Goal: Task Accomplishment & Management: Use online tool/utility

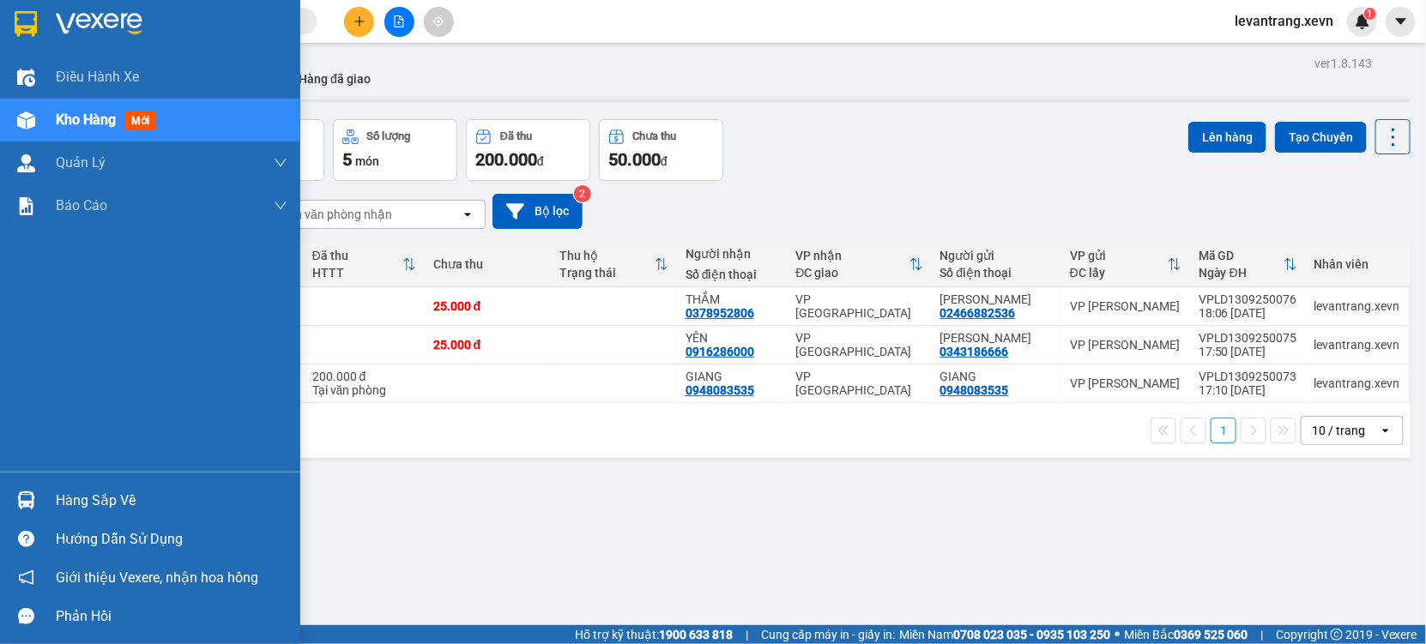
click at [84, 504] on div "Hàng sắp về" at bounding box center [172, 501] width 232 height 26
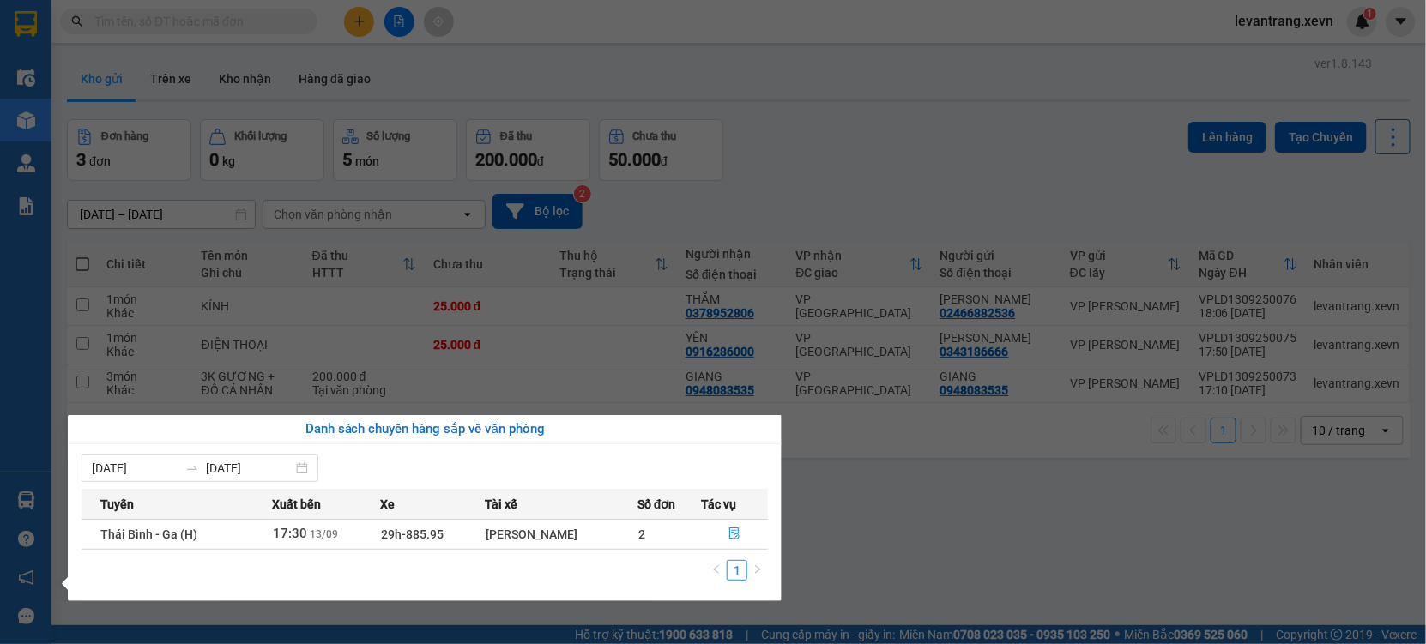
click at [1109, 478] on section "Kết quả tìm kiếm ( 0 ) Bộ lọc No Data levantrang.xevn 1 Điều hành xe Kho hàng m…" at bounding box center [713, 322] width 1426 height 644
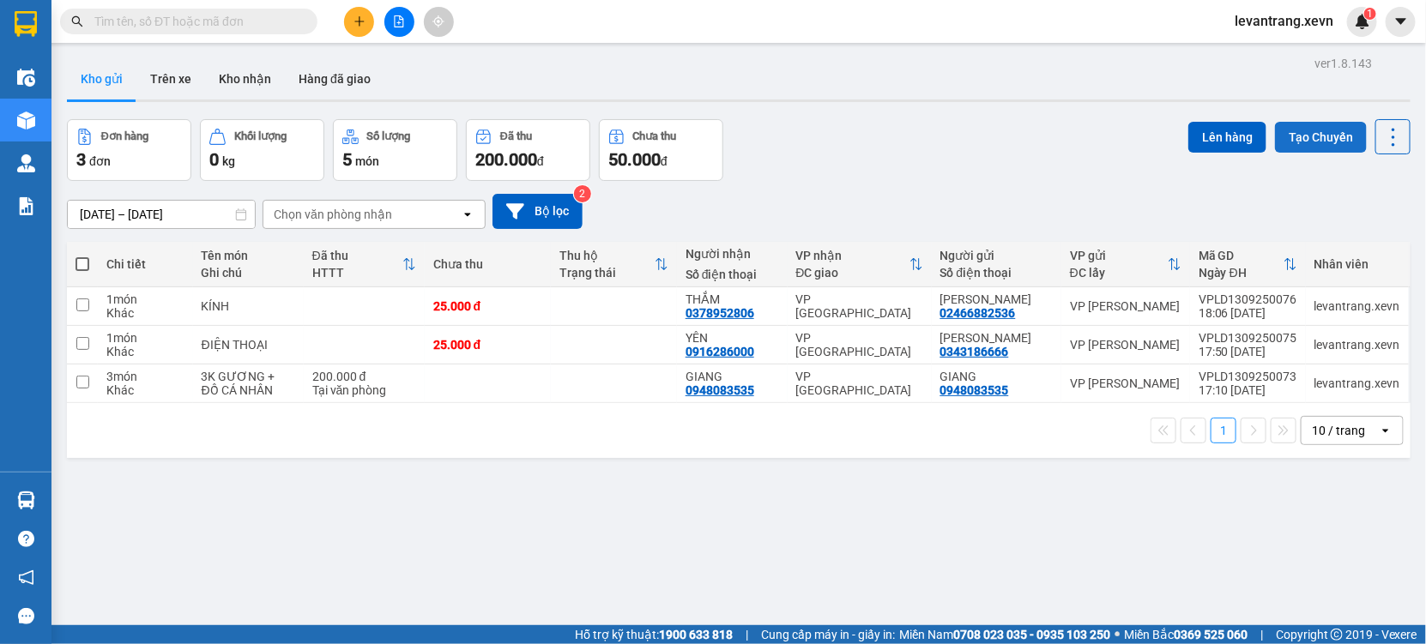
click at [1328, 141] on button "Tạo Chuyến" at bounding box center [1321, 137] width 92 height 31
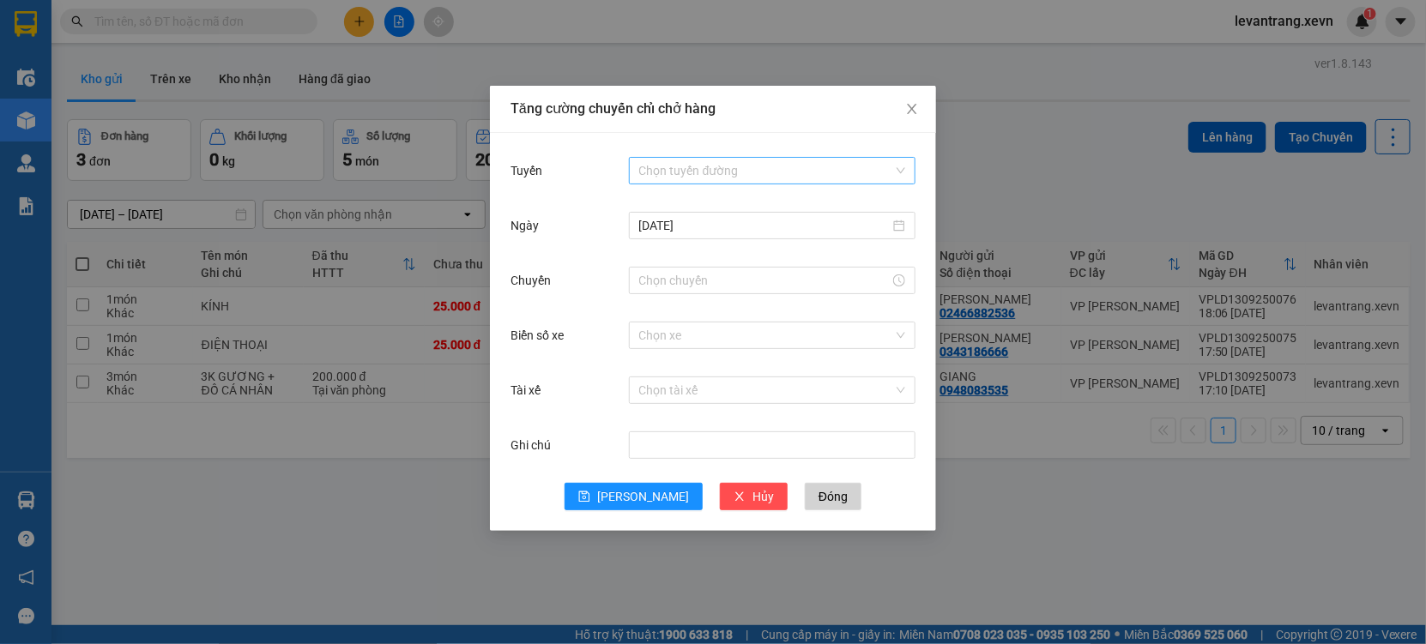
click at [727, 179] on input "Tuyến" at bounding box center [766, 171] width 254 height 26
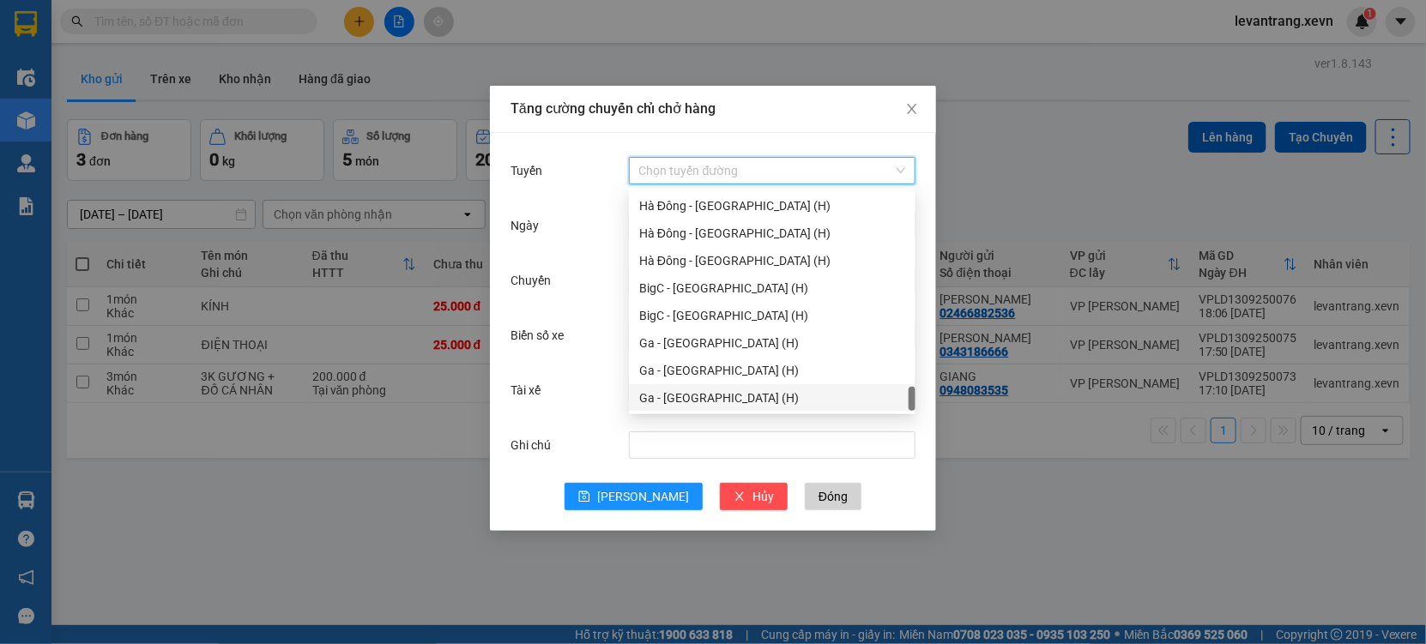
click at [681, 397] on div "Ga - [GEOGRAPHIC_DATA] (H)" at bounding box center [772, 398] width 266 height 19
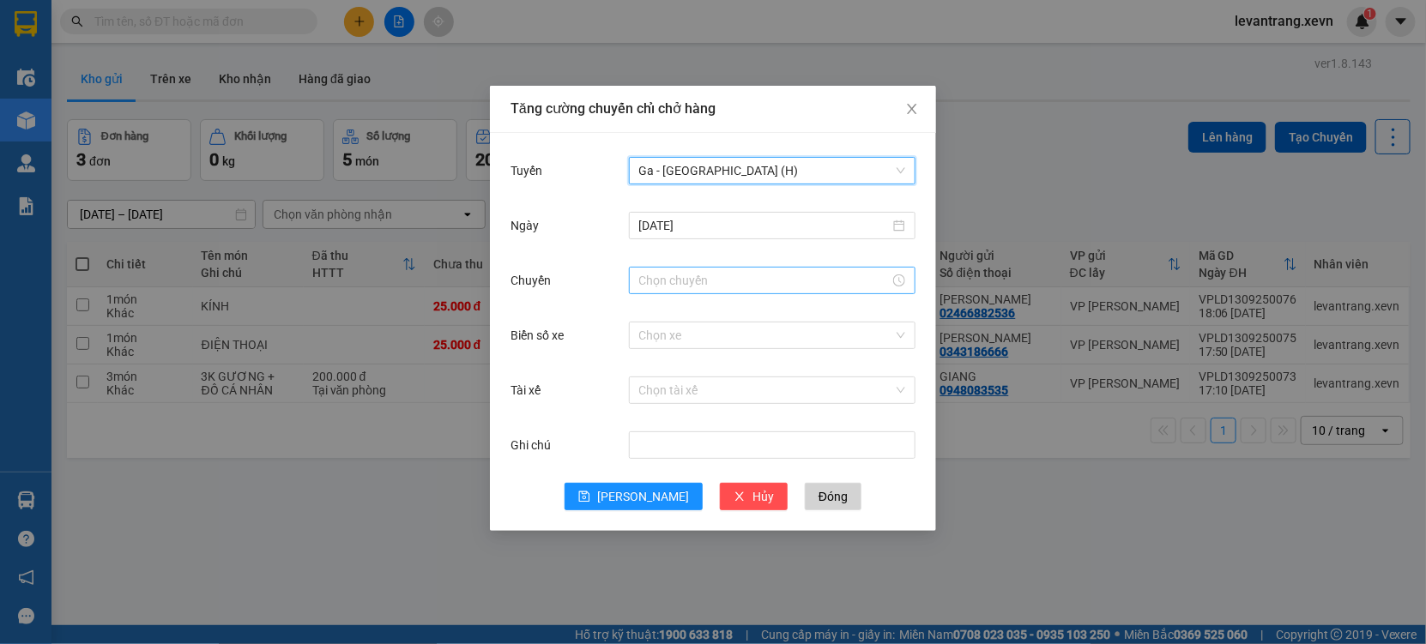
click at [681, 283] on input "Chuyến" at bounding box center [764, 280] width 250 height 19
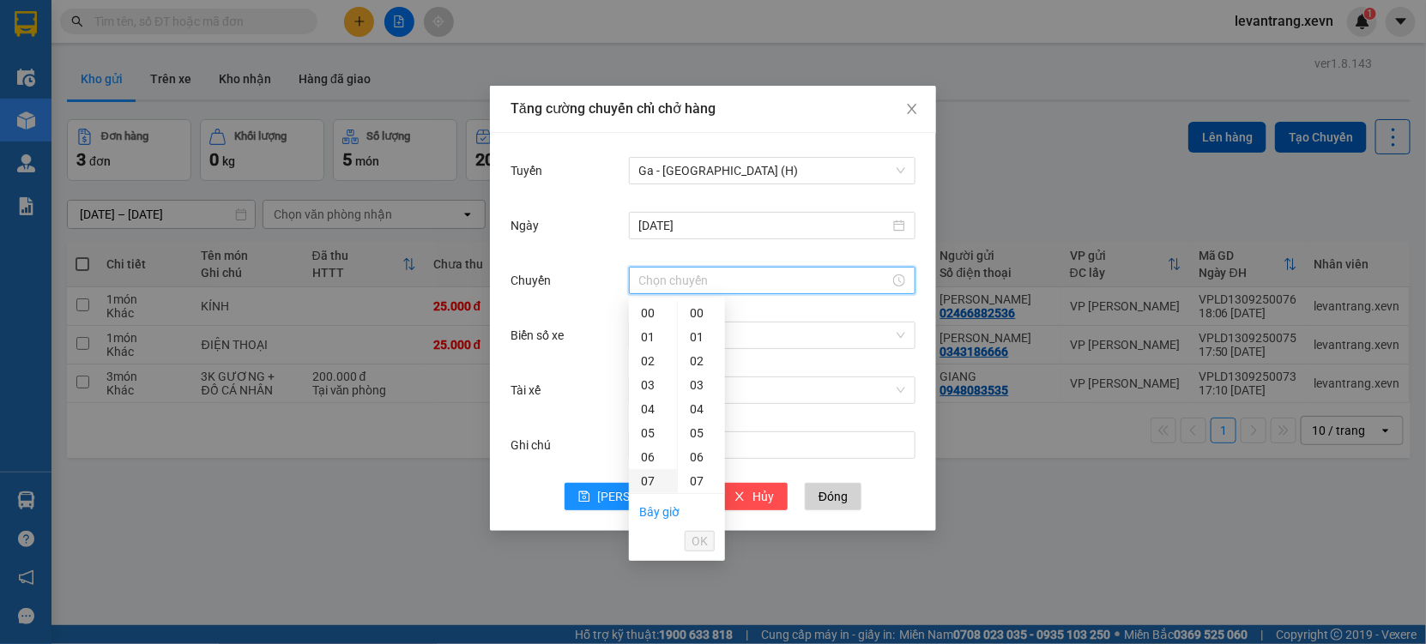
scroll to position [95, 0]
click at [642, 392] on div "07" at bounding box center [653, 386] width 48 height 24
type input "07:00"
click at [706, 538] on span "OK" at bounding box center [699, 541] width 16 height 19
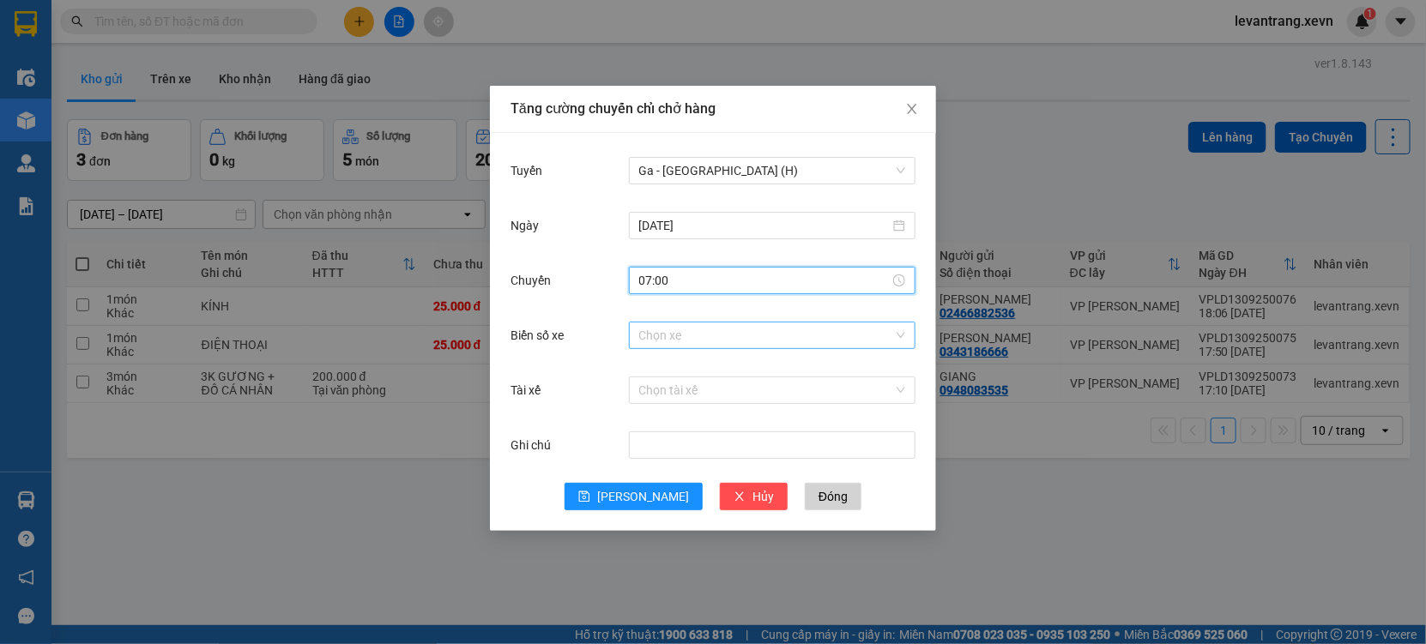
click at [685, 342] on input "Biển số xe" at bounding box center [766, 336] width 254 height 26
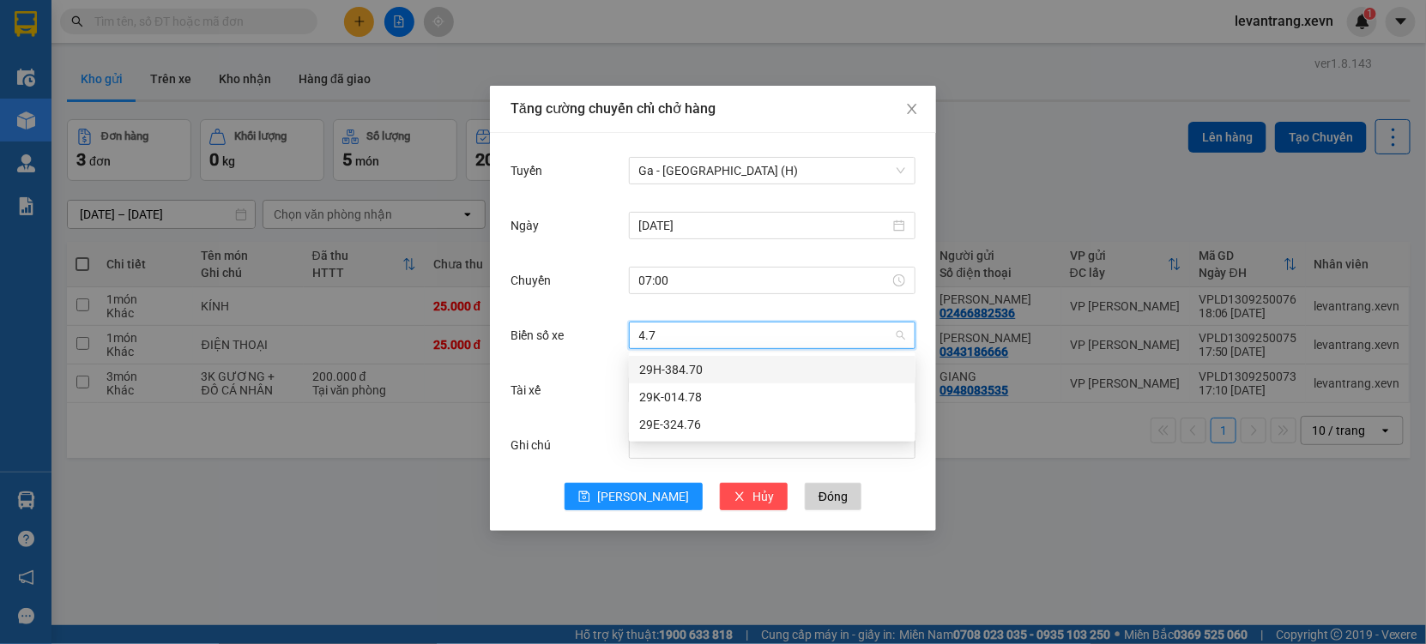
type input "4.76"
click at [683, 360] on div "29E-324.76" at bounding box center [772, 369] width 266 height 19
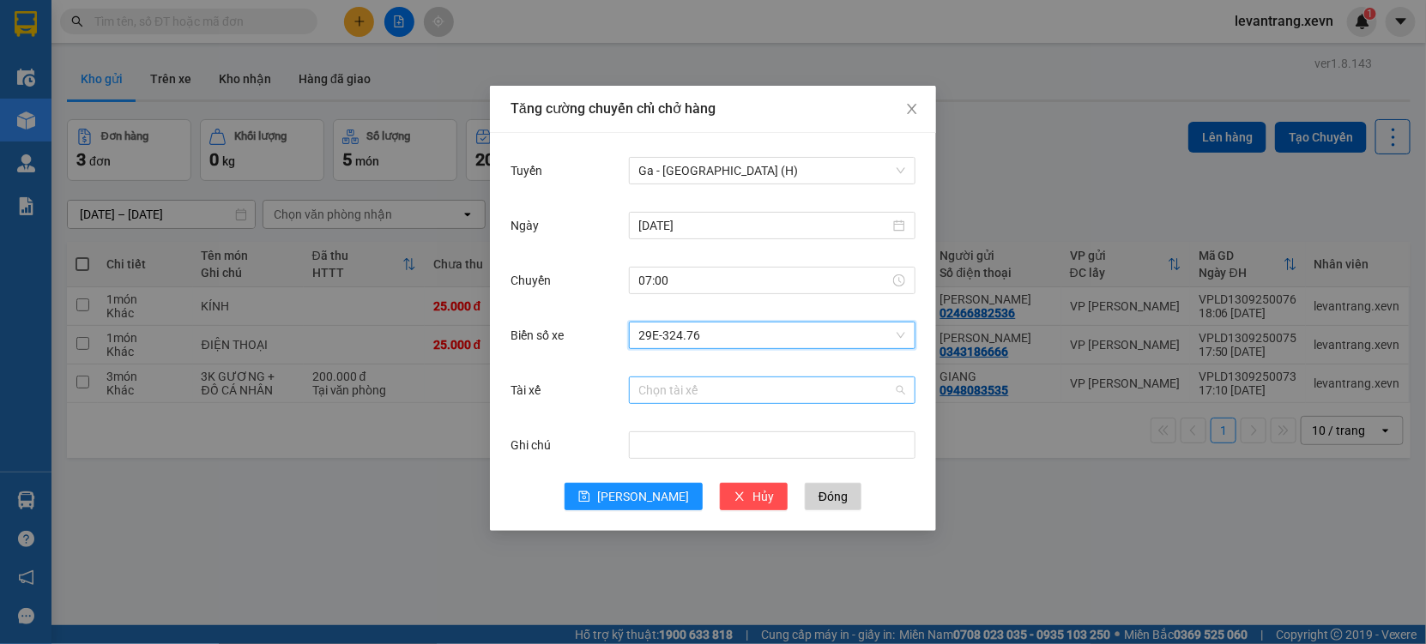
click at [678, 386] on input "Tài xế" at bounding box center [766, 390] width 254 height 26
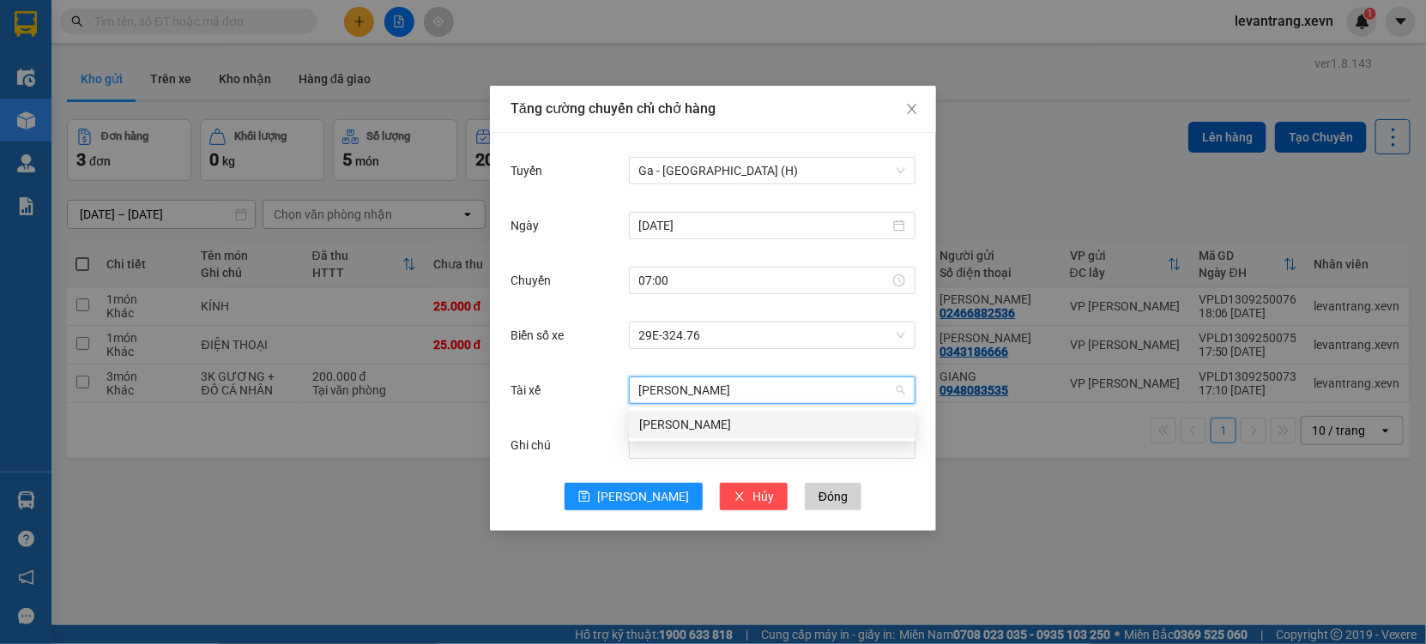
type input "phan đăng"
click at [738, 424] on div "[PERSON_NAME]" at bounding box center [772, 424] width 266 height 19
click at [634, 492] on span "[PERSON_NAME]" at bounding box center [643, 496] width 92 height 19
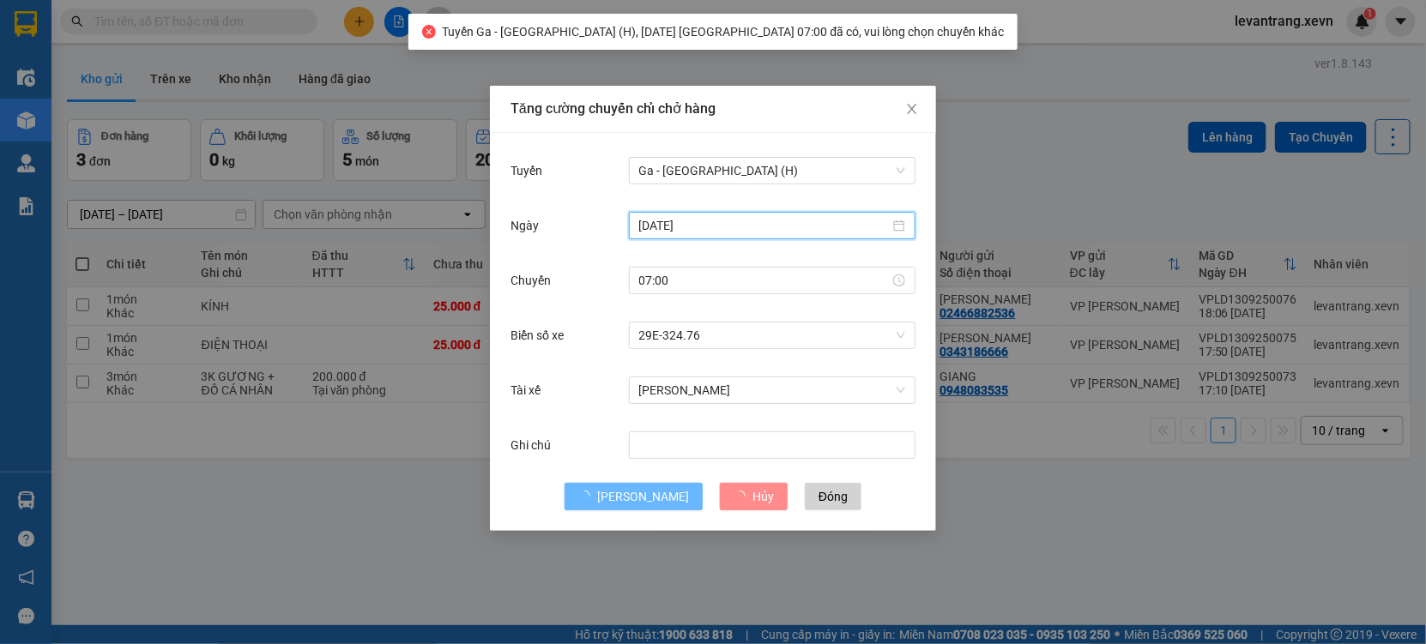
click at [714, 220] on input "13/09/2025" at bounding box center [764, 225] width 250 height 19
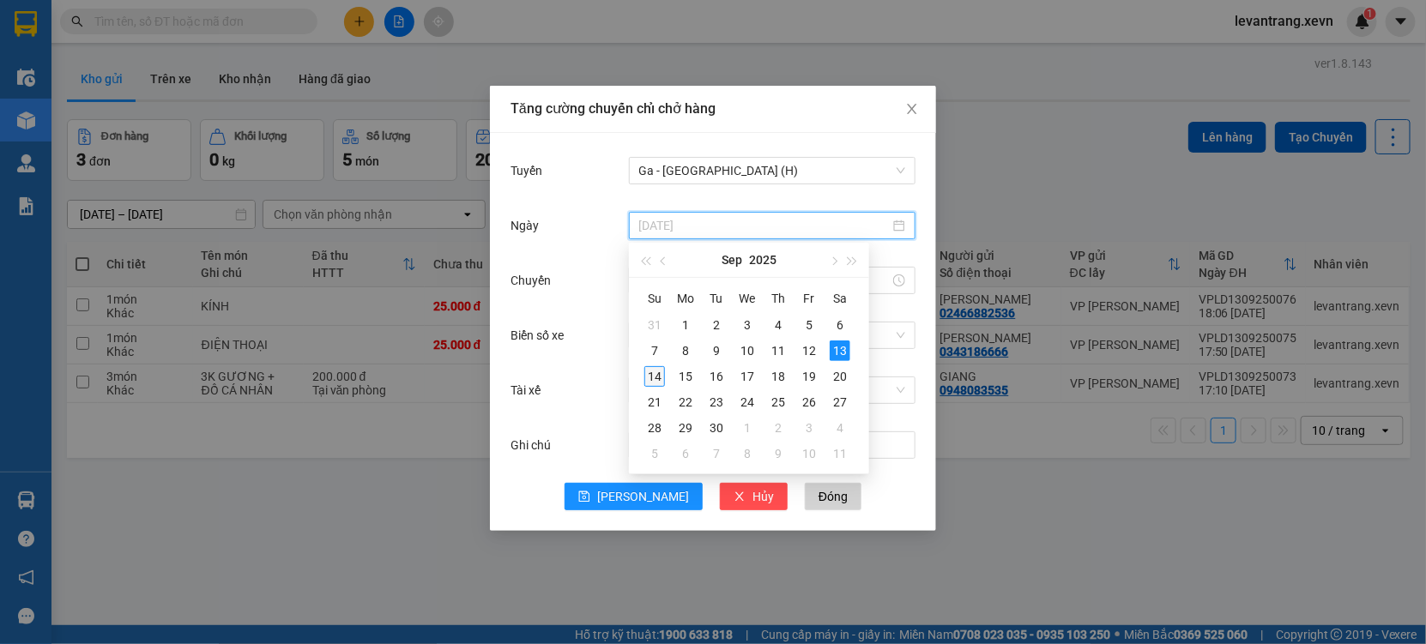
type input "[DATE]"
click at [650, 378] on div "14" at bounding box center [654, 376] width 21 height 21
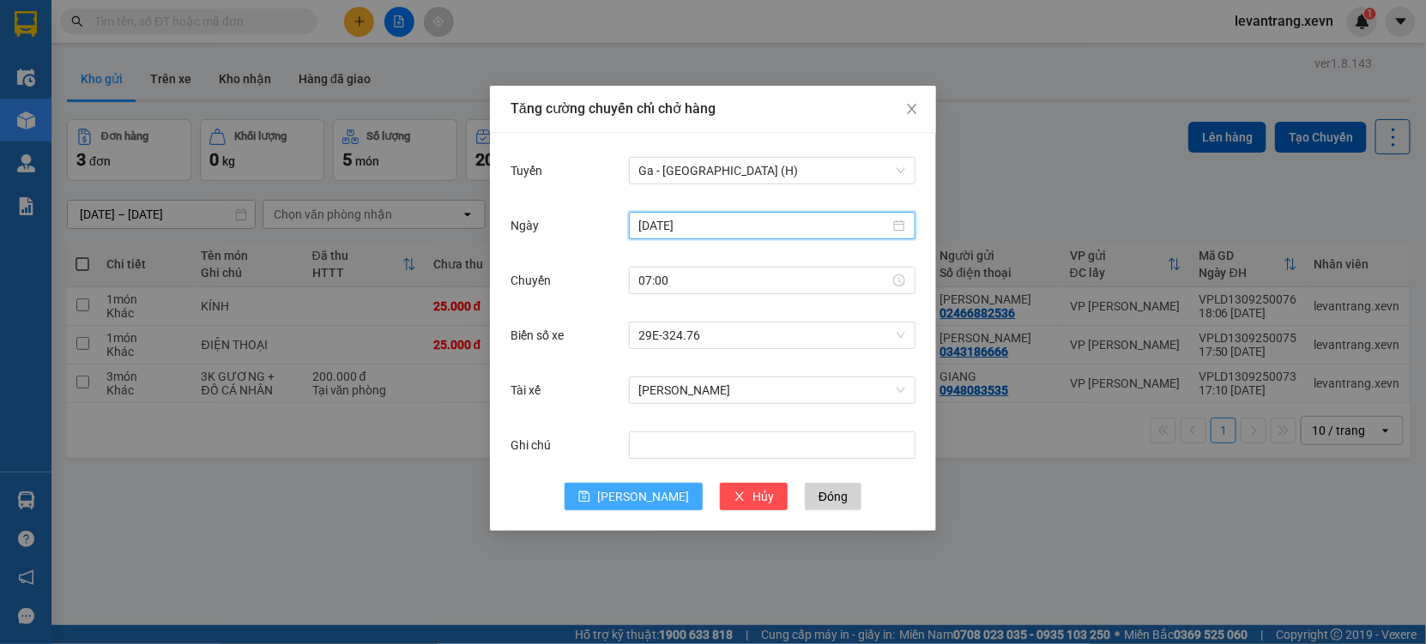
click at [639, 504] on span "[PERSON_NAME]" at bounding box center [643, 496] width 92 height 19
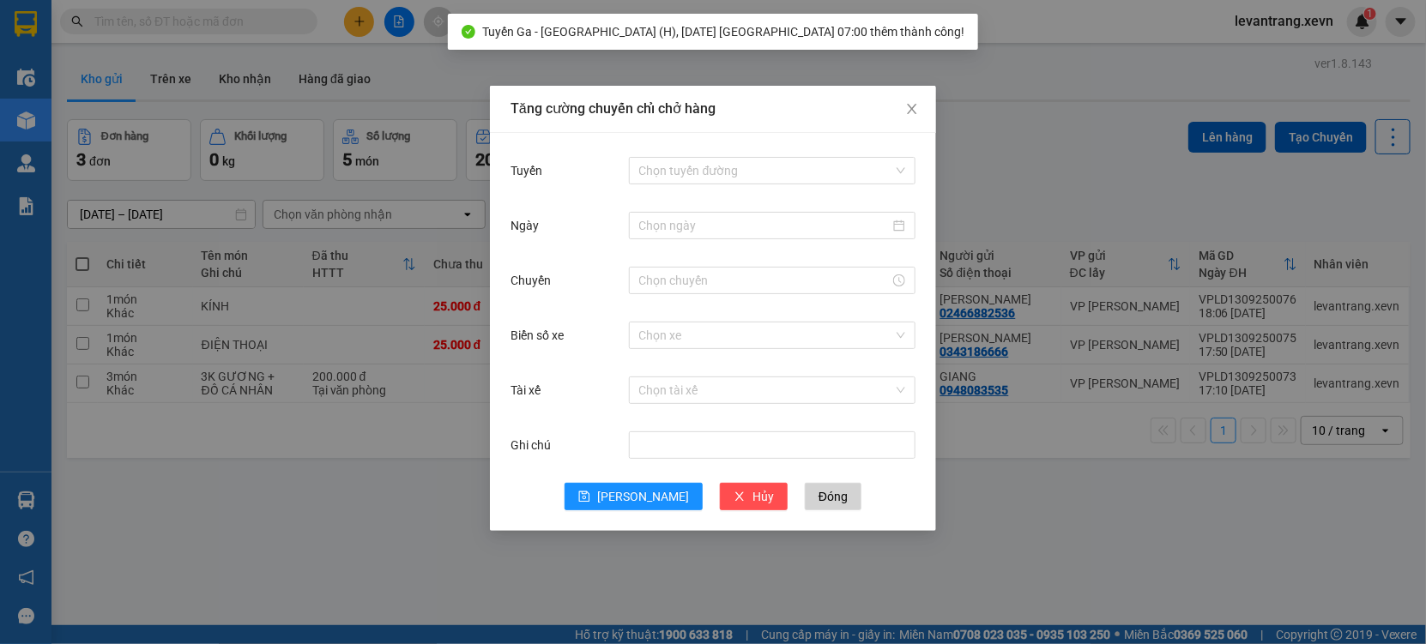
click at [226, 504] on div "Tăng cường chuyến chỉ chở hàng Tuyến Chọn tuyến đường Ngày Chuyến Biển số xe Ch…" at bounding box center [713, 322] width 1426 height 644
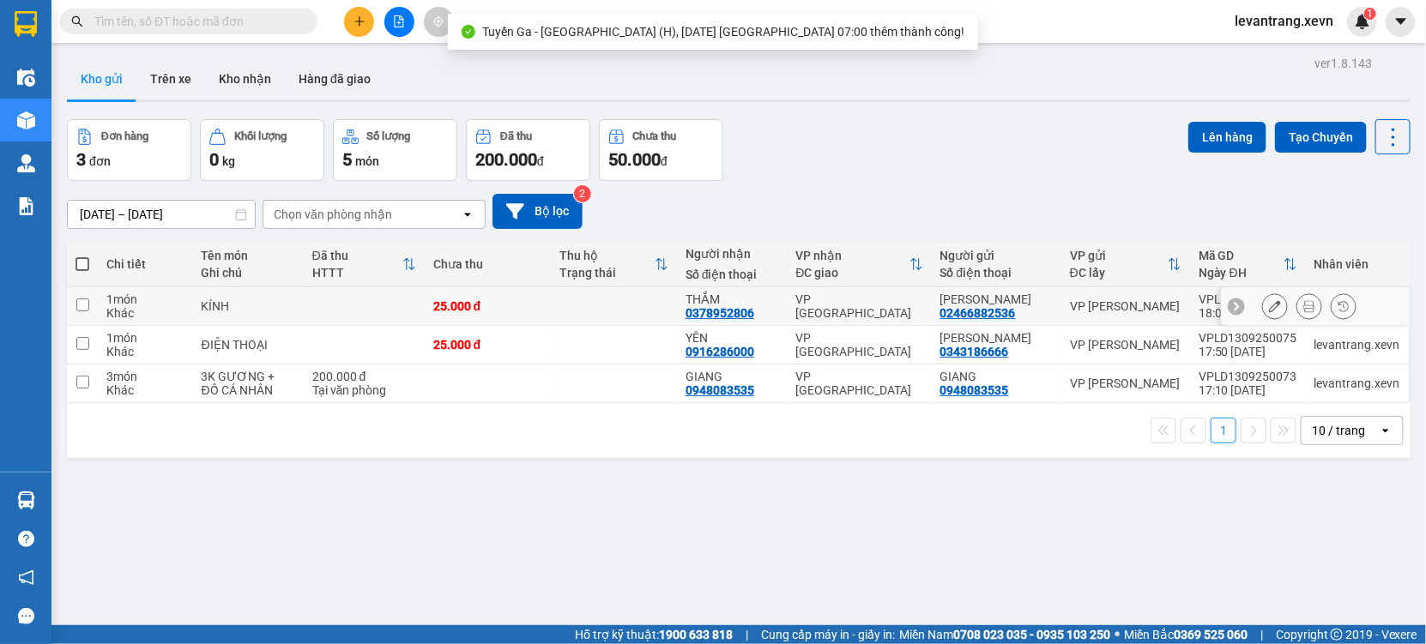
click at [362, 317] on td at bounding box center [364, 306] width 121 height 39
checkbox input "true"
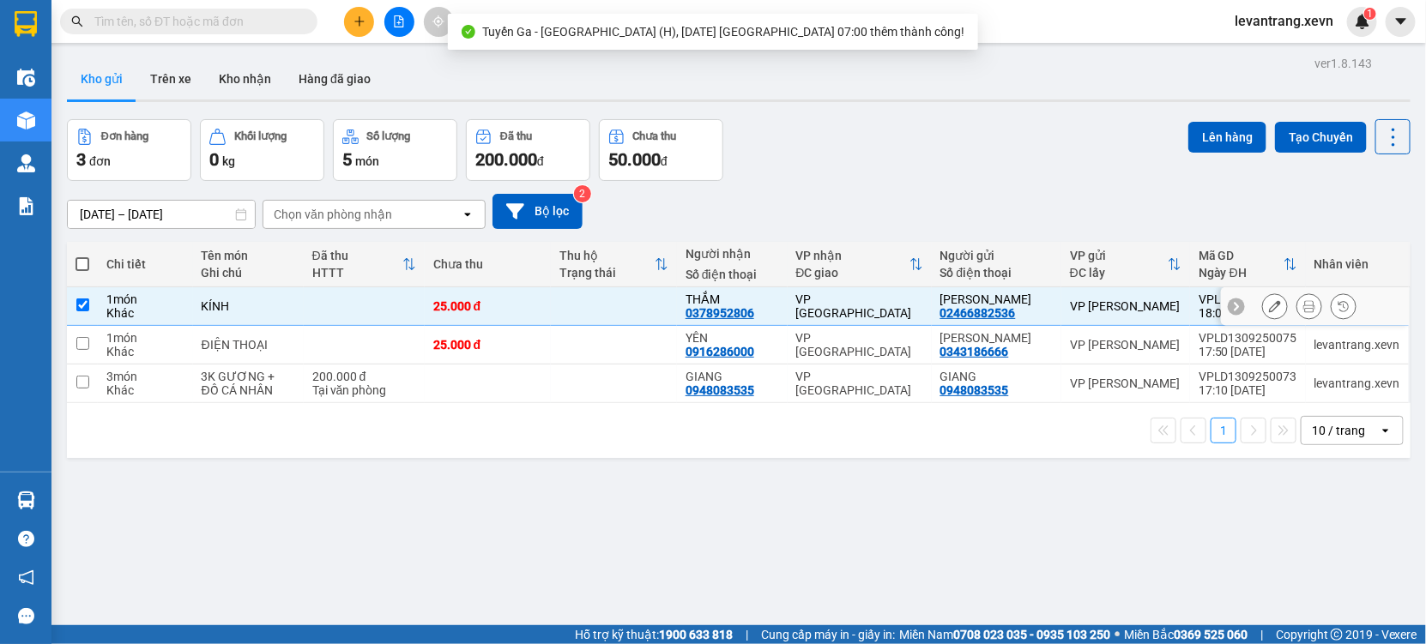
click at [340, 357] on td at bounding box center [364, 345] width 121 height 39
checkbox input "true"
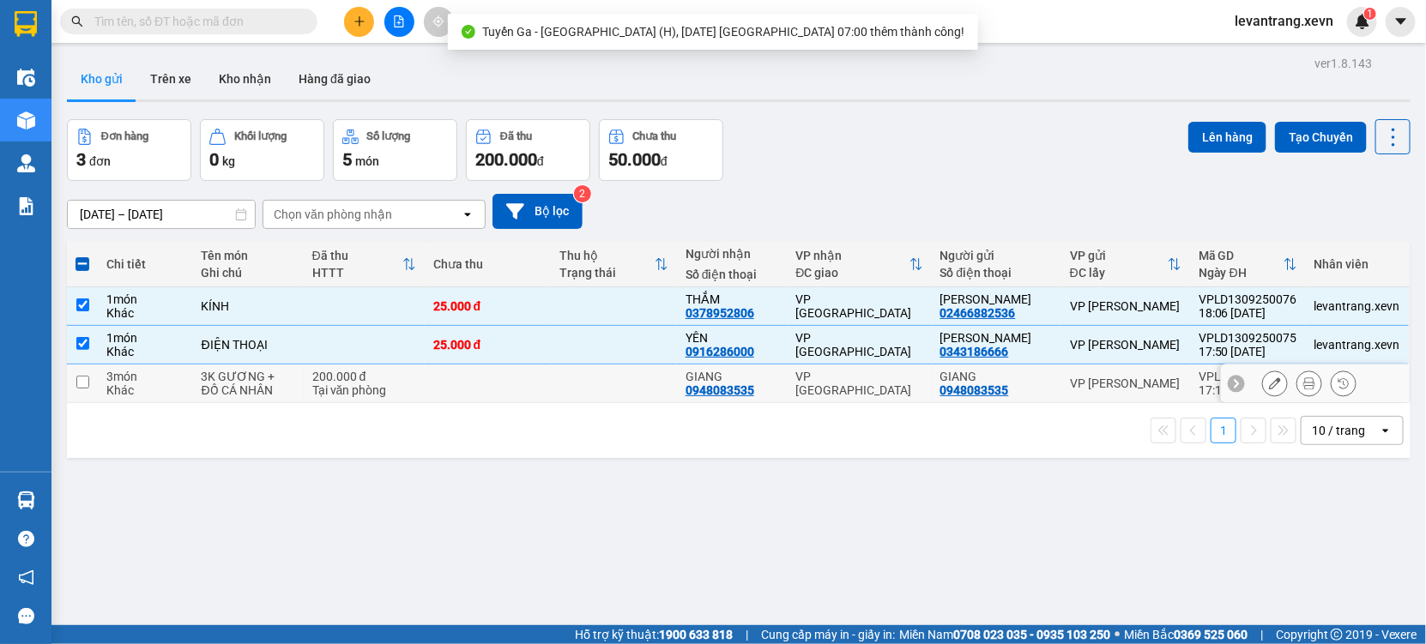
click at [344, 395] on div "Tại văn phòng" at bounding box center [364, 390] width 104 height 14
checkbox input "true"
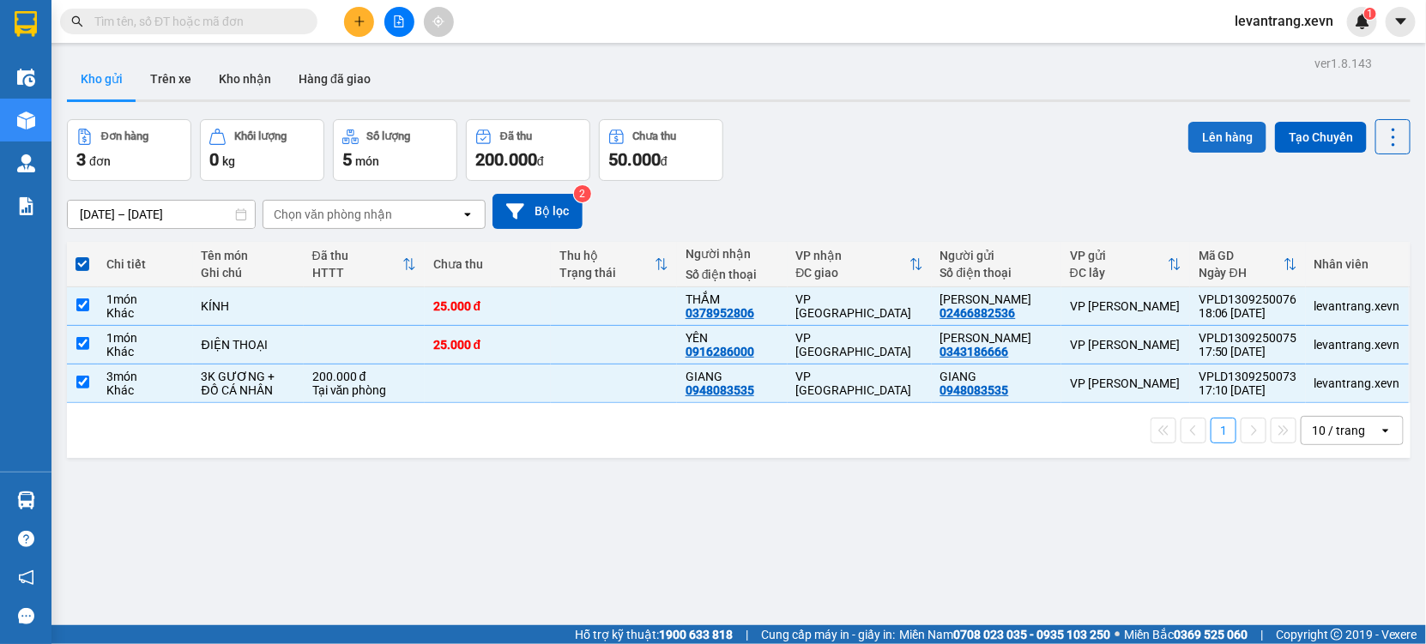
click at [1230, 122] on button "Lên hàng" at bounding box center [1227, 137] width 78 height 31
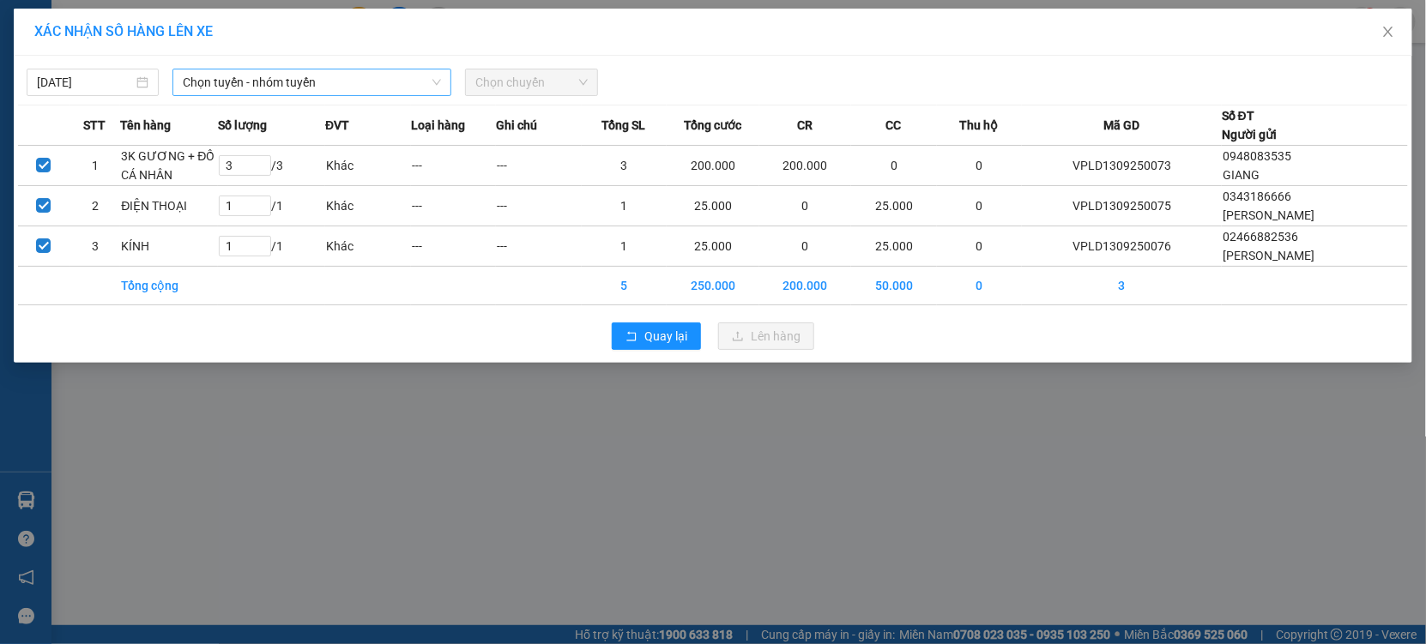
click at [345, 93] on span "Chọn tuyến - nhóm tuyến" at bounding box center [312, 82] width 258 height 26
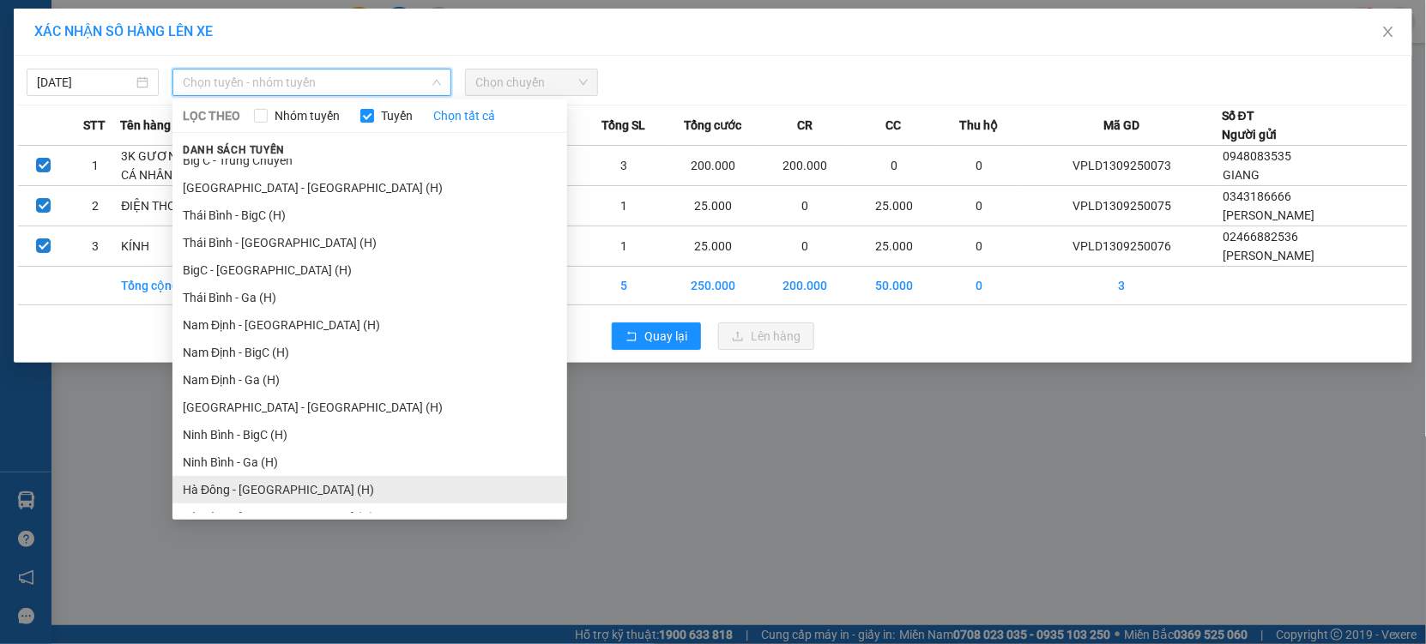
scroll to position [2115, 0]
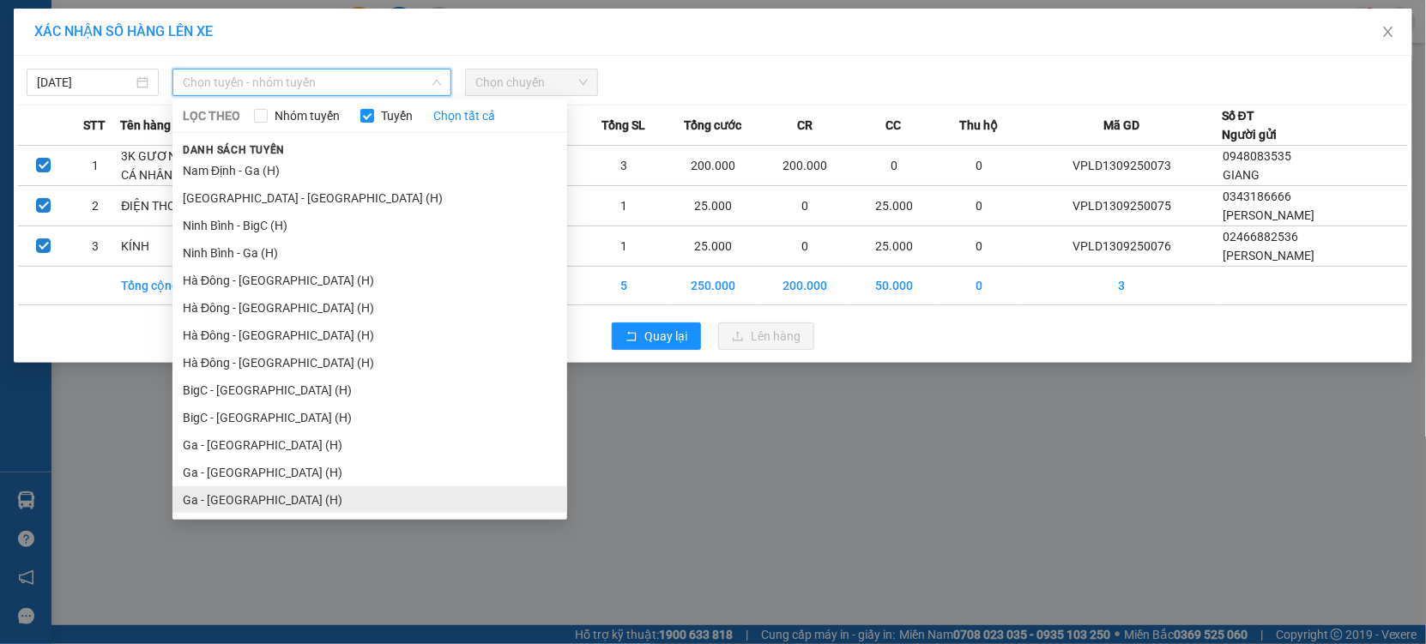
click at [270, 492] on li "Ga - [GEOGRAPHIC_DATA] (H)" at bounding box center [369, 499] width 395 height 27
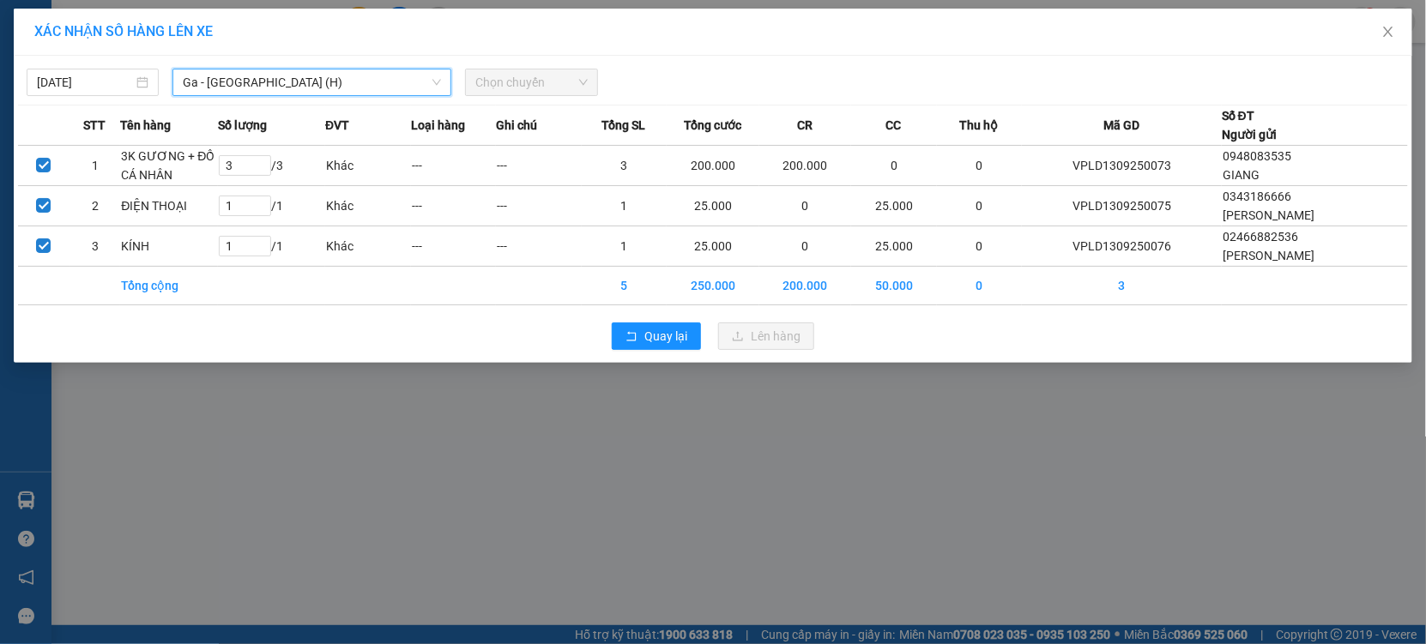
click at [525, 88] on span "Chọn chuyến" at bounding box center [531, 82] width 112 height 26
click at [540, 75] on span "Chọn chuyến" at bounding box center [531, 82] width 112 height 26
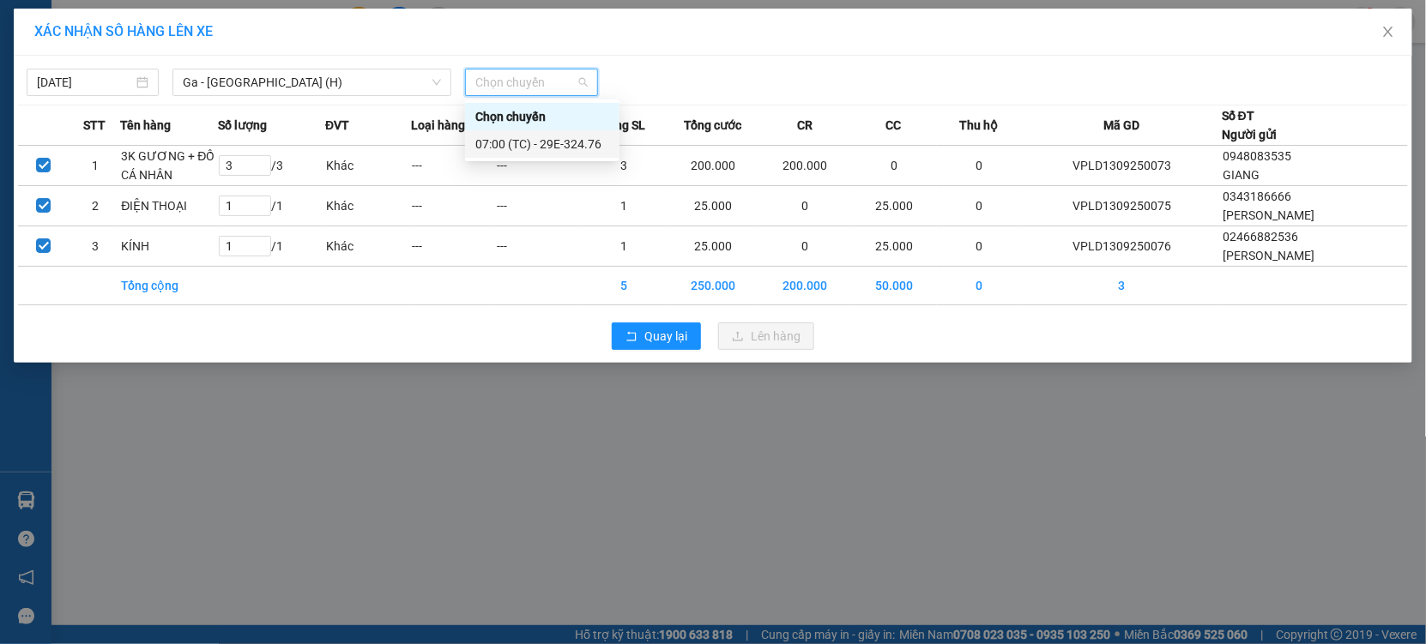
click at [583, 148] on div "07:00 (TC) - 29E-324.76" at bounding box center [542, 144] width 134 height 19
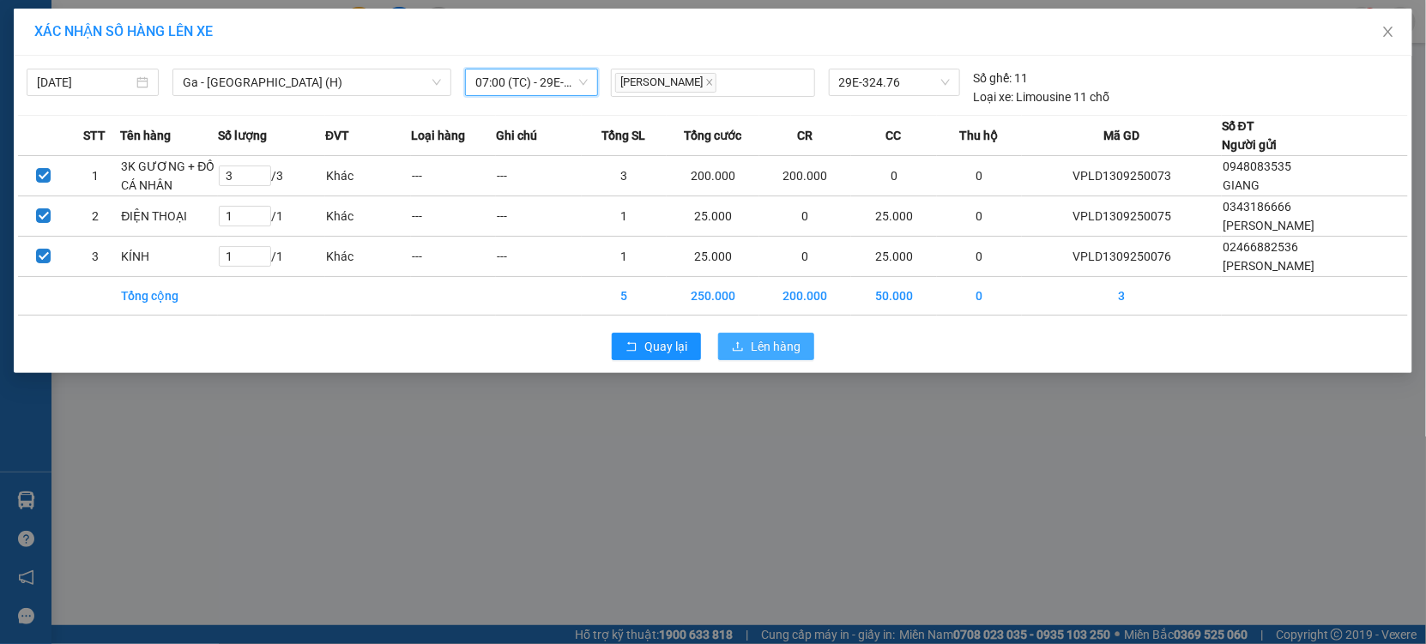
click at [767, 347] on span "Lên hàng" at bounding box center [776, 346] width 50 height 19
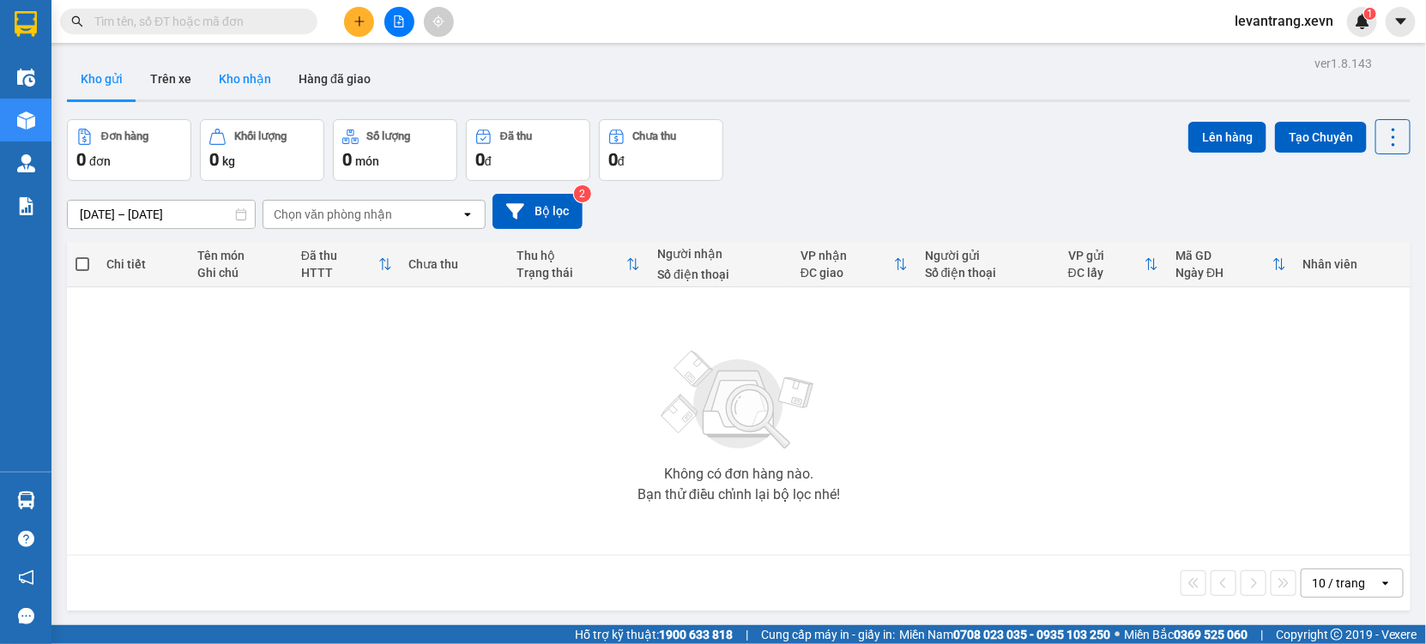
click at [246, 69] on button "Kho nhận" at bounding box center [245, 78] width 80 height 41
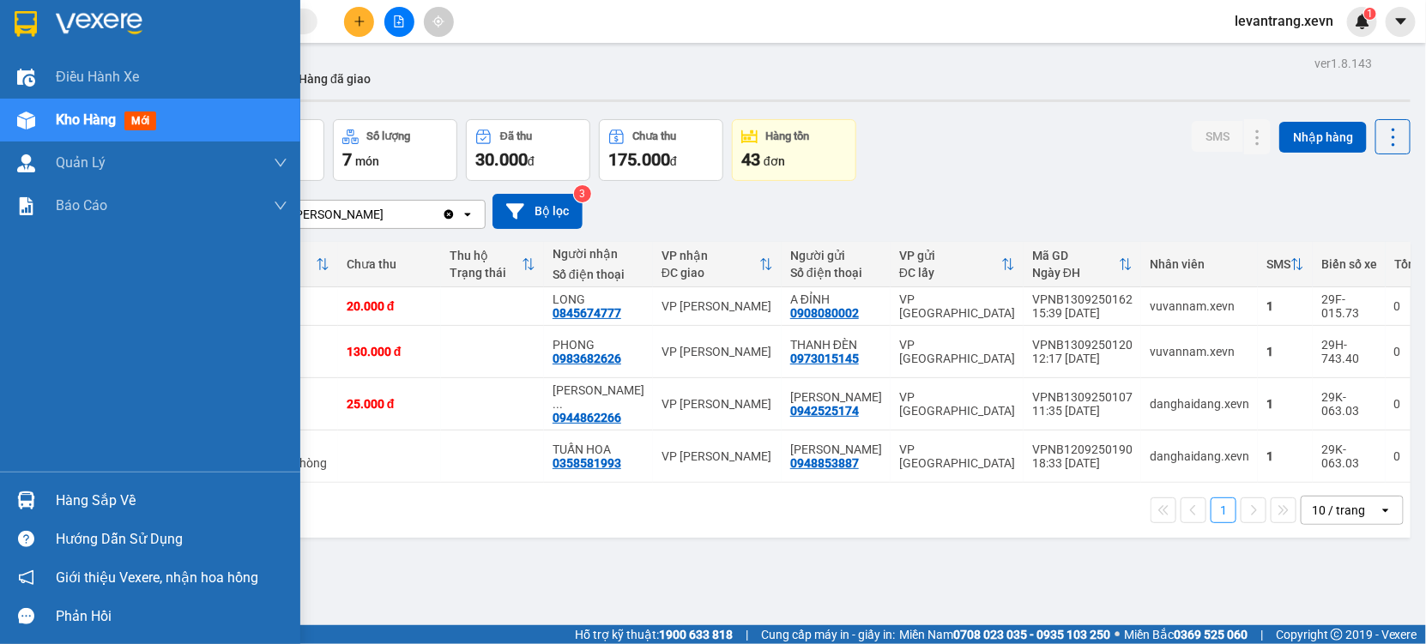
click at [88, 495] on div "Hàng sắp về" at bounding box center [172, 501] width 232 height 26
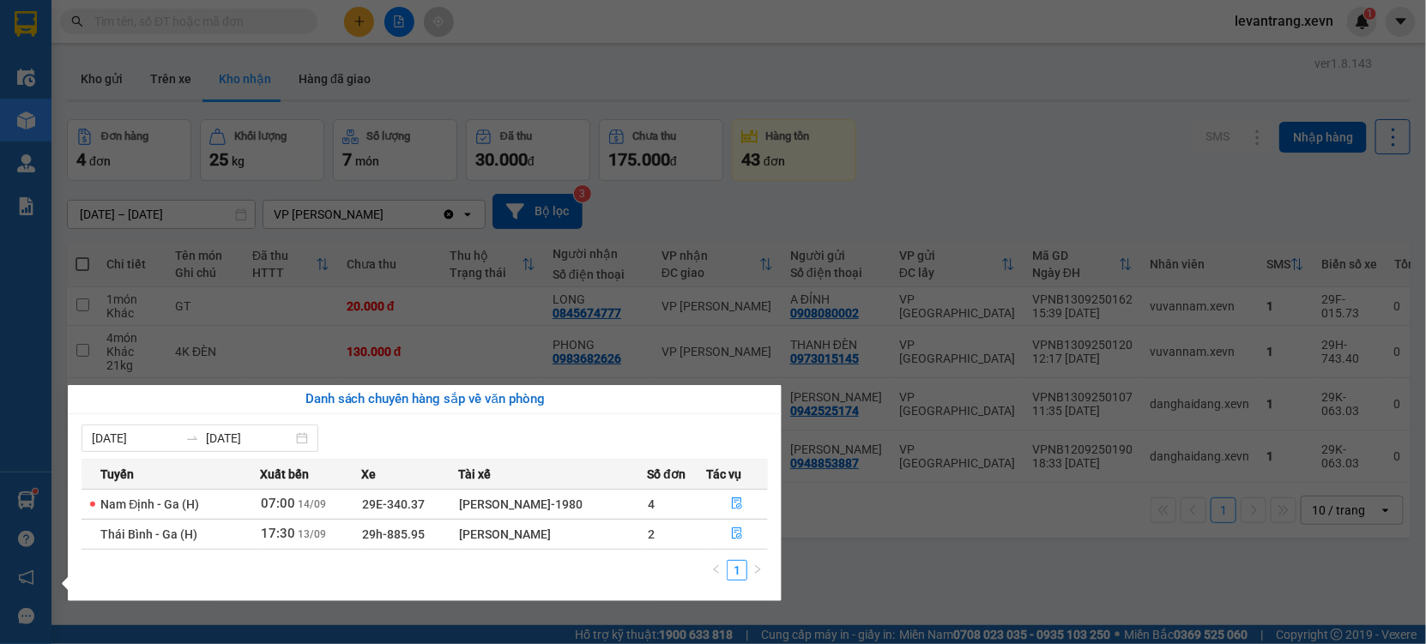
click at [267, 20] on section "Kết quả tìm kiếm ( 0 ) Bộ lọc No Data levantrang.xevn 1 Điều hành xe Kho hàng m…" at bounding box center [713, 322] width 1426 height 644
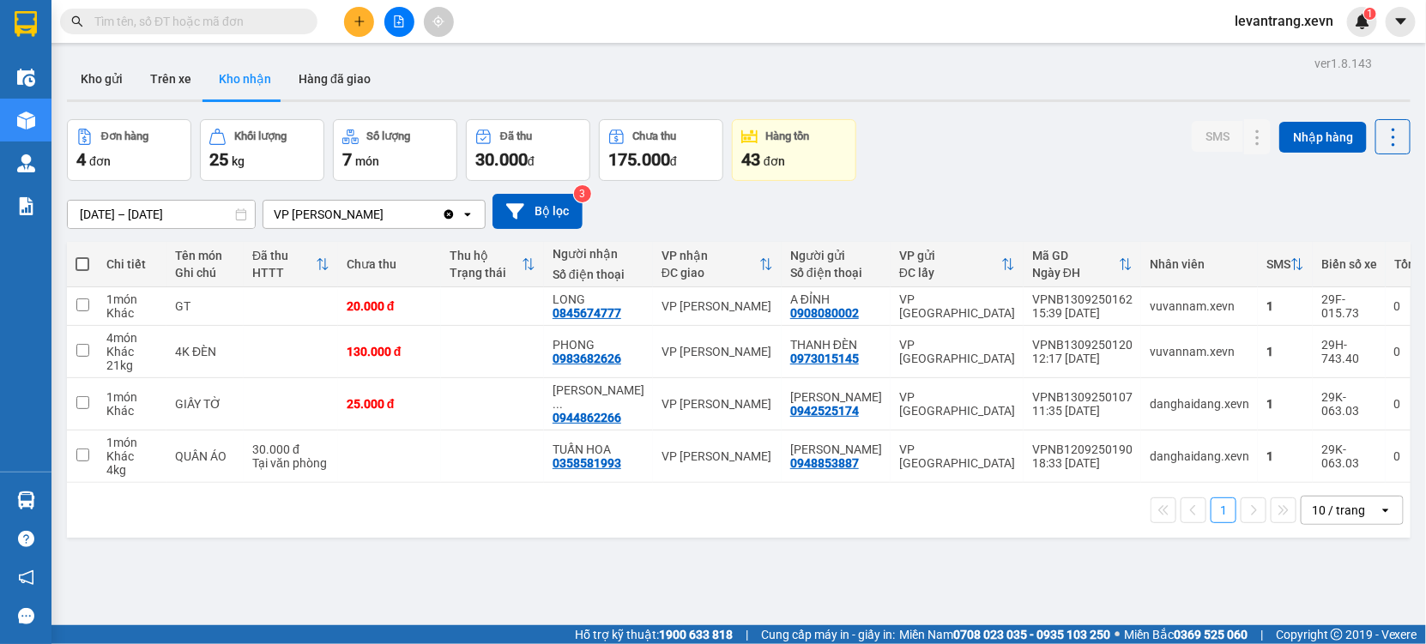
click at [267, 20] on input "text" at bounding box center [195, 21] width 202 height 19
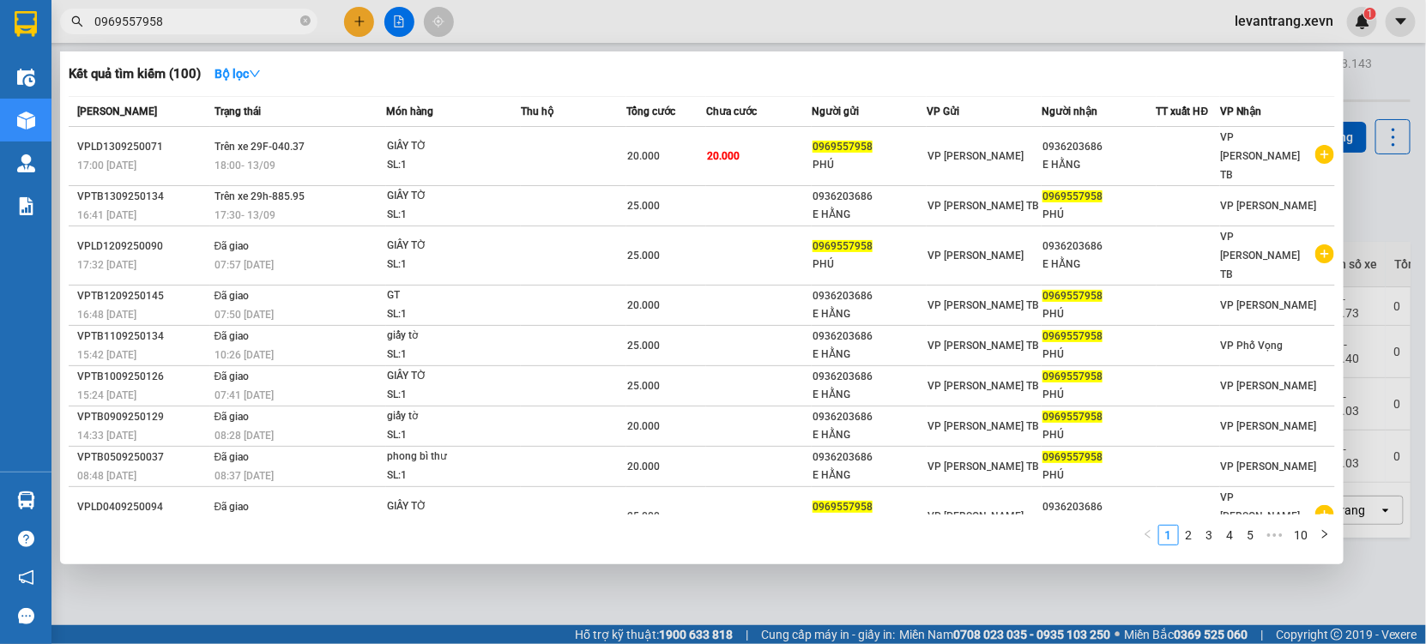
click at [218, 12] on input "0969557958" at bounding box center [195, 21] width 202 height 19
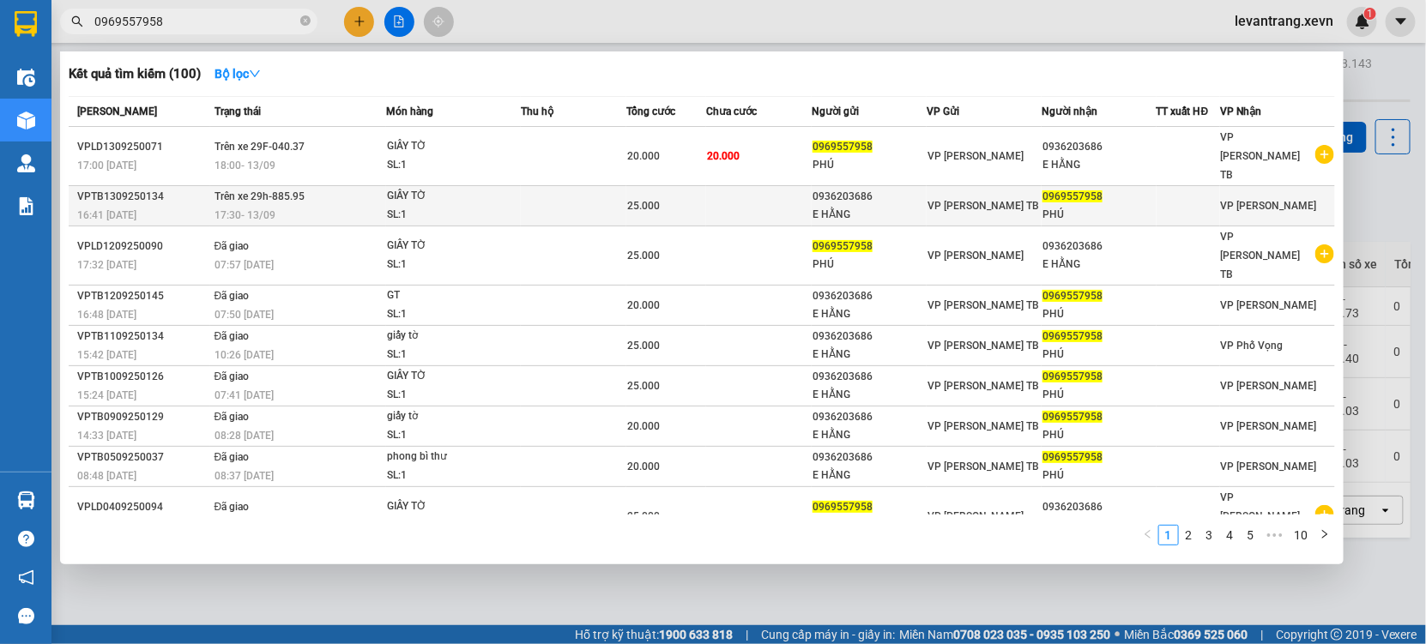
type input "0969557958"
click at [686, 196] on div "25.000" at bounding box center [666, 205] width 78 height 19
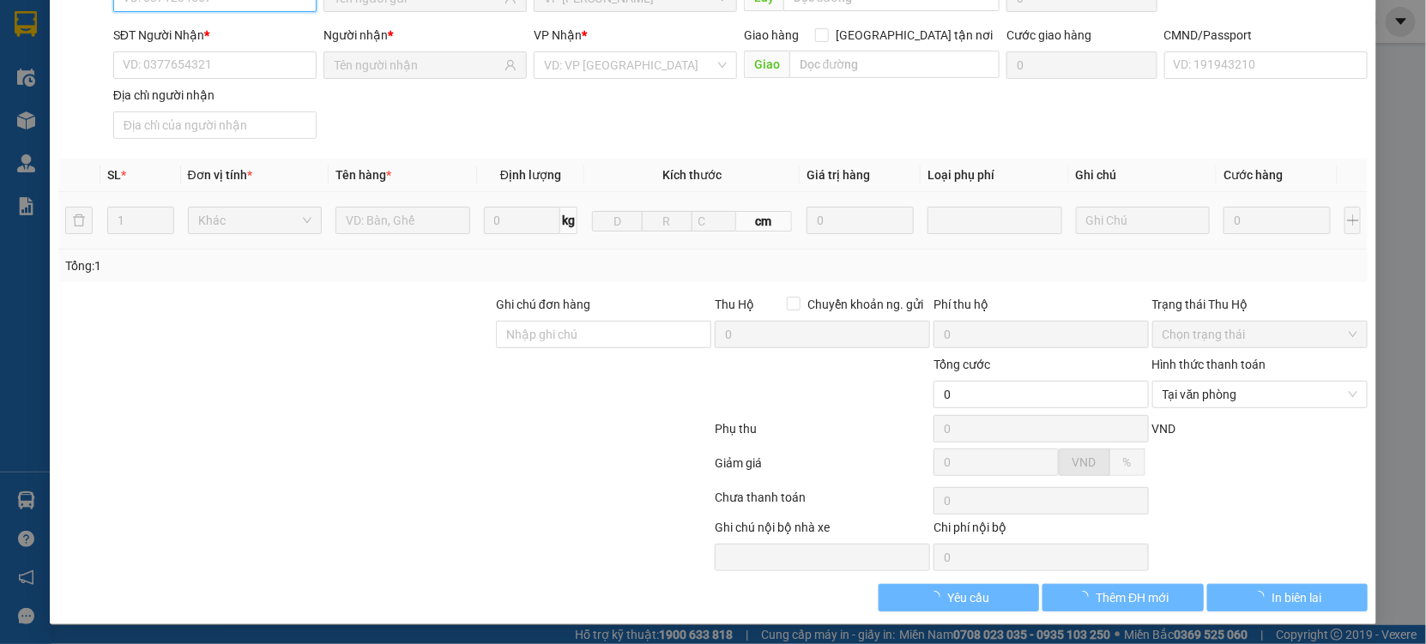
type input "0936203686"
type input "E HẰNG"
type input "0969557958"
type input "PHÚ"
type input "c linh -0911349889"
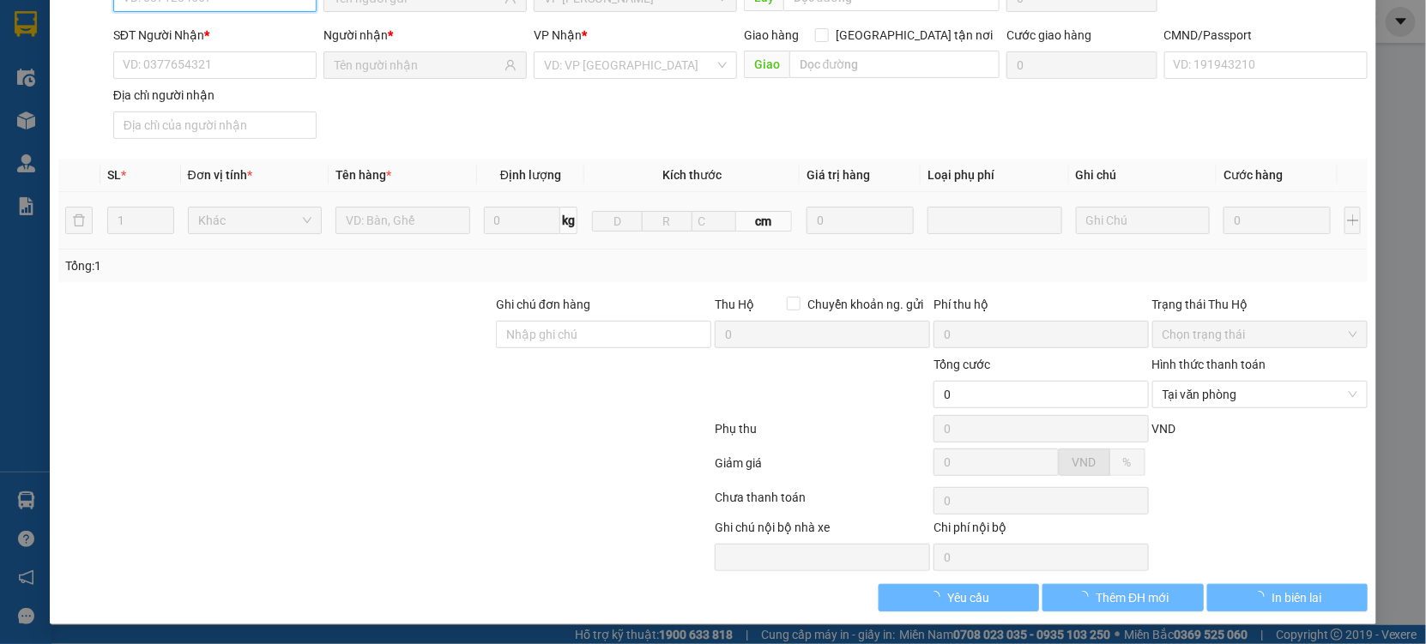
type input "25.000"
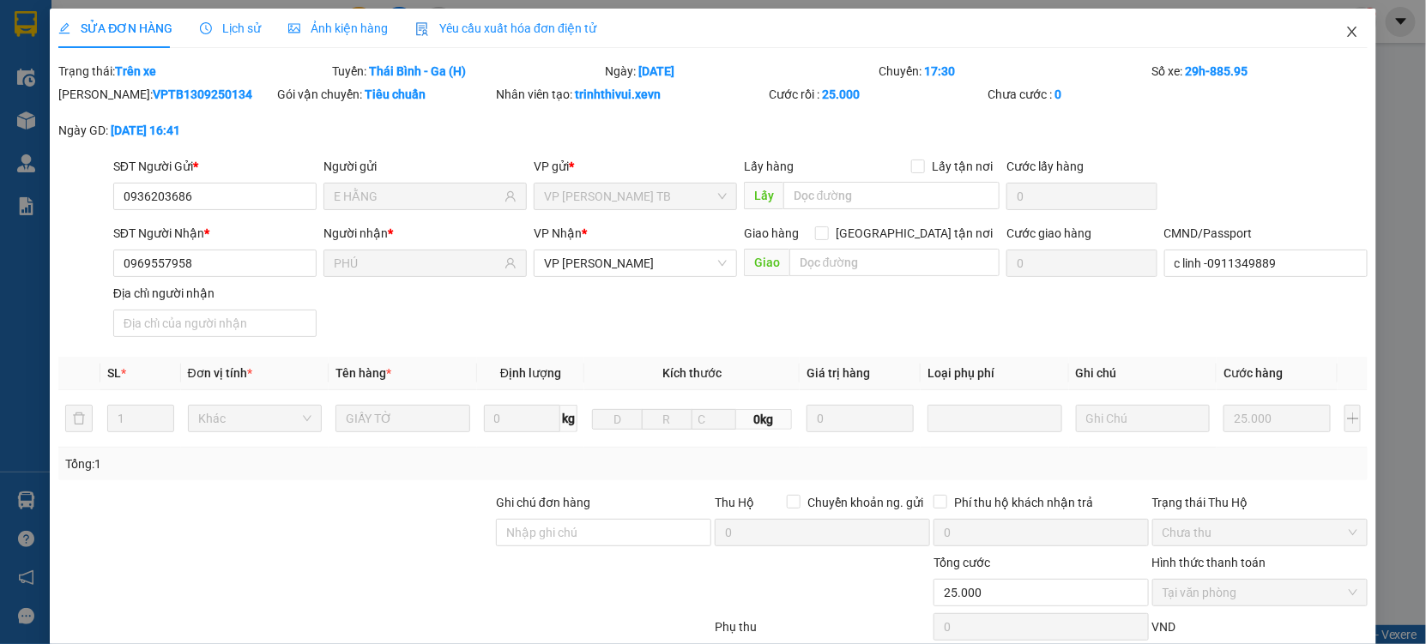
click at [1328, 33] on span "Close" at bounding box center [1352, 33] width 48 height 48
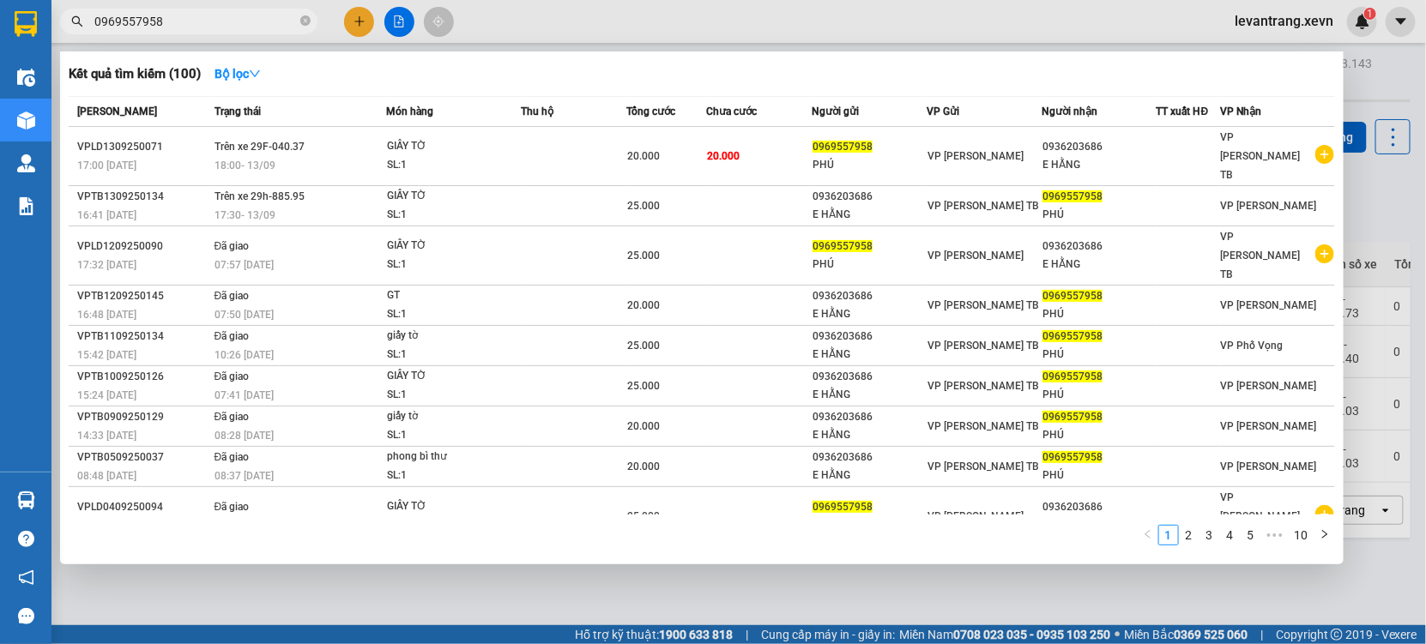
click at [272, 19] on input "0969557958" at bounding box center [195, 21] width 202 height 19
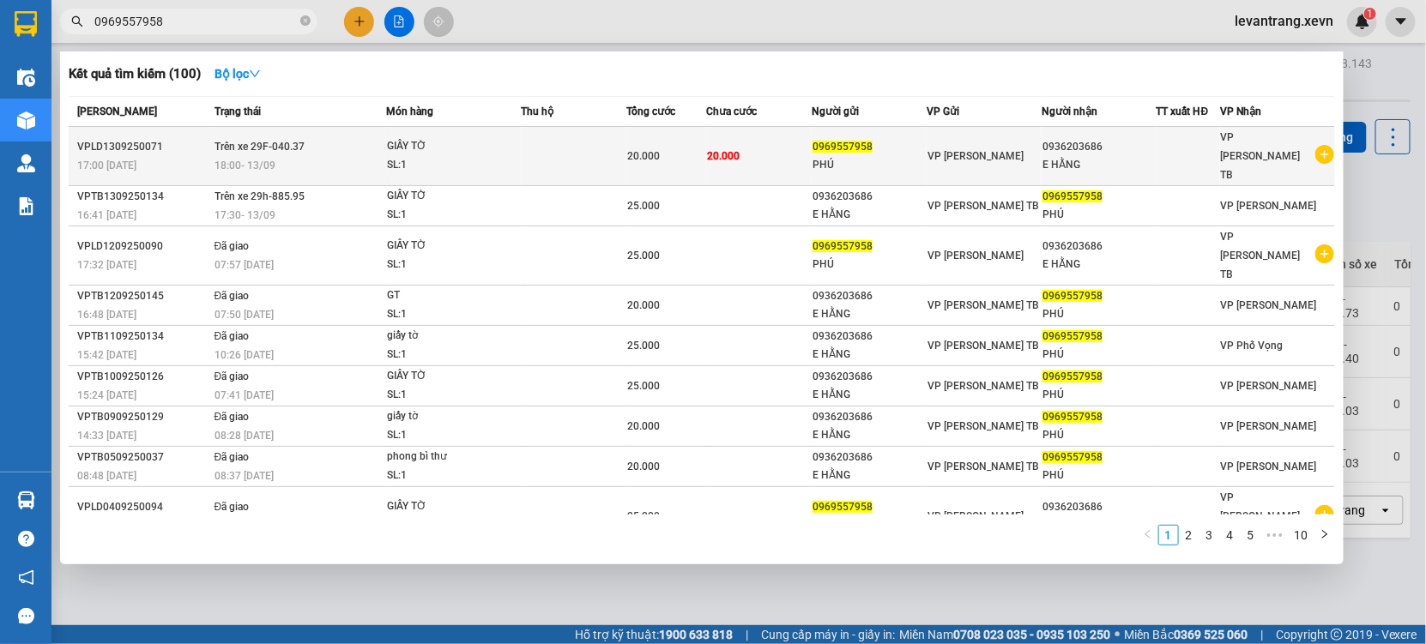
click at [882, 142] on div "0969557958" at bounding box center [868, 147] width 113 height 18
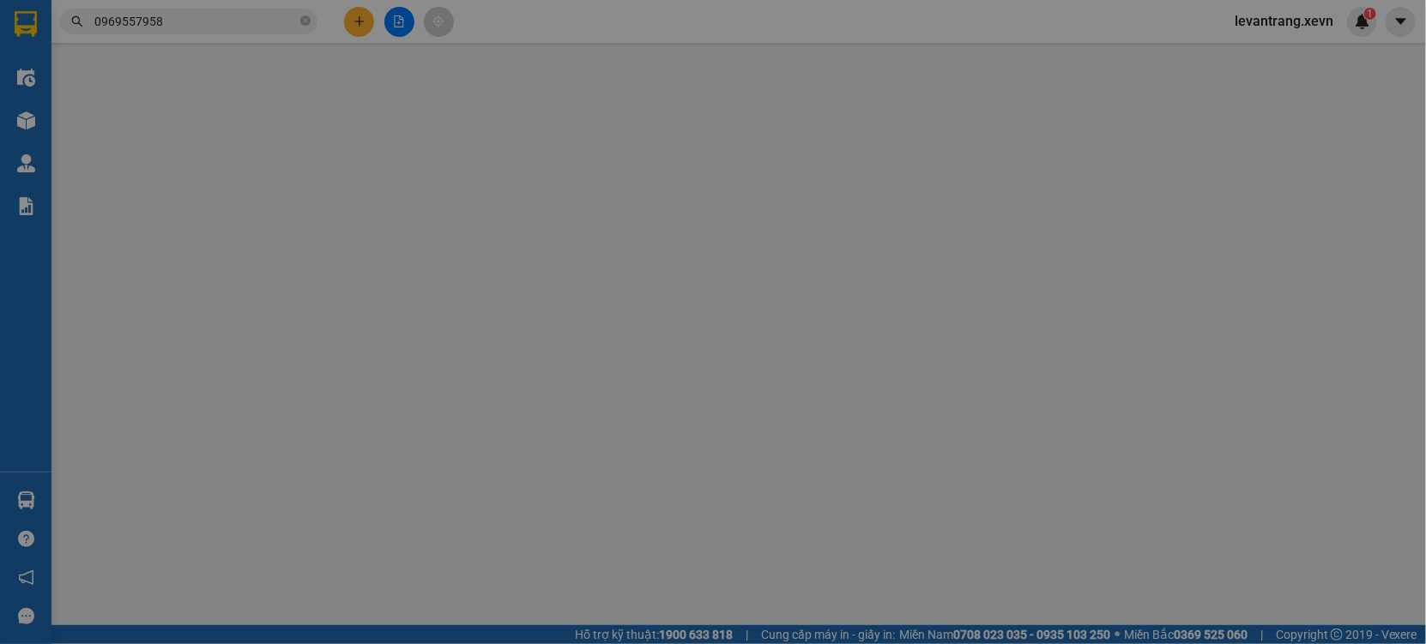
type input "0969557958"
type input "0936203686"
type input "tùng 0369717515"
type input "20.000"
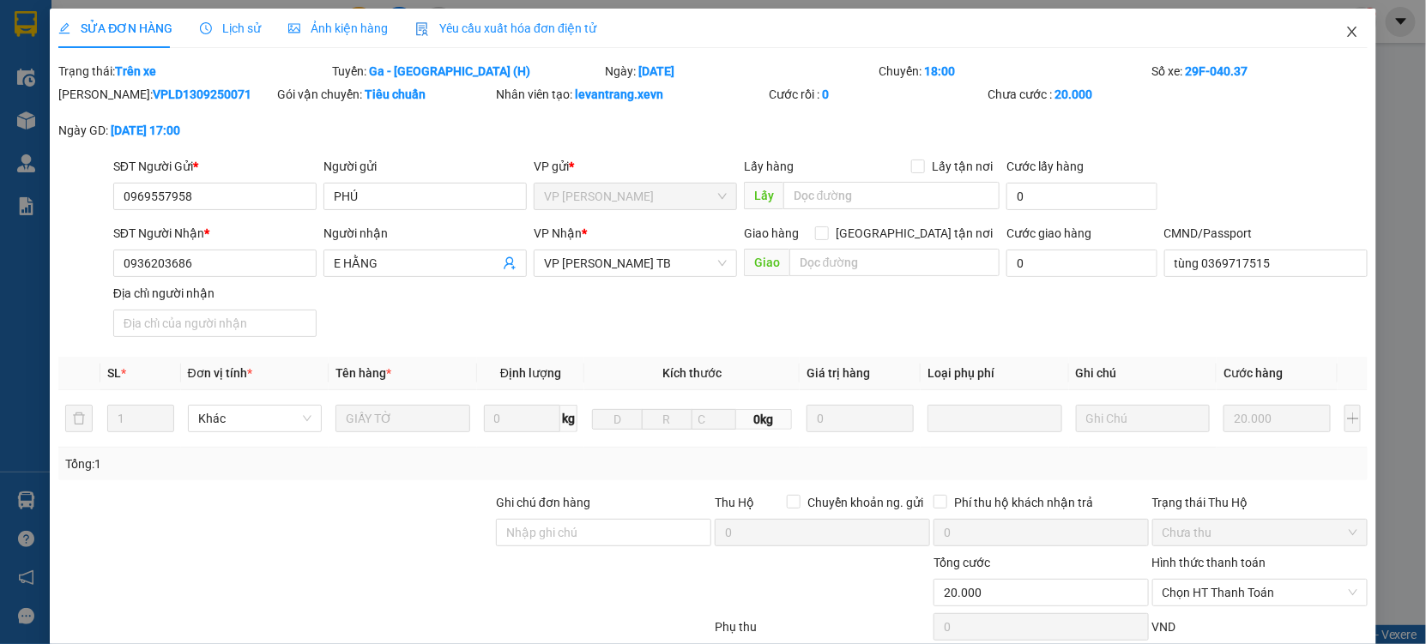
click at [1330, 34] on span "Close" at bounding box center [1352, 33] width 48 height 48
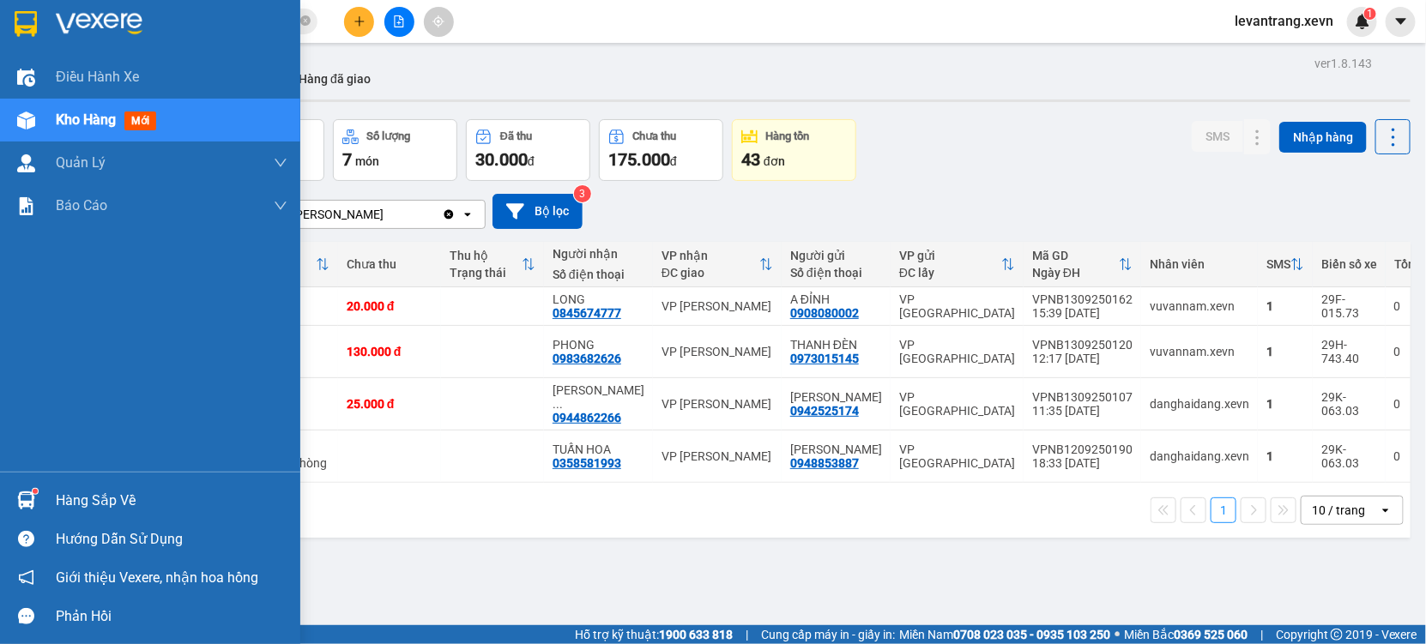
click at [112, 510] on div "Hàng sắp về" at bounding box center [172, 501] width 232 height 26
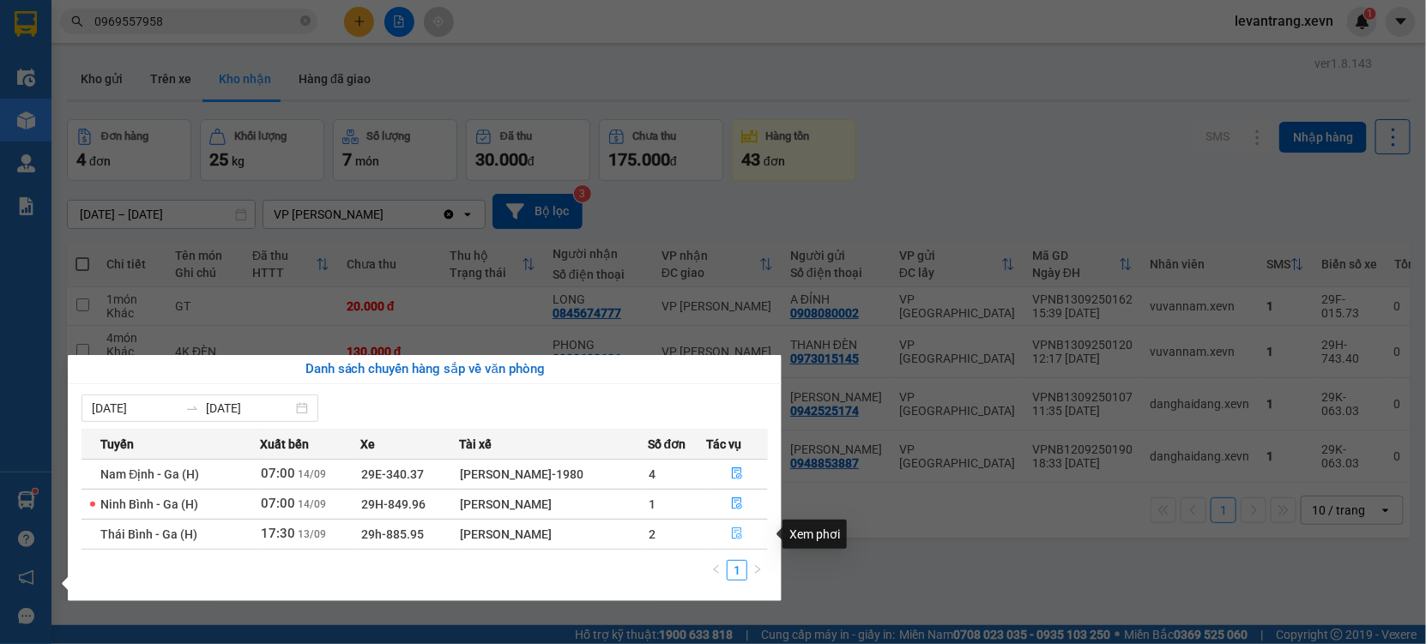
click at [733, 540] on span "file-done" at bounding box center [737, 535] width 12 height 14
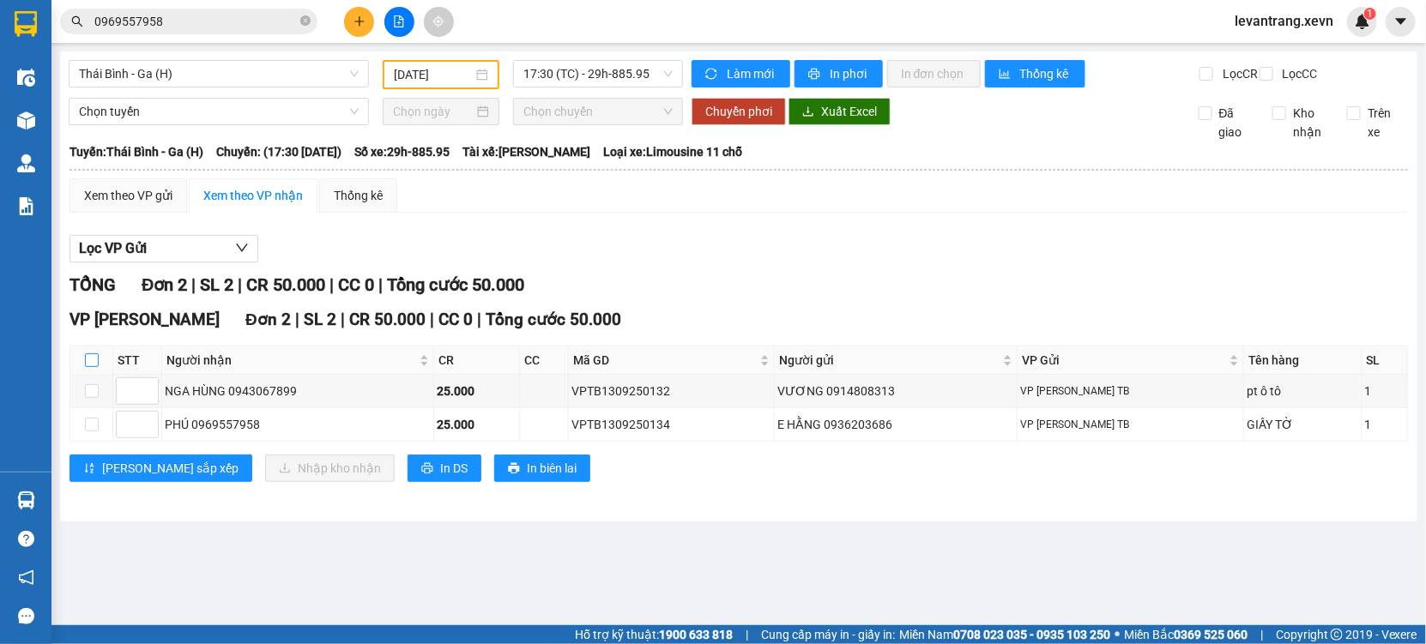
click at [87, 367] on input "checkbox" at bounding box center [92, 360] width 14 height 14
checkbox input "true"
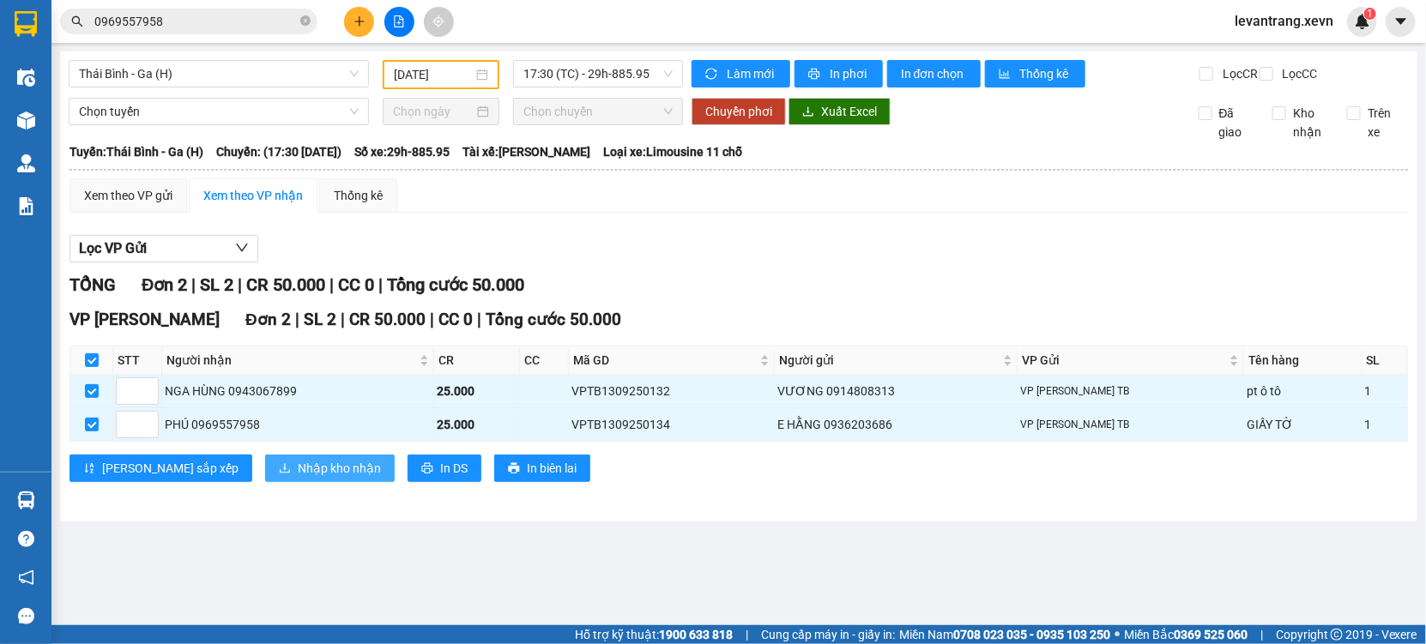
click at [298, 478] on span "Nhập kho nhận" at bounding box center [339, 468] width 83 height 19
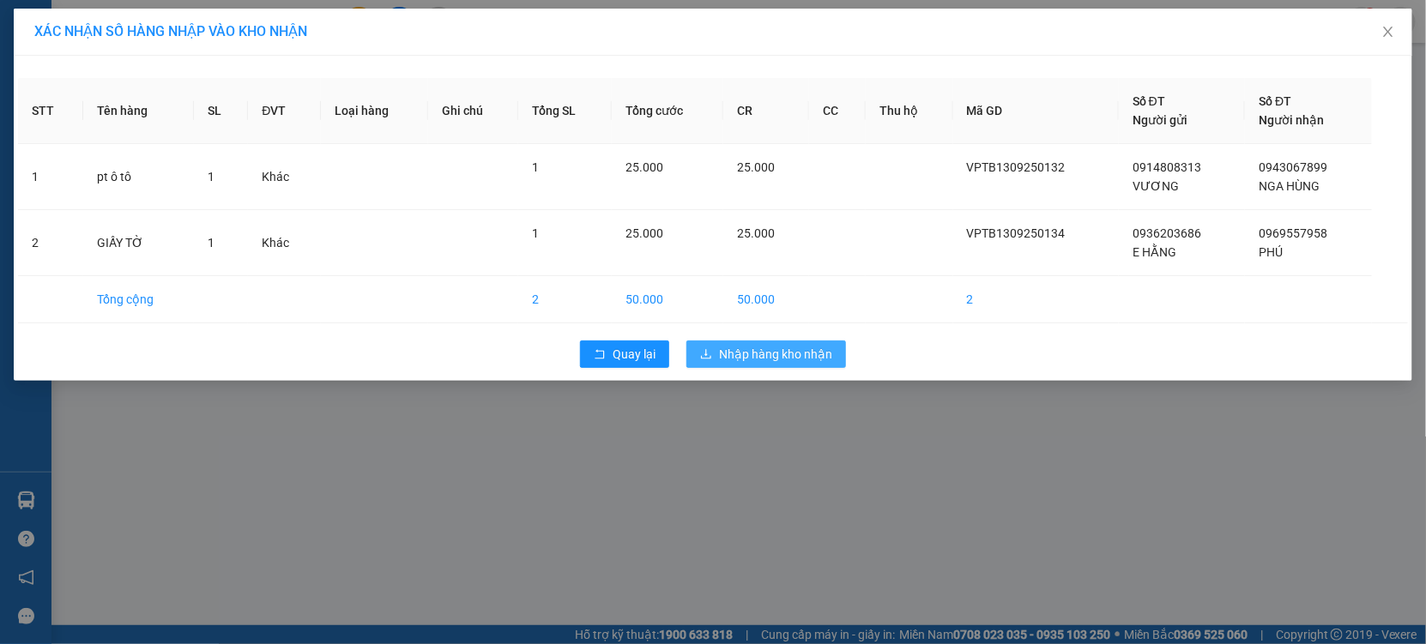
click at [722, 360] on span "Nhập hàng kho nhận" at bounding box center [775, 354] width 113 height 19
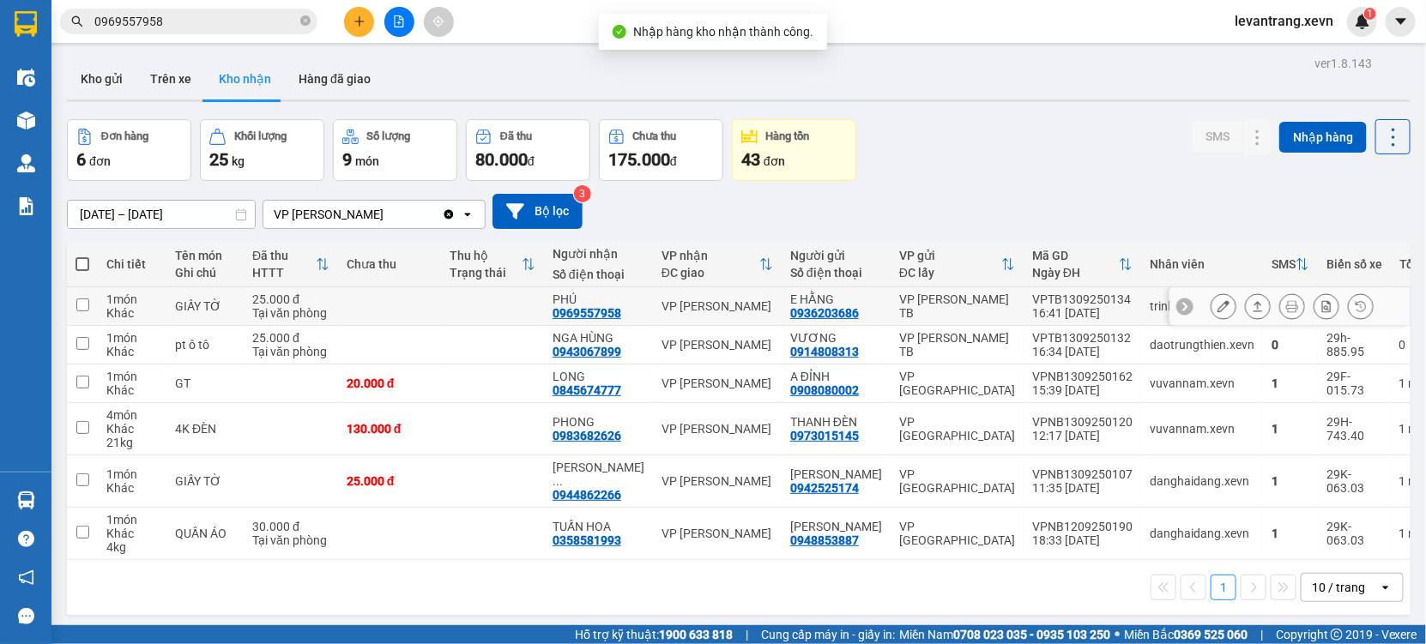
click at [1083, 310] on div "16:41 13/09" at bounding box center [1082, 313] width 100 height 14
checkbox input "true"
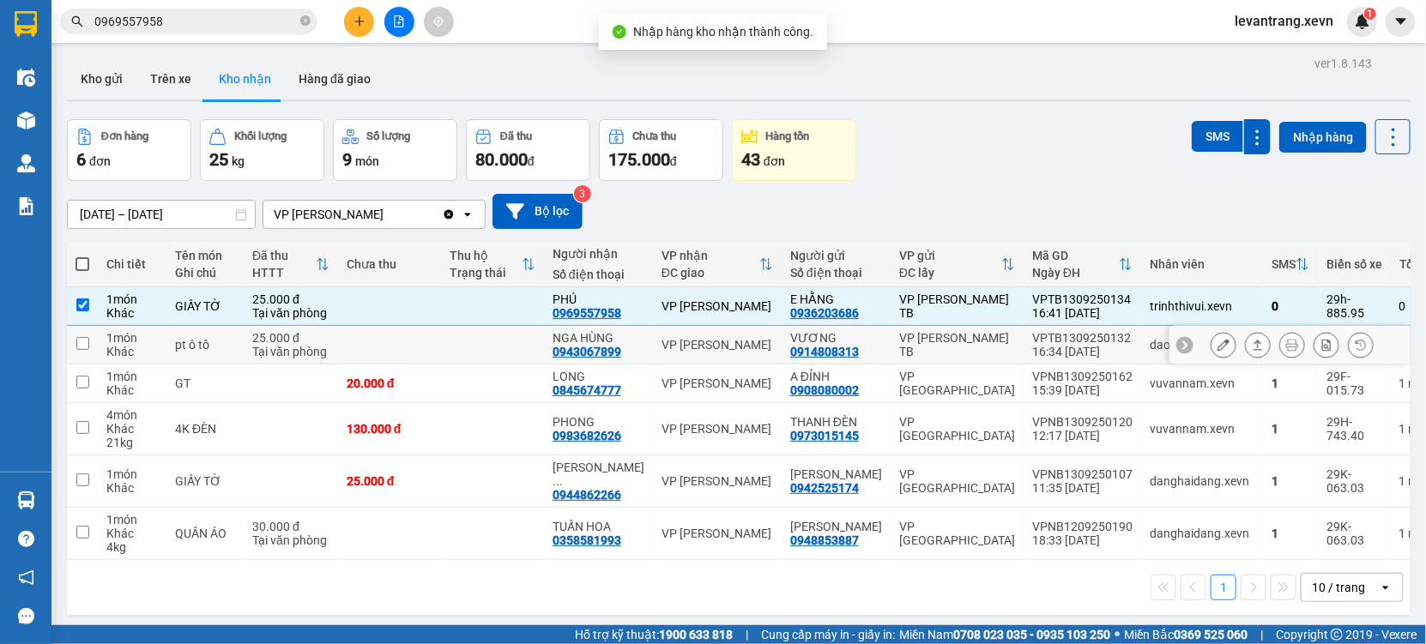
click at [1073, 333] on div "VPTB1309250132" at bounding box center [1082, 338] width 100 height 14
checkbox input "true"
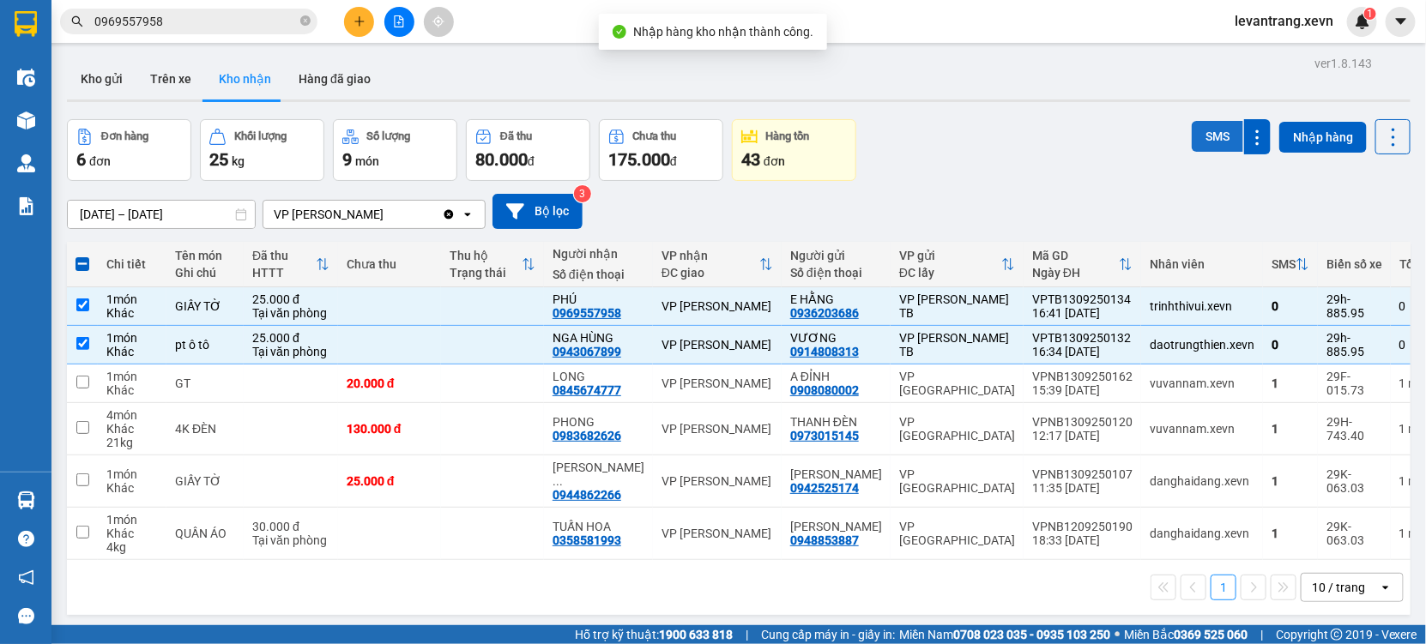
click at [1191, 133] on button "SMS" at bounding box center [1216, 136] width 51 height 31
click at [172, 27] on input "0969557958" at bounding box center [195, 21] width 202 height 19
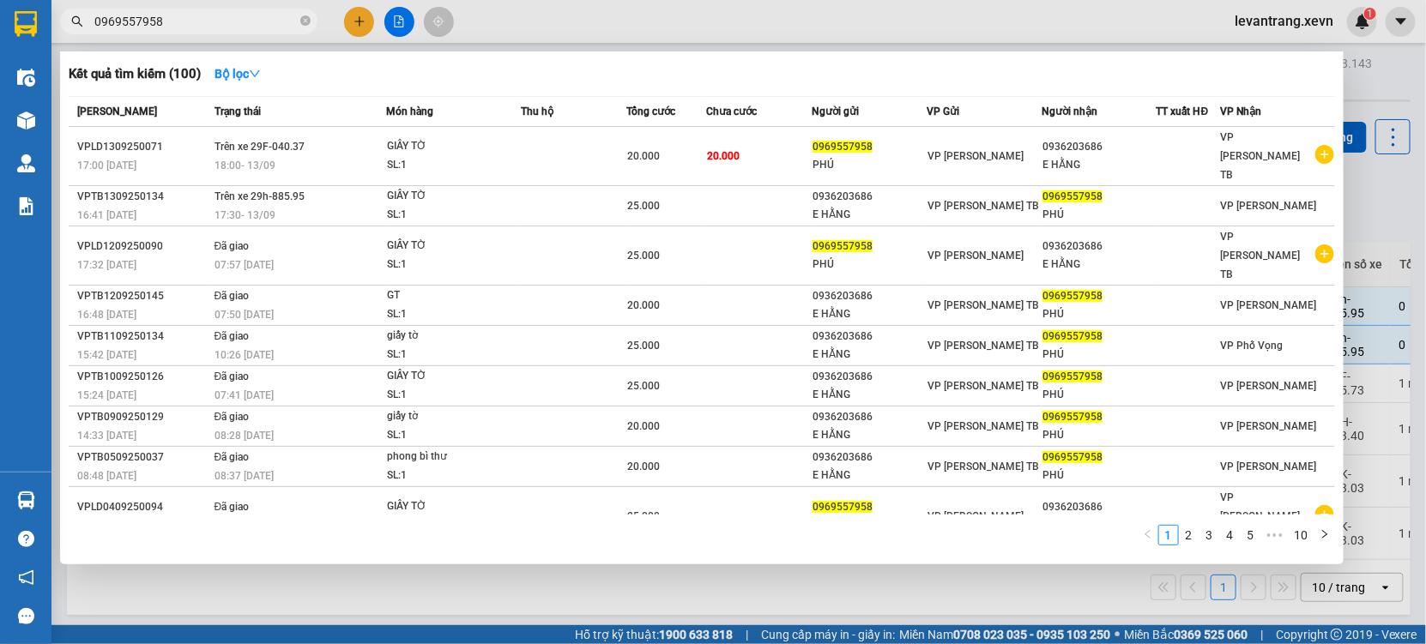
click at [172, 27] on input "0969557958" at bounding box center [195, 21] width 202 height 19
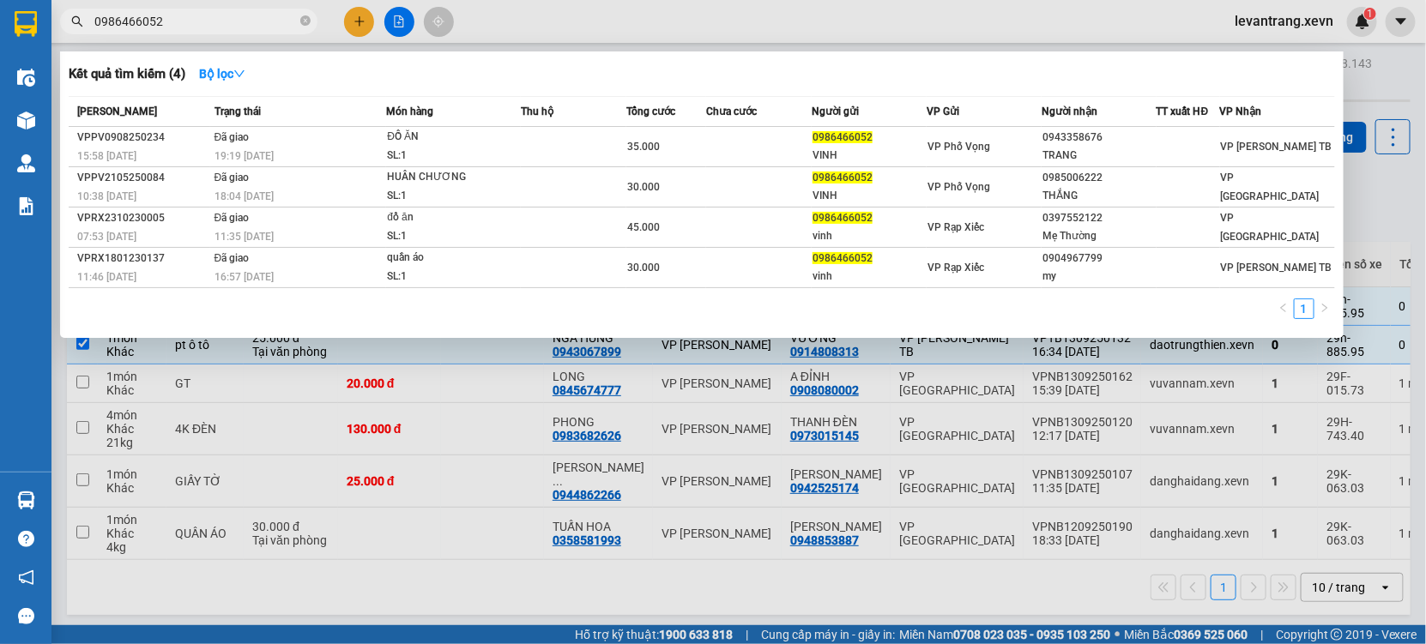
click at [178, 16] on input "0986466052" at bounding box center [195, 21] width 202 height 19
type input "0986466052"
click at [357, 30] on div at bounding box center [713, 322] width 1426 height 644
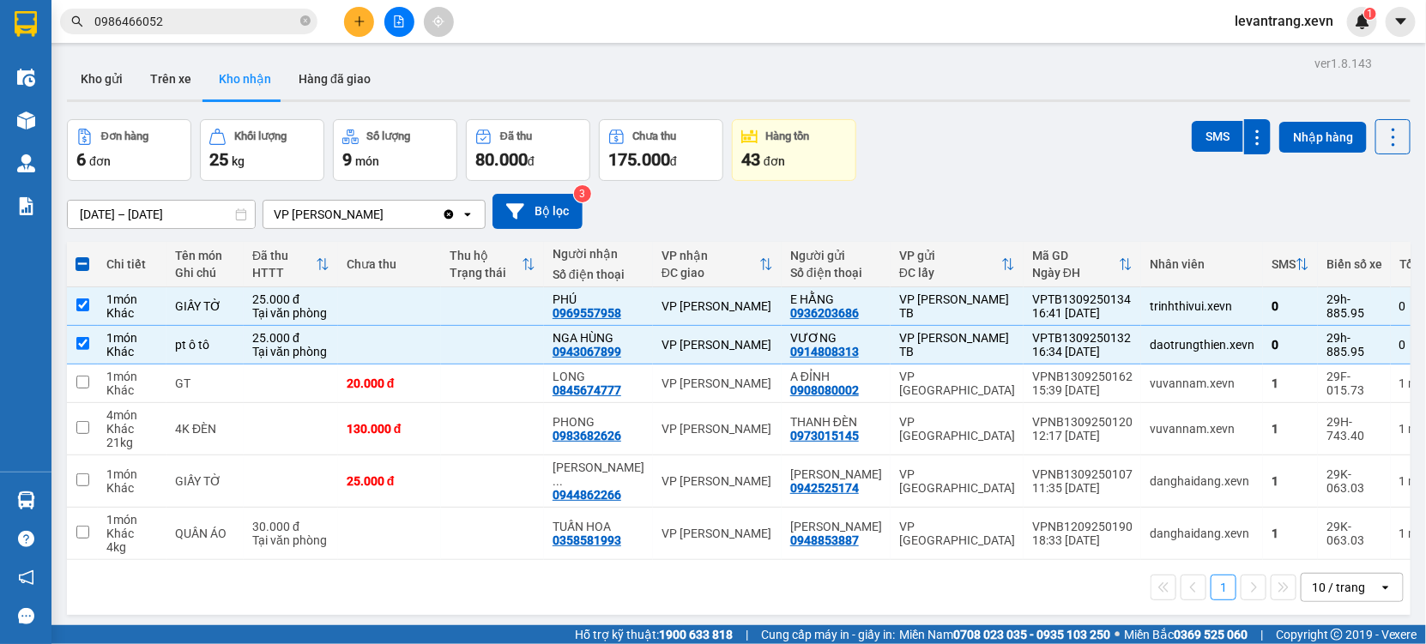
click at [357, 30] on button at bounding box center [359, 22] width 30 height 30
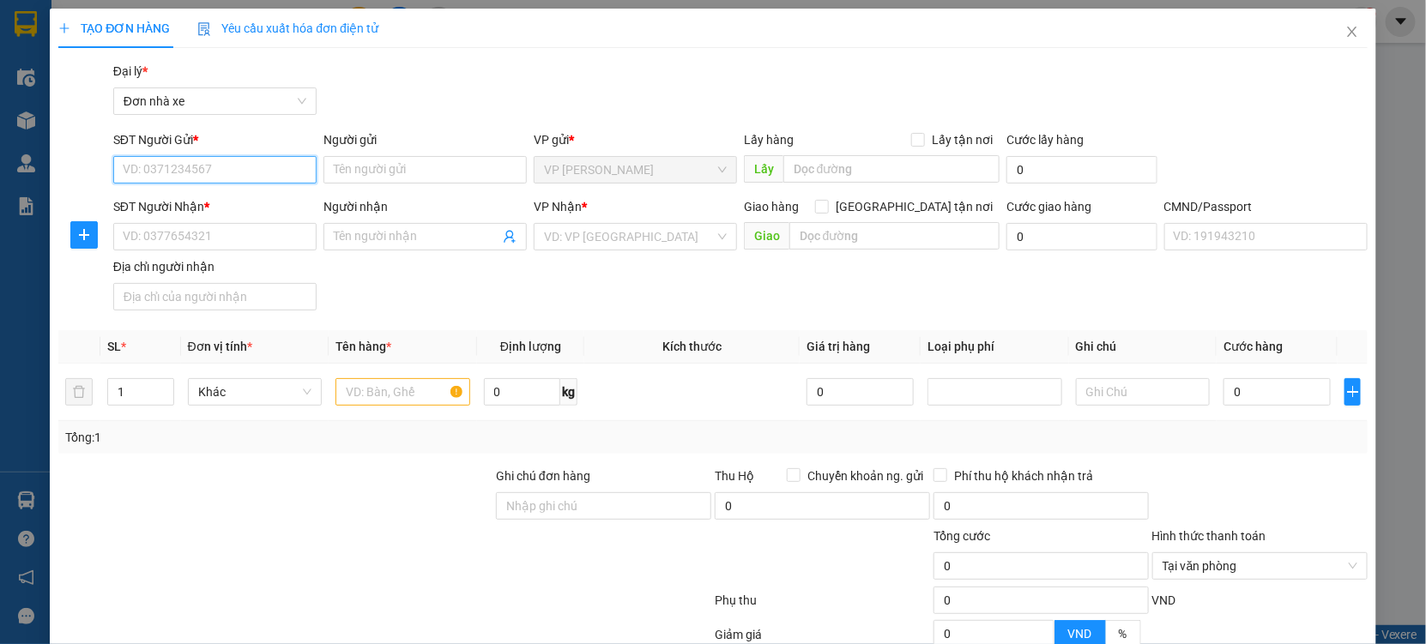
click at [189, 178] on input "SĐT Người Gửi *" at bounding box center [214, 169] width 203 height 27
paste input "0986466052"
type input "0986466052"
click at [343, 171] on input "Người gửi" at bounding box center [424, 169] width 203 height 27
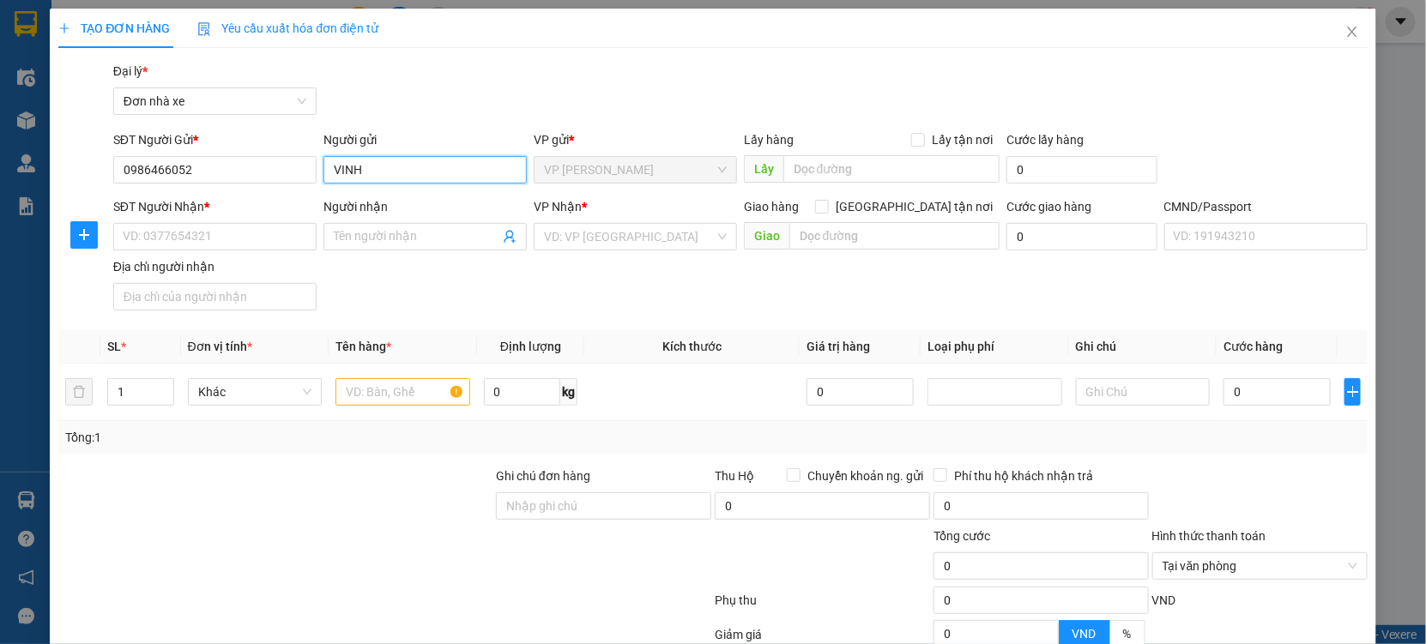
type input "VINH"
click at [272, 220] on div "SĐT Người Nhận *" at bounding box center [214, 210] width 203 height 26
click at [265, 231] on input "SĐT Người Nhận *" at bounding box center [214, 236] width 203 height 27
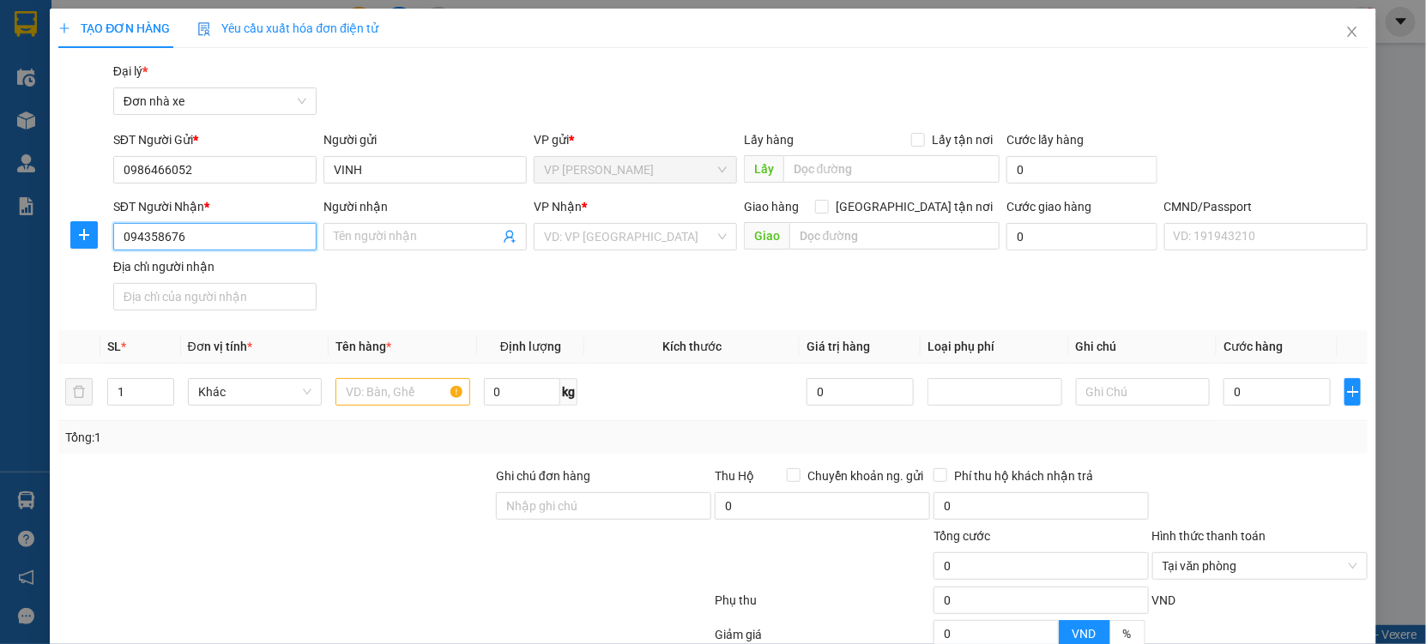
click at [150, 235] on input "094358676" at bounding box center [214, 236] width 203 height 27
click at [247, 235] on input "0943358676" at bounding box center [214, 236] width 203 height 27
click at [244, 234] on input "0943358676" at bounding box center [214, 236] width 203 height 27
type input "0943358676"
click at [194, 232] on input "0943358676" at bounding box center [214, 236] width 203 height 27
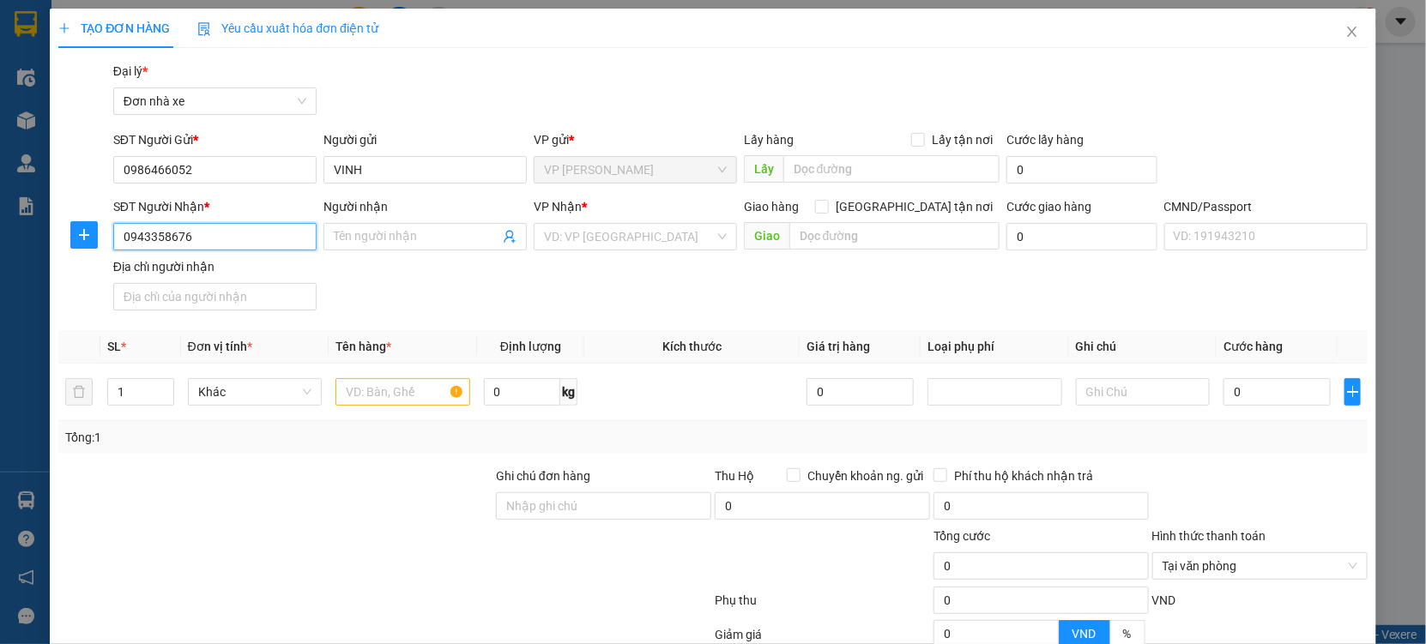
click at [194, 232] on input "0943358676" at bounding box center [214, 236] width 203 height 27
click at [412, 241] on input "Người nhận" at bounding box center [417, 236] width 166 height 19
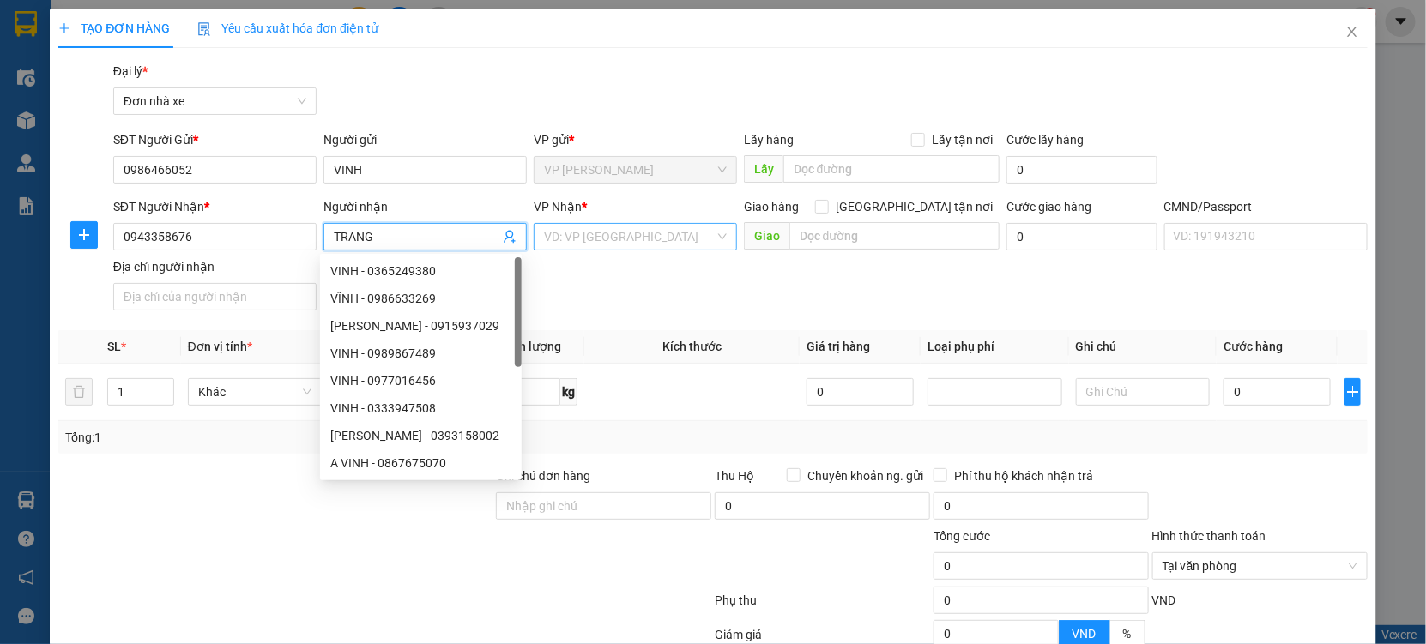
type input "TRANG"
click at [611, 237] on input "search" at bounding box center [629, 237] width 171 height 26
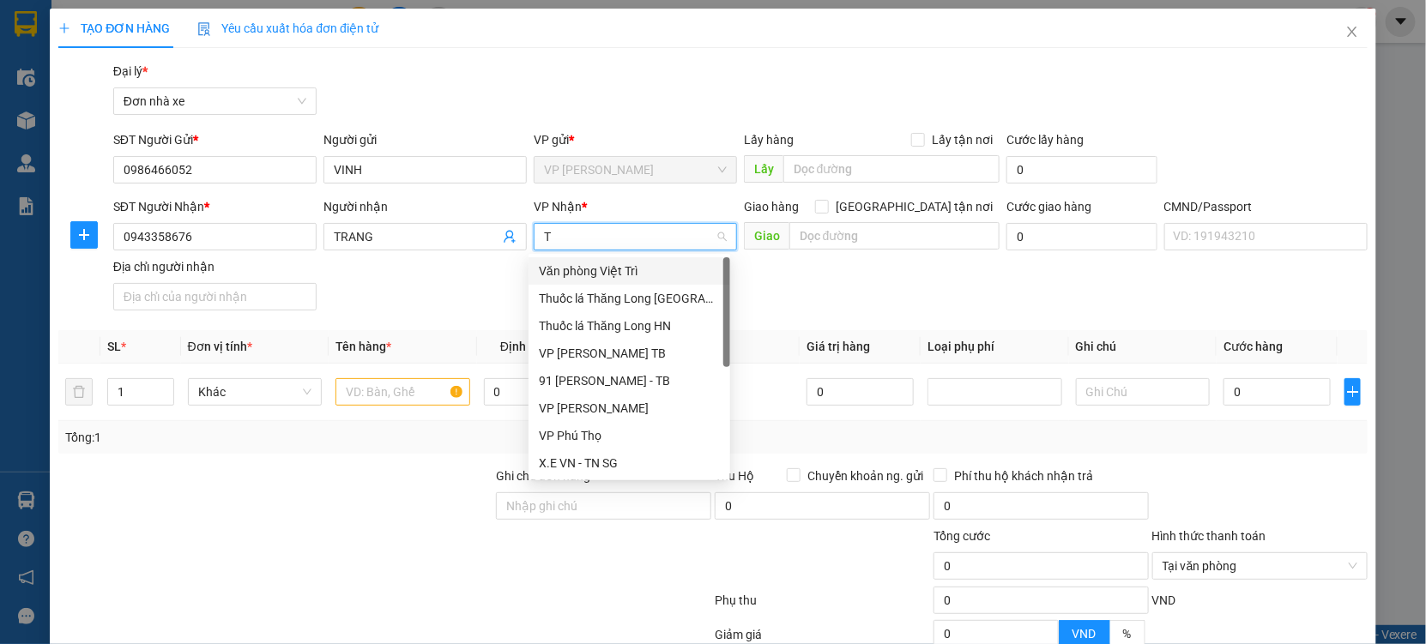
type input "TB"
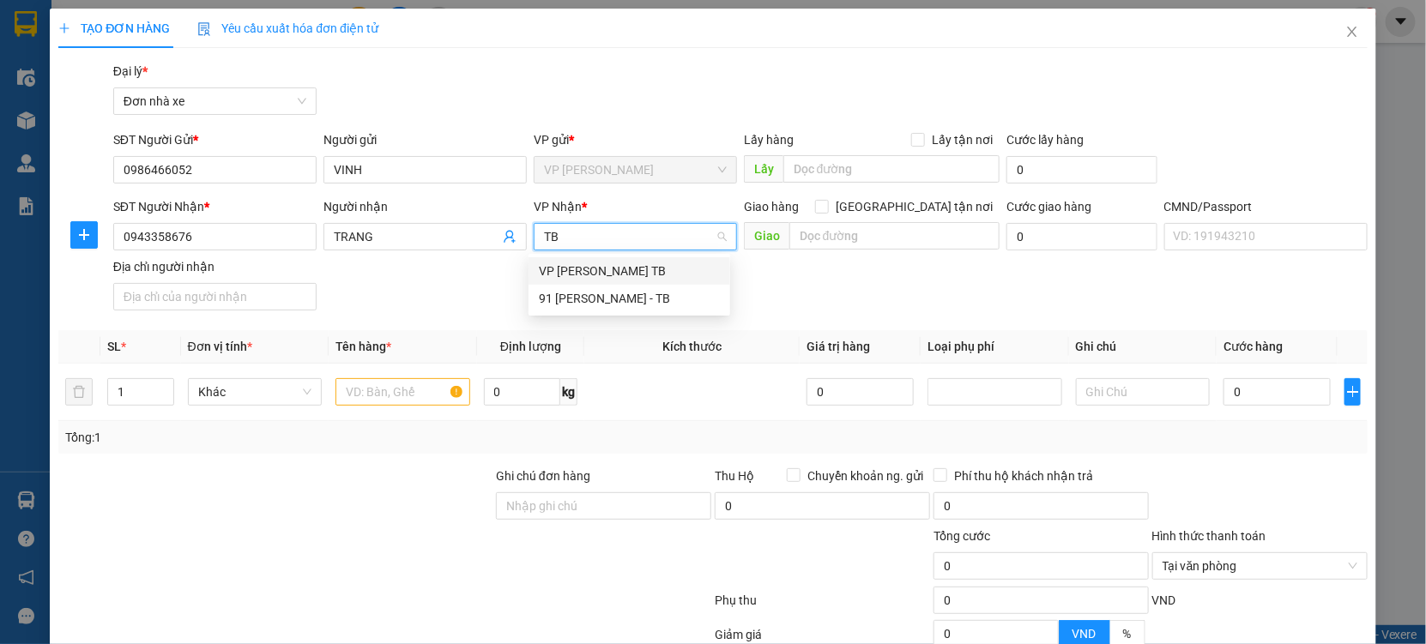
click at [596, 274] on div "VP [PERSON_NAME] TB" at bounding box center [629, 271] width 181 height 19
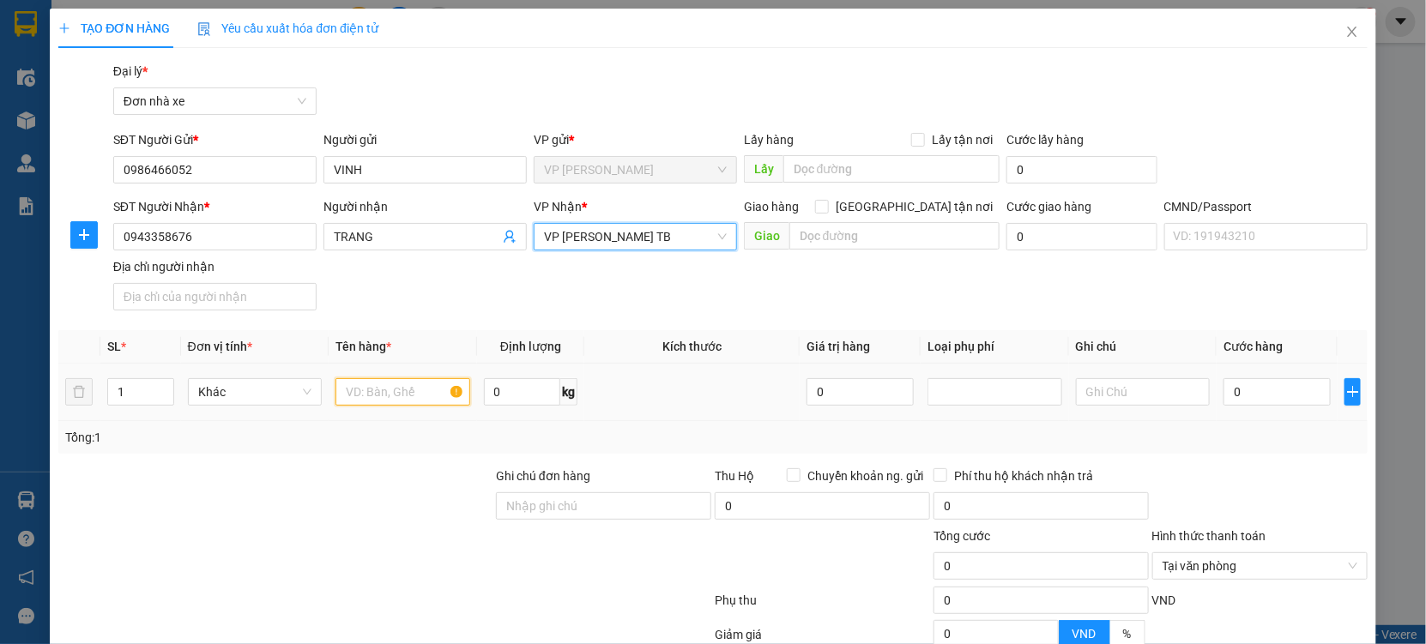
click at [395, 389] on input "text" at bounding box center [402, 391] width 135 height 27
type input "ĐÒ ĂN"
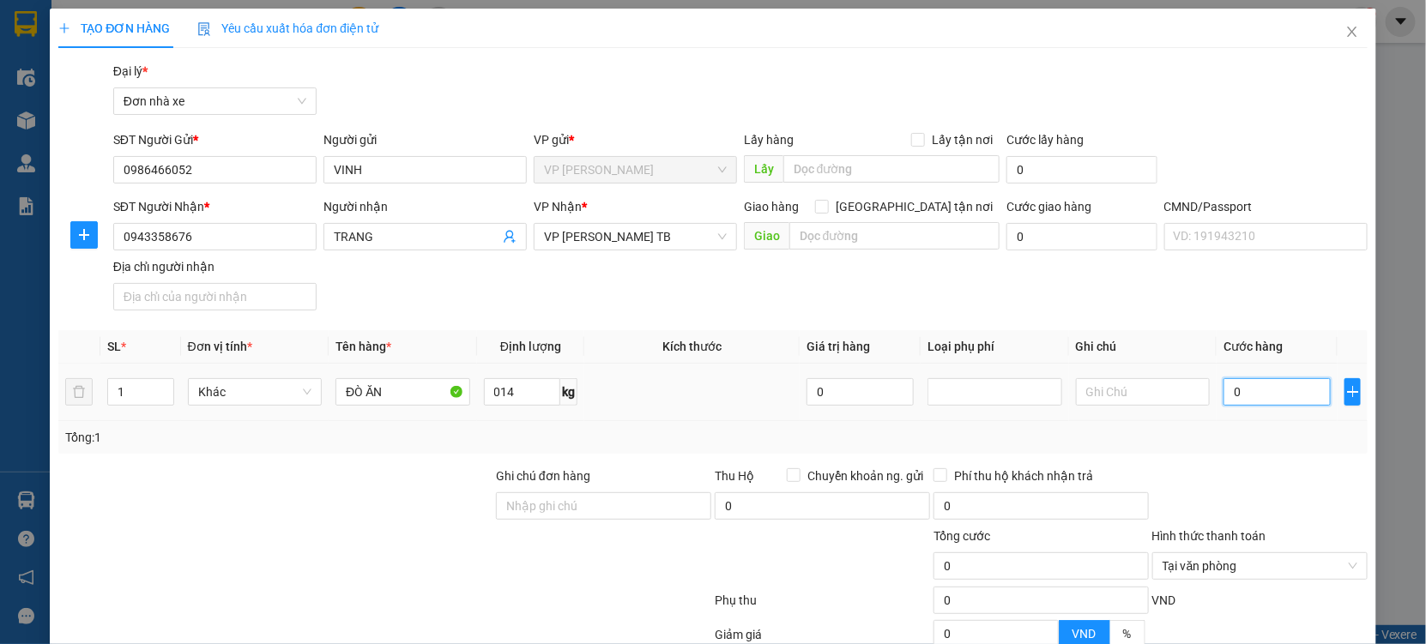
click at [1233, 392] on input "0" at bounding box center [1276, 391] width 107 height 27
type input "14"
type input "004"
type input "4"
type input "0.040"
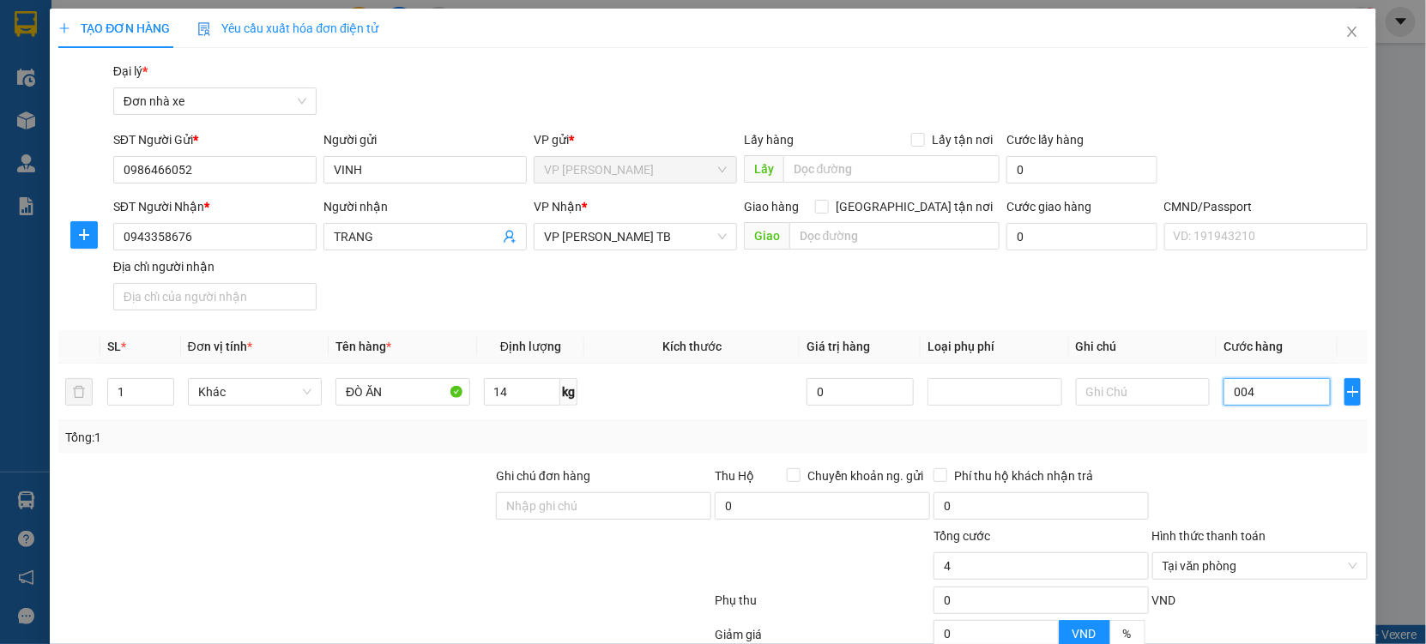
type input "40"
click at [1240, 479] on div at bounding box center [1259, 497] width 219 height 60
type input "40.000"
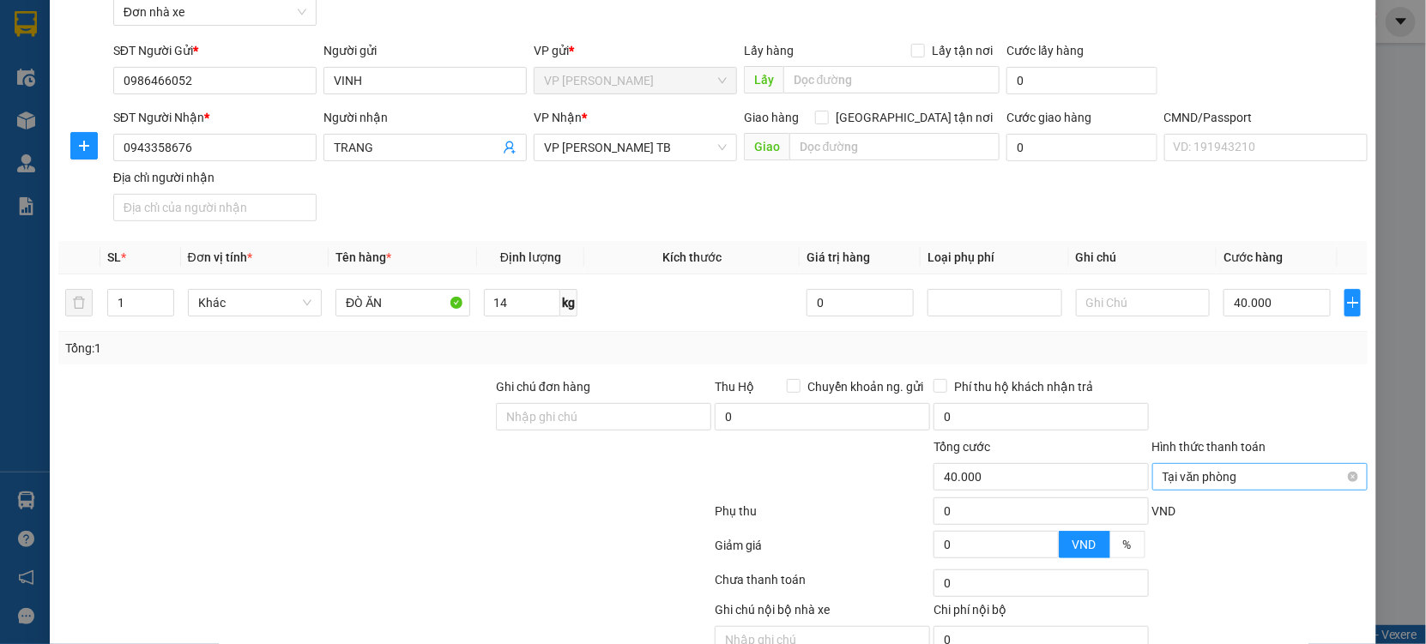
scroll to position [172, 0]
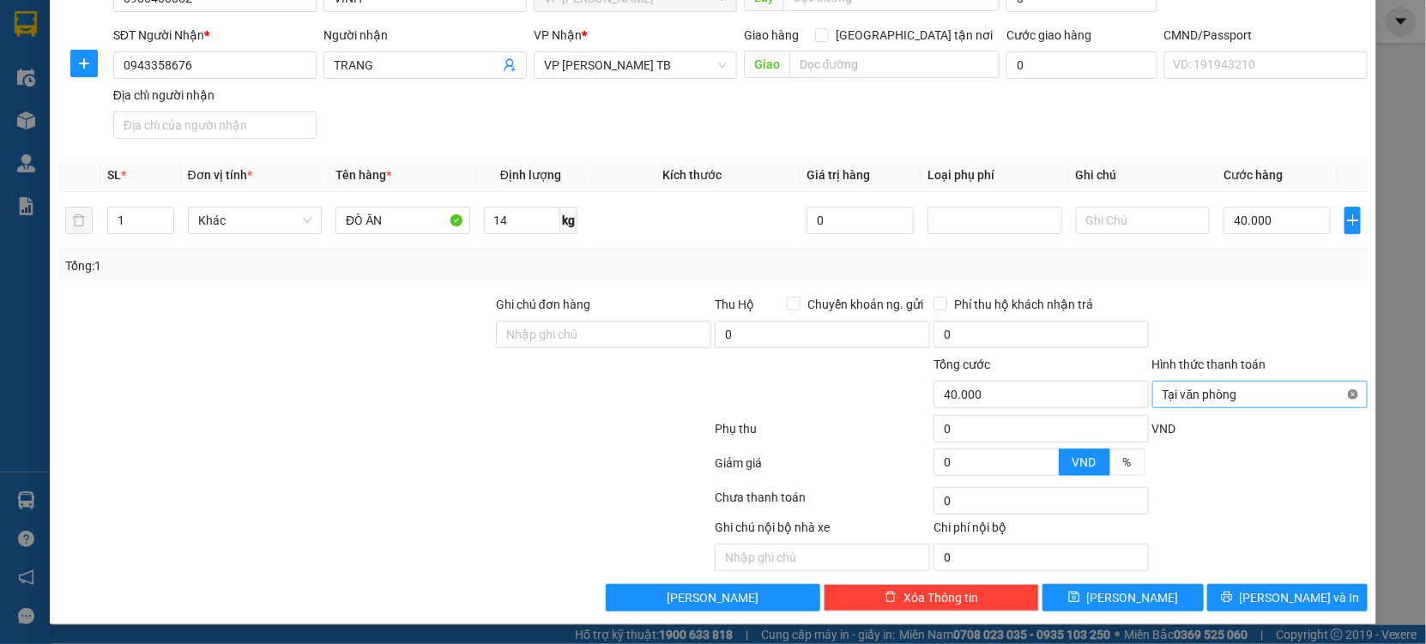
type input "40.000"
drag, startPoint x: 1336, startPoint y: 393, endPoint x: 1276, endPoint y: 325, distance: 90.5
drag, startPoint x: 1276, startPoint y: 325, endPoint x: 1290, endPoint y: 515, distance: 190.1
click at [1270, 454] on form "Ghi chú đơn hàng Thu Hộ Chuyển khoản ng. gửi 0 Phí thu hộ khách nhận trả 0 Tổng…" at bounding box center [712, 389] width 1309 height 189
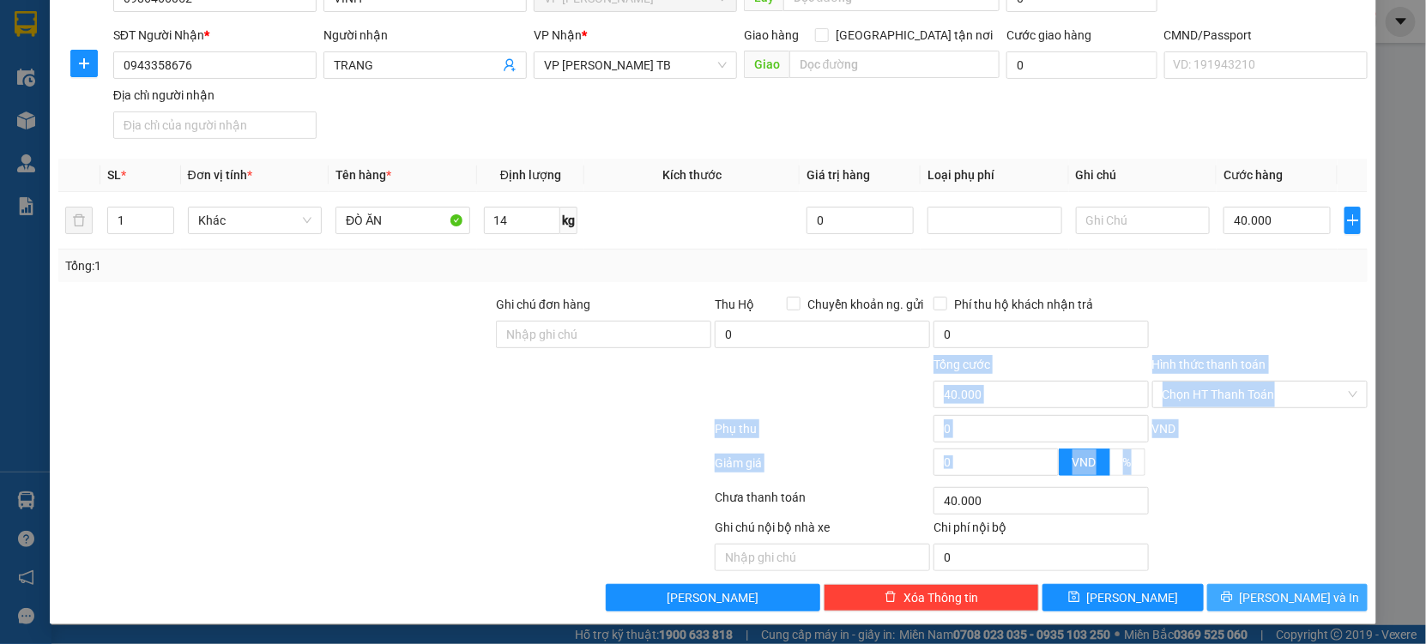
click at [1268, 602] on span "[PERSON_NAME] và In" at bounding box center [1299, 597] width 120 height 19
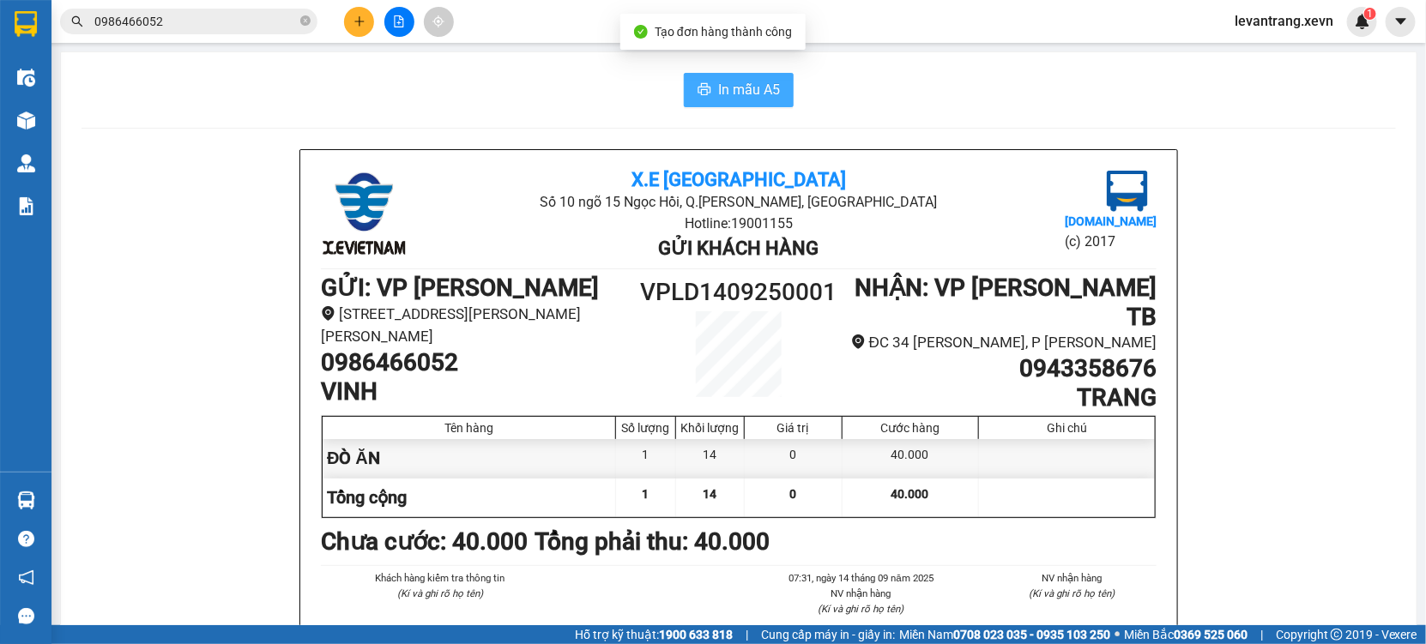
click at [728, 100] on span "In mẫu A5" at bounding box center [749, 89] width 62 height 21
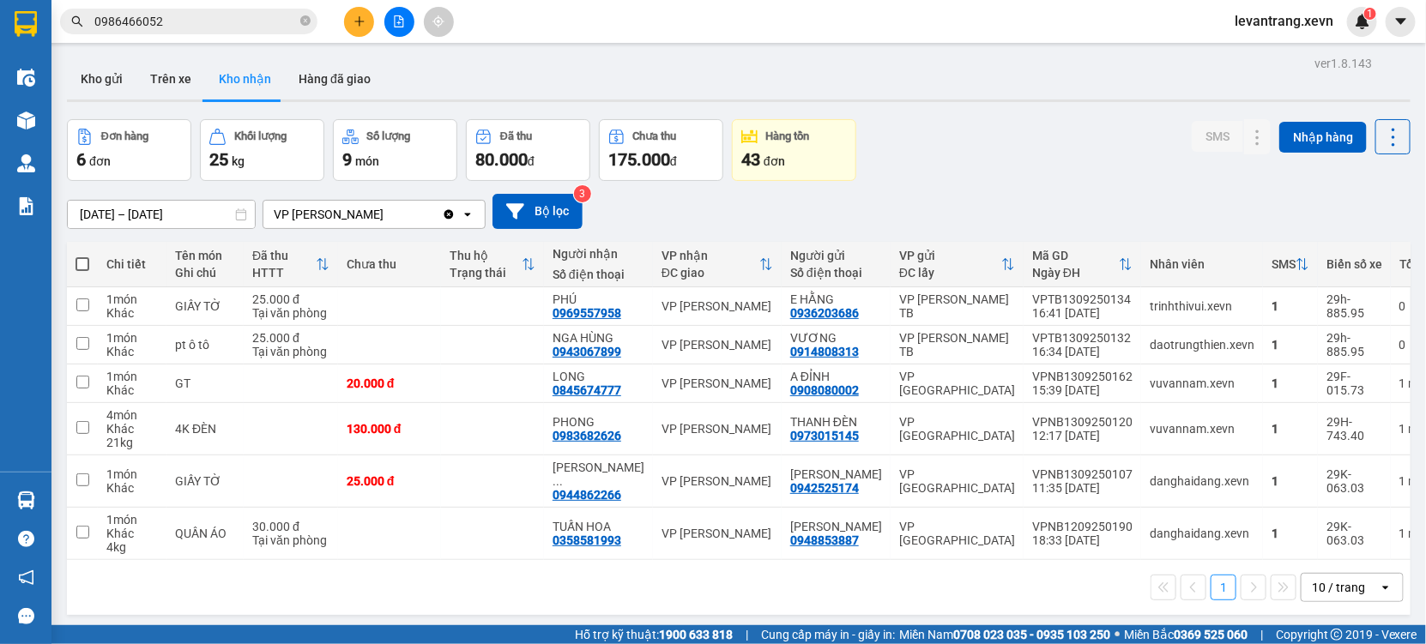
click at [1005, 154] on div "Đơn hàng 6 đơn Khối lượng 25 kg Số lượng 9 món Đã thu 80.000 đ Chưa thu 175.000…" at bounding box center [738, 150] width 1343 height 62
click at [118, 75] on button "Kho gửi" at bounding box center [101, 78] width 69 height 41
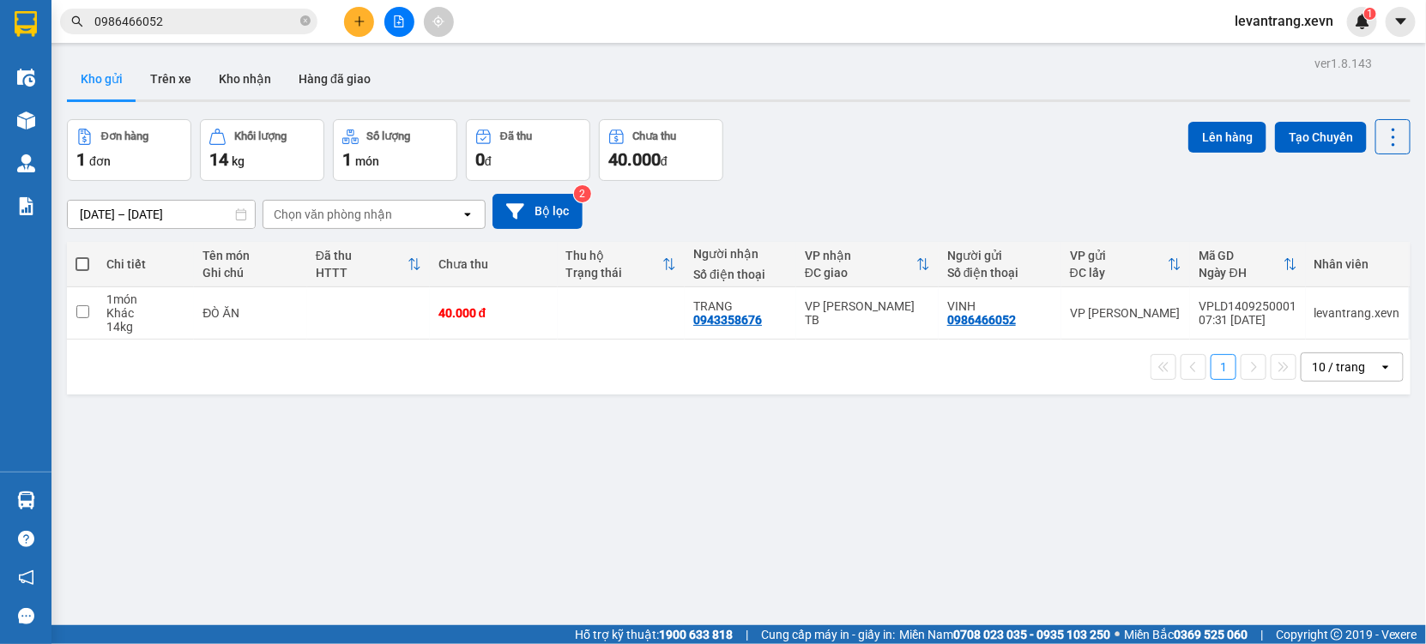
click at [202, 21] on input "0986466052" at bounding box center [195, 21] width 202 height 19
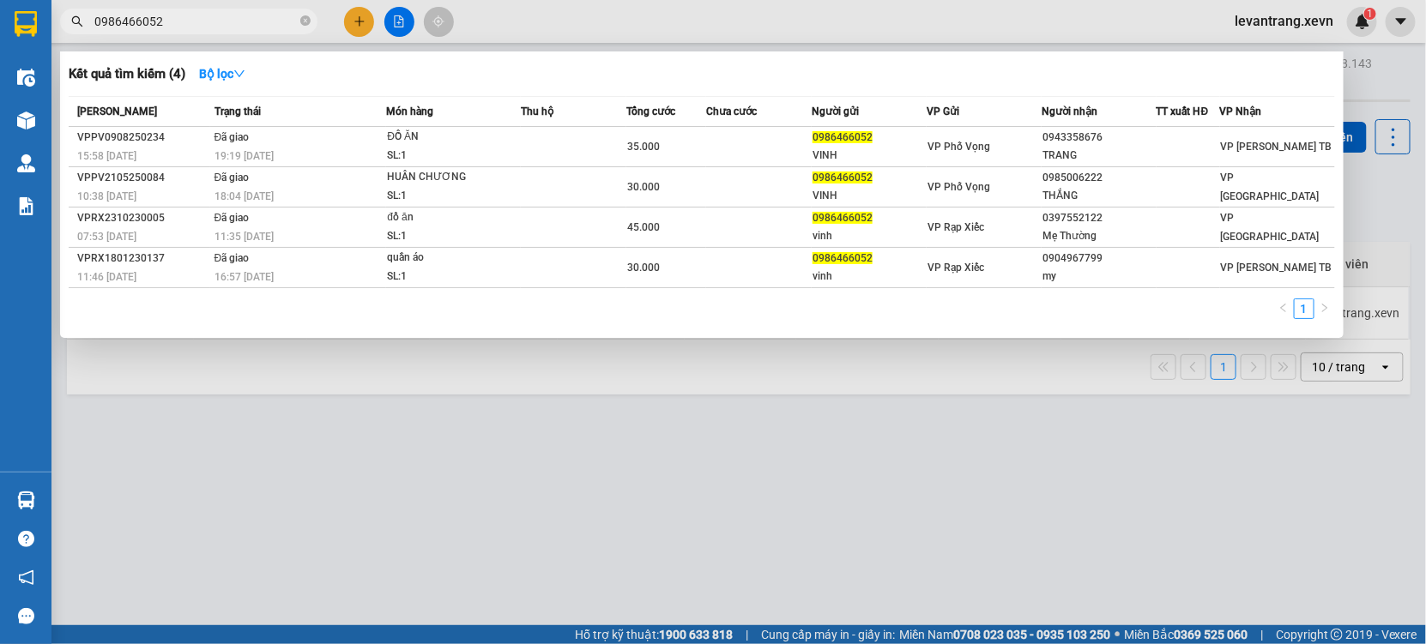
click at [202, 21] on input "0986466052" at bounding box center [195, 21] width 202 height 19
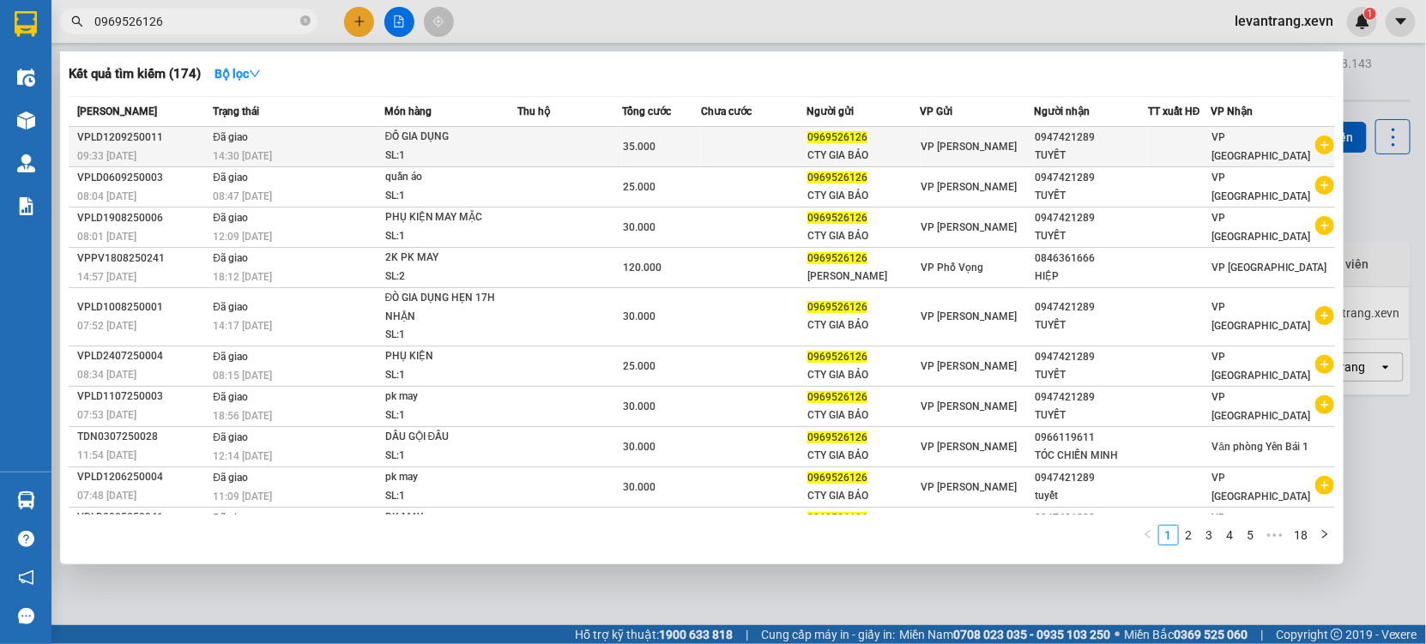
type input "0969526126"
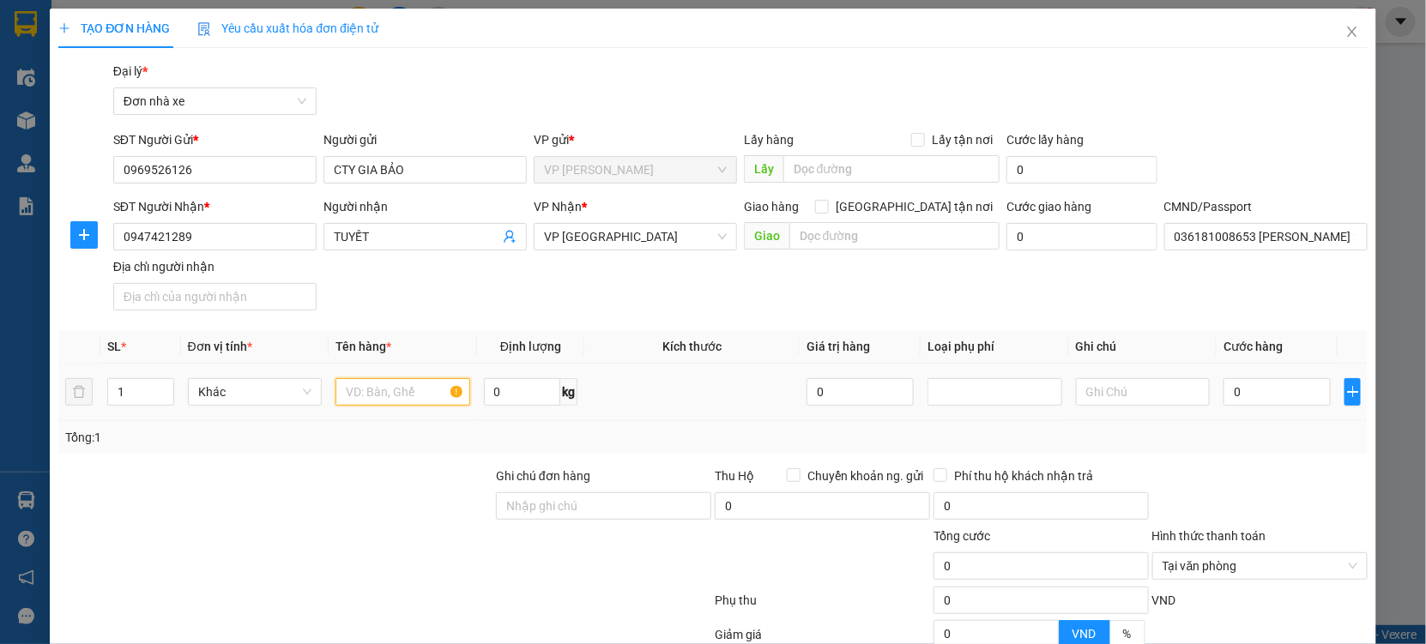
click at [385, 397] on input "text" at bounding box center [402, 391] width 135 height 27
type input "PHỤ KIỆN"
click at [1266, 398] on input "0" at bounding box center [1276, 391] width 107 height 27
type input "003"
type input "3"
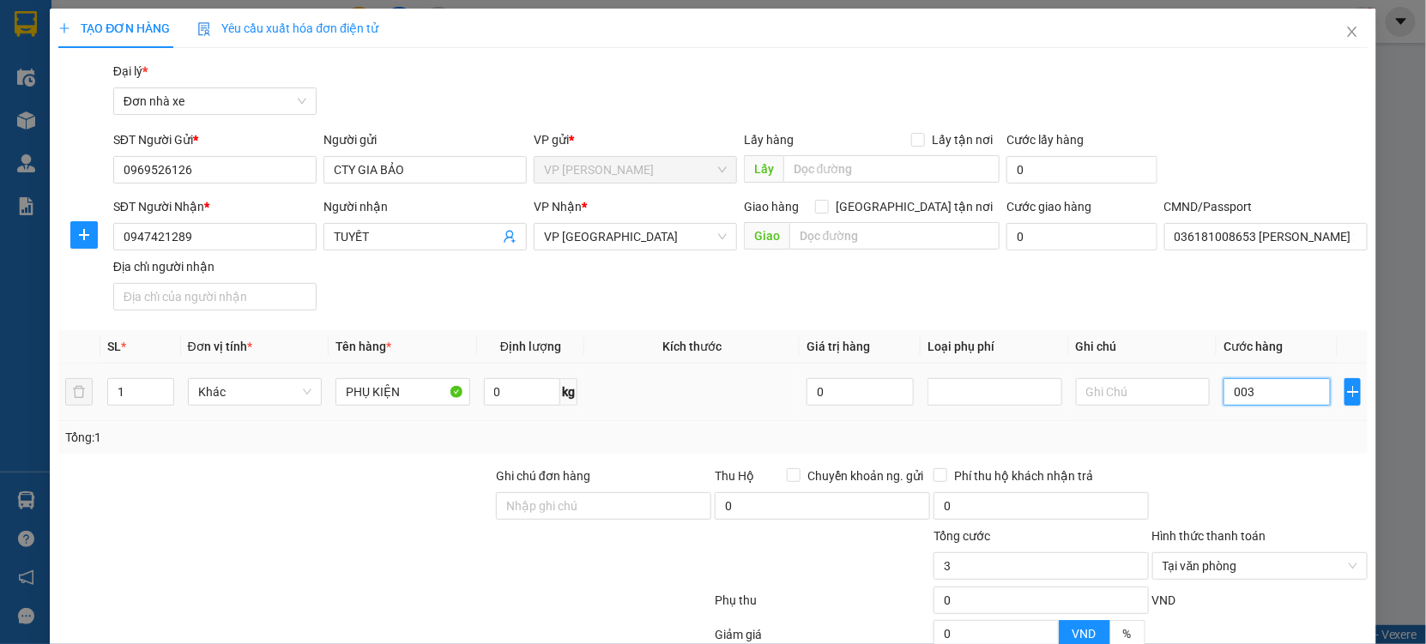
type input "0.030"
type input "30"
click at [1244, 424] on div "Tổng: 1" at bounding box center [712, 437] width 1309 height 33
type input "30.000"
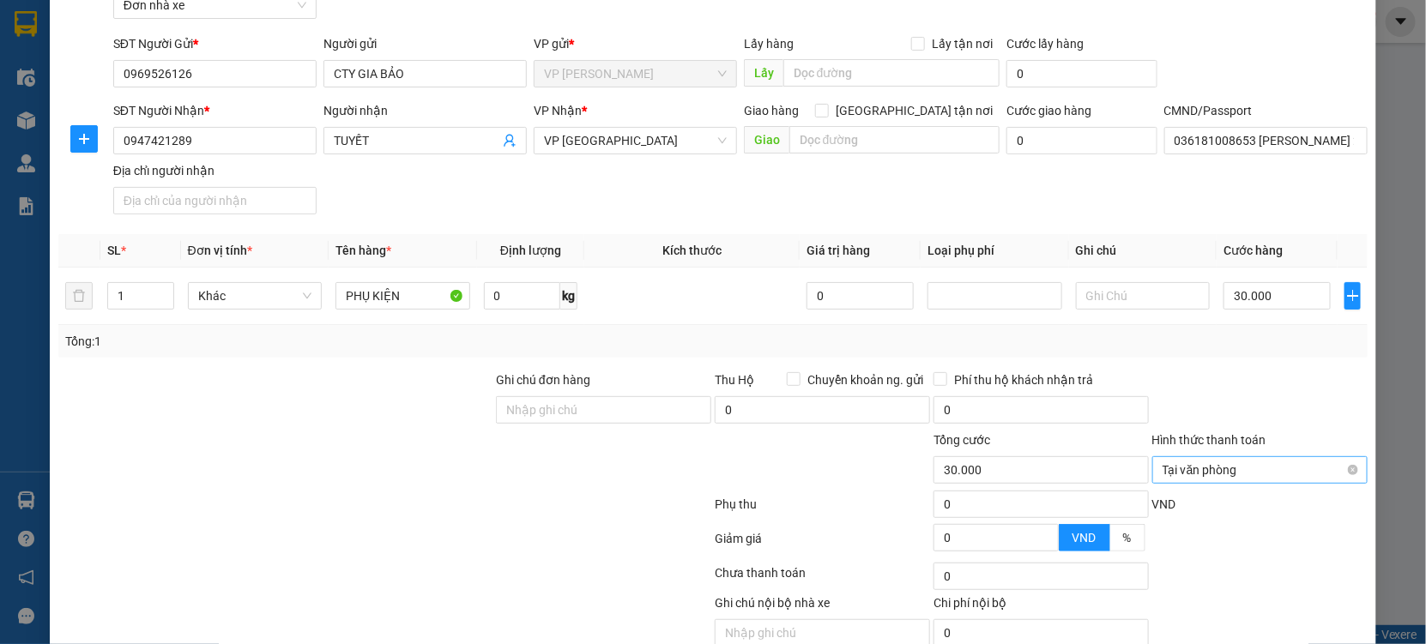
scroll to position [172, 0]
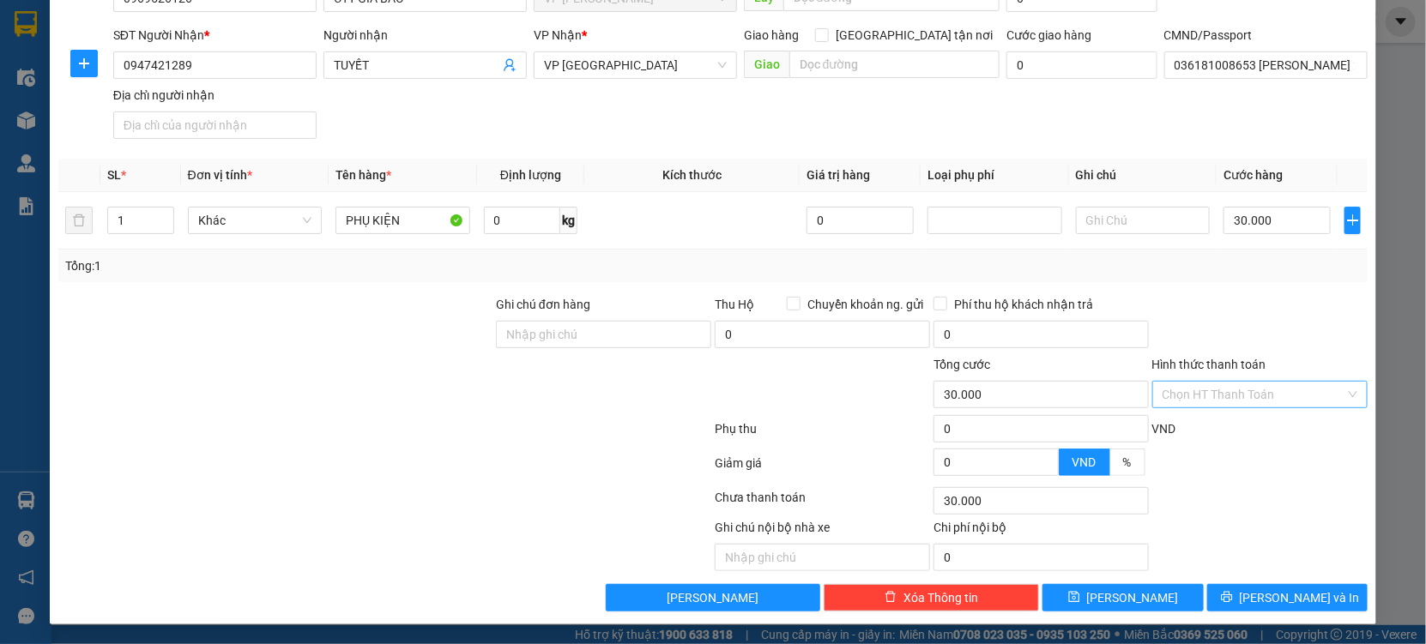
type input "30.000"
drag, startPoint x: 1319, startPoint y: 358, endPoint x: 1320, endPoint y: 573, distance: 215.3
click at [1319, 377] on div "Hình thức thanh toán" at bounding box center [1259, 368] width 215 height 26
click at [1281, 586] on button "[PERSON_NAME] và In" at bounding box center [1287, 597] width 160 height 27
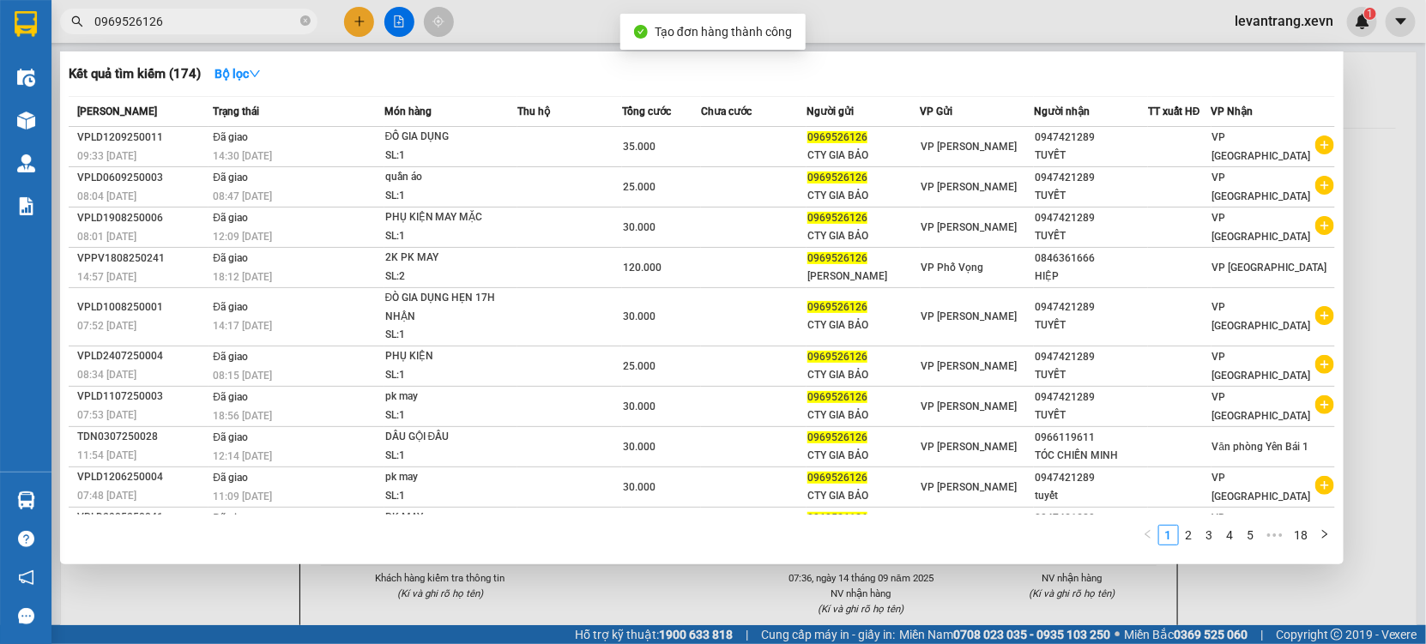
click at [715, 568] on div at bounding box center [713, 322] width 1426 height 644
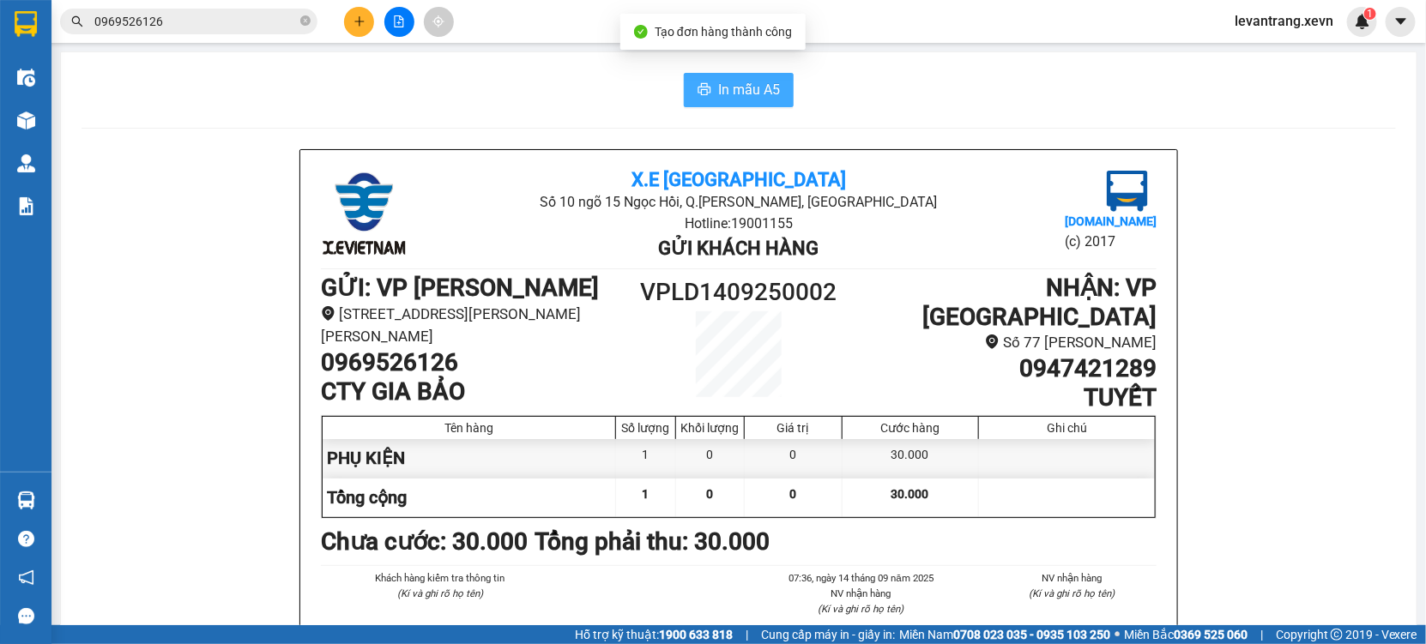
click at [727, 100] on span "In mẫu A5" at bounding box center [749, 89] width 62 height 21
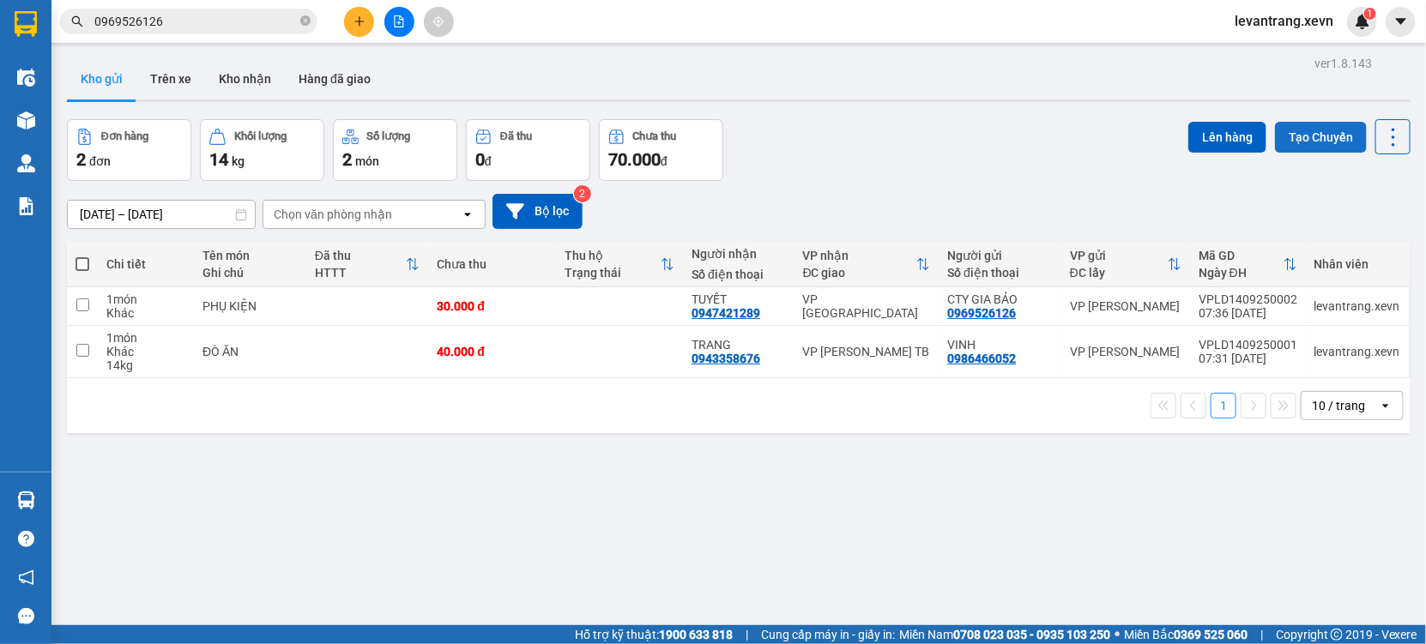
click at [1324, 143] on button "Tạo Chuyến" at bounding box center [1321, 137] width 92 height 31
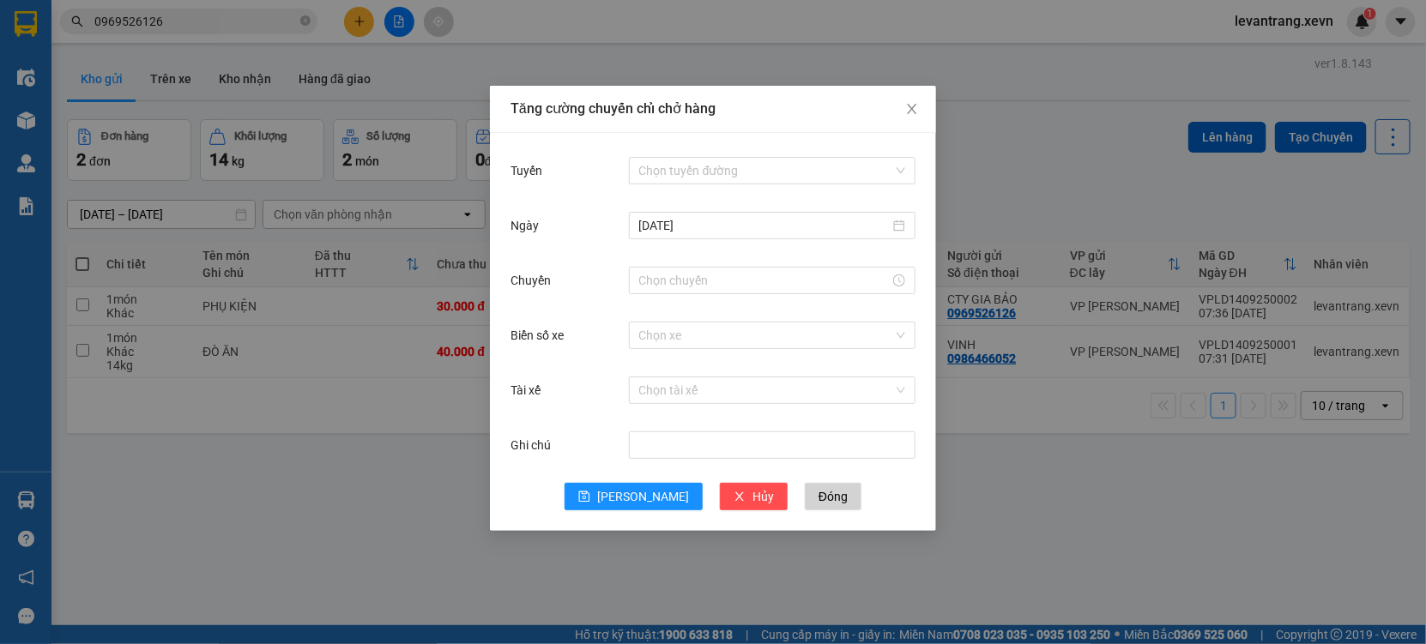
click at [1023, 93] on div "Tăng cường chuyến chỉ chở hàng Tuyến Chọn tuyến đường [DATE] Chuyến Biển số xe …" at bounding box center [713, 322] width 1426 height 644
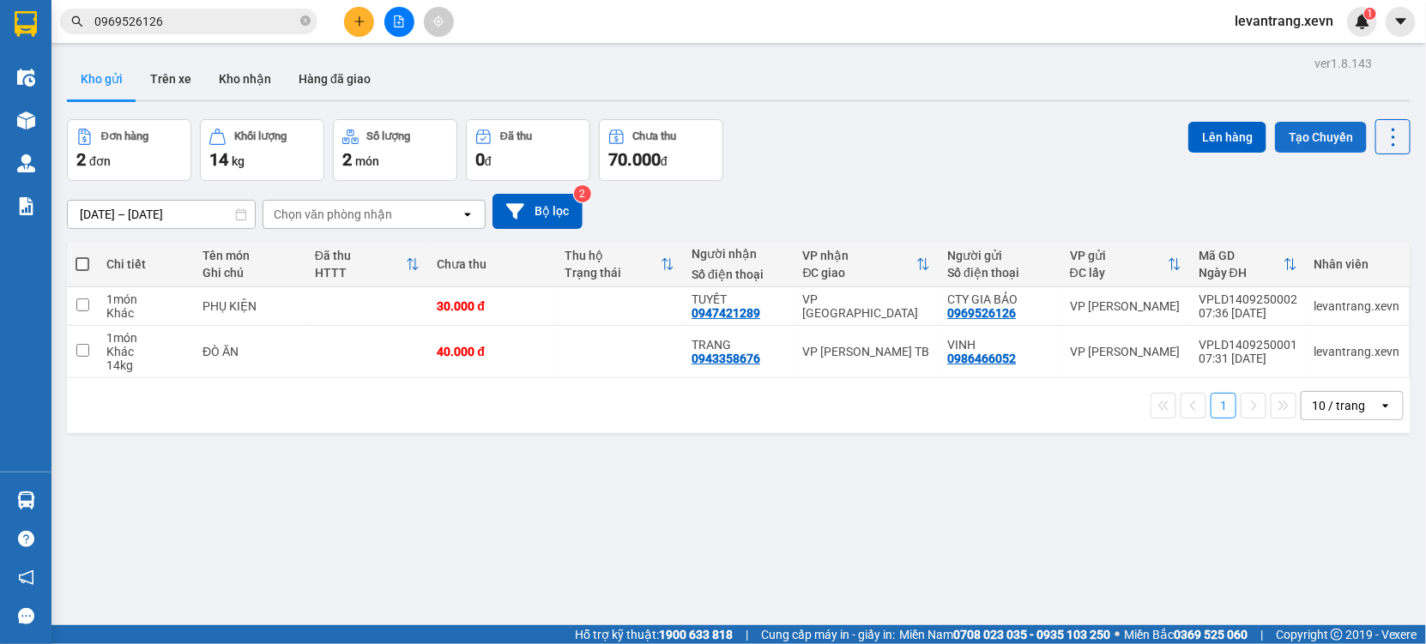
click at [1299, 130] on button "Tạo Chuyến" at bounding box center [1321, 137] width 92 height 31
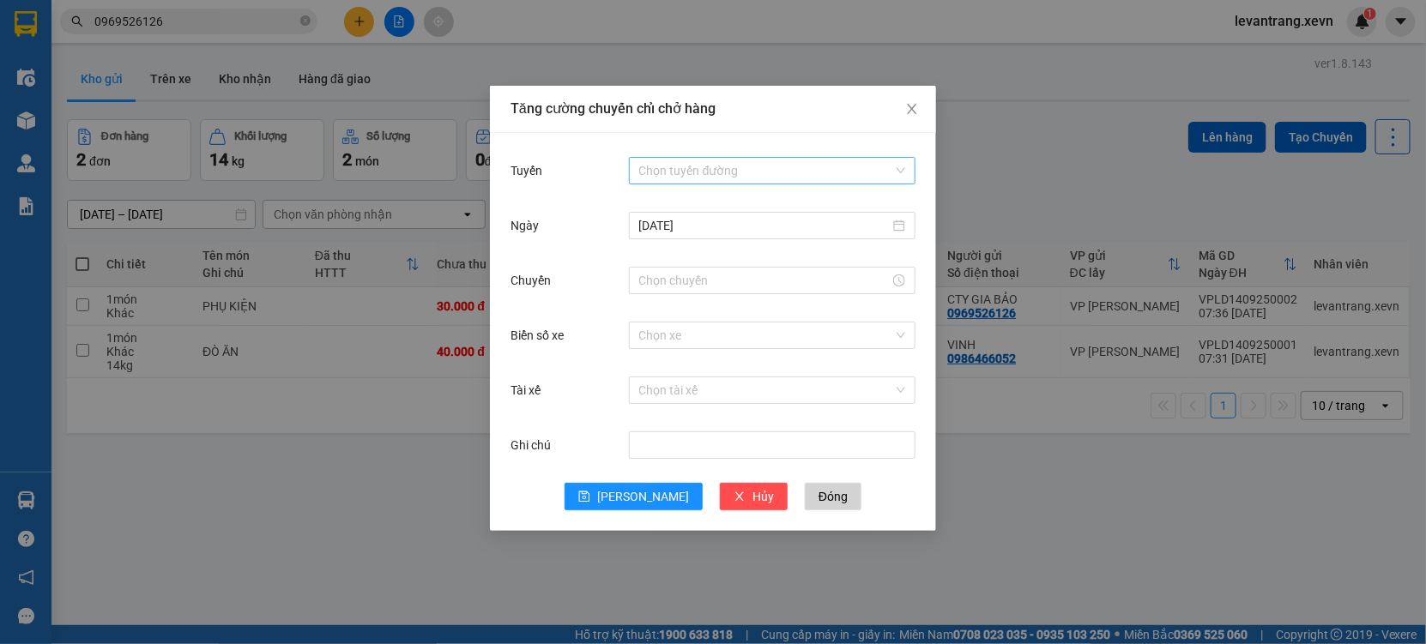
click at [697, 162] on input "Tuyến" at bounding box center [766, 171] width 254 height 26
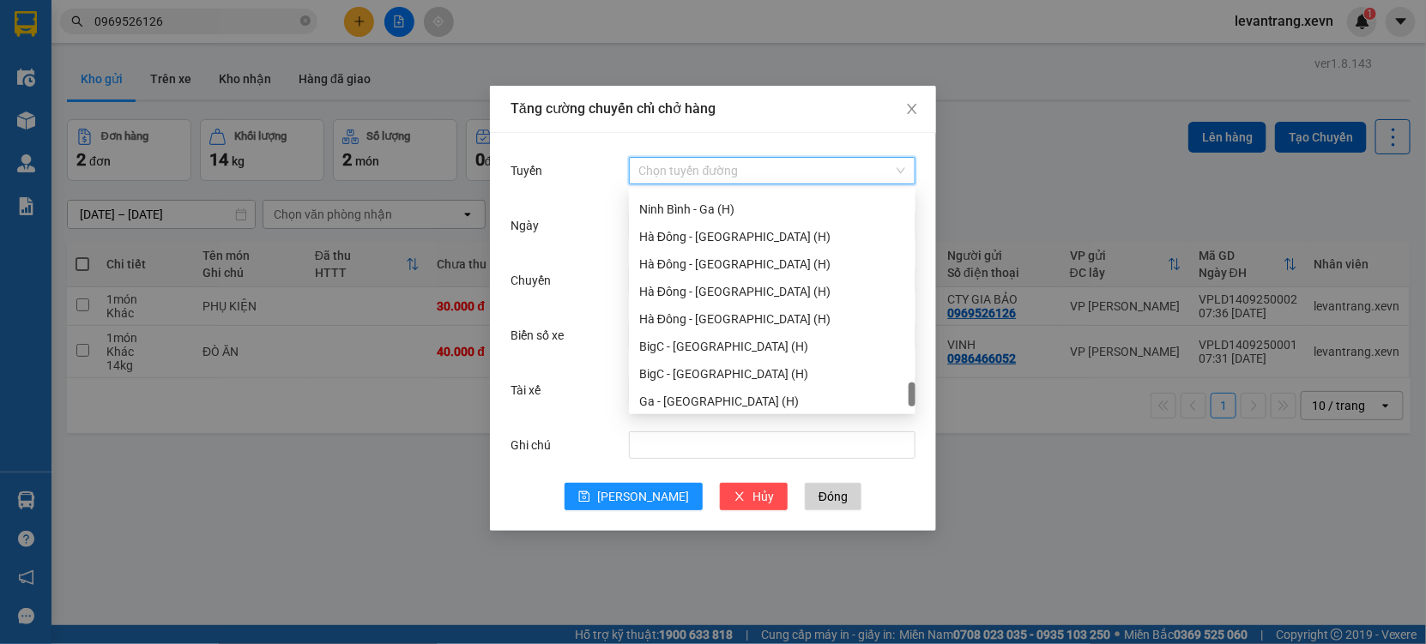
scroll to position [2250, 0]
click at [724, 358] on div "Ga - [GEOGRAPHIC_DATA] (H)" at bounding box center [772, 370] width 286 height 27
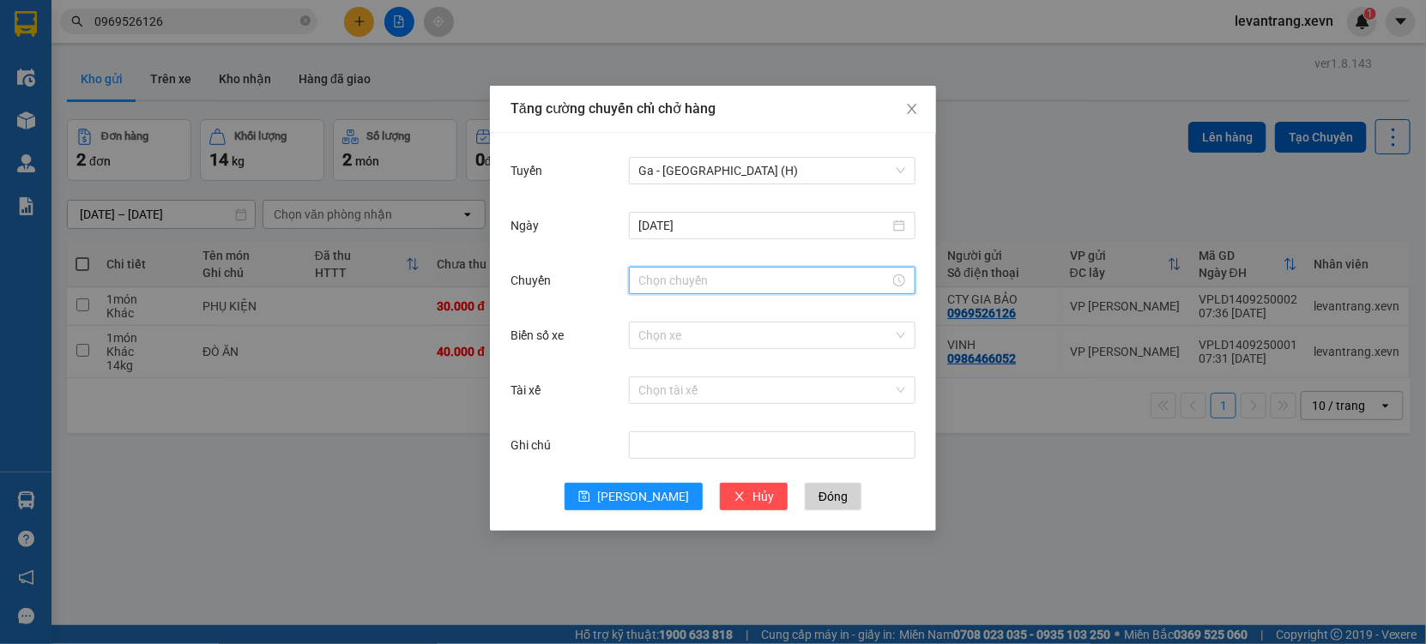
click at [648, 282] on input "Chuyến" at bounding box center [764, 280] width 250 height 19
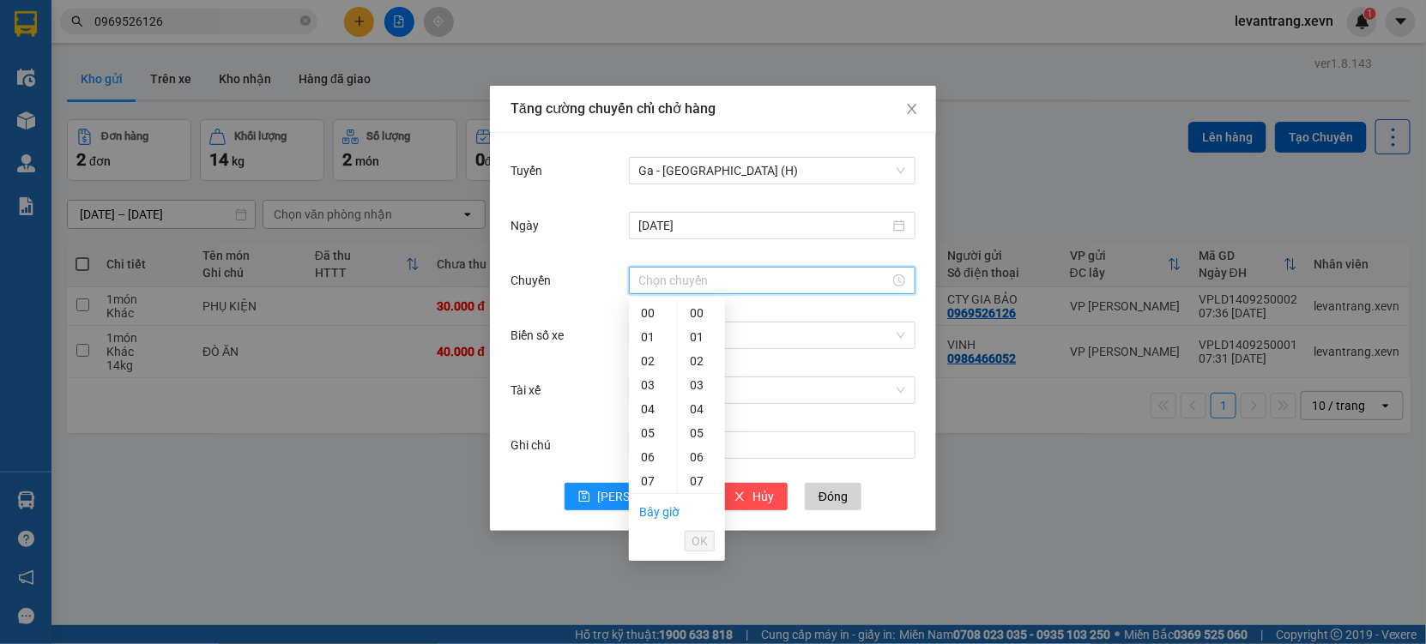
click at [724, 185] on div "Ga - [GEOGRAPHIC_DATA] (H)" at bounding box center [772, 171] width 286 height 34
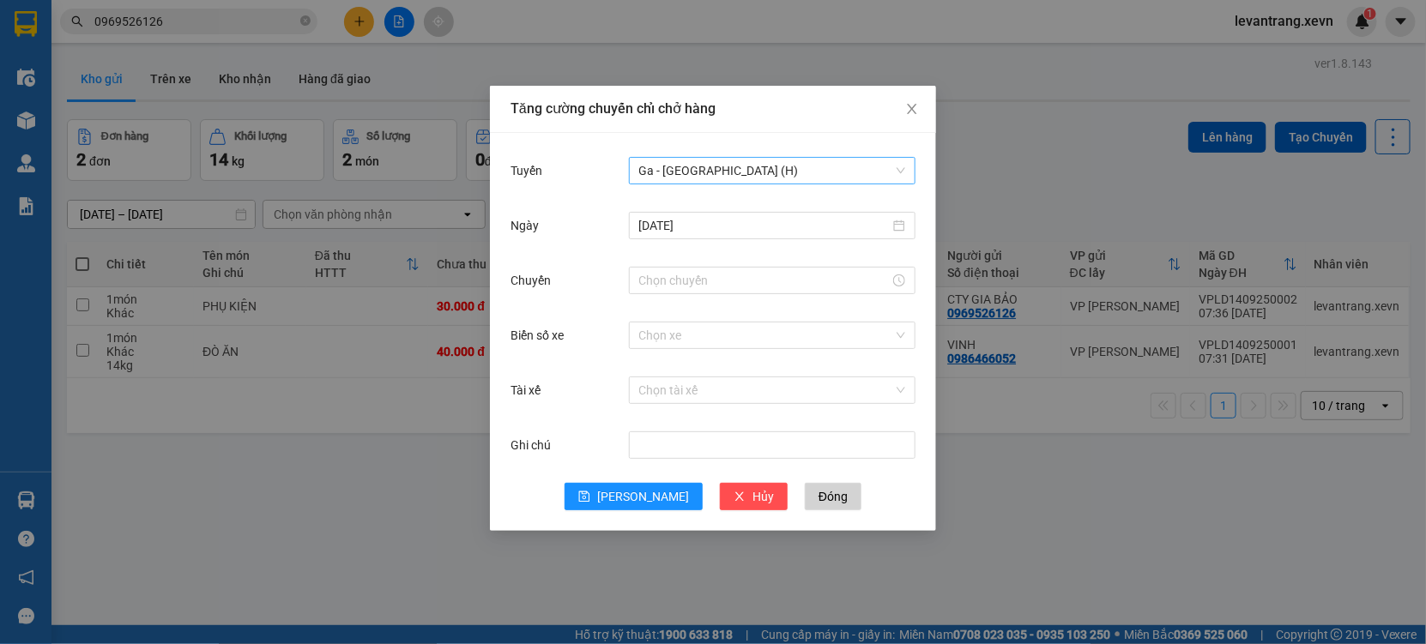
click at [731, 180] on span "Ga - [GEOGRAPHIC_DATA] (H)" at bounding box center [772, 171] width 266 height 26
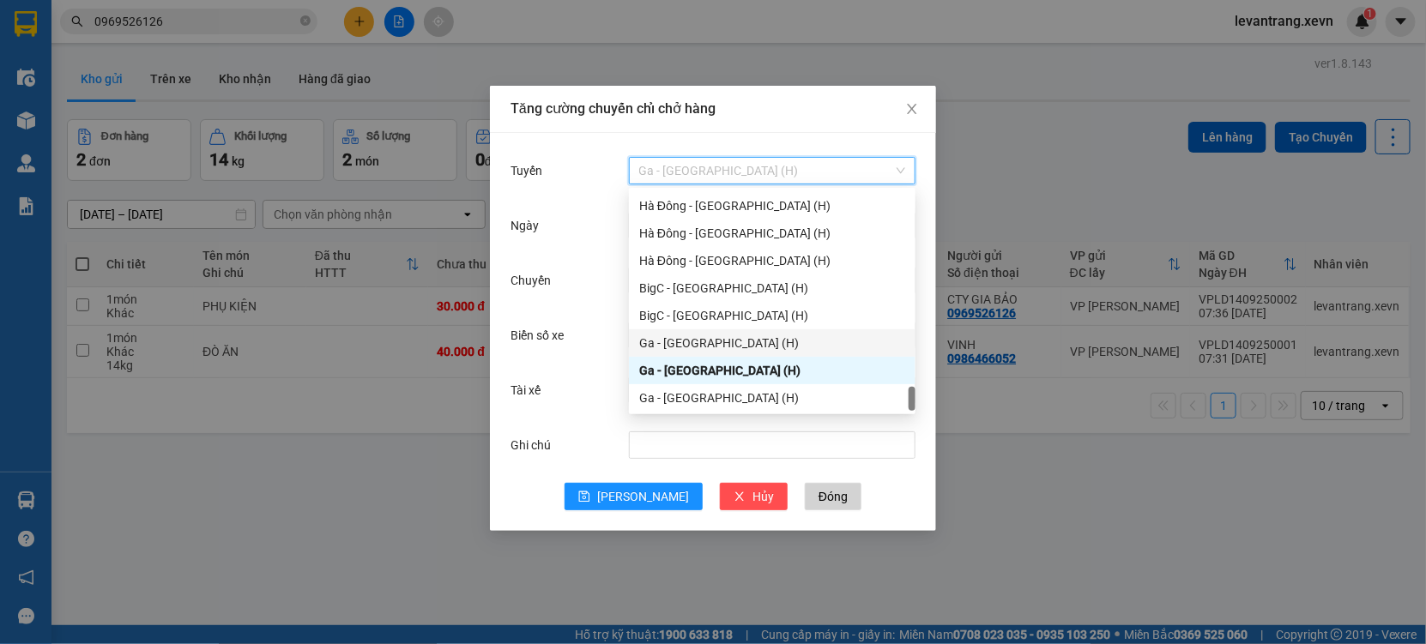
click at [679, 334] on div "Ga - [GEOGRAPHIC_DATA] (H)" at bounding box center [772, 343] width 266 height 19
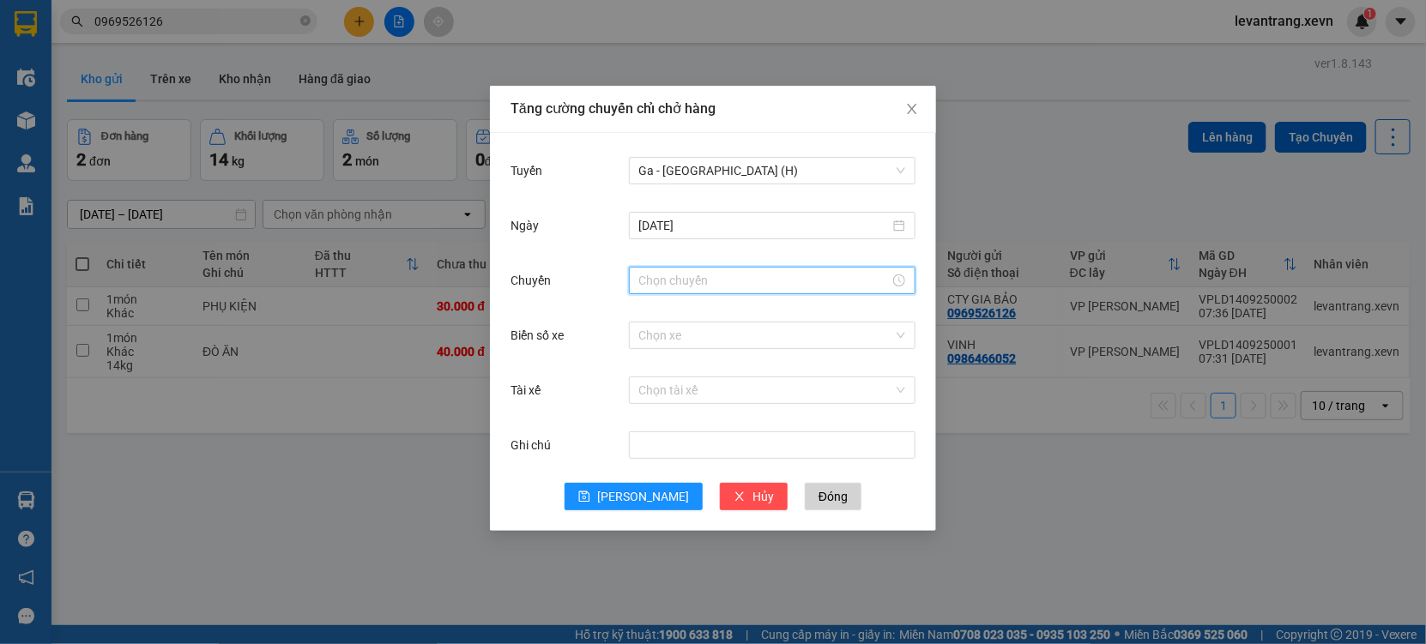
click at [669, 277] on input "Chuyến" at bounding box center [764, 280] width 250 height 19
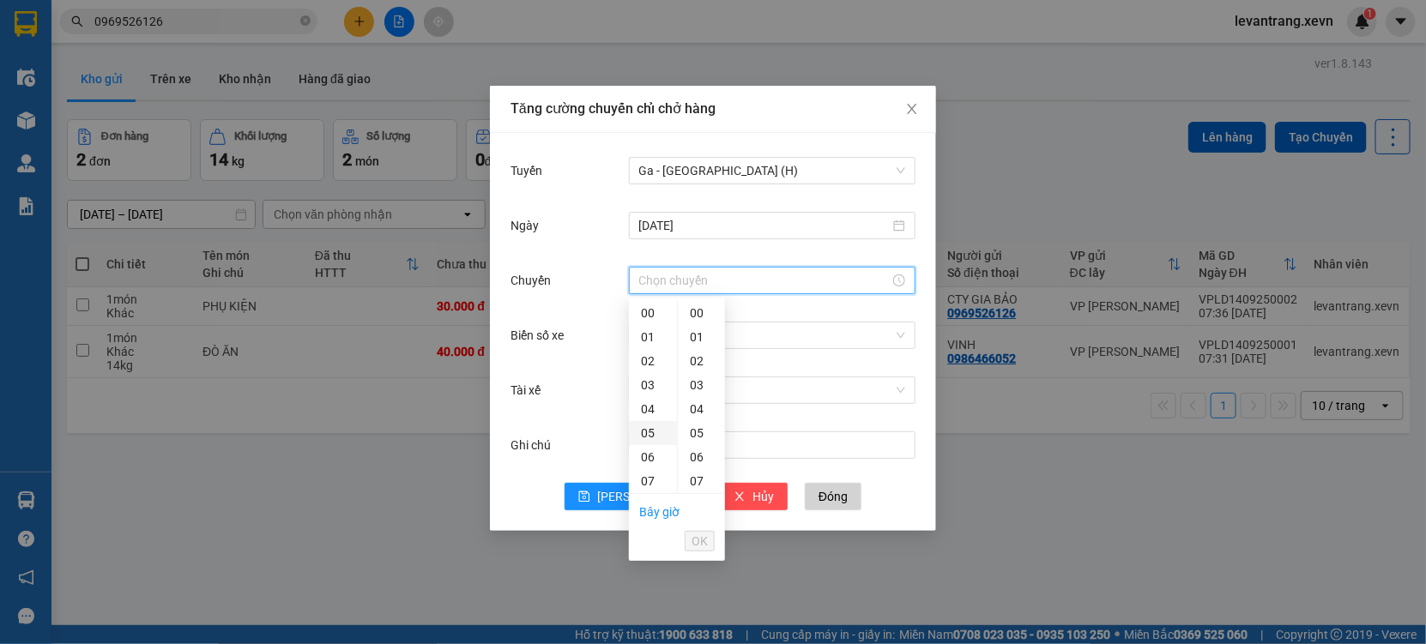
scroll to position [95, 0]
click at [644, 407] on div "08" at bounding box center [653, 410] width 48 height 24
type input "08:00"
click at [694, 540] on span "OK" at bounding box center [699, 541] width 16 height 19
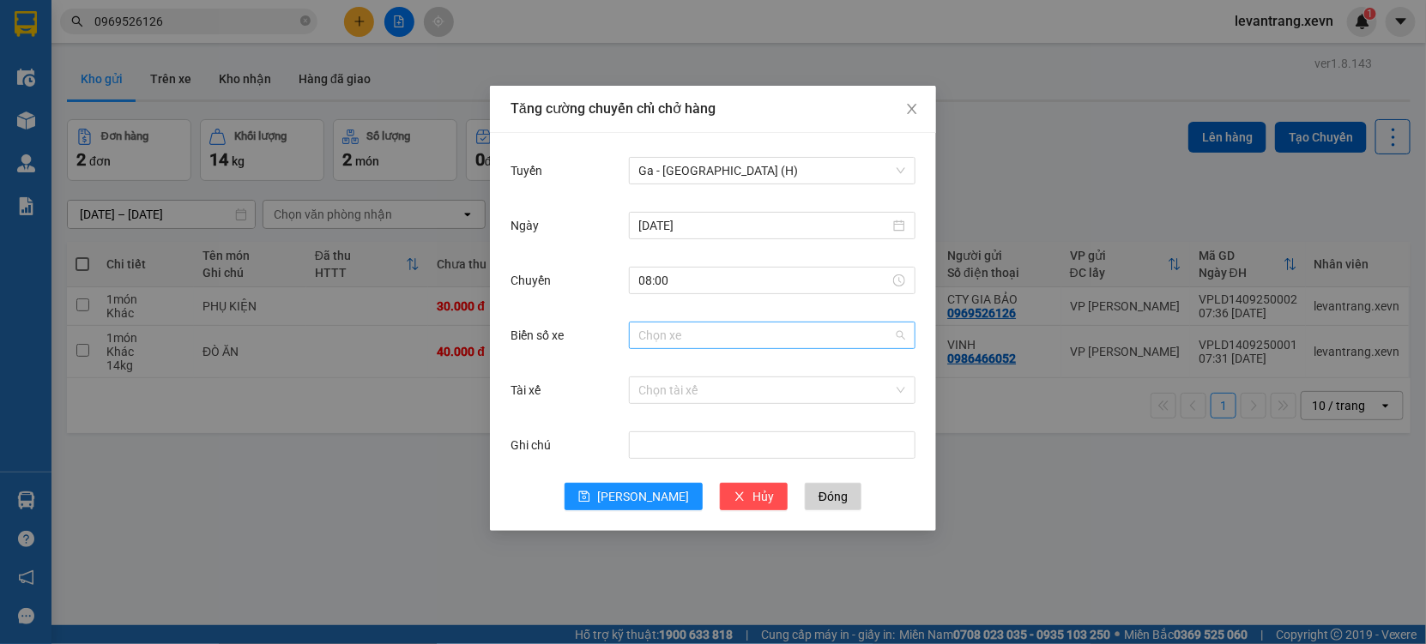
click at [660, 341] on input "Biển số xe" at bounding box center [766, 336] width 254 height 26
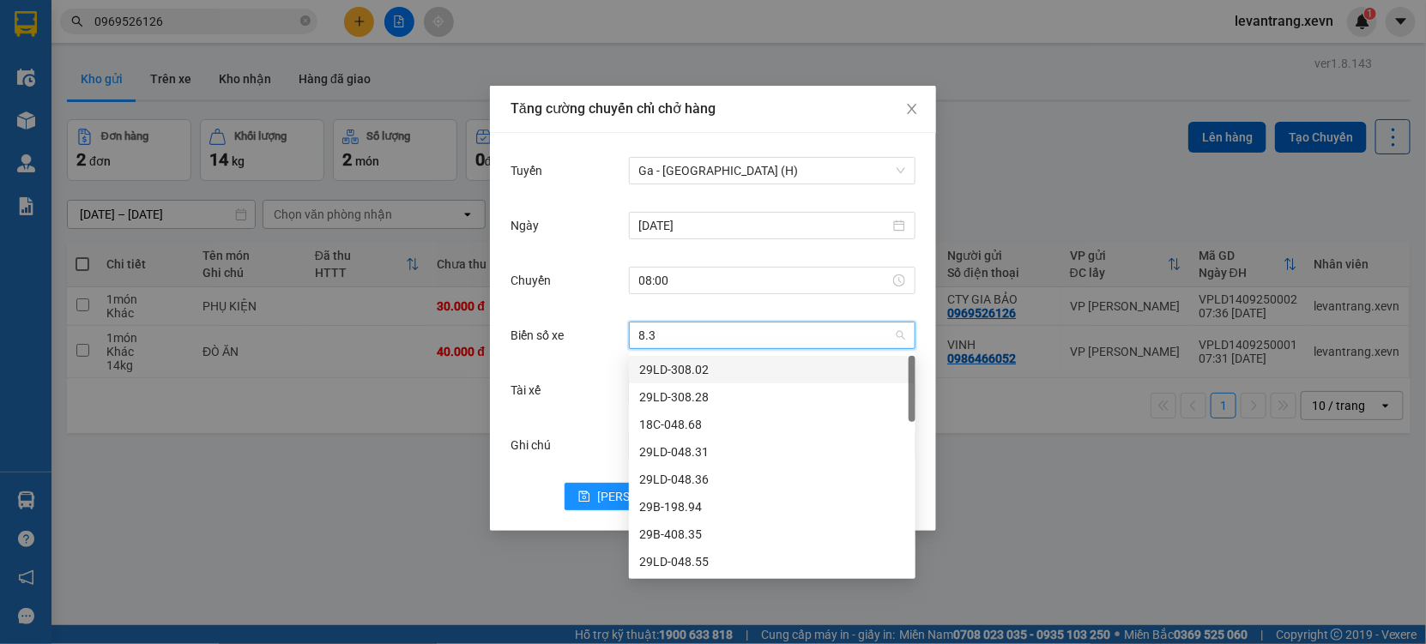
type input "8.30"
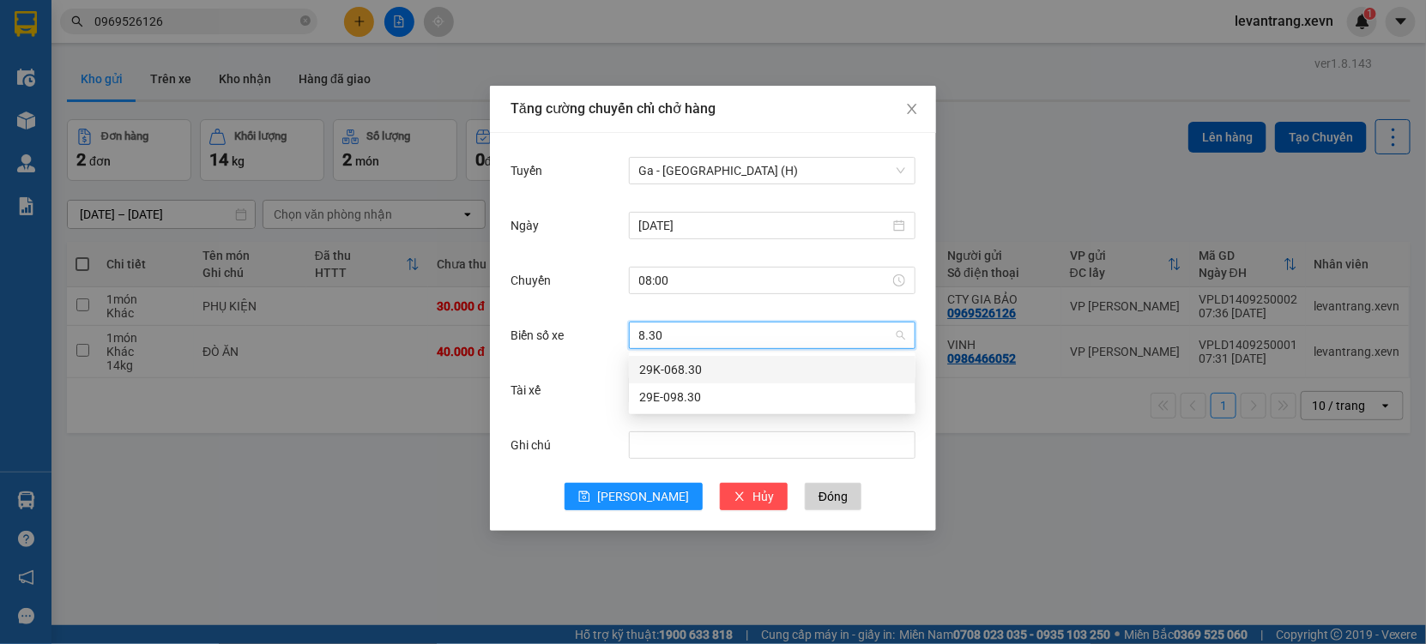
click at [688, 394] on div "29E-098.30" at bounding box center [772, 397] width 266 height 19
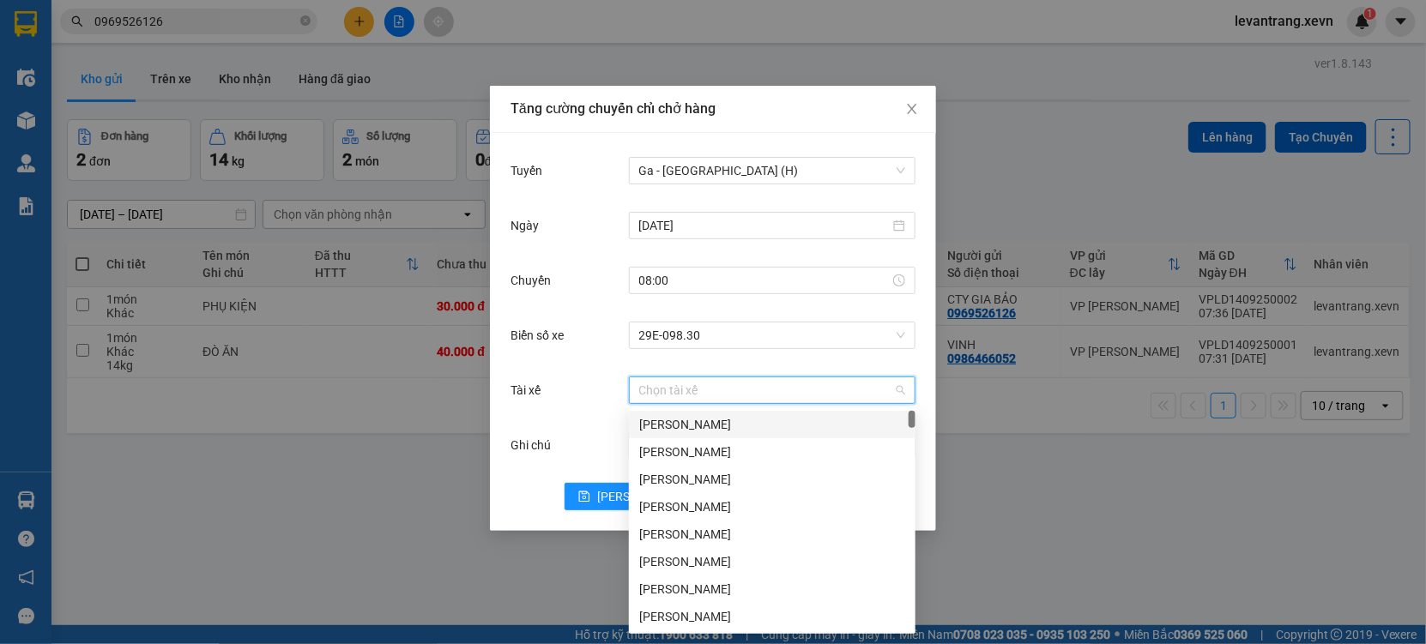
click at [688, 394] on input "Tài xế" at bounding box center [766, 390] width 254 height 26
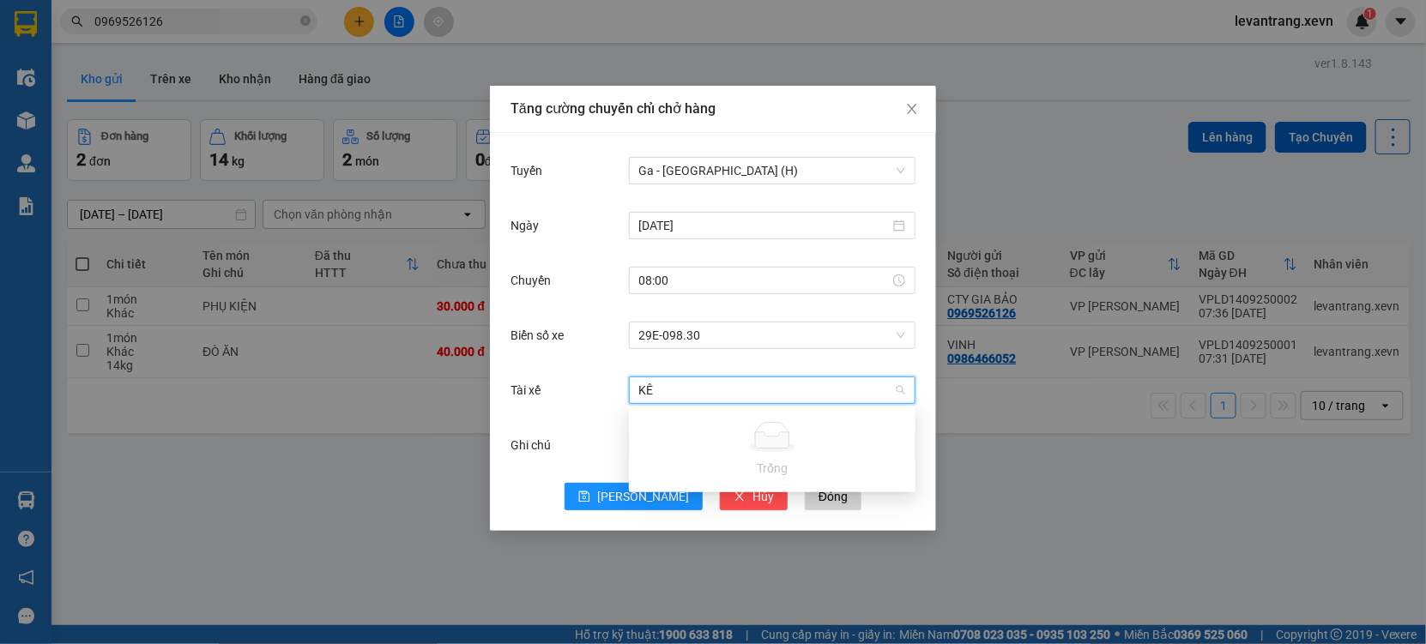
type input "K"
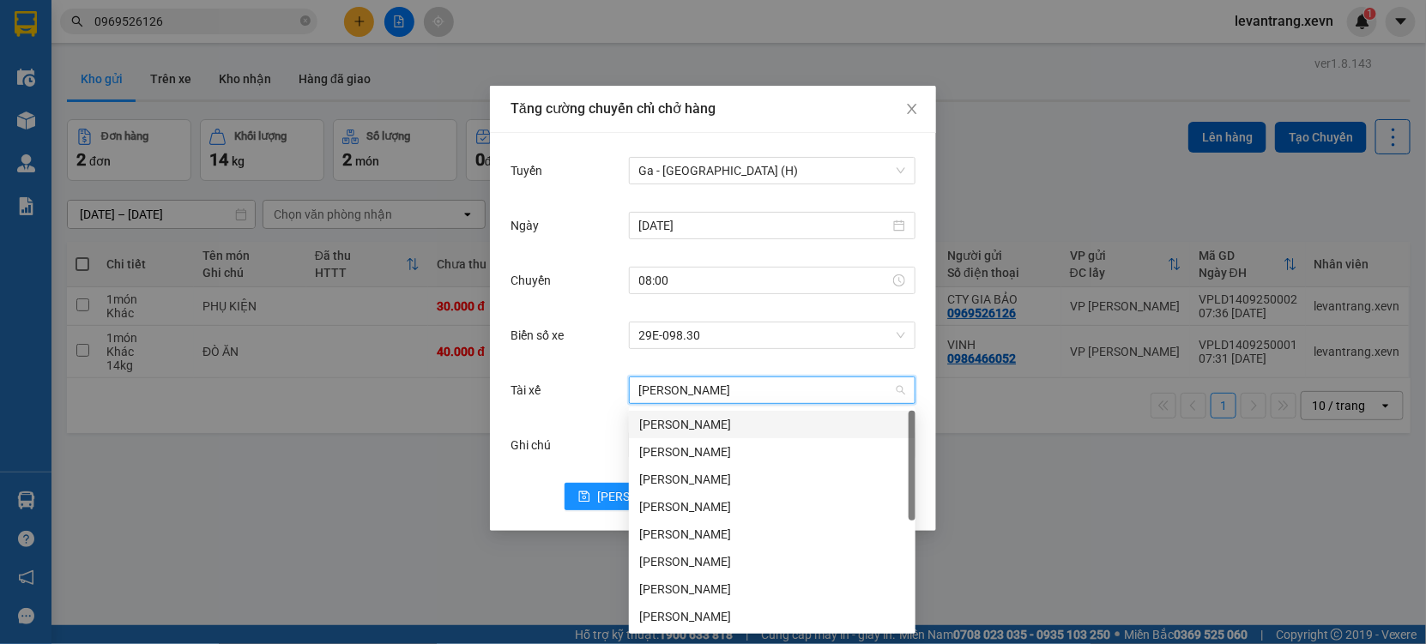
type input "LÊ VĂN"
click at [676, 444] on div "[PERSON_NAME]" at bounding box center [772, 452] width 266 height 19
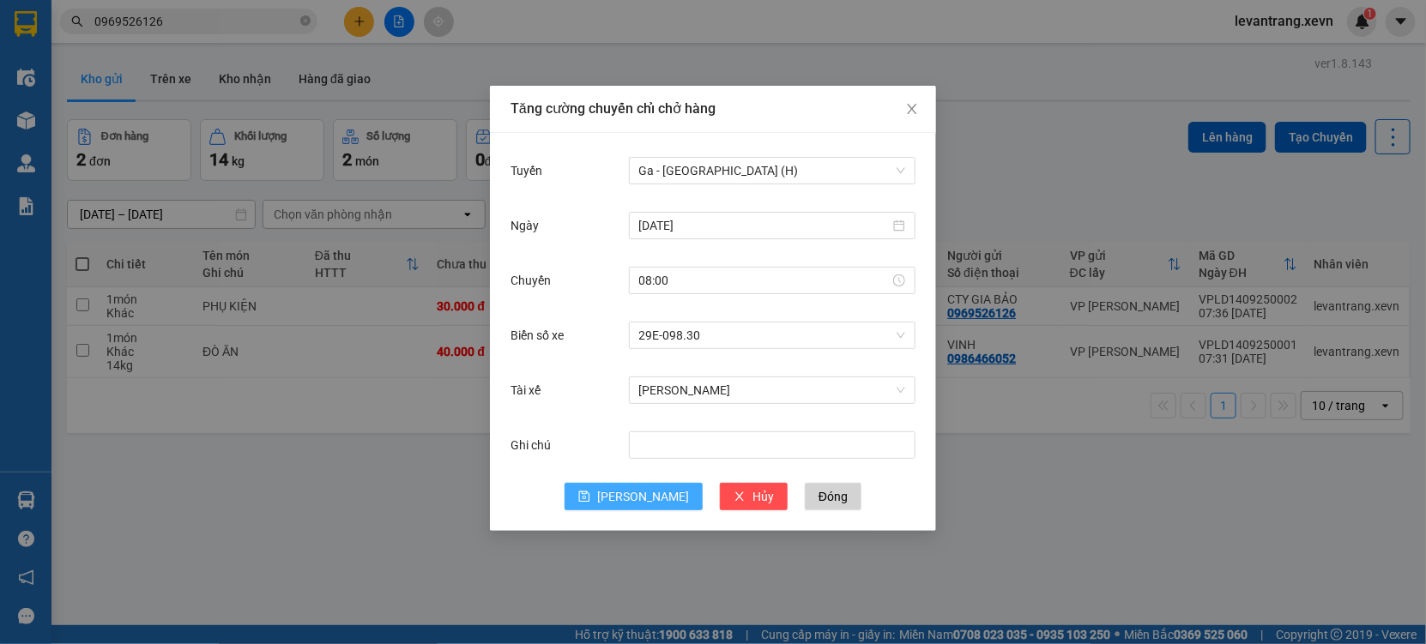
click at [630, 504] on button "[PERSON_NAME]" at bounding box center [633, 496] width 138 height 27
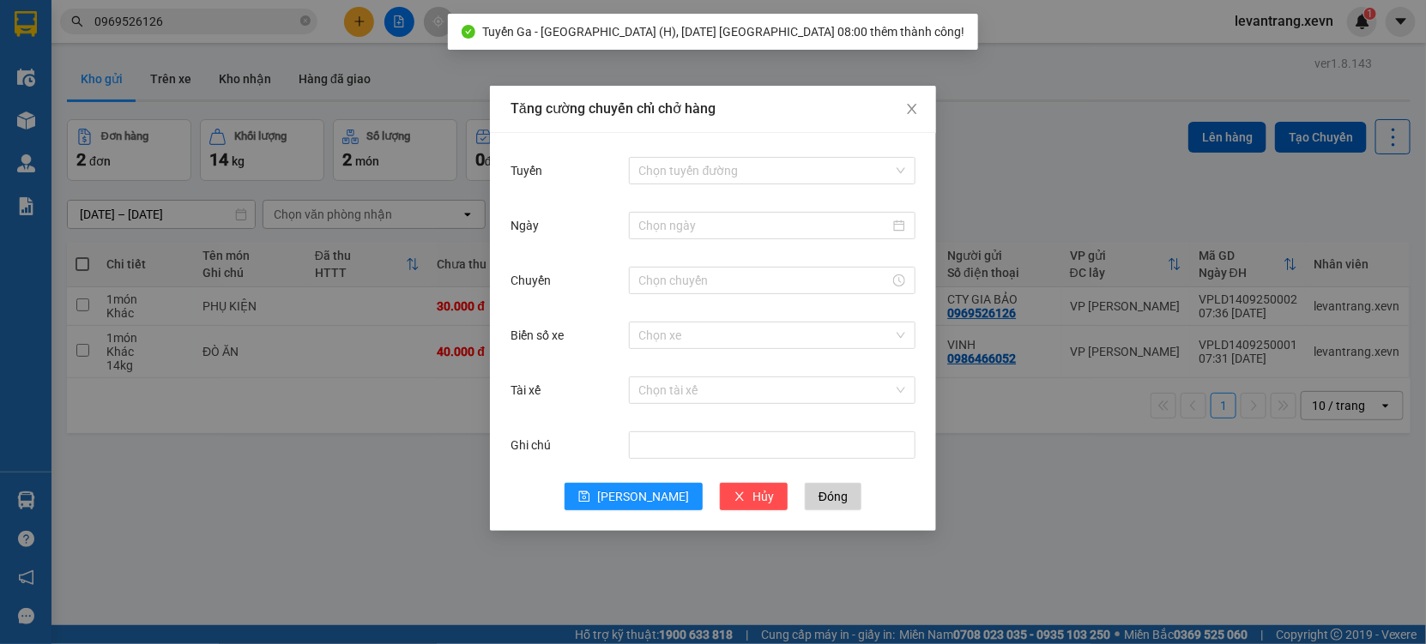
click at [412, 552] on div "Tăng cường chuyến chỉ chở hàng Tuyến Chọn tuyến đường Ngày Chuyến Biển số xe Ch…" at bounding box center [713, 322] width 1426 height 644
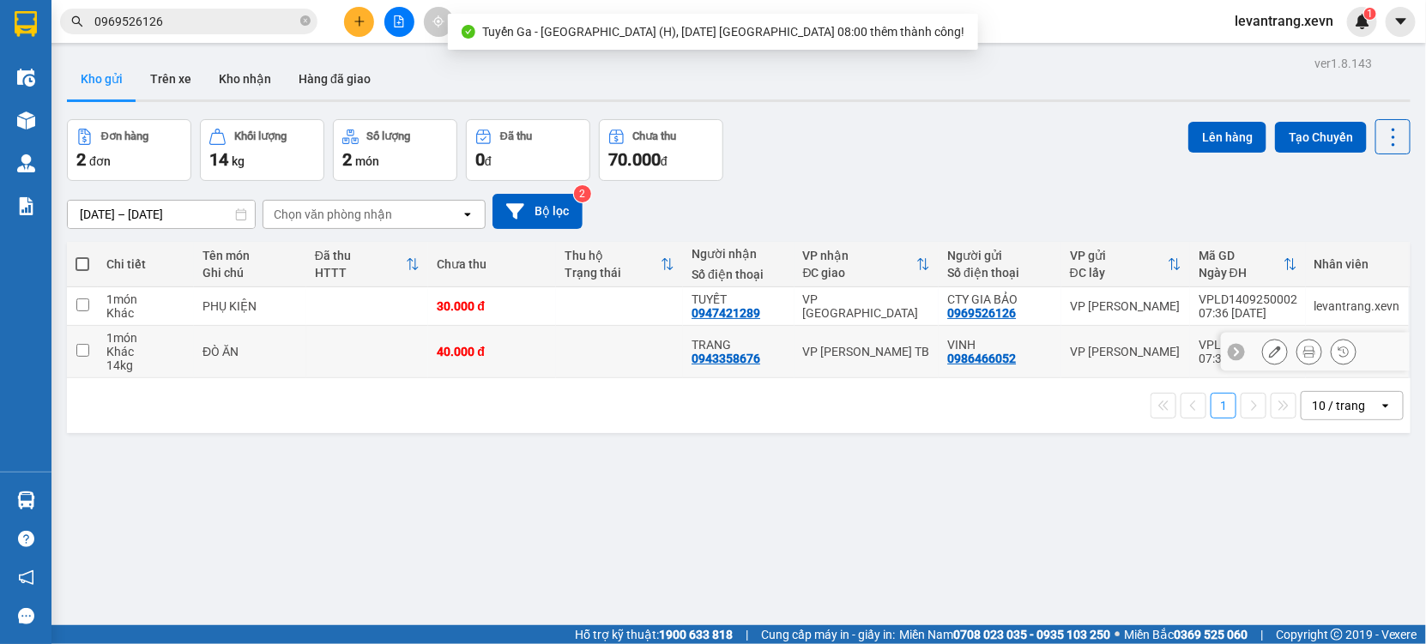
click at [304, 366] on td "ĐÒ ĂN" at bounding box center [250, 352] width 112 height 52
checkbox input "true"
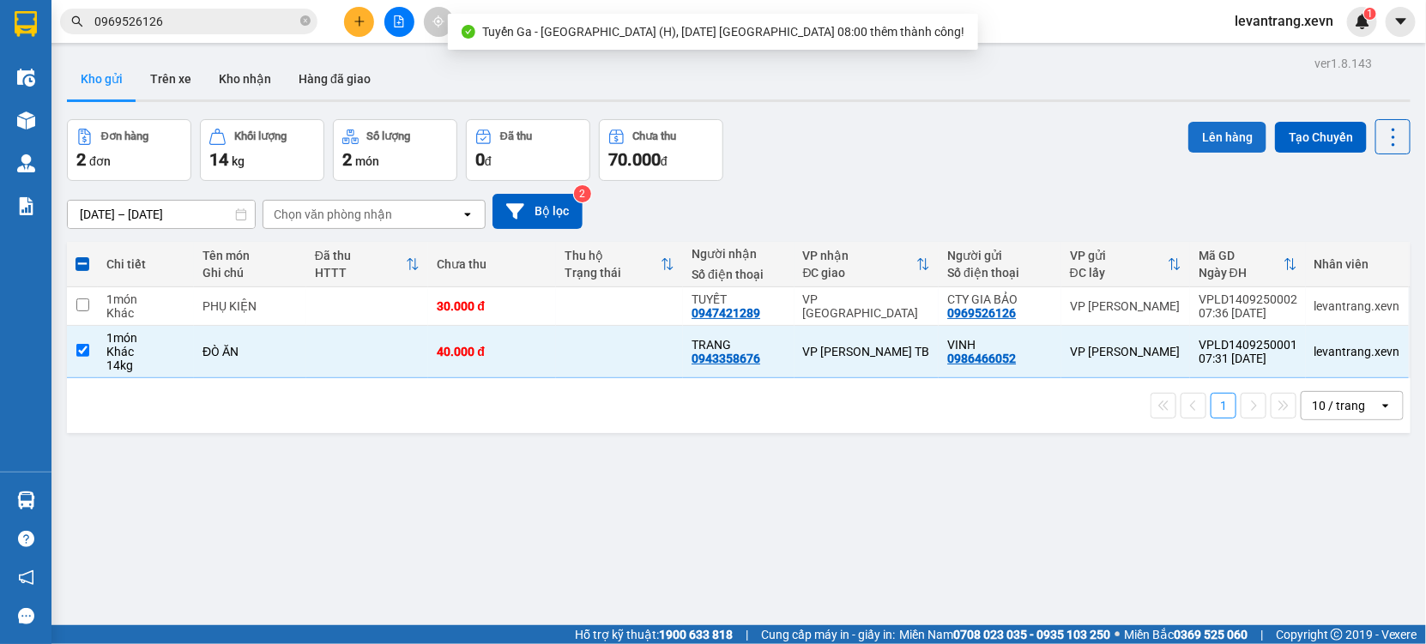
click at [1227, 124] on button "Lên hàng" at bounding box center [1227, 137] width 78 height 31
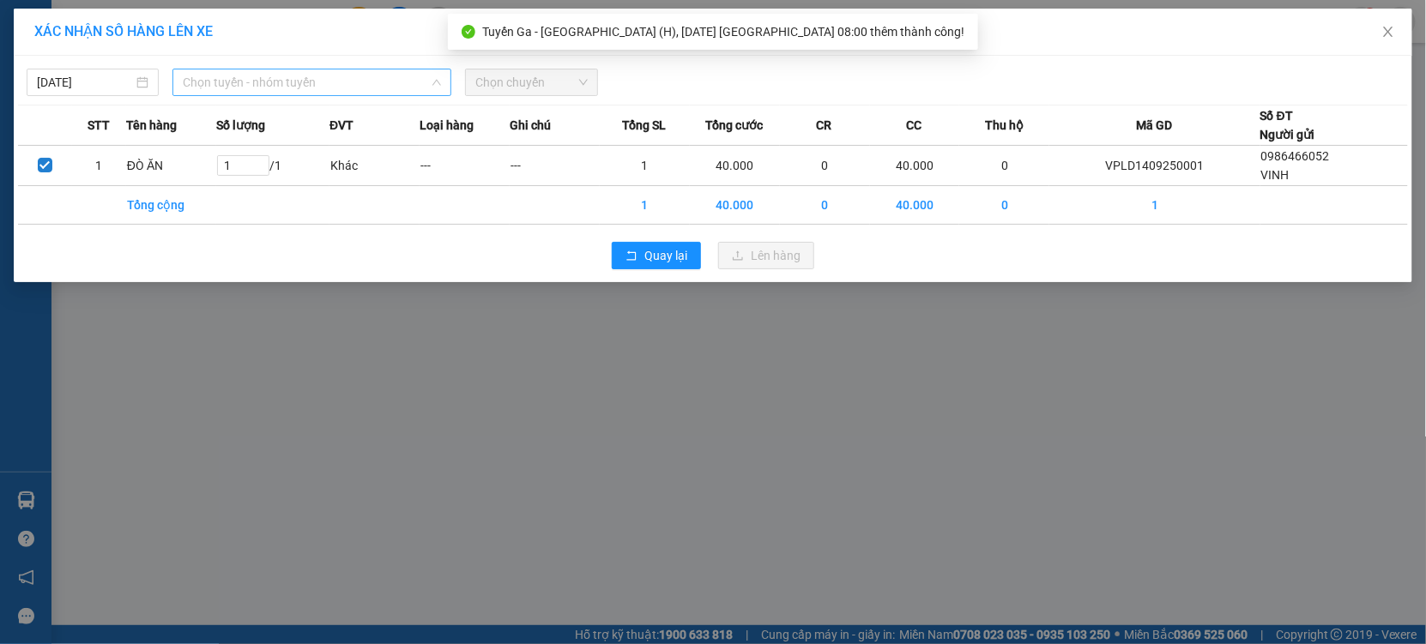
click at [216, 75] on span "Chọn tuyến - nhóm tuyến" at bounding box center [312, 82] width 258 height 26
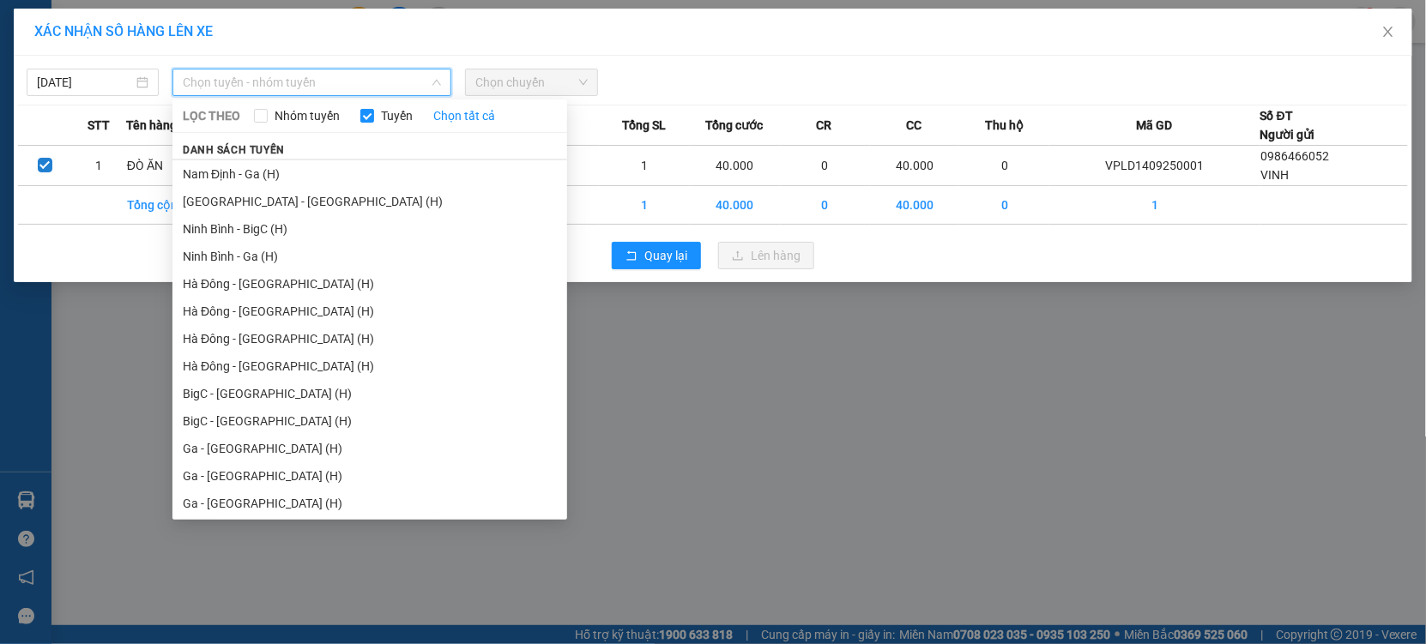
scroll to position [2115, 0]
click at [232, 449] on li "Ga - [GEOGRAPHIC_DATA] (H)" at bounding box center [369, 444] width 395 height 27
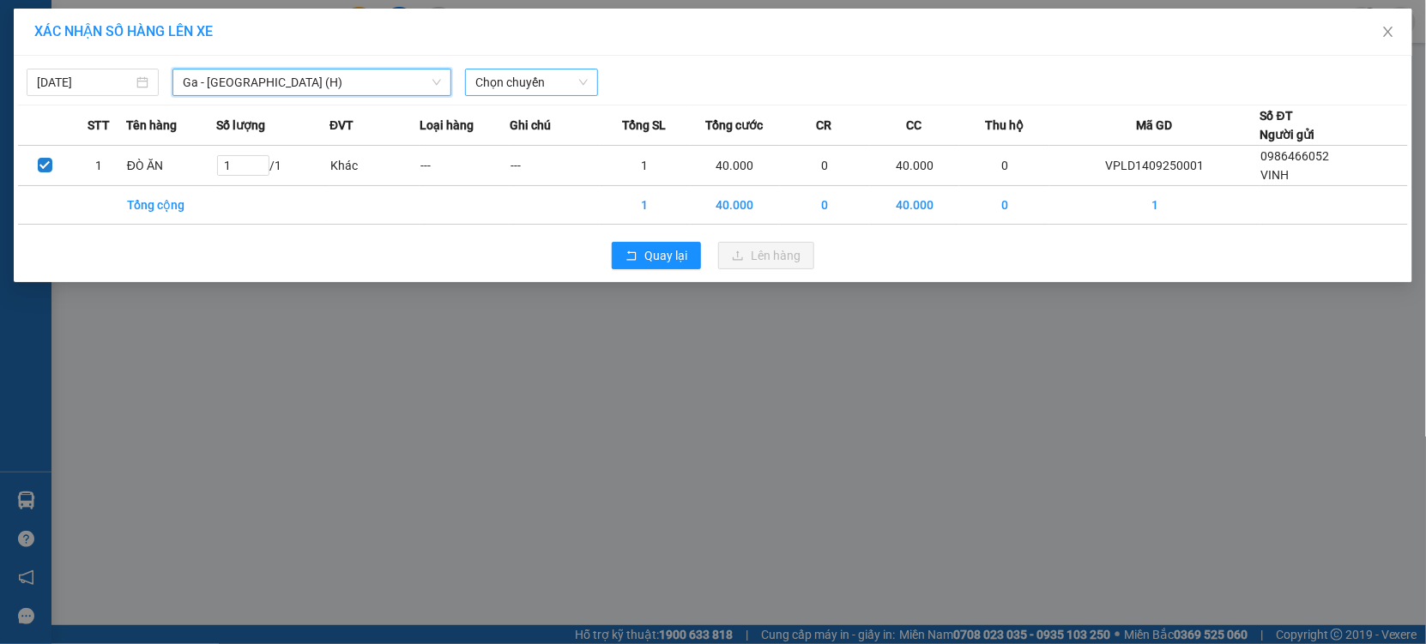
click at [516, 73] on span "Chọn chuyến" at bounding box center [531, 82] width 112 height 26
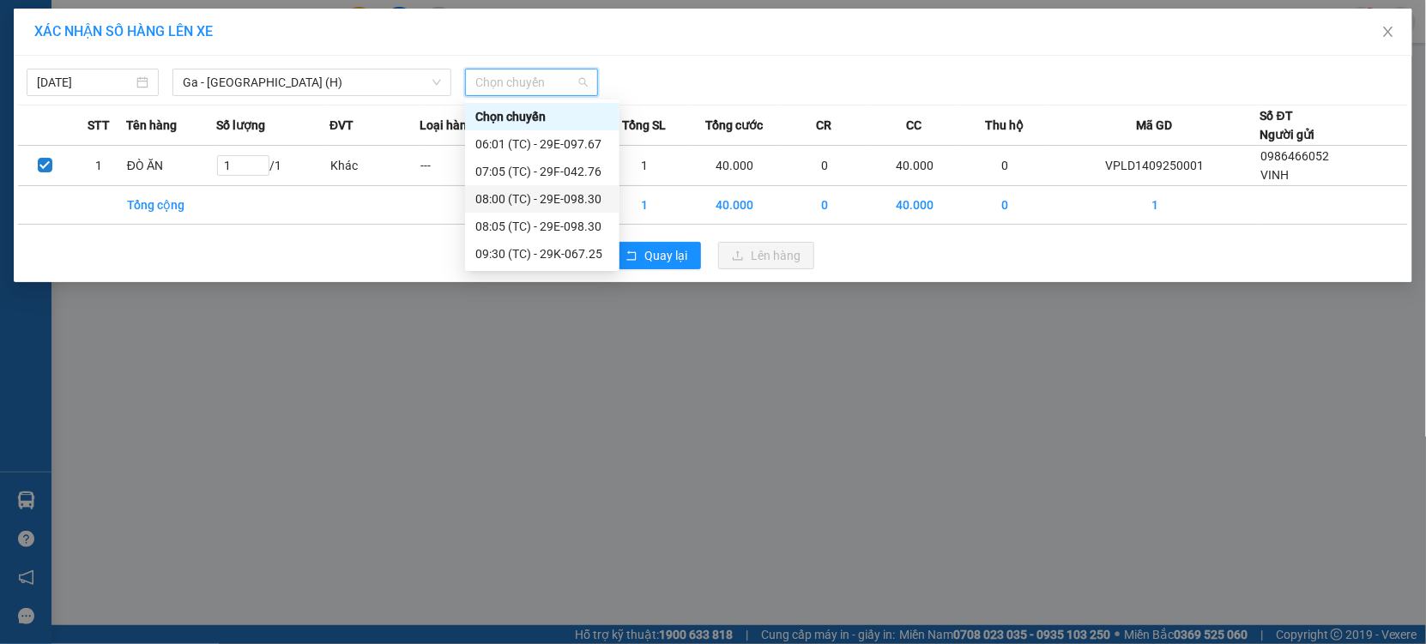
click at [584, 200] on div "08:00 (TC) - 29E-098.30" at bounding box center [542, 199] width 134 height 19
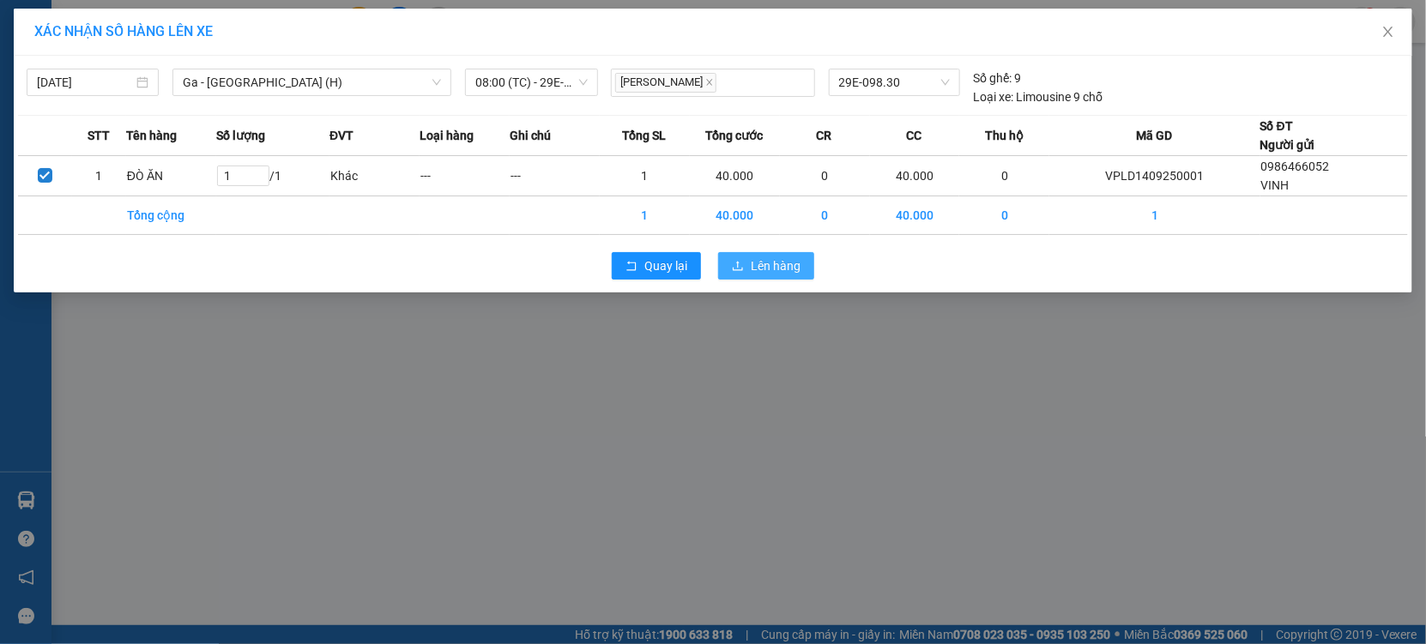
click at [742, 274] on button "Lên hàng" at bounding box center [766, 265] width 96 height 27
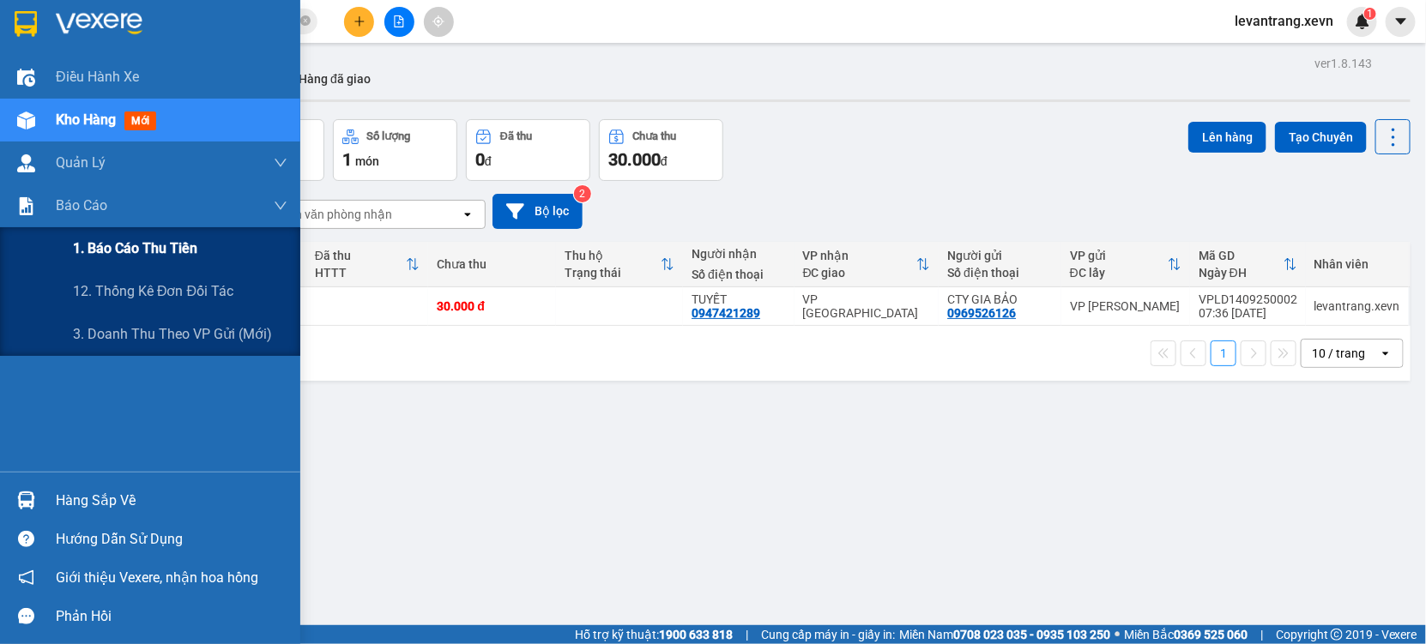
click at [156, 241] on span "1. Báo cáo thu tiền" at bounding box center [135, 248] width 124 height 21
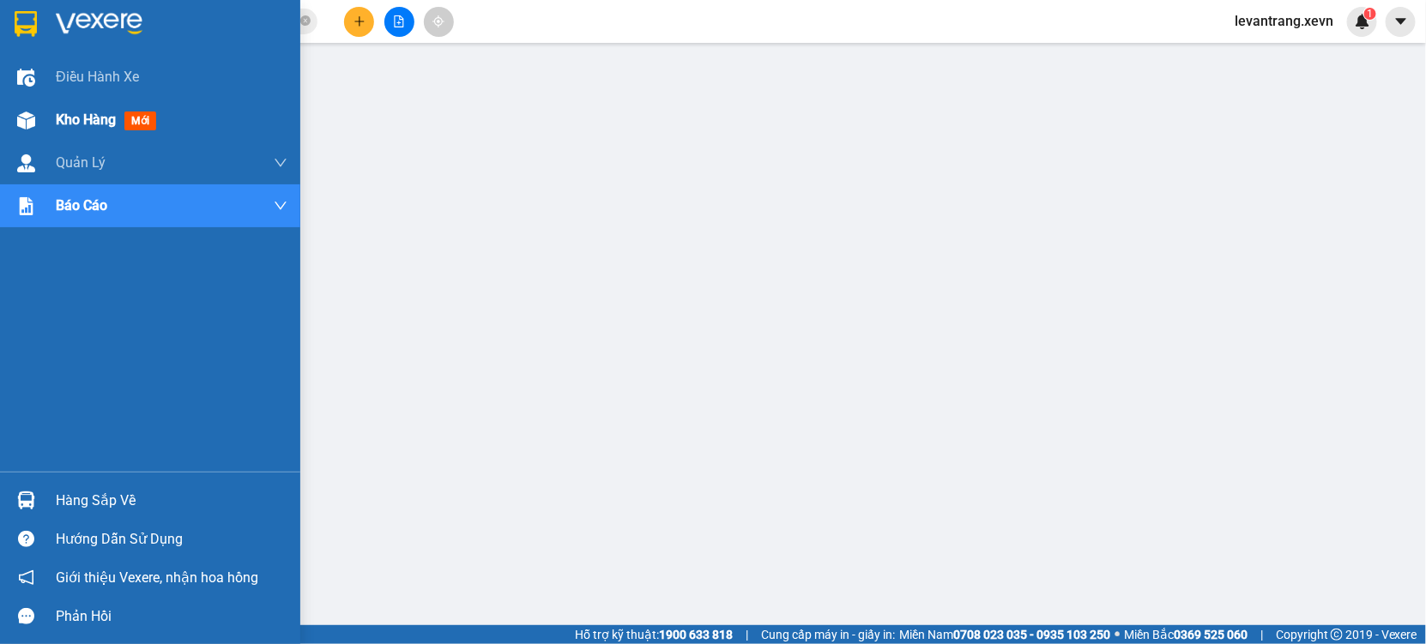
click at [17, 106] on div at bounding box center [26, 121] width 30 height 30
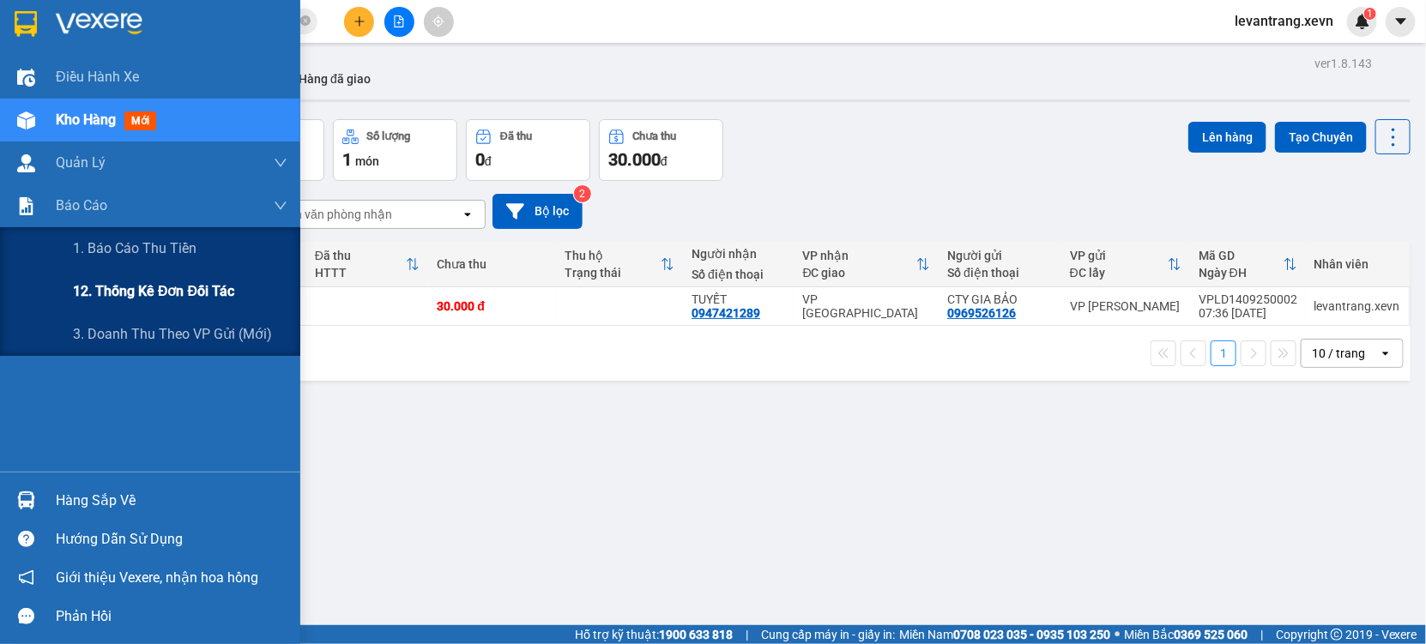
click at [148, 293] on span "12. Thống kê đơn đối tác" at bounding box center [153, 290] width 161 height 21
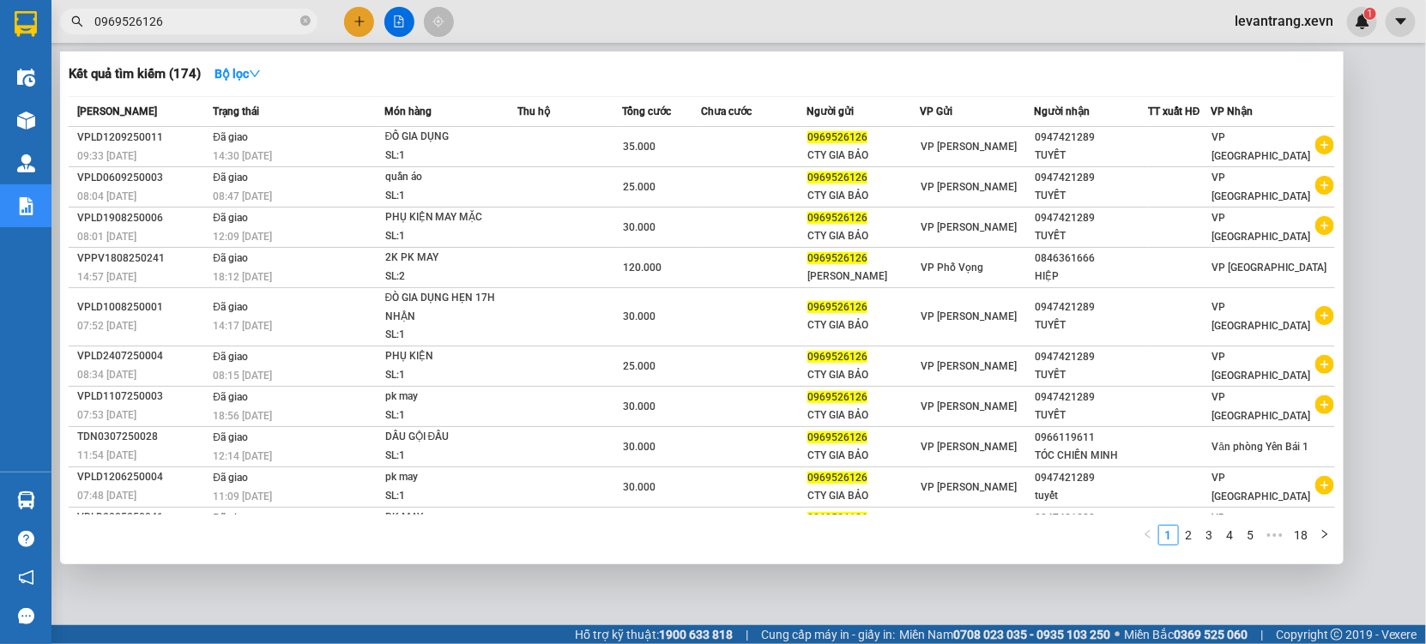
click at [207, 22] on input "0969526126" at bounding box center [195, 21] width 202 height 19
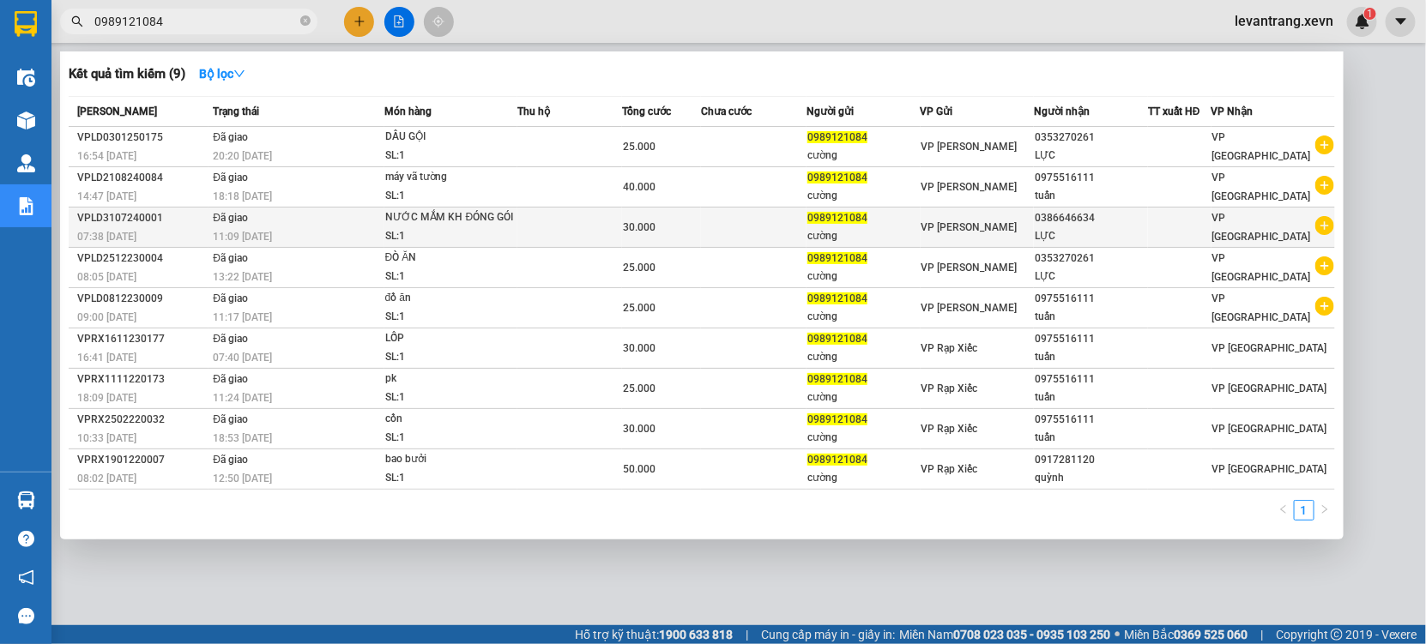
type input "0989121084"
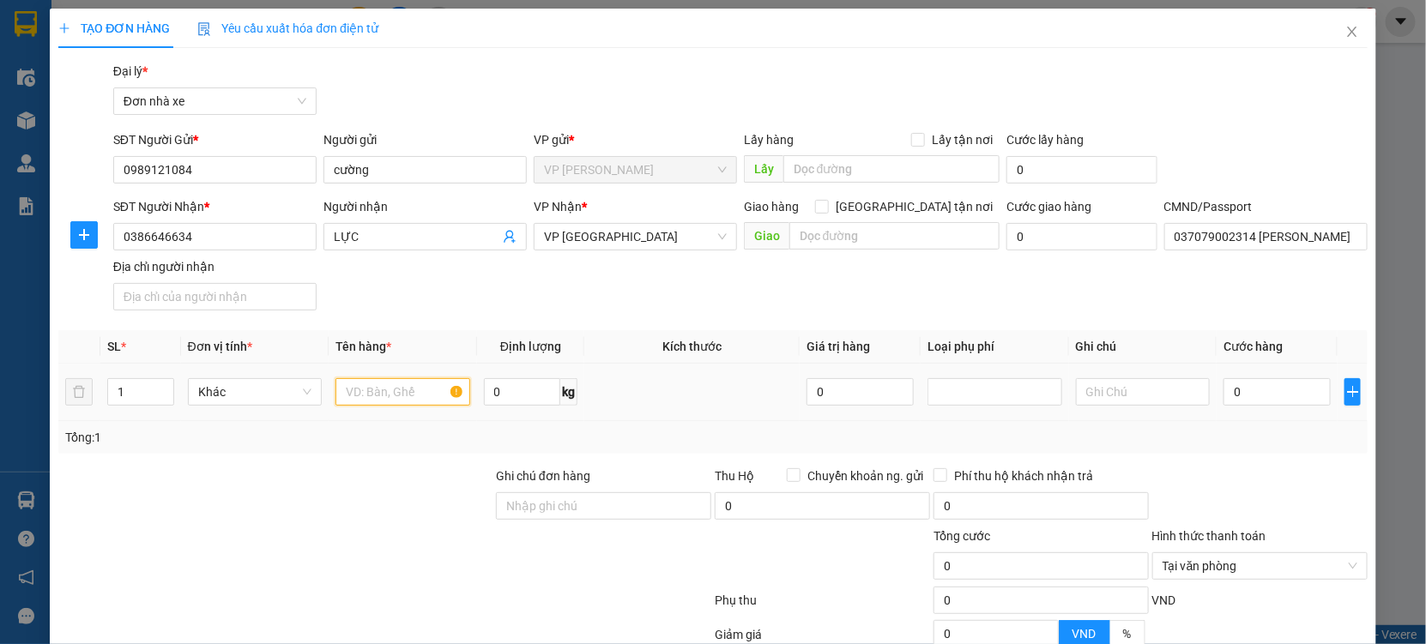
click at [363, 383] on input "text" at bounding box center [402, 391] width 135 height 27
type input "HOA QUẢ"
click at [1268, 372] on td "0" at bounding box center [1276, 392] width 121 height 57
type input "11"
click at [1260, 387] on input "0" at bounding box center [1276, 391] width 107 height 27
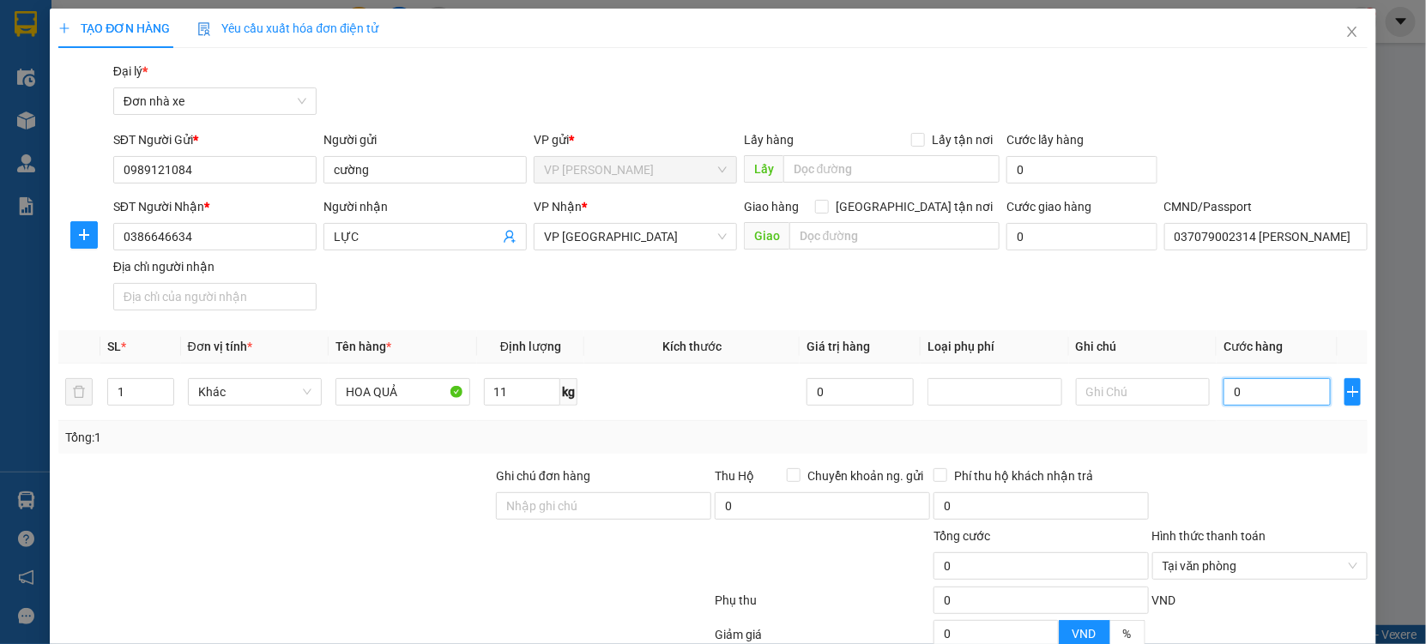
type input "003"
type input "3"
type input "0.035"
type input "35"
click at [1260, 487] on div at bounding box center [1259, 497] width 219 height 60
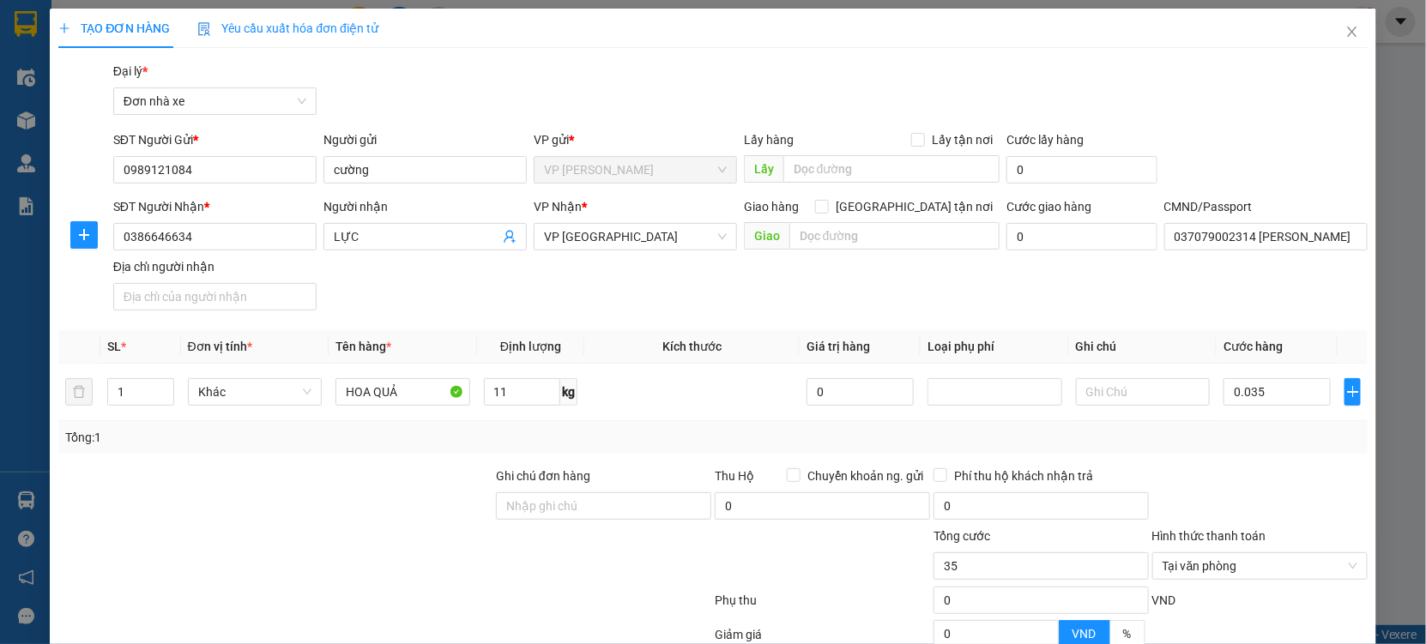
type input "35.000"
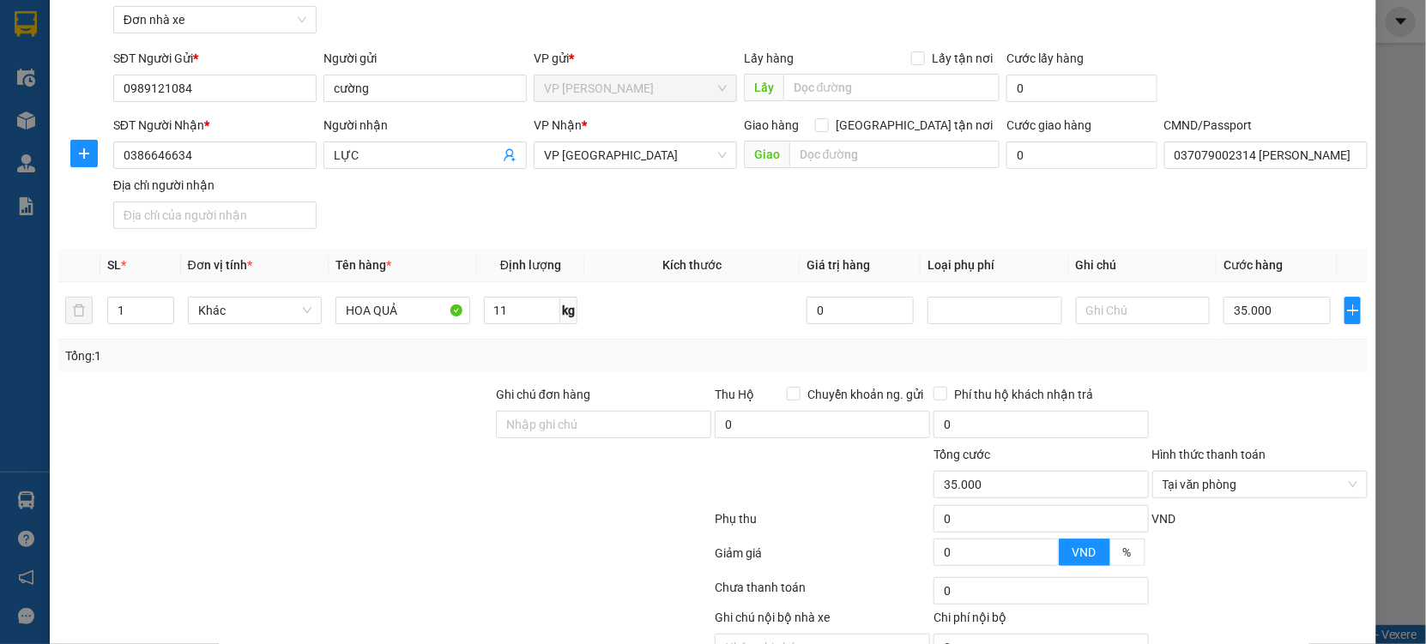
scroll to position [172, 0]
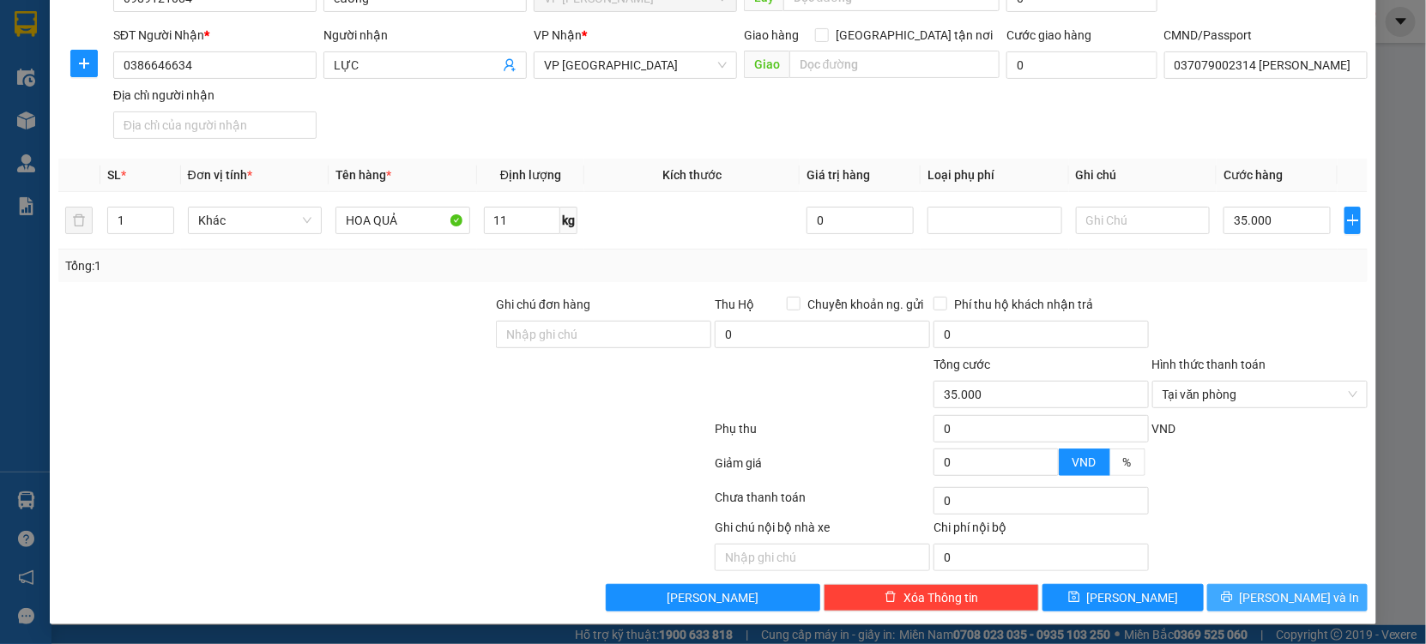
click at [1233, 604] on span "printer" at bounding box center [1227, 598] width 12 height 14
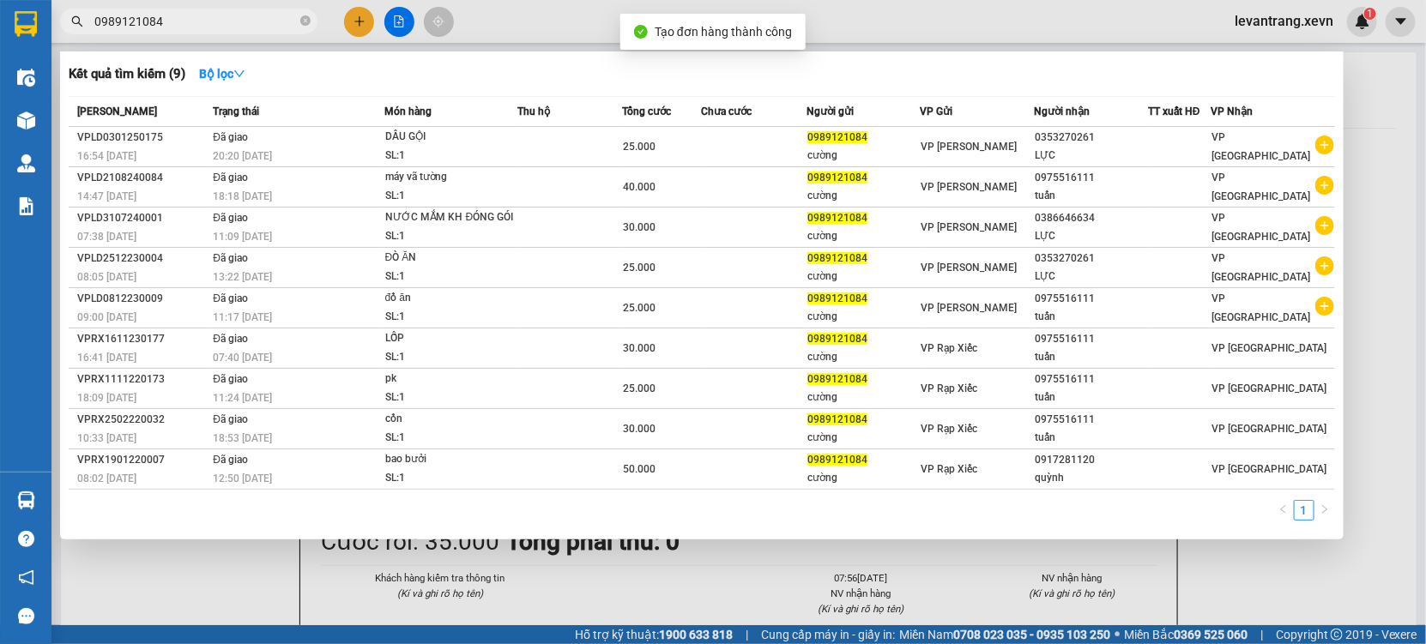
drag, startPoint x: 735, startPoint y: 609, endPoint x: 709, endPoint y: 554, distance: 60.6
click at [727, 592] on div at bounding box center [713, 322] width 1426 height 644
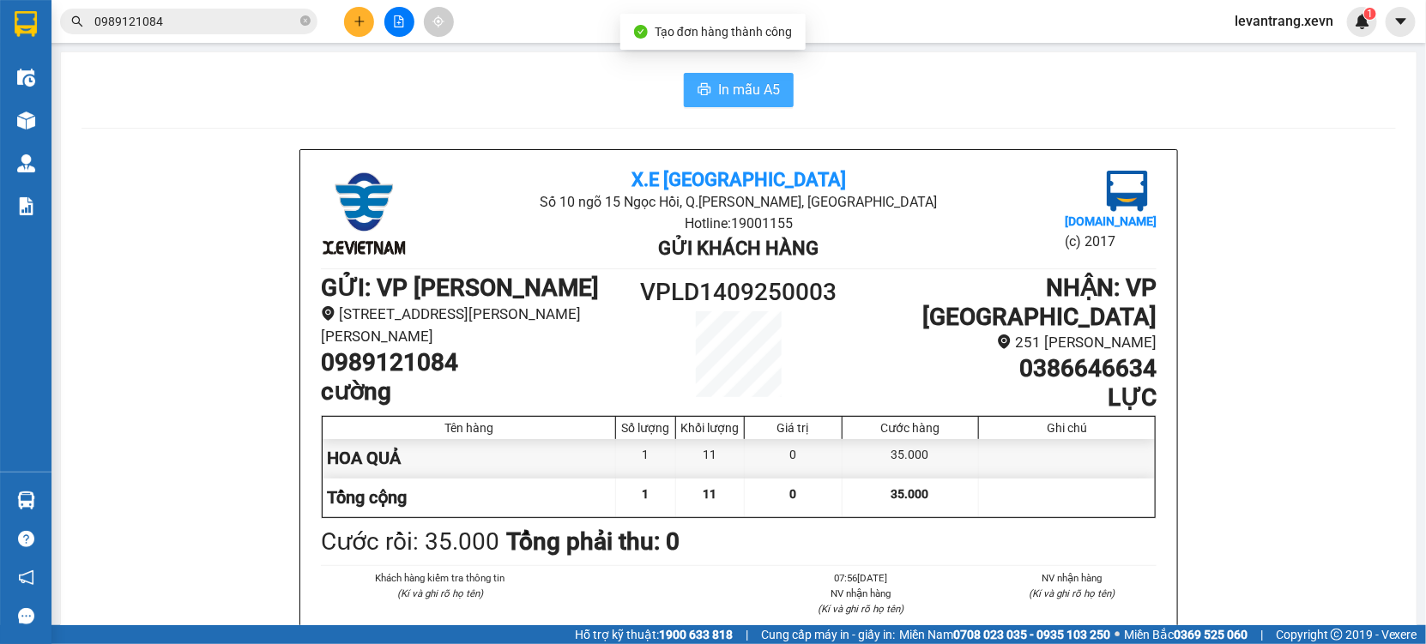
click at [718, 95] on span "In mẫu A5" at bounding box center [749, 89] width 62 height 21
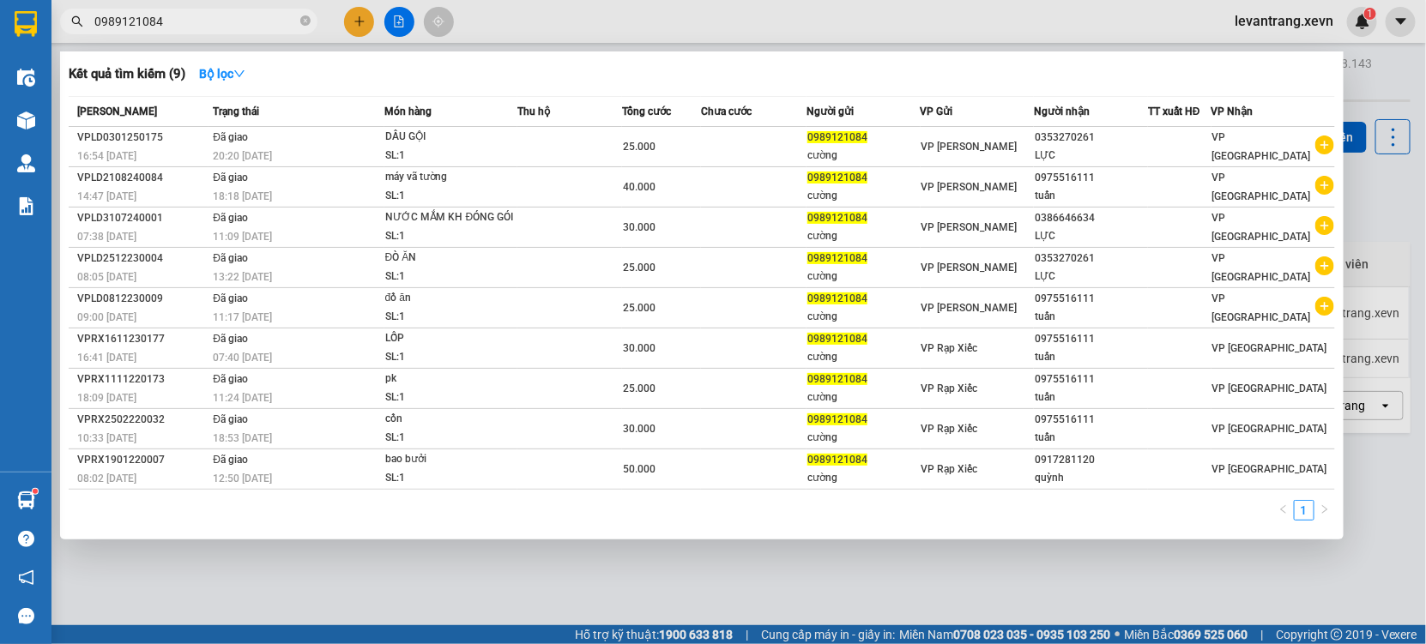
click at [298, 25] on span "0989121084" at bounding box center [188, 22] width 257 height 26
click at [300, 25] on icon "close-circle" at bounding box center [305, 20] width 10 height 10
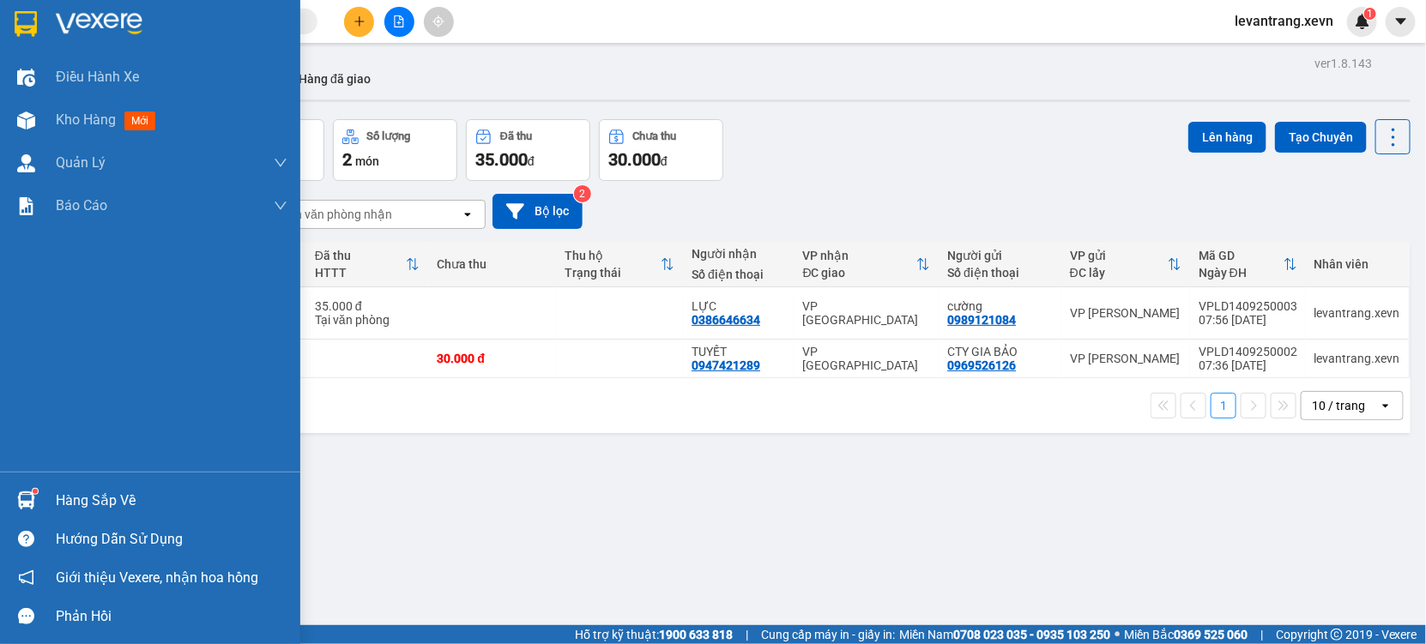
click at [2, 502] on div "Hàng sắp về" at bounding box center [150, 500] width 300 height 39
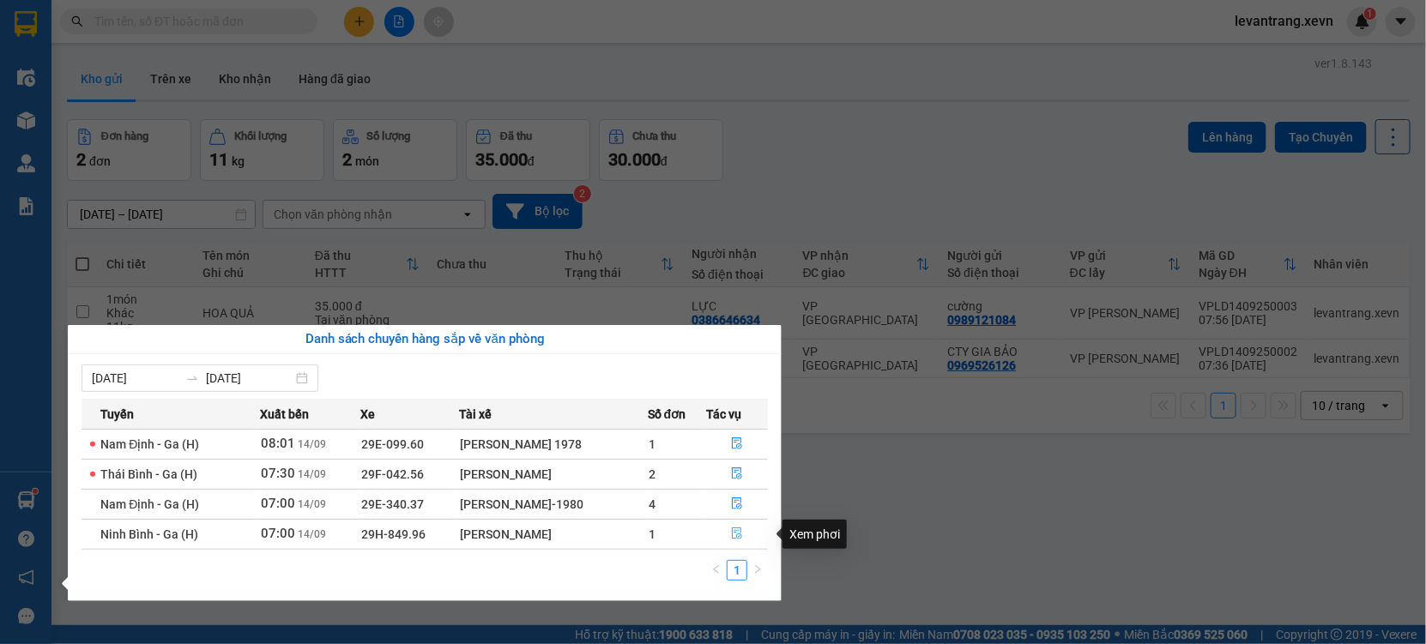
click at [735, 532] on icon "file-done" at bounding box center [737, 534] width 12 height 12
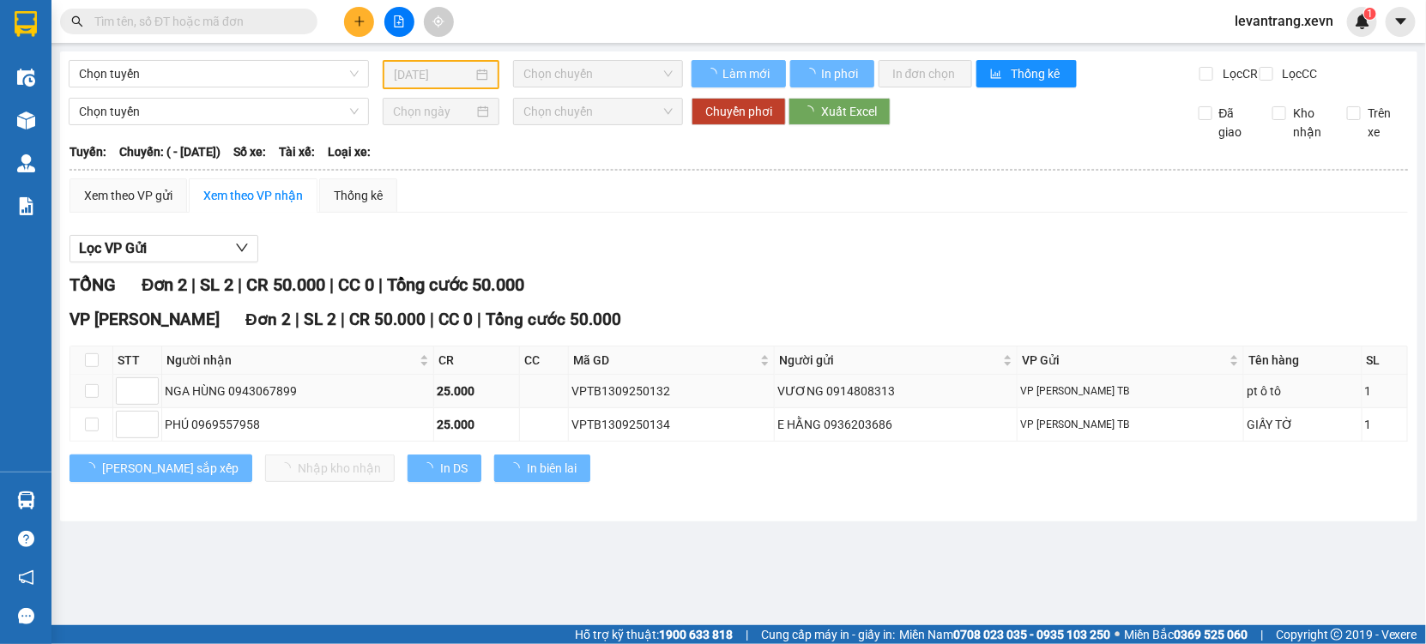
type input "14/09/2025"
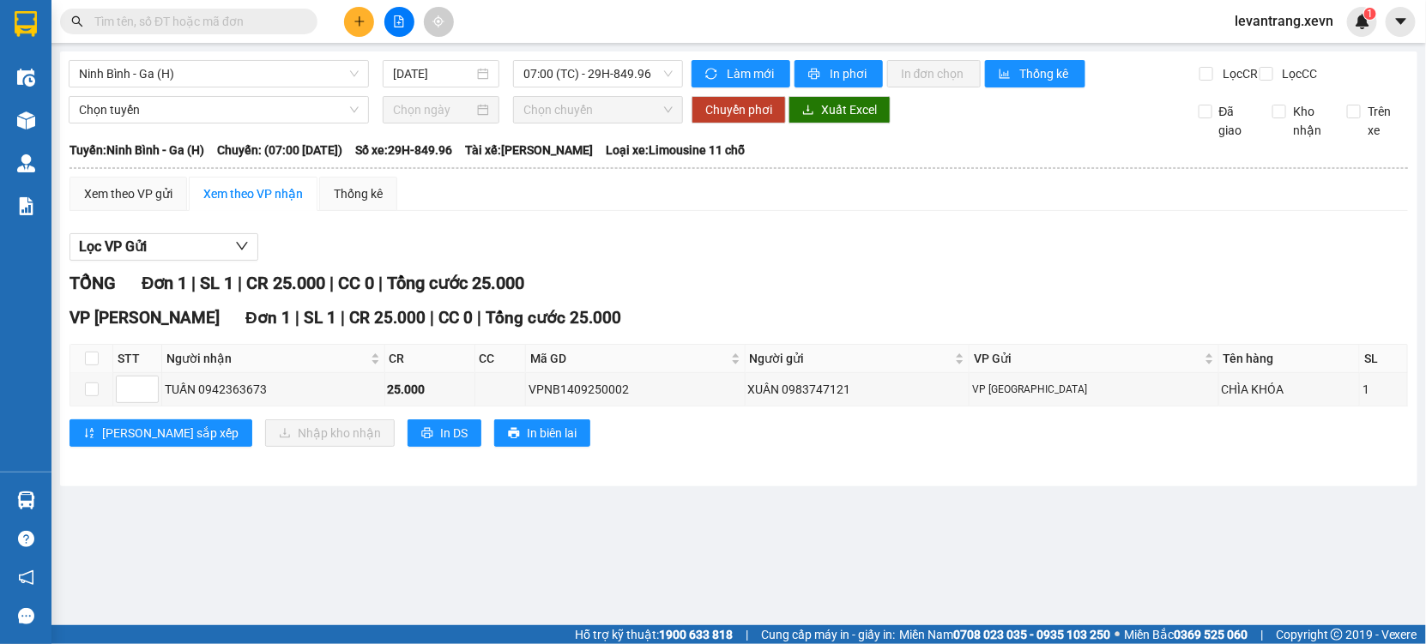
click at [100, 373] on th at bounding box center [91, 359] width 43 height 28
click at [62, 378] on div "Ninh Bình - Ga (H) 14/09/2025 07:00 (TC) - 29H-849.96 Làm mới In phơi In đơn ch…" at bounding box center [738, 268] width 1357 height 435
click at [85, 365] on input "checkbox" at bounding box center [92, 359] width 14 height 14
checkbox input "true"
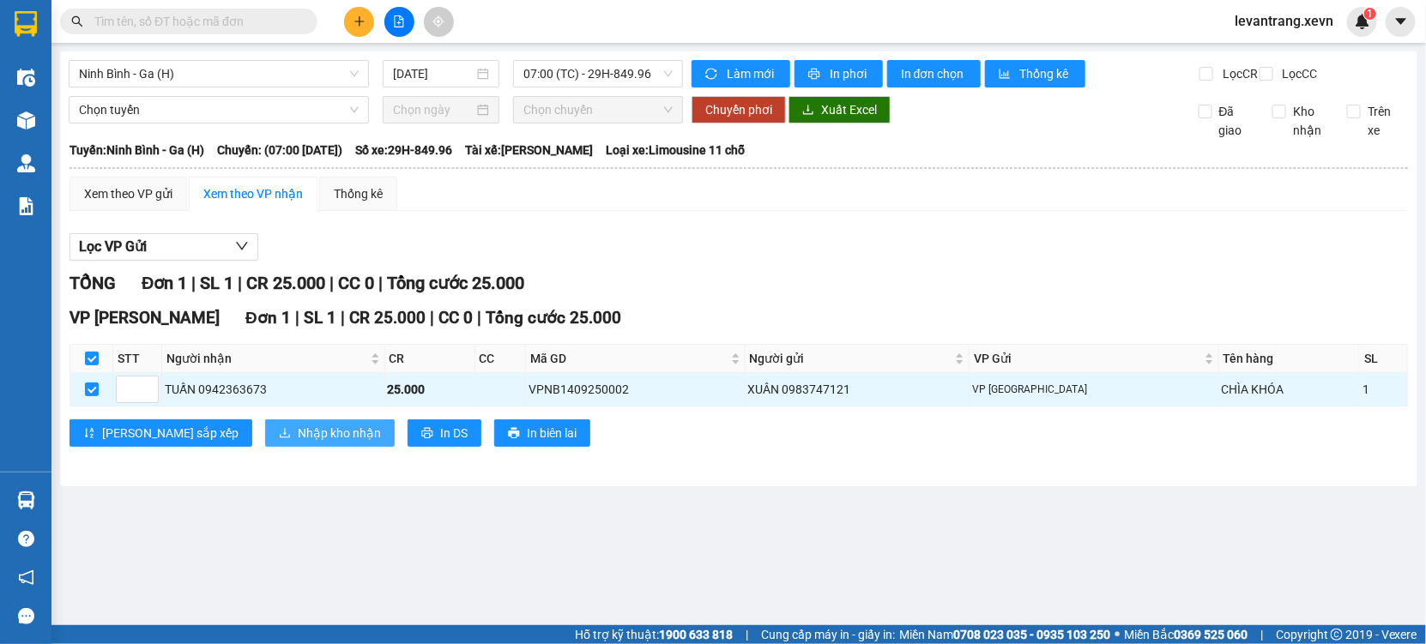
click at [265, 437] on button "Nhập kho nhận" at bounding box center [330, 432] width 130 height 27
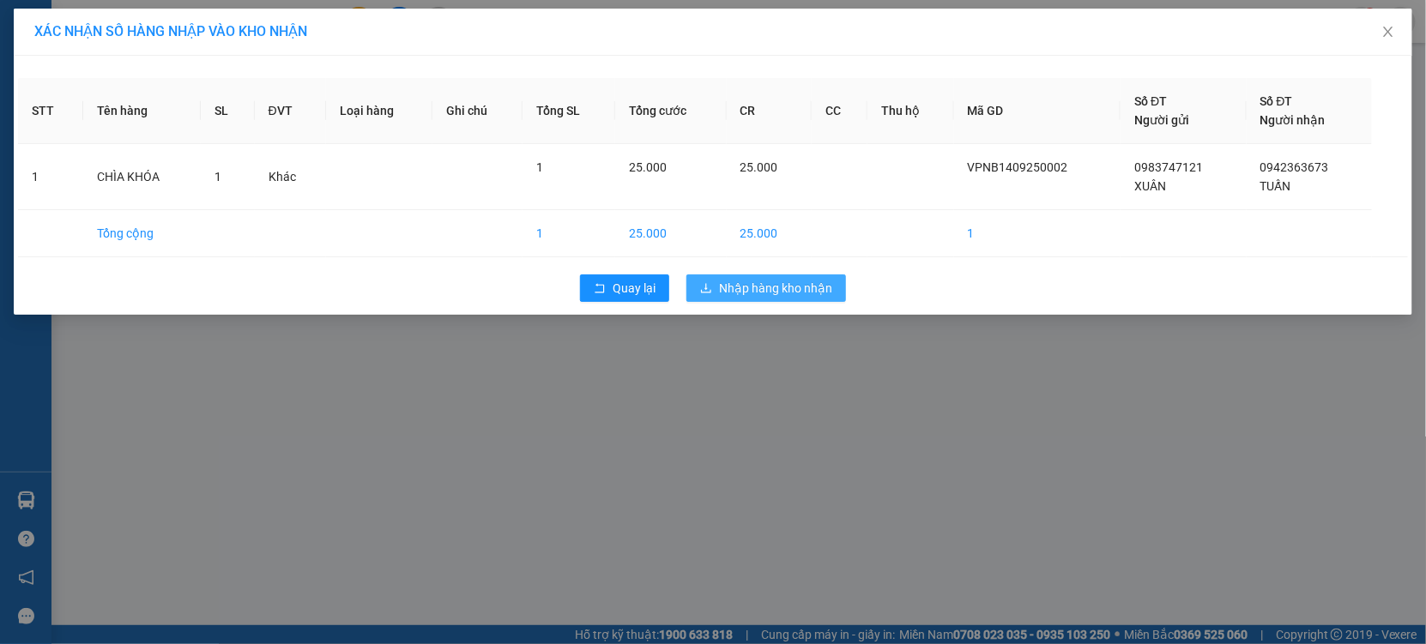
click at [778, 279] on span "Nhập hàng kho nhận" at bounding box center [775, 288] width 113 height 19
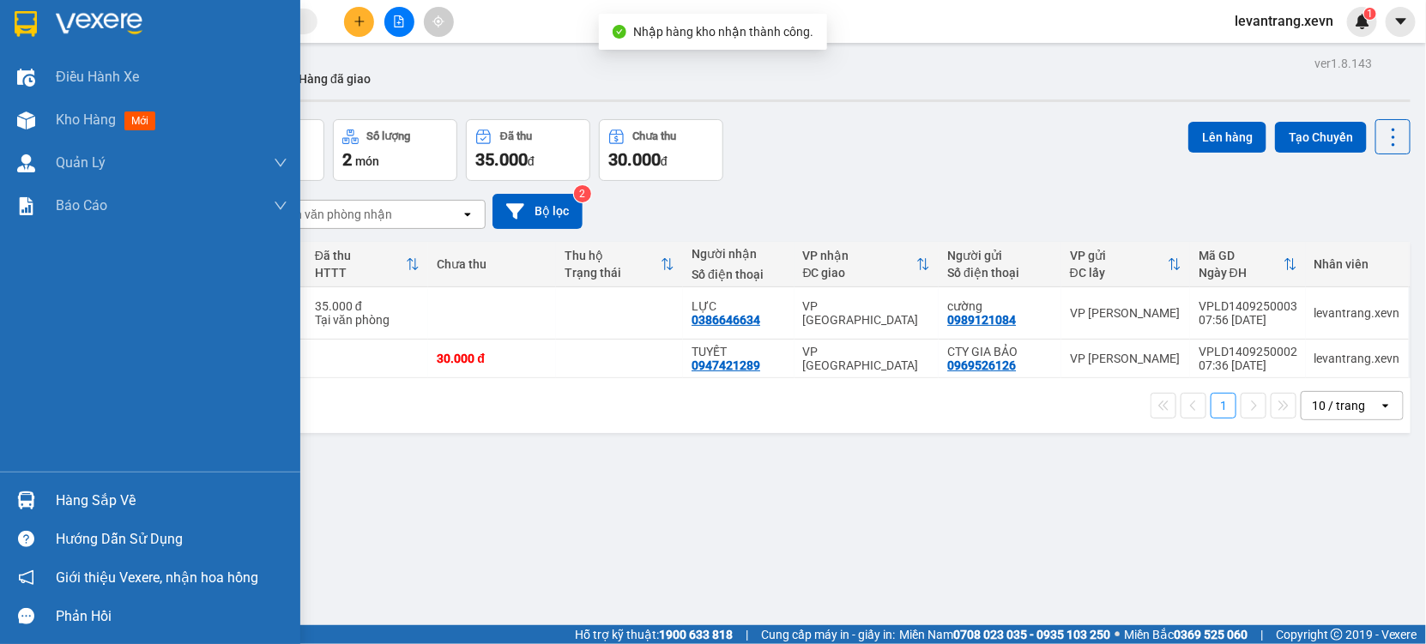
click at [38, 492] on div at bounding box center [26, 501] width 30 height 30
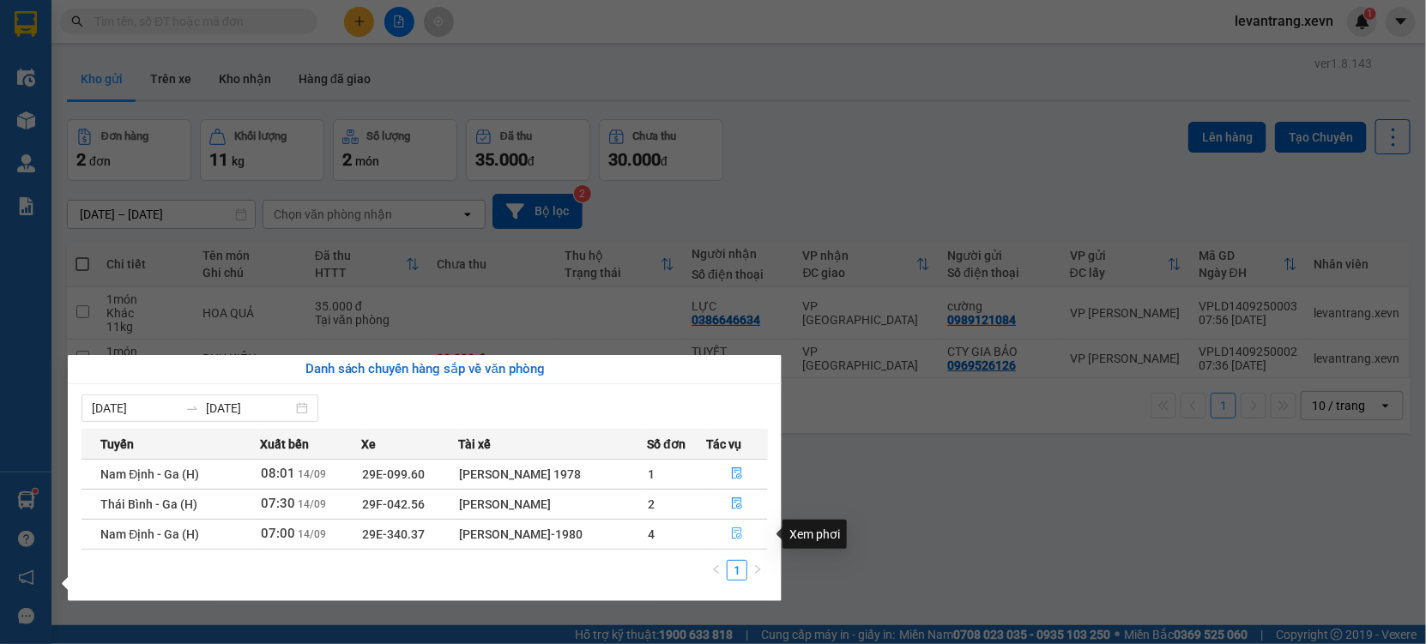
click at [712, 531] on button "button" at bounding box center [737, 534] width 60 height 27
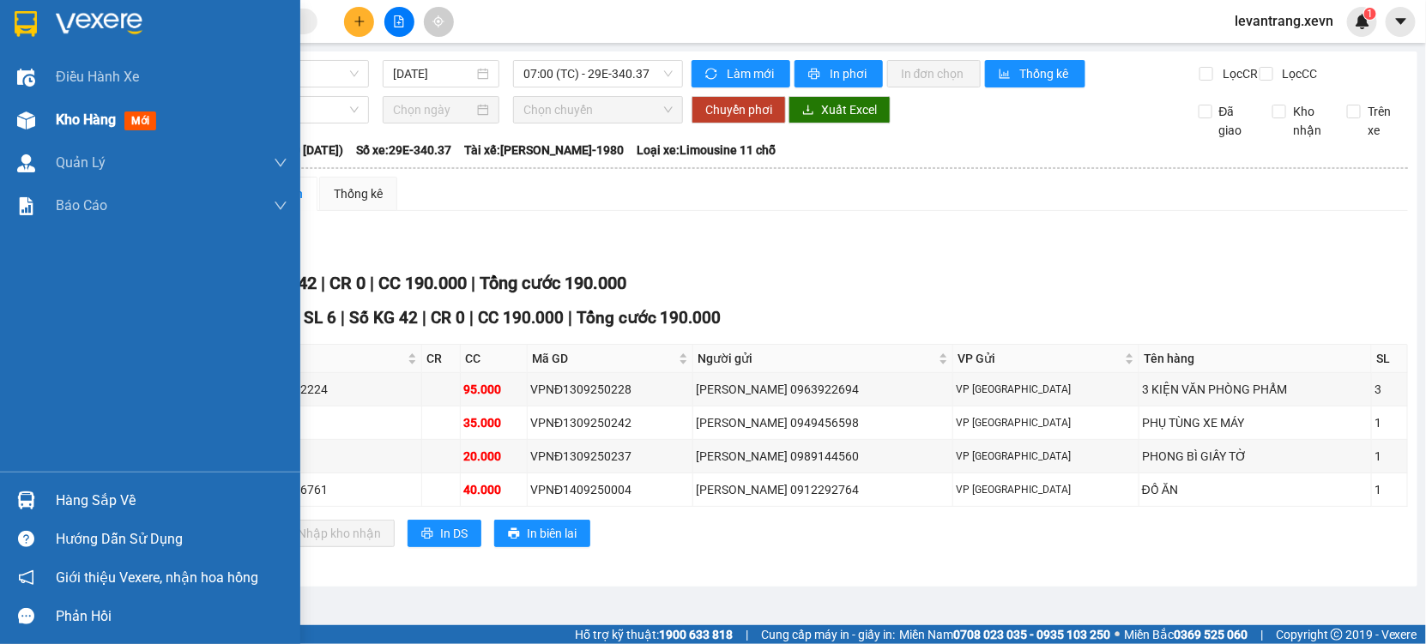
click at [15, 108] on div at bounding box center [26, 121] width 30 height 30
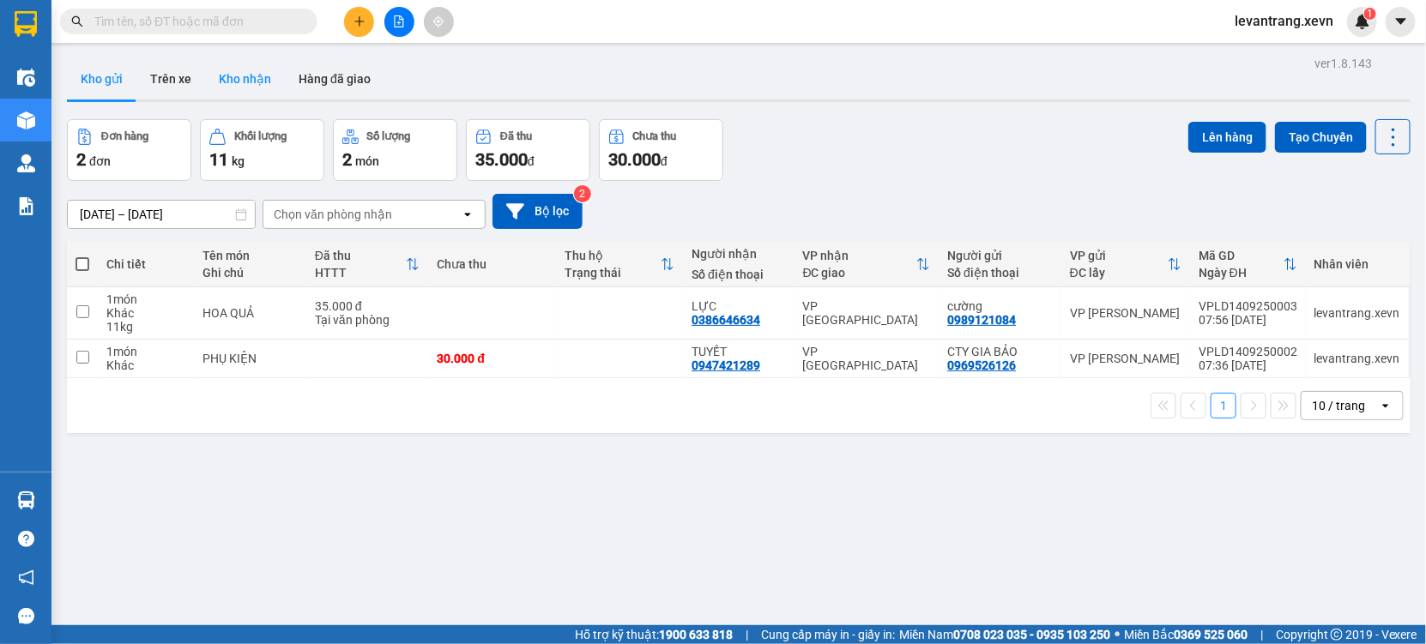
click at [223, 71] on button "Kho nhận" at bounding box center [245, 78] width 80 height 41
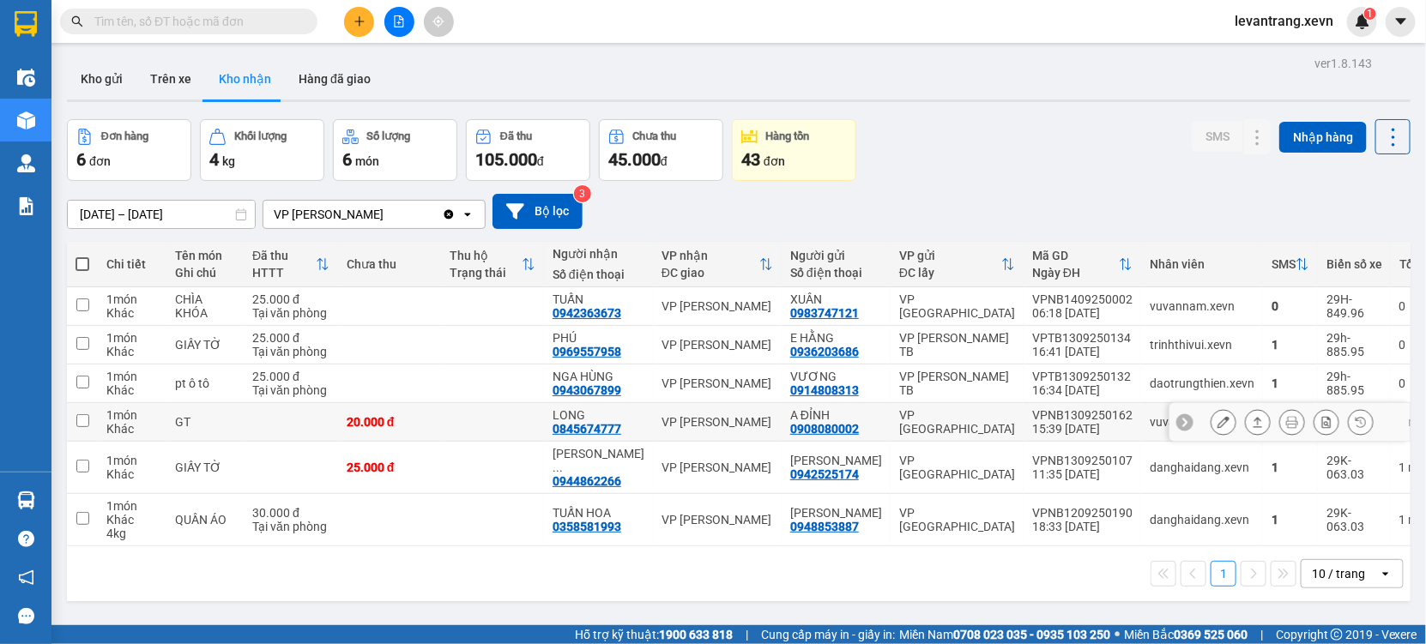
click at [587, 431] on div "0845674777" at bounding box center [586, 429] width 69 height 14
copy div "0845674777"
click at [175, 20] on input "text" at bounding box center [195, 21] width 202 height 19
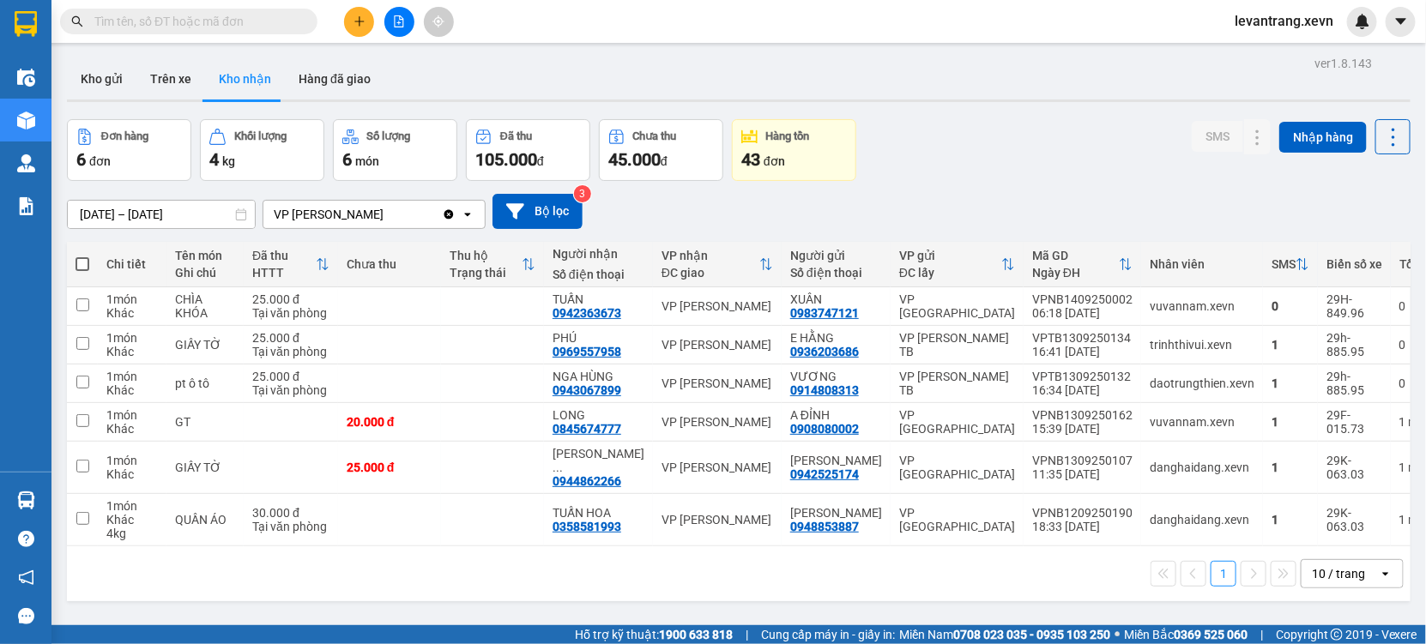
paste input "0845674777"
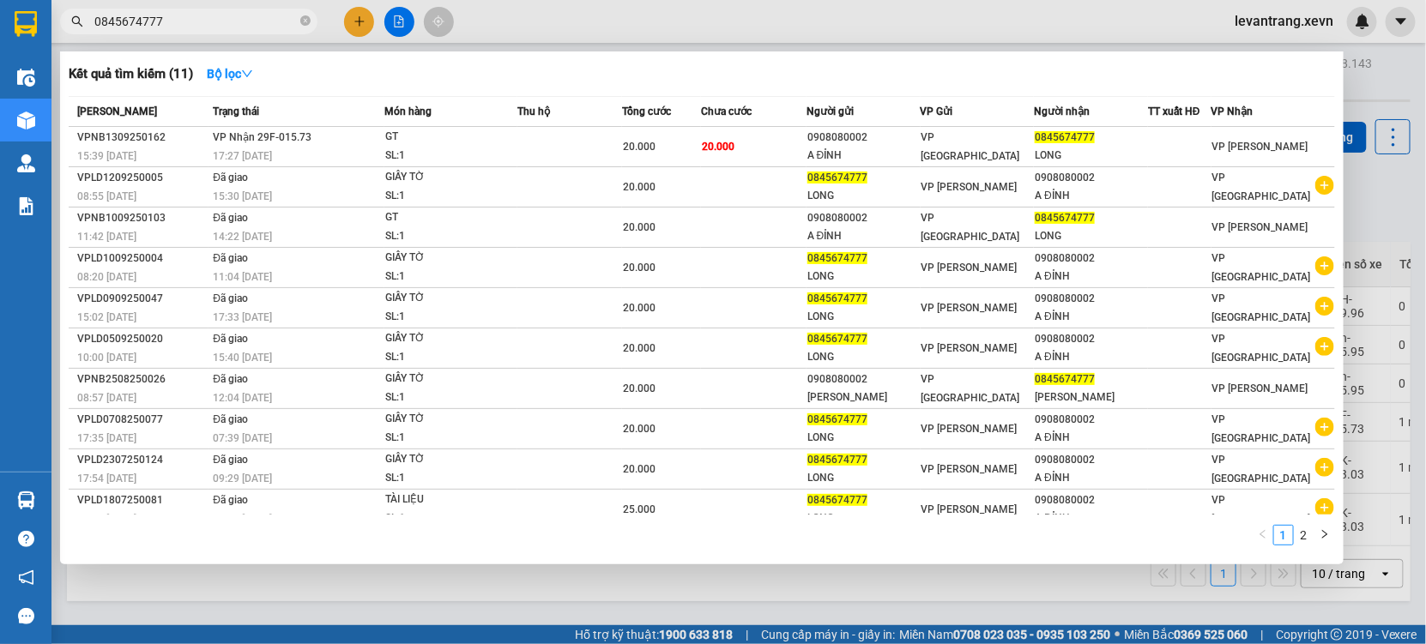
type input "0845674777"
click at [339, 151] on div "17:27 - 13/09" at bounding box center [298, 156] width 170 height 19
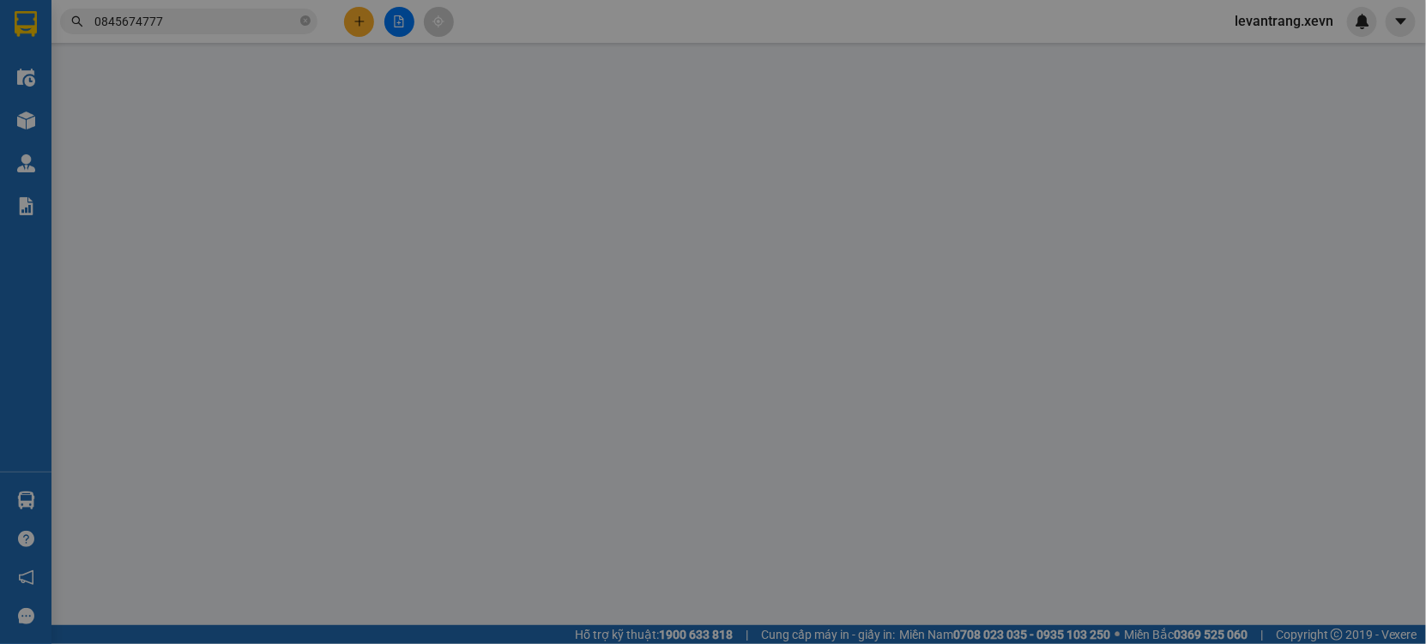
type input "0908080002"
type input "A ĐỈNH"
type input "0845674777"
type input "LONG"
type input "001083009236-ANH TUẤN"
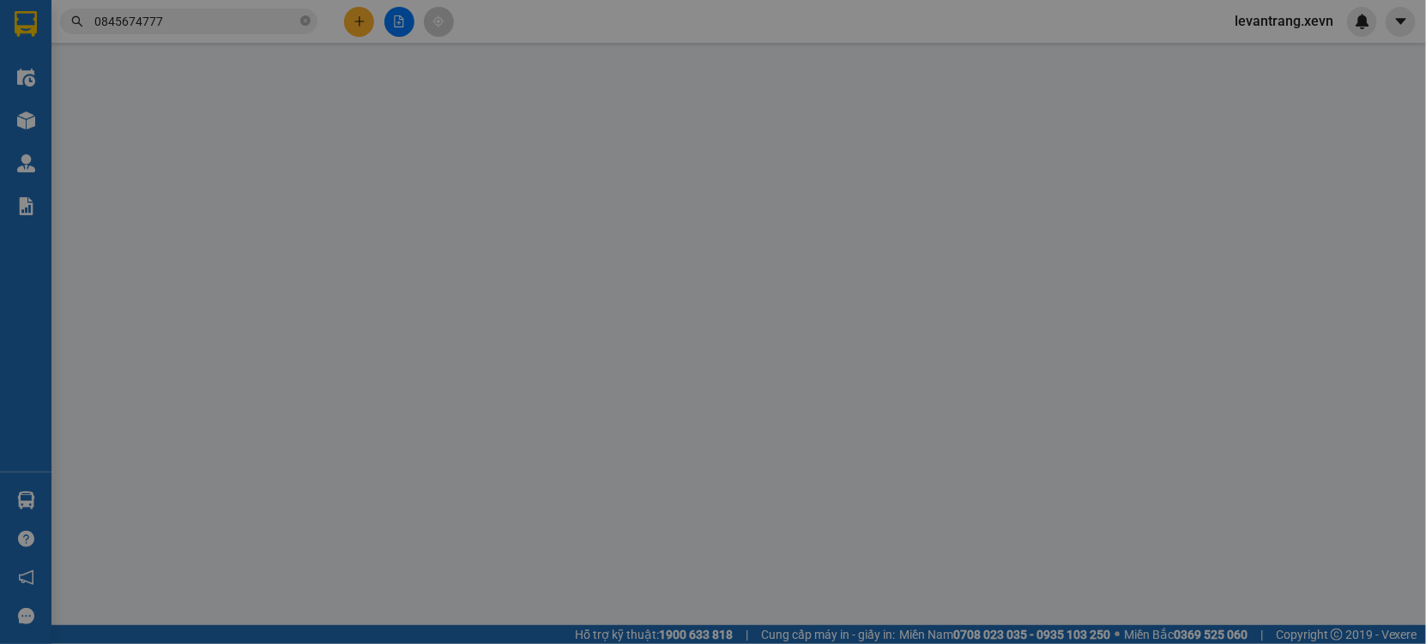
type input "20.000"
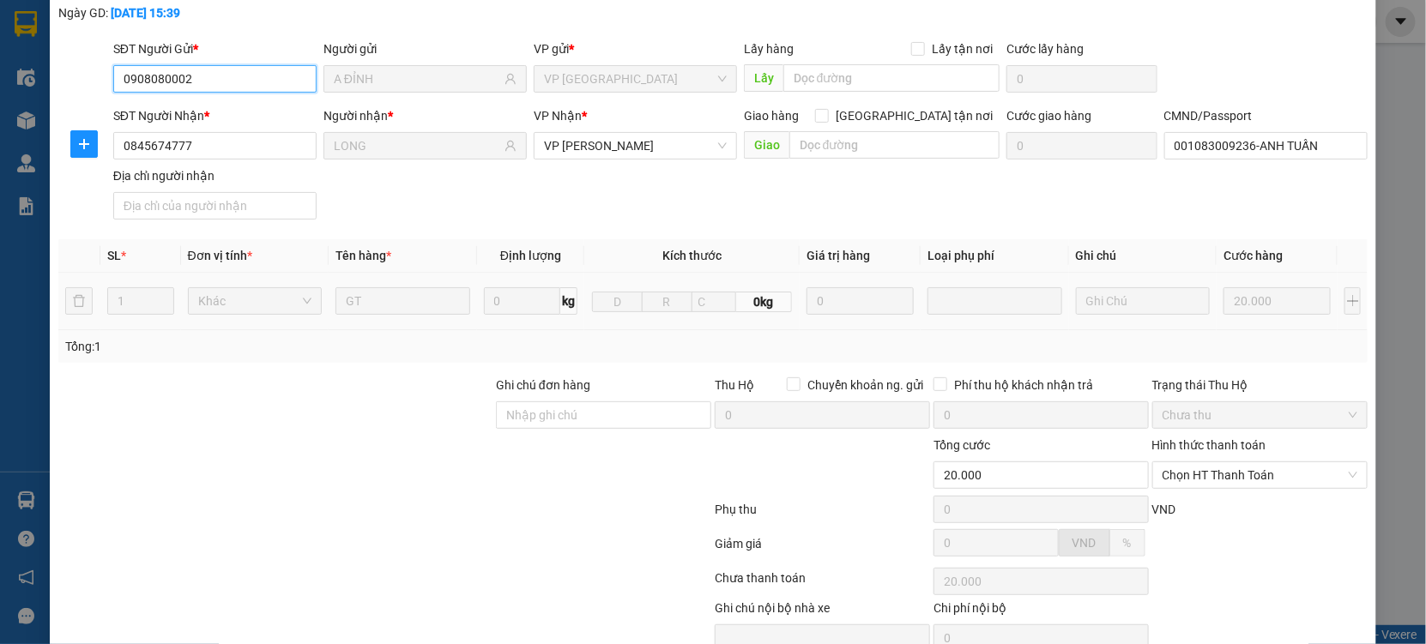
scroll to position [175, 0]
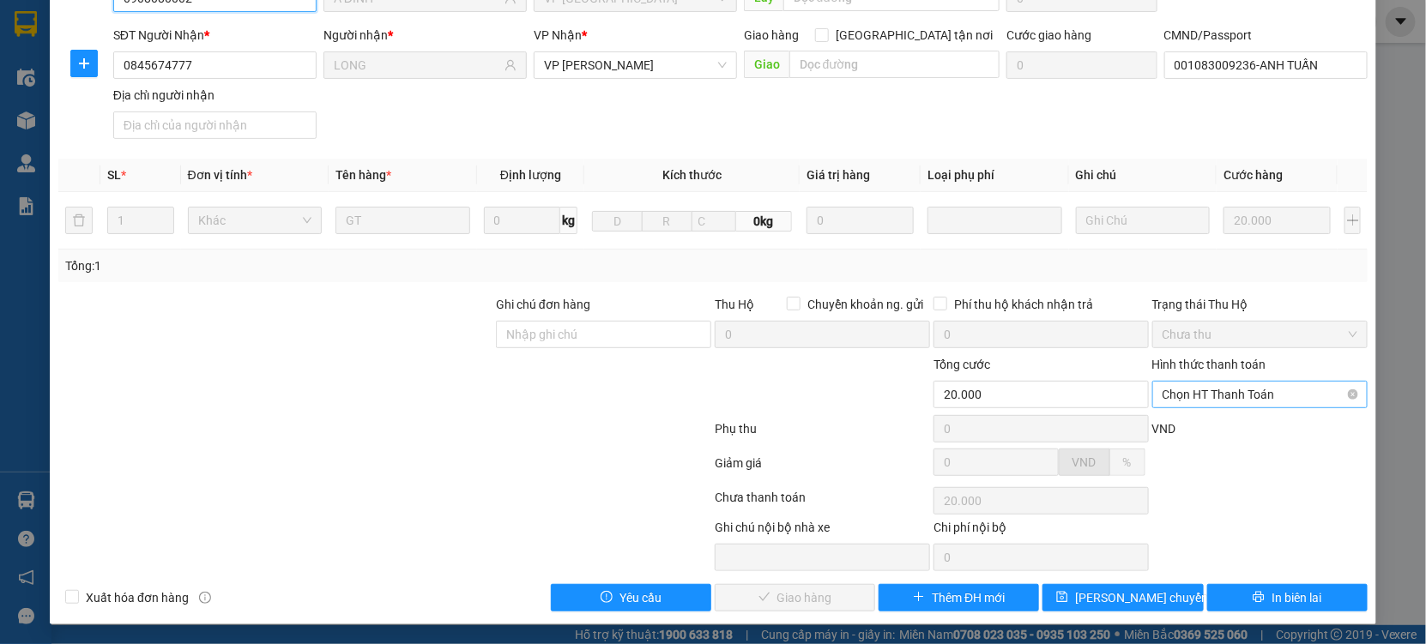
click at [1227, 403] on span "Chọn HT Thanh Toán" at bounding box center [1259, 395] width 195 height 26
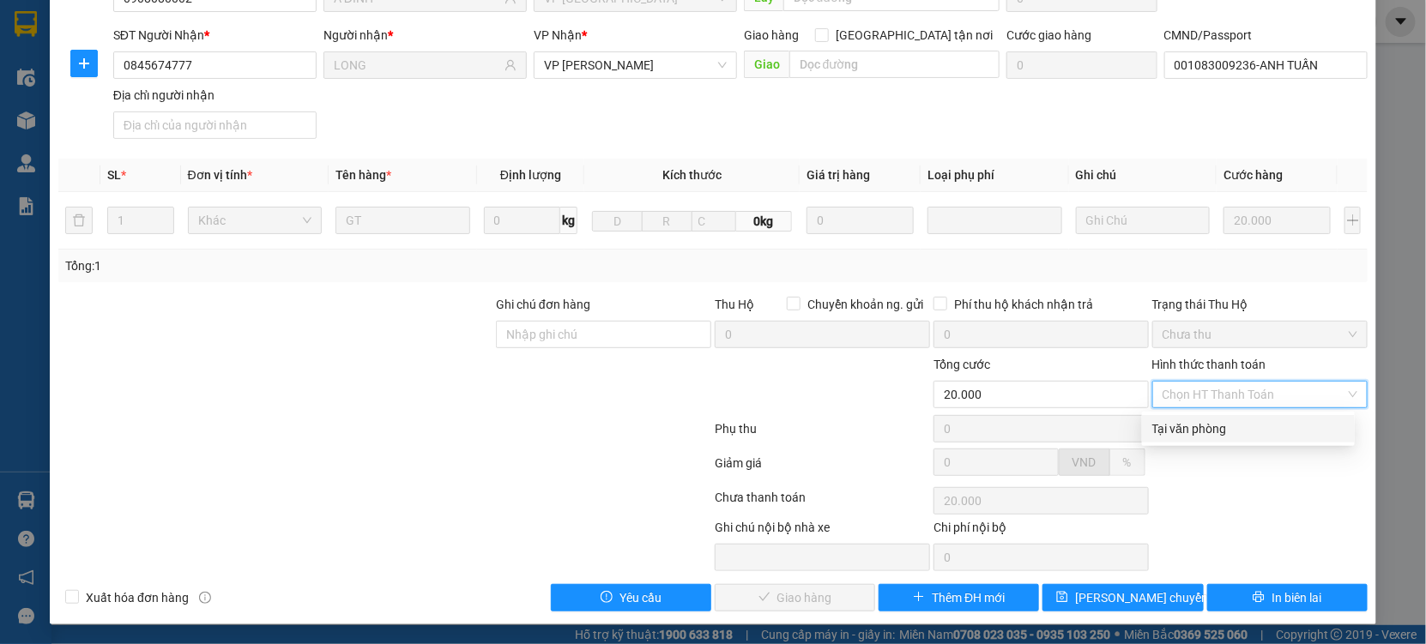
click at [1213, 426] on div "Tại văn phòng" at bounding box center [1248, 428] width 192 height 19
type input "0"
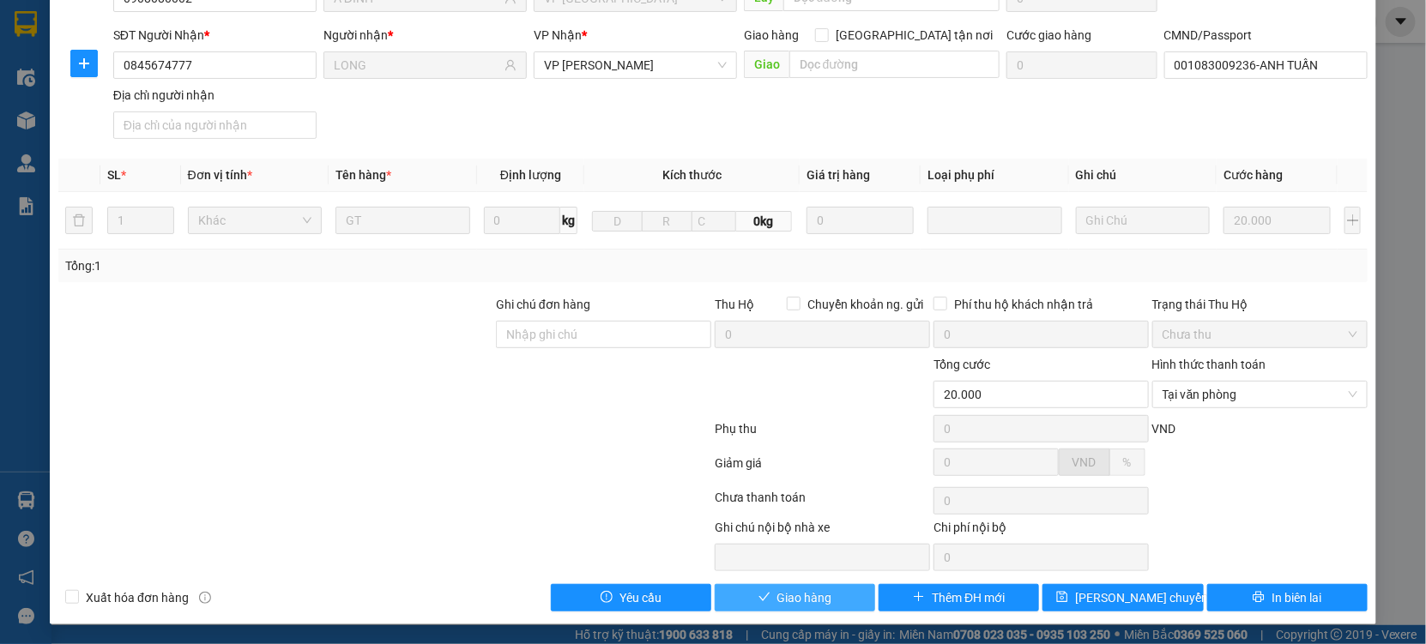
click at [808, 588] on span "Giao hàng" at bounding box center [804, 597] width 55 height 19
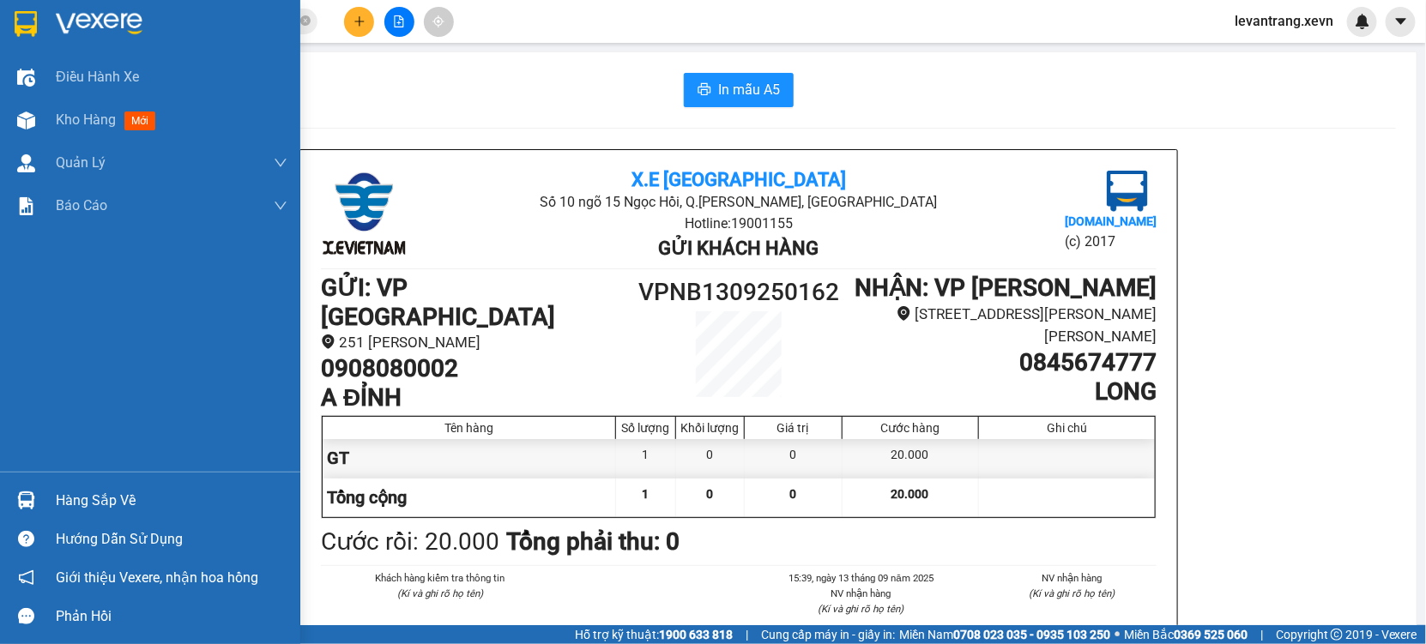
click at [16, 486] on div at bounding box center [26, 501] width 30 height 30
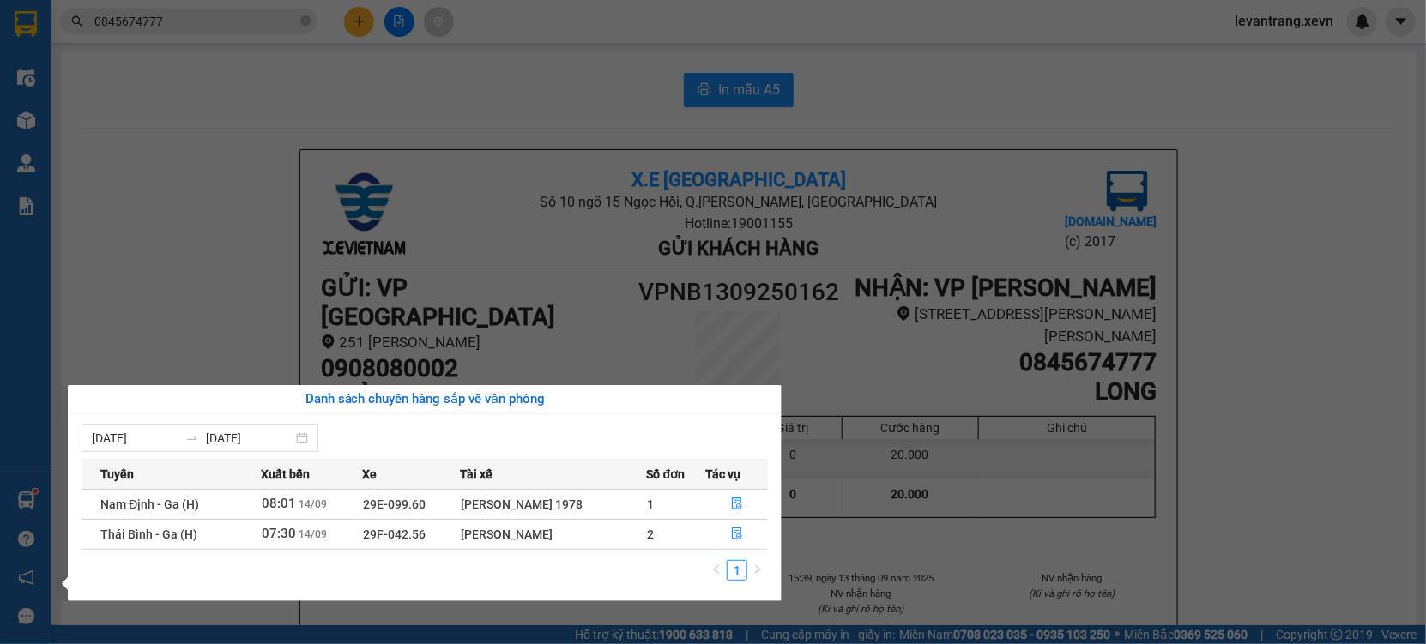
click at [504, 202] on section "Kết quả tìm kiếm ( 11 ) Bộ lọc Mã ĐH Trạng thái Món hàng Thu hộ Tổng cước Chưa …" at bounding box center [713, 322] width 1426 height 644
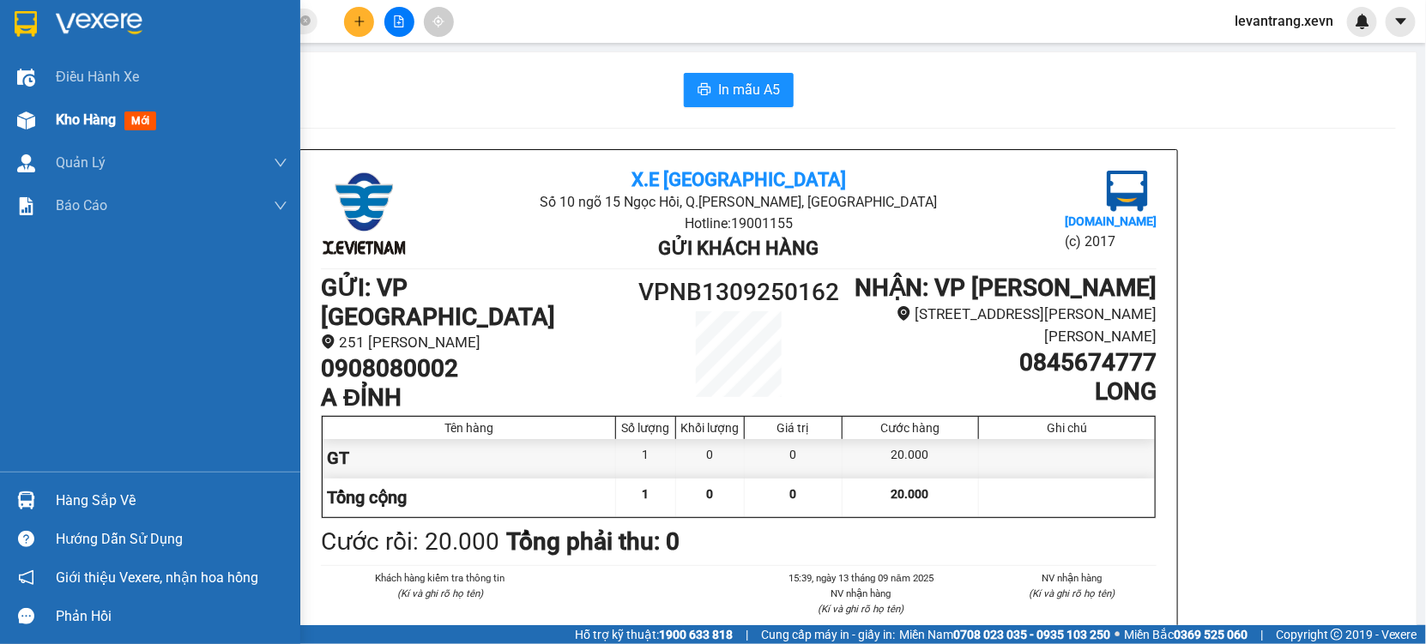
click at [70, 122] on span "Kho hàng" at bounding box center [86, 120] width 60 height 16
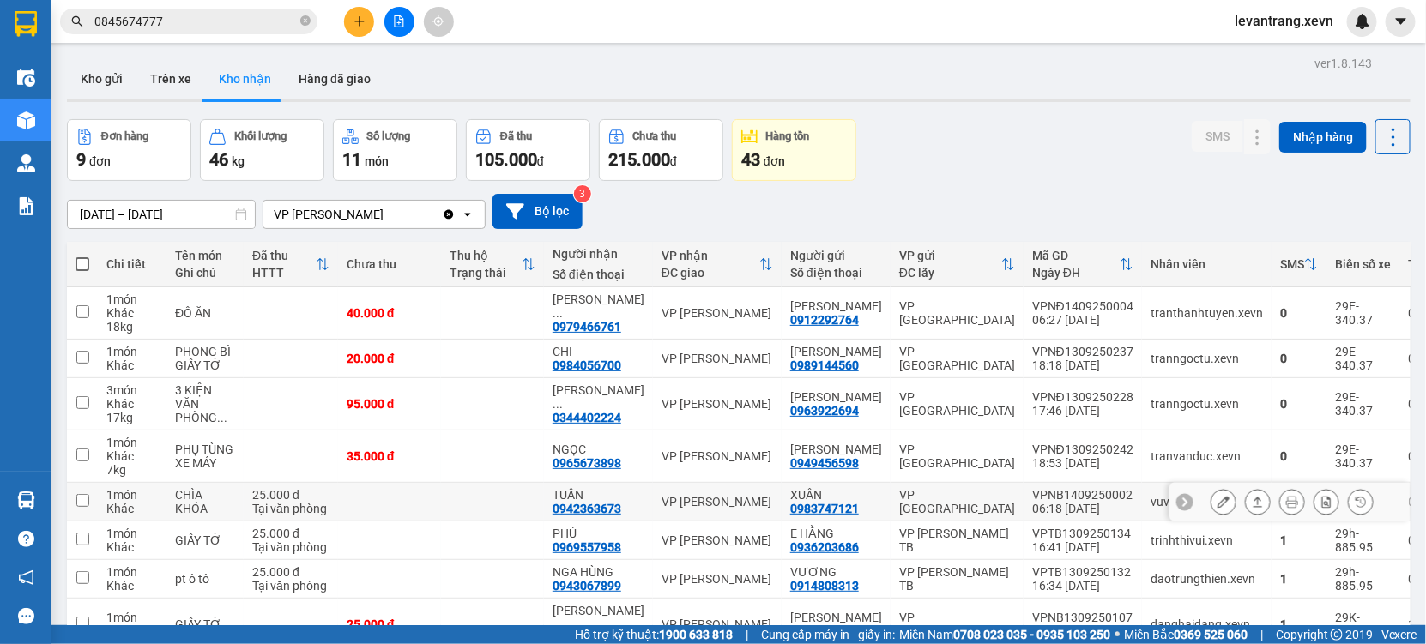
click at [968, 516] on div "VP Ninh Bình" at bounding box center [957, 501] width 116 height 27
checkbox input "true"
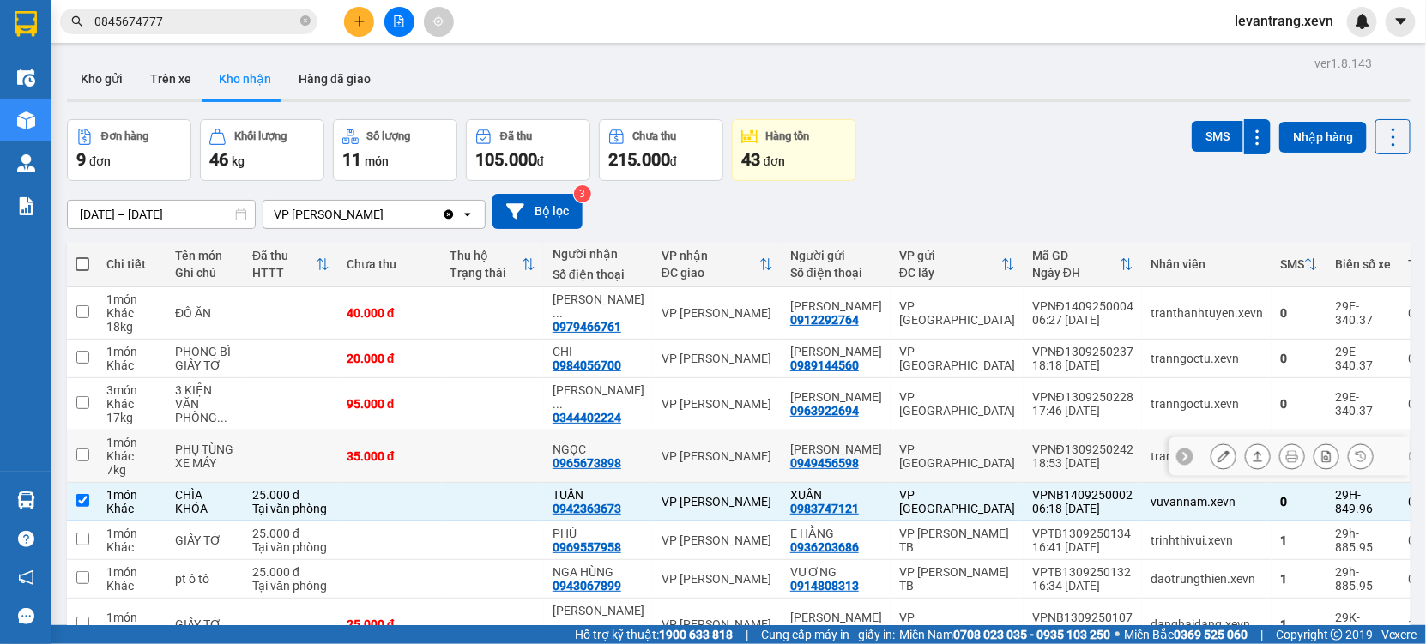
drag, startPoint x: 957, startPoint y: 463, endPoint x: 945, endPoint y: 440, distance: 26.1
click at [956, 462] on div "VP Nam Định" at bounding box center [957, 456] width 116 height 27
checkbox input "true"
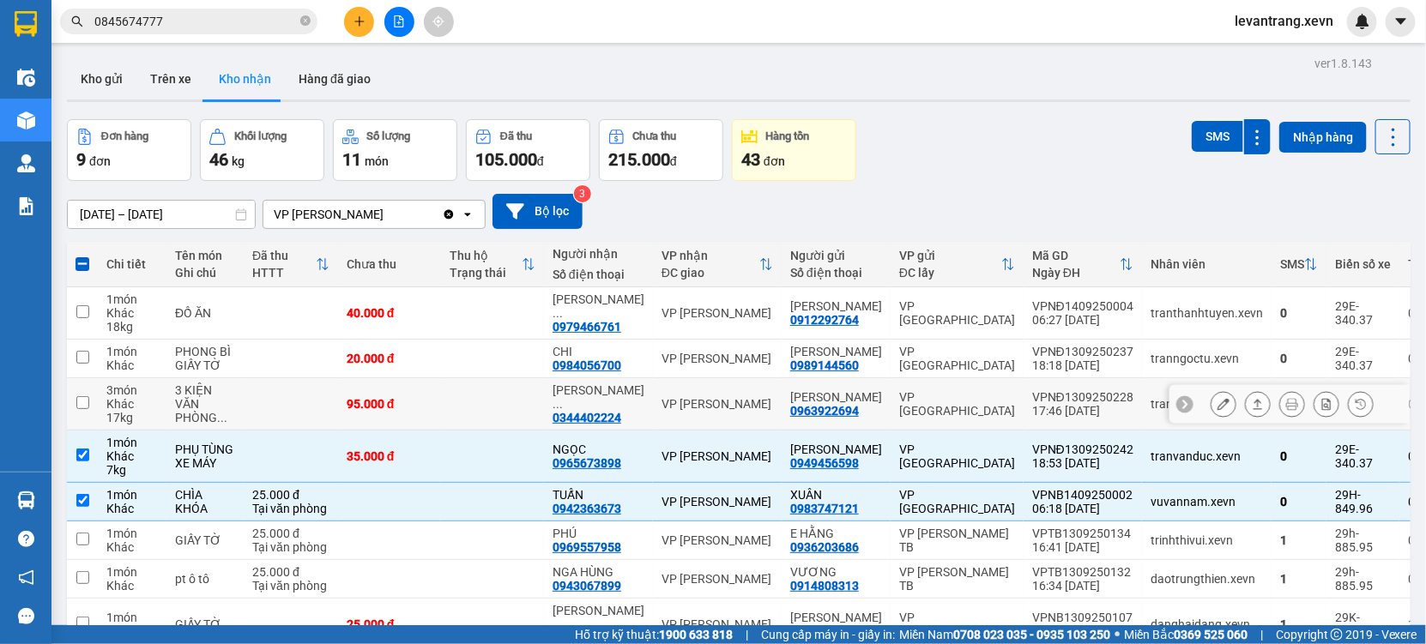
click at [939, 418] on div "VP Nam Định" at bounding box center [957, 403] width 116 height 27
checkbox input "true"
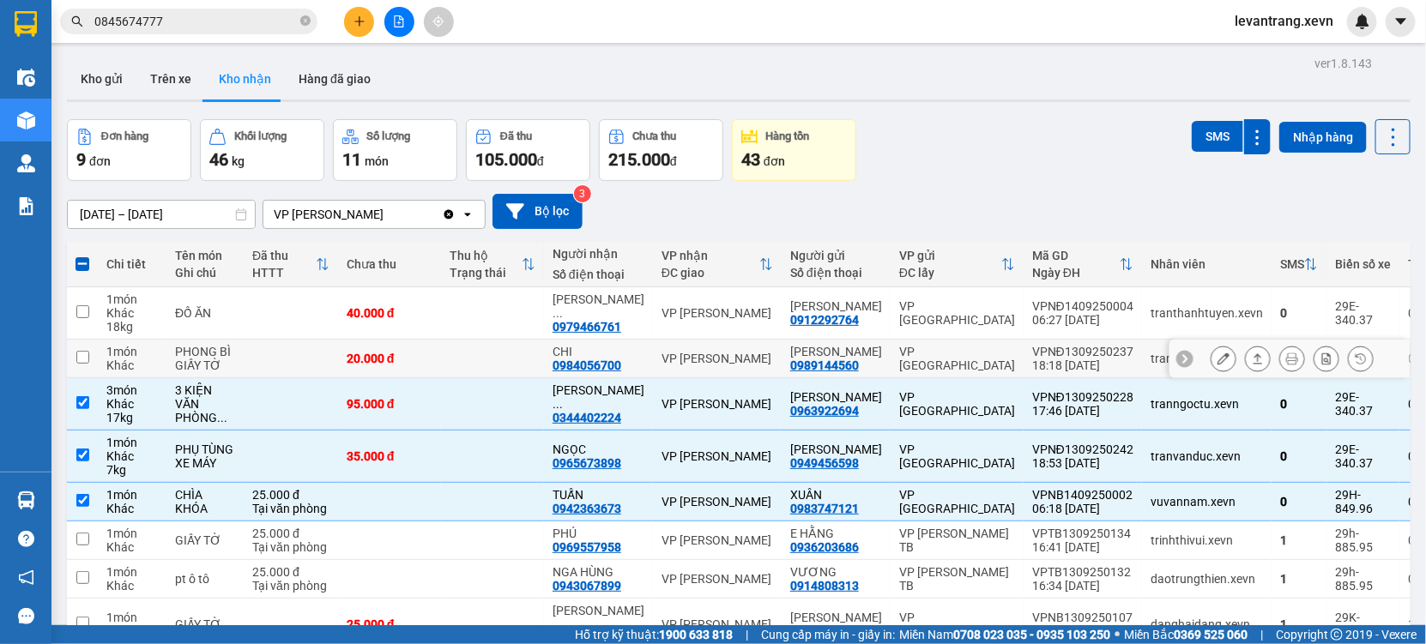
click at [928, 360] on div "VP Nam Định" at bounding box center [957, 358] width 116 height 27
checkbox input "true"
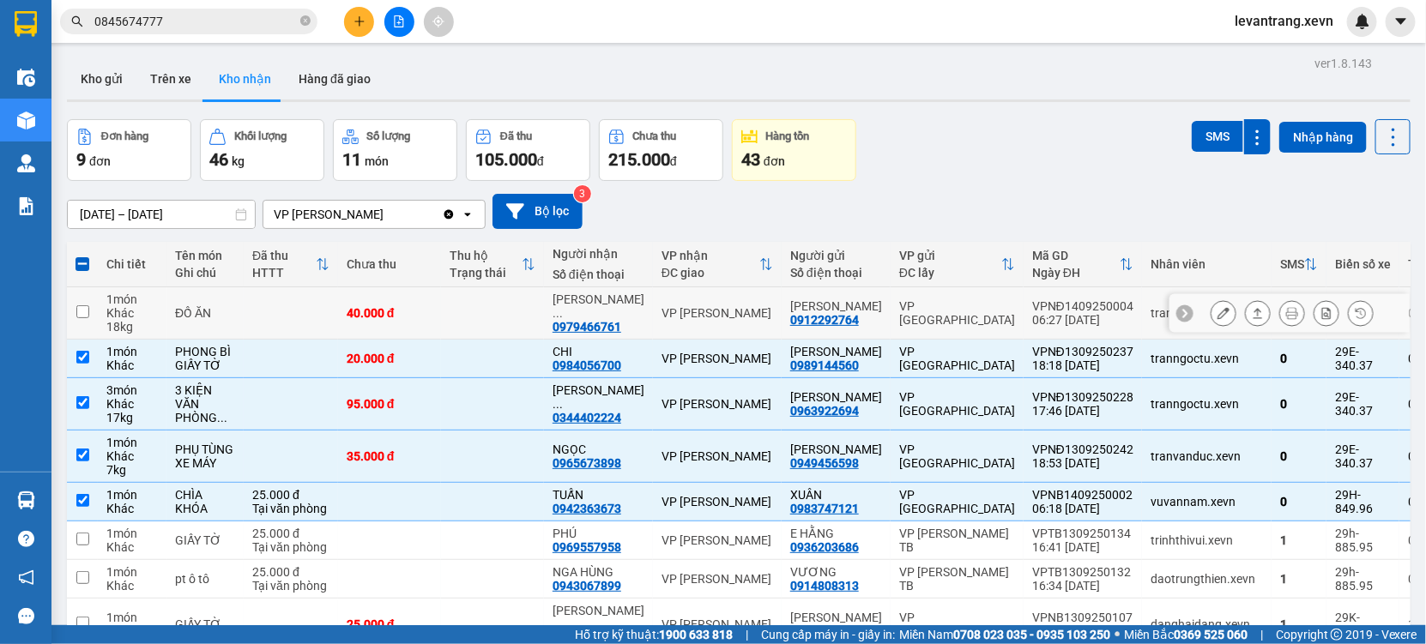
click at [928, 330] on td "VP Nam Định" at bounding box center [956, 313] width 133 height 52
checkbox input "true"
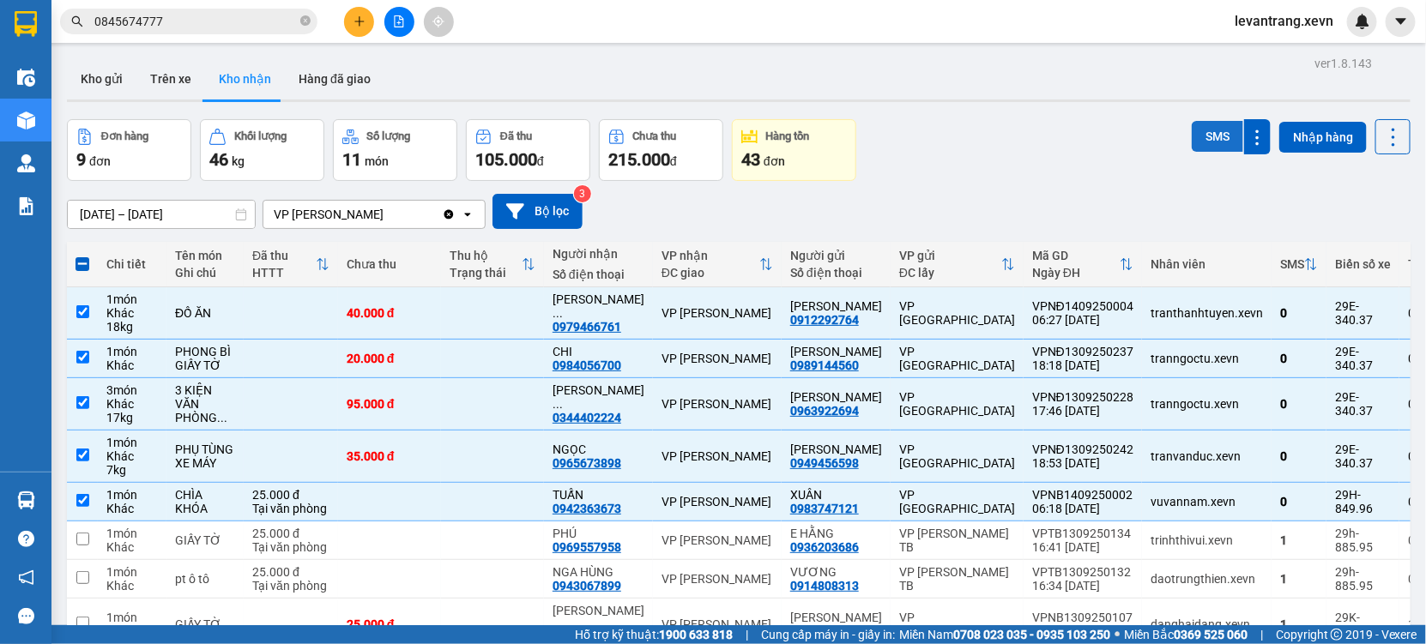
click at [1225, 142] on button "SMS" at bounding box center [1216, 136] width 51 height 31
click at [112, 78] on button "Kho gửi" at bounding box center [101, 78] width 69 height 41
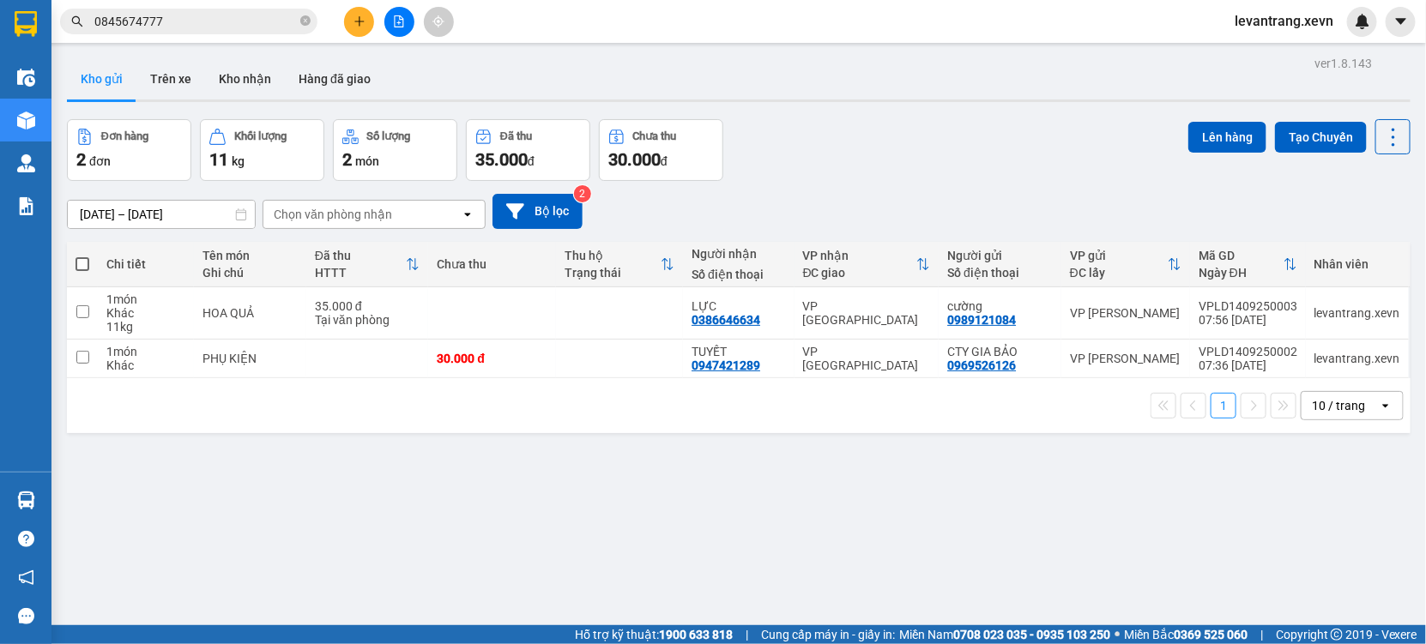
click at [1318, 110] on div "ver 1.8.143 Kho gửi Trên xe Kho nhận Hàng đã giao Đơn hàng 2 đơn Khối lượng 11 …" at bounding box center [738, 373] width 1357 height 644
click at [1316, 133] on button "Tạo Chuyến" at bounding box center [1321, 137] width 92 height 31
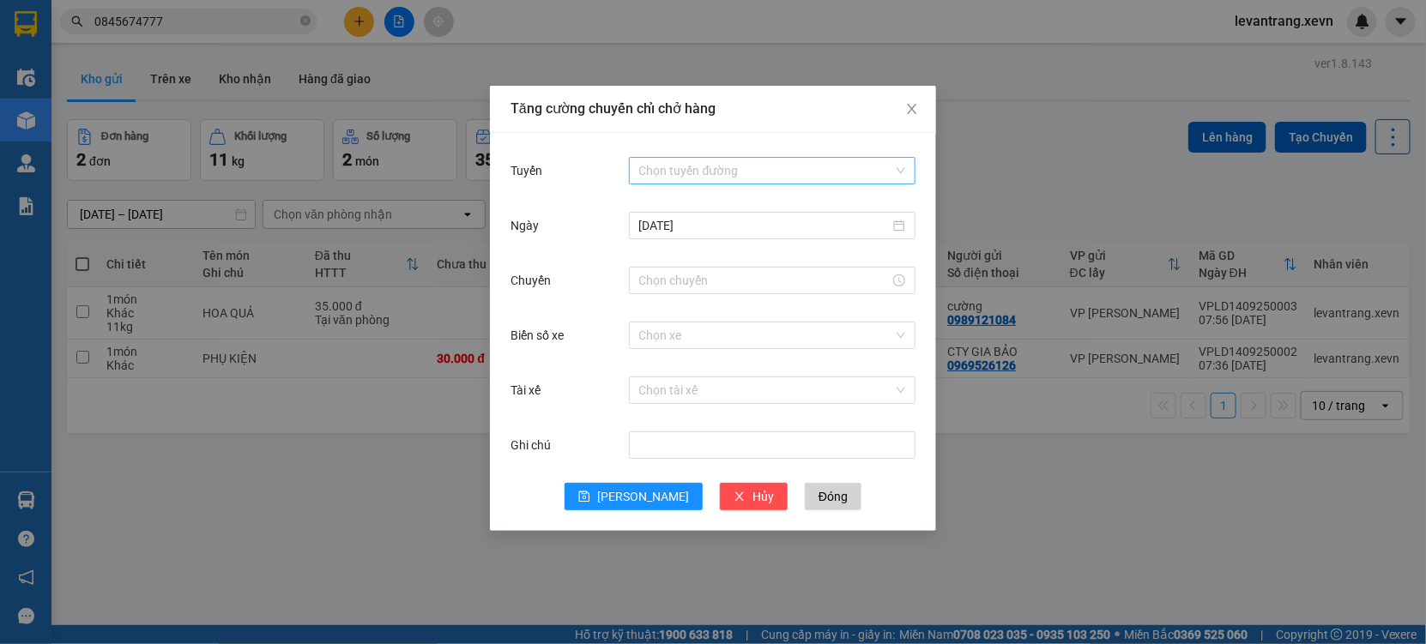
click at [735, 178] on input "Tuyến" at bounding box center [766, 171] width 254 height 26
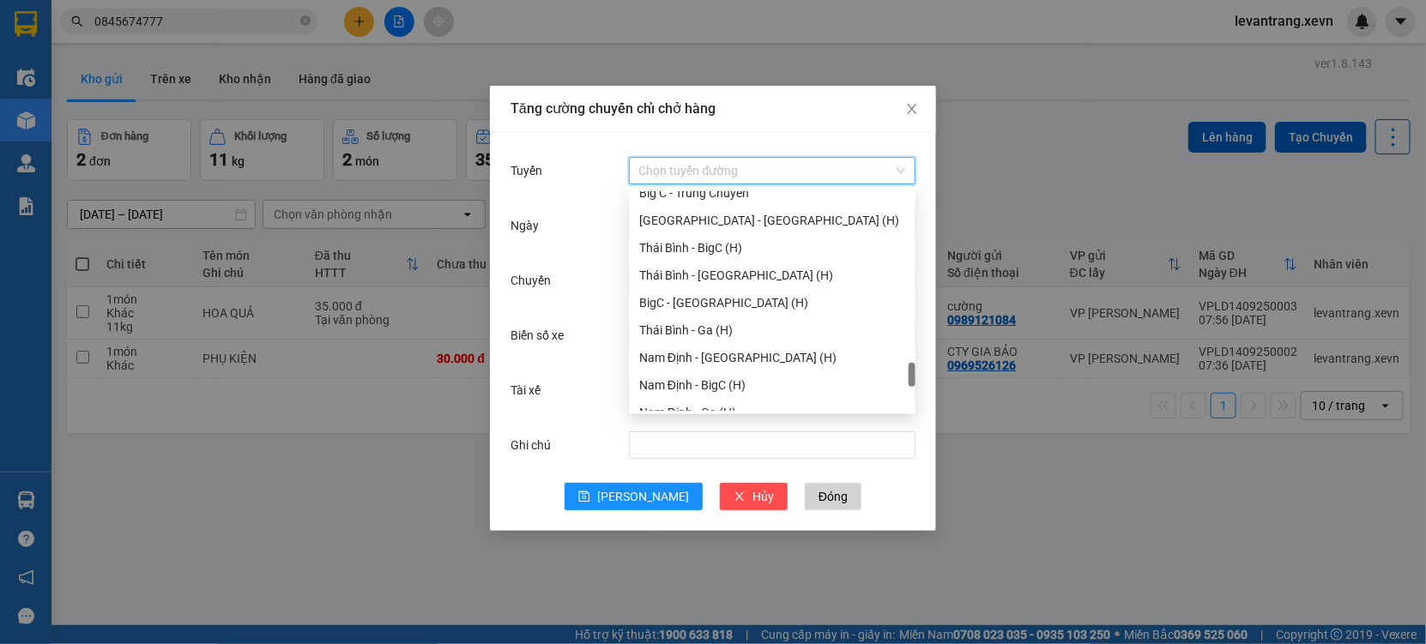
scroll to position [2250, 0]
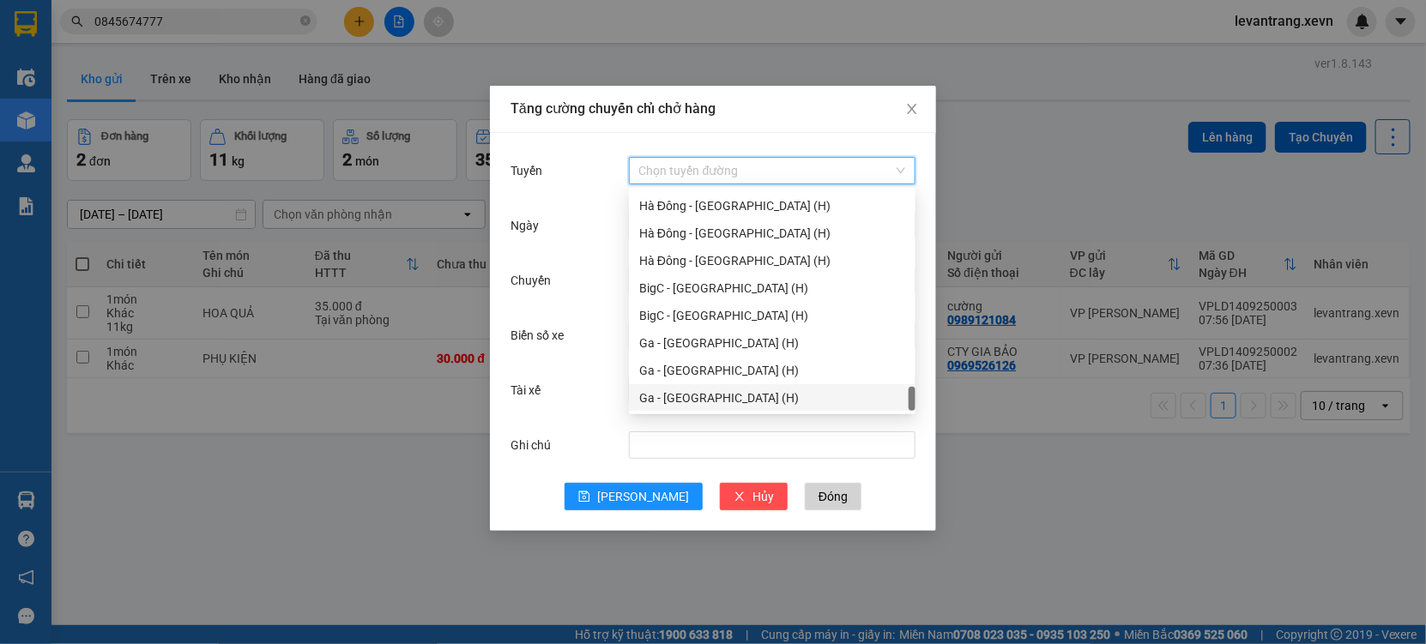
click at [660, 406] on div "Ga - Ninh Bình (H)" at bounding box center [772, 398] width 266 height 19
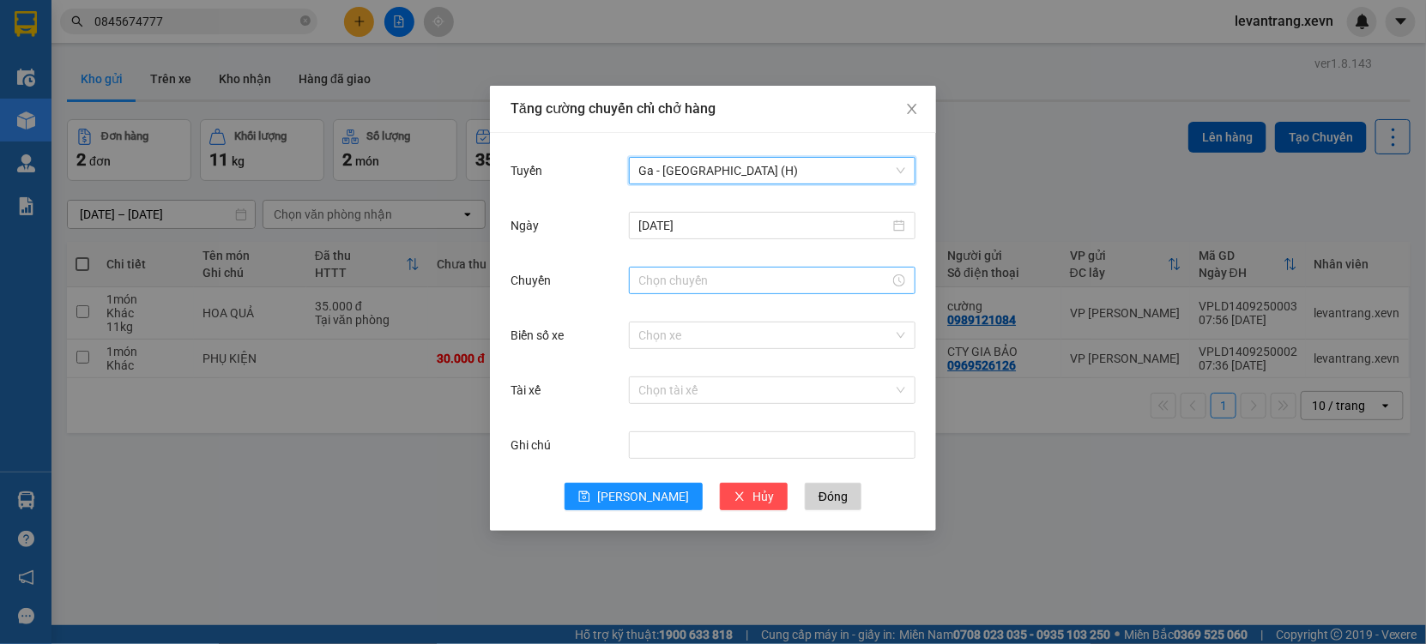
click at [688, 293] on div at bounding box center [772, 280] width 286 height 27
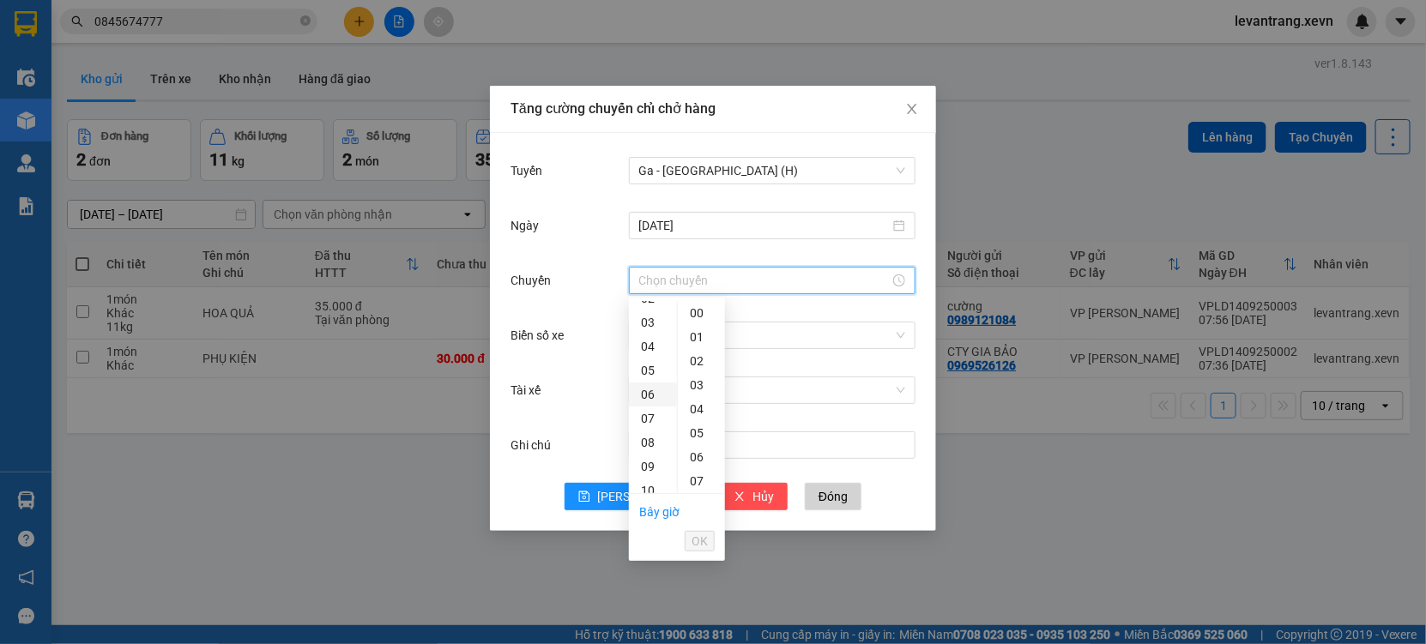
scroll to position [95, 0]
click at [640, 435] on div "09" at bounding box center [653, 434] width 48 height 24
type input "09:00"
click at [694, 538] on span "OK" at bounding box center [699, 541] width 16 height 19
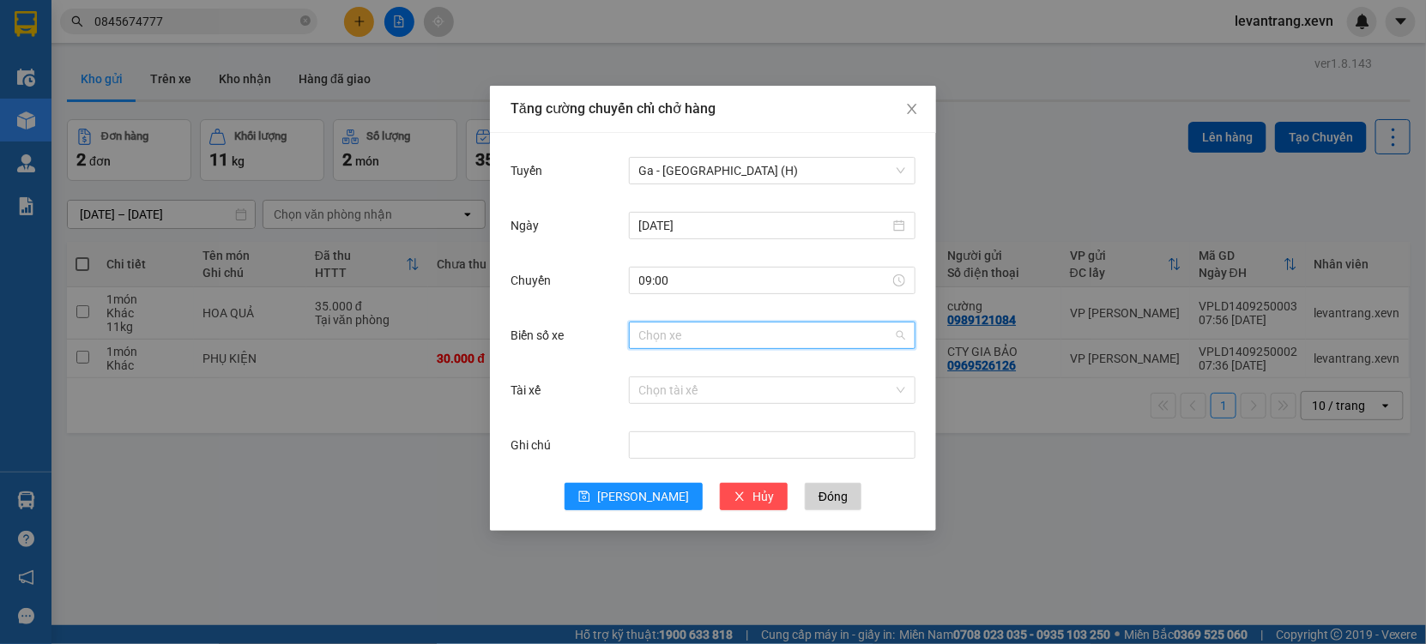
click at [666, 340] on input "Biển số xe" at bounding box center [766, 336] width 254 height 26
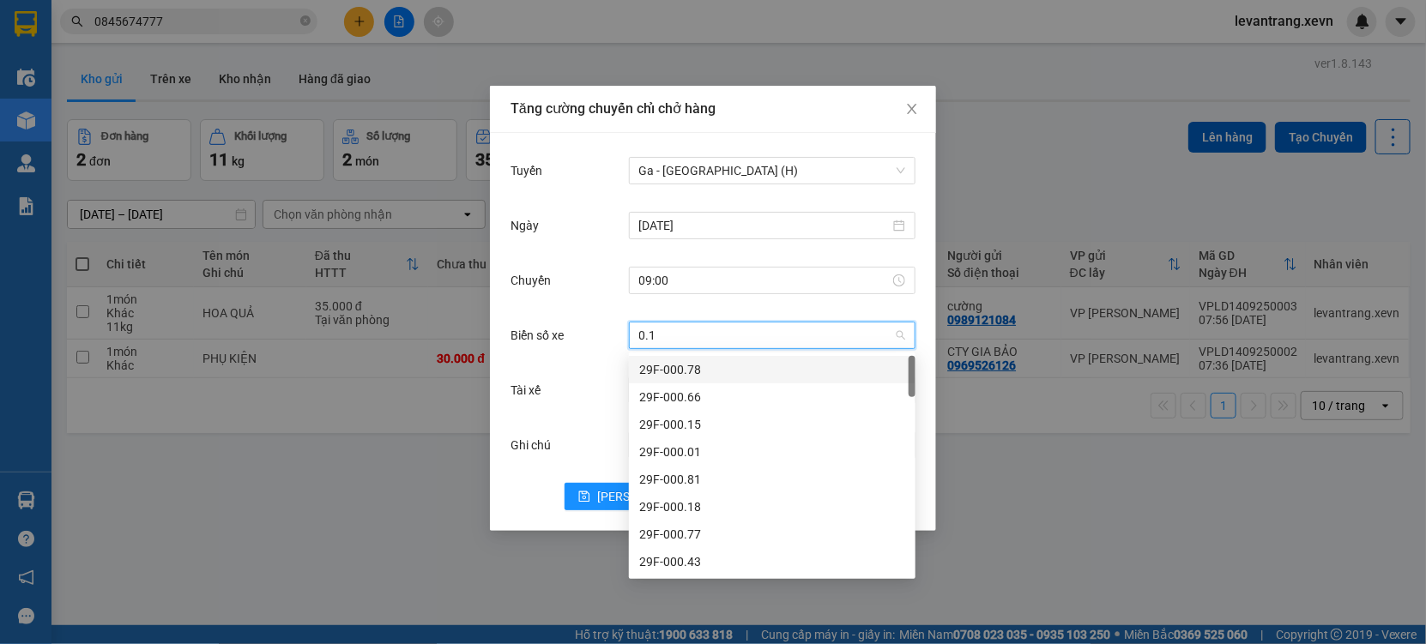
type input "0.19"
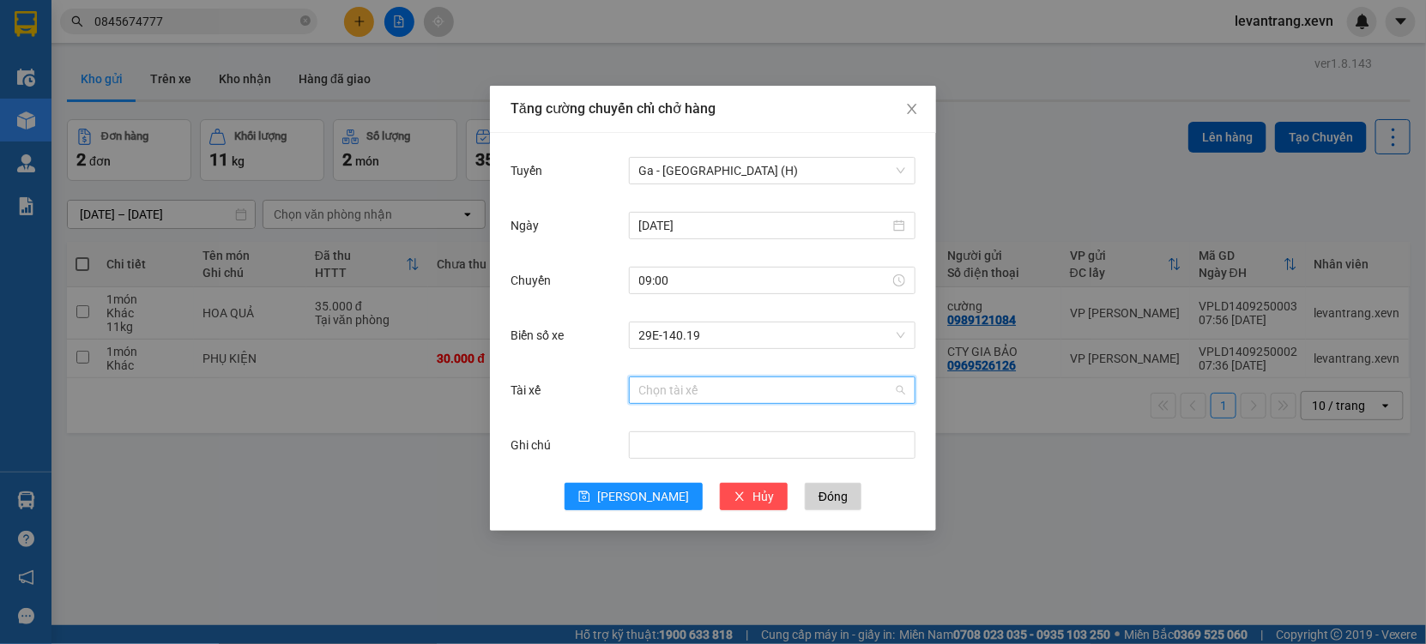
click at [670, 398] on input "Tài xế" at bounding box center [766, 390] width 254 height 26
type input "TRẦN VĂN HẠNH"
click at [670, 419] on div "Trần Văn Hạnh" at bounding box center [772, 424] width 266 height 19
click at [629, 507] on button "[PERSON_NAME]" at bounding box center [633, 496] width 138 height 27
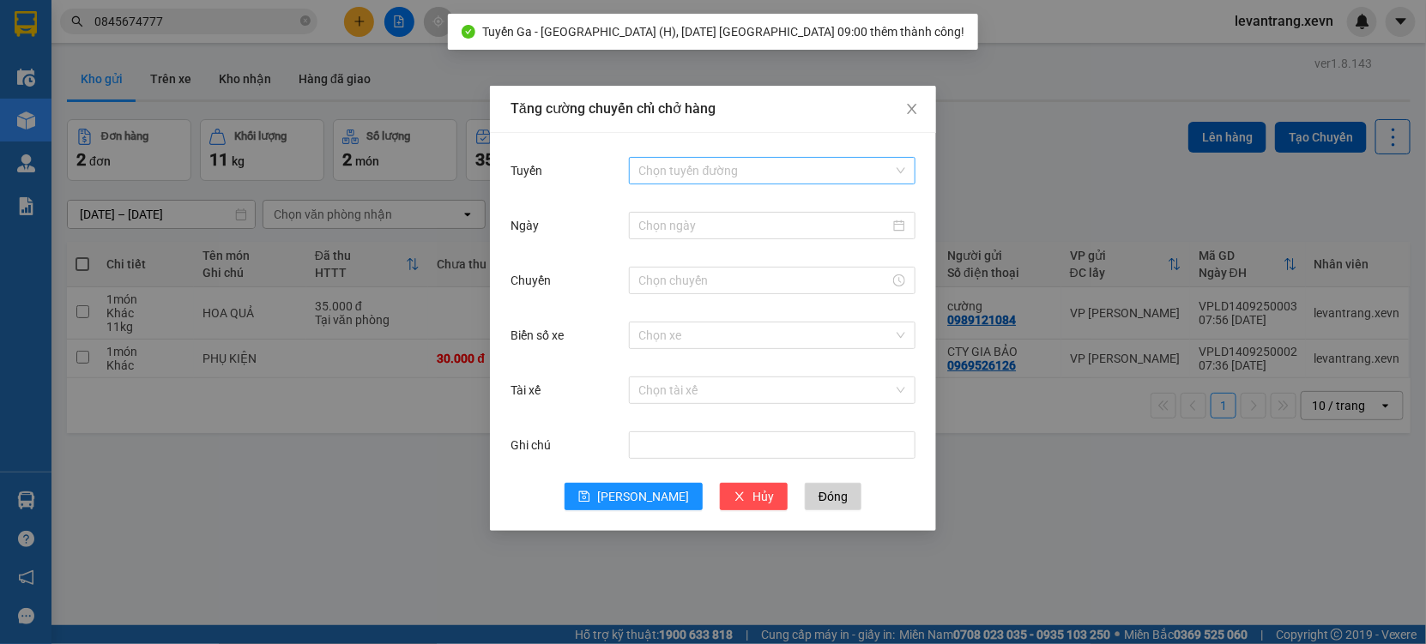
click at [721, 183] on input "Tuyến" at bounding box center [766, 171] width 254 height 26
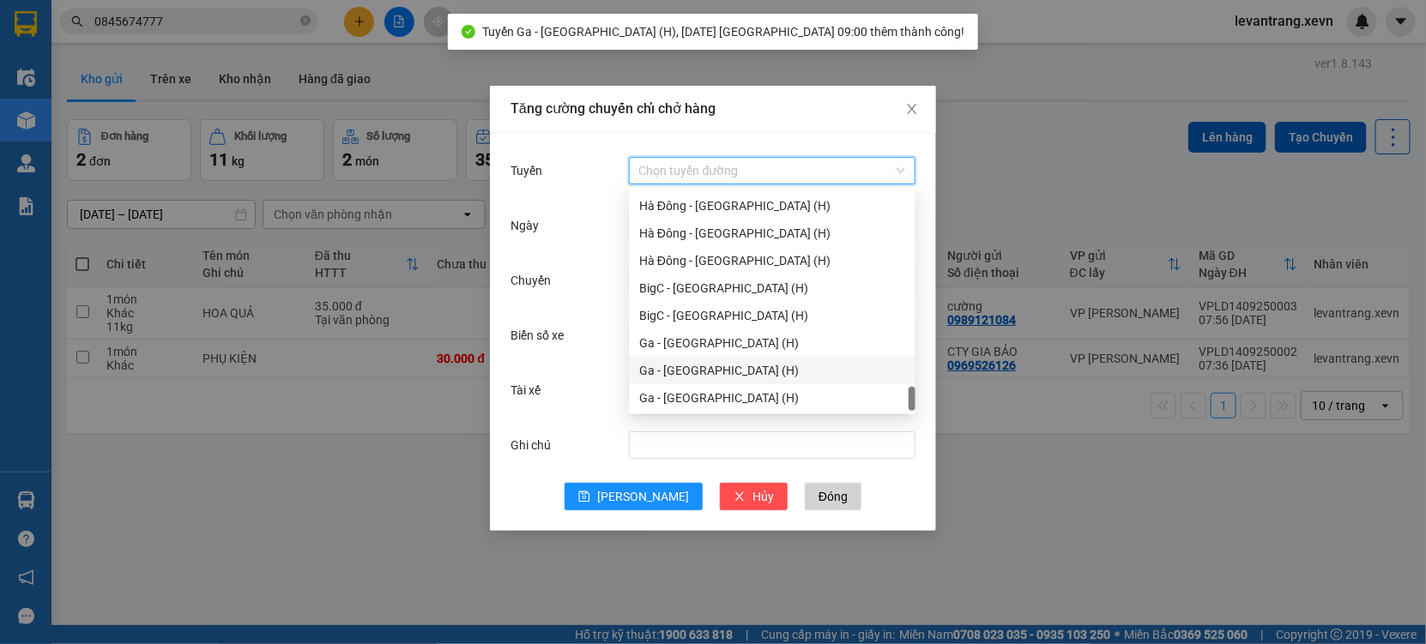
click at [679, 366] on div "Ga - Nam Định (H)" at bounding box center [772, 370] width 266 height 19
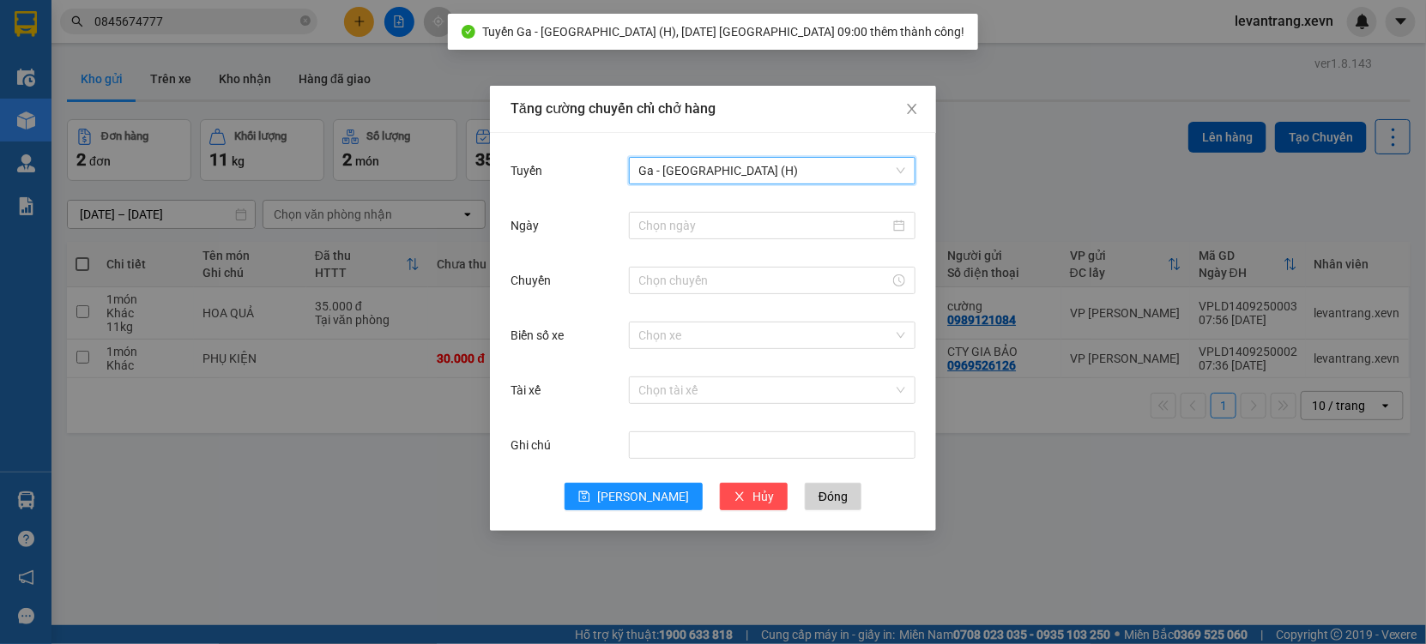
click at [670, 200] on div "Tuyến Ga - Nam Định (H) Ga - Nam Định (H)" at bounding box center [712, 181] width 405 height 55
click at [660, 220] on input "Ngày" at bounding box center [764, 225] width 250 height 19
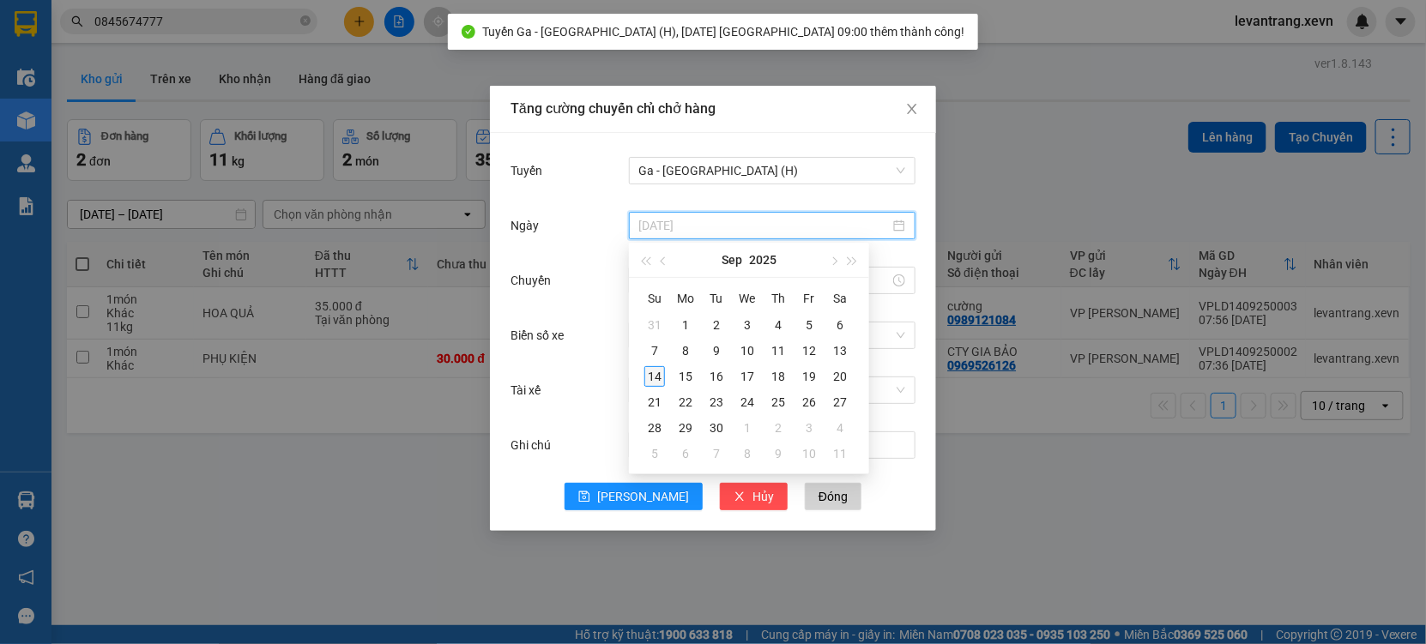
type input "14/09/2025"
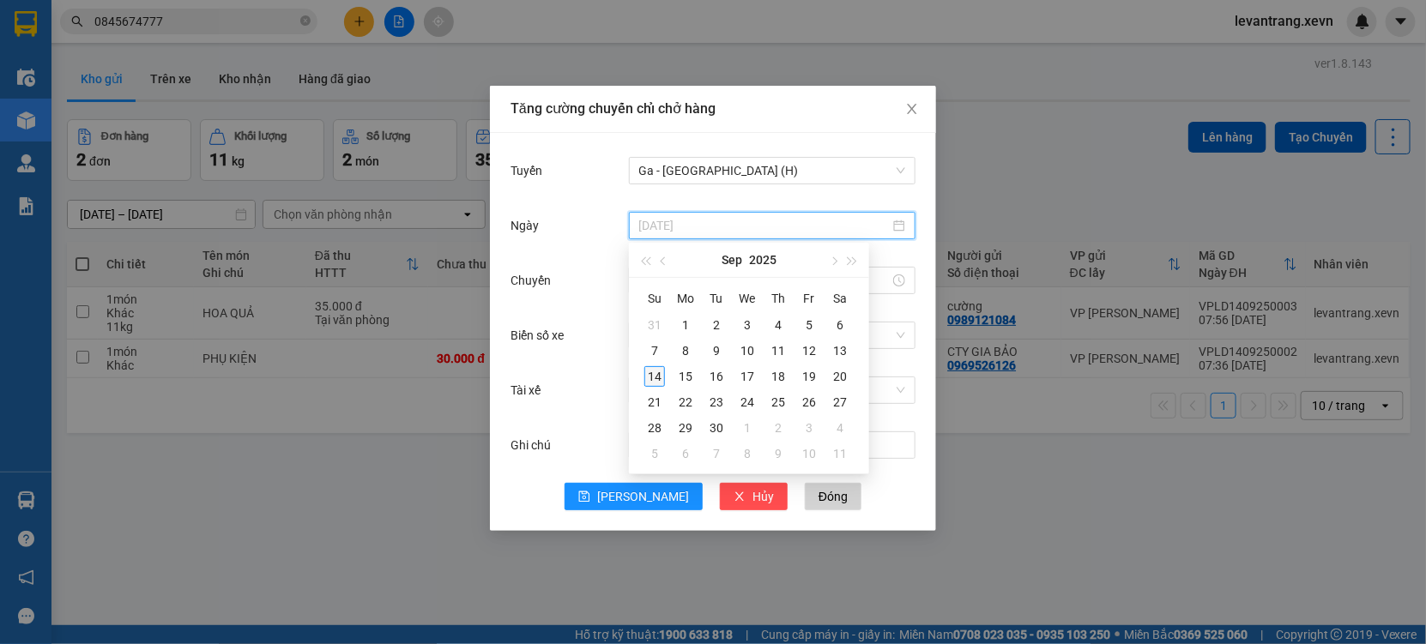
click at [647, 379] on div "14" at bounding box center [654, 376] width 21 height 21
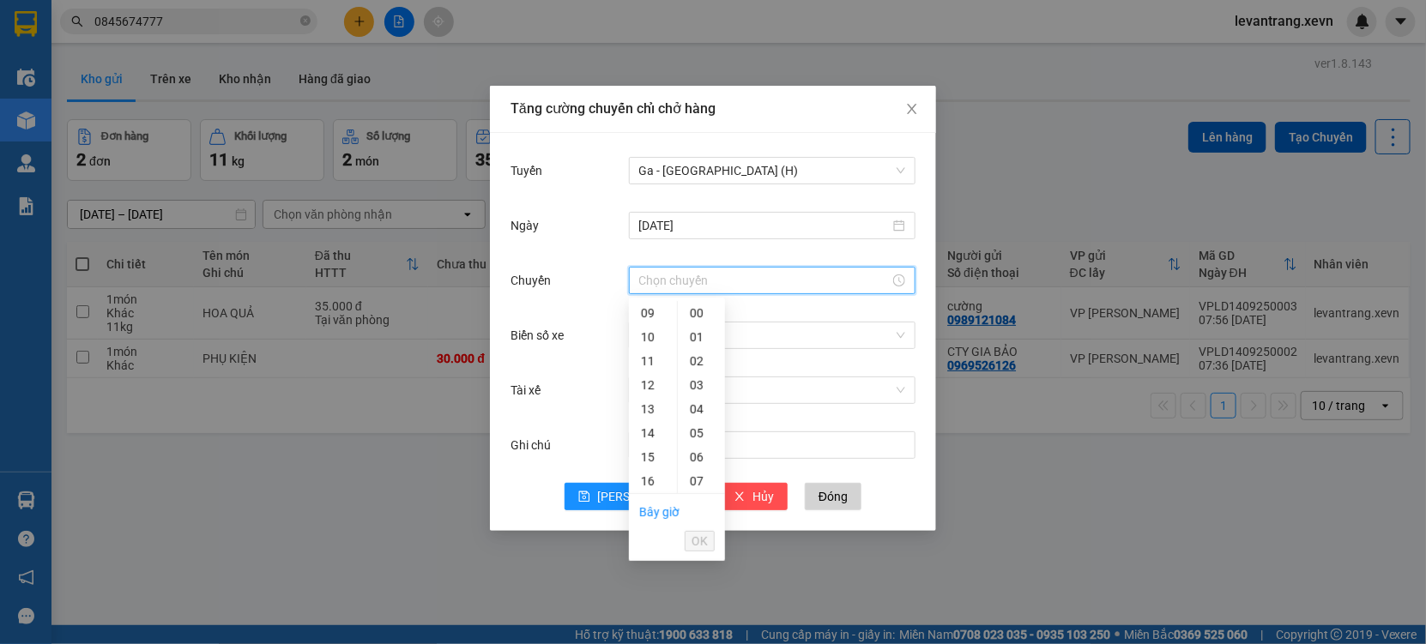
click at [640, 279] on input "Chuyến" at bounding box center [764, 280] width 250 height 19
click at [642, 314] on div "09" at bounding box center [653, 313] width 48 height 24
type input "09:00"
drag, startPoint x: 690, startPoint y: 532, endPoint x: 638, endPoint y: 392, distance: 149.0
click at [689, 531] on button "OK" at bounding box center [700, 541] width 30 height 21
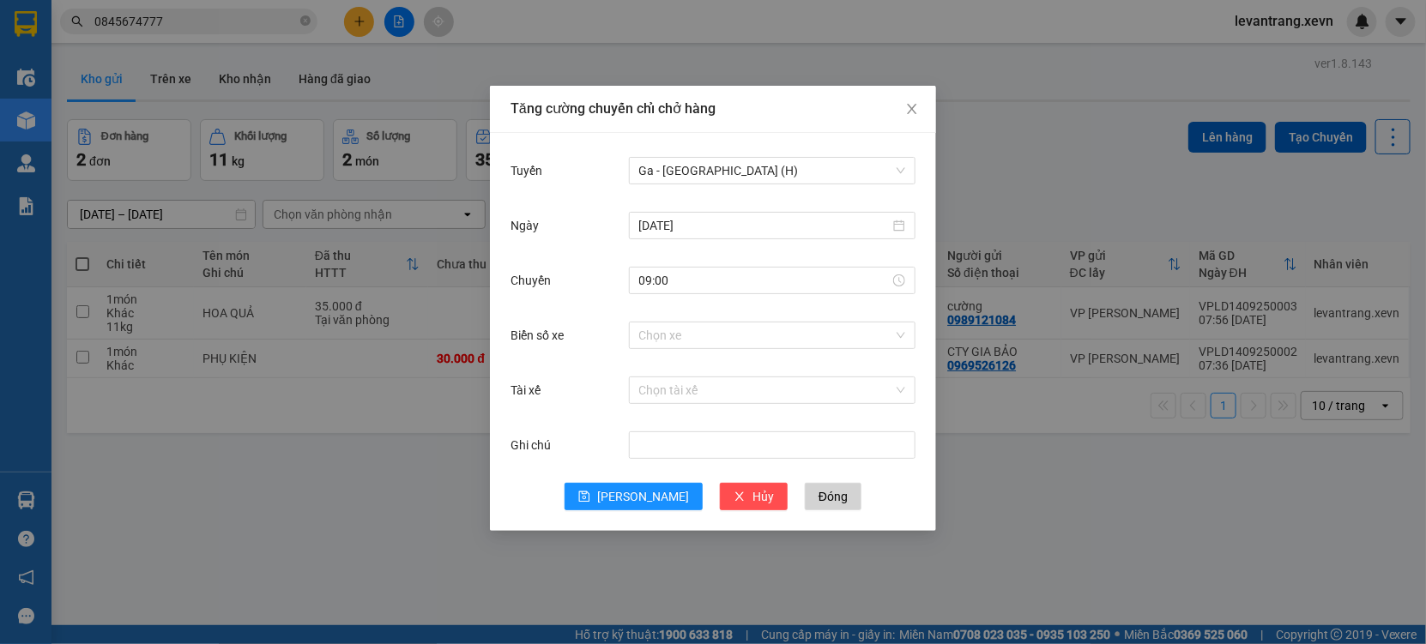
click at [635, 349] on div "Chọn xe" at bounding box center [772, 335] width 286 height 34
click at [653, 337] on input "Biển số xe" at bounding box center [766, 336] width 254 height 26
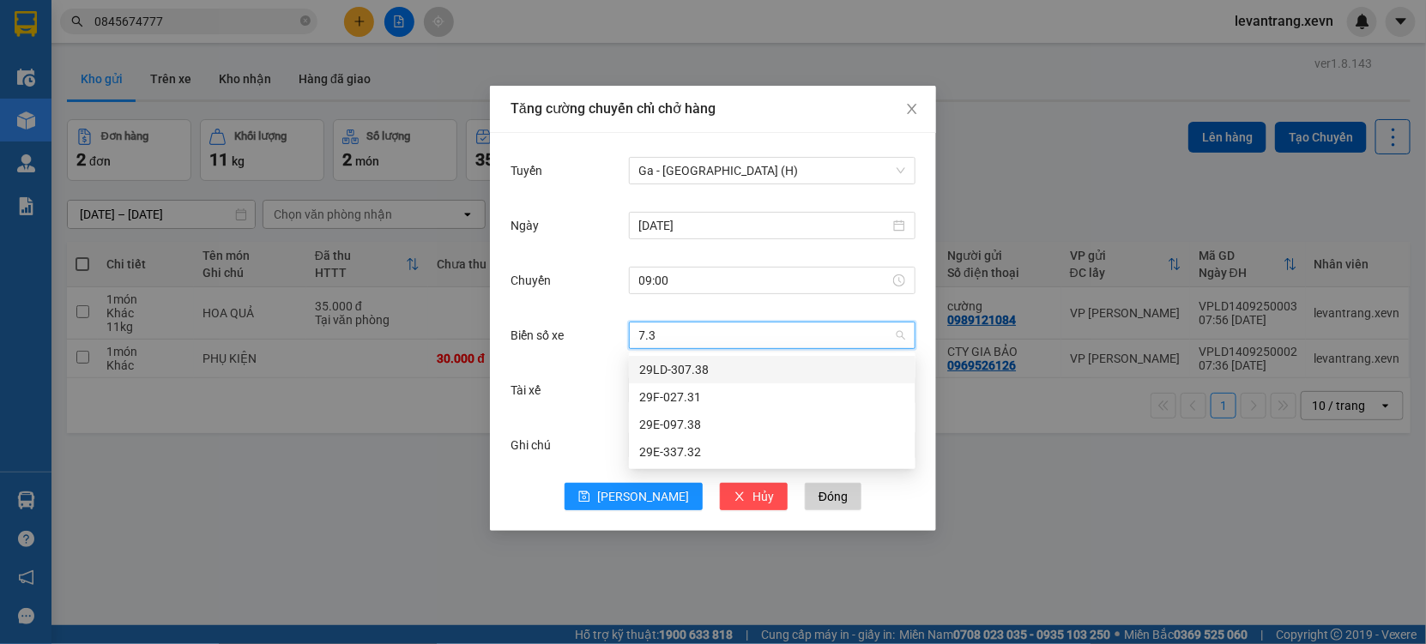
type input "7.32"
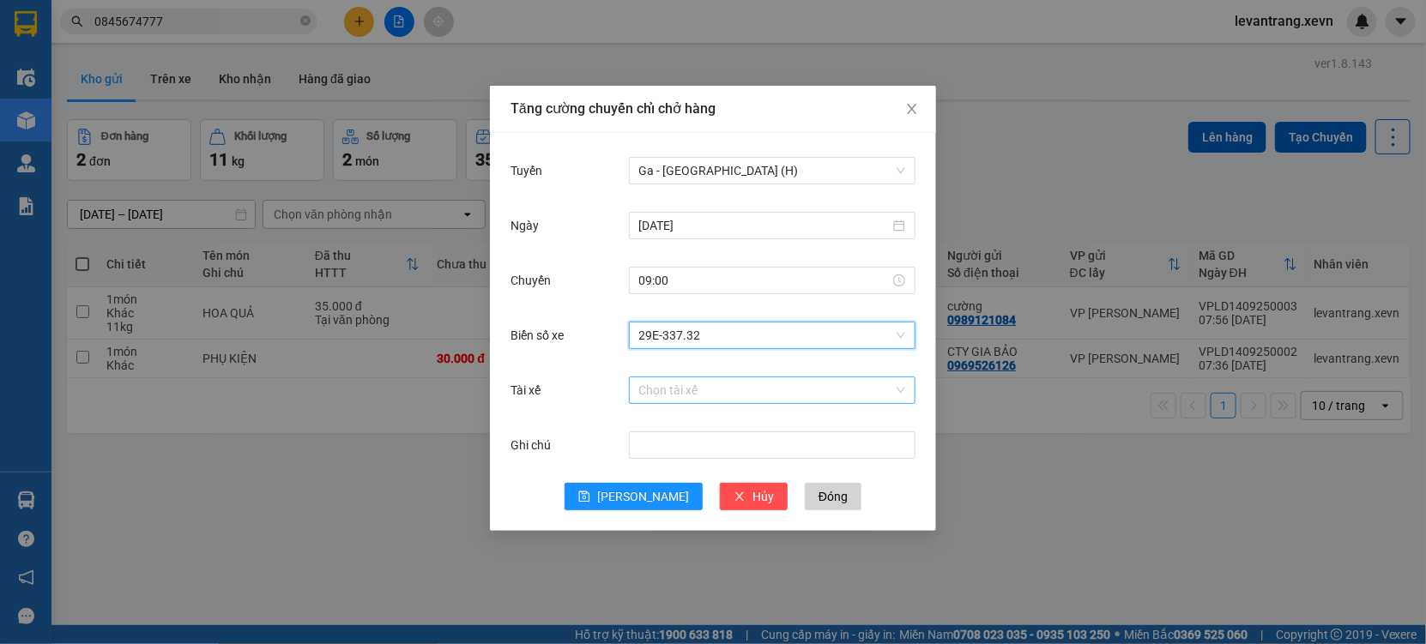
click at [657, 388] on input "Tài xế" at bounding box center [766, 390] width 254 height 26
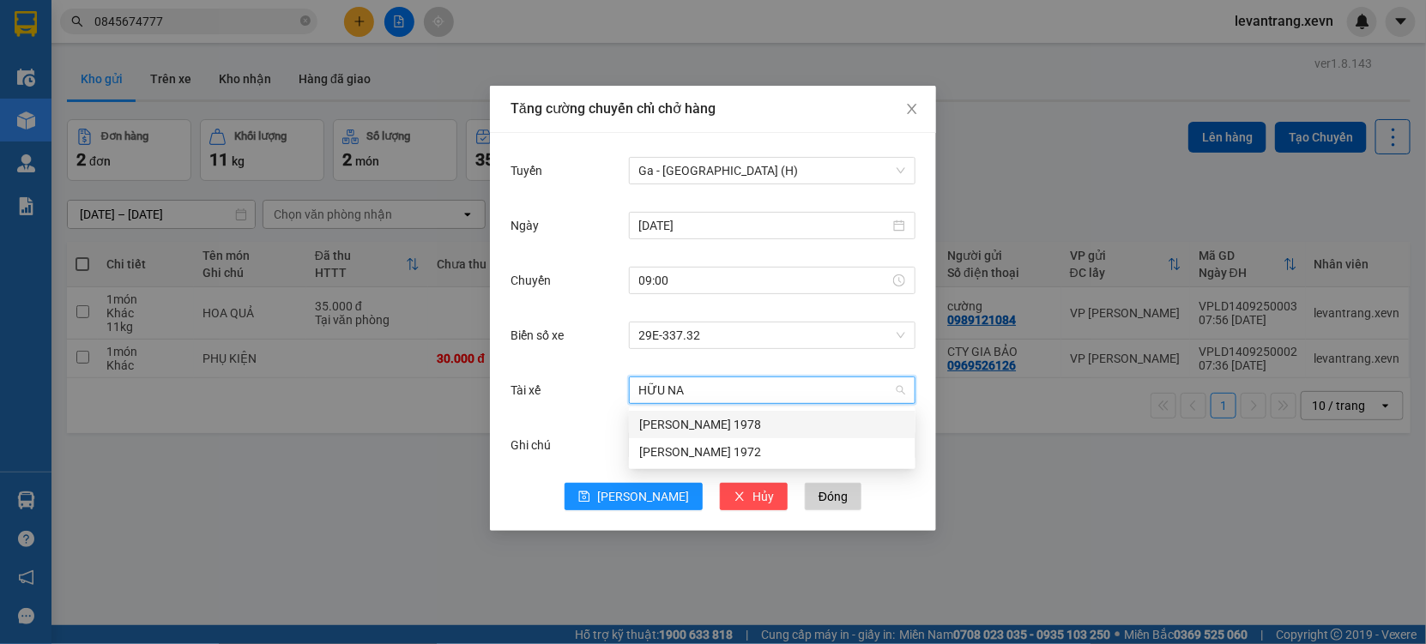
type input "HỮU NAM"
click at [676, 456] on div "Trần Hữu Nam 1972" at bounding box center [772, 452] width 266 height 19
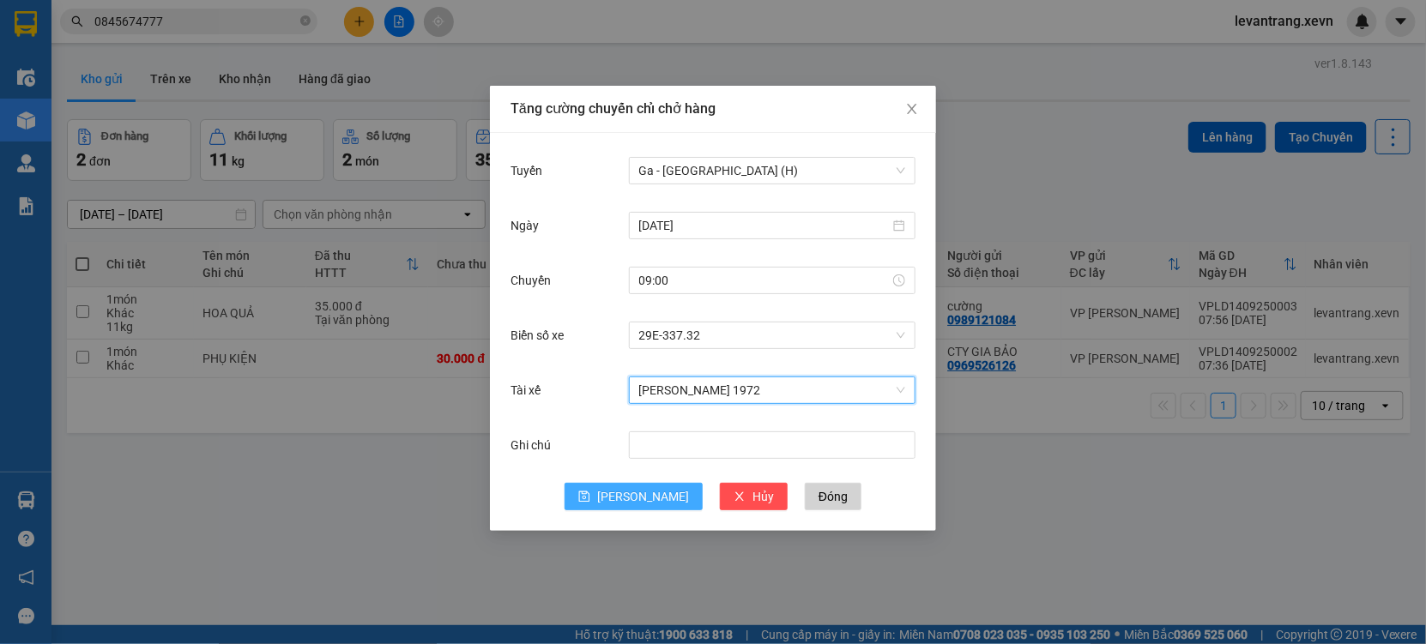
click at [642, 485] on button "[PERSON_NAME]" at bounding box center [633, 496] width 138 height 27
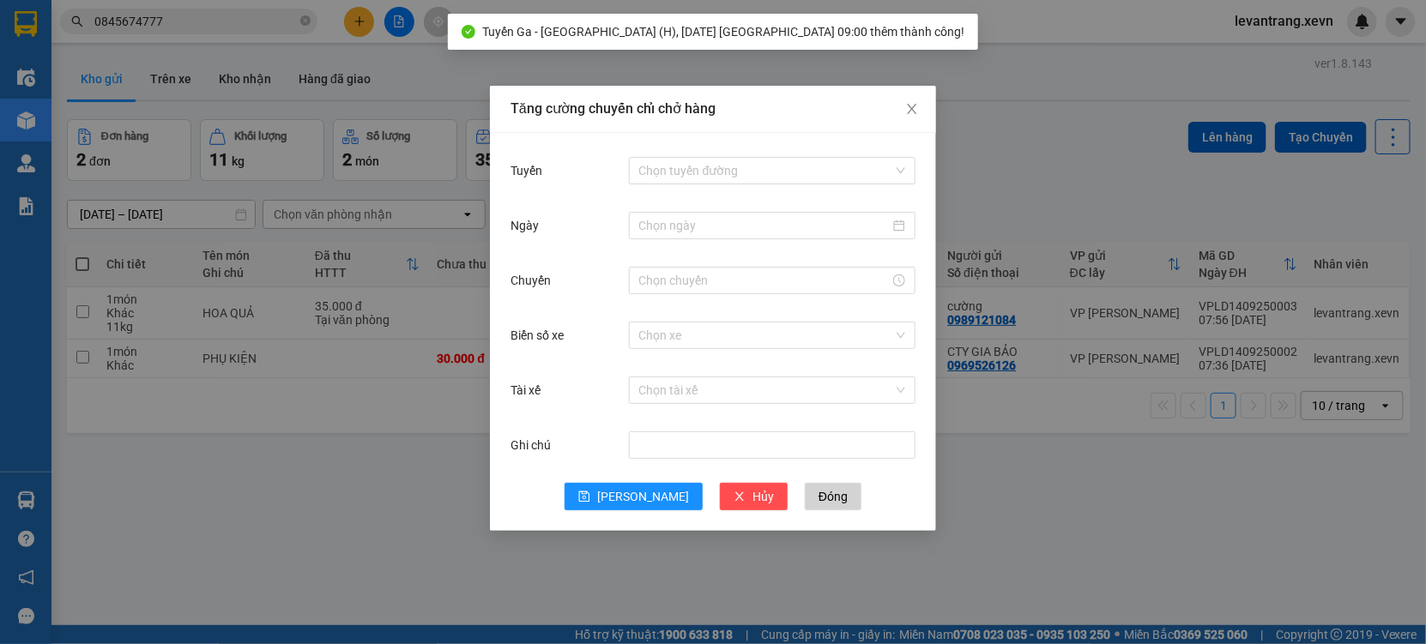
drag, startPoint x: 398, startPoint y: 534, endPoint x: 377, endPoint y: 433, distance: 103.5
click at [396, 534] on div "Tăng cường chuyến chỉ chở hàng Tuyến Chọn tuyến đường Ngày Chuyến Biển số xe Ch…" at bounding box center [713, 322] width 1426 height 644
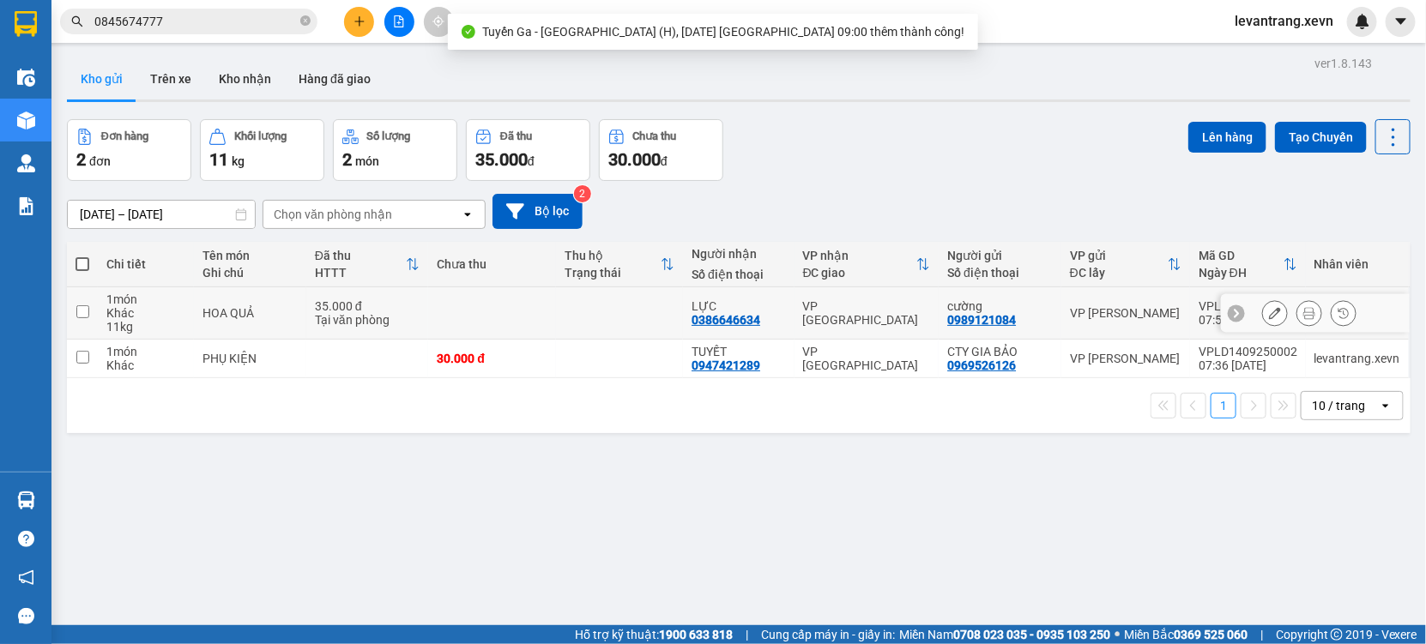
click at [341, 305] on div "35.000 đ" at bounding box center [368, 306] width 106 height 14
checkbox input "true"
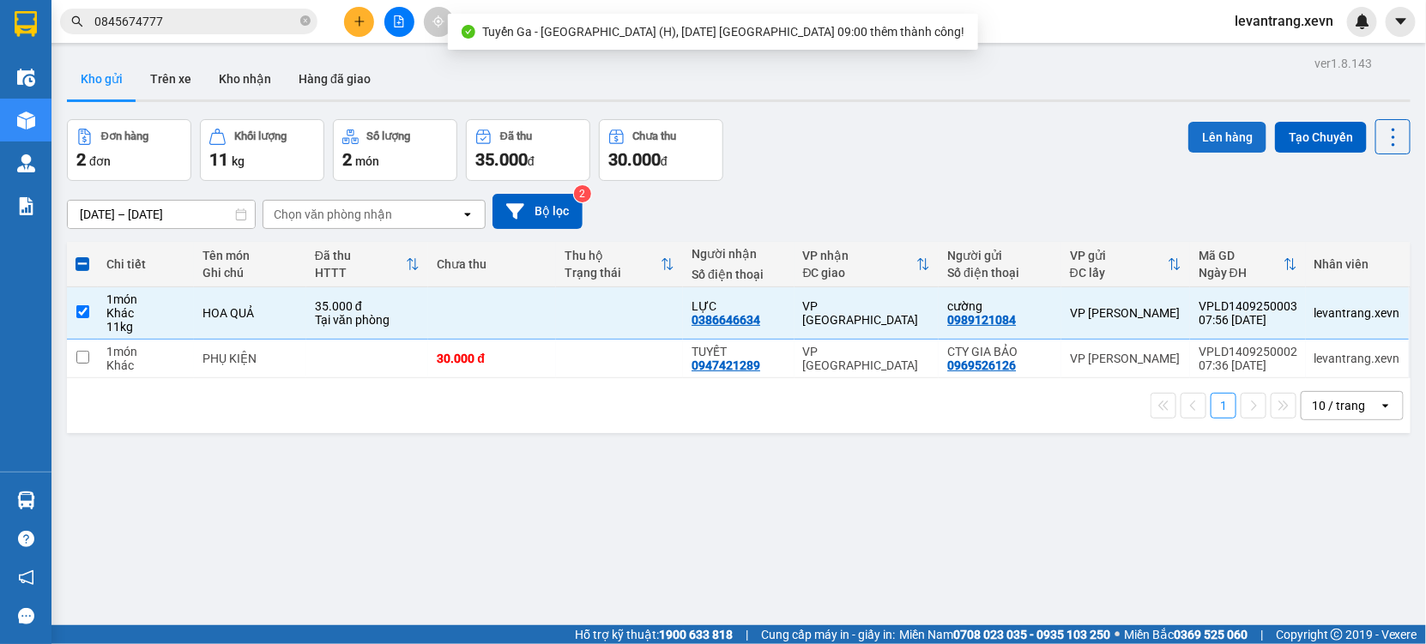
click at [1199, 131] on button "Lên hàng" at bounding box center [1227, 137] width 78 height 31
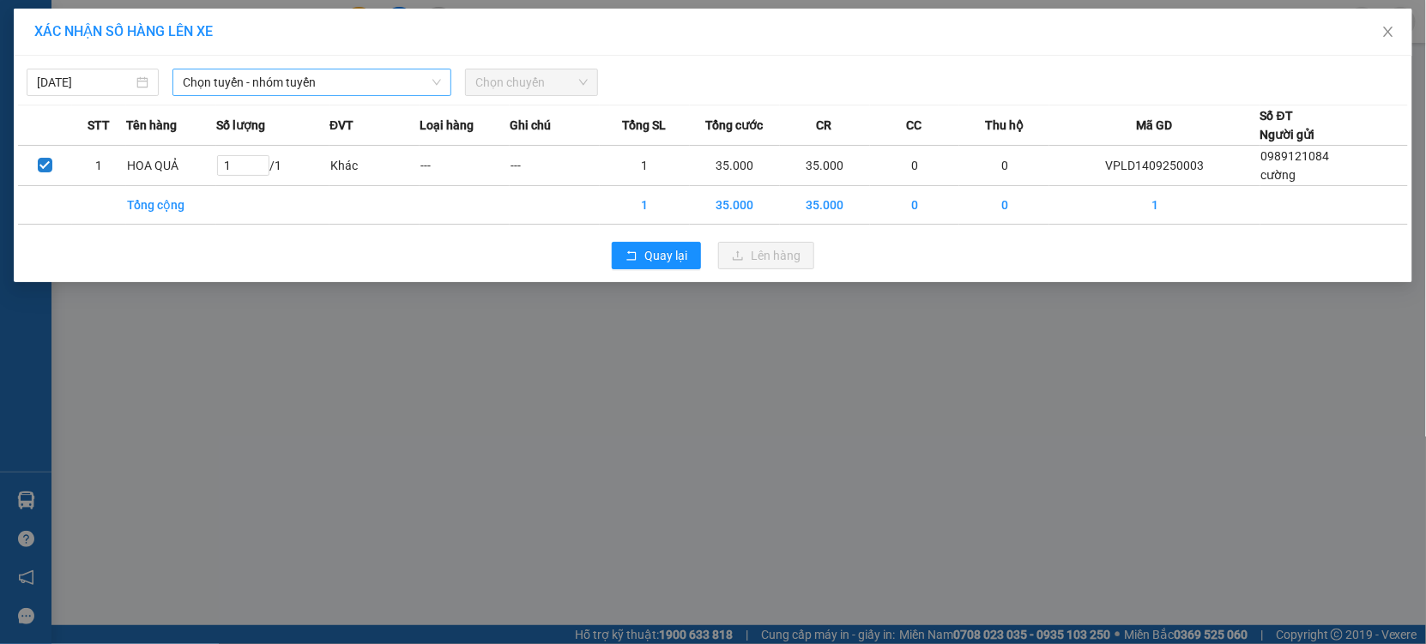
drag, startPoint x: 239, startPoint y: 63, endPoint x: 240, endPoint y: 82, distance: 18.9
click at [240, 82] on div "14/09/2025 Chọn tuyến - nhóm tuyến Chọn chuyến" at bounding box center [713, 78] width 1390 height 36
click at [240, 82] on span "Chọn tuyến - nhóm tuyến" at bounding box center [312, 82] width 258 height 26
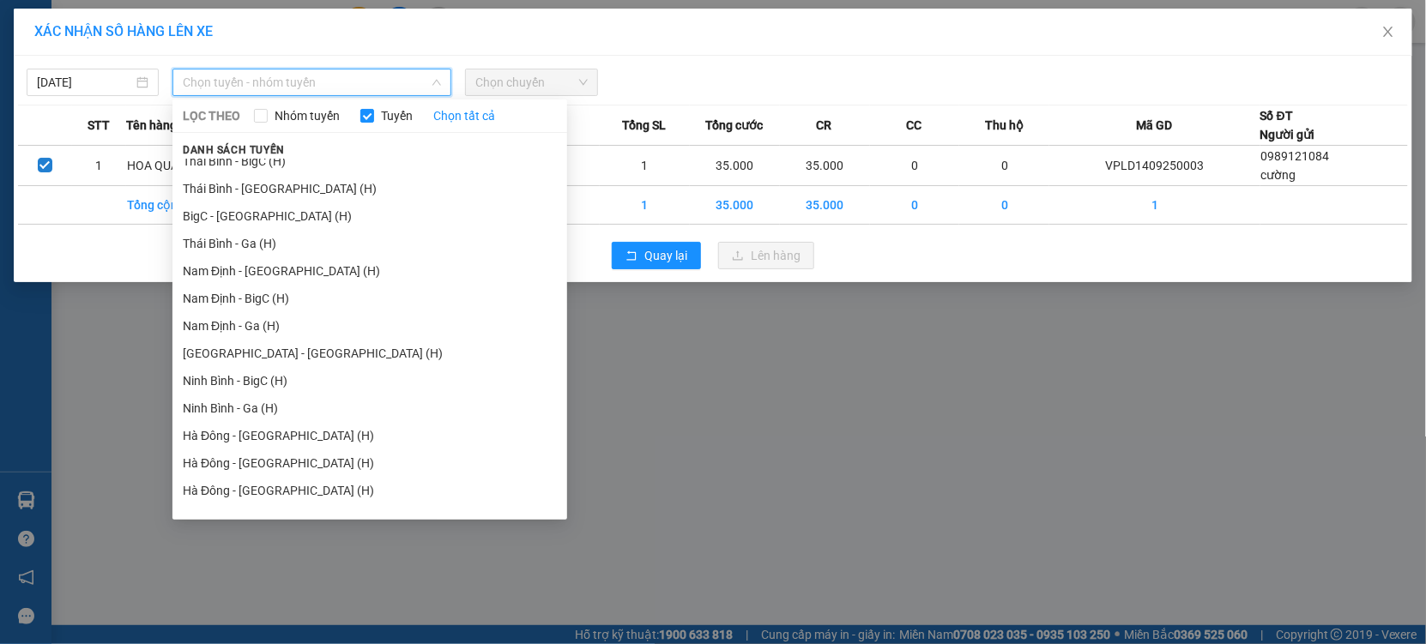
scroll to position [2115, 0]
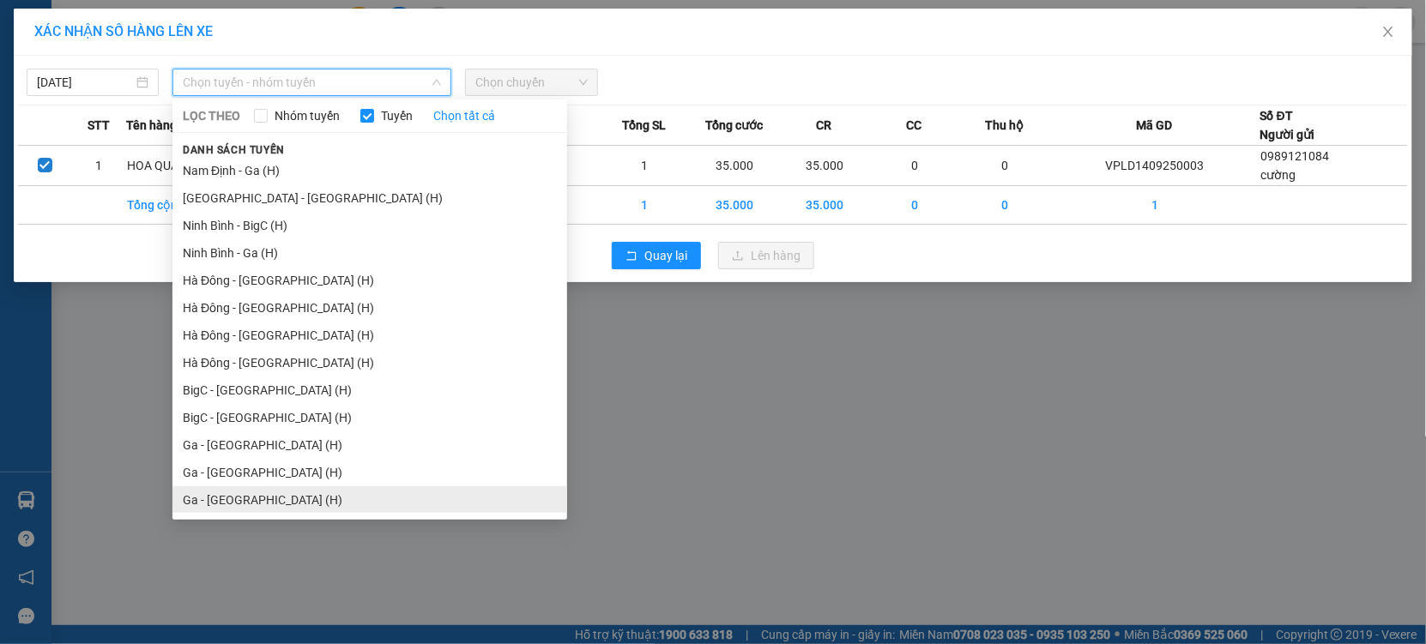
click at [226, 492] on li "Ga - Ninh Bình (H)" at bounding box center [369, 499] width 395 height 27
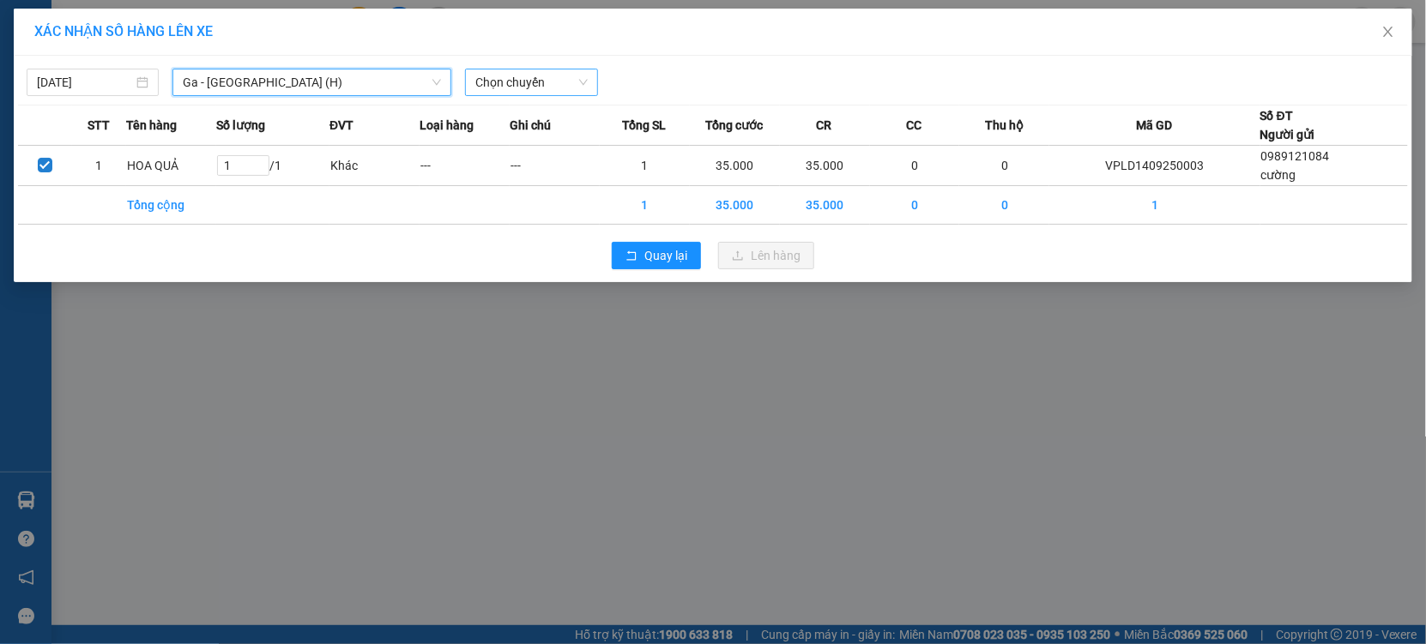
click at [549, 72] on span "Chọn chuyến" at bounding box center [531, 82] width 112 height 26
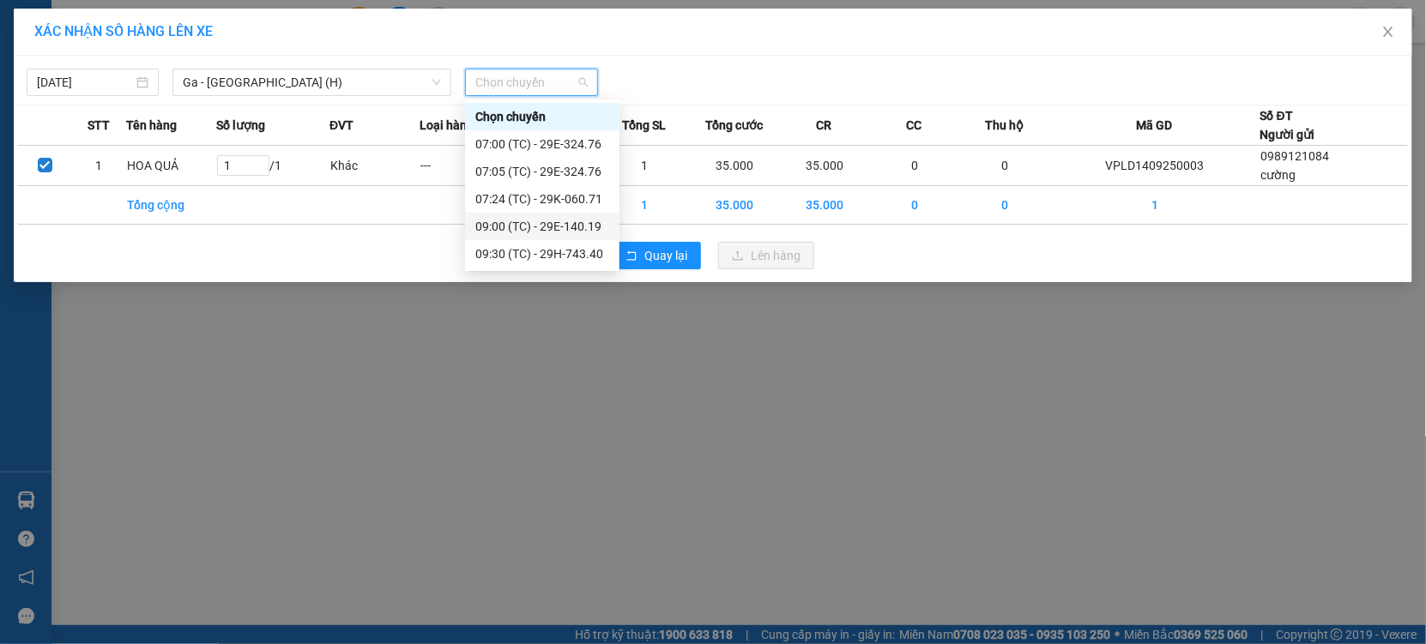
click at [552, 217] on div "09:00 (TC) - 29E-140.19" at bounding box center [542, 226] width 134 height 19
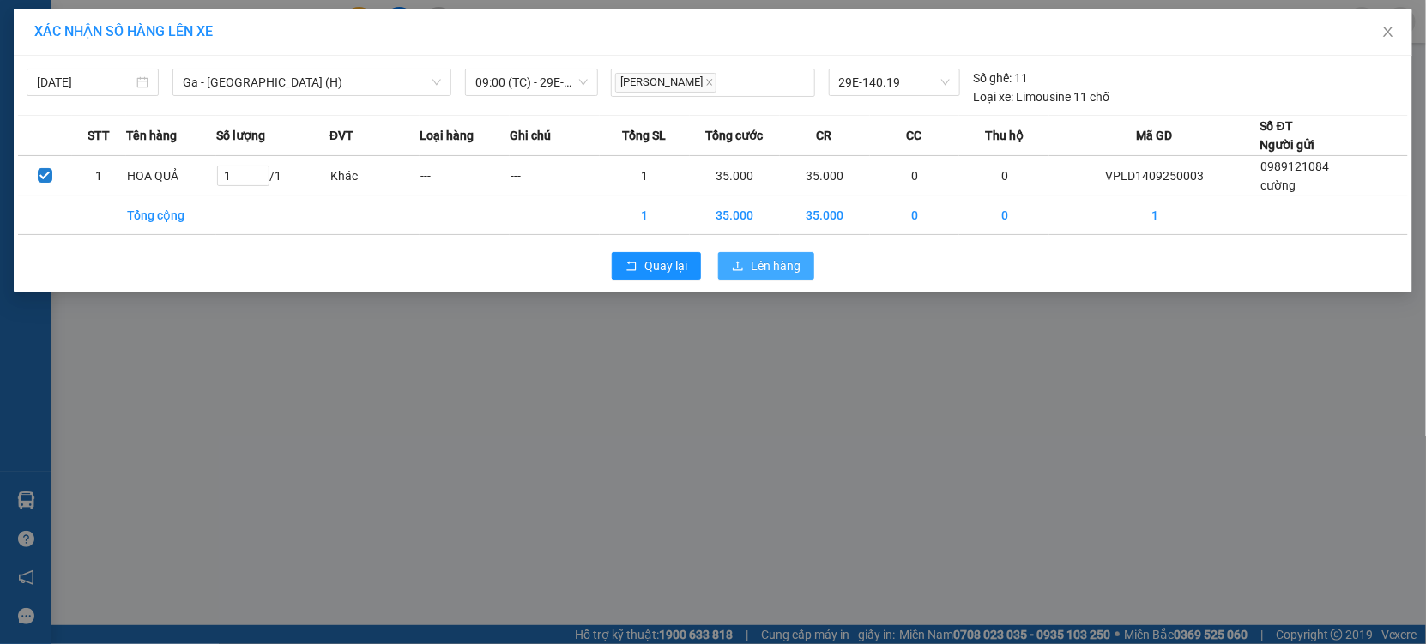
click at [729, 263] on button "Lên hàng" at bounding box center [766, 265] width 96 height 27
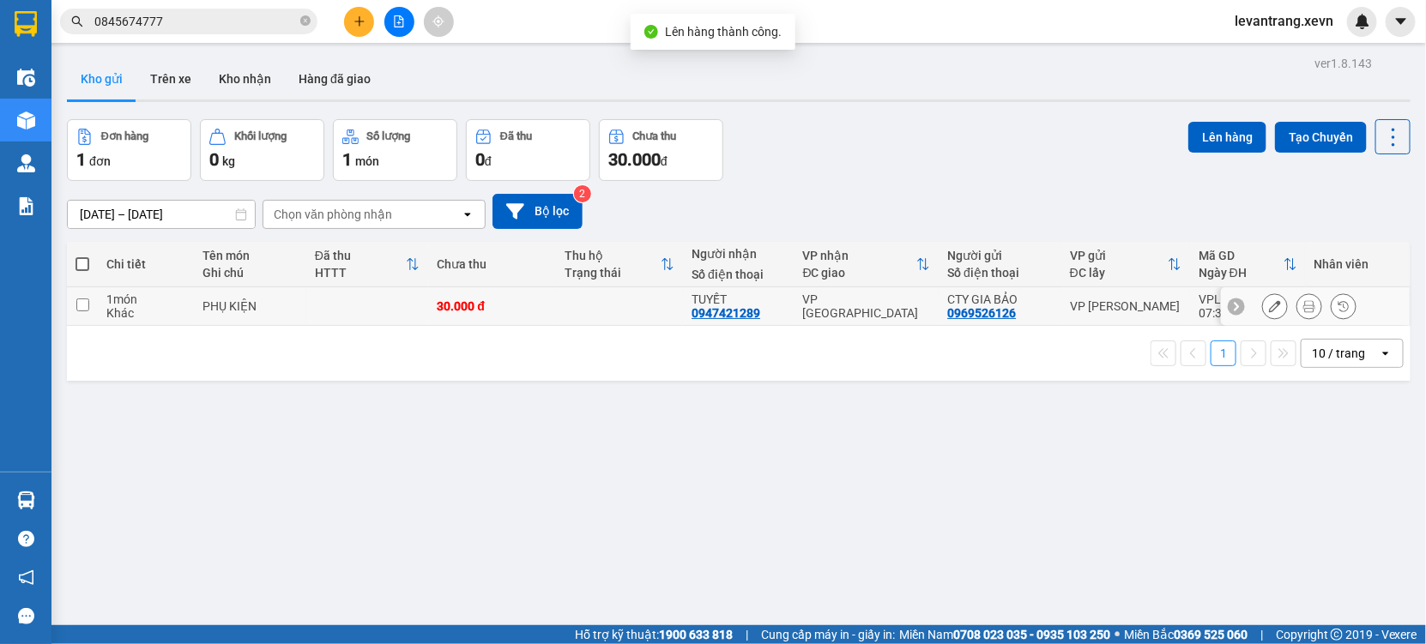
click at [572, 311] on td at bounding box center [619, 306] width 127 height 39
checkbox input "true"
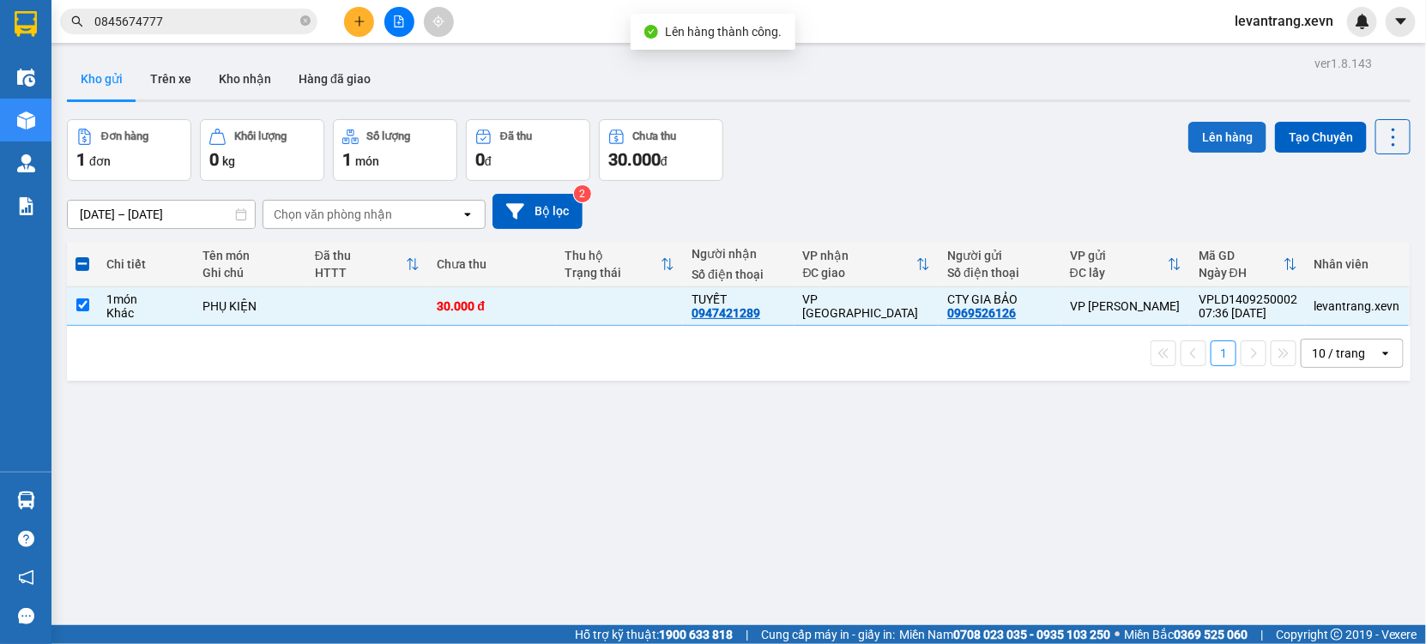
click at [1233, 122] on button "Lên hàng" at bounding box center [1227, 137] width 78 height 31
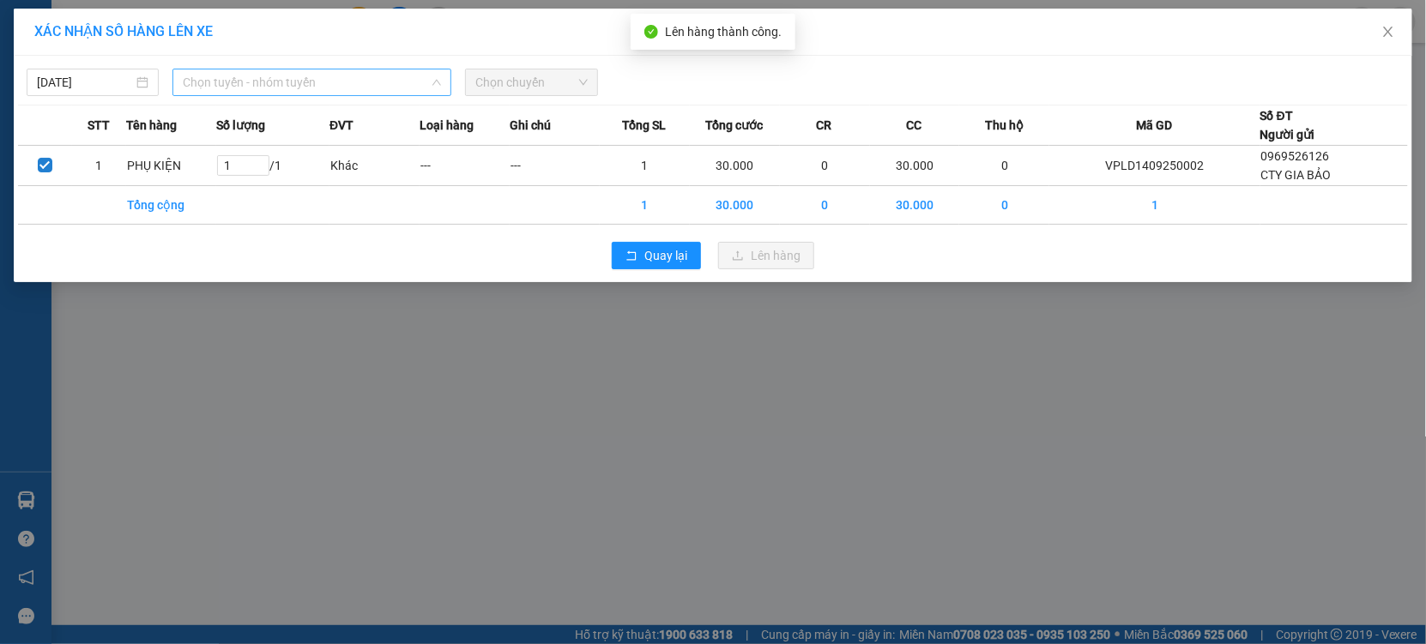
click at [343, 90] on span "Chọn tuyến - nhóm tuyến" at bounding box center [312, 82] width 258 height 26
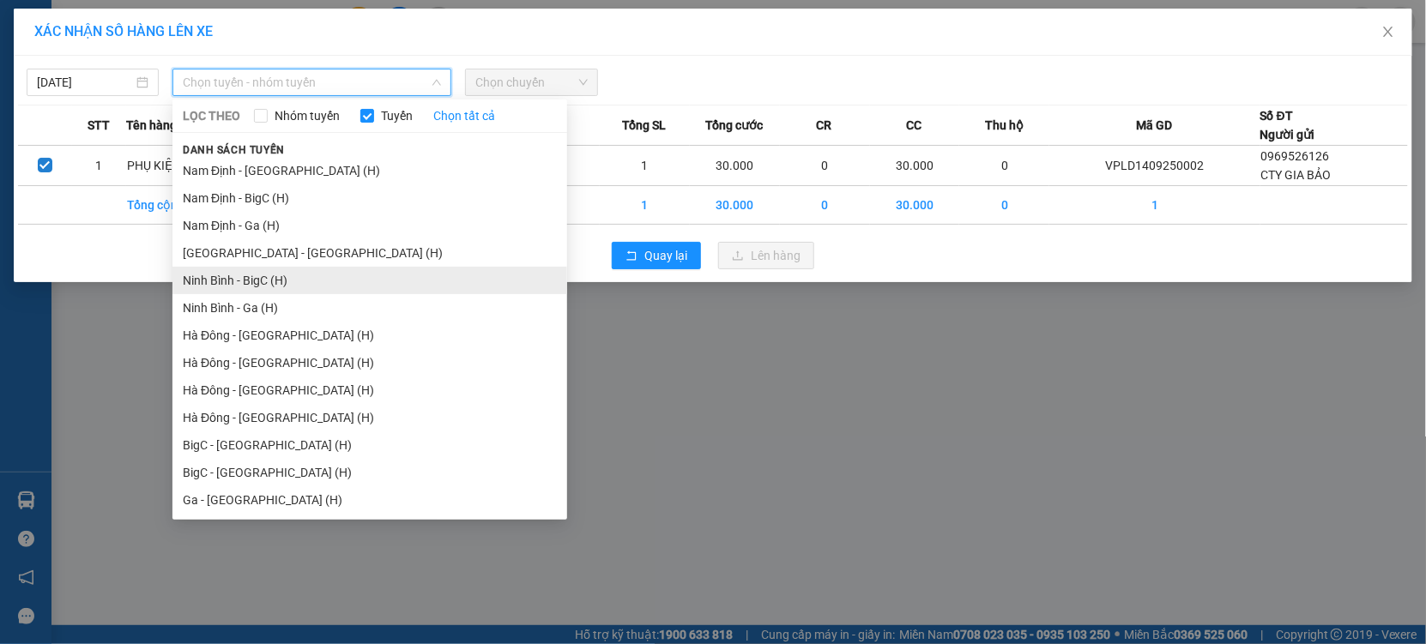
scroll to position [2115, 0]
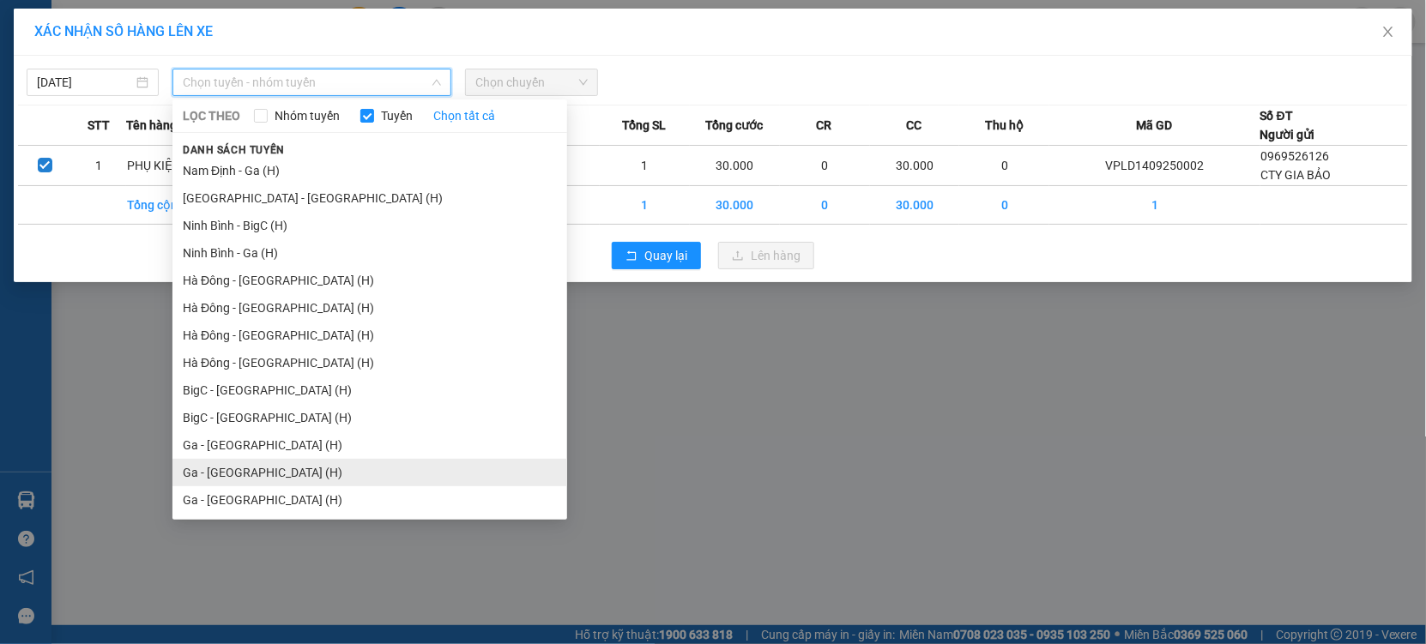
click at [250, 464] on li "Ga - Nam Định (H)" at bounding box center [369, 472] width 395 height 27
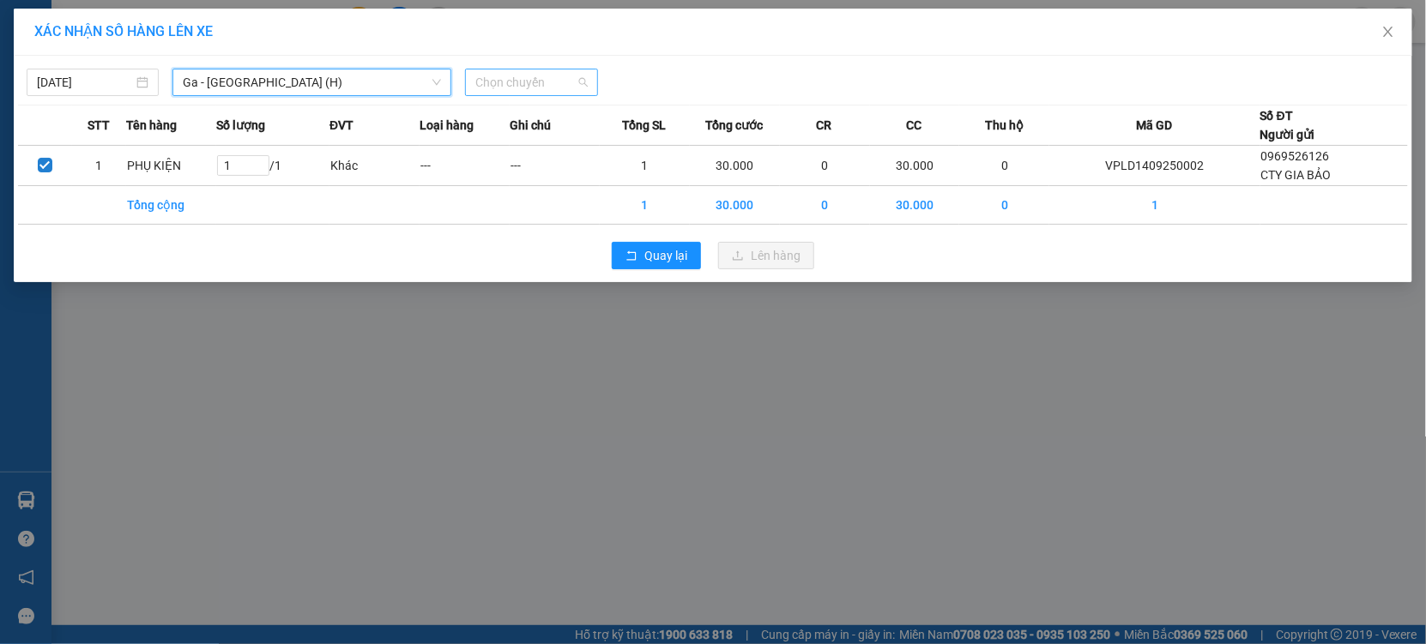
click at [520, 86] on span "Chọn chuyến" at bounding box center [531, 82] width 112 height 26
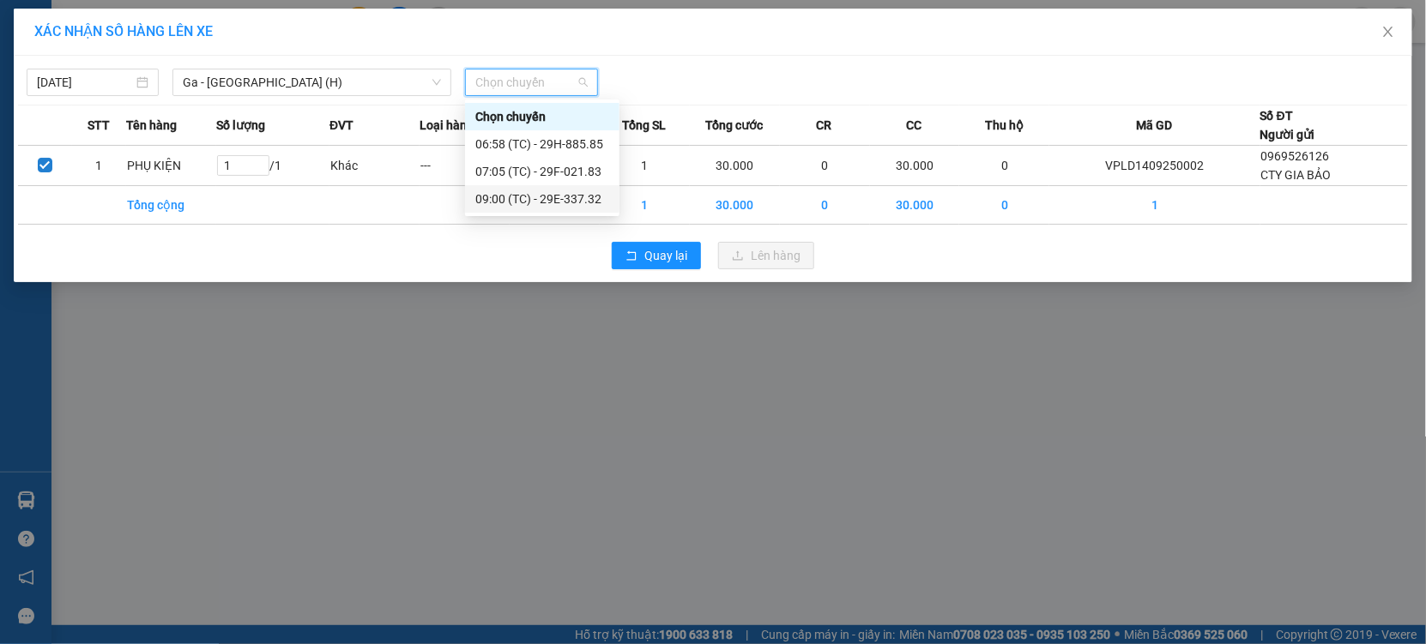
click at [564, 186] on div "09:00 (TC) - 29E-337.32" at bounding box center [542, 198] width 154 height 27
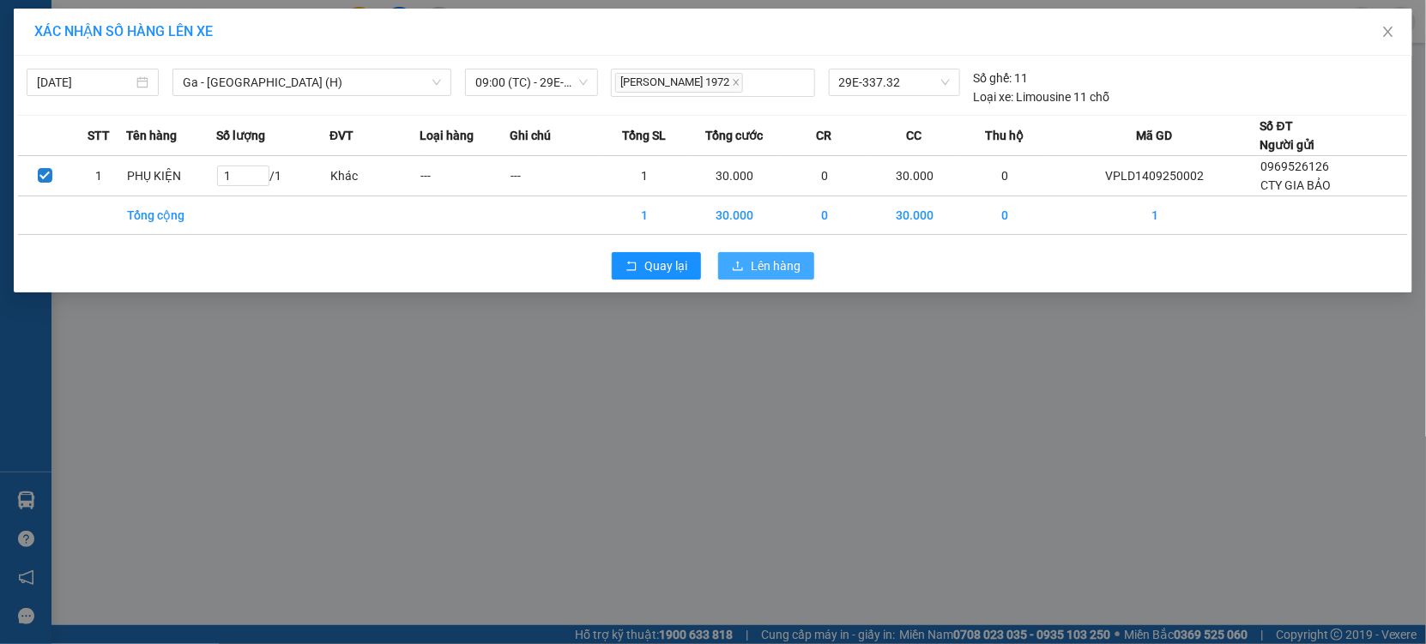
click at [729, 261] on button "Lên hàng" at bounding box center [766, 265] width 96 height 27
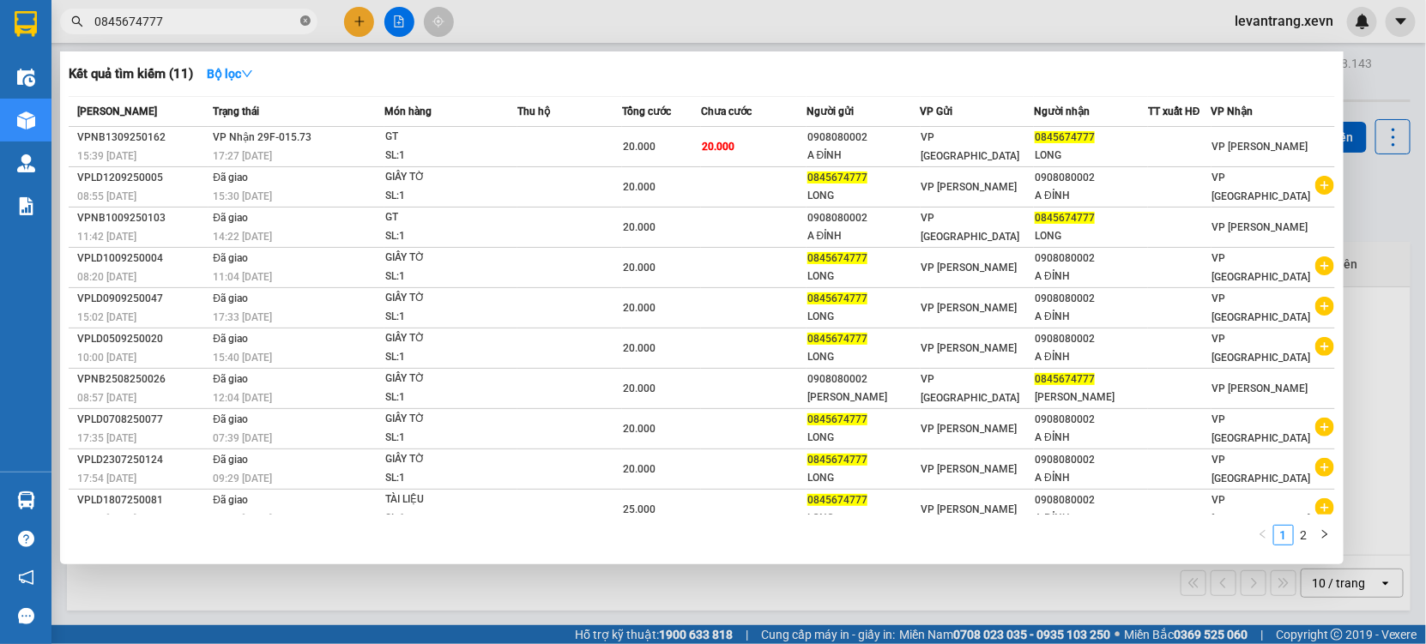
click at [302, 15] on span at bounding box center [305, 22] width 10 height 16
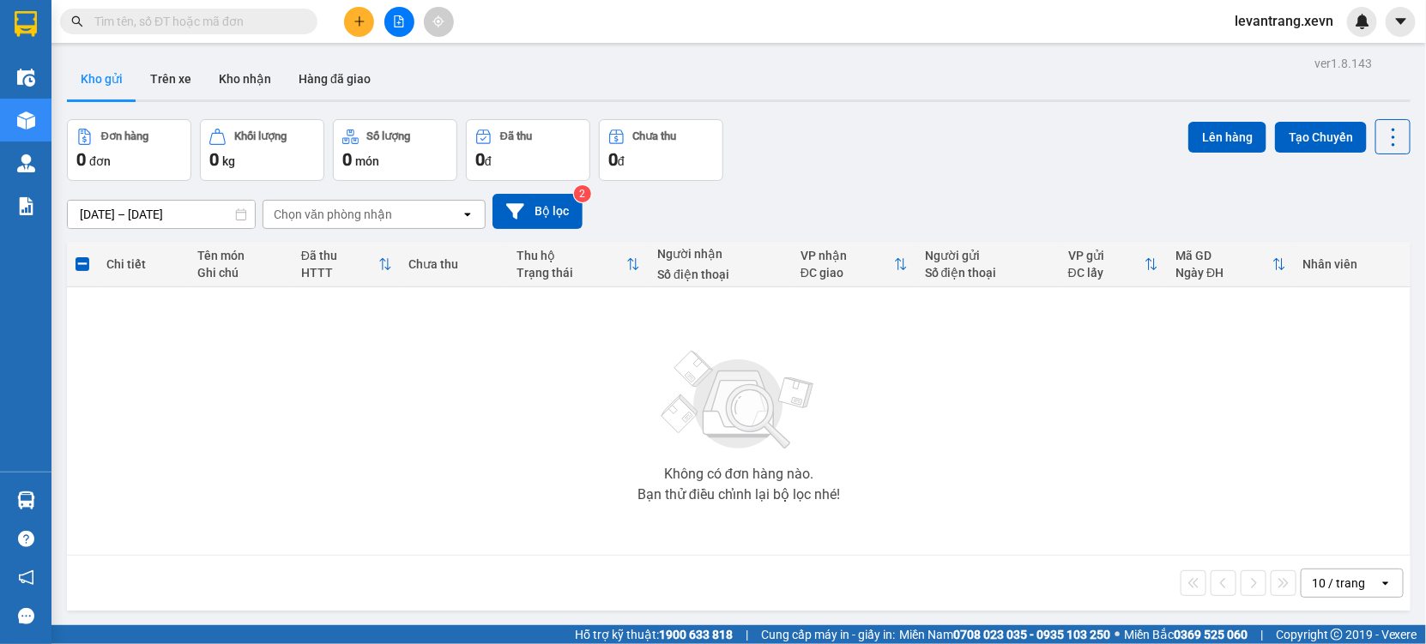
click at [355, 27] on button at bounding box center [359, 22] width 30 height 30
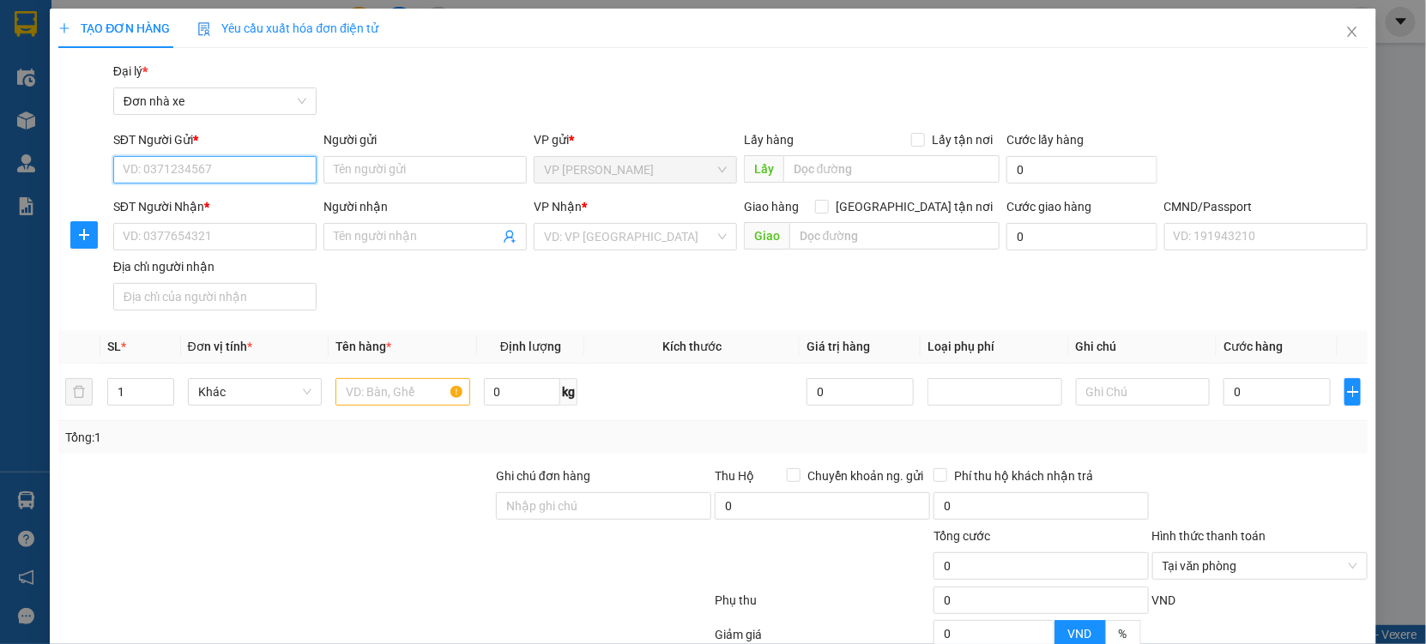
click at [225, 160] on input "SĐT Người Gửi *" at bounding box center [214, 169] width 203 height 27
type input "0976415142"
click at [222, 193] on div "0976415142 - huy" at bounding box center [213, 203] width 202 height 27
type input "huy"
type input "0913591994"
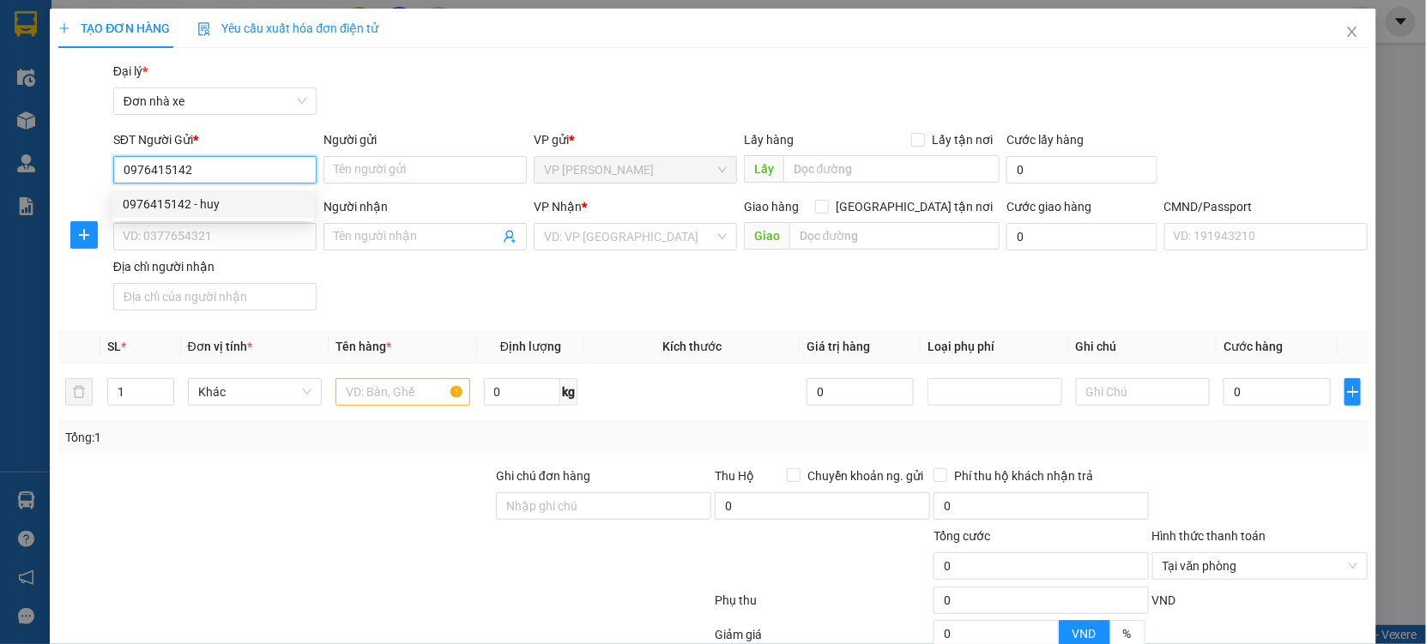
type input "HOÀI THU"
type input "035095009376 TRẦN HUY TÙNG THÔN 7 HÒA HẬU LÝ NHÂN"
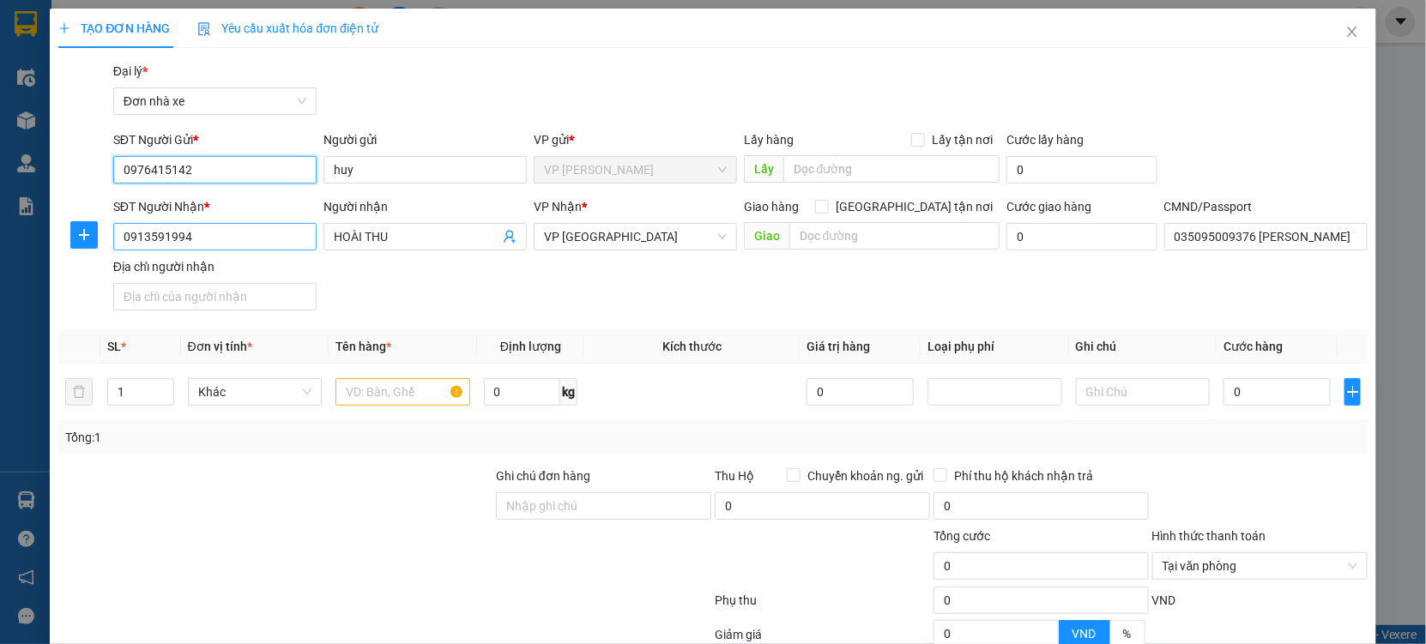
type input "0976415142"
click at [253, 226] on input "0913591994" at bounding box center [214, 236] width 203 height 27
type input "0963038967"
click at [299, 263] on div "0963038967 - TRỌNG" at bounding box center [213, 271] width 181 height 19
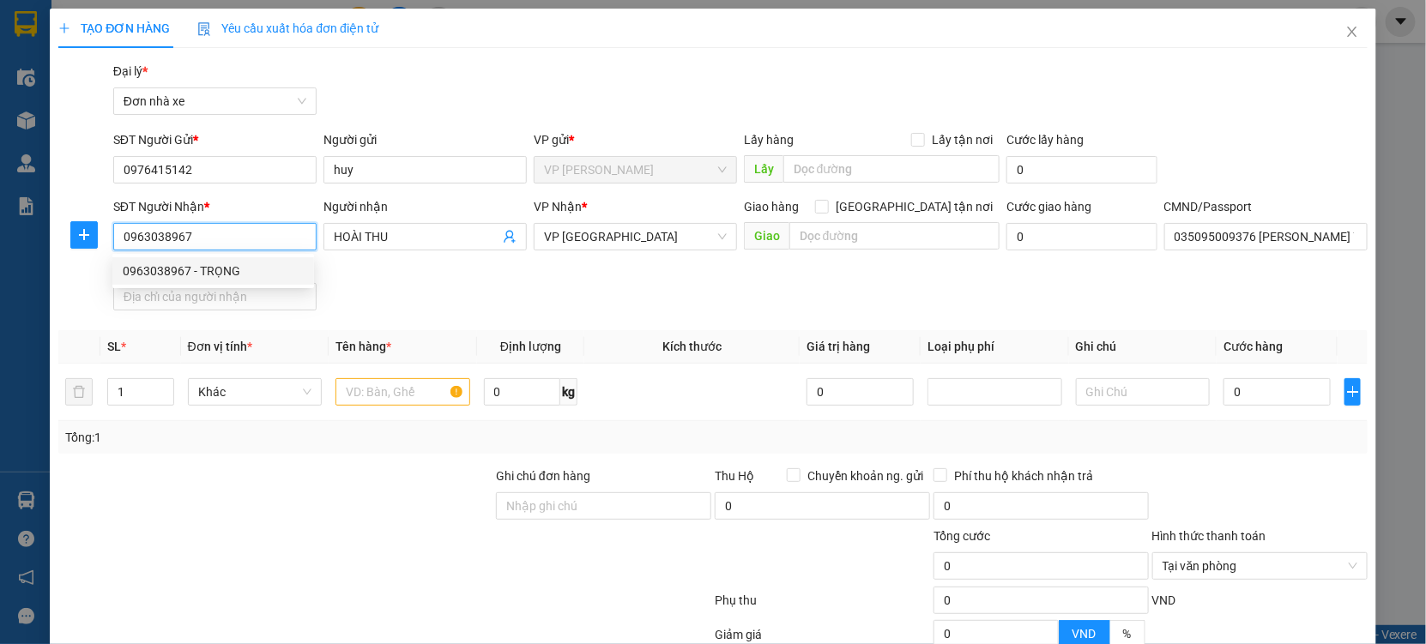
type input "TRỌNG"
type input "036094008811 TRẦN QUỐC TRỌNG"
type input "0963038967"
click at [364, 388] on input "text" at bounding box center [402, 391] width 135 height 27
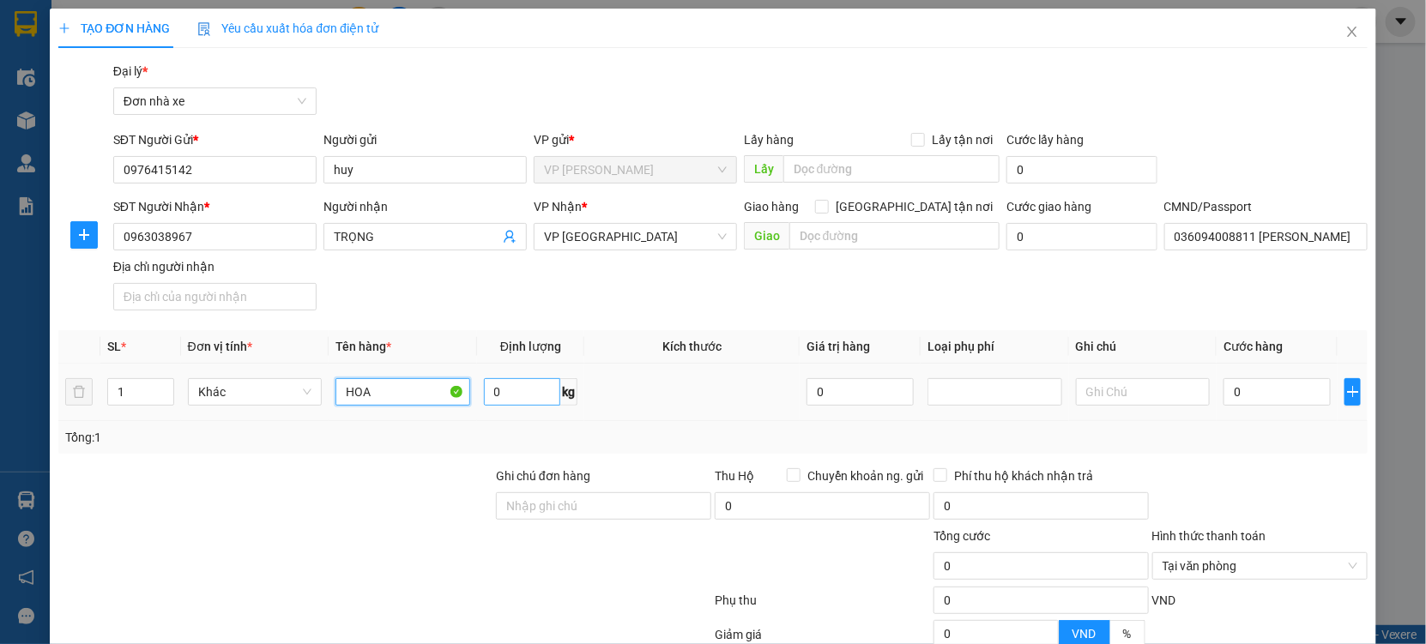
type input "HOA"
click at [487, 392] on input "0" at bounding box center [522, 391] width 76 height 27
click at [1245, 402] on input "0" at bounding box center [1276, 391] width 107 height 27
type input "6"
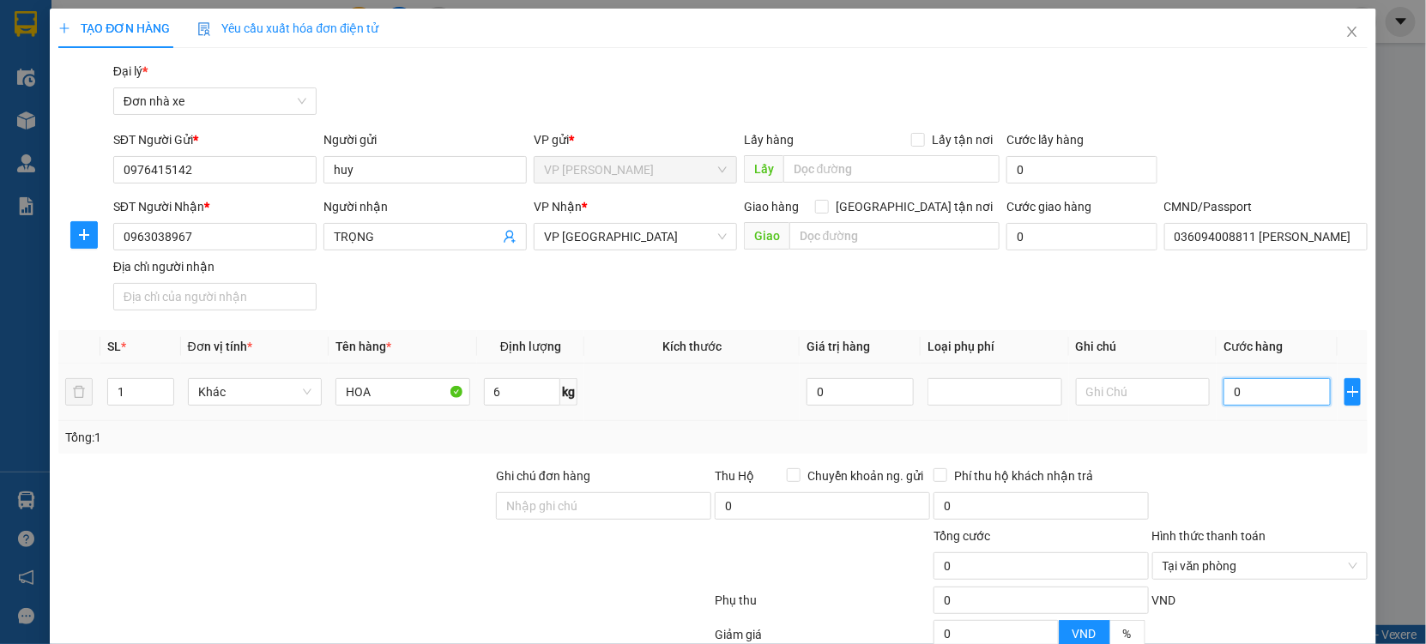
click at [1245, 402] on input "0" at bounding box center [1276, 391] width 107 height 27
type input "003"
type input "3"
type input "0.030"
type input "30"
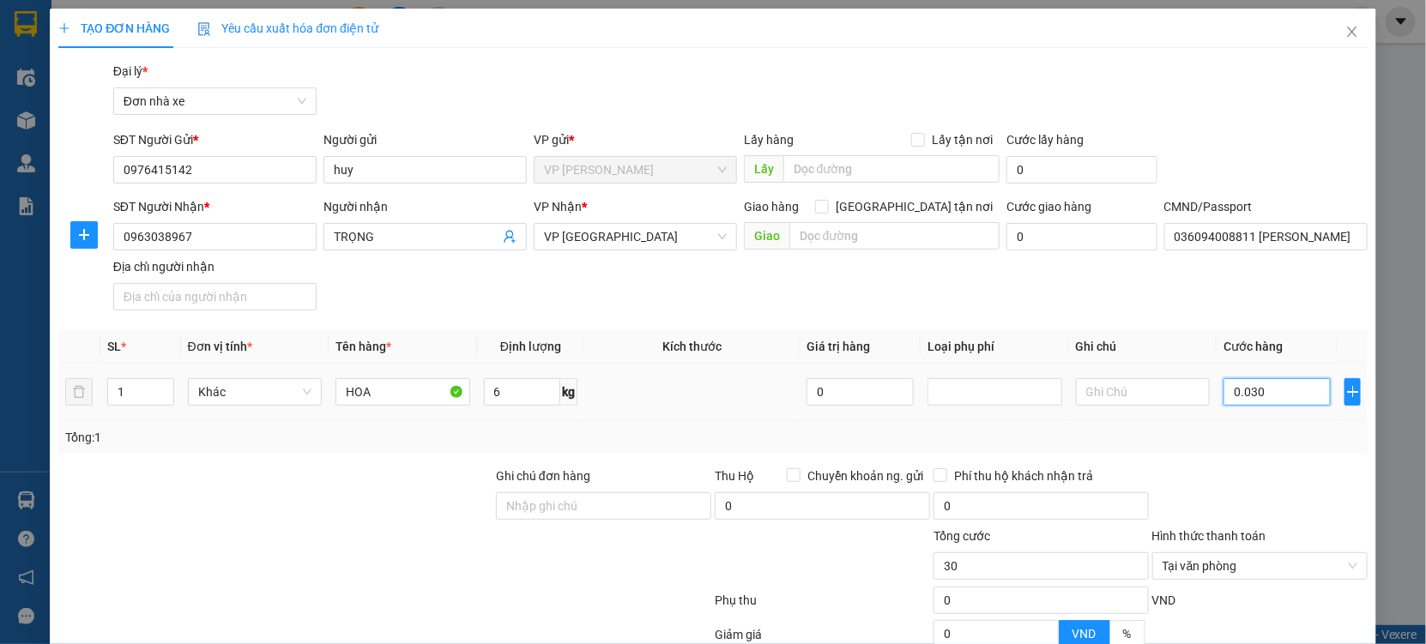
type input "00.300"
type input "300"
type input "00.030"
type input "30"
type input "0.003"
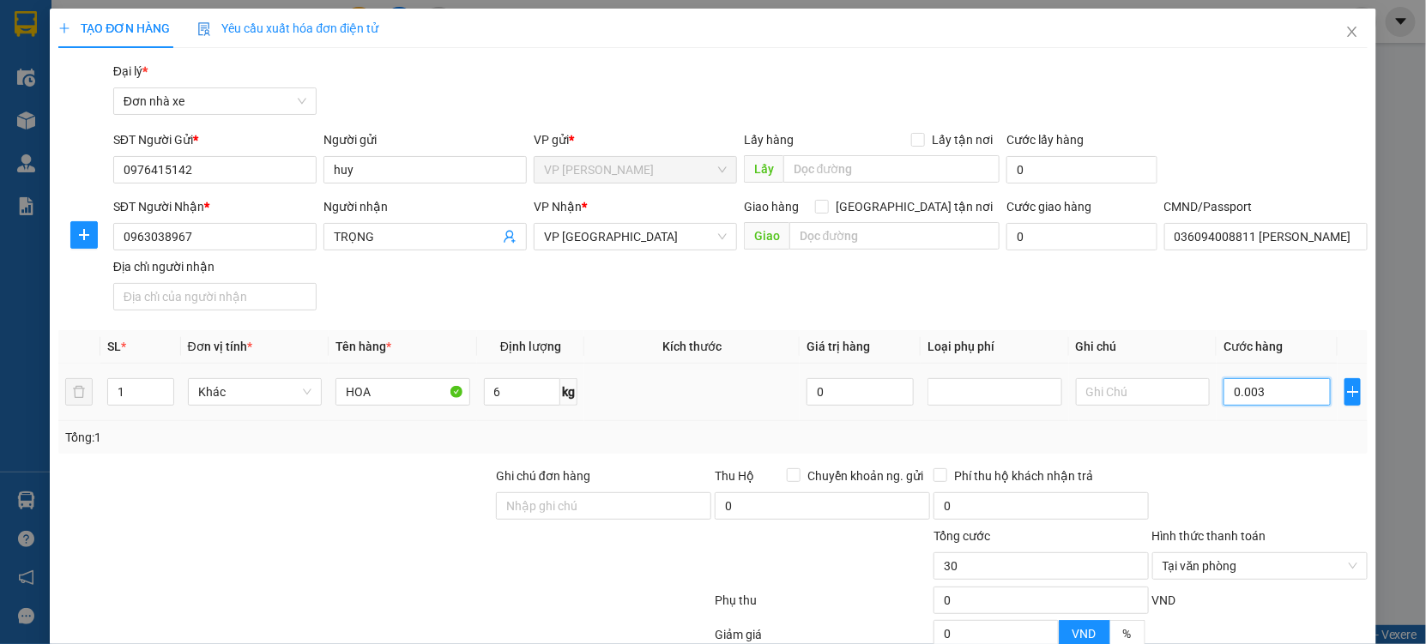
type input "3"
type input "000"
type input "0"
drag, startPoint x: 1241, startPoint y: 389, endPoint x: 1222, endPoint y: 386, distance: 19.2
click at [1223, 386] on input "0" at bounding box center [1276, 391] width 107 height 27
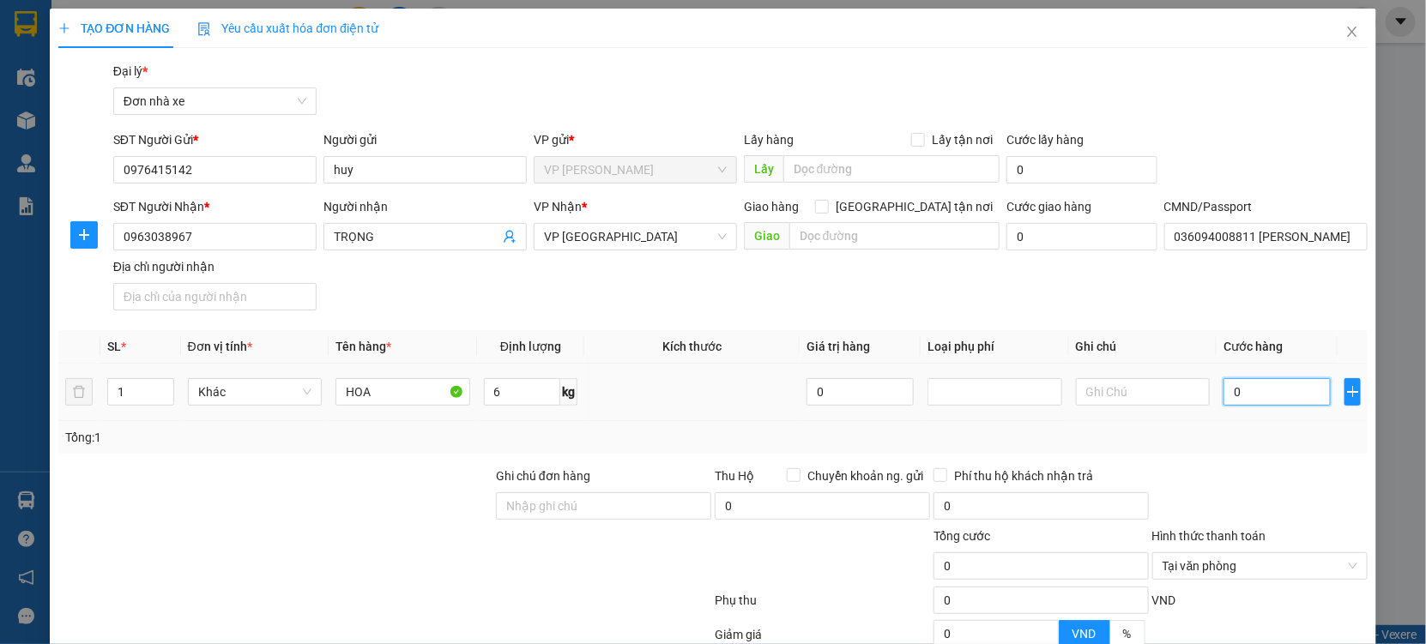
type input "3"
type input "30"
type input "300"
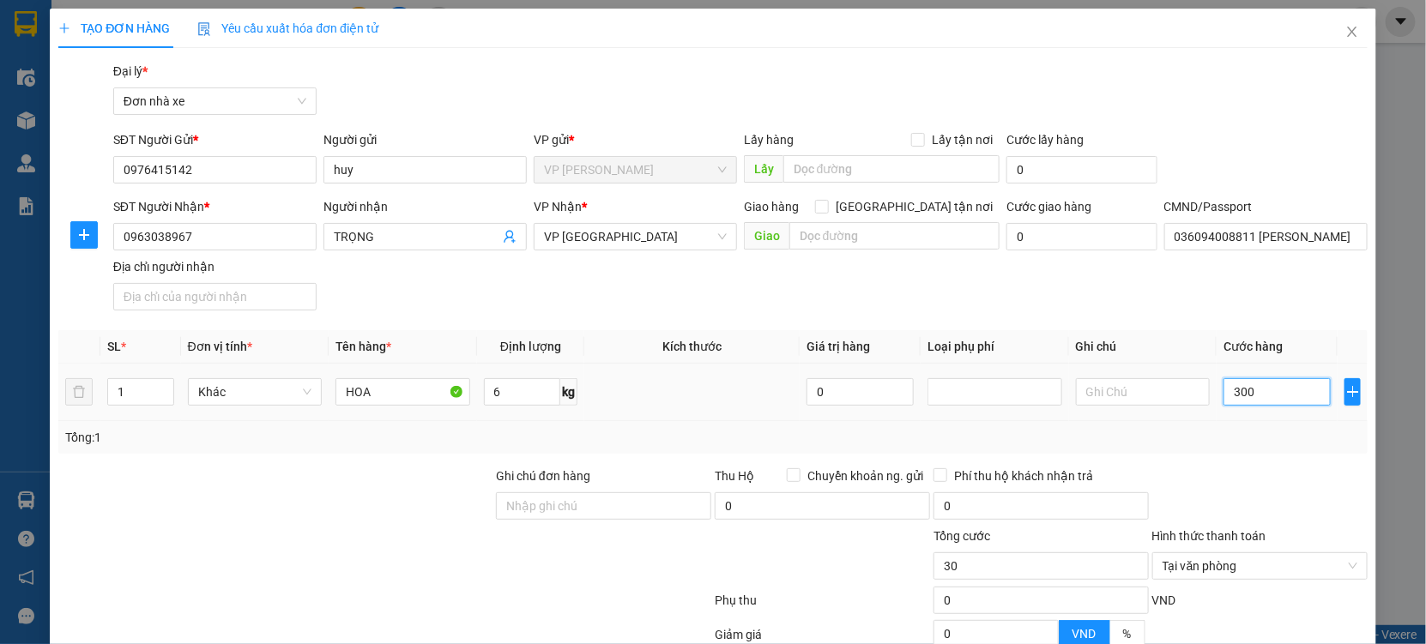
type input "300"
type input "3.000"
type input "330.000"
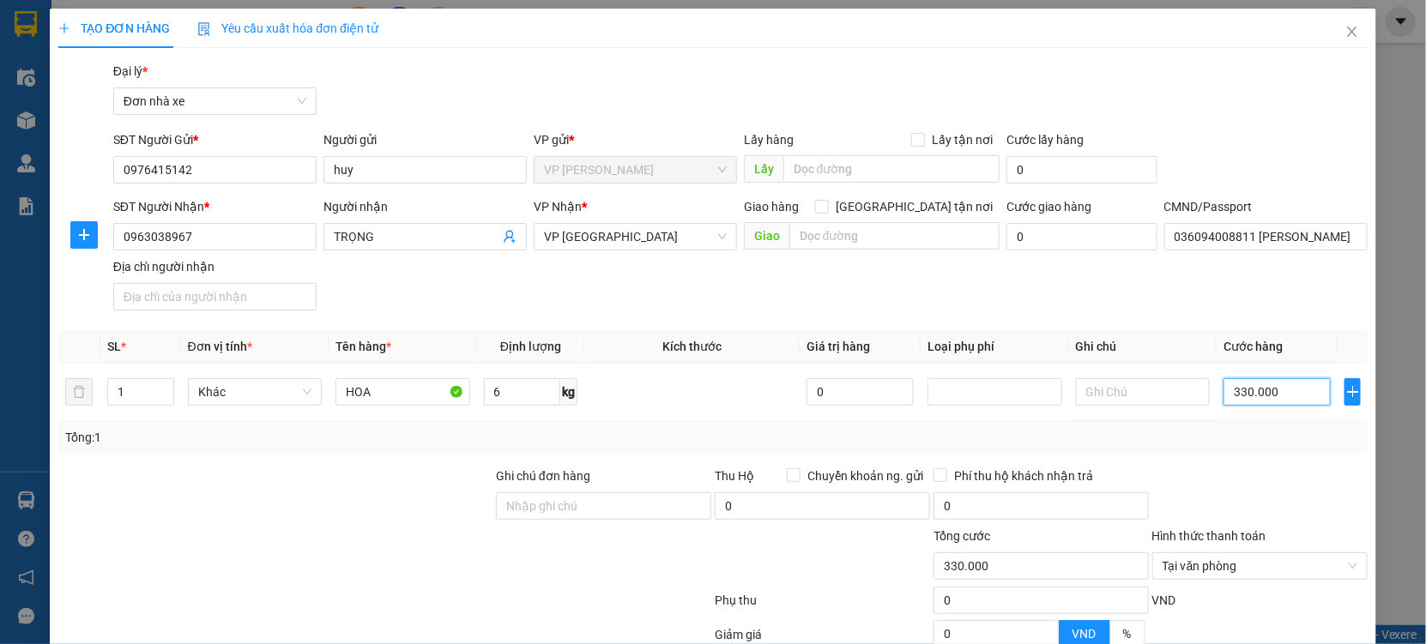
scroll to position [172, 0]
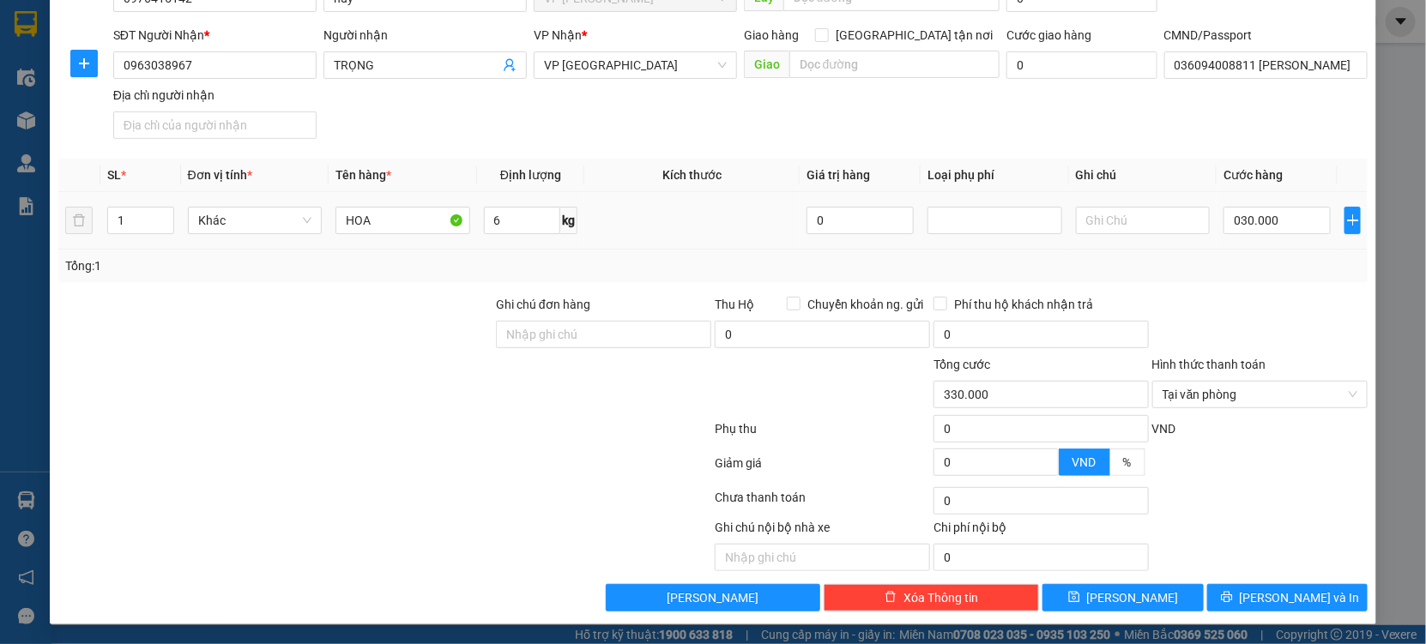
click at [1273, 236] on div "030.000" at bounding box center [1276, 220] width 107 height 34
type input "30.000"
click at [1274, 234] on div "30.000" at bounding box center [1276, 220] width 107 height 34
click at [1251, 305] on div at bounding box center [1259, 325] width 219 height 60
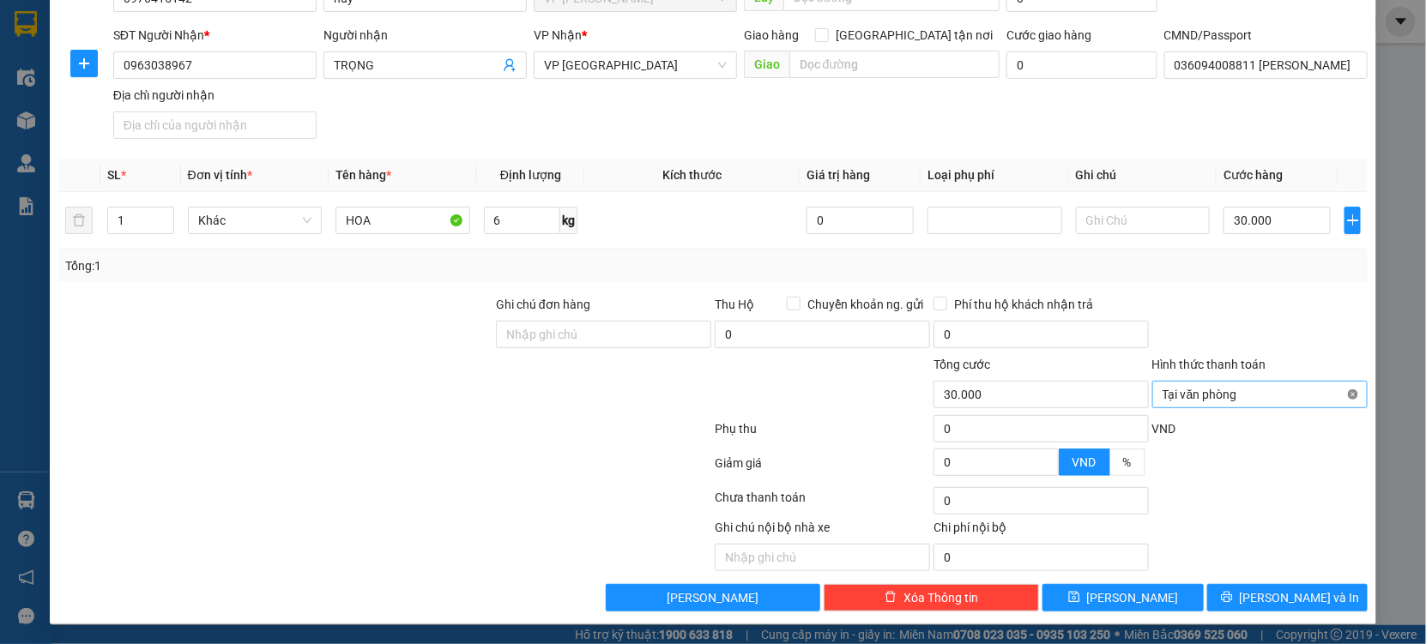
type input "30.000"
click at [1261, 593] on button "[PERSON_NAME] và In" at bounding box center [1287, 597] width 160 height 27
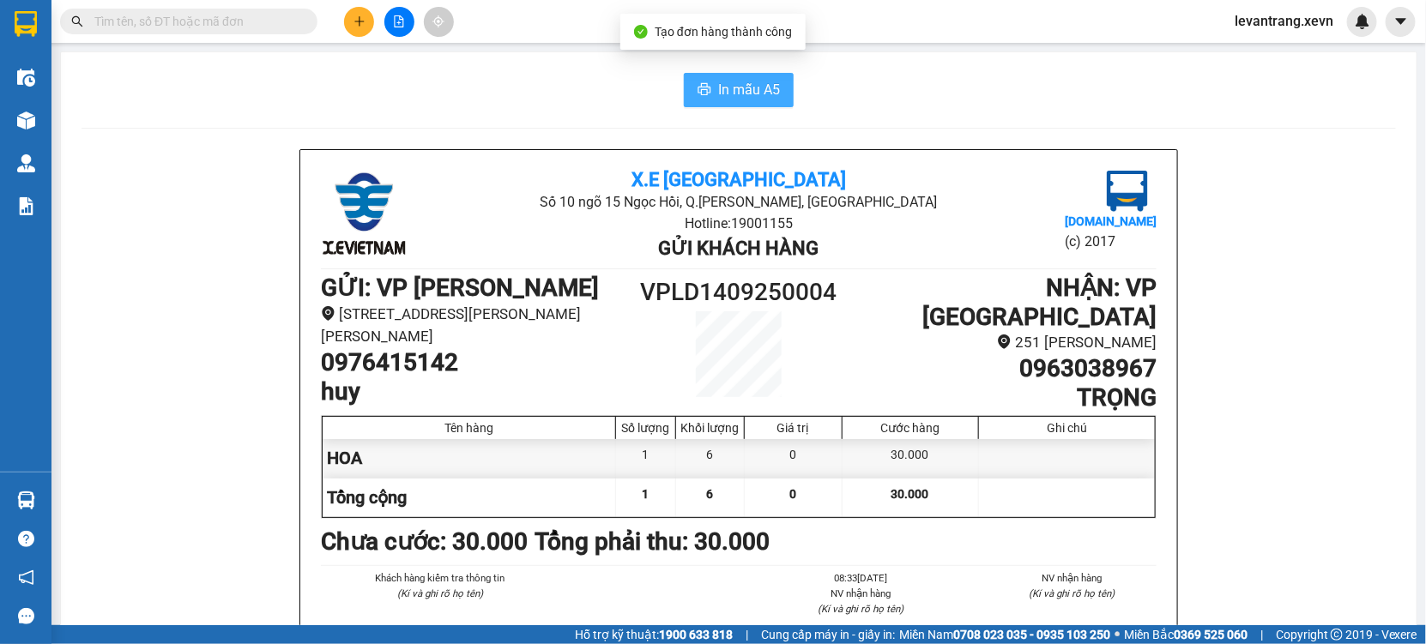
click at [755, 96] on span "In mẫu A5" at bounding box center [749, 89] width 62 height 21
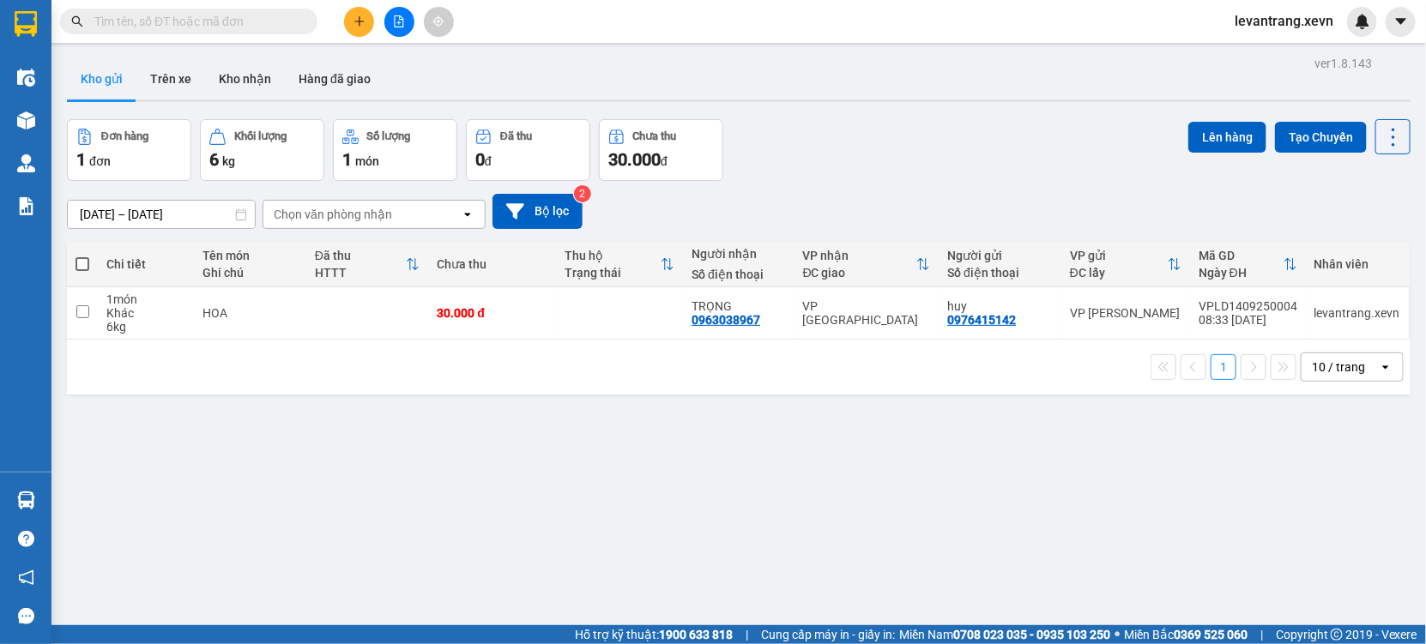
click at [141, 31] on span at bounding box center [188, 22] width 257 height 26
click at [166, 23] on input "text" at bounding box center [195, 21] width 202 height 19
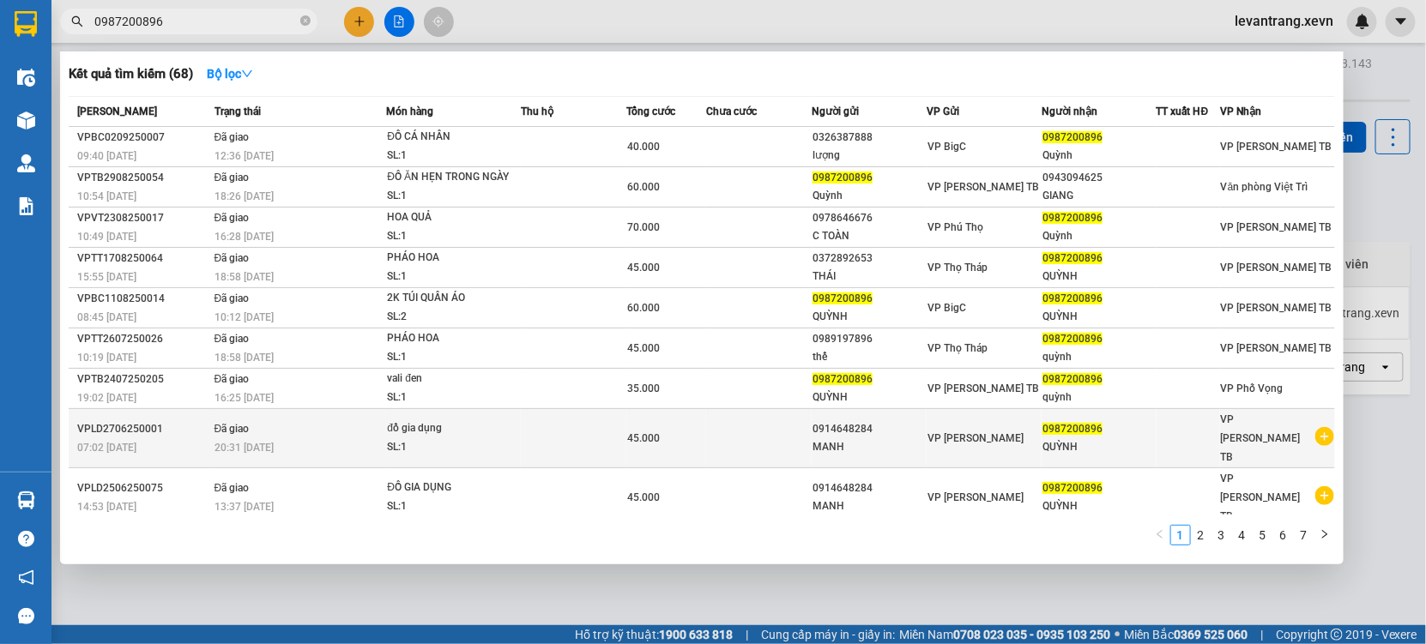
type input "0987200896"
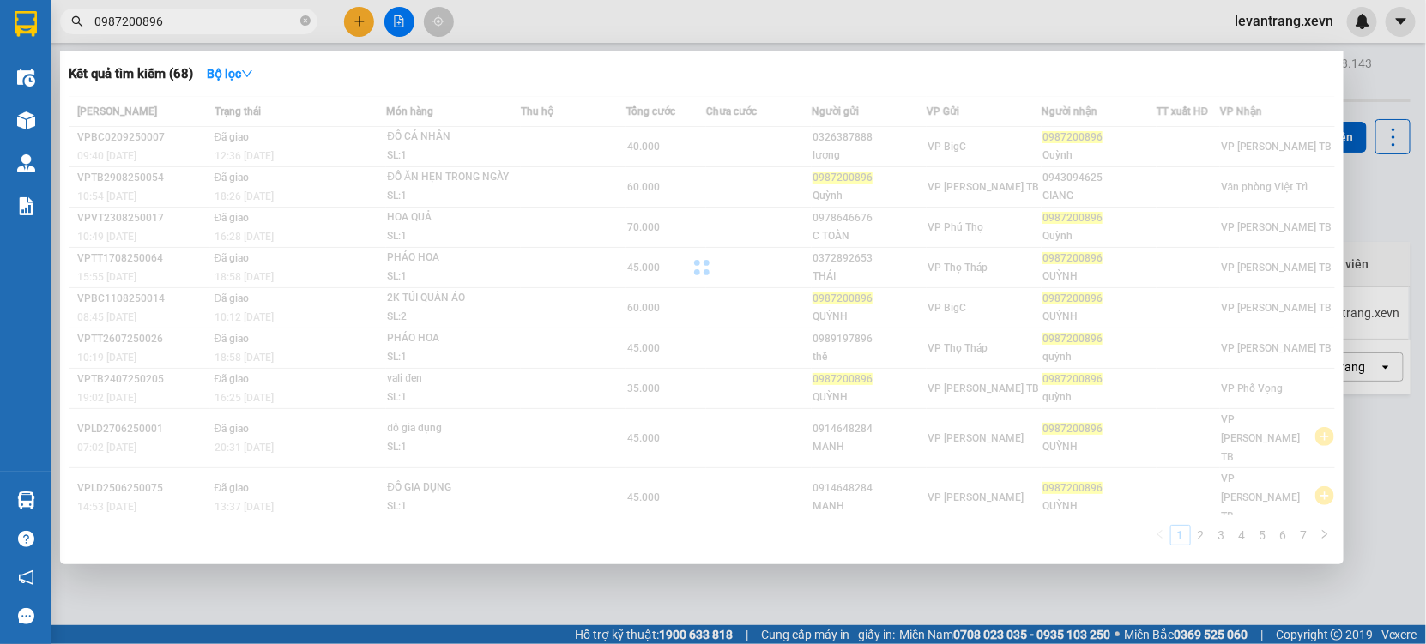
click at [1312, 444] on div "Mã ĐH Trạng thái Món hàng Thu hộ Tổng cước Chưa cước Người gửi VP Gửi Người nhậ…" at bounding box center [702, 326] width 1266 height 460
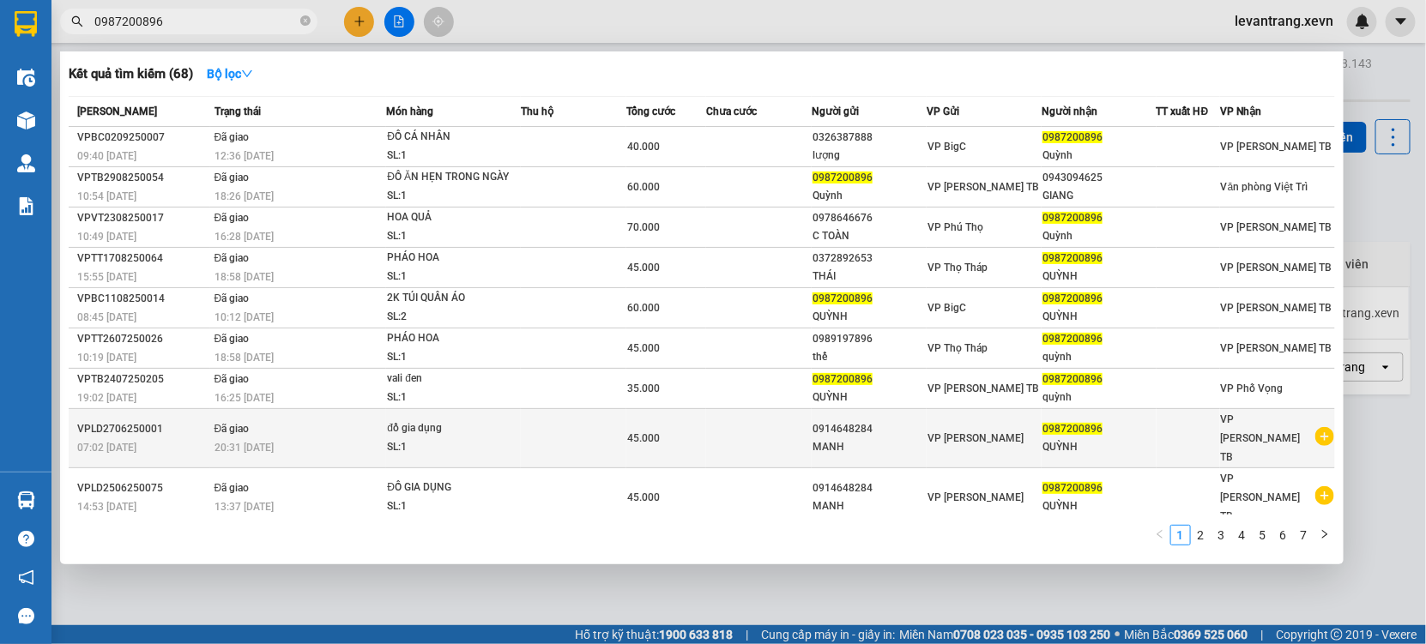
click at [1315, 444] on icon "plus-circle" at bounding box center [1324, 436] width 19 height 19
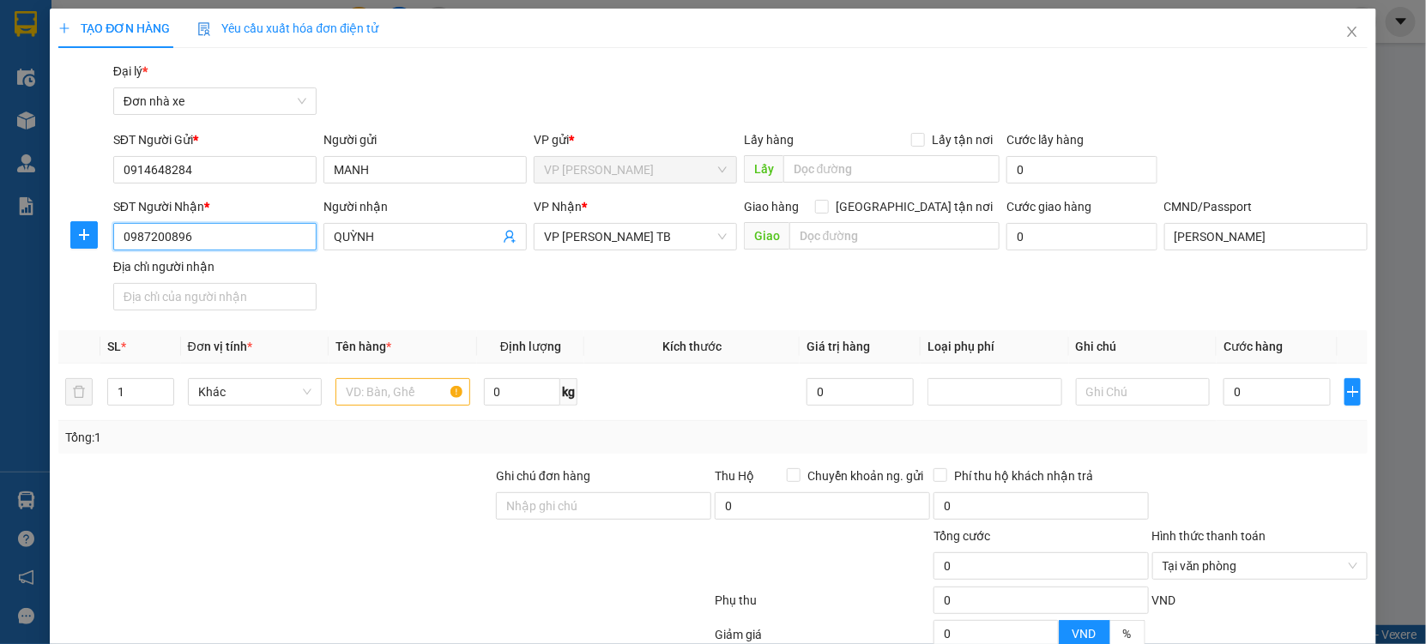
click at [268, 227] on input "0987200896" at bounding box center [214, 236] width 203 height 27
click at [221, 168] on input "0914648284" at bounding box center [214, 169] width 203 height 27
paste input "87200896"
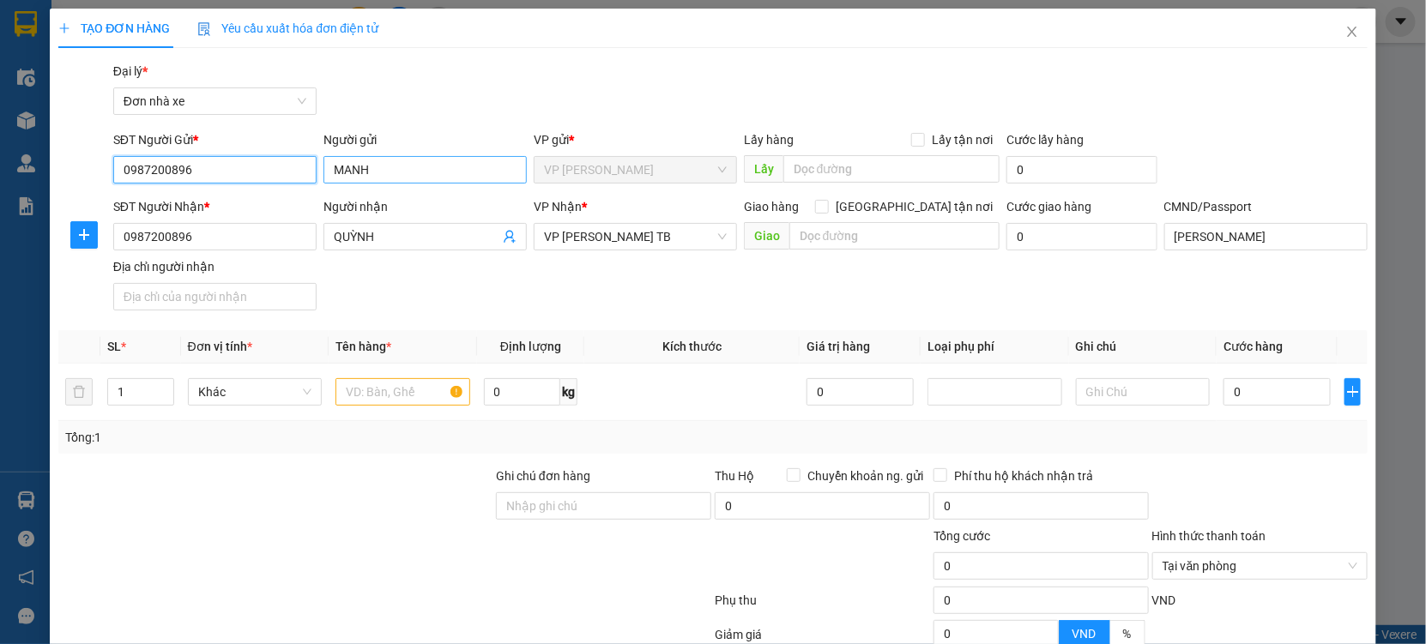
type input "0987200896"
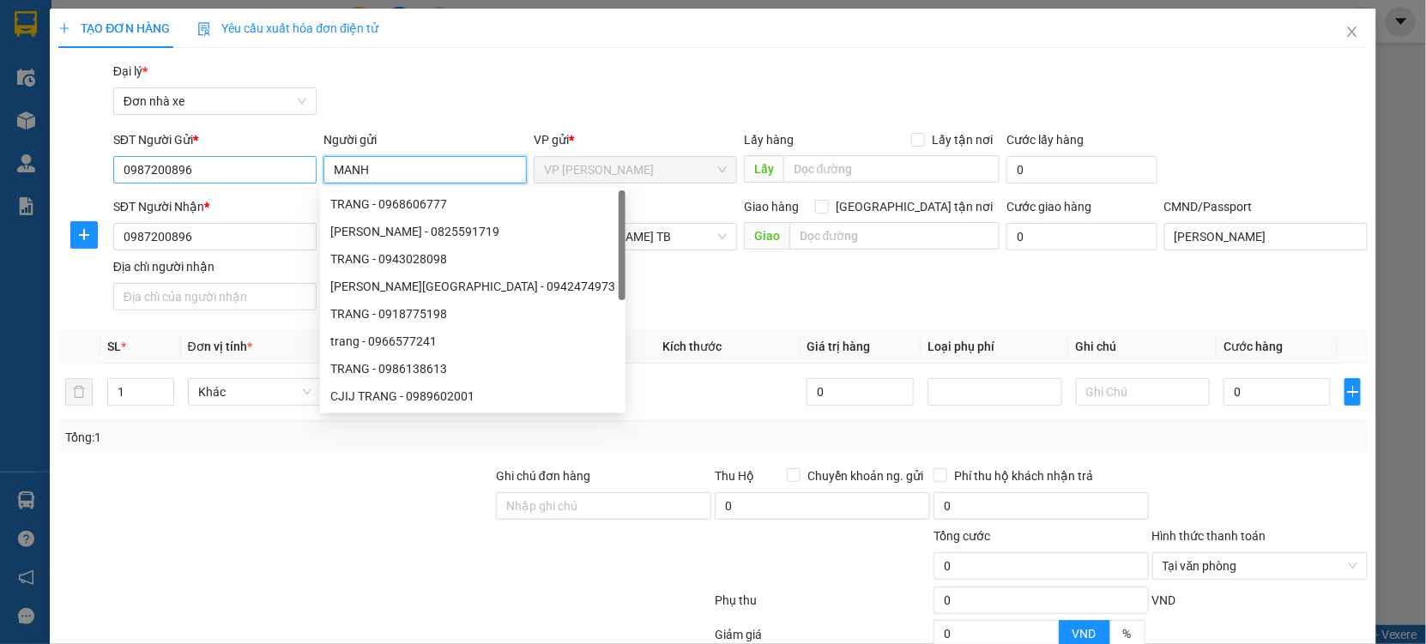
drag, startPoint x: 350, startPoint y: 169, endPoint x: 262, endPoint y: 174, distance: 87.6
click at [262, 174] on div "SĐT Người Gửi * 0987200896 Người gửi MANH VP gửi * VP Lê Duẩn Lấy hàng Lấy tận …" at bounding box center [740, 160] width 1261 height 60
type input "QUỲNH"
click at [302, 467] on div at bounding box center [275, 497] width 437 height 60
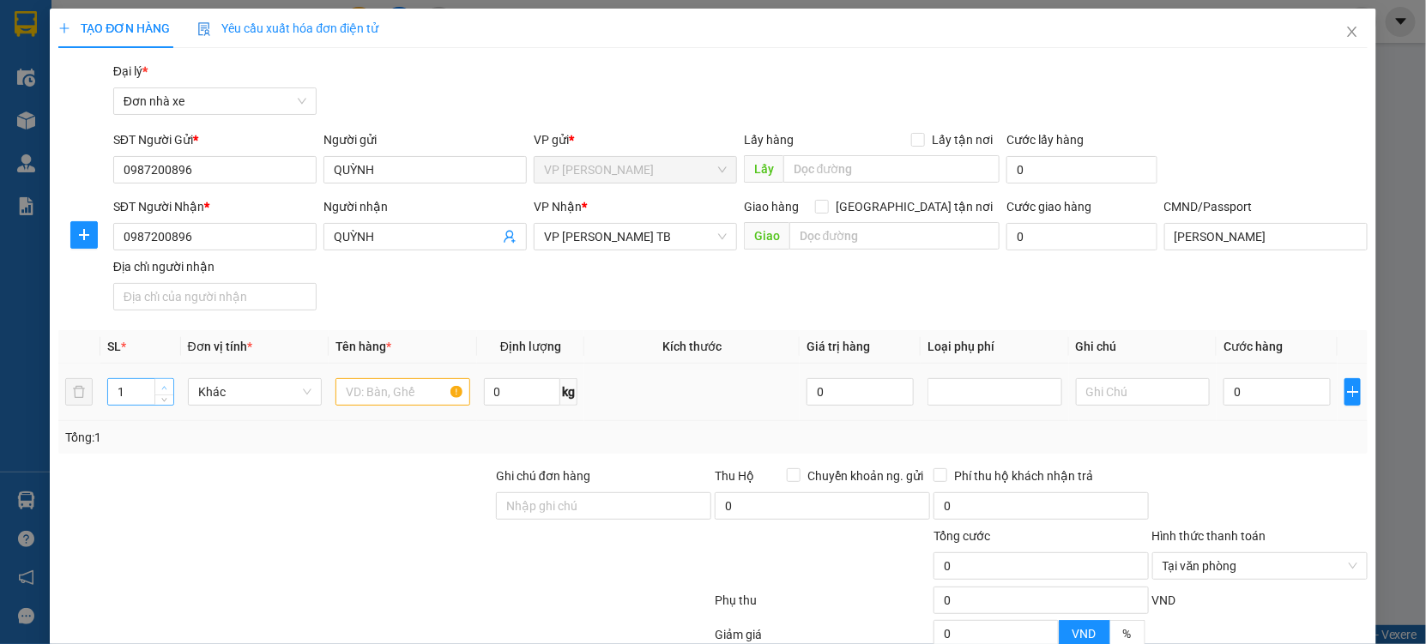
click at [160, 383] on span "up" at bounding box center [165, 388] width 10 height 10
type input "2"
click at [378, 391] on input "text" at bounding box center [402, 391] width 135 height 27
type input "2K VALY + QÁO"
click at [1258, 389] on input "0" at bounding box center [1276, 391] width 107 height 27
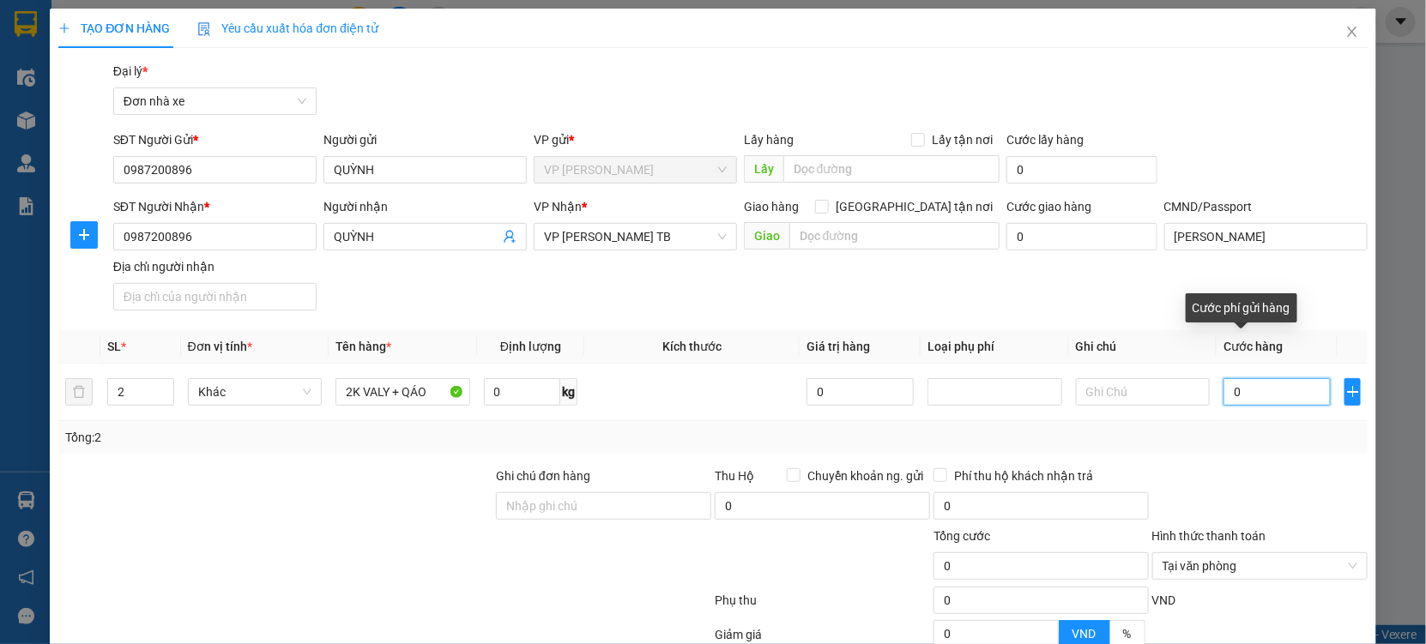
type input "008"
type input "8"
type input "00"
type input "0"
type input "009"
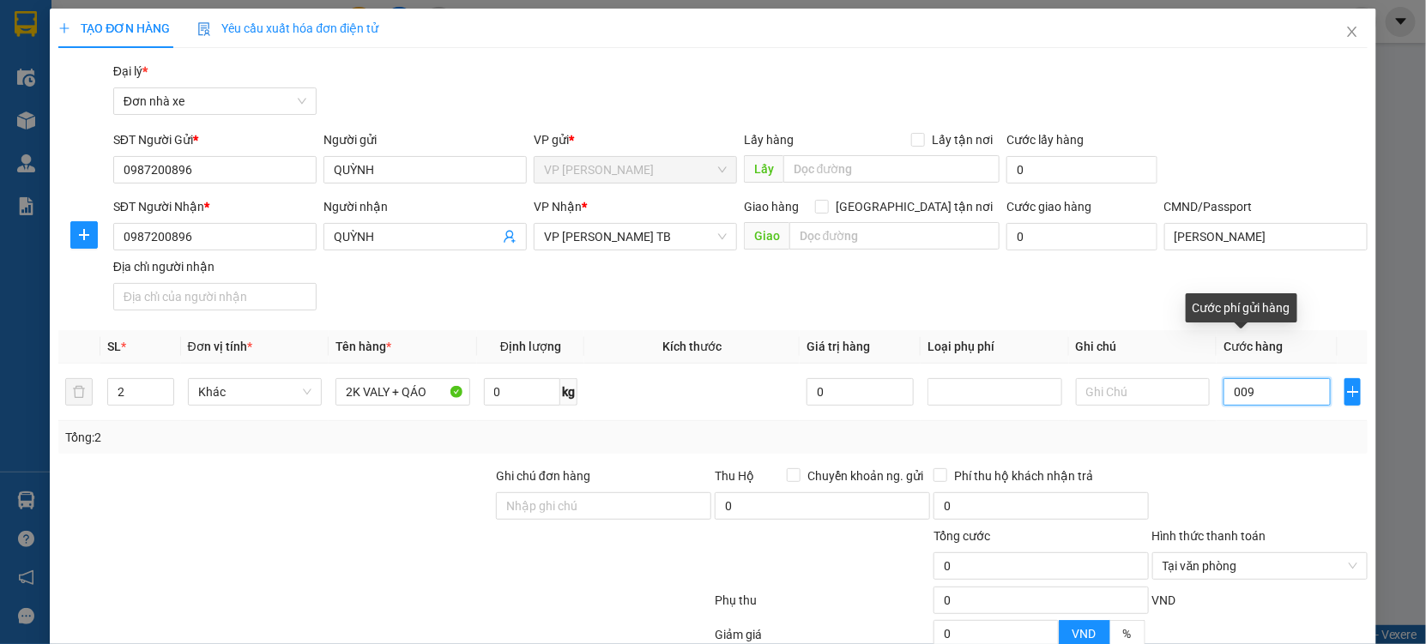
type input "9"
type input "0.090"
type input "90"
click at [1245, 486] on div at bounding box center [1259, 497] width 219 height 60
type input "90.000"
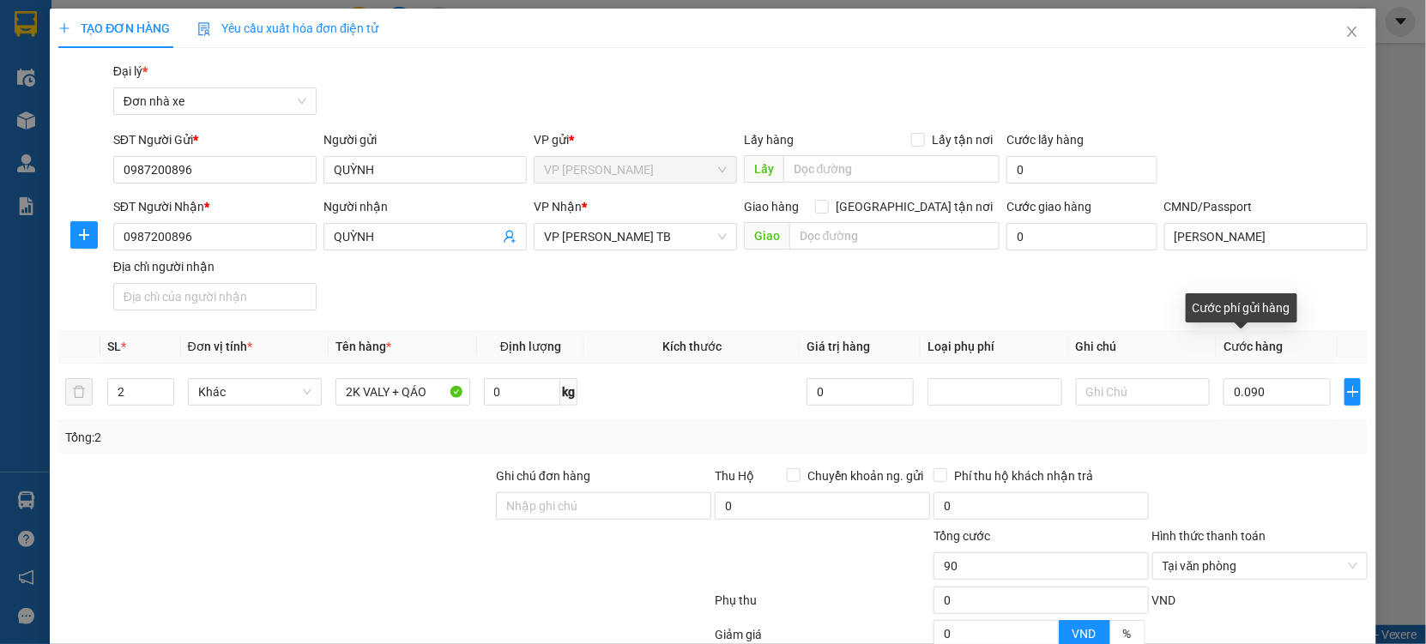
type input "90.000"
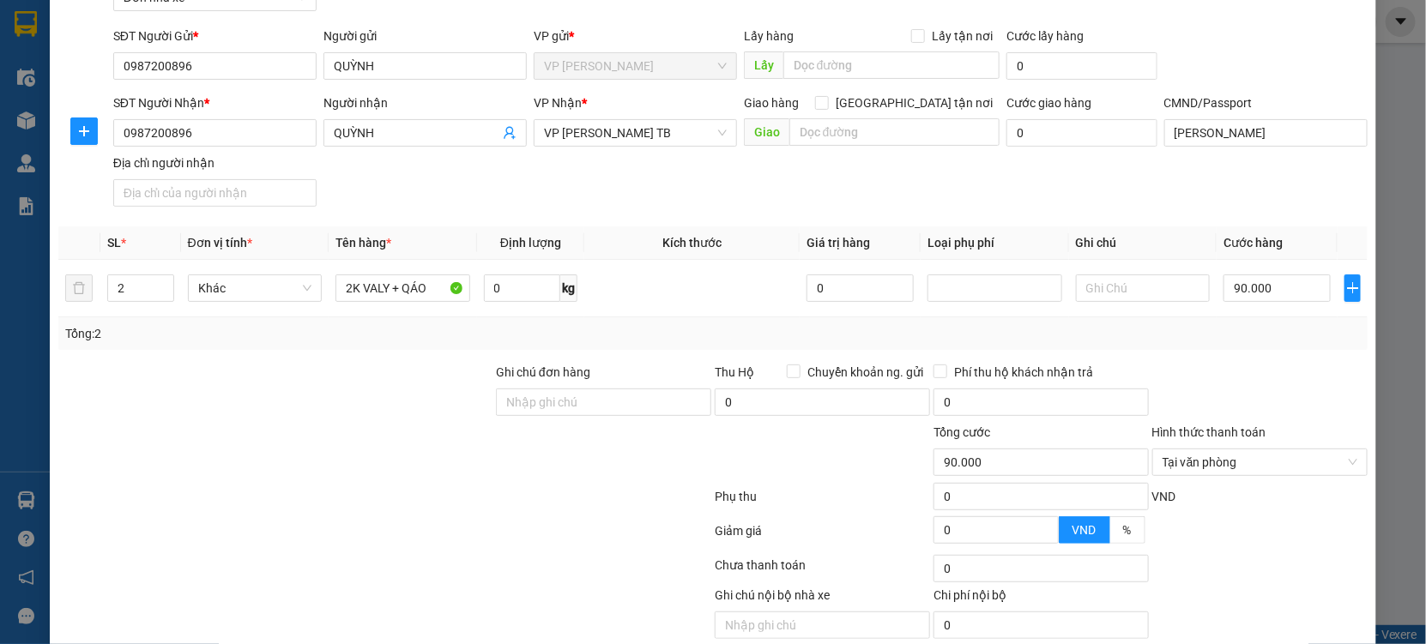
scroll to position [172, 0]
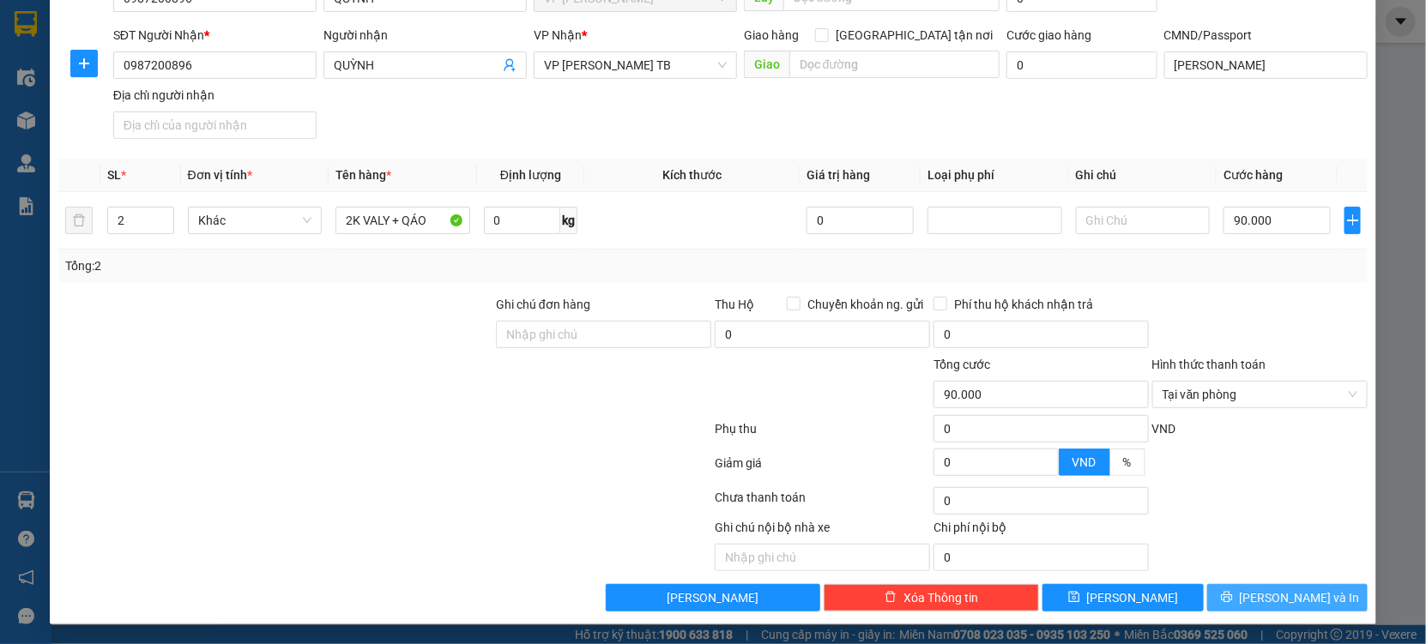
click at [1294, 585] on div "Transit Pickup Surcharge Ids Transit Deliver Surcharge Ids Transit Deliver Surc…" at bounding box center [712, 250] width 1309 height 721
click at [1294, 586] on button "[PERSON_NAME] và In" at bounding box center [1287, 597] width 160 height 27
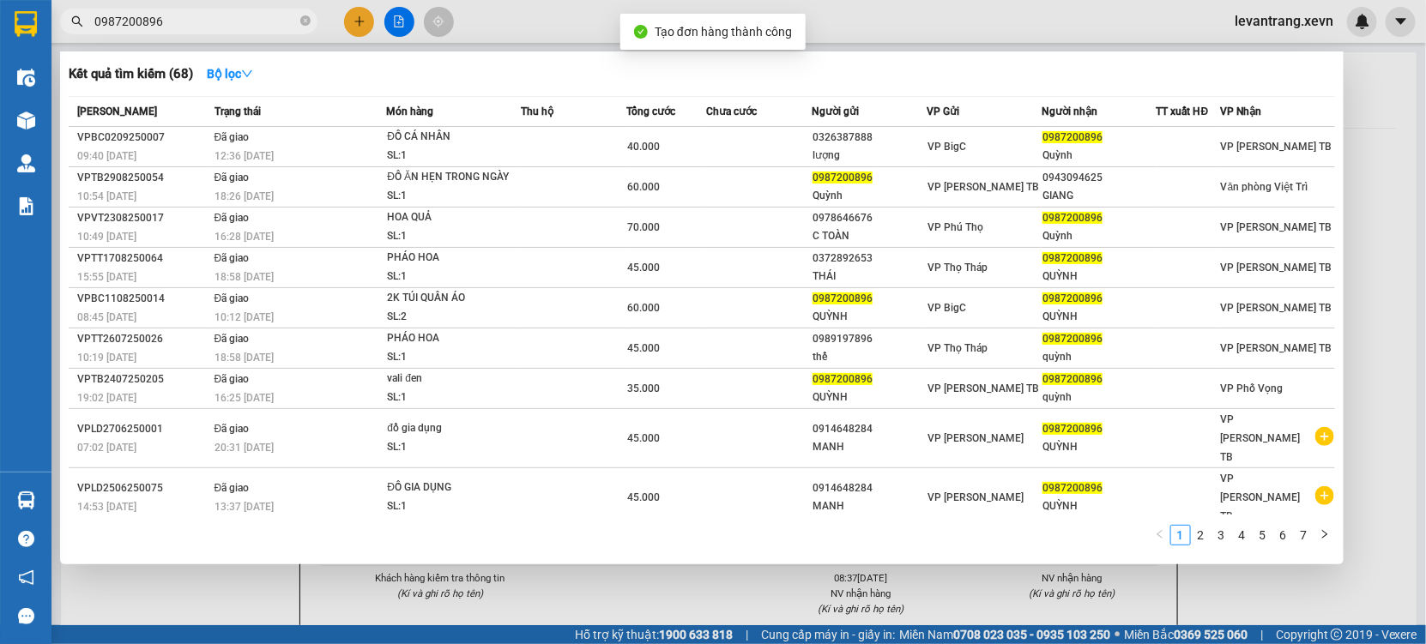
drag, startPoint x: 672, startPoint y: 588, endPoint x: 665, endPoint y: 243, distance: 344.9
click at [669, 576] on div at bounding box center [713, 322] width 1426 height 644
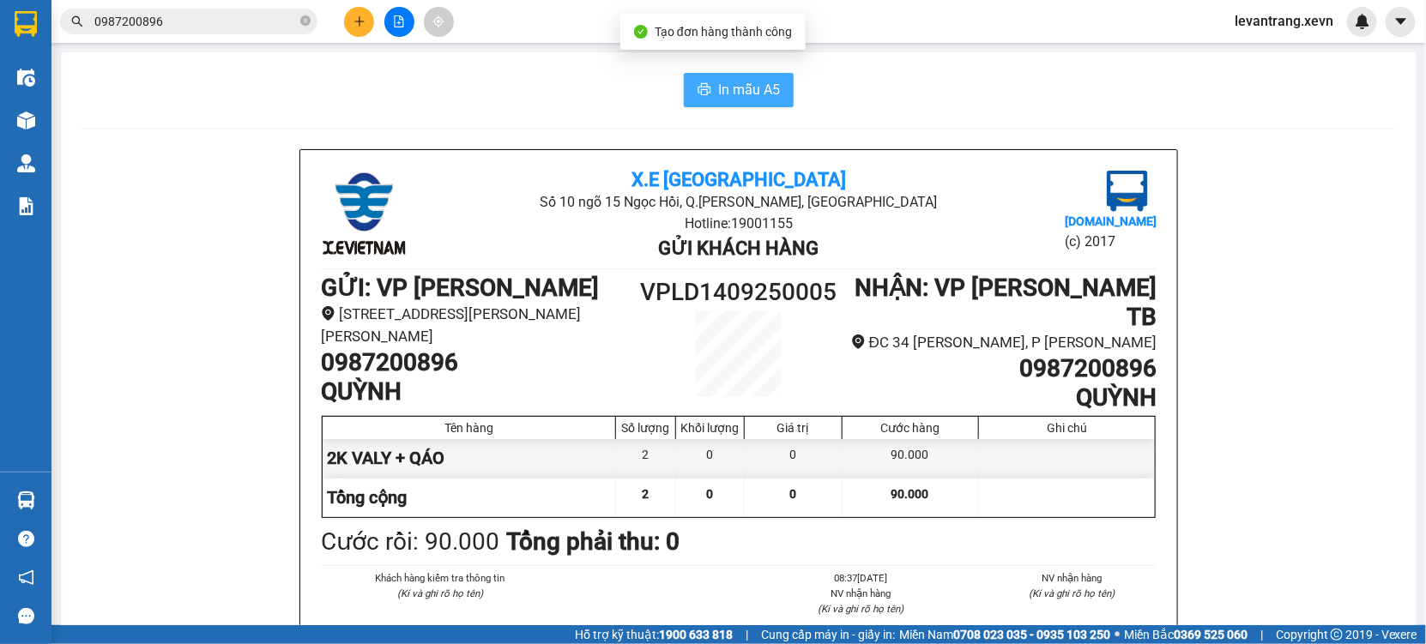
click at [719, 85] on span "In mẫu A5" at bounding box center [749, 89] width 62 height 21
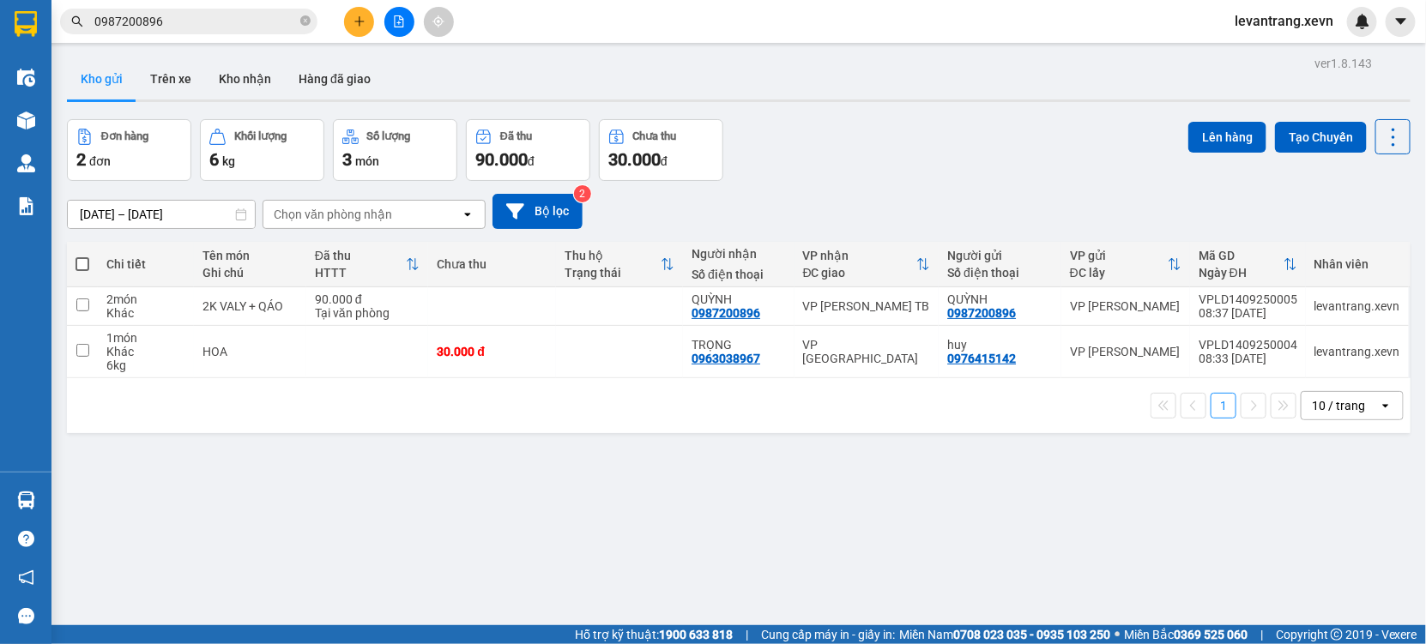
drag, startPoint x: 967, startPoint y: 141, endPoint x: 1015, endPoint y: 202, distance: 77.6
click at [965, 141] on div "Đơn hàng 2 đơn Khối lượng 6 kg Số lượng 3 món Đã thu 90.000 đ Chưa thu 30.000 đ…" at bounding box center [738, 150] width 1343 height 62
click at [1269, 354] on icon at bounding box center [1275, 352] width 12 height 12
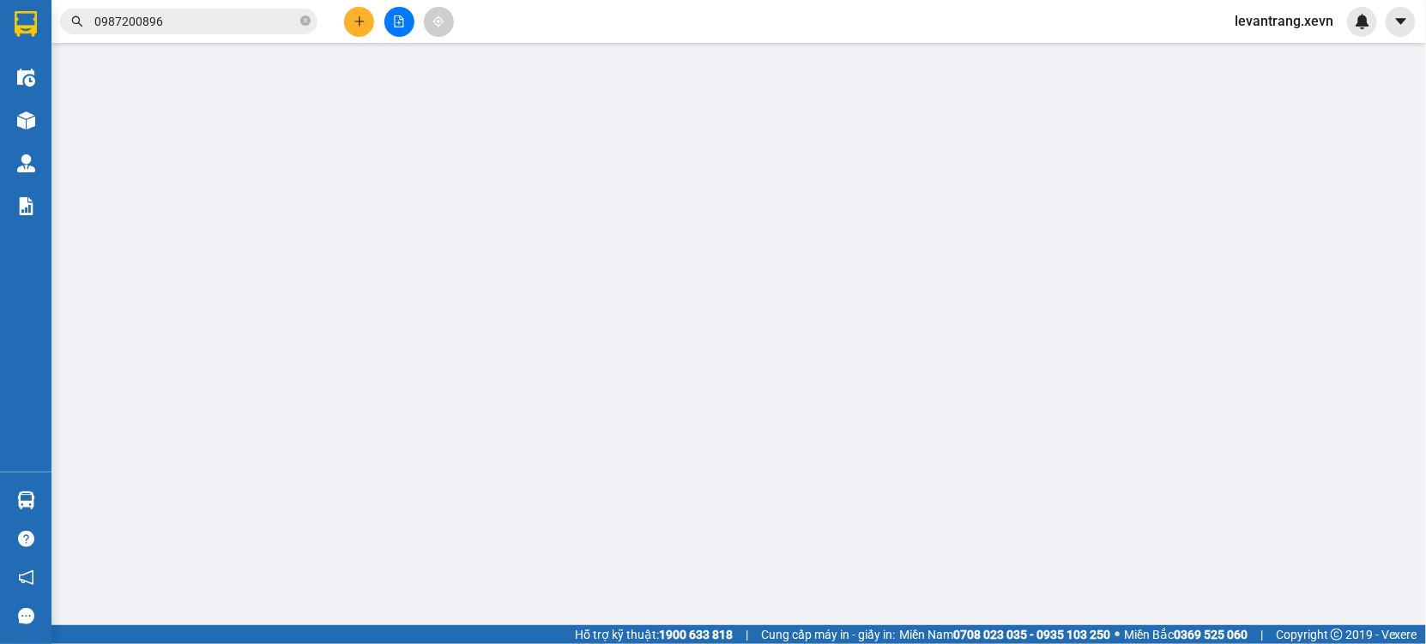
type input "0976415142"
type input "0963038967"
type input "036094008811 TRẦN QUỐC TRỌNG"
type input "30.000"
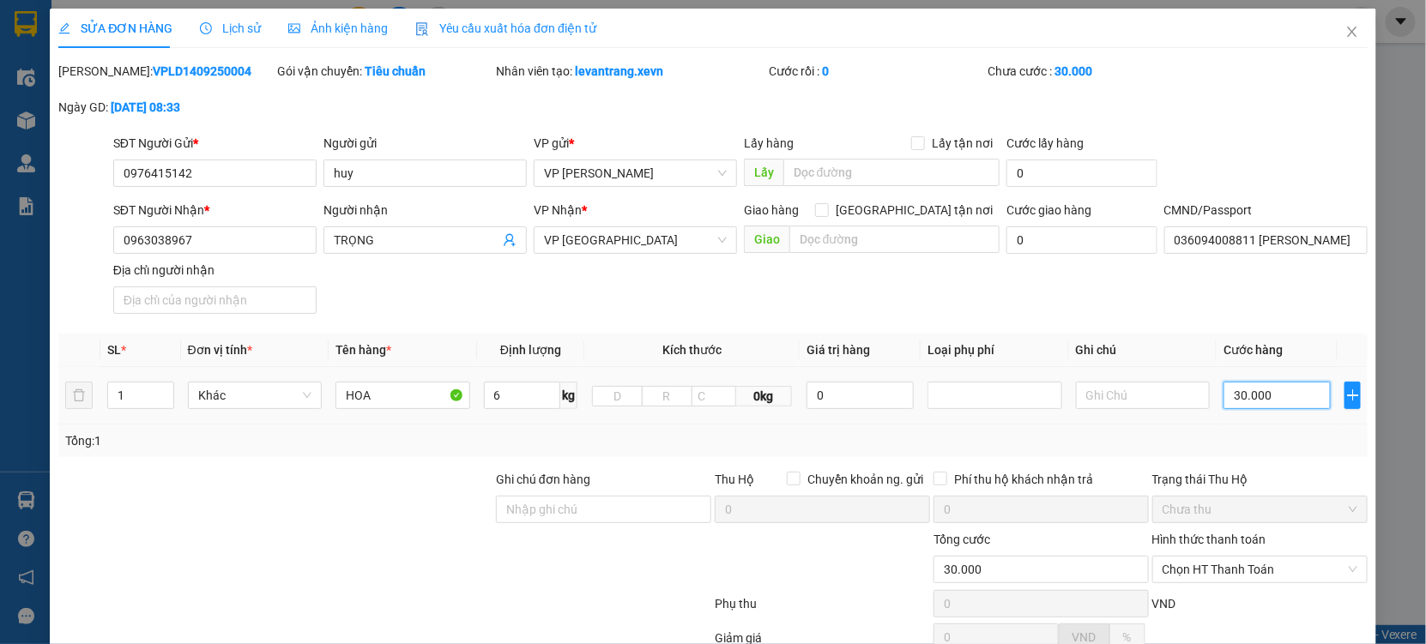
click at [1246, 401] on input "30.000" at bounding box center [1276, 395] width 107 height 27
click at [1069, 308] on div "SĐT Người Nhận * 0963038967 Người nhận TRỌNG VP Nhận * VP Ninh Bình Giao hàng G…" at bounding box center [740, 261] width 1261 height 120
click at [1252, 395] on input "30.000" at bounding box center [1276, 395] width 107 height 27
type input "00.006"
type input "6"
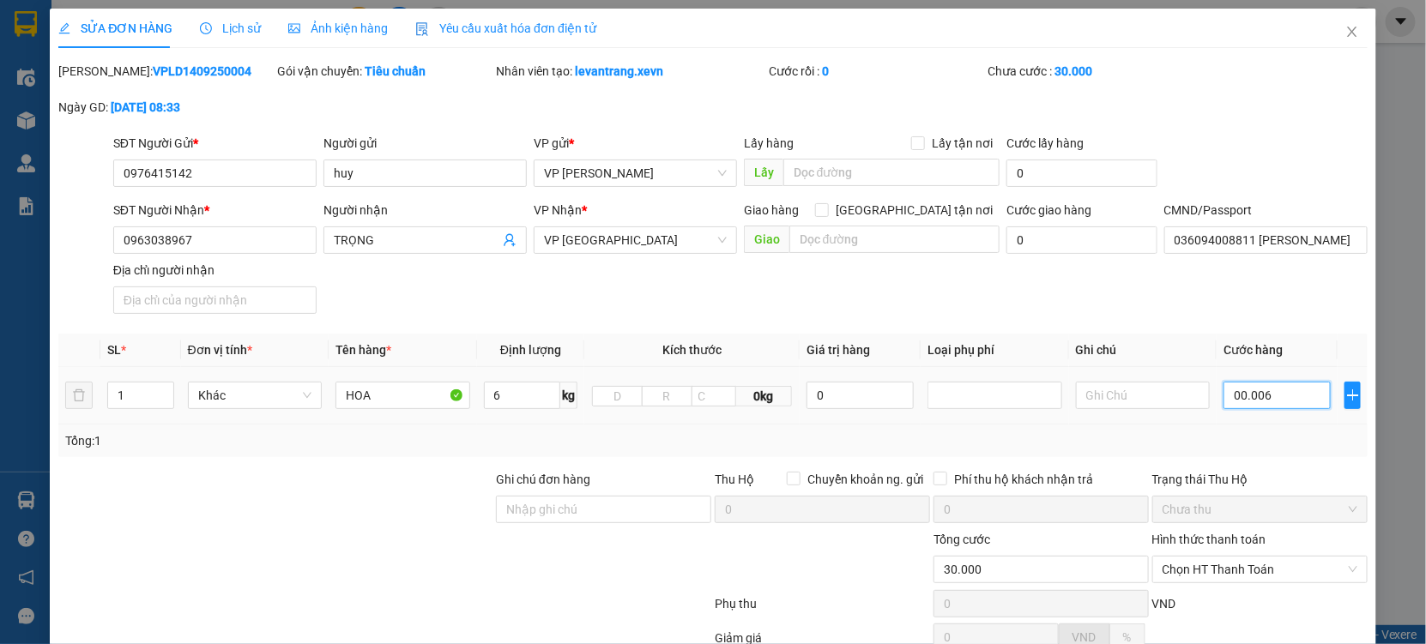
type input "6"
type input "0.000.060"
type input "60"
type input "0.000.060"
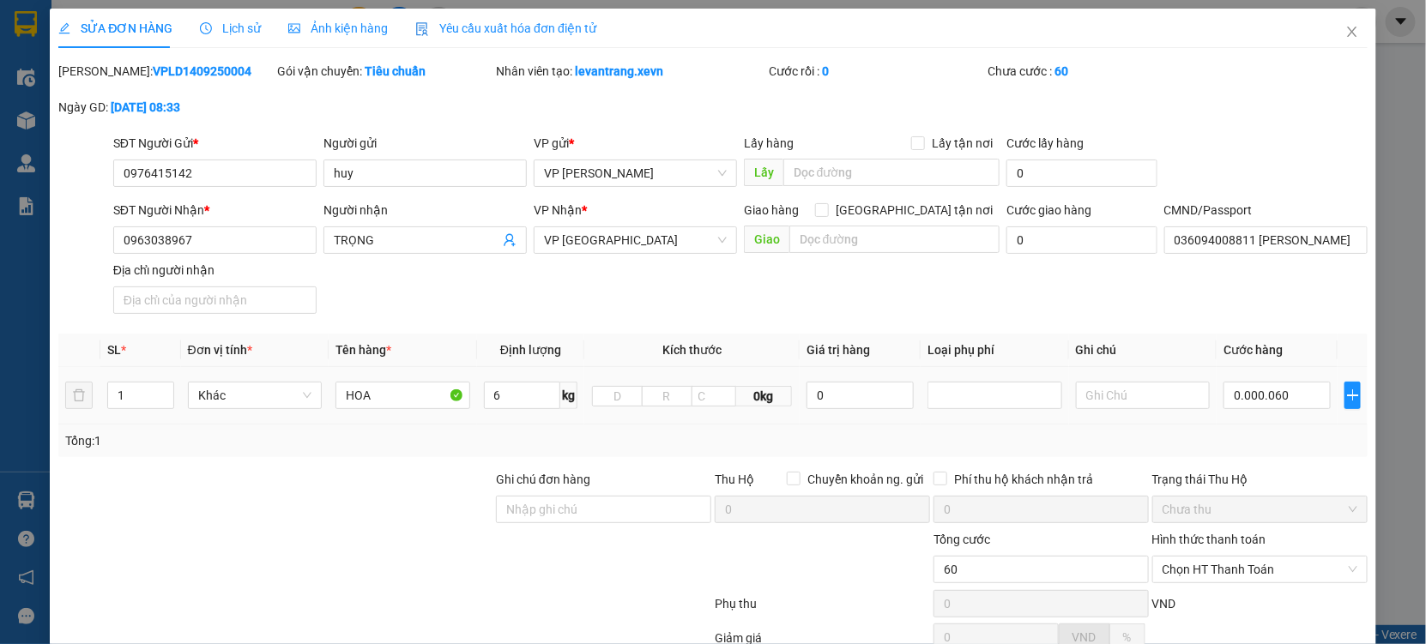
drag, startPoint x: 1251, startPoint y: 424, endPoint x: 1259, endPoint y: 416, distance: 11.5
click at [1251, 425] on div "Tổng: 1" at bounding box center [712, 441] width 1309 height 33
type input "60.000"
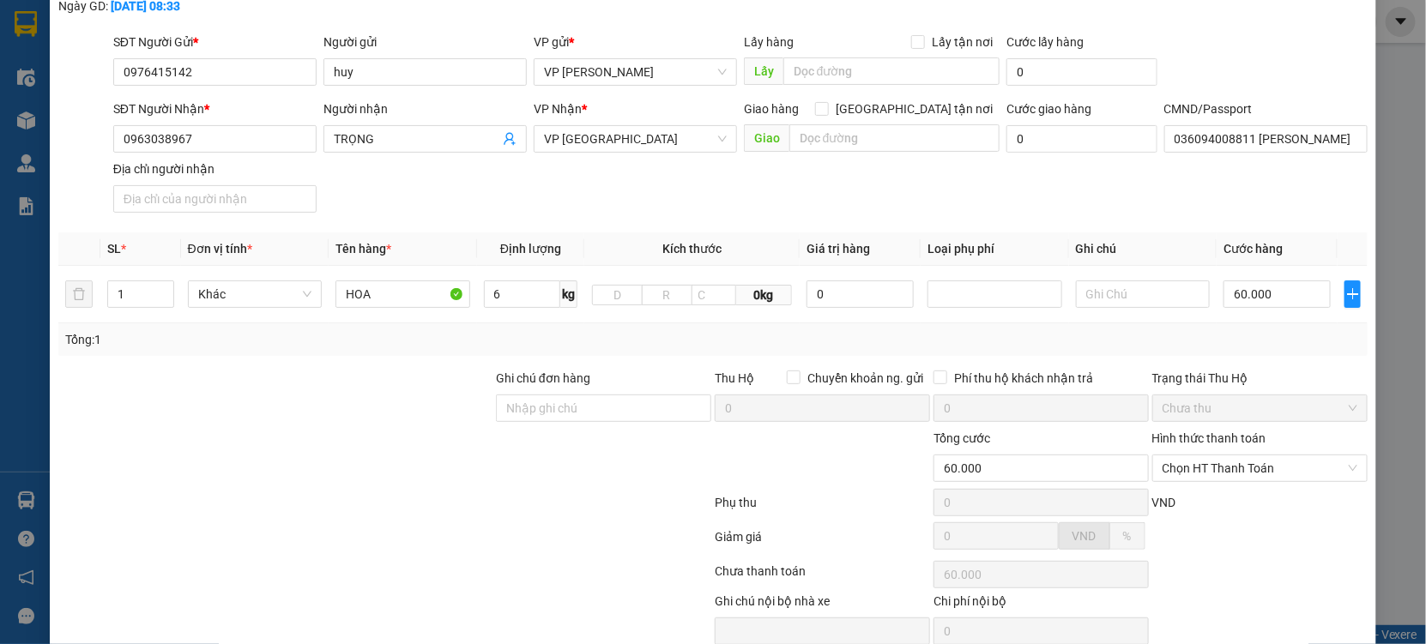
scroll to position [175, 0]
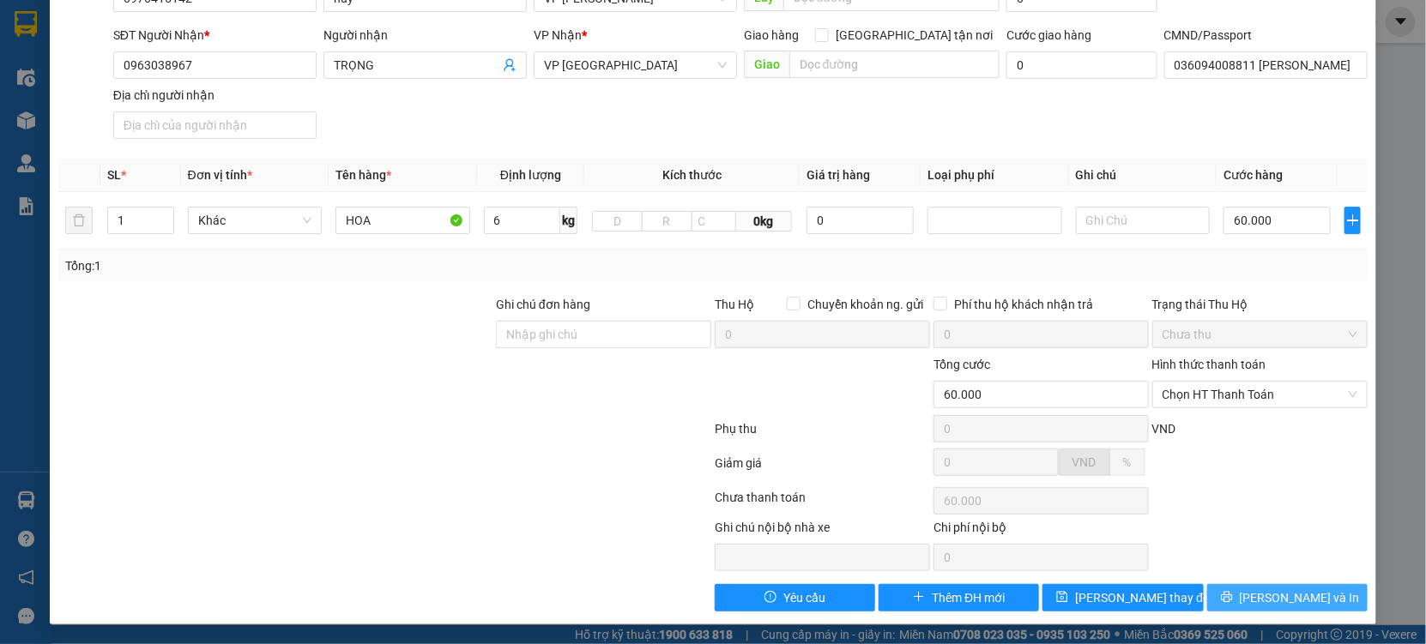
click at [1242, 589] on button "[PERSON_NAME] và In" at bounding box center [1287, 597] width 160 height 27
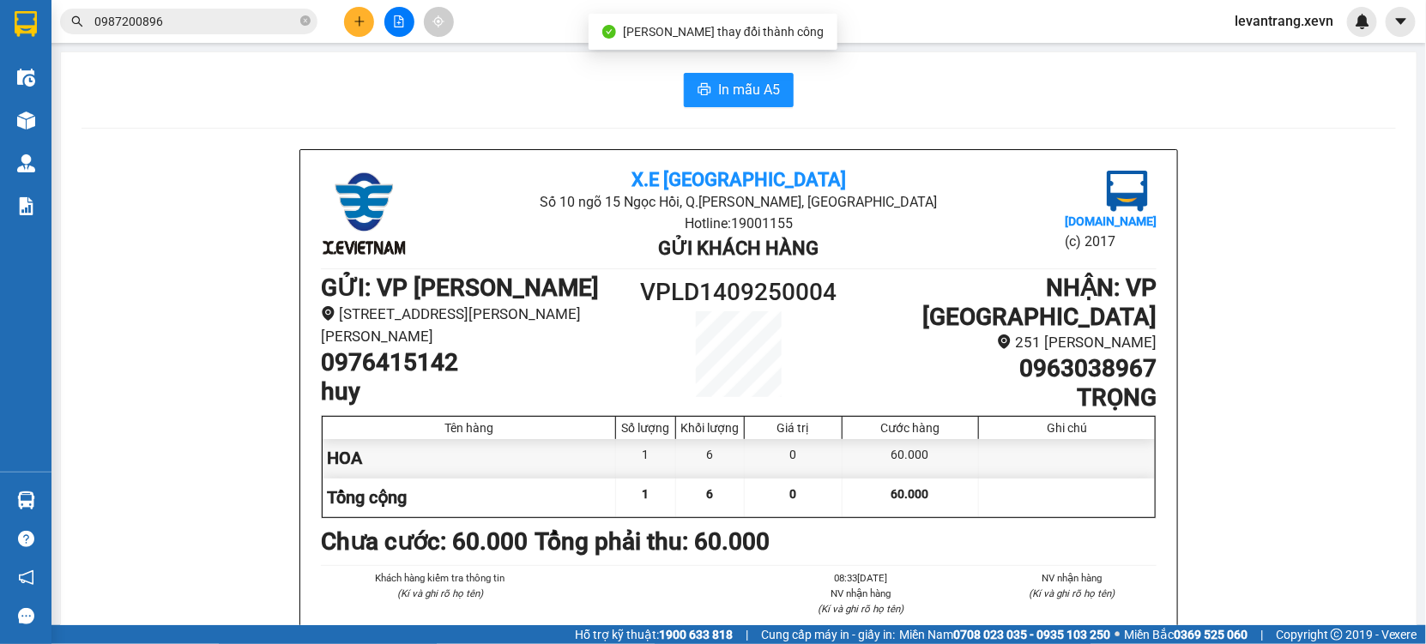
click at [676, 588] on div "Khách hàng kiểm tra thông tin (Kí và ghi rõ họ tên) 08:33, ngày 14 tháng 09 năm…" at bounding box center [738, 611] width 842 height 83
click at [724, 94] on span "In mẫu A5" at bounding box center [749, 89] width 62 height 21
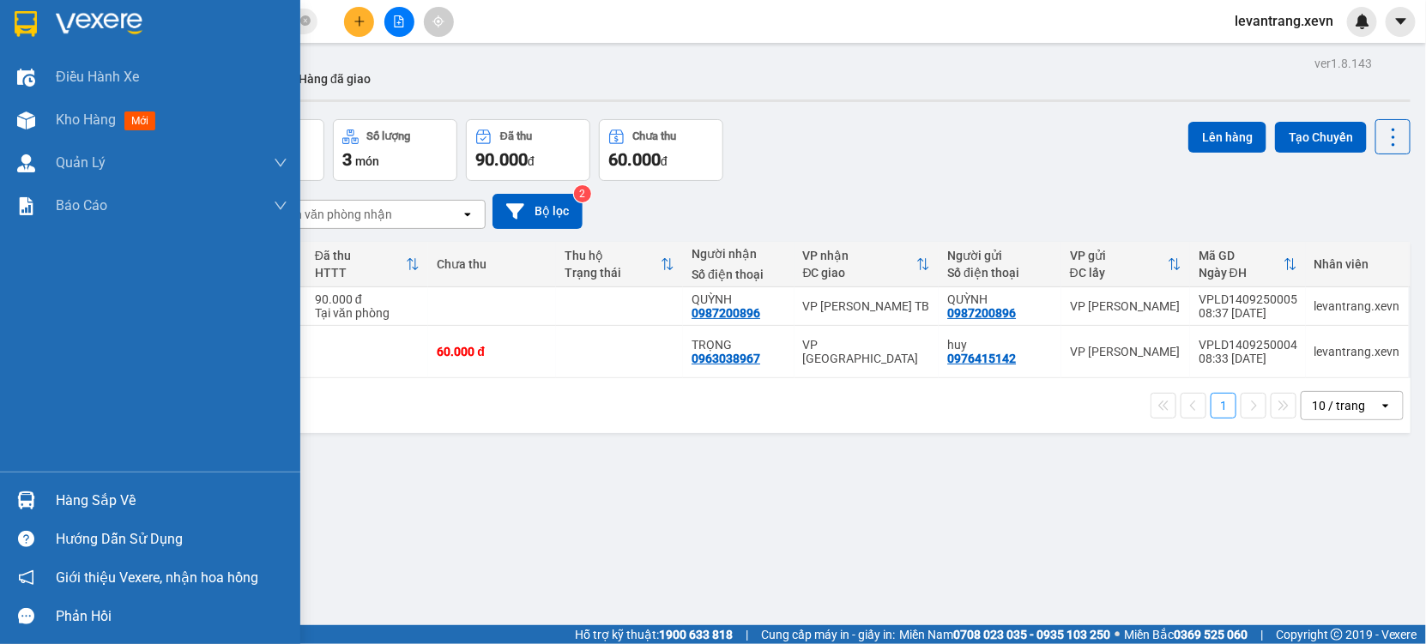
click at [93, 499] on div "Hàng sắp về" at bounding box center [172, 501] width 232 height 26
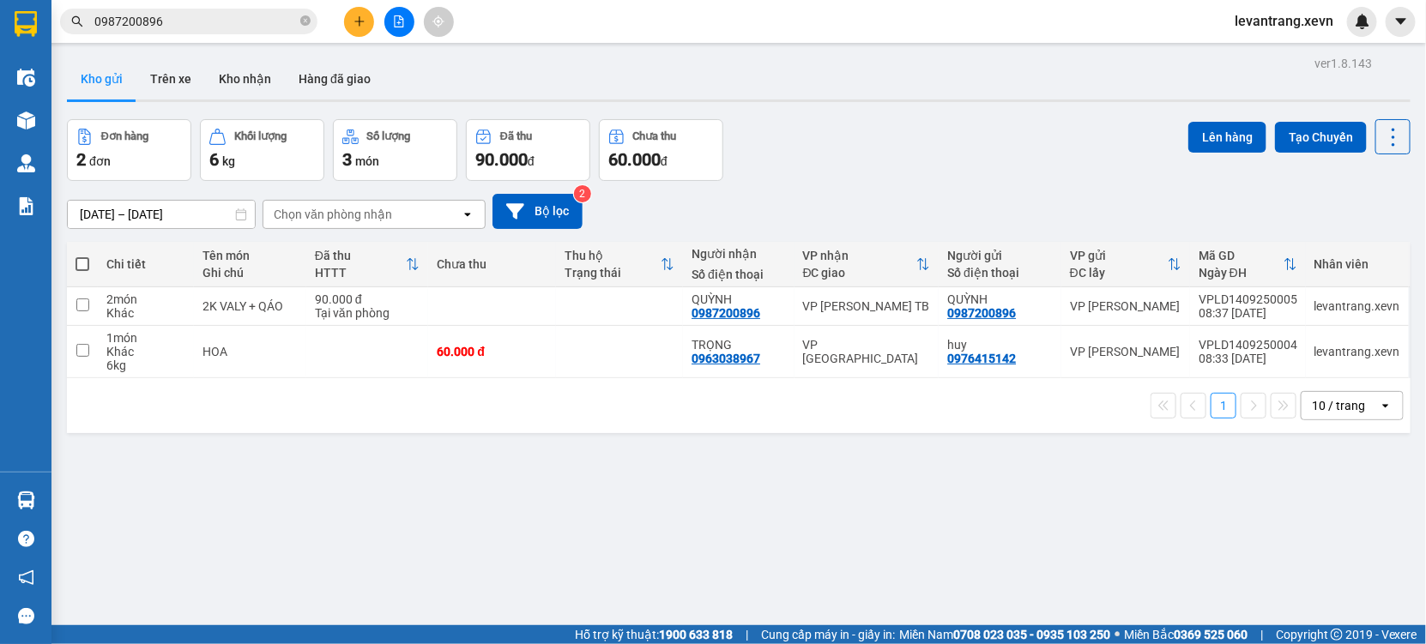
click at [249, 77] on section "Kết quả tìm kiếm ( 68 ) Bộ lọc Mã ĐH Trạng thái Món hàng Thu hộ Tổng cước Chưa …" at bounding box center [713, 322] width 1426 height 644
click at [249, 77] on button "Kho nhận" at bounding box center [245, 78] width 80 height 41
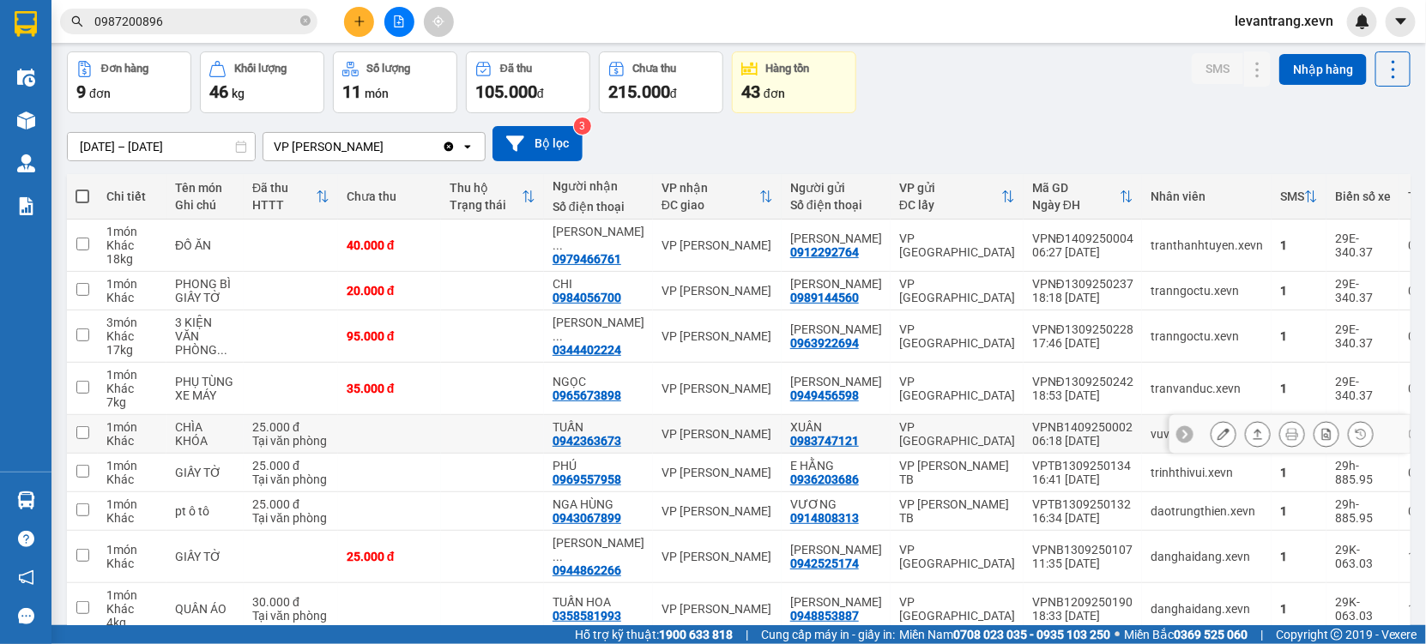
scroll to position [95, 0]
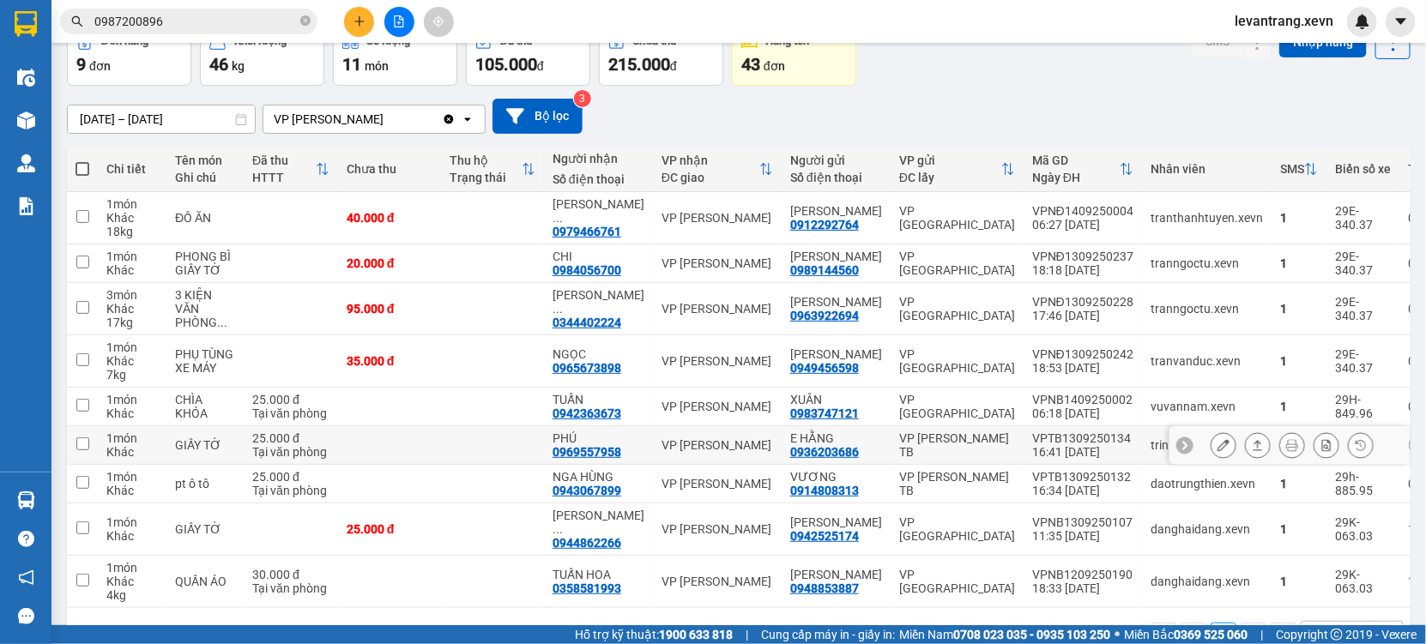
click at [580, 459] on div "0969557958" at bounding box center [586, 452] width 69 height 14
copy div "0969557958"
click at [199, 23] on input "0987200896" at bounding box center [195, 21] width 202 height 19
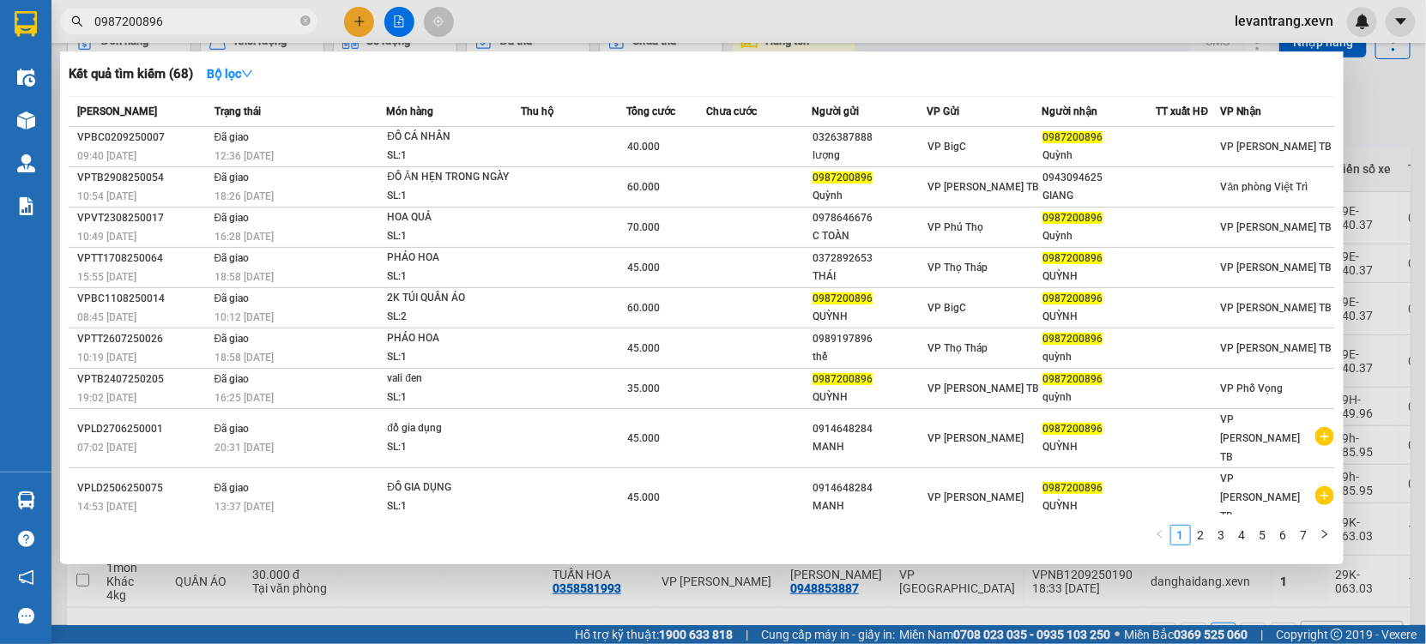
click at [199, 23] on input "0987200896" at bounding box center [195, 21] width 202 height 19
paste input "69557958"
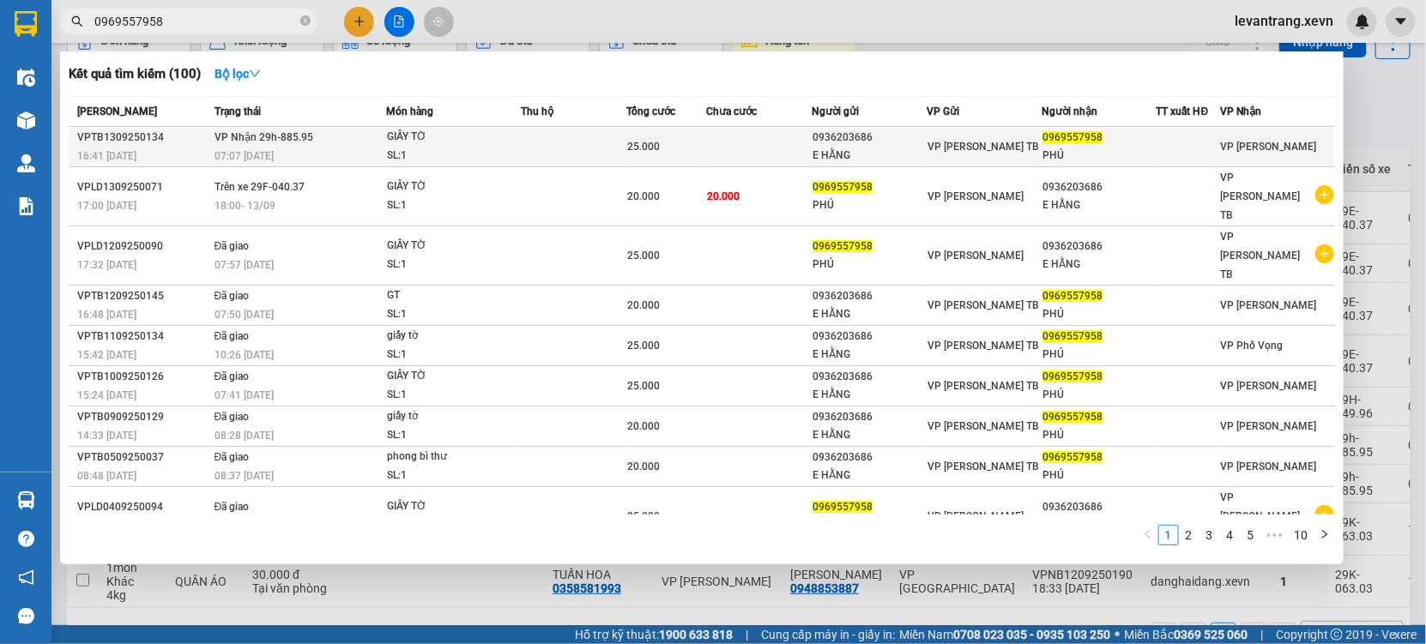
type input "0969557958"
click at [546, 148] on td at bounding box center [574, 147] width 106 height 40
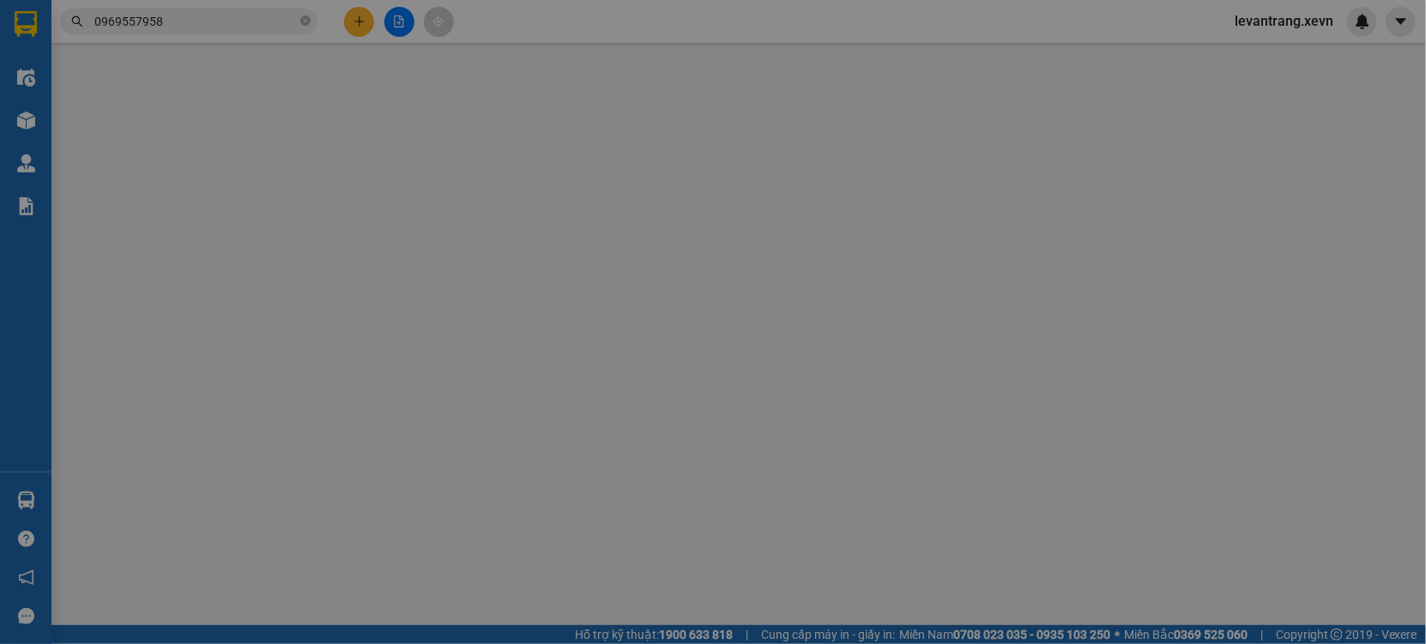
type input "0936203686"
type input "E HẰNG"
type input "0969557958"
type input "PHÚ"
type input "c linh -0911349889"
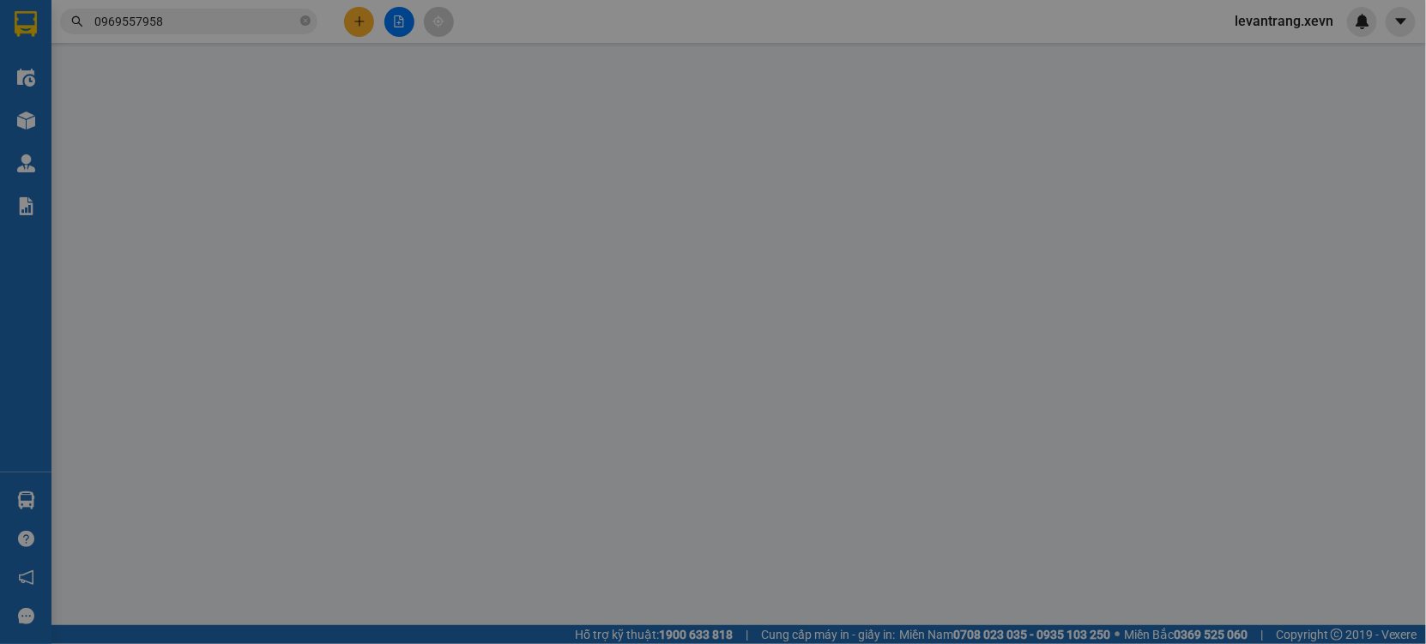
type input "25.000"
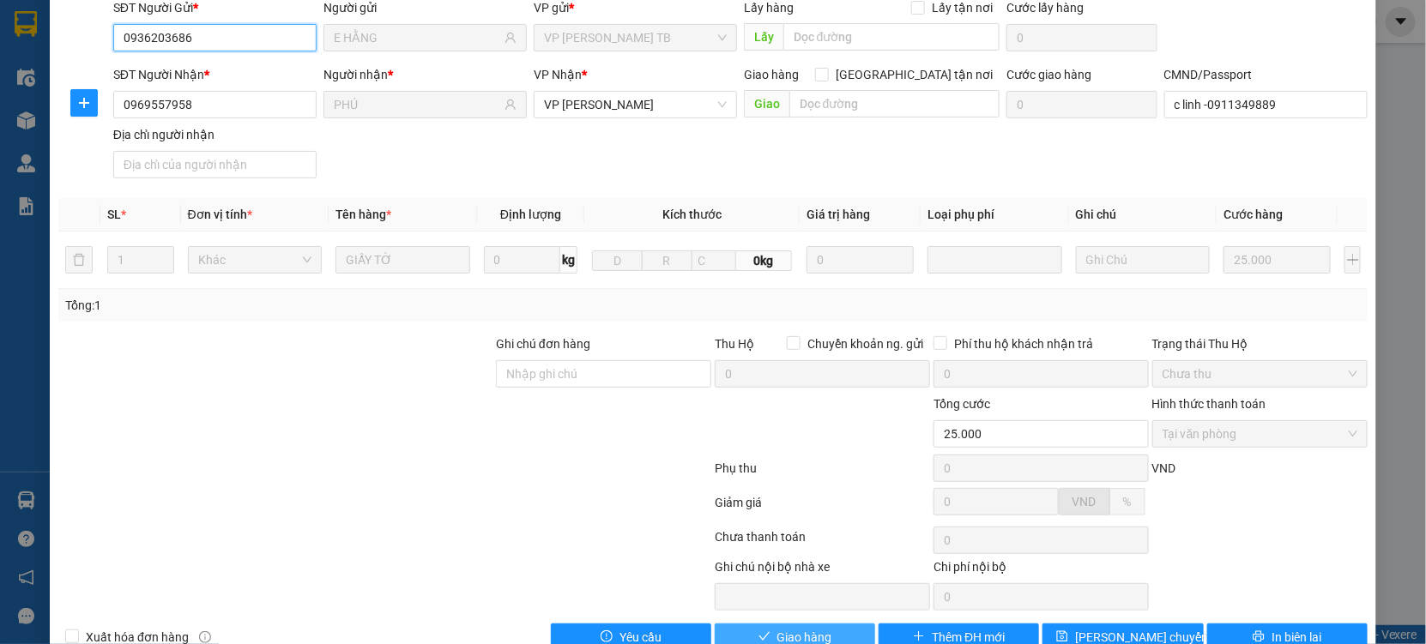
scroll to position [175, 0]
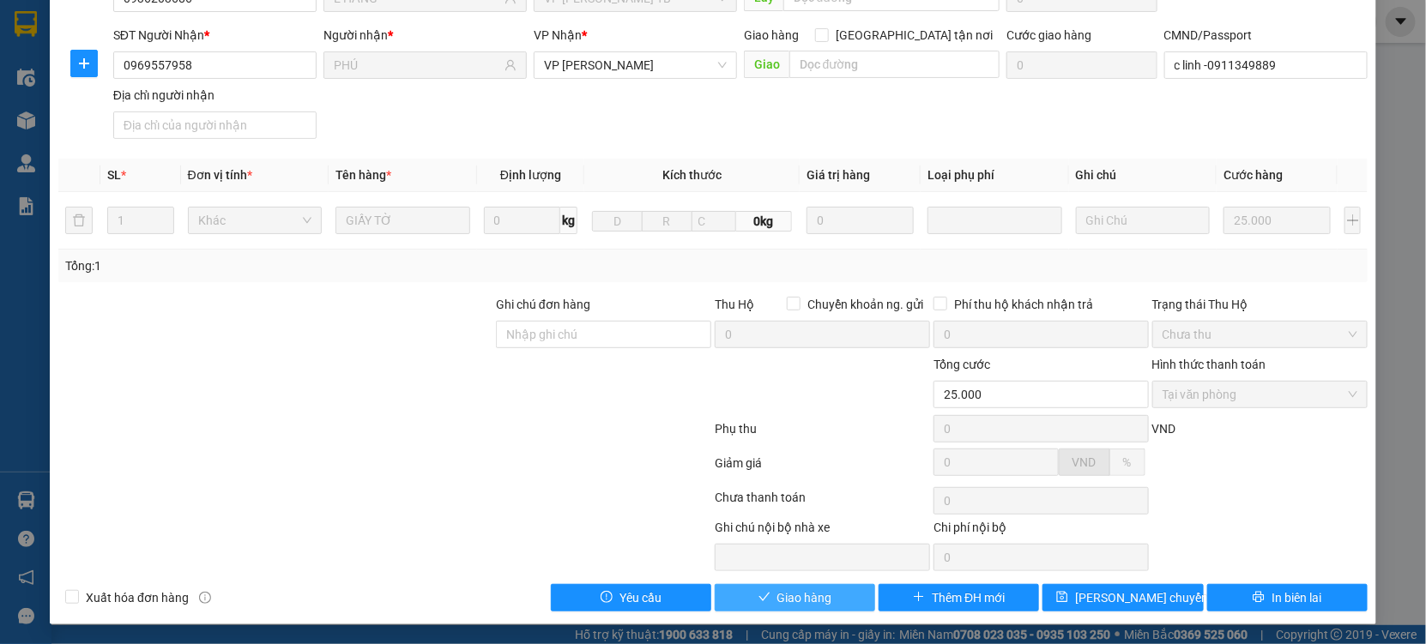
click at [763, 591] on button "Giao hàng" at bounding box center [795, 597] width 160 height 27
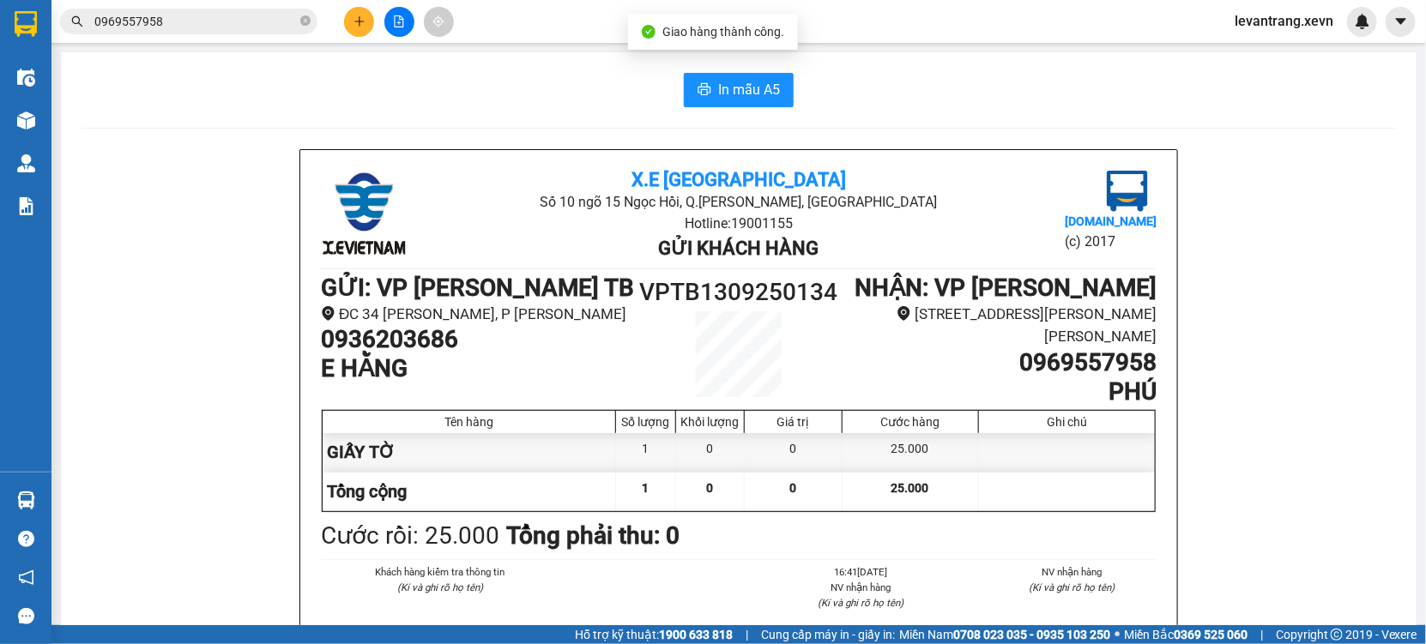
click at [168, 3] on div "Kết quả tìm kiếm ( 100 ) Bộ lọc Mã ĐH Trạng thái Món hàng Thu hộ Tổng cước Chưa…" at bounding box center [713, 21] width 1426 height 43
click at [164, 15] on input "0969557958" at bounding box center [195, 21] width 202 height 19
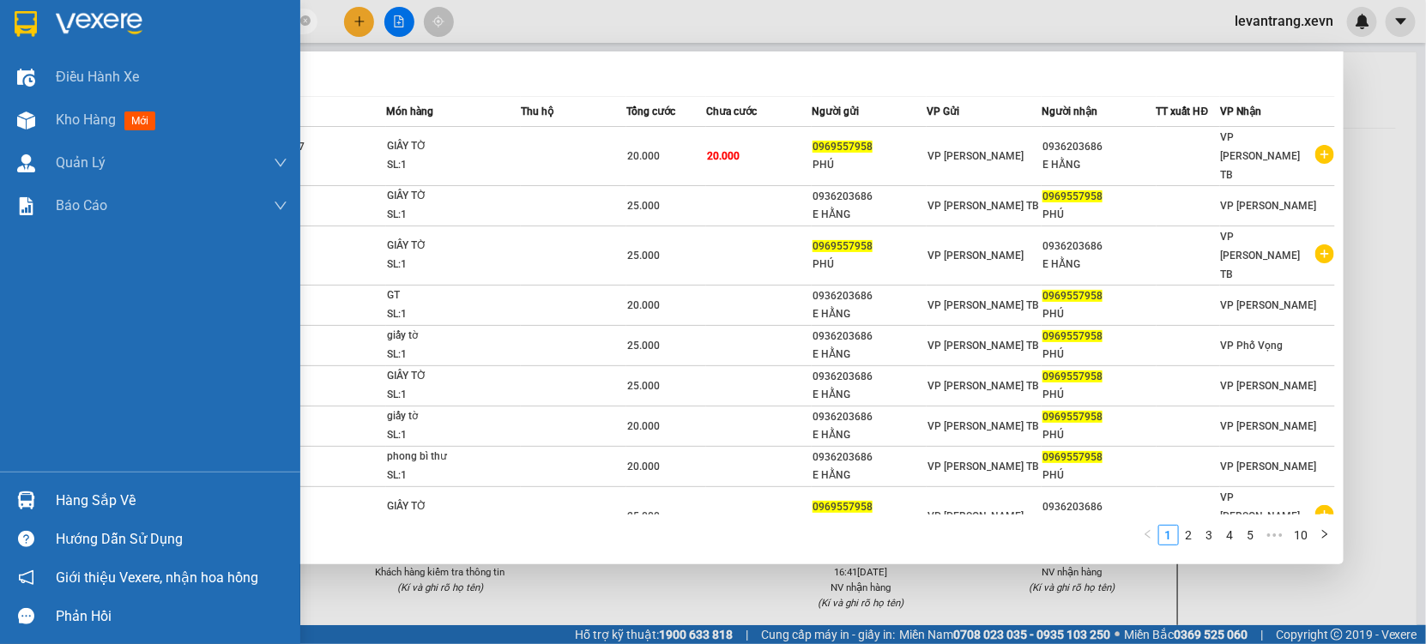
click at [42, 509] on div "Hàng sắp về" at bounding box center [150, 500] width 300 height 39
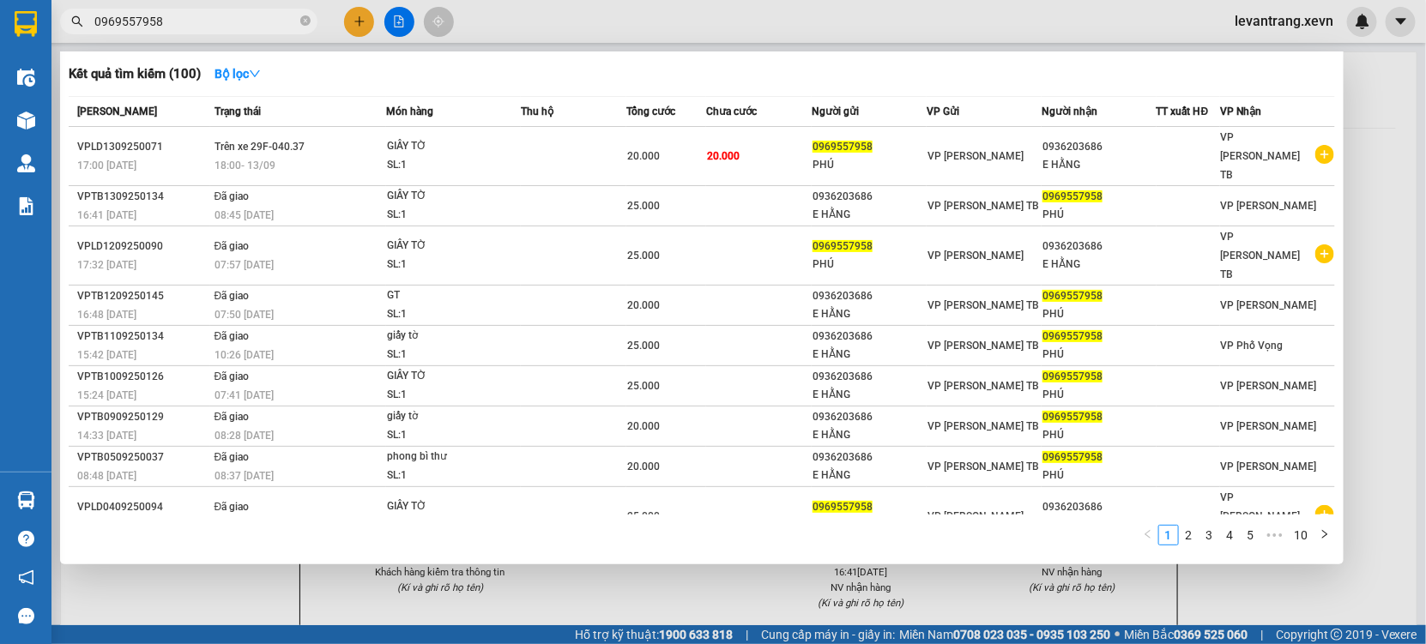
click at [182, 9] on section "Kết quả tìm kiếm ( 100 ) Bộ lọc Mã ĐH Trạng thái Món hàng Thu hộ Tổng cước Chưa…" at bounding box center [713, 322] width 1426 height 644
click at [170, 15] on input "0969557958" at bounding box center [195, 21] width 202 height 19
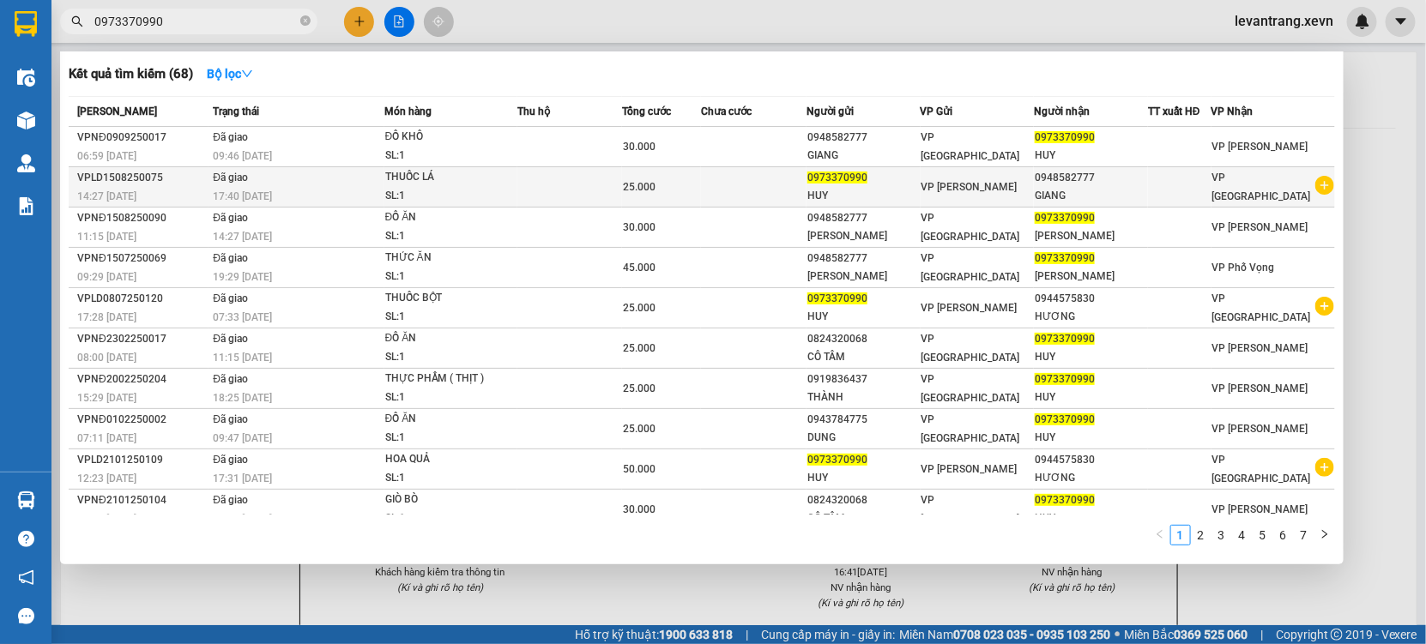
type input "0973370990"
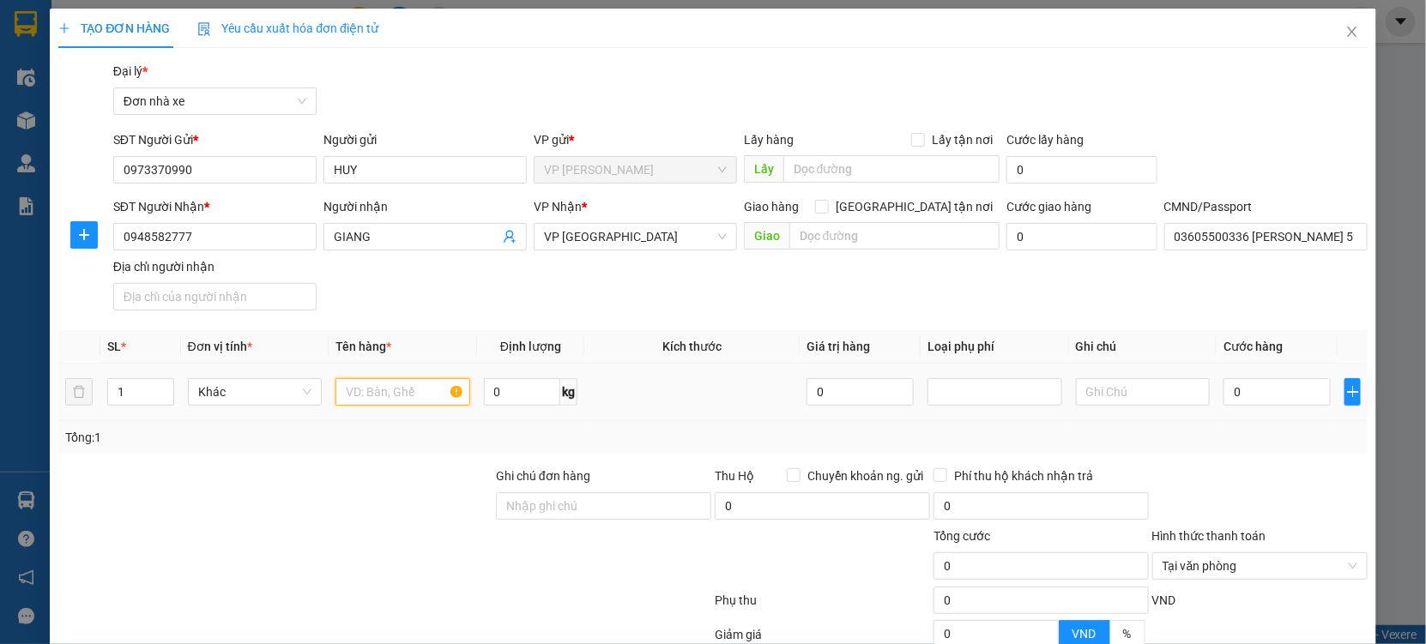
click at [388, 393] on input "text" at bounding box center [402, 391] width 135 height 27
type input "HOA QUẢ"
type input "002"
type input "2"
type input "0.025"
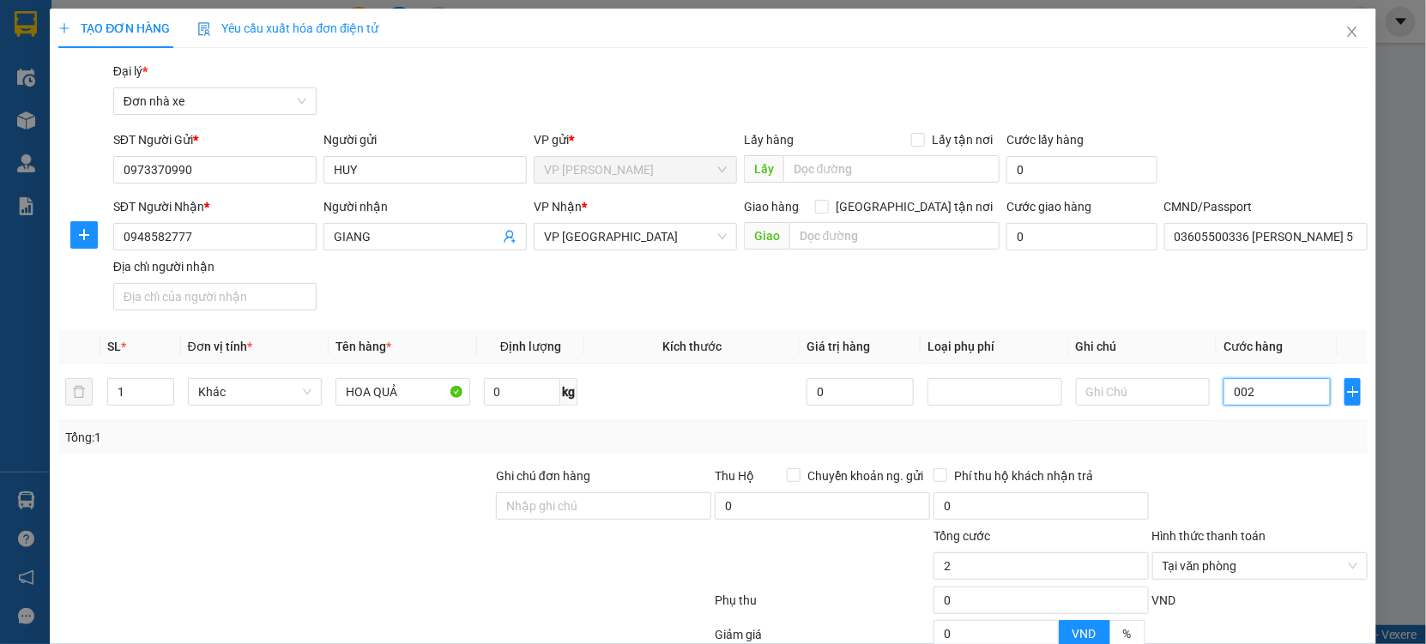
type input "25"
click at [1270, 469] on div at bounding box center [1259, 497] width 219 height 60
type input "25.000"
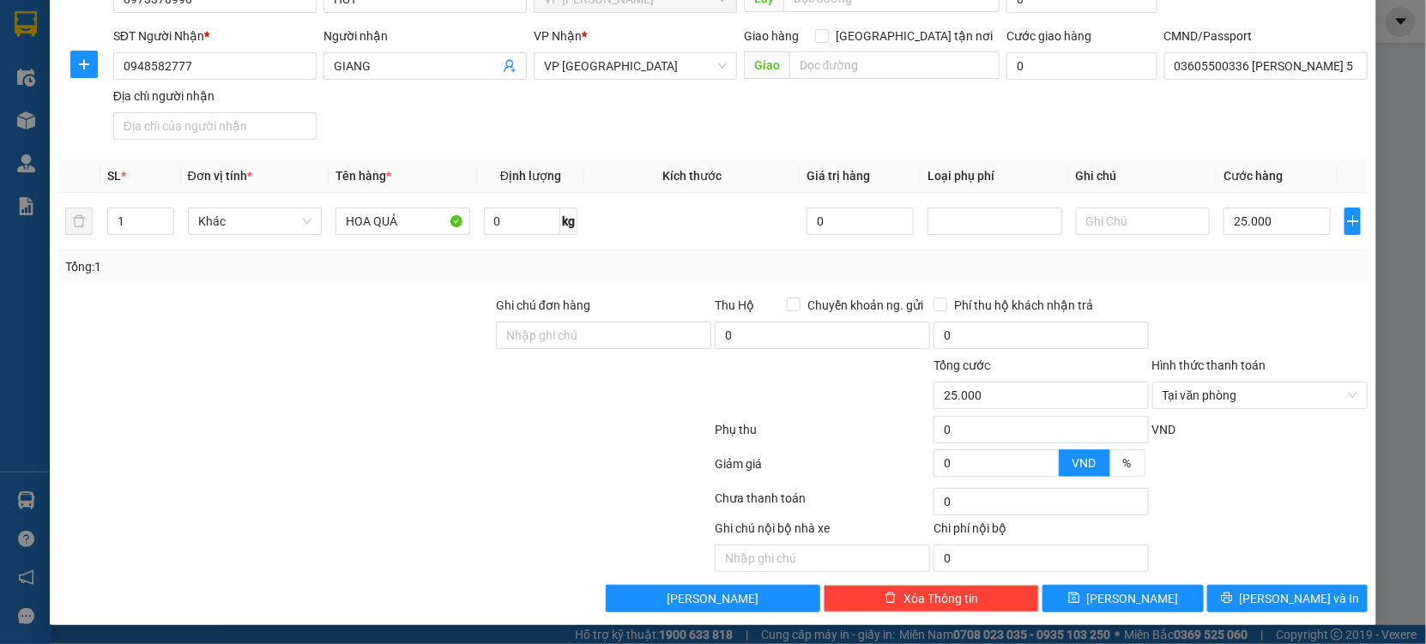
scroll to position [172, 0]
click at [1256, 594] on button "[PERSON_NAME] và In" at bounding box center [1287, 597] width 160 height 27
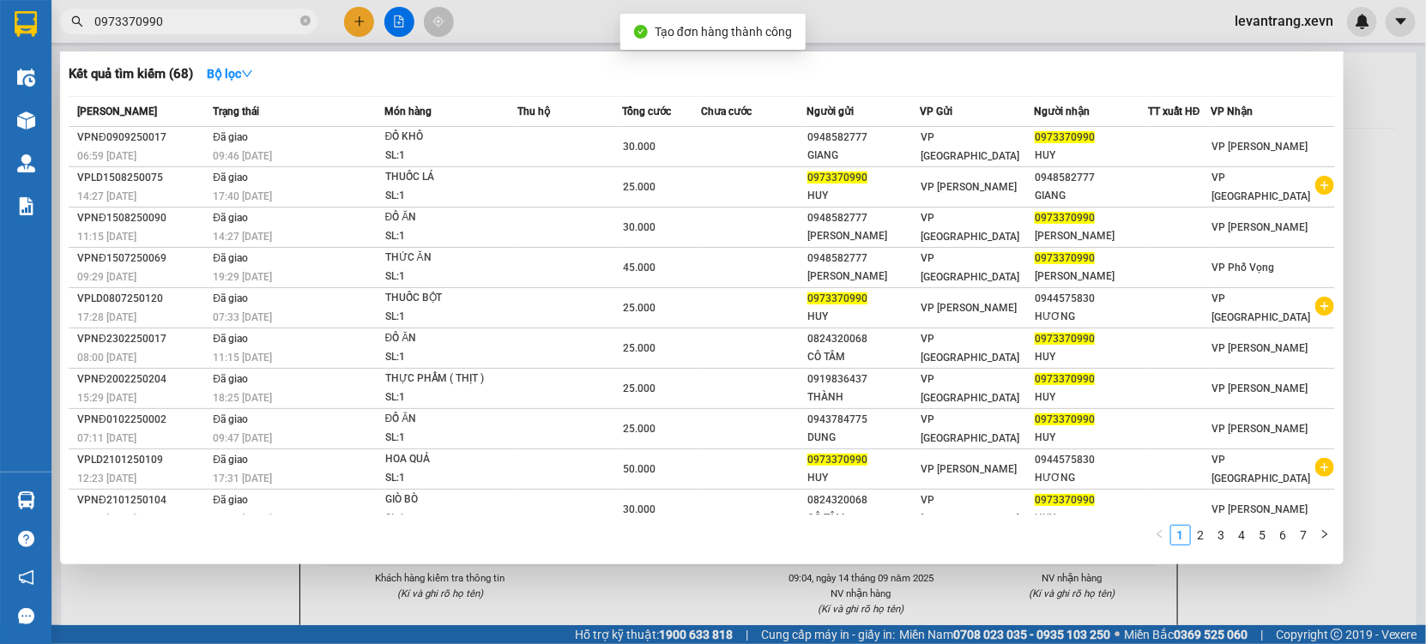
drag, startPoint x: 685, startPoint y: 595, endPoint x: 680, endPoint y: 260, distance: 335.4
click at [681, 566] on div at bounding box center [713, 322] width 1426 height 644
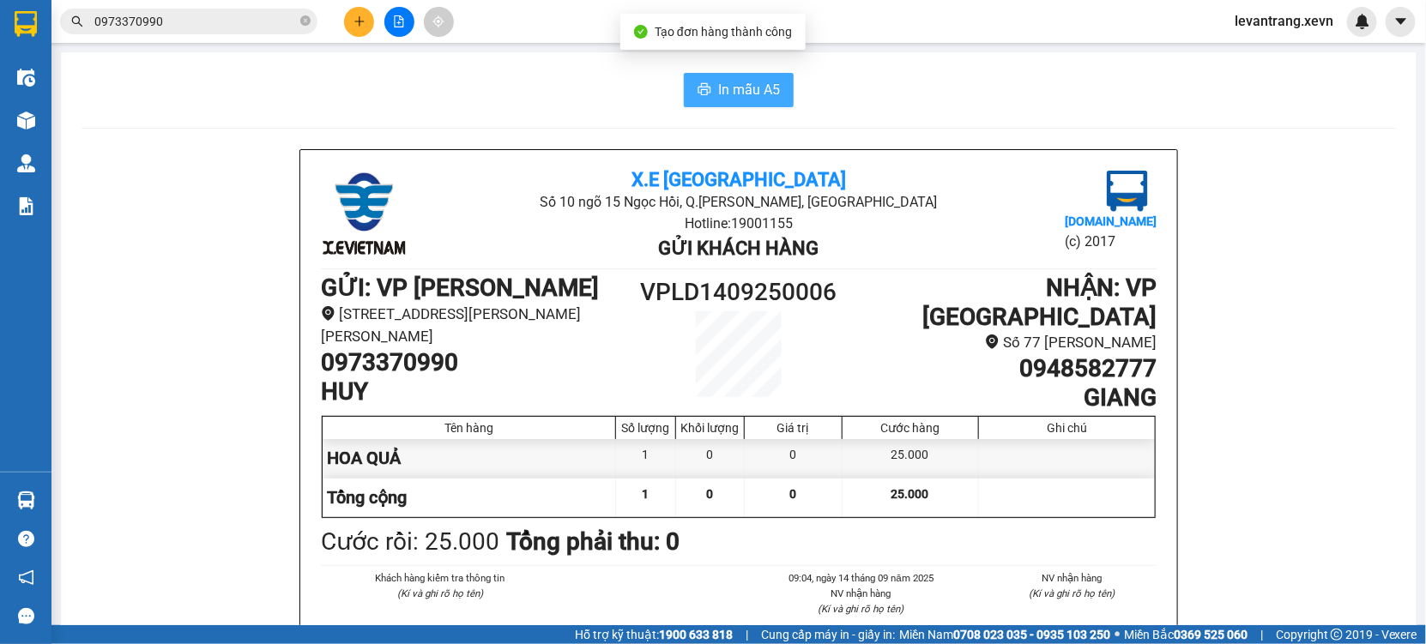
click at [736, 100] on button "In mẫu A5" at bounding box center [739, 90] width 110 height 34
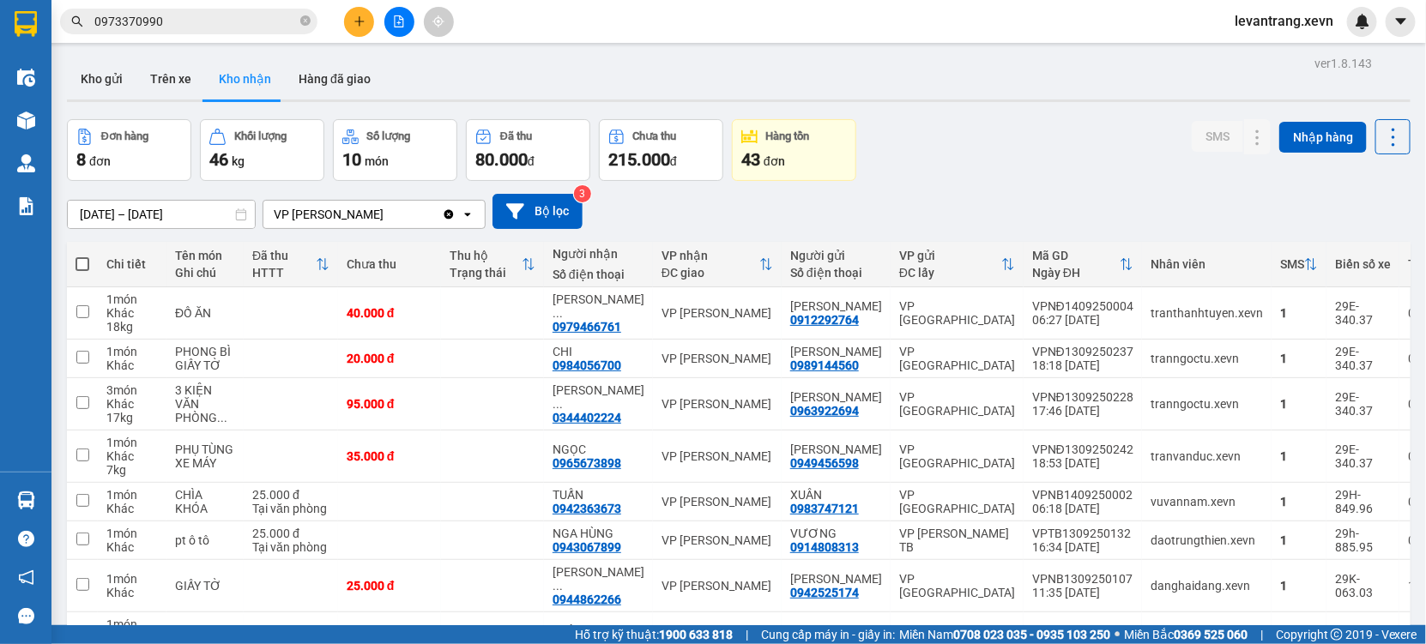
click at [998, 124] on div "Đơn hàng 8 đơn Khối lượng 46 kg Số lượng 10 món Đã thu 80.000 đ Chưa thu 215.00…" at bounding box center [738, 150] width 1343 height 62
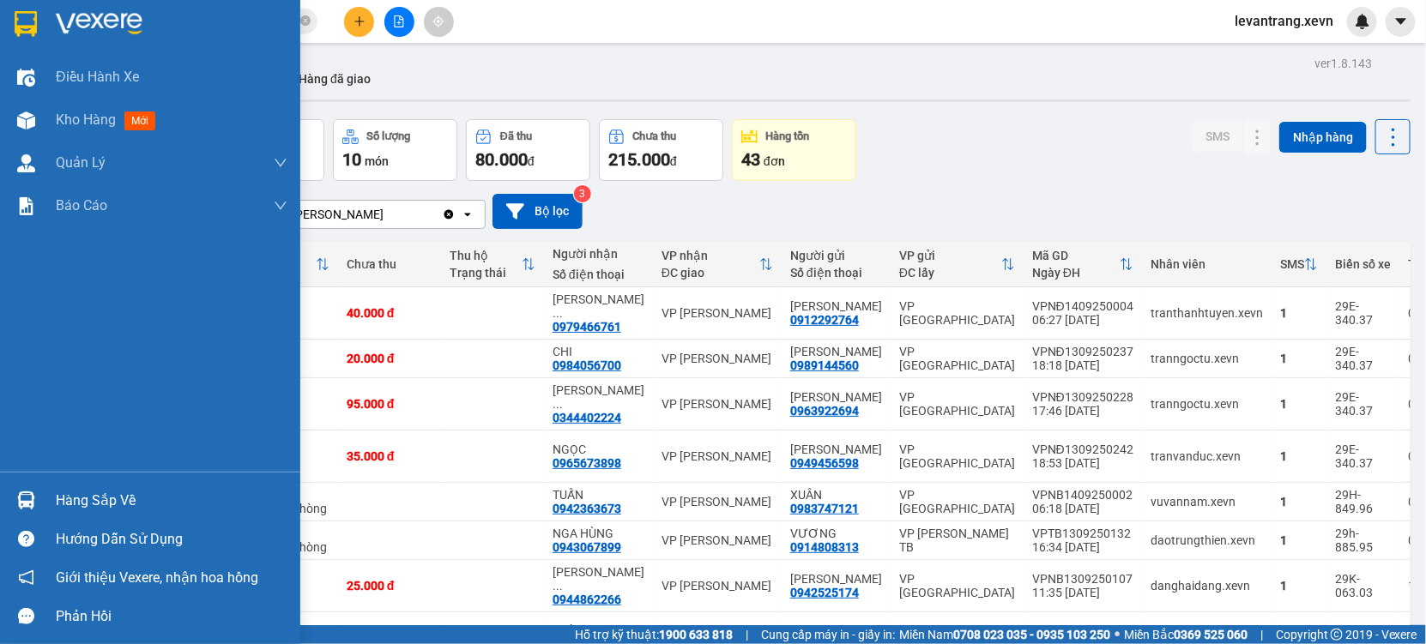
click at [67, 494] on div "Hàng sắp về" at bounding box center [172, 501] width 232 height 26
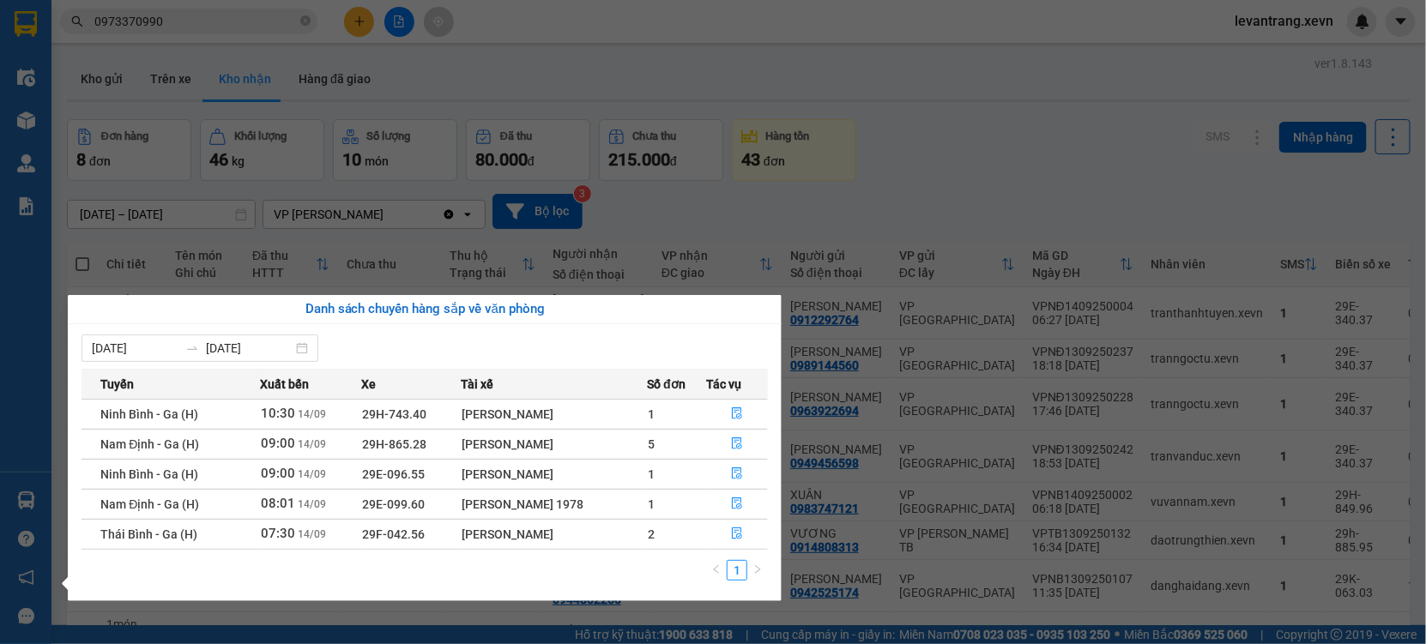
click at [865, 185] on section "Kết quả tìm kiếm ( 68 ) Bộ lọc Mã ĐH Trạng thái Món hàng Thu hộ Tổng cước Chưa …" at bounding box center [713, 322] width 1426 height 644
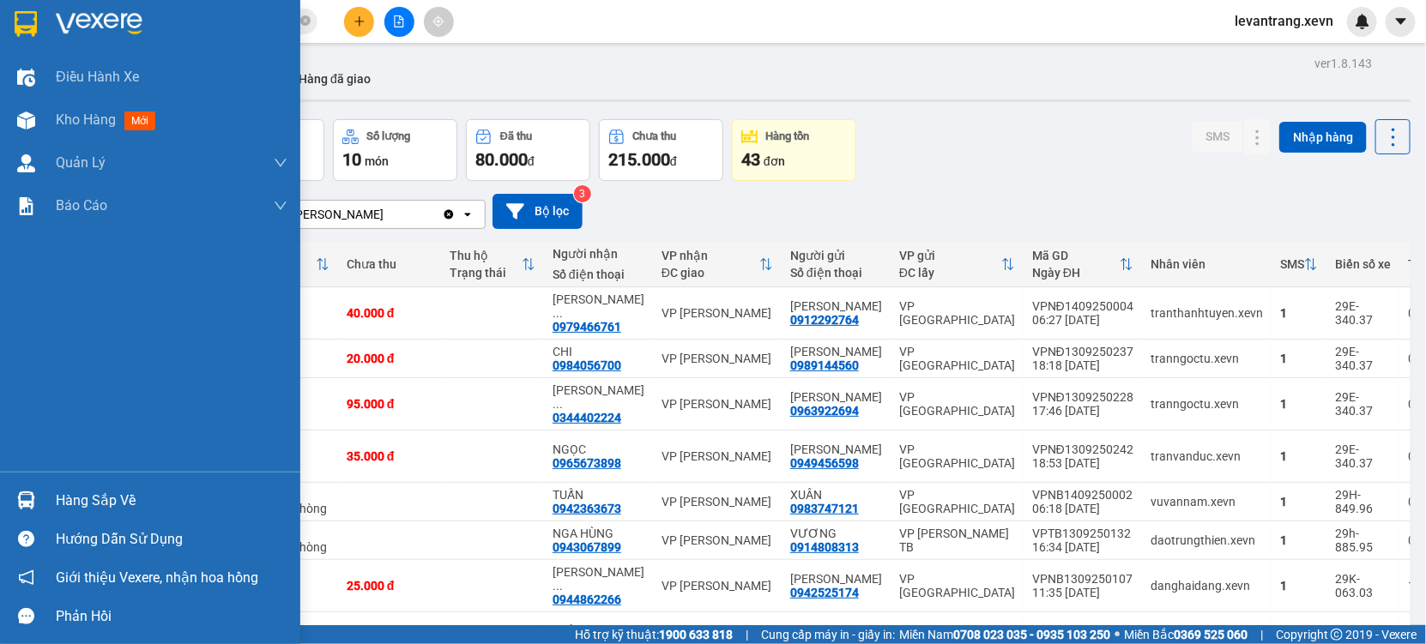
click at [50, 494] on div "Hàng sắp về" at bounding box center [150, 500] width 300 height 39
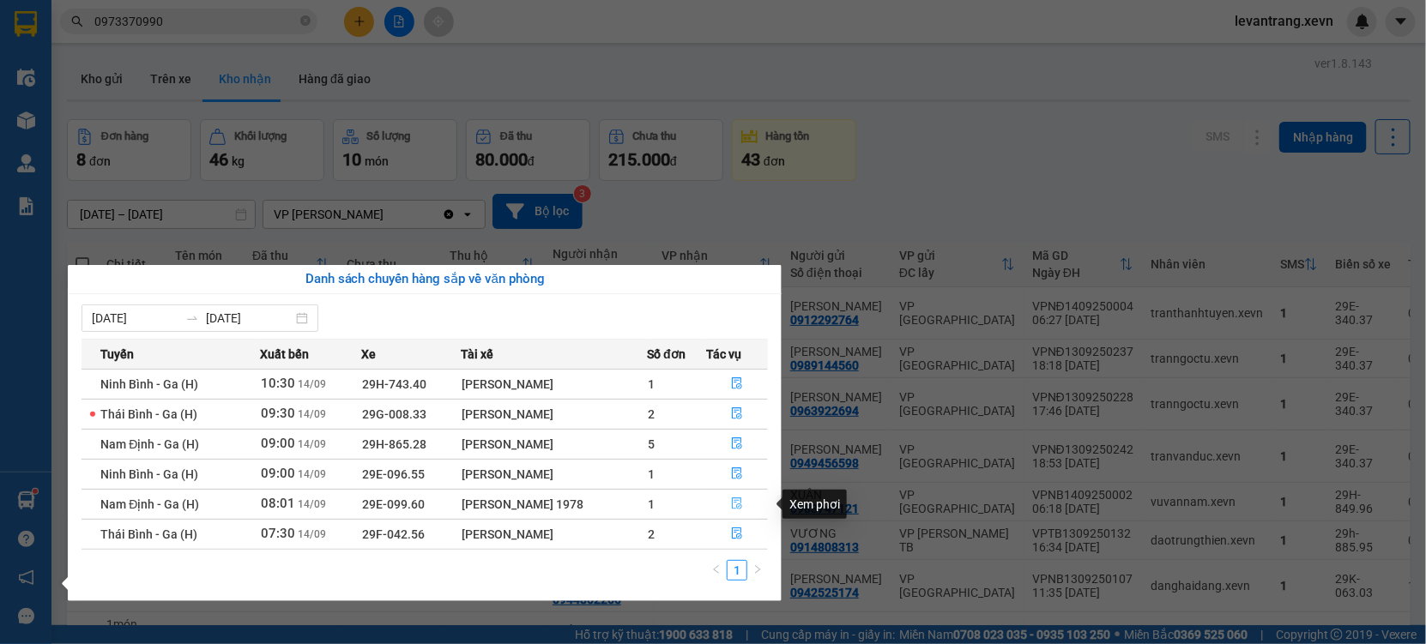
click at [731, 499] on icon "file-done" at bounding box center [737, 504] width 12 height 12
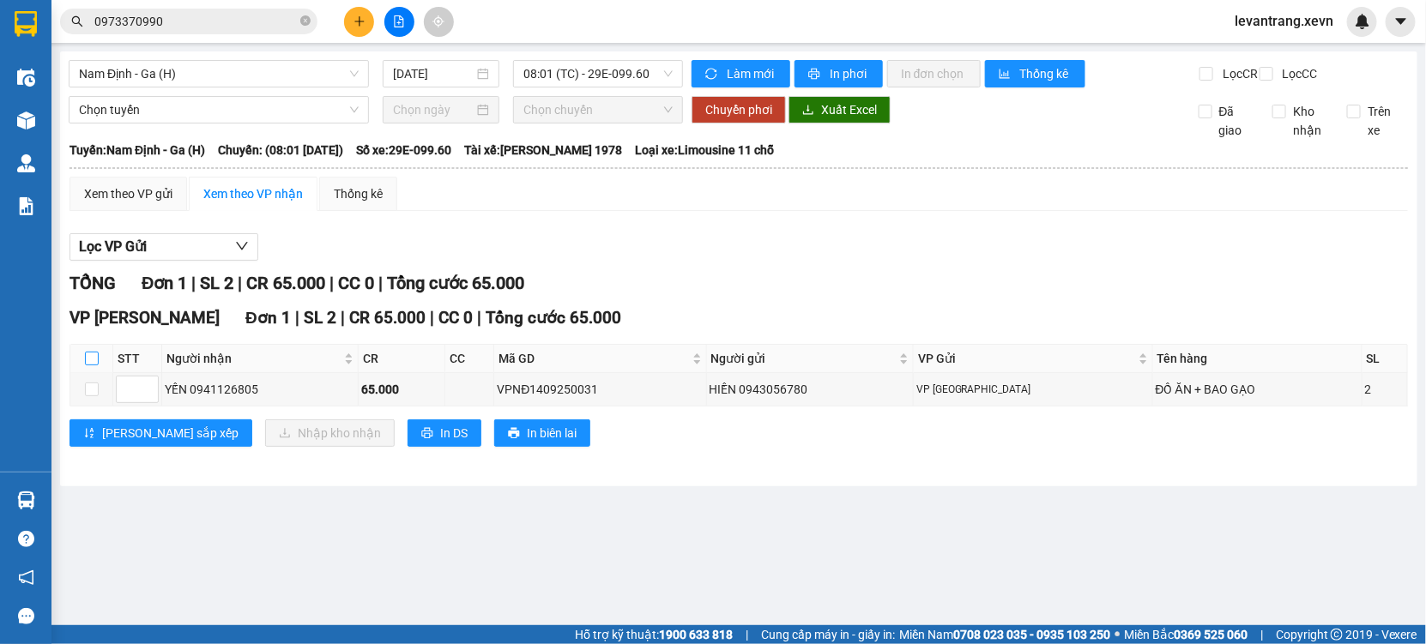
click at [94, 365] on input "checkbox" at bounding box center [92, 359] width 14 height 14
checkbox input "true"
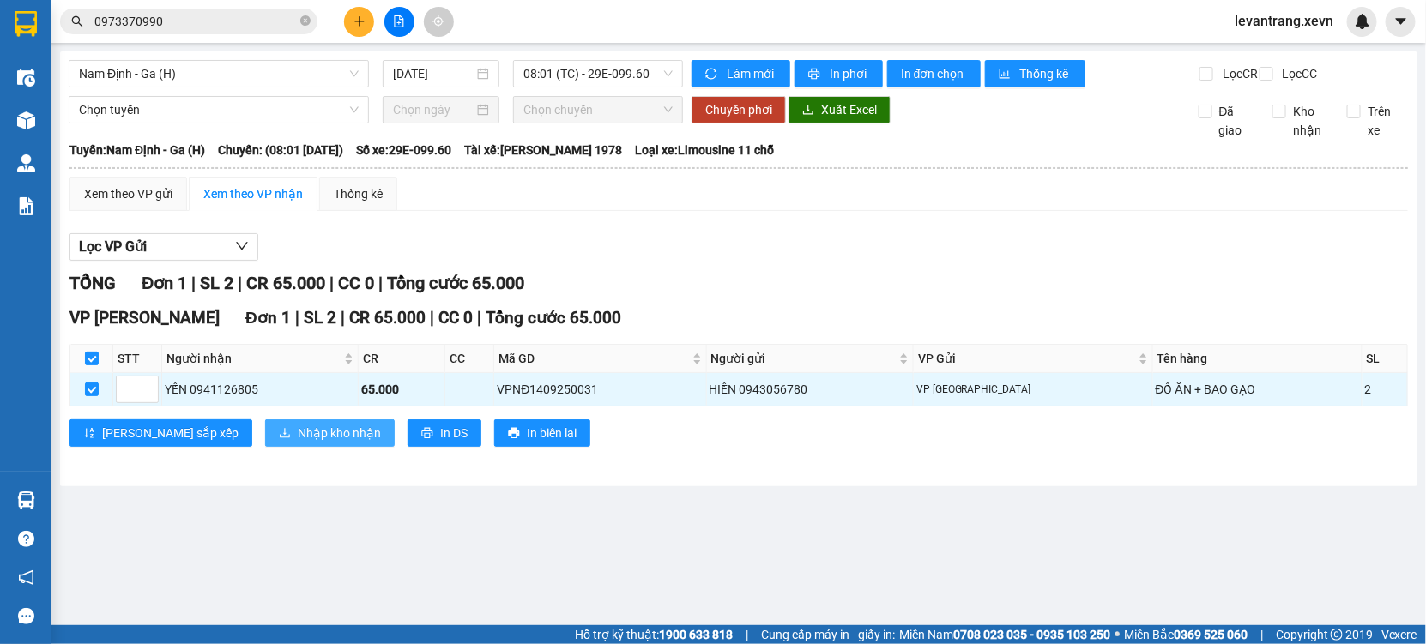
click at [279, 439] on icon "download" at bounding box center [285, 433] width 12 height 12
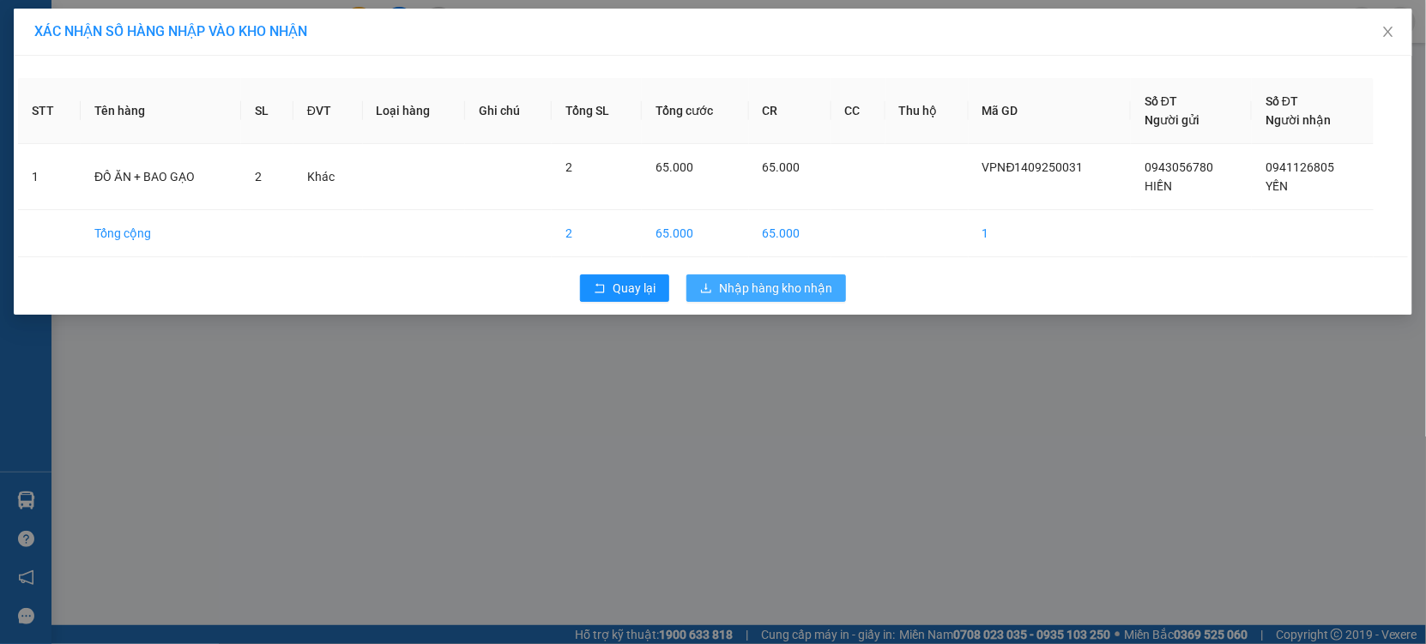
click at [746, 301] on button "Nhập hàng kho nhận" at bounding box center [766, 287] width 160 height 27
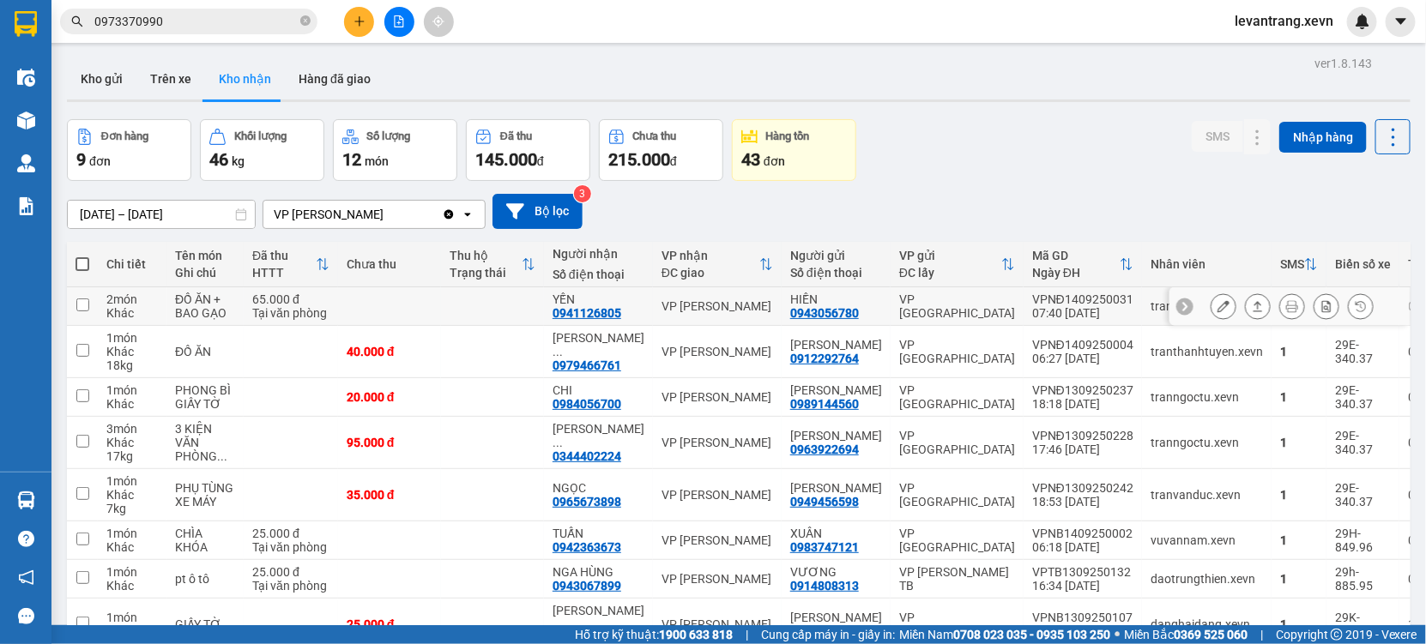
click at [691, 304] on div "VP [PERSON_NAME]" at bounding box center [717, 306] width 112 height 14
checkbox input "true"
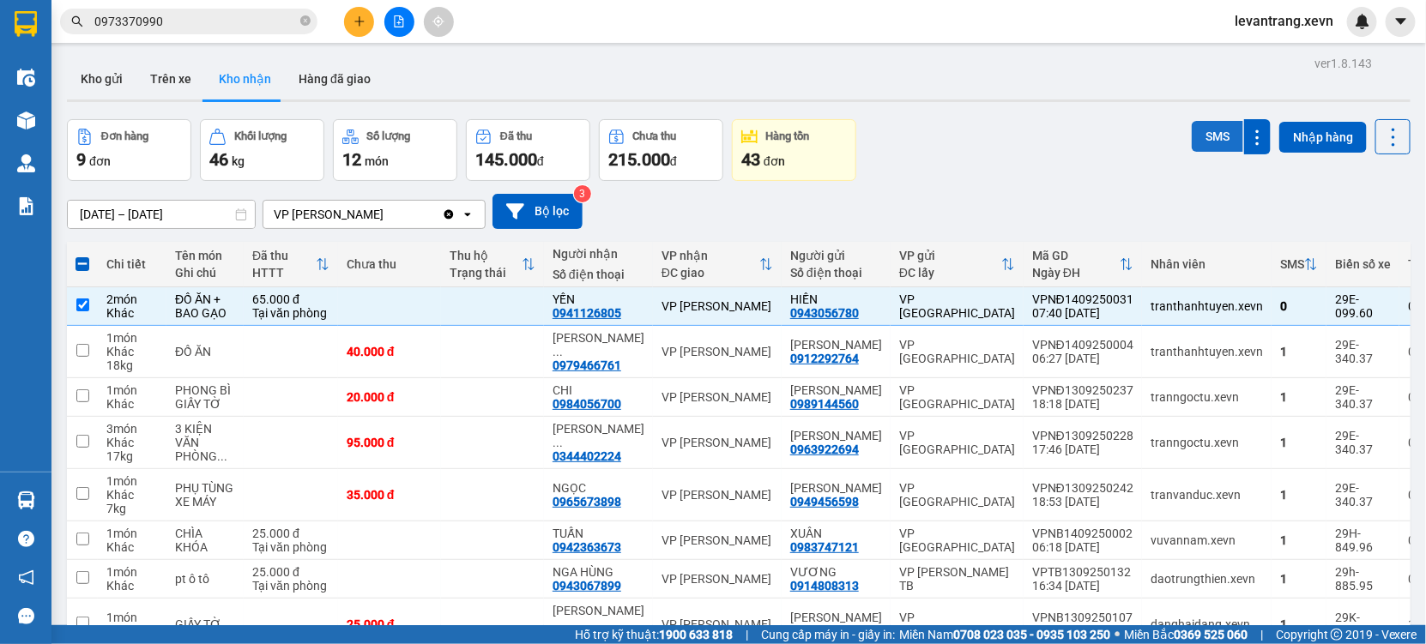
click at [1202, 130] on button "SMS" at bounding box center [1216, 136] width 51 height 31
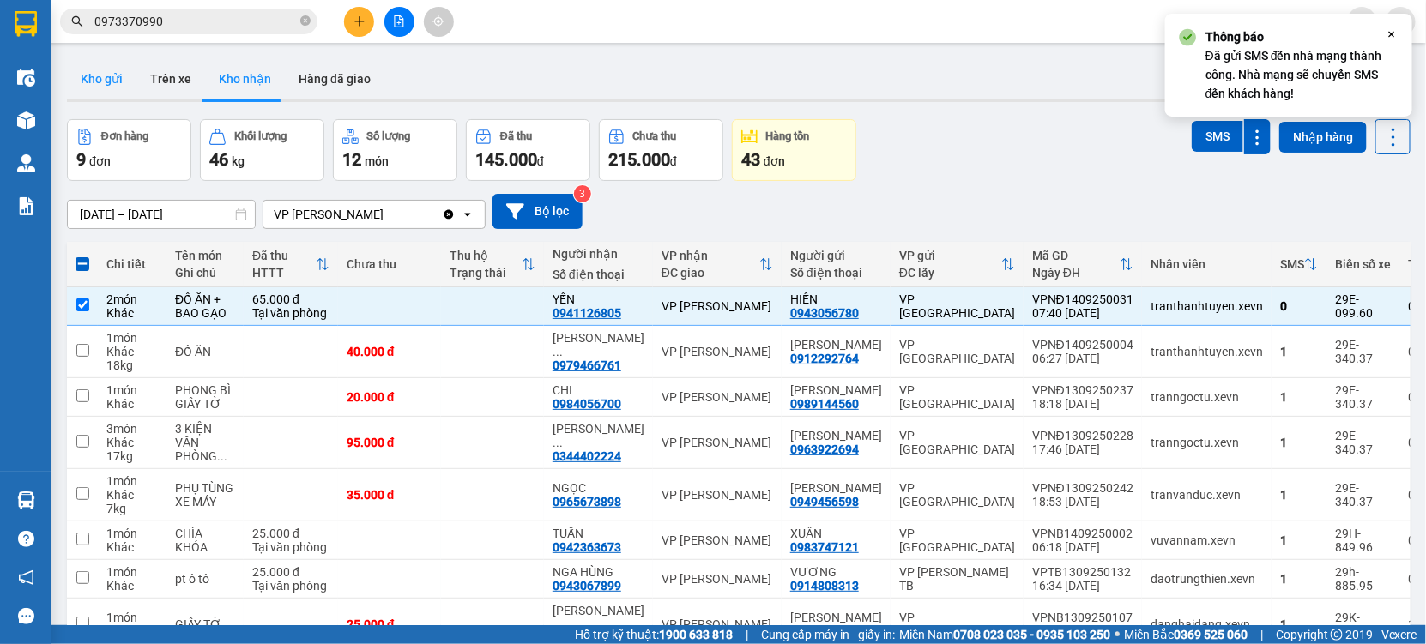
click at [100, 69] on button "Kho gửi" at bounding box center [101, 78] width 69 height 41
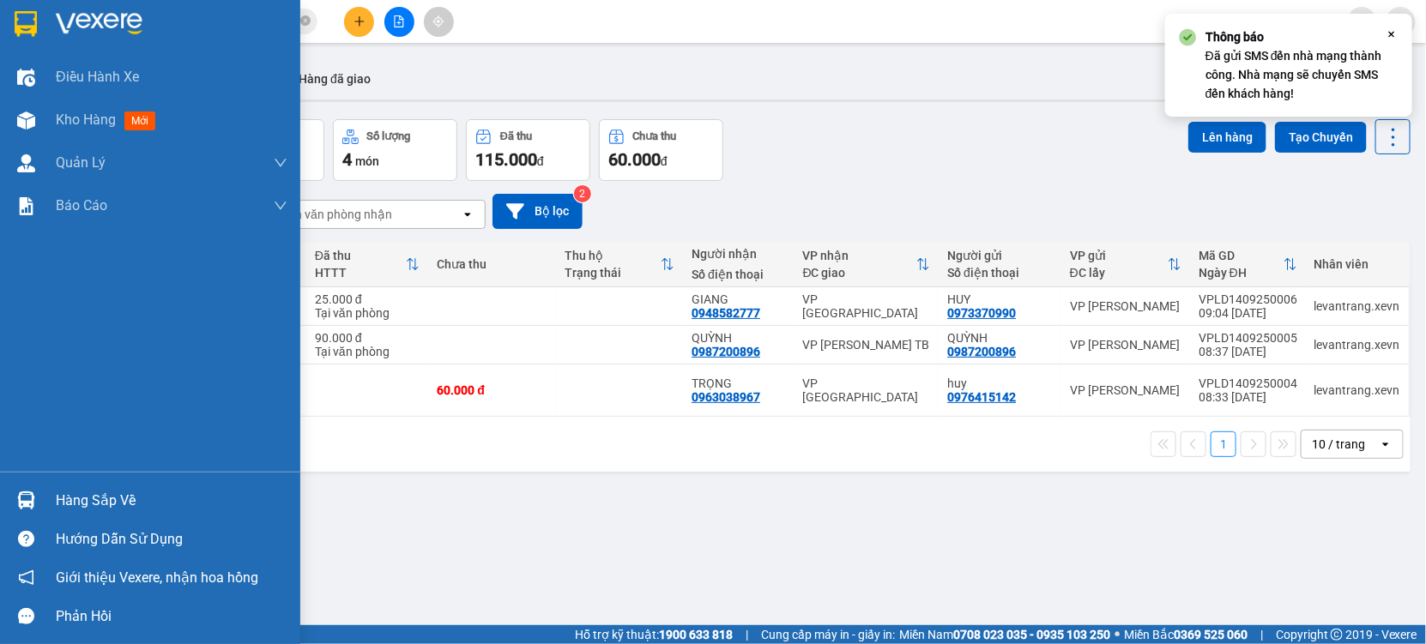
click at [17, 505] on img at bounding box center [26, 501] width 18 height 18
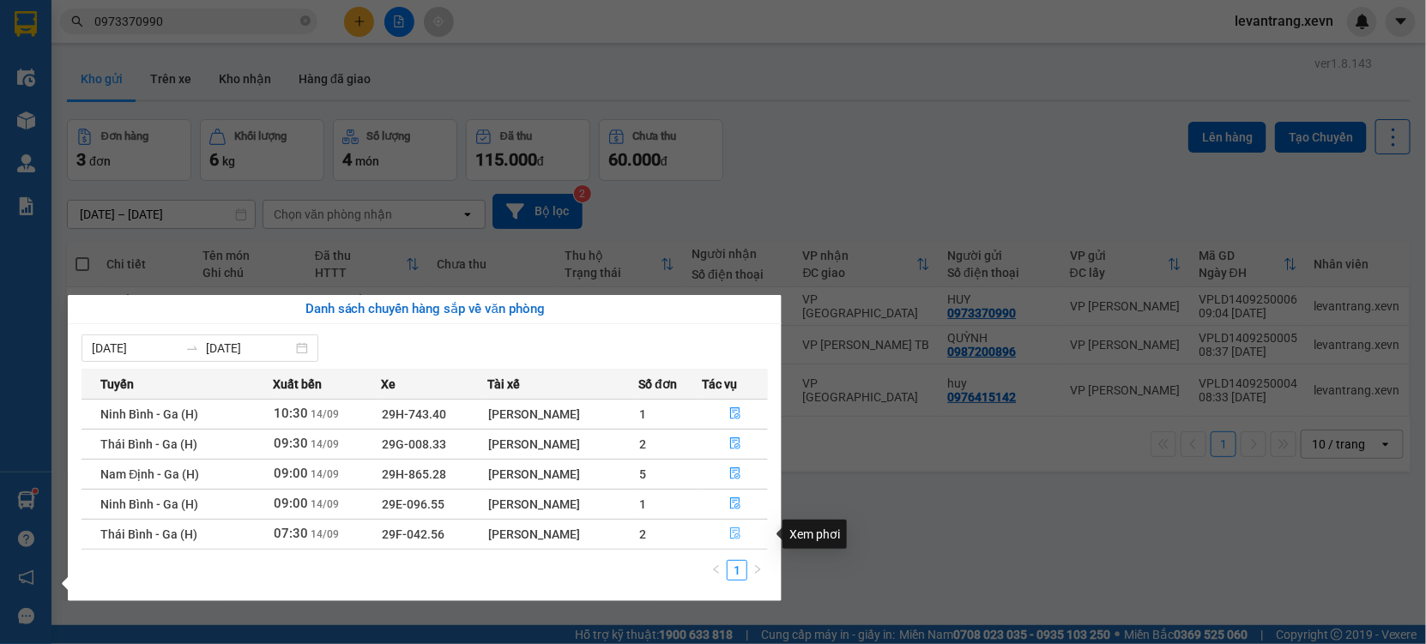
click at [744, 546] on button "button" at bounding box center [735, 534] width 65 height 27
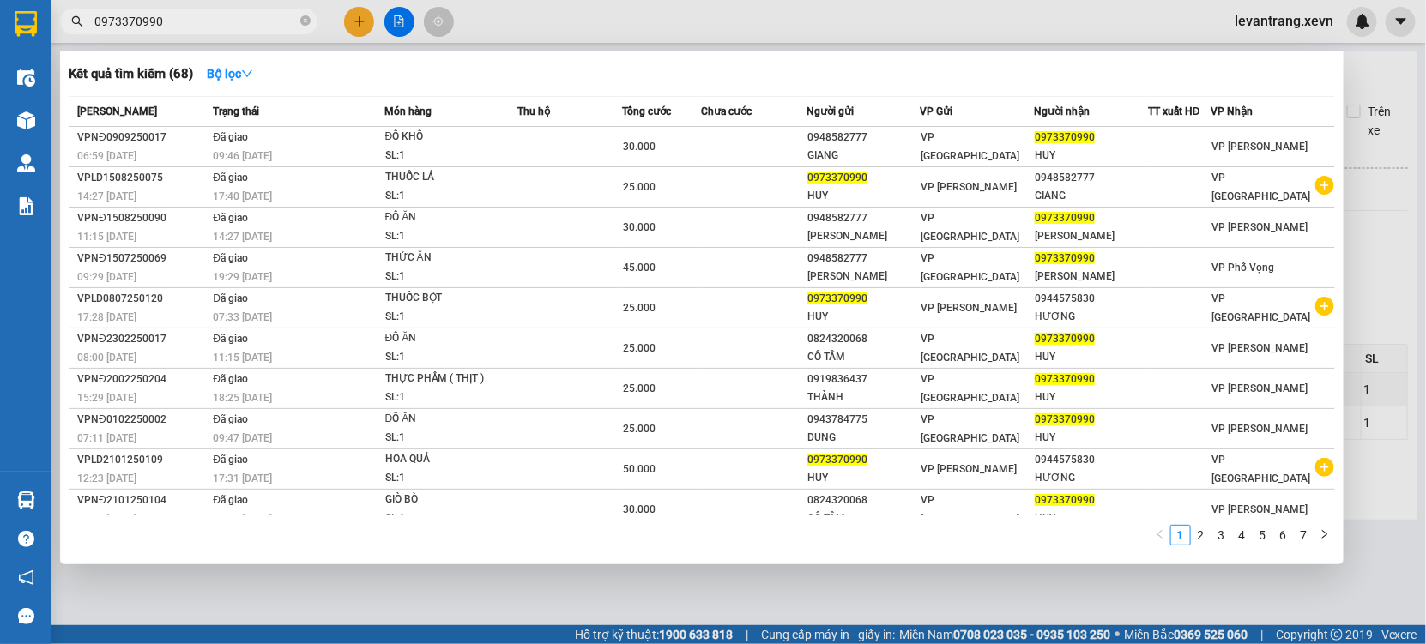
click at [160, 31] on span "0973370990" at bounding box center [188, 22] width 257 height 26
click at [209, 14] on input "0973370990" at bounding box center [195, 21] width 202 height 19
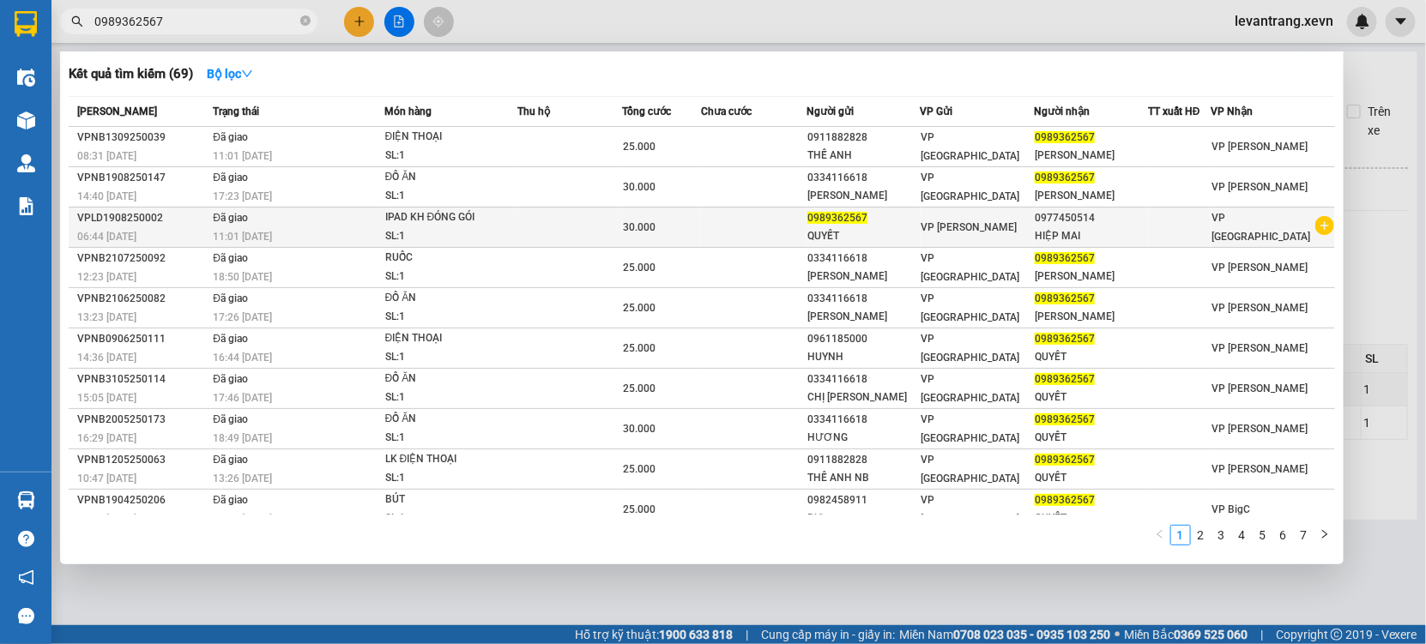
type input "0989362567"
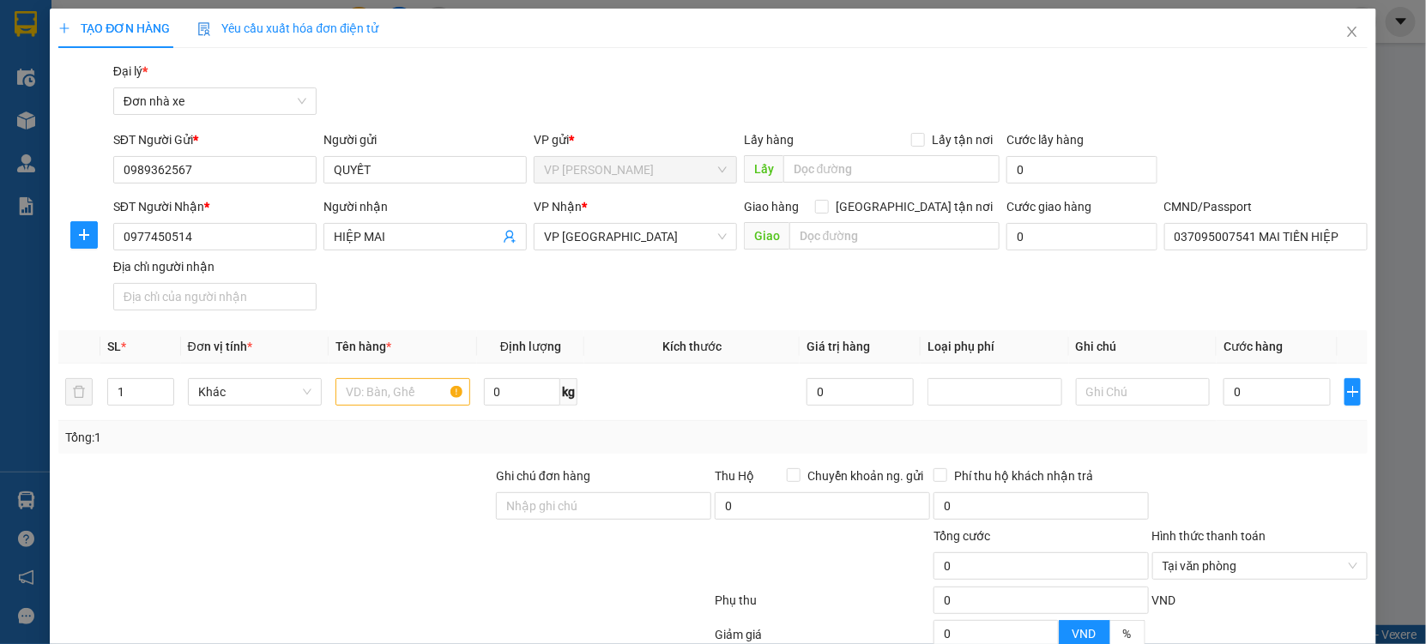
click at [244, 251] on div "SĐT Người Nhận * 0977450514" at bounding box center [214, 227] width 203 height 60
click at [504, 236] on icon "user-add" at bounding box center [510, 237] width 14 height 14
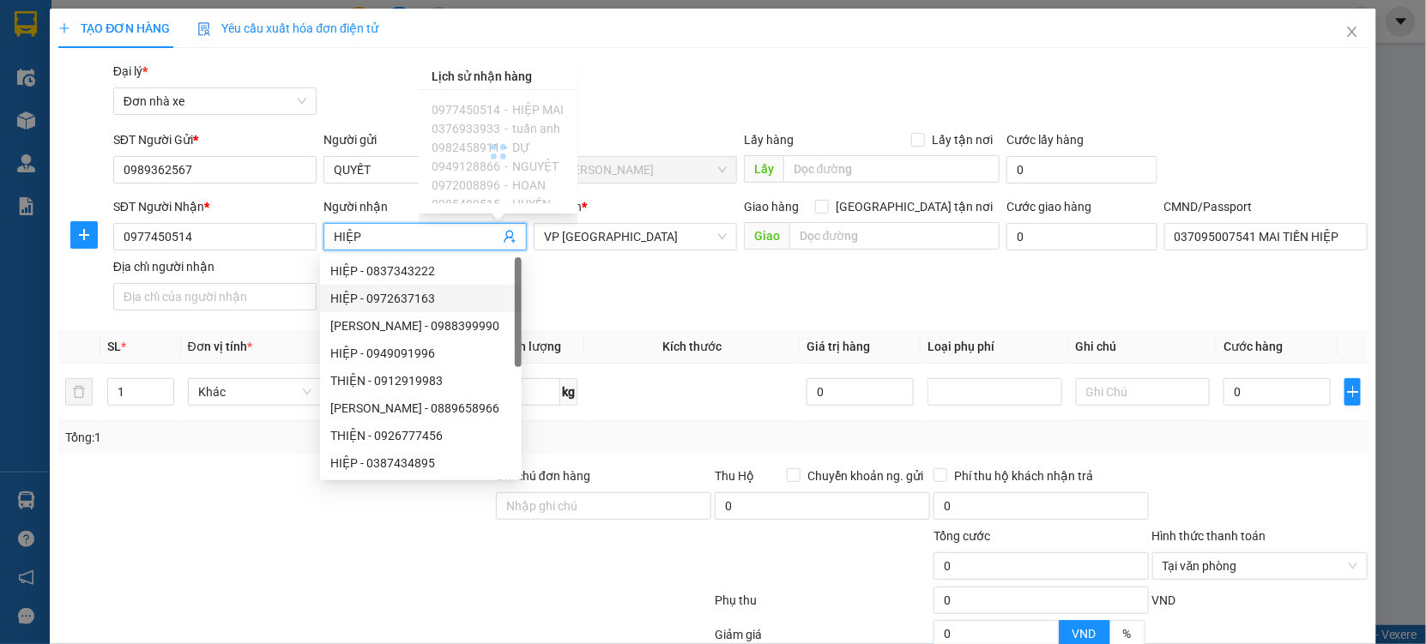
type input "HIỆP"
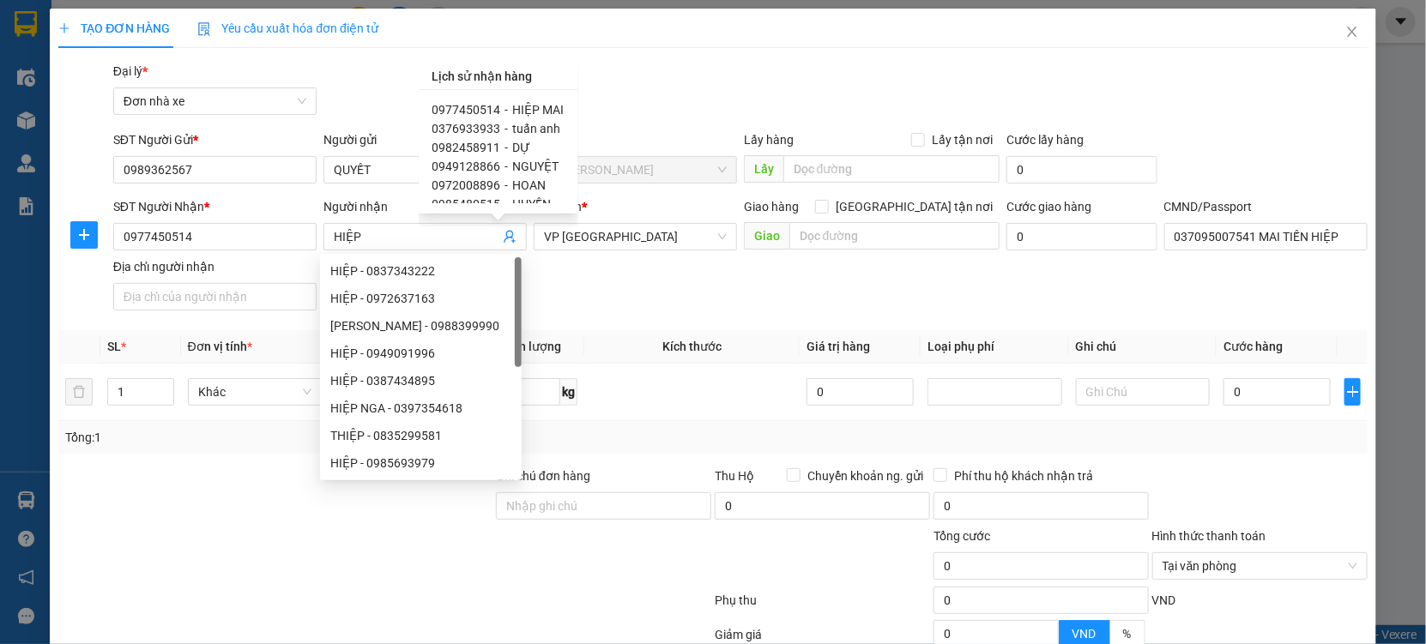
click at [577, 296] on div "SĐT Người Nhận * 0977450514 Người nhận HIỆP VP Nhận * VP Ninh Bình Giao hàng Gi…" at bounding box center [740, 257] width 1261 height 120
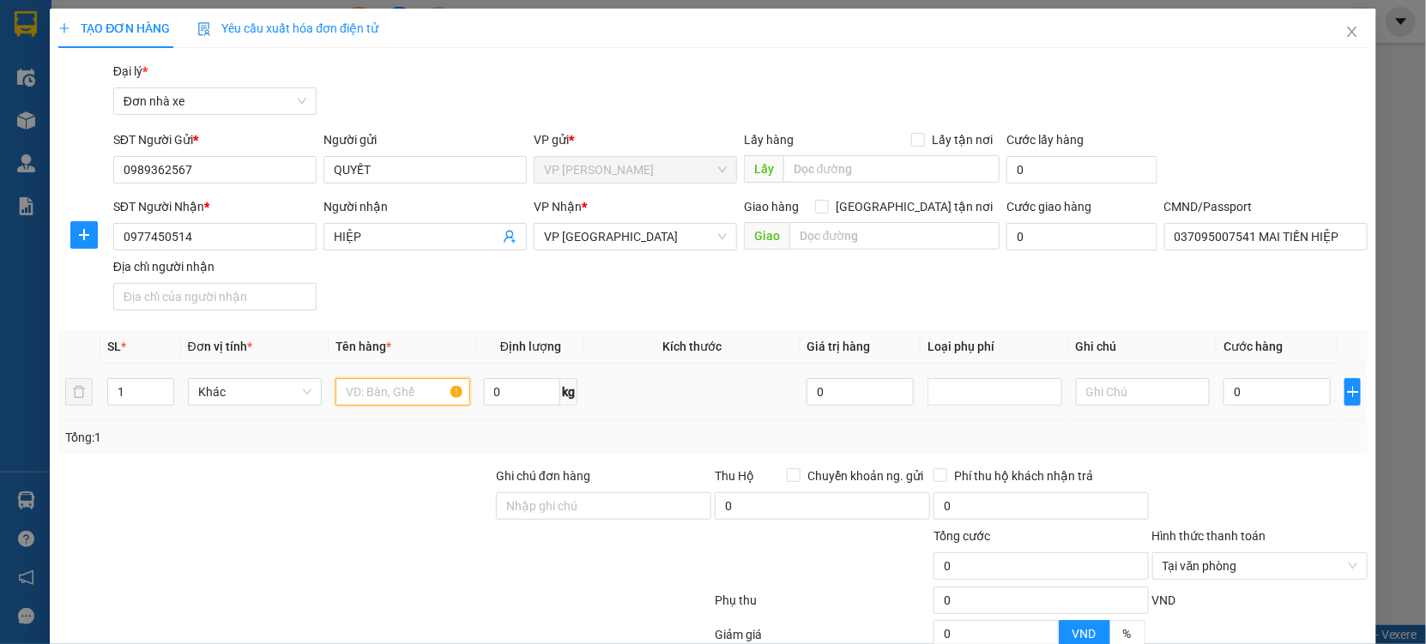
click at [425, 389] on input "text" at bounding box center [402, 391] width 135 height 27
type input "ĐIỆN THOẠI"
click at [534, 395] on input "0" at bounding box center [522, 391] width 76 height 27
type input "0"
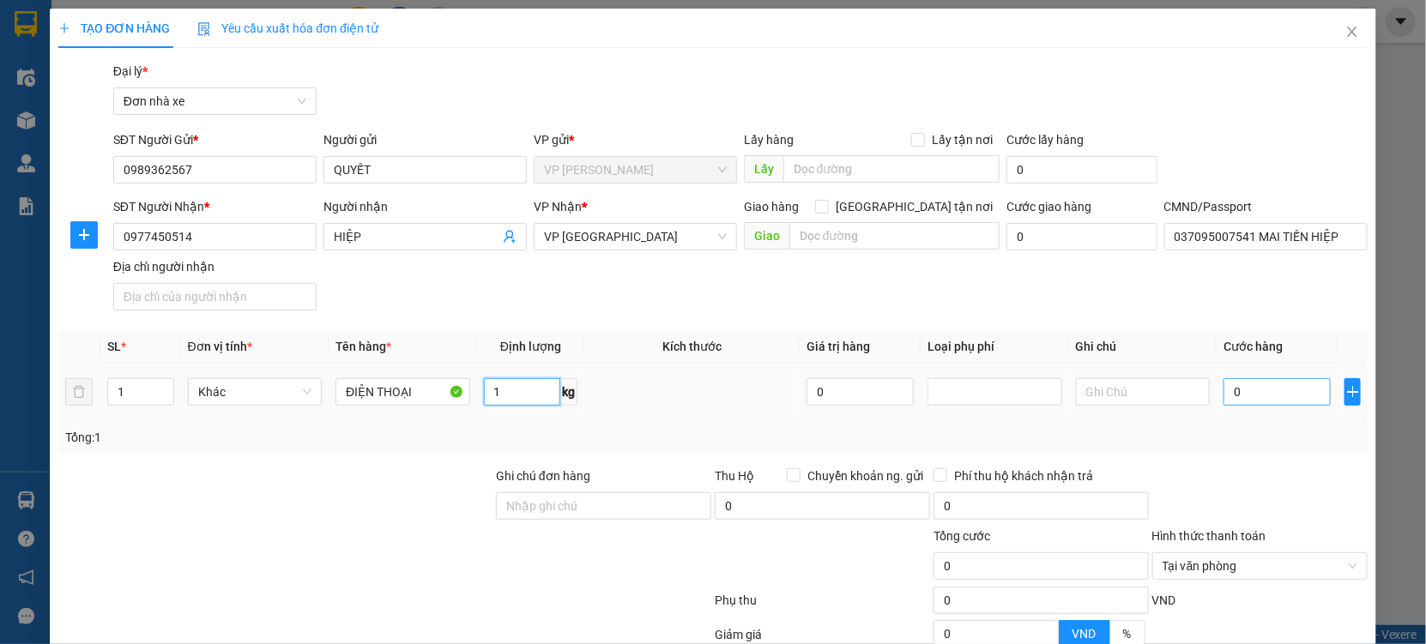
type input "1"
click at [1255, 393] on input "0" at bounding box center [1276, 391] width 107 height 27
click at [1254, 393] on input "0" at bounding box center [1276, 391] width 107 height 27
type input "002"
type input "2"
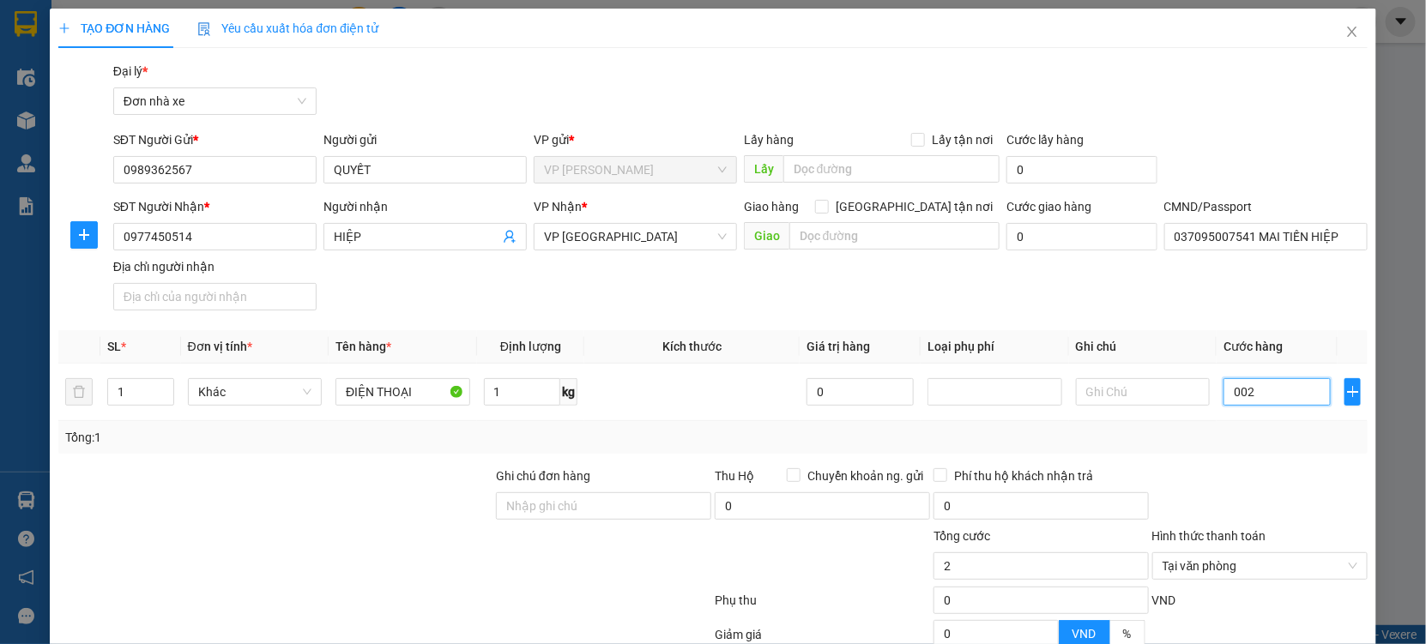
type input "0.025"
drag, startPoint x: 1252, startPoint y: 381, endPoint x: 1221, endPoint y: 394, distance: 34.2
click at [1223, 394] on input "0" at bounding box center [1276, 391] width 107 height 27
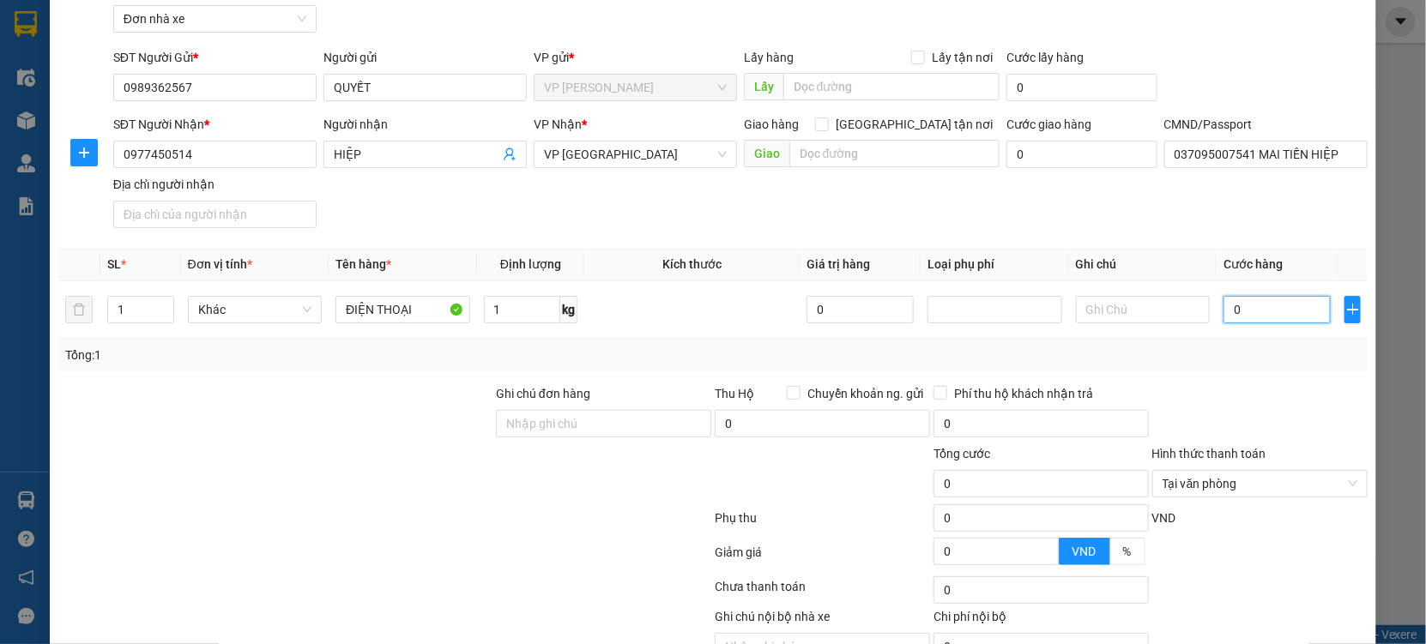
scroll to position [172, 0]
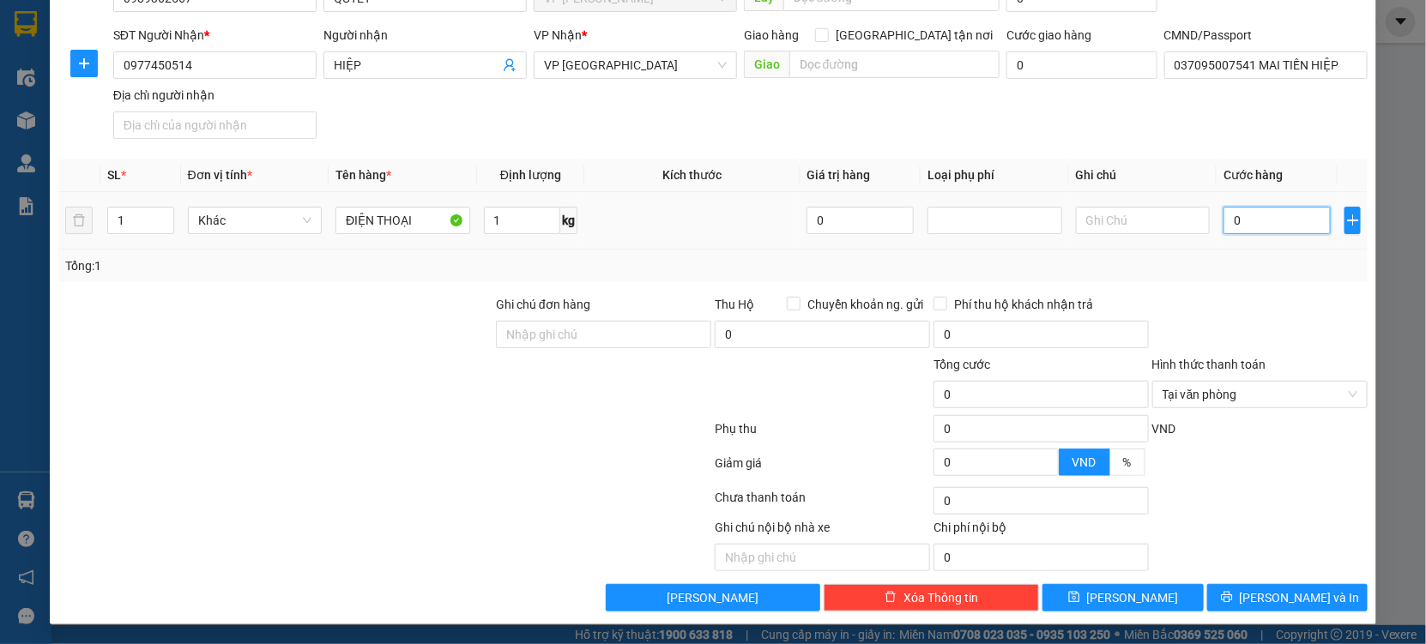
drag, startPoint x: 1244, startPoint y: 214, endPoint x: 1203, endPoint y: 218, distance: 40.5
click at [1216, 218] on td "0" at bounding box center [1276, 220] width 121 height 57
drag, startPoint x: 1247, startPoint y: 227, endPoint x: 1197, endPoint y: 221, distance: 50.1
click at [1197, 222] on tr "1 Khác ĐIỆN THOẠI 1 kg 0 0" at bounding box center [712, 220] width 1309 height 57
click at [1250, 226] on input "0" at bounding box center [1276, 220] width 107 height 27
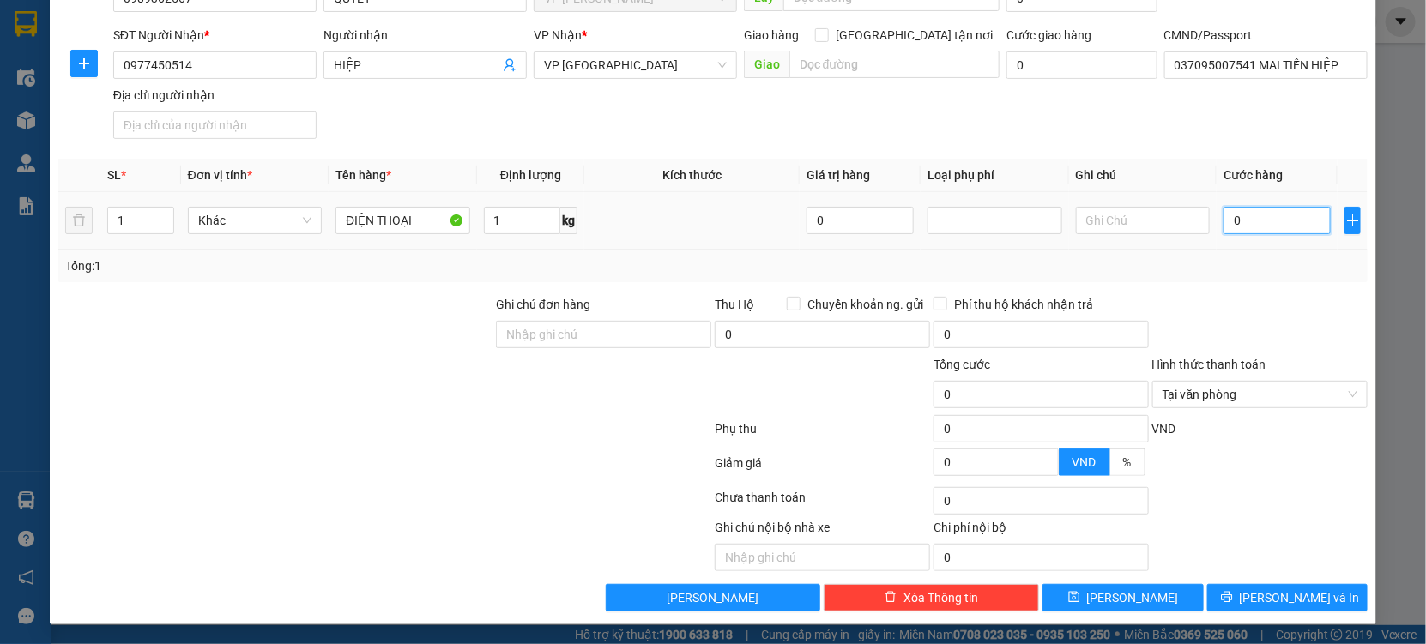
click at [1250, 226] on input "0" at bounding box center [1276, 220] width 107 height 27
drag, startPoint x: 1268, startPoint y: 230, endPoint x: 1208, endPoint y: 218, distance: 61.2
click at [1216, 218] on td "0.250.000" at bounding box center [1276, 220] width 121 height 57
drag, startPoint x: 1272, startPoint y: 226, endPoint x: 1212, endPoint y: 223, distance: 60.1
click at [1223, 223] on input "0.250.000" at bounding box center [1276, 220] width 107 height 27
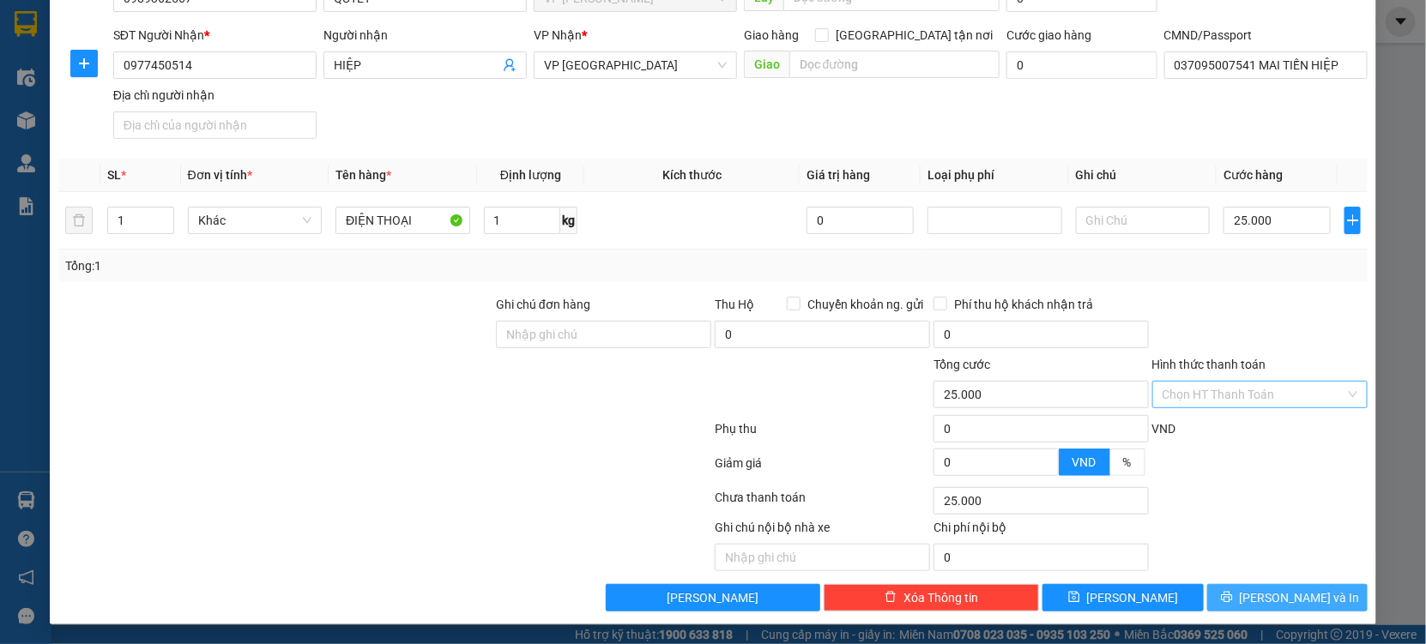
click at [1295, 586] on button "[PERSON_NAME] và In" at bounding box center [1287, 597] width 160 height 27
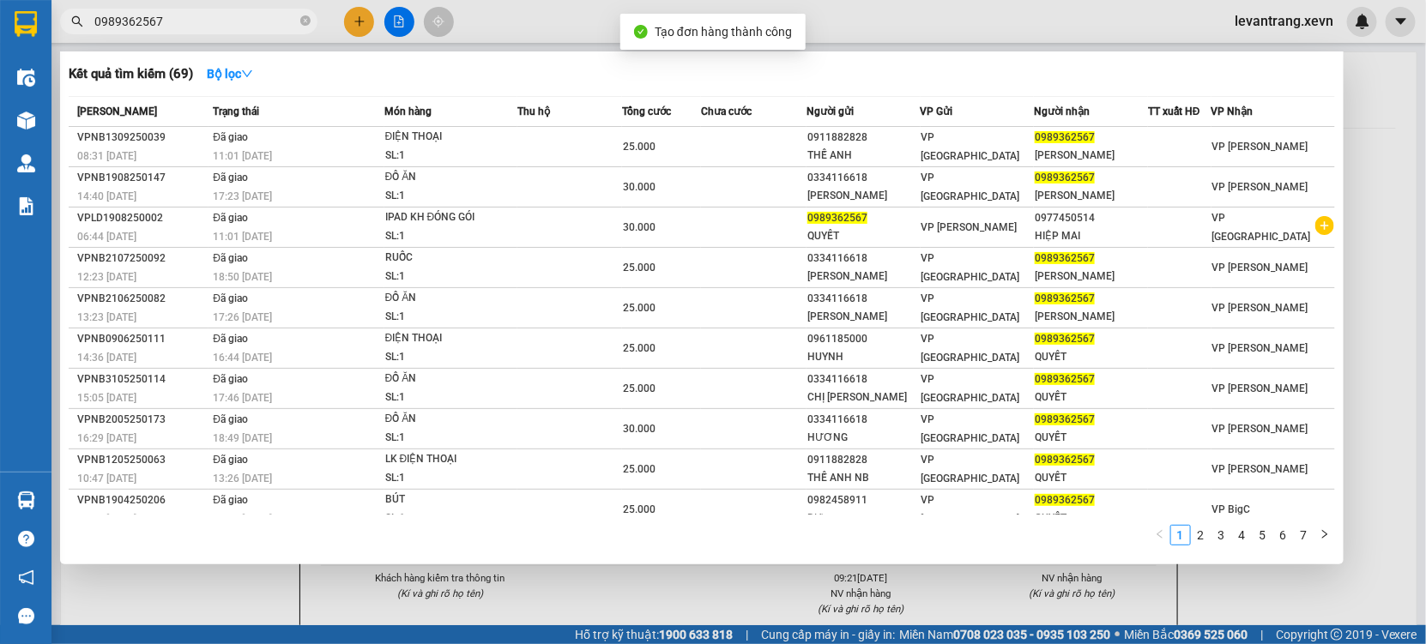
click at [674, 26] on span "Tạo đơn hàng thành công" at bounding box center [722, 32] width 137 height 14
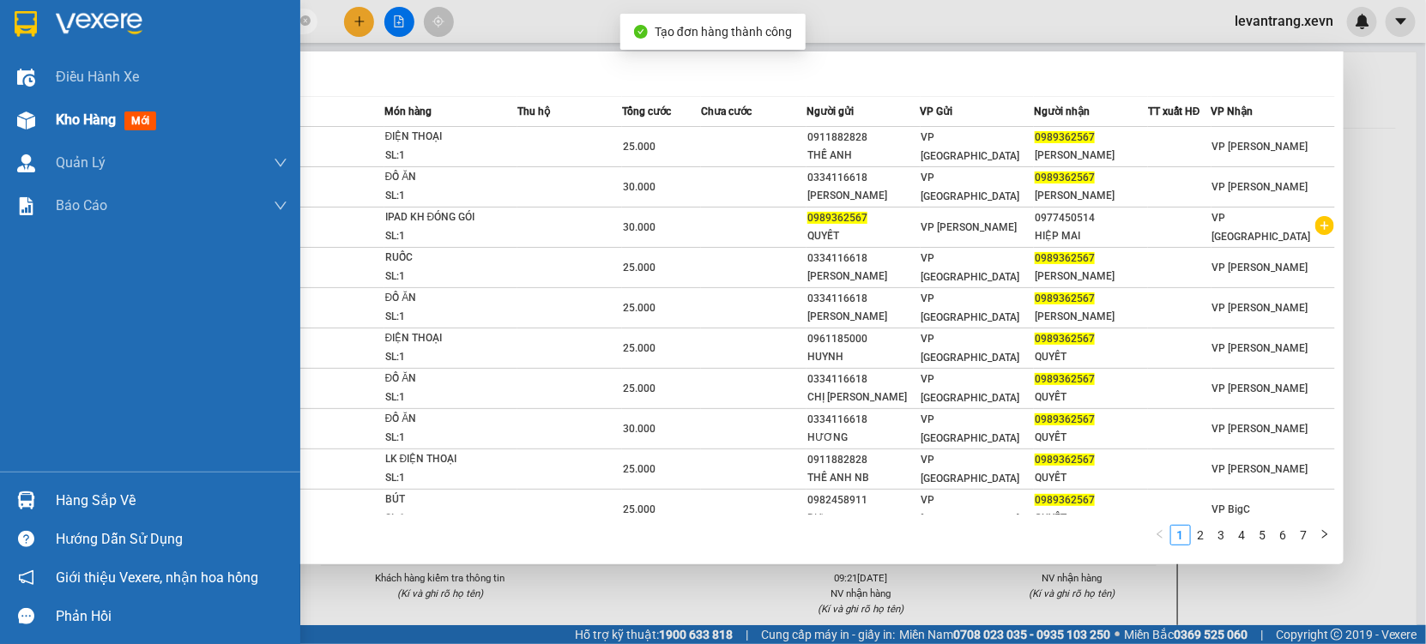
click at [40, 101] on div "Kho hàng mới" at bounding box center [150, 120] width 300 height 43
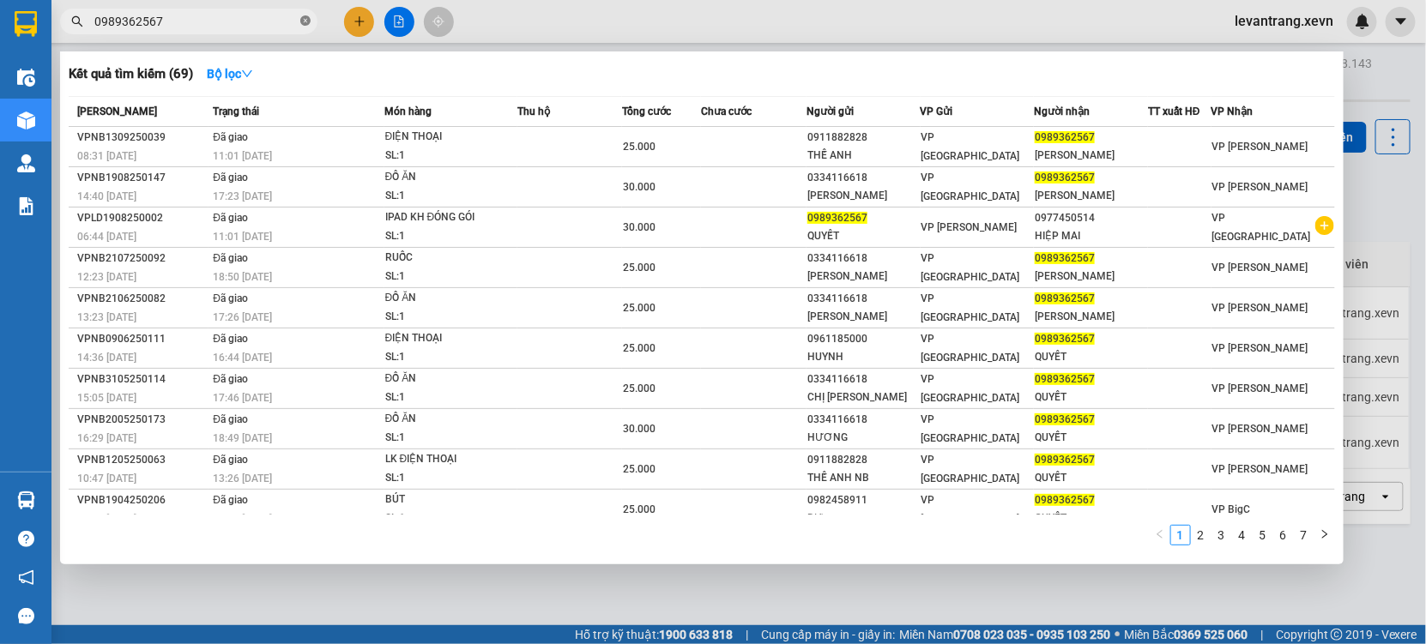
click at [308, 15] on icon "close-circle" at bounding box center [305, 20] width 10 height 10
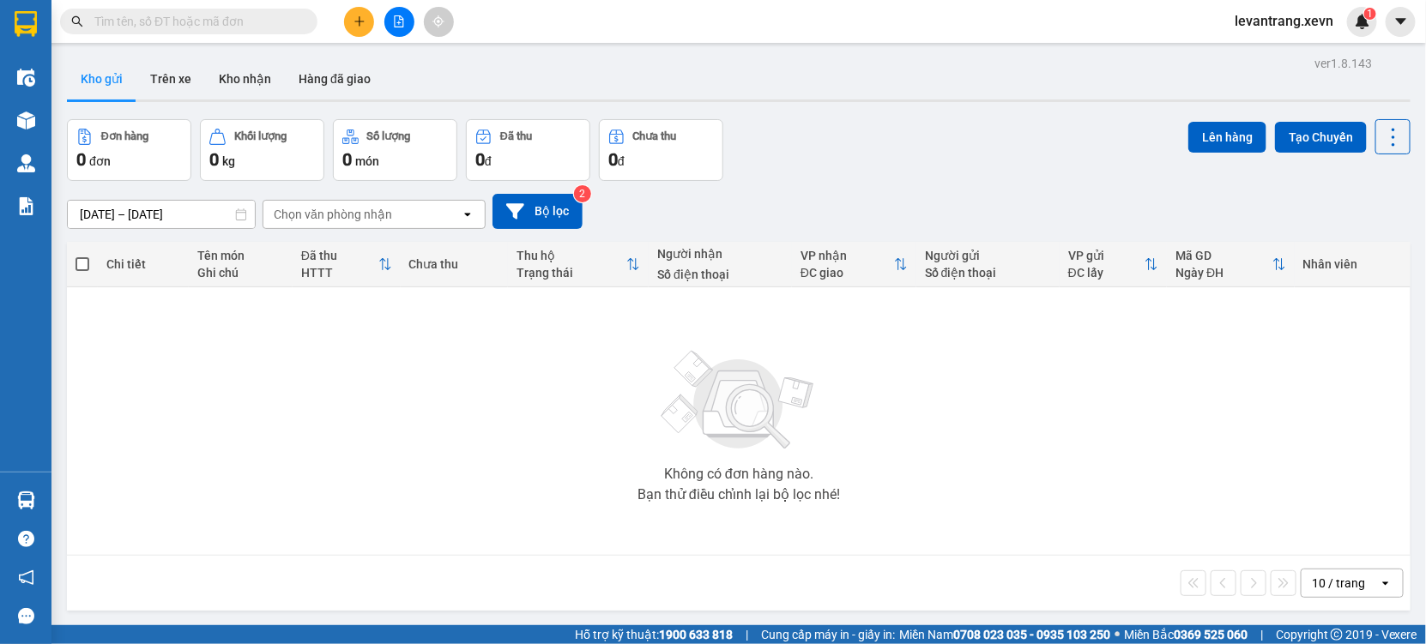
click at [213, 21] on input "text" at bounding box center [195, 21] width 202 height 19
paste input "0986466052"
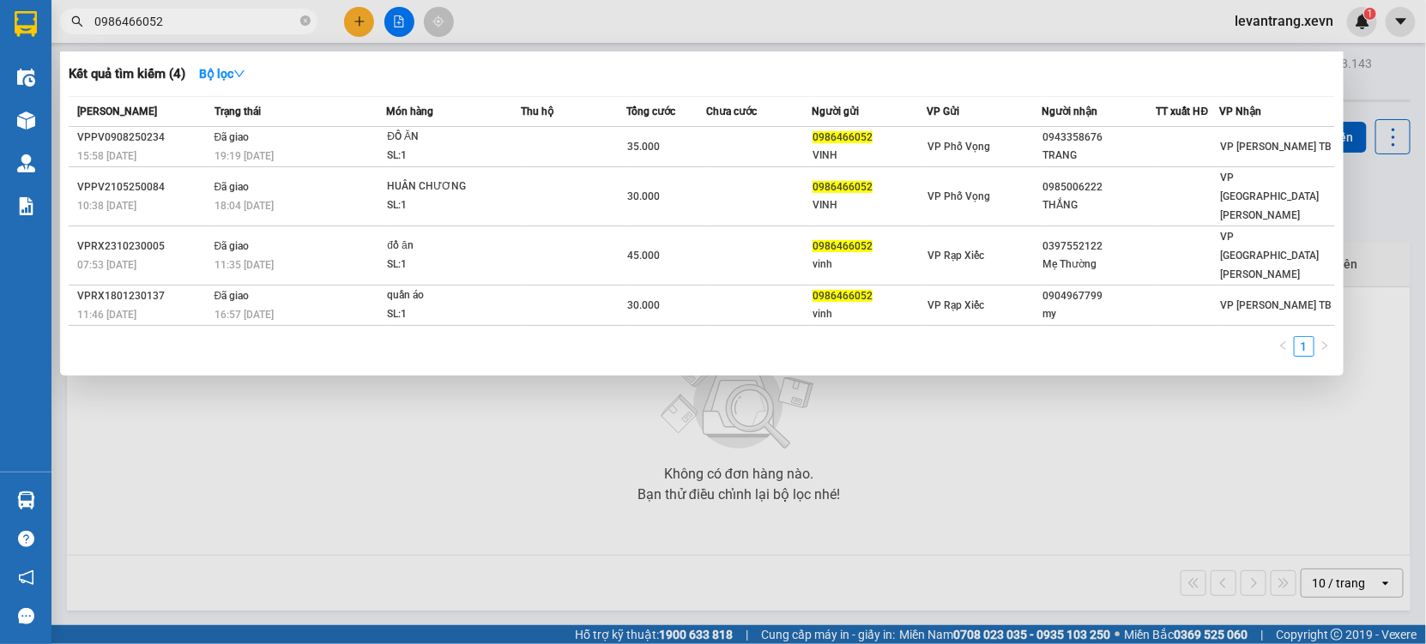
click at [208, 19] on input "0986466052" at bounding box center [195, 21] width 202 height 19
paste input "43358676"
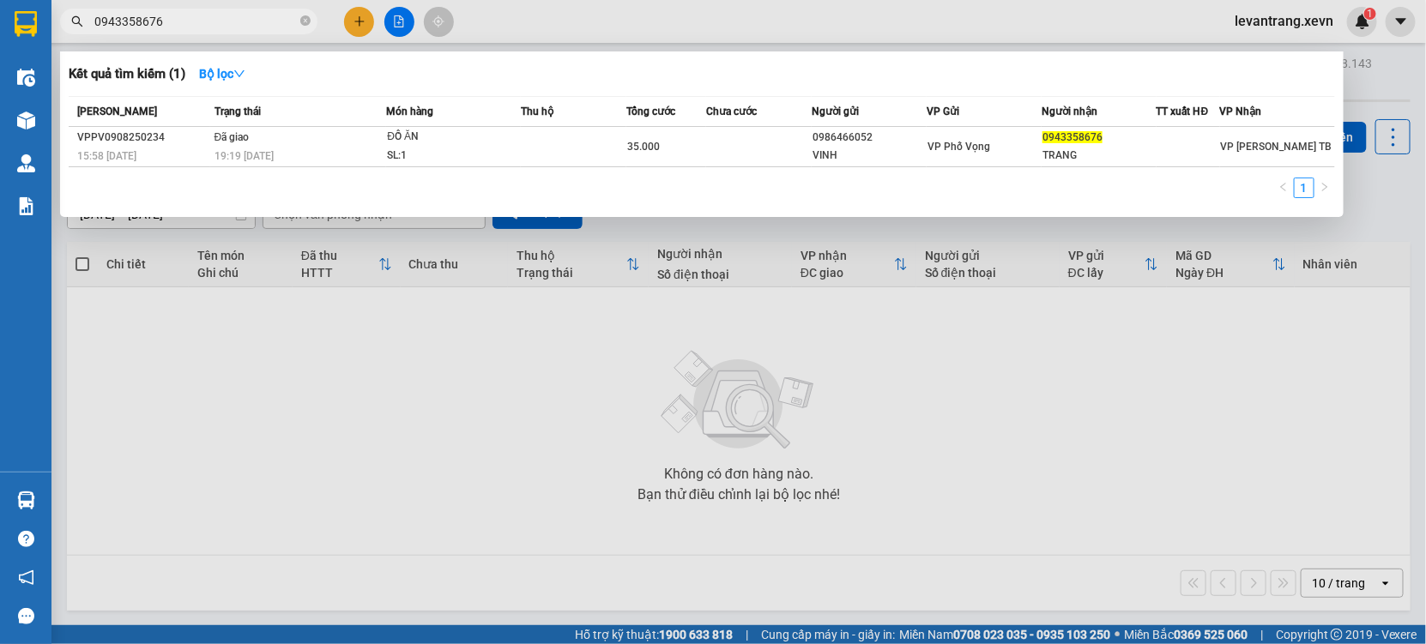
type input "0943358676"
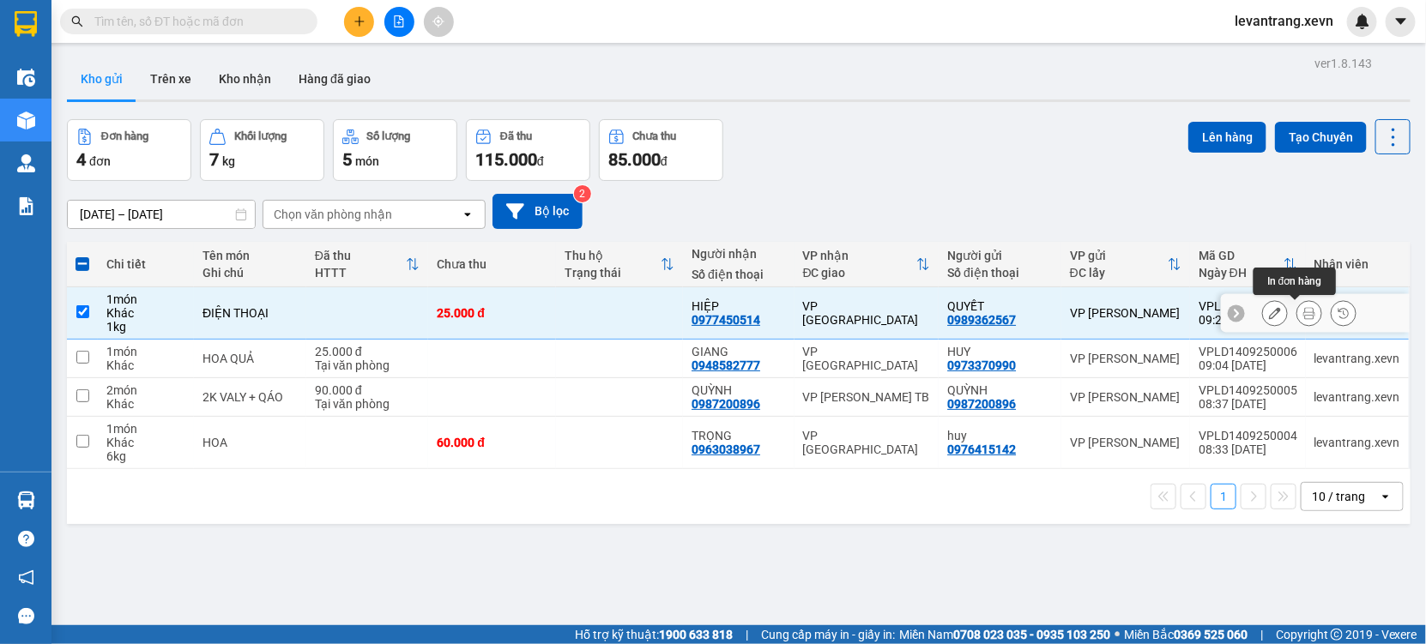
click at [1303, 311] on icon at bounding box center [1309, 313] width 12 height 12
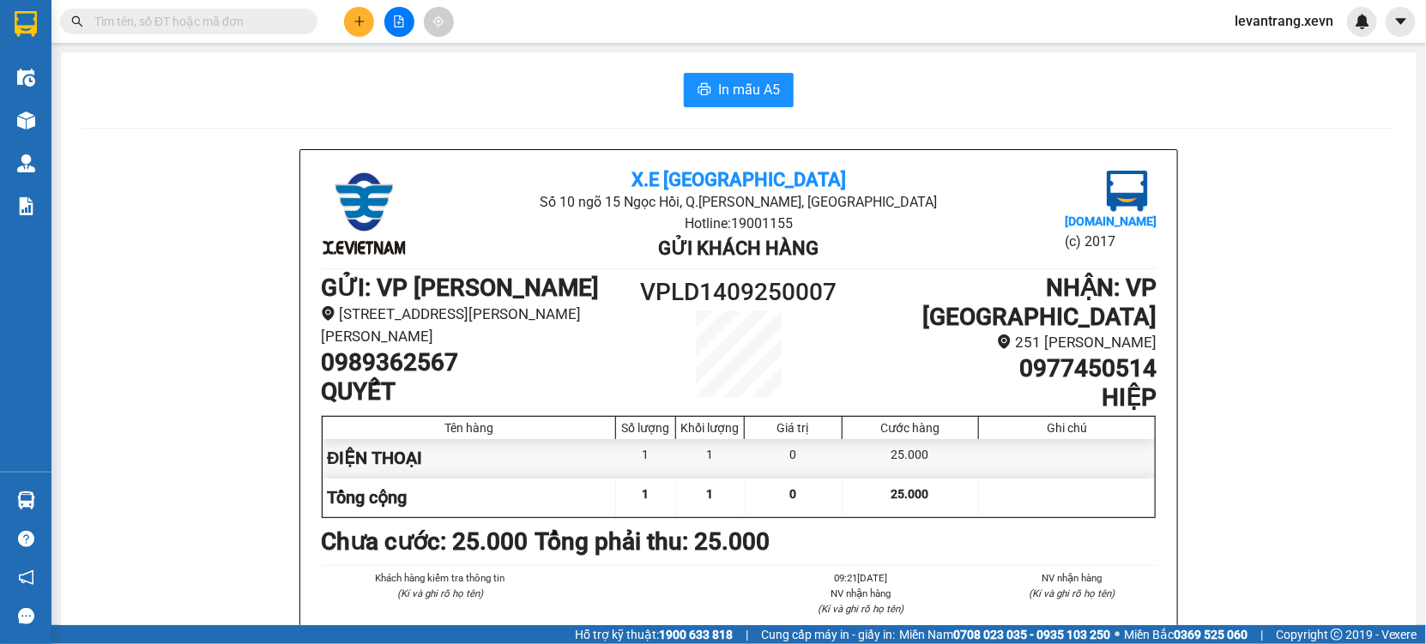
click at [736, 102] on button "In mẫu A5" at bounding box center [739, 90] width 110 height 34
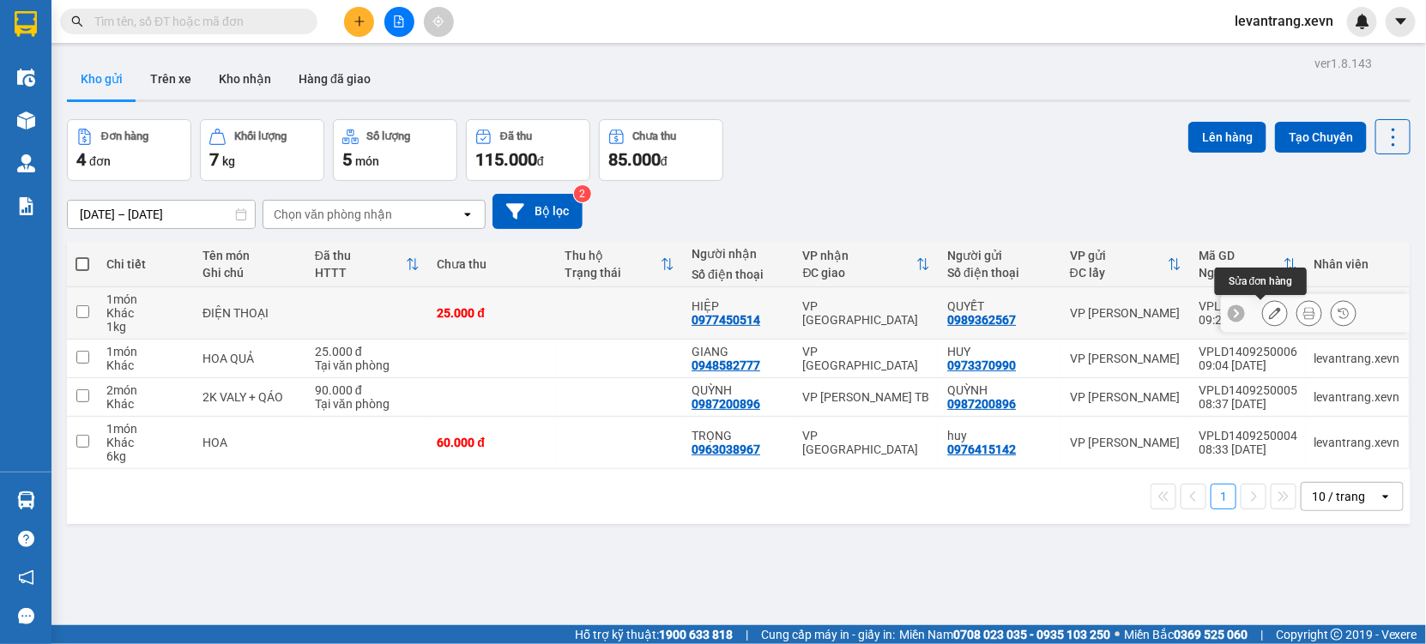
click at [1269, 315] on icon at bounding box center [1275, 313] width 12 height 12
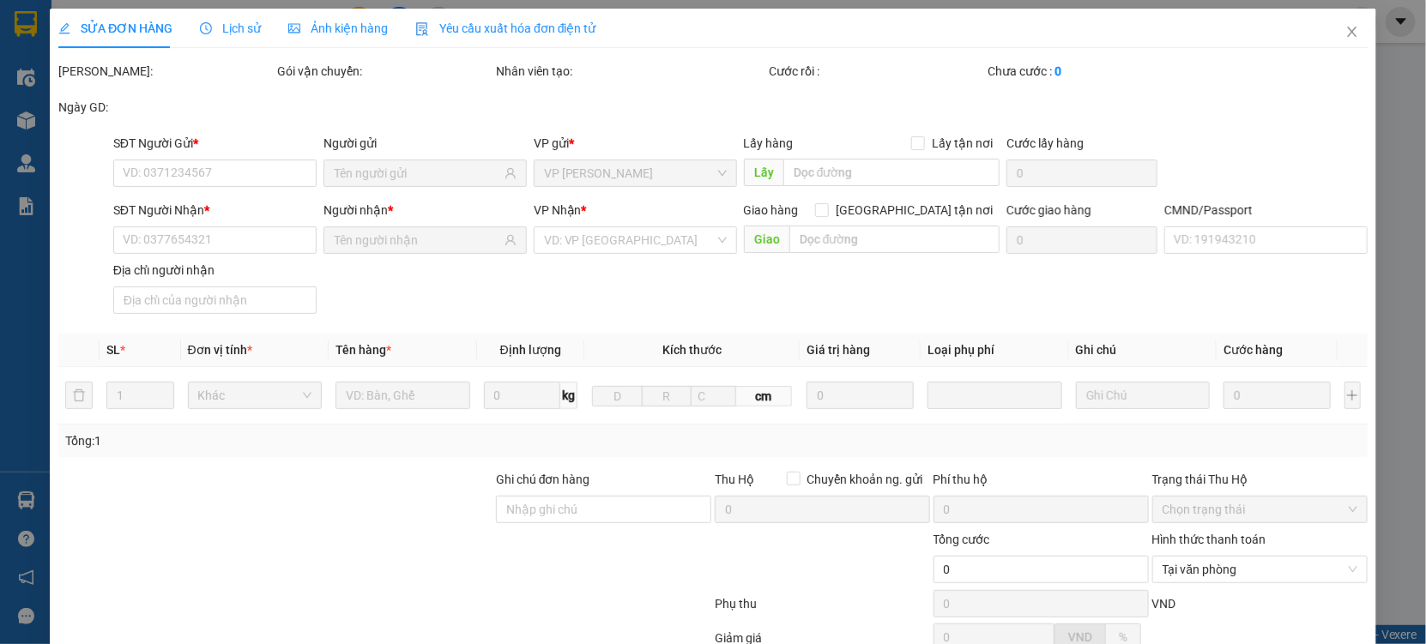
type input "0989362567"
type input "0977450514"
type input "037095007541 MAI TIẾN HIỆP"
type input "25.000"
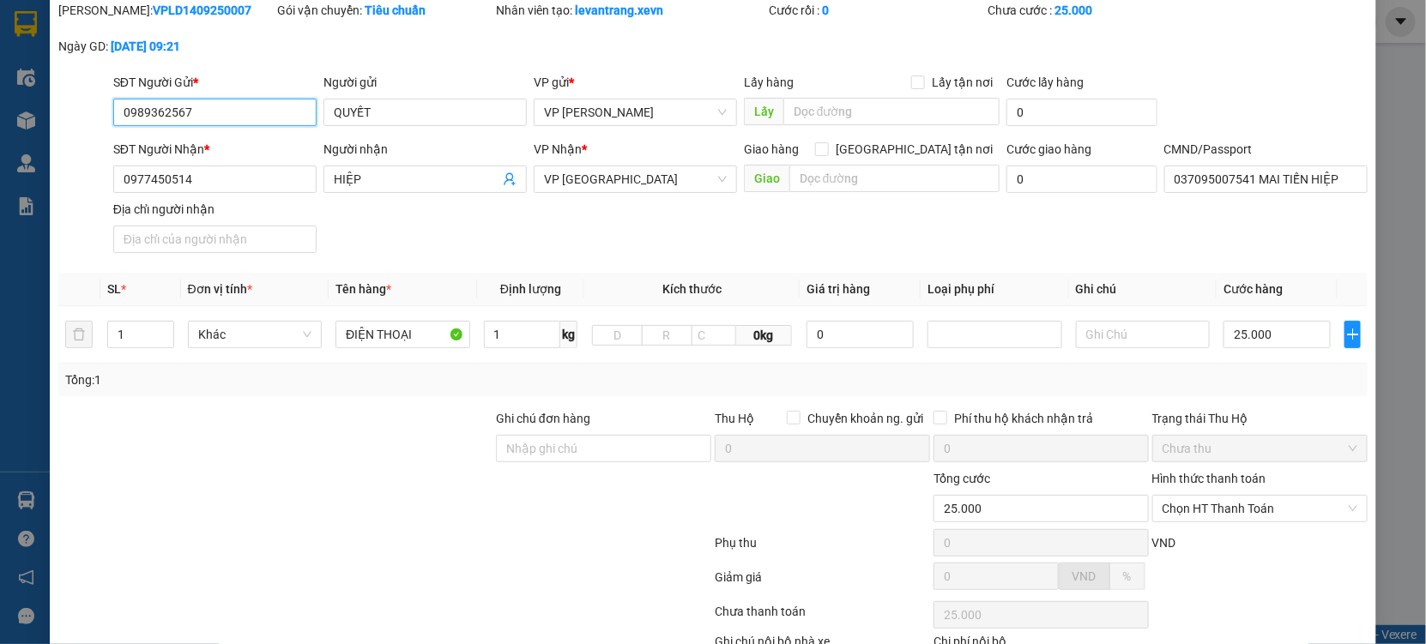
scroll to position [95, 0]
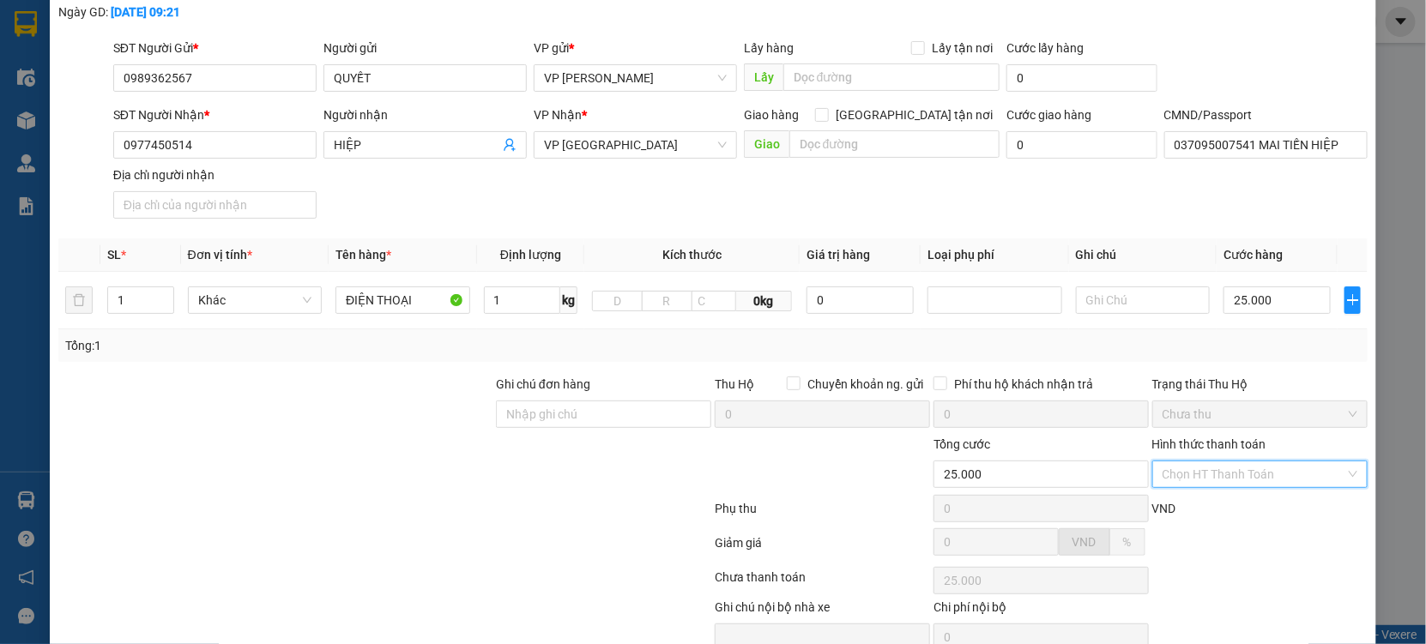
click at [1263, 472] on input "Hình thức thanh toán" at bounding box center [1253, 474] width 183 height 26
click at [1239, 512] on div "Tại văn phòng" at bounding box center [1248, 508] width 192 height 19
type input "0"
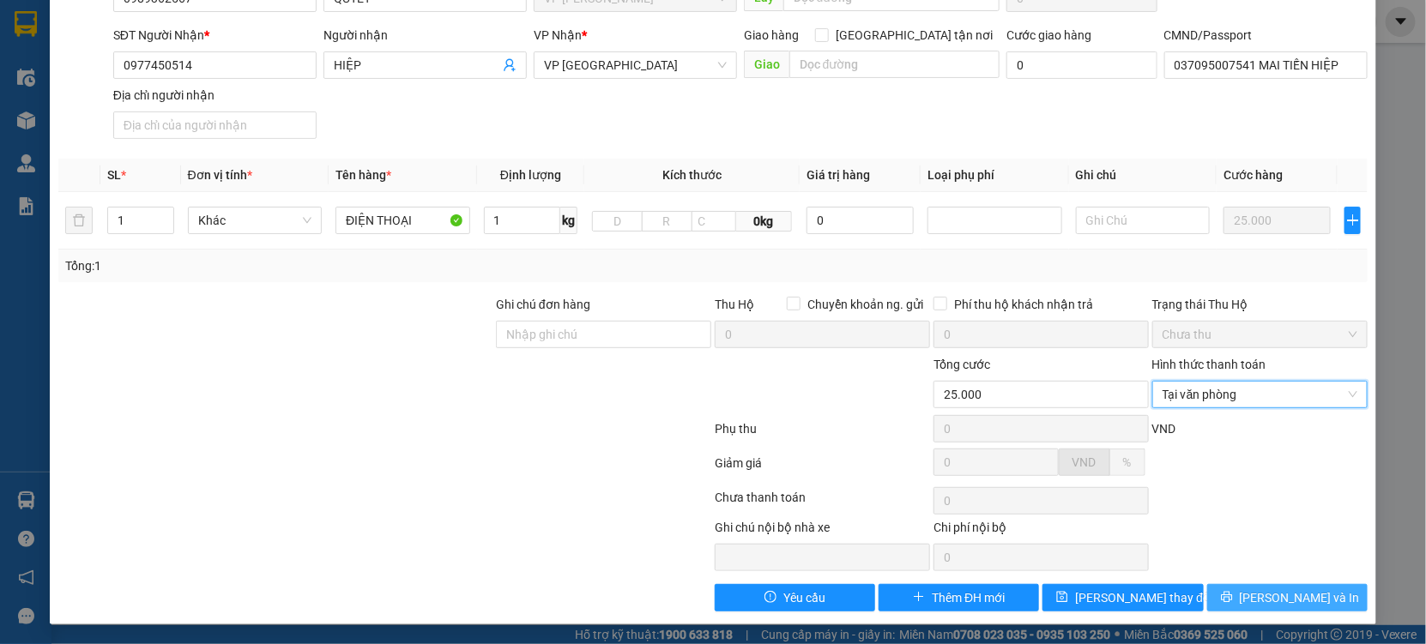
click at [1232, 598] on icon "printer" at bounding box center [1226, 597] width 11 height 11
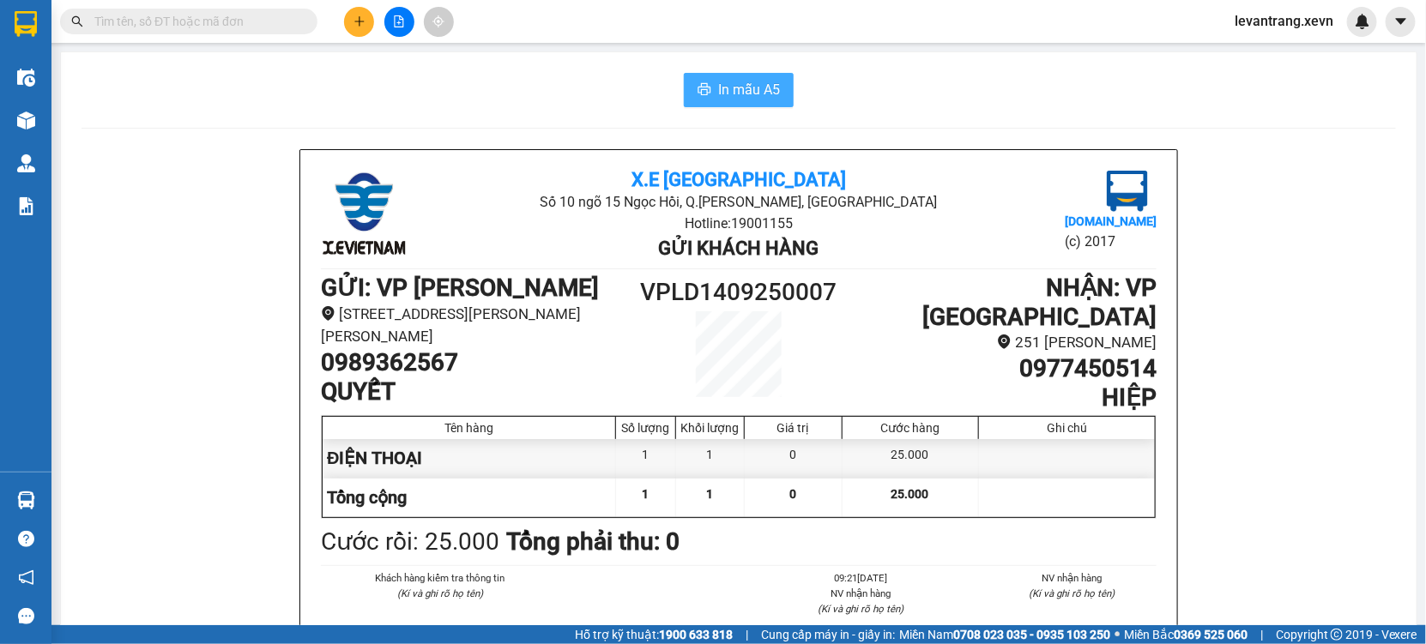
click at [718, 97] on span "In mẫu A5" at bounding box center [749, 89] width 62 height 21
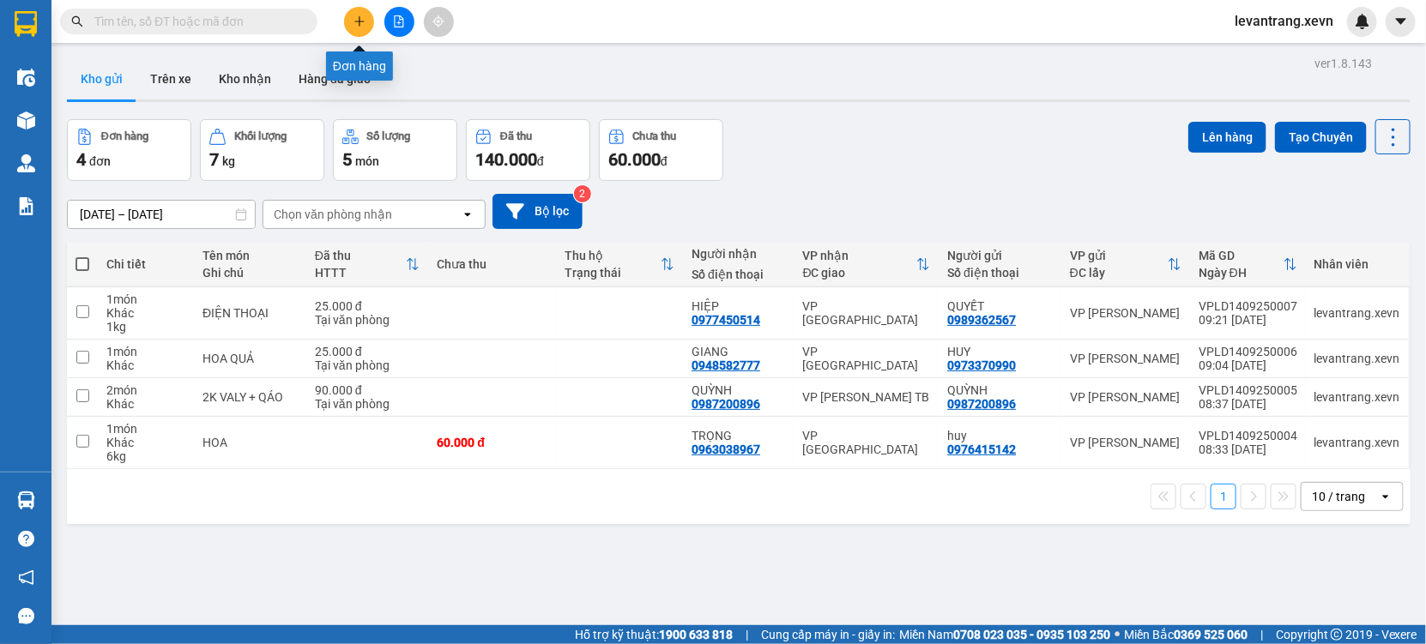
click at [364, 17] on icon "plus" at bounding box center [359, 21] width 12 height 12
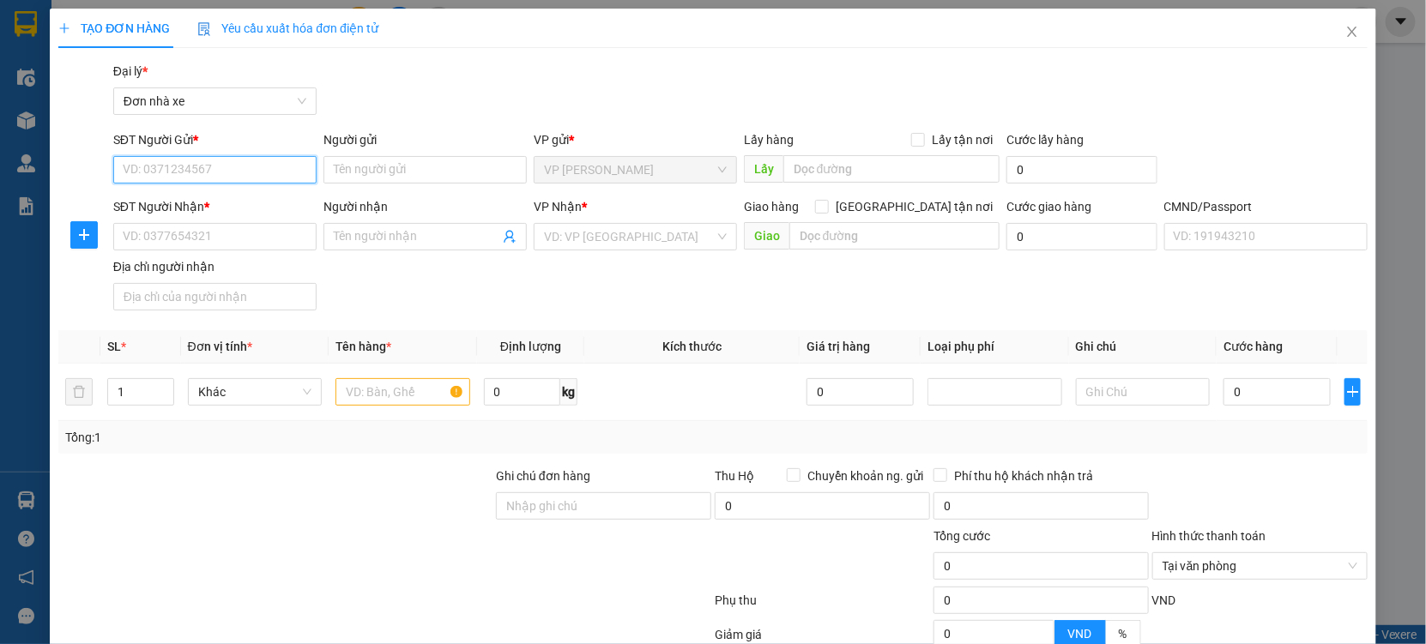
click at [205, 182] on input "SĐT Người Gửi *" at bounding box center [214, 169] width 203 height 27
type input "0969207382"
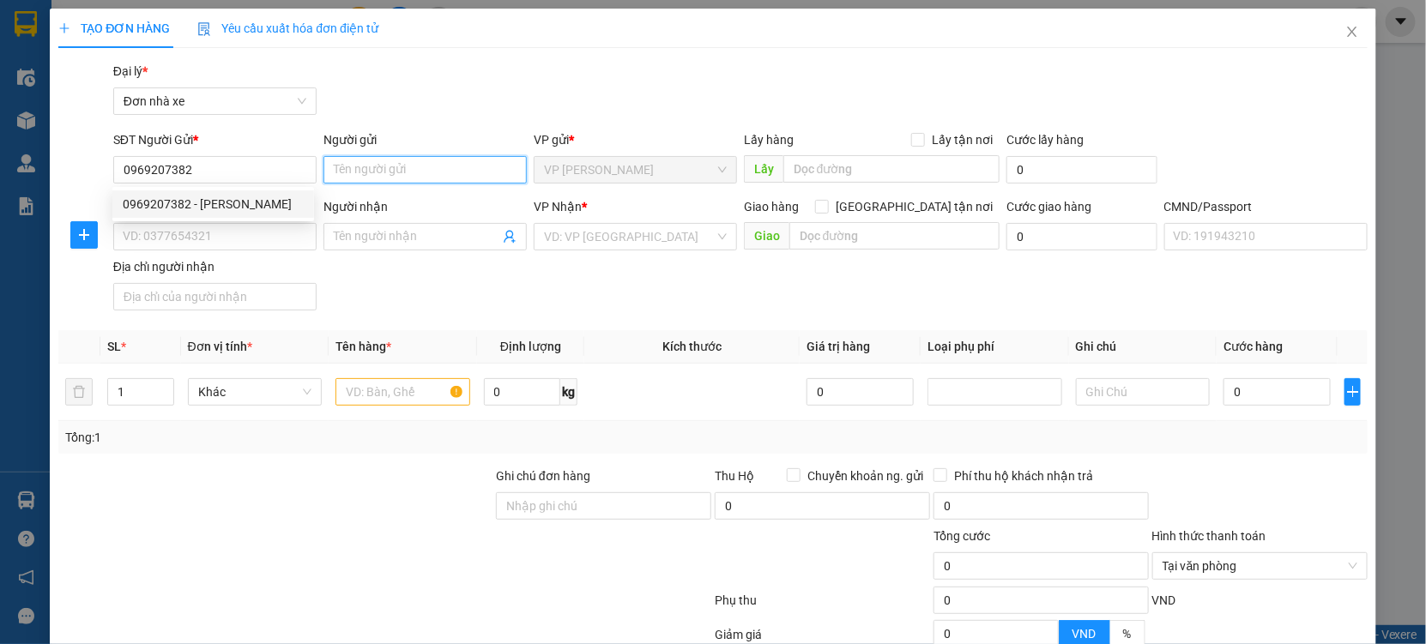
click at [359, 175] on input "Người gửi" at bounding box center [424, 169] width 203 height 27
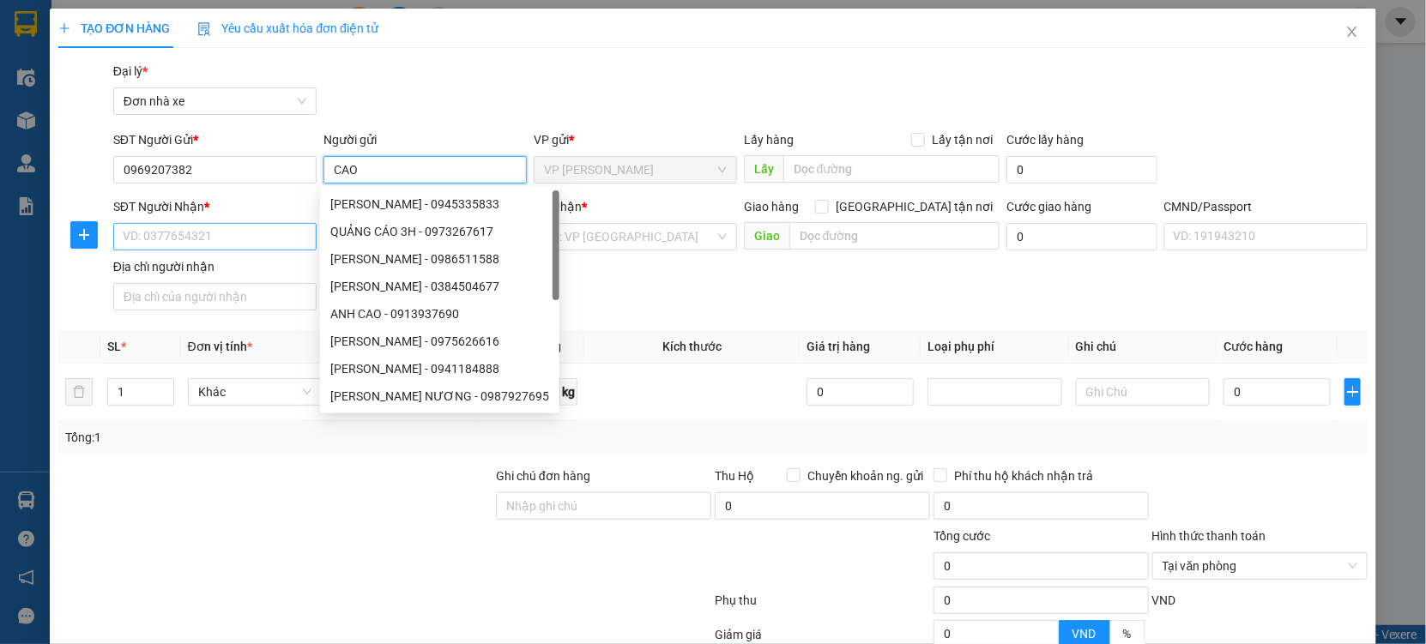
type input "CAO"
click at [202, 223] on input "SĐT Người Nhận *" at bounding box center [214, 236] width 203 height 27
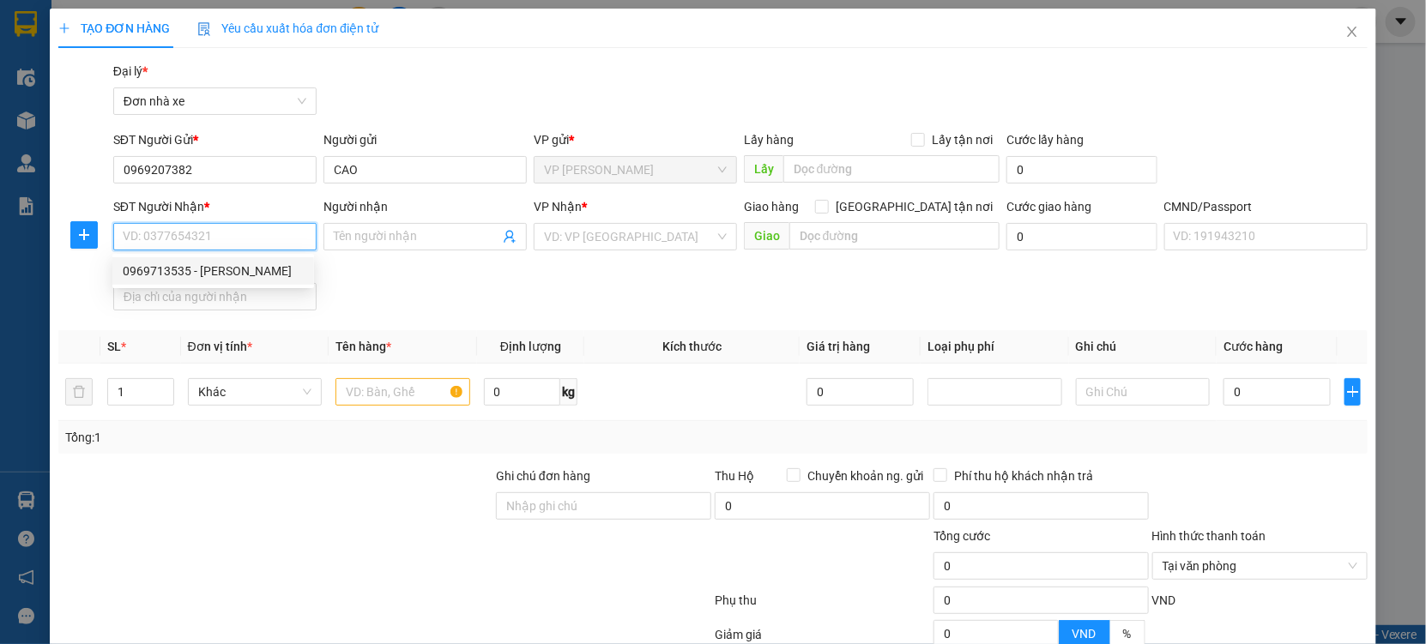
click at [241, 264] on div "0969713535 - HOÀNG HIỆP" at bounding box center [213, 271] width 181 height 19
type input "0969713535"
type input "HOÀNG HIỆP"
type input "037090007875 ĐẶNG tiến hiệp"
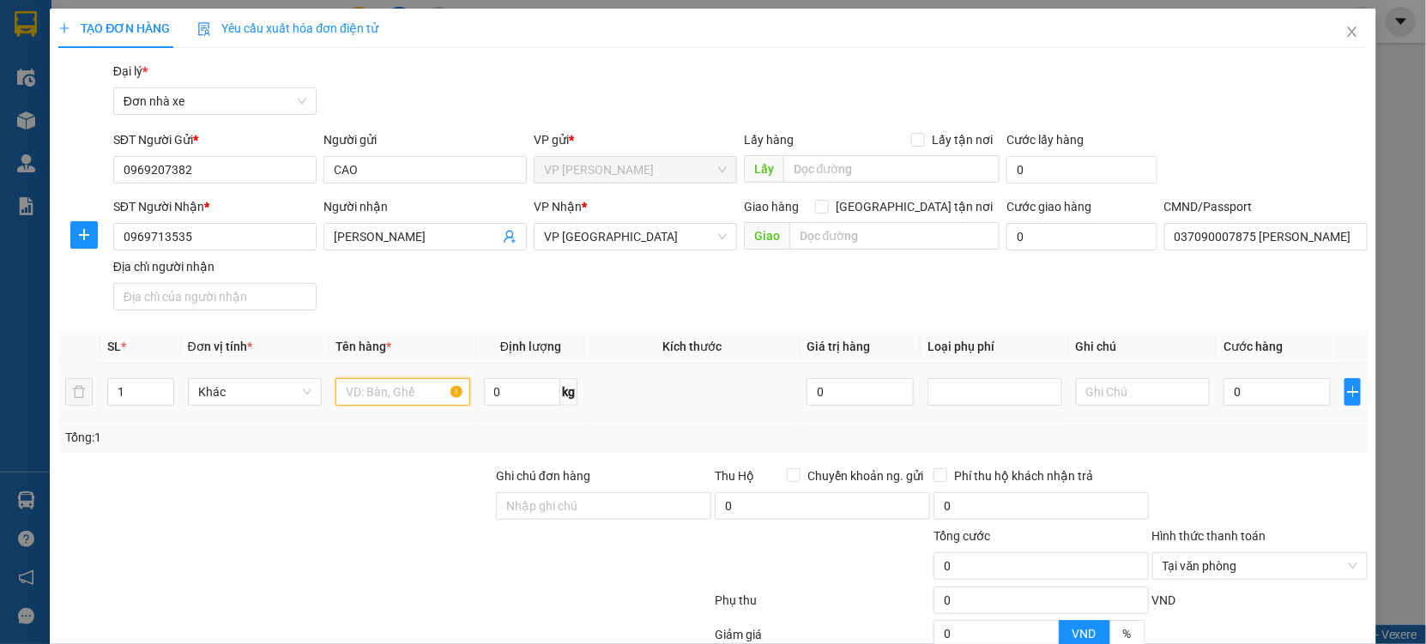
click at [365, 399] on input "text" at bounding box center [402, 391] width 135 height 27
click at [367, 397] on input "text" at bounding box center [402, 391] width 135 height 27
click at [366, 401] on input "SA" at bounding box center [402, 391] width 135 height 27
type input "SAS"
click at [386, 395] on input "SAS" at bounding box center [402, 391] width 135 height 27
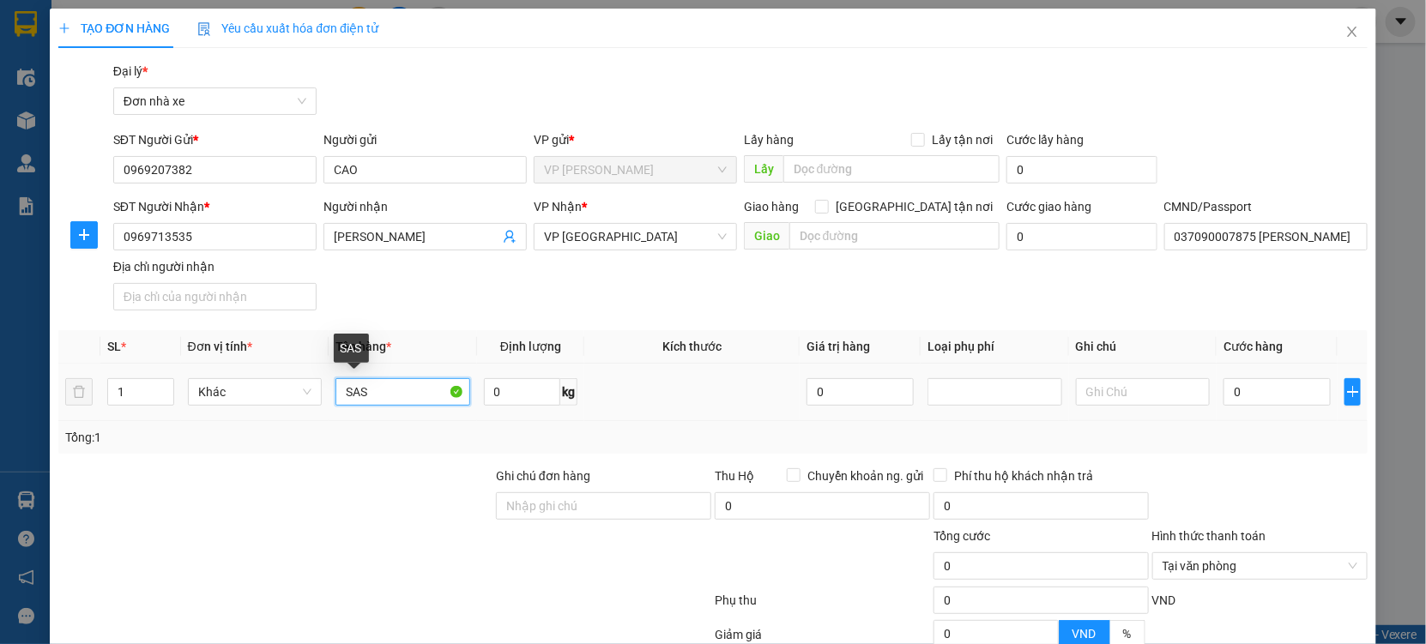
click at [386, 395] on input "SAS" at bounding box center [402, 391] width 135 height 27
type input "SASP"
click at [1256, 400] on input "0" at bounding box center [1276, 391] width 107 height 27
type input "2"
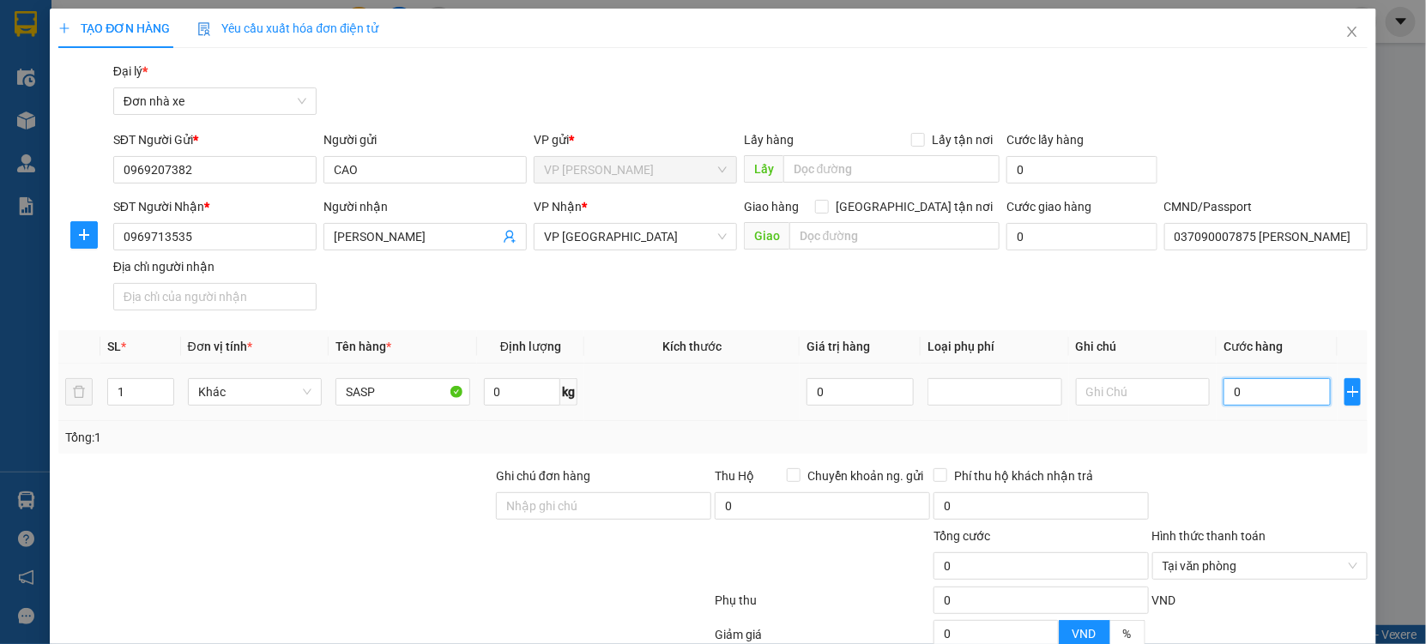
type input "2"
type input "25"
type input "25-"
type input "0"
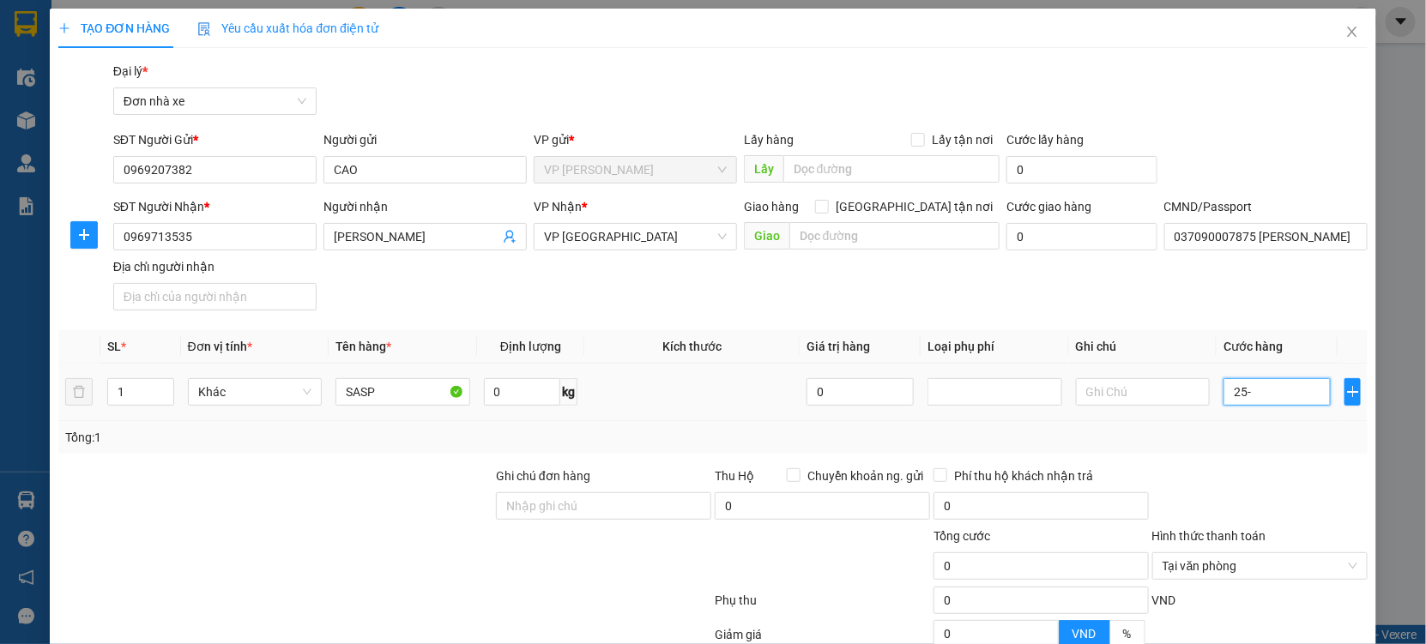
type input "25"
type input "250"
type input "2.500"
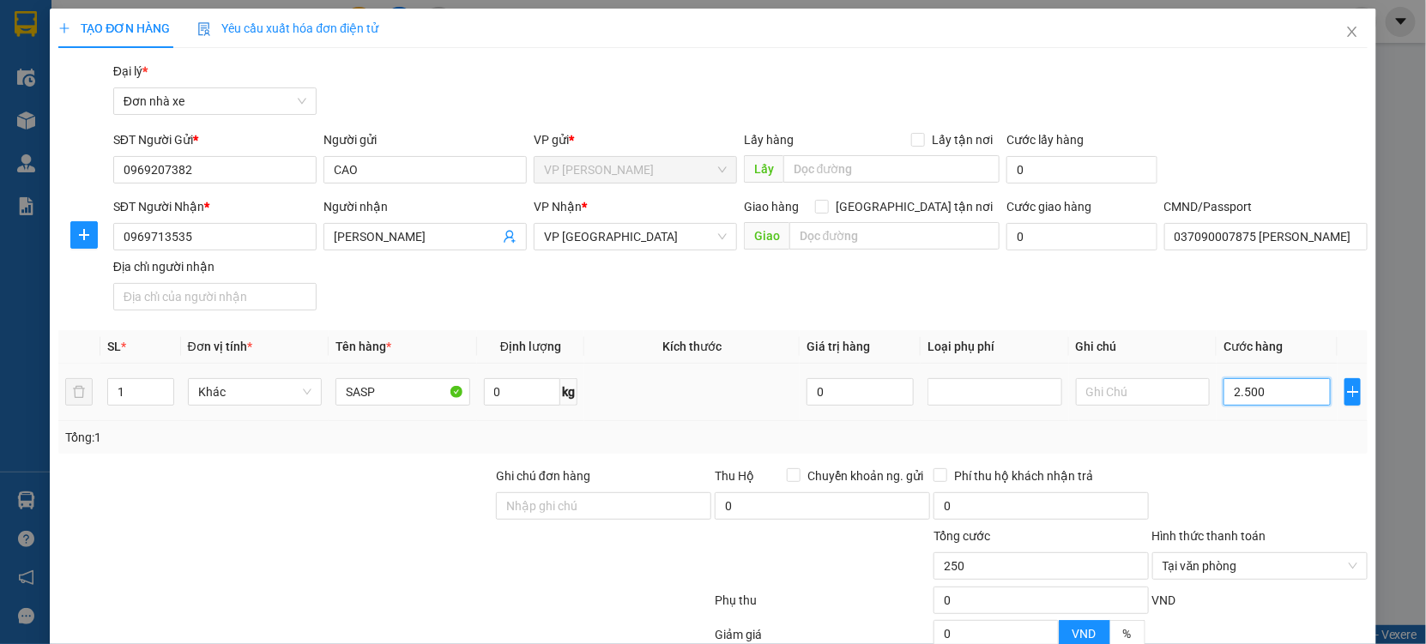
type input "2.500"
type input "25.000"
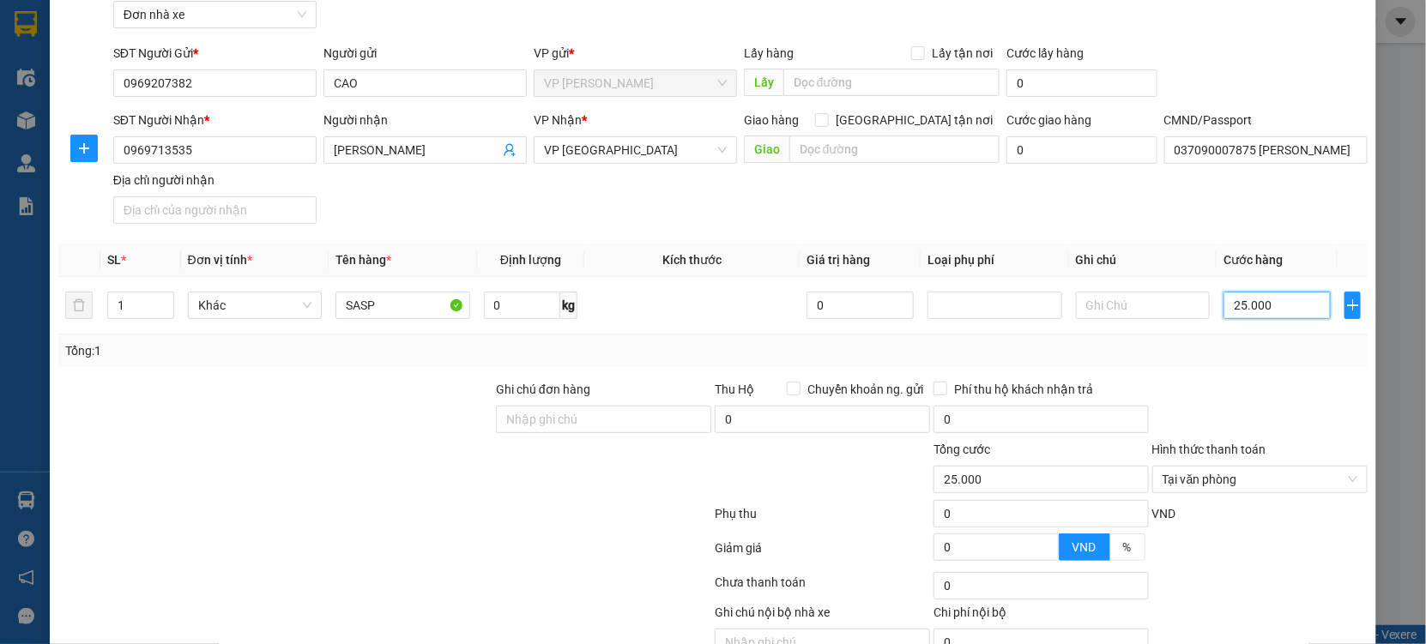
scroll to position [172, 0]
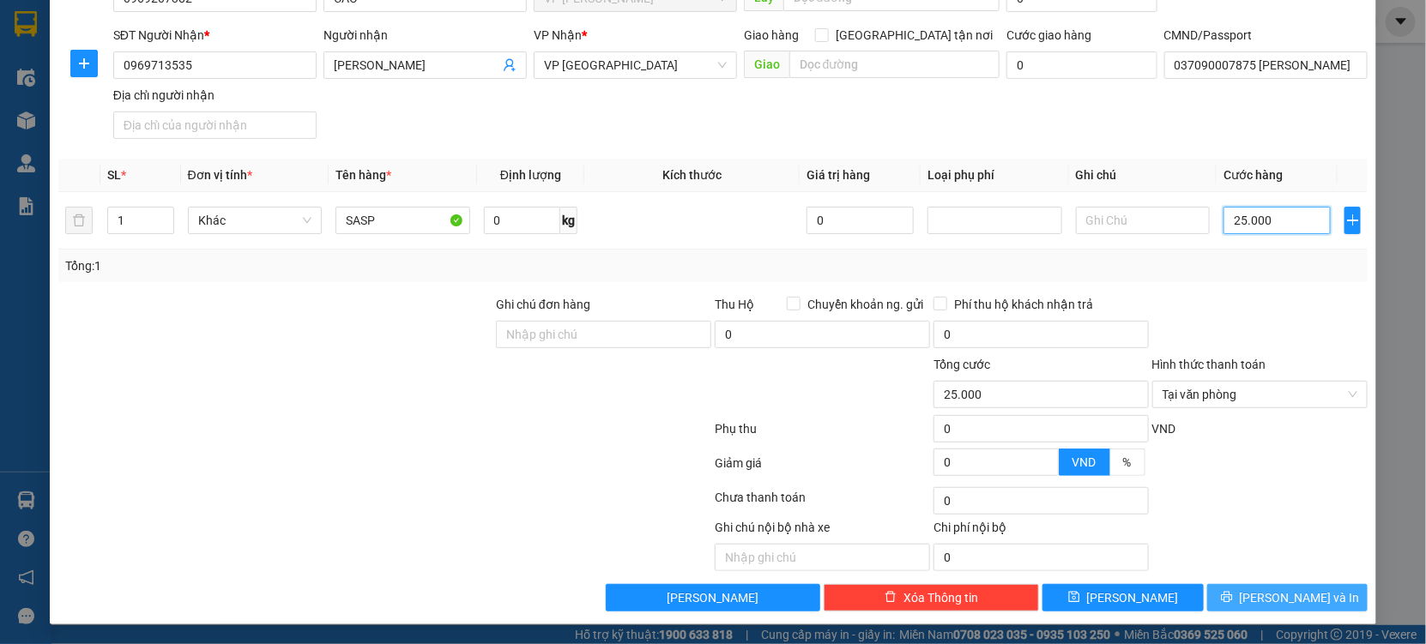
type input "25.000"
click at [1270, 599] on span "[PERSON_NAME] và In" at bounding box center [1299, 597] width 120 height 19
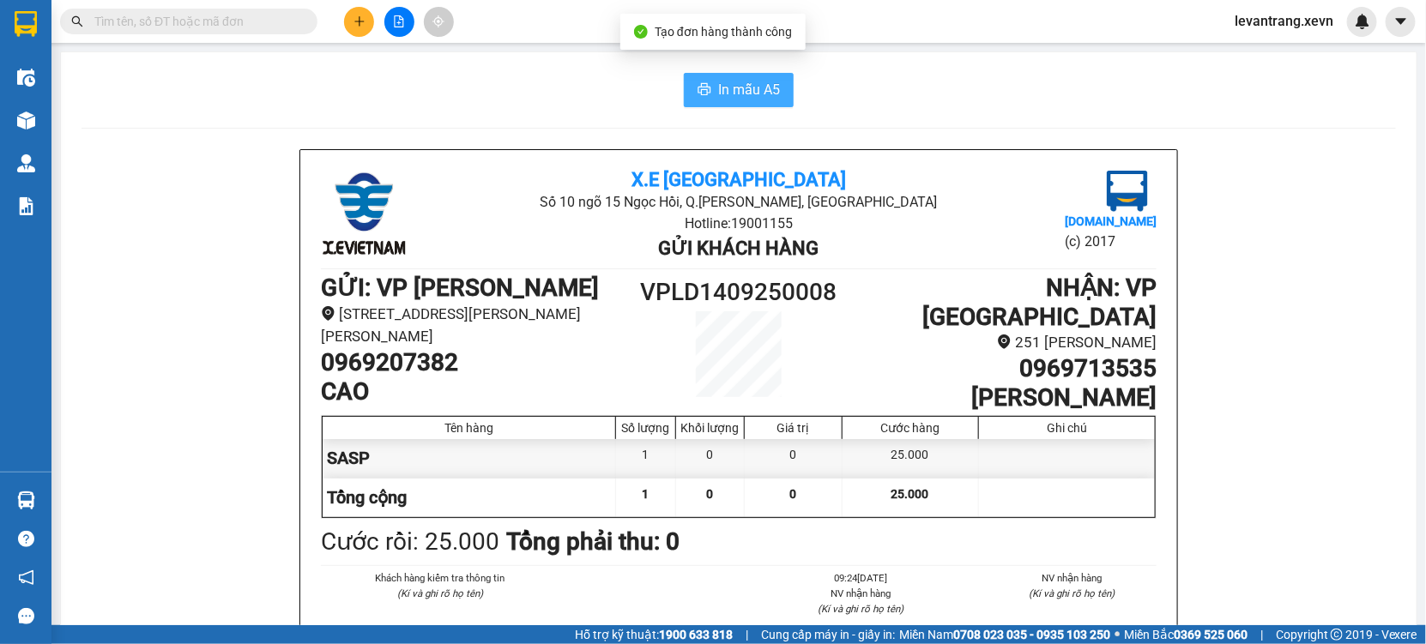
click at [721, 96] on span "In mẫu A5" at bounding box center [749, 89] width 62 height 21
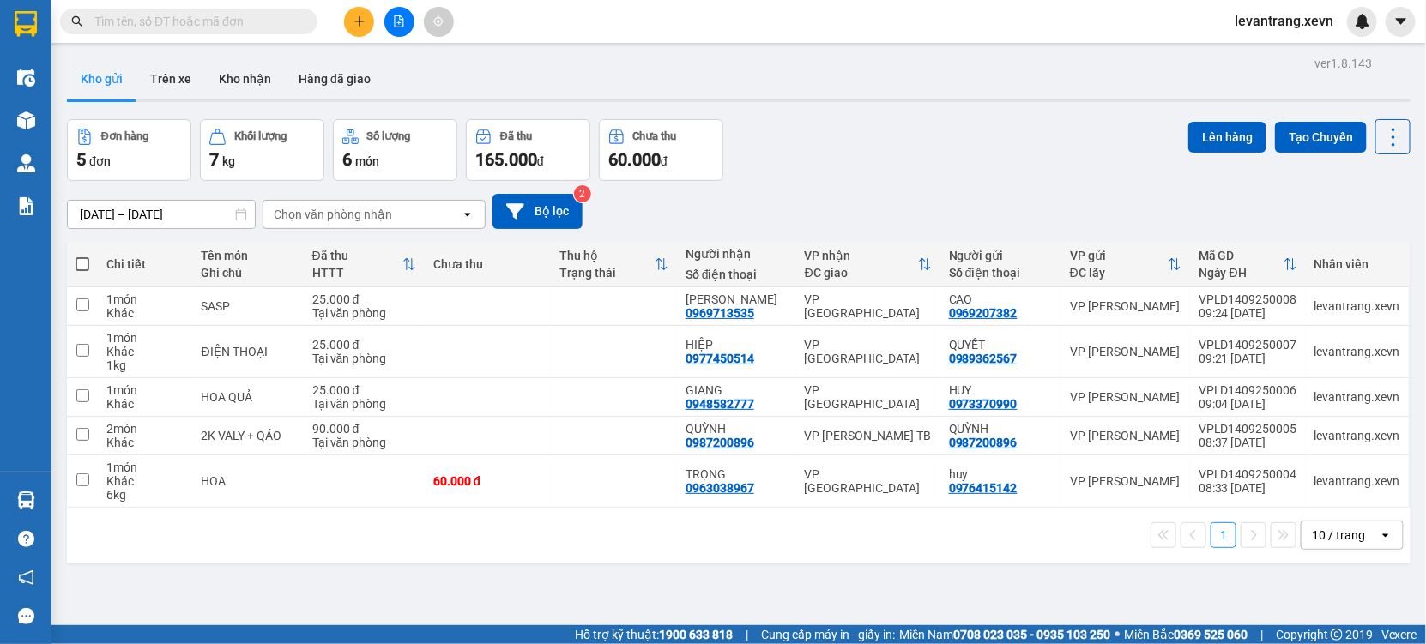
click at [226, 21] on input "text" at bounding box center [195, 21] width 202 height 19
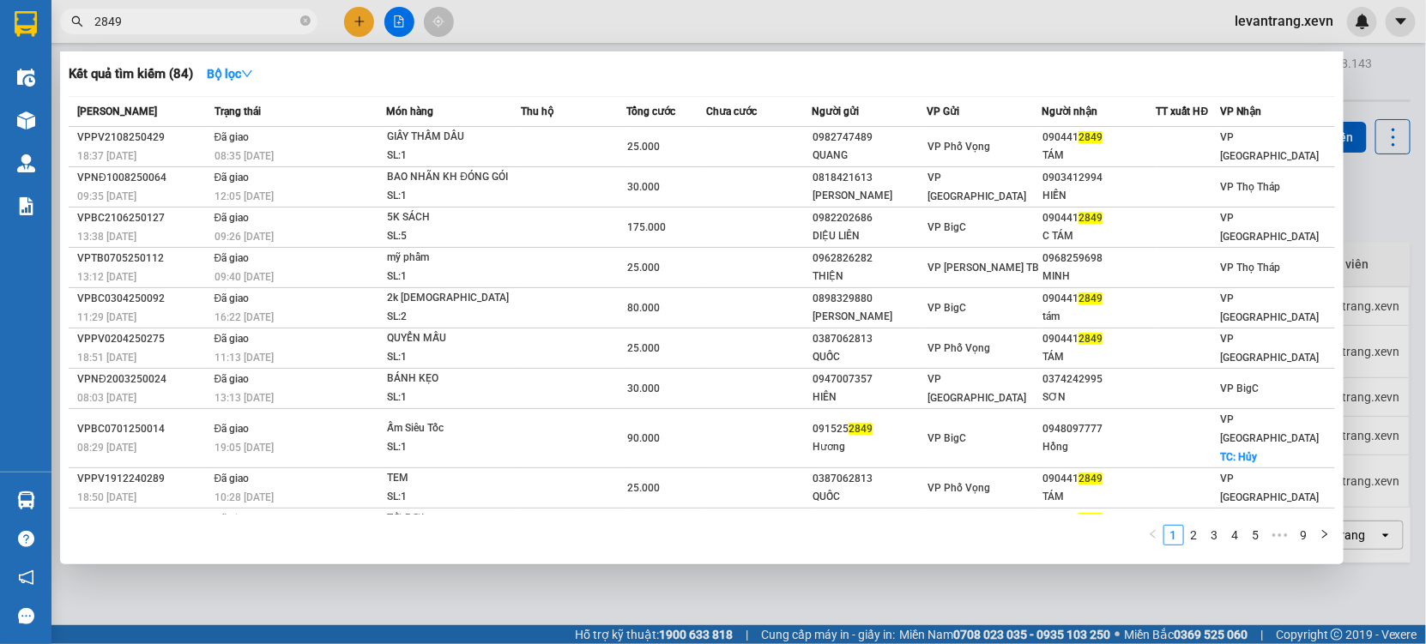
drag, startPoint x: 153, startPoint y: 26, endPoint x: 142, endPoint y: 22, distance: 11.7
click at [149, 24] on input "2849" at bounding box center [195, 21] width 202 height 19
click at [142, 22] on input "2849" at bounding box center [195, 21] width 202 height 19
click at [153, 26] on input "2849" at bounding box center [195, 21] width 202 height 19
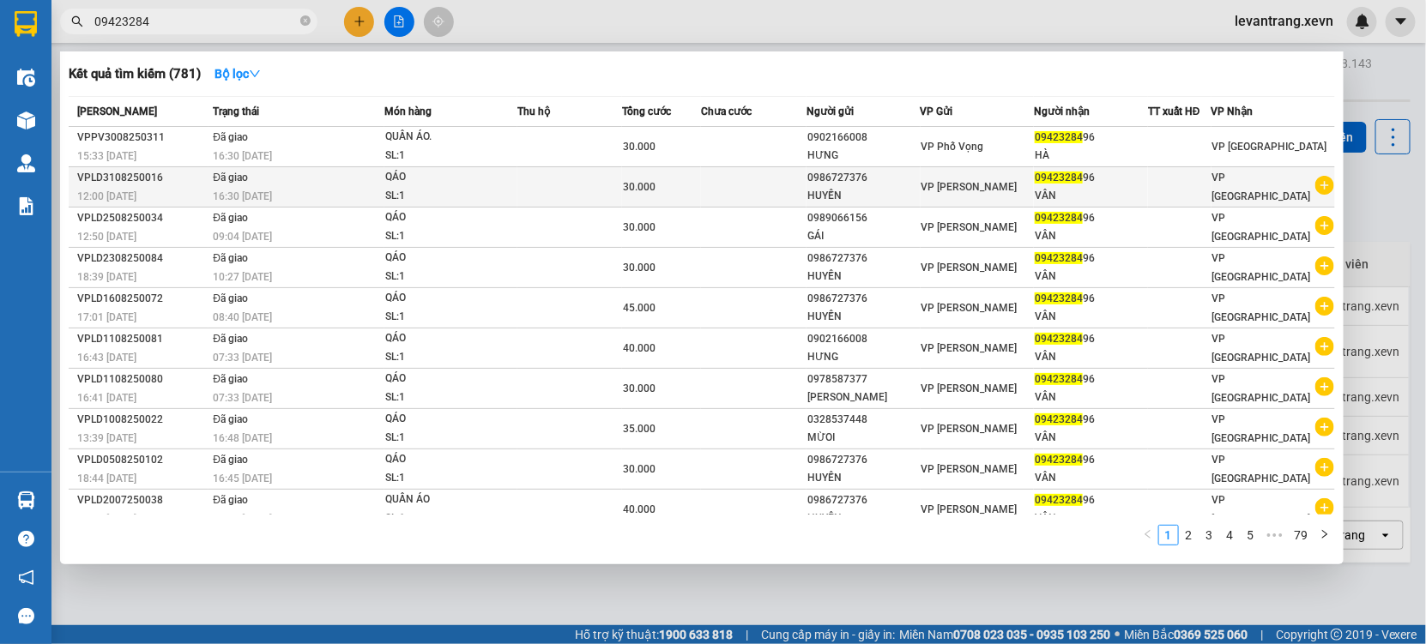
type input "09423284"
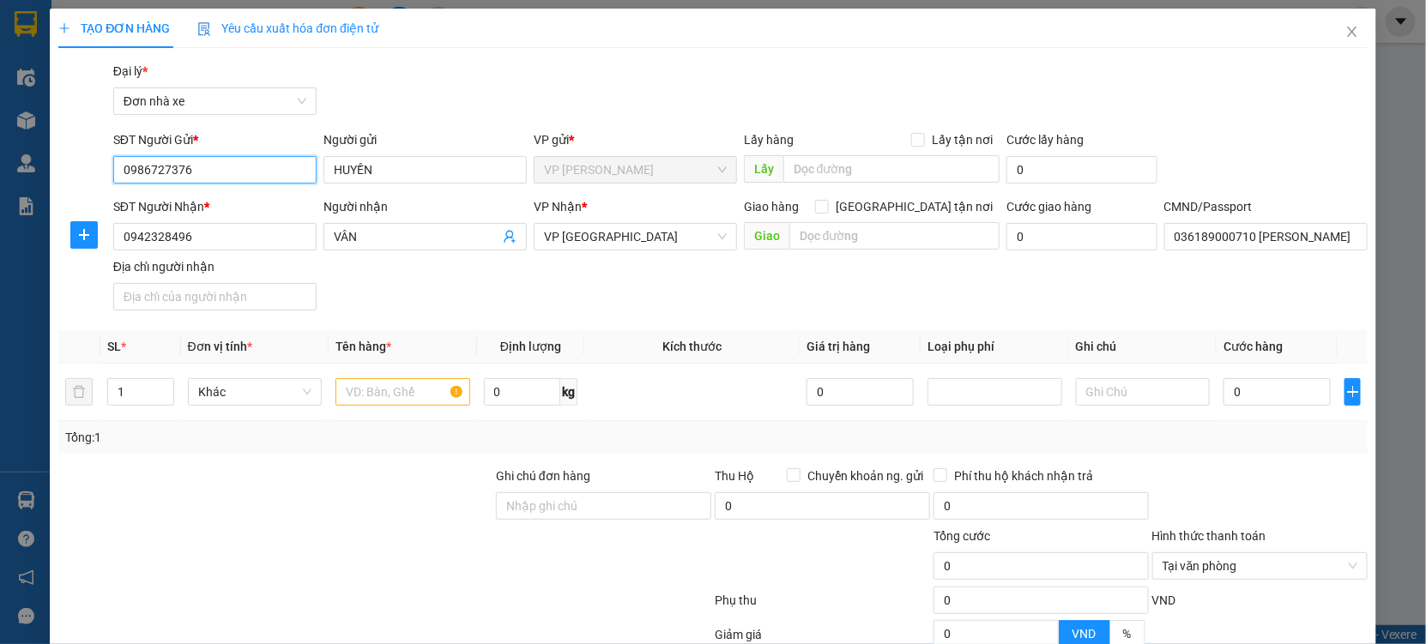
click at [221, 166] on input "0986727376" at bounding box center [214, 169] width 203 height 27
click at [1345, 26] on icon "close" at bounding box center [1352, 32] width 14 height 14
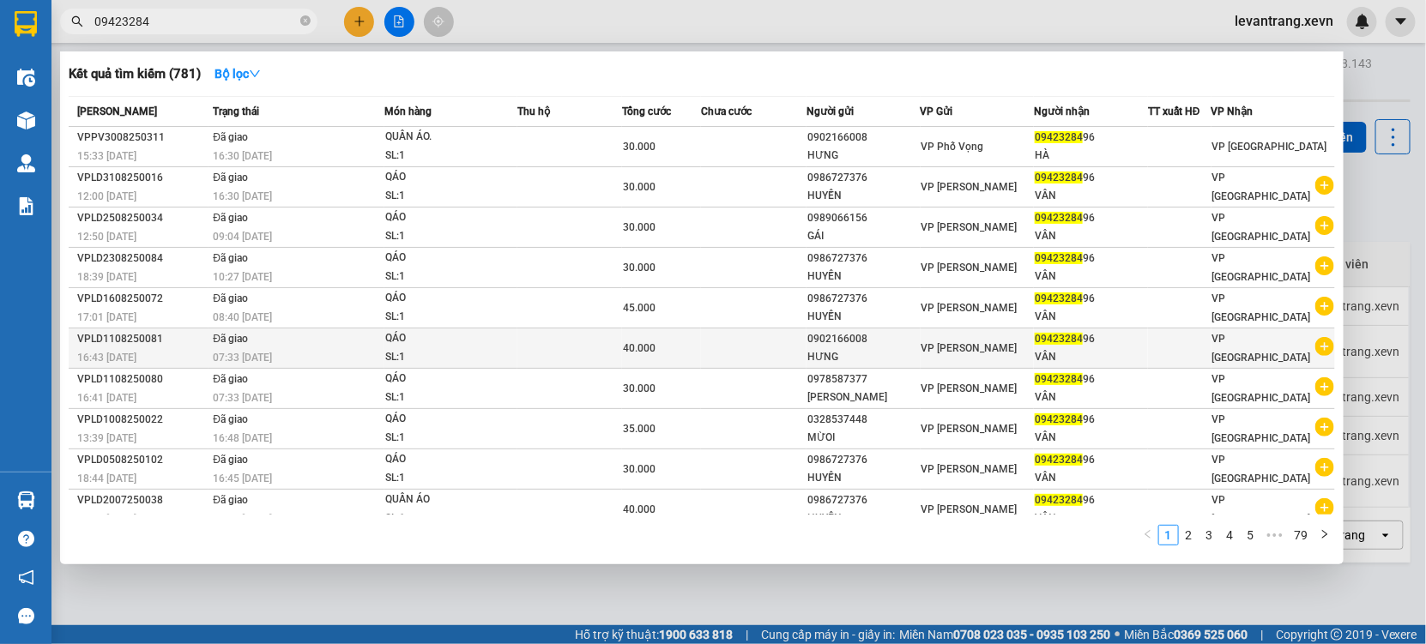
click at [1315, 356] on icon "plus-circle" at bounding box center [1324, 346] width 19 height 19
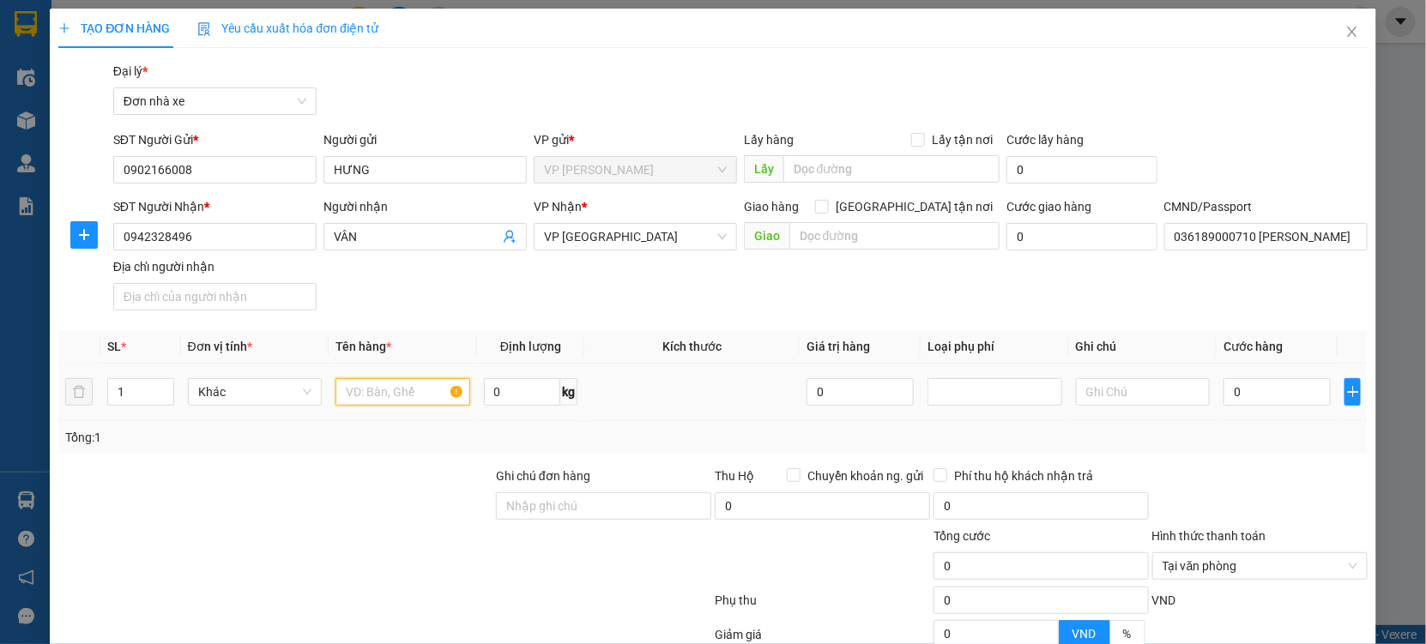
click at [376, 400] on input "text" at bounding box center [402, 391] width 135 height 27
type input "QÁO"
click at [1267, 375] on div "0" at bounding box center [1276, 392] width 107 height 34
click at [1250, 395] on input "0" at bounding box center [1276, 391] width 107 height 27
type input "0.030"
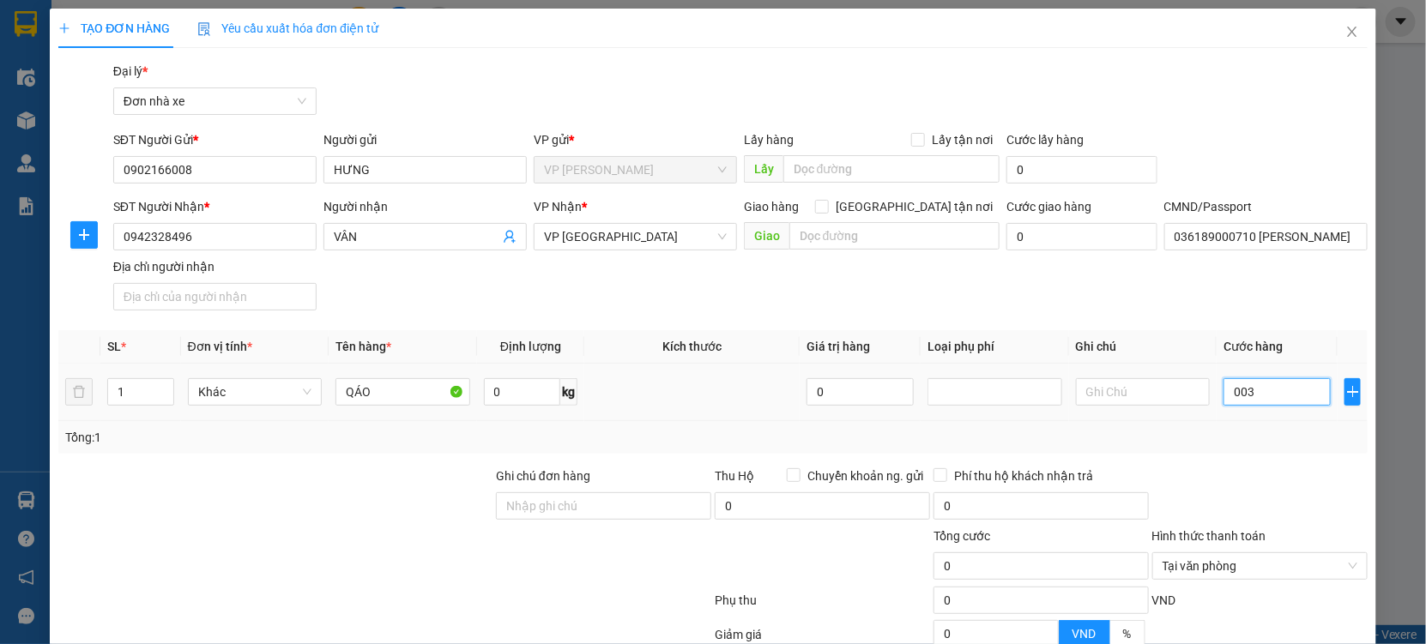
type input "30"
type input "0.030"
type input "30"
type input "30.000"
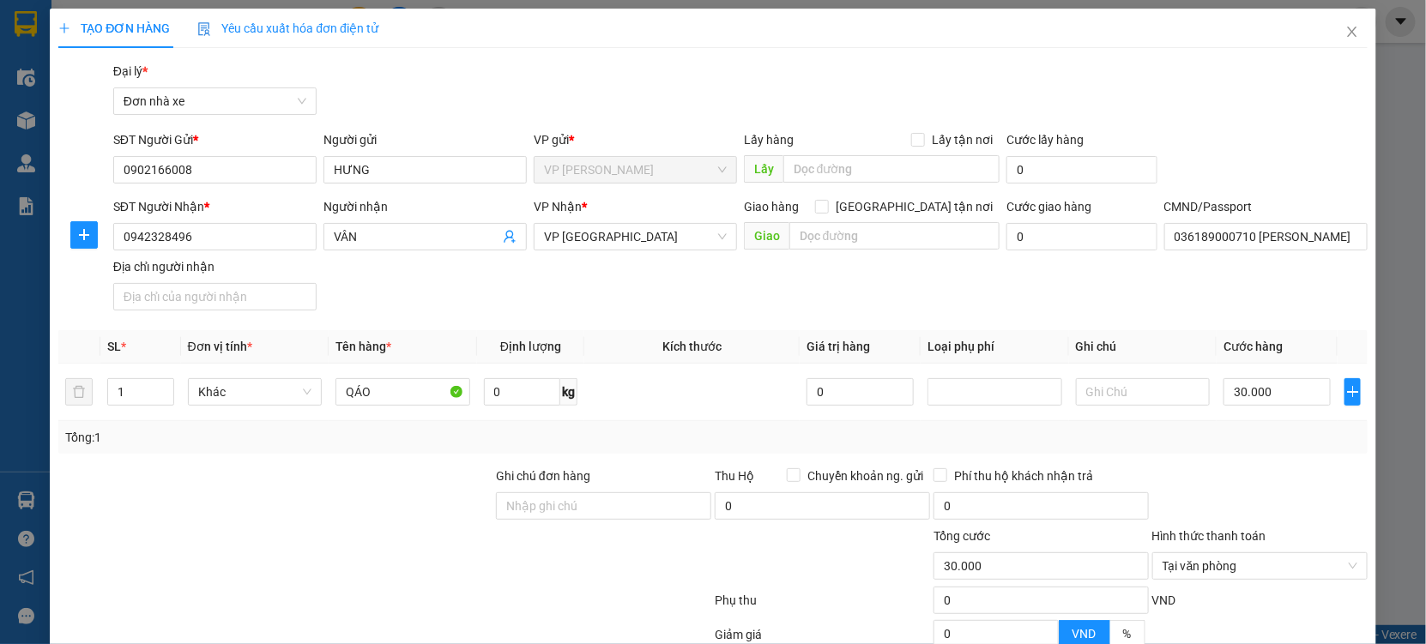
click at [1263, 464] on div "Transit Pickup Surcharge Ids Transit Deliver Surcharge Ids Transit Deliver Surc…" at bounding box center [712, 422] width 1309 height 721
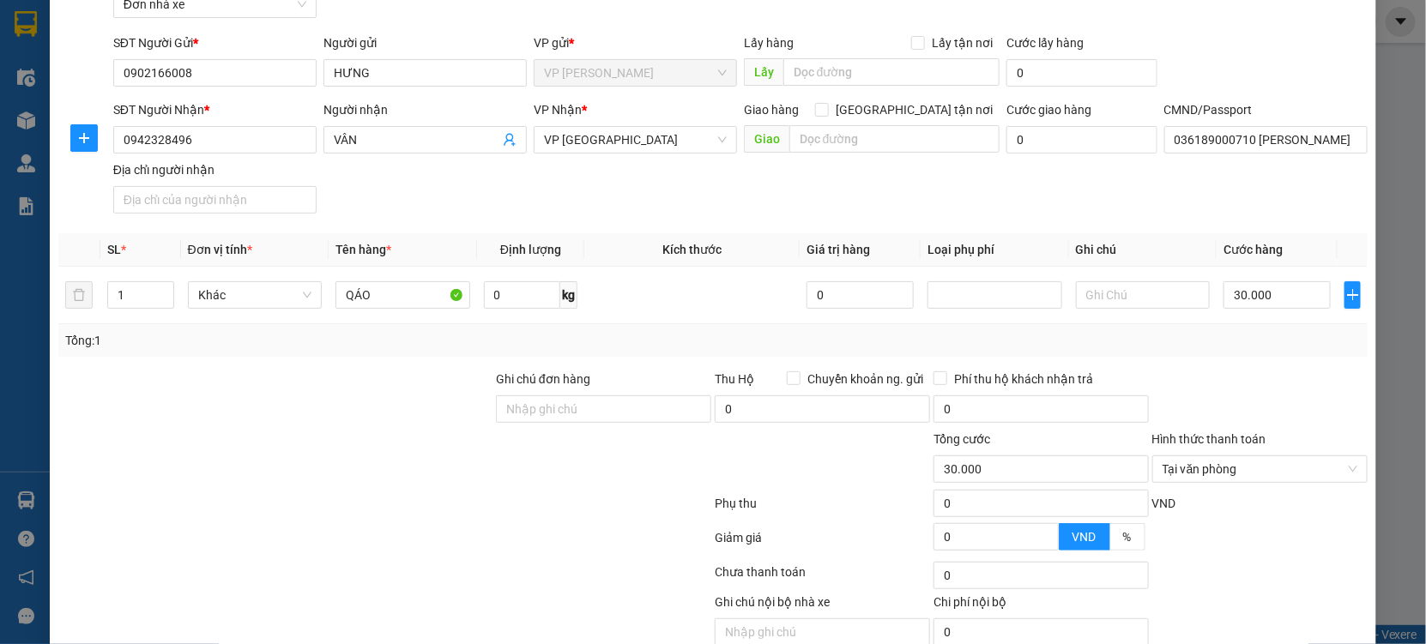
scroll to position [172, 0]
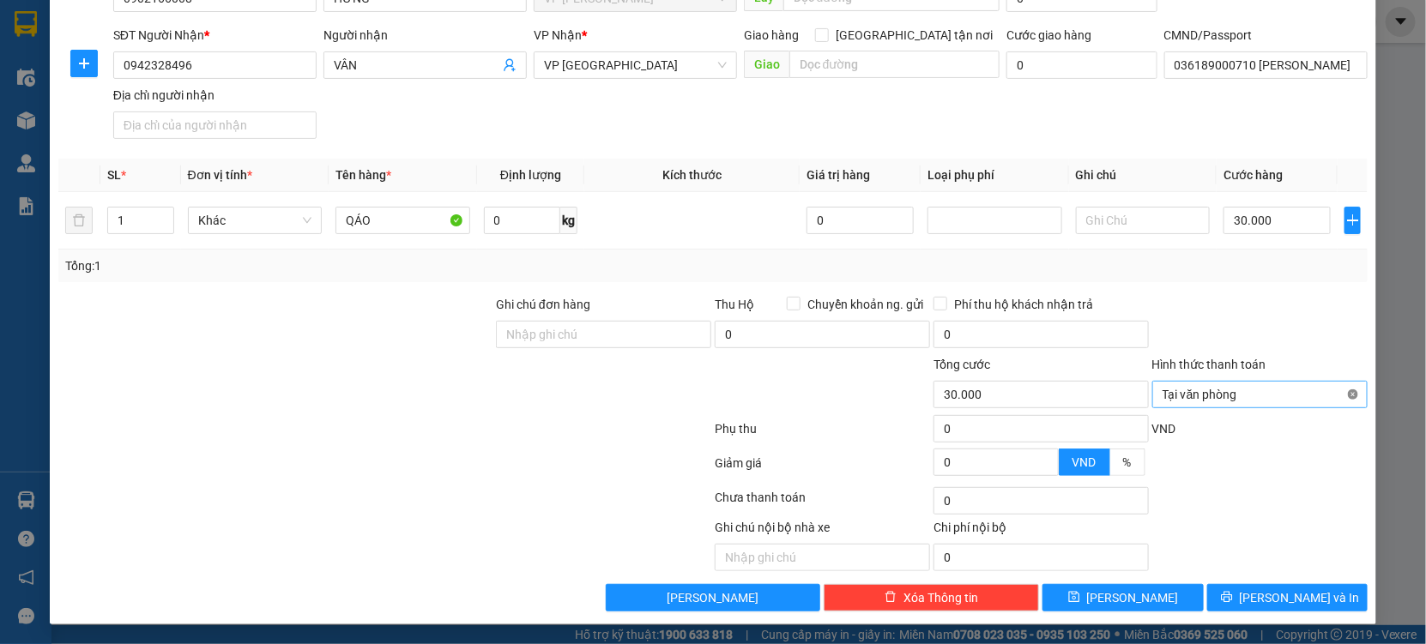
type input "30.000"
drag, startPoint x: 1313, startPoint y: 350, endPoint x: 1286, endPoint y: 570, distance: 221.3
click at [1312, 401] on form "Ghi chú đơn hàng Thu Hộ Chuyển khoản ng. gửi 0 Phí thu hộ khách nhận trả 0 Tổng…" at bounding box center [712, 389] width 1309 height 189
click at [1249, 576] on div "Transit Pickup Surcharge Ids Transit Deliver Surcharge Ids Transit Deliver Surc…" at bounding box center [712, 250] width 1309 height 721
click at [1234, 606] on button "[PERSON_NAME] và In" at bounding box center [1287, 597] width 160 height 27
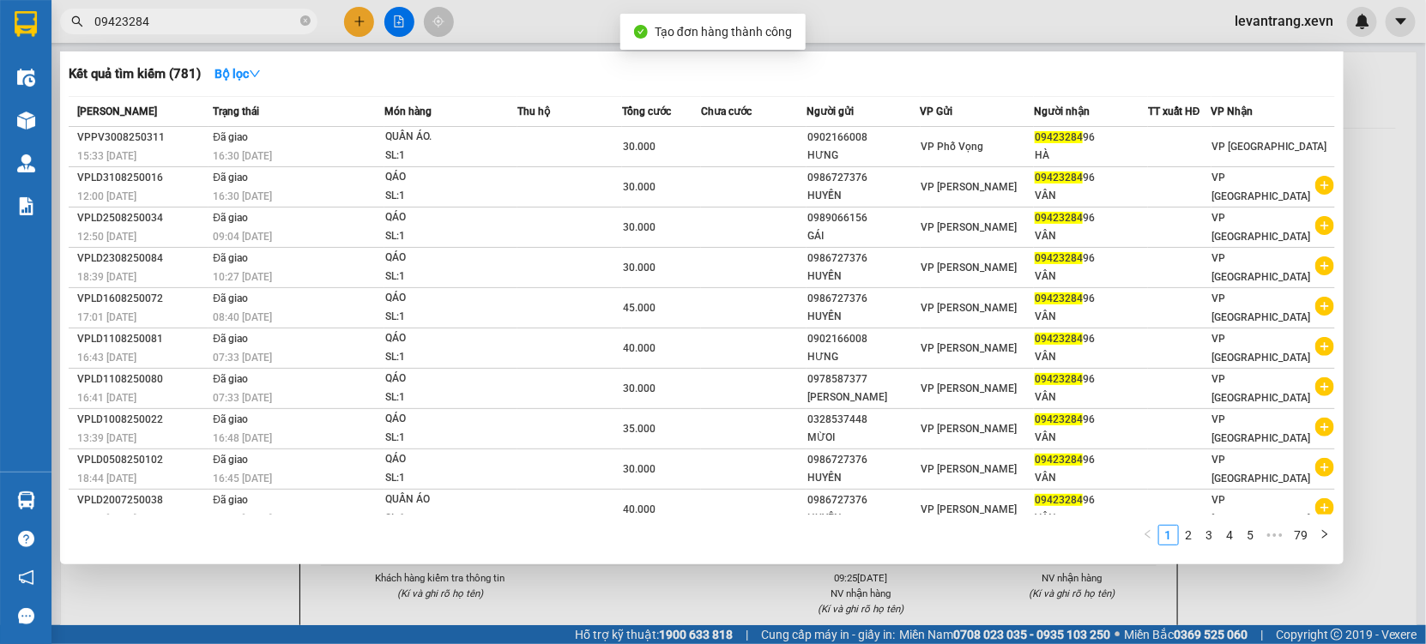
click at [697, 600] on div at bounding box center [713, 322] width 1426 height 644
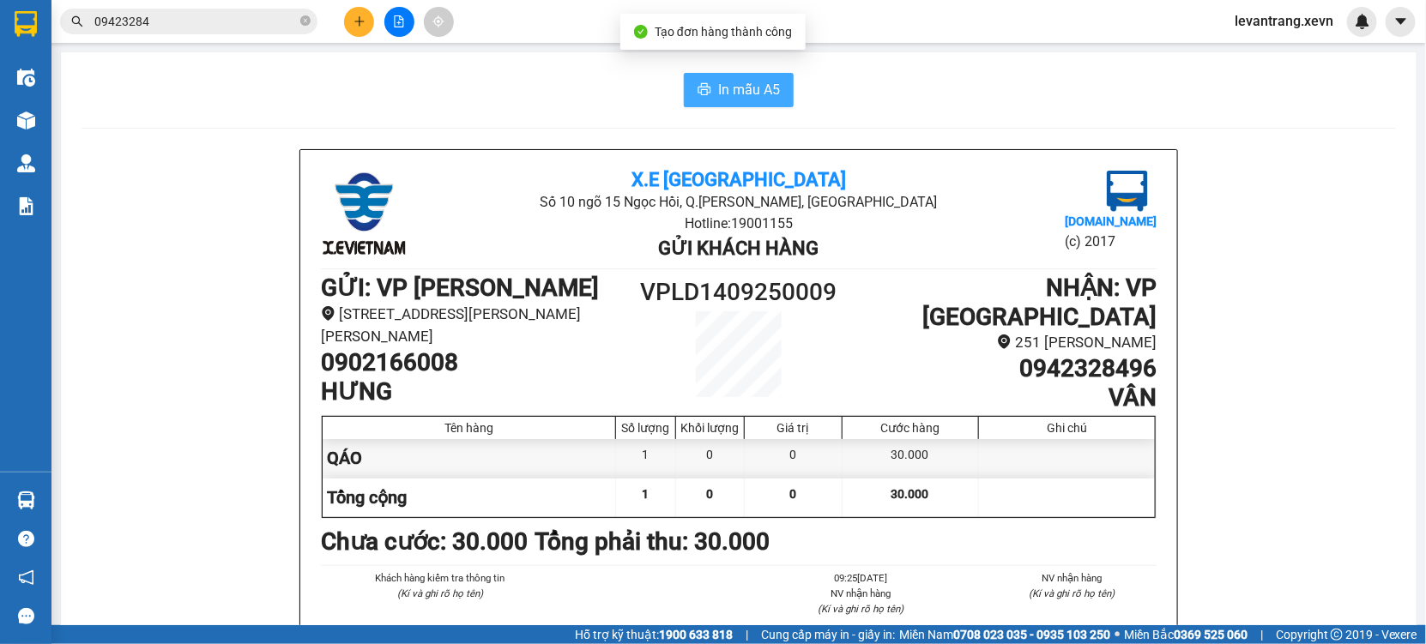
click at [745, 90] on span "In mẫu A5" at bounding box center [749, 89] width 62 height 21
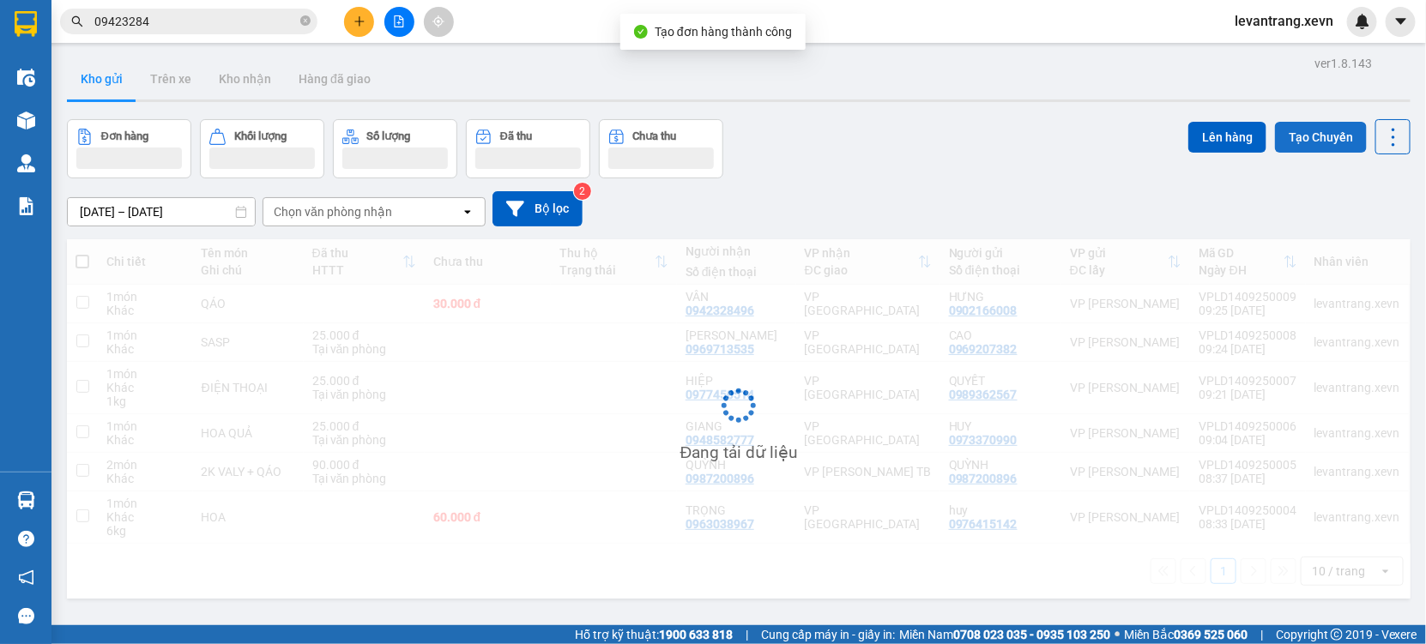
click at [1302, 128] on button "Tạo Chuyến" at bounding box center [1321, 137] width 92 height 31
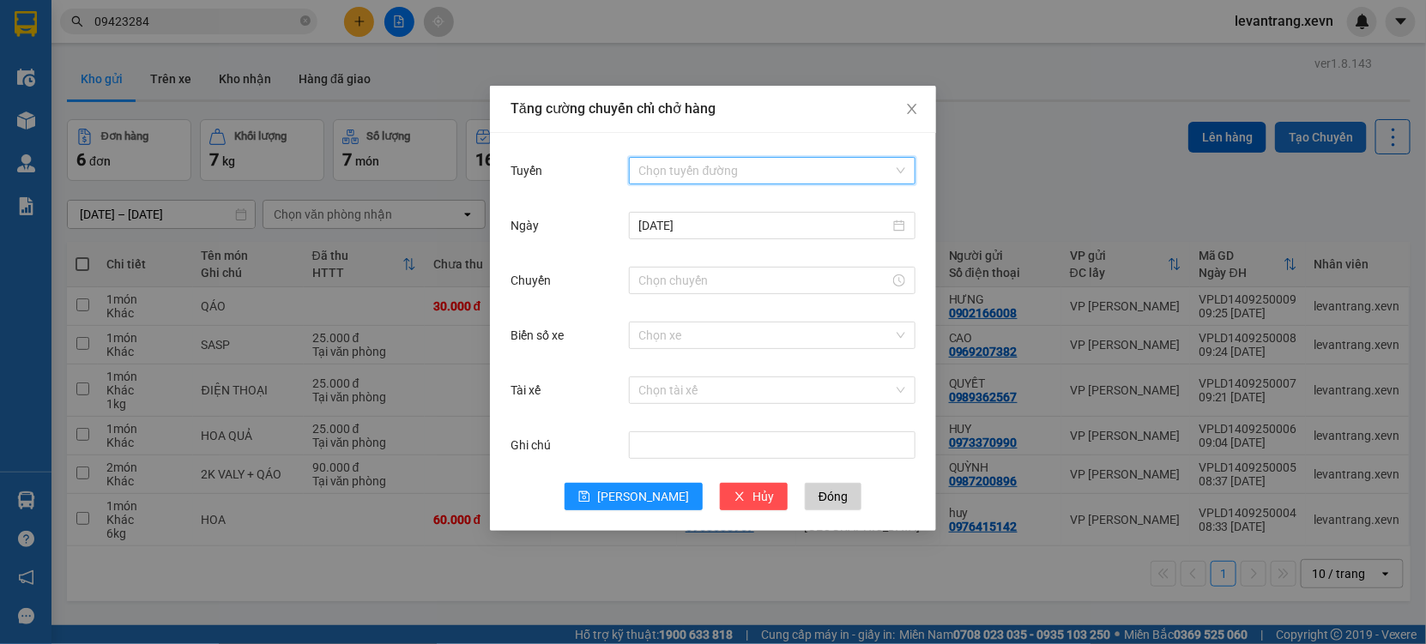
click at [660, 173] on input "Tuyến" at bounding box center [766, 171] width 254 height 26
click at [660, 159] on span "Ga - [GEOGRAPHIC_DATA] (H)" at bounding box center [772, 171] width 266 height 26
click at [672, 279] on input "Chuyến" at bounding box center [764, 280] width 250 height 19
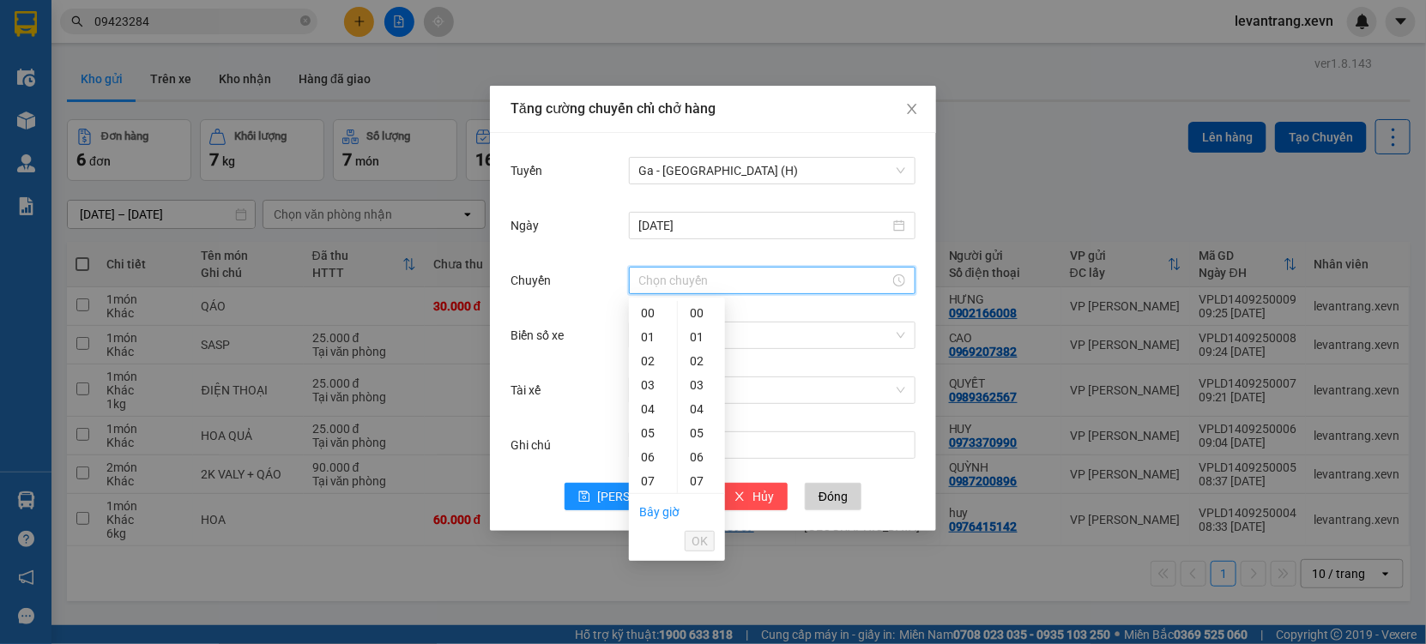
click at [647, 541] on div "10" at bounding box center [653, 553] width 48 height 24
click at [647, 454] on ul "00 01 02 03 04 05 06 07 08 09 10 11 12 13 14 15 16 17 18 19 20 21 22 23" at bounding box center [653, 397] width 48 height 192
click at [644, 565] on div "11" at bounding box center [653, 577] width 48 height 24
type input "11:00"
click at [696, 540] on span "OK" at bounding box center [699, 541] width 16 height 19
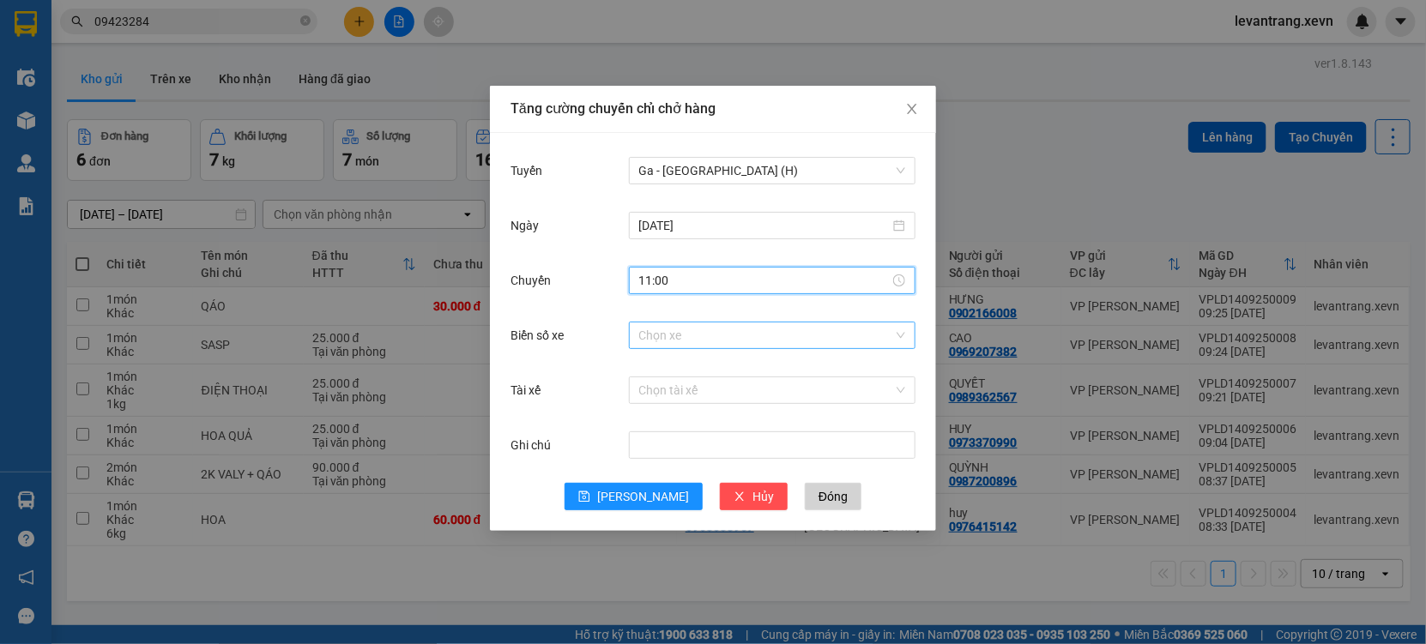
click at [685, 335] on input "Biển số xe" at bounding box center [766, 336] width 254 height 26
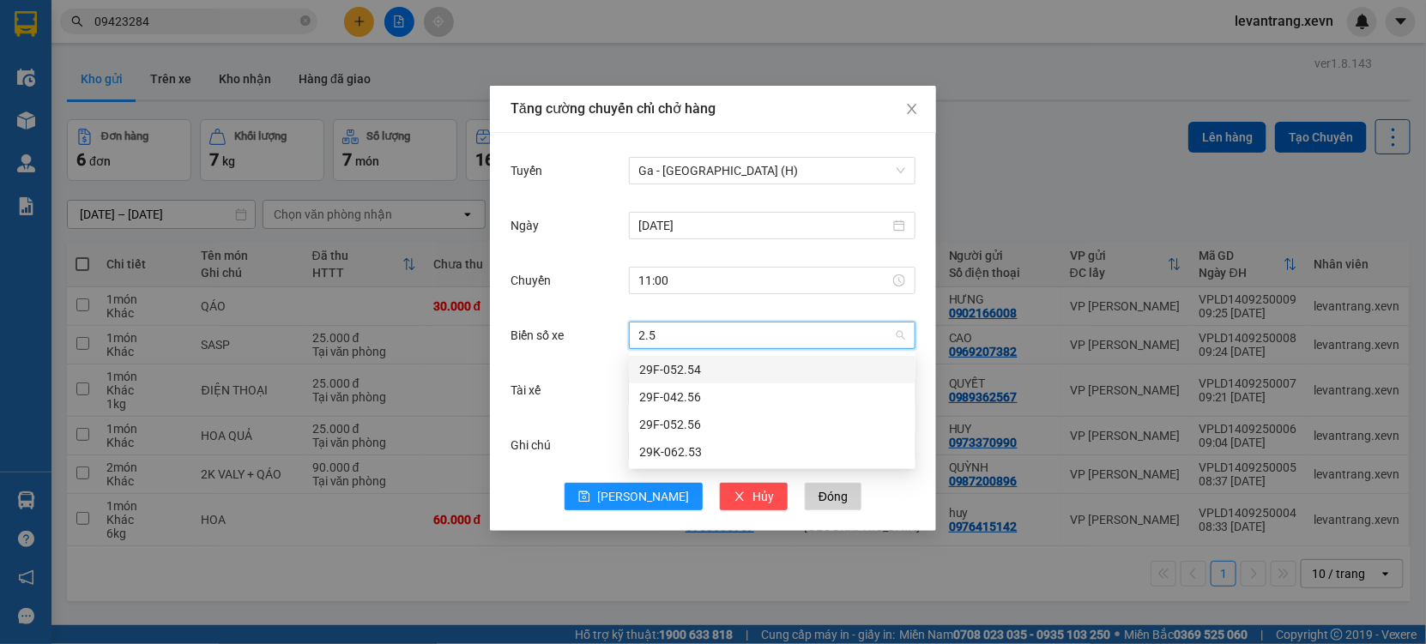
type input "2.56"
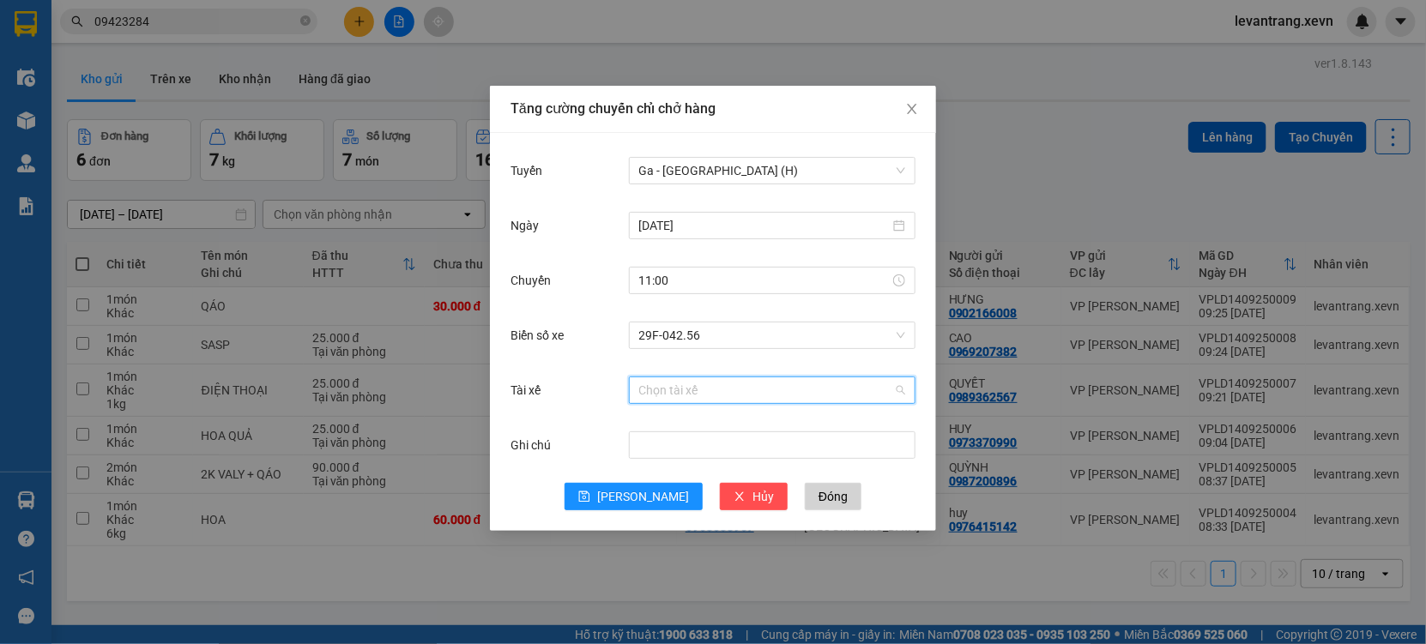
click at [652, 386] on input "Tài xế" at bounding box center [766, 390] width 254 height 26
type input "PHAN THÁI"
click at [697, 431] on div "[PERSON_NAME]" at bounding box center [772, 424] width 266 height 19
click at [620, 510] on div "Tuyến Ga - Thái Bình (H) Ngày 14/09/2025 Chuyến 11:00 Biển số xe 29F-042.56 Tài…" at bounding box center [713, 332] width 446 height 398
click at [635, 504] on span "[PERSON_NAME]" at bounding box center [643, 496] width 92 height 19
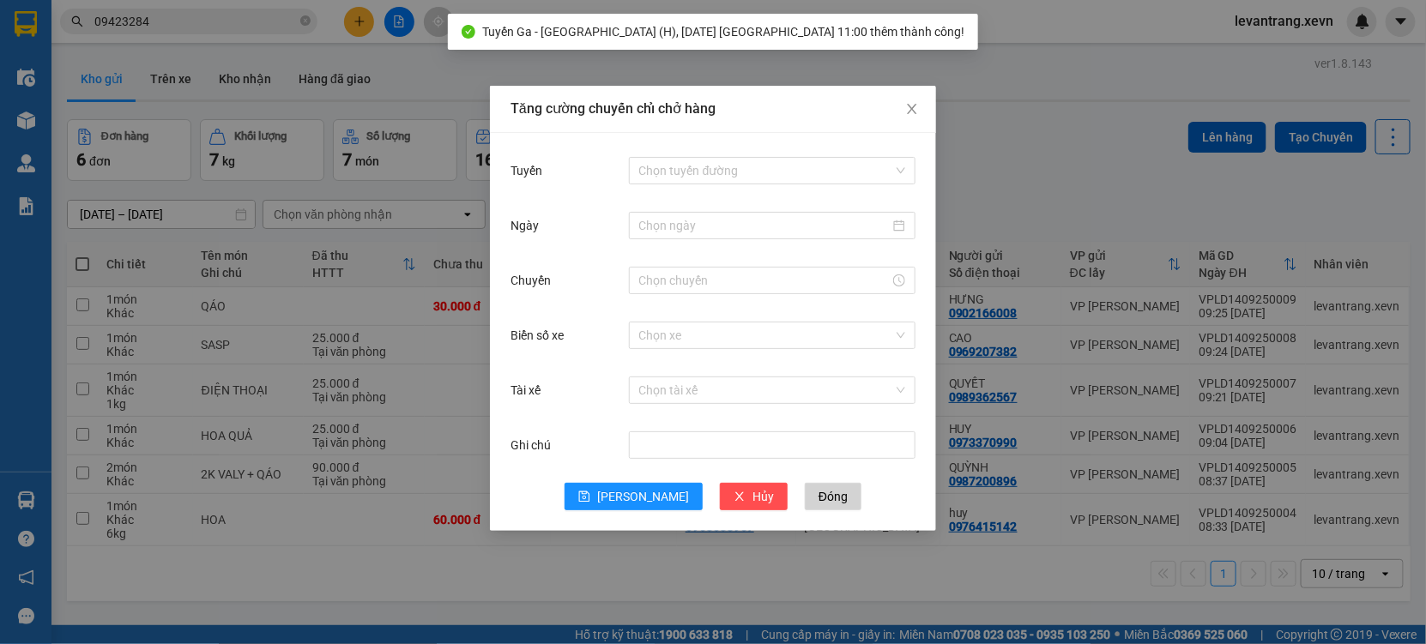
drag, startPoint x: 323, startPoint y: 621, endPoint x: 274, endPoint y: 548, distance: 87.8
click at [317, 621] on div "Tăng cường chuyến chỉ chở hàng Tuyến Chọn tuyến đường Ngày Chuyến Biển số xe Ch…" at bounding box center [713, 322] width 1426 height 644
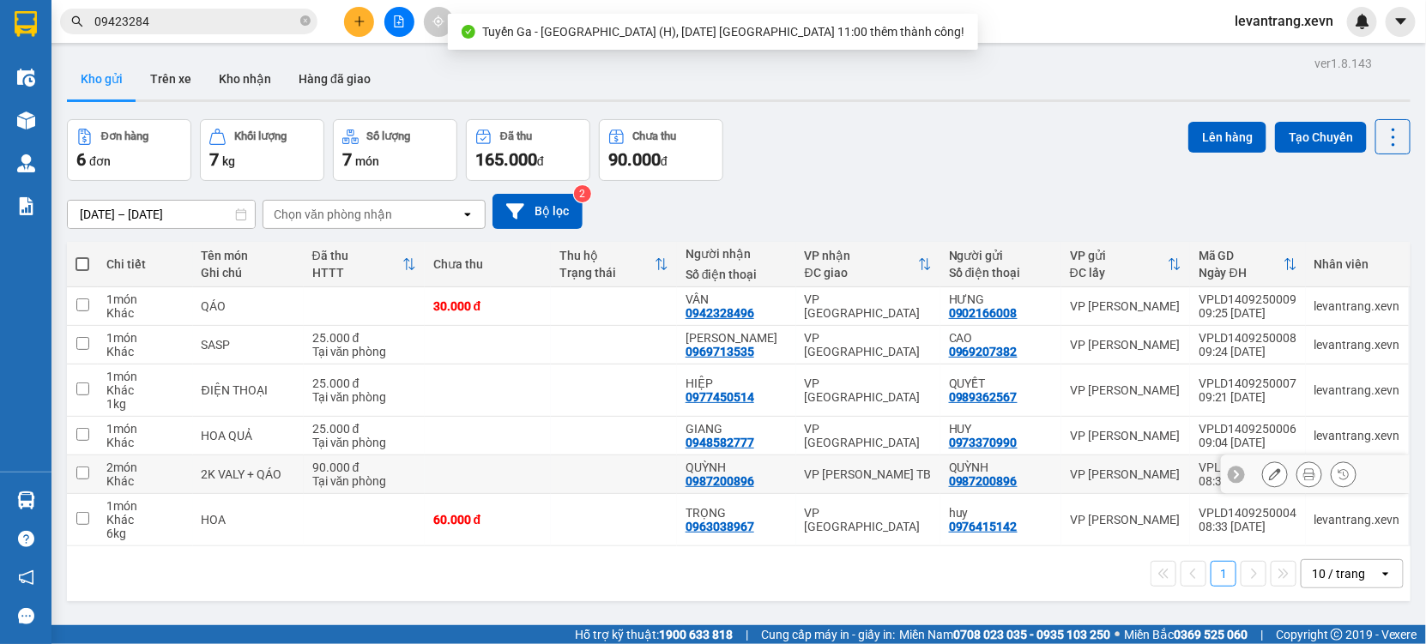
click at [244, 462] on td "2K VALY + QÁO" at bounding box center [248, 474] width 111 height 39
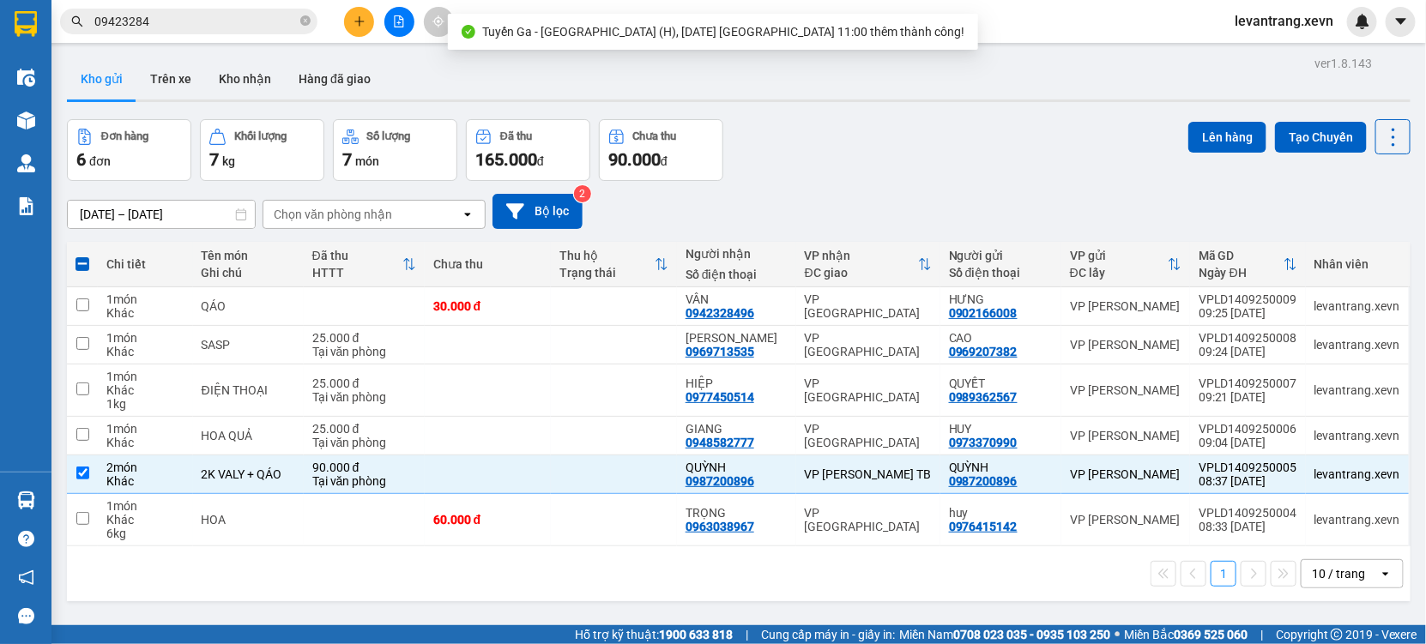
click at [1203, 115] on div "ver 1.8.143 Kho gửi Trên xe Kho nhận Hàng đã giao Đơn hàng 6 đơn Khối lượng 7 k…" at bounding box center [738, 373] width 1357 height 644
click at [1196, 143] on button "Lên hàng" at bounding box center [1227, 137] width 78 height 31
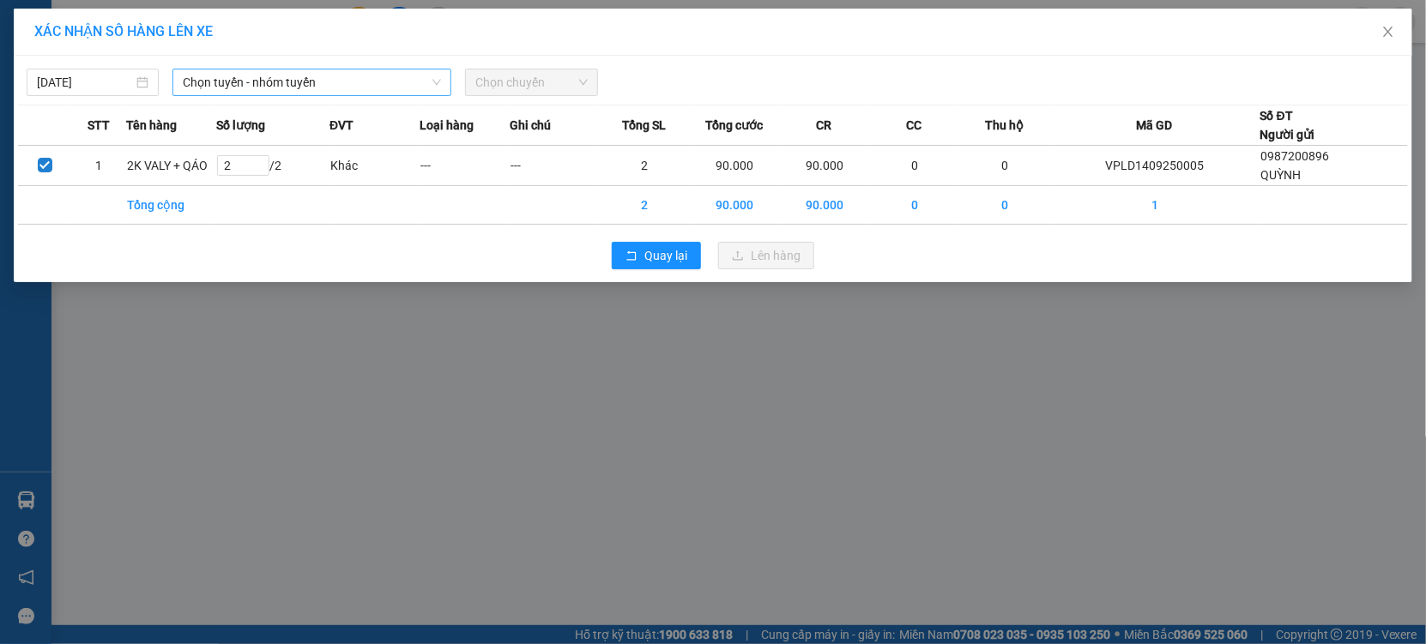
click at [345, 92] on span "Chọn tuyến - nhóm tuyến" at bounding box center [312, 82] width 258 height 26
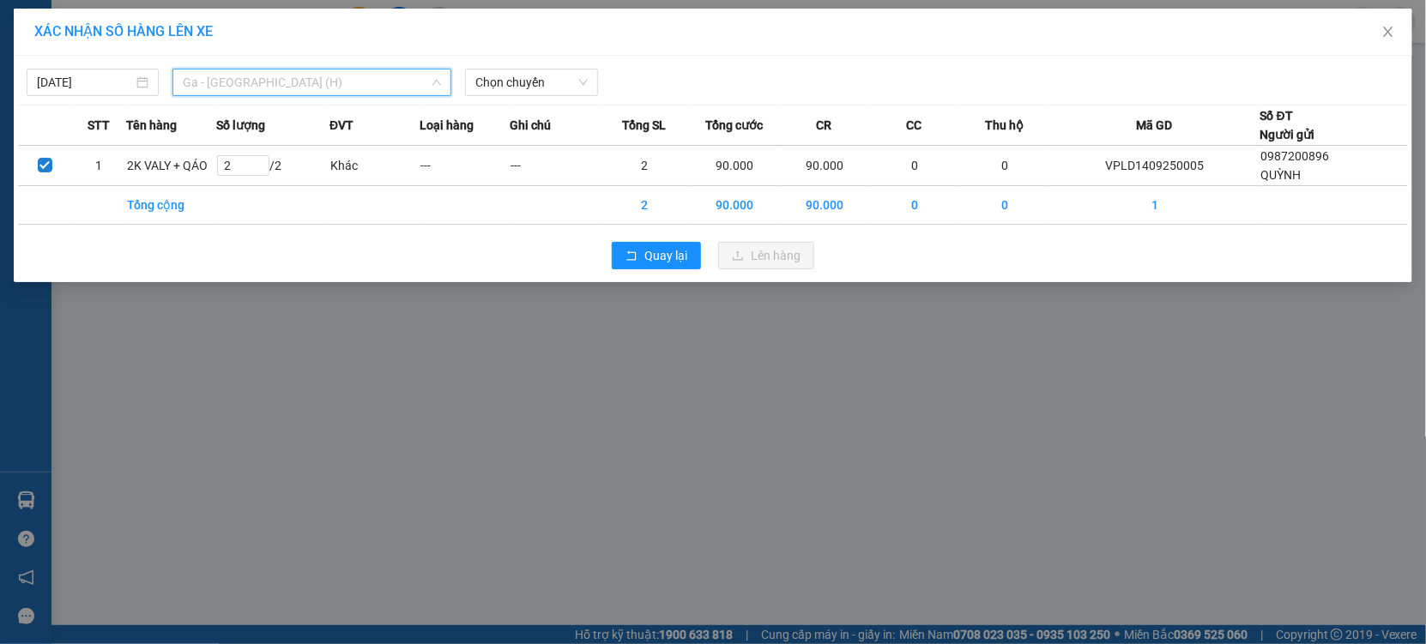
click at [288, 86] on span "Ga - [GEOGRAPHIC_DATA] (H)" at bounding box center [312, 82] width 258 height 26
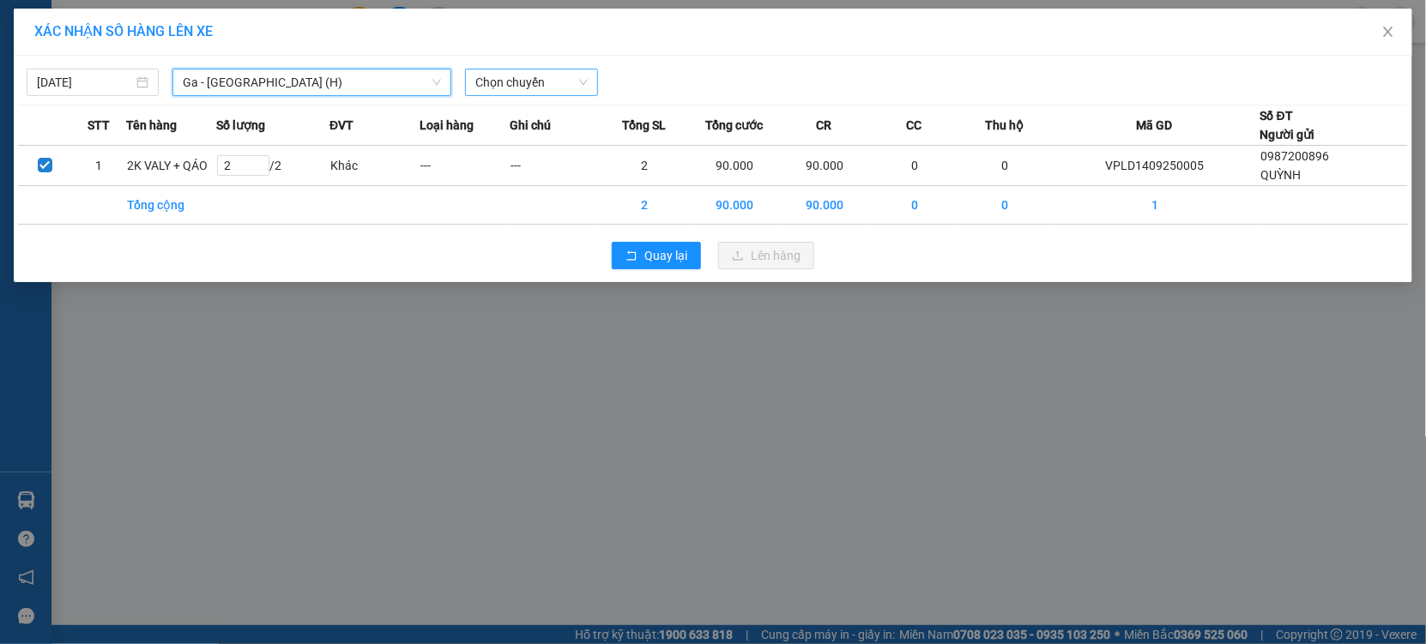
click at [504, 87] on span "Chọn chuyến" at bounding box center [531, 82] width 112 height 26
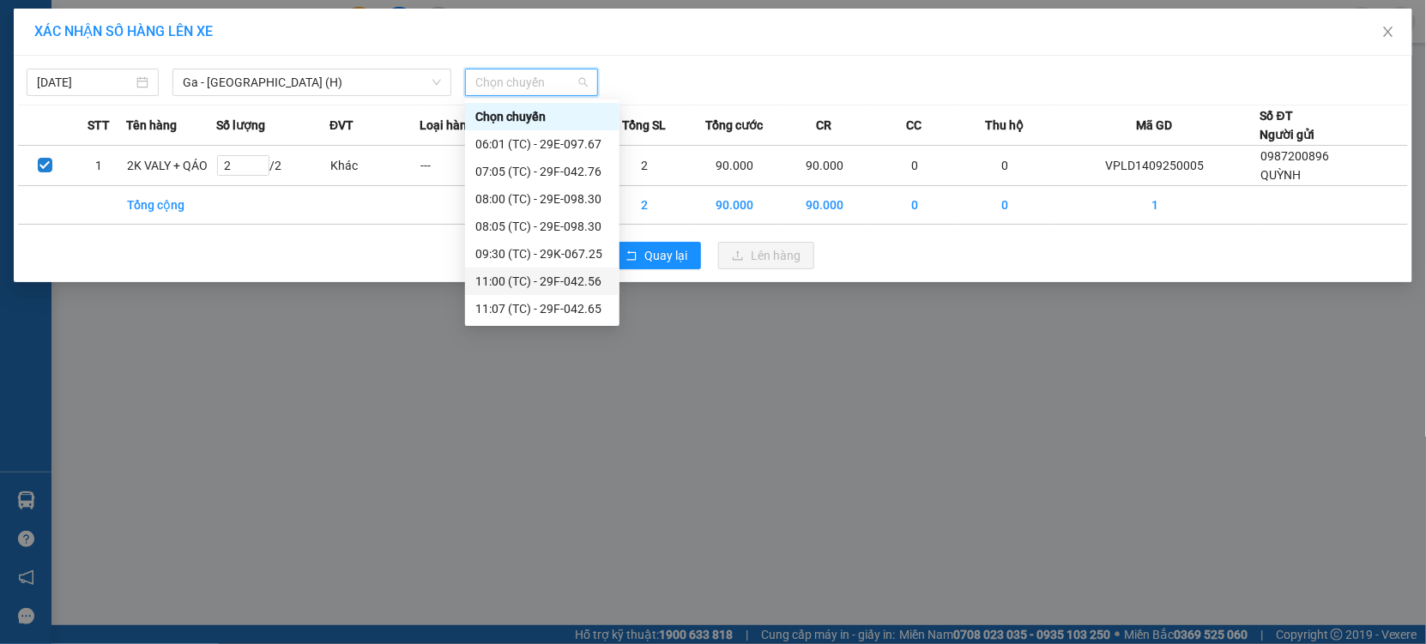
click at [546, 286] on div "11:00 (TC) - 29F-042.56" at bounding box center [542, 281] width 134 height 19
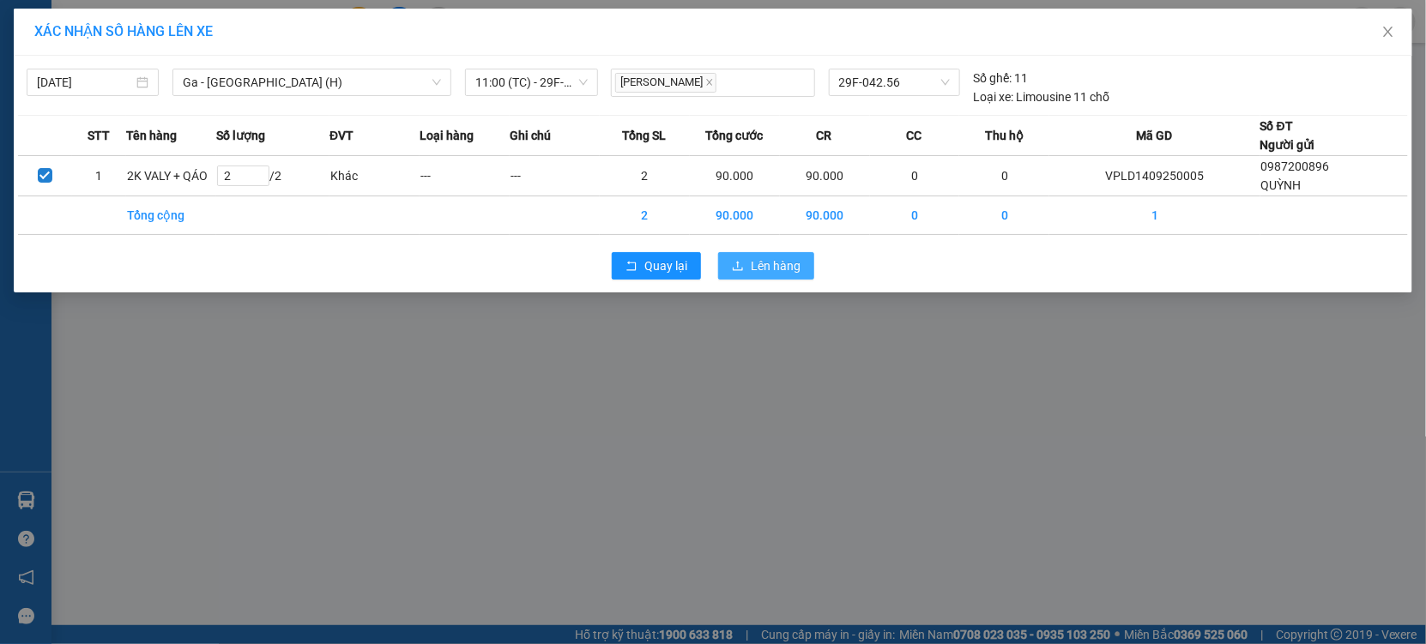
drag, startPoint x: 781, startPoint y: 257, endPoint x: 785, endPoint y: 274, distance: 16.7
click at [785, 274] on span "Lên hàng" at bounding box center [776, 265] width 50 height 19
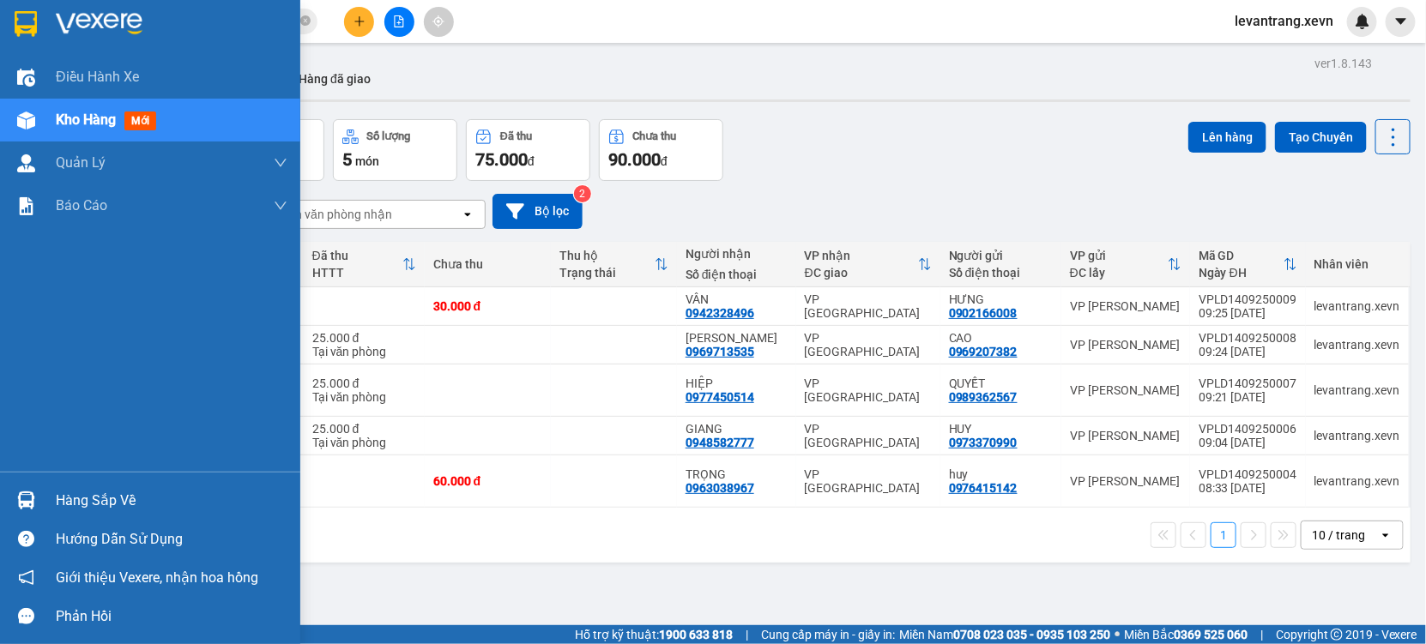
click at [53, 473] on div "Hàng sắp về Hướng dẫn sử dụng Giới thiệu Vexere, nhận hoa hồng Phản hồi" at bounding box center [150, 554] width 300 height 164
click at [41, 502] on div "Hàng sắp về" at bounding box center [150, 500] width 300 height 39
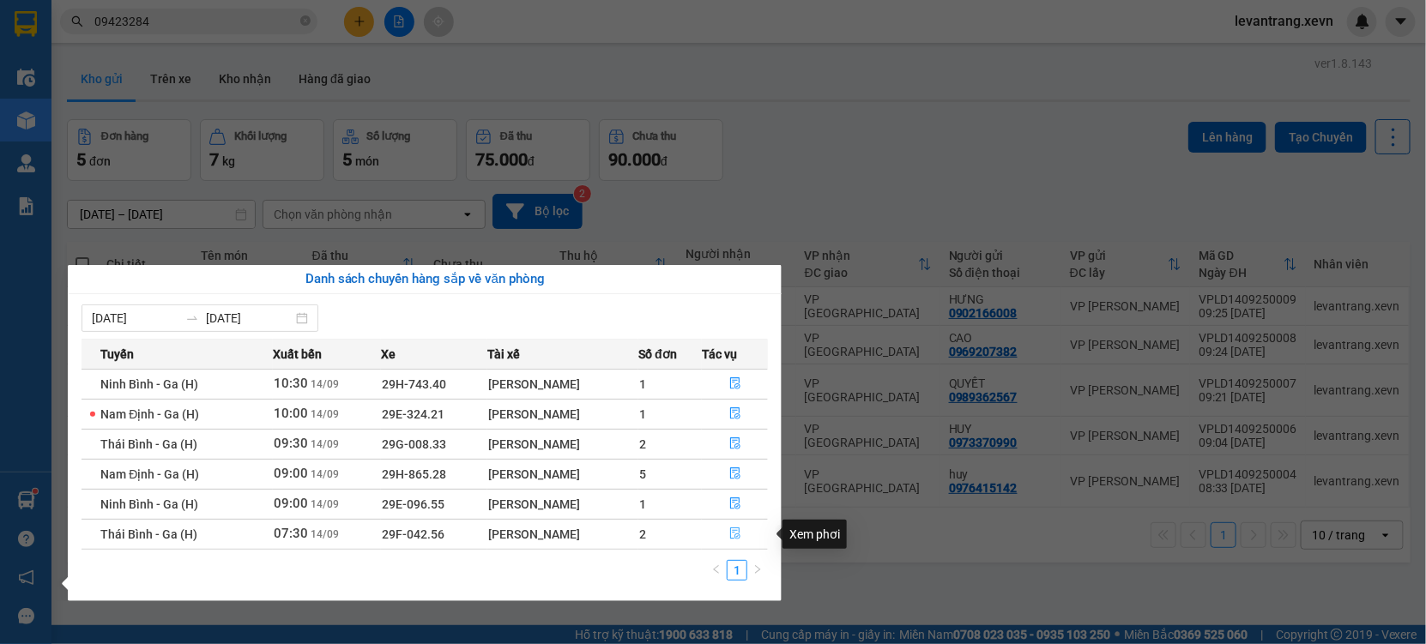
drag, startPoint x: 727, startPoint y: 540, endPoint x: 507, endPoint y: 545, distance: 220.5
click at [727, 541] on button "button" at bounding box center [735, 534] width 65 height 27
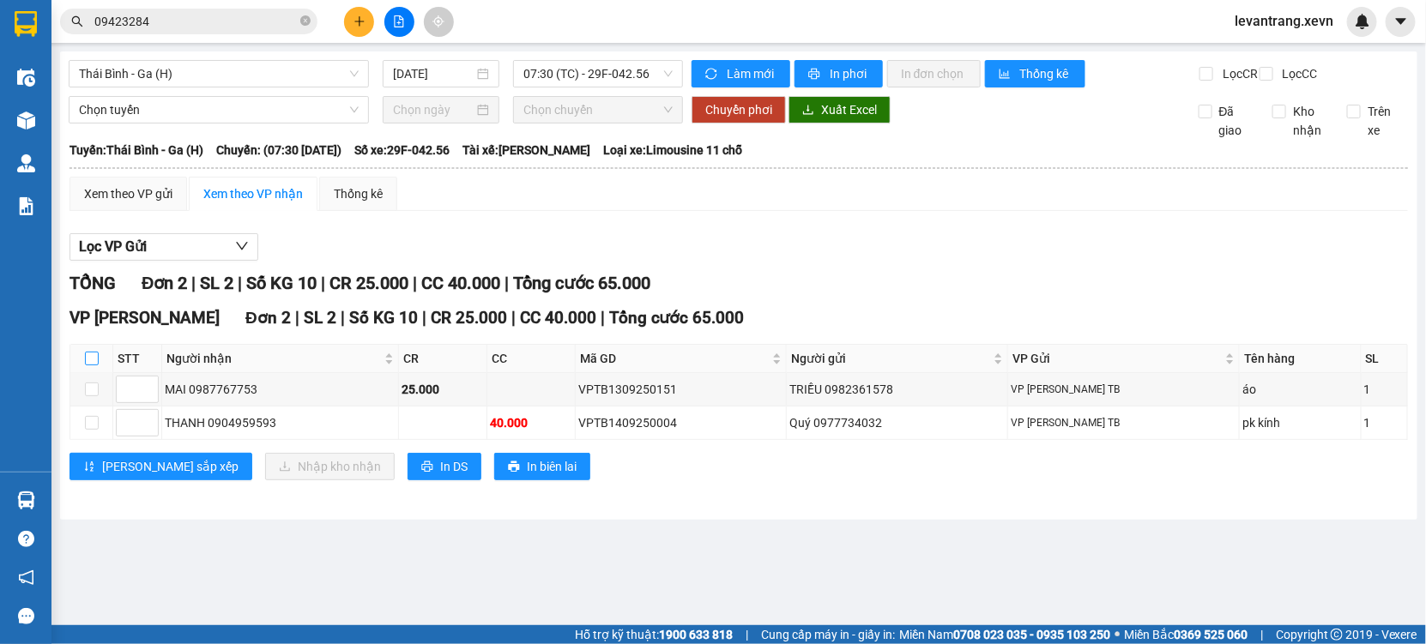
click at [87, 365] on input "checkbox" at bounding box center [92, 359] width 14 height 14
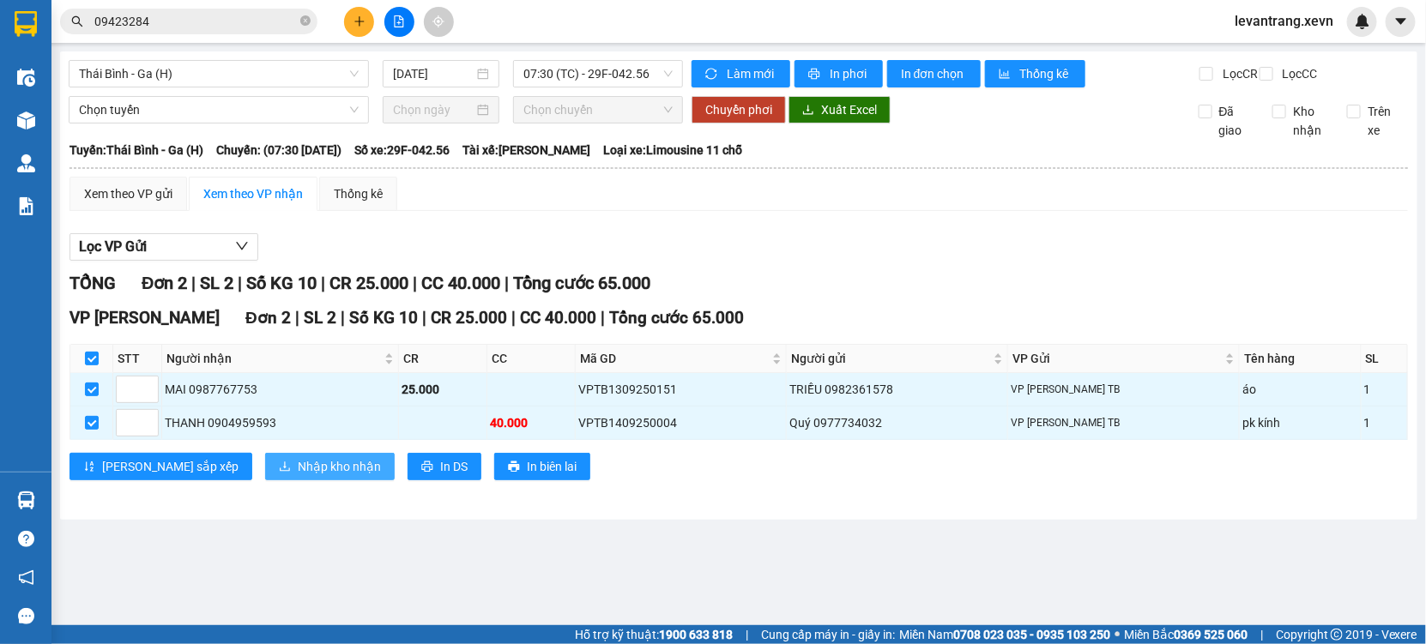
click at [265, 479] on button "Nhập kho nhận" at bounding box center [330, 466] width 130 height 27
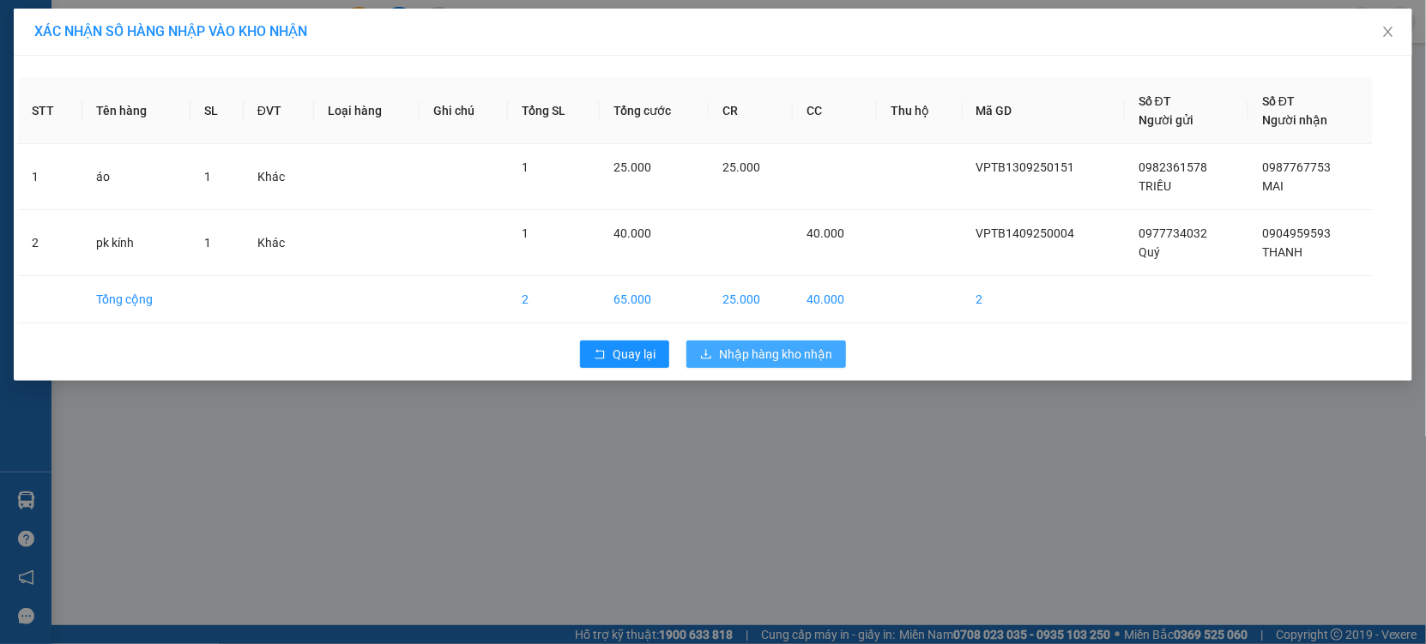
click at [709, 342] on button "Nhập hàng kho nhận" at bounding box center [766, 354] width 160 height 27
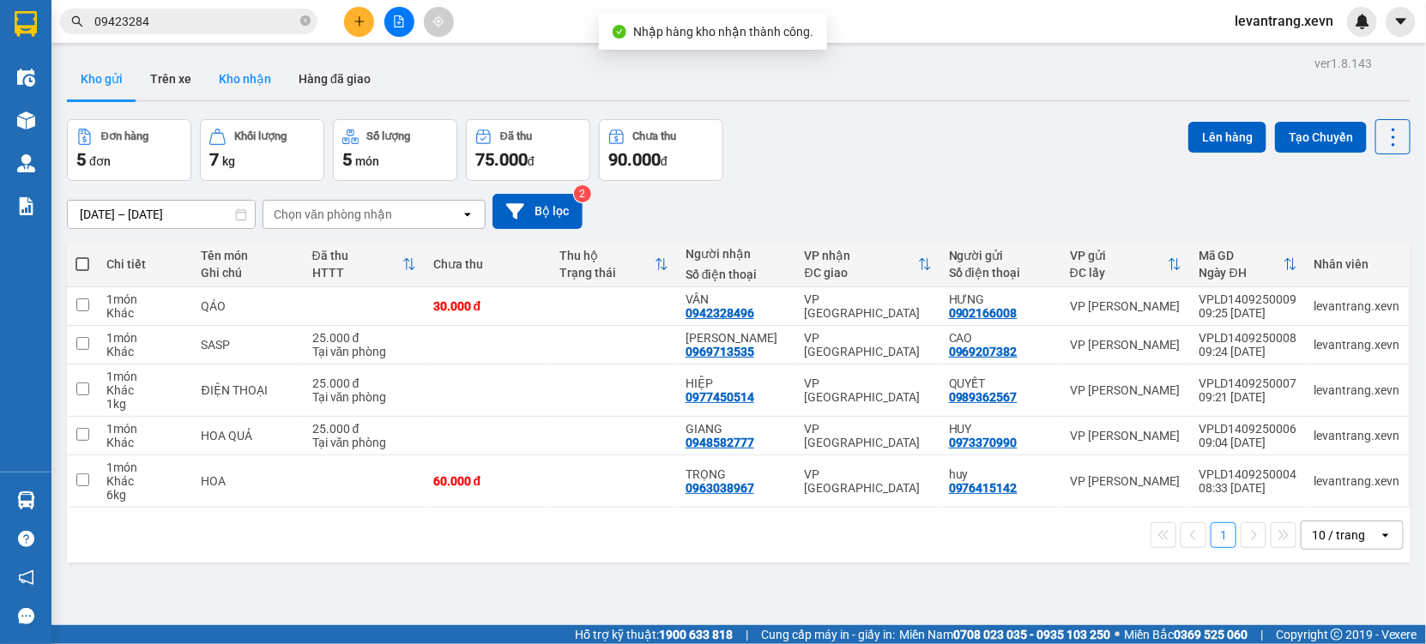
click at [239, 84] on button "Kho nhận" at bounding box center [245, 78] width 80 height 41
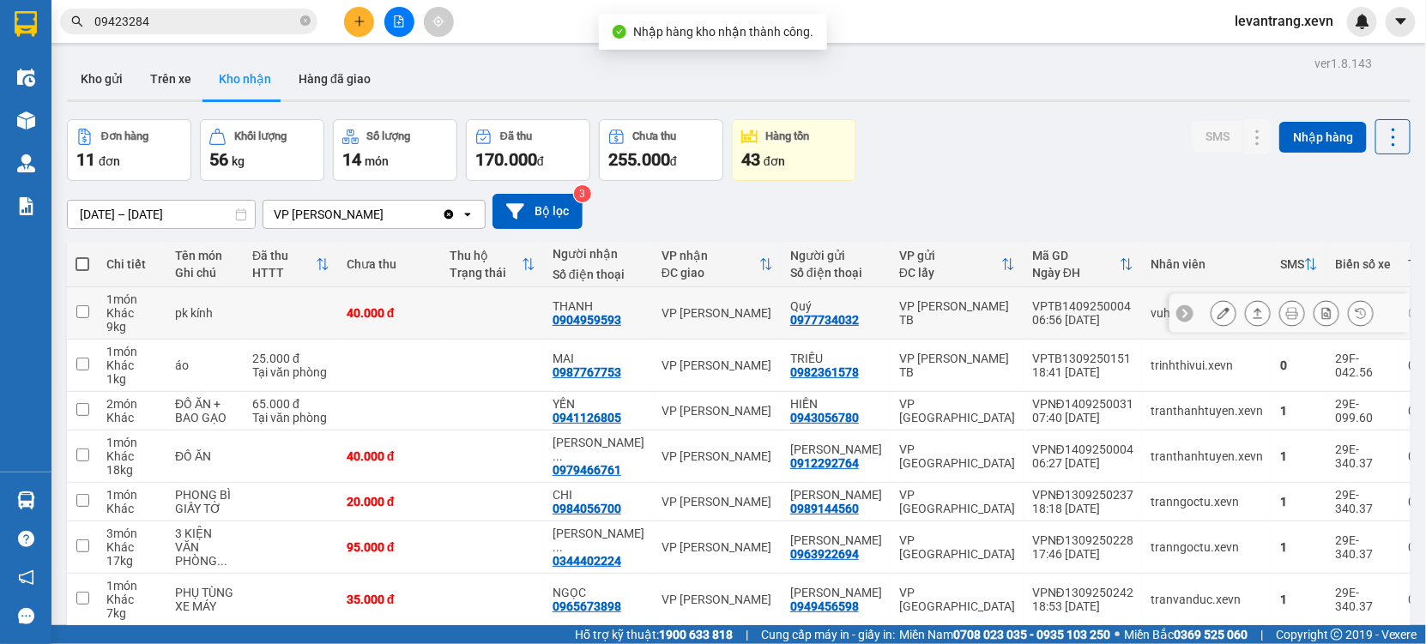
click at [1032, 322] on div "06:56 14/09" at bounding box center [1082, 320] width 101 height 14
checkbox input "true"
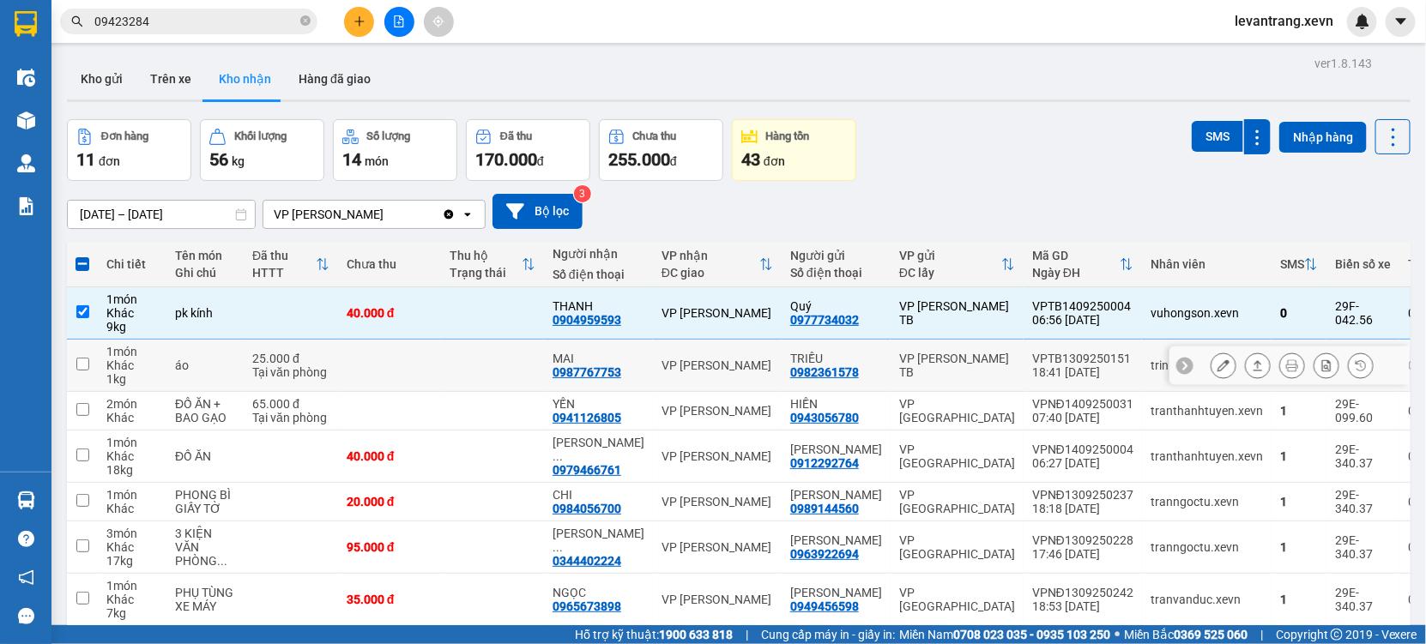
click at [1023, 347] on td "VPTB1309250151 18:41 13/09" at bounding box center [1082, 366] width 118 height 52
checkbox input "true"
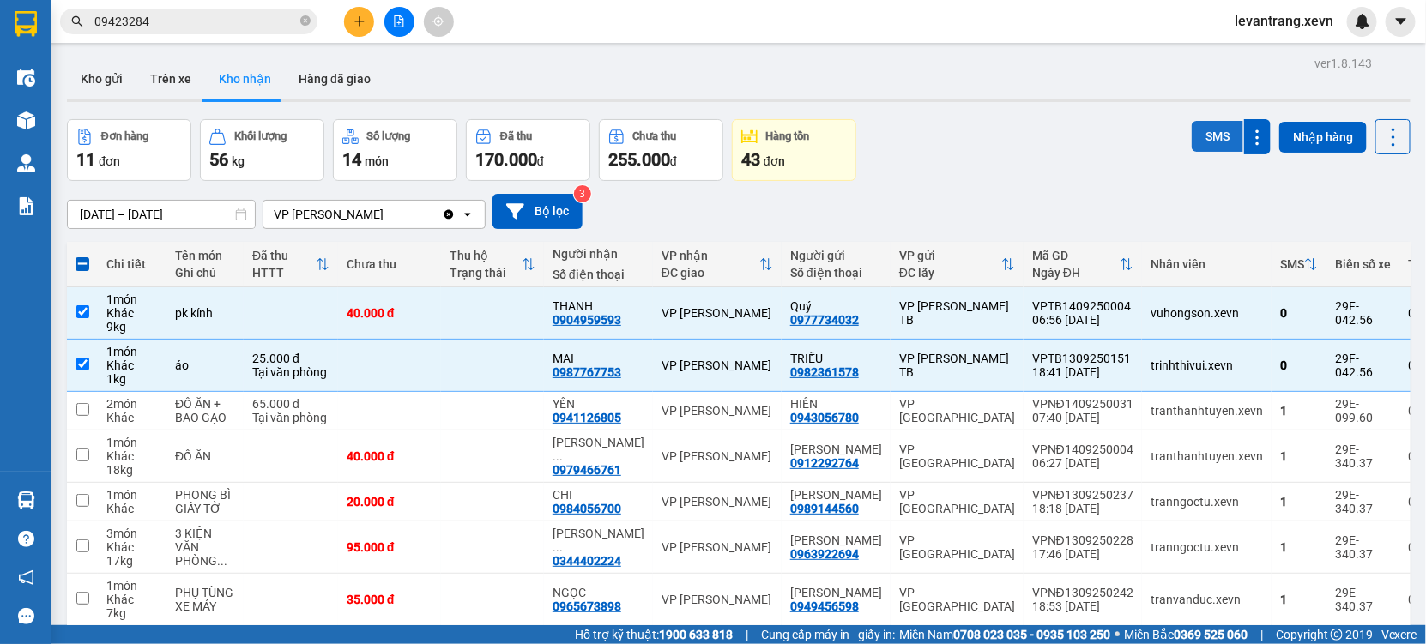
click at [1207, 127] on button "SMS" at bounding box center [1216, 136] width 51 height 31
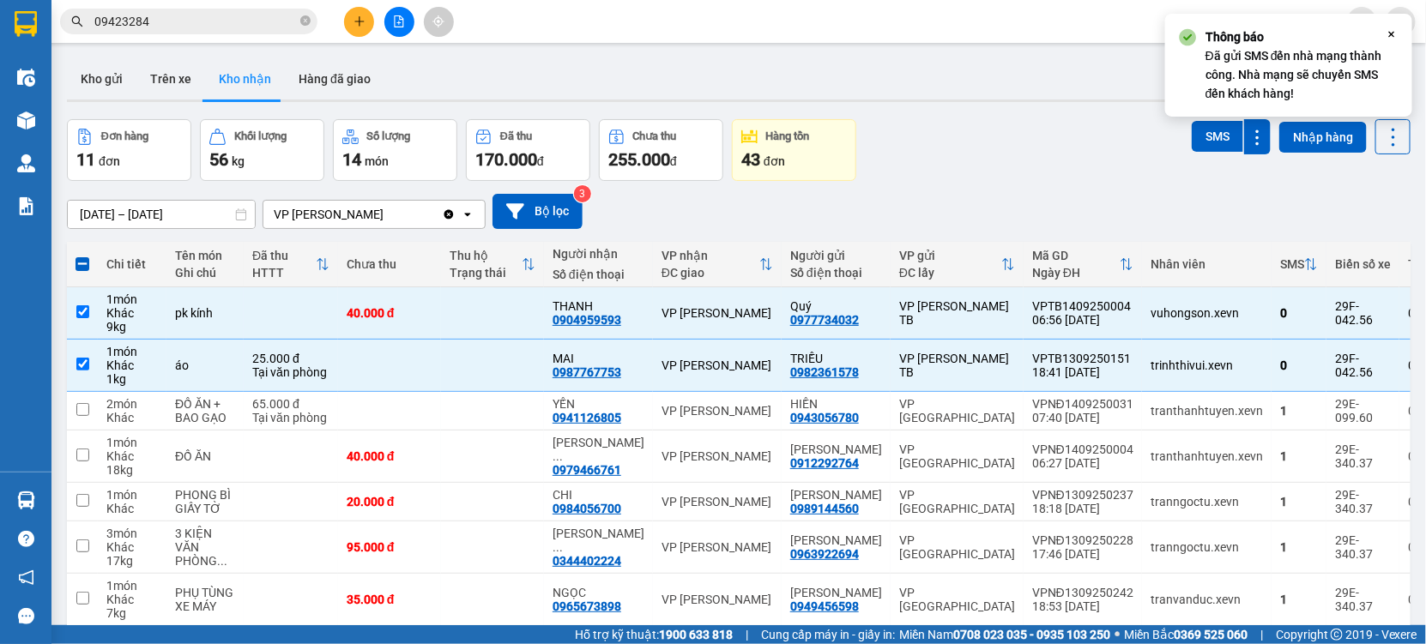
click at [180, 24] on input "09423284" at bounding box center [195, 21] width 202 height 19
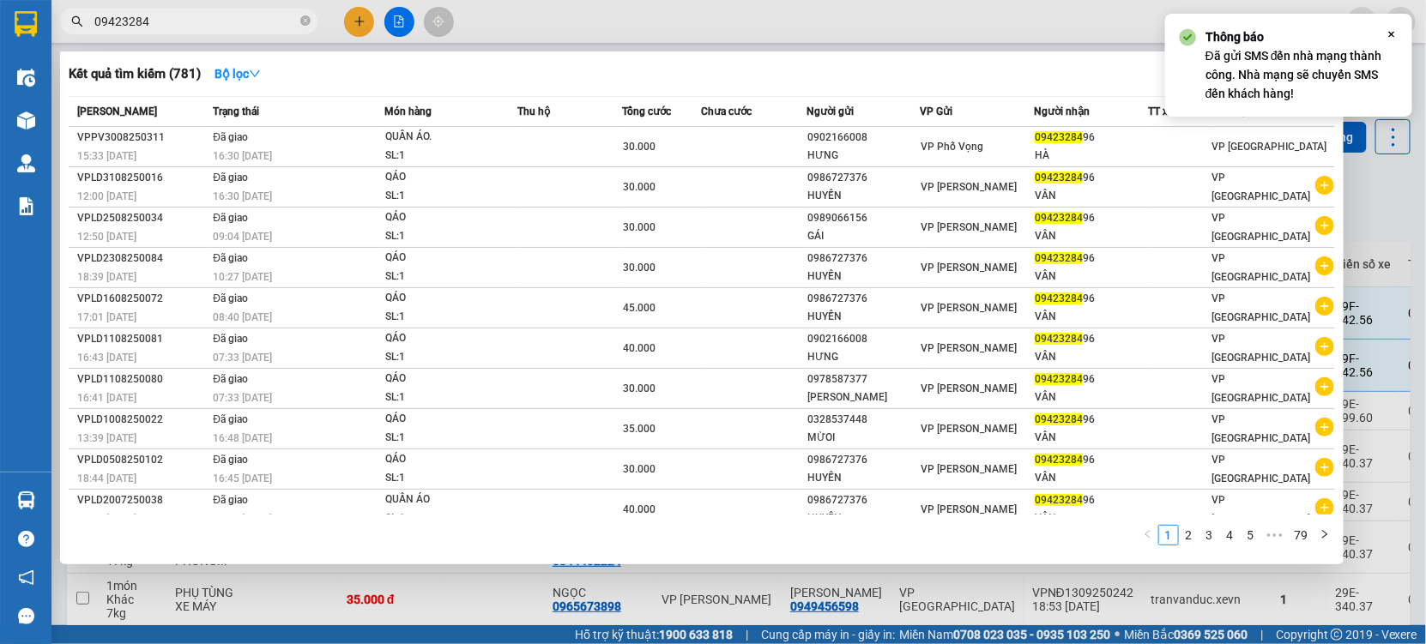
click at [180, 24] on input "09423284" at bounding box center [195, 21] width 202 height 19
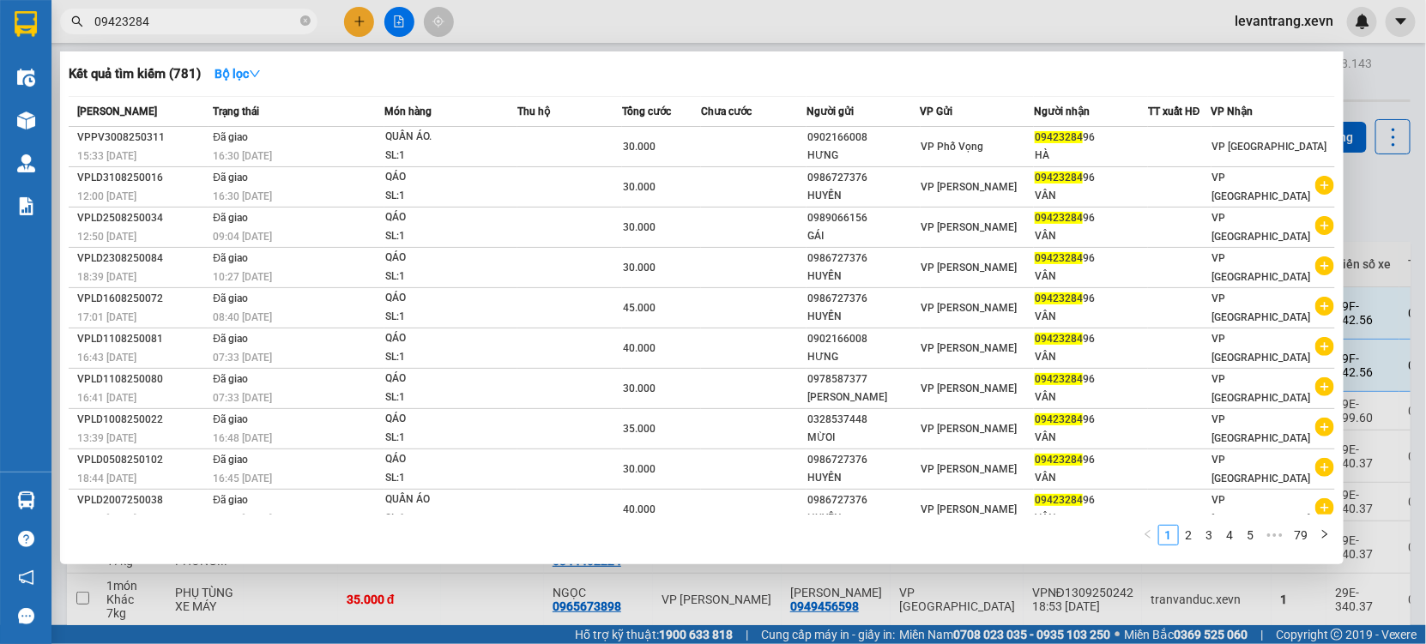
click at [510, 604] on div at bounding box center [713, 322] width 1426 height 644
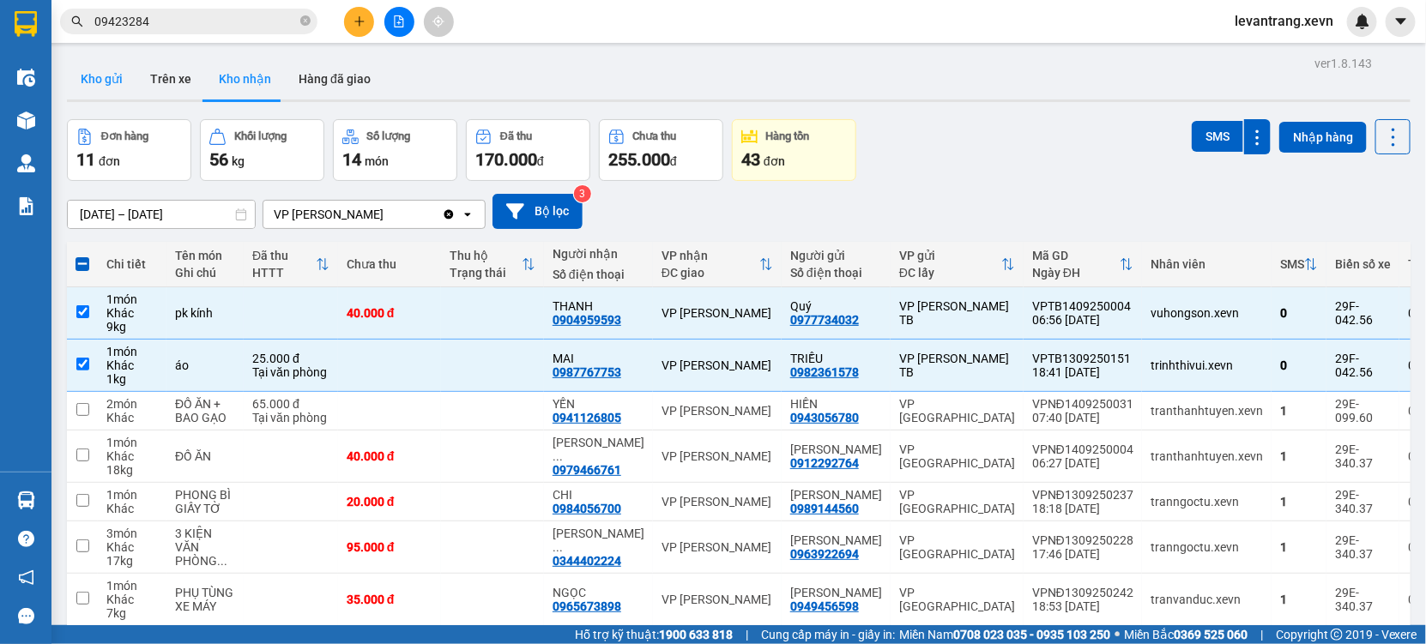
click at [100, 64] on button "Kho gửi" at bounding box center [101, 78] width 69 height 41
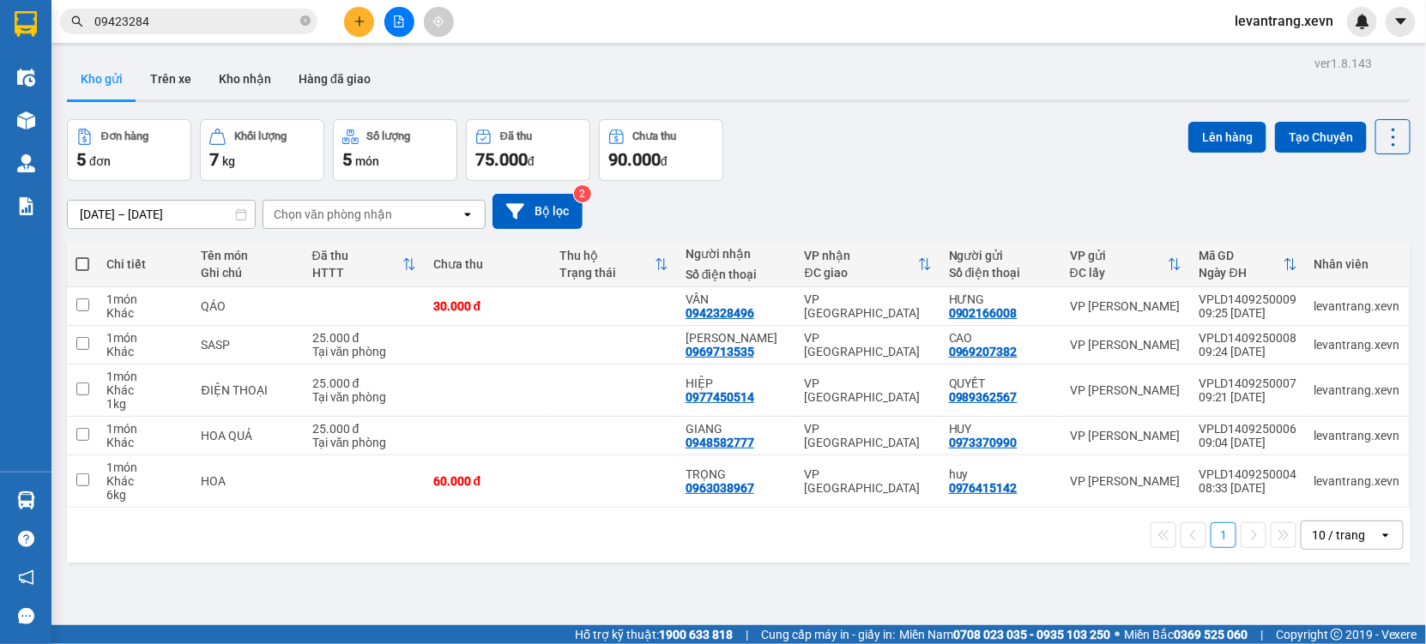
click at [332, 225] on div "Chọn văn phòng nhận" at bounding box center [361, 214] width 197 height 27
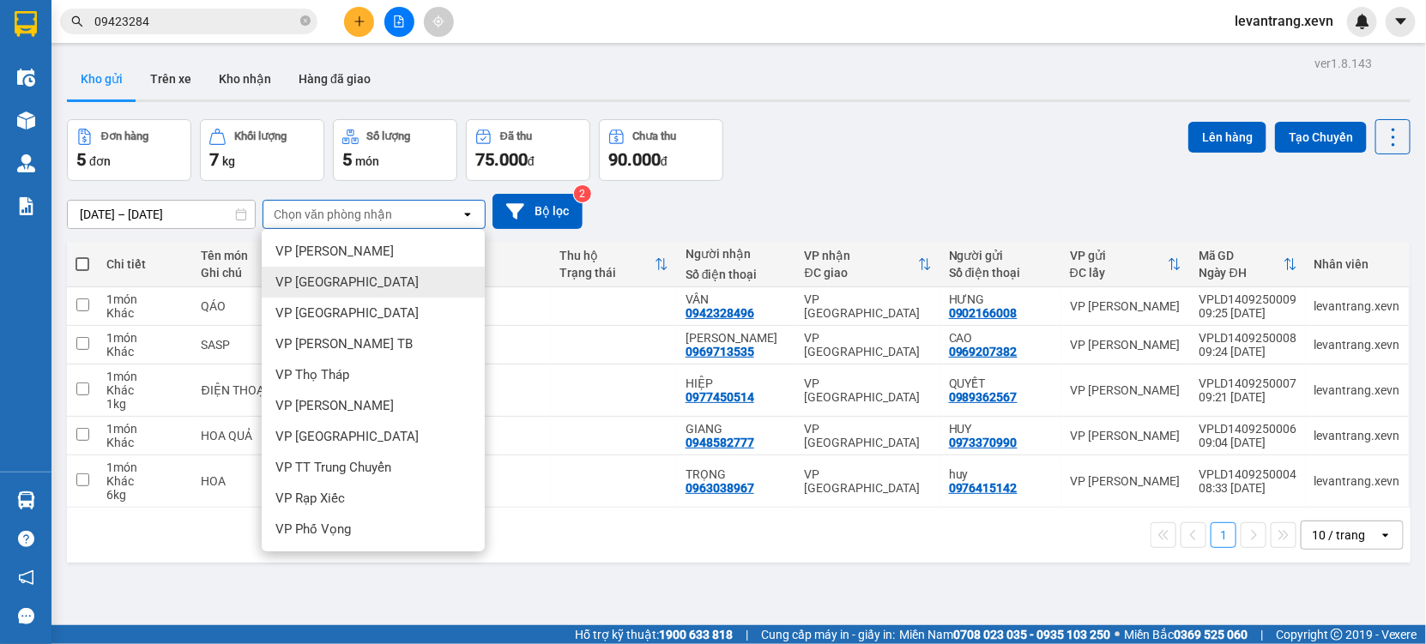
drag, startPoint x: 334, startPoint y: 313, endPoint x: 336, endPoint y: 275, distance: 37.8
click at [336, 275] on ul "VP Ngọc Hồi VP Ninh Bình VP Nam Định VP [PERSON_NAME] TB VP Thọ Tháp VP [PERSON…" at bounding box center [373, 390] width 223 height 323
click at [336, 275] on span "VP [GEOGRAPHIC_DATA]" at bounding box center [346, 282] width 143 height 17
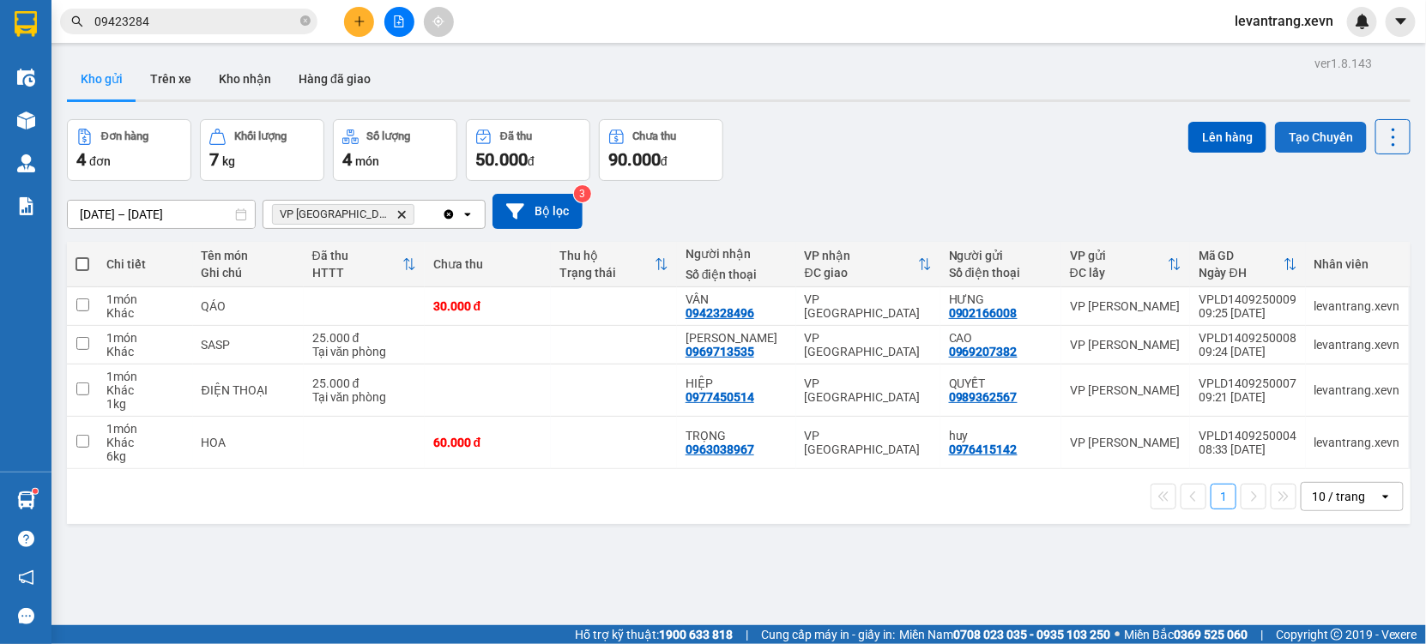
click at [1318, 143] on button "Tạo Chuyến" at bounding box center [1321, 137] width 92 height 31
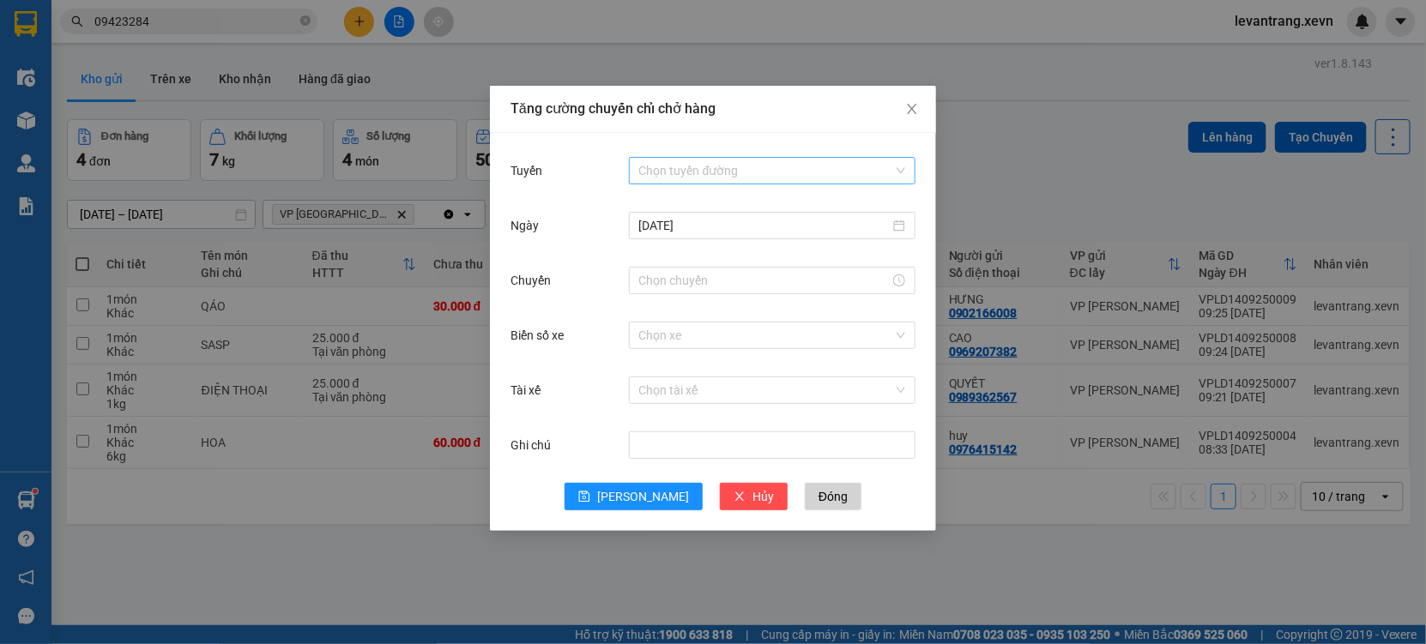
click at [746, 177] on input "Tuyến" at bounding box center [766, 171] width 254 height 26
click at [691, 285] on input "Chuyến" at bounding box center [764, 280] width 250 height 19
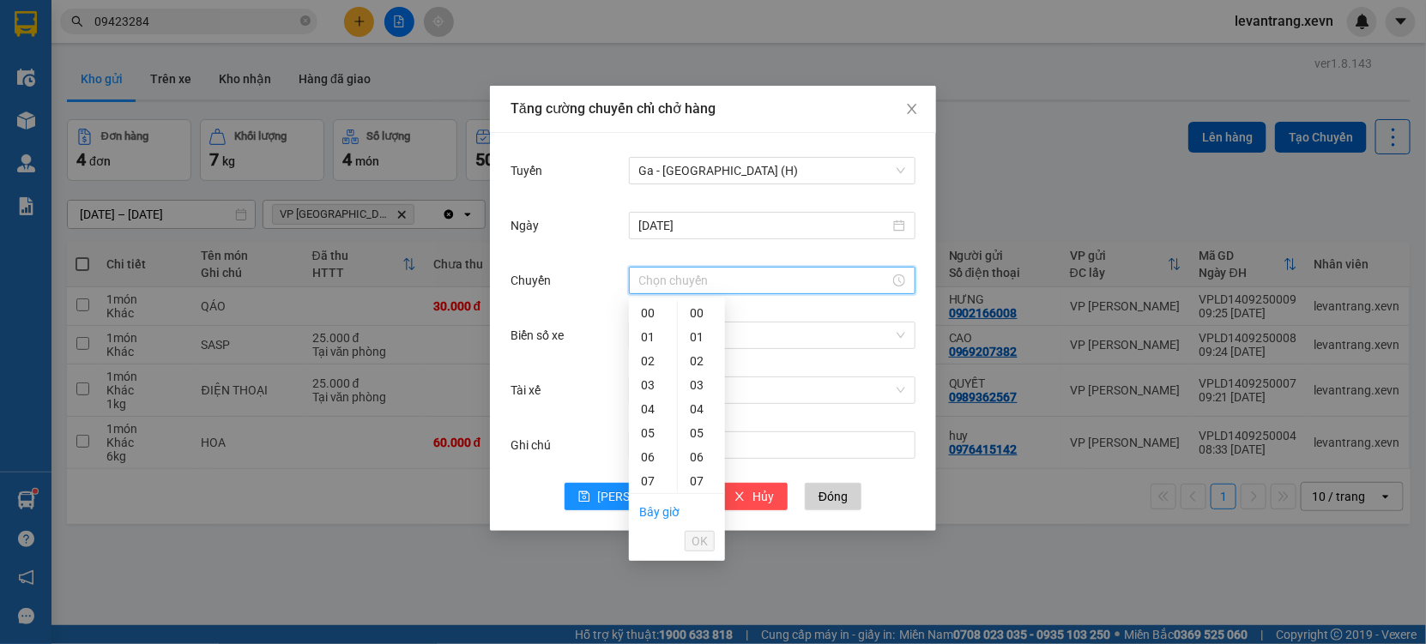
click at [243, 39] on div "Tăng cường chuyến chỉ chở hàng Tuyến Ga - Ninh Bình (H) Ngày 14/09/2025 Chuyến …" at bounding box center [713, 322] width 1426 height 644
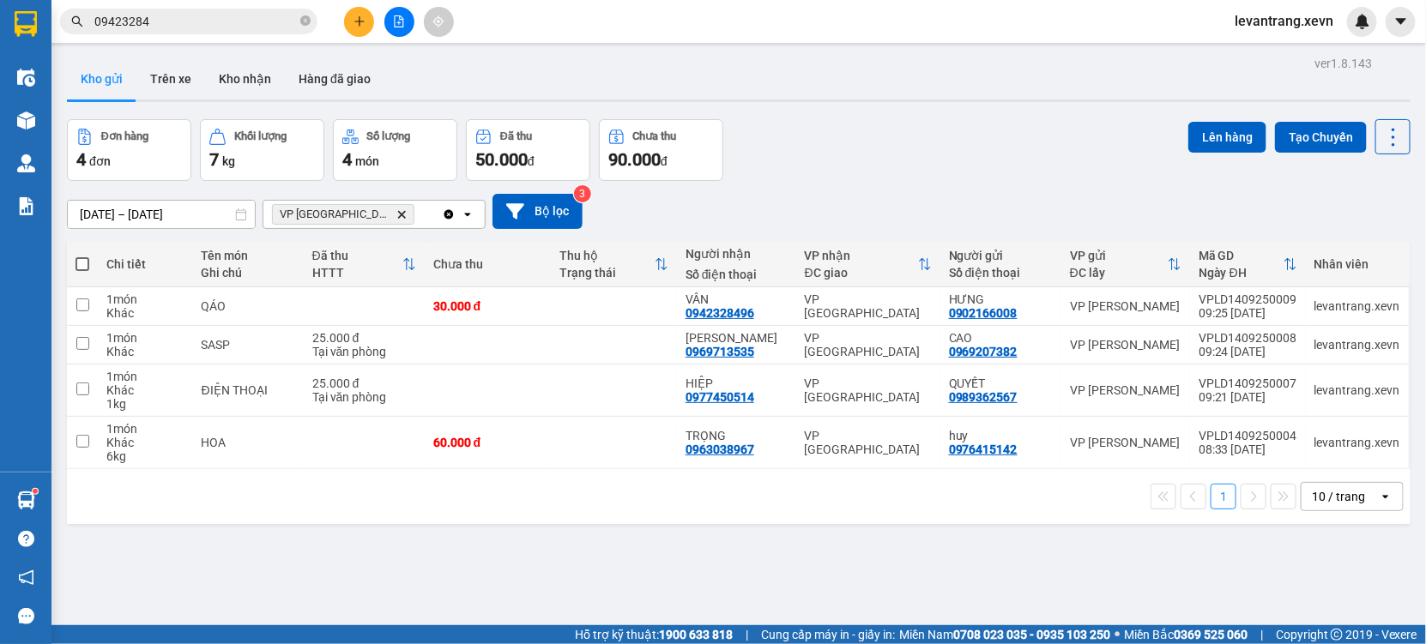
click at [206, 17] on input "09423284" at bounding box center [195, 21] width 202 height 19
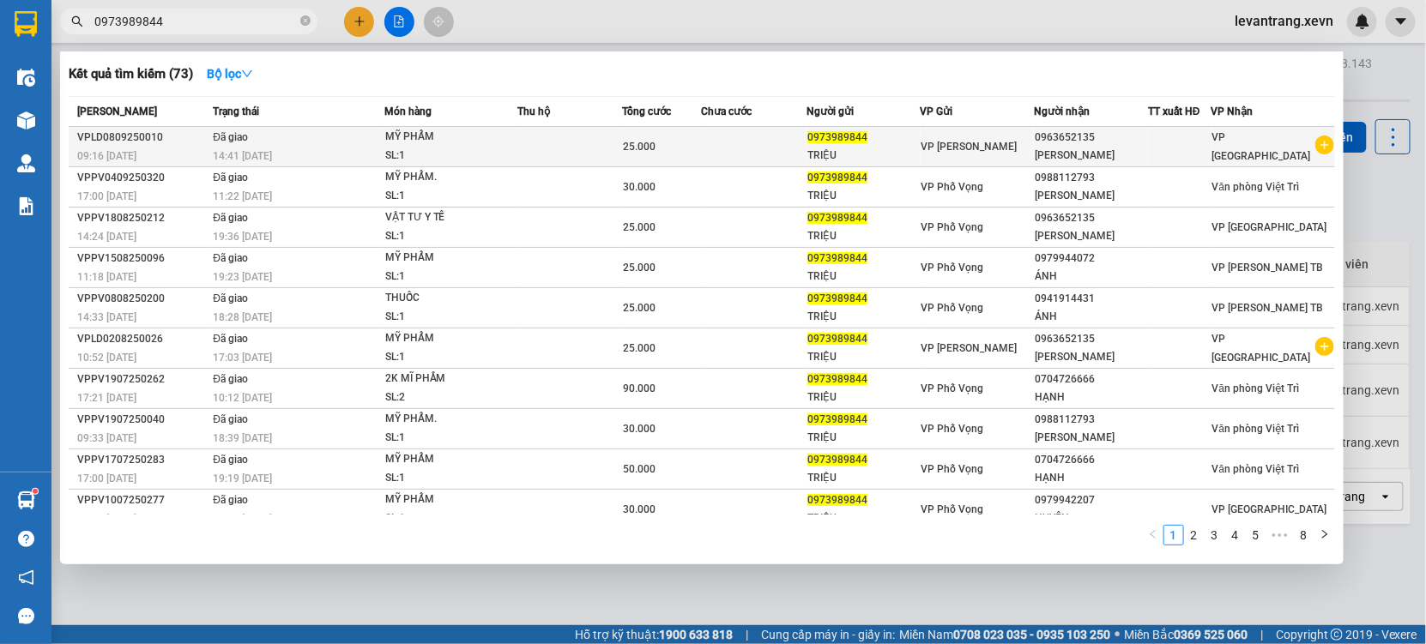
type input "0973989844"
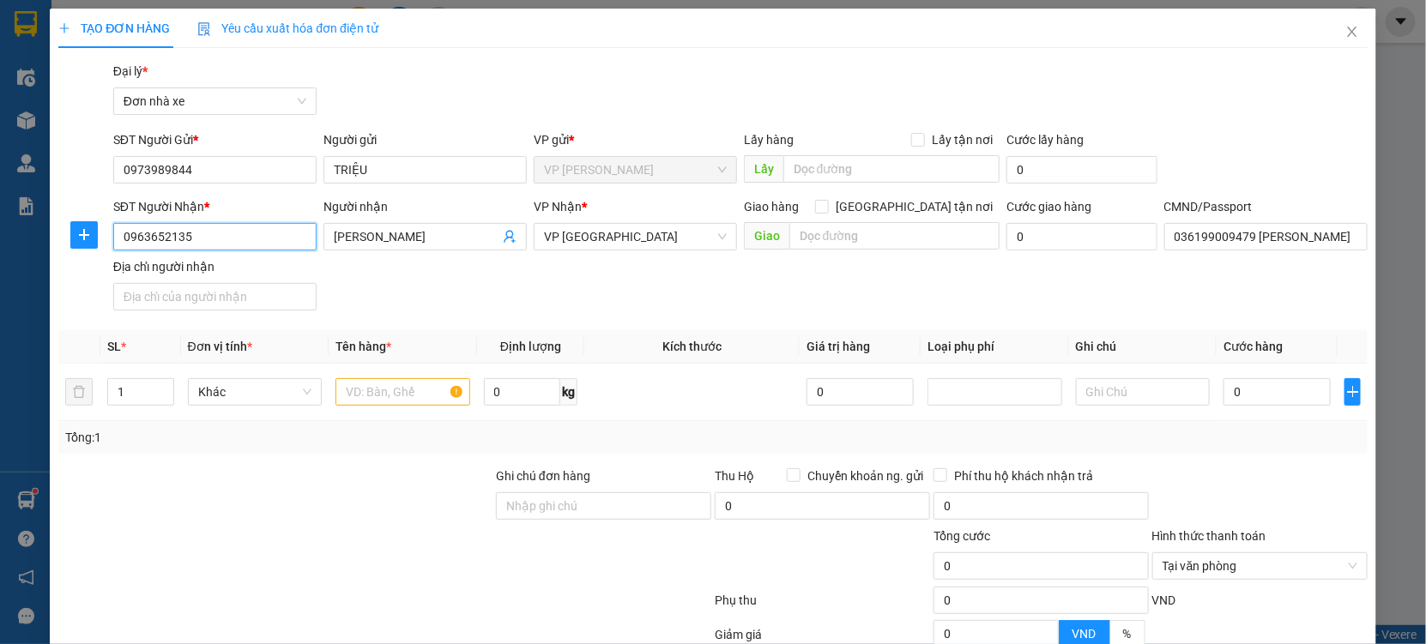
click at [224, 238] on input "0963652135" at bounding box center [214, 236] width 203 height 27
drag, startPoint x: 224, startPoint y: 238, endPoint x: 910, endPoint y: 105, distance: 699.1
click at [227, 238] on input "0963652135" at bounding box center [214, 236] width 203 height 27
type input "0348819356"
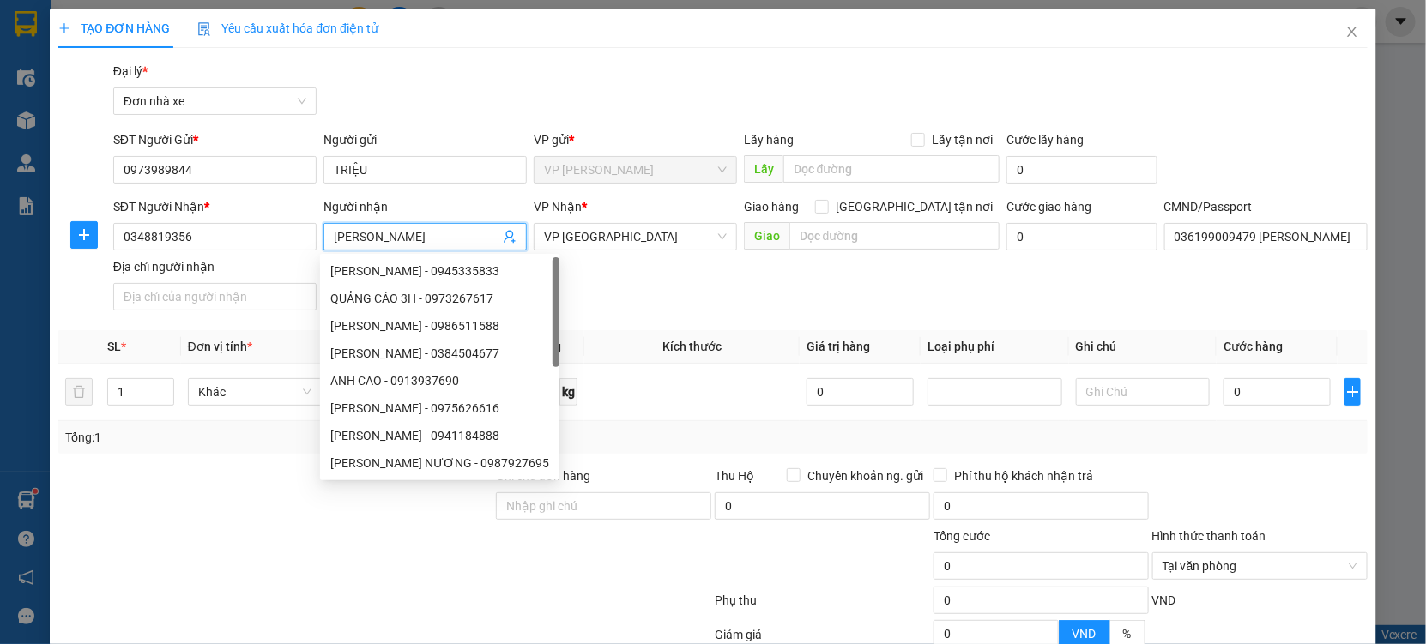
click at [329, 241] on span "HUYỀN TRANG" at bounding box center [424, 236] width 203 height 27
type input "HƯƠNG"
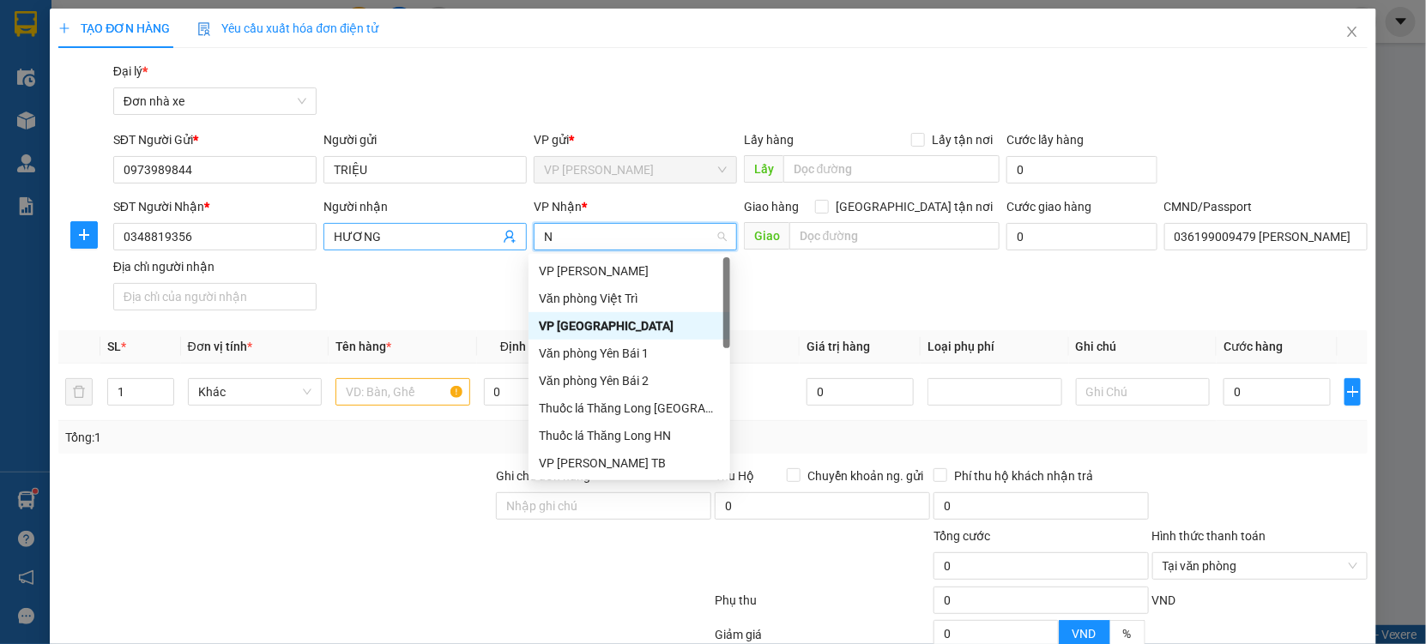
type input "NB"
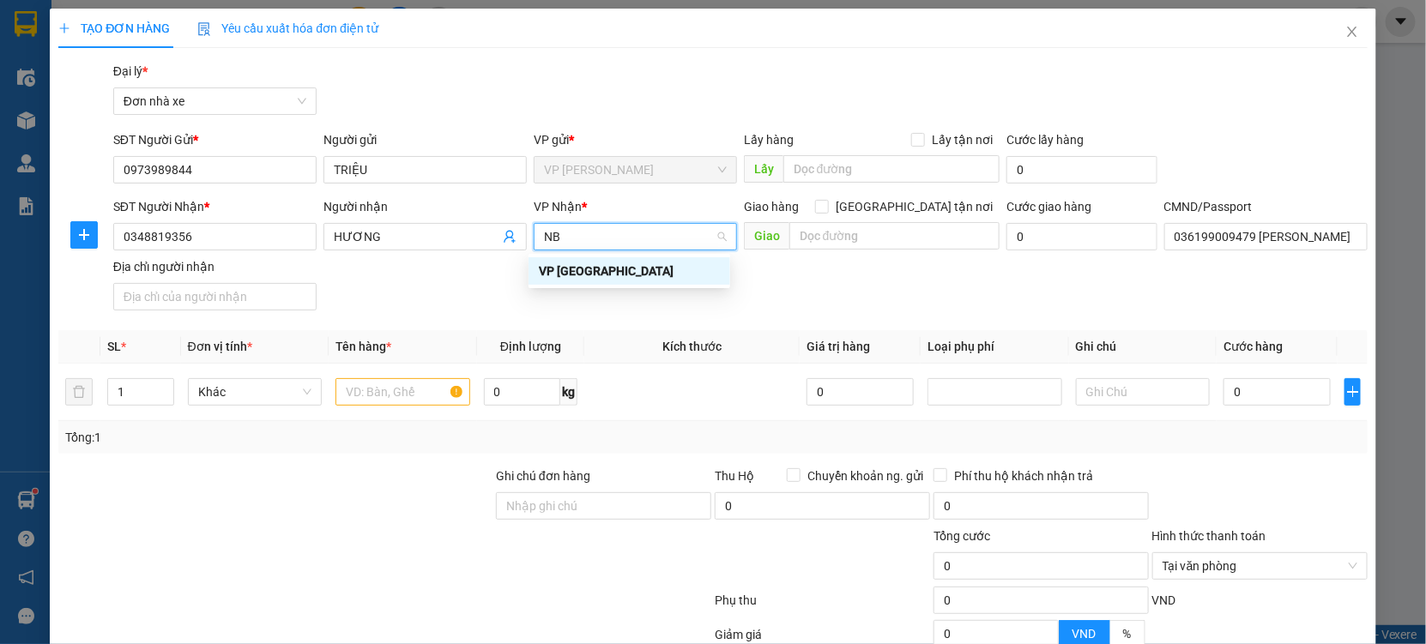
click at [557, 274] on div "VP [GEOGRAPHIC_DATA]" at bounding box center [629, 271] width 181 height 19
click at [401, 392] on input "text" at bounding box center [402, 391] width 135 height 27
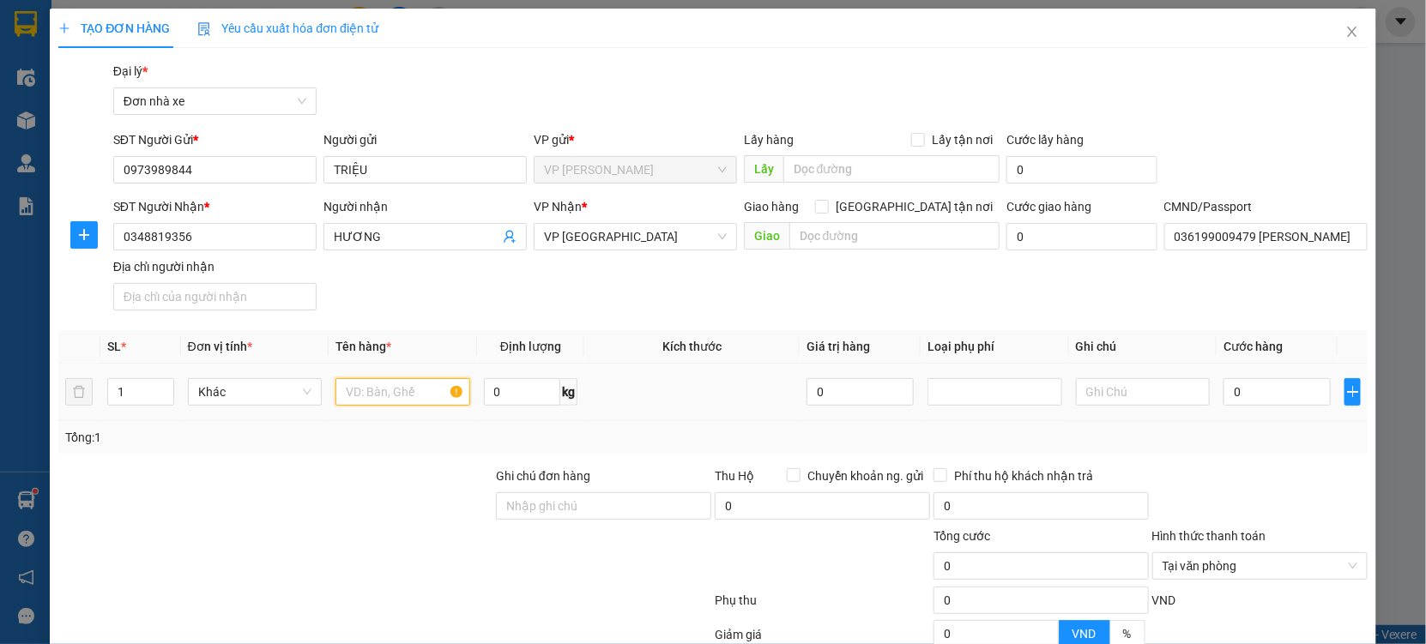
click at [393, 384] on input "text" at bounding box center [402, 391] width 135 height 27
type input "MỸ PHẨM"
click at [1251, 385] on input "0" at bounding box center [1276, 391] width 107 height 27
click at [1303, 475] on div at bounding box center [1259, 497] width 219 height 60
drag, startPoint x: 1308, startPoint y: 324, endPoint x: 1276, endPoint y: 528, distance: 206.6
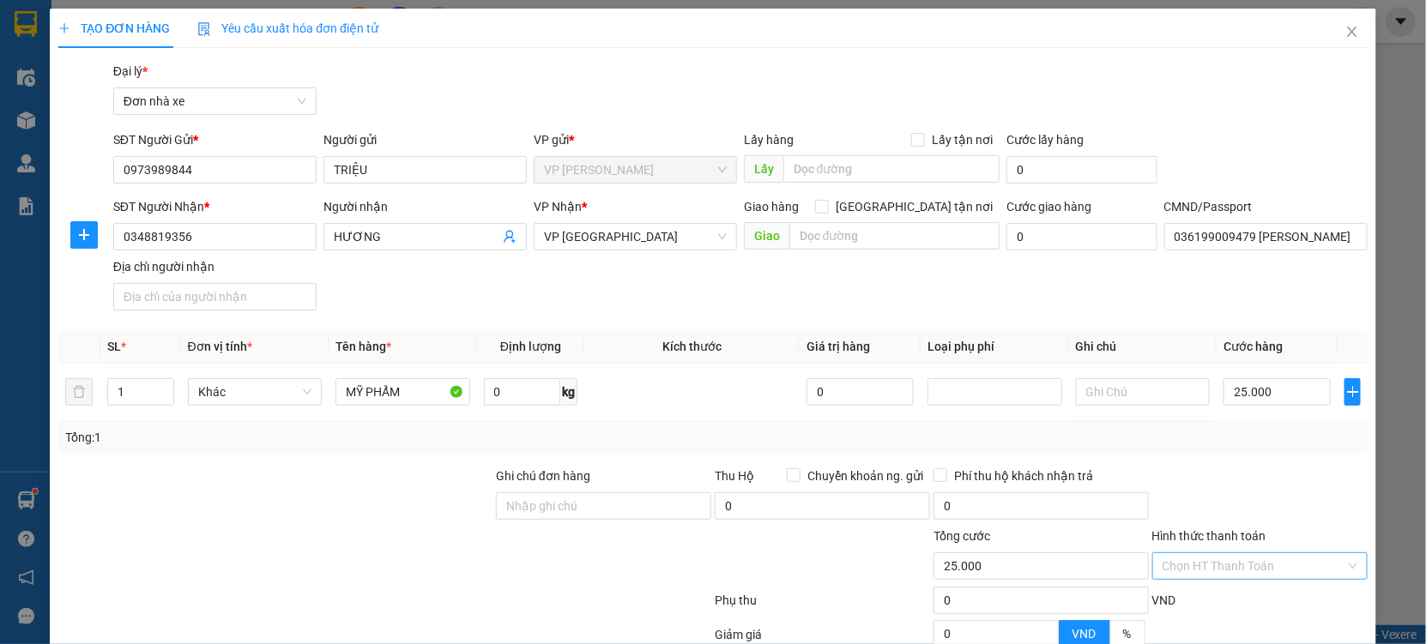
click at [1307, 467] on div at bounding box center [1259, 497] width 219 height 60
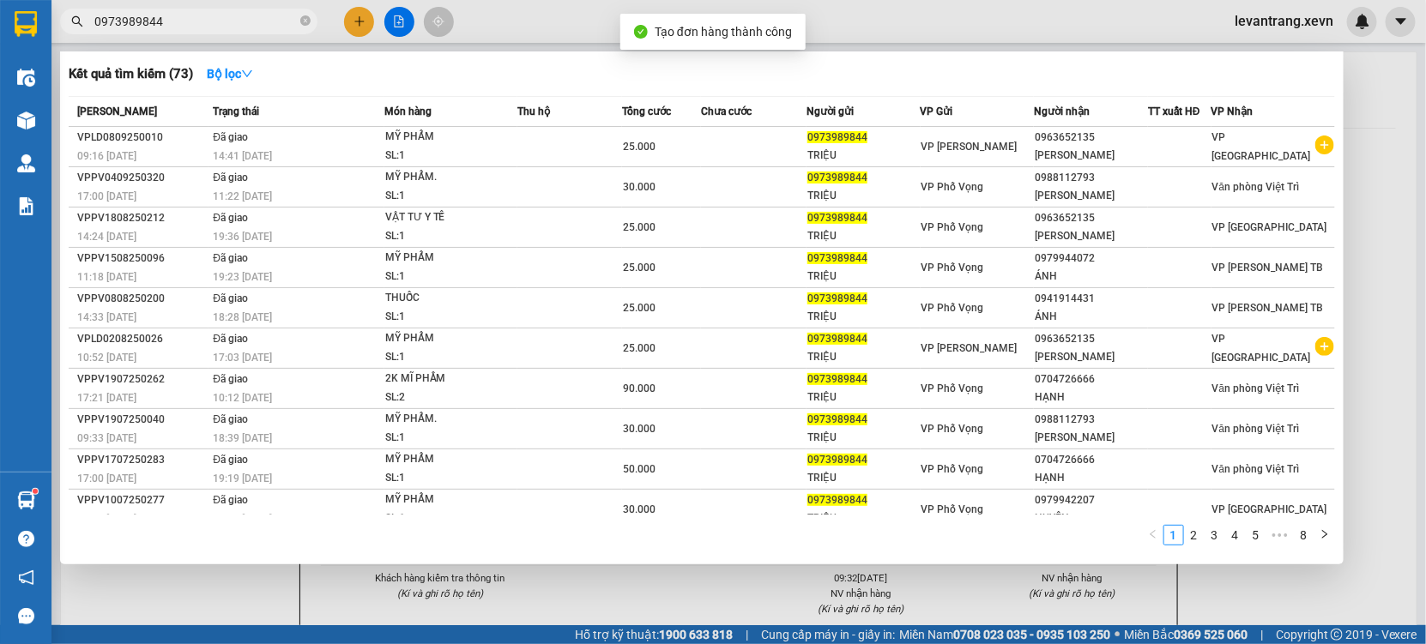
drag, startPoint x: 624, startPoint y: 559, endPoint x: 622, endPoint y: 569, distance: 9.6
click at [623, 562] on div "Kết quả tìm kiếm ( 73 ) Bộ lọc Mã ĐH Trạng thái Món hàng Thu hộ Tổng cước Chưa …" at bounding box center [701, 307] width 1283 height 513
drag, startPoint x: 618, startPoint y: 600, endPoint x: 618, endPoint y: 484, distance: 116.7
click at [618, 596] on div at bounding box center [713, 322] width 1426 height 644
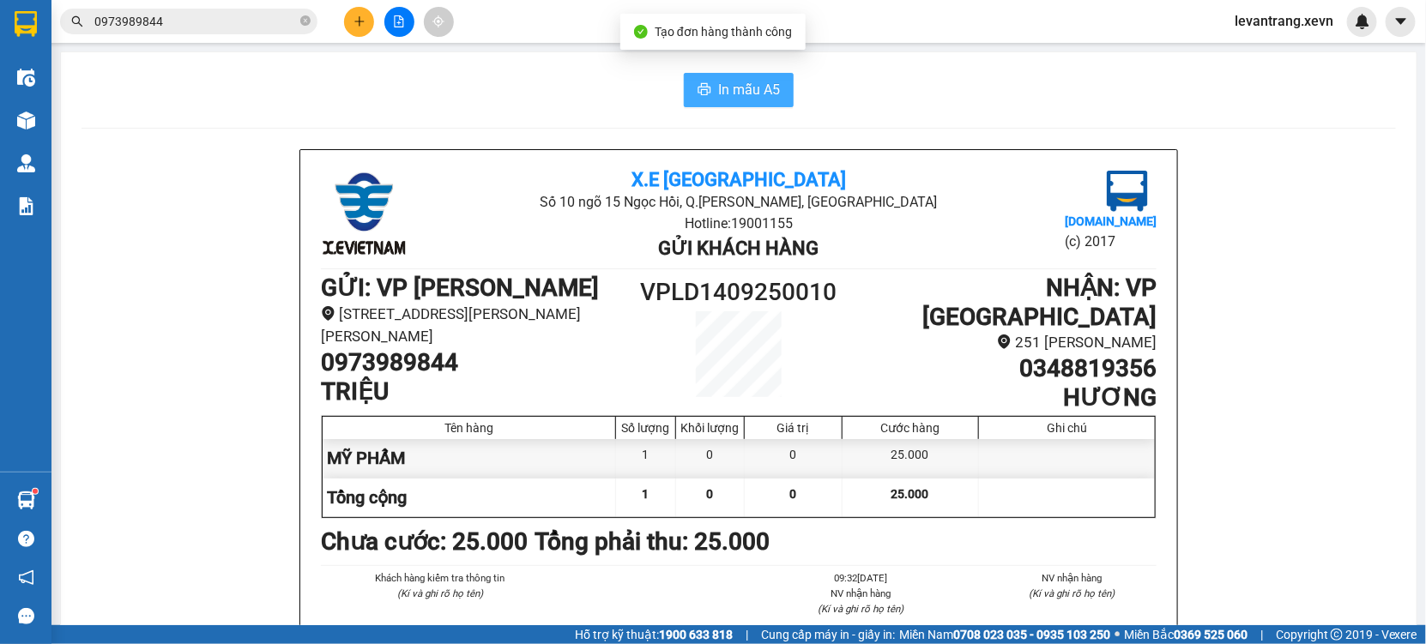
click at [715, 77] on button "In mẫu A5" at bounding box center [739, 90] width 110 height 34
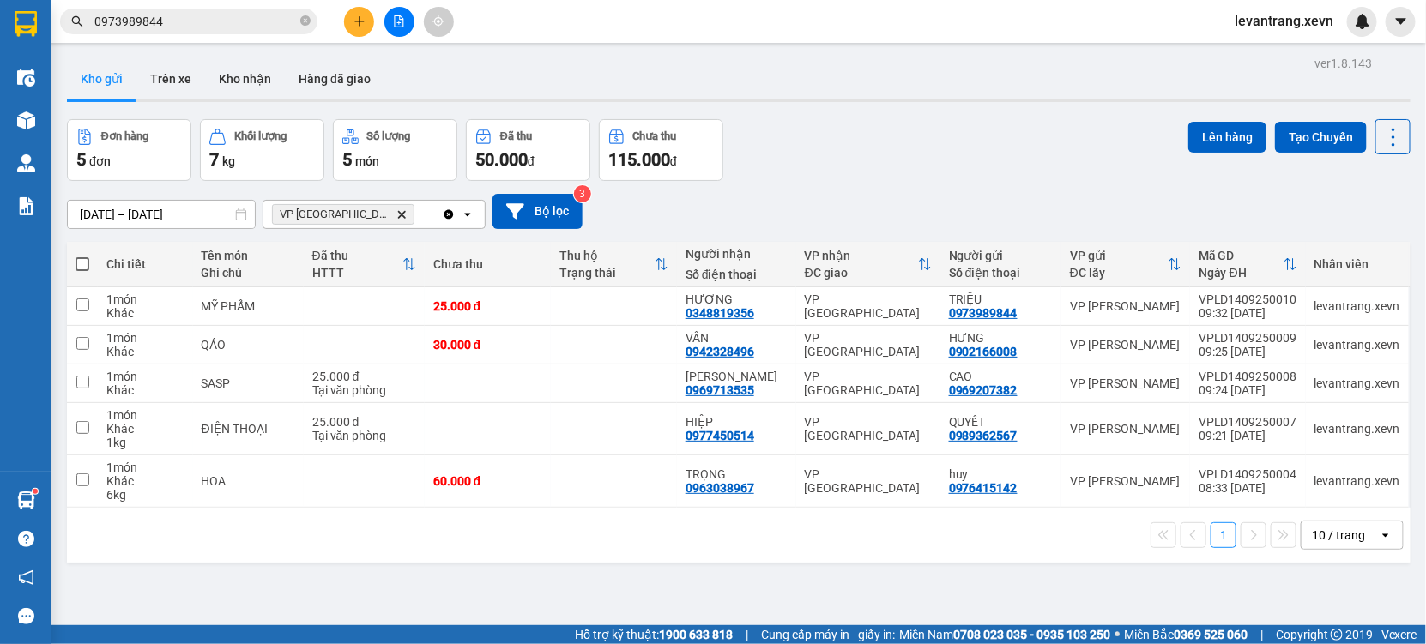
click at [323, 598] on div "ver 1.8.143 Kho gửi Trên xe Kho nhận Hàng đã giao Đơn hàng 5 đơn Khối lượng 7 k…" at bounding box center [738, 373] width 1357 height 644
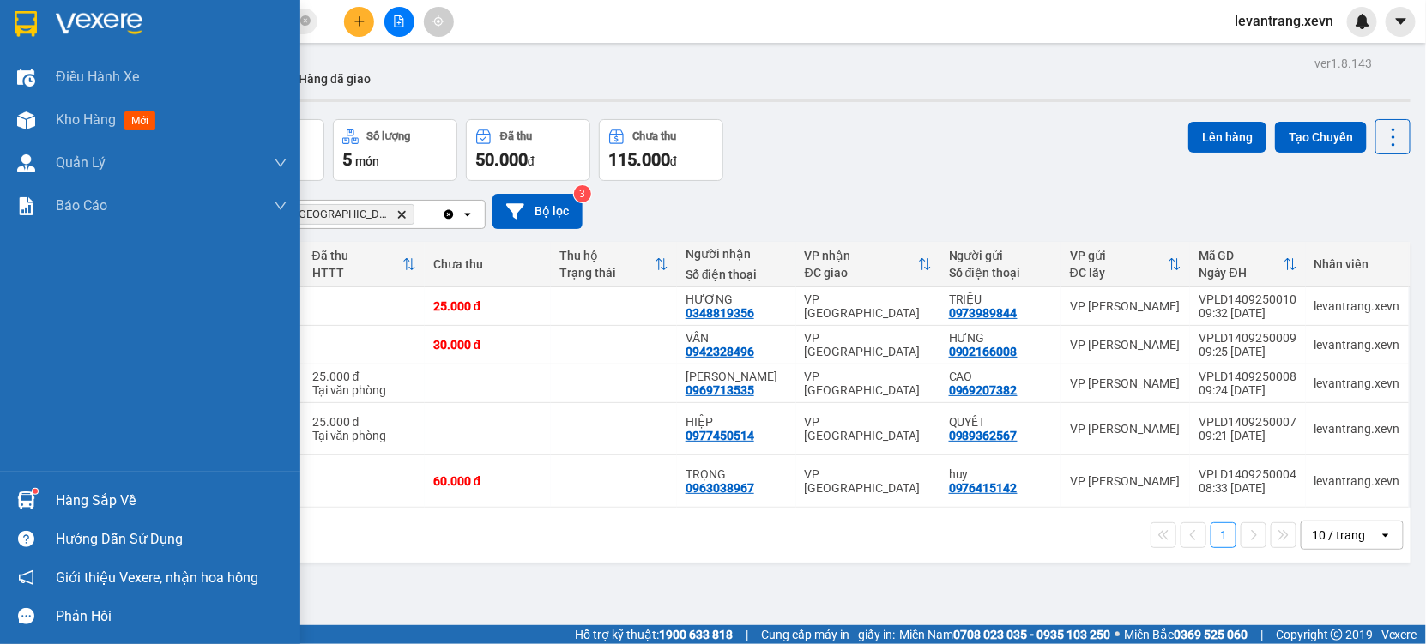
click at [40, 498] on div "Hàng sắp về" at bounding box center [150, 500] width 300 height 39
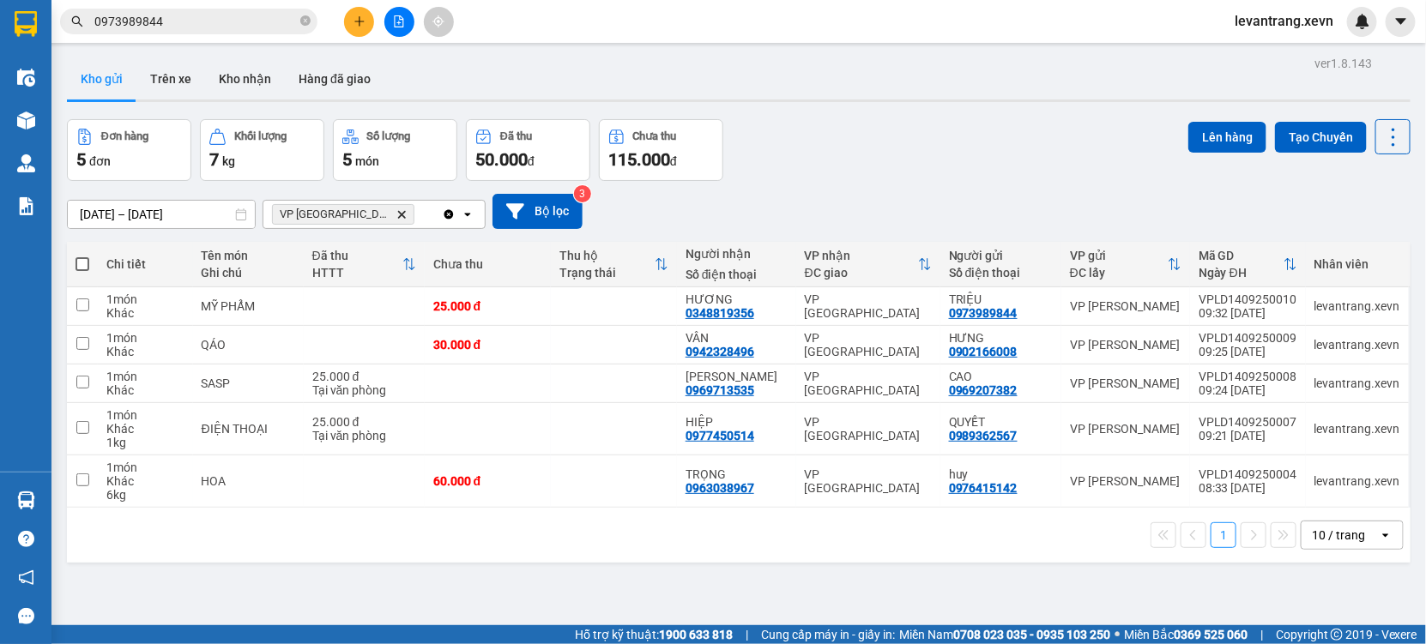
click at [930, 591] on section "Kết quả tìm kiếm ( 73 ) Bộ lọc Mã ĐH Trạng thái Món hàng Thu hộ Tổng cước Chưa …" at bounding box center [713, 322] width 1426 height 644
click at [396, 209] on icon "Delete" at bounding box center [401, 214] width 10 height 10
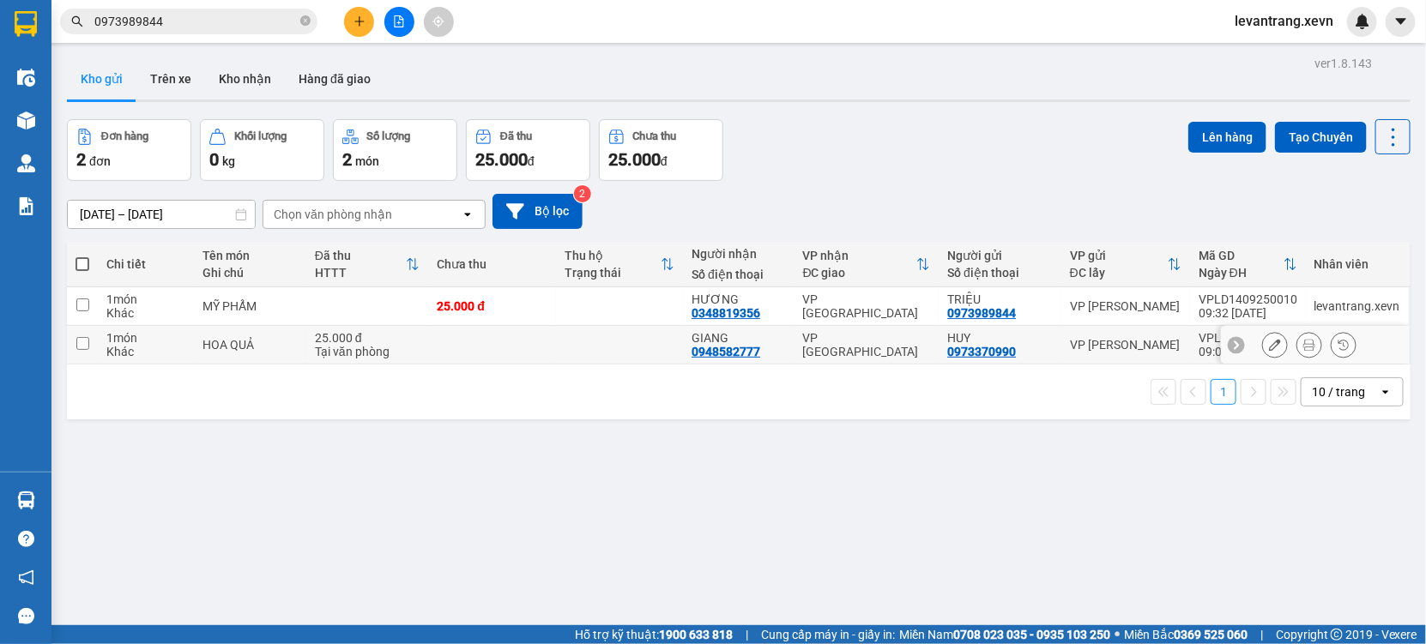
click at [588, 353] on td at bounding box center [619, 345] width 127 height 39
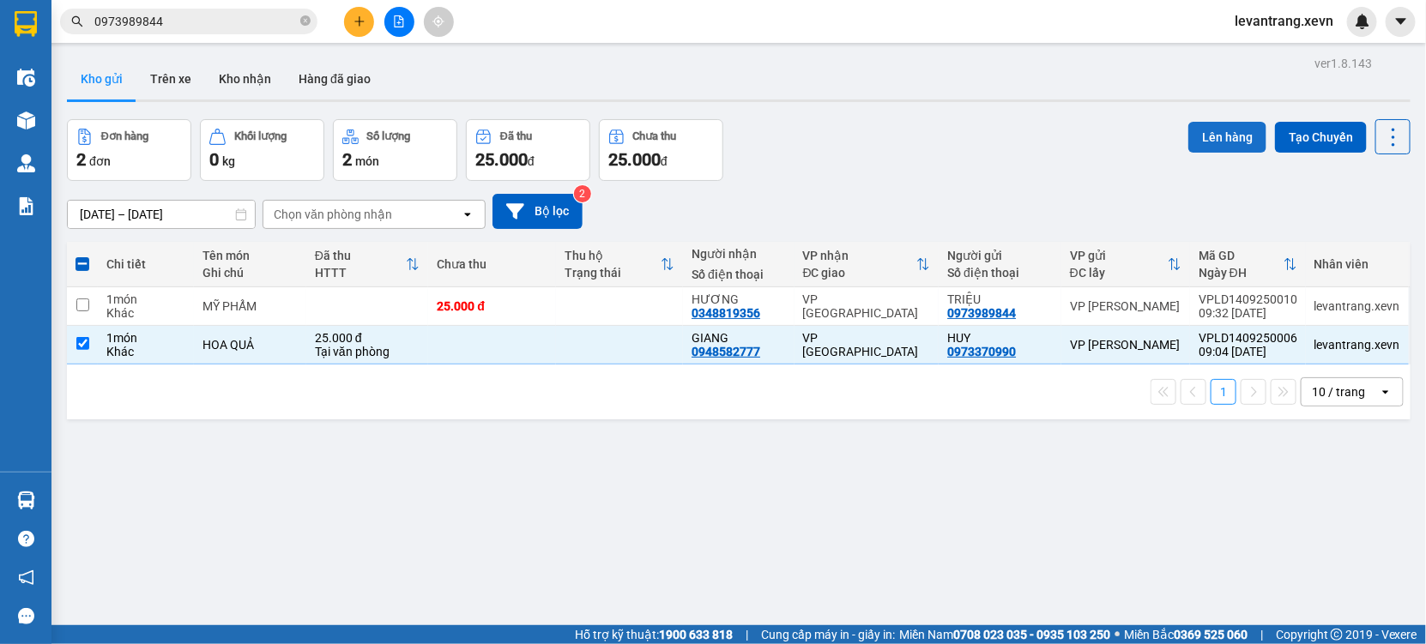
click at [1218, 134] on button "Lên hàng" at bounding box center [1227, 137] width 78 height 31
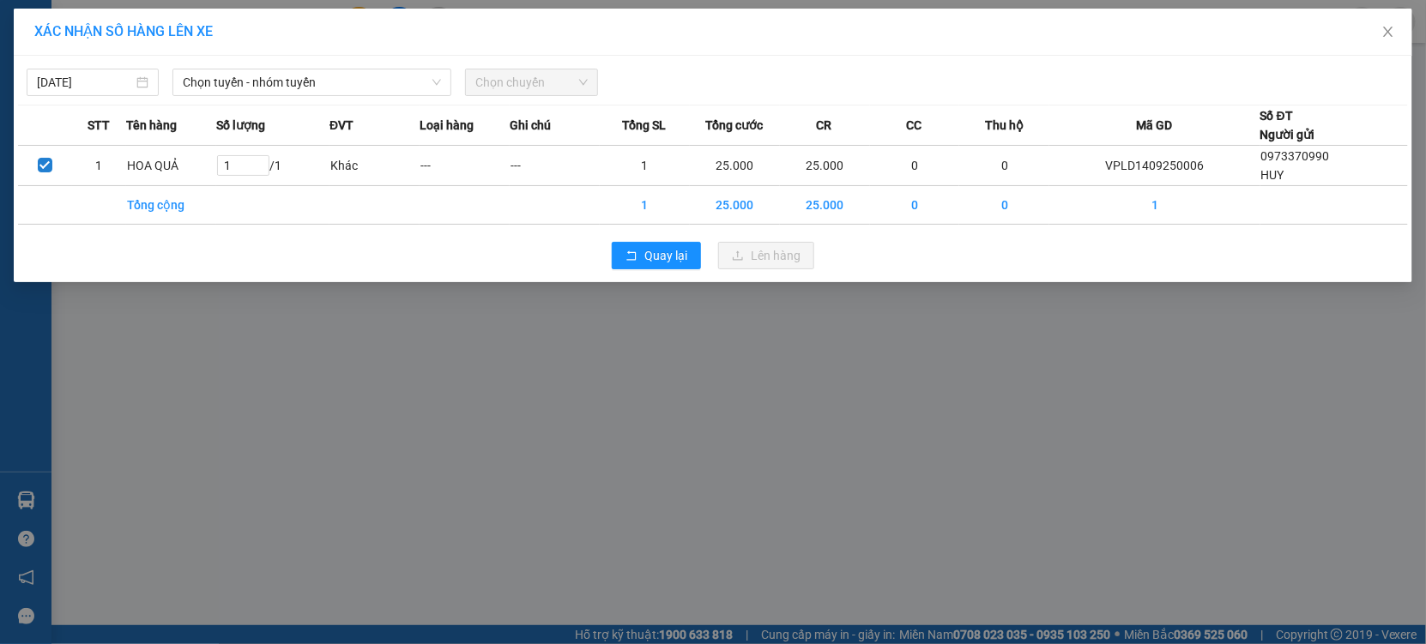
drag, startPoint x: 884, startPoint y: 467, endPoint x: 884, endPoint y: 454, distance: 13.7
click at [884, 454] on div "XÁC NHẬN SỐ HÀNG LÊN XE 14/09/2025 Chọn tuyến - nhóm tuyến Chọn chuyến STT Tên …" at bounding box center [713, 322] width 1426 height 644
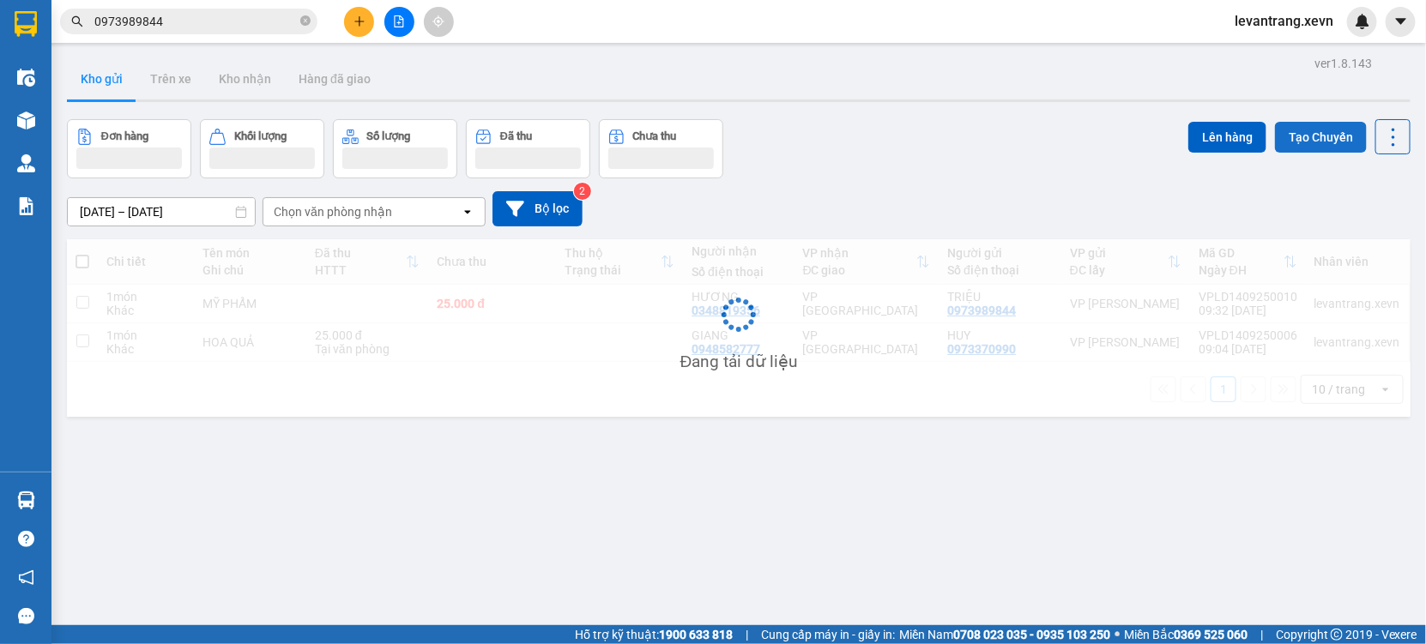
click at [1312, 143] on button "Tạo Chuyến" at bounding box center [1321, 137] width 92 height 31
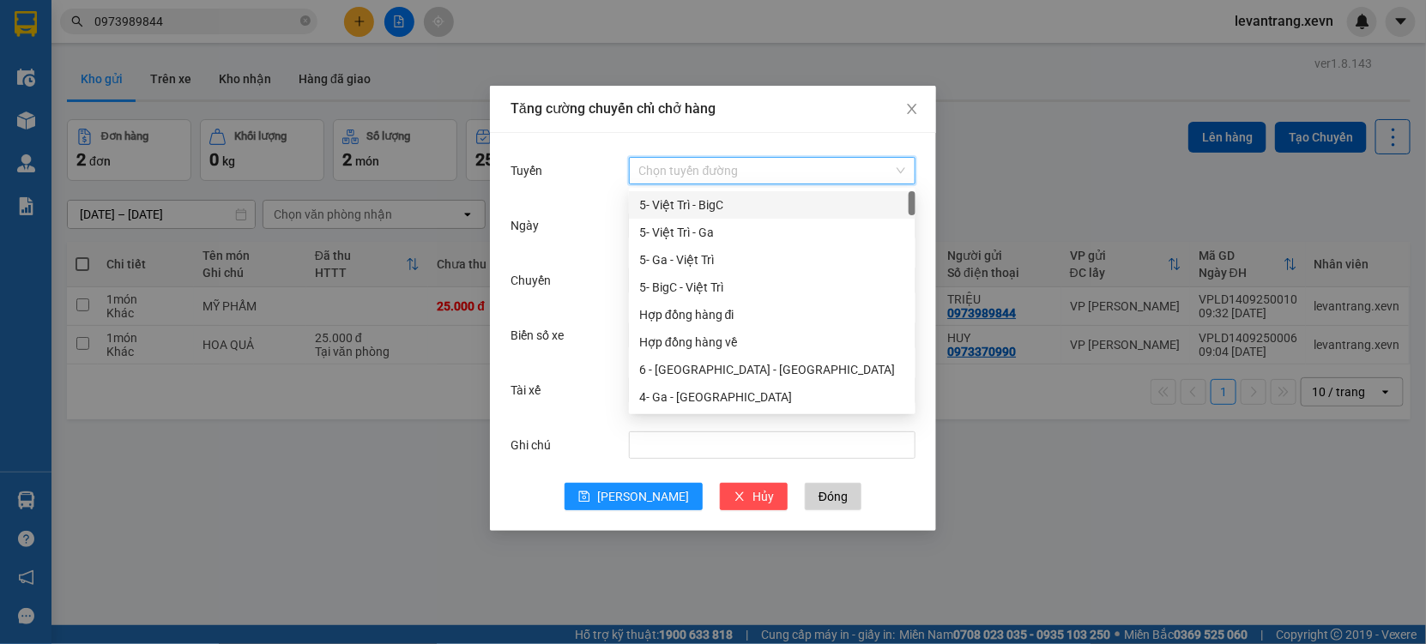
click at [763, 171] on input "Tuyến" at bounding box center [766, 171] width 254 height 26
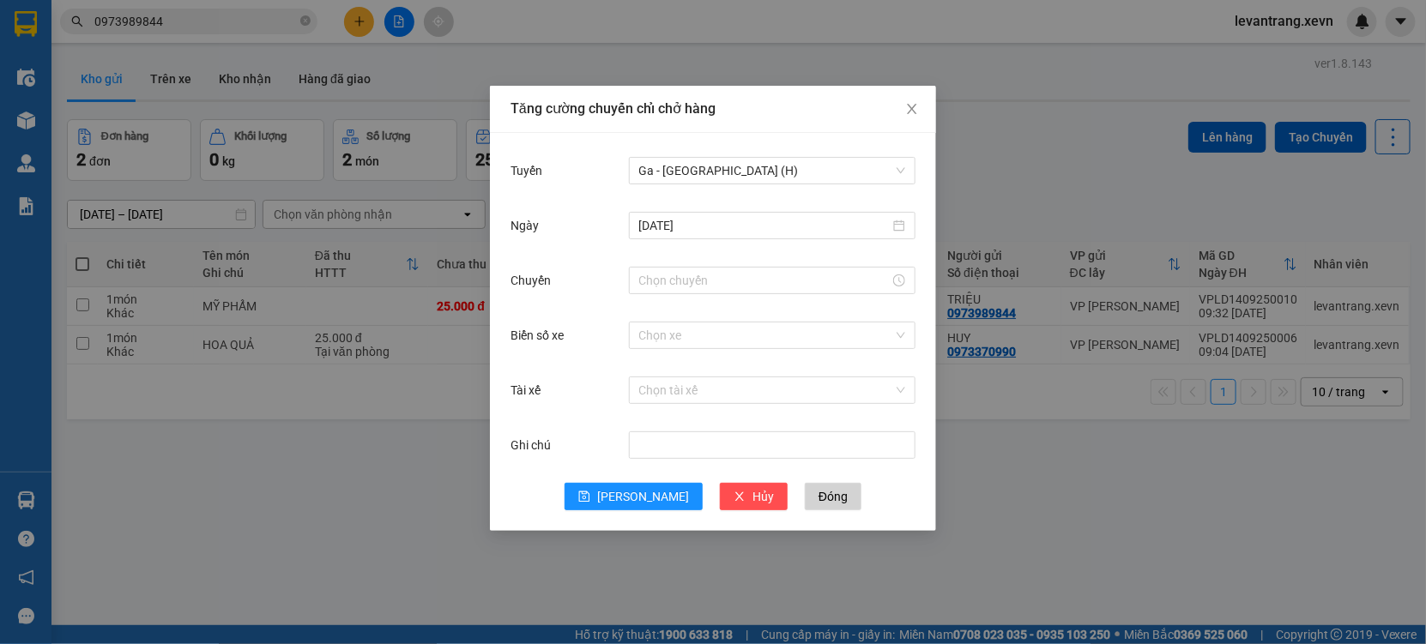
drag, startPoint x: 287, startPoint y: 516, endPoint x: 277, endPoint y: 443, distance: 72.8
click at [287, 508] on div "Tăng cường chuyến chỉ chở hàng Tuyến Ga - Nam Định (H) Ngày 14/09/2025 Chuyến B…" at bounding box center [713, 322] width 1426 height 644
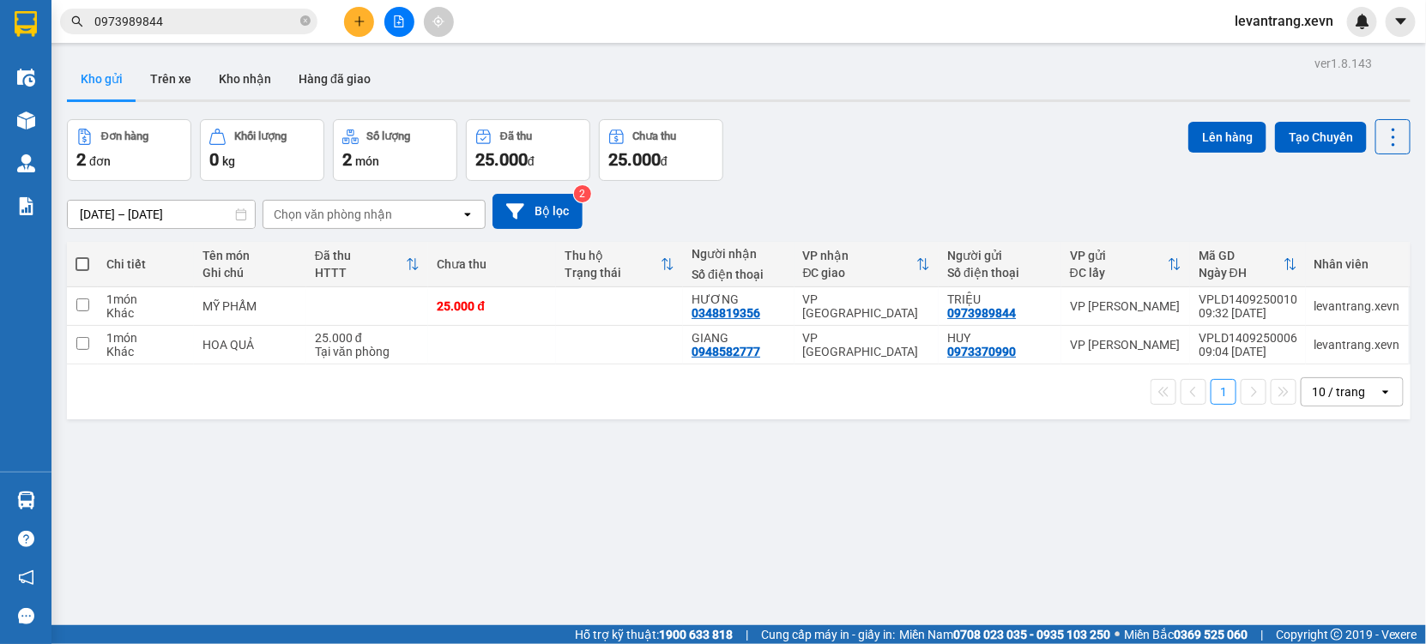
click at [184, 25] on input "0973989844" at bounding box center [195, 21] width 202 height 19
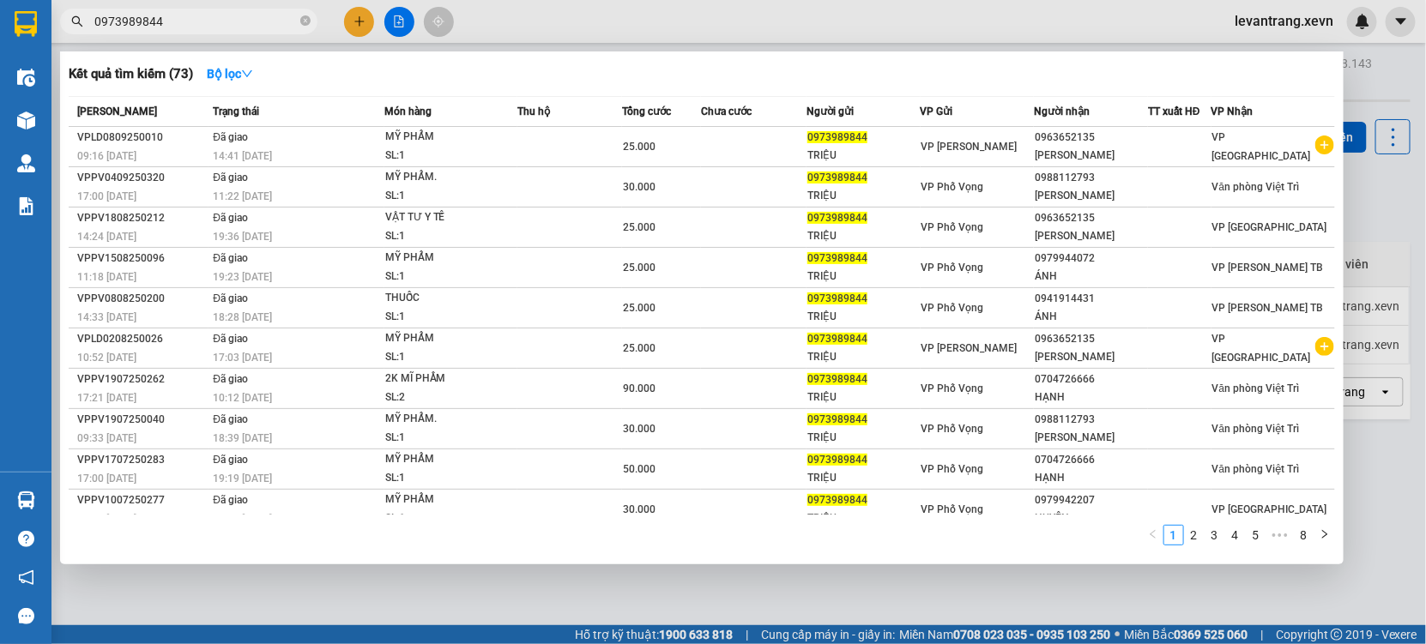
drag, startPoint x: 184, startPoint y: 25, endPoint x: 272, endPoint y: 2, distance: 91.3
click at [184, 25] on input "0973989844" at bounding box center [195, 21] width 202 height 19
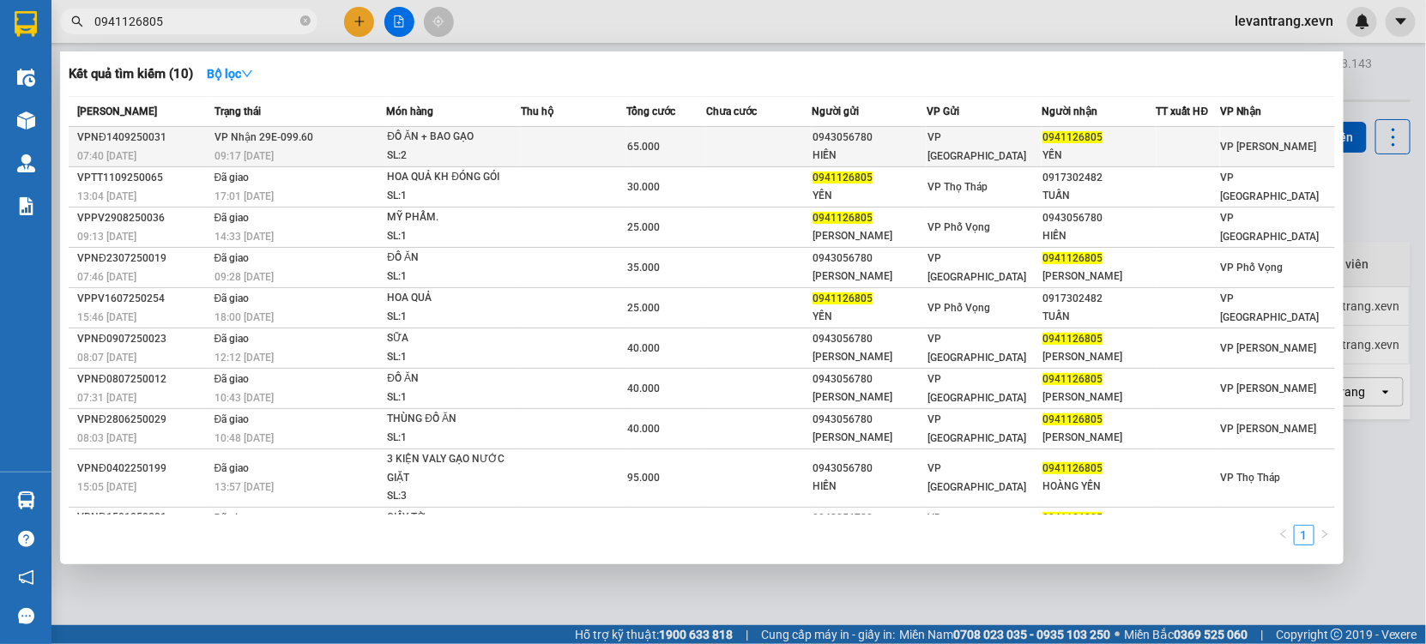
type input "0941126805"
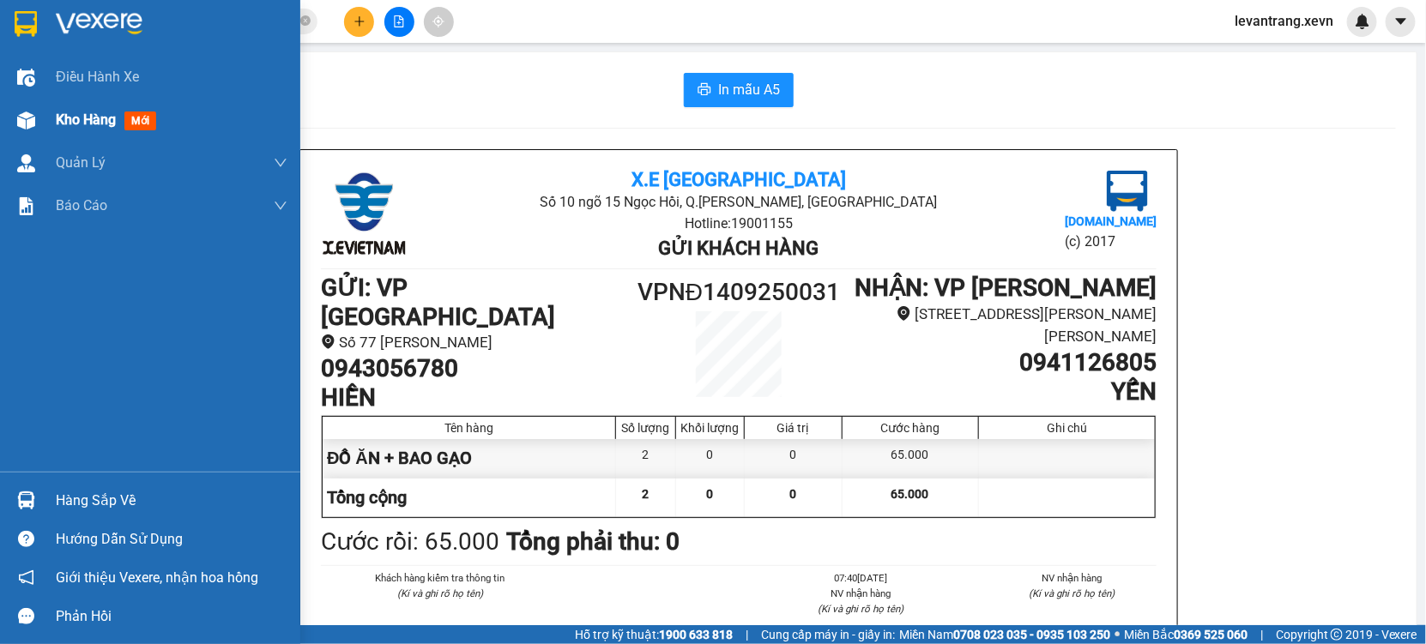
click at [30, 122] on img at bounding box center [26, 121] width 18 height 18
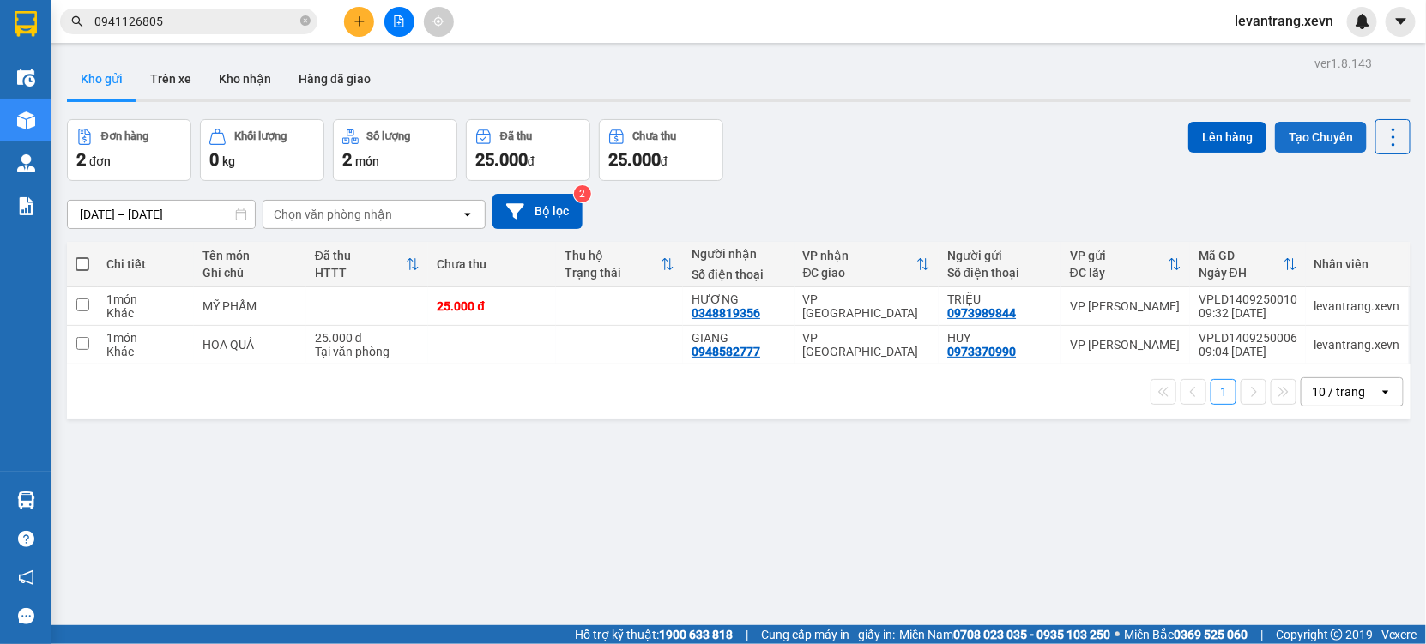
click at [1332, 136] on button "Tạo Chuyến" at bounding box center [1321, 137] width 92 height 31
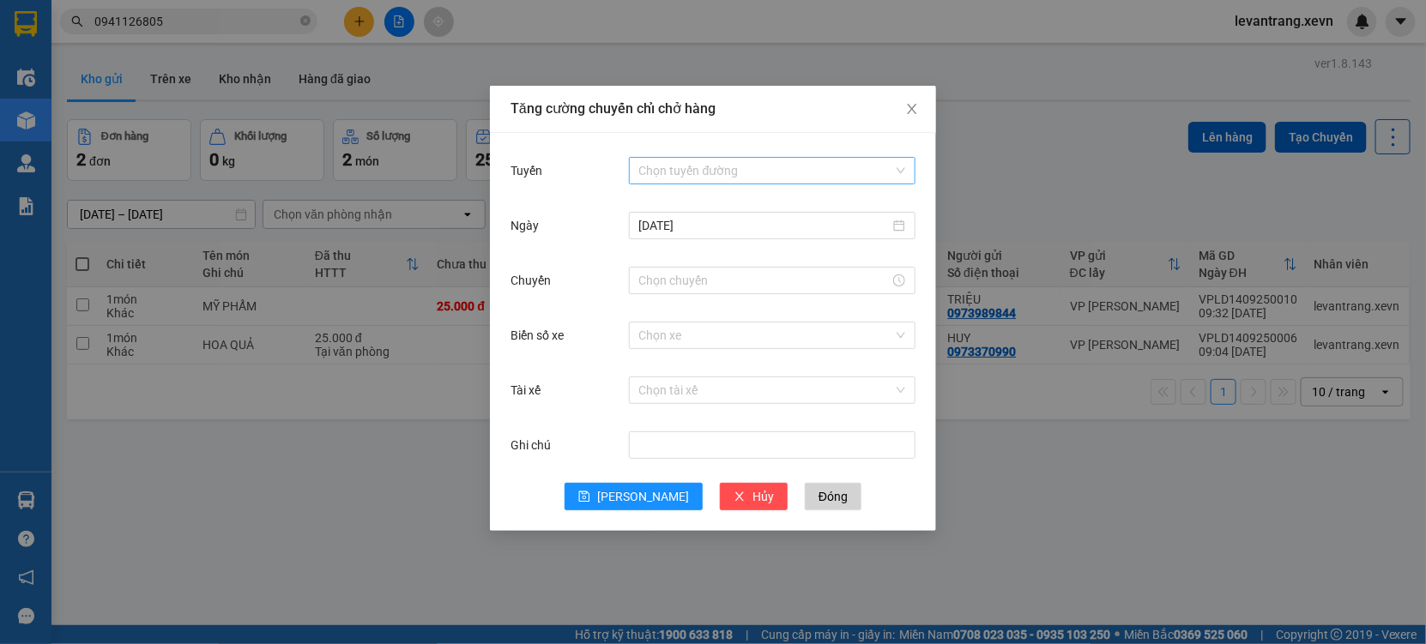
click at [744, 162] on input "Tuyến" at bounding box center [766, 171] width 254 height 26
click at [662, 280] on input "Chuyến" at bounding box center [764, 280] width 250 height 19
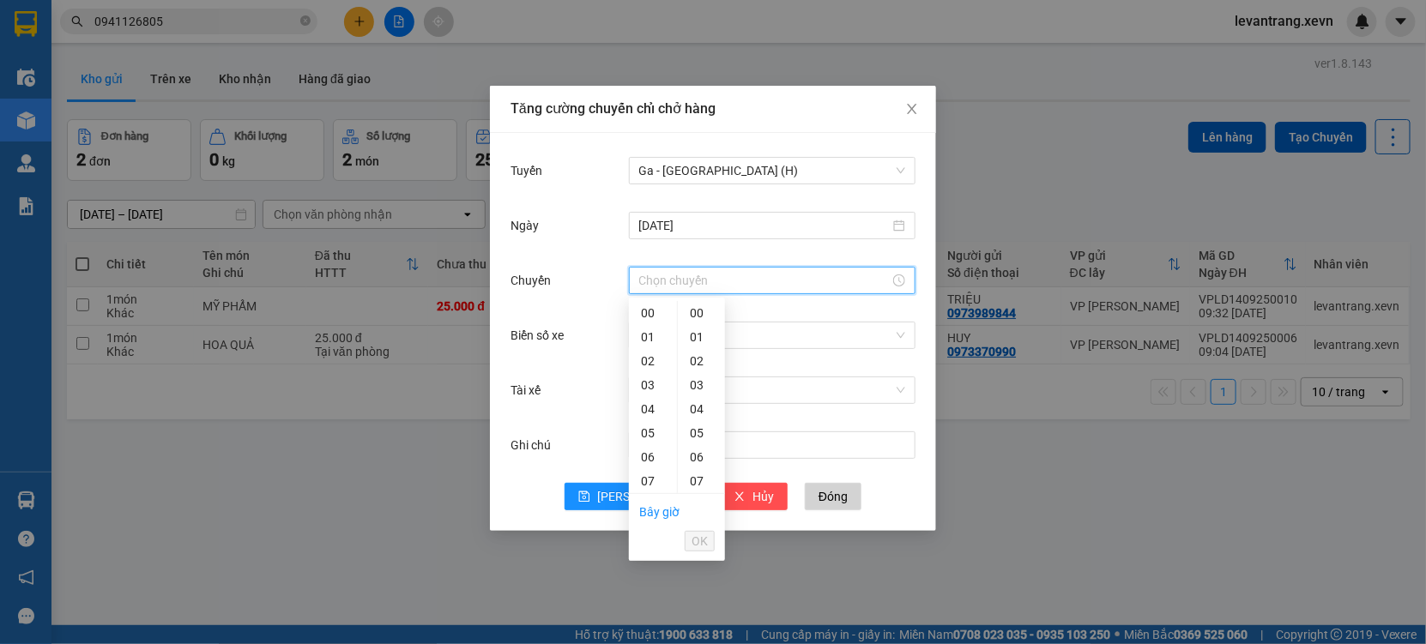
click at [642, 541] on div "10" at bounding box center [653, 553] width 48 height 24
type input "10:00"
click at [706, 538] on span "OK" at bounding box center [699, 541] width 16 height 19
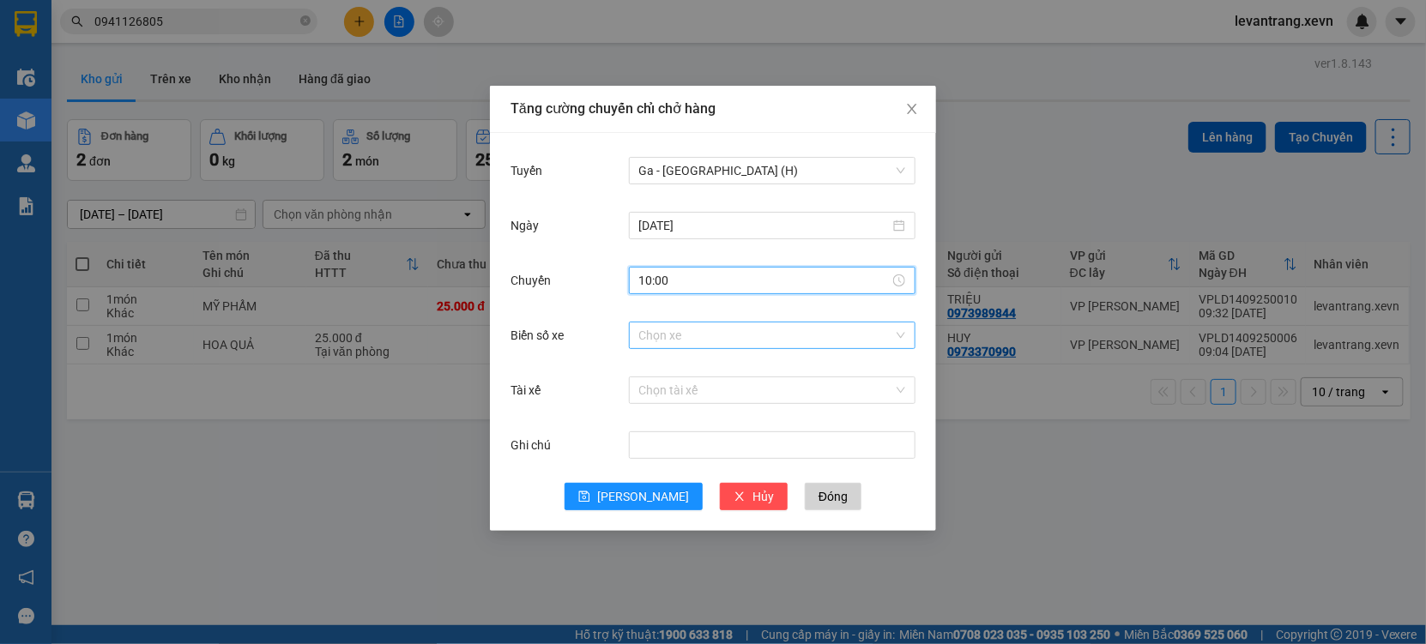
click at [684, 343] on input "Biển số xe" at bounding box center [766, 336] width 254 height 26
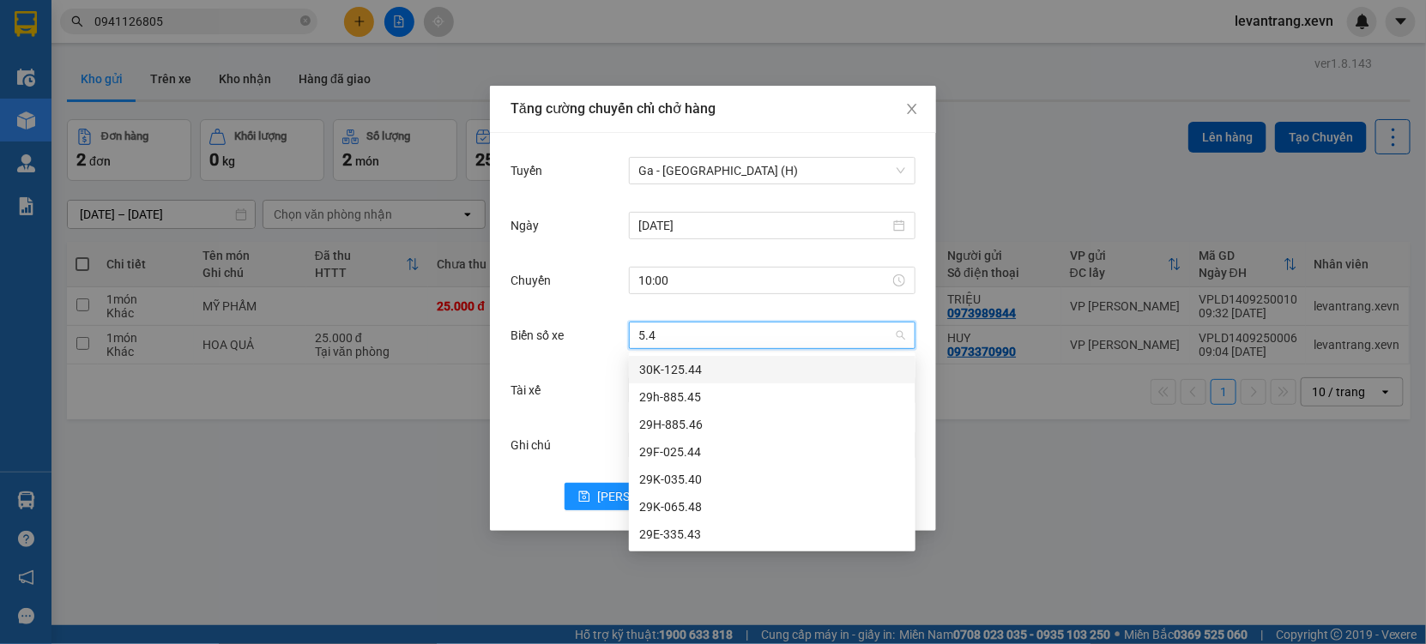
type input "5.40"
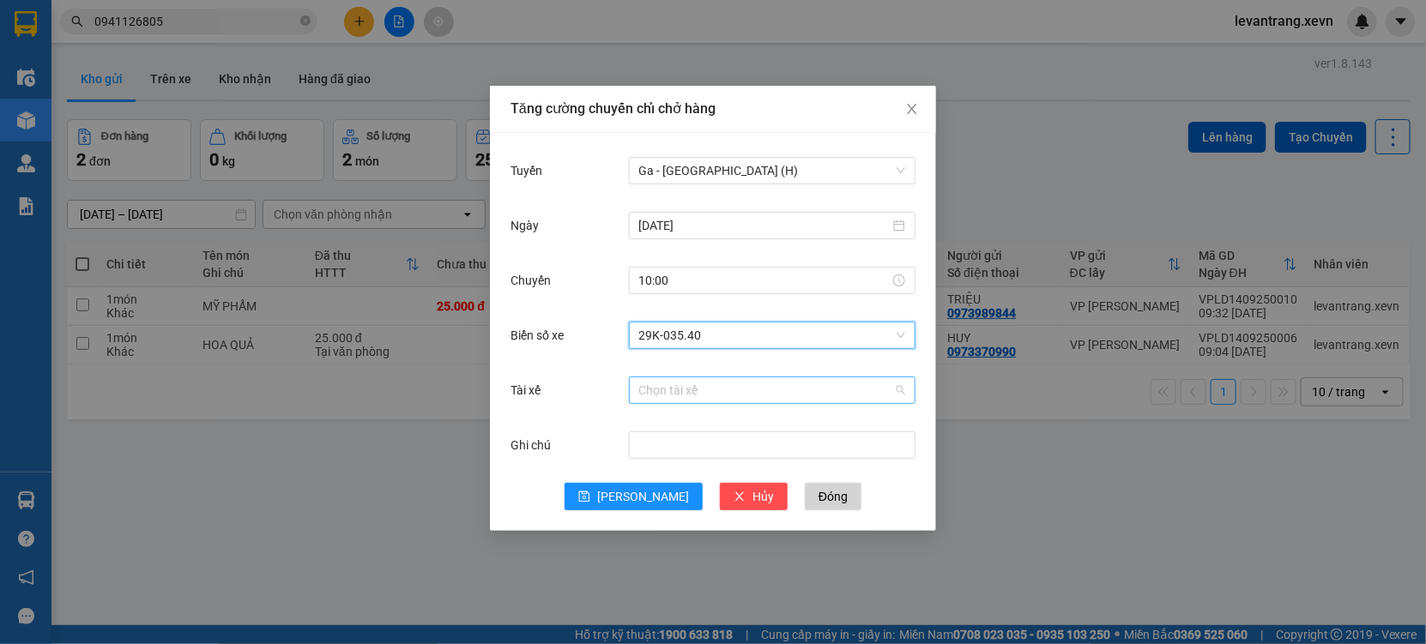
click at [649, 388] on input "Tài xế" at bounding box center [766, 390] width 254 height 26
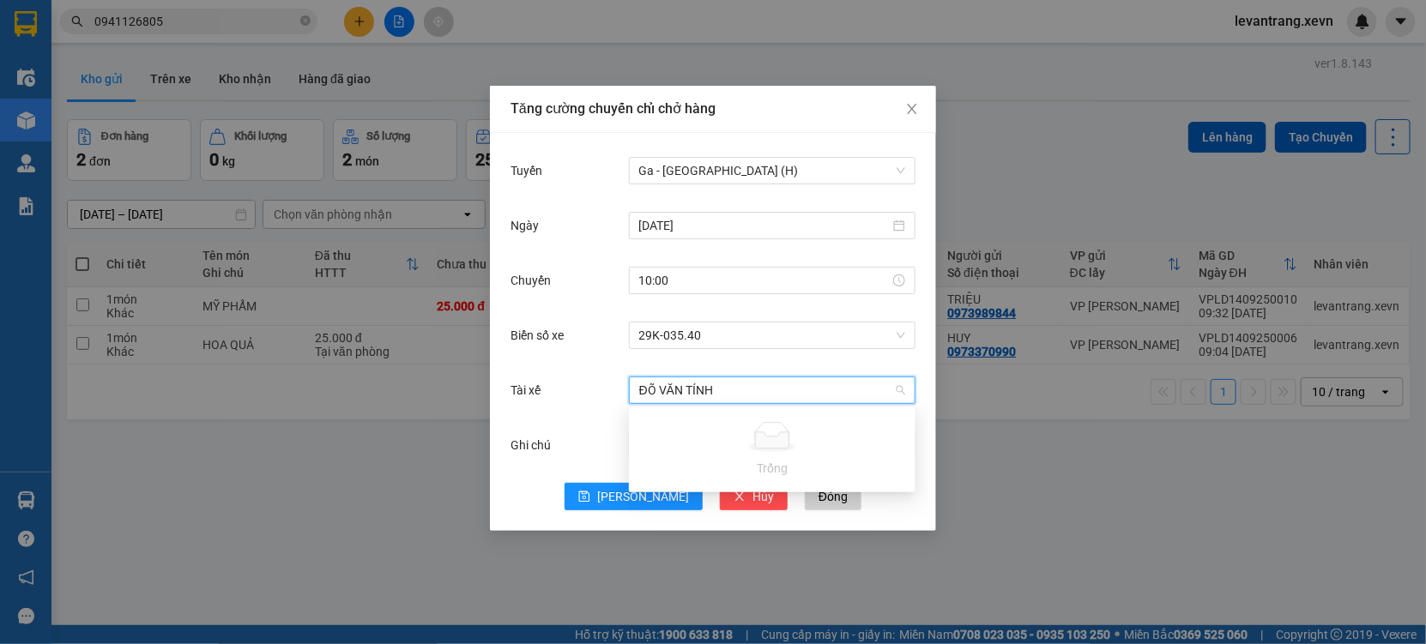
type input "ĐÕ VĂN TỈNH"
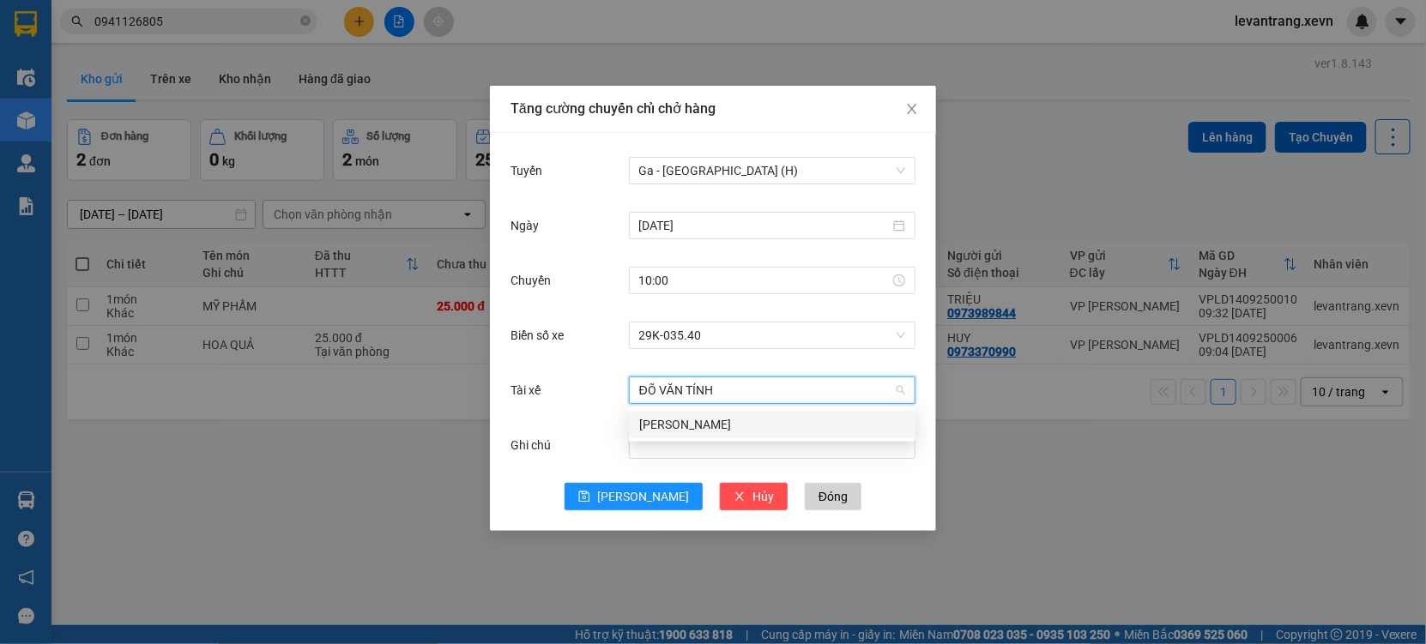
click at [703, 413] on div "Đỗ Văn Tỉnh" at bounding box center [772, 424] width 286 height 27
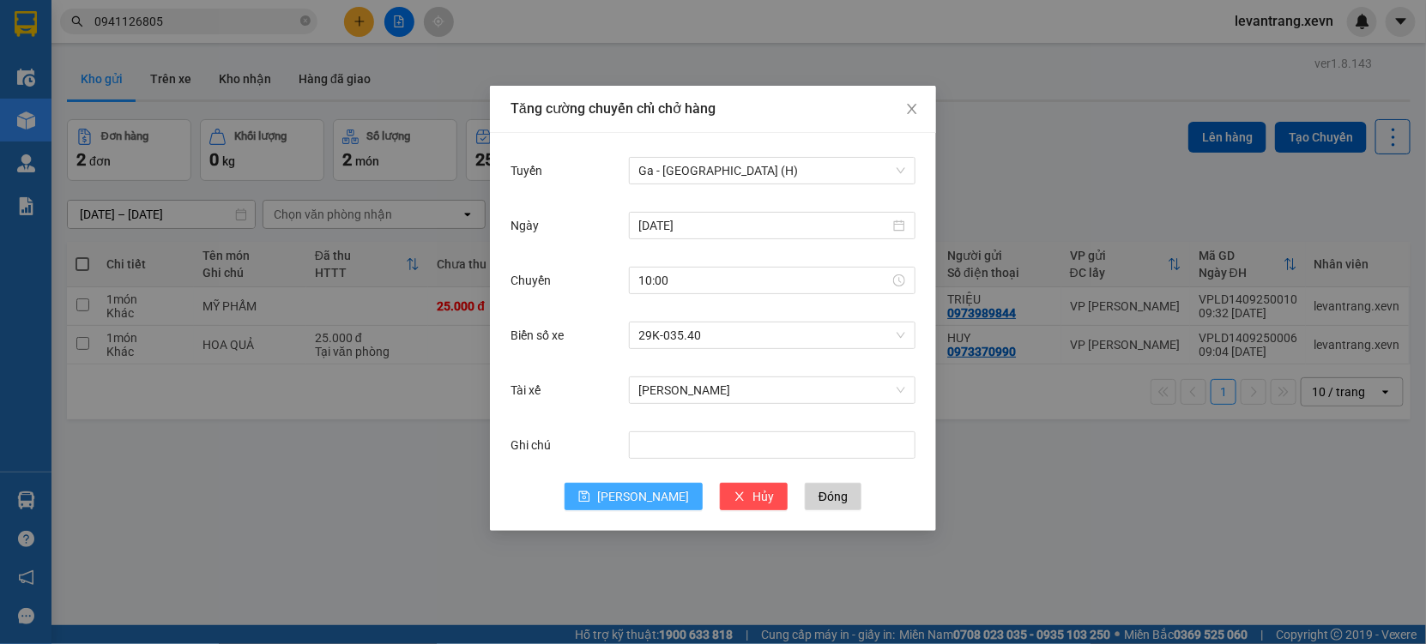
click at [657, 498] on button "[PERSON_NAME]" at bounding box center [633, 496] width 138 height 27
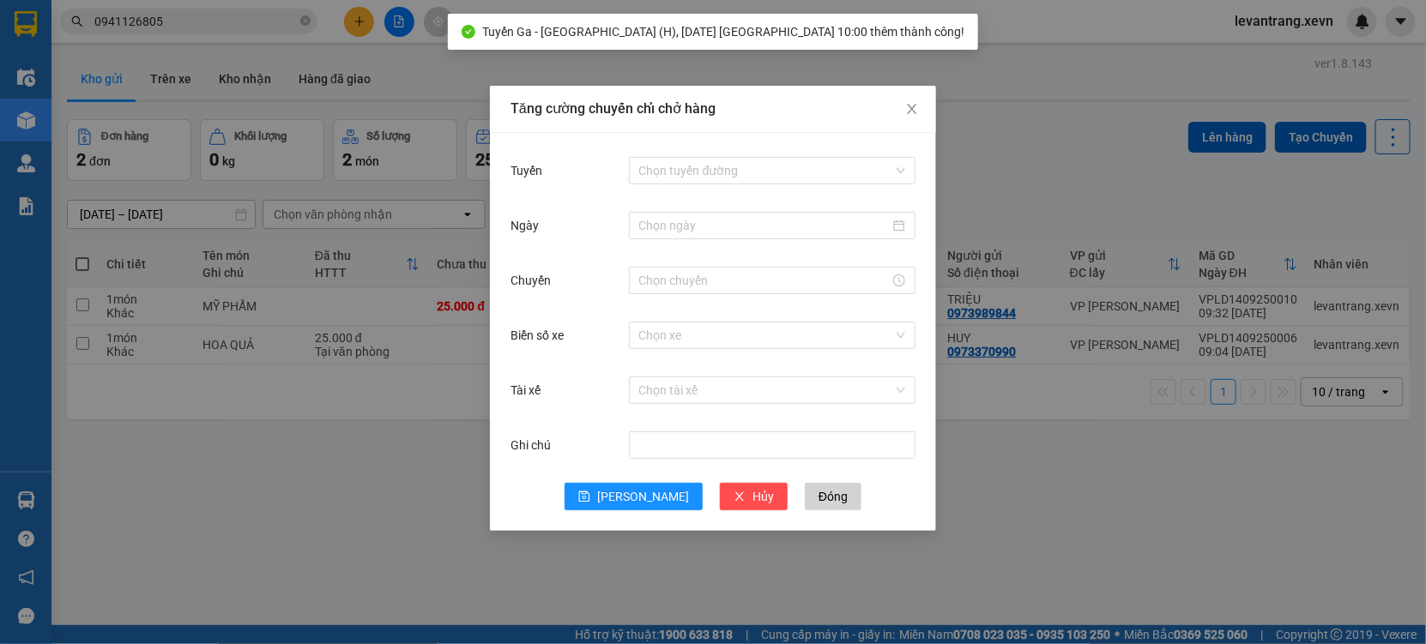
drag, startPoint x: 443, startPoint y: 553, endPoint x: 369, endPoint y: 401, distance: 169.6
click at [437, 552] on div "Tăng cường chuyến chỉ chở hàng Tuyến Chọn tuyến đường Ngày Chuyến Biển số xe Ch…" at bounding box center [713, 322] width 1426 height 644
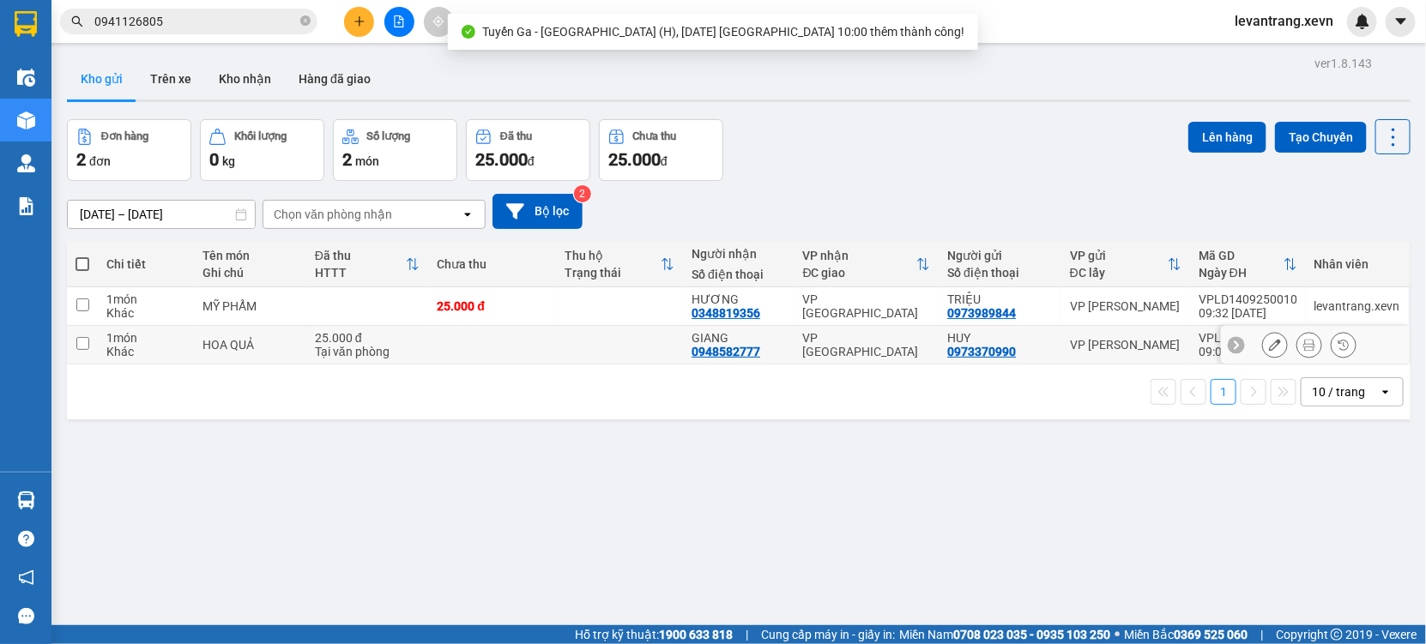
click at [411, 349] on div "Tại văn phòng" at bounding box center [368, 352] width 106 height 14
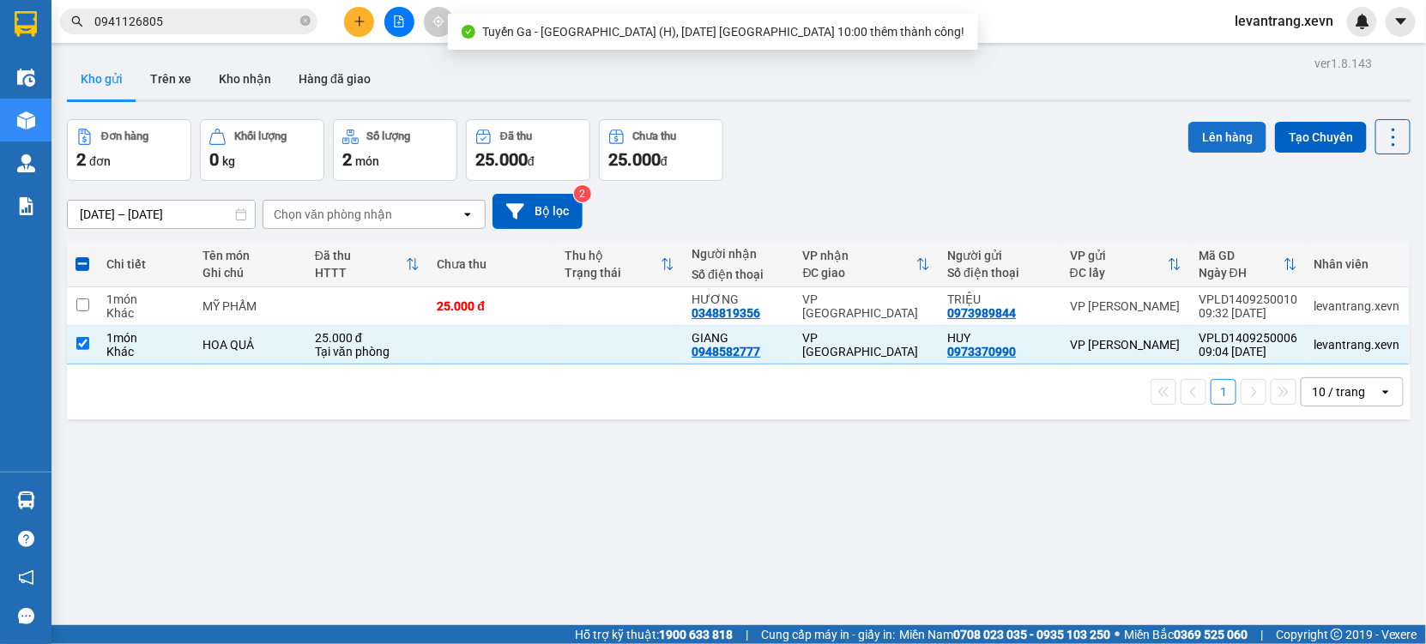
click at [1203, 134] on button "Lên hàng" at bounding box center [1227, 137] width 78 height 31
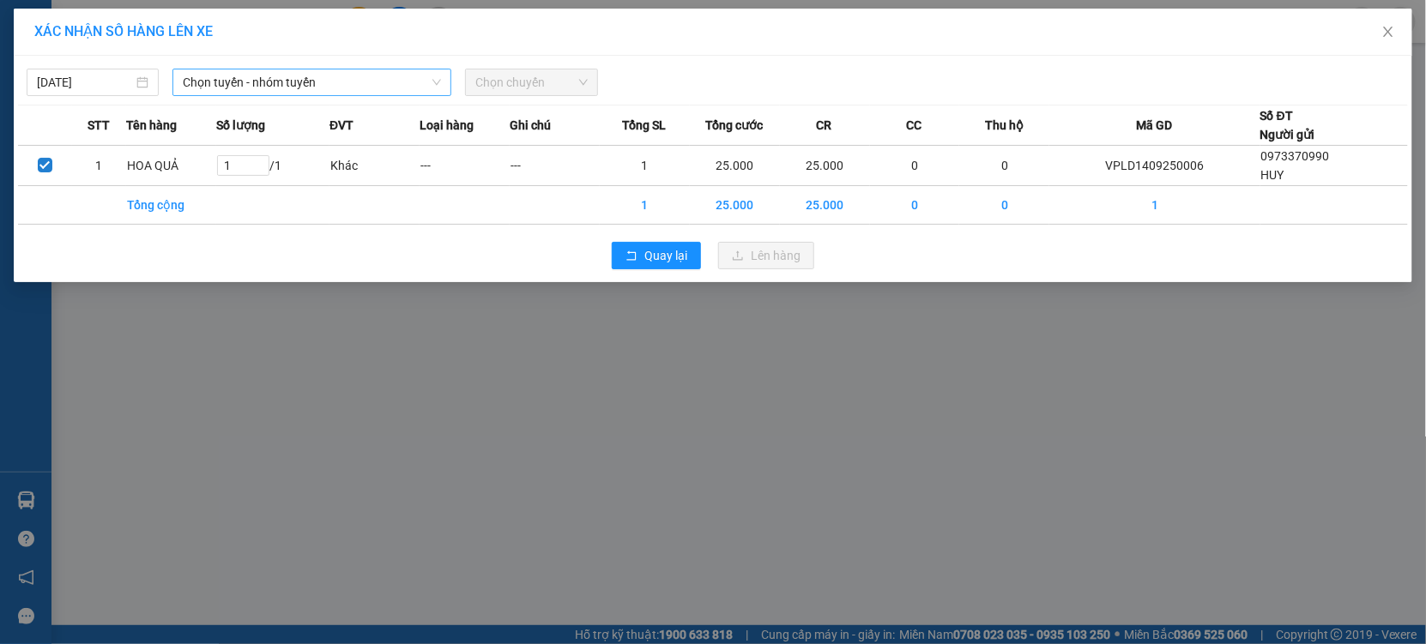
click at [235, 83] on span "Chọn tuyến - nhóm tuyến" at bounding box center [312, 82] width 258 height 26
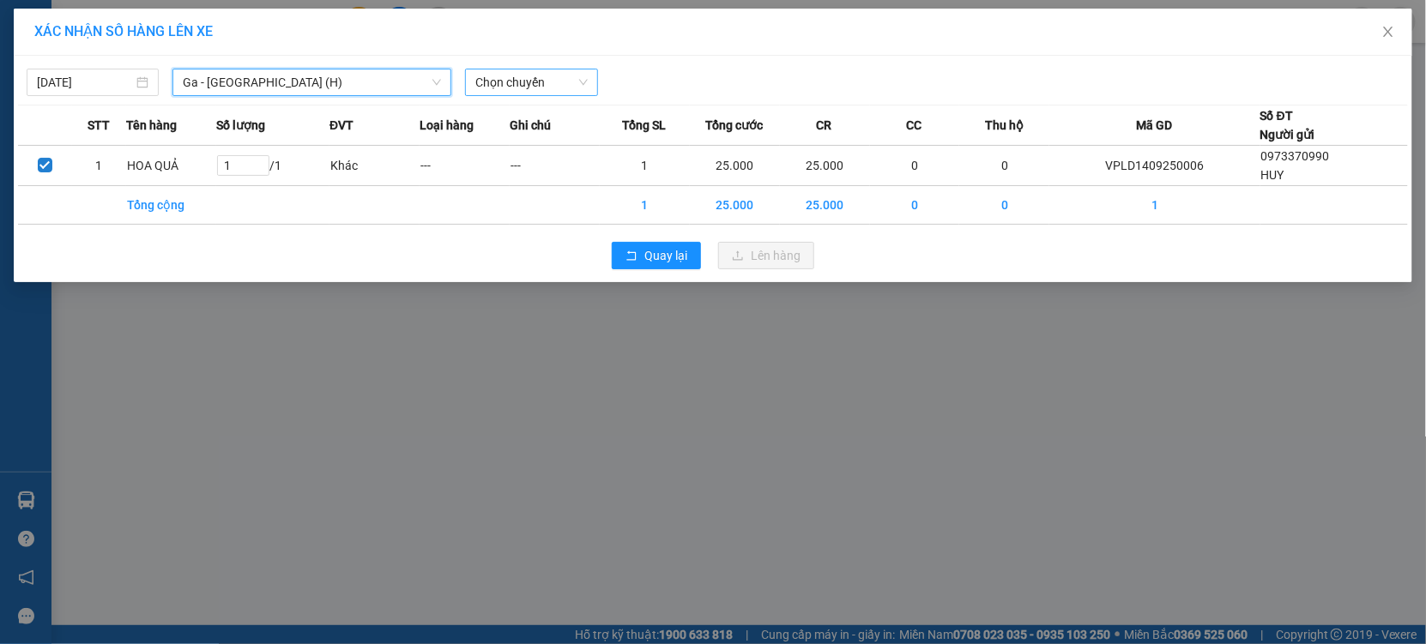
click at [554, 76] on span "Chọn chuyến" at bounding box center [531, 82] width 112 height 26
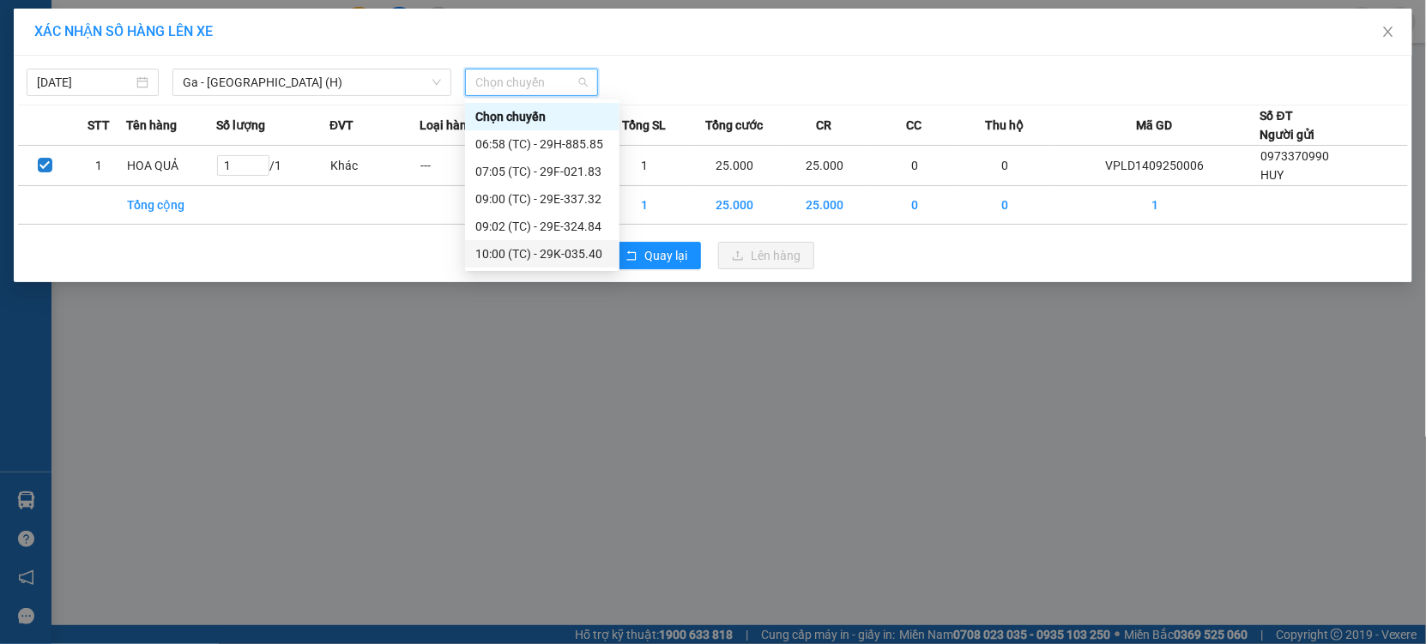
click at [552, 247] on div "10:00 (TC) - 29K-035.40" at bounding box center [542, 253] width 134 height 19
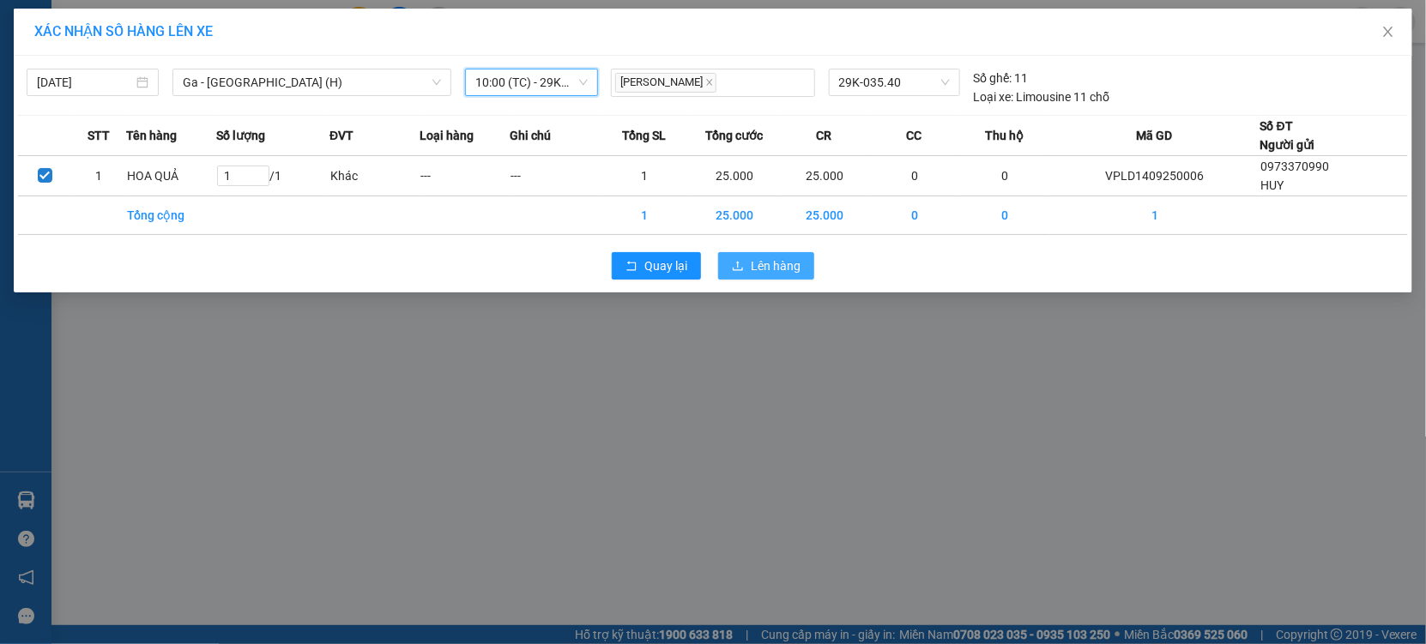
click at [767, 263] on span "Lên hàng" at bounding box center [776, 265] width 50 height 19
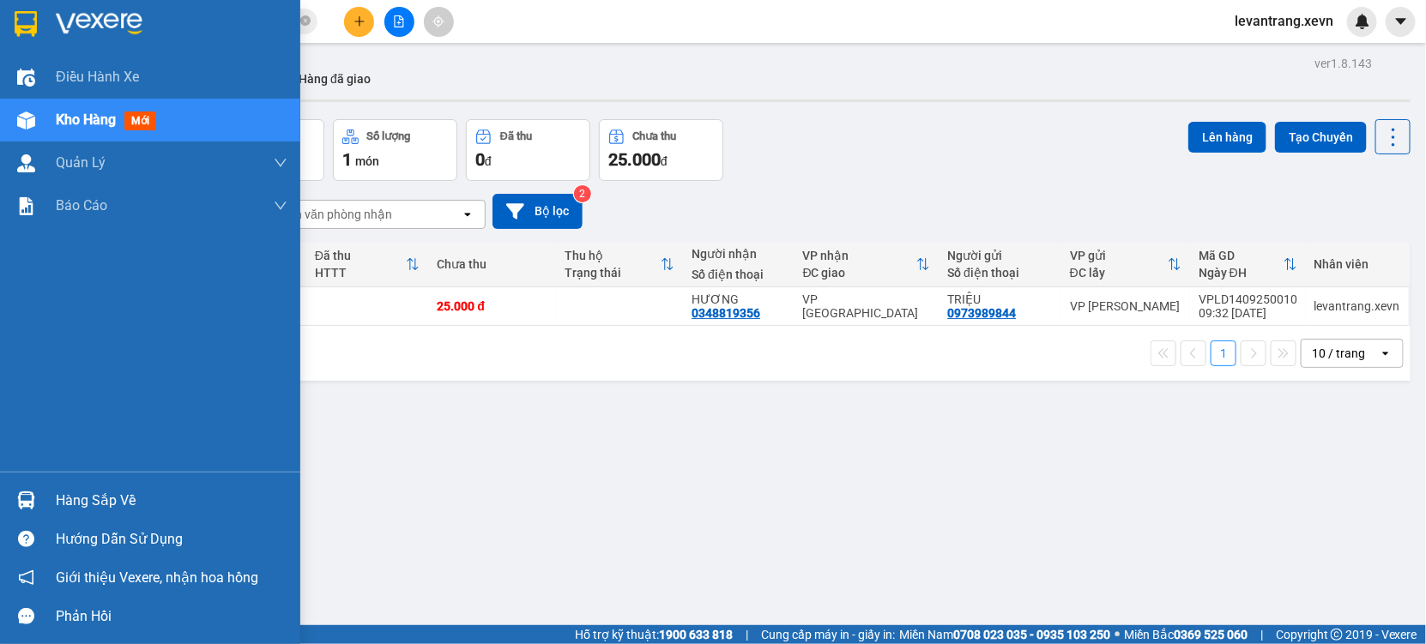
click at [68, 492] on div "Hàng sắp về" at bounding box center [172, 501] width 232 height 26
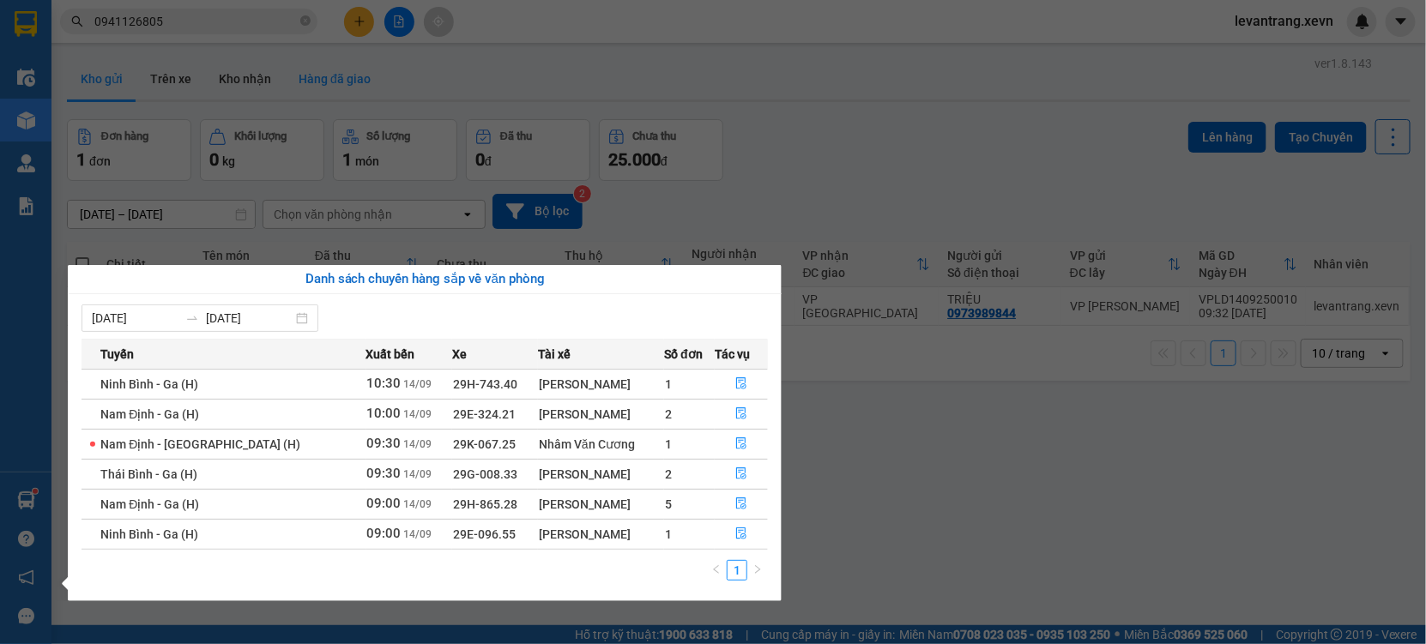
click at [360, 76] on section "Kết quả tìm kiếm ( 10 ) Bộ lọc Mã ĐH Trạng thái Món hàng Thu hộ Tổng cước Chưa …" at bounding box center [713, 322] width 1426 height 644
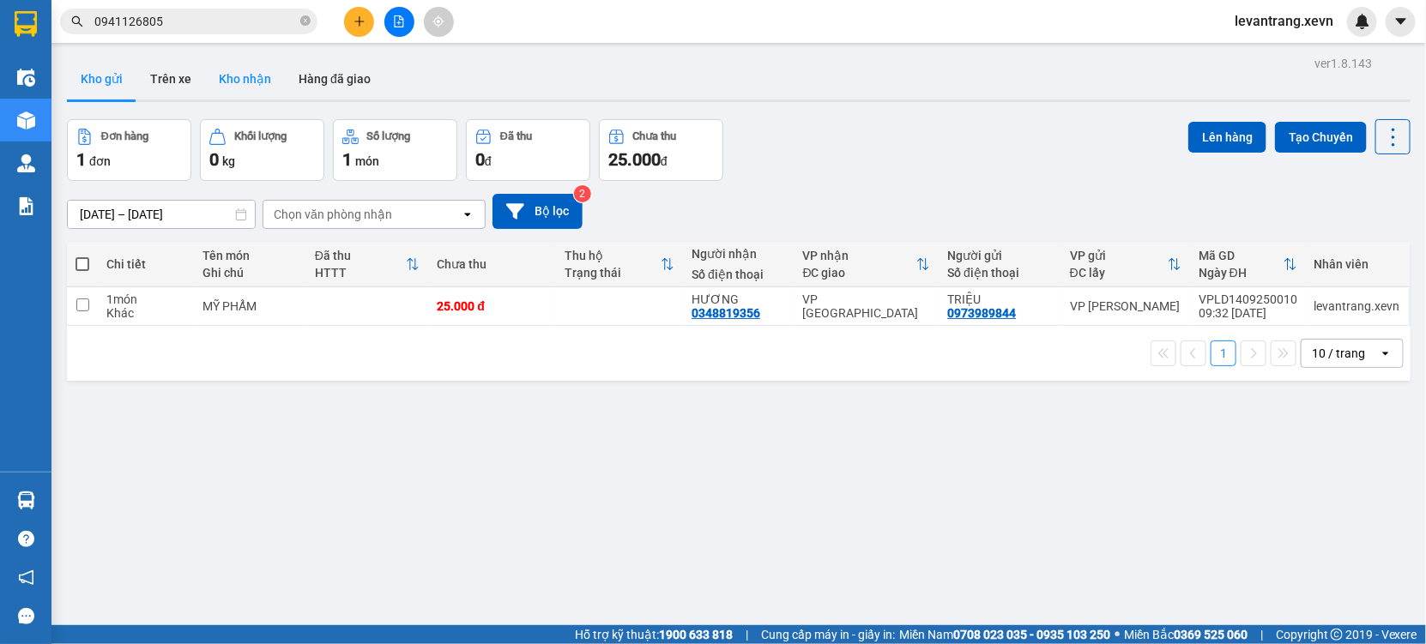
click at [239, 60] on button "Kho nhận" at bounding box center [245, 78] width 80 height 41
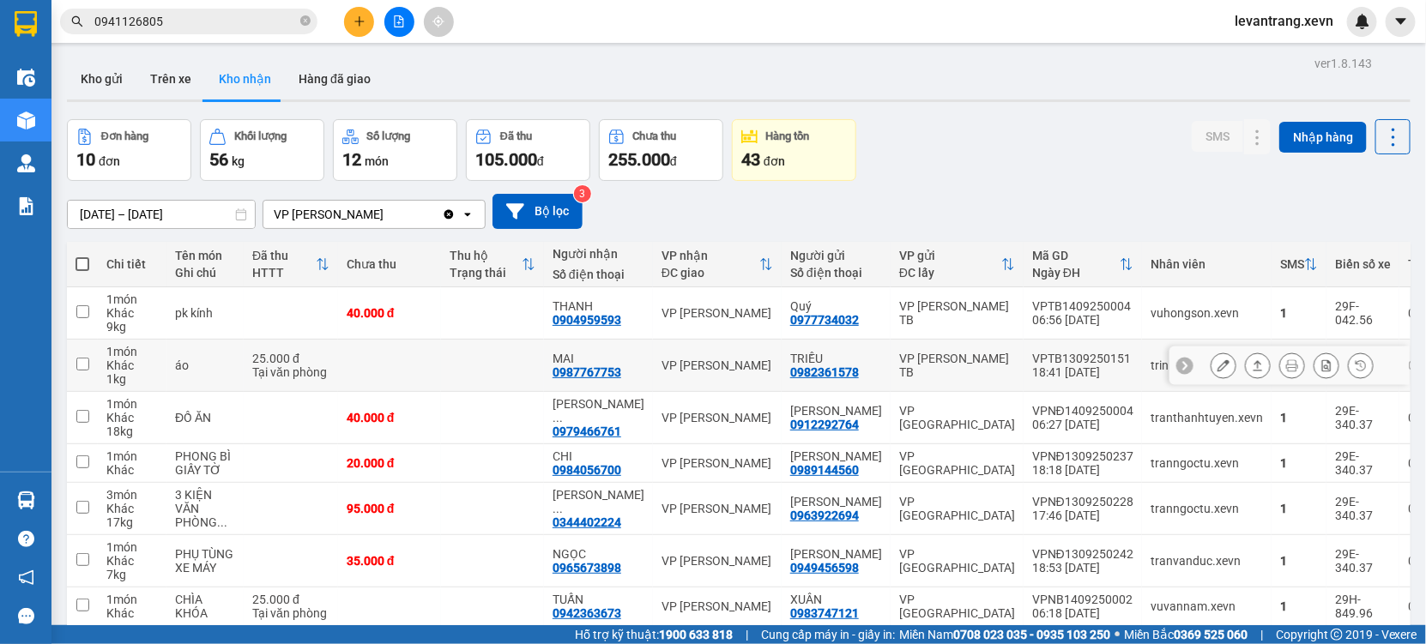
click at [591, 374] on div "0987767753" at bounding box center [586, 372] width 69 height 14
click at [180, 19] on input "0941126805" at bounding box center [195, 21] width 202 height 19
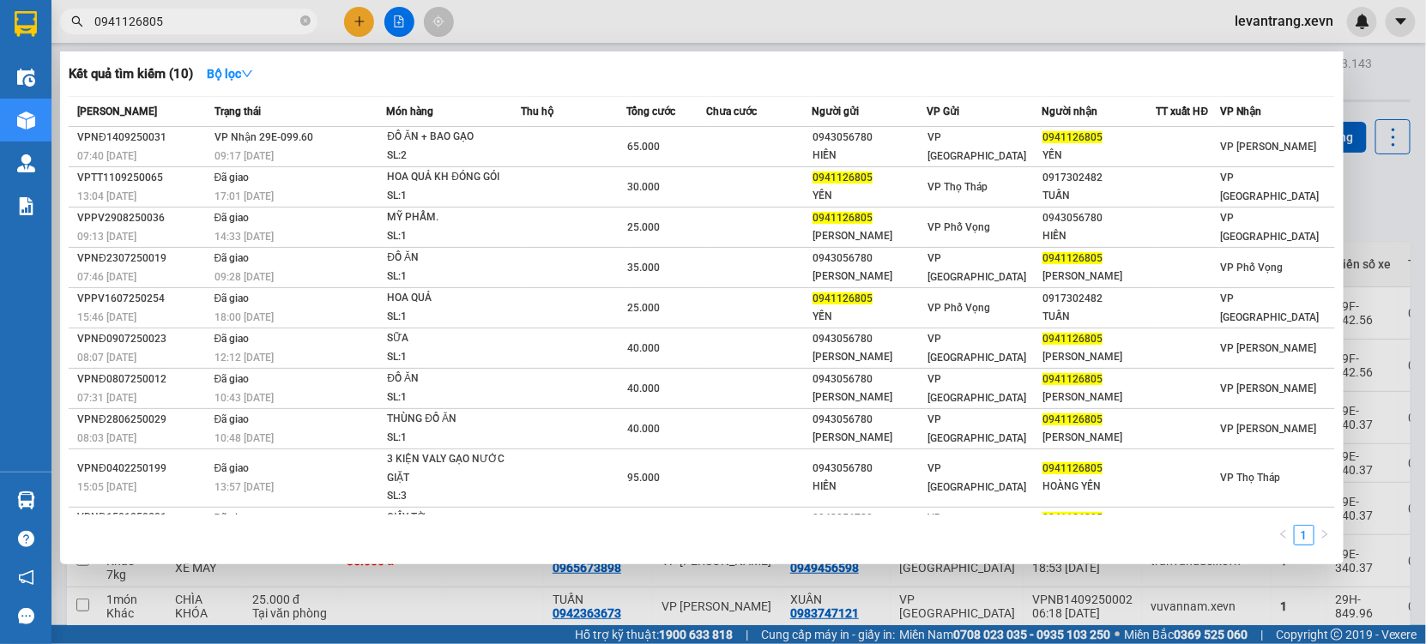
click at [180, 19] on input "0941126805" at bounding box center [195, 21] width 202 height 19
paste input "87767753"
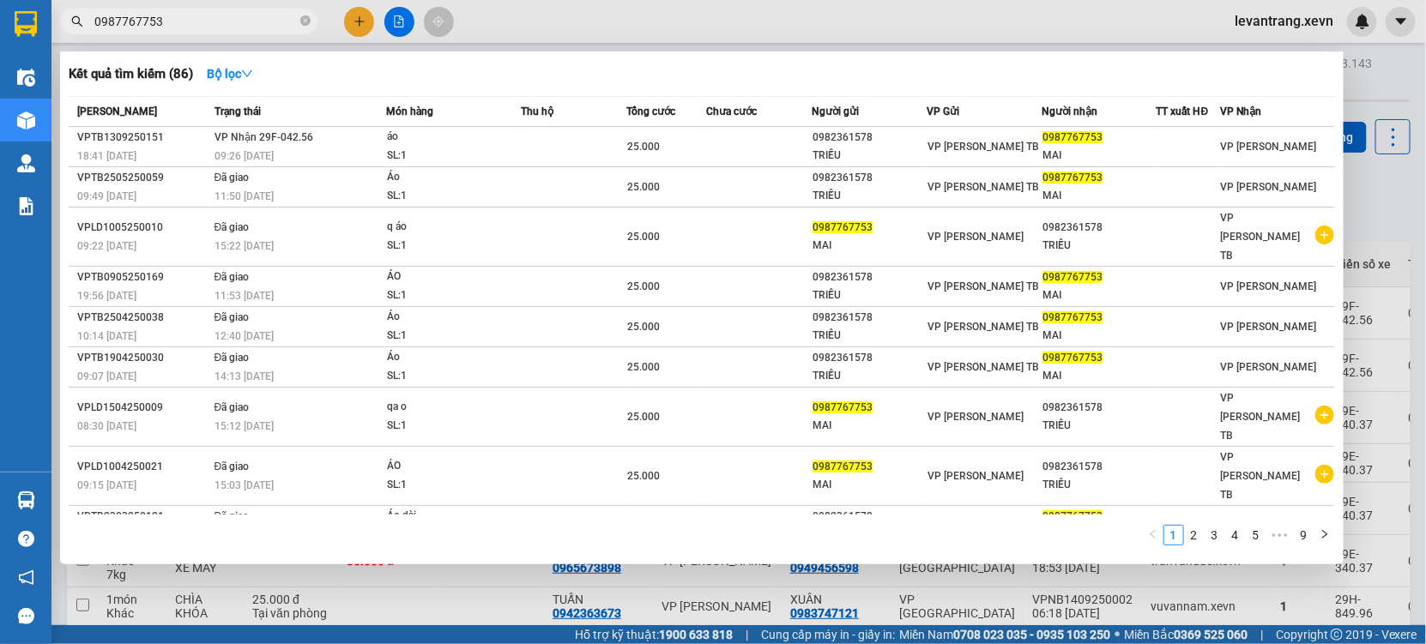
type input "0987767753"
click at [405, 144] on div "áo" at bounding box center [451, 137] width 129 height 19
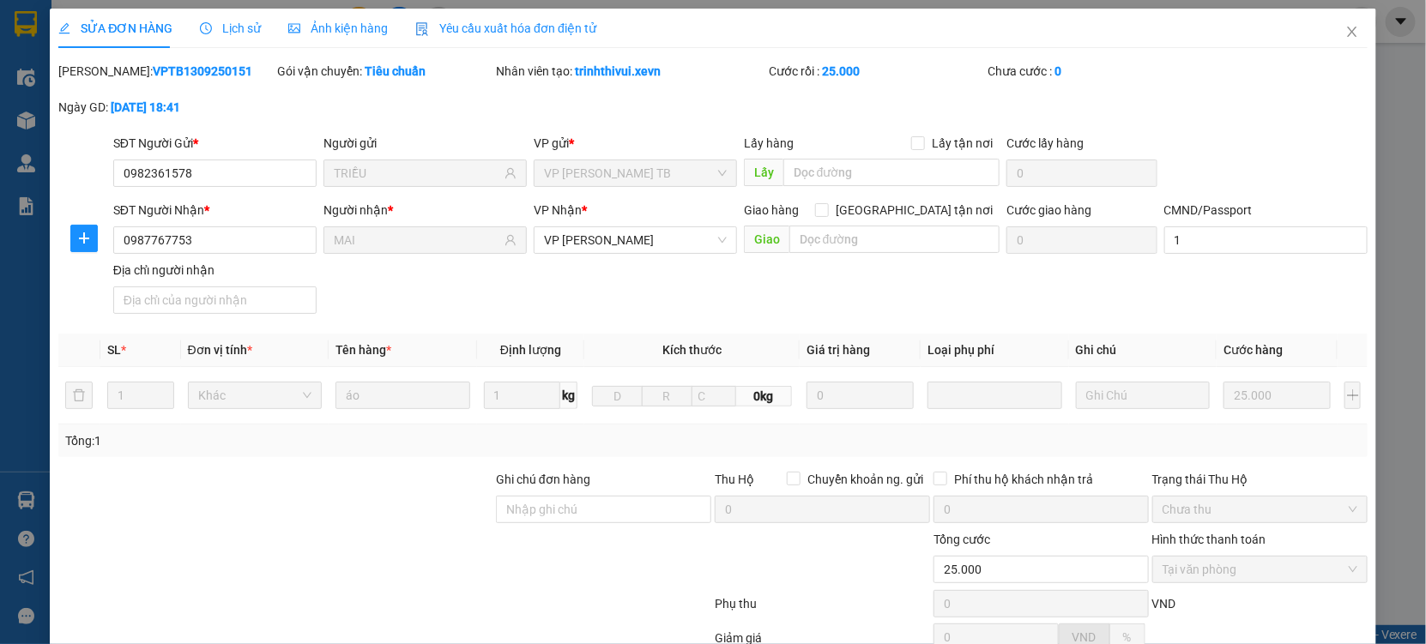
type input "0982361578"
type input "TRIỀU"
type input "0987767753"
type input "MAI"
type input "1"
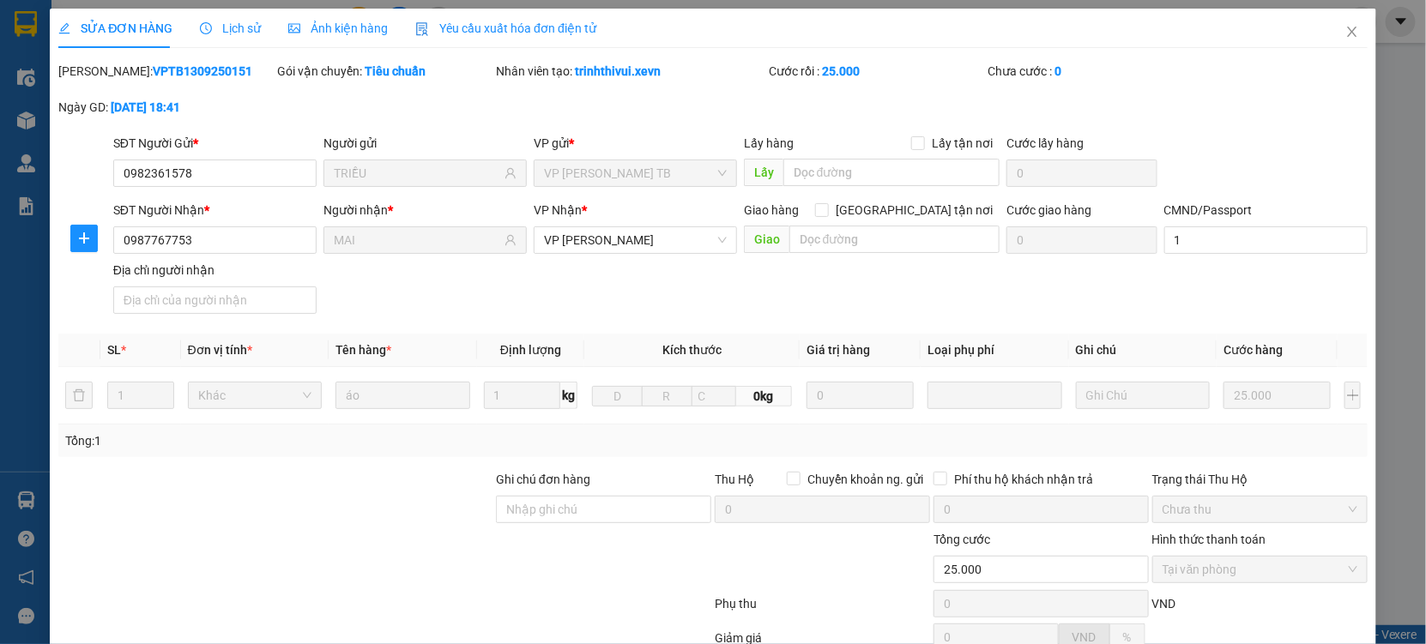
type input "25.000"
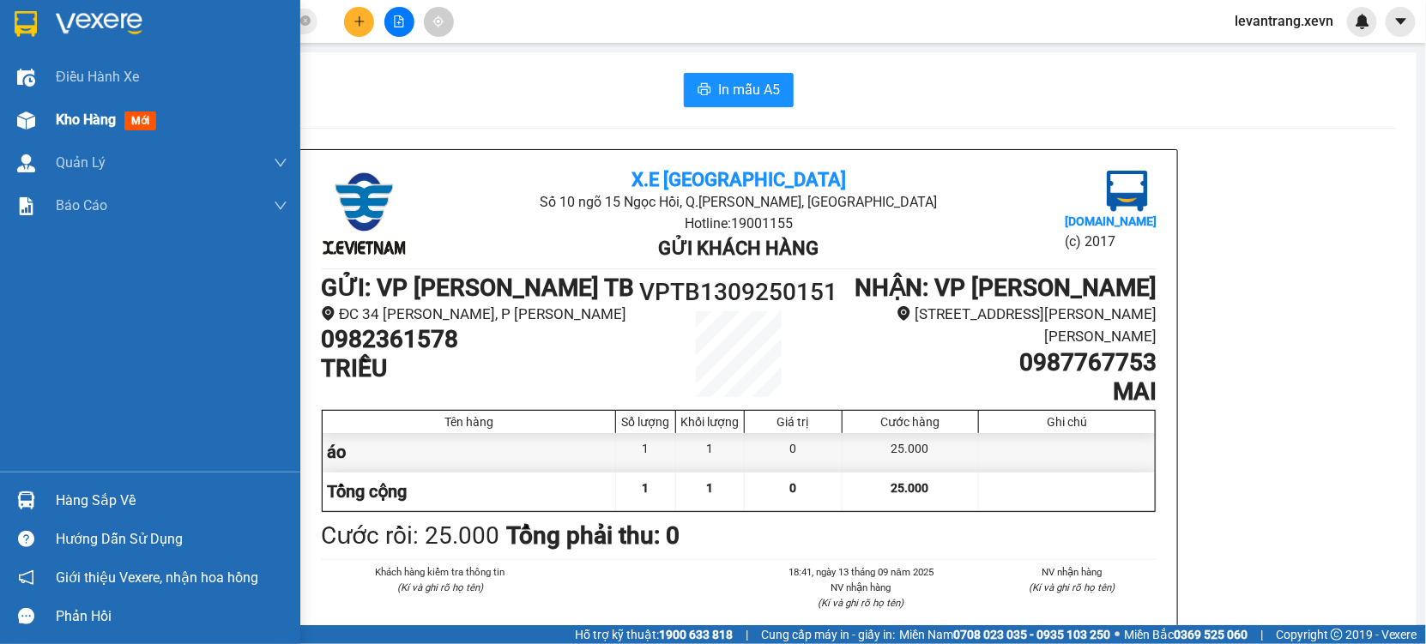
click at [20, 110] on div at bounding box center [26, 121] width 30 height 30
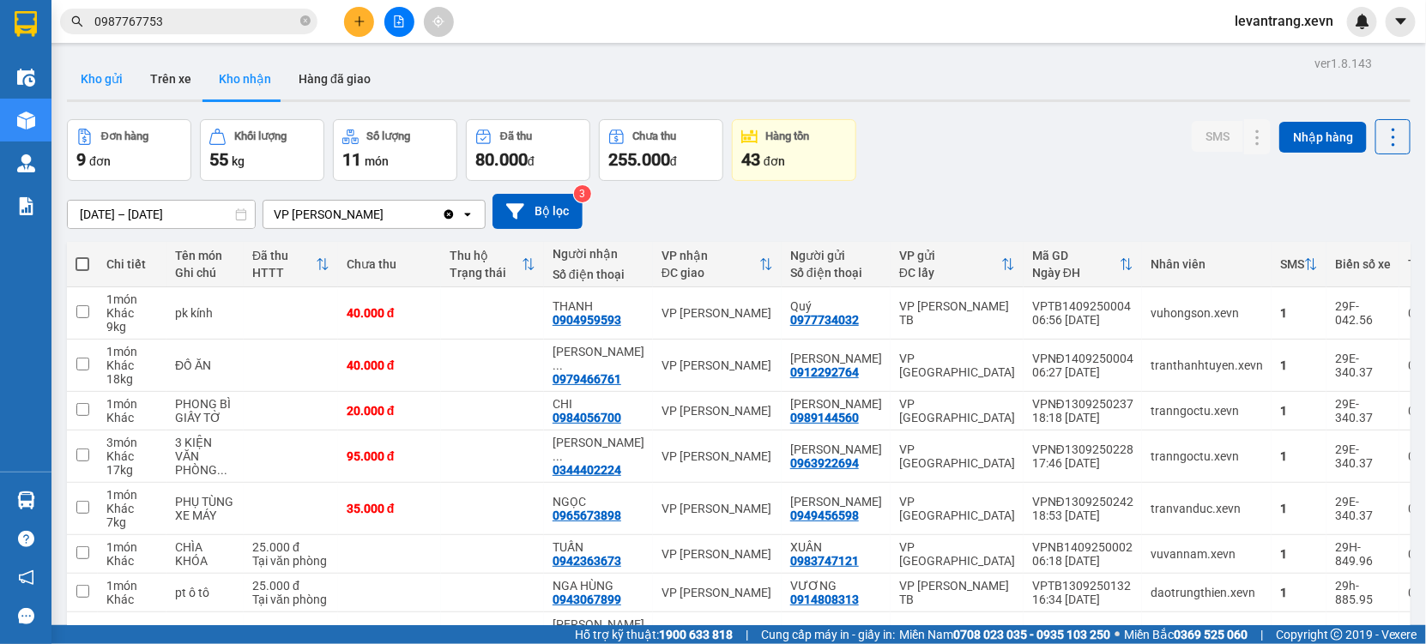
click at [103, 73] on button "Kho gửi" at bounding box center [101, 78] width 69 height 41
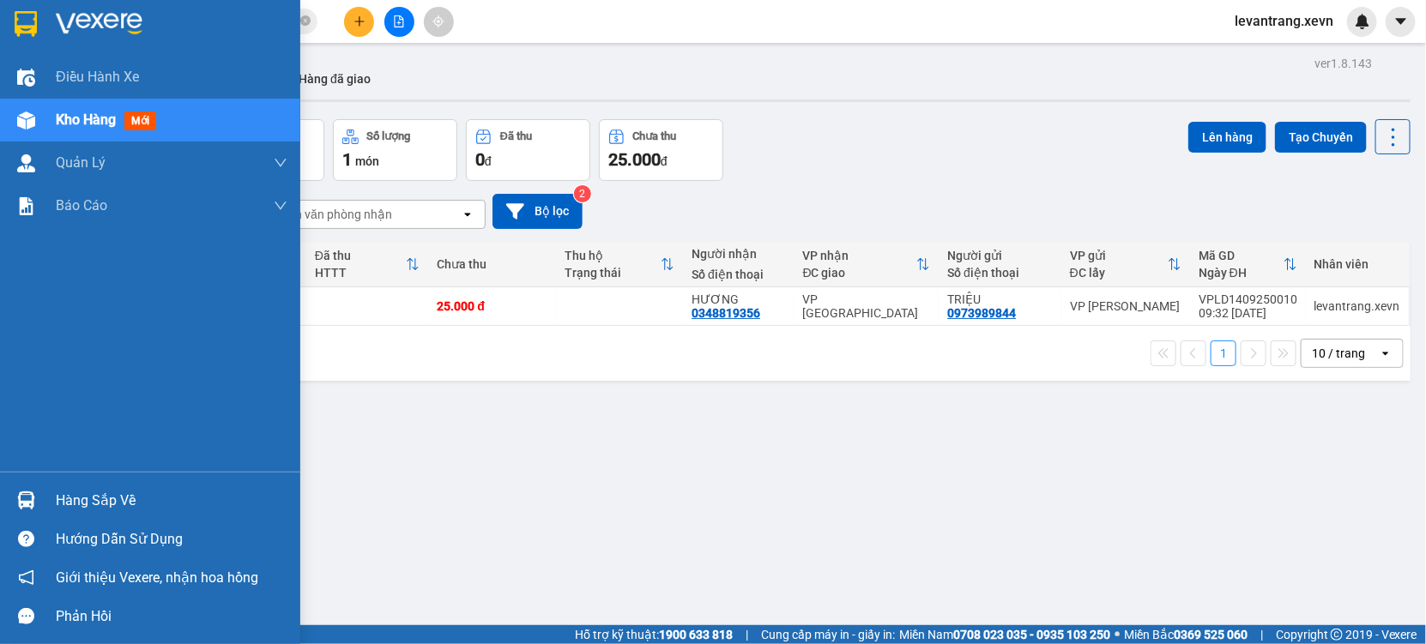
click at [11, 504] on div at bounding box center [26, 501] width 30 height 30
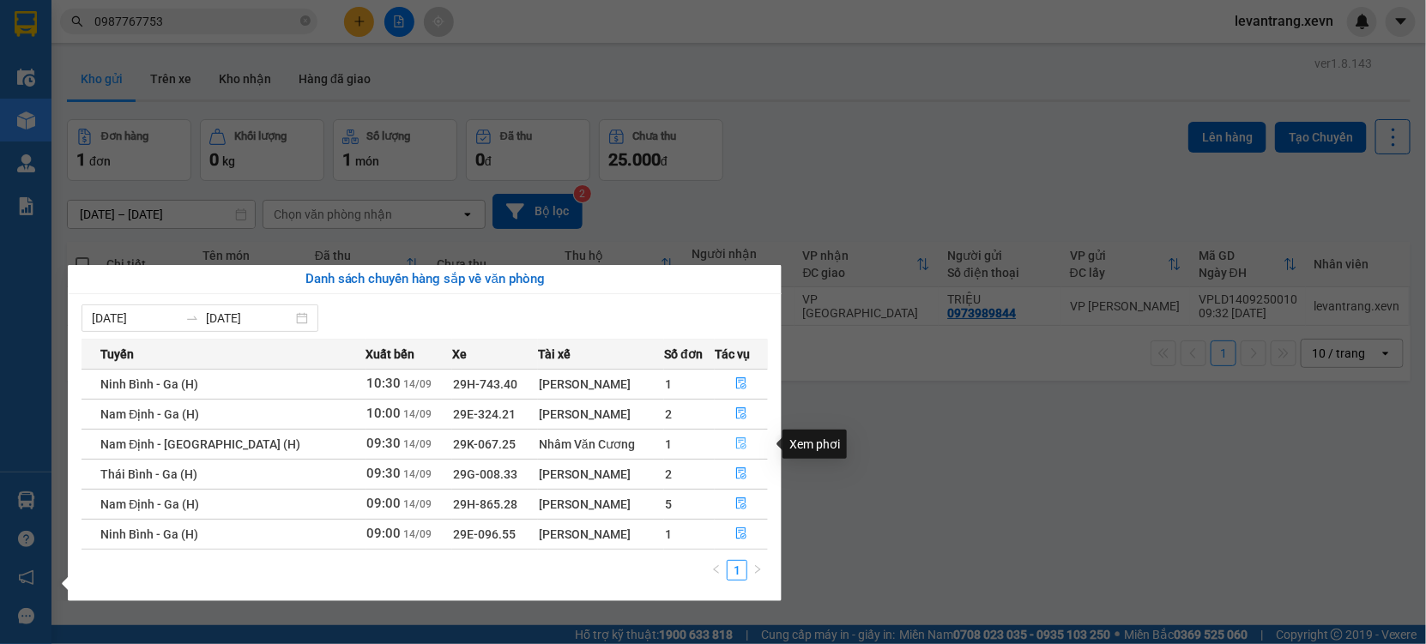
click at [733, 432] on button "button" at bounding box center [740, 444] width 51 height 27
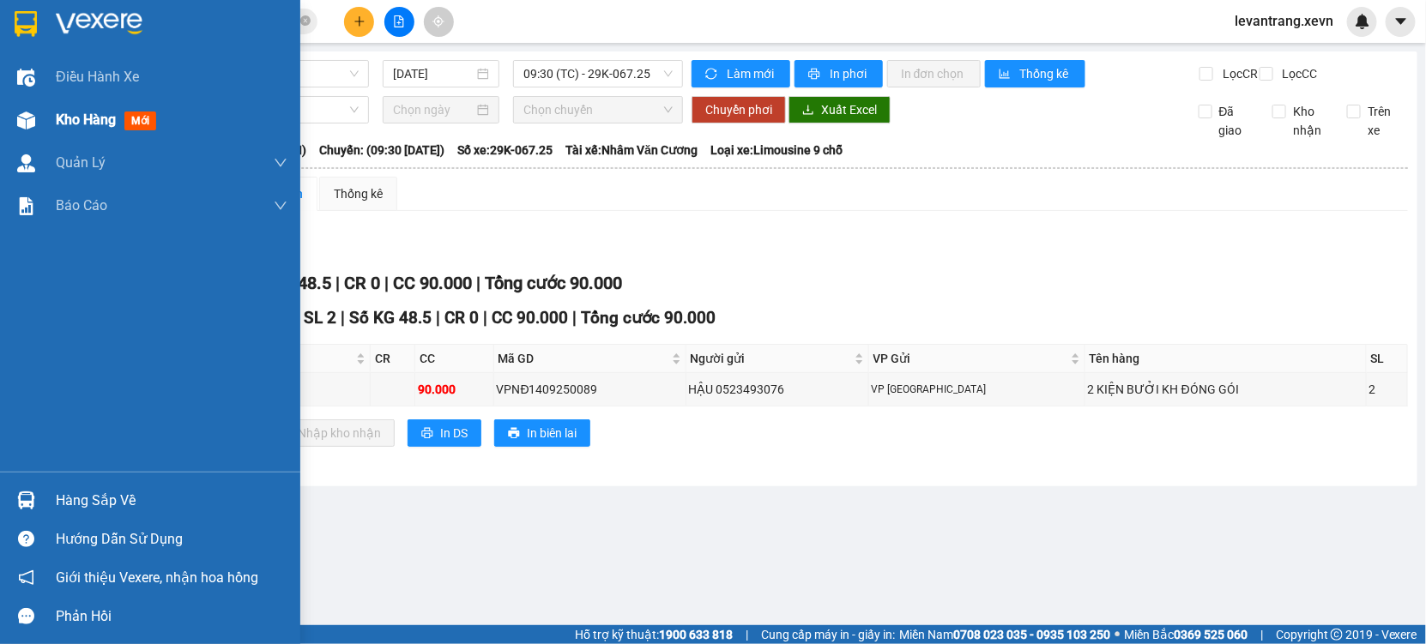
click at [36, 125] on div at bounding box center [26, 121] width 30 height 30
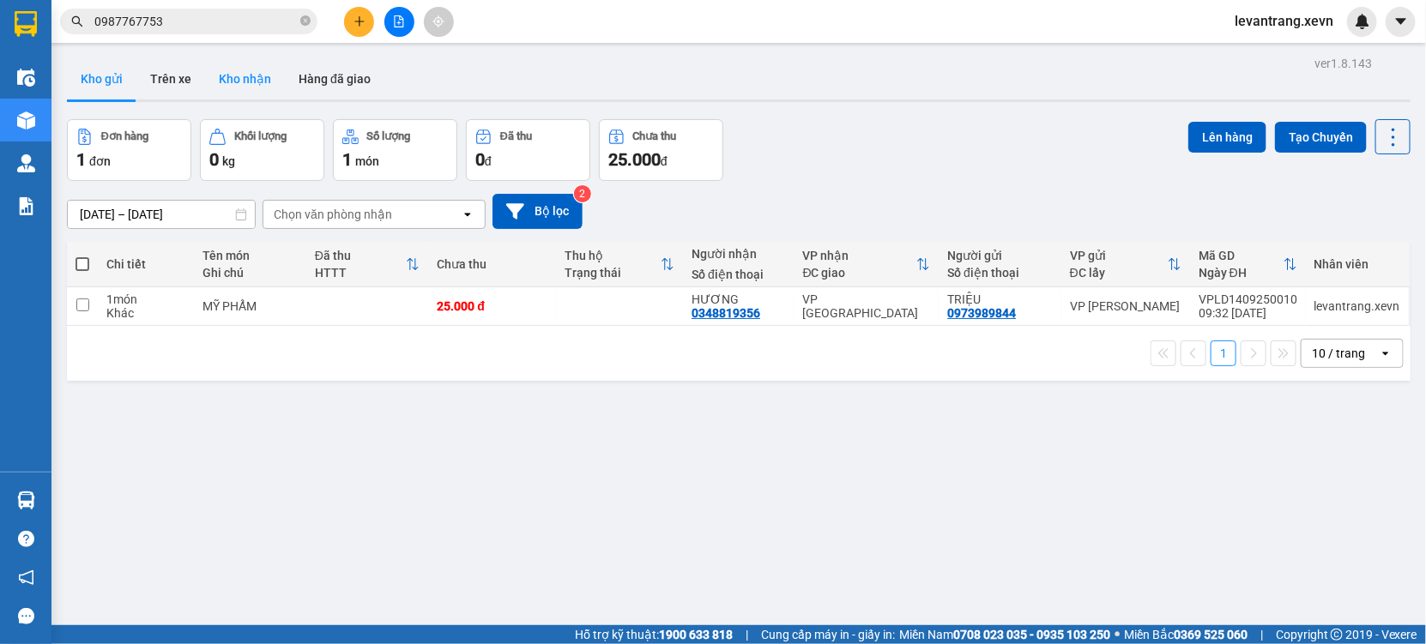
click at [226, 94] on button "Kho nhận" at bounding box center [245, 78] width 80 height 41
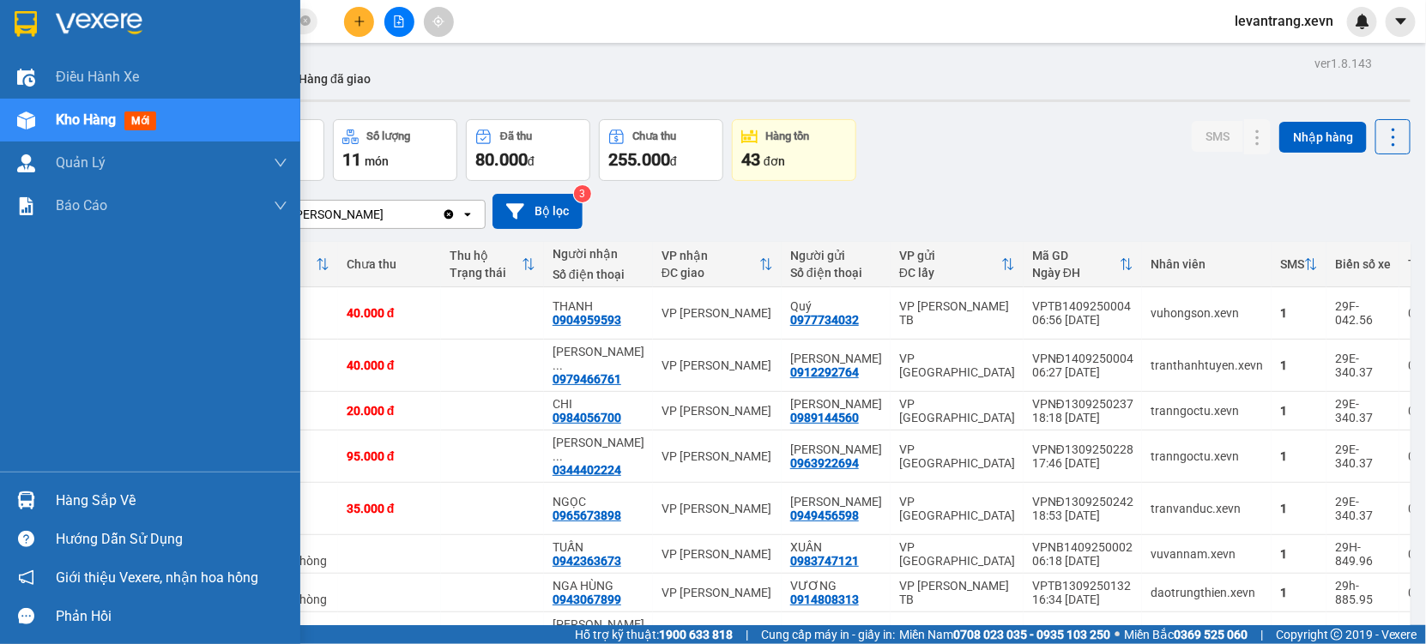
click at [35, 492] on div at bounding box center [26, 501] width 30 height 30
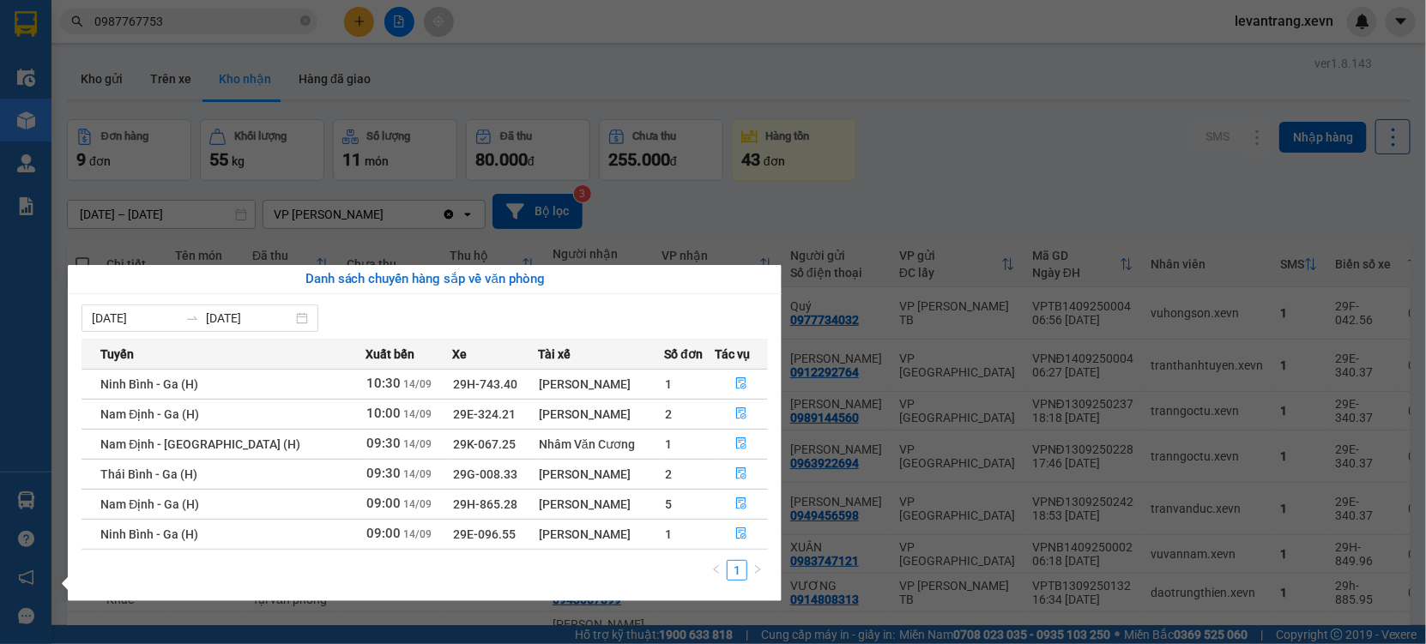
click at [196, 26] on section "Kết quả tìm kiếm ( 86 ) Bộ lọc Mã ĐH Trạng thái Món hàng Thu hộ Tổng cước Chưa …" at bounding box center [713, 322] width 1426 height 644
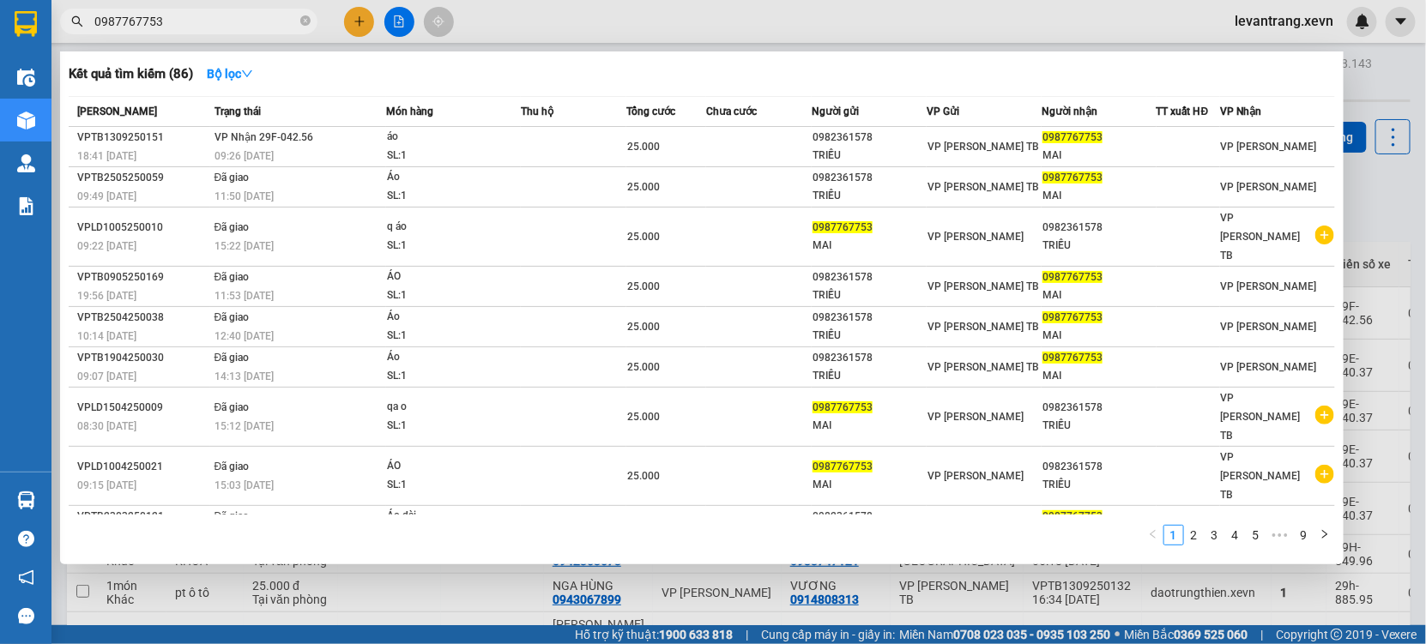
click at [203, 22] on input "0987767753" at bounding box center [195, 21] width 202 height 19
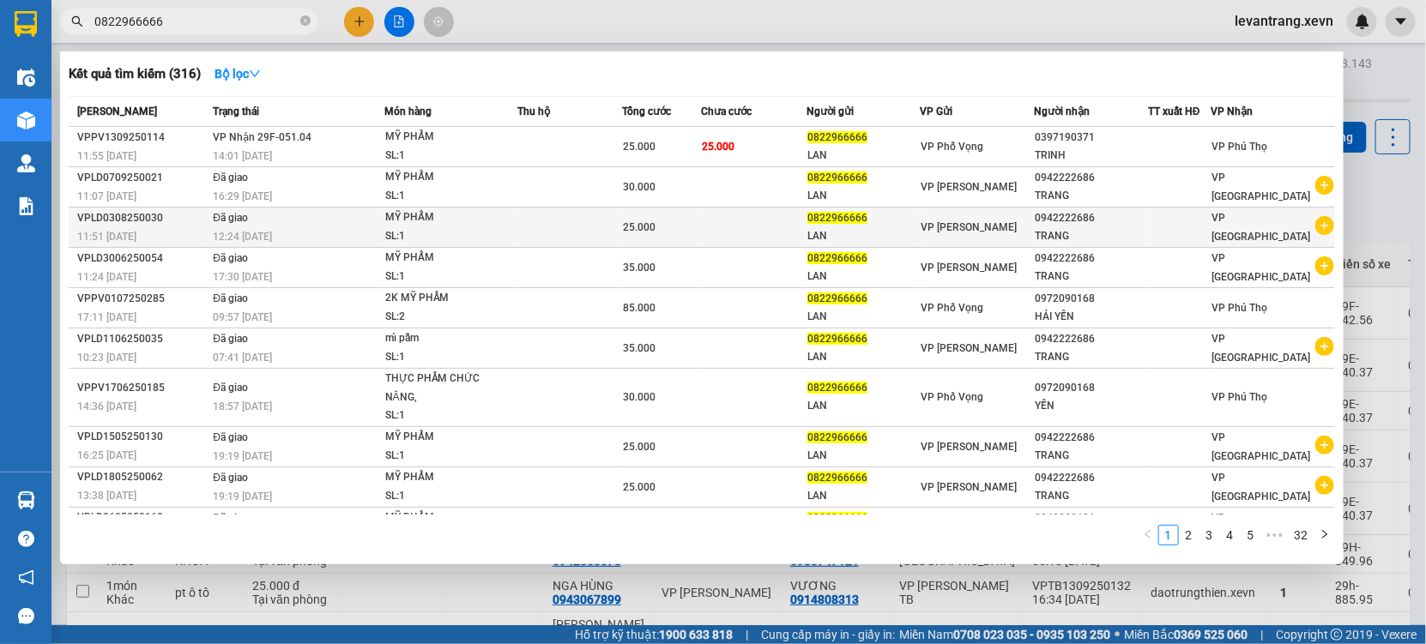
type input "0822966666"
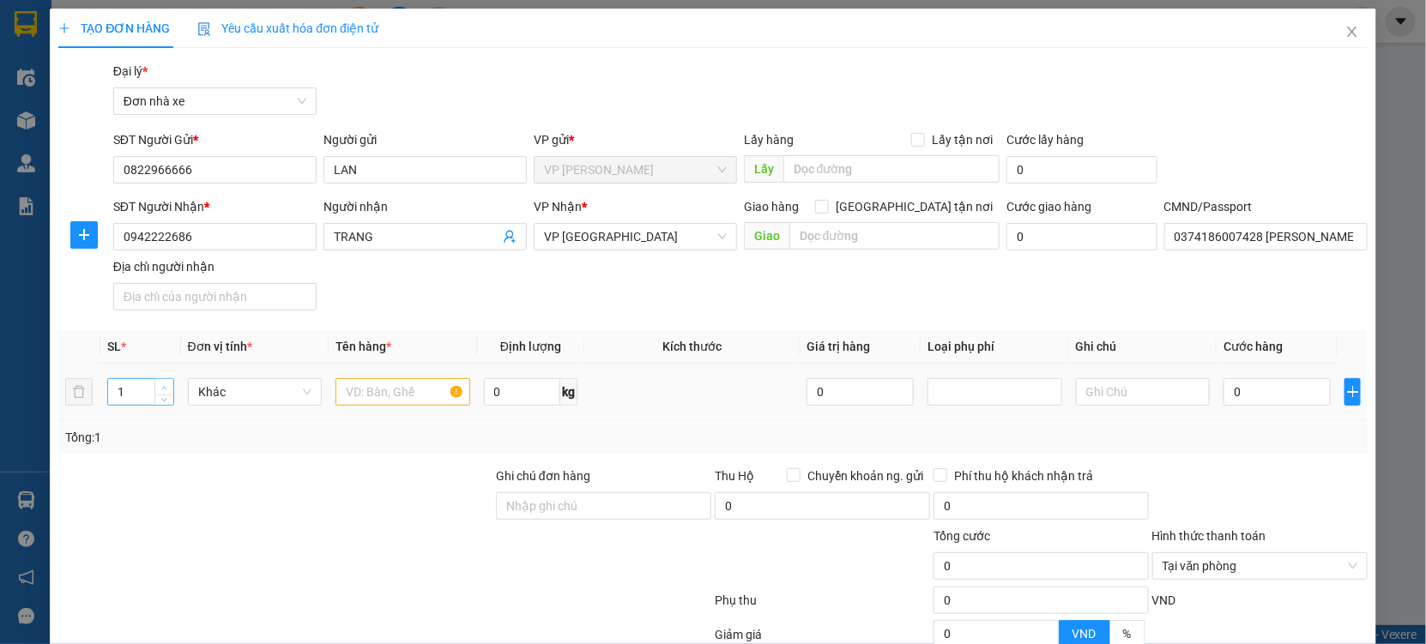
type input "2"
click at [167, 384] on span "up" at bounding box center [165, 388] width 10 height 10
click at [403, 401] on input "text" at bounding box center [402, 391] width 135 height 27
type input "2K MỸ PHẨM"
type input "30"
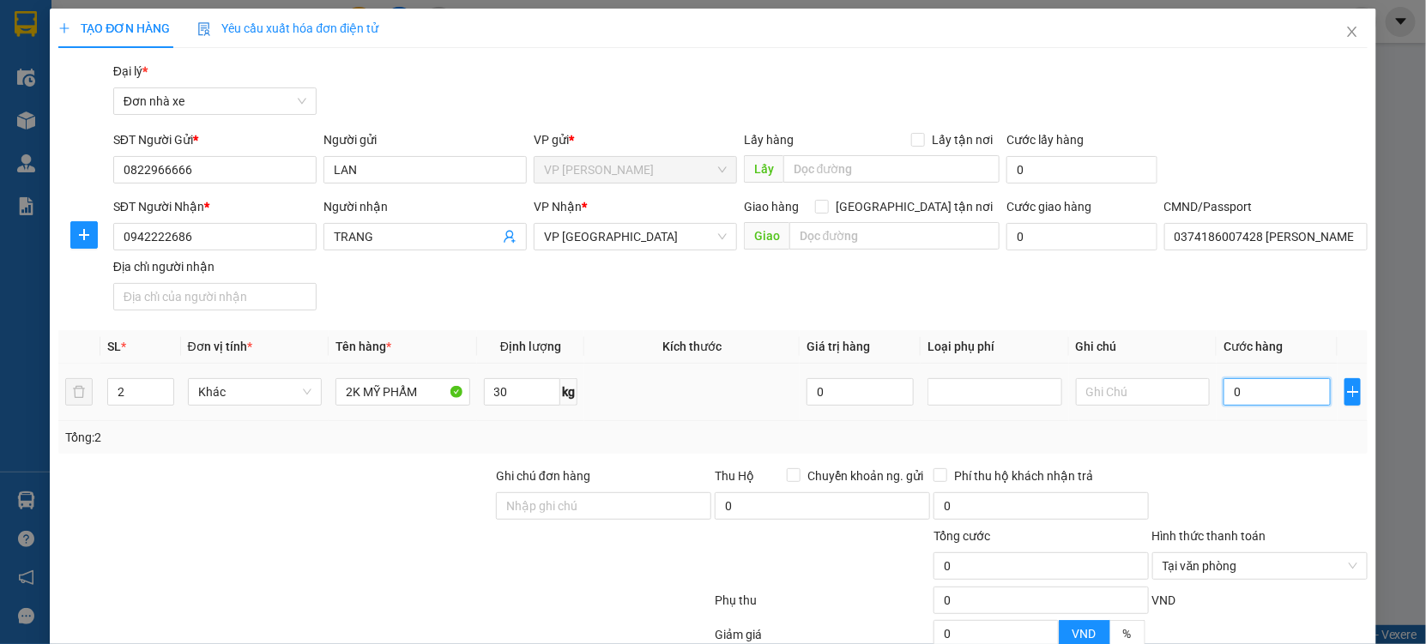
click at [1264, 395] on input "0" at bounding box center [1276, 391] width 107 height 27
type input "008"
type input "8"
type input "0.080"
type input "80"
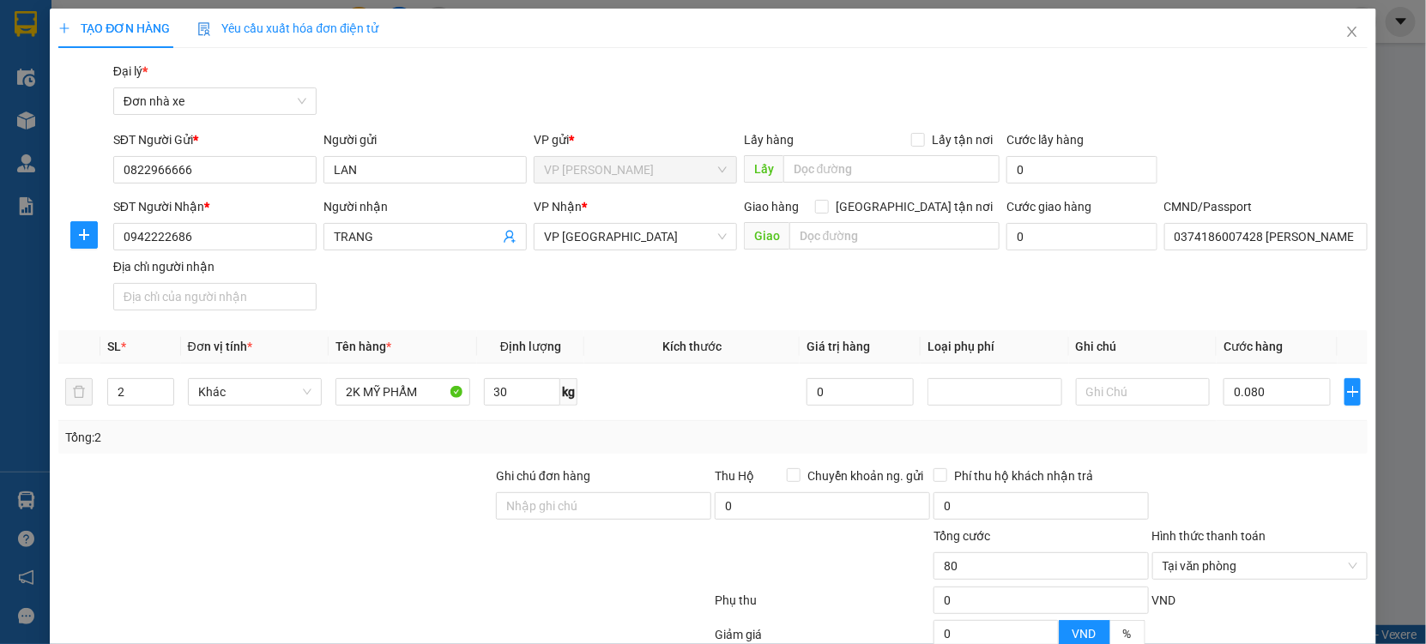
click at [1247, 433] on div "Tổng: 2" at bounding box center [712, 437] width 1295 height 19
type input "80.000"
drag, startPoint x: 1307, startPoint y: 327, endPoint x: 1294, endPoint y: 533, distance: 206.3
click at [1306, 467] on form "Ghi chú đơn hàng Thu Hộ Chuyển khoản ng. gửi 0 Phí thu hộ khách nhận trả 0 Tổng…" at bounding box center [712, 561] width 1309 height 189
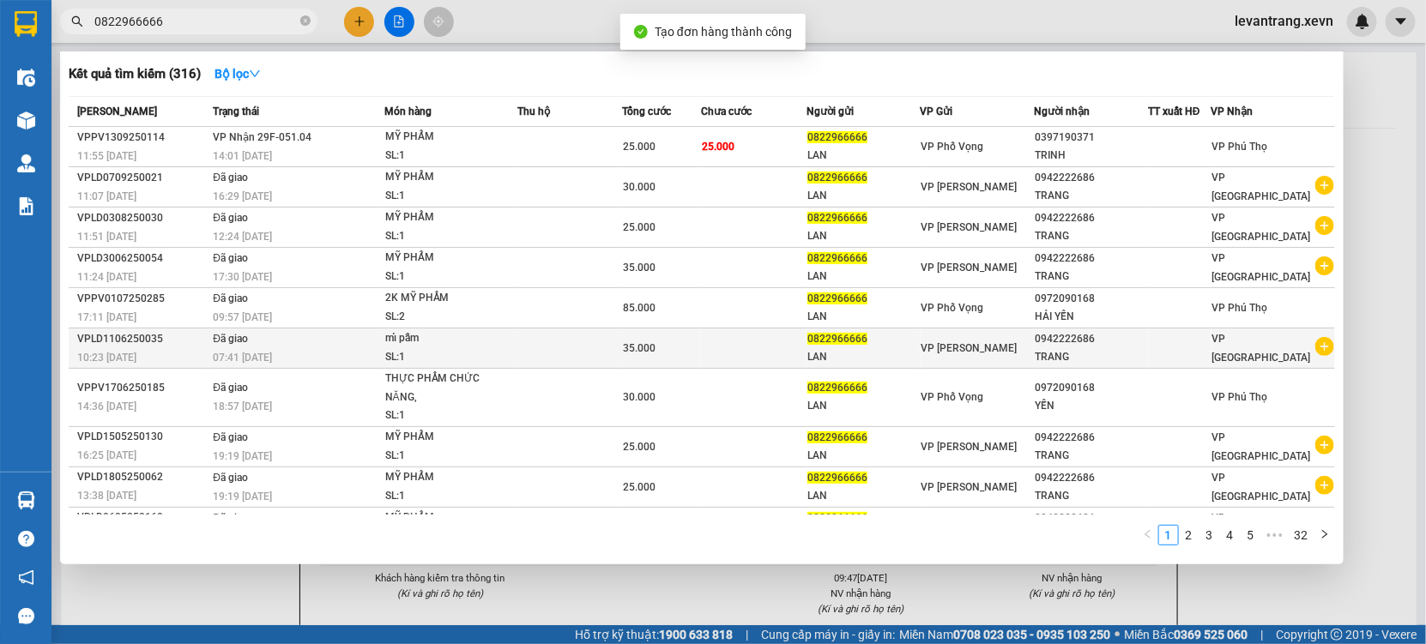
drag, startPoint x: 427, startPoint y: 570, endPoint x: 536, endPoint y: 361, distance: 236.0
click at [0, 21] on div "Kết quả tìm kiếm ( 316 ) Bộ lọc Mã ĐH Trạng thái Món hàng Thu hộ Tổng cước Chưa…" at bounding box center [0, 21] width 0 height 0
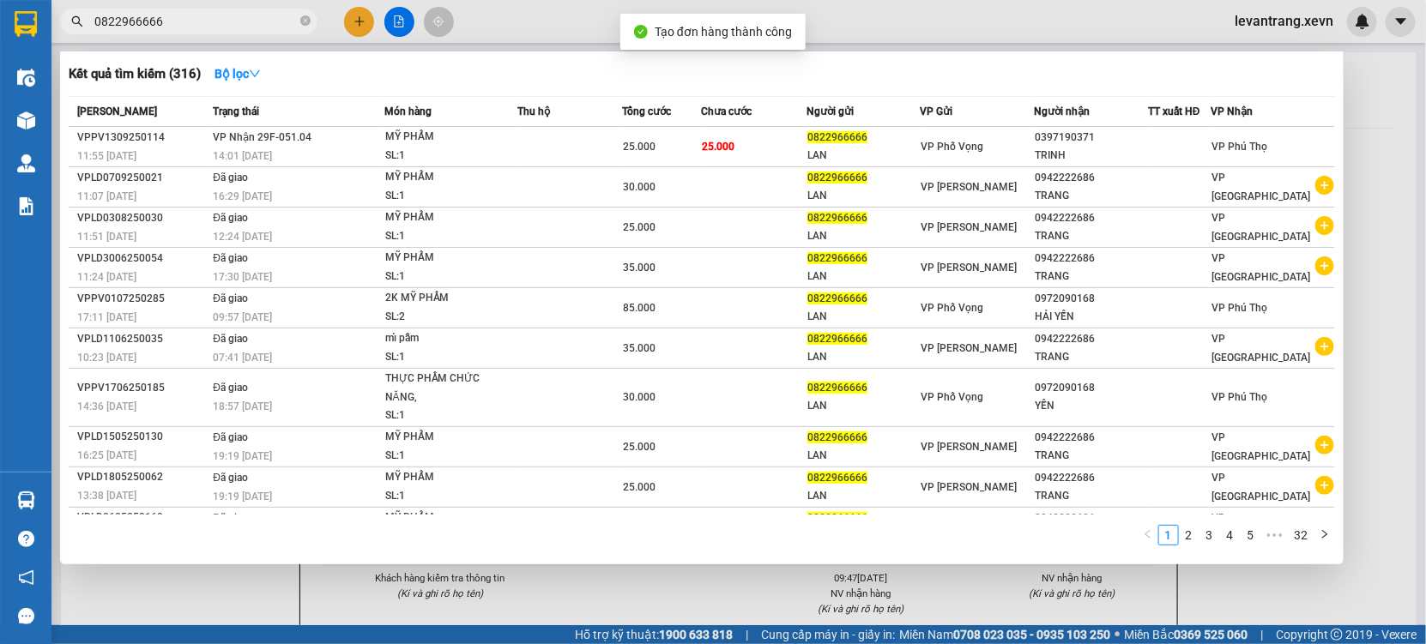
click at [620, 582] on div at bounding box center [713, 322] width 1426 height 644
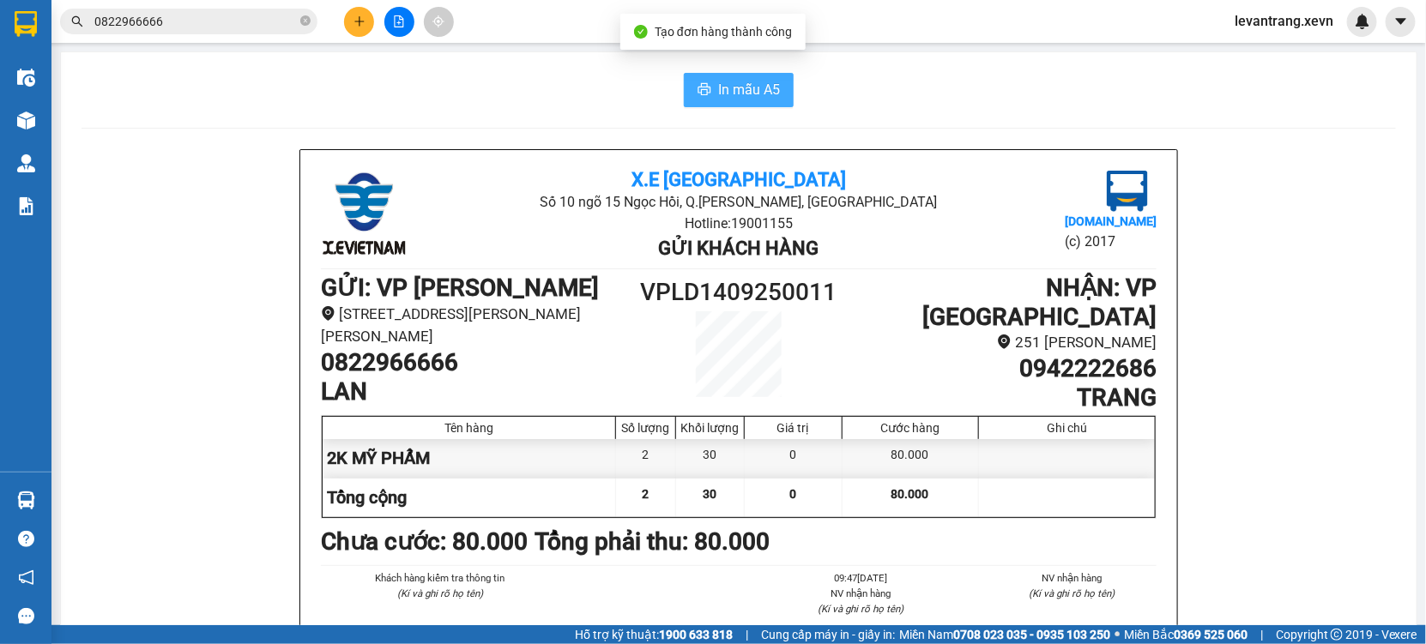
click at [715, 75] on button "In mẫu A5" at bounding box center [739, 90] width 110 height 34
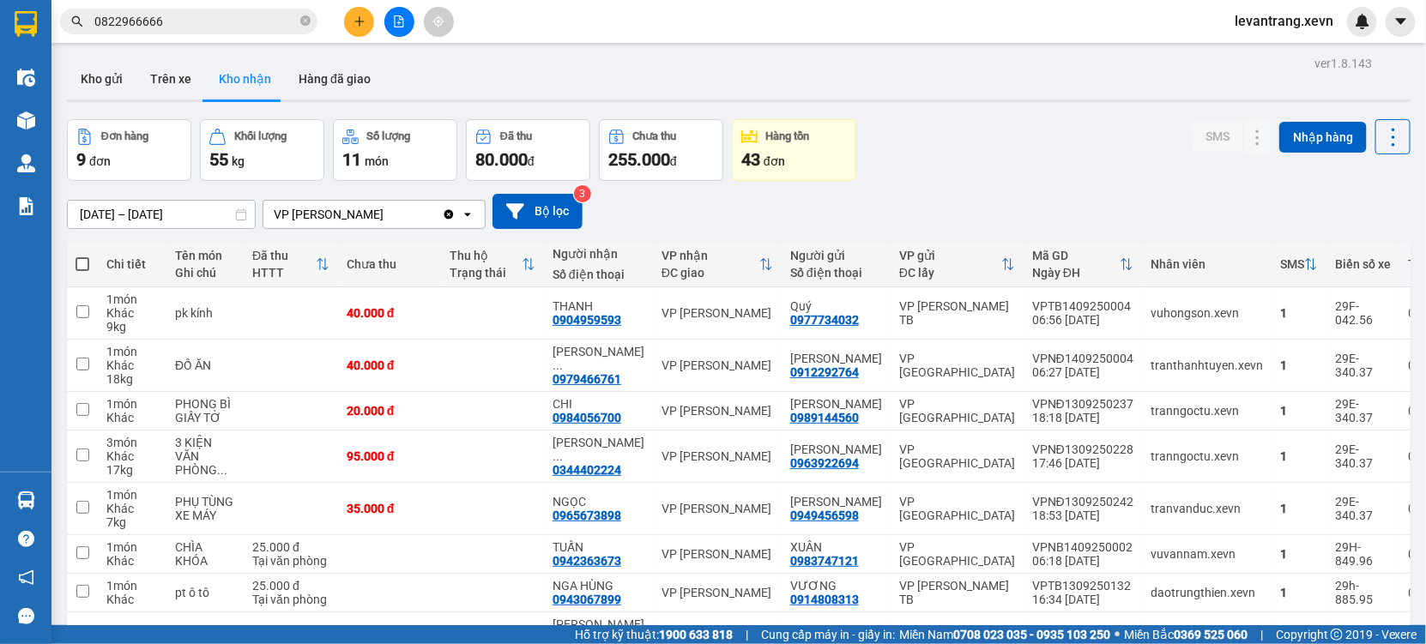
click at [159, 25] on input "0822966666" at bounding box center [195, 21] width 202 height 19
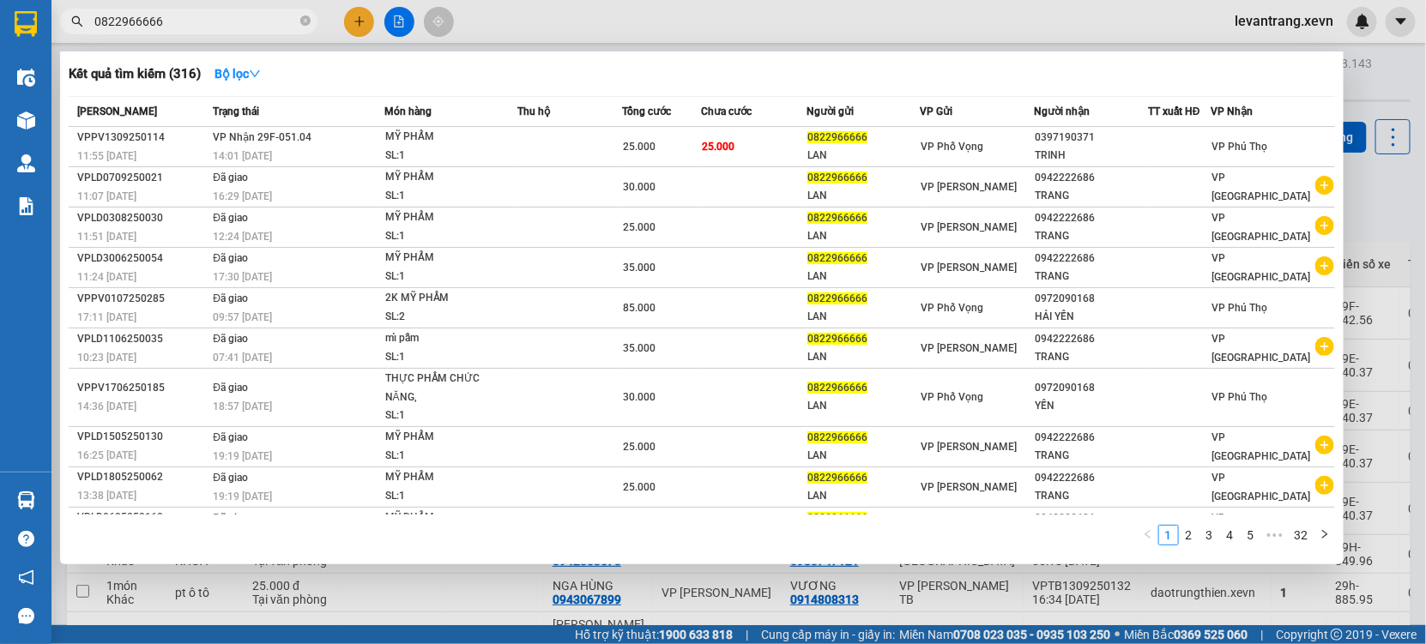
drag, startPoint x: 159, startPoint y: 25, endPoint x: 222, endPoint y: 5, distance: 66.5
click at [160, 25] on input "0822966666" at bounding box center [195, 21] width 202 height 19
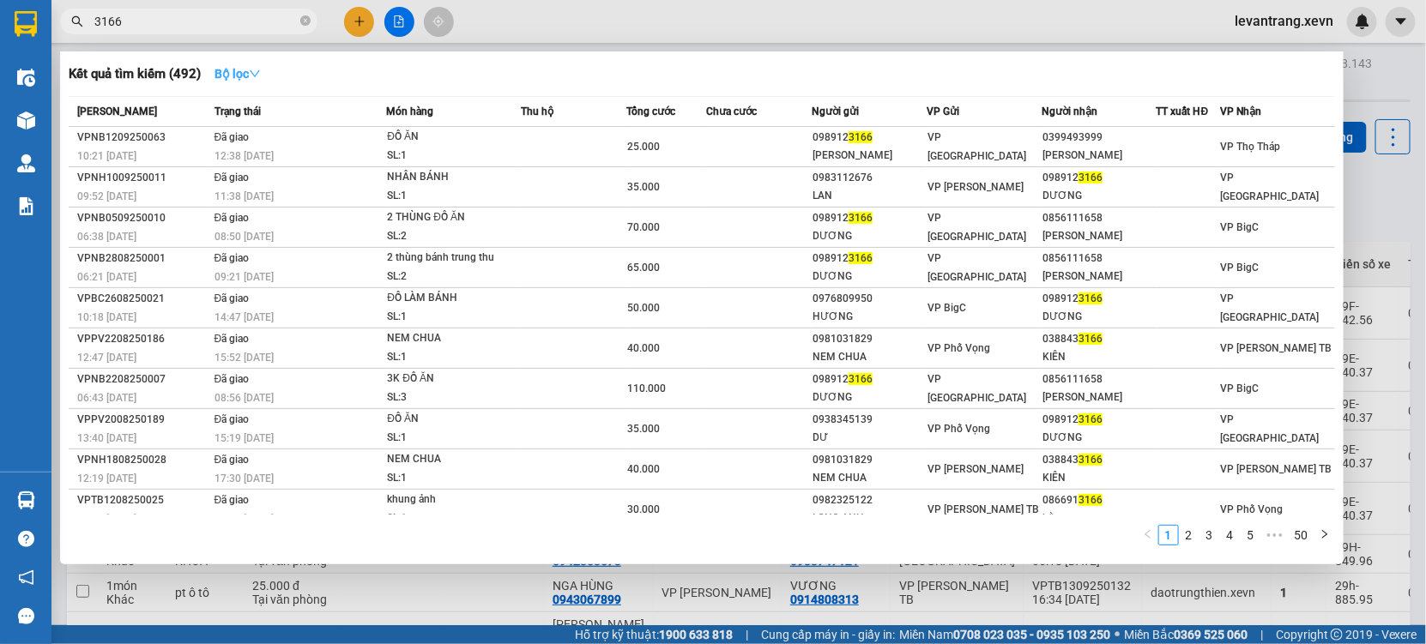
type input "3166"
click at [220, 78] on strong "Bộ lọc" at bounding box center [237, 74] width 46 height 14
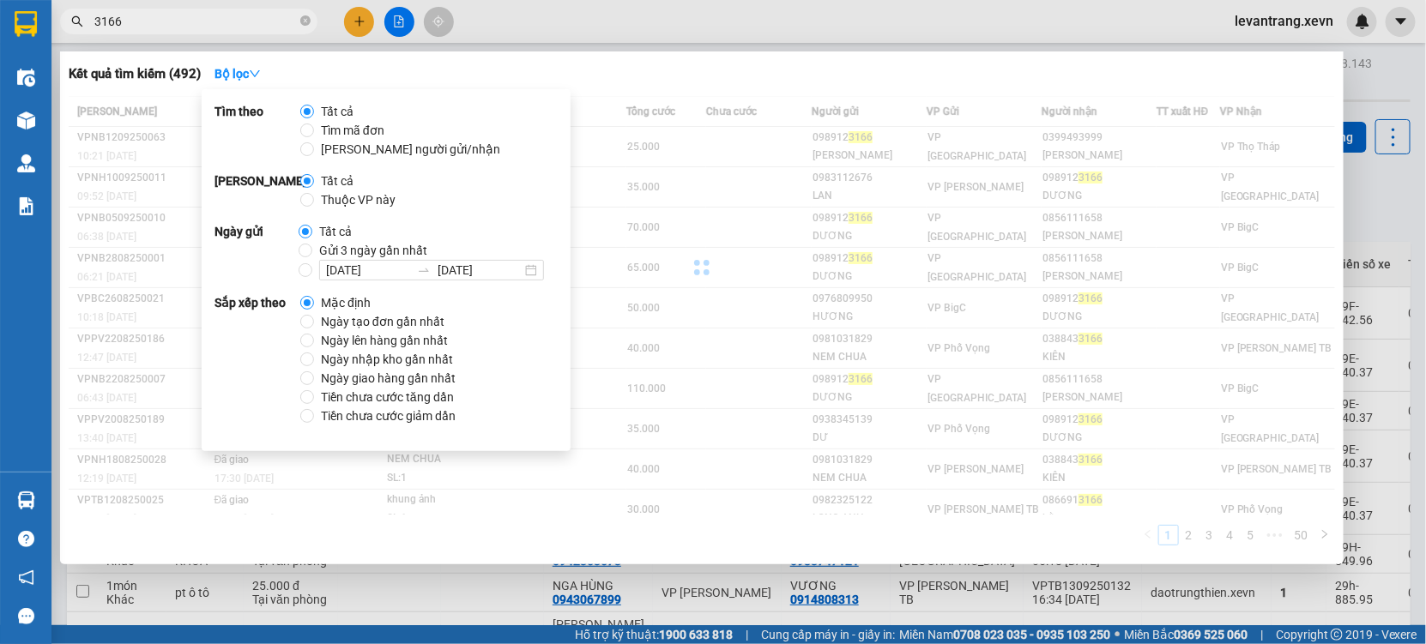
click at [348, 202] on span "Thuộc VP này" at bounding box center [358, 199] width 88 height 19
click at [314, 202] on input "Thuộc VP này" at bounding box center [307, 200] width 14 height 14
radio input "true"
radio input "false"
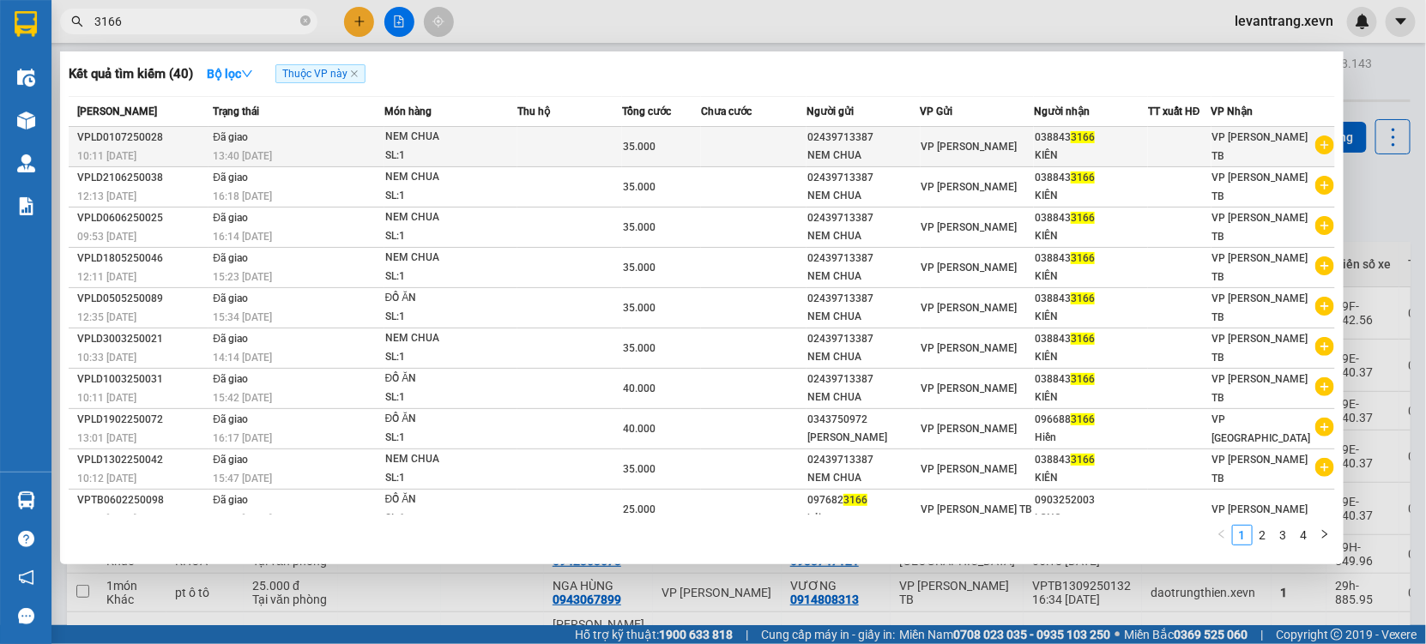
click at [1315, 153] on icon "plus-circle" at bounding box center [1324, 145] width 19 height 19
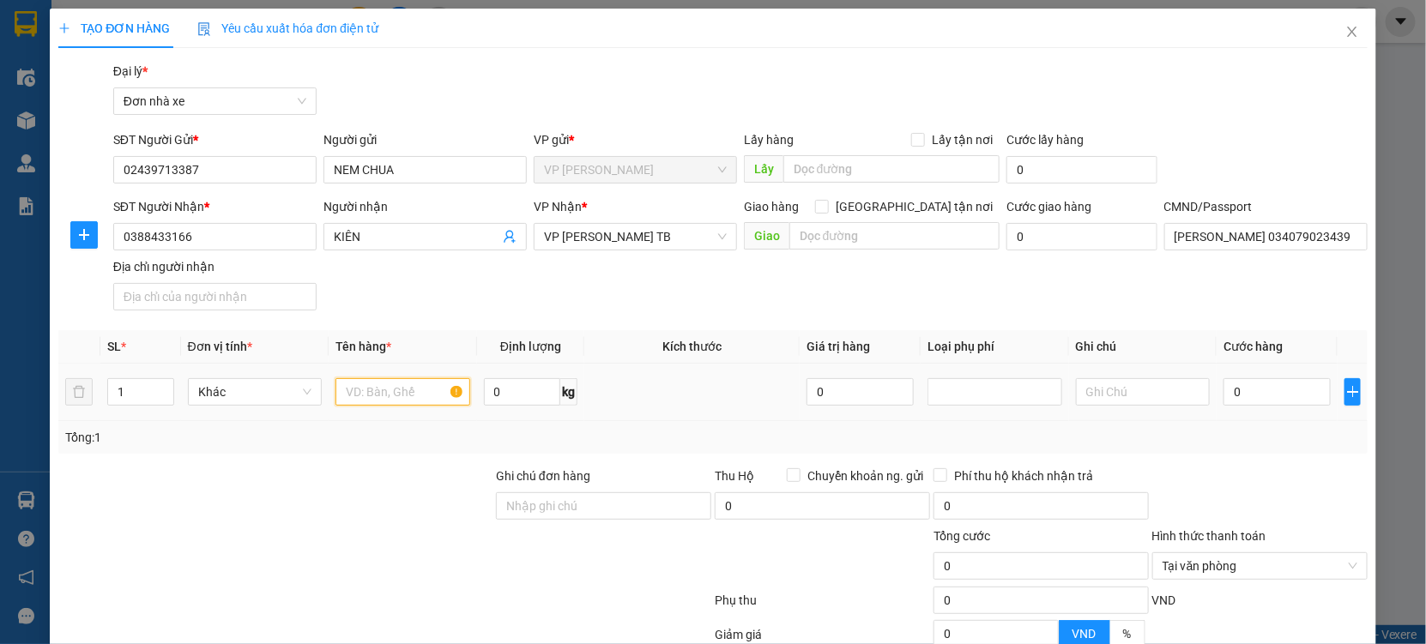
click at [375, 395] on input "text" at bounding box center [402, 391] width 135 height 27
type input "NEM CHUA"
type input "12"
click at [1280, 398] on input "0" at bounding box center [1276, 391] width 107 height 27
click at [1188, 475] on div at bounding box center [1259, 497] width 219 height 60
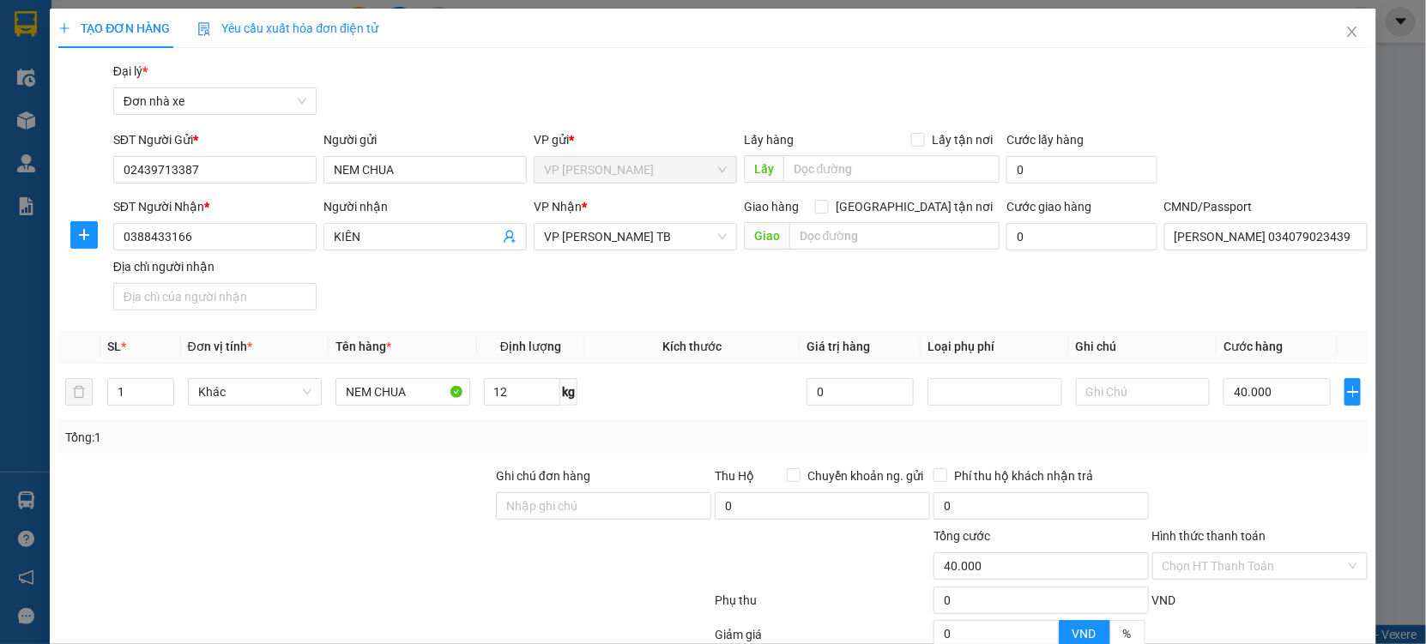
drag, startPoint x: 1300, startPoint y: 327, endPoint x: 1293, endPoint y: 606, distance: 278.9
click at [1294, 467] on form "Ghi chú đơn hàng Thu Hộ Chuyển khoản ng. gửi 0 Phí thu hộ khách nhận trả 0 Tổng…" at bounding box center [712, 561] width 1309 height 189
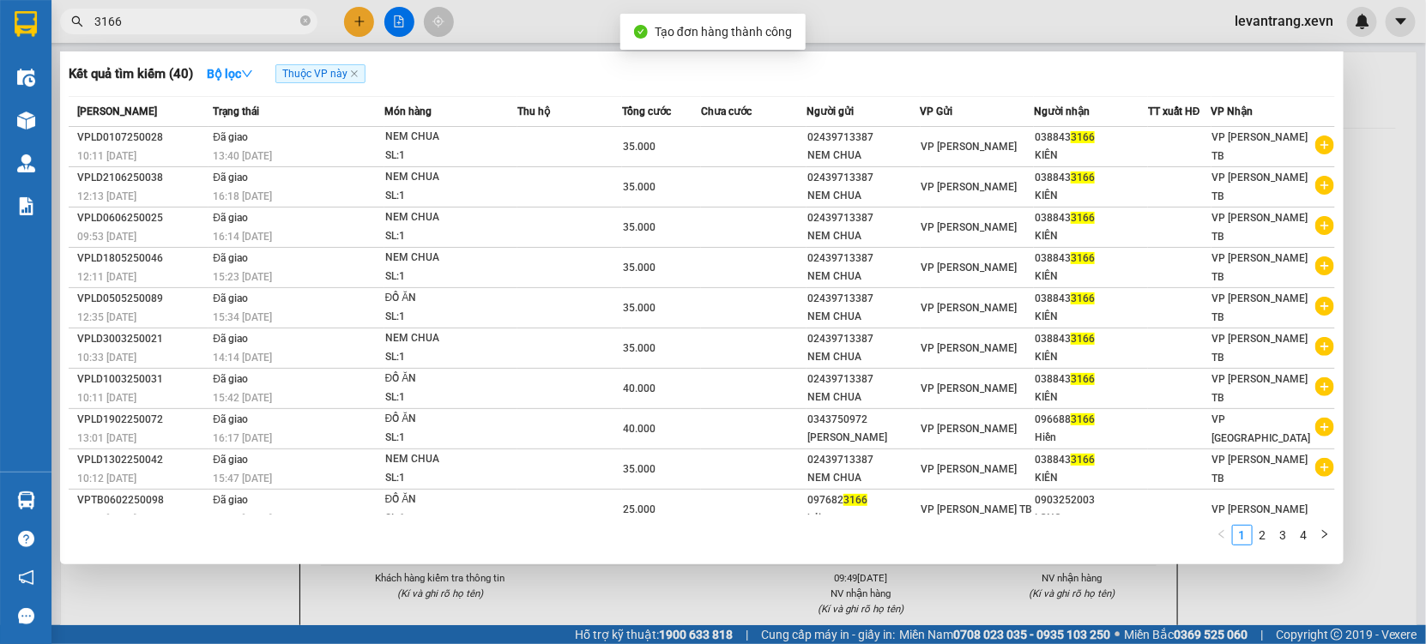
click at [508, 580] on div at bounding box center [713, 322] width 1426 height 644
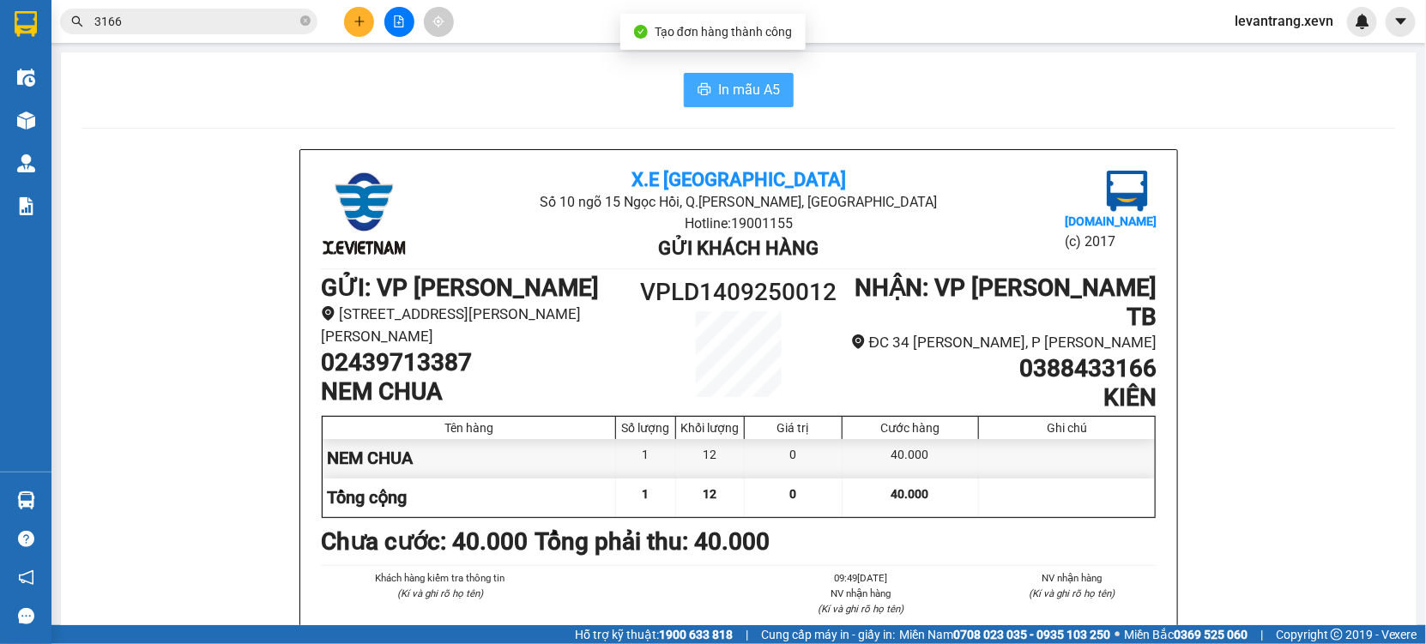
click at [757, 87] on span "In mẫu A5" at bounding box center [749, 89] width 62 height 21
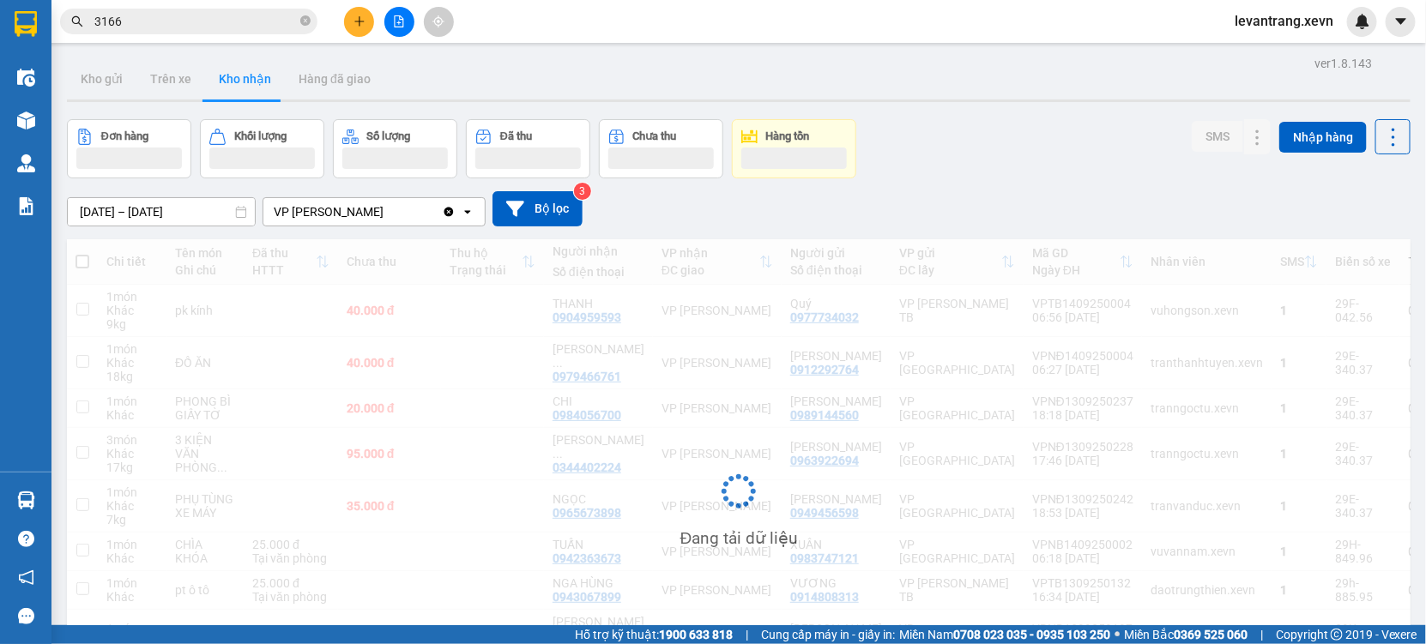
click at [191, 23] on input "3166" at bounding box center [195, 21] width 202 height 19
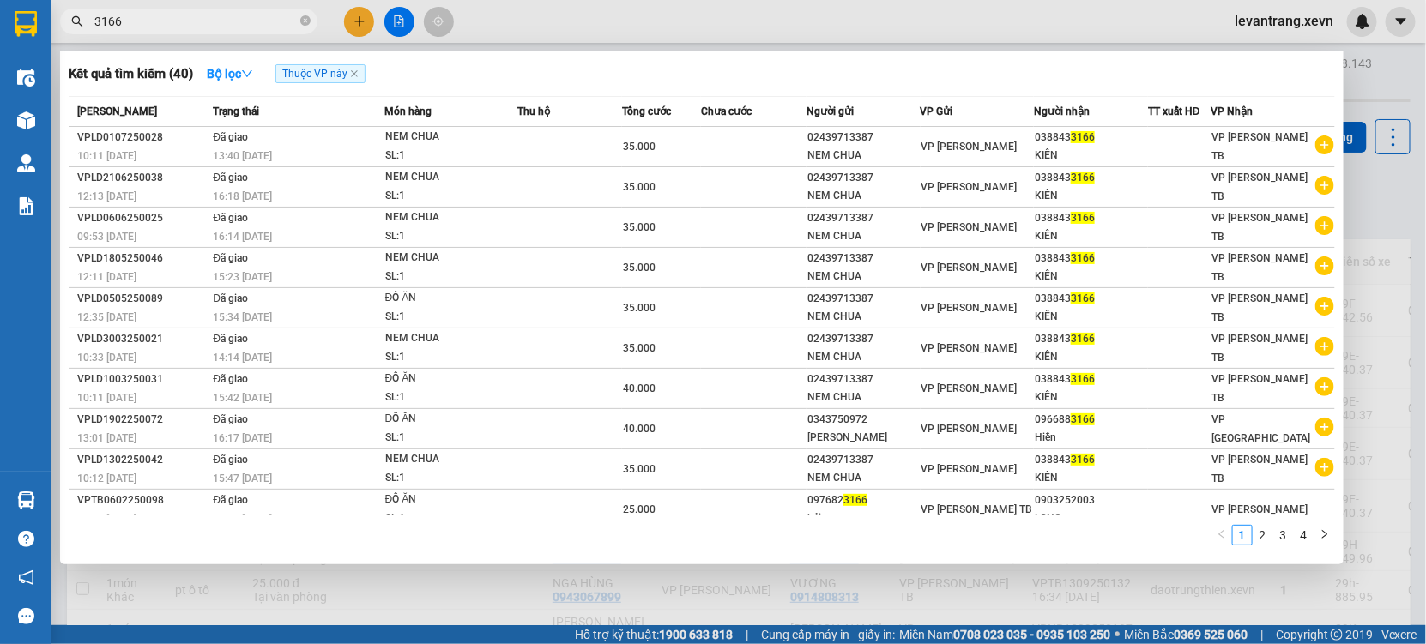
click at [191, 23] on input "3166" at bounding box center [195, 21] width 202 height 19
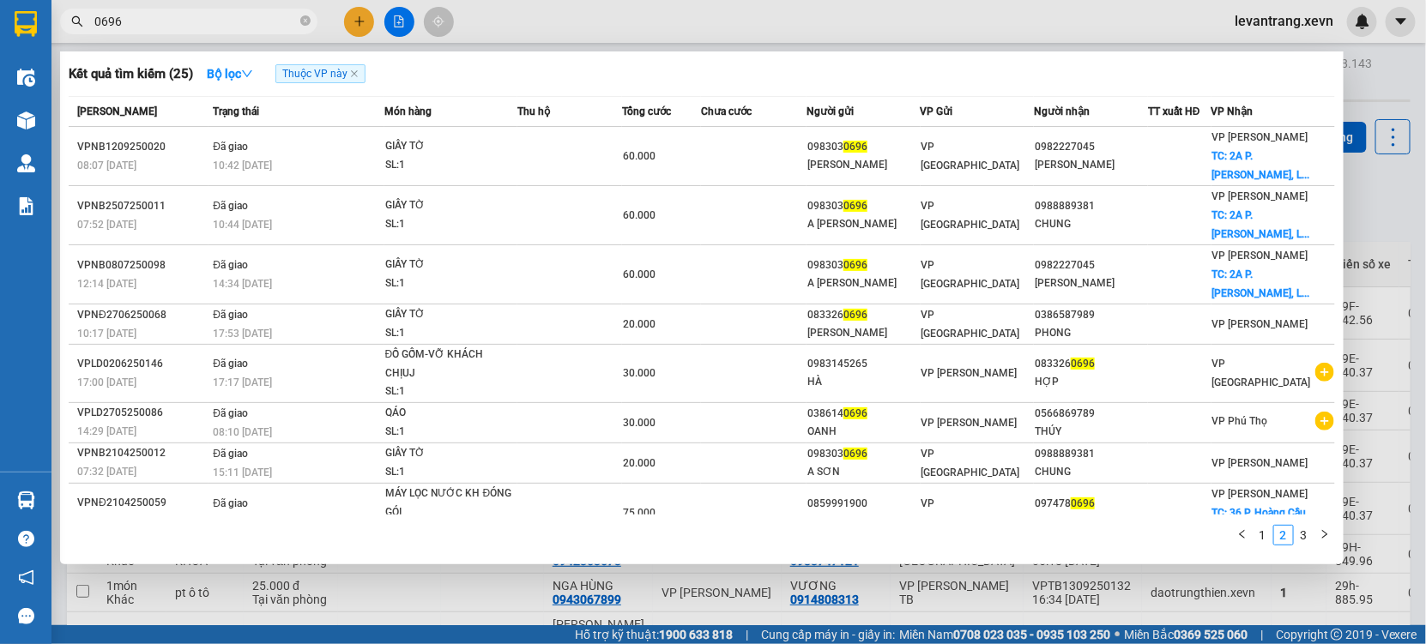
click at [359, 20] on div at bounding box center [713, 322] width 1426 height 644
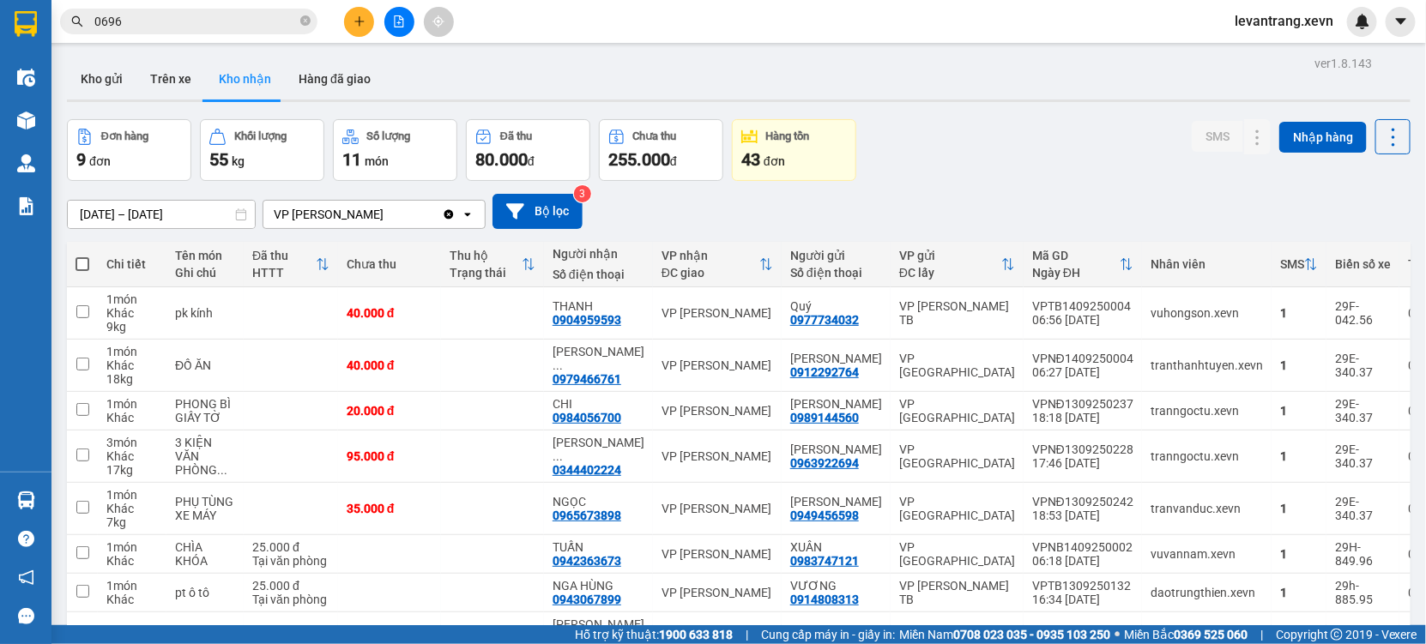
click at [241, 21] on input "0696" at bounding box center [195, 21] width 202 height 19
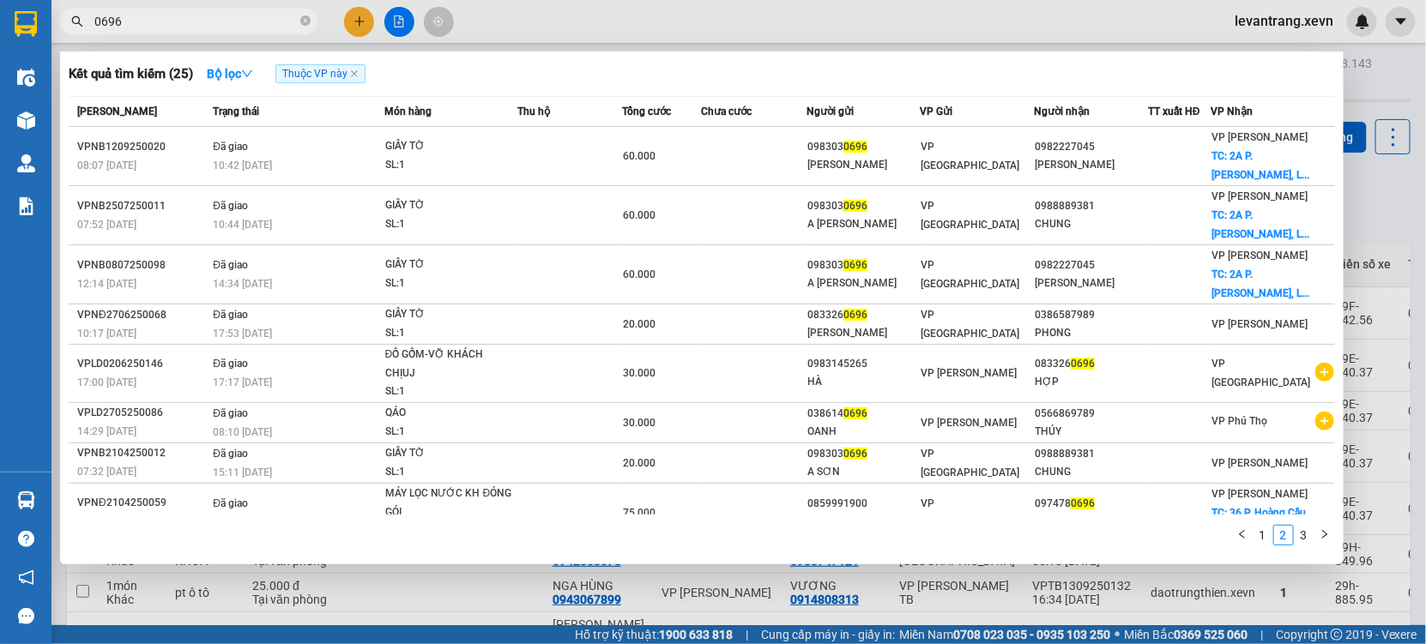
click at [241, 21] on input "0696" at bounding box center [195, 21] width 202 height 19
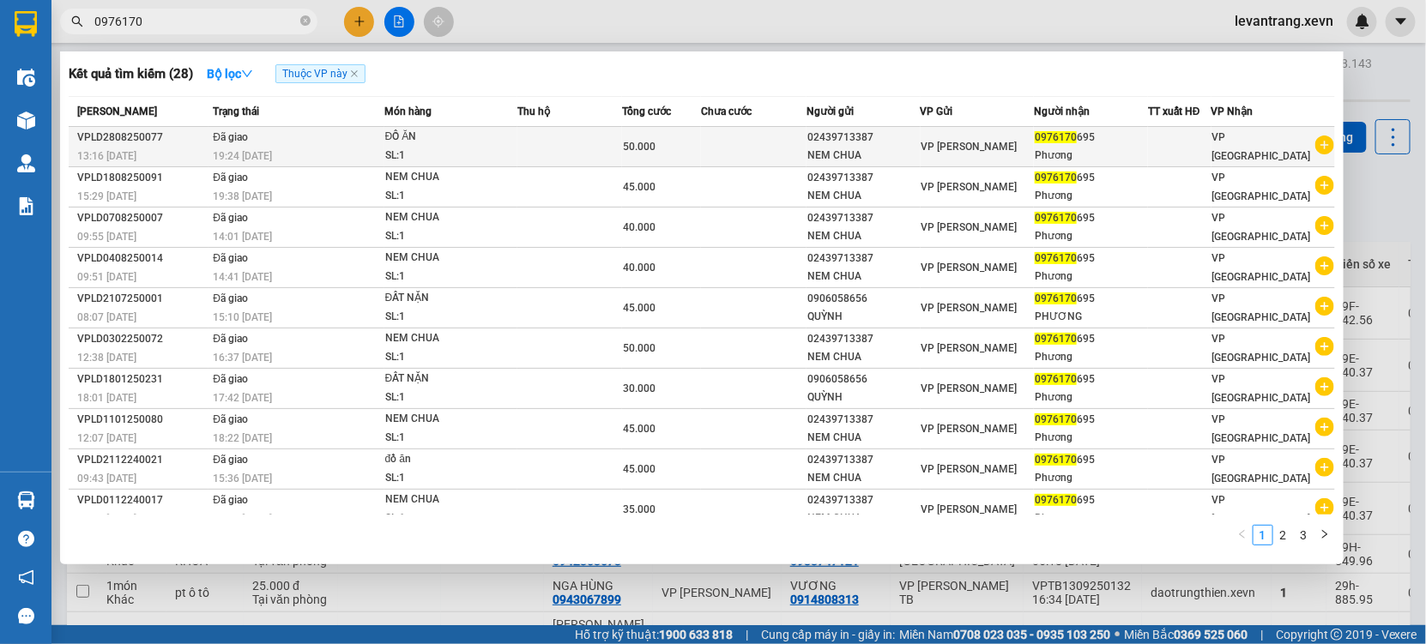
type input "0976170"
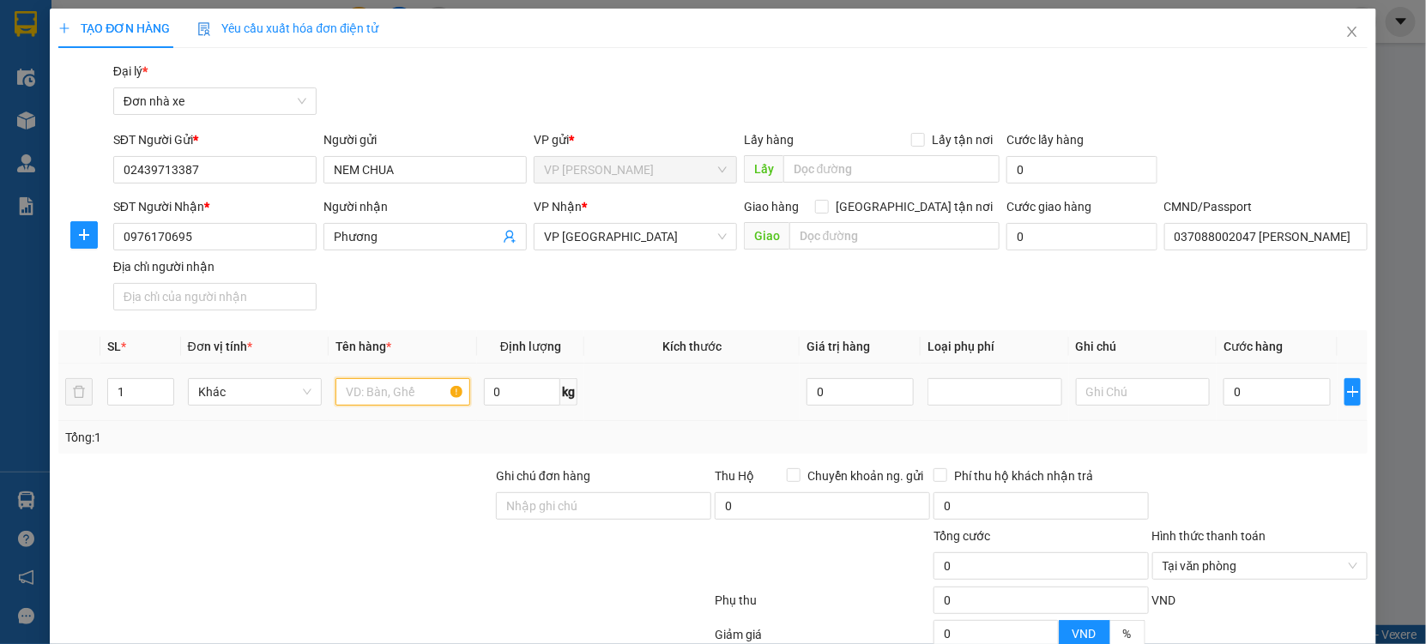
click at [386, 397] on input "text" at bounding box center [402, 391] width 135 height 27
type input "NEM CHUA"
click at [1252, 388] on input "0" at bounding box center [1276, 391] width 107 height 27
type input "15"
type input "0.040"
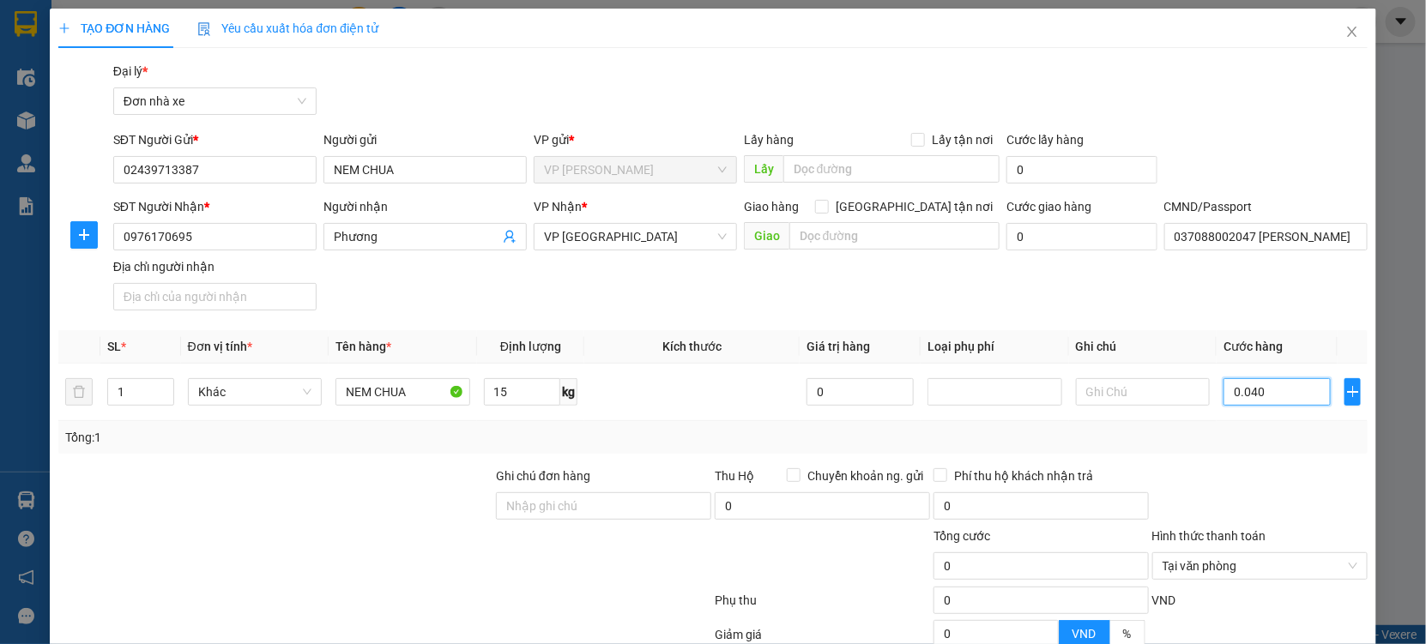
type input "40"
type input "0.040"
type input "40"
type input "40.000"
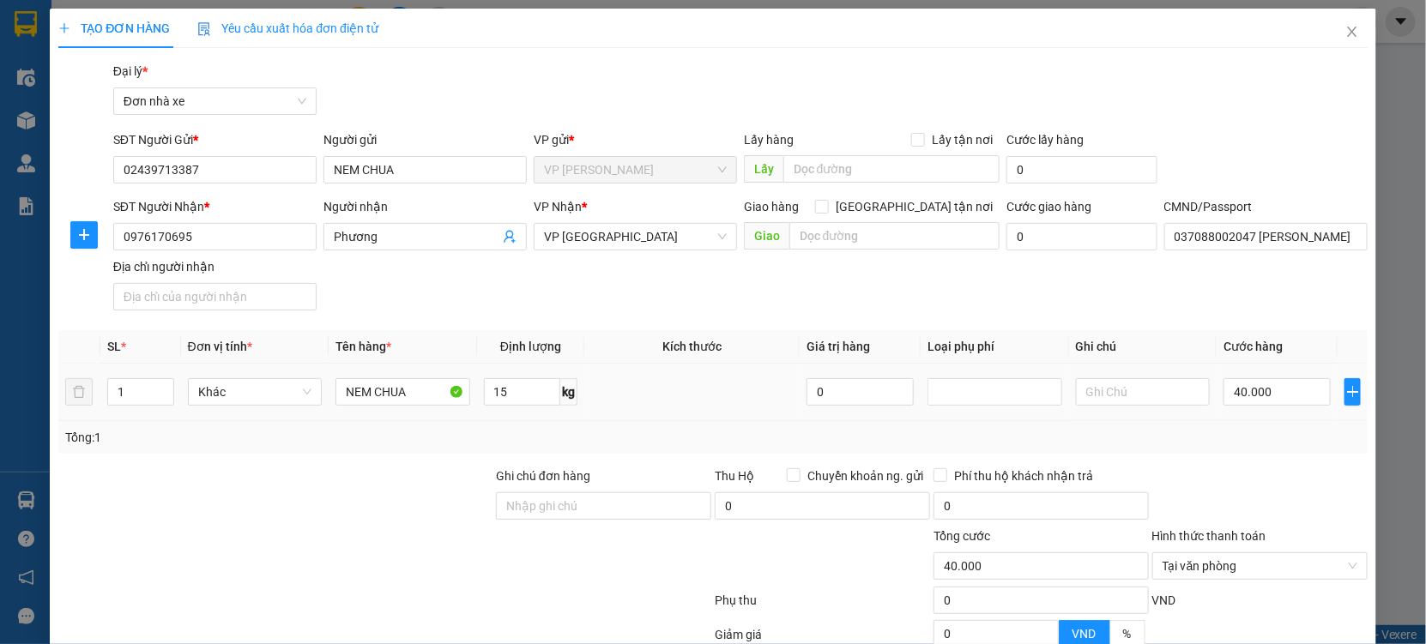
click at [1219, 467] on div at bounding box center [1259, 497] width 219 height 60
drag, startPoint x: 1312, startPoint y: 346, endPoint x: 1287, endPoint y: 551, distance: 206.5
click at [1308, 467] on form "Ghi chú đơn hàng Thu Hộ Chuyển khoản ng. gửi 0 Phí thu hộ khách nhận trả 0 Tổng…" at bounding box center [712, 561] width 1309 height 189
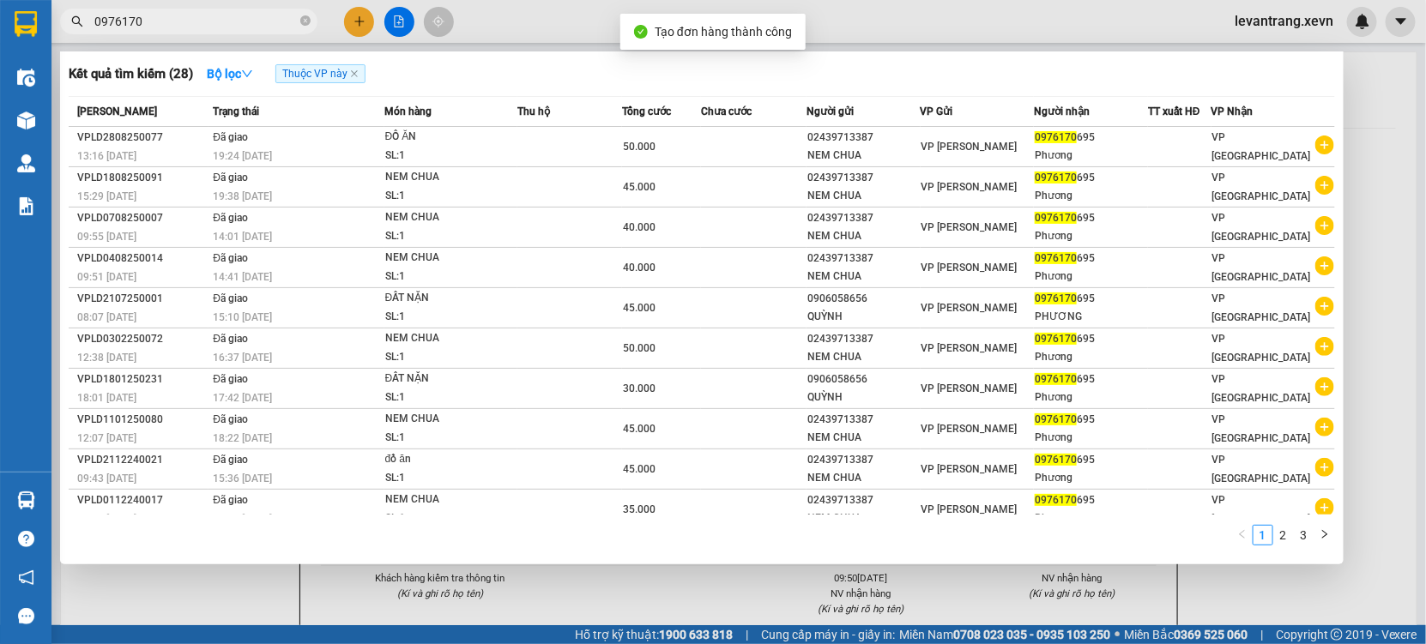
click at [644, 595] on div at bounding box center [713, 322] width 1426 height 644
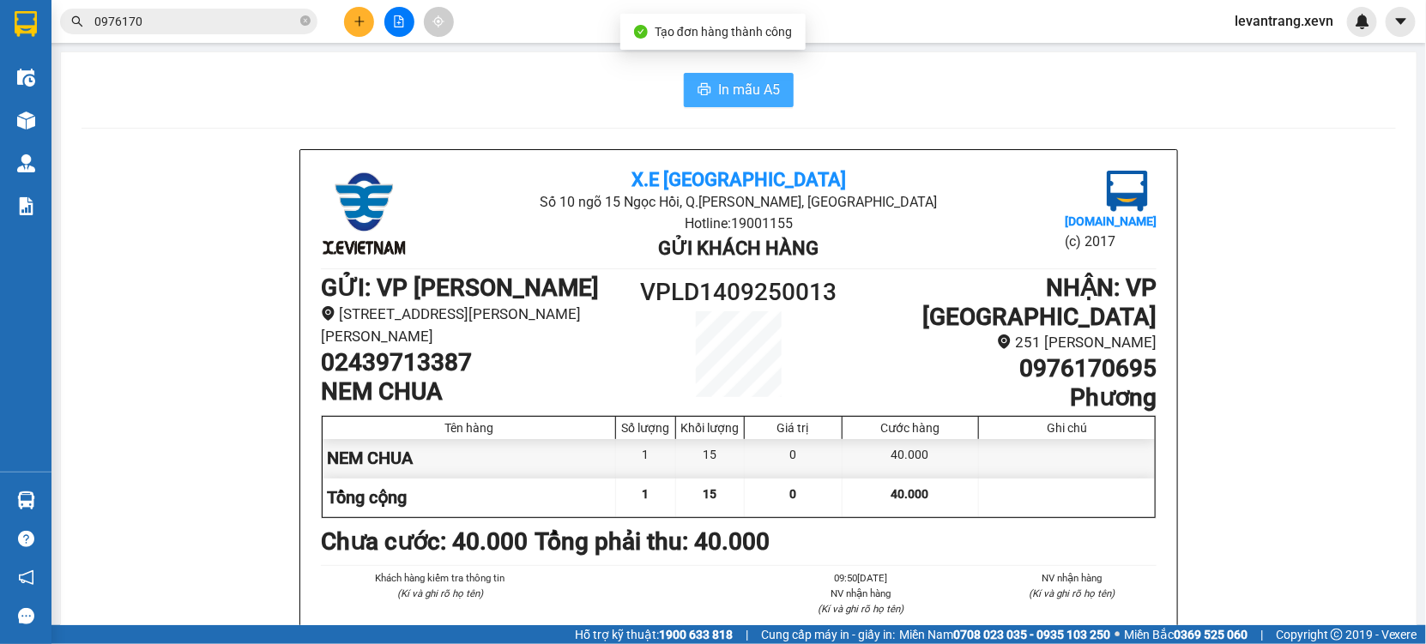
click at [736, 93] on span "In mẫu A5" at bounding box center [749, 89] width 62 height 21
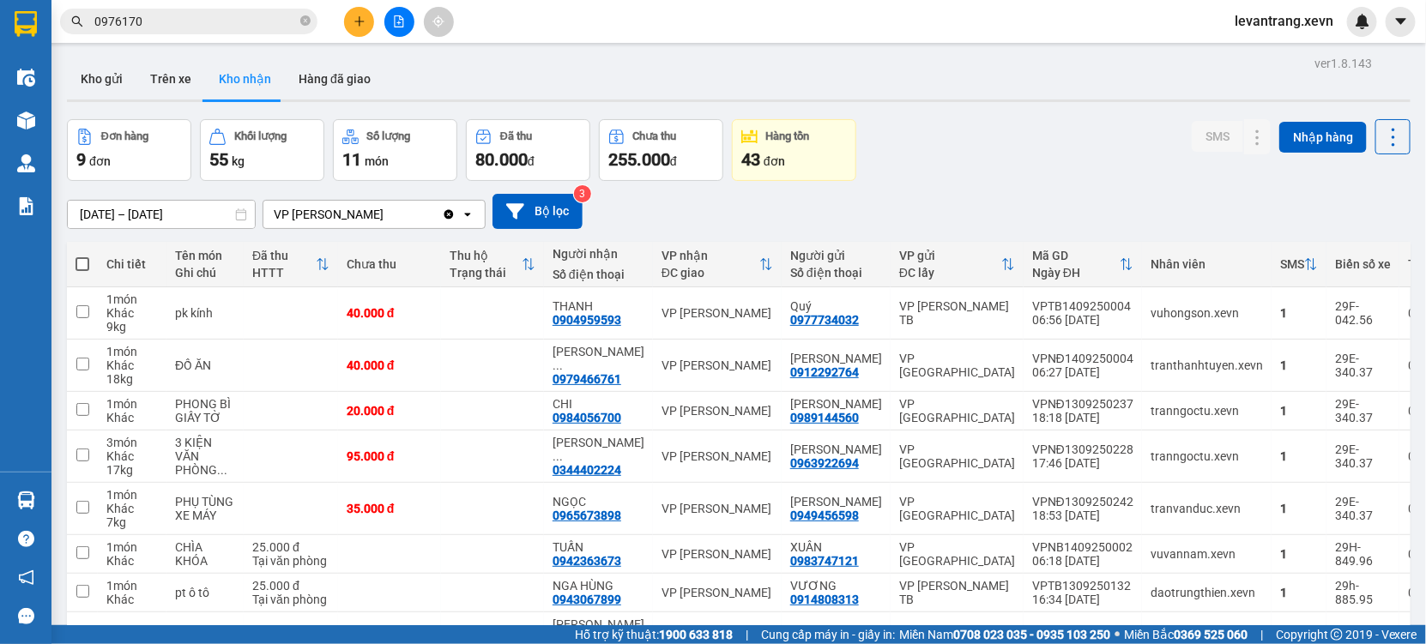
click at [208, 21] on input "0976170" at bounding box center [195, 21] width 202 height 19
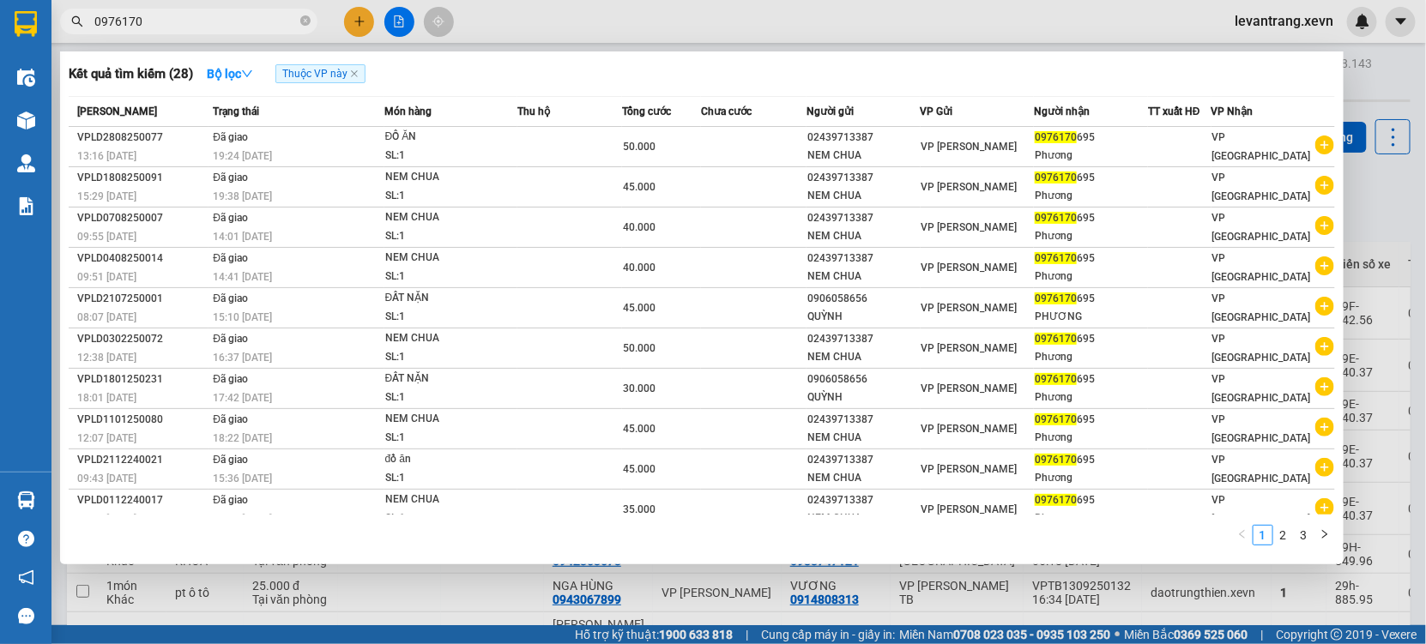
drag, startPoint x: 208, startPoint y: 21, endPoint x: 246, endPoint y: 5, distance: 41.9
click at [208, 21] on input "0976170" at bounding box center [195, 21] width 202 height 19
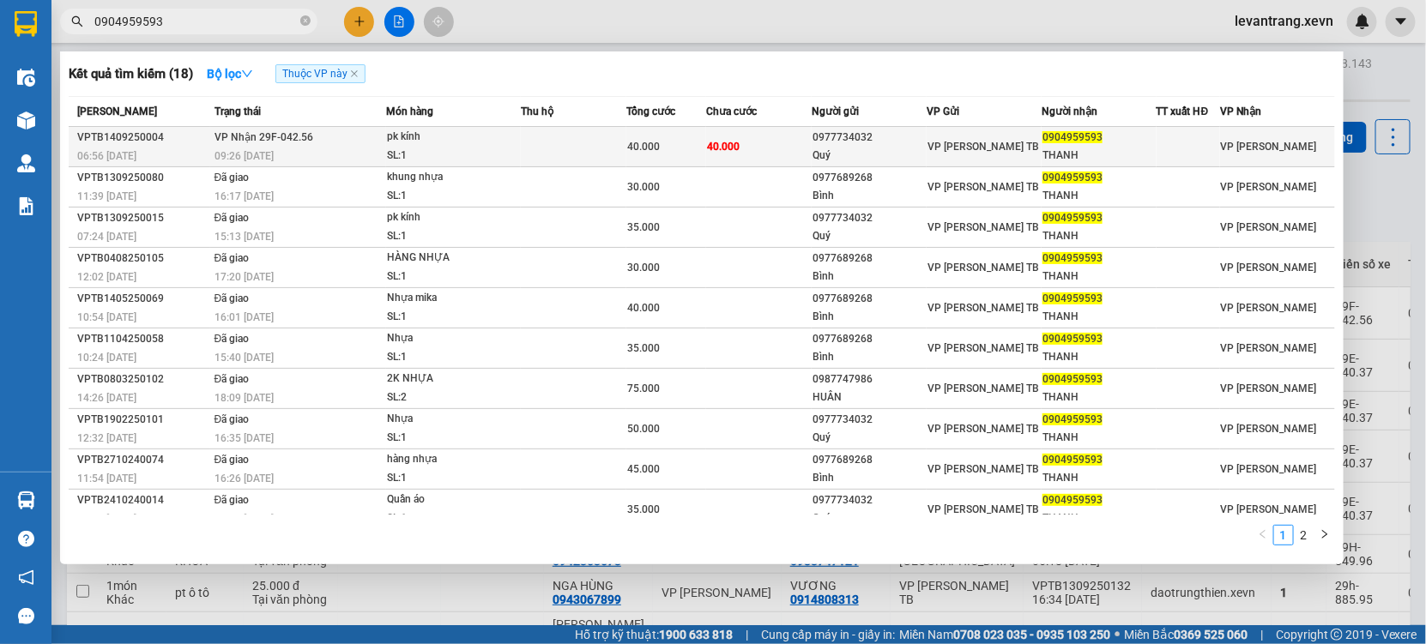
type input "0904959593"
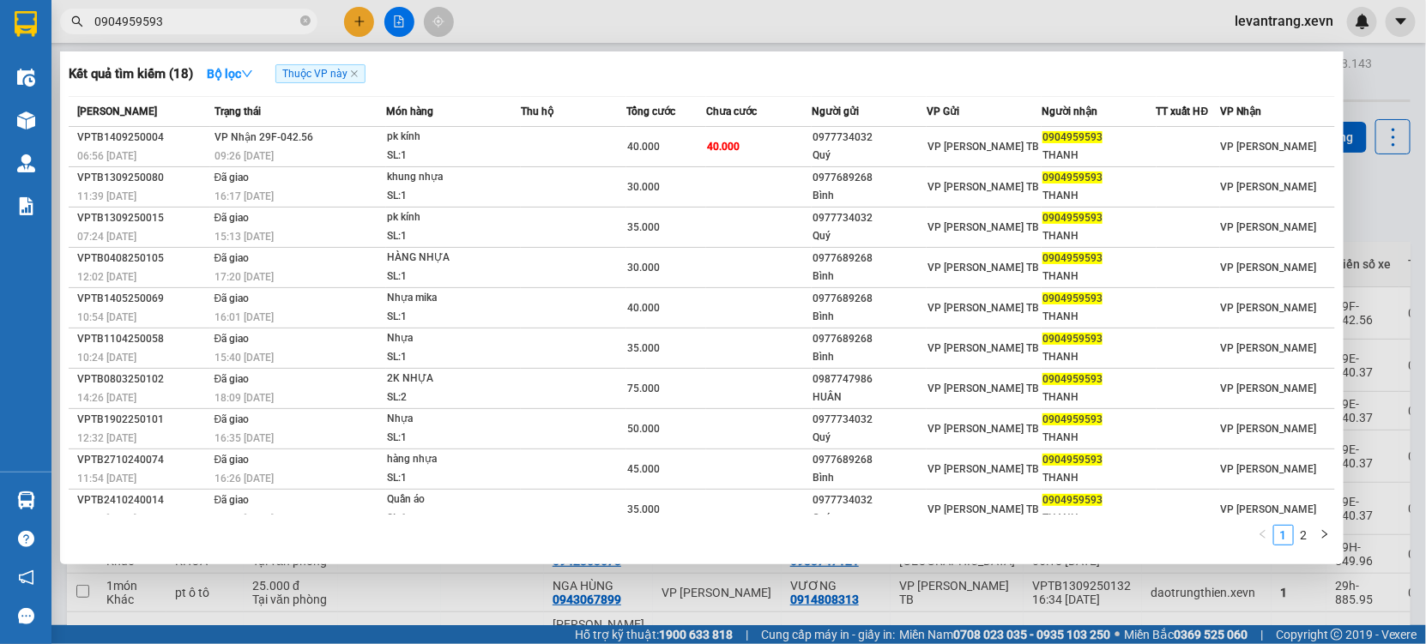
click at [627, 141] on span "40.000" at bounding box center [643, 147] width 33 height 12
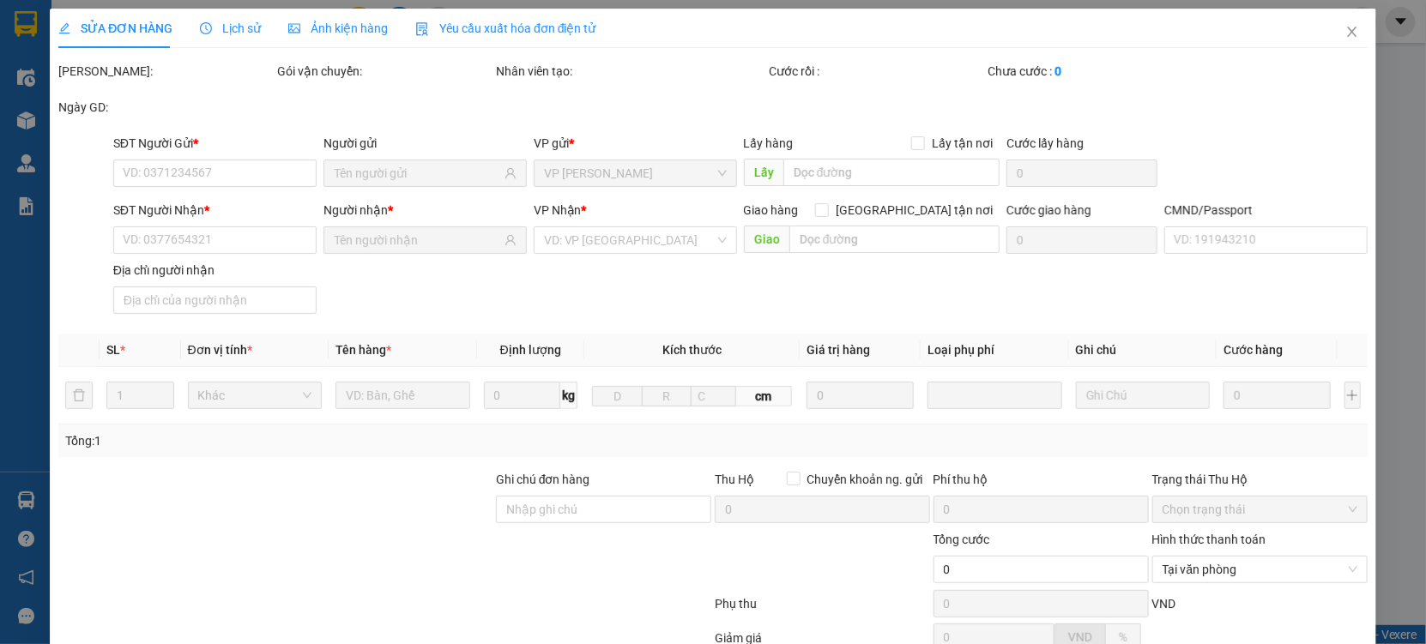
type input "0977734032"
type input "Quý"
type input "0904959593"
type input "THANH"
type input "1"
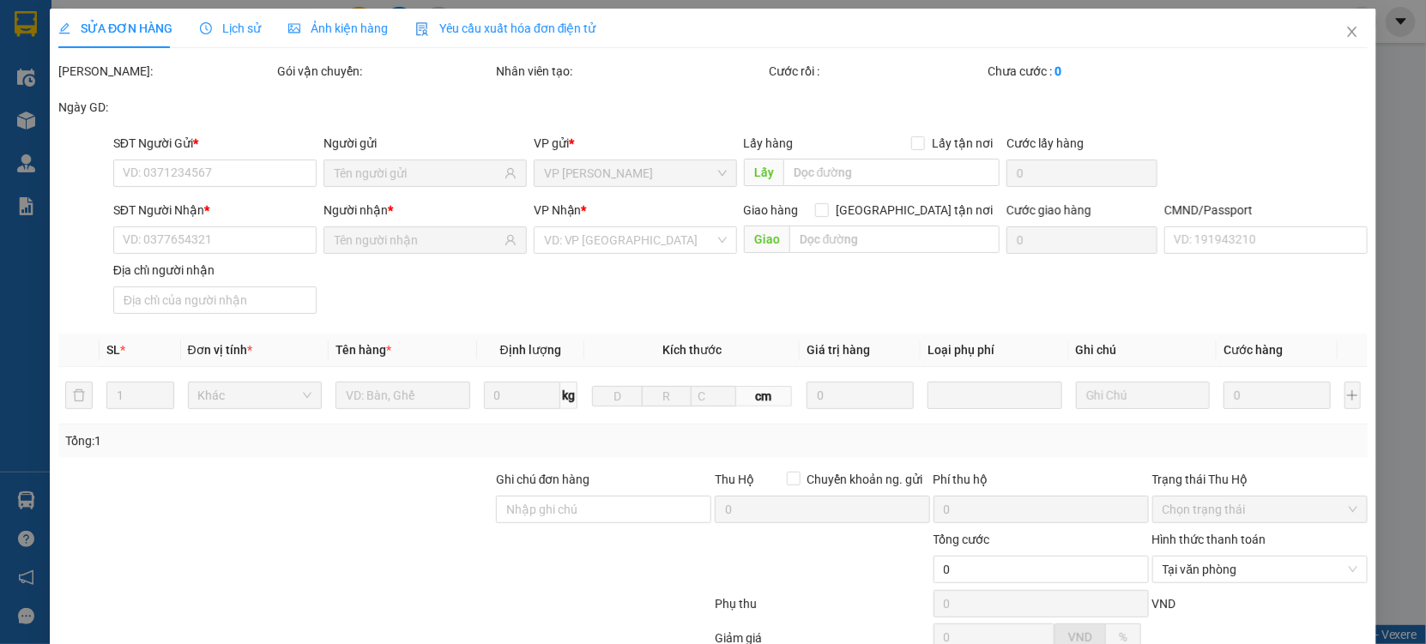
type input "40.000"
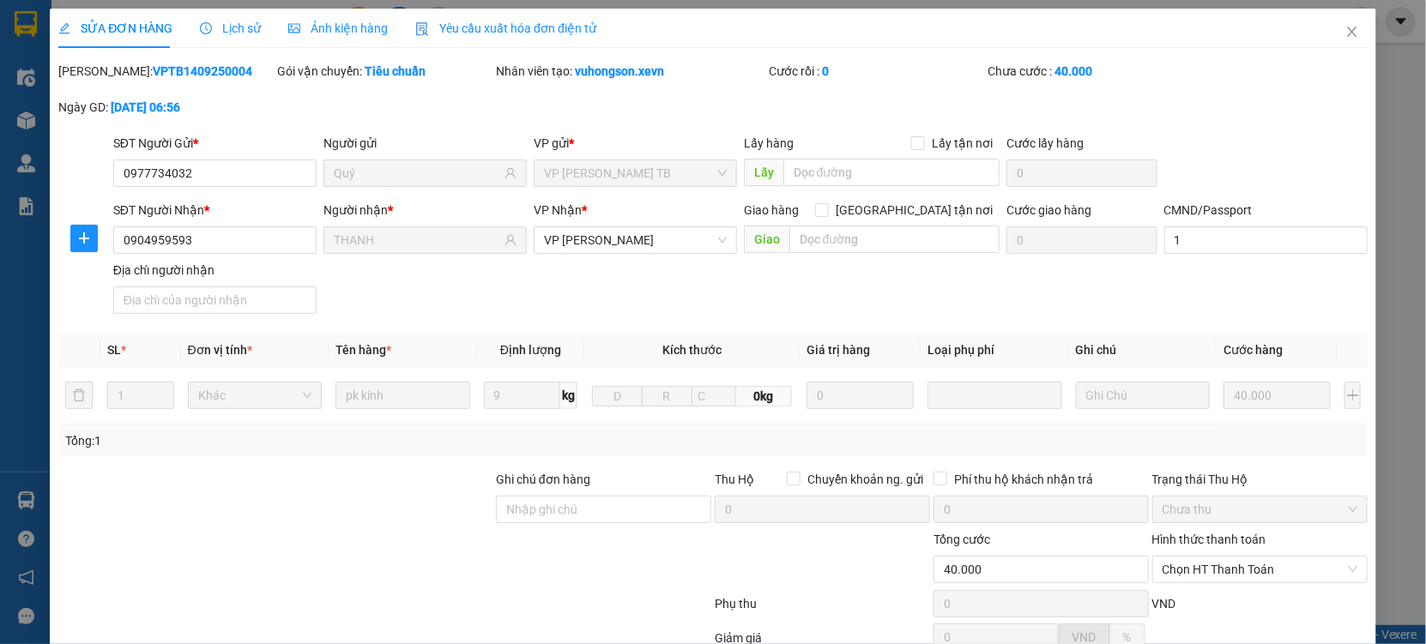
click at [1221, 530] on div "Hình thức thanh toán" at bounding box center [1259, 543] width 215 height 26
click at [1217, 557] on span "Chọn HT Thanh Toán" at bounding box center [1259, 570] width 195 height 26
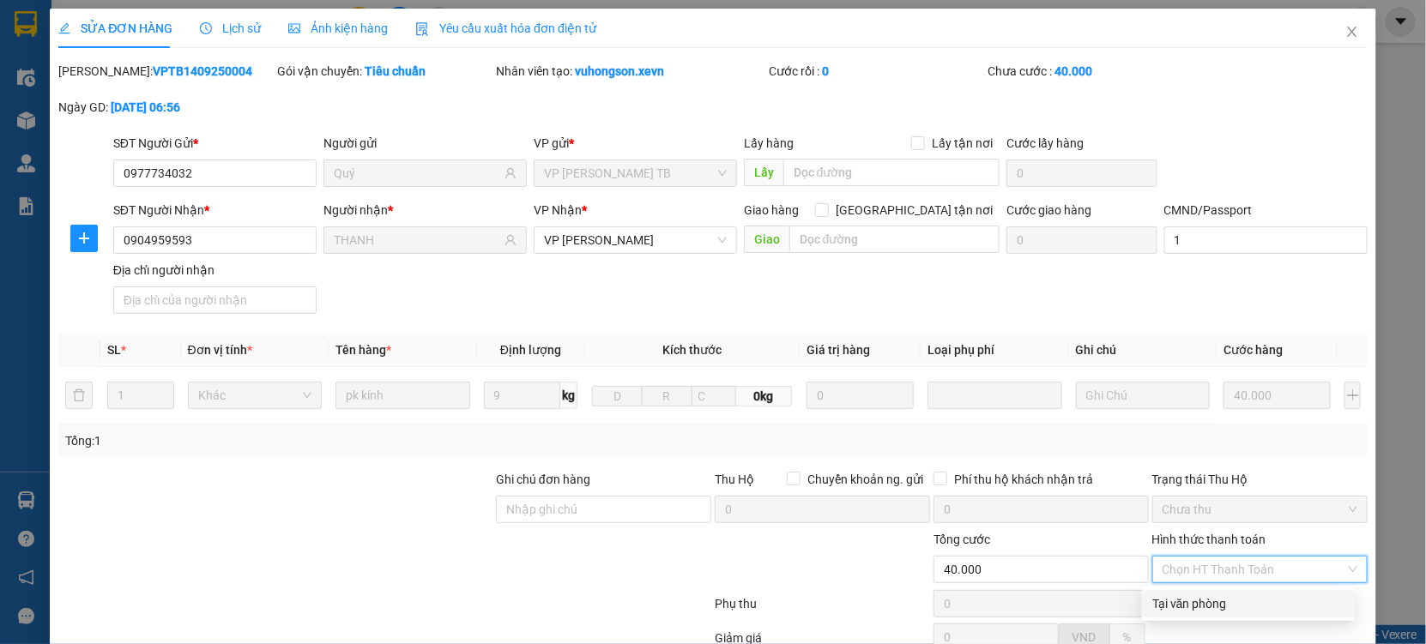
click at [1195, 594] on div "Tại văn phòng" at bounding box center [1248, 603] width 192 height 19
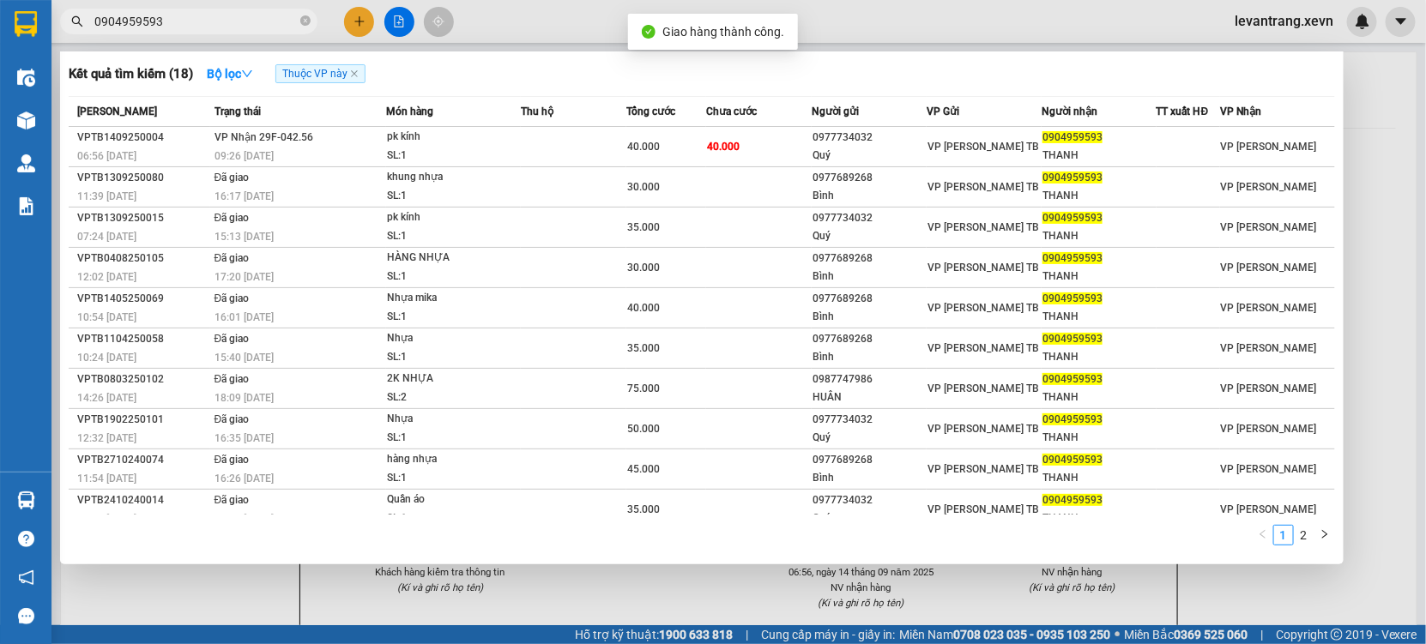
click at [198, 17] on input "0904959593" at bounding box center [195, 21] width 202 height 19
click at [619, 630] on div at bounding box center [713, 322] width 1426 height 644
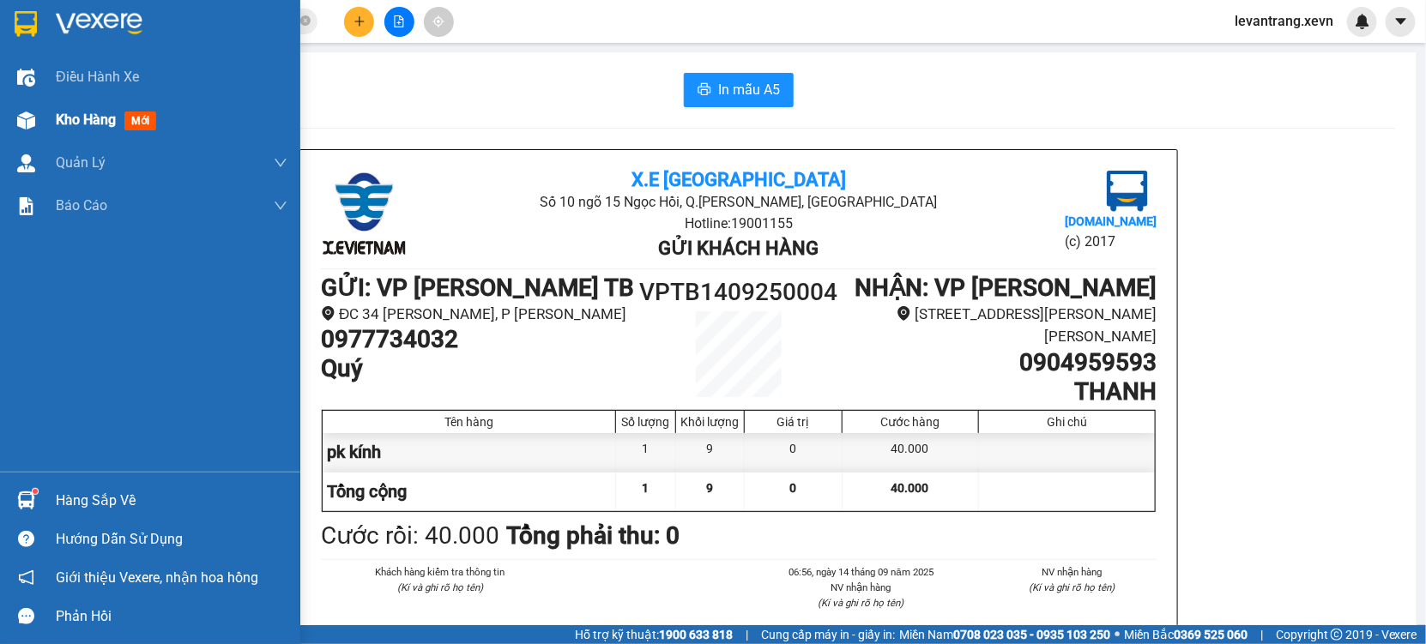
click at [11, 118] on div at bounding box center [26, 121] width 30 height 30
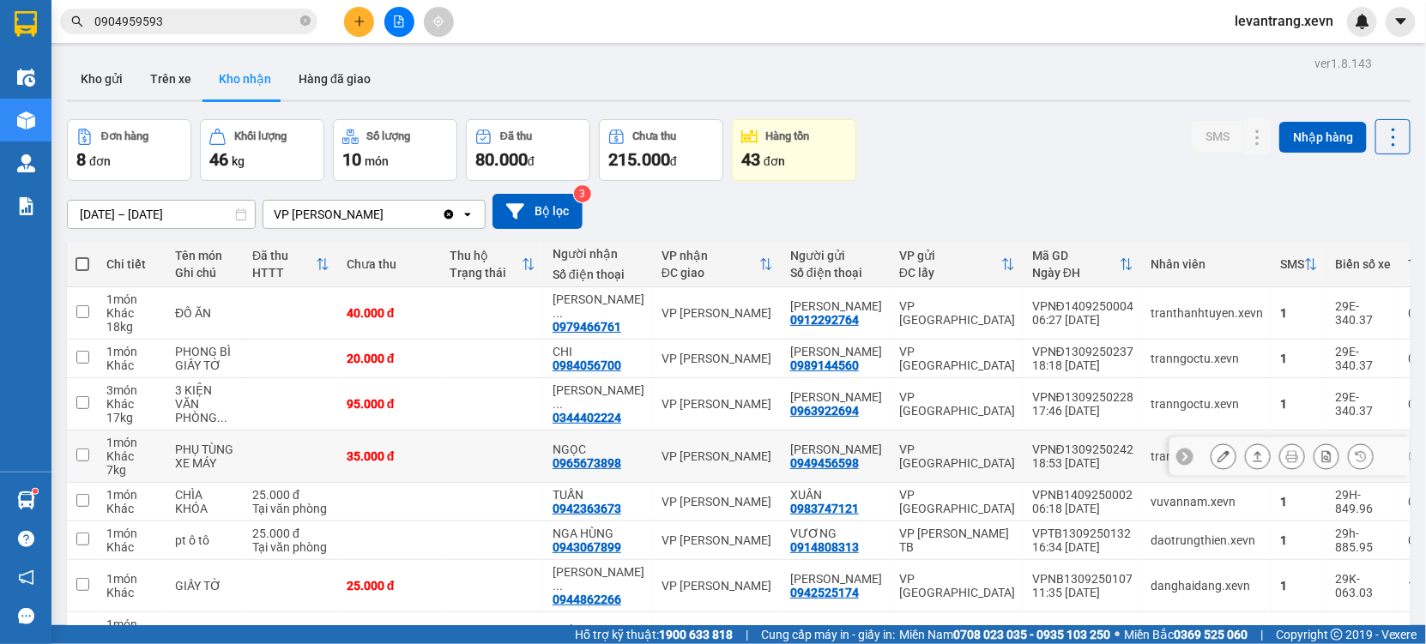
click at [580, 483] on td "NGỌC 0965673898" at bounding box center [598, 457] width 109 height 52
checkbox input "true"
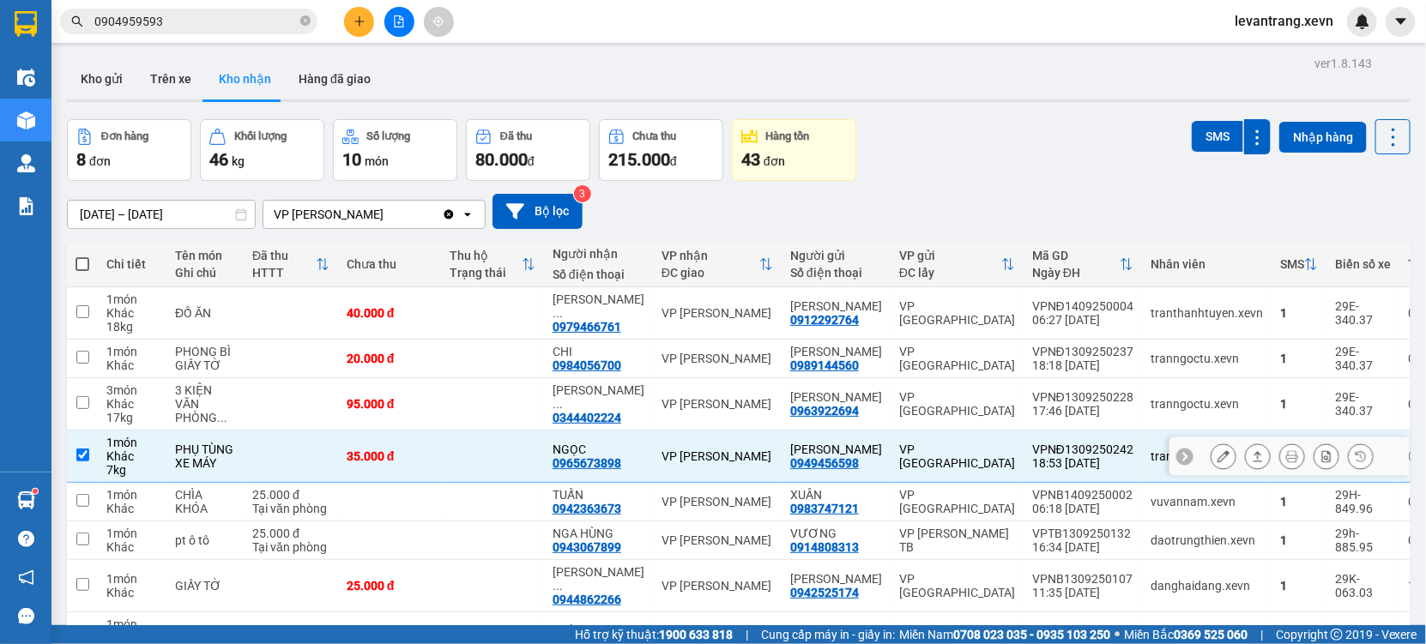
click at [584, 470] on div "0965673898" at bounding box center [586, 463] width 69 height 14
click at [196, 27] on input "0904959593" at bounding box center [195, 21] width 202 height 19
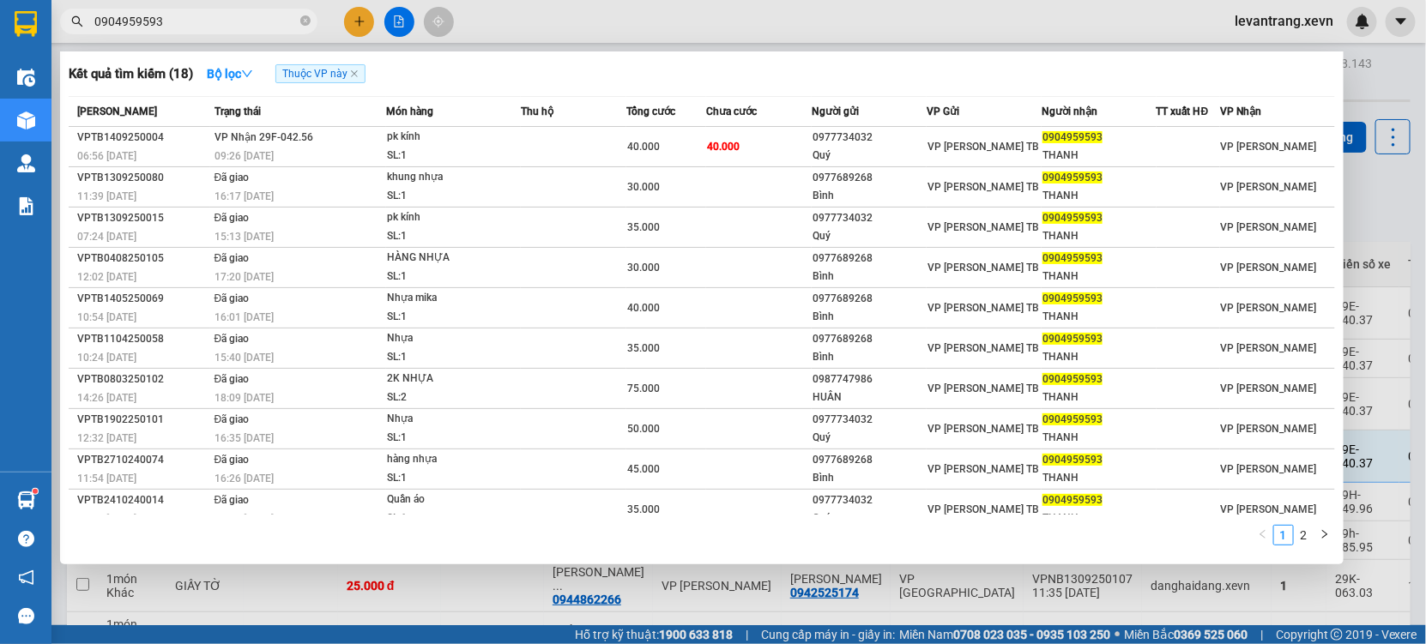
click at [196, 27] on input "0904959593" at bounding box center [195, 21] width 202 height 19
paste input "65673898"
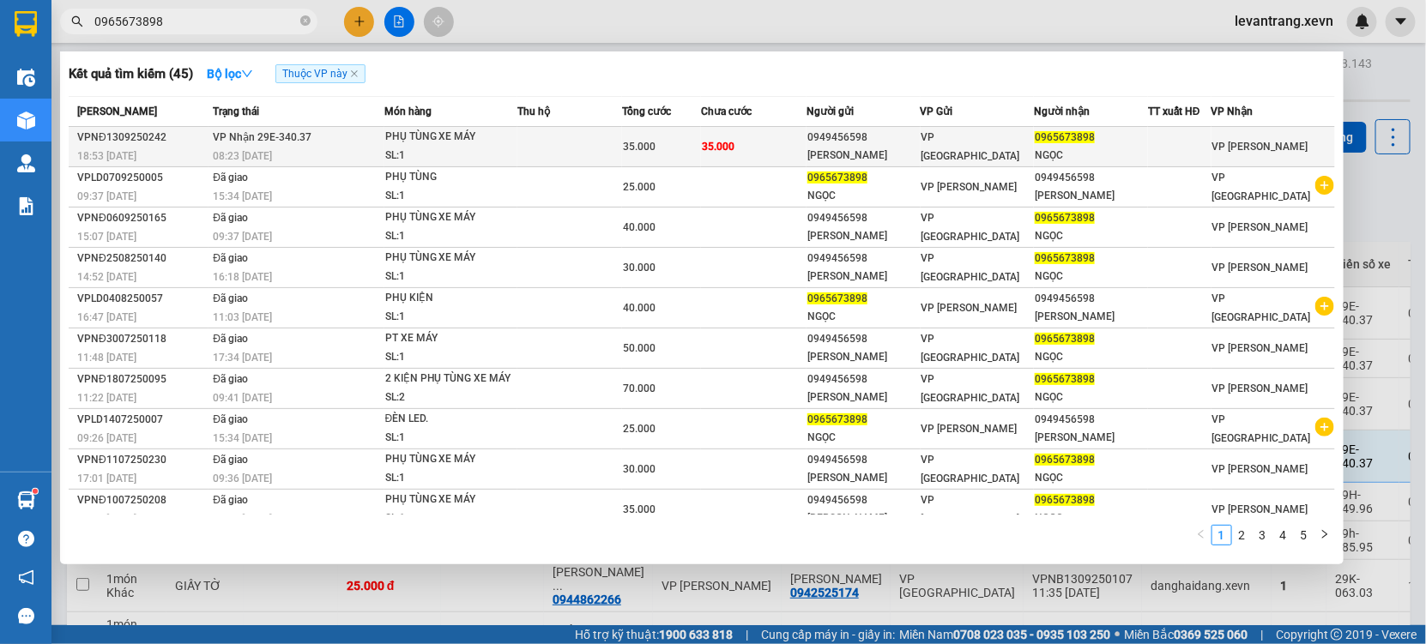
type input "0965673898"
click at [237, 140] on span "VP Nhận 29E-340.37" at bounding box center [262, 137] width 99 height 12
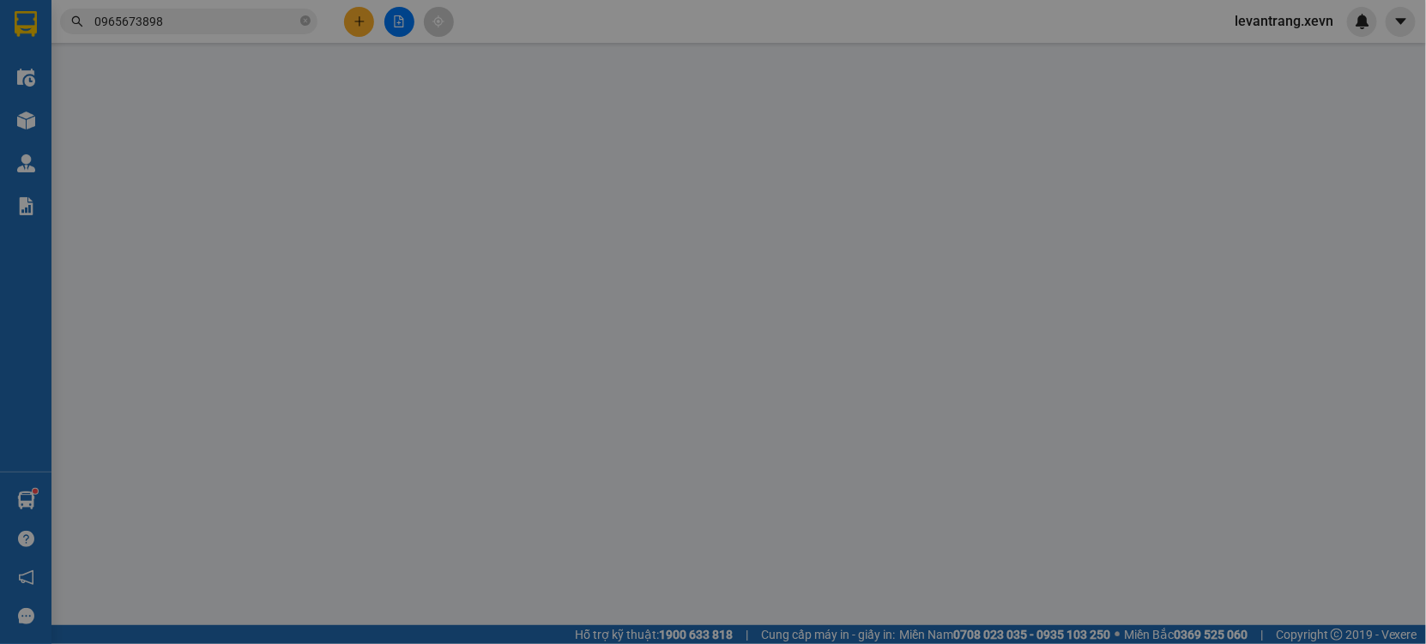
type input "0949456598"
type input "TRẦN VĂN ĐỨC"
type input "0965673898"
type input "NGỌC"
type input "TRỊNH NGỌC TUẤN"
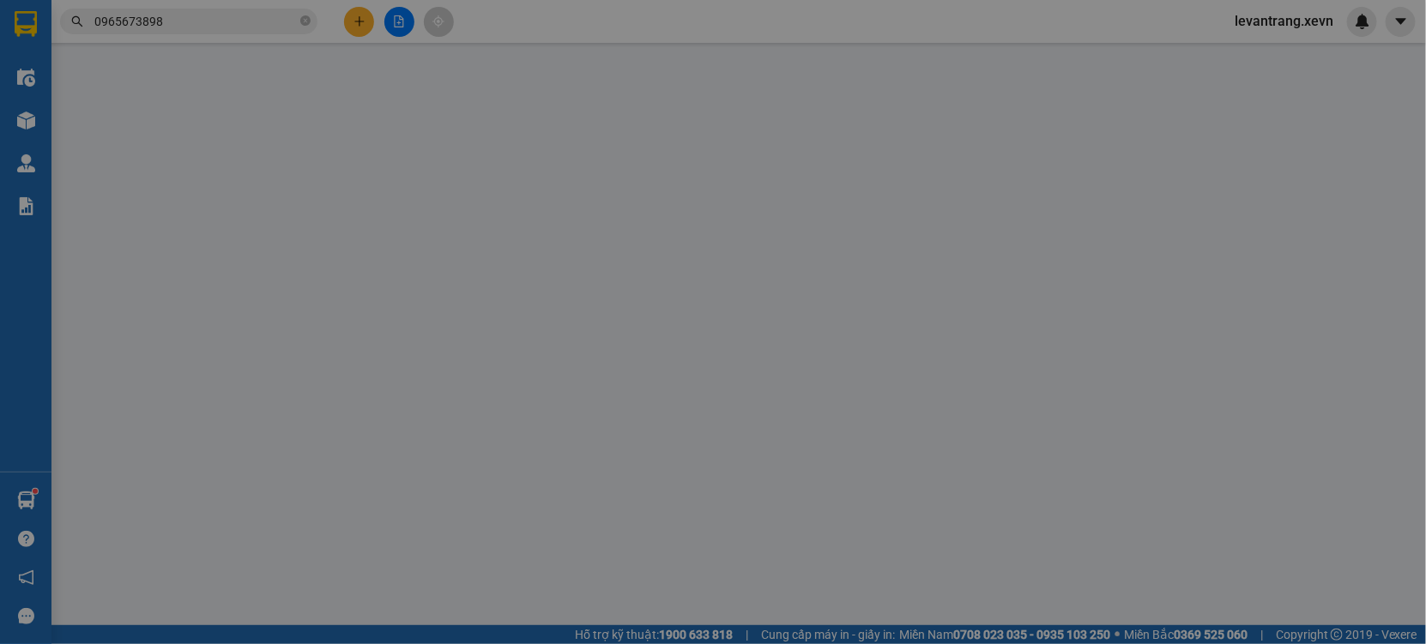
type input "35.000"
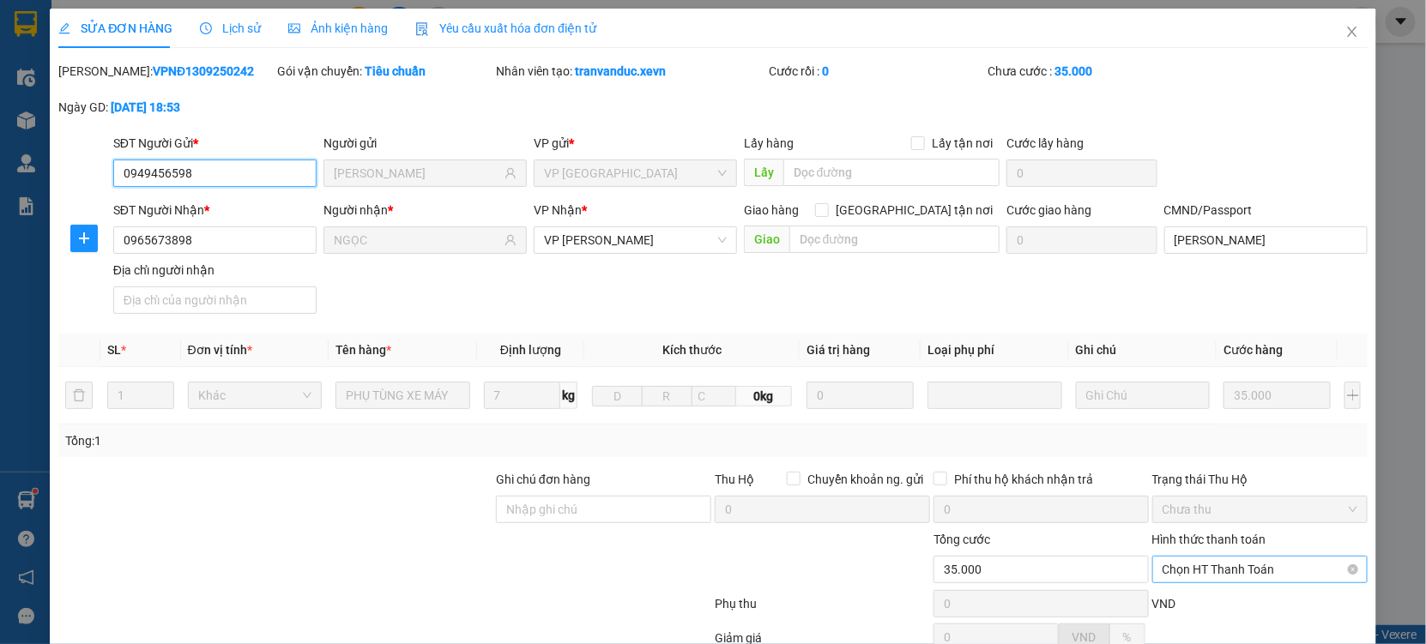
click at [1178, 557] on span "Chọn HT Thanh Toán" at bounding box center [1259, 570] width 195 height 26
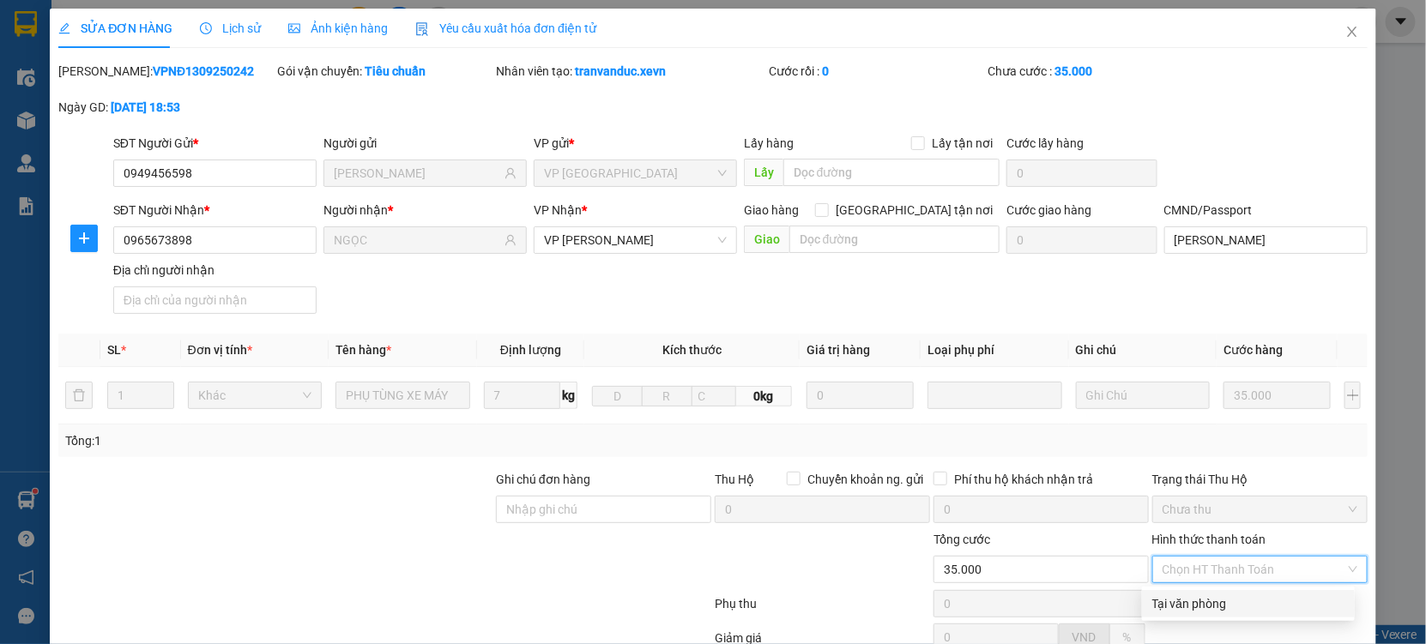
click at [1173, 594] on div "Tại văn phòng" at bounding box center [1248, 603] width 192 height 19
type input "0"
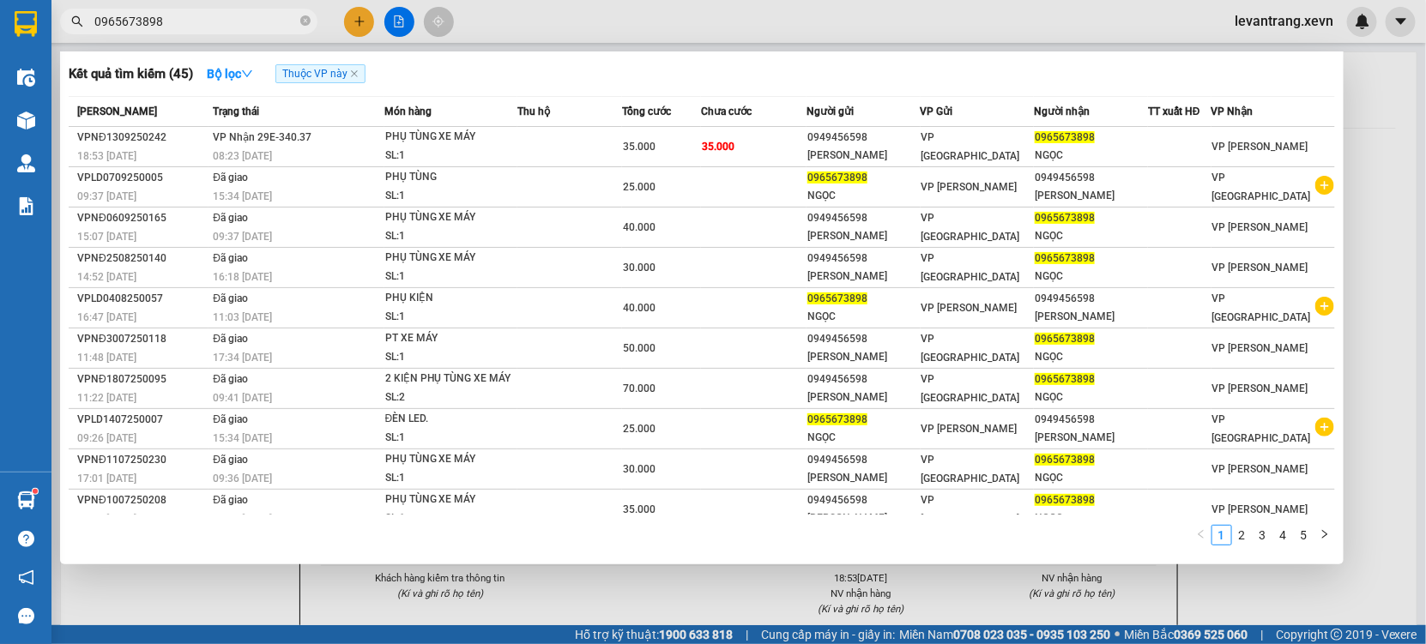
click at [193, 16] on input "0965673898" at bounding box center [195, 21] width 202 height 19
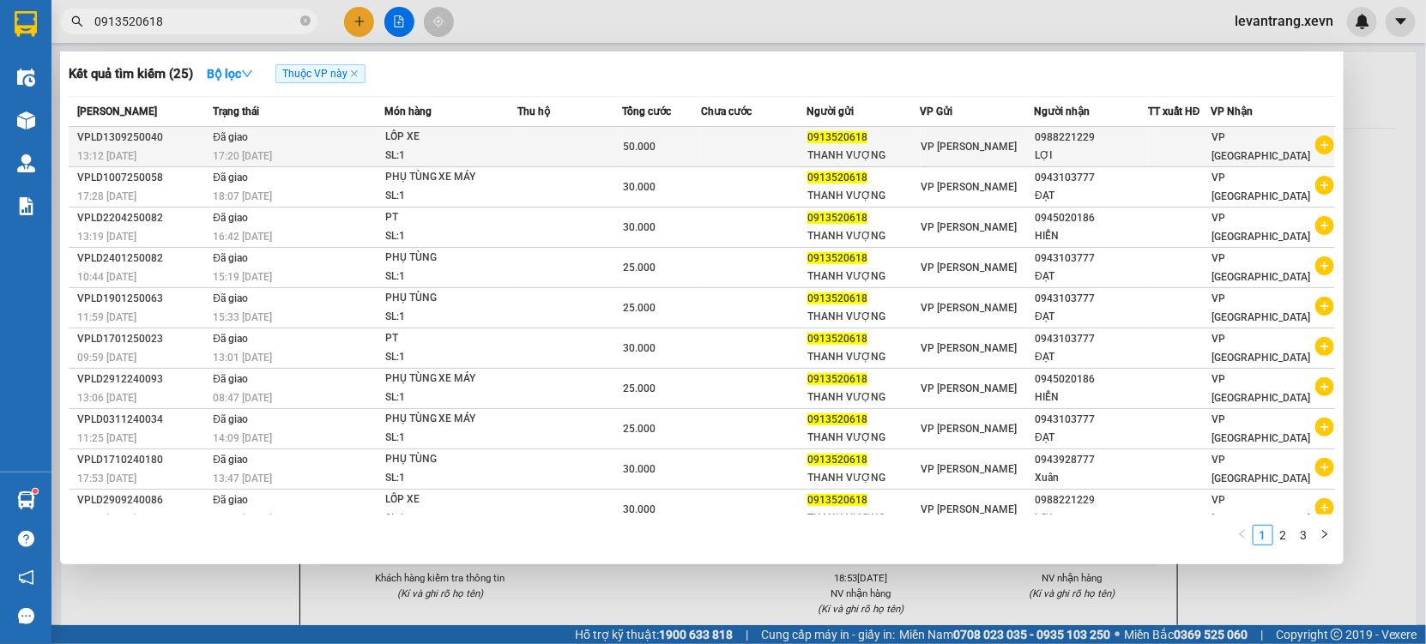
type input "0913520618"
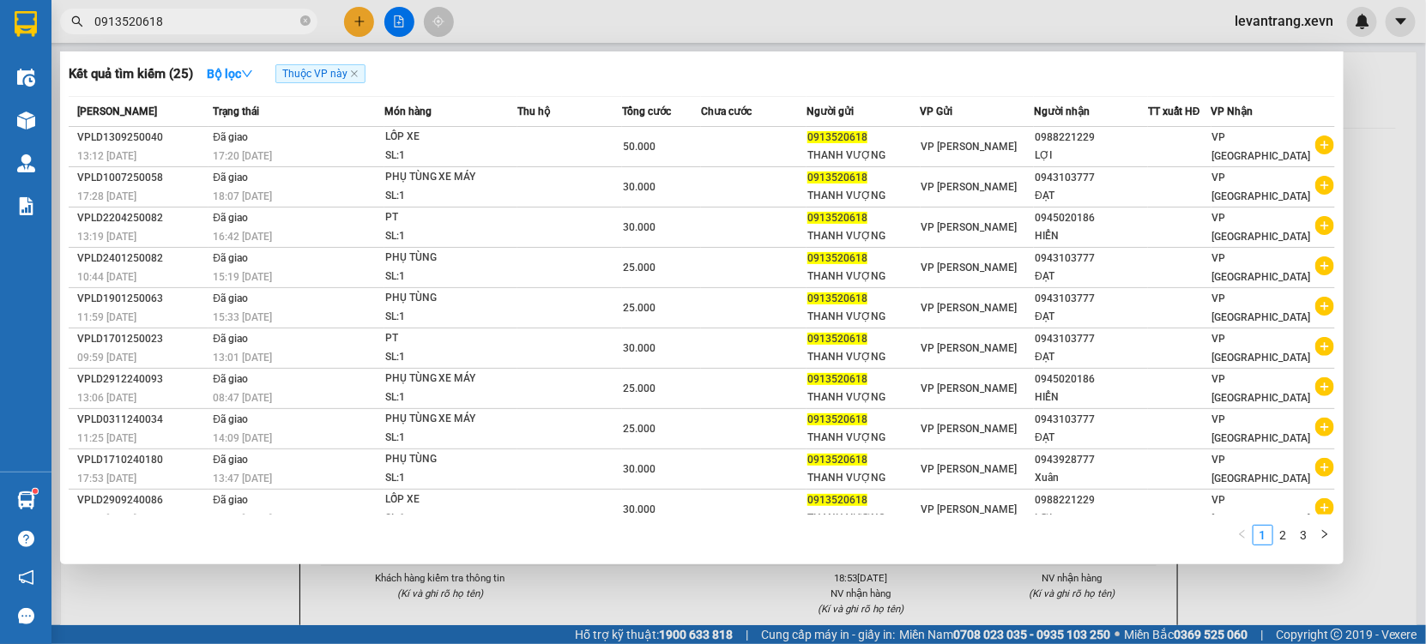
click at [1317, 148] on icon "plus-circle" at bounding box center [1324, 145] width 19 height 19
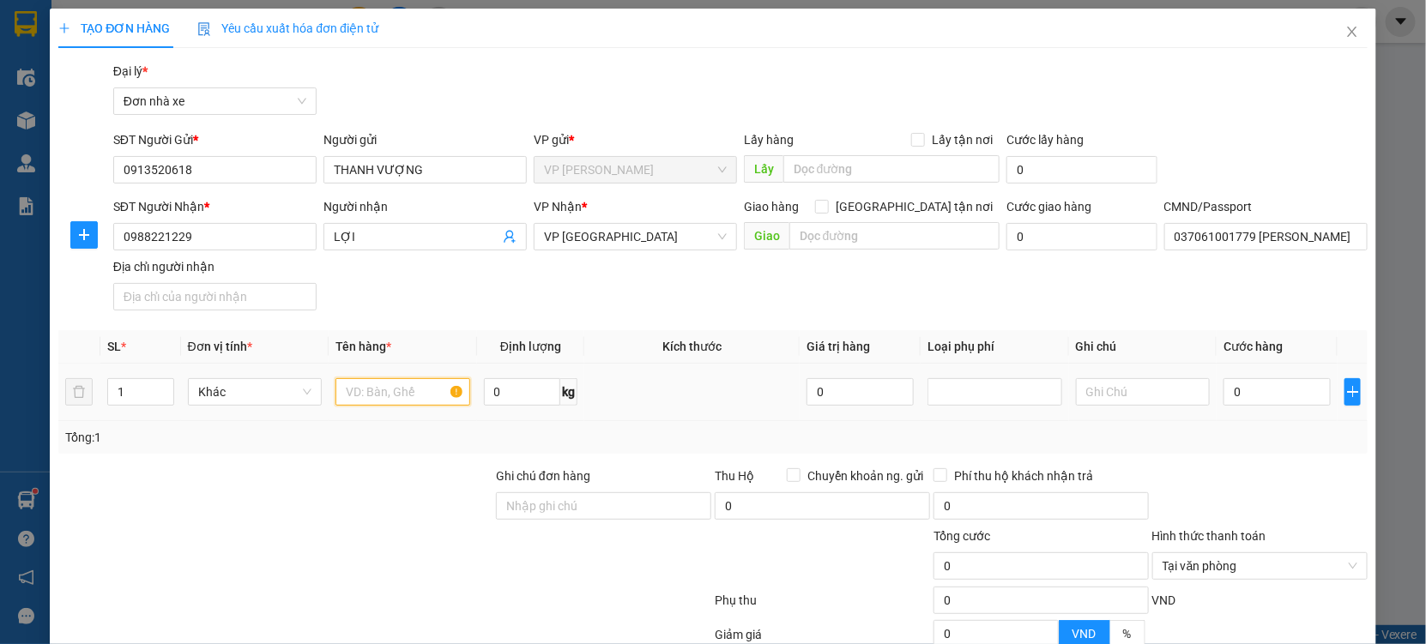
click at [365, 390] on input "text" at bounding box center [402, 391] width 135 height 27
type input "PHỤ TÙNG"
click at [1270, 394] on input "0" at bounding box center [1276, 391] width 107 height 27
type input "002"
type input "2"
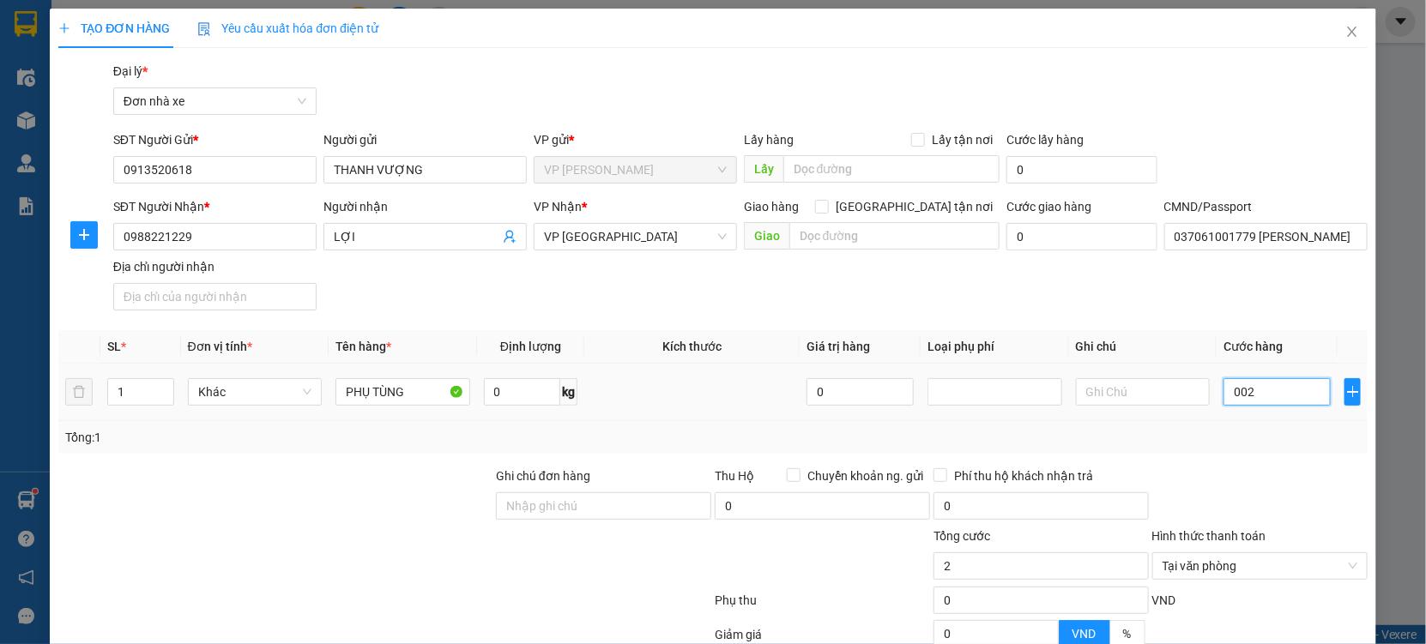
type input "0.025"
type input "25"
type input "25.000"
click at [1253, 470] on div at bounding box center [1259, 497] width 219 height 60
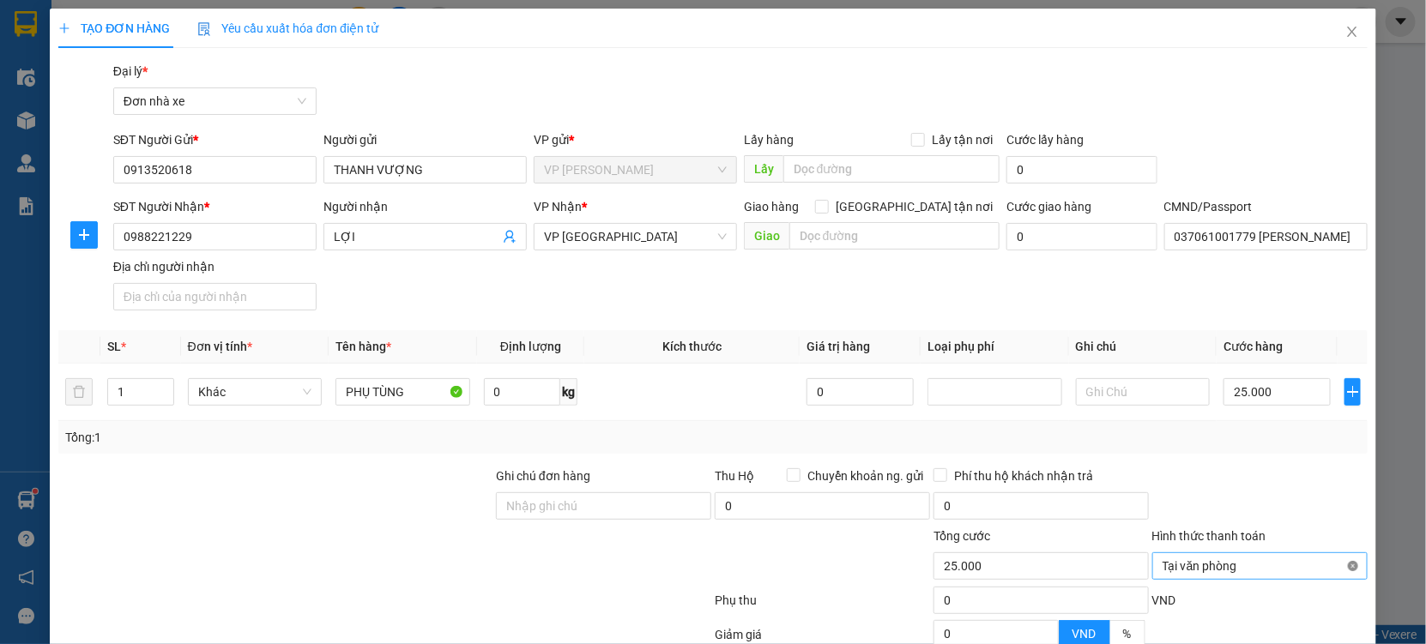
type input "25.000"
click at [1312, 467] on div at bounding box center [1259, 497] width 219 height 60
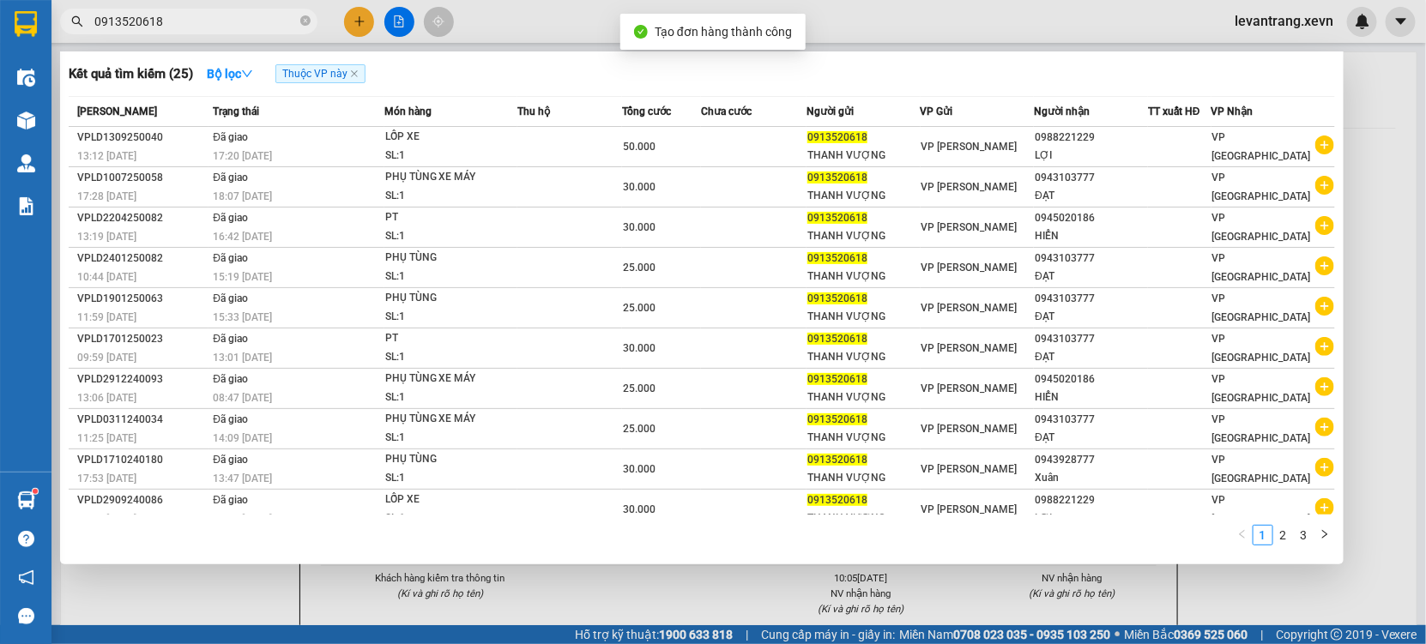
click at [793, 576] on div at bounding box center [713, 322] width 1426 height 644
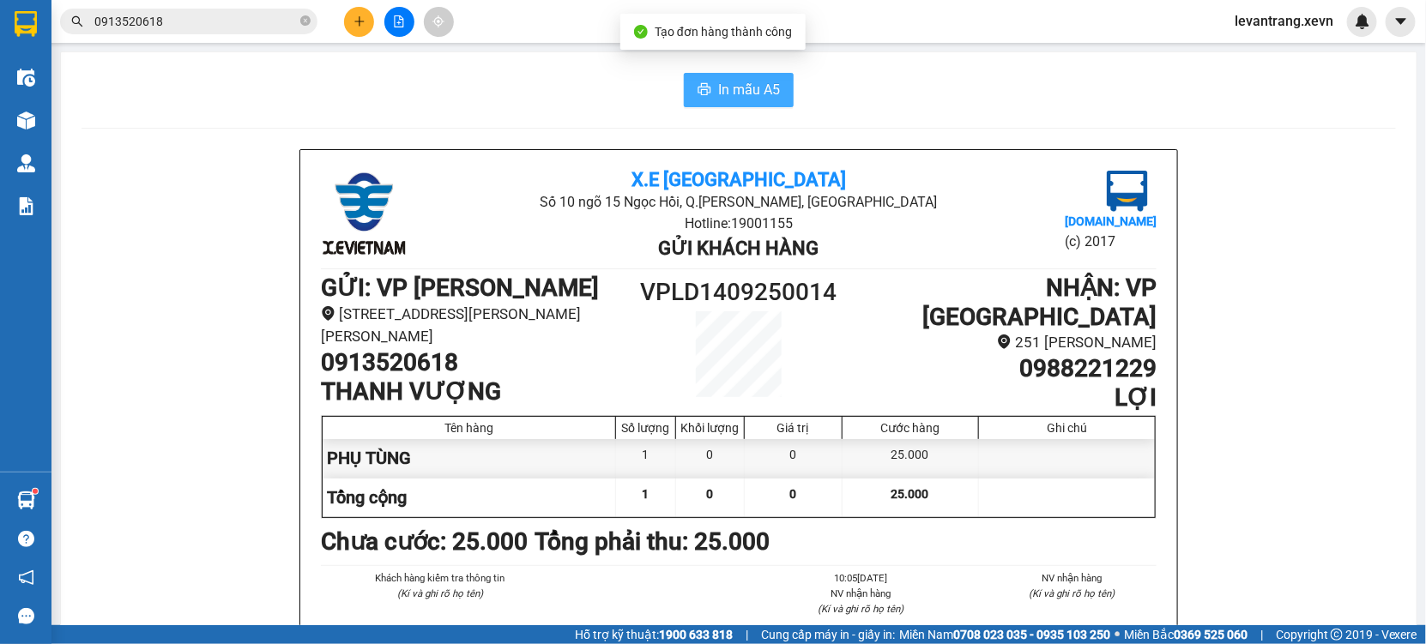
click at [737, 91] on span "In mẫu A5" at bounding box center [749, 89] width 62 height 21
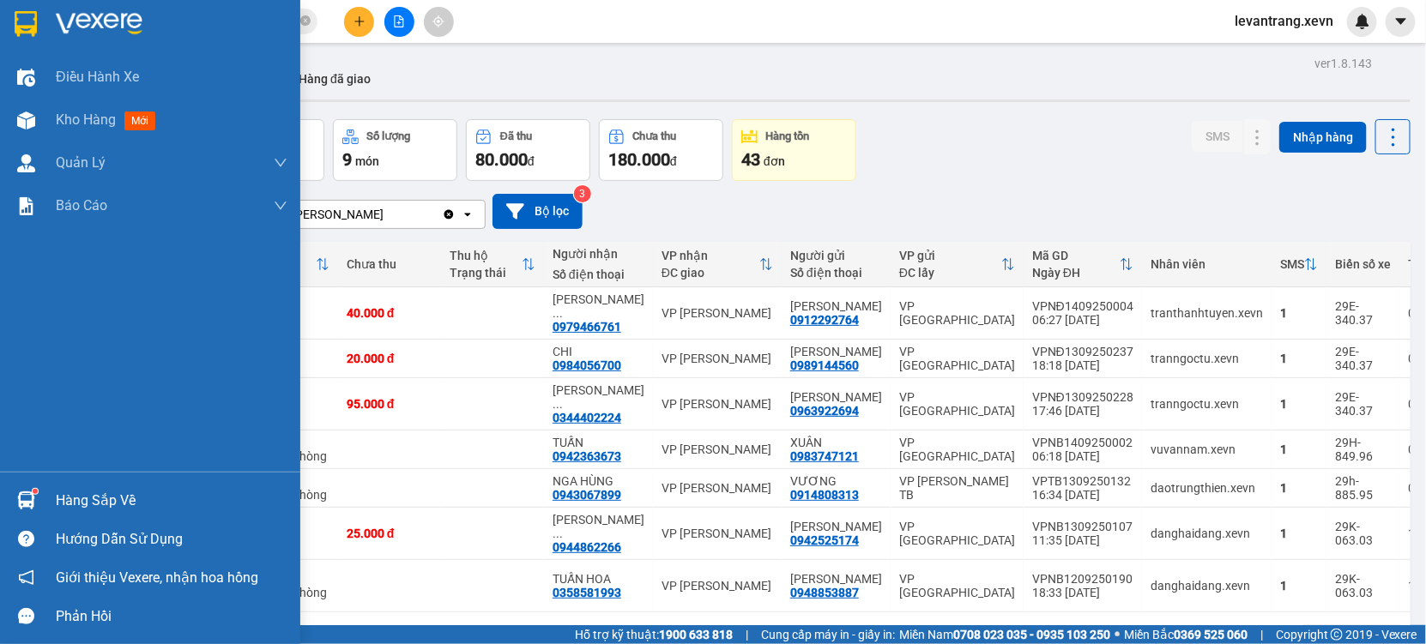
click at [30, 498] on img at bounding box center [26, 501] width 18 height 18
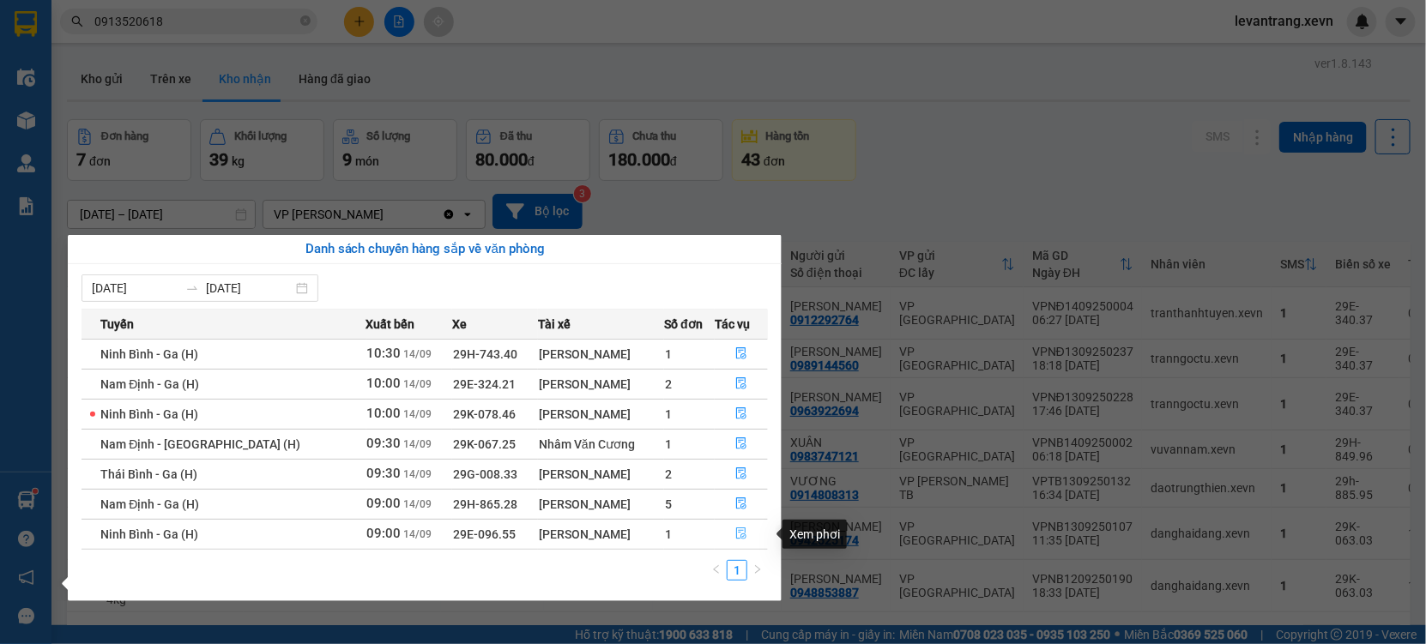
click at [725, 533] on button "button" at bounding box center [740, 534] width 51 height 27
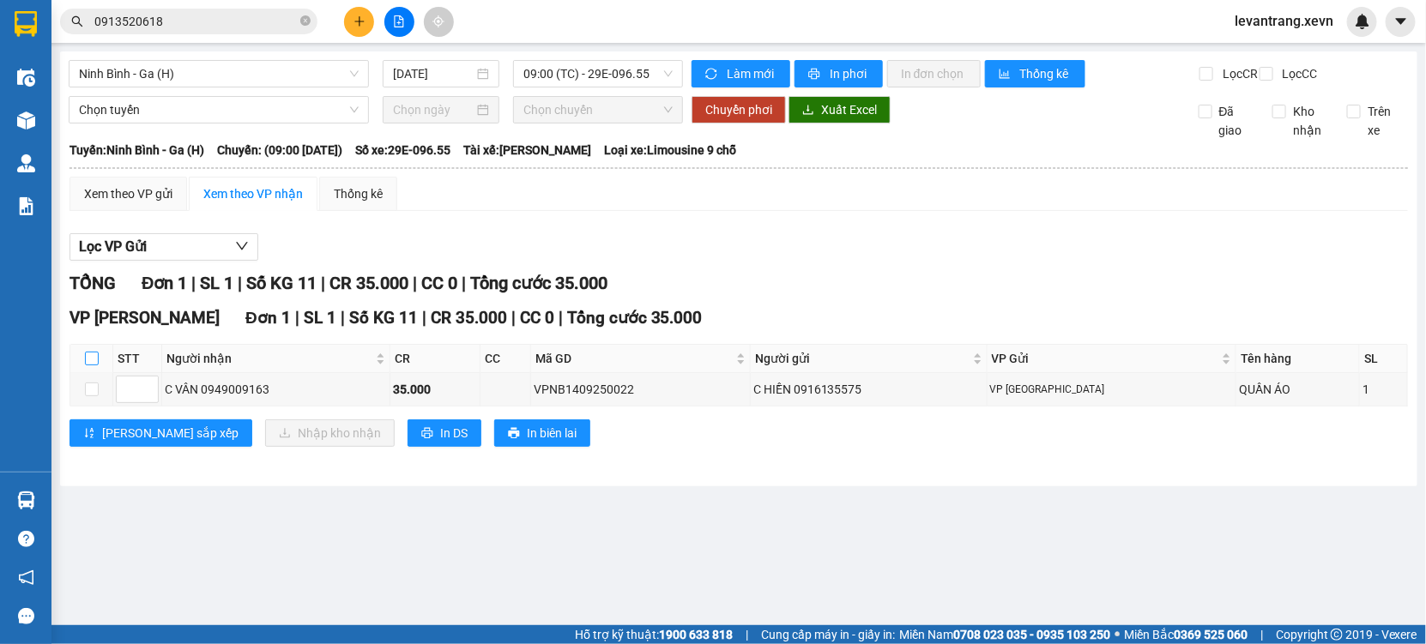
click at [85, 365] on input "checkbox" at bounding box center [92, 359] width 14 height 14
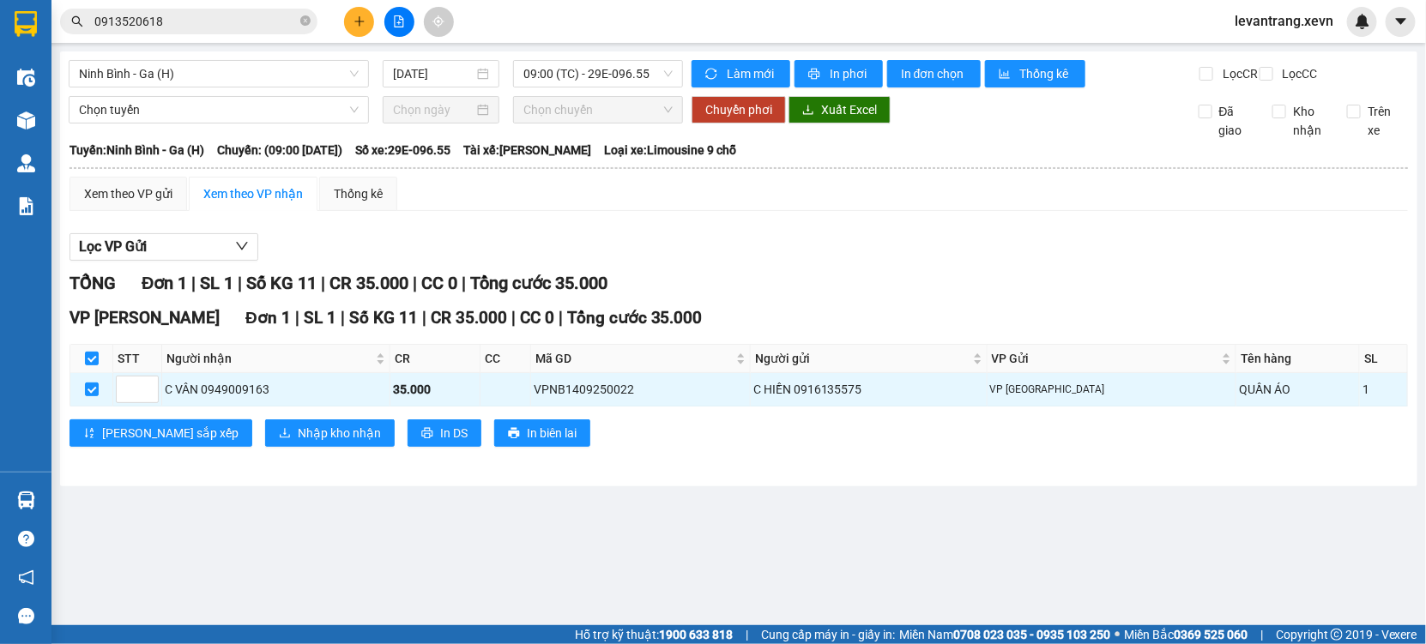
click at [187, 437] on div "Lưu sắp xếp Nhập kho nhận In DS In biên lai" at bounding box center [738, 432] width 1338 height 27
click at [279, 439] on icon "download" at bounding box center [285, 433] width 12 height 12
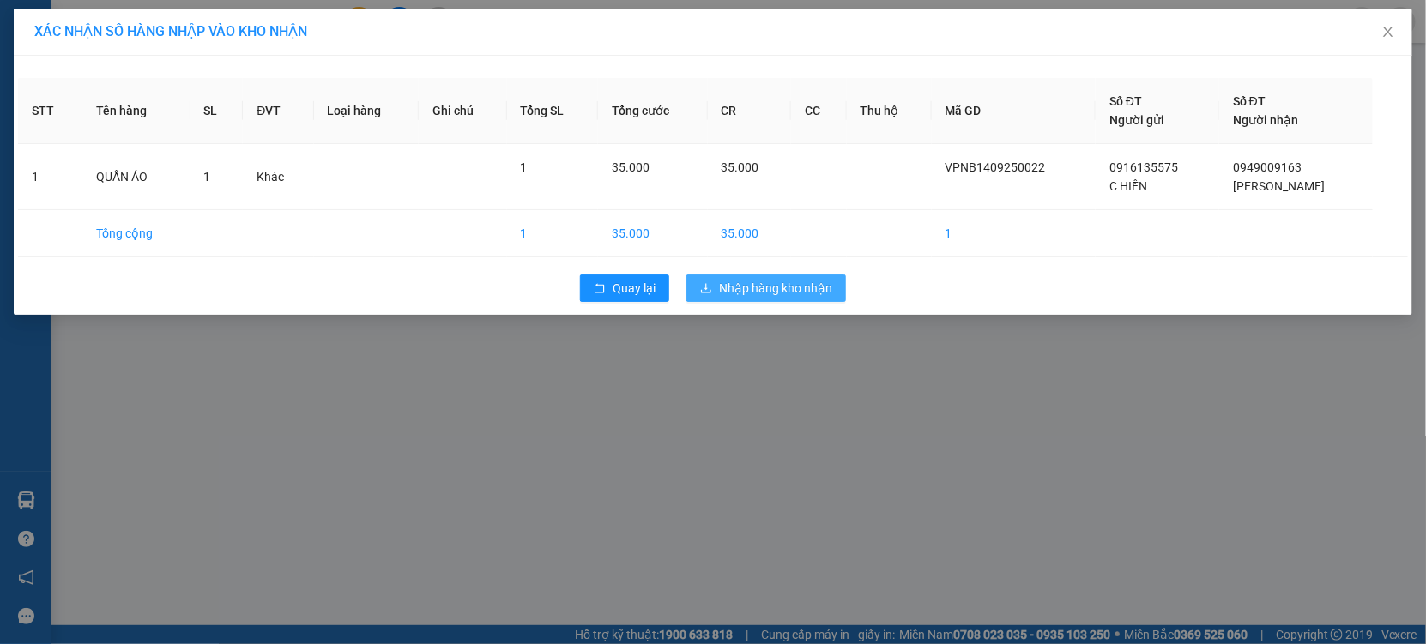
click at [762, 276] on button "Nhập hàng kho nhận" at bounding box center [766, 287] width 160 height 27
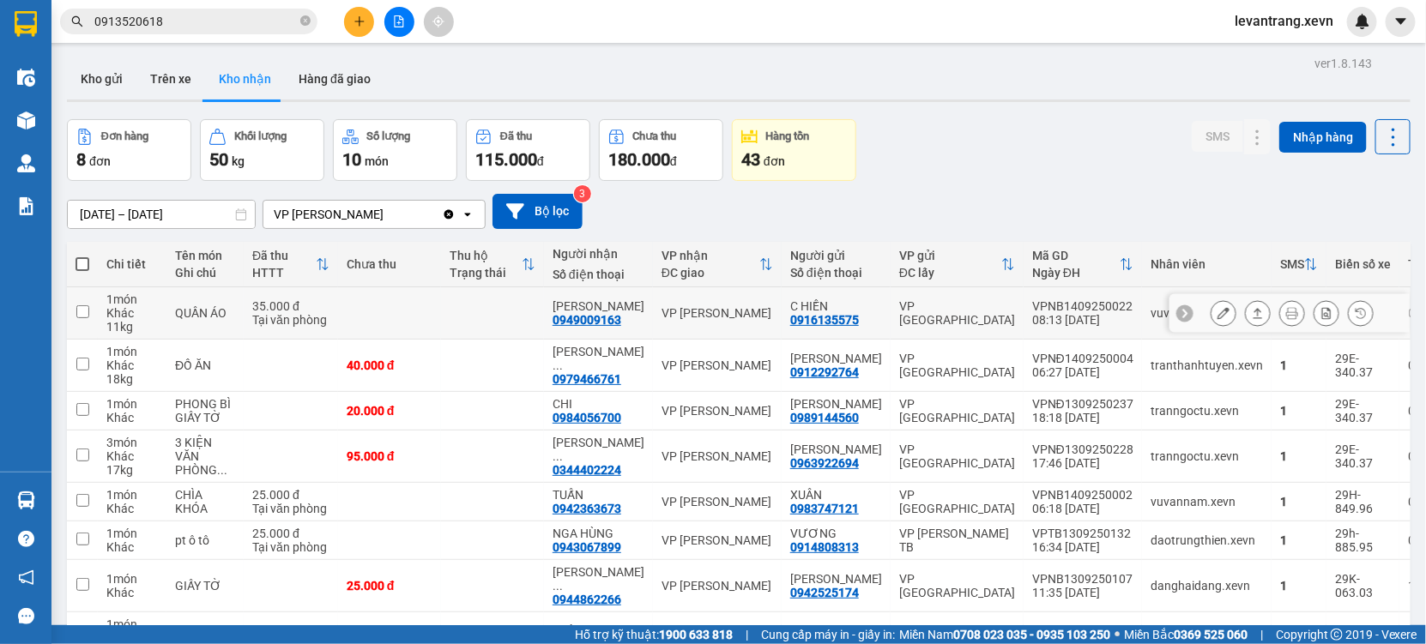
click at [693, 306] on div "VP [PERSON_NAME]" at bounding box center [717, 313] width 112 height 14
checkbox input "true"
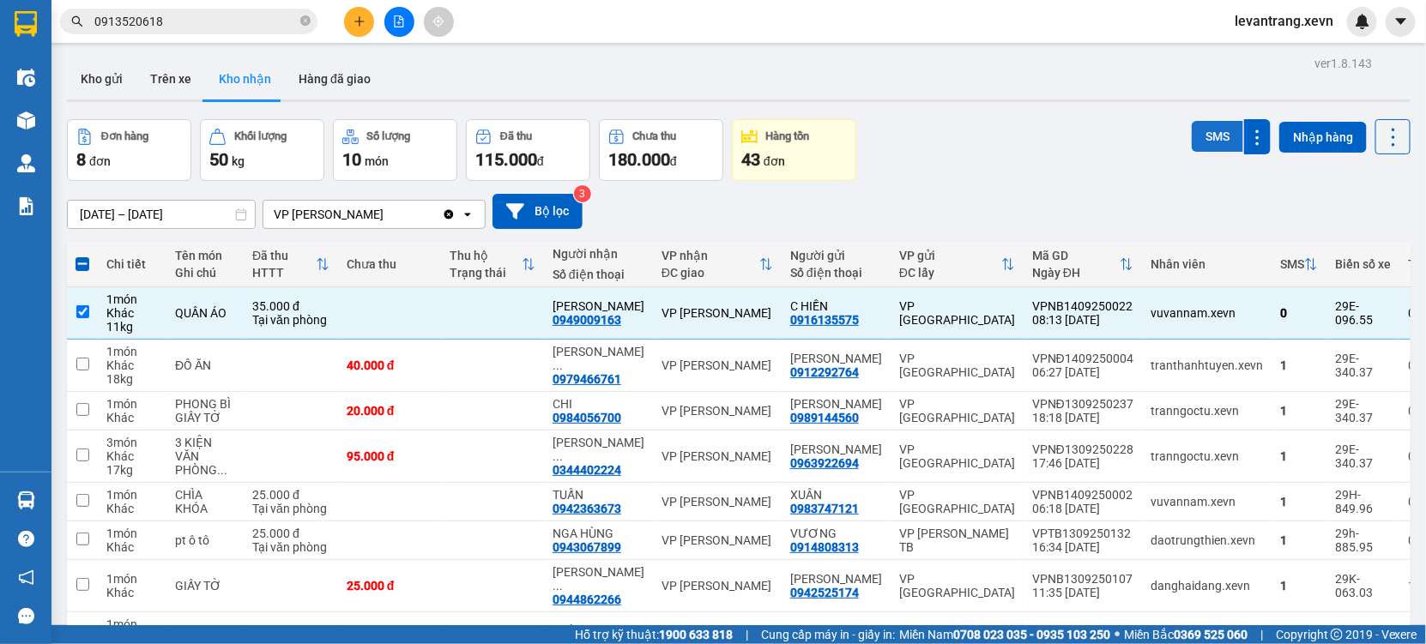
click at [1207, 139] on button "SMS" at bounding box center [1216, 136] width 51 height 31
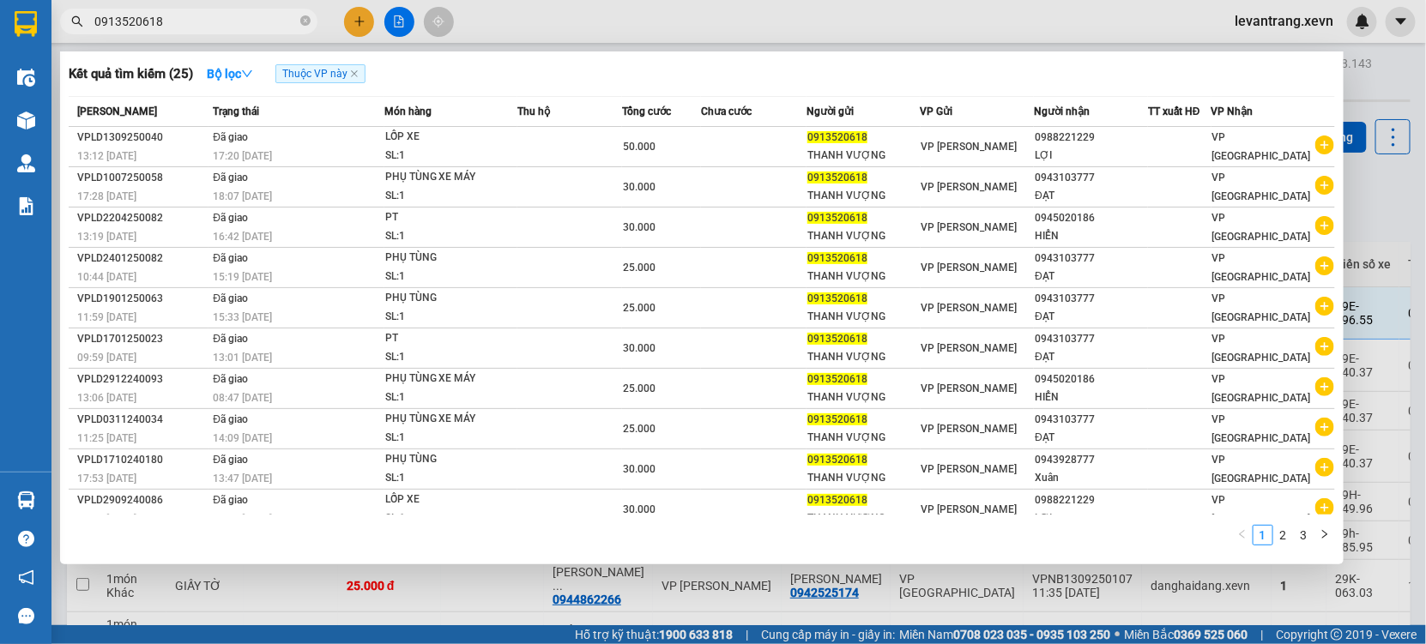
click at [179, 15] on input "0913520618" at bounding box center [195, 21] width 202 height 19
drag, startPoint x: 179, startPoint y: 15, endPoint x: 252, endPoint y: 0, distance: 74.4
click at [210, 9] on span "0913520618" at bounding box center [188, 22] width 257 height 26
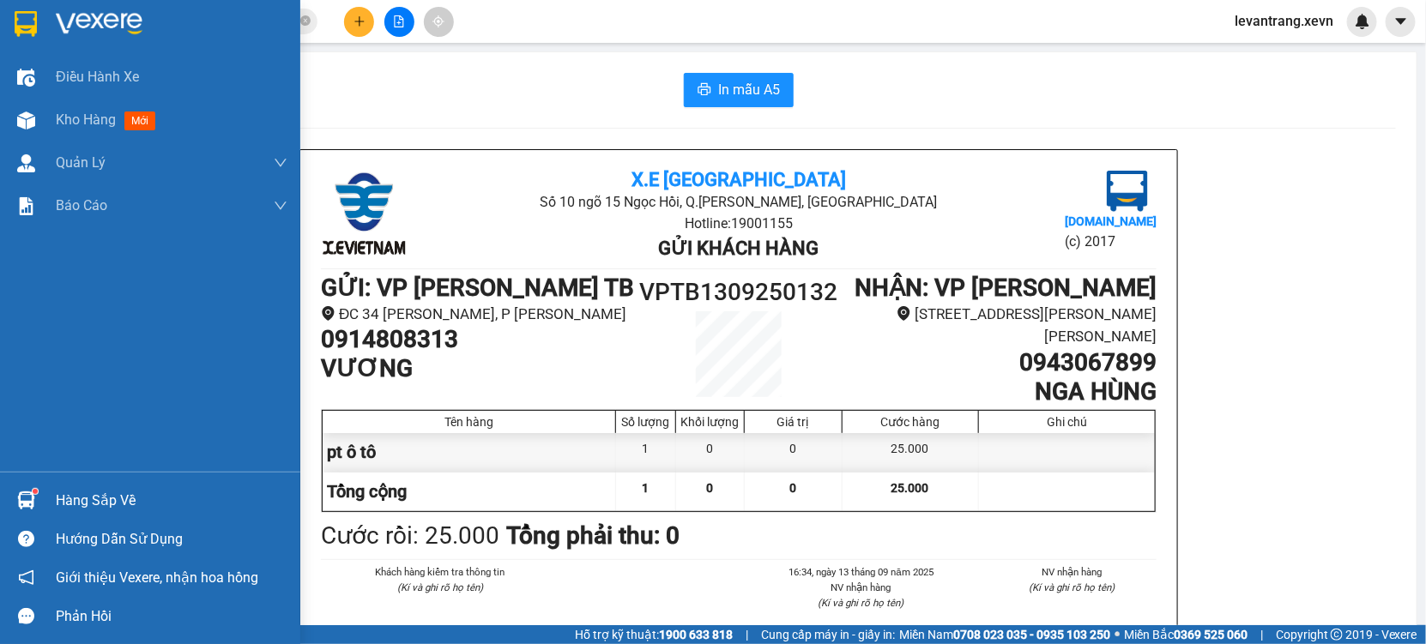
click at [40, 508] on div "Hàng sắp về" at bounding box center [150, 500] width 300 height 39
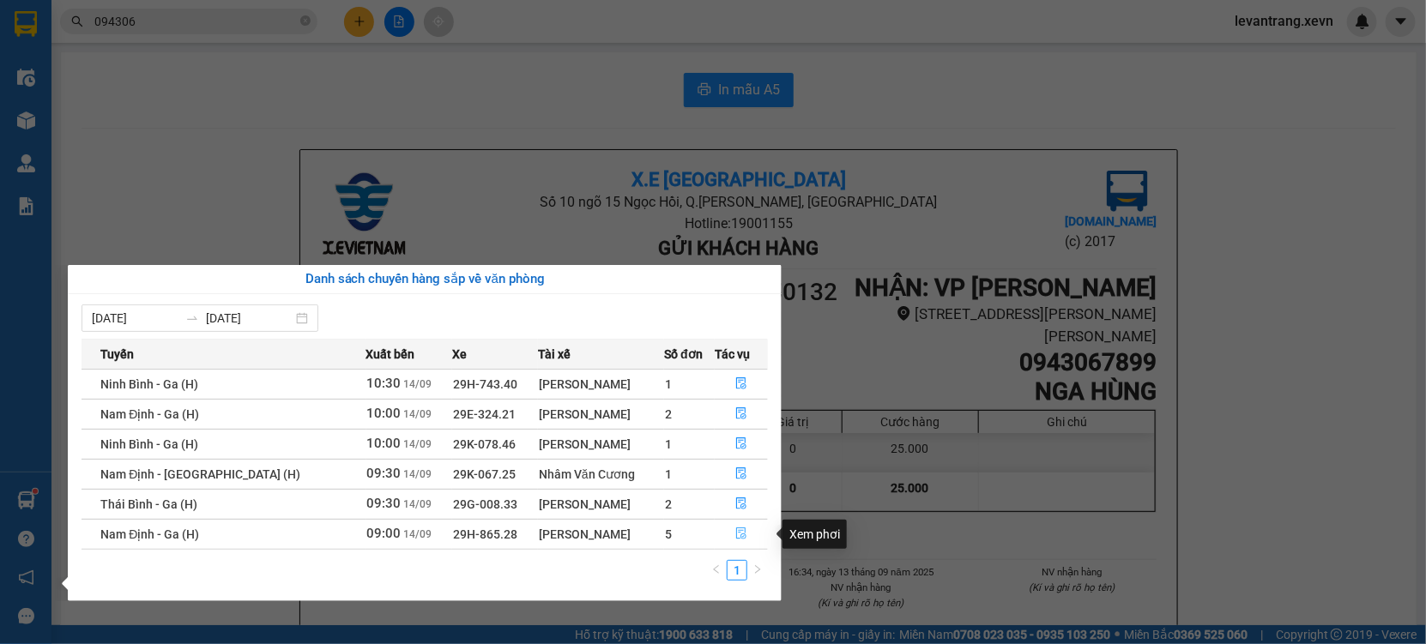
click at [730, 538] on button "button" at bounding box center [740, 534] width 51 height 27
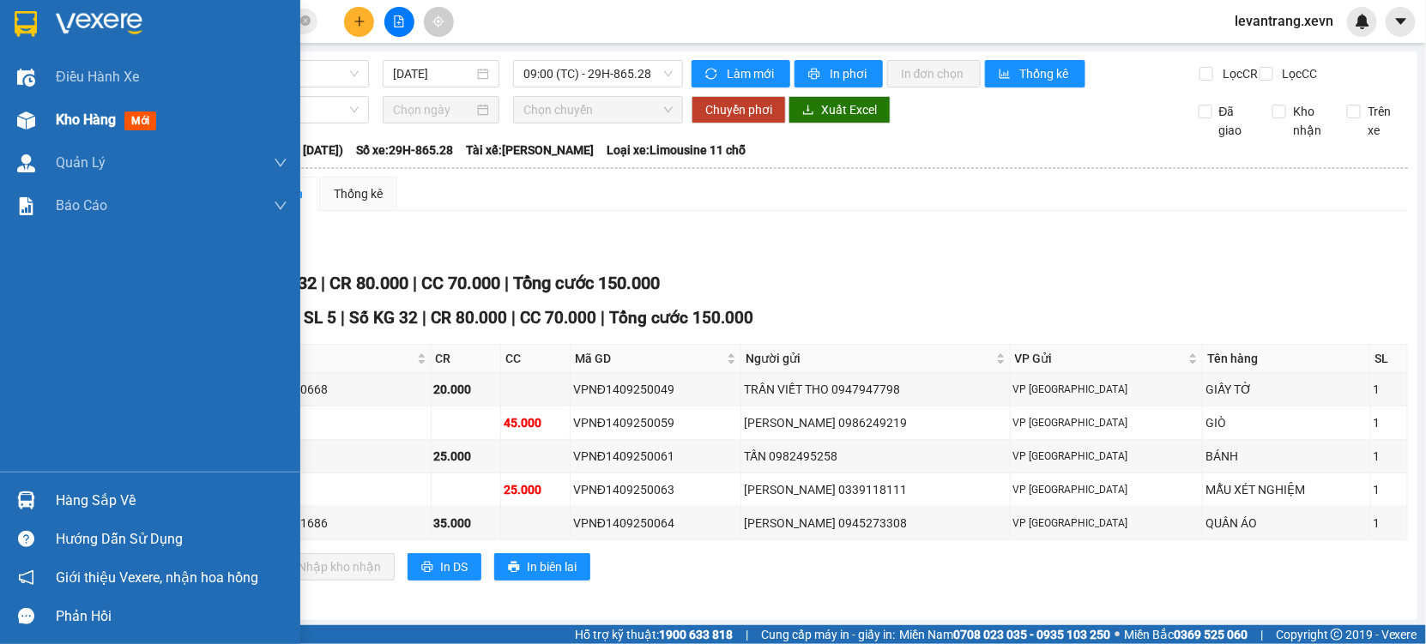
click at [44, 114] on div "Kho hàng mới" at bounding box center [150, 120] width 300 height 43
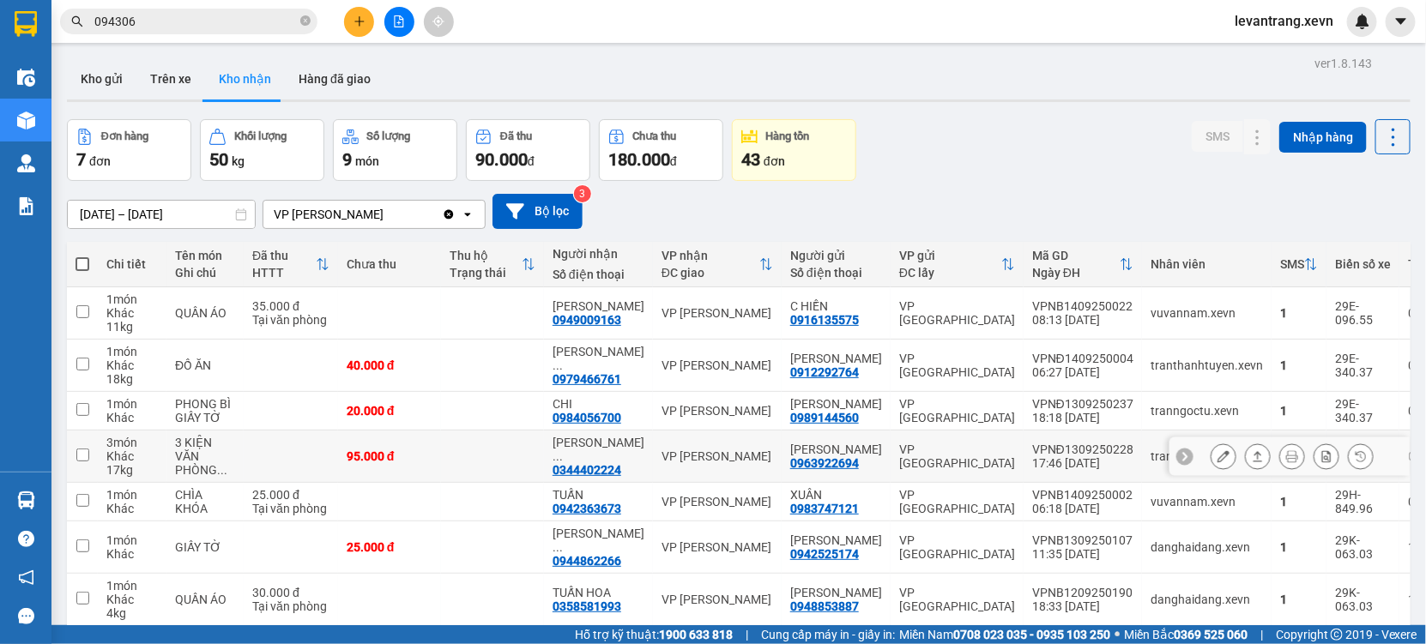
click at [606, 476] on div "0344402224" at bounding box center [586, 470] width 69 height 14
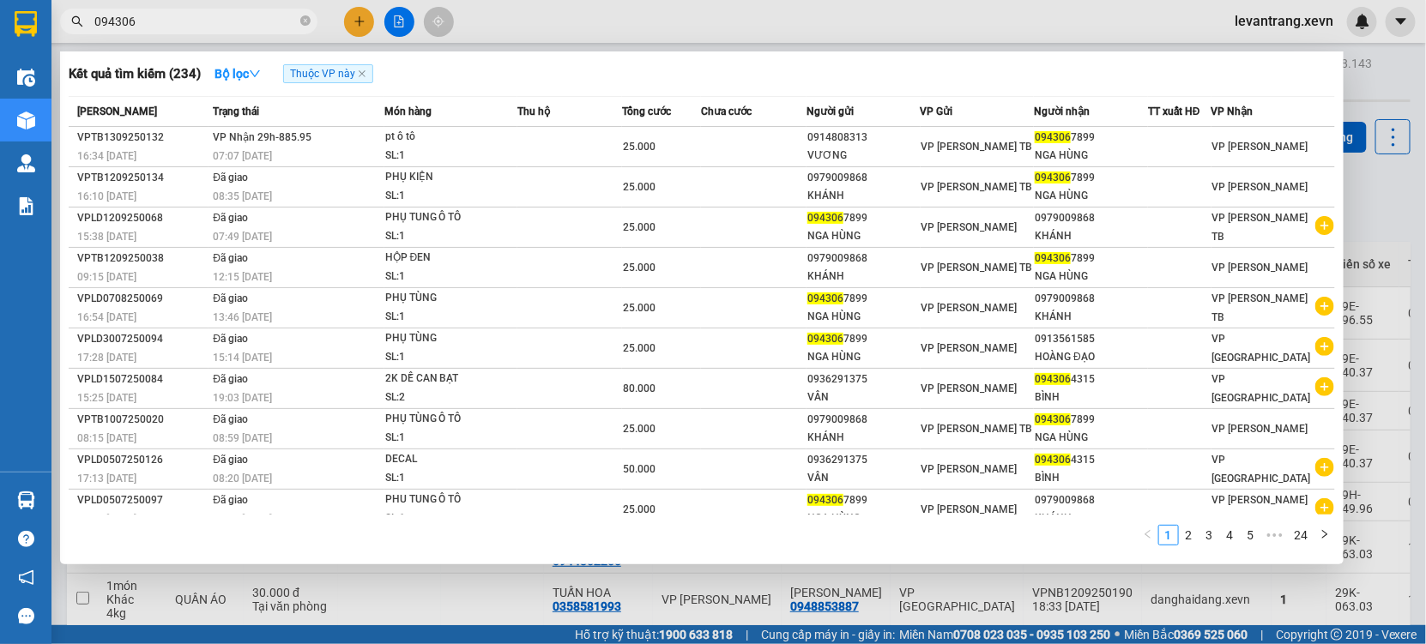
click at [184, 25] on input "094306" at bounding box center [195, 21] width 202 height 19
paste input "344402224"
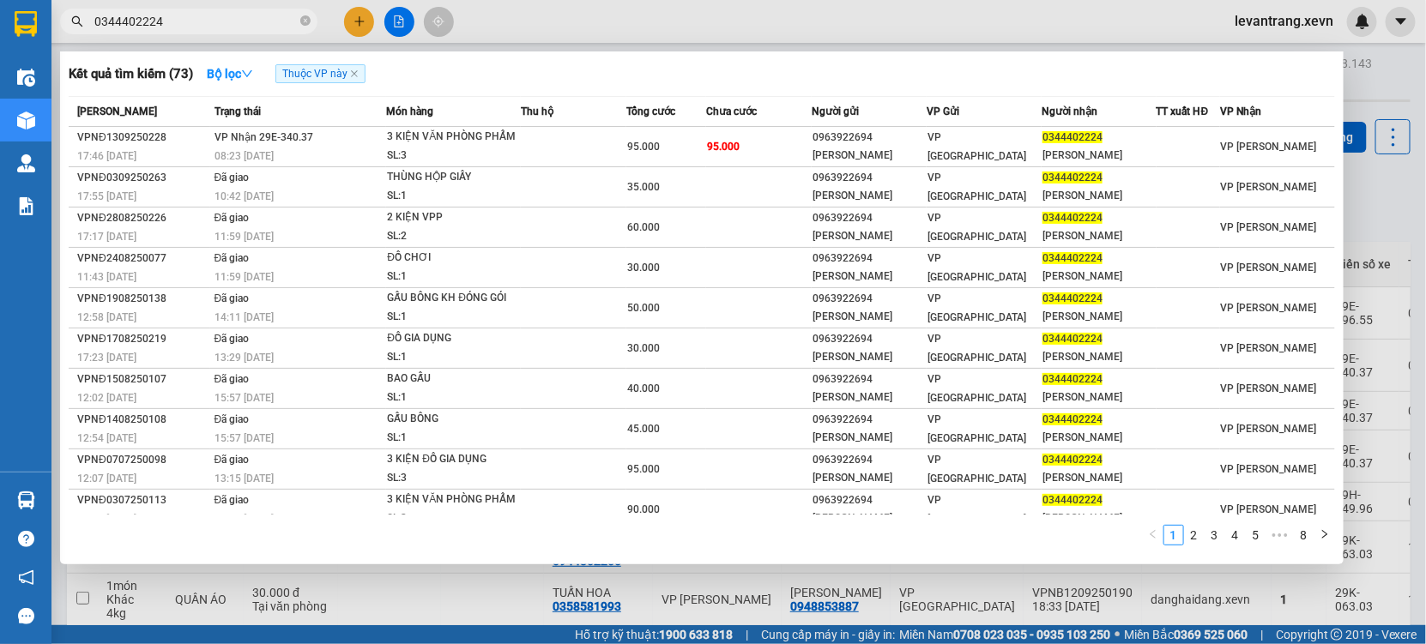
click at [354, 154] on div "08:23 - 14/09" at bounding box center [300, 156] width 172 height 19
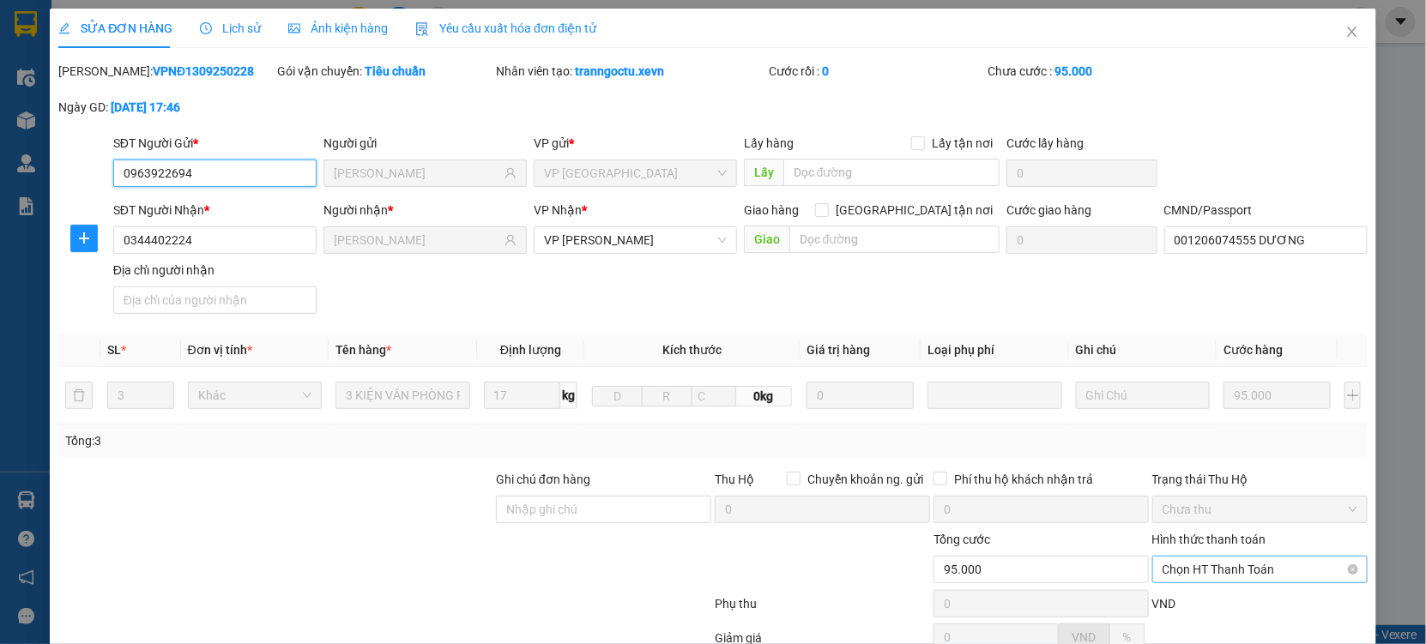
click at [1285, 557] on span "Chọn HT Thanh Toán" at bounding box center [1259, 570] width 195 height 26
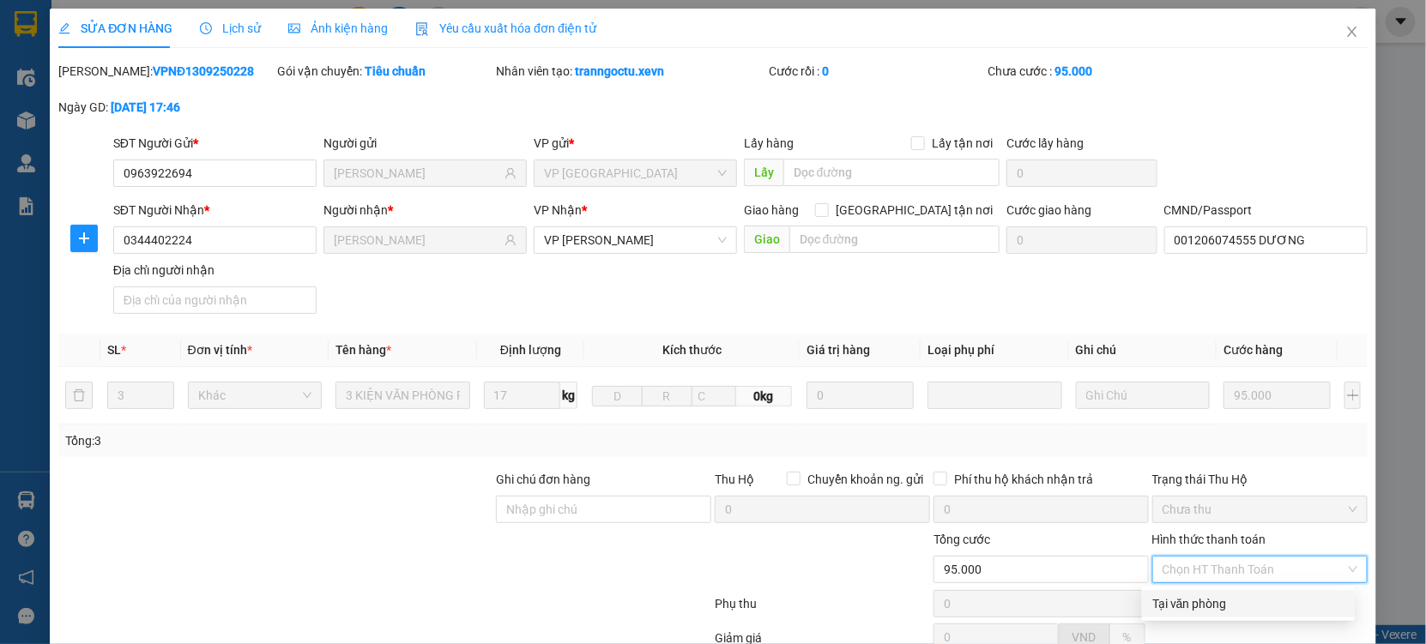
click at [1233, 590] on div "Tại văn phòng" at bounding box center [1248, 603] width 213 height 27
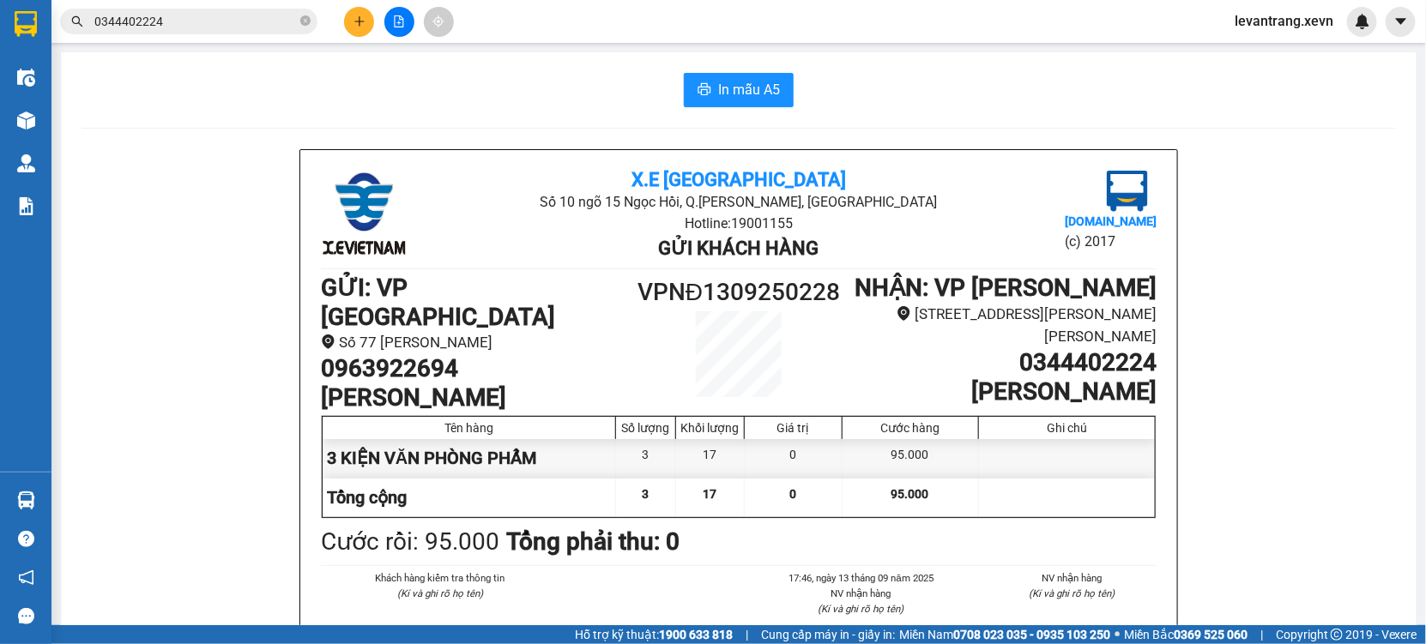
click at [172, 20] on input "0344402224" at bounding box center [195, 21] width 202 height 19
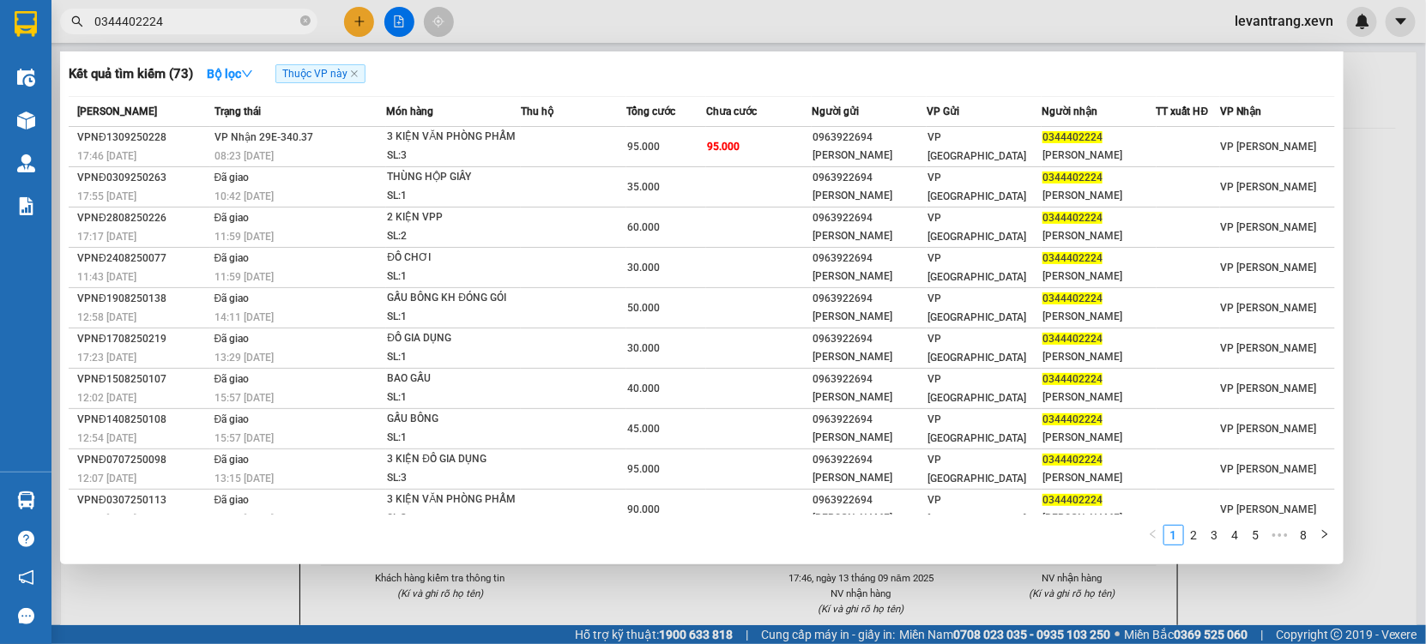
click at [172, 20] on input "0344402224" at bounding box center [195, 21] width 202 height 19
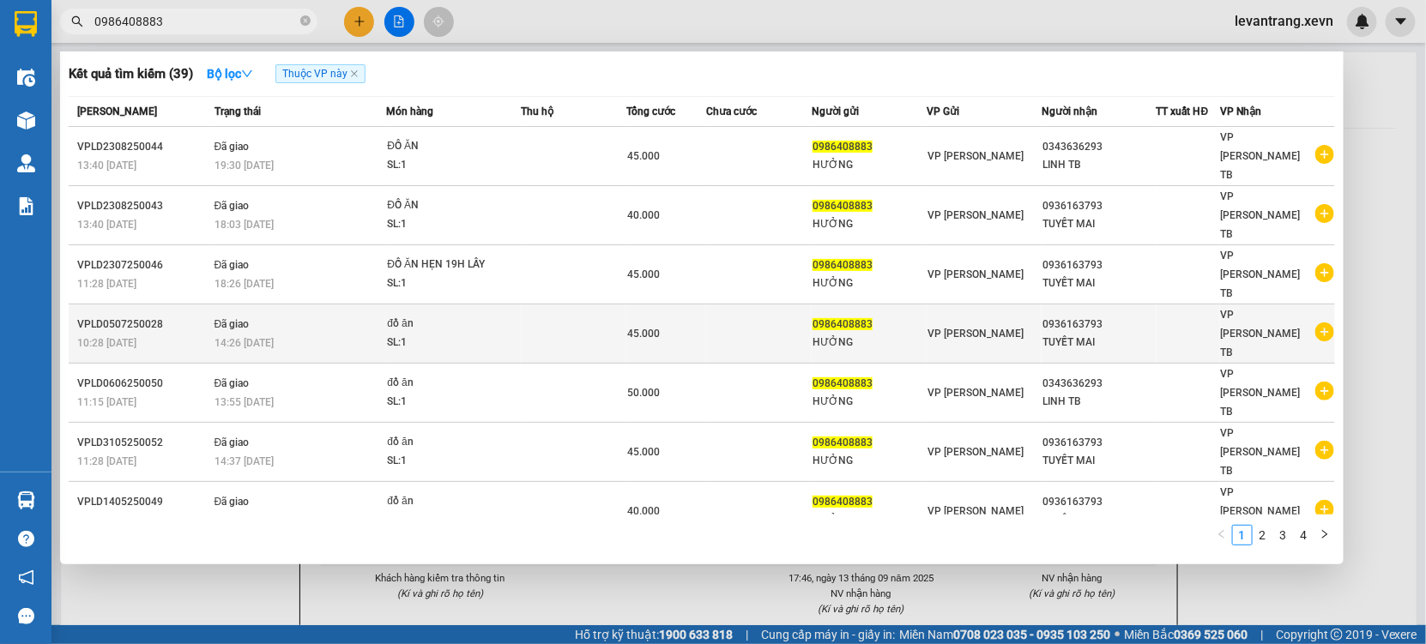
type input "0986408883"
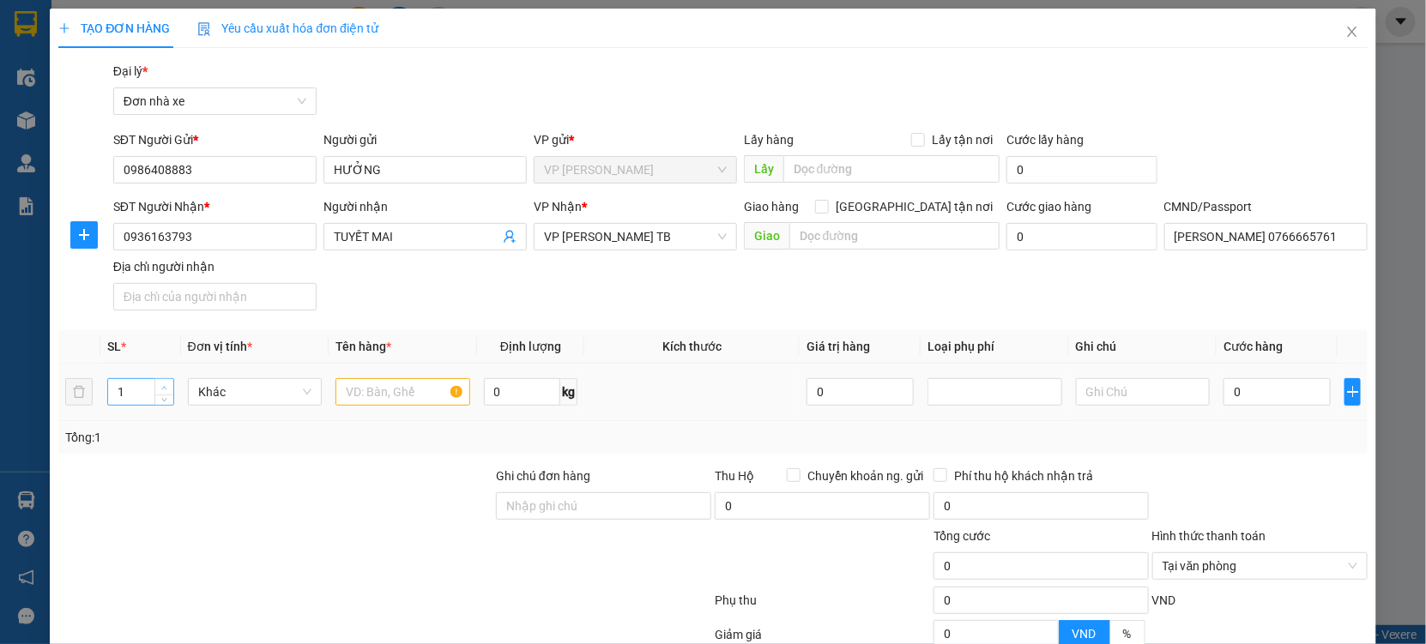
type input "2"
click at [165, 385] on icon "up" at bounding box center [164, 388] width 6 height 6
click at [383, 389] on input "text" at bounding box center [402, 391] width 135 height 27
type input "2K ĐỒ ĂN"
click at [1226, 391] on input "0" at bounding box center [1276, 391] width 107 height 27
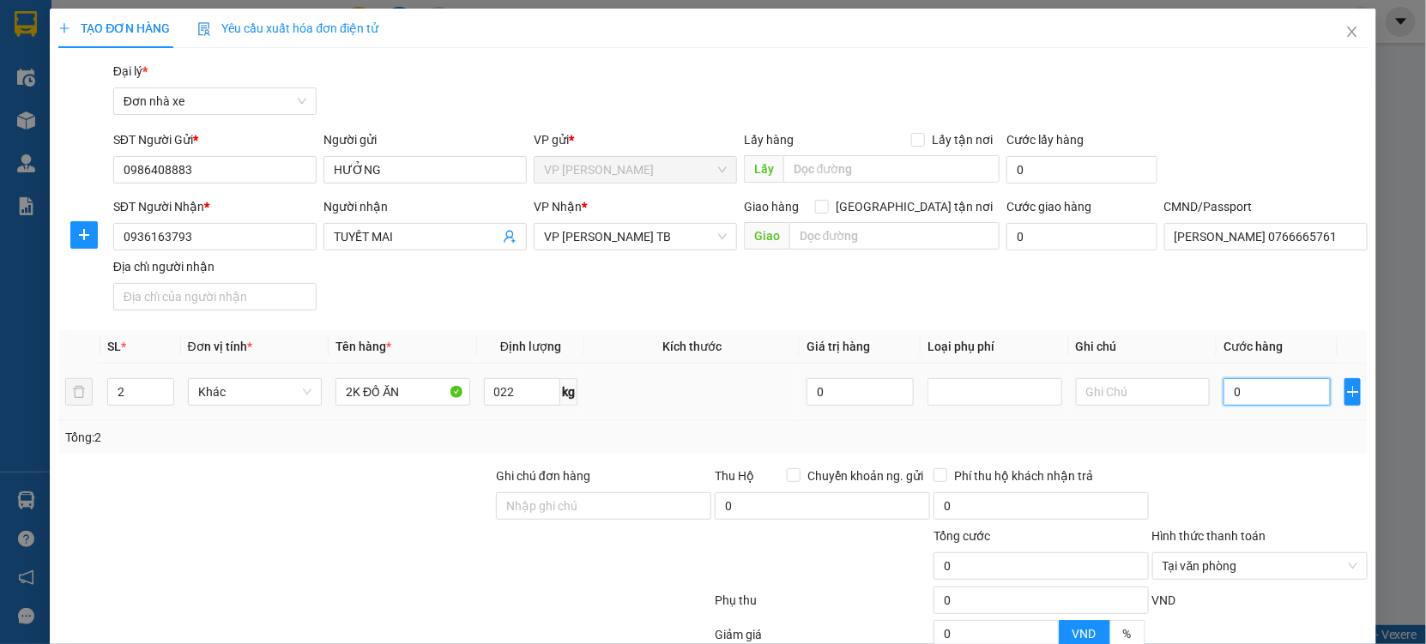
type input "22"
click at [1288, 432] on div "Tổng: 2" at bounding box center [712, 437] width 1295 height 19
click at [1345, 552] on div "Tại văn phòng" at bounding box center [1259, 565] width 215 height 27
click at [1330, 467] on div at bounding box center [1259, 497] width 219 height 60
drag, startPoint x: 1315, startPoint y: 316, endPoint x: 1325, endPoint y: 353, distance: 38.3
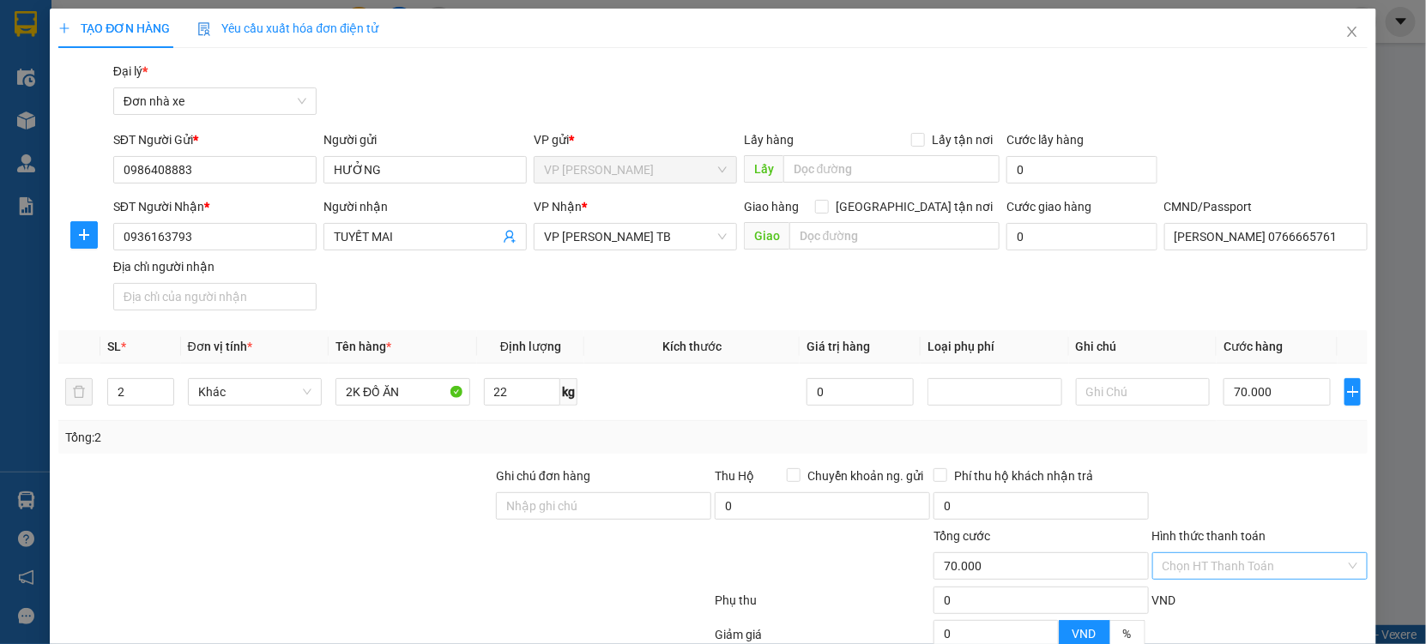
click at [1320, 467] on div at bounding box center [1259, 497] width 219 height 60
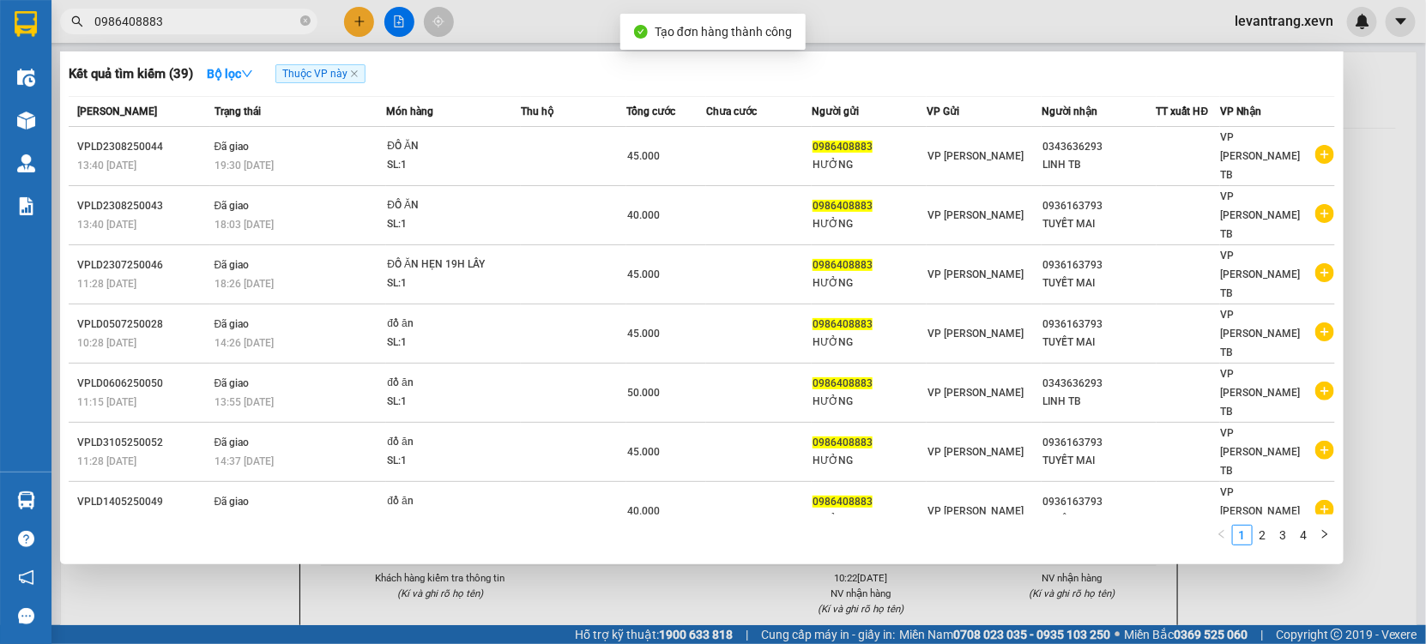
drag, startPoint x: 689, startPoint y: 588, endPoint x: 691, endPoint y: 563, distance: 25.9
click at [689, 574] on div at bounding box center [713, 322] width 1426 height 644
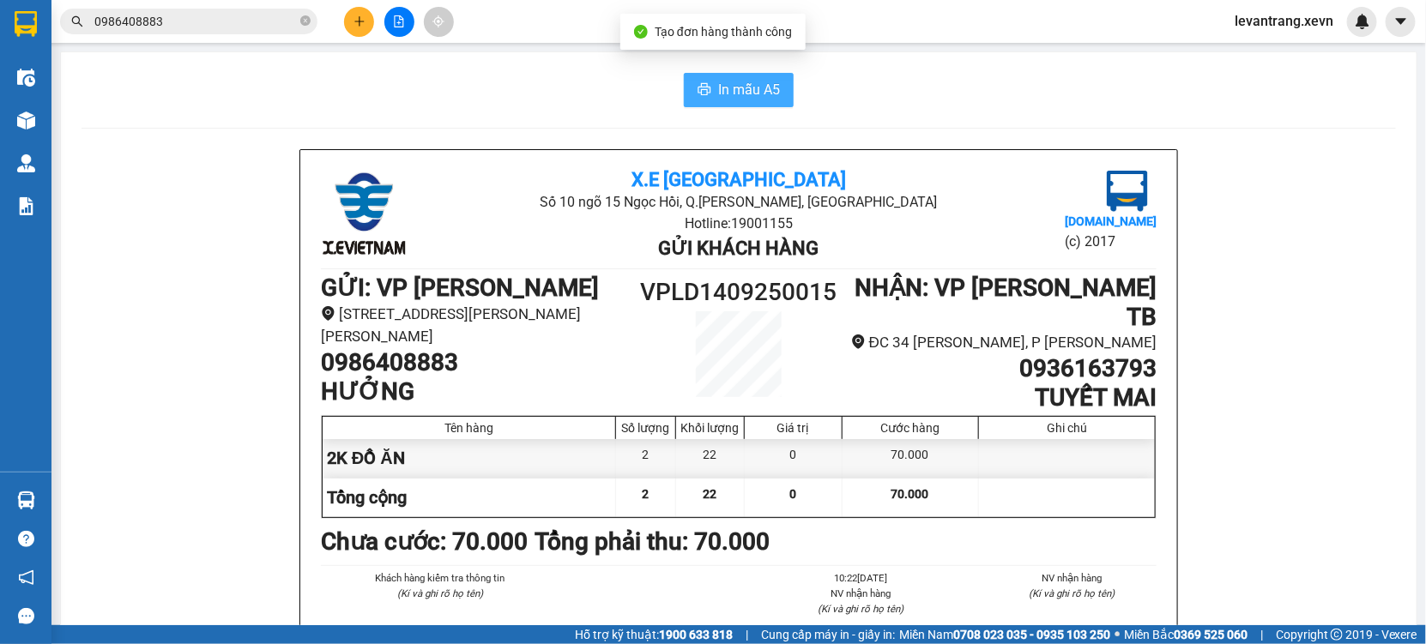
click at [725, 101] on button "In mẫu A5" at bounding box center [739, 90] width 110 height 34
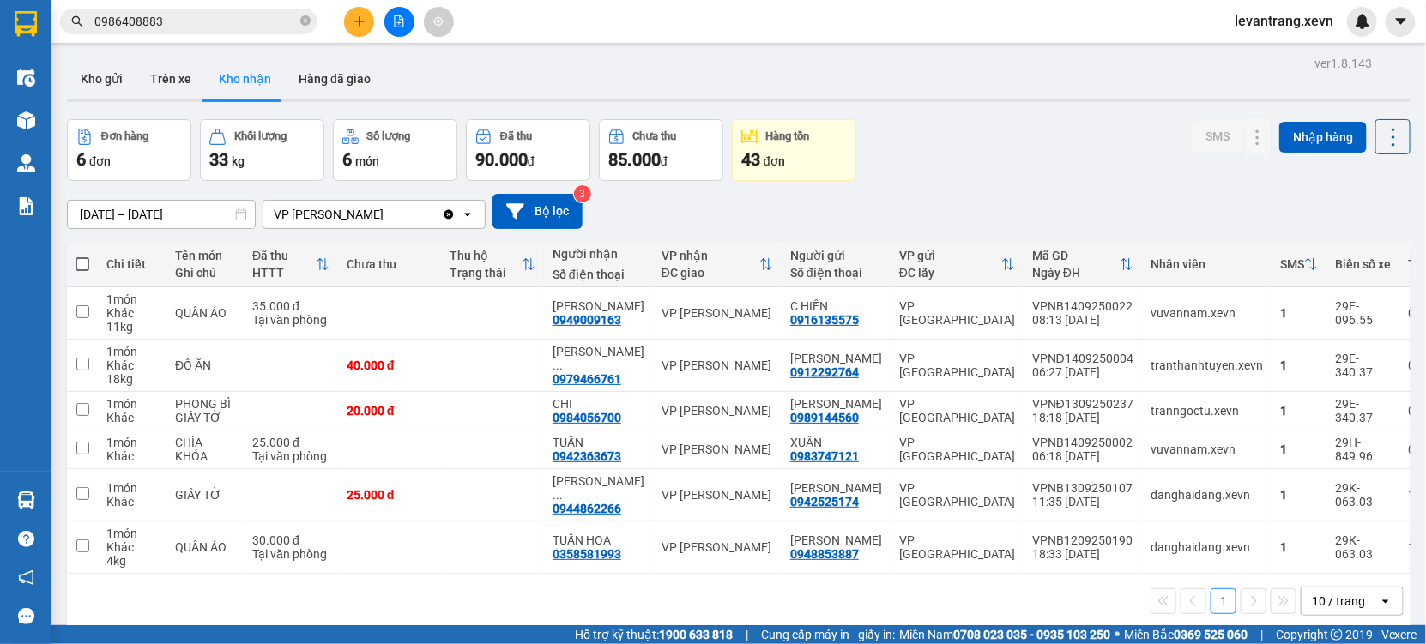
drag, startPoint x: 1060, startPoint y: 118, endPoint x: 1048, endPoint y: 128, distance: 15.3
click at [1053, 125] on div "Đơn hàng 6 đơn Khối lượng 33 kg Số lượng 6 món Đã thu 90.000 đ Chưa thu 85.000 …" at bounding box center [738, 150] width 1343 height 62
click at [594, 373] on div "0979466761" at bounding box center [586, 379] width 69 height 14
click at [99, 78] on button "Kho gửi" at bounding box center [101, 78] width 69 height 41
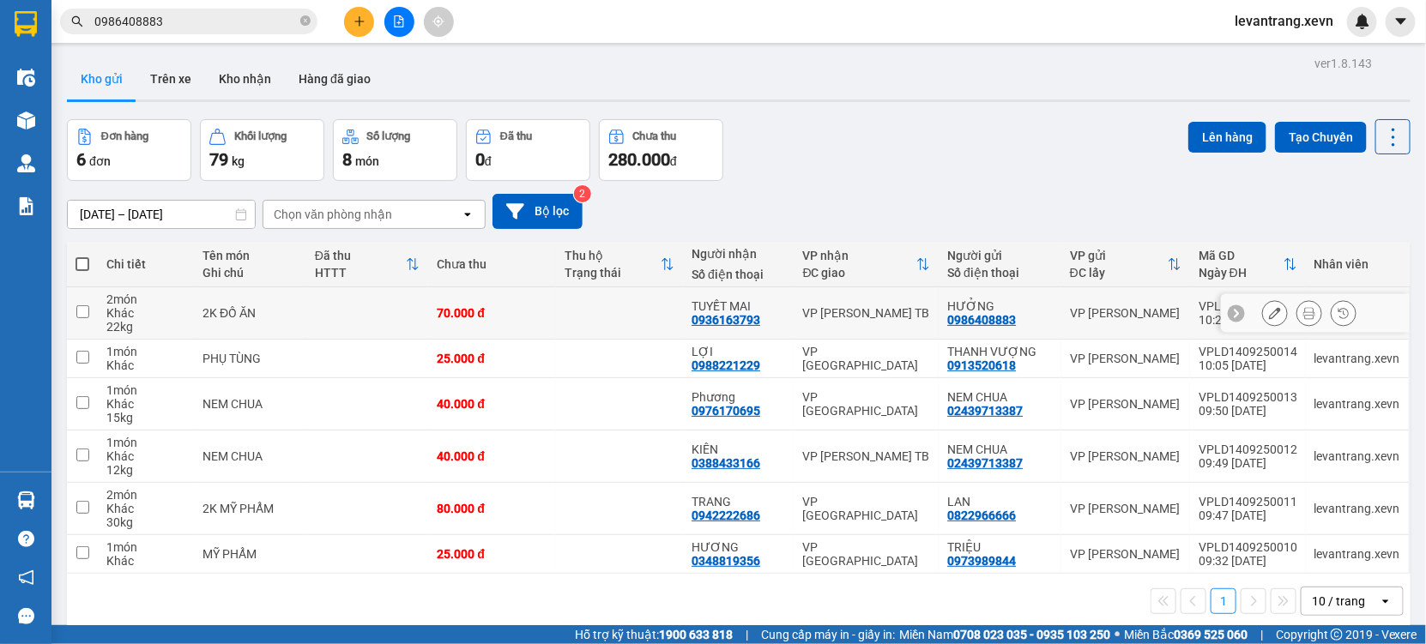
click at [1303, 311] on button at bounding box center [1309, 314] width 24 height 30
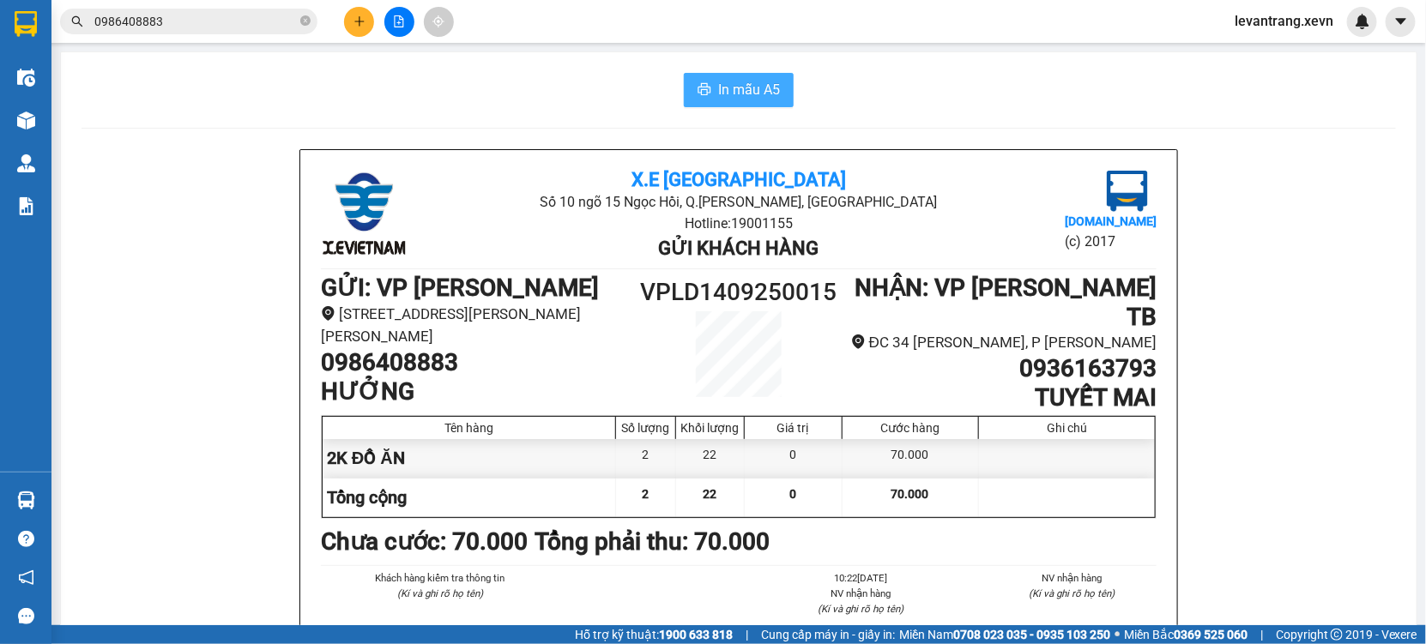
click at [782, 88] on button "In mẫu A5" at bounding box center [739, 90] width 110 height 34
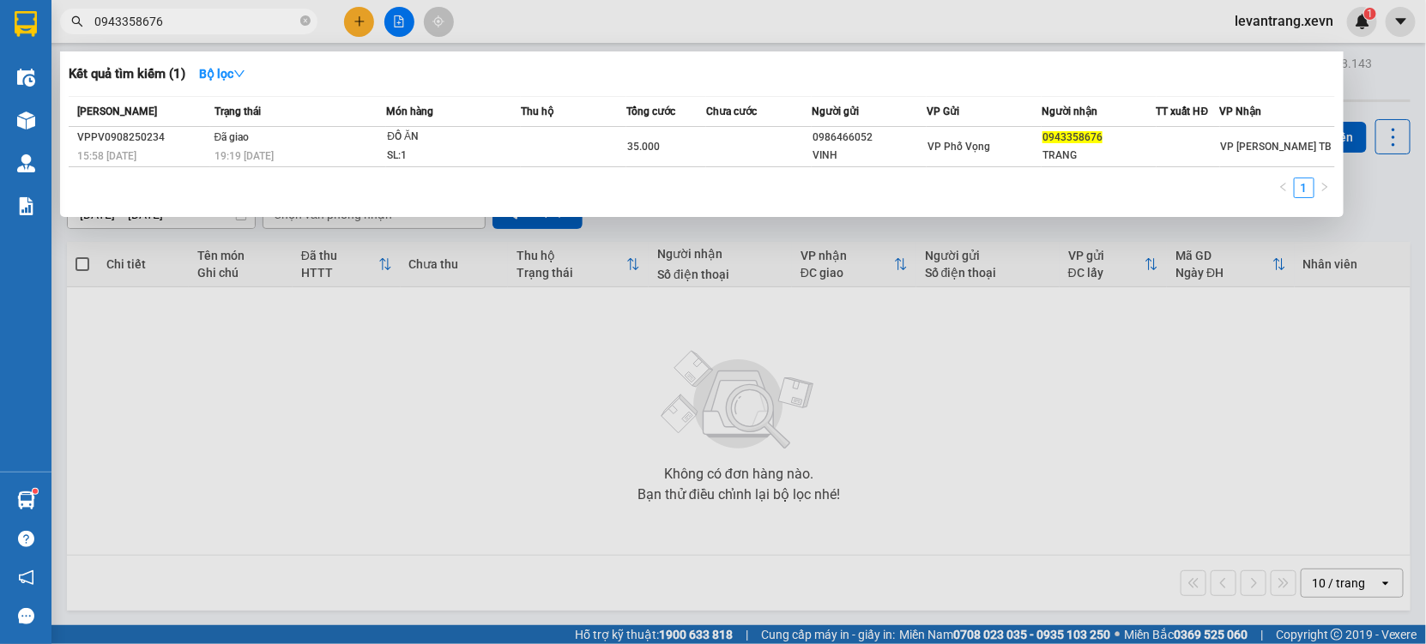
click at [311, 376] on div at bounding box center [713, 322] width 1426 height 644
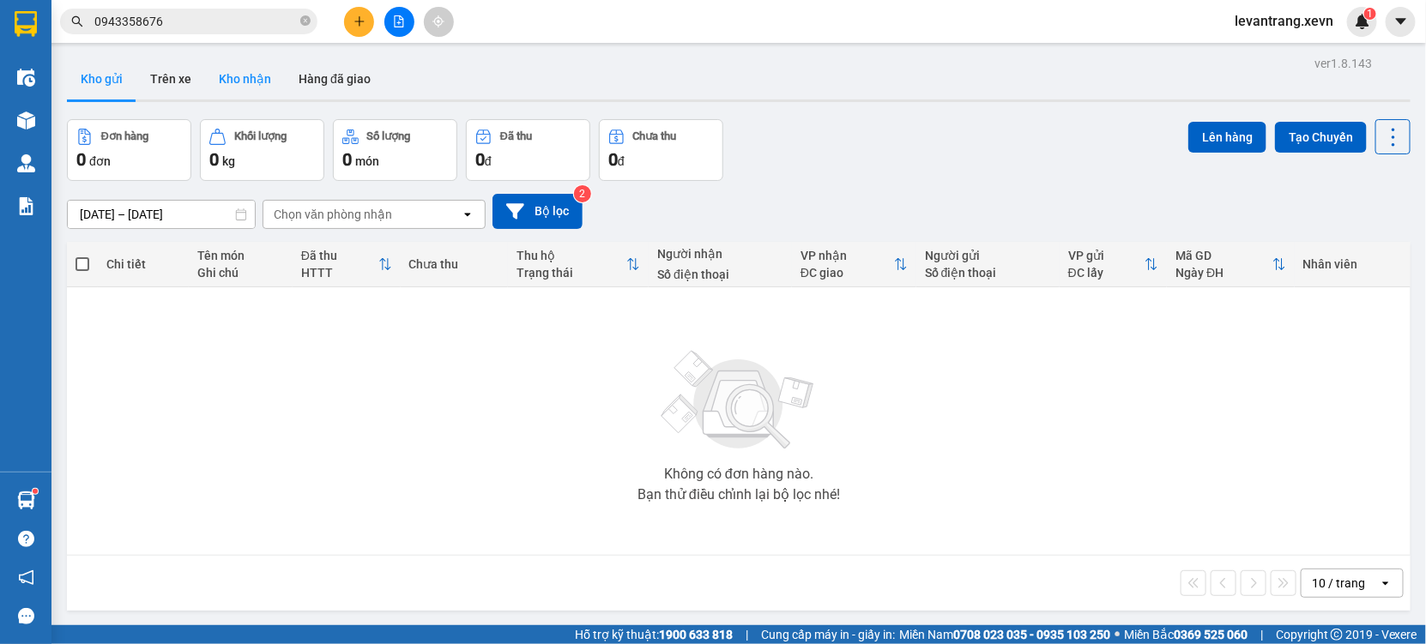
click at [240, 75] on button "Kho nhận" at bounding box center [245, 78] width 80 height 41
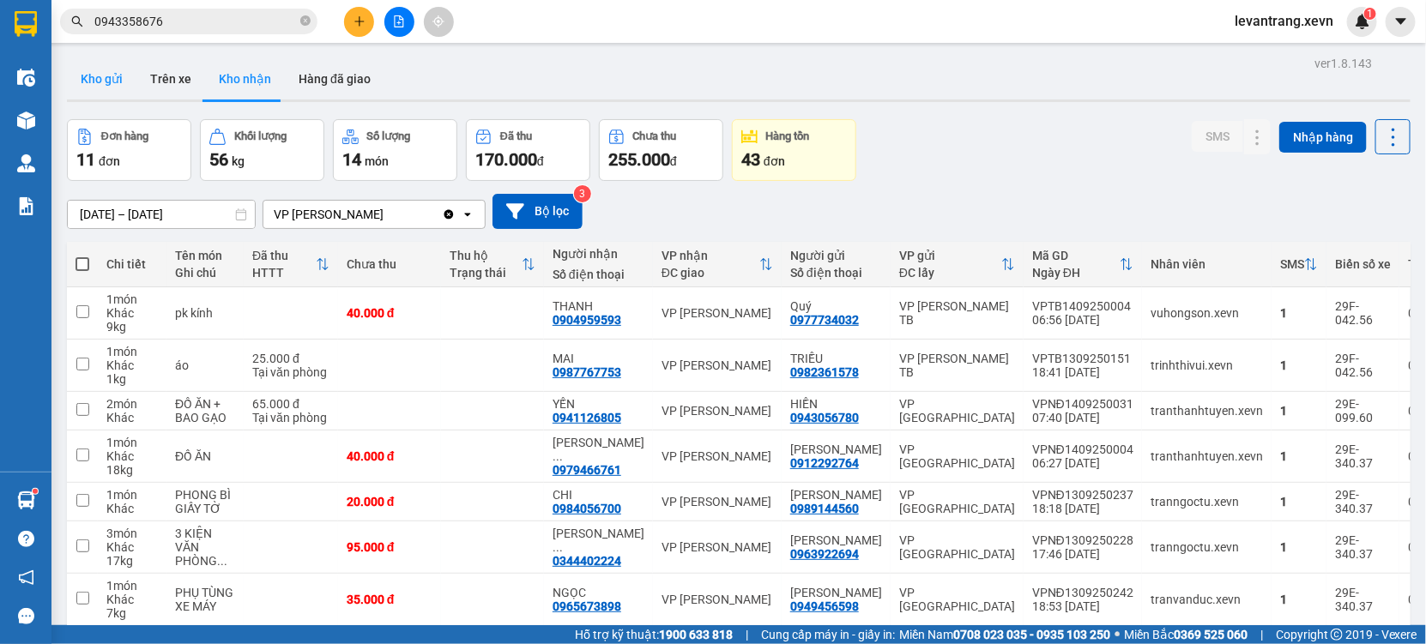
click at [96, 88] on button "Kho gửi" at bounding box center [101, 78] width 69 height 41
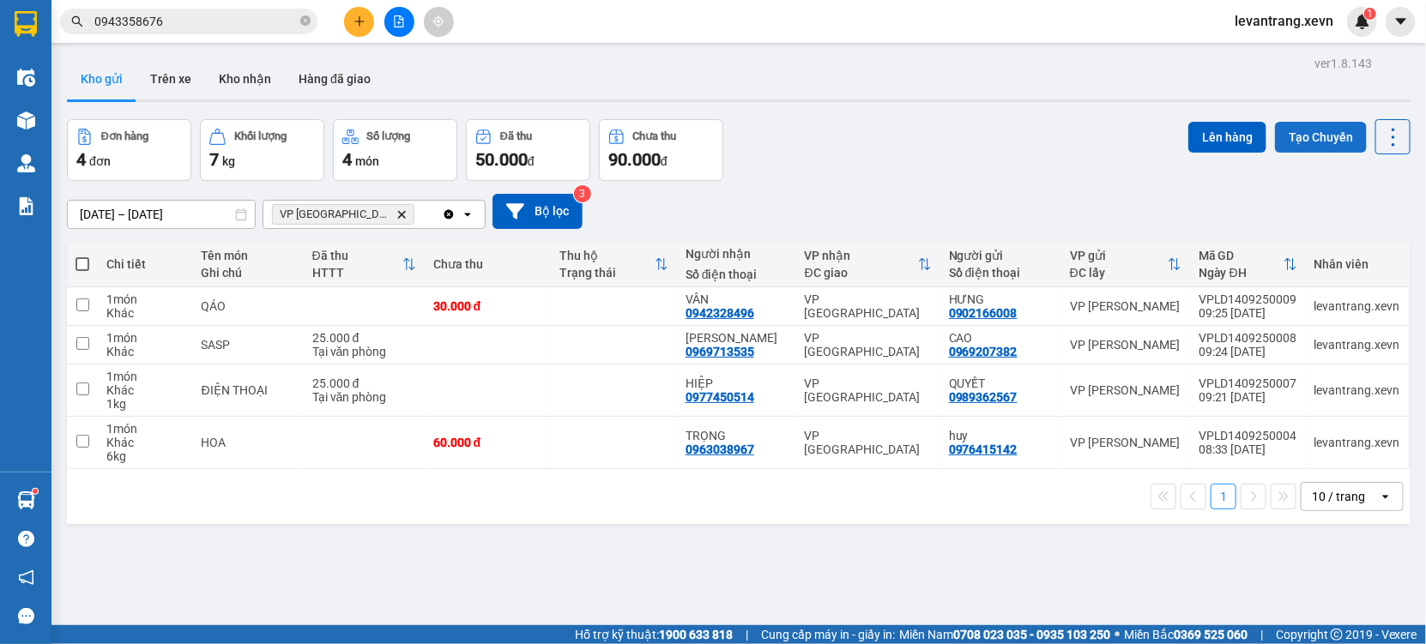
click at [1290, 134] on button "Tạo Chuyến" at bounding box center [1321, 137] width 92 height 31
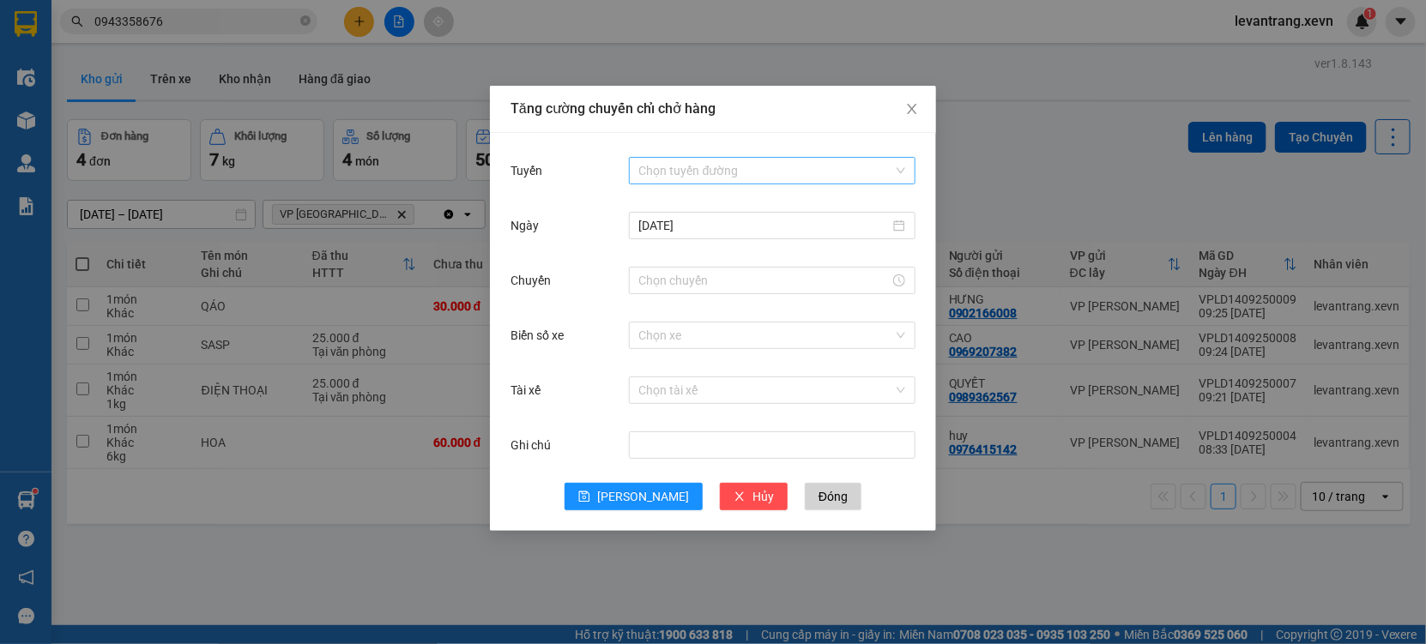
click at [729, 164] on input "Tuyến" at bounding box center [766, 171] width 254 height 26
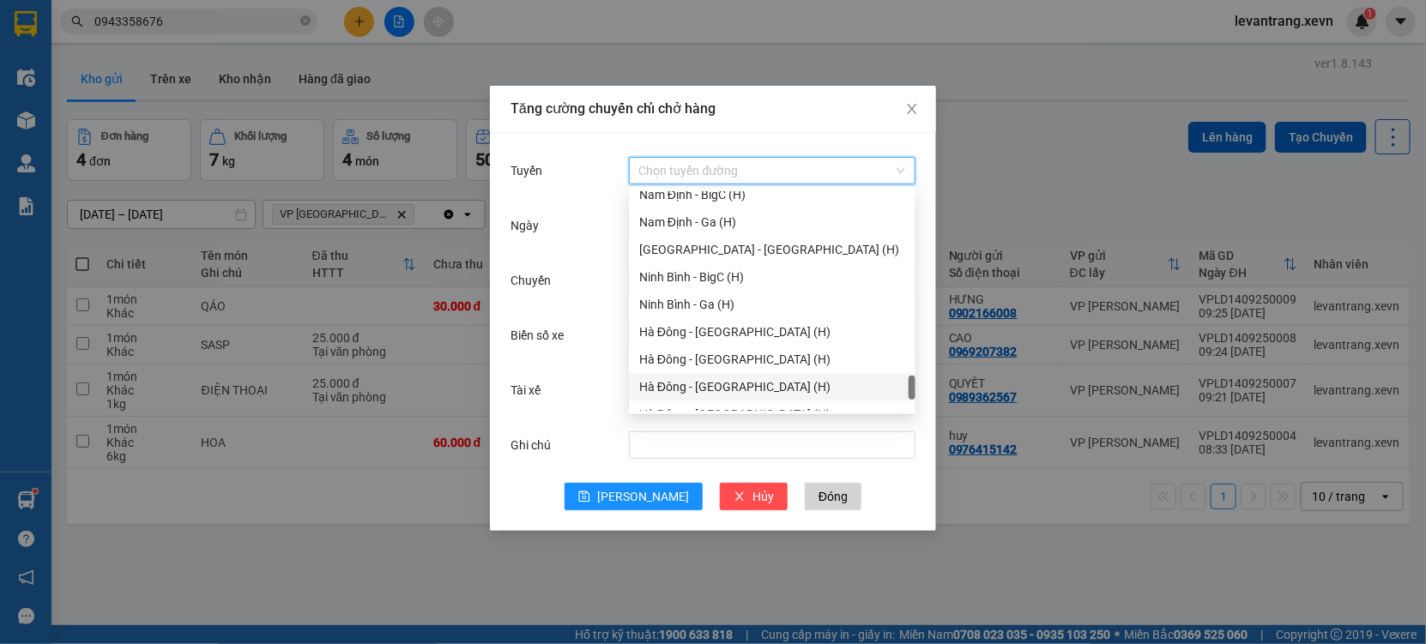
scroll to position [2250, 0]
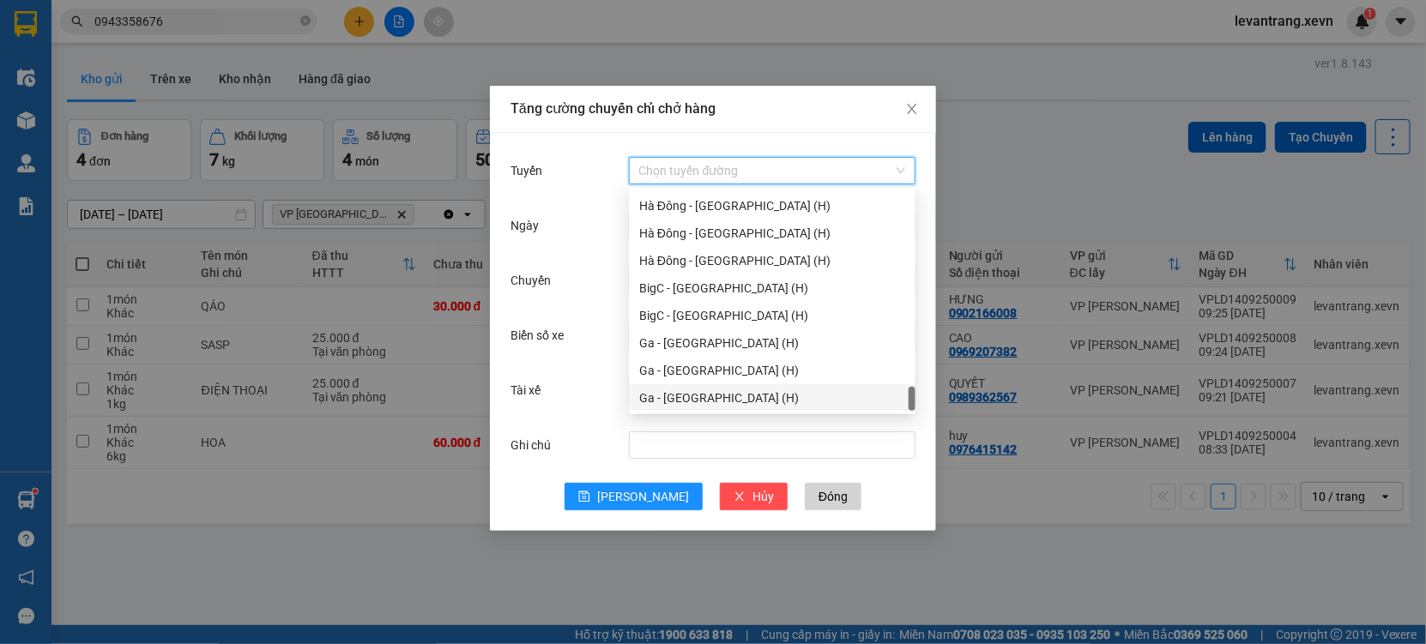
click at [690, 400] on div "Ga - [GEOGRAPHIC_DATA] (H)" at bounding box center [772, 398] width 266 height 19
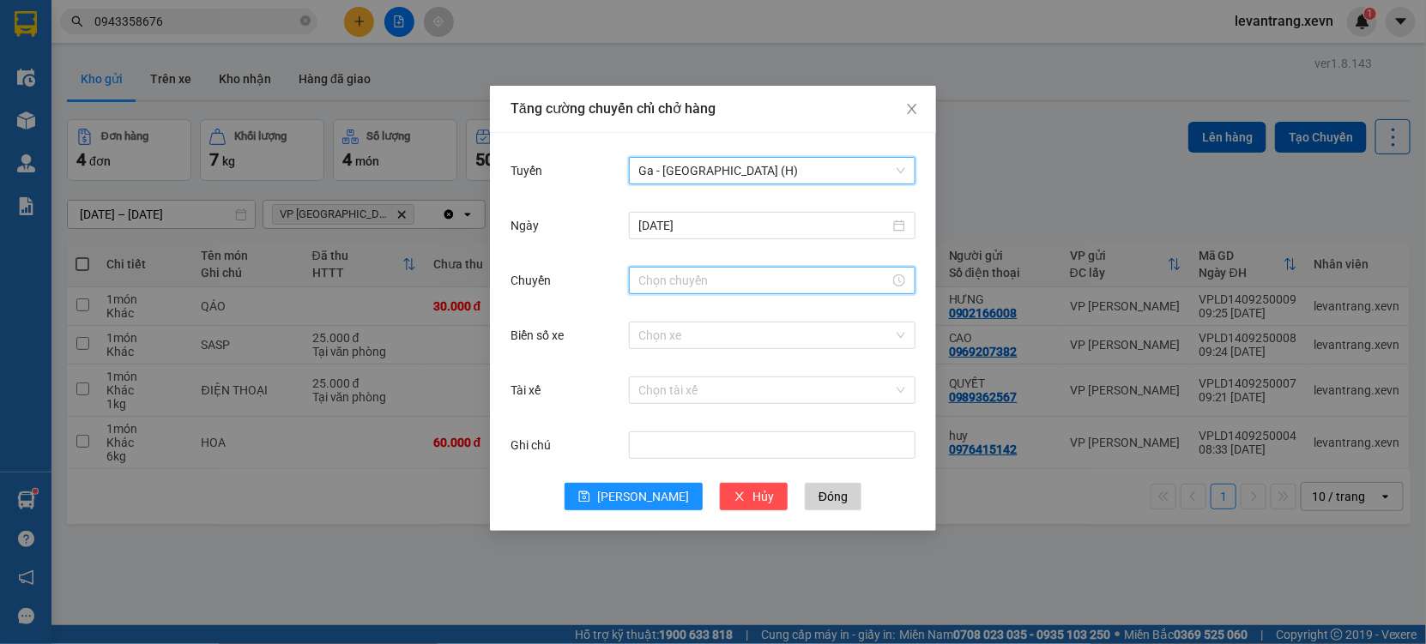
click at [687, 279] on input "Chuyến" at bounding box center [764, 280] width 250 height 19
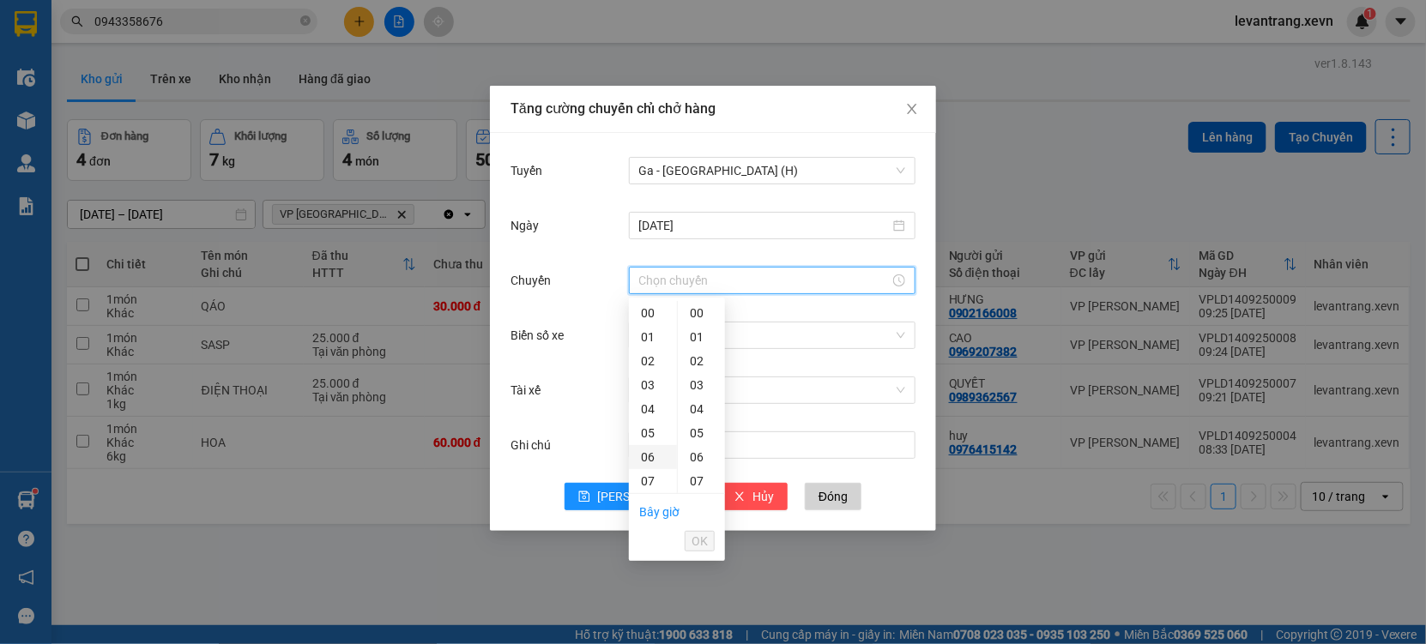
scroll to position [95, 0]
click at [652, 450] on div "10" at bounding box center [653, 458] width 48 height 24
type input "10:00"
click at [701, 540] on span "OK" at bounding box center [699, 541] width 16 height 19
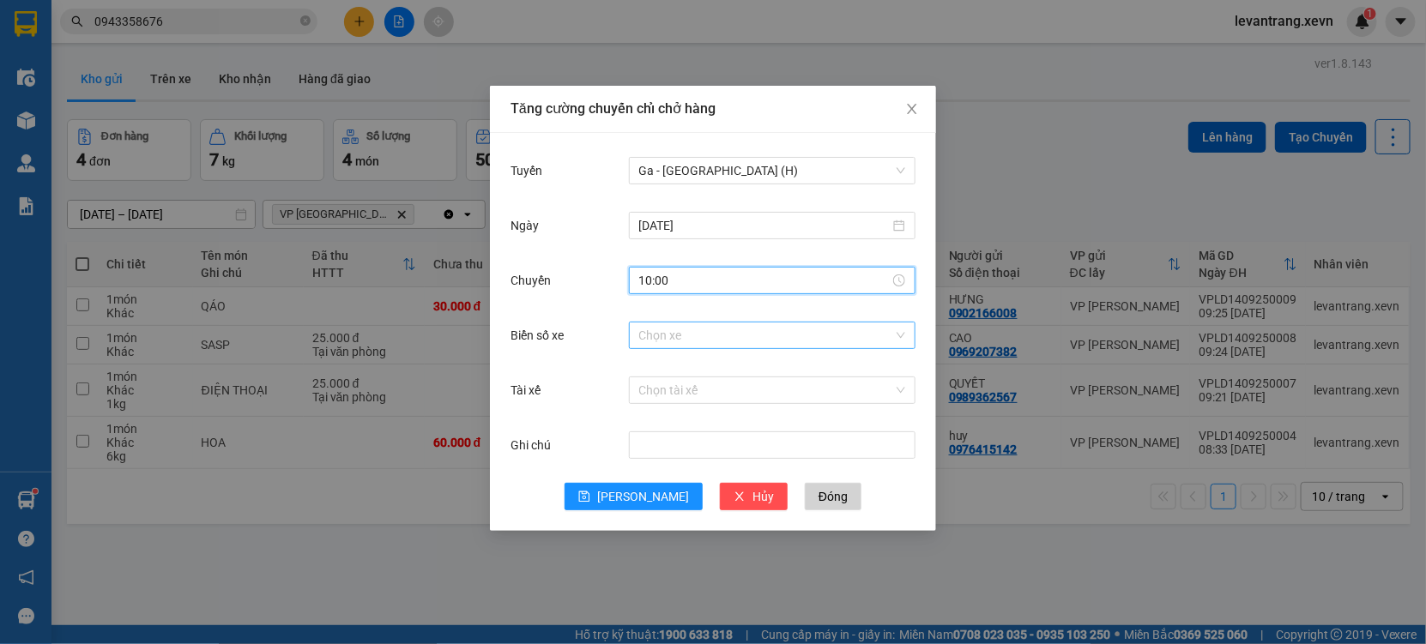
click at [662, 347] on input "Biển số xe" at bounding box center [766, 336] width 254 height 26
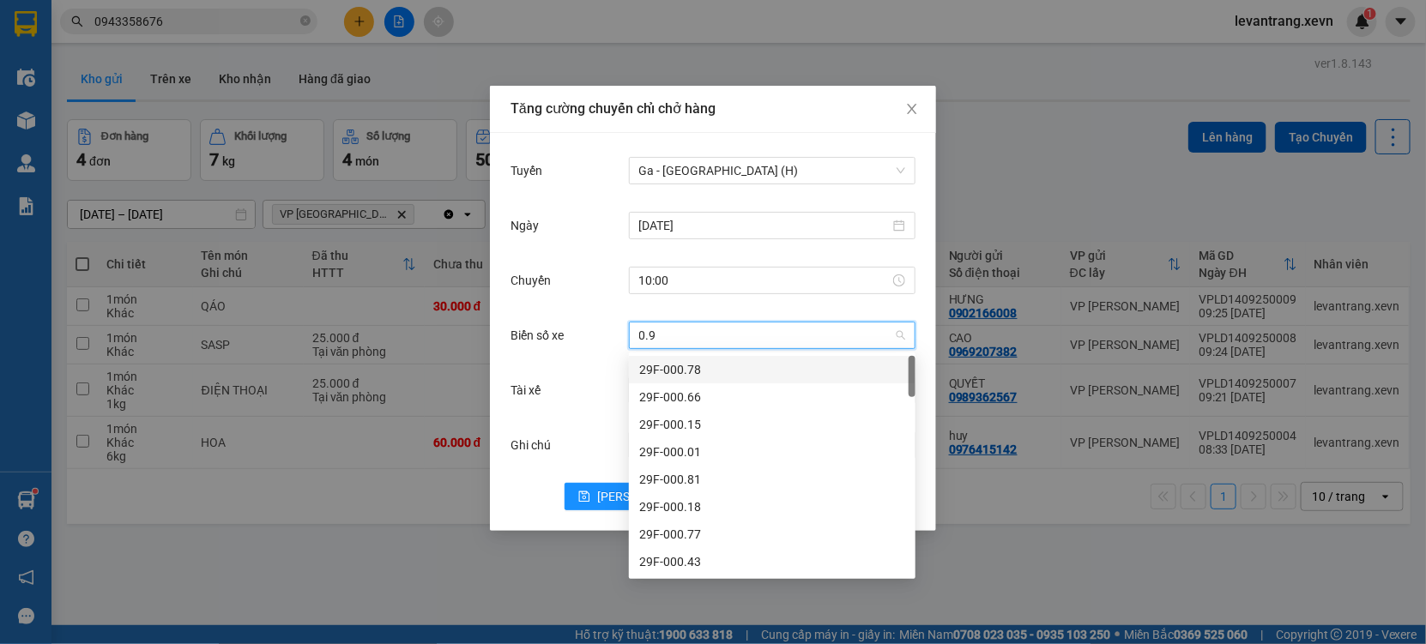
type input "0.91"
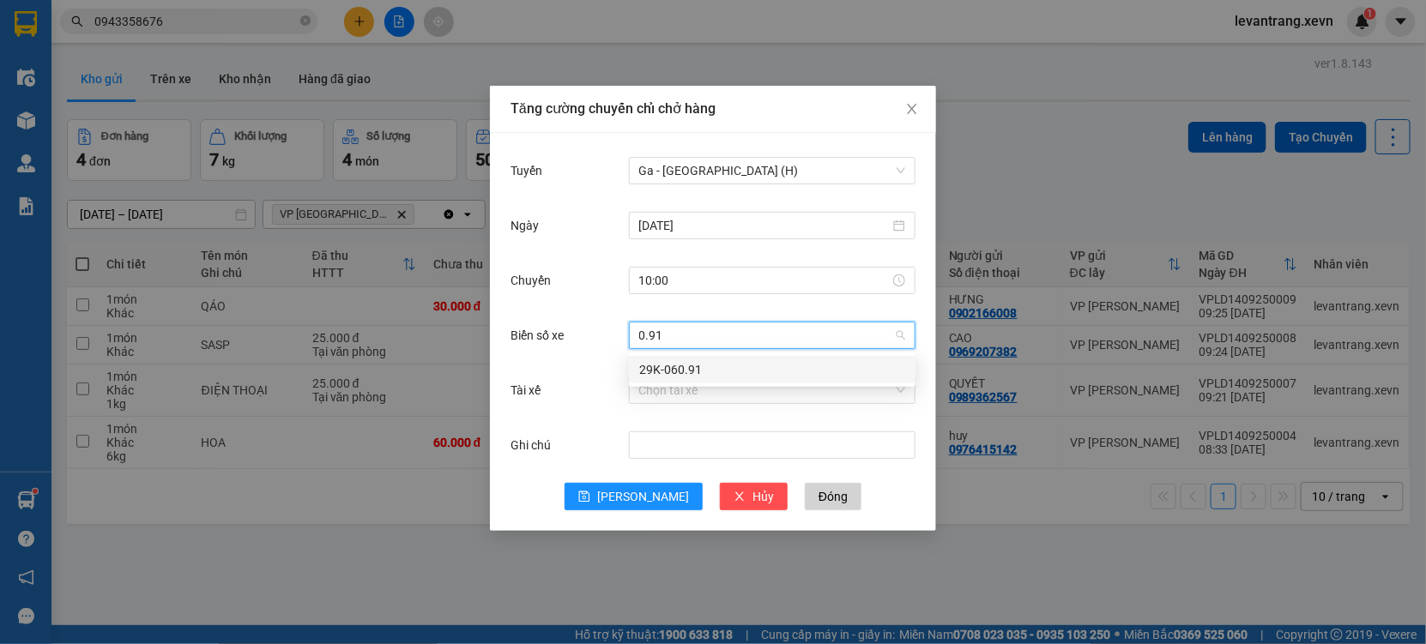
click at [698, 357] on div "29K-060.91" at bounding box center [772, 369] width 286 height 27
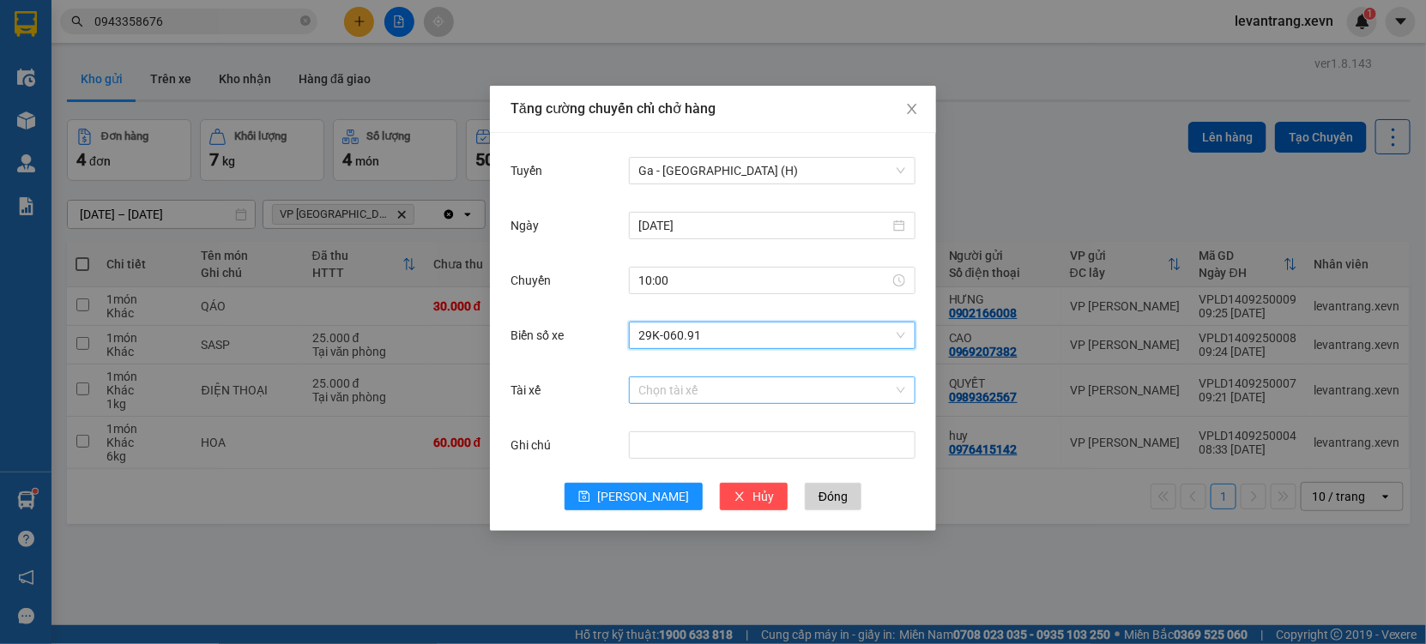
click at [679, 391] on input "Tài xế" at bounding box center [766, 390] width 254 height 26
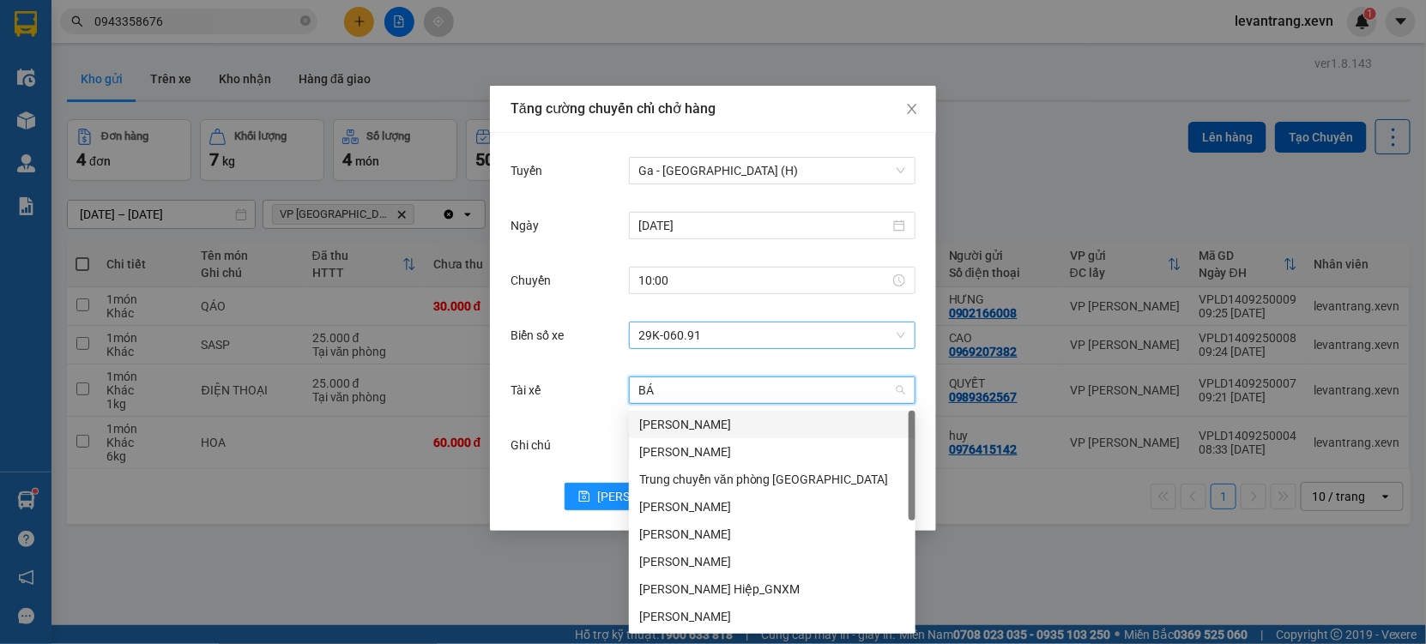
type input "BÁ"
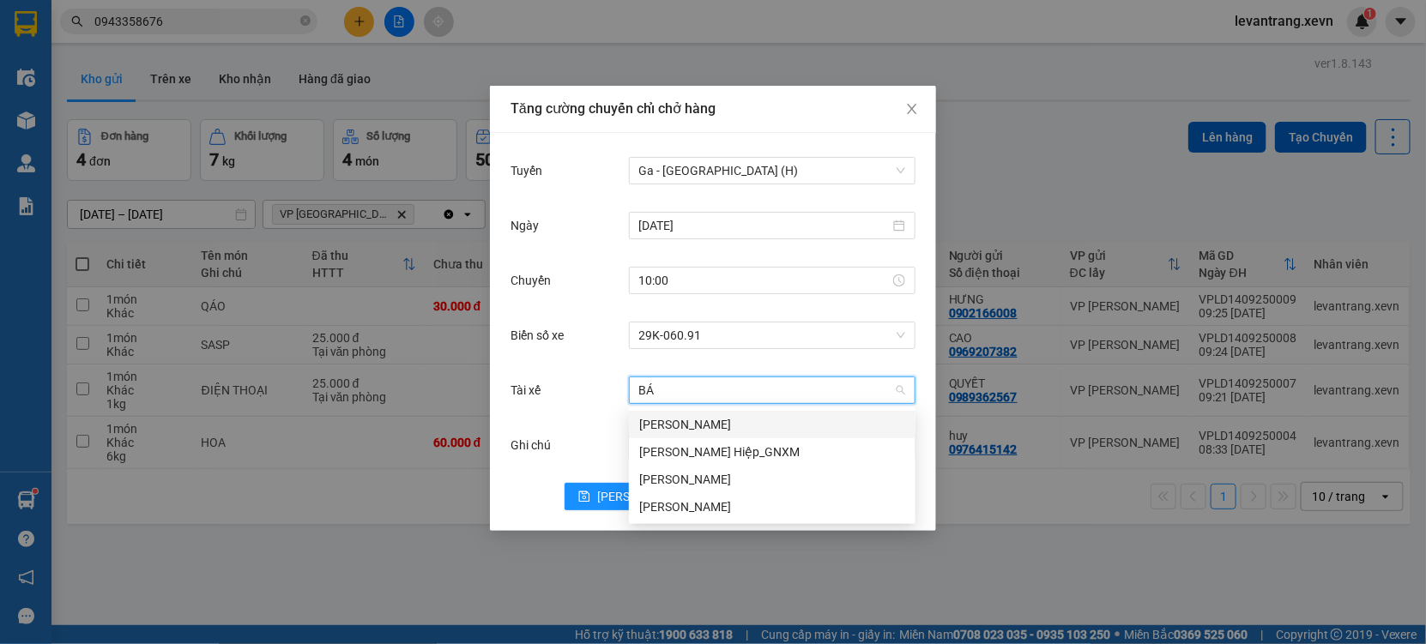
click at [670, 427] on div "[PERSON_NAME]" at bounding box center [772, 424] width 266 height 19
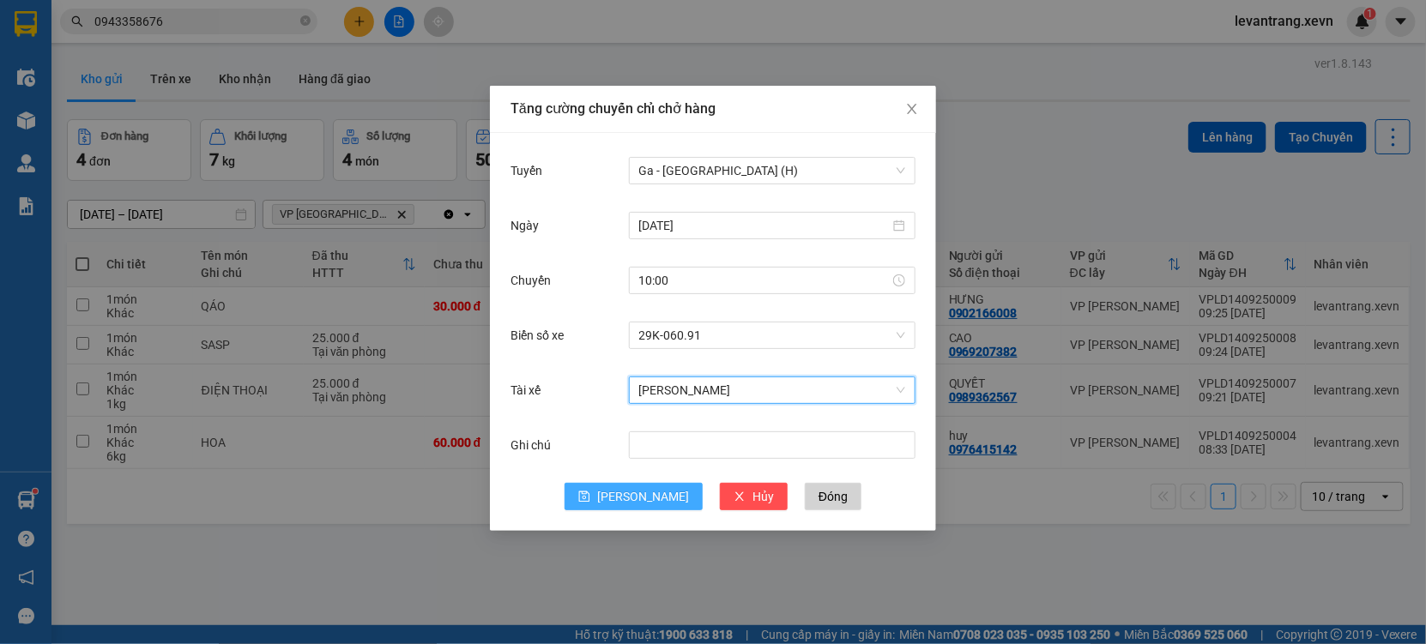
click at [630, 488] on button "[PERSON_NAME]" at bounding box center [633, 496] width 138 height 27
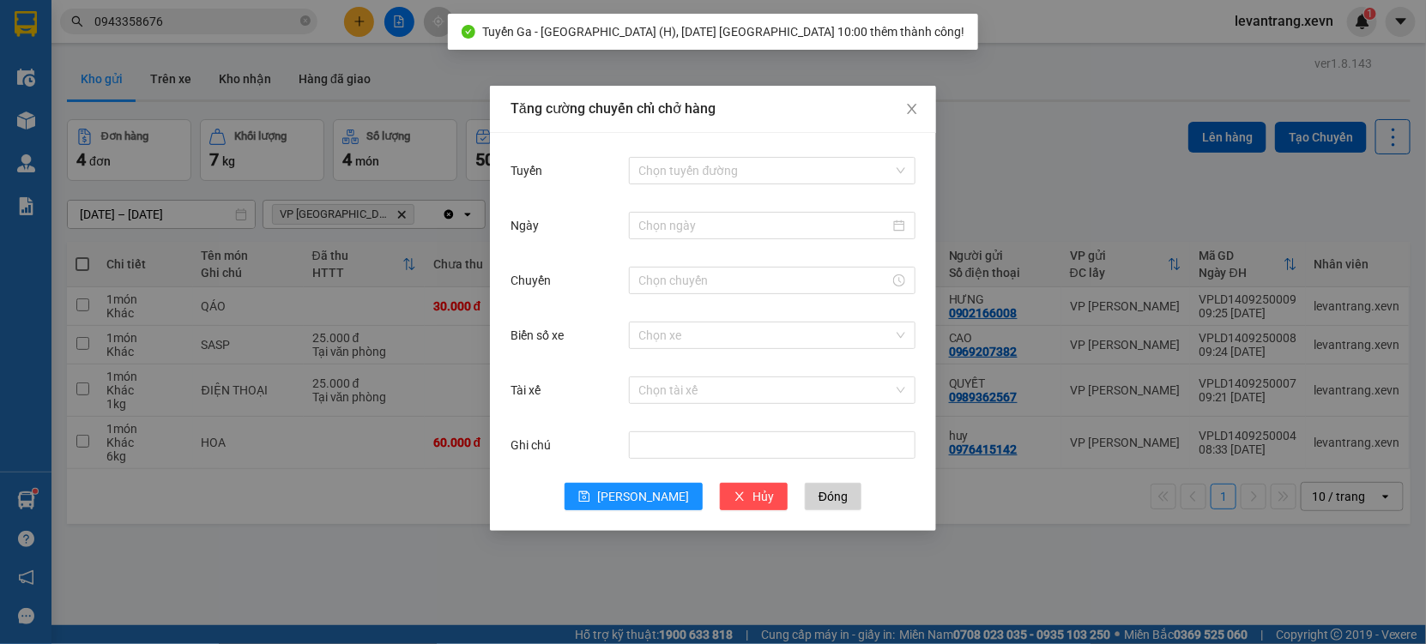
drag, startPoint x: 189, startPoint y: 573, endPoint x: 108, endPoint y: 337, distance: 249.3
click at [186, 569] on div "Tăng cường chuyến chỉ chở hàng Tuyến Chọn tuyến đường Ngày Chuyến Biển số xe Ch…" at bounding box center [713, 322] width 1426 height 644
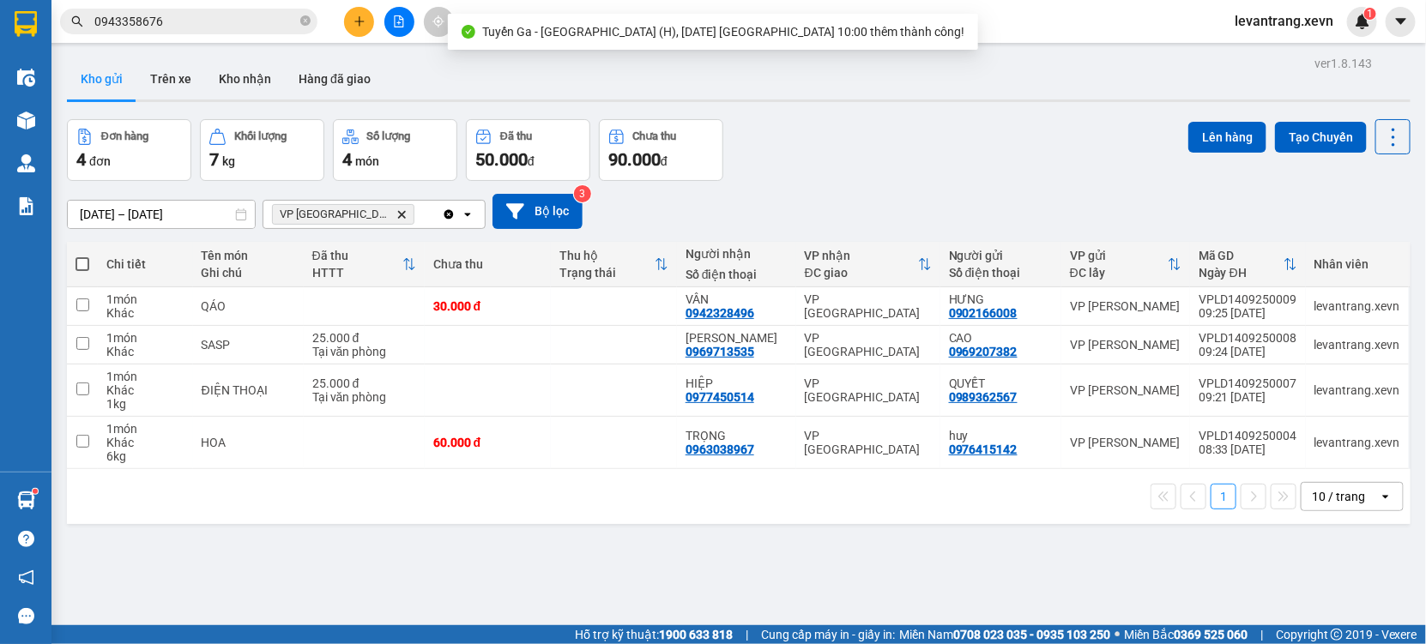
click at [72, 258] on th at bounding box center [82, 264] width 31 height 45
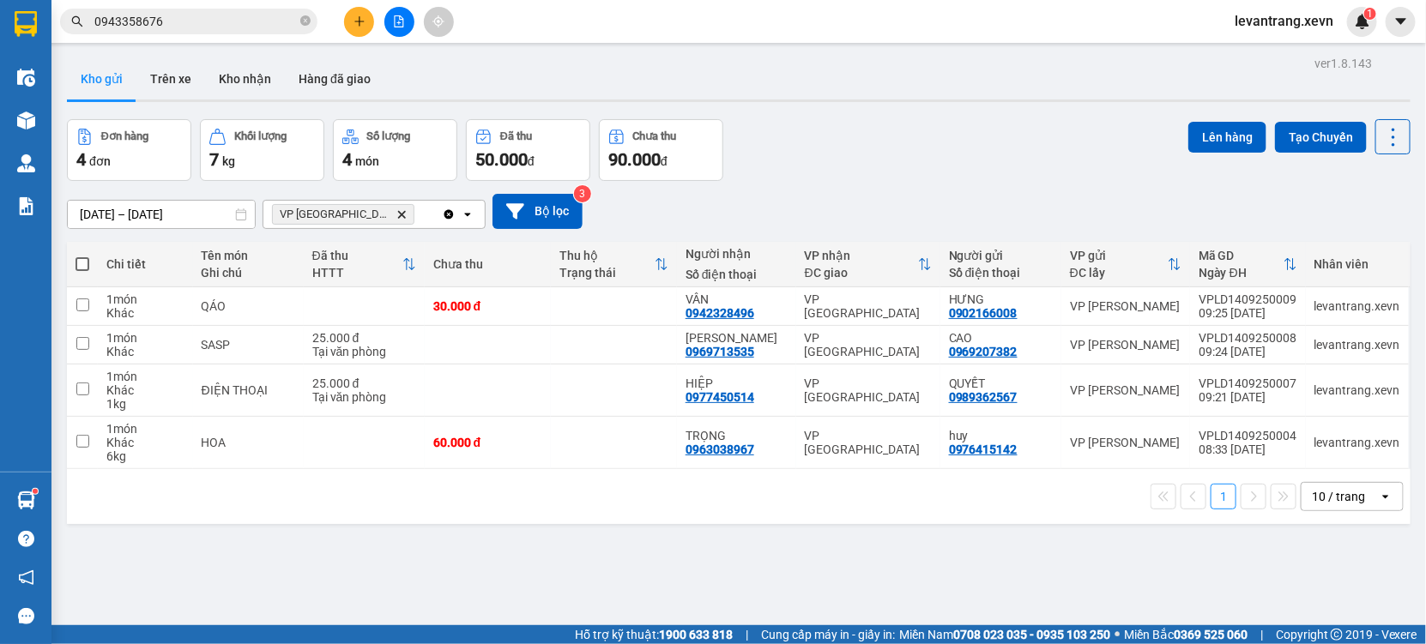
click at [78, 262] on span at bounding box center [82, 264] width 14 height 14
click at [82, 256] on input "checkbox" at bounding box center [82, 256] width 0 height 0
checkbox input "true"
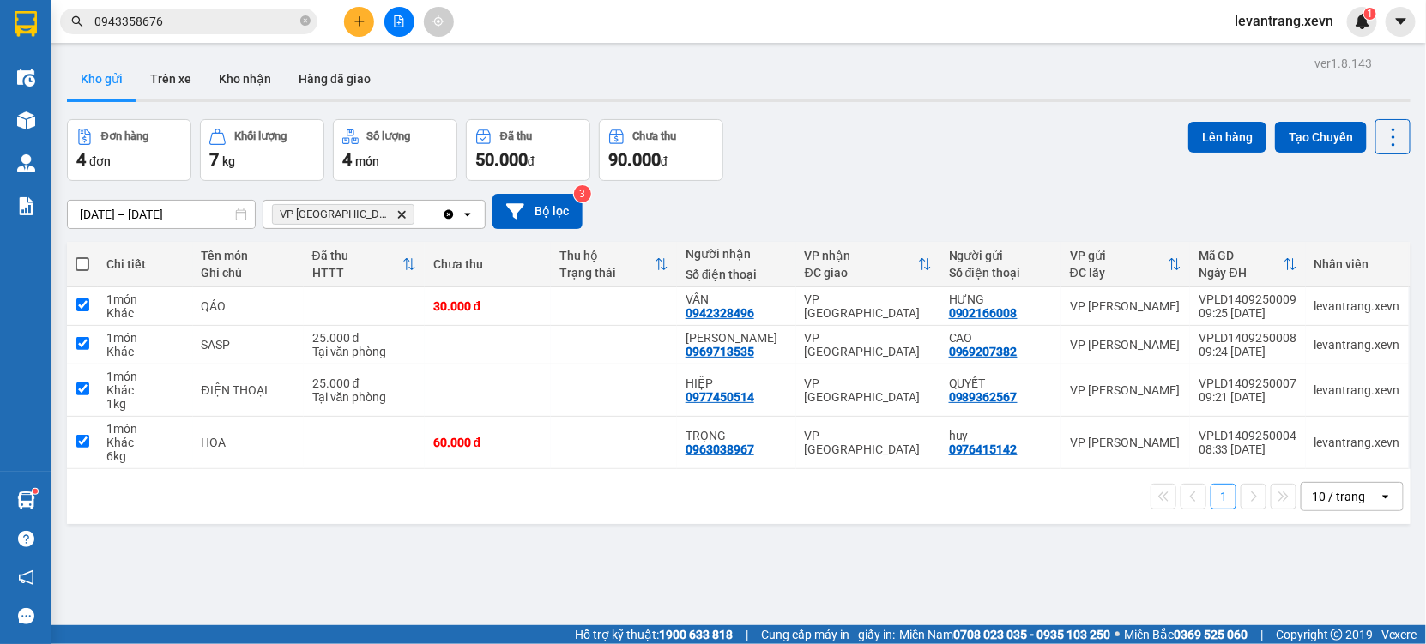
checkbox input "true"
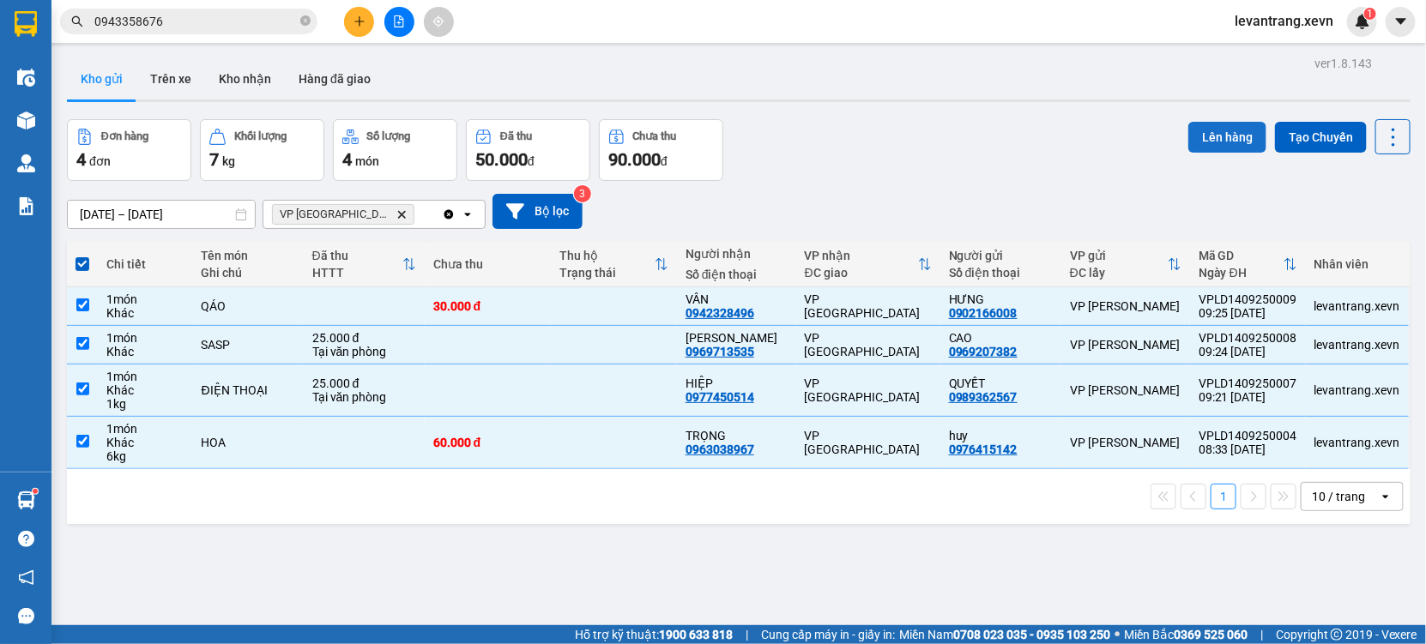
click at [1239, 131] on button "Lên hàng" at bounding box center [1227, 137] width 78 height 31
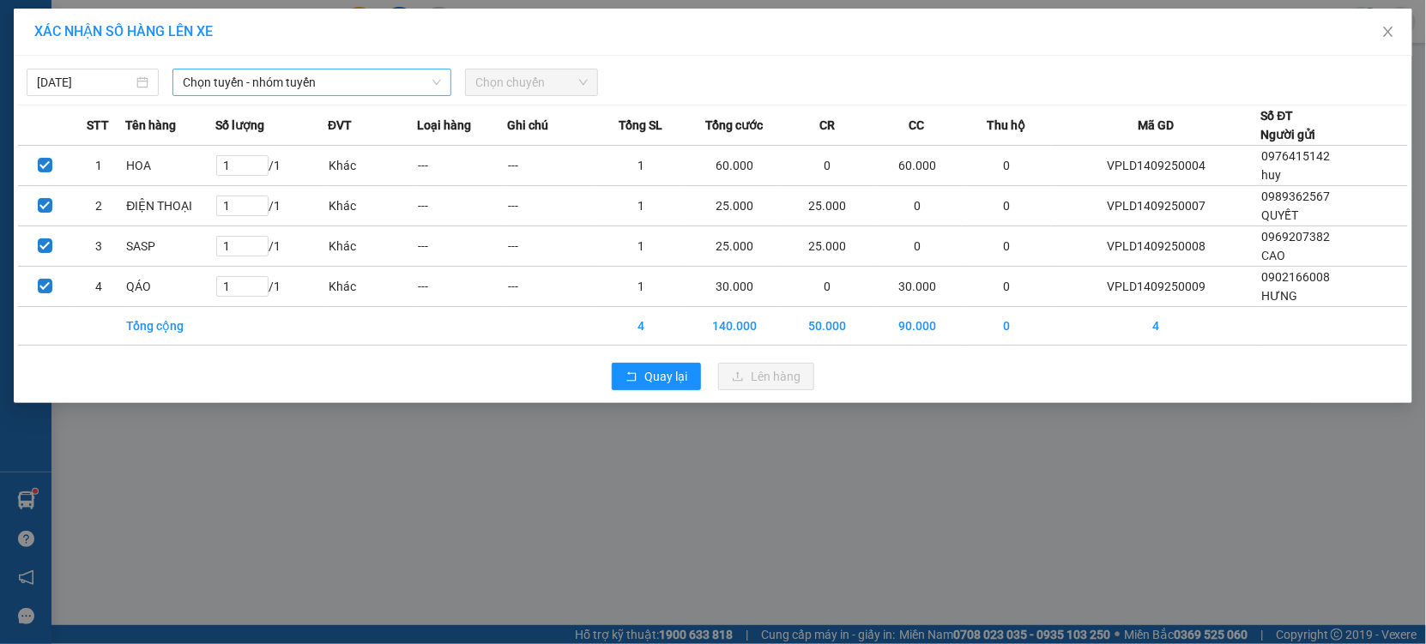
click at [295, 92] on span "Chọn tuyến - nhóm tuyến" at bounding box center [312, 82] width 258 height 26
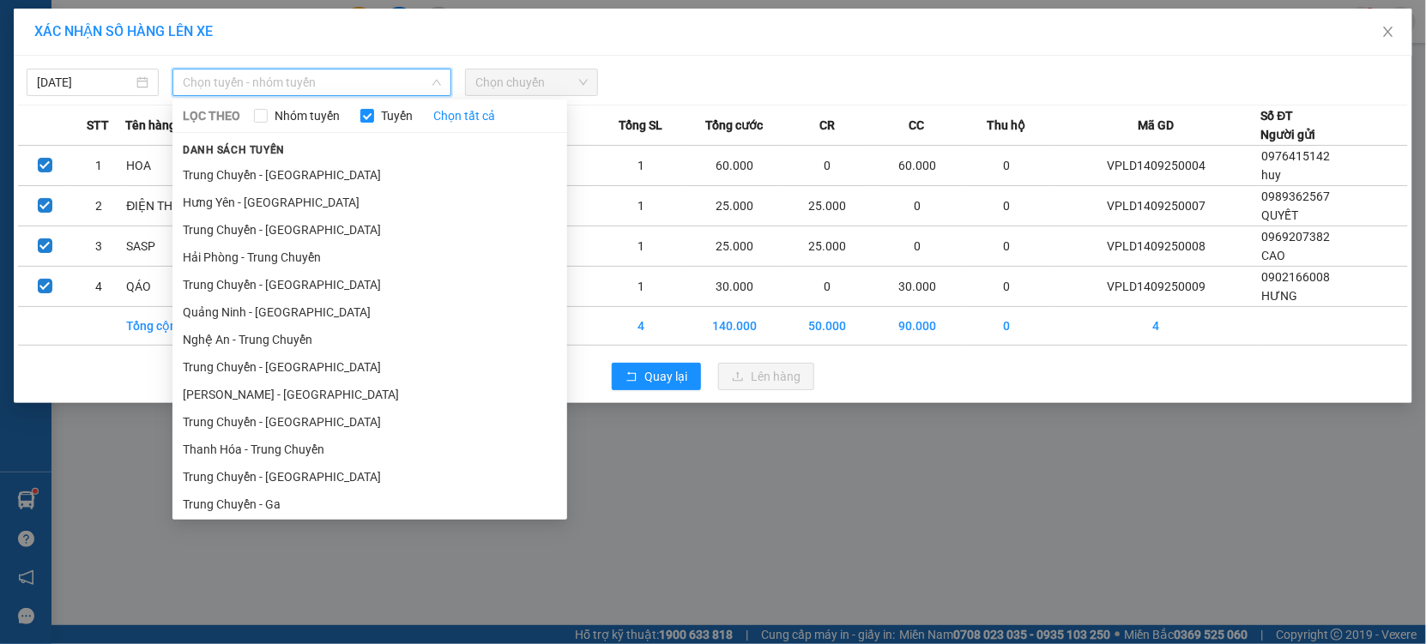
scroll to position [2115, 0]
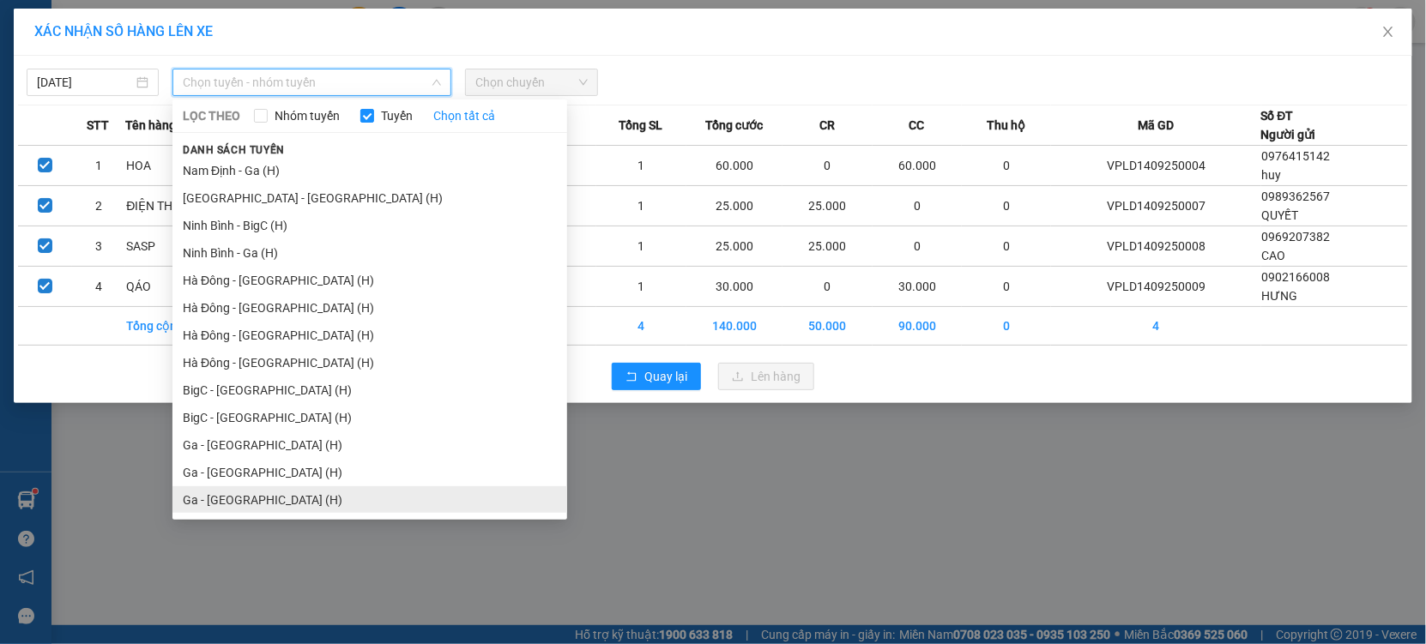
click at [220, 507] on li "Ga - [GEOGRAPHIC_DATA] (H)" at bounding box center [369, 499] width 395 height 27
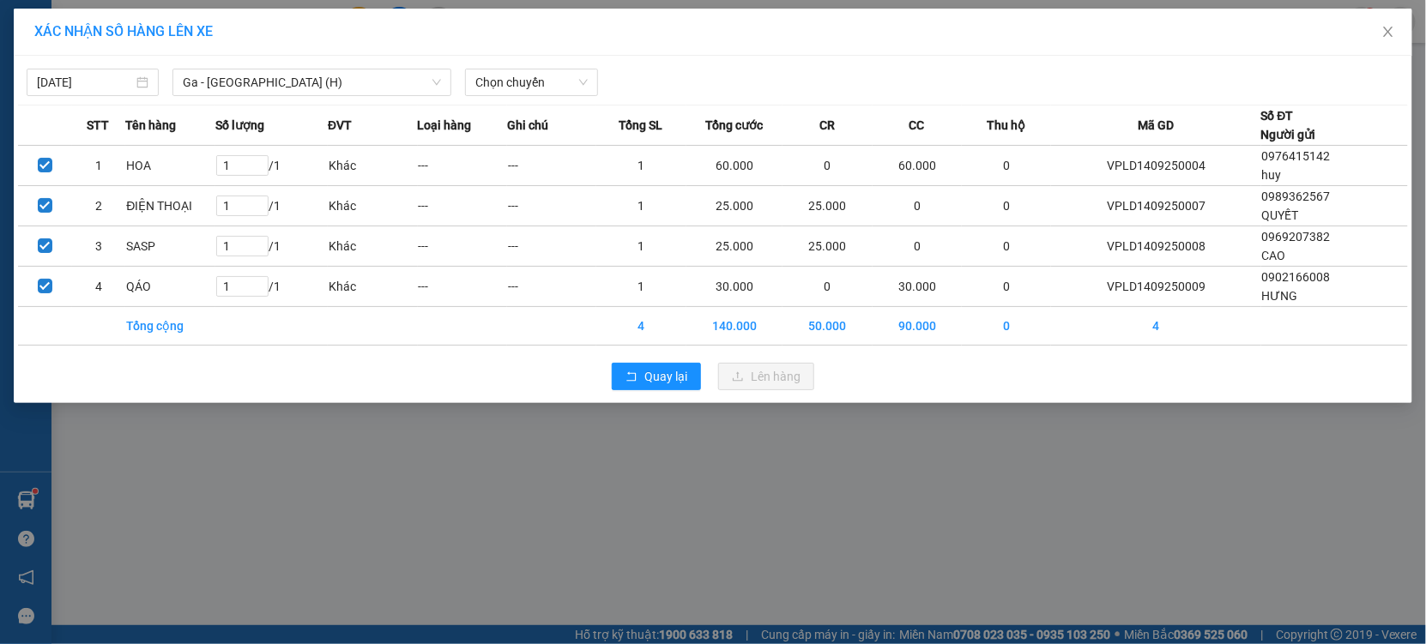
click at [523, 65] on div "14/09/2025 Ga - Ninh Bình (H) LỌC THEO Nhóm tuyến Tuyến Chọn tất cả Danh sách t…" at bounding box center [713, 78] width 1390 height 36
click at [525, 86] on span "Chọn chuyến" at bounding box center [531, 82] width 112 height 26
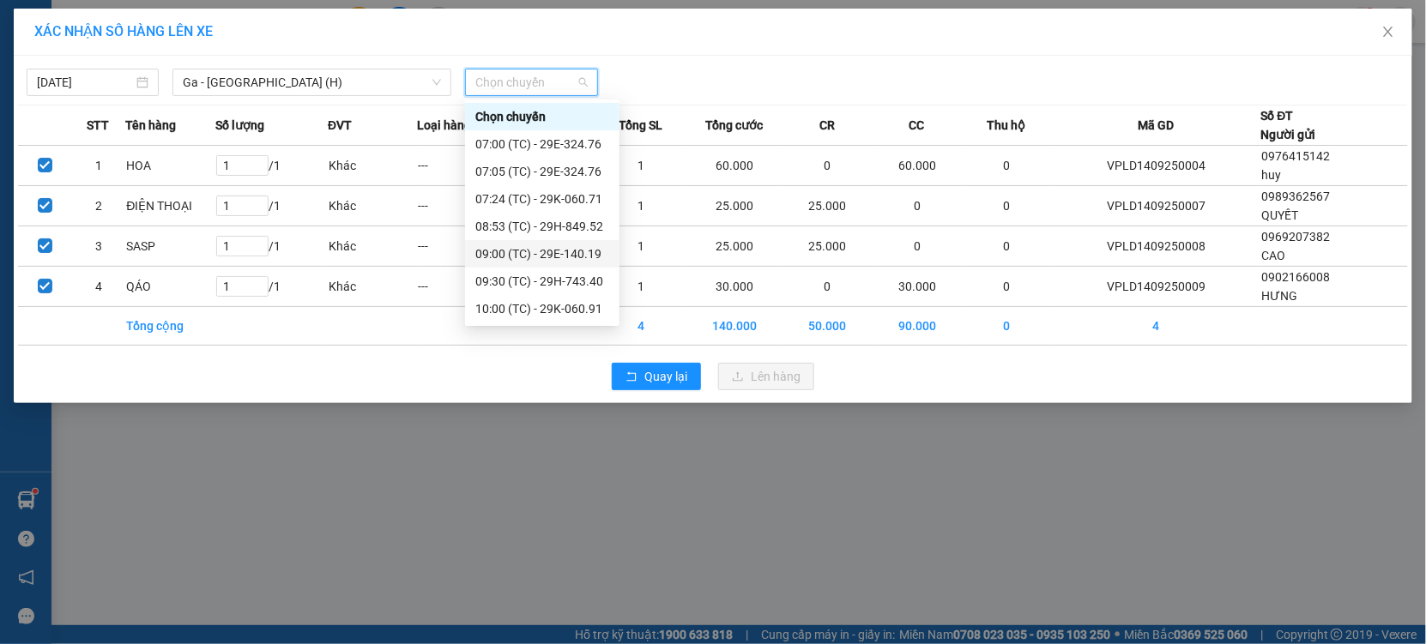
scroll to position [27, 0]
click at [546, 283] on div "10:00 (TC) - 29K-060.91" at bounding box center [542, 282] width 134 height 19
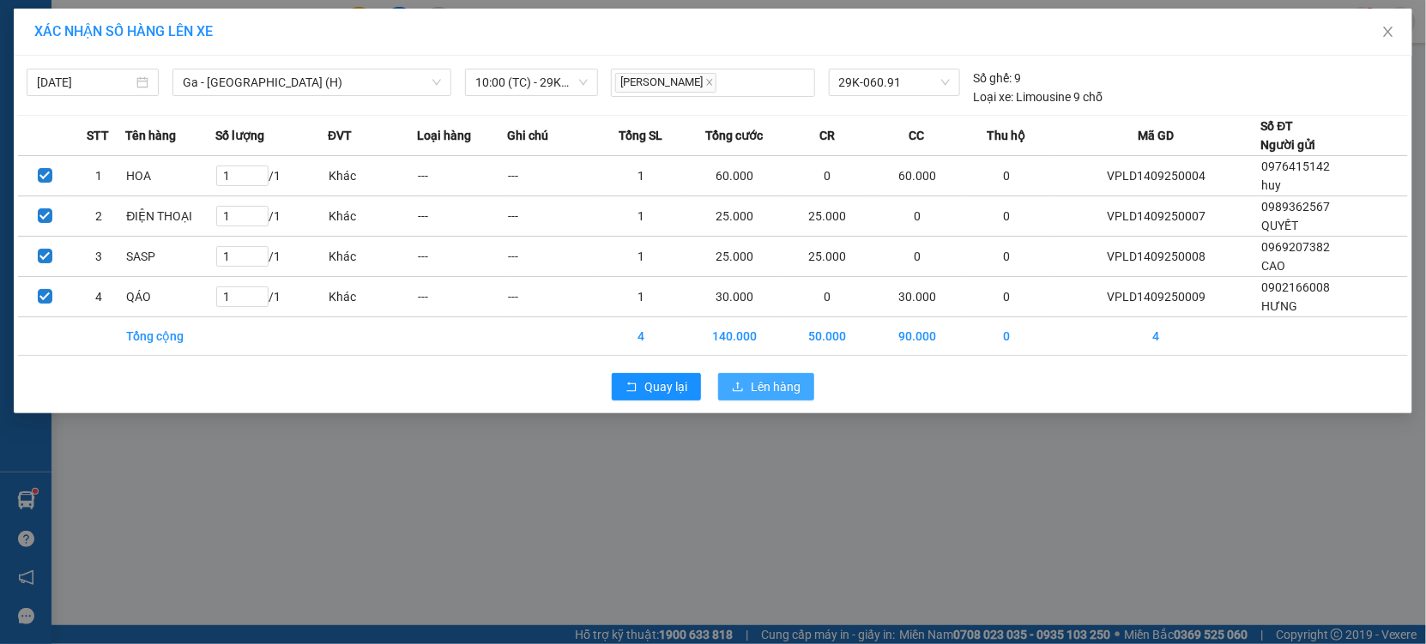
click at [748, 380] on button "Lên hàng" at bounding box center [766, 386] width 96 height 27
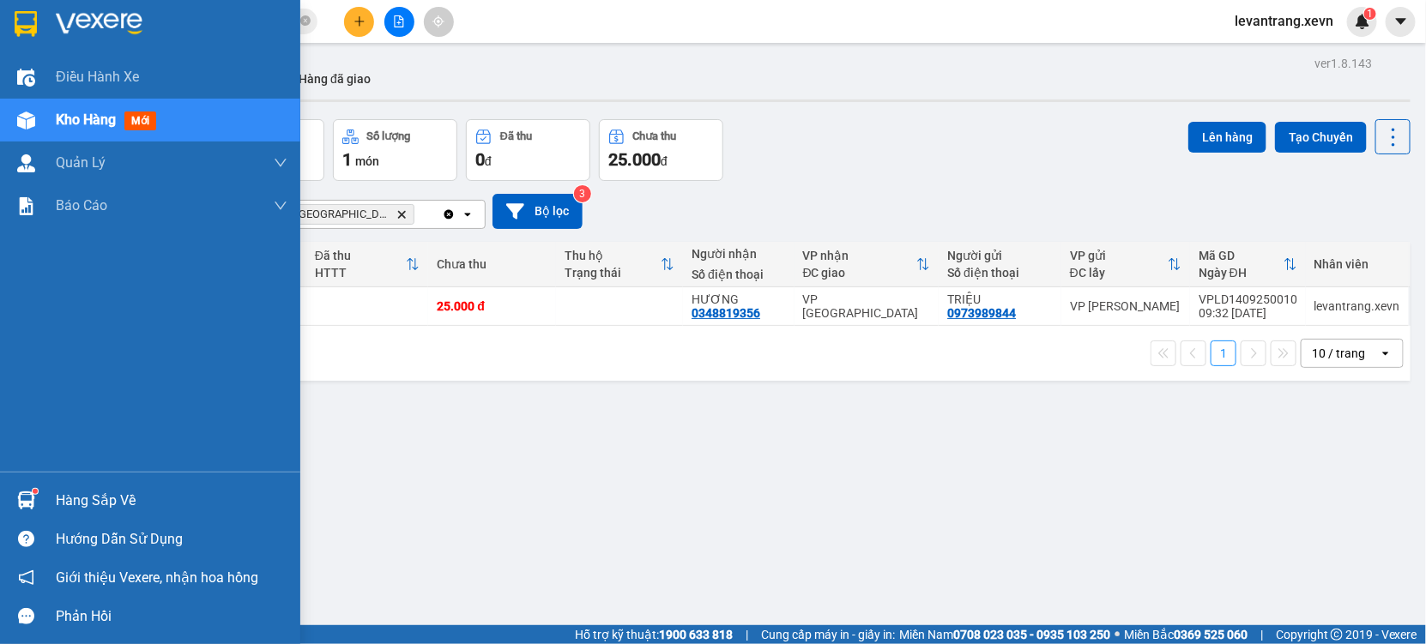
click at [31, 509] on img at bounding box center [26, 501] width 18 height 18
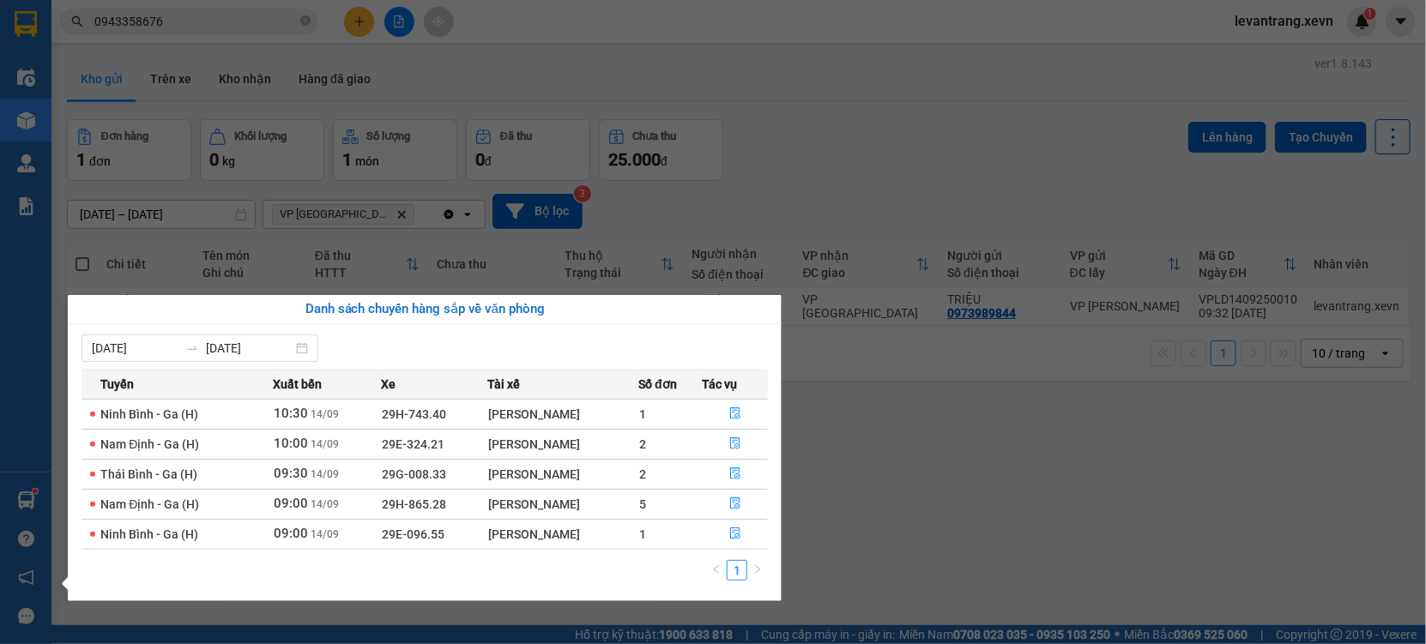
click at [951, 435] on section "Kết quả tìm kiếm ( 1 ) Bộ lọc Mã ĐH Trạng thái Món hàng Thu hộ Tổng cước Chưa c…" at bounding box center [713, 322] width 1426 height 644
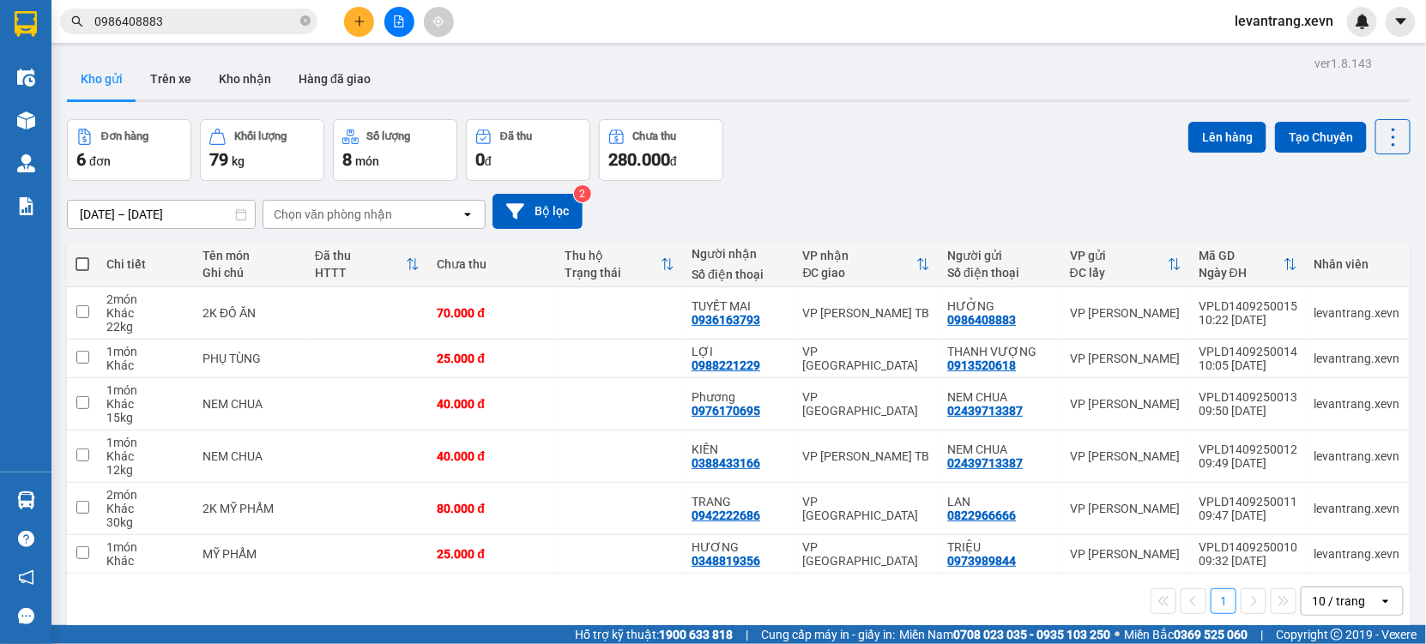
click at [176, 7] on div "Kết quả tìm kiếm ( 39 ) Bộ lọc Thuộc VP này [PERSON_NAME] thái Món hàng Thu hộ …" at bounding box center [167, 22] width 335 height 30
click at [172, 25] on input "0986408883" at bounding box center [195, 21] width 202 height 19
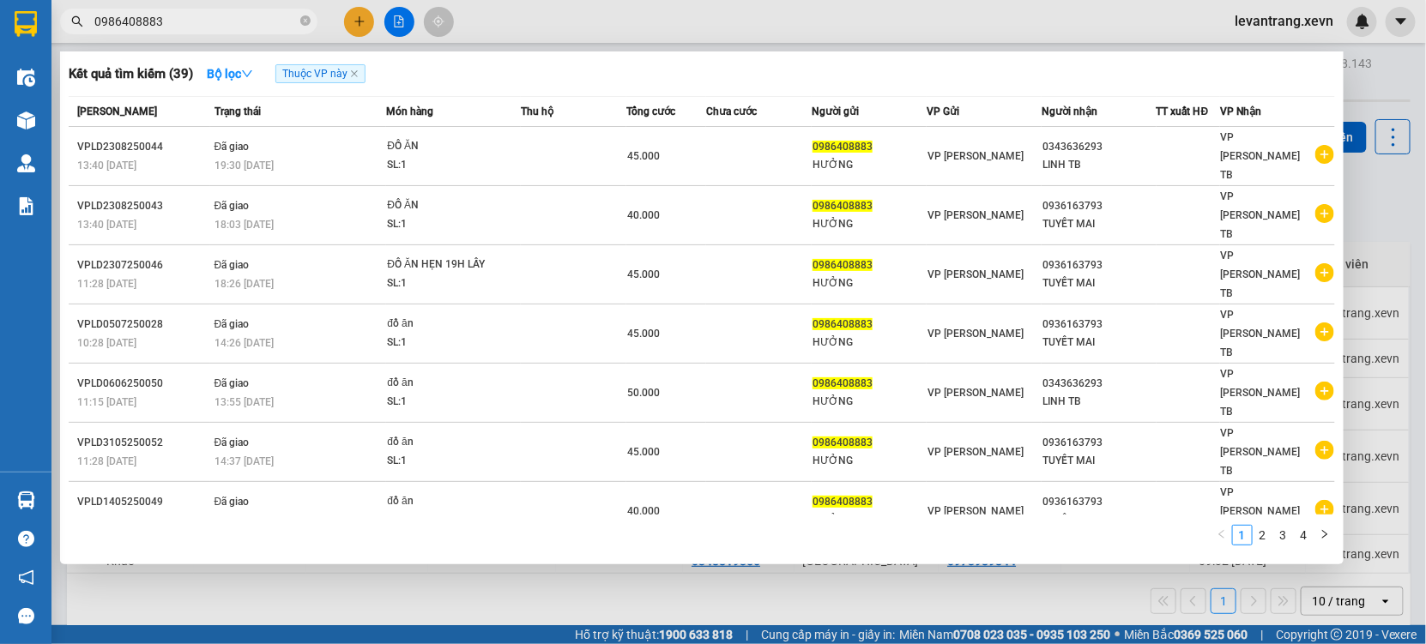
click at [172, 25] on input "0986408883" at bounding box center [195, 21] width 202 height 19
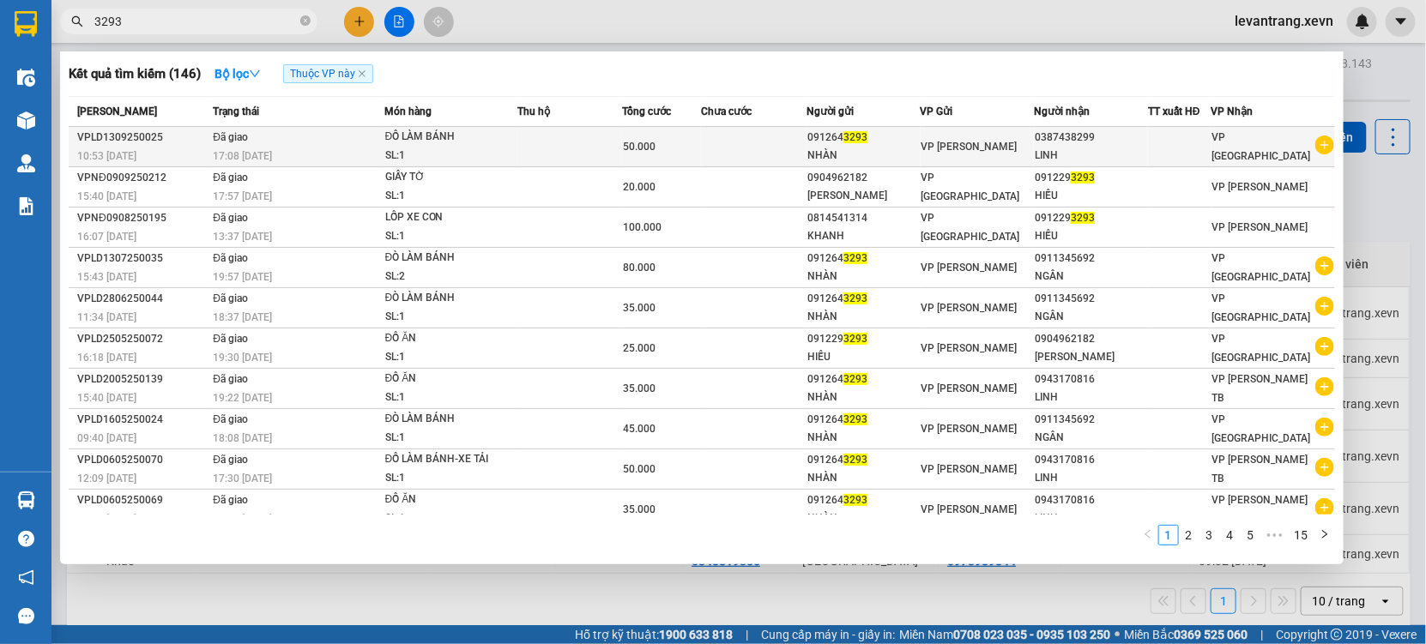
type input "3293"
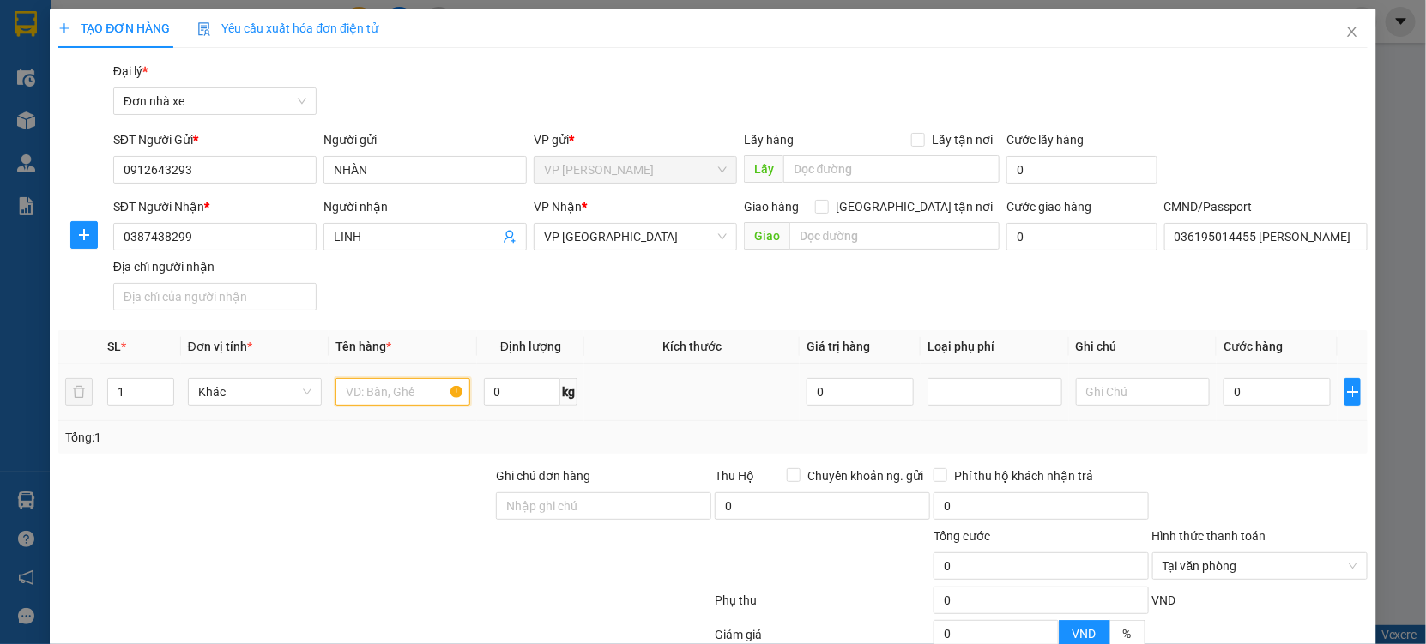
click at [348, 395] on input "text" at bounding box center [402, 391] width 135 height 27
type input "ĐÒ LÀM BÁNH XT"
click at [1260, 389] on input "0" at bounding box center [1276, 391] width 107 height 27
type input "41"
type input "006"
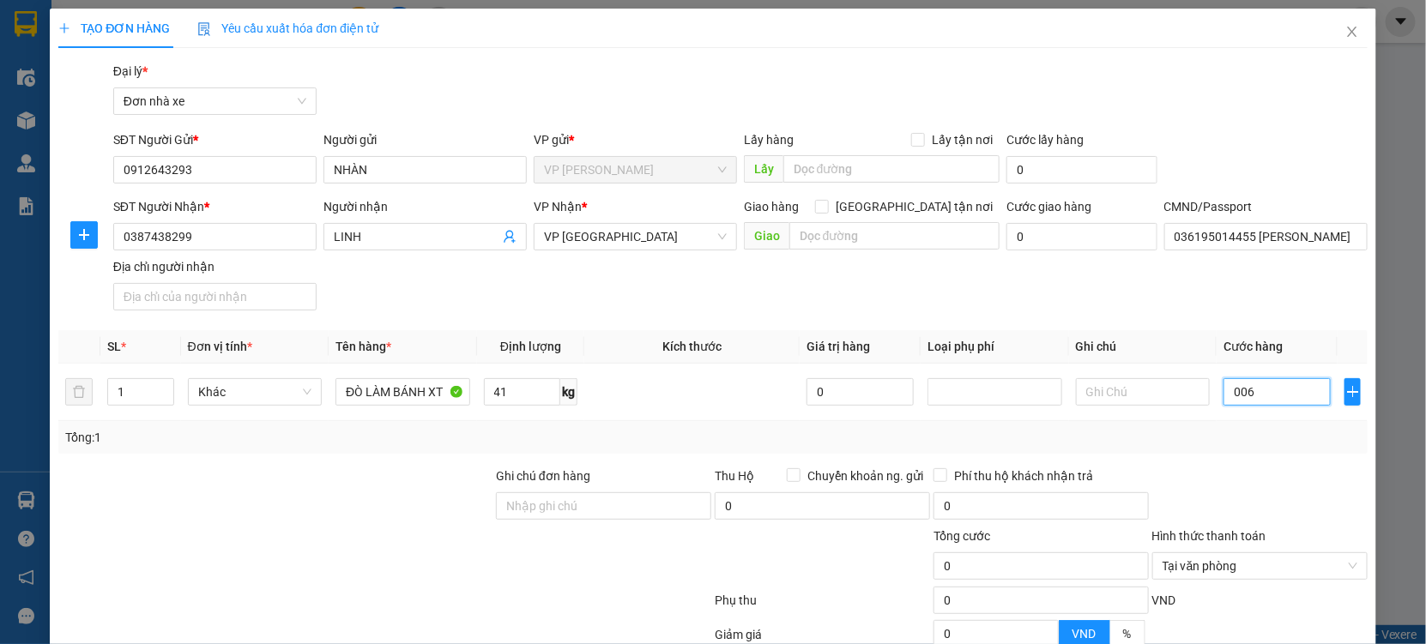
type input "6"
type input "0.060"
type input "60"
click at [1263, 481] on div at bounding box center [1259, 497] width 219 height 60
type input "60.000"
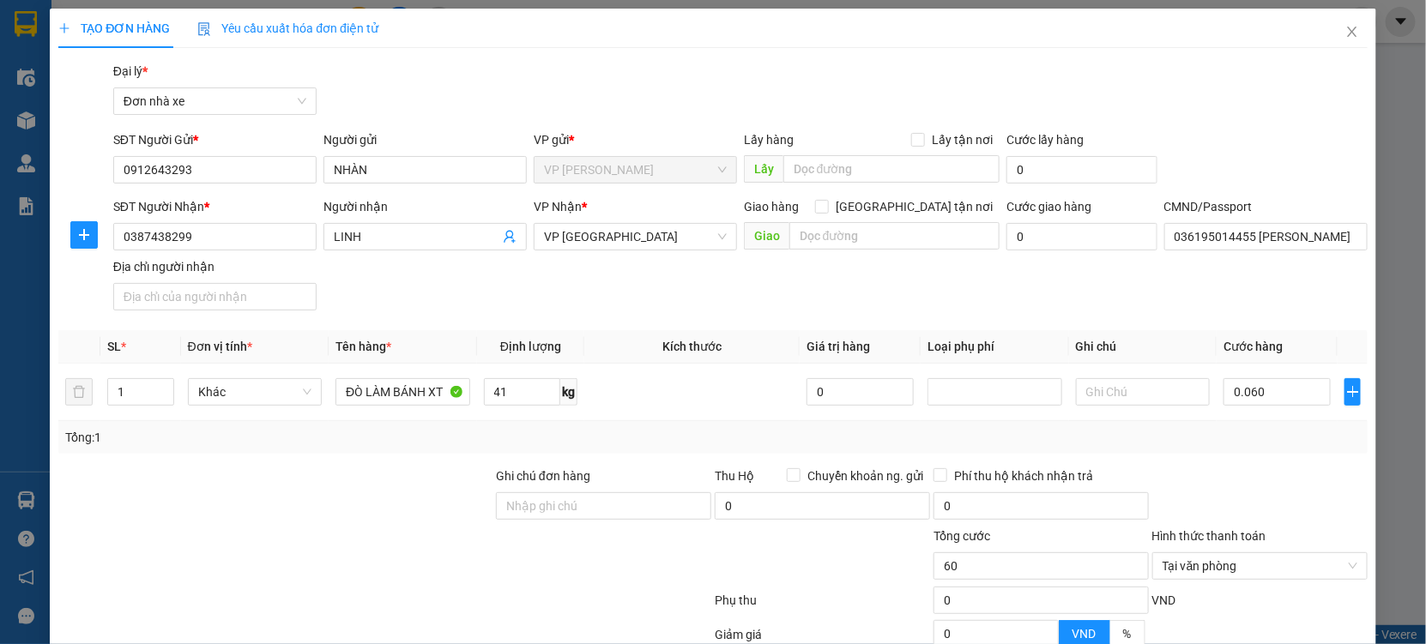
type input "60.000"
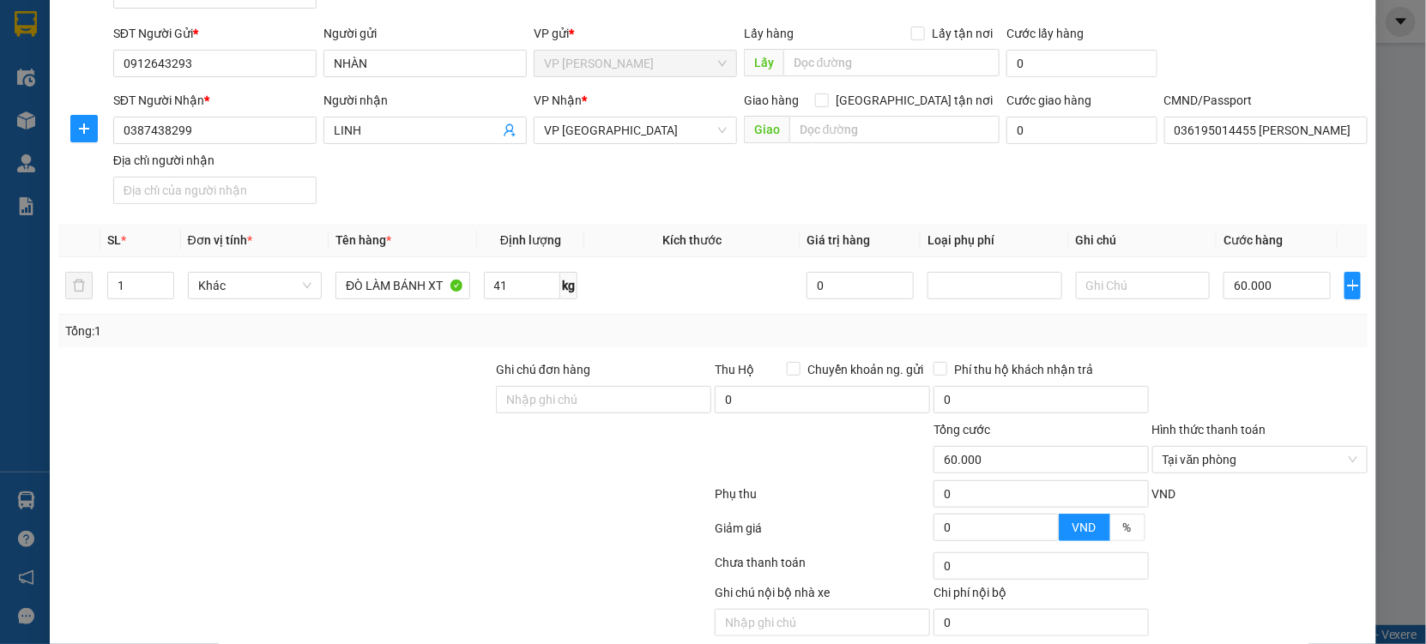
scroll to position [172, 0]
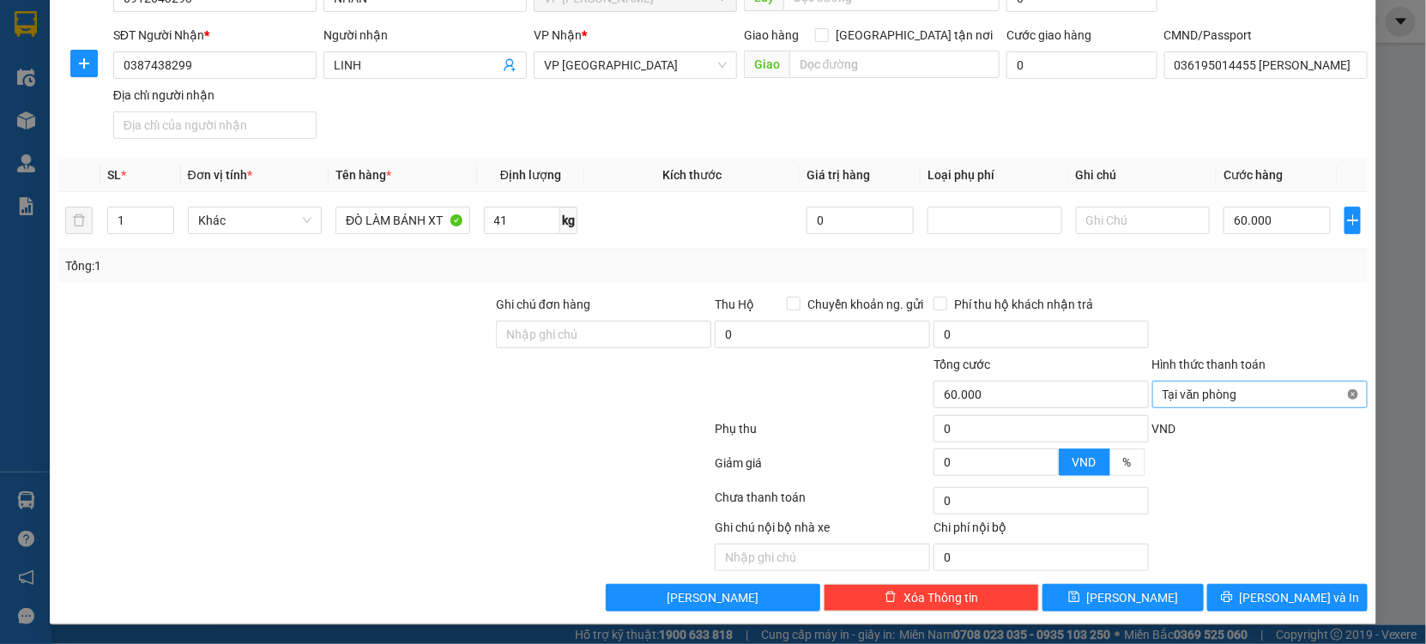
type input "60.000"
drag, startPoint x: 1335, startPoint y: 392, endPoint x: 1302, endPoint y: 353, distance: 51.2
drag, startPoint x: 1285, startPoint y: 334, endPoint x: 1282, endPoint y: 510, distance: 176.7
click at [1285, 371] on form "Ghi chú đơn hàng Thu Hộ Chuyển khoản ng. gửi 0 Phí thu hộ khách nhận trả 0 Tổng…" at bounding box center [712, 389] width 1309 height 189
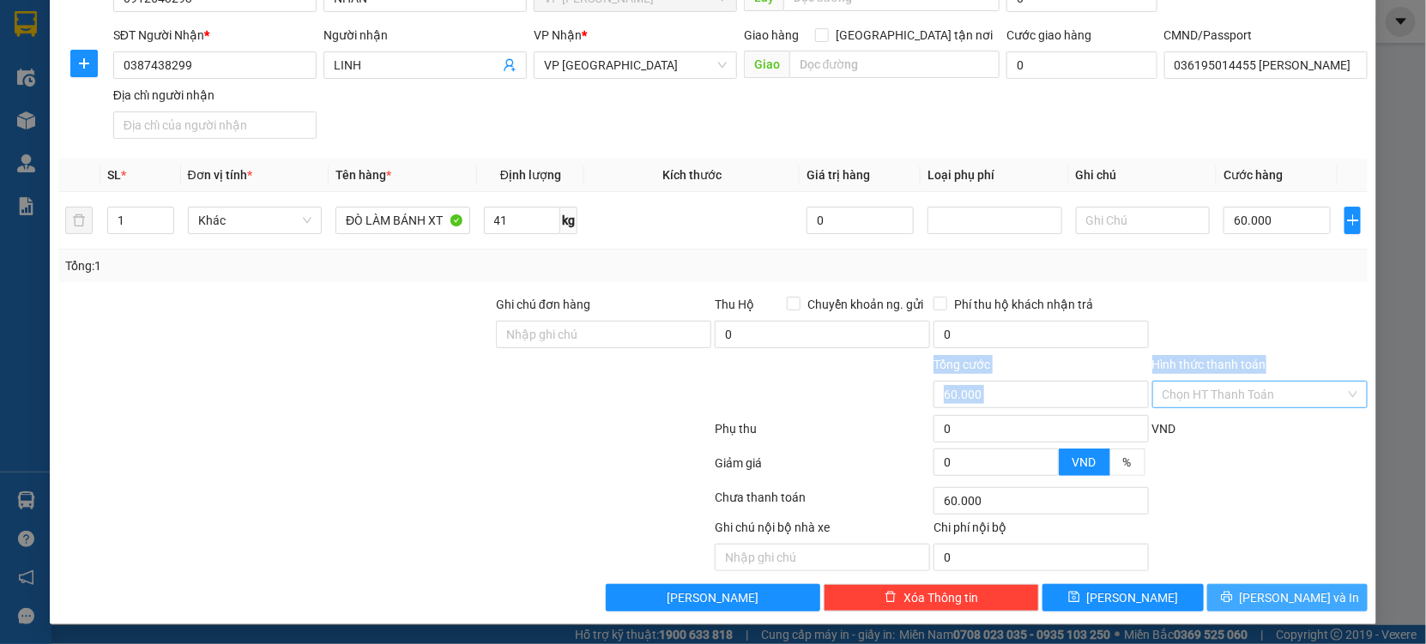
click at [1237, 600] on button "[PERSON_NAME] và In" at bounding box center [1287, 597] width 160 height 27
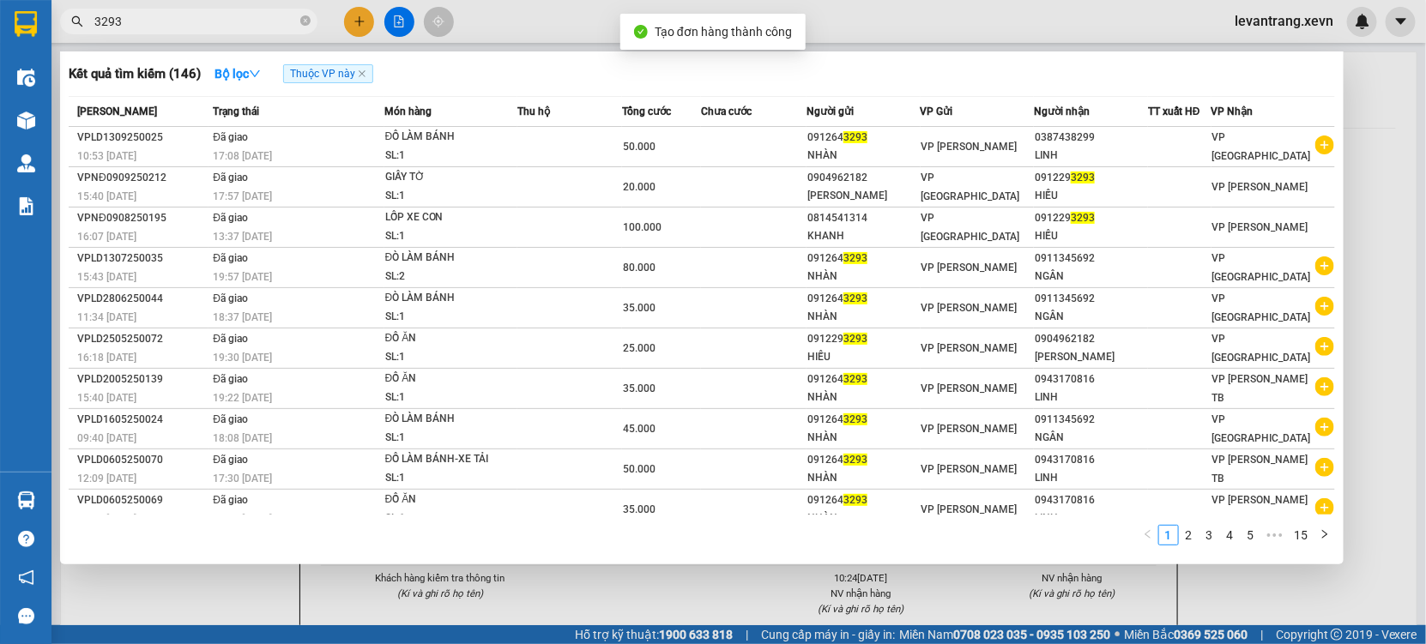
drag, startPoint x: 708, startPoint y: 588, endPoint x: 647, endPoint y: 154, distance: 438.3
click at [707, 585] on div at bounding box center [713, 322] width 1426 height 644
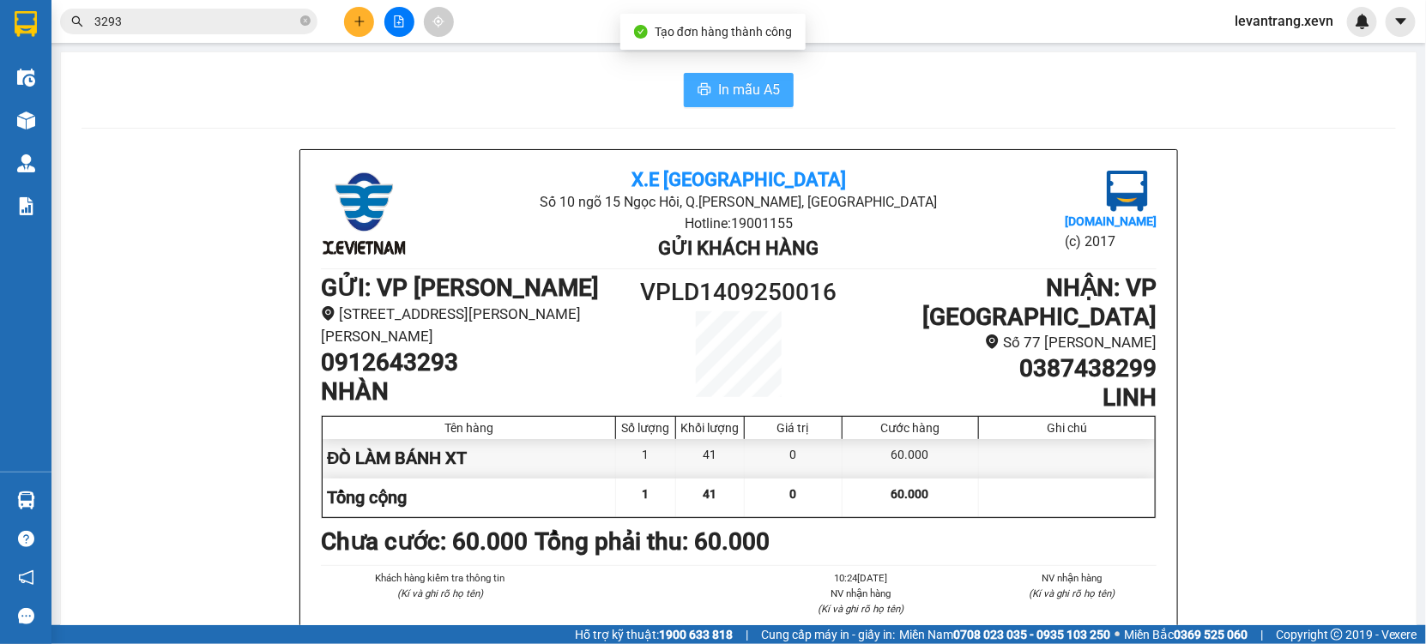
click at [705, 75] on button "In mẫu A5" at bounding box center [739, 90] width 110 height 34
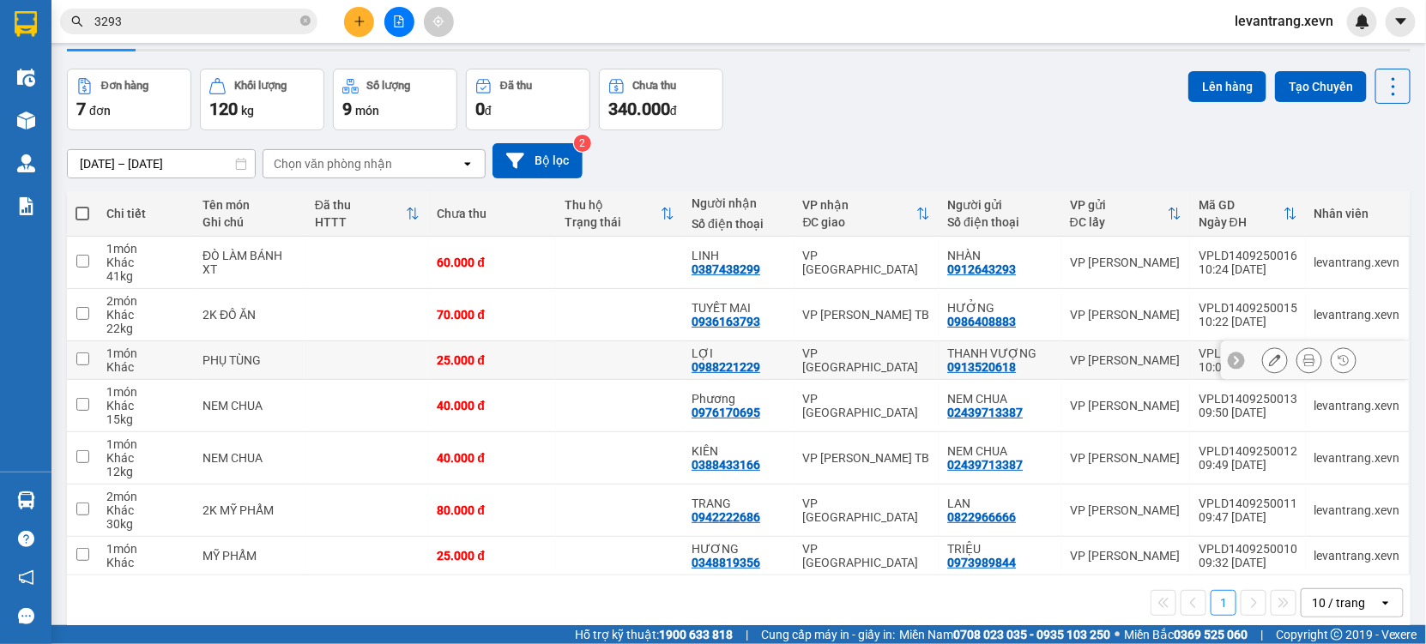
scroll to position [78, 0]
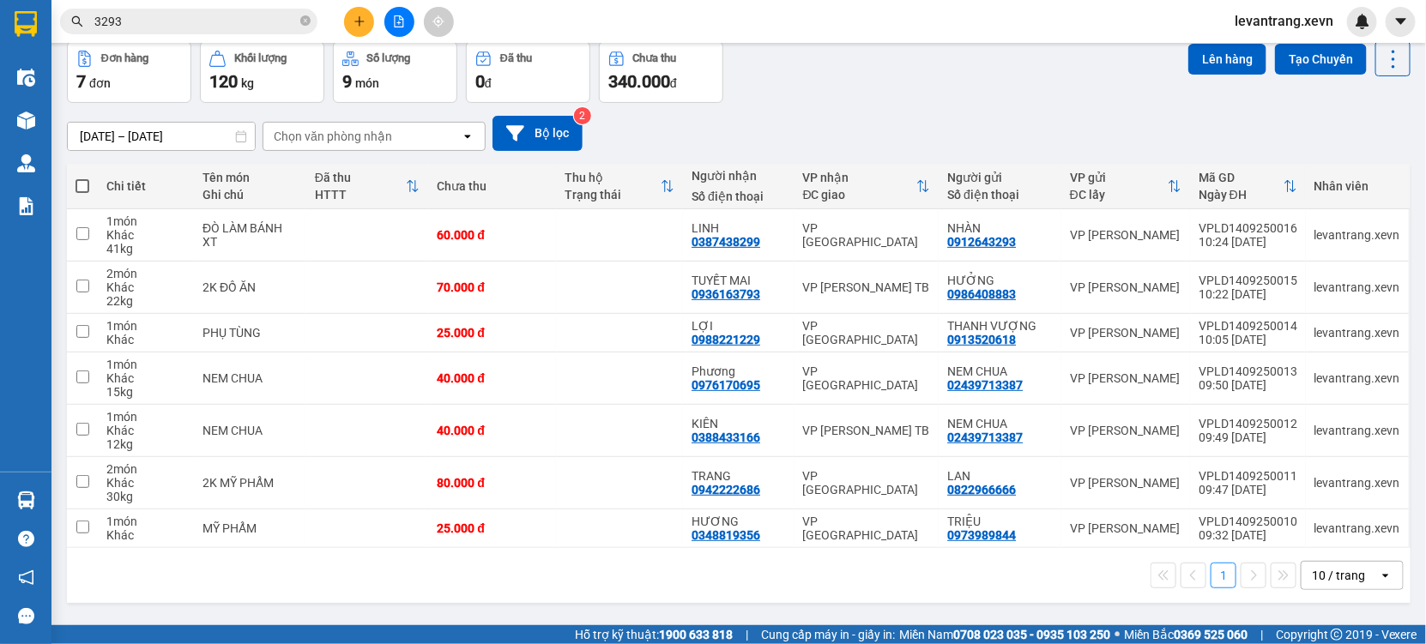
click at [297, 125] on div "Chọn văn phòng nhận" at bounding box center [361, 136] width 197 height 27
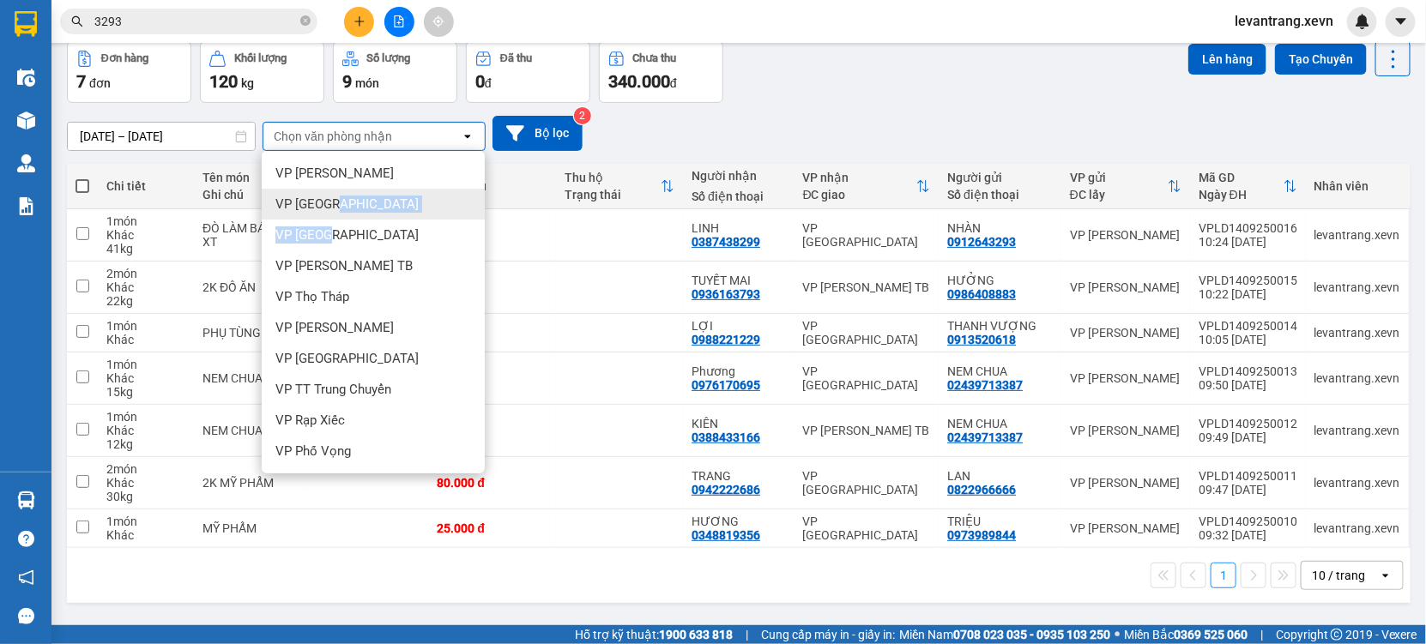
drag, startPoint x: 334, startPoint y: 225, endPoint x: 333, endPoint y: 212, distance: 12.9
click at [333, 212] on ul "VP Ngọc Hồi VP Ninh Bình VP Nam Định VP [PERSON_NAME] TB VP Thọ Tháp VP [PERSON…" at bounding box center [373, 312] width 223 height 323
click at [343, 204] on span "VP [GEOGRAPHIC_DATA]" at bounding box center [346, 204] width 143 height 17
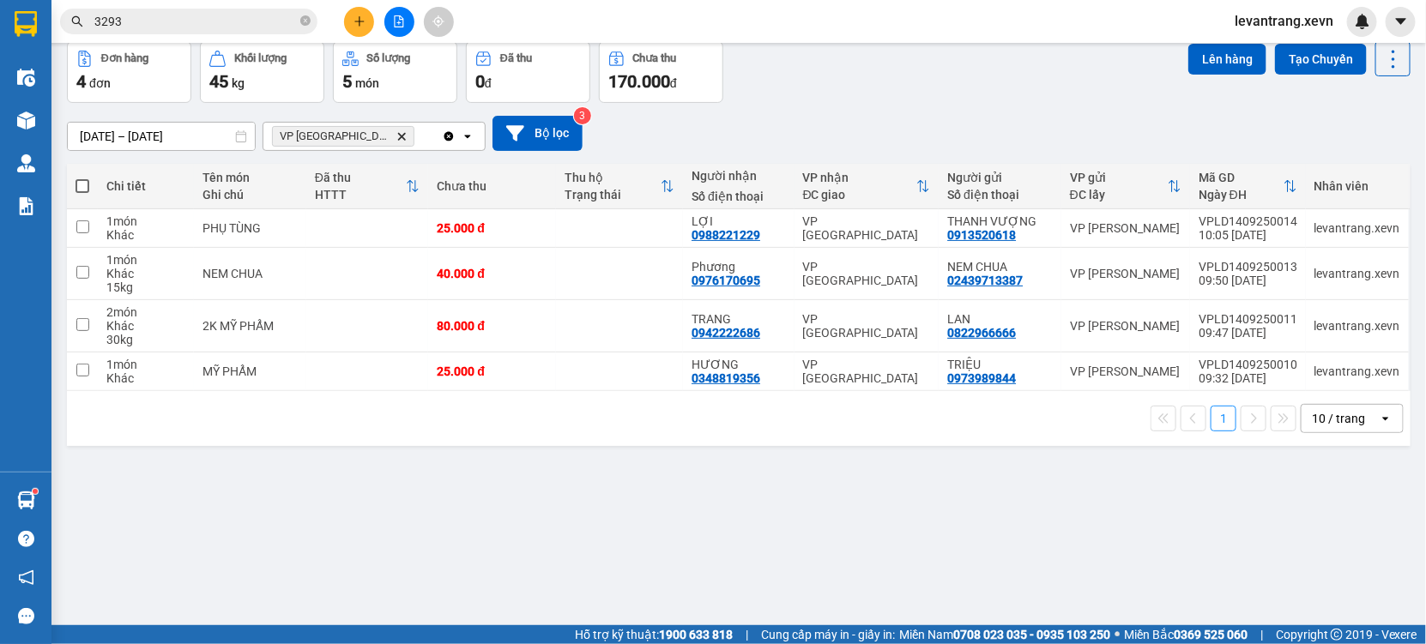
click at [170, 14] on input "3293" at bounding box center [195, 21] width 202 height 19
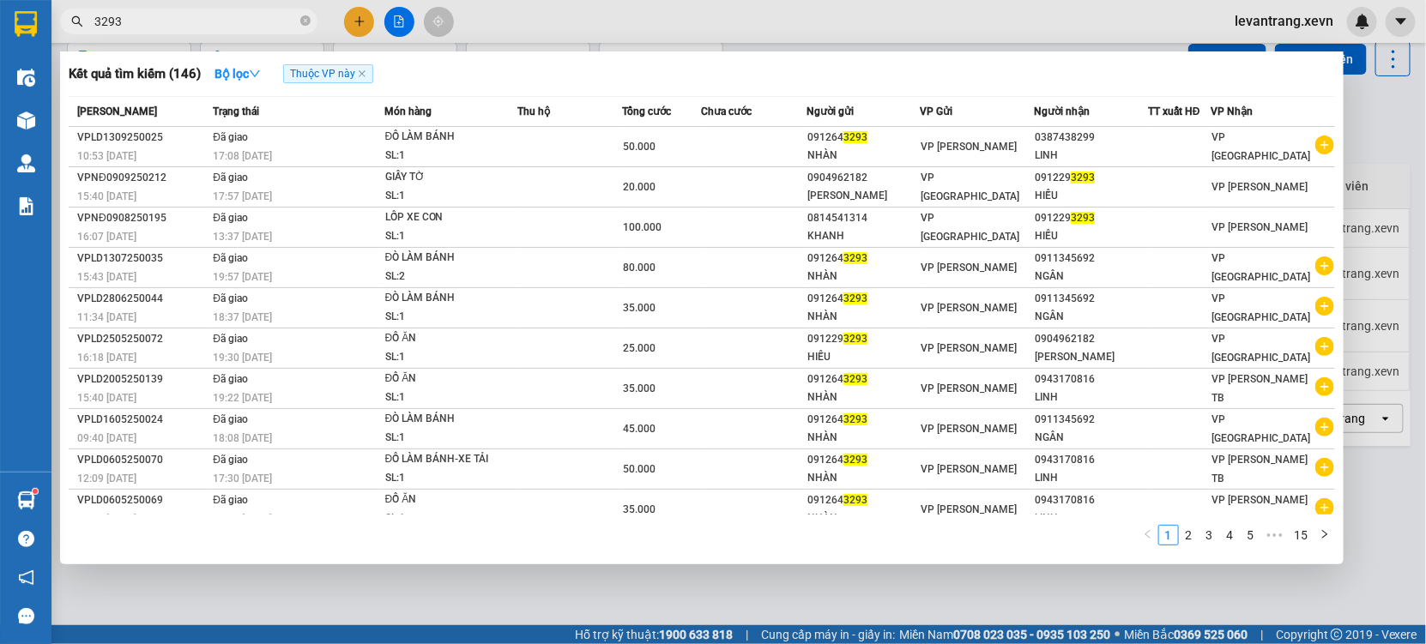
click at [170, 14] on input "3293" at bounding box center [195, 21] width 202 height 19
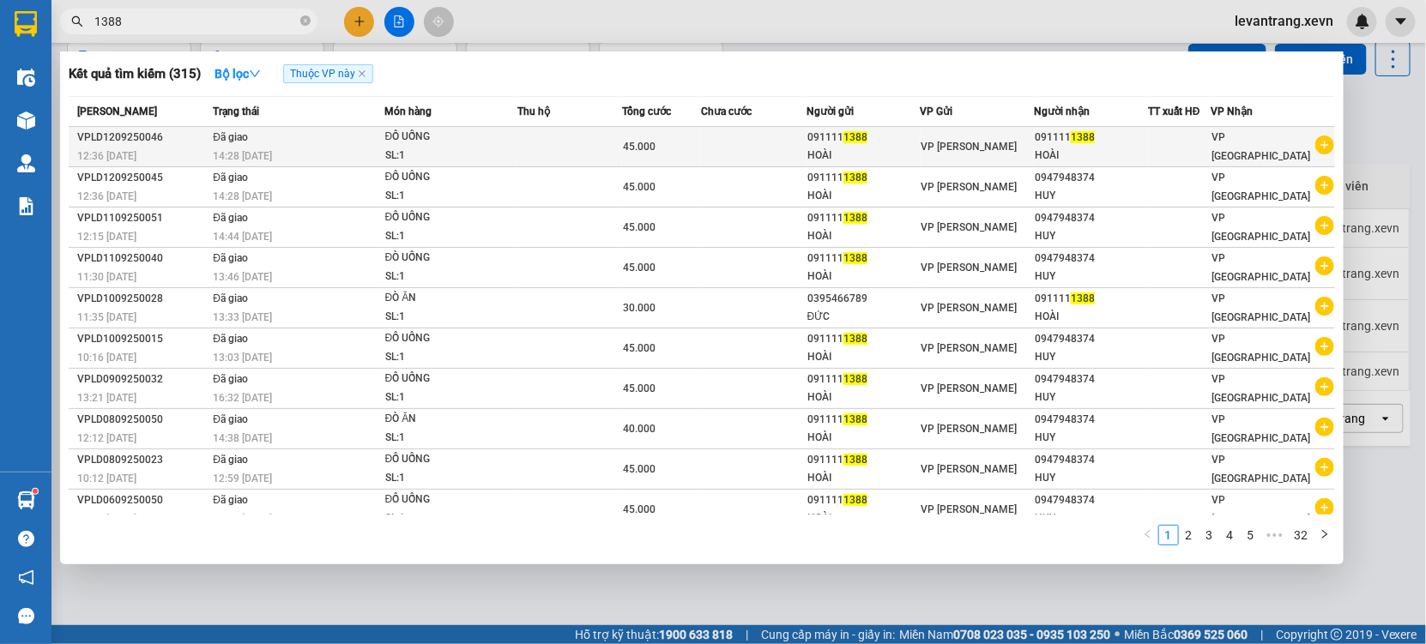
type input "1388"
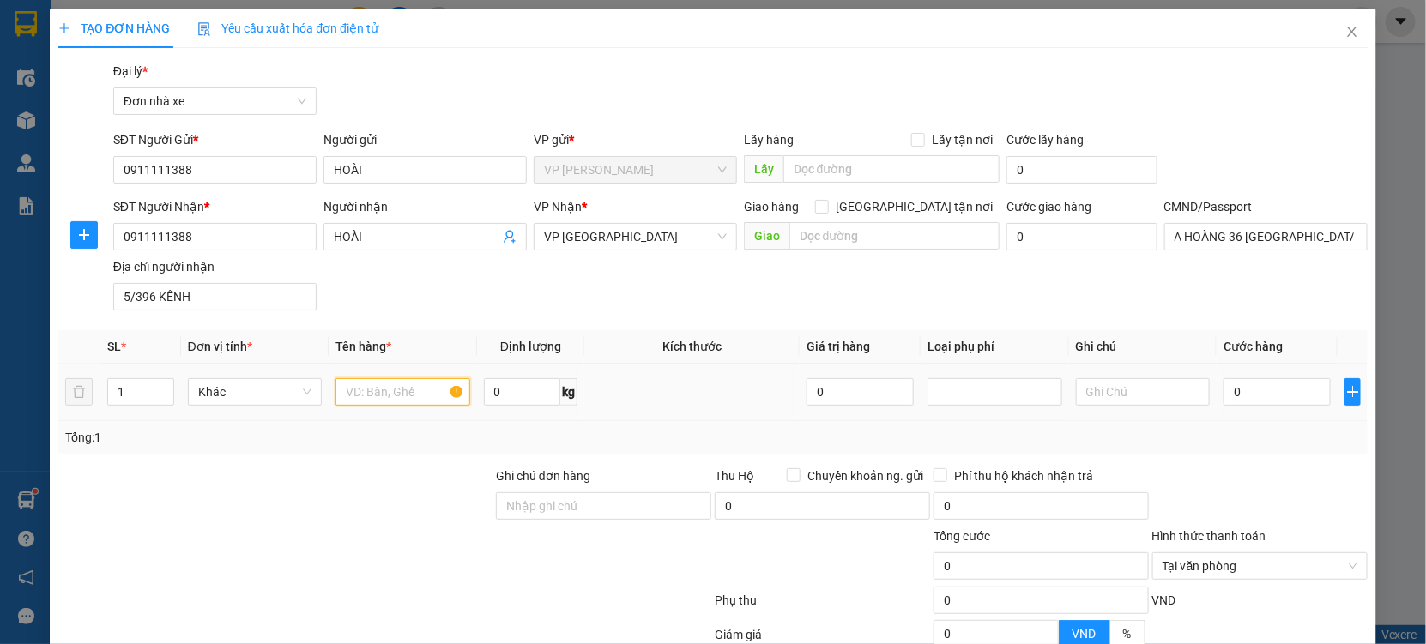
click at [357, 383] on input "text" at bounding box center [402, 391] width 135 height 27
type input "ĐỒ UỐNG"
click at [1260, 406] on input "0" at bounding box center [1276, 391] width 107 height 27
type input "004"
type input "4"
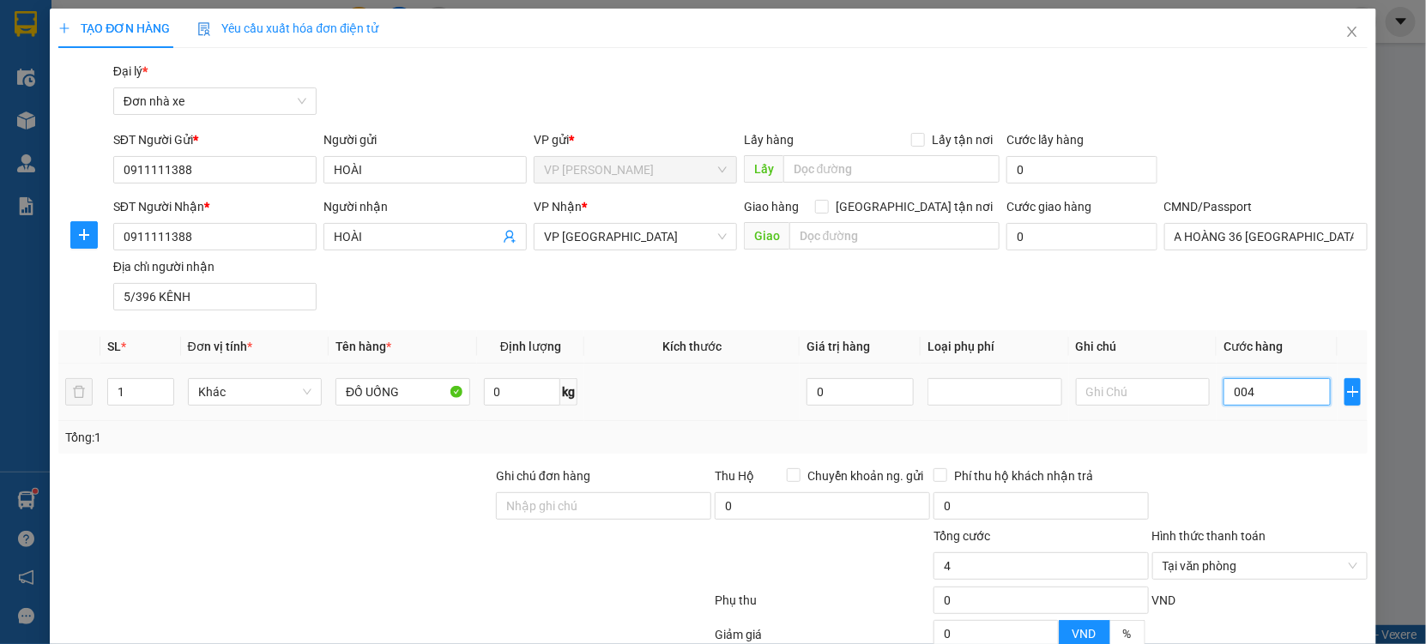
type input "0.045"
type input "45"
click at [1262, 409] on td "0.045" at bounding box center [1276, 392] width 121 height 57
type input "45.000"
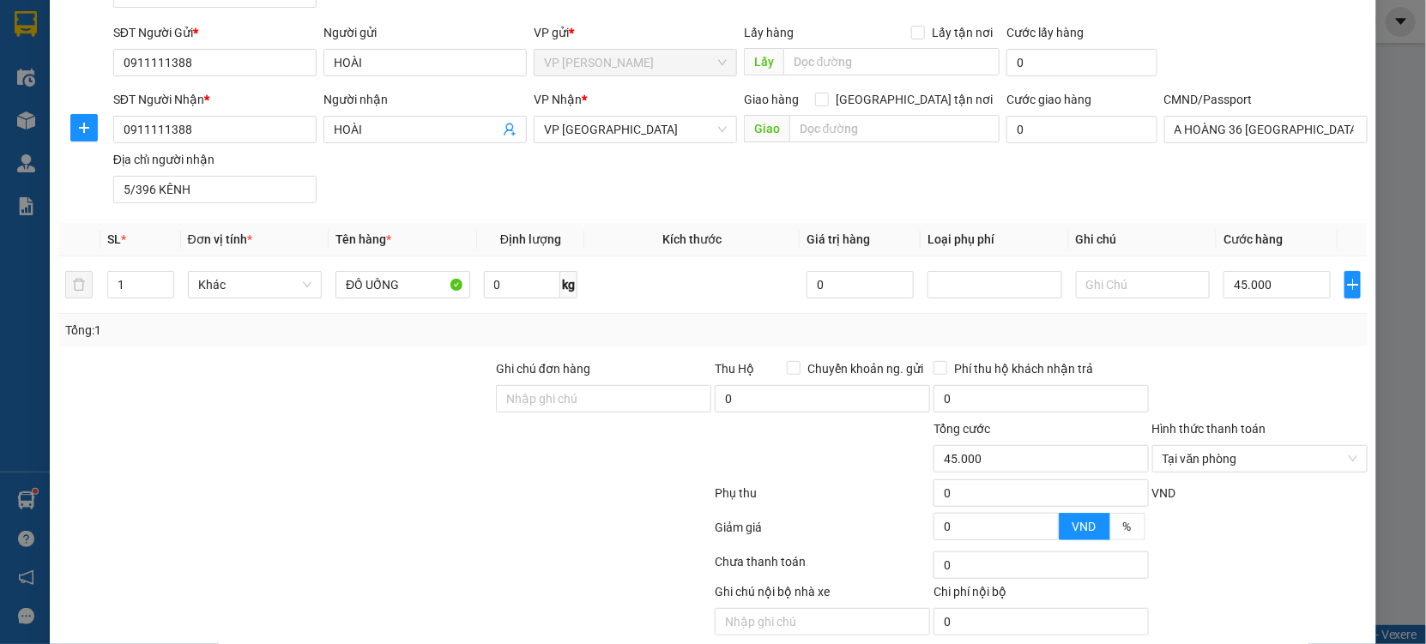
scroll to position [172, 0]
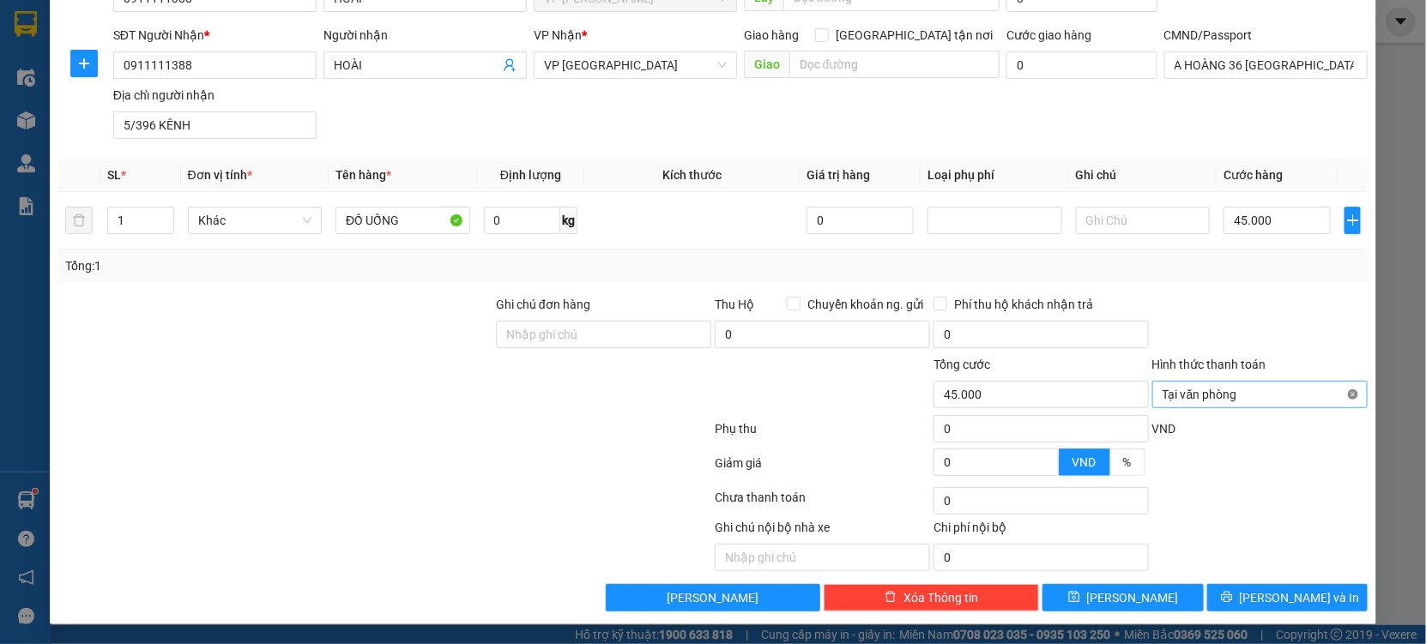
type input "45.000"
drag, startPoint x: 1282, startPoint y: 319, endPoint x: 1199, endPoint y: 576, distance: 270.4
click at [1282, 321] on div at bounding box center [1259, 325] width 219 height 60
click at [1233, 594] on button "[PERSON_NAME] và In" at bounding box center [1287, 597] width 160 height 27
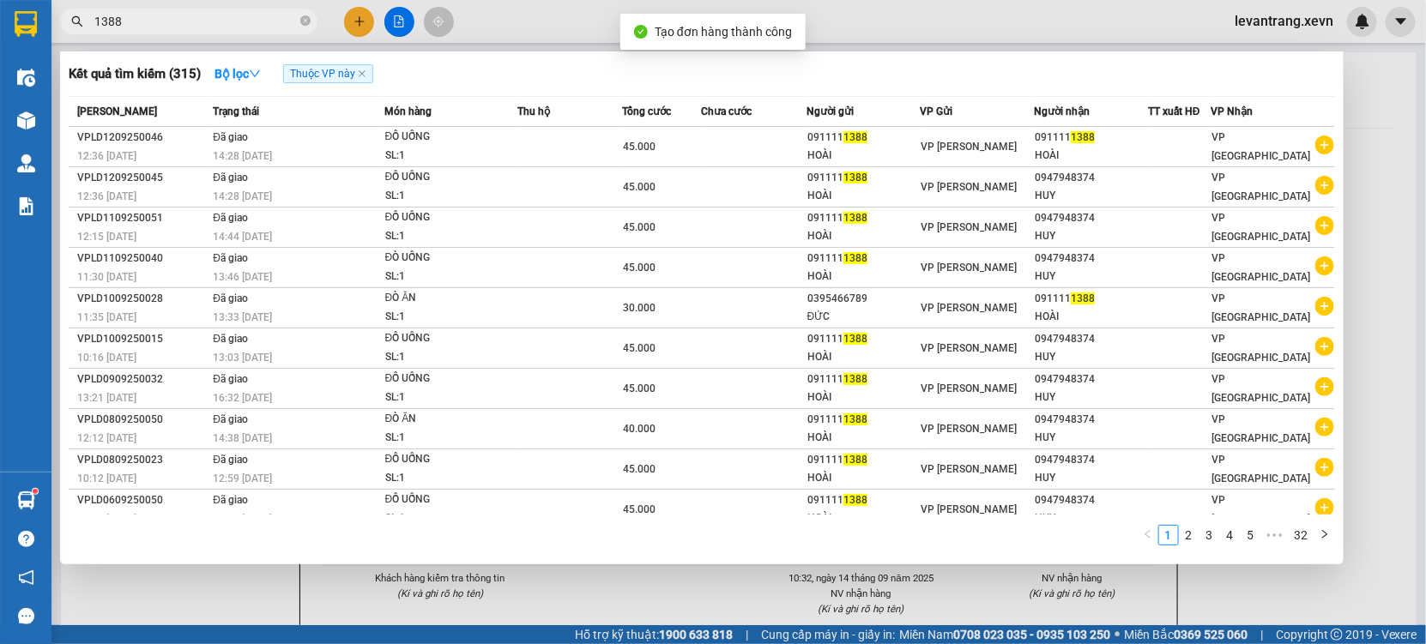
drag, startPoint x: 715, startPoint y: 594, endPoint x: 640, endPoint y: 238, distance: 363.7
click at [712, 584] on div at bounding box center [713, 322] width 1426 height 644
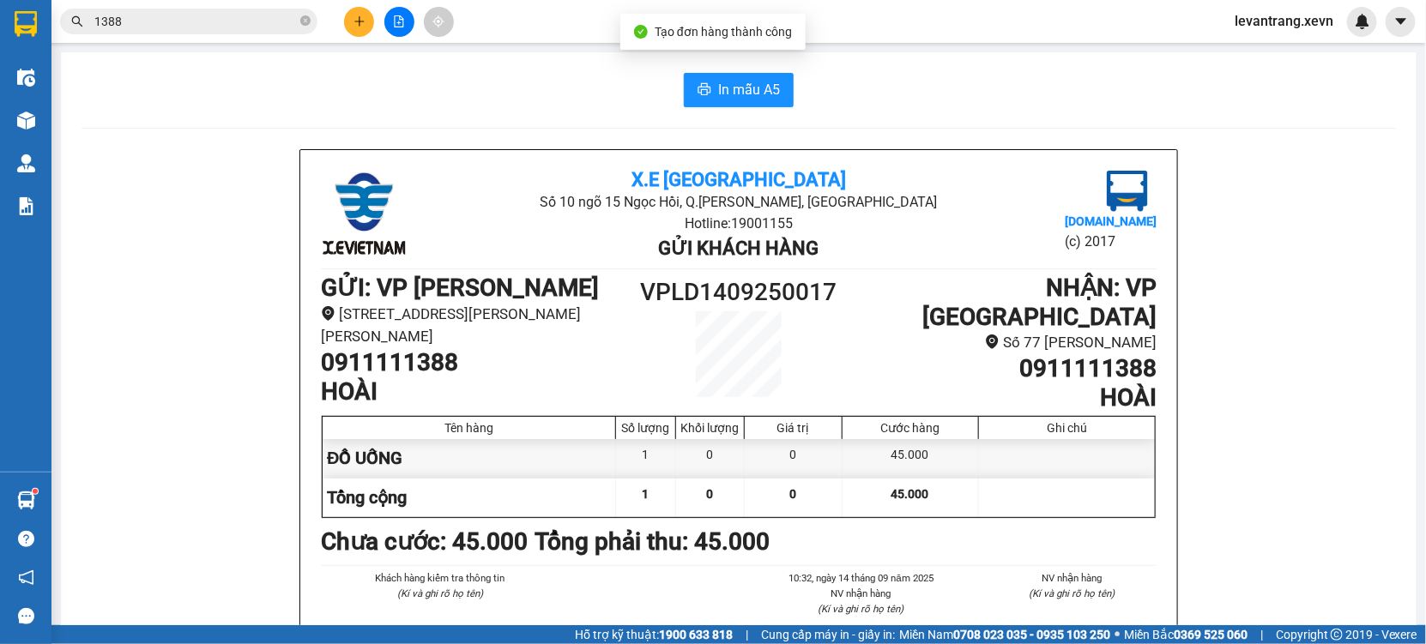
click at [702, 82] on button "In mẫu A5" at bounding box center [739, 90] width 110 height 34
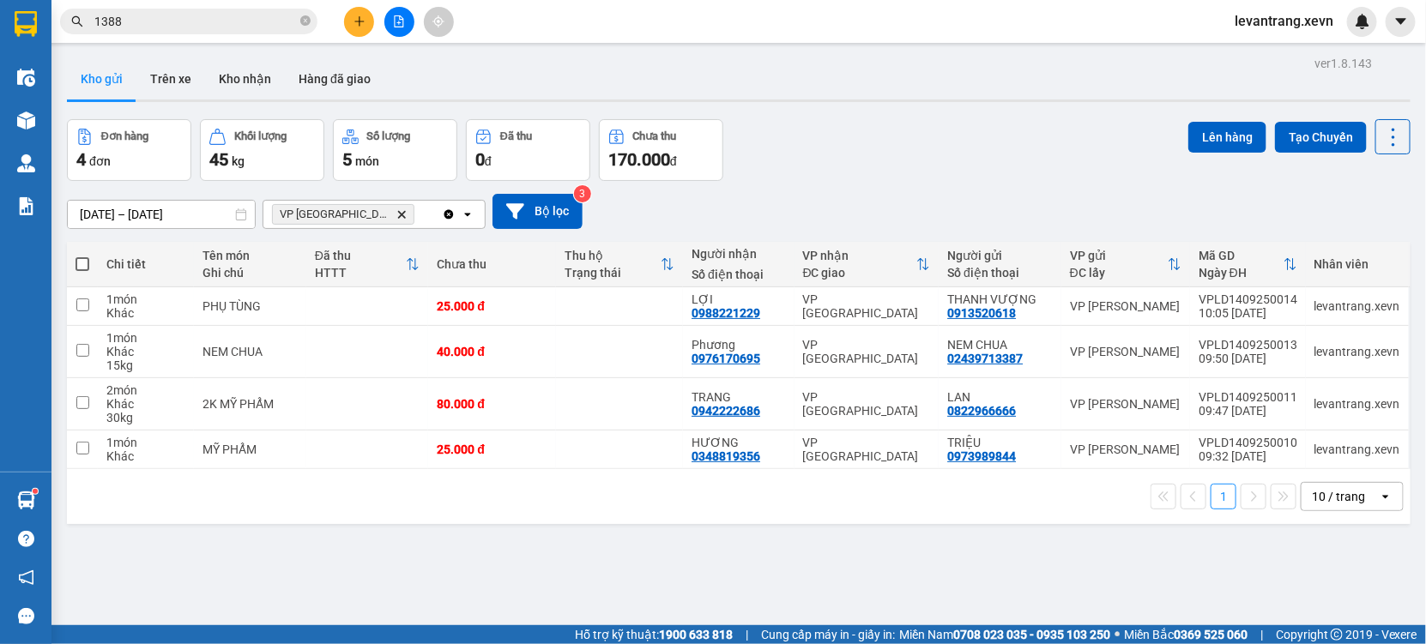
click at [159, 27] on input "1388" at bounding box center [195, 21] width 202 height 19
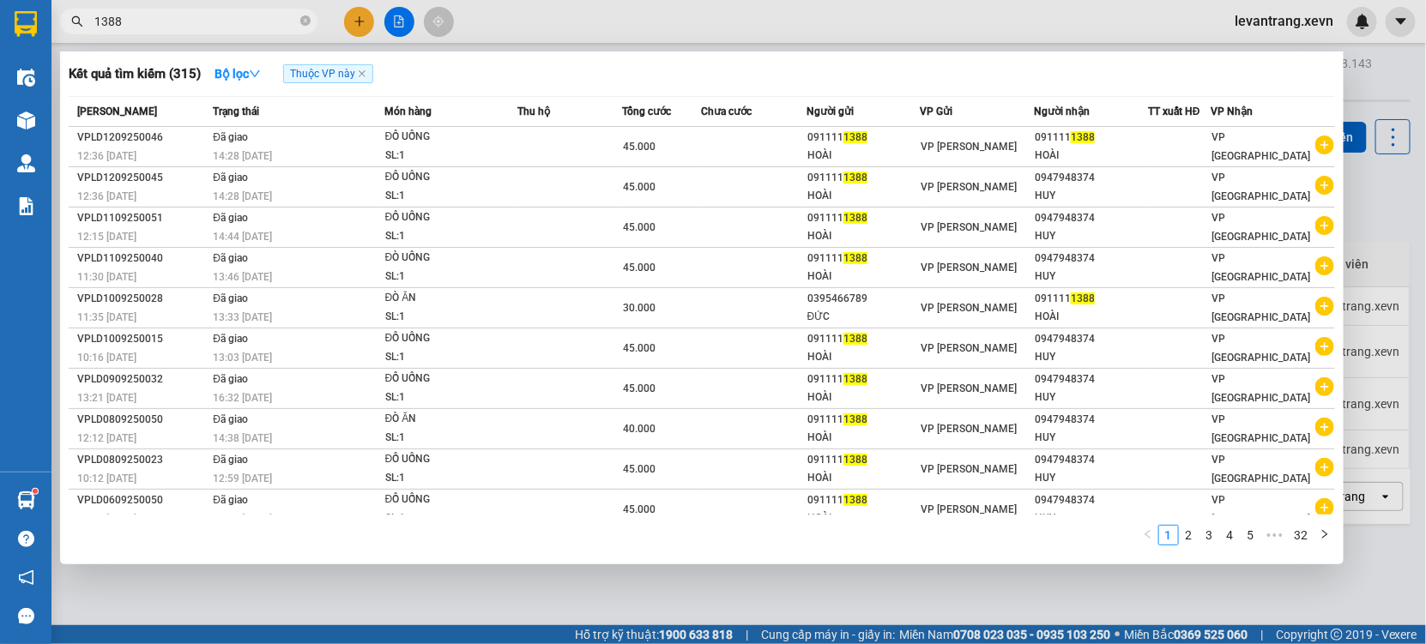
click at [159, 27] on input "1388" at bounding box center [195, 21] width 202 height 19
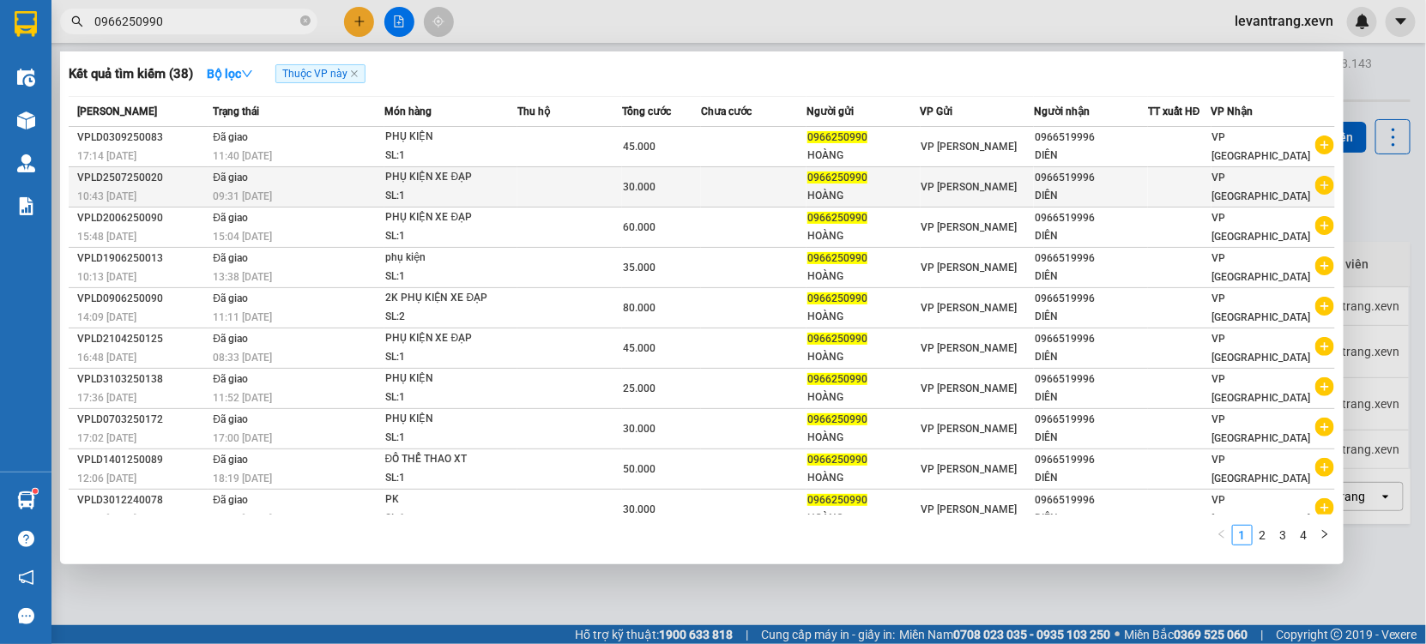
type input "0966250990"
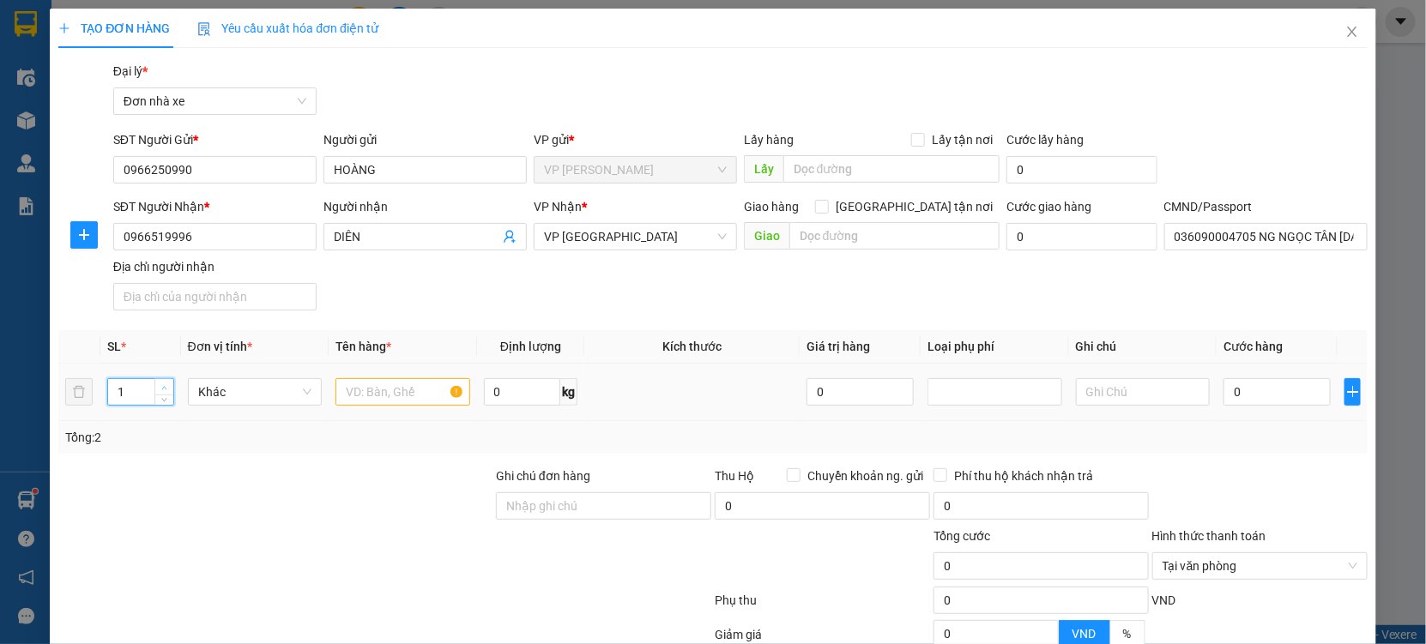
type input "2"
click at [160, 383] on span "up" at bounding box center [165, 388] width 10 height 10
click at [371, 394] on input "text" at bounding box center [402, 391] width 135 height 27
type input "2K PHỤ KIỆN"
click at [1246, 391] on input "0" at bounding box center [1276, 391] width 107 height 27
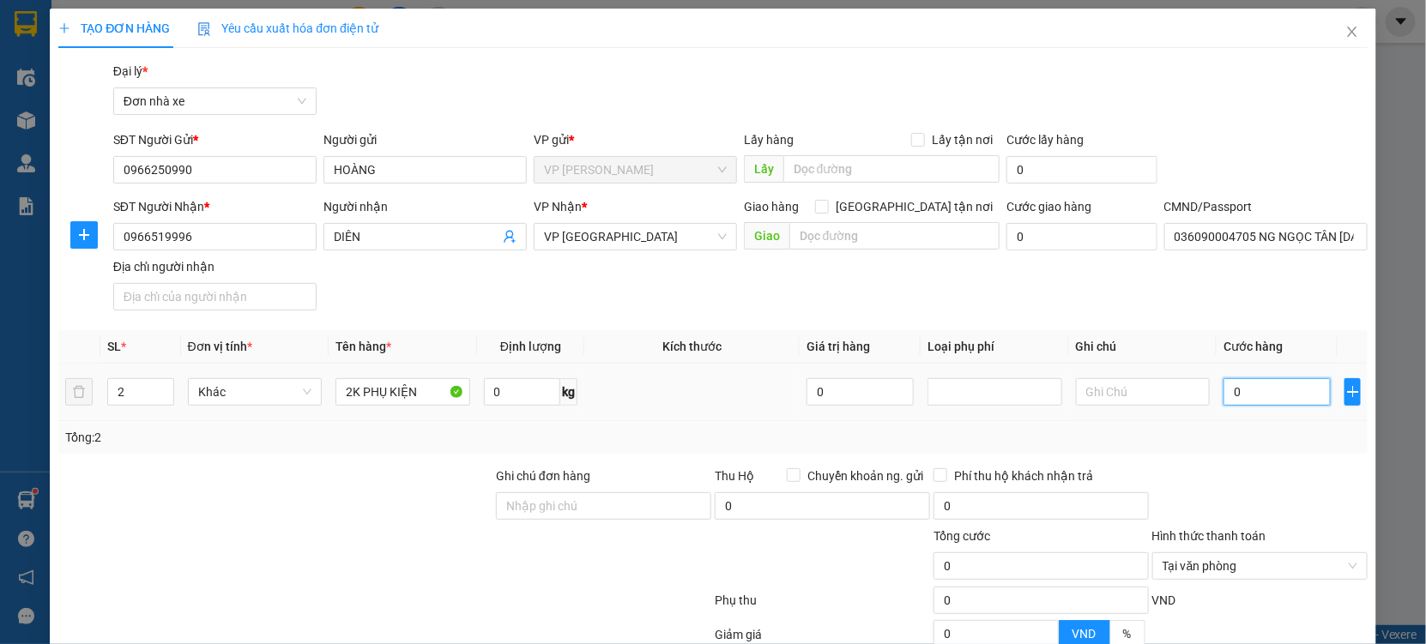
type input "001"
type input "1"
type input "0.017"
type input "17"
type input "00.170"
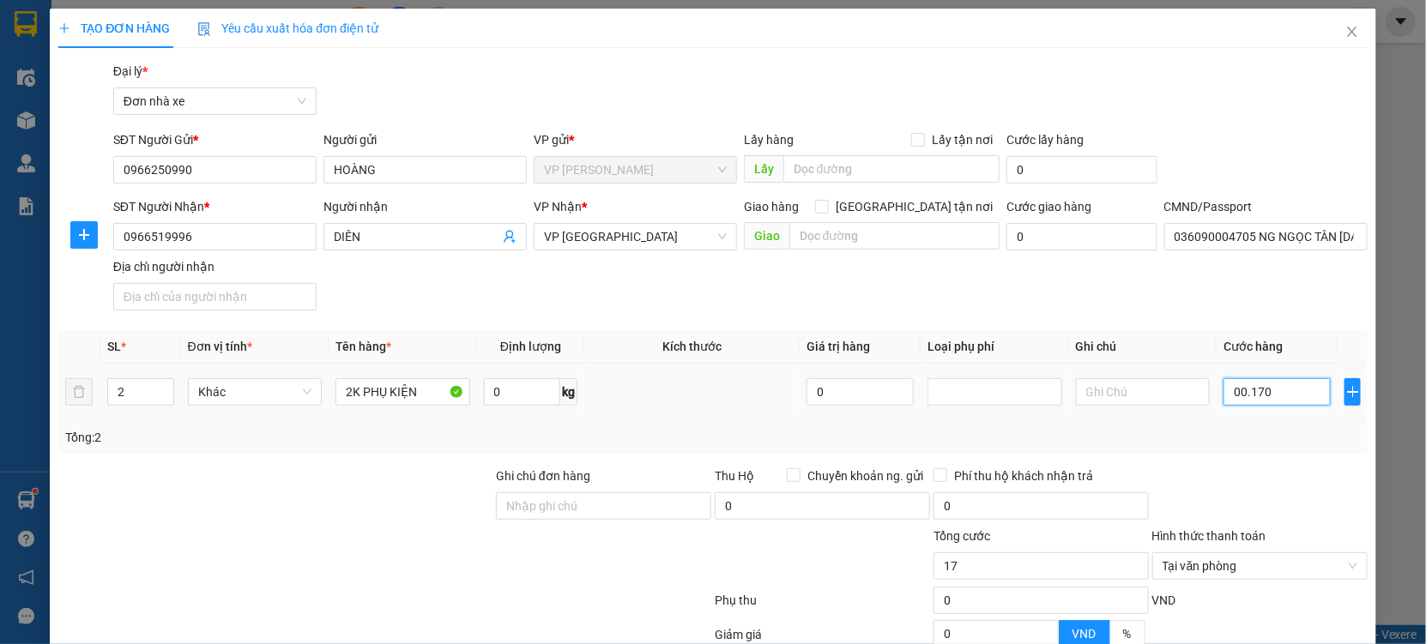
type input "170"
click at [1229, 441] on div "Tổng: 2" at bounding box center [712, 437] width 1295 height 19
type input "170.000"
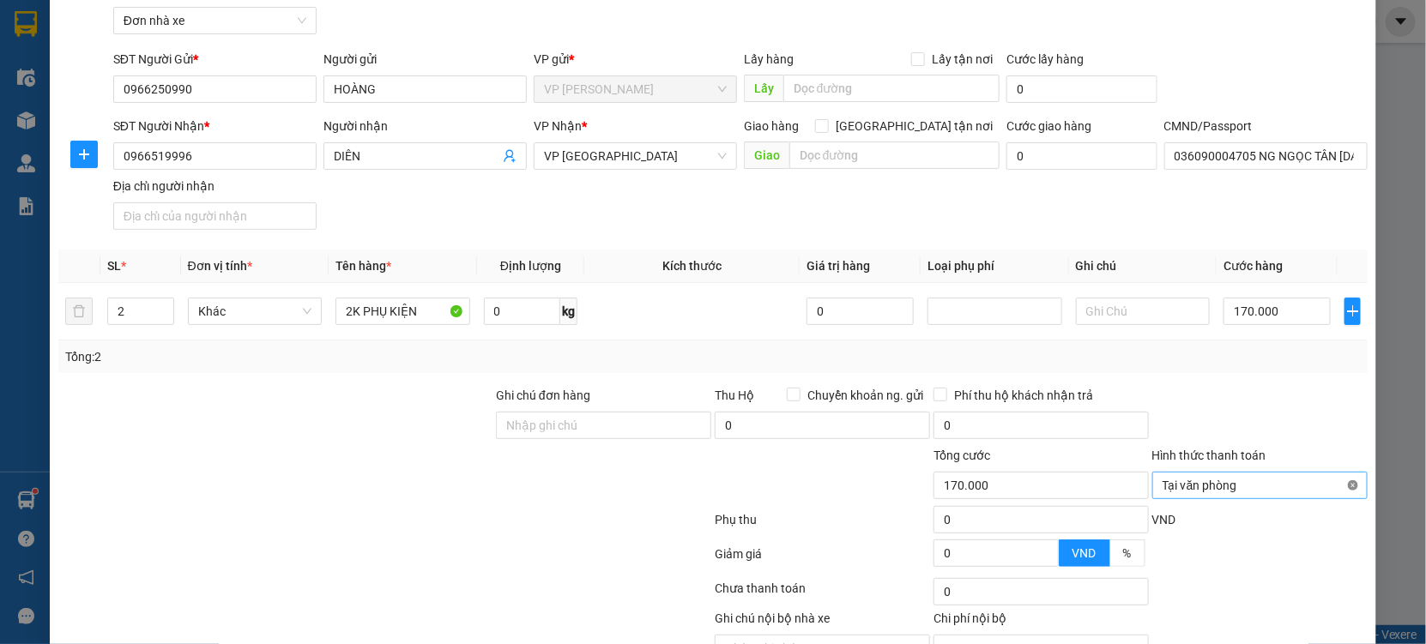
scroll to position [172, 0]
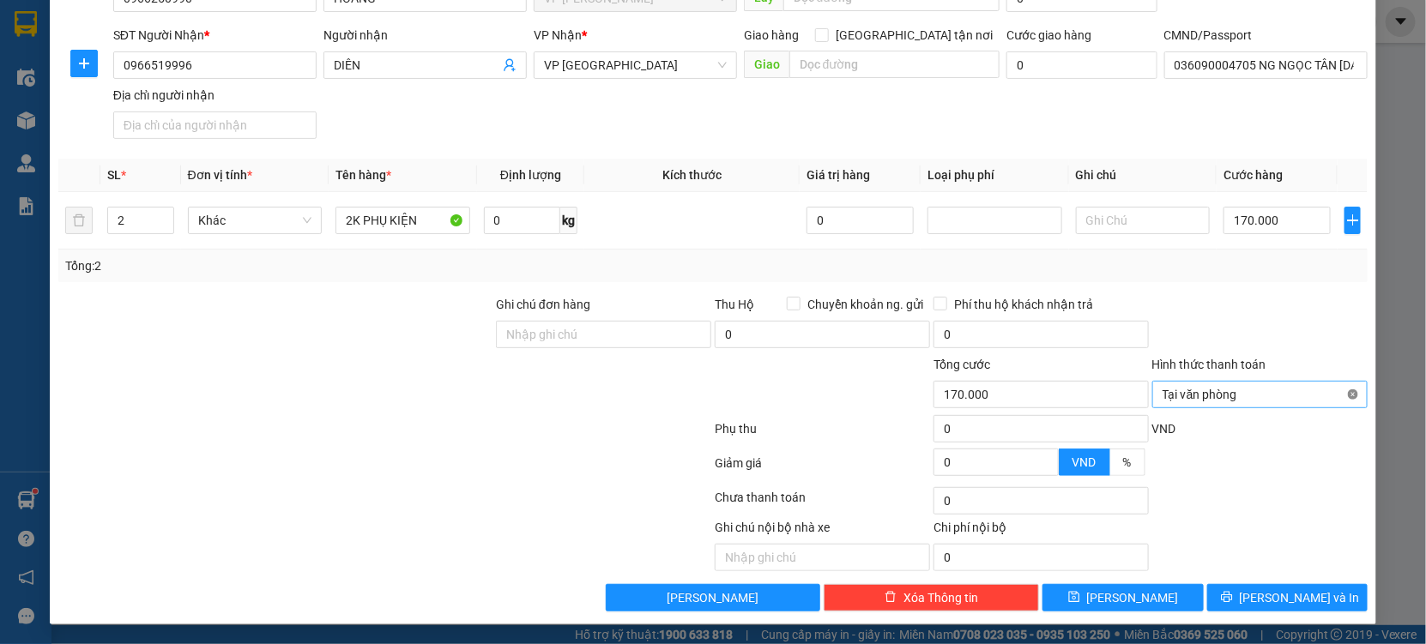
type input "170.000"
drag, startPoint x: 1332, startPoint y: 341, endPoint x: 1328, endPoint y: 517, distance: 175.9
click at [1328, 370] on form "Ghi chú đơn hàng Thu Hộ Chuyển khoản ng. gửi 0 Phí thu hộ khách nhận trả 0 Tổng…" at bounding box center [712, 389] width 1309 height 189
click at [1233, 226] on input "170.000" at bounding box center [1276, 220] width 107 height 27
type input "00.001"
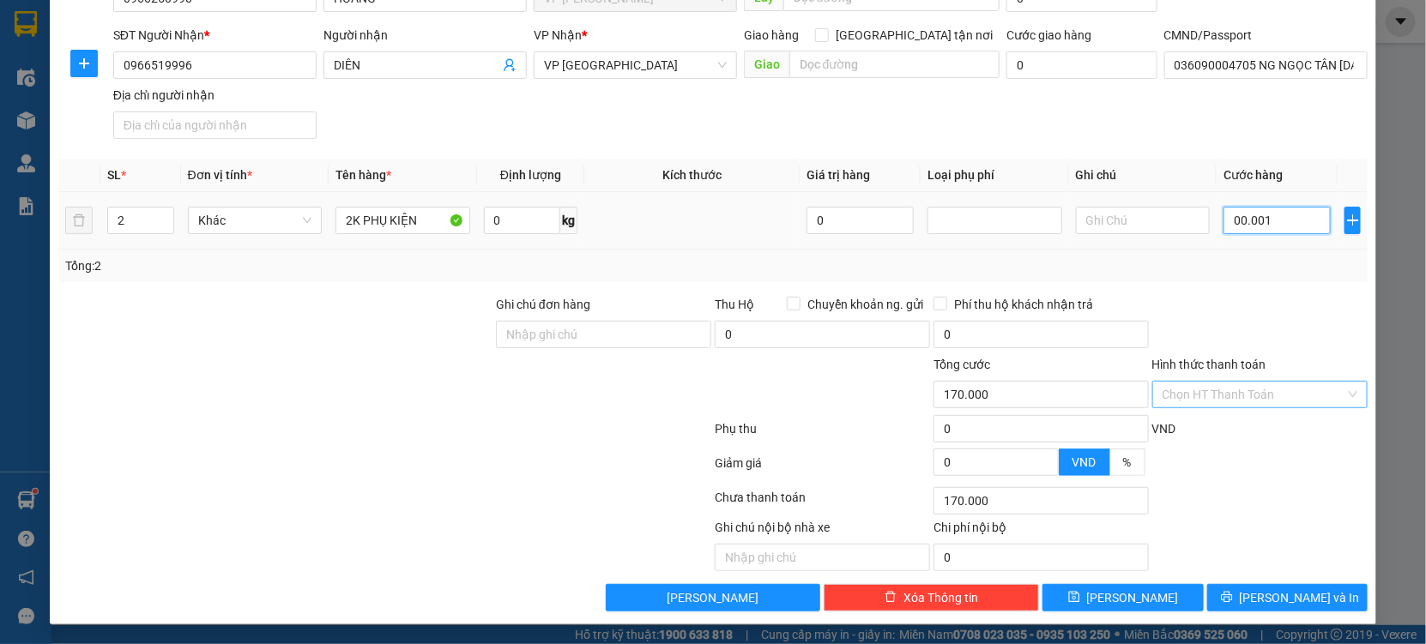
type input "1"
type input "0.000.015"
type input "15"
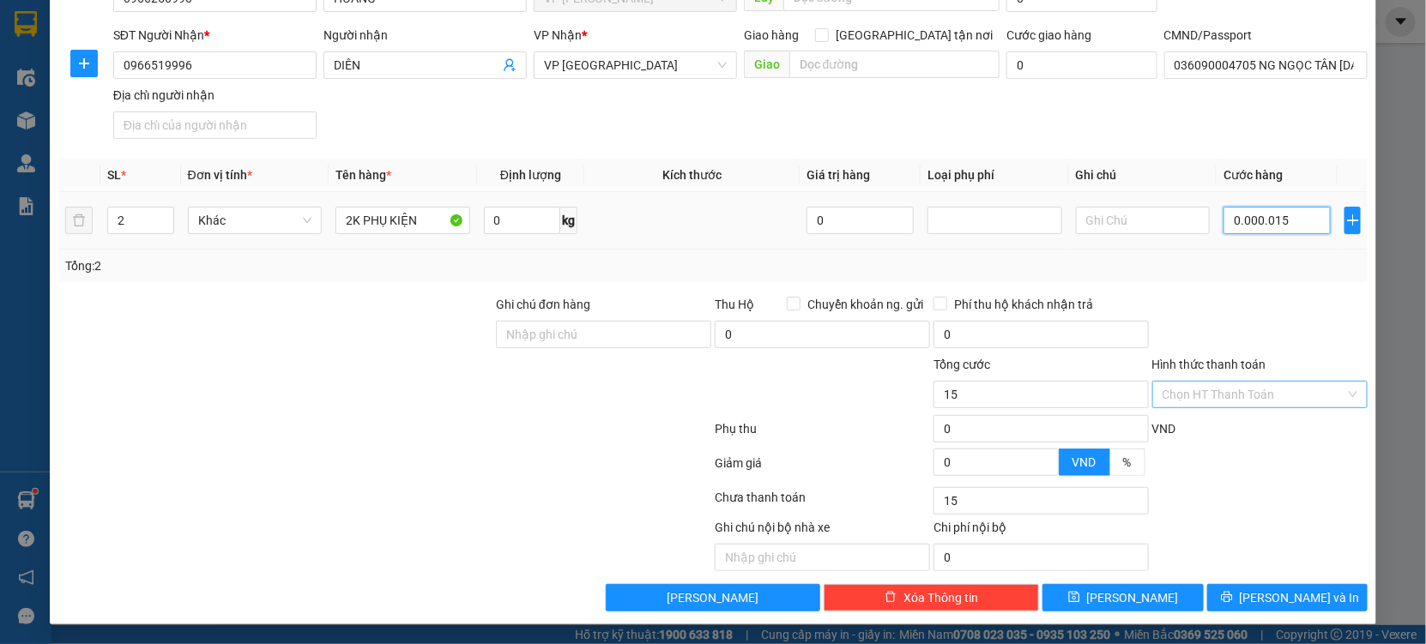
type input "000.000.150"
type input "150"
click at [1230, 286] on div "Transit Pickup Surcharge Ids Transit Deliver Surcharge Ids Transit Deliver Surc…" at bounding box center [712, 250] width 1309 height 721
type input "150.000"
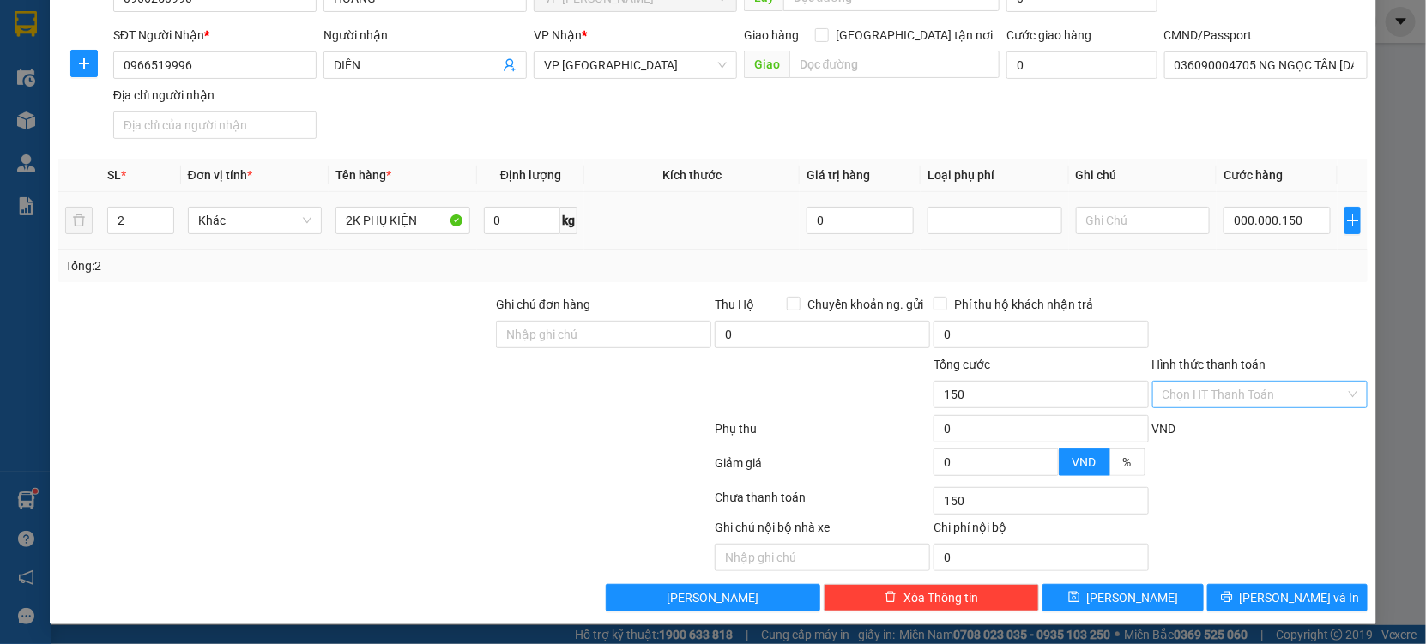
type input "150.000"
click at [1277, 609] on button "[PERSON_NAME] và In" at bounding box center [1287, 597] width 160 height 27
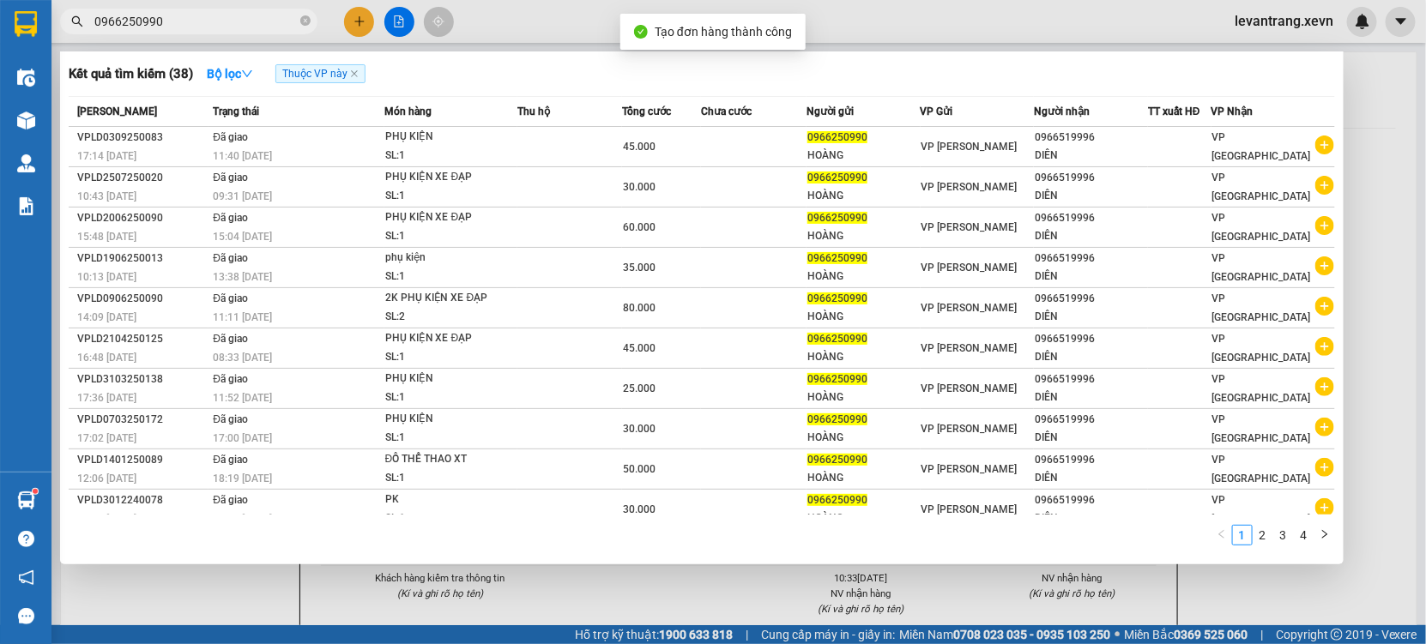
click at [548, 594] on div at bounding box center [713, 322] width 1426 height 644
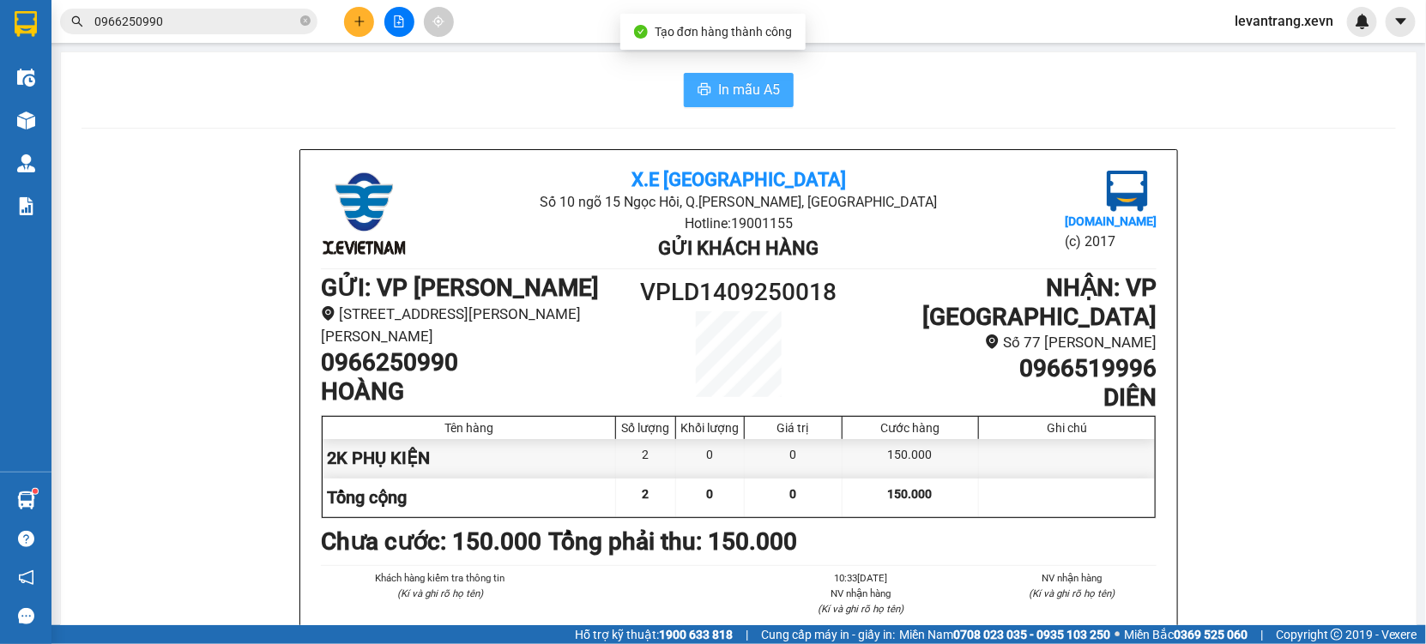
drag, startPoint x: 739, startPoint y: 92, endPoint x: 786, endPoint y: 153, distance: 76.5
click at [739, 92] on span "In mẫu A5" at bounding box center [749, 89] width 62 height 21
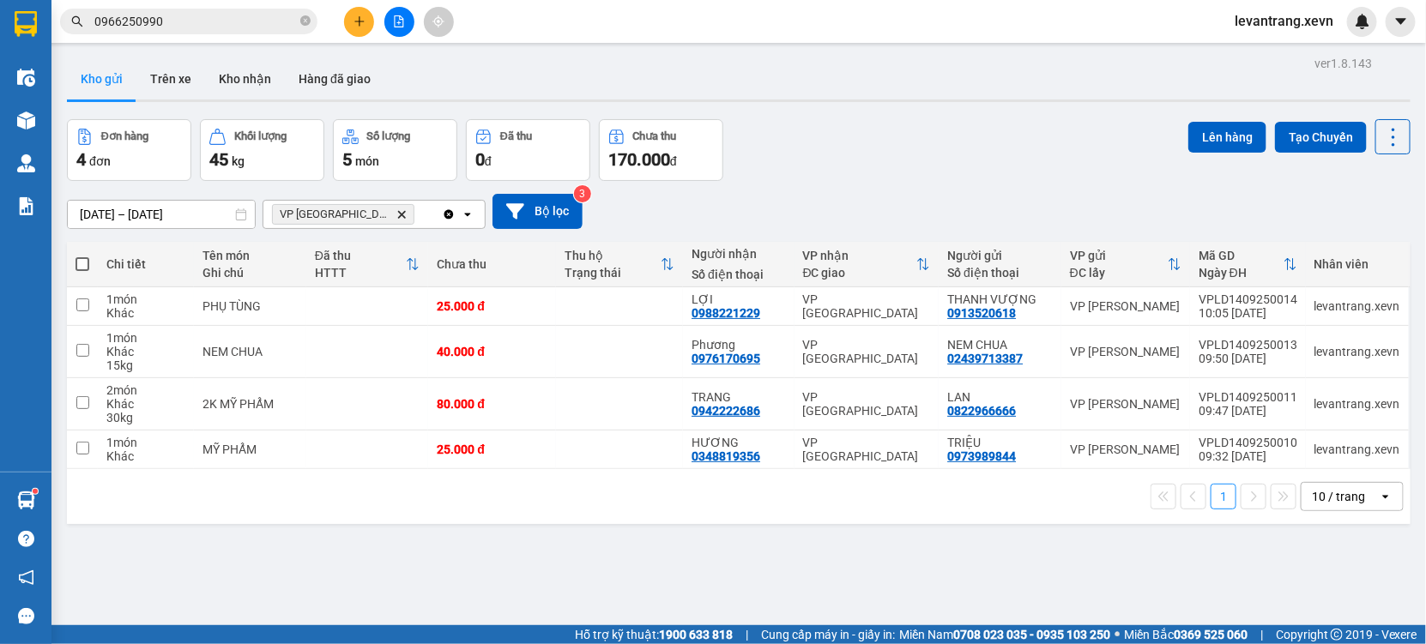
click at [85, 269] on span at bounding box center [82, 264] width 14 height 14
click at [82, 256] on input "checkbox" at bounding box center [82, 256] width 0 height 0
checkbox input "true"
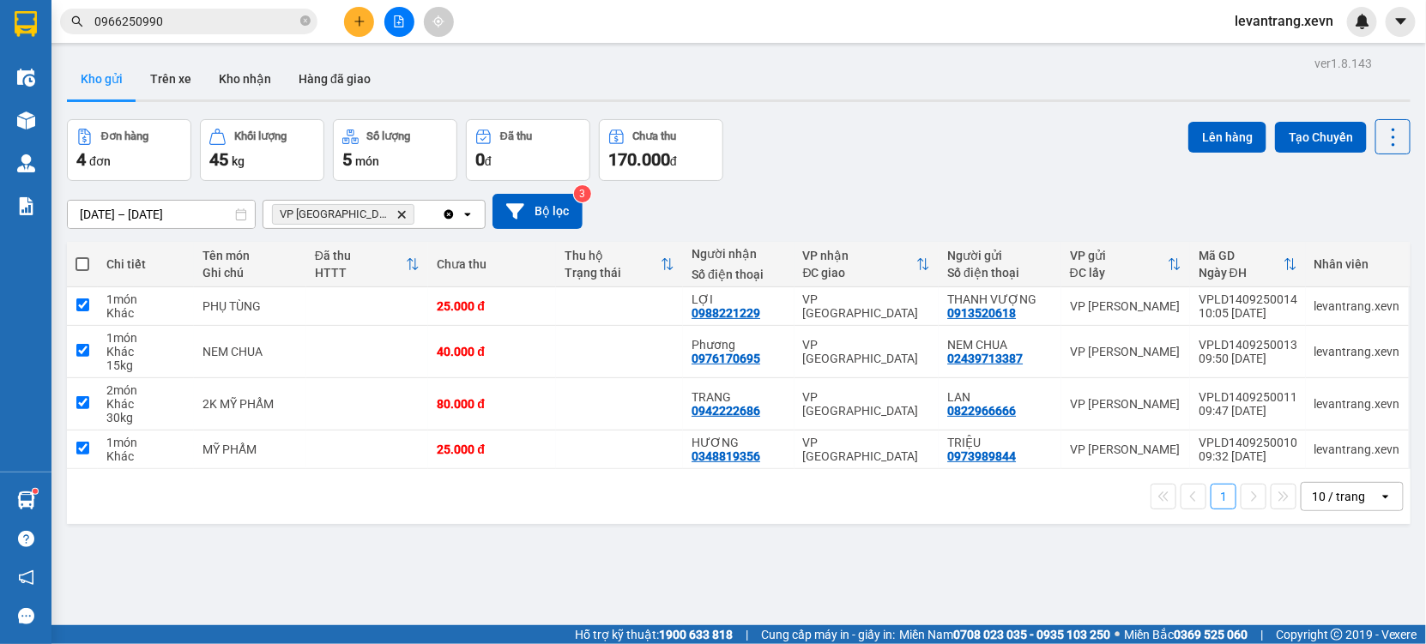
checkbox input "true"
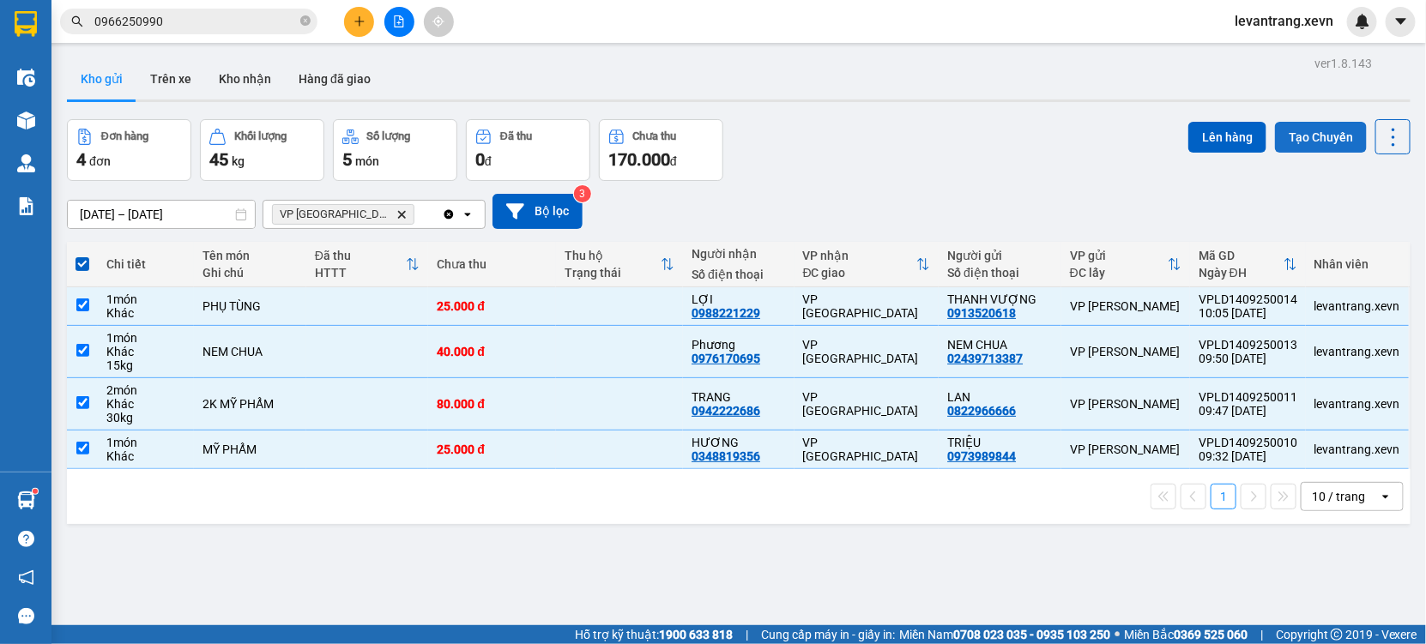
click at [1310, 141] on button "Tạo Chuyến" at bounding box center [1321, 137] width 92 height 31
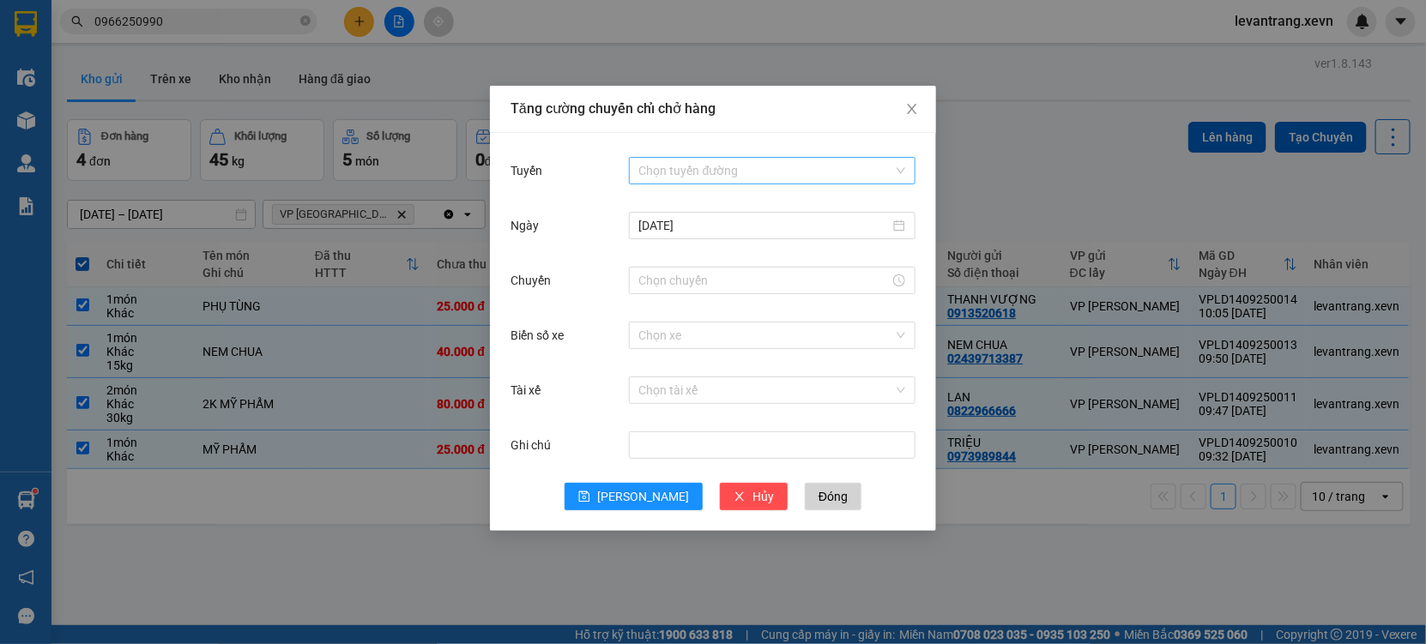
click at [666, 158] on input "Tuyến" at bounding box center [766, 171] width 254 height 26
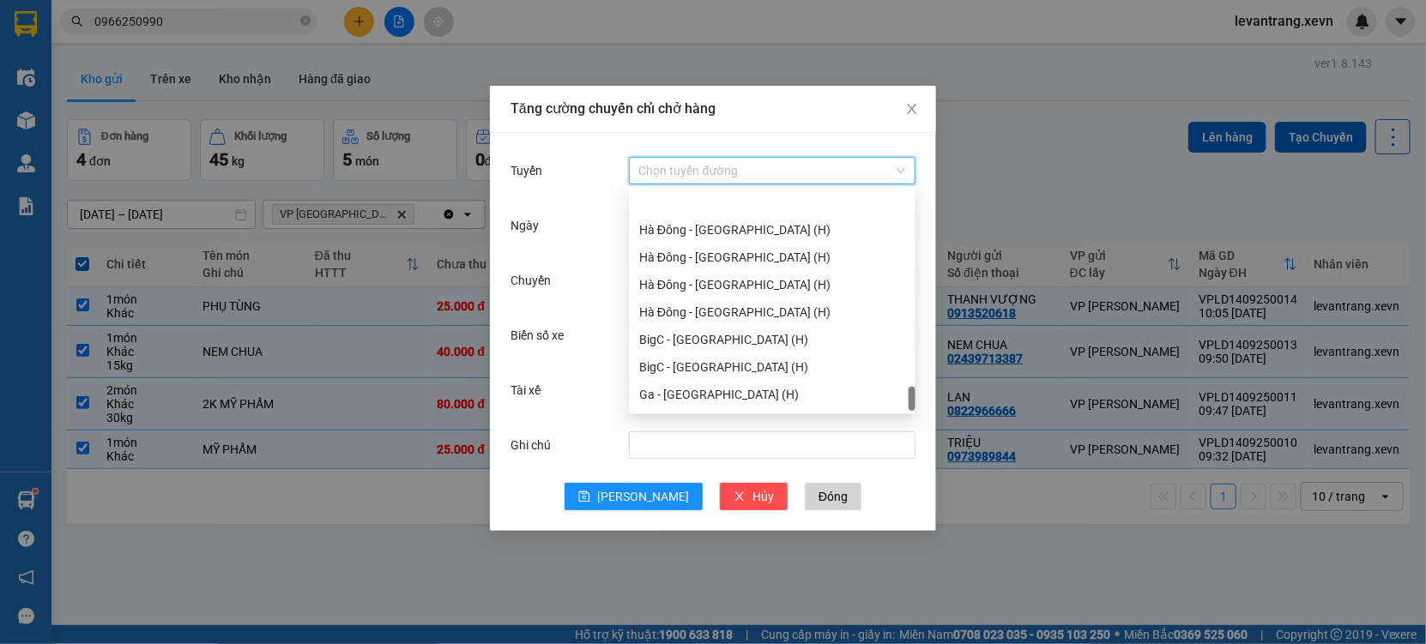
scroll to position [2243, 0]
click at [680, 390] on div "Ga - [GEOGRAPHIC_DATA] (H)" at bounding box center [772, 398] width 266 height 19
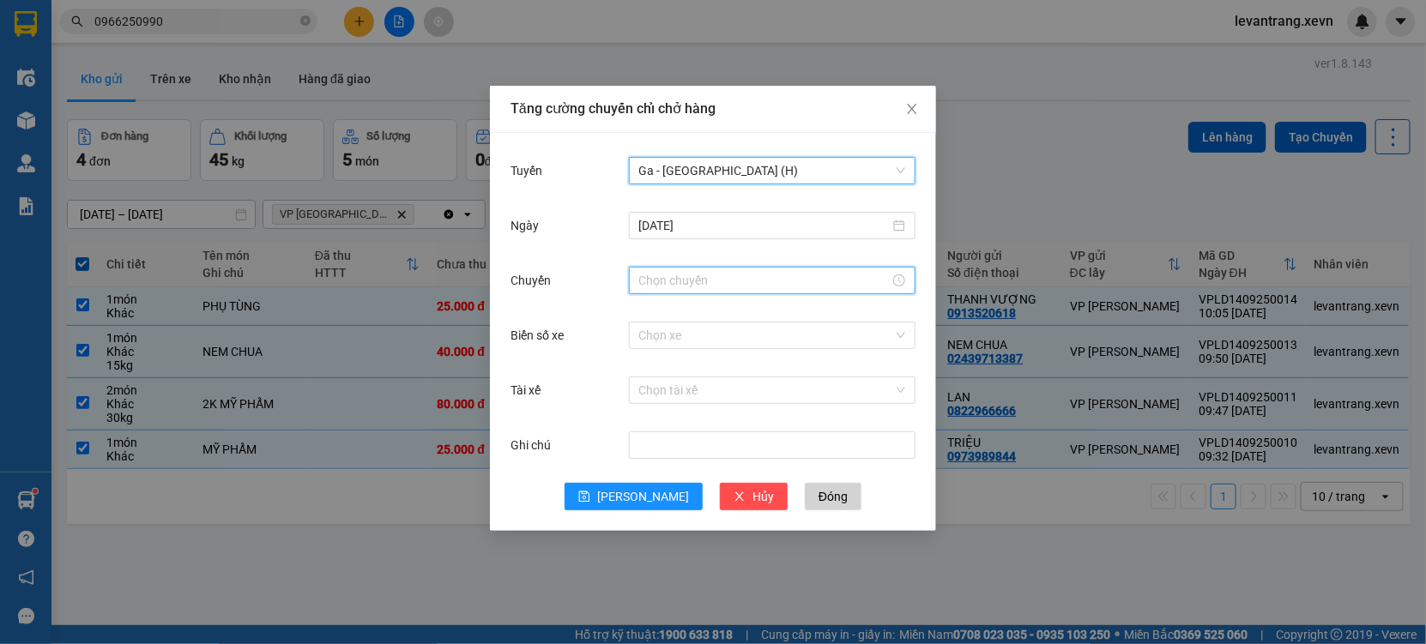
click at [665, 285] on input "Chuyến" at bounding box center [764, 280] width 250 height 19
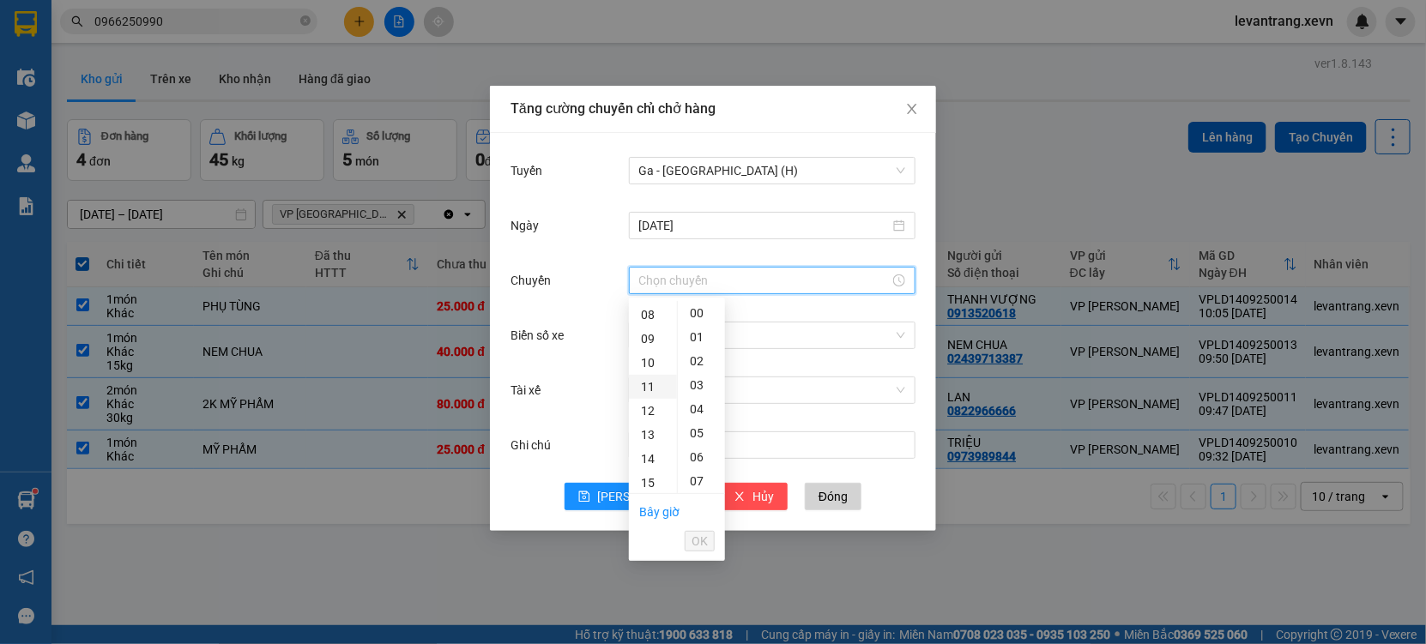
click at [647, 396] on div "11" at bounding box center [653, 387] width 48 height 24
type input "11:00"
click at [713, 537] on button "OK" at bounding box center [700, 541] width 30 height 21
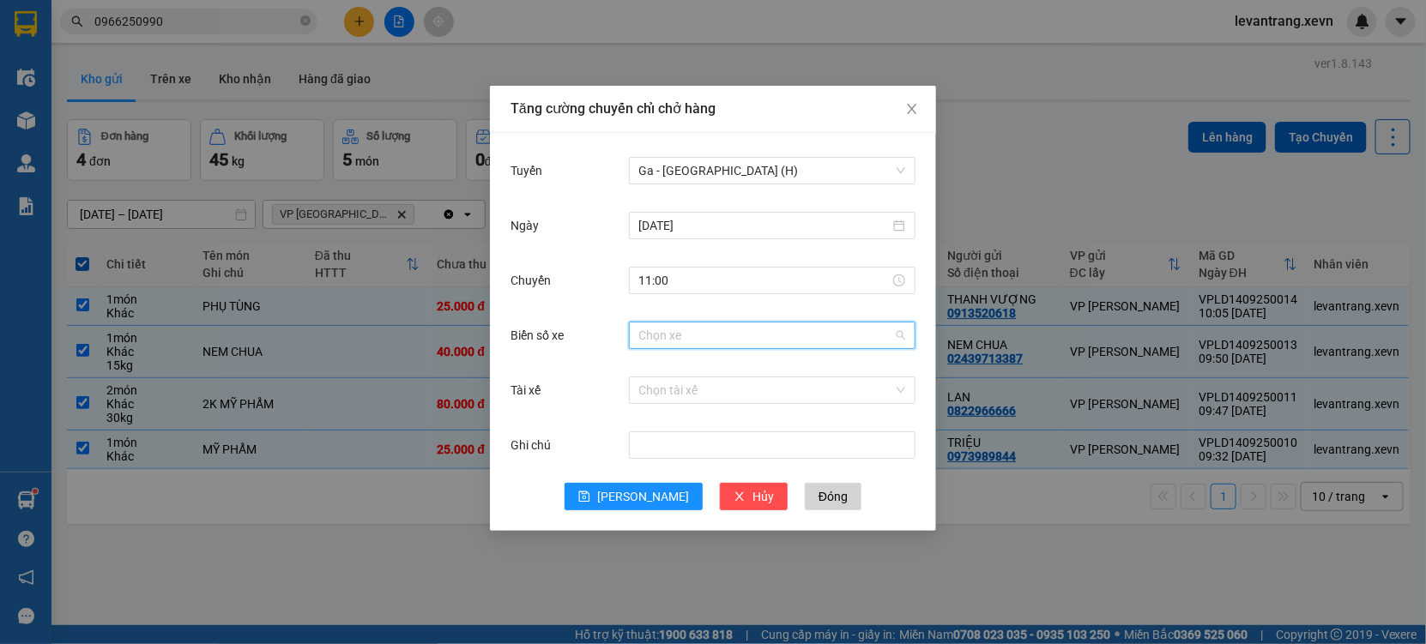
click at [689, 332] on input "Biển số xe" at bounding box center [766, 336] width 254 height 26
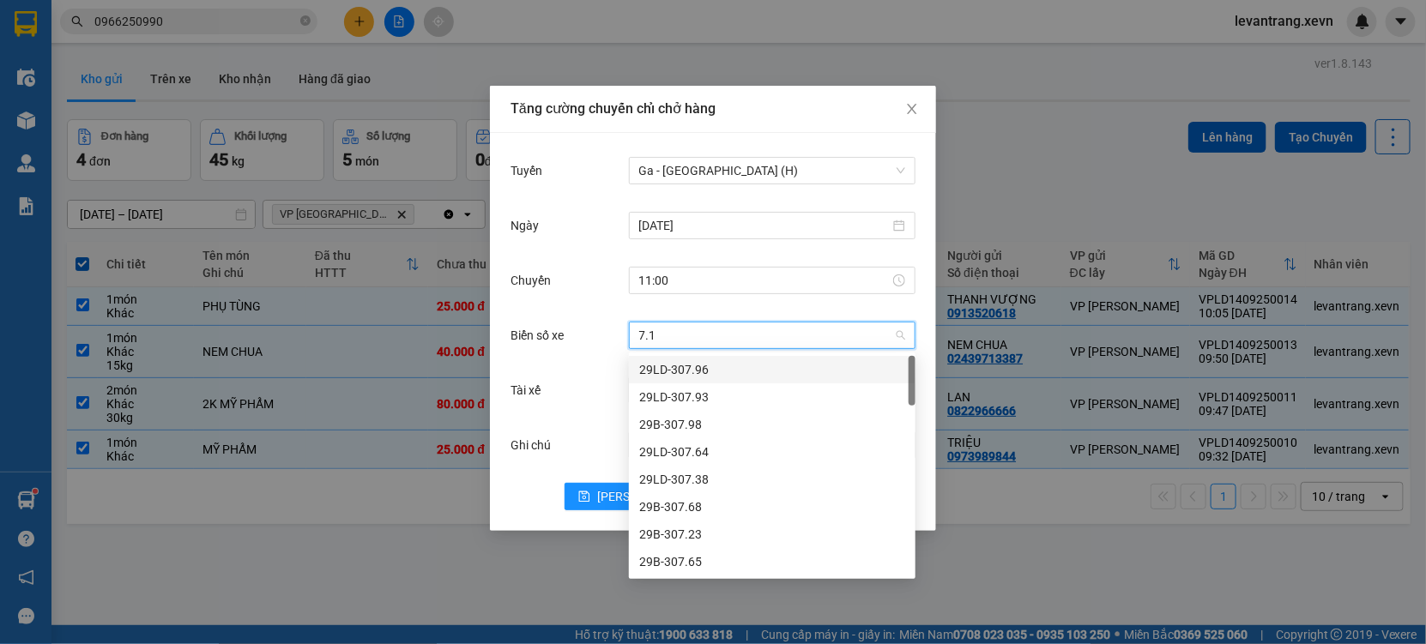
type input "7.19"
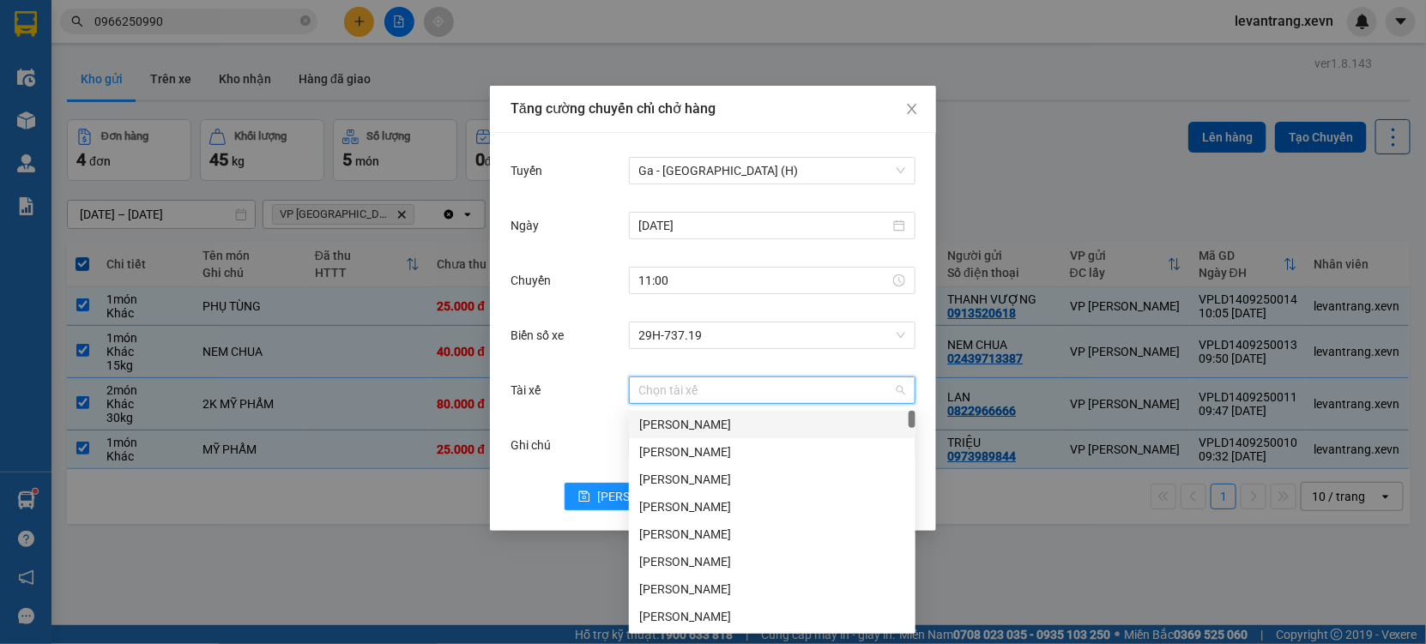
click at [679, 389] on input "Tài xế" at bounding box center [766, 390] width 254 height 26
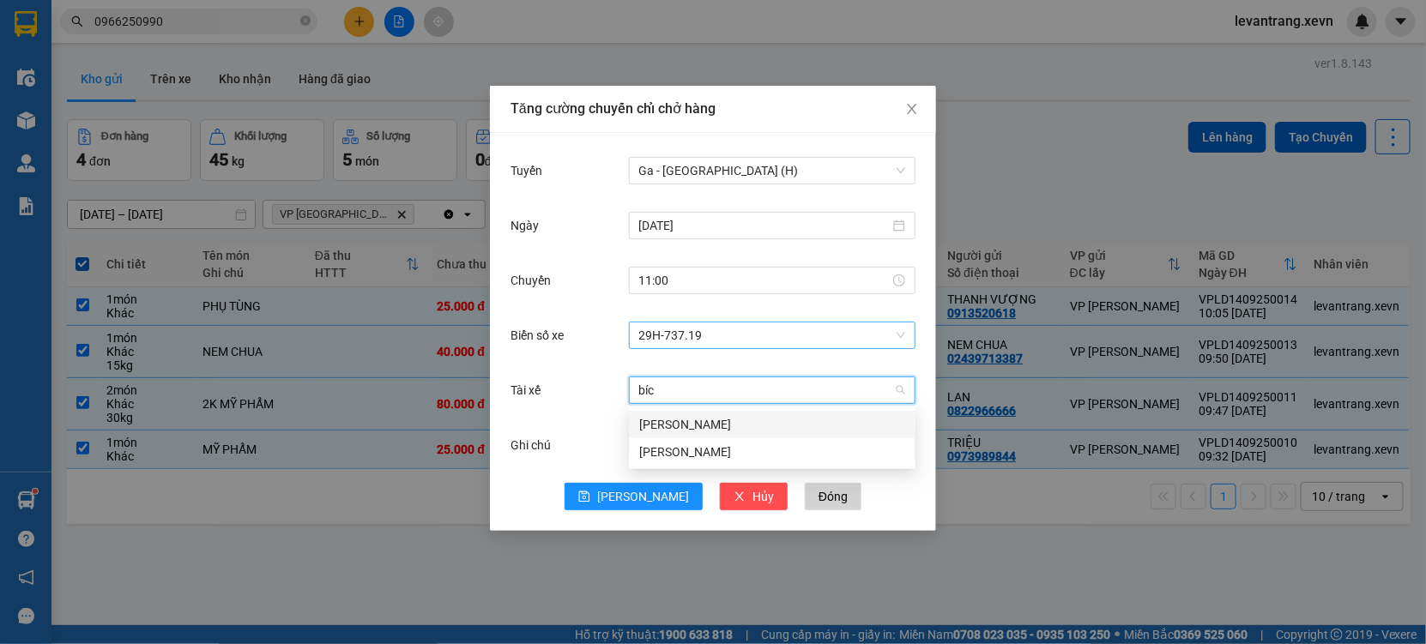
type input "bích"
click at [663, 419] on div "[PERSON_NAME]" at bounding box center [772, 424] width 266 height 19
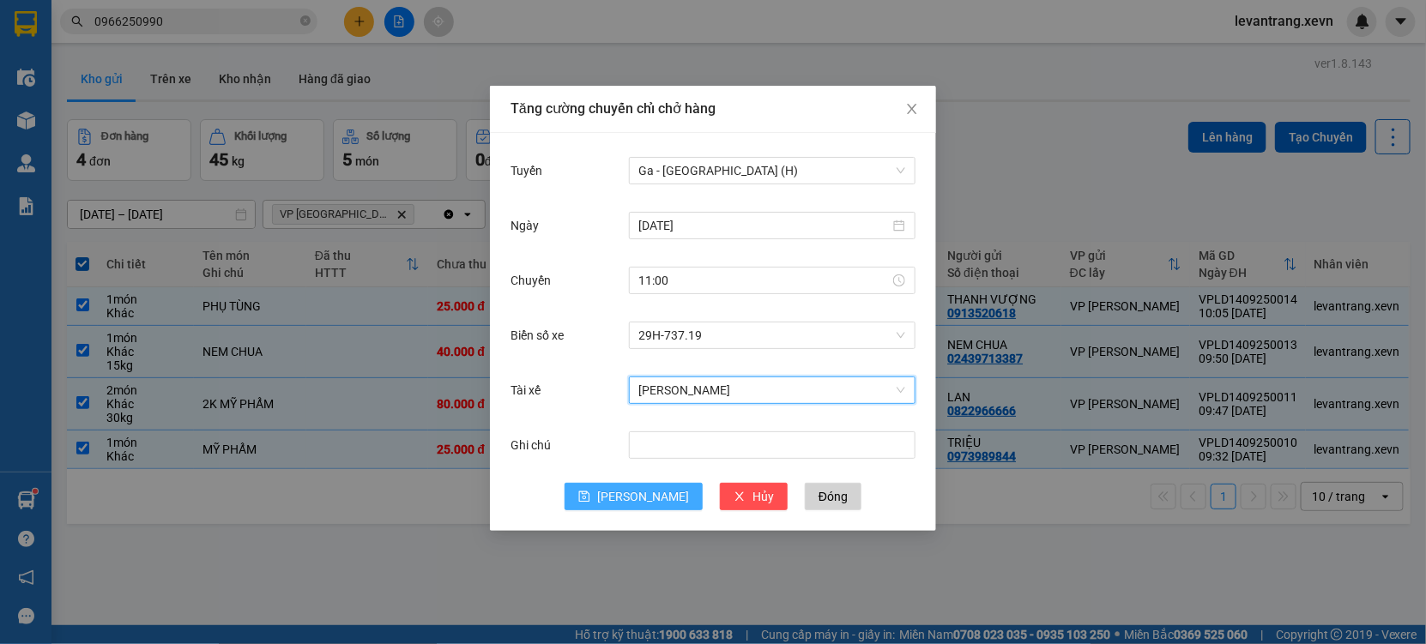
click at [644, 505] on span "[PERSON_NAME]" at bounding box center [643, 496] width 92 height 19
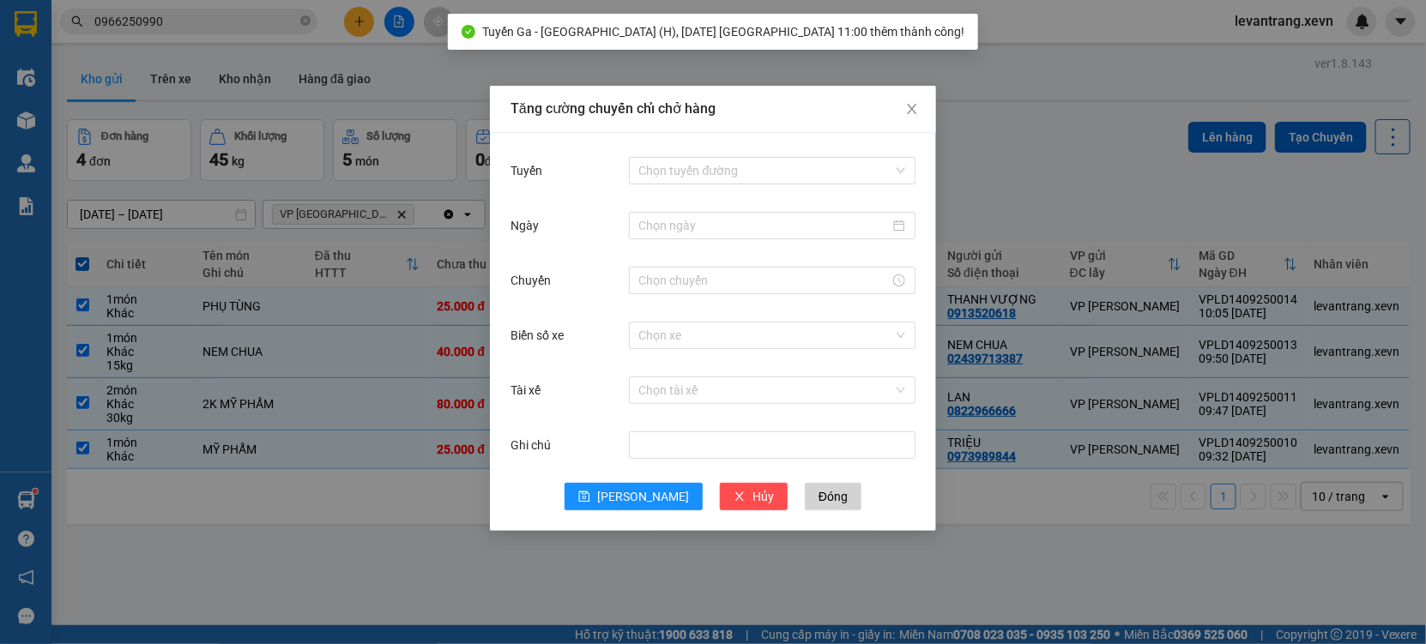
click at [442, 584] on div "Tăng cường chuyến chỉ chở hàng Tuyến Chọn tuyến đường Ngày Chuyến Biển số xe Ch…" at bounding box center [713, 322] width 1426 height 644
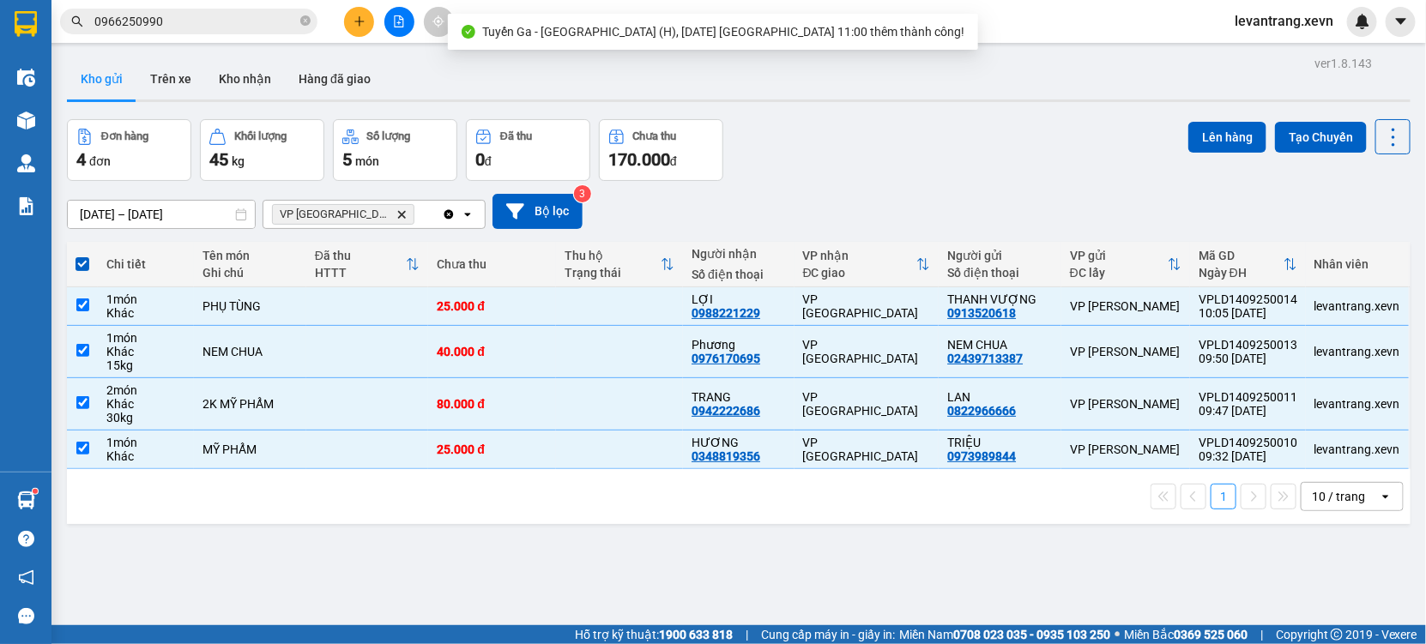
click at [1189, 153] on div "Lên hàng Tạo Chuyến" at bounding box center [1299, 136] width 222 height 35
click at [1198, 148] on button "Lên hàng" at bounding box center [1227, 137] width 78 height 31
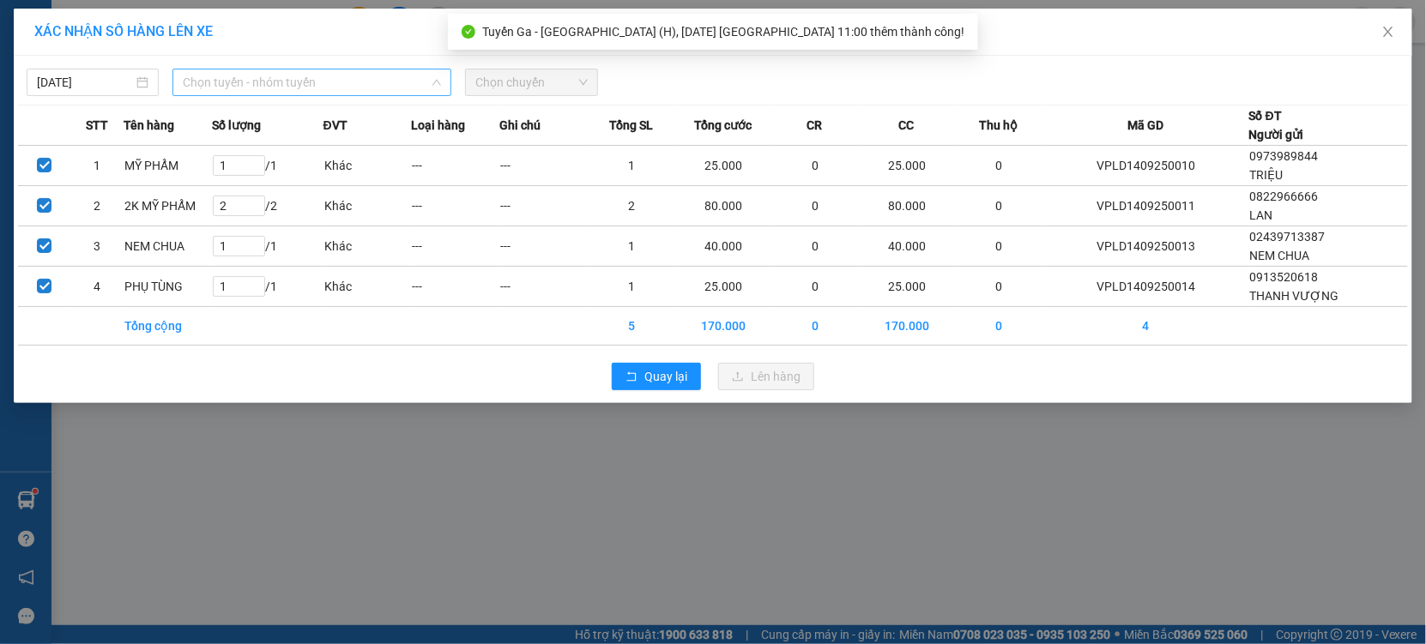
click at [352, 85] on span "Chọn tuyến - nhóm tuyến" at bounding box center [312, 82] width 258 height 26
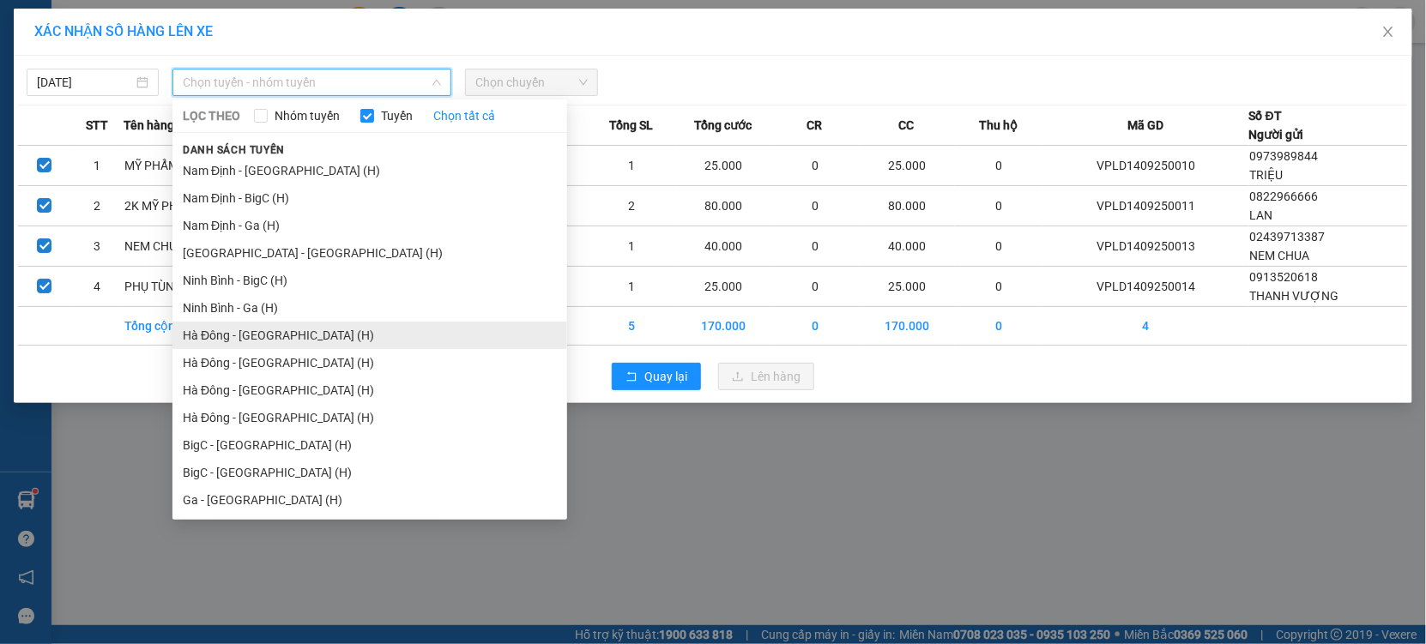
scroll to position [2115, 0]
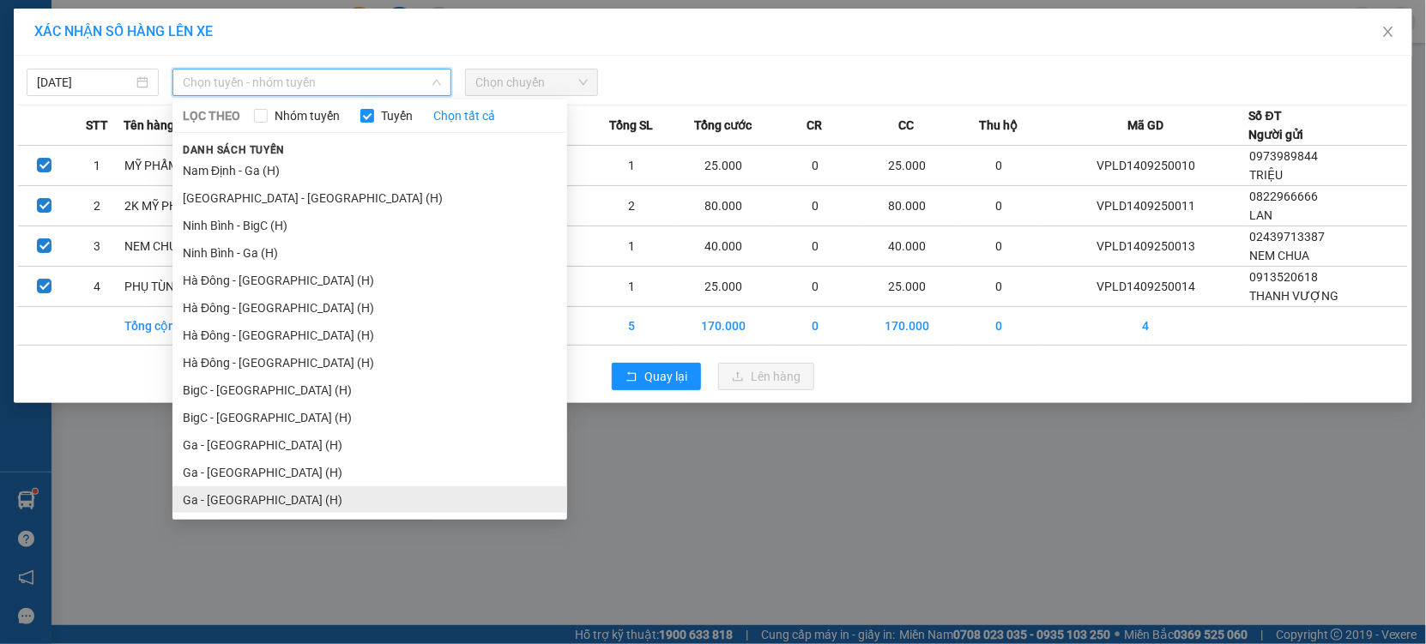
drag, startPoint x: 200, startPoint y: 473, endPoint x: 211, endPoint y: 500, distance: 28.8
click at [211, 500] on ul "5- [GEOGRAPHIC_DATA] Trì - BigC 5- [GEOGRAPHIC_DATA] - [GEOGRAPHIC_DATA] 5- [GE…" at bounding box center [369, 336] width 395 height 354
click at [211, 497] on li "Ga - [GEOGRAPHIC_DATA] (H)" at bounding box center [369, 499] width 395 height 27
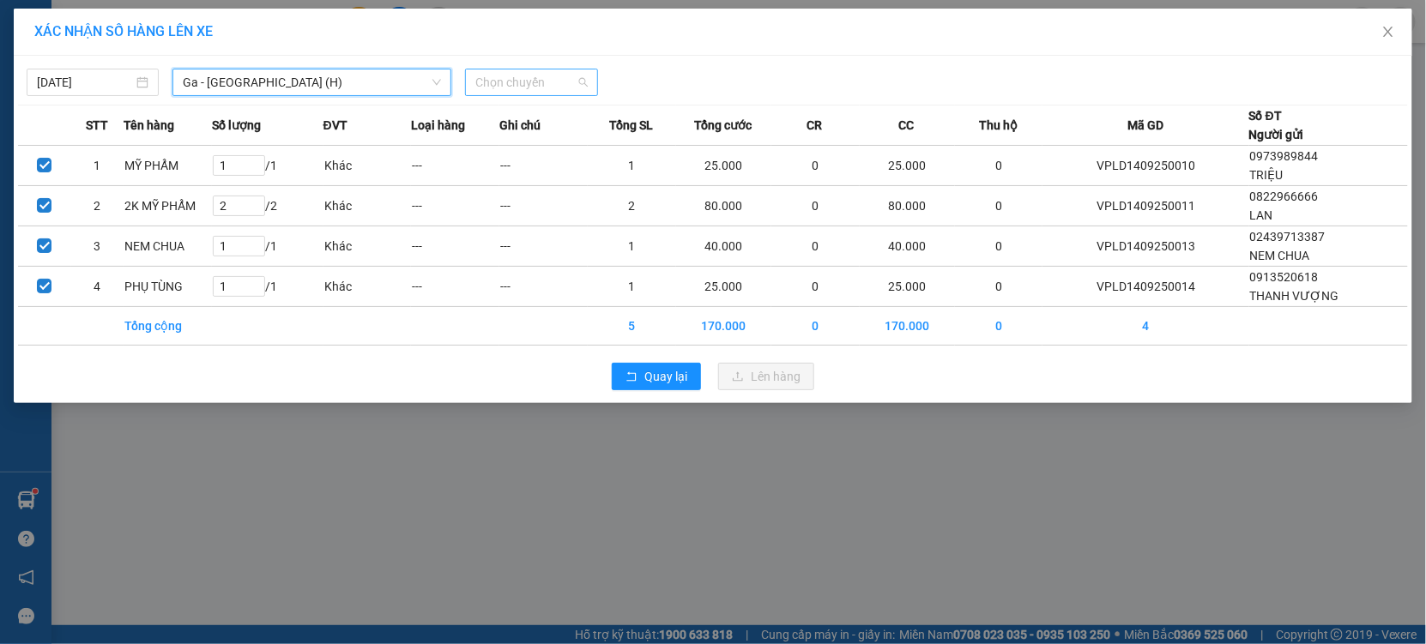
click at [493, 89] on span "Chọn chuyến" at bounding box center [531, 82] width 112 height 26
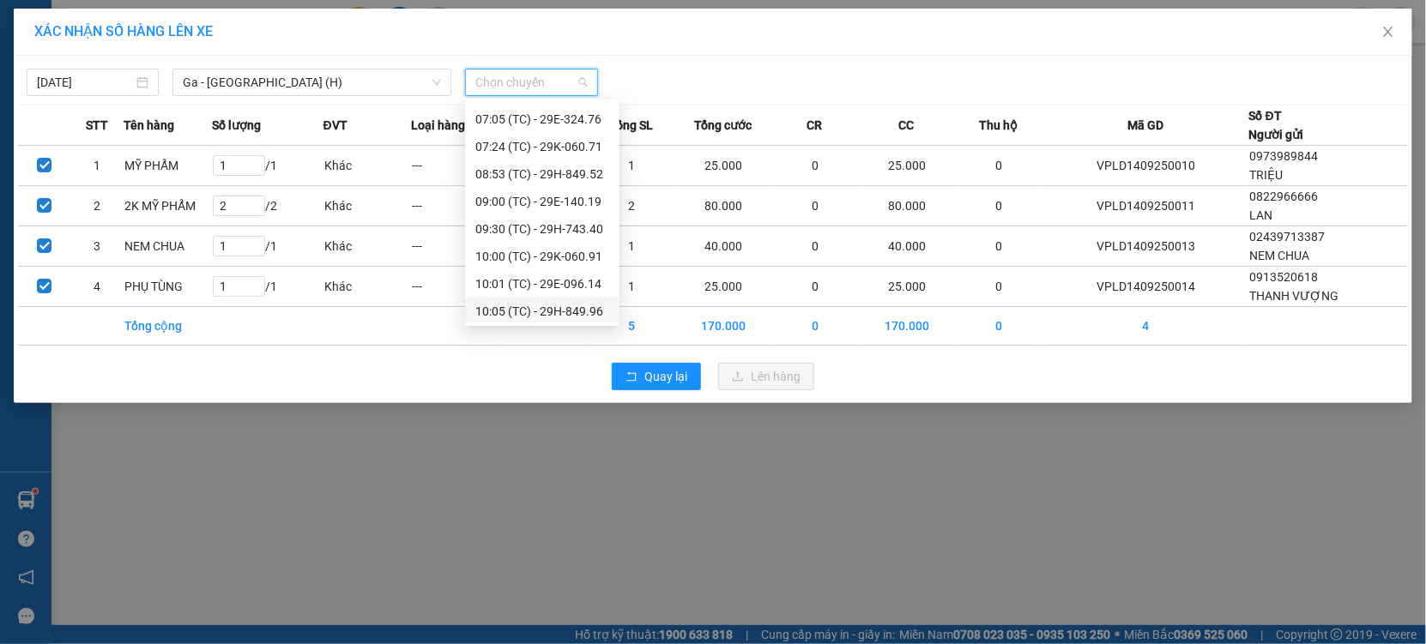
scroll to position [81, 0]
drag, startPoint x: 539, startPoint y: 303, endPoint x: 755, endPoint y: 399, distance: 236.5
click at [541, 303] on div "11:00 (TC) - 29H-737.19" at bounding box center [542, 309] width 134 height 19
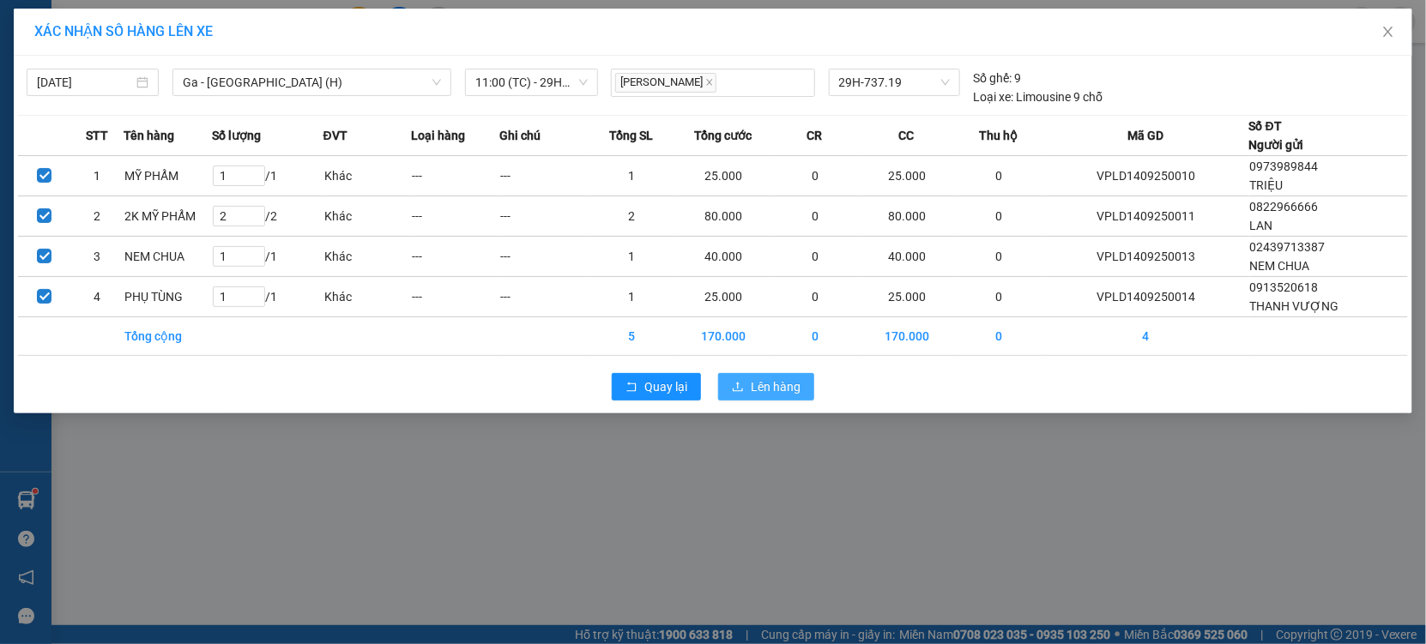
click at [746, 385] on button "Lên hàng" at bounding box center [766, 386] width 96 height 27
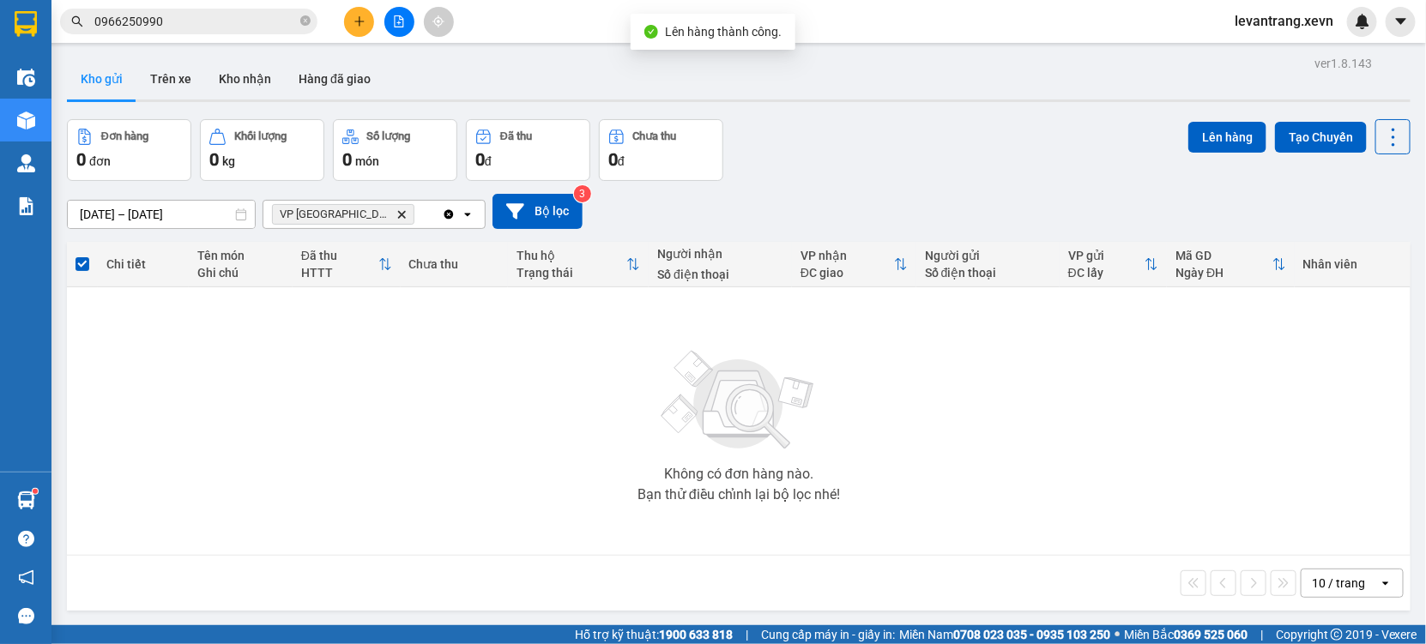
click at [396, 211] on icon "Delete" at bounding box center [401, 214] width 10 height 10
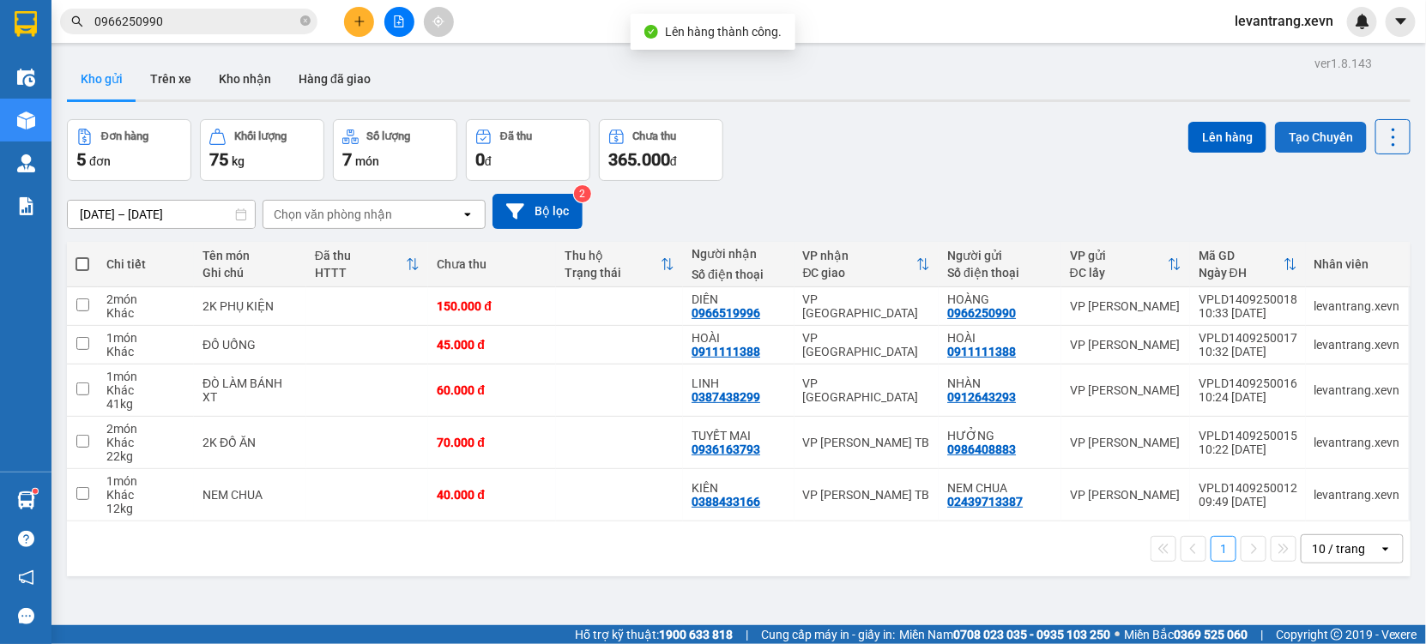
click at [1286, 139] on button "Tạo Chuyến" at bounding box center [1321, 137] width 92 height 31
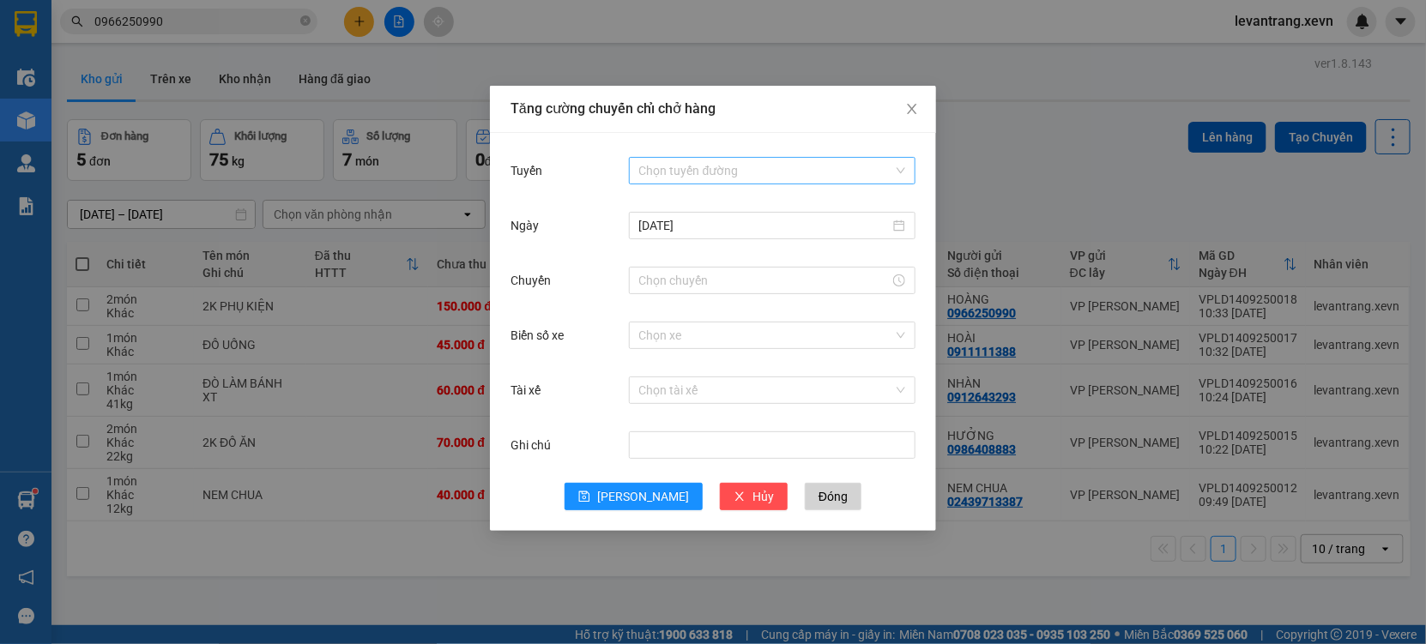
click at [713, 181] on input "Tuyến" at bounding box center [766, 171] width 254 height 26
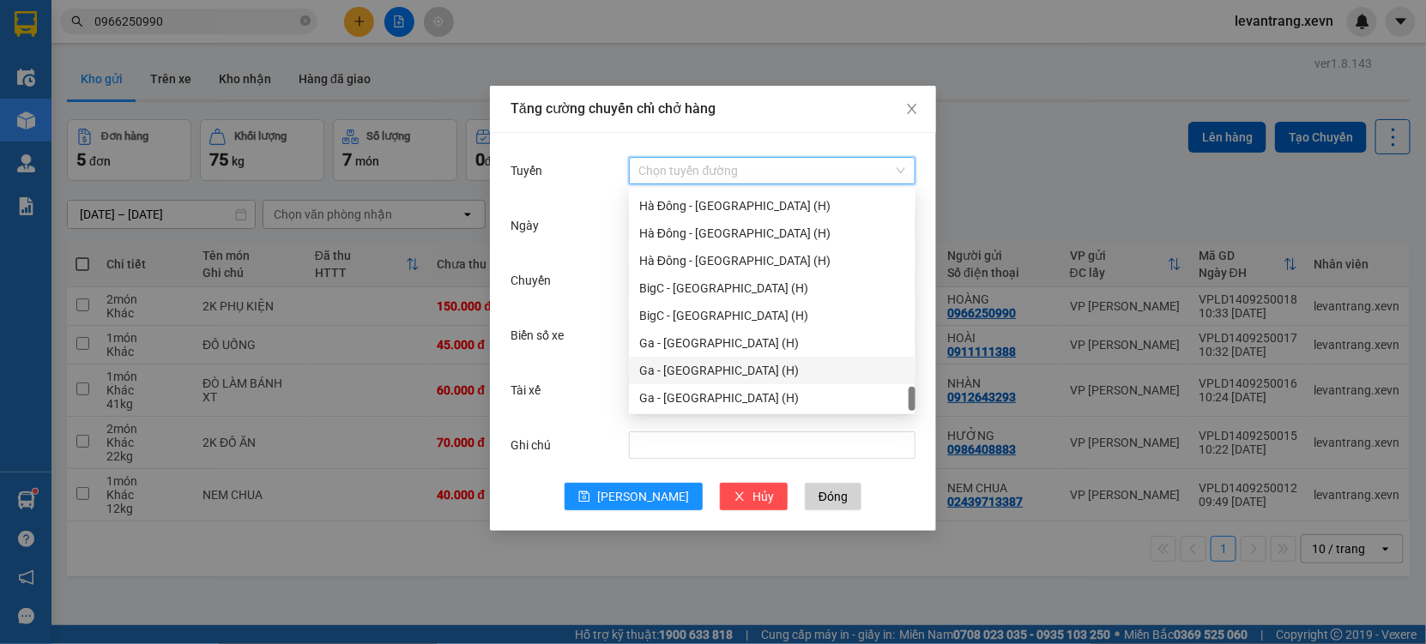
click at [697, 370] on div "Ga - [GEOGRAPHIC_DATA] (H)" at bounding box center [772, 370] width 266 height 19
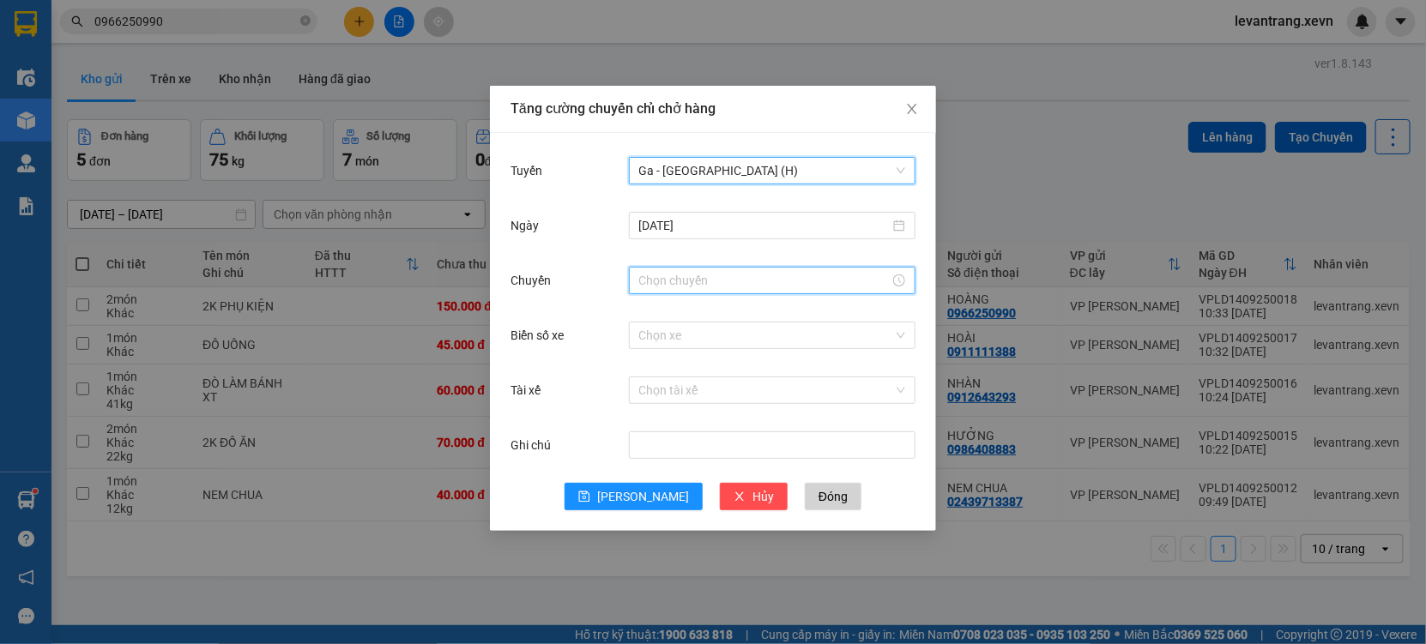
click at [683, 280] on input "Chuyến" at bounding box center [764, 280] width 250 height 19
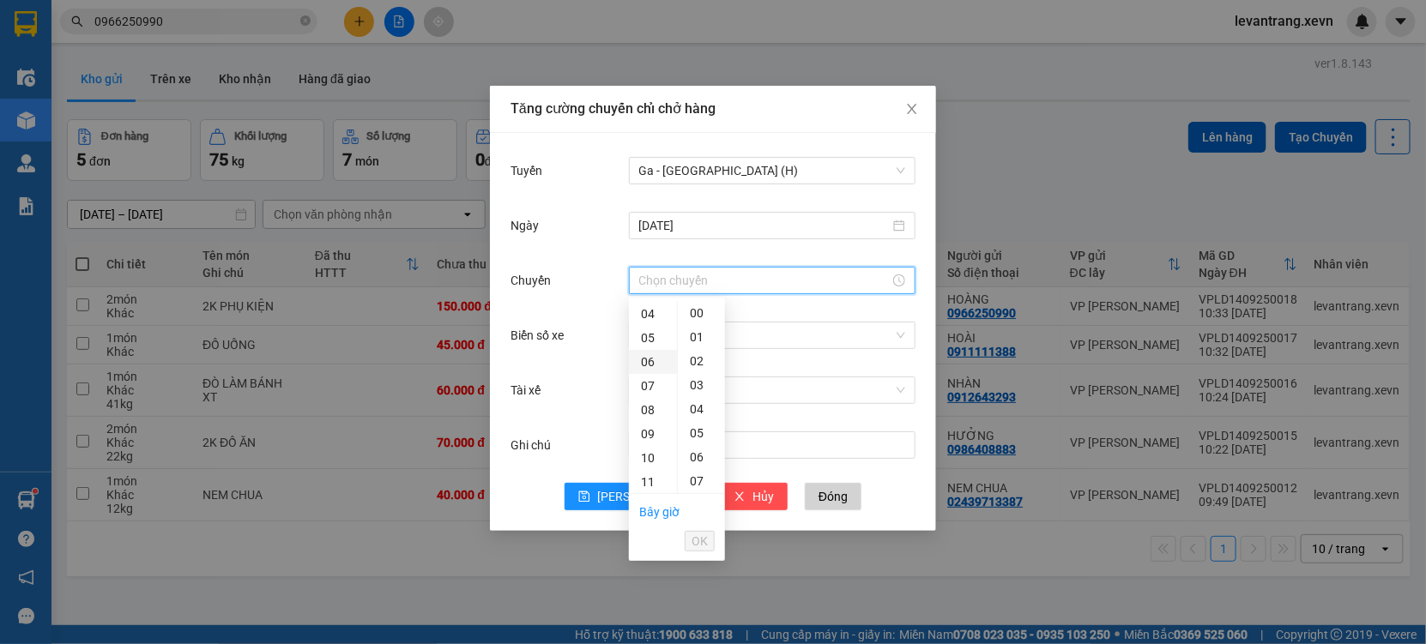
scroll to position [190, 0]
click at [650, 390] on div "11" at bounding box center [653, 387] width 48 height 24
type input "11:00"
click at [702, 534] on span "OK" at bounding box center [699, 541] width 16 height 19
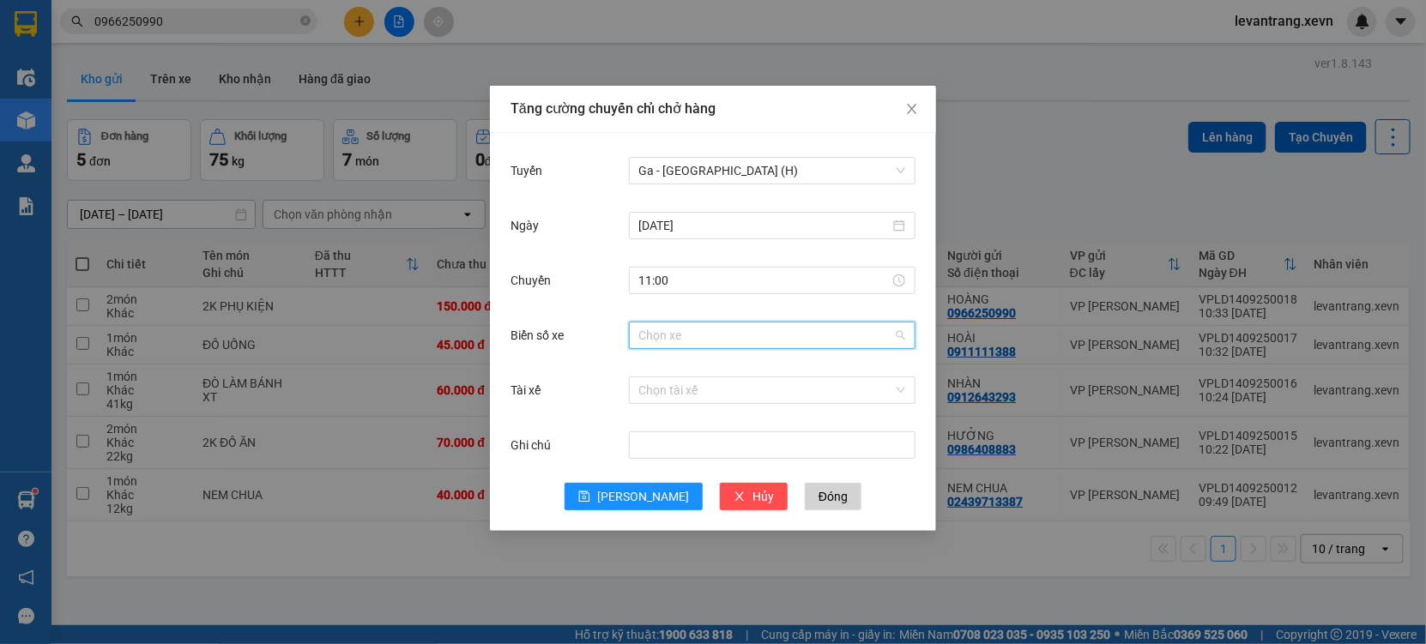
click at [678, 334] on input "Biển số xe" at bounding box center [766, 336] width 254 height 26
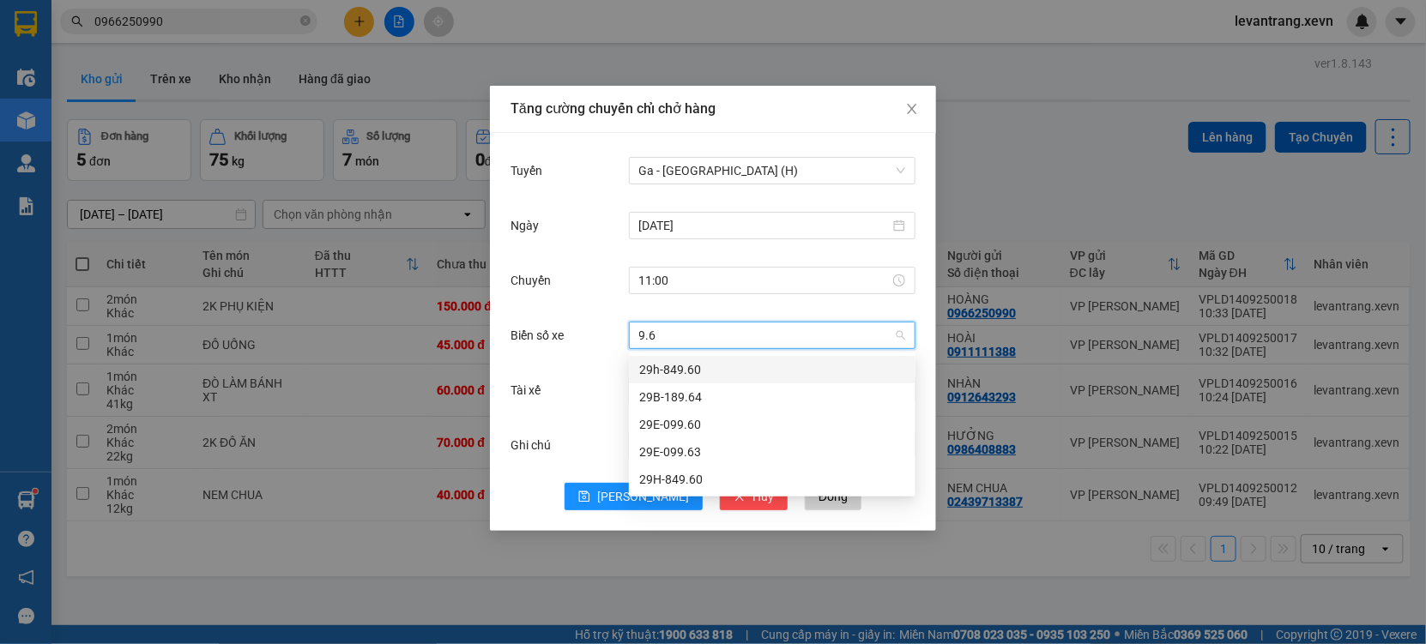
type input "9.60"
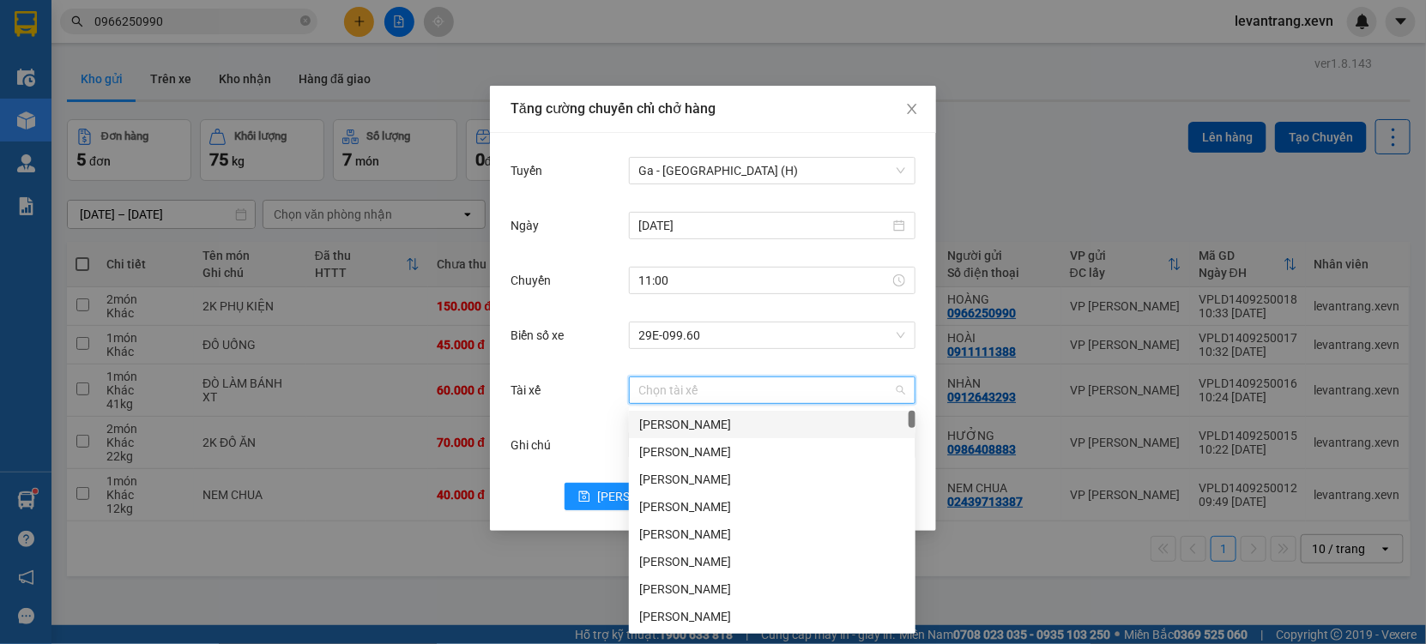
click at [688, 393] on input "Tài xế" at bounding box center [766, 390] width 254 height 26
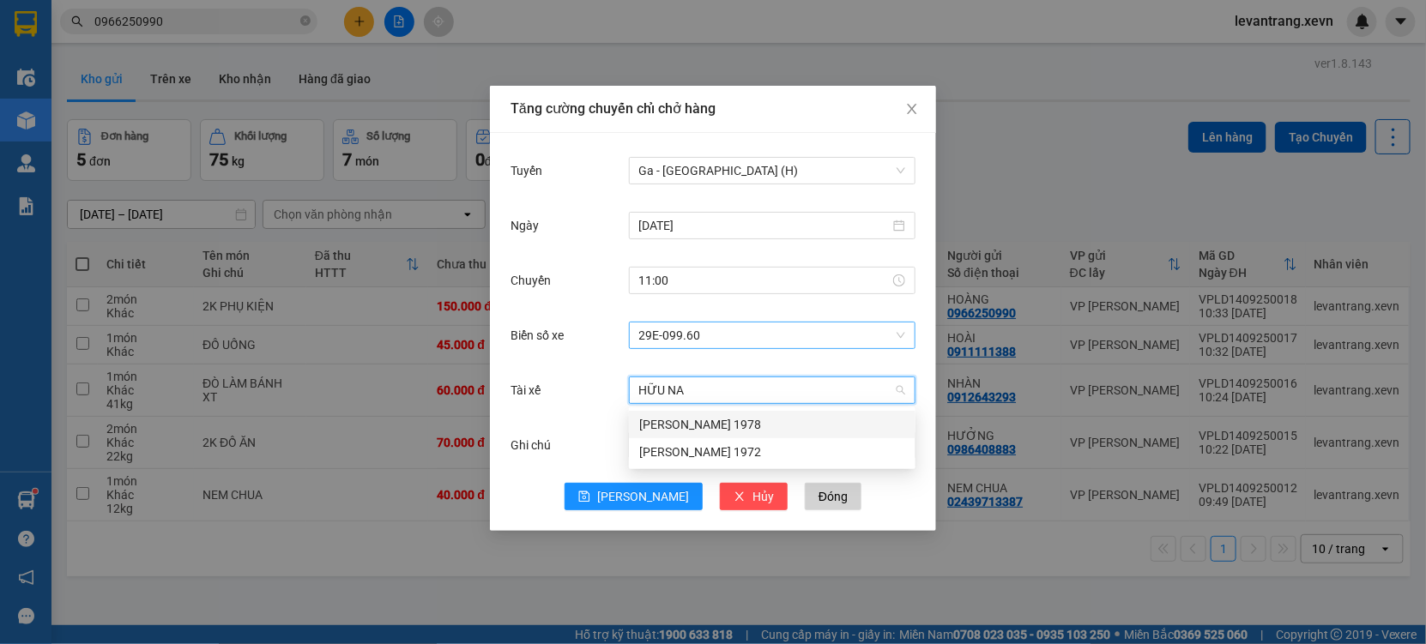
type input "HỮU NAM"
click at [685, 445] on div "[PERSON_NAME] 1972" at bounding box center [772, 452] width 266 height 19
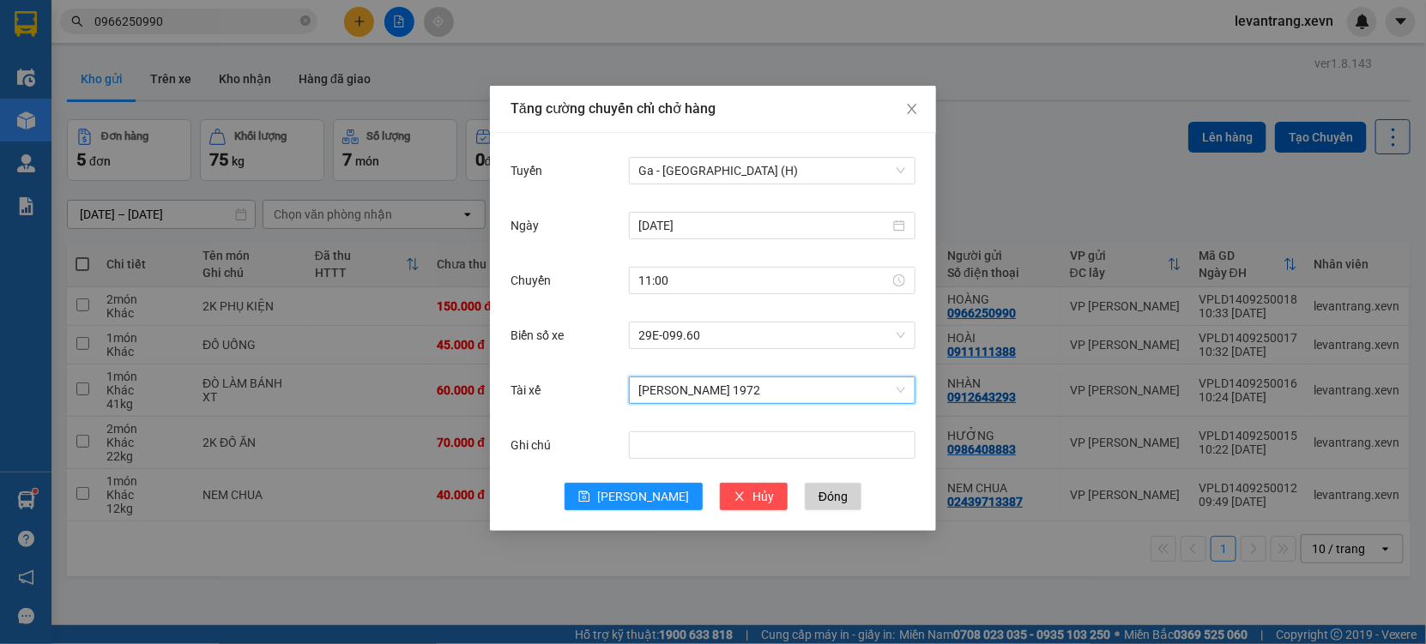
click at [685, 383] on span "[PERSON_NAME] 1972" at bounding box center [772, 390] width 266 height 26
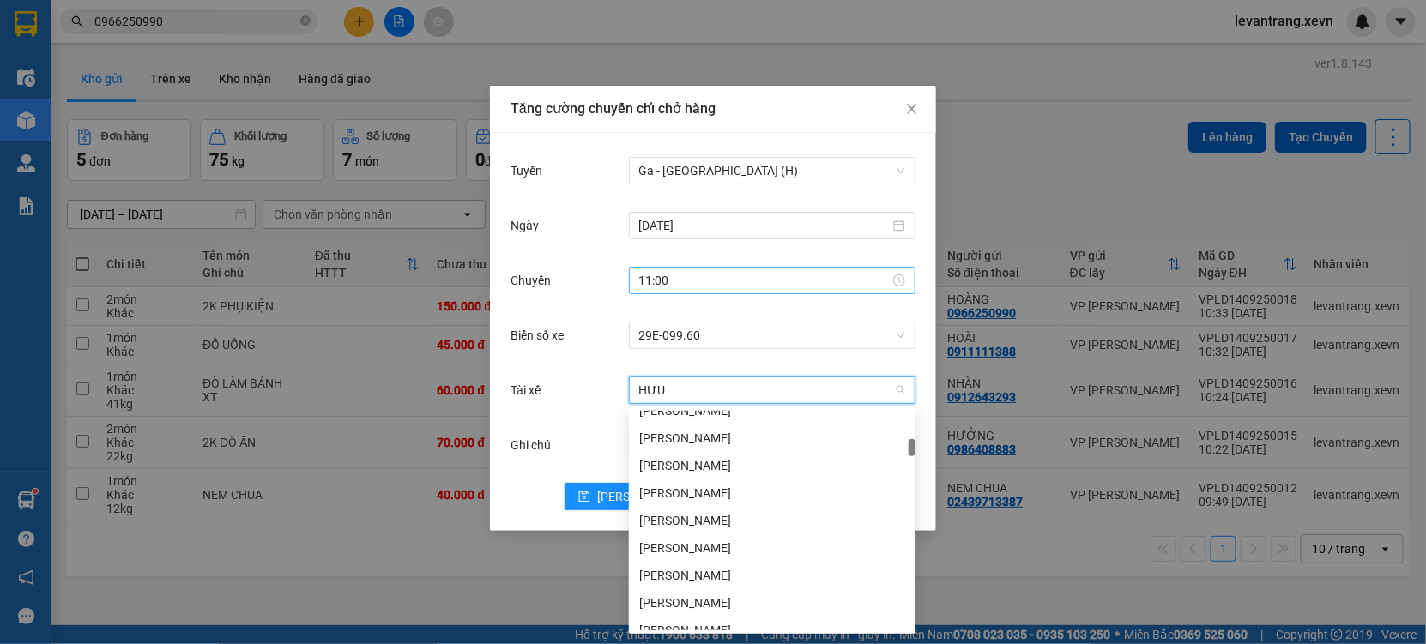
scroll to position [81, 0]
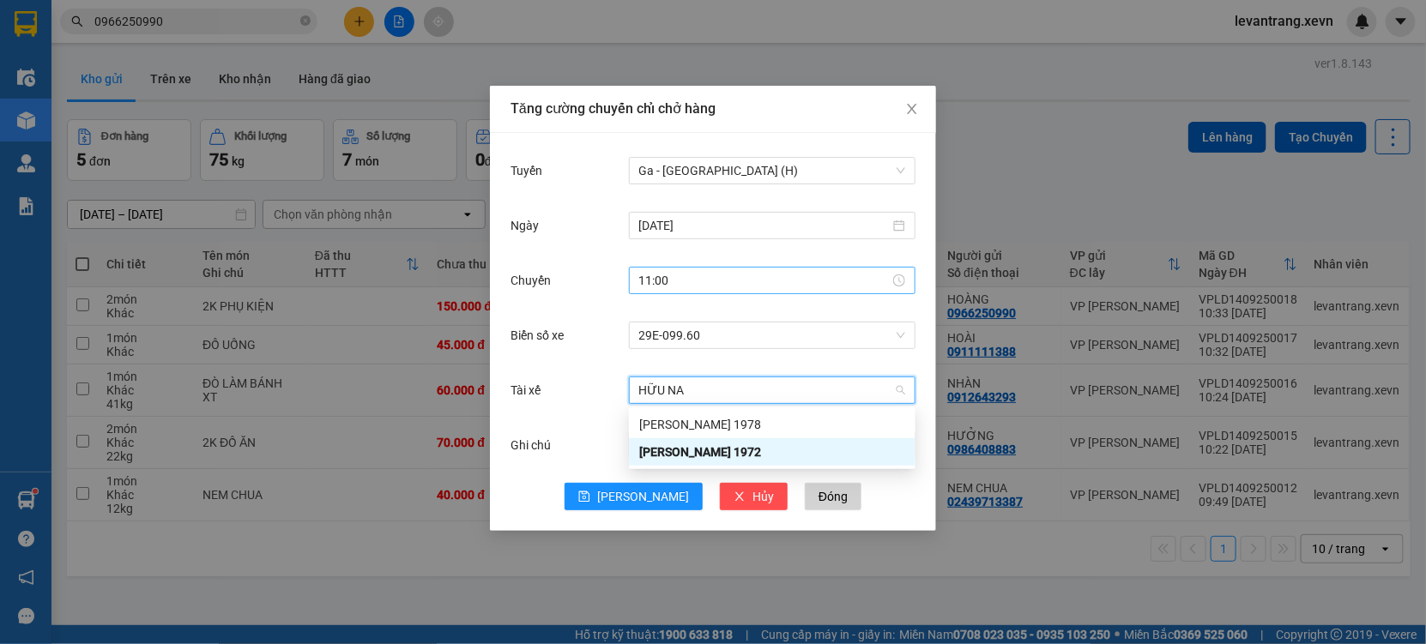
type input "HỮU NAM"
click at [721, 426] on div "[PERSON_NAME] 1978" at bounding box center [772, 424] width 266 height 19
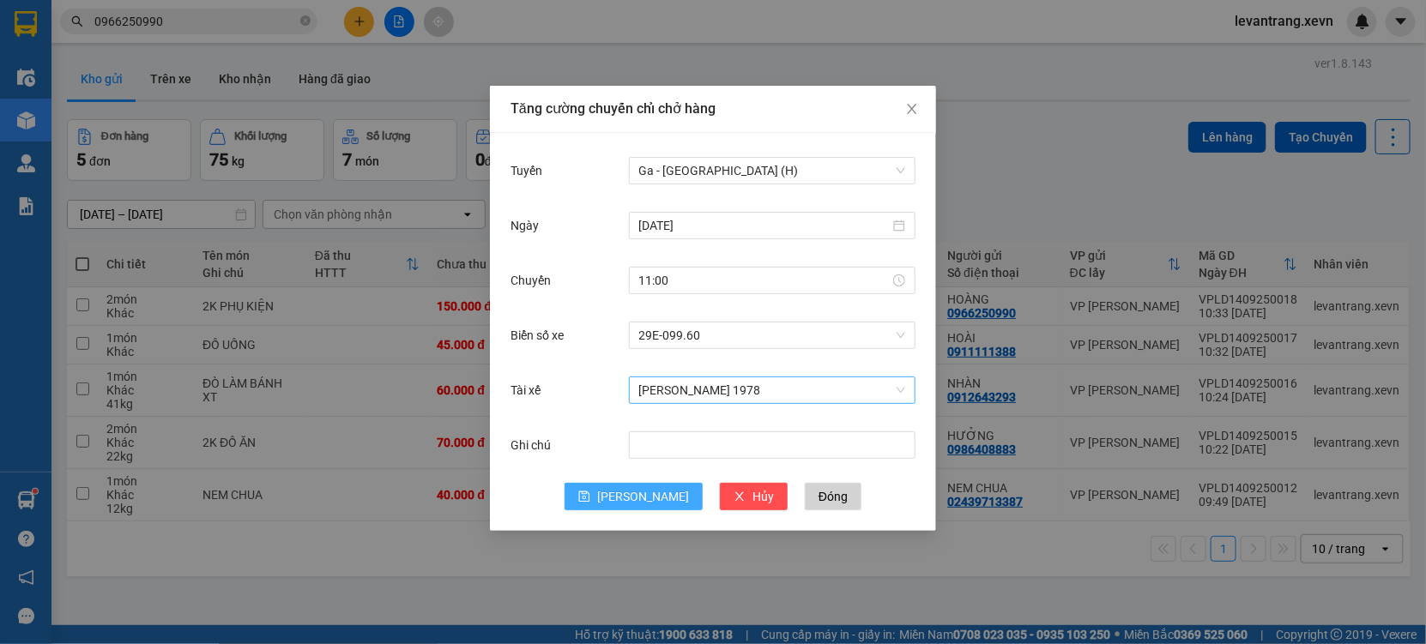
click at [648, 494] on span "[PERSON_NAME]" at bounding box center [643, 496] width 92 height 19
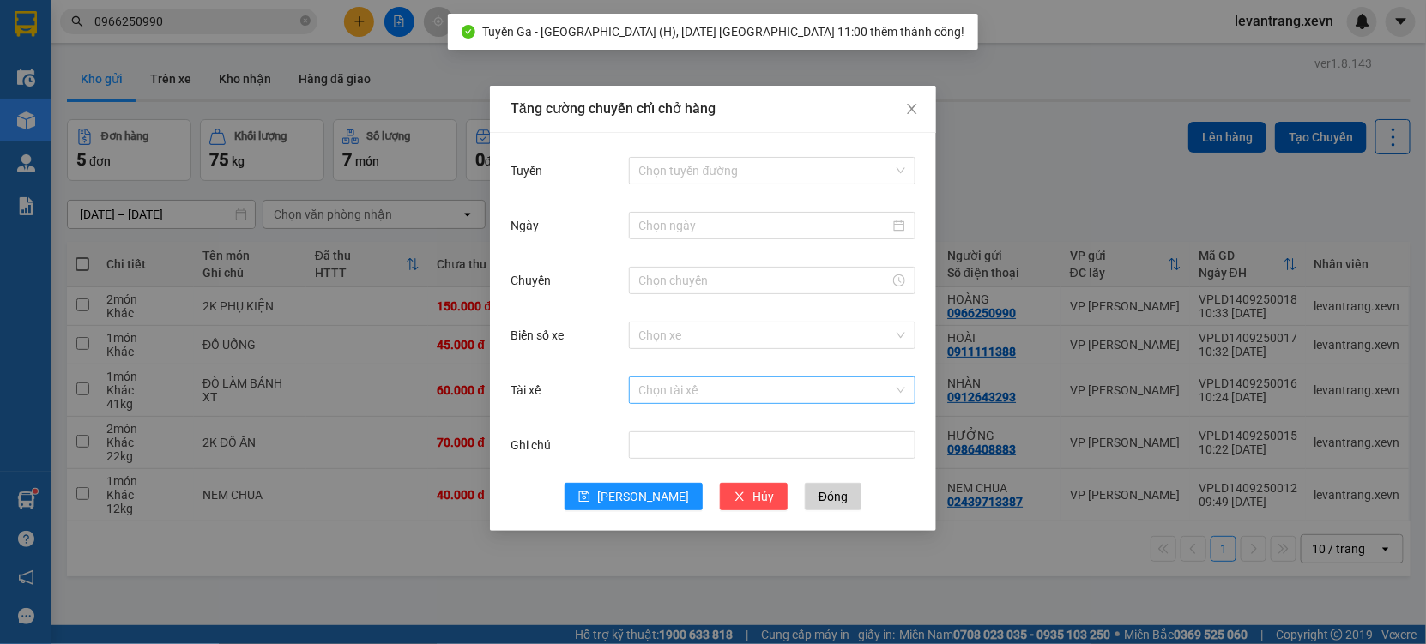
drag, startPoint x: 226, startPoint y: 606, endPoint x: 114, endPoint y: 311, distance: 316.5
click at [226, 606] on div "Tăng cường chuyến chỉ chở hàng Tuyến Chọn tuyến đường Ngày Chuyến Biển số xe Ch…" at bounding box center [713, 322] width 1426 height 644
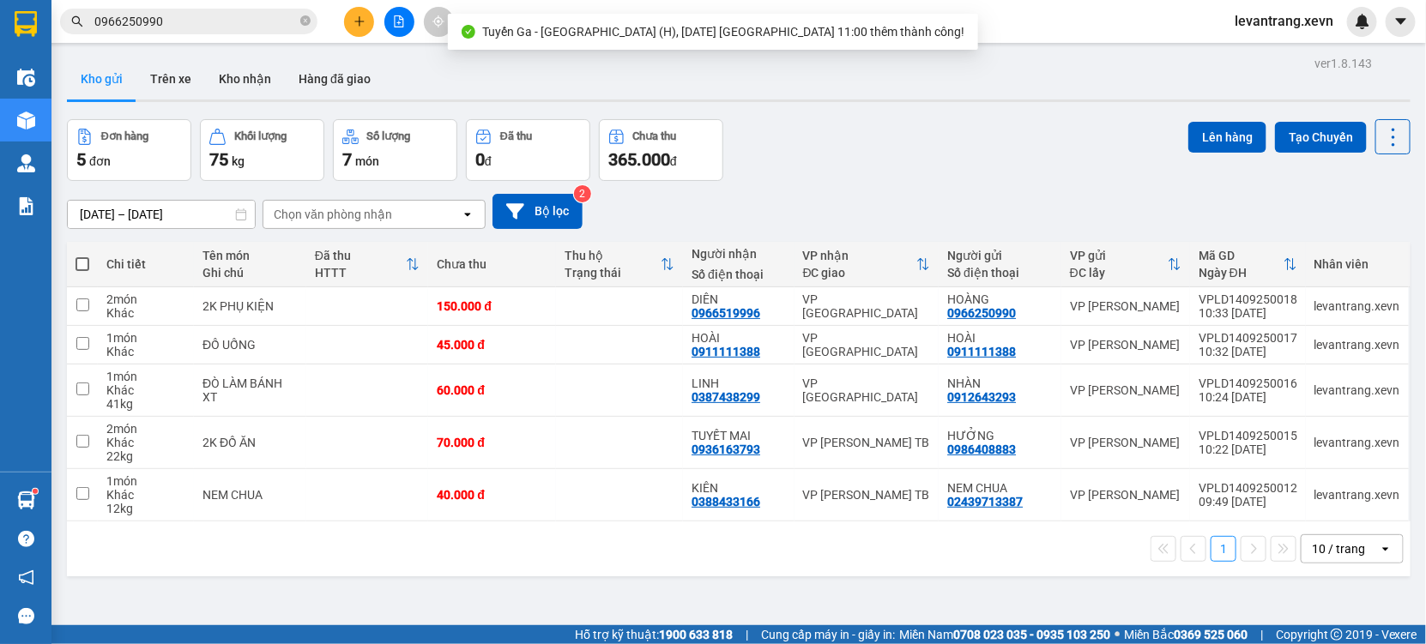
click at [72, 260] on th at bounding box center [82, 264] width 31 height 45
click at [75, 260] on span at bounding box center [82, 264] width 14 height 14
click at [82, 256] on input "checkbox" at bounding box center [82, 256] width 0 height 0
checkbox input "true"
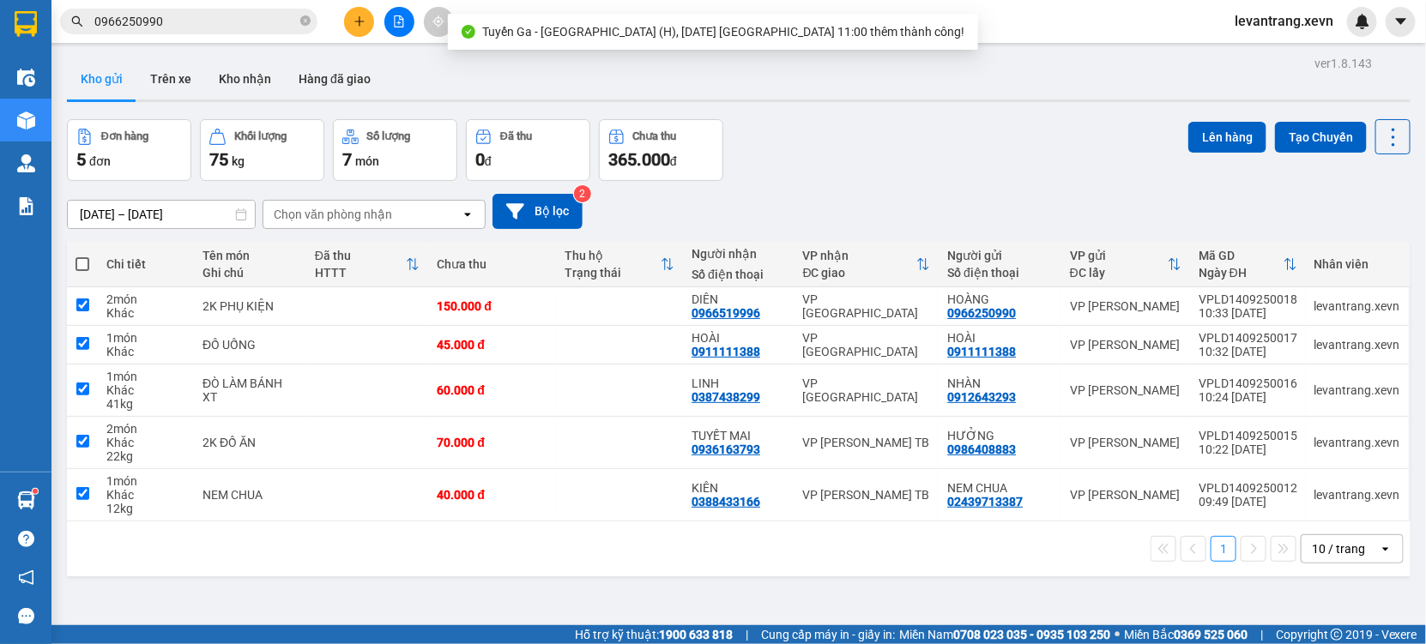
checkbox input "true"
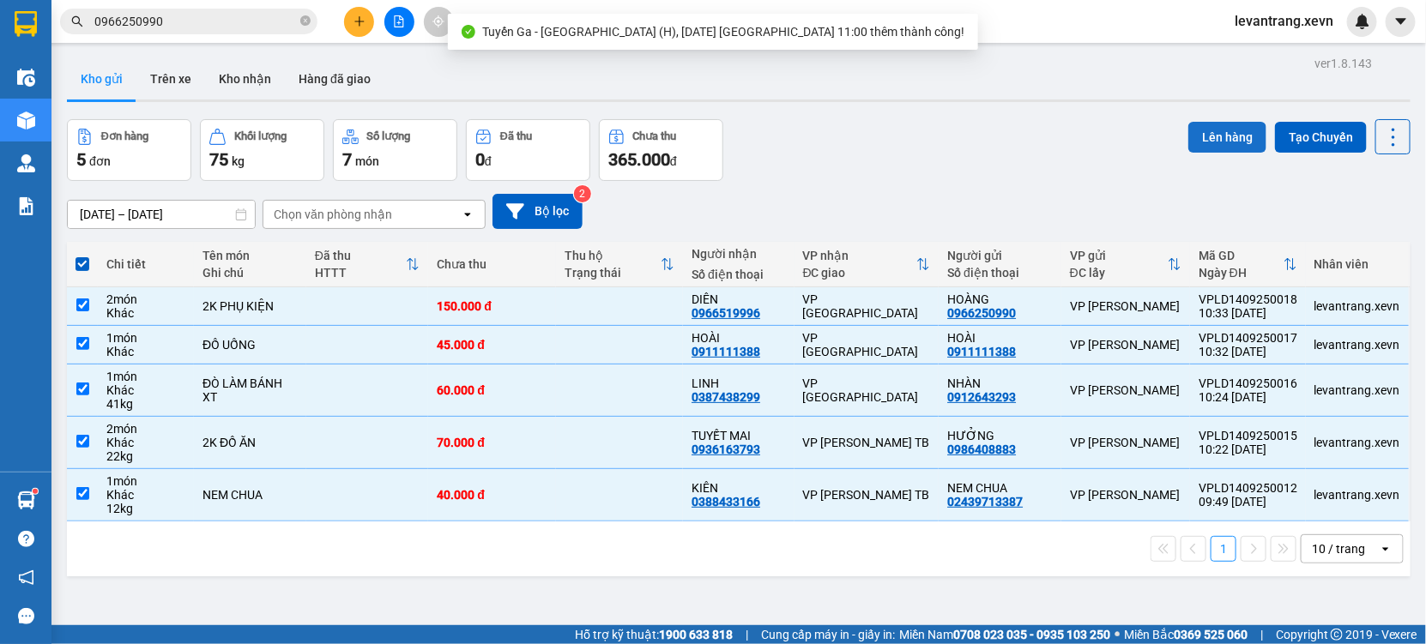
click at [1211, 136] on button "Lên hàng" at bounding box center [1227, 137] width 78 height 31
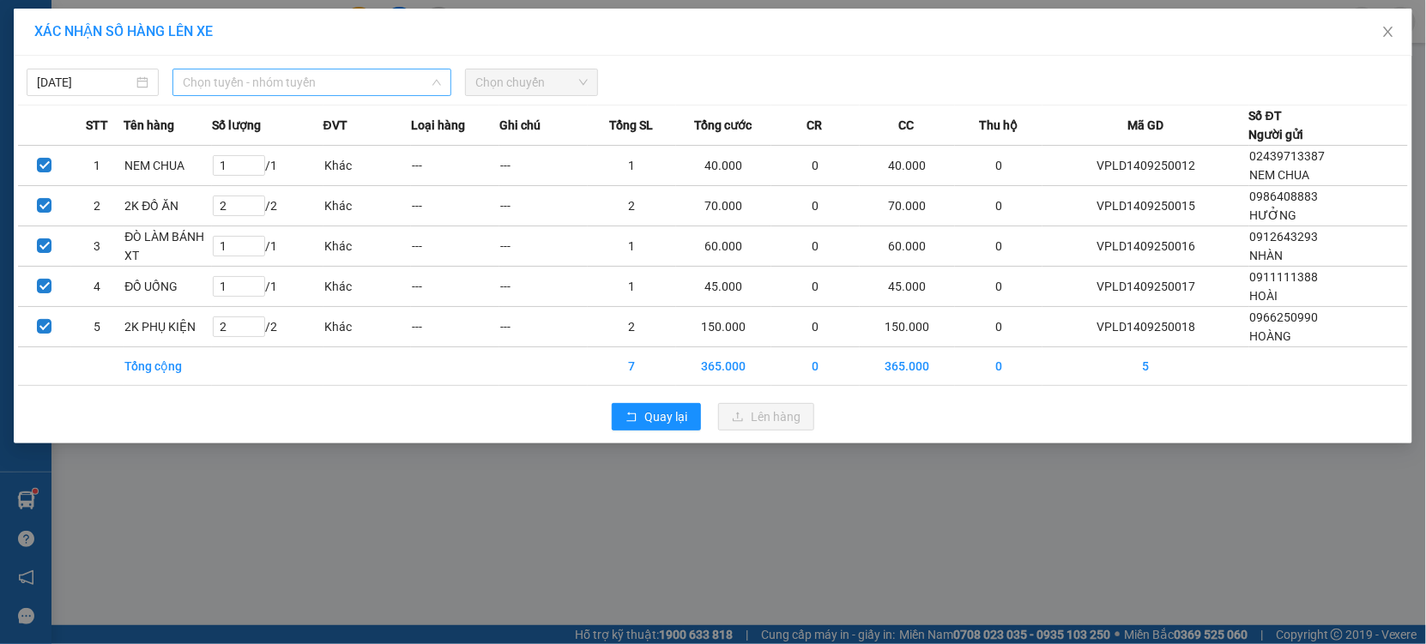
click at [356, 81] on span "Chọn tuyến - nhóm tuyến" at bounding box center [312, 82] width 258 height 26
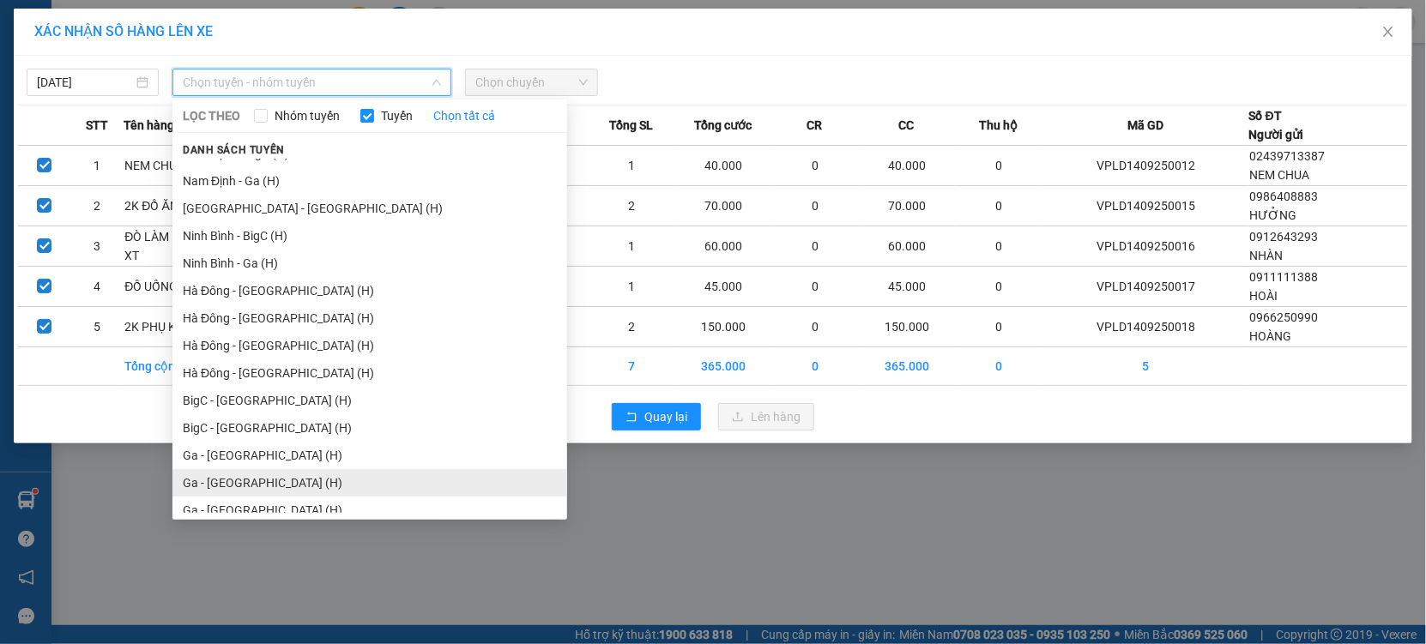
scroll to position [2115, 0]
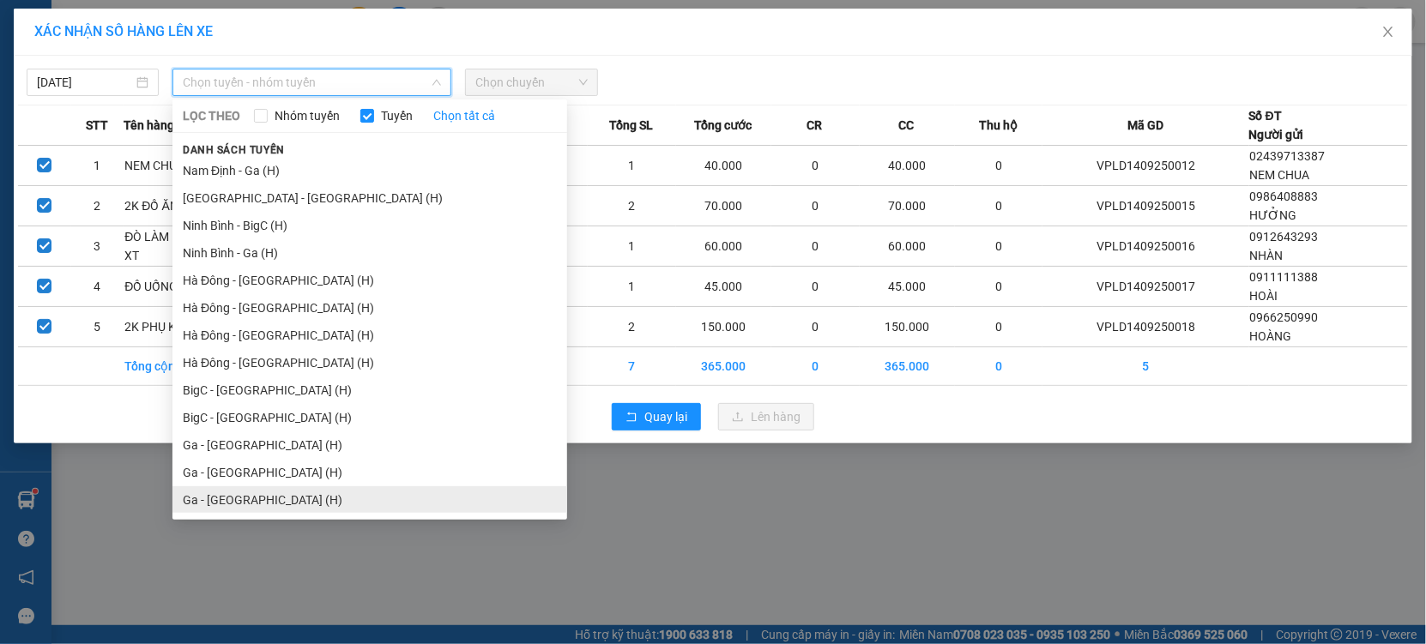
click at [219, 497] on li "Ga - [GEOGRAPHIC_DATA] (H)" at bounding box center [369, 499] width 395 height 27
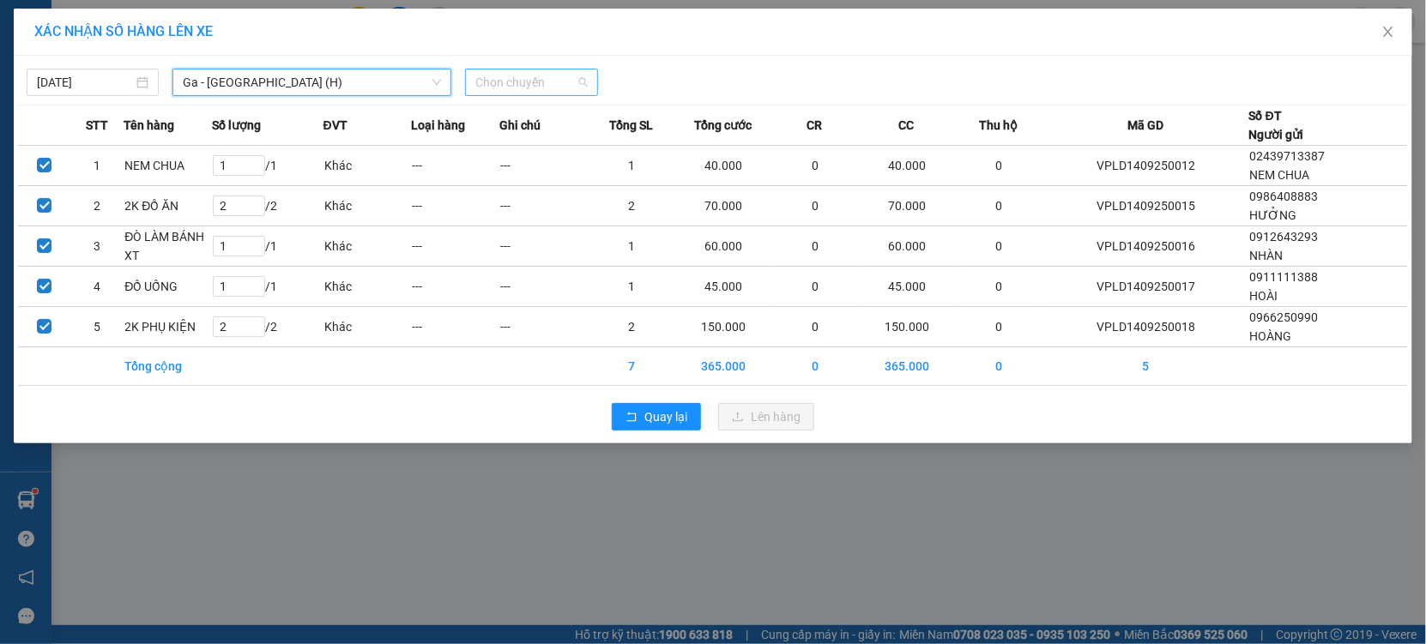
click at [511, 76] on span "Chọn chuyến" at bounding box center [531, 82] width 112 height 26
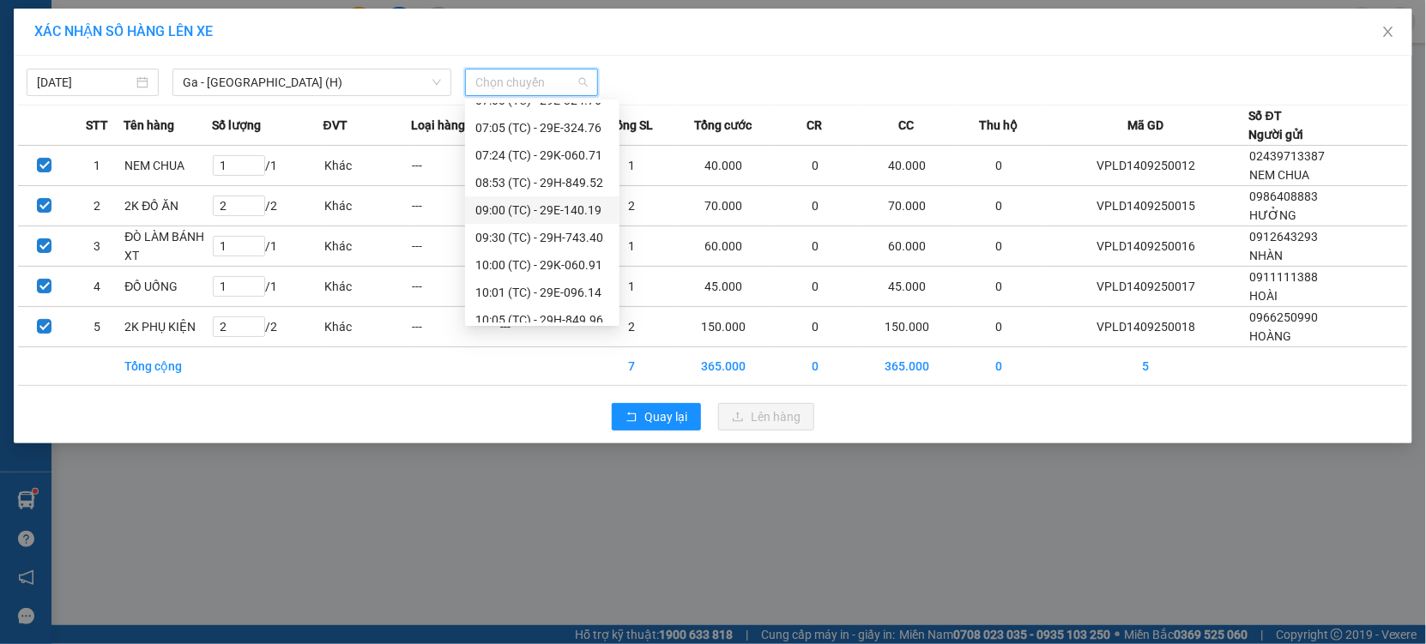
scroll to position [81, 0]
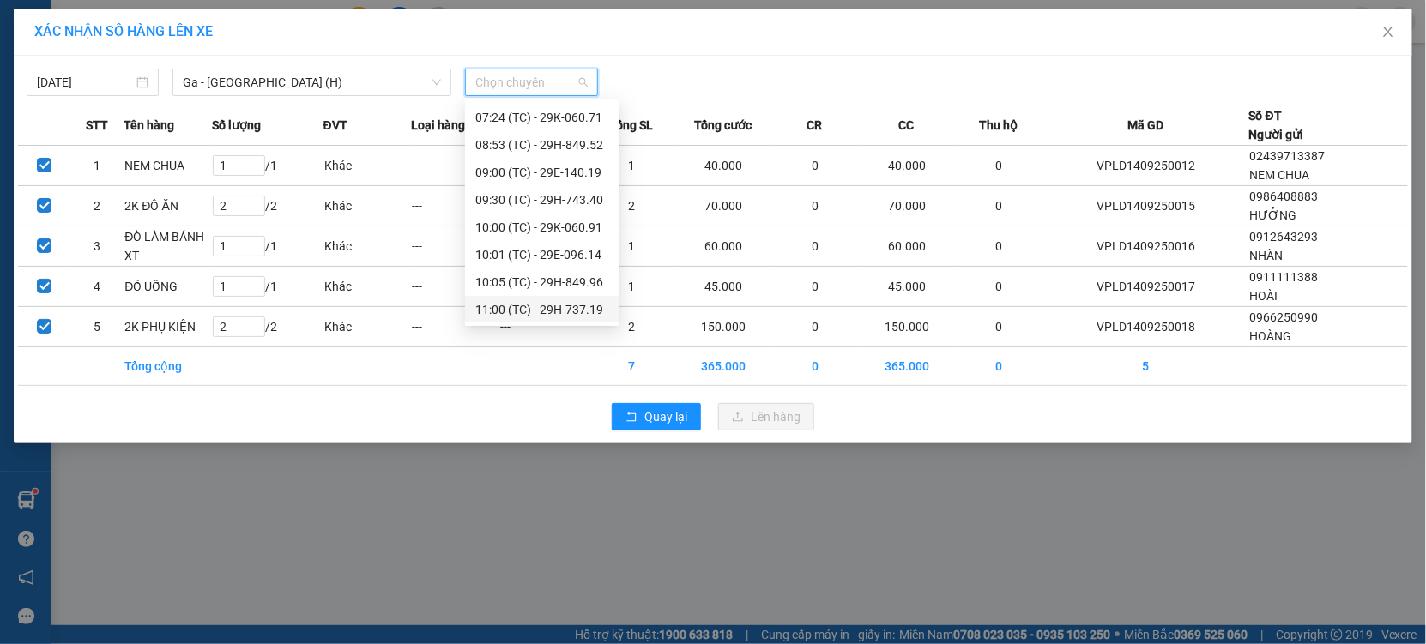
click at [553, 314] on div "11:00 (TC) - 29H-737.19" at bounding box center [542, 309] width 134 height 19
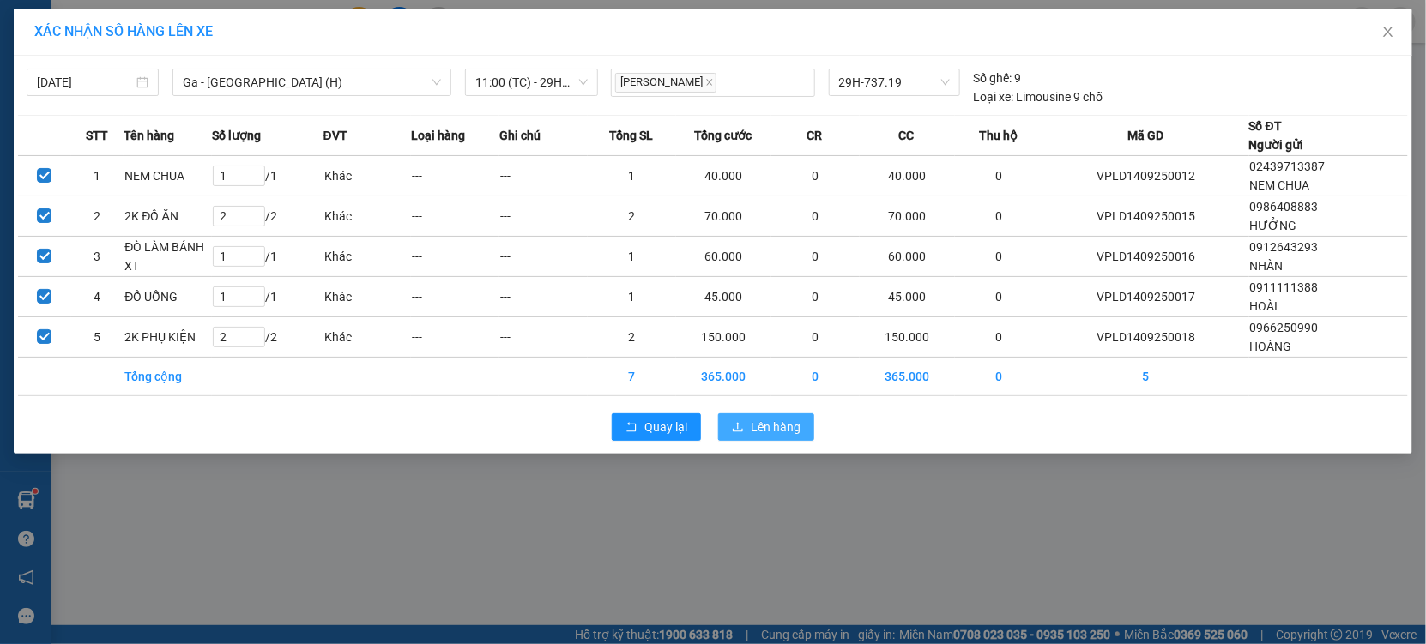
click at [757, 426] on span "Lên hàng" at bounding box center [776, 427] width 50 height 19
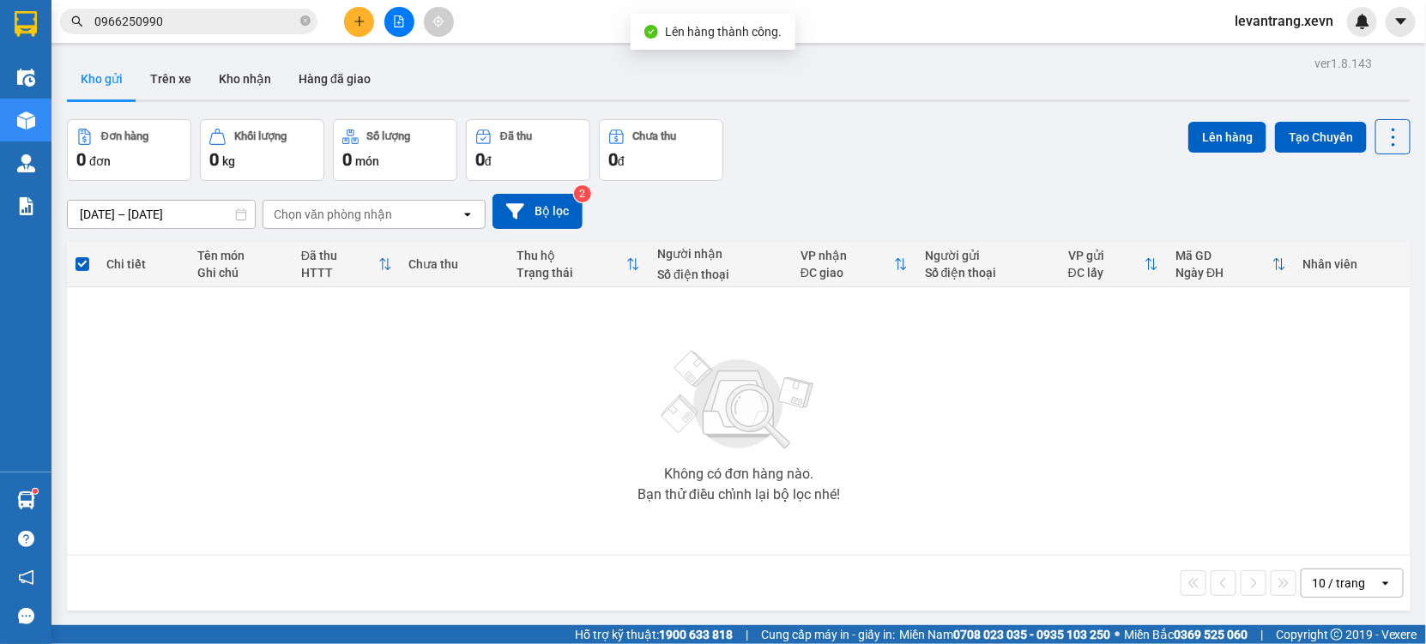
click at [346, 213] on div "Chọn văn phòng nhận" at bounding box center [333, 214] width 118 height 17
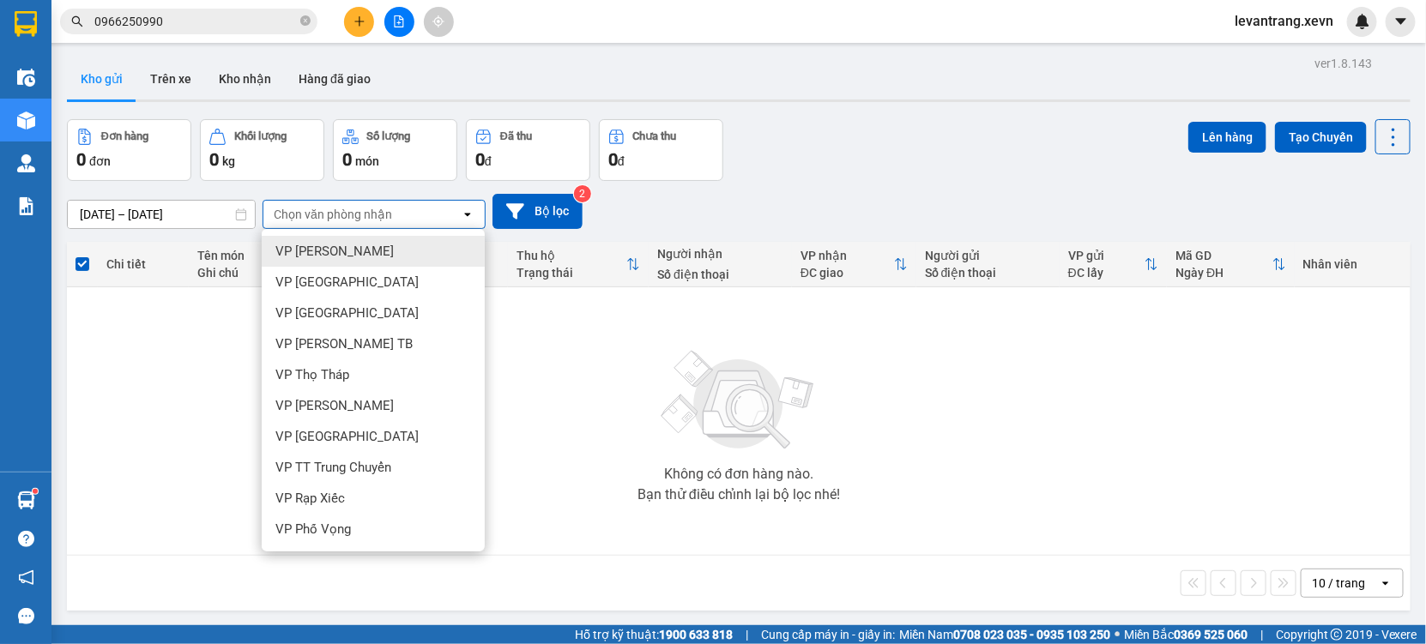
drag, startPoint x: 829, startPoint y: 208, endPoint x: 492, endPoint y: 177, distance: 339.4
click at [825, 208] on div "[DATE] – [DATE] Press the down arrow key to interact with the calendar and sele…" at bounding box center [738, 211] width 1343 height 35
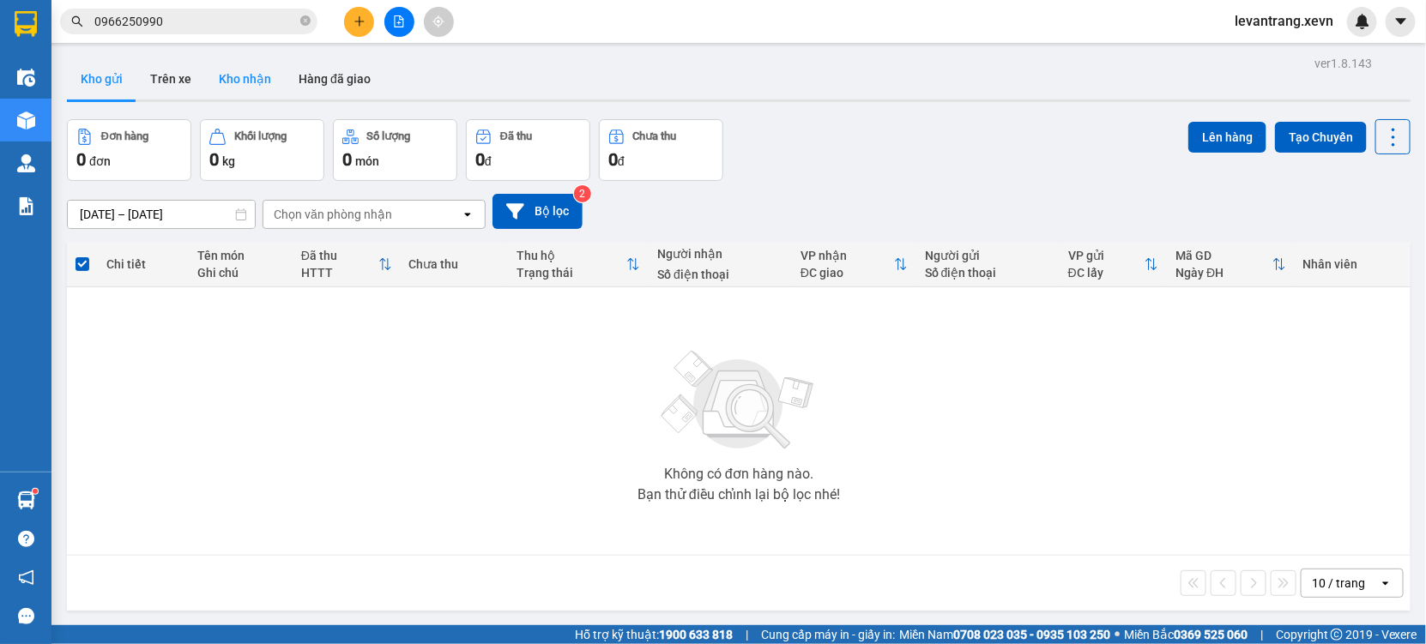
click at [249, 92] on button "Kho nhận" at bounding box center [245, 78] width 80 height 41
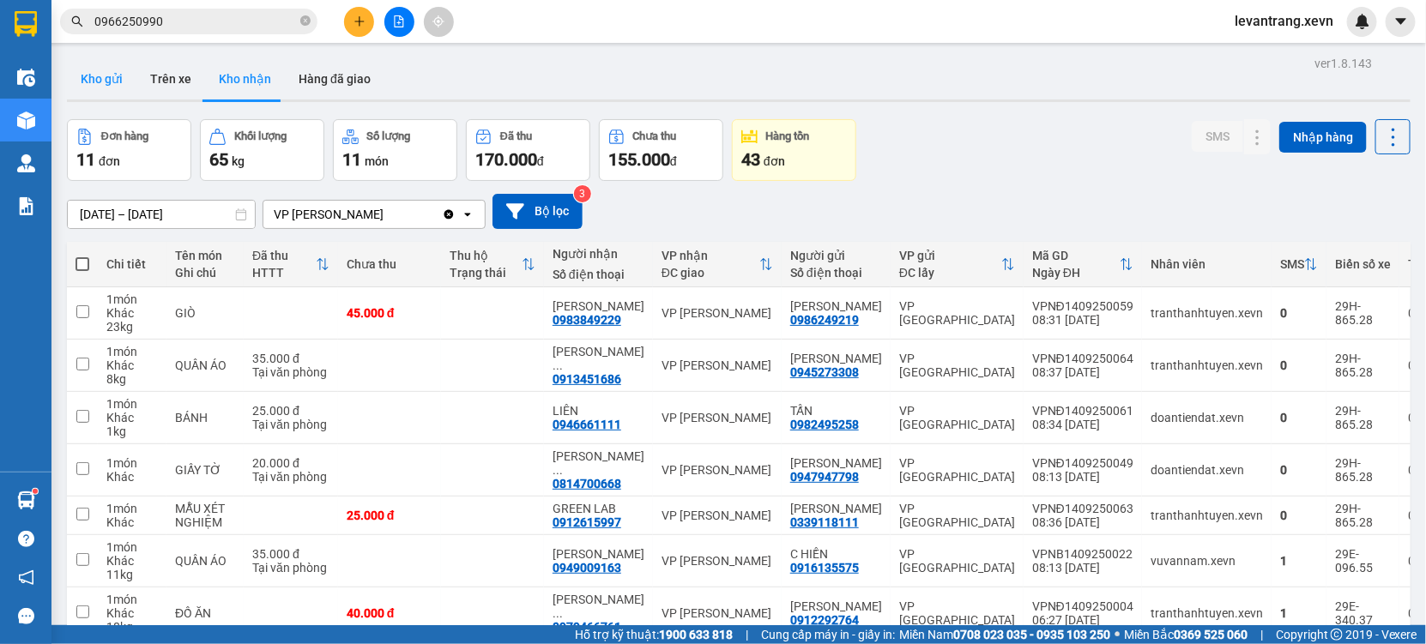
click at [99, 78] on button "Kho gửi" at bounding box center [101, 78] width 69 height 41
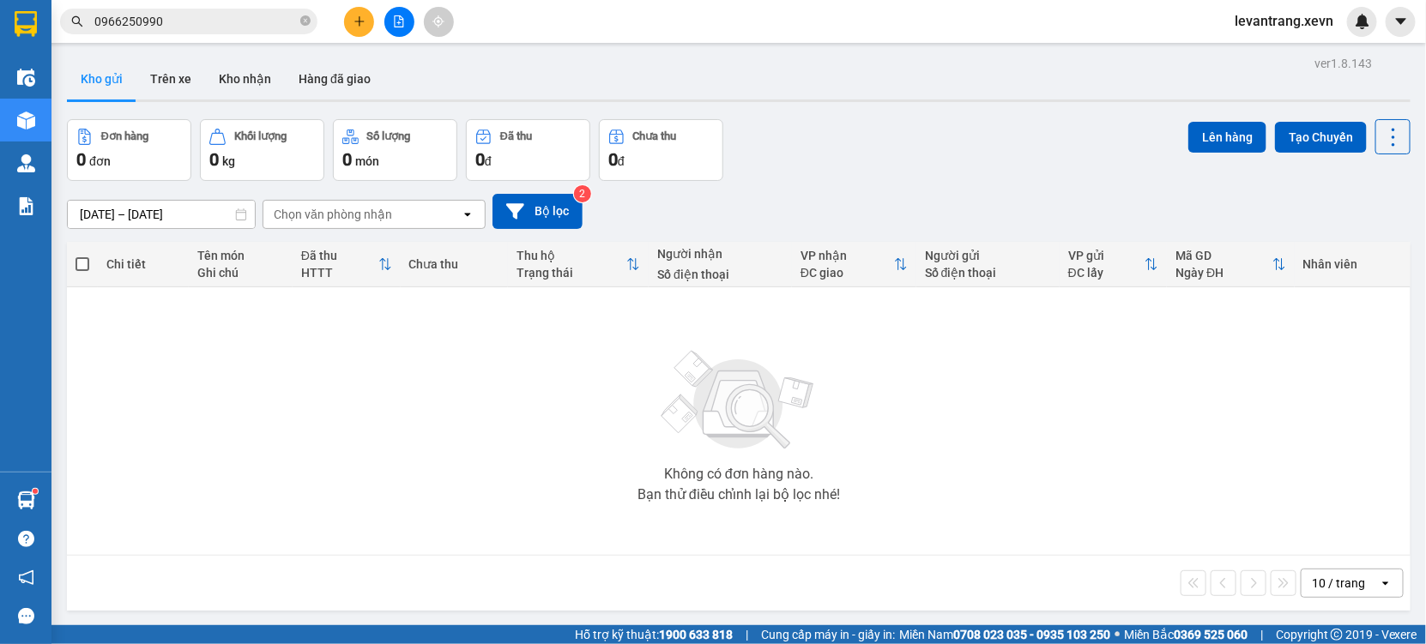
drag, startPoint x: 383, startPoint y: 27, endPoint x: 402, endPoint y: 22, distance: 20.4
click at [391, 25] on div at bounding box center [399, 22] width 129 height 30
click at [402, 22] on icon "file-add" at bounding box center [399, 21] width 9 height 12
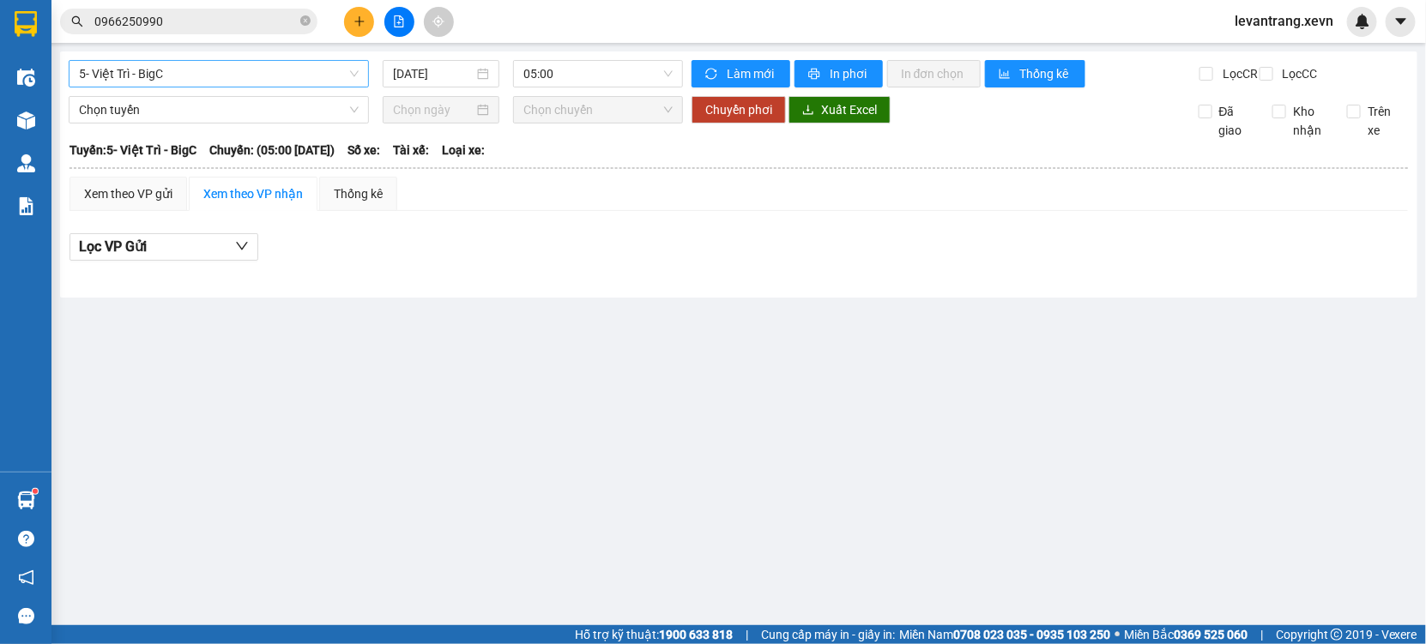
click at [195, 78] on span "5- Việt Trì - BigC" at bounding box center [219, 74] width 280 height 26
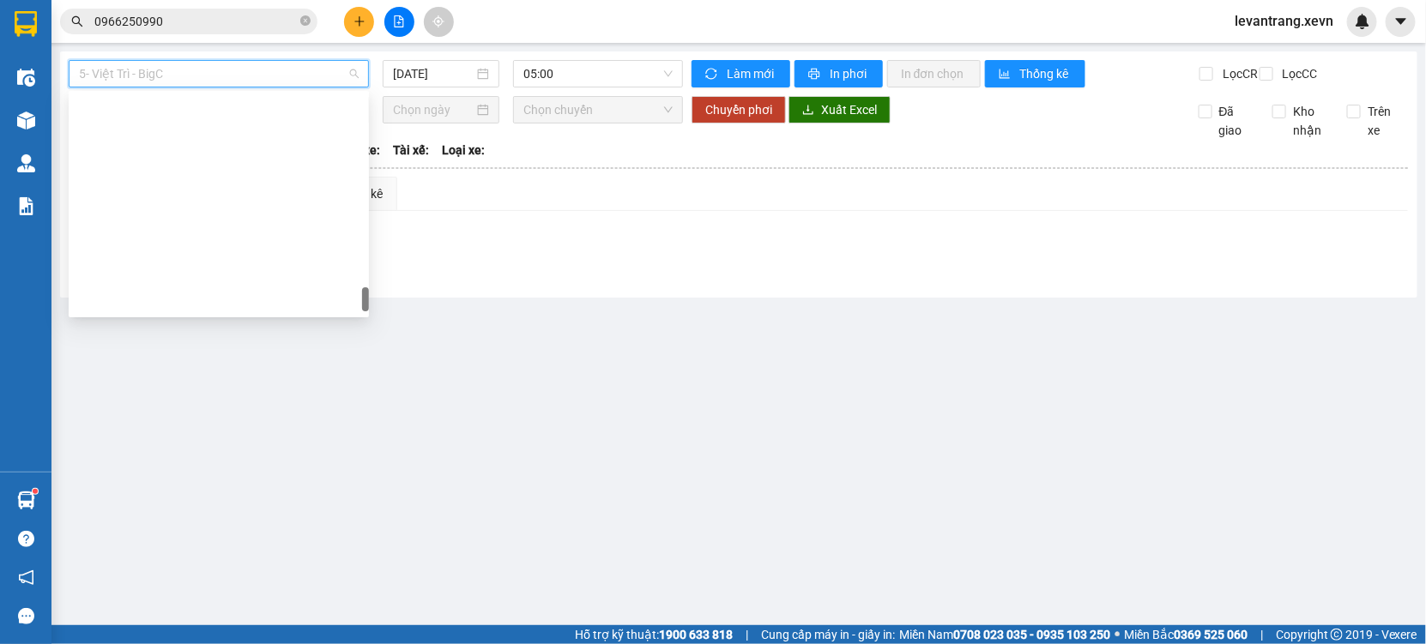
scroll to position [2192, 0]
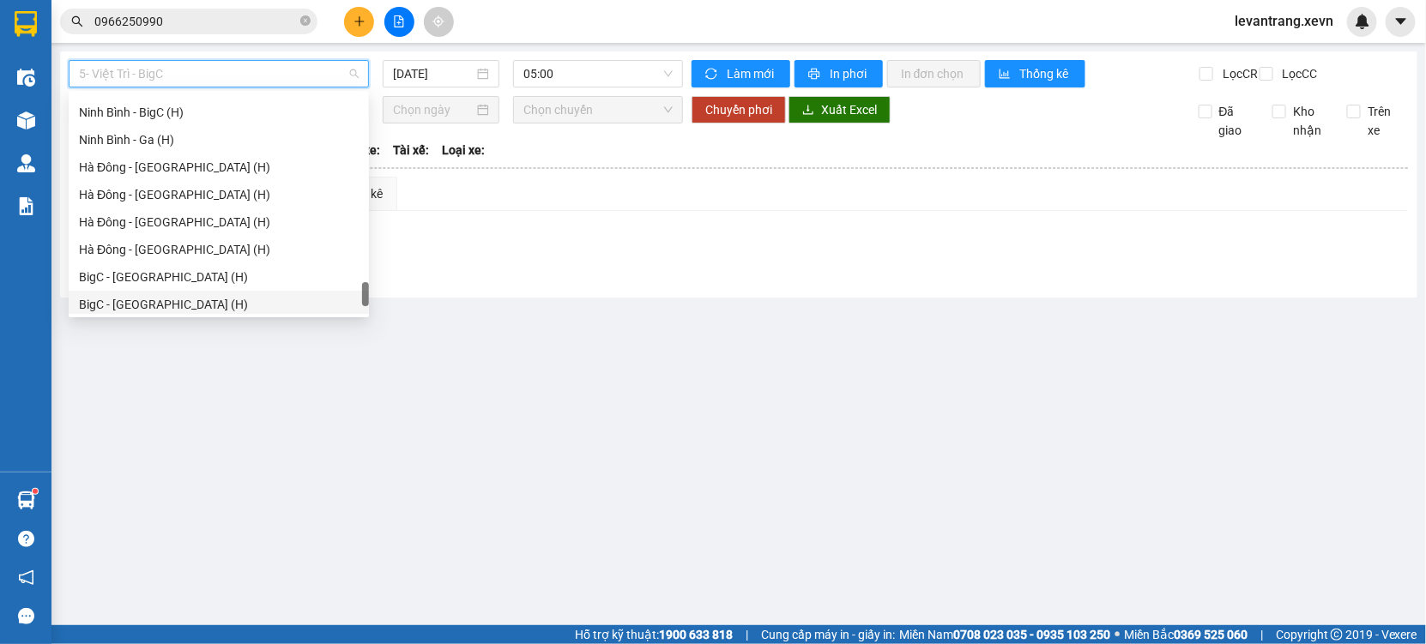
click at [178, 305] on div "BigC - [GEOGRAPHIC_DATA] (H)" at bounding box center [219, 304] width 280 height 19
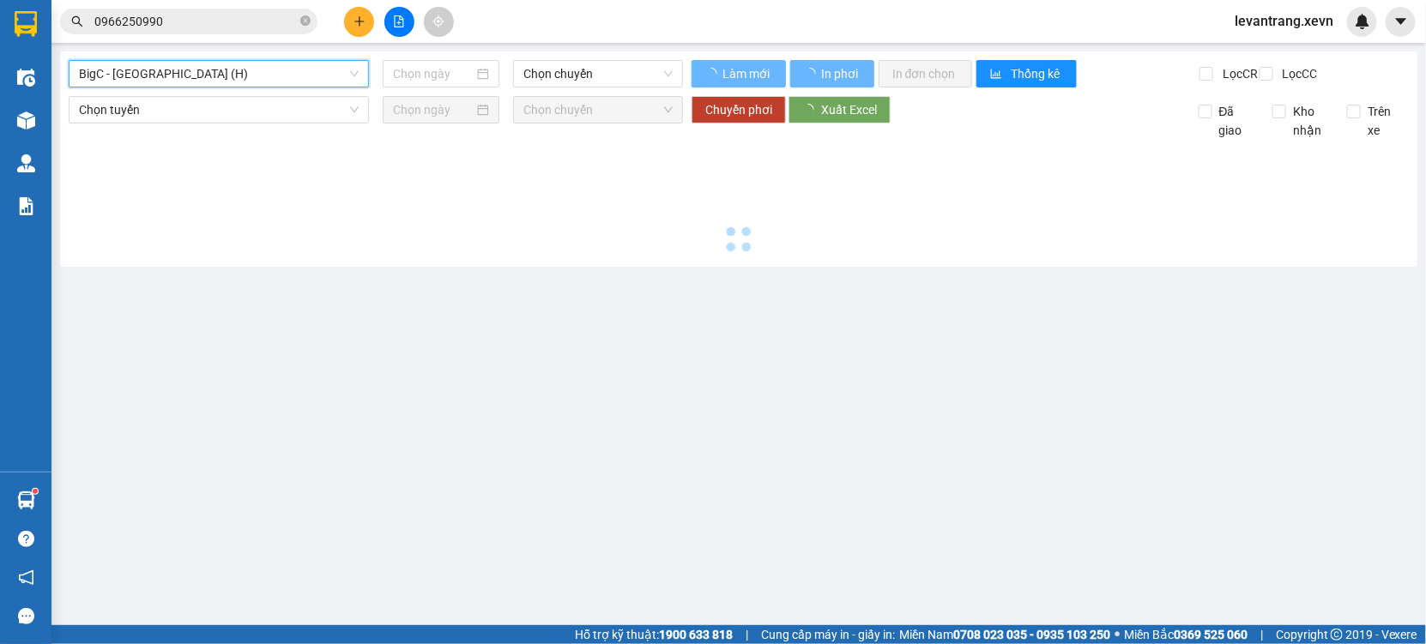
type input "[DATE]"
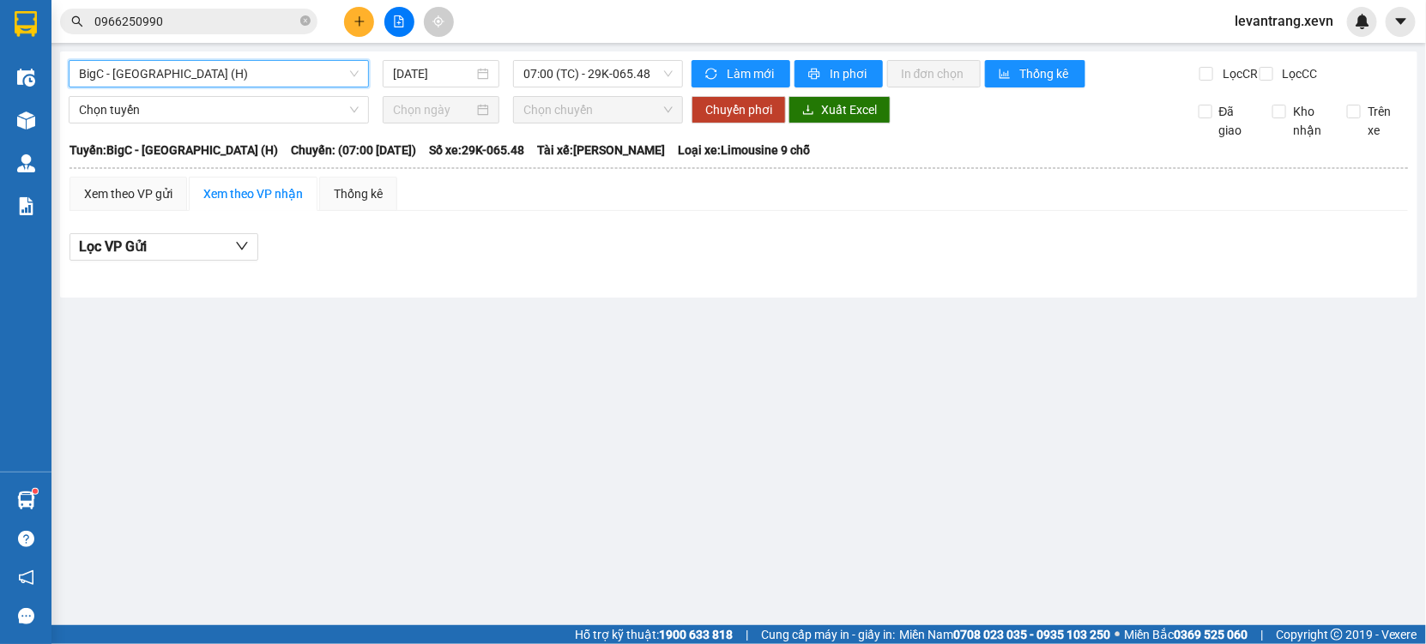
click at [207, 77] on span "BigC - [GEOGRAPHIC_DATA] (H)" at bounding box center [219, 74] width 280 height 26
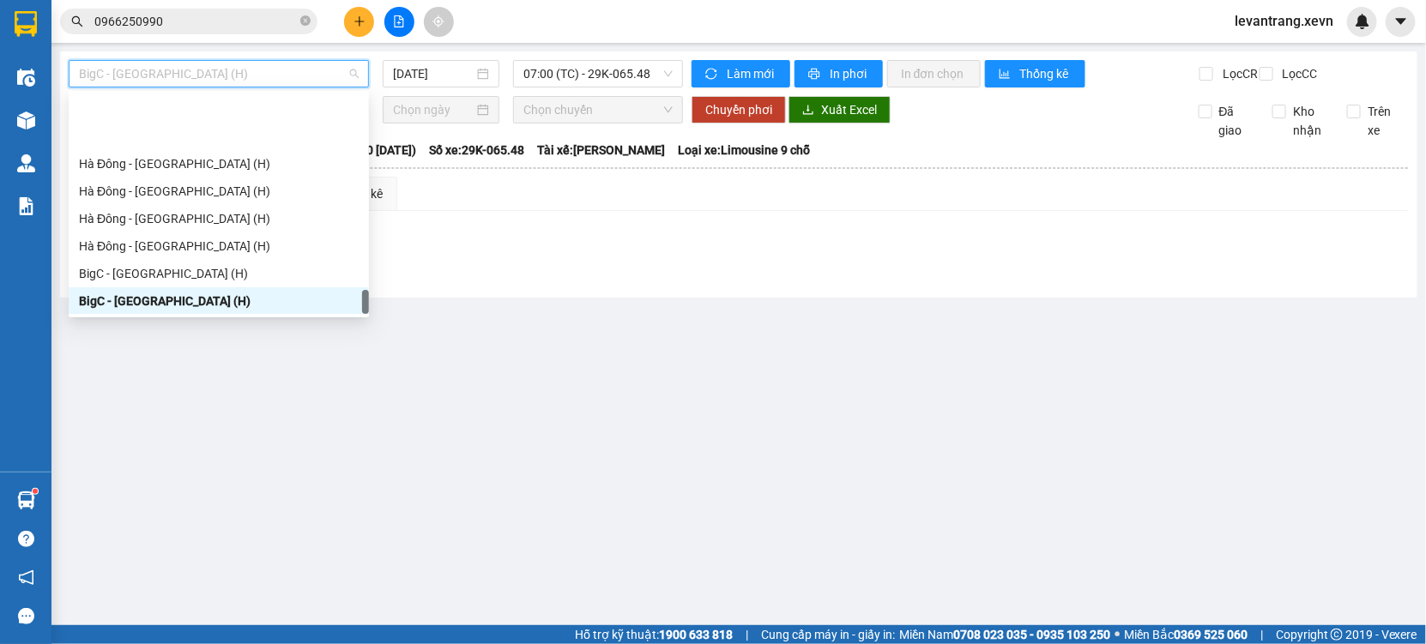
scroll to position [2277, 0]
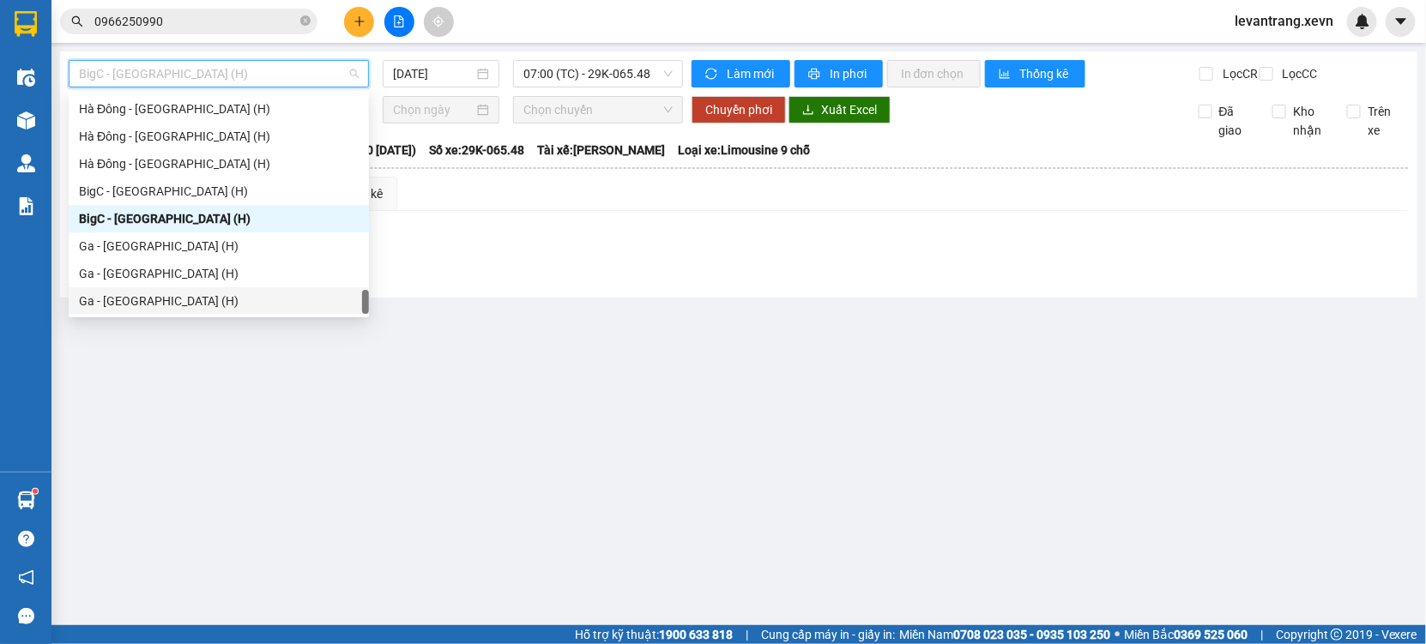
click at [160, 305] on div "Ga - [GEOGRAPHIC_DATA] (H)" at bounding box center [219, 301] width 280 height 19
type input "[DATE]"
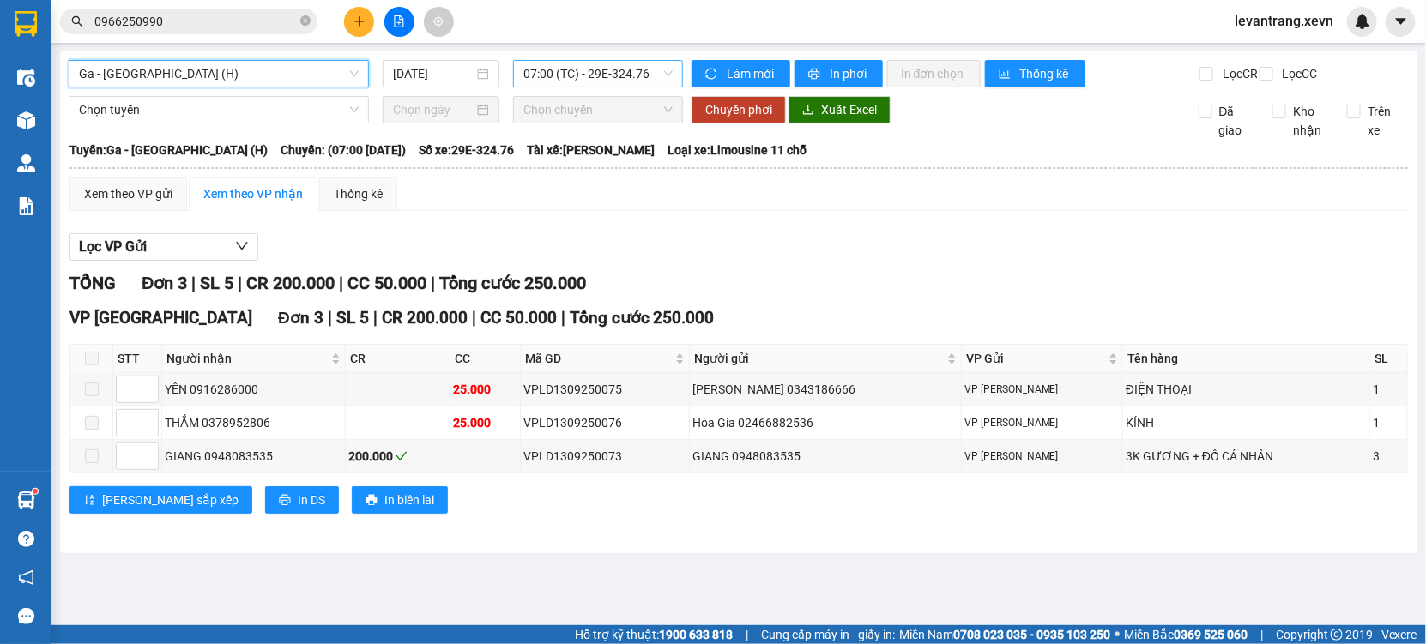
click at [596, 62] on span "07:00 (TC) - 29E-324.76" at bounding box center [597, 74] width 148 height 26
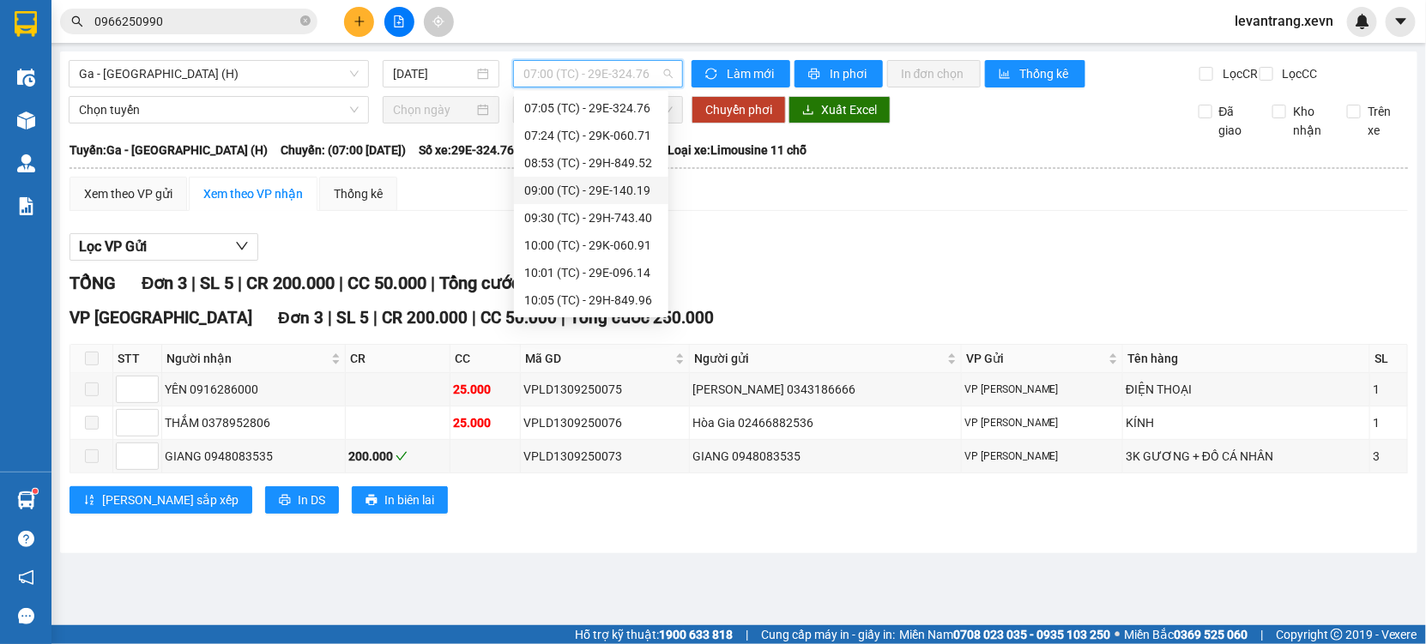
scroll to position [81, 0]
click at [584, 301] on div "11:00 (TC) - 29H-737.19" at bounding box center [591, 301] width 134 height 19
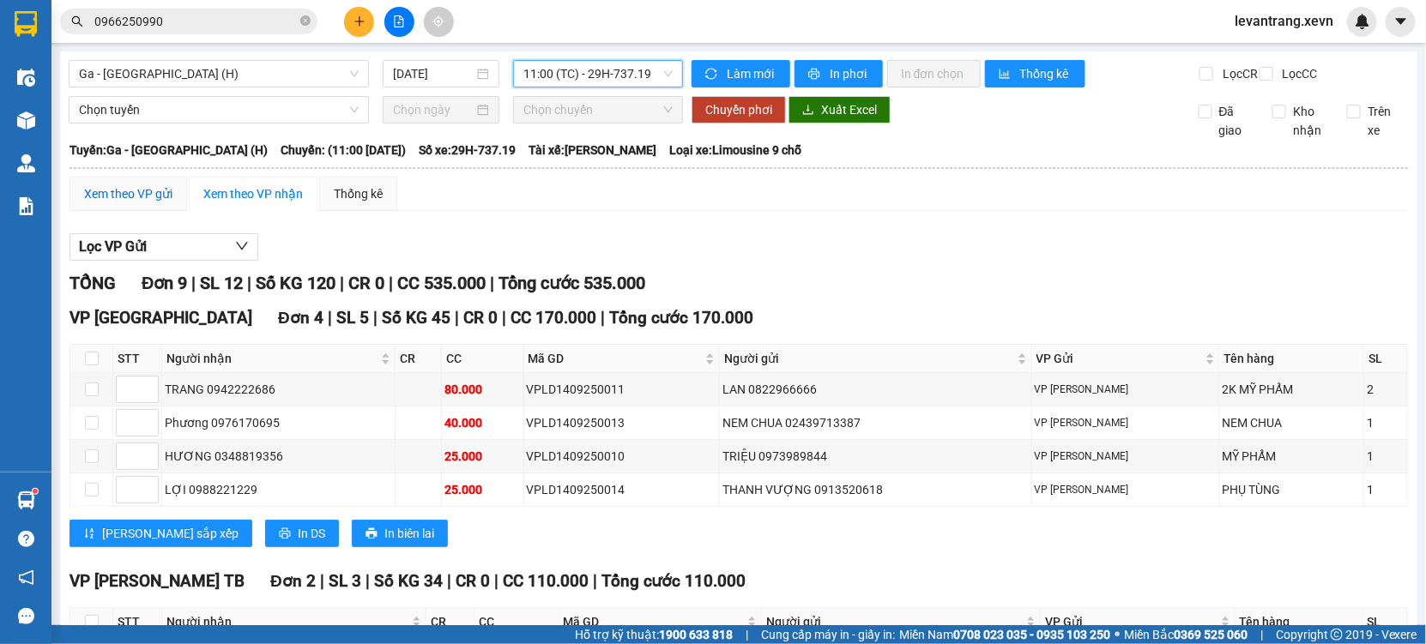
click at [97, 203] on div "Xem theo VP gửi" at bounding box center [128, 193] width 88 height 19
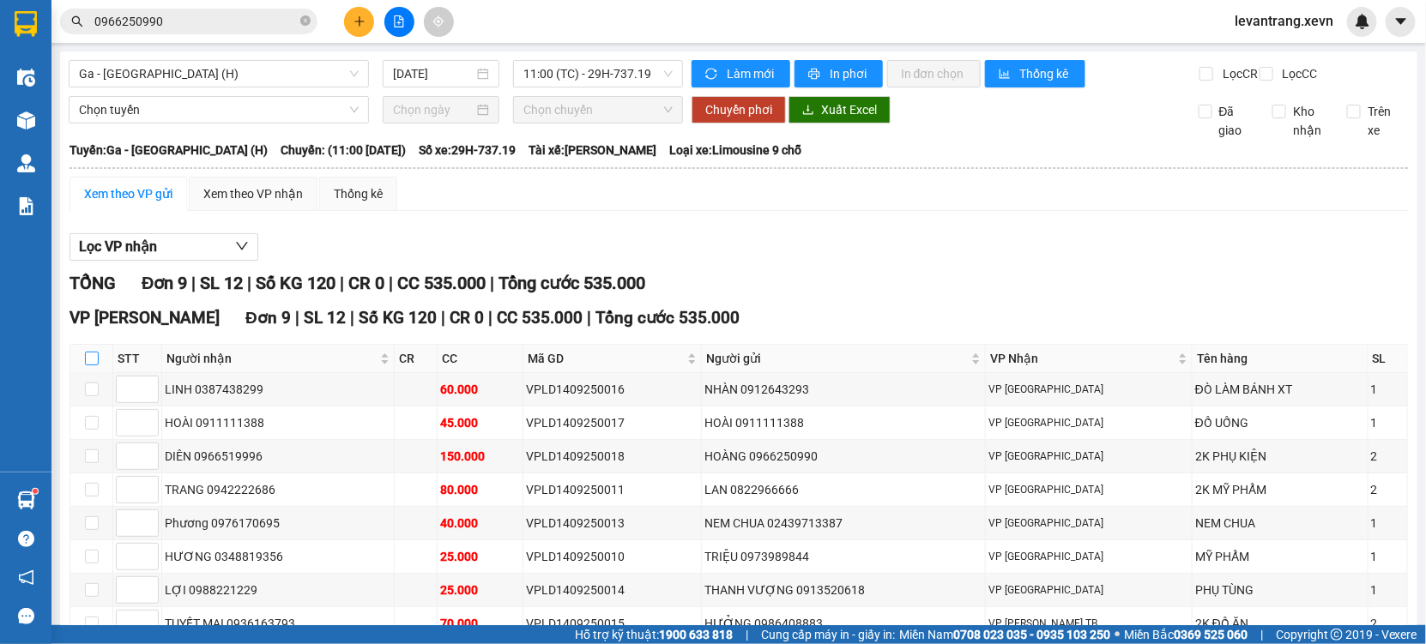
click at [94, 365] on input "checkbox" at bounding box center [92, 359] width 14 height 14
checkbox input "true"
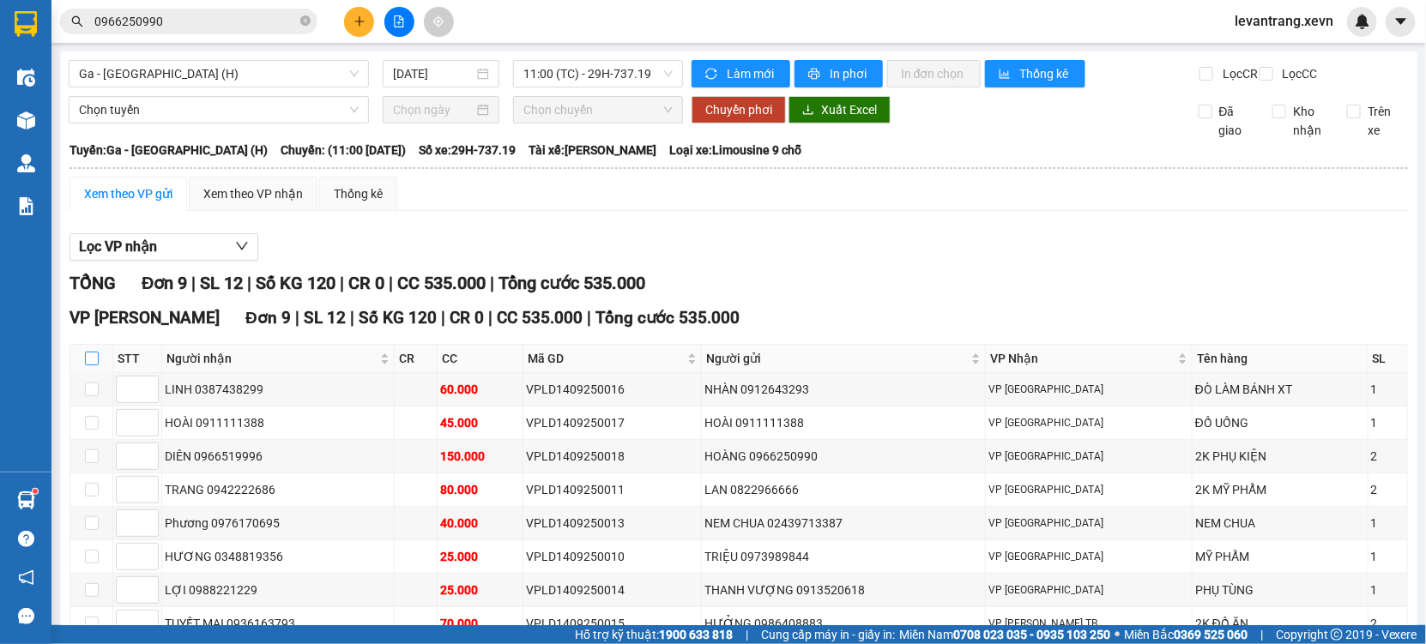
checkbox input "true"
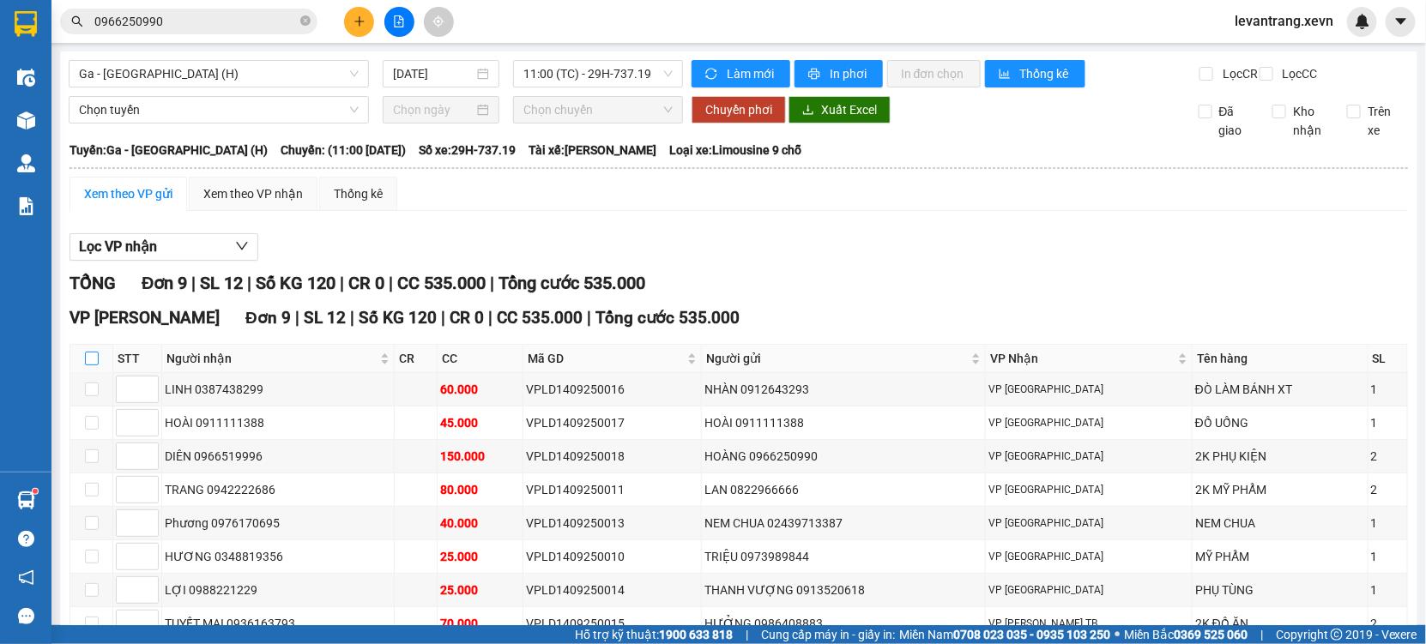
checkbox input "true"
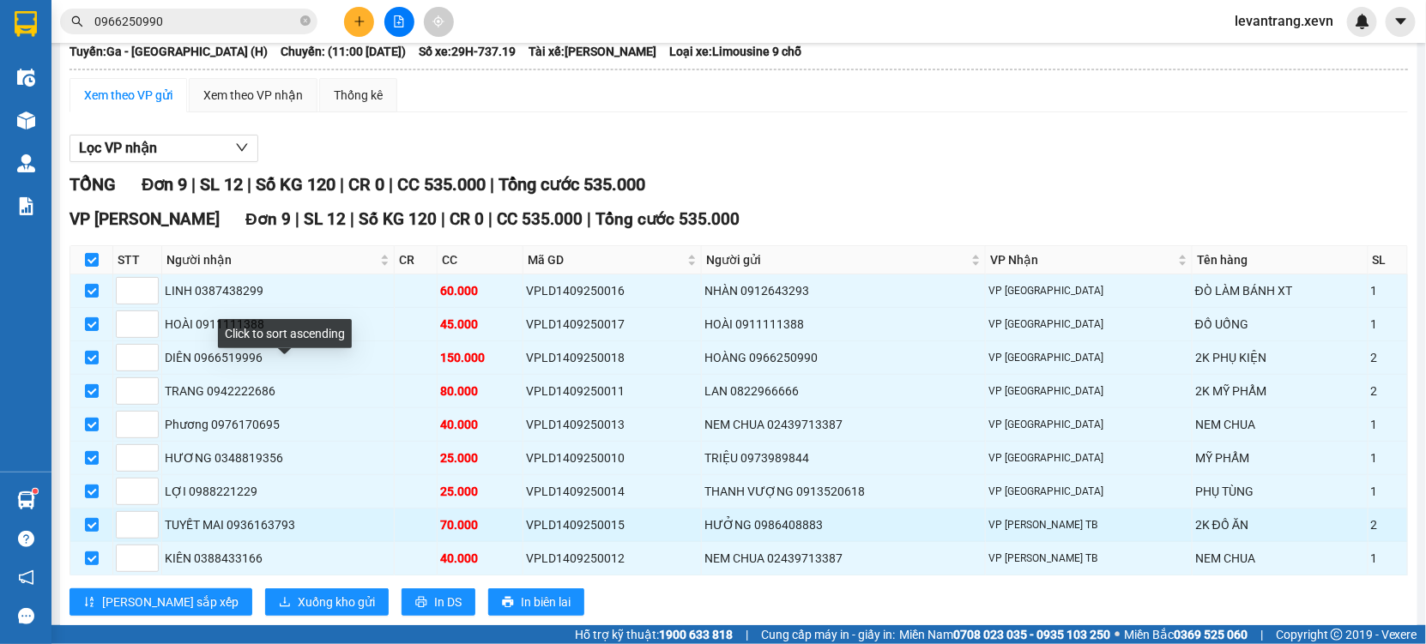
scroll to position [151, 0]
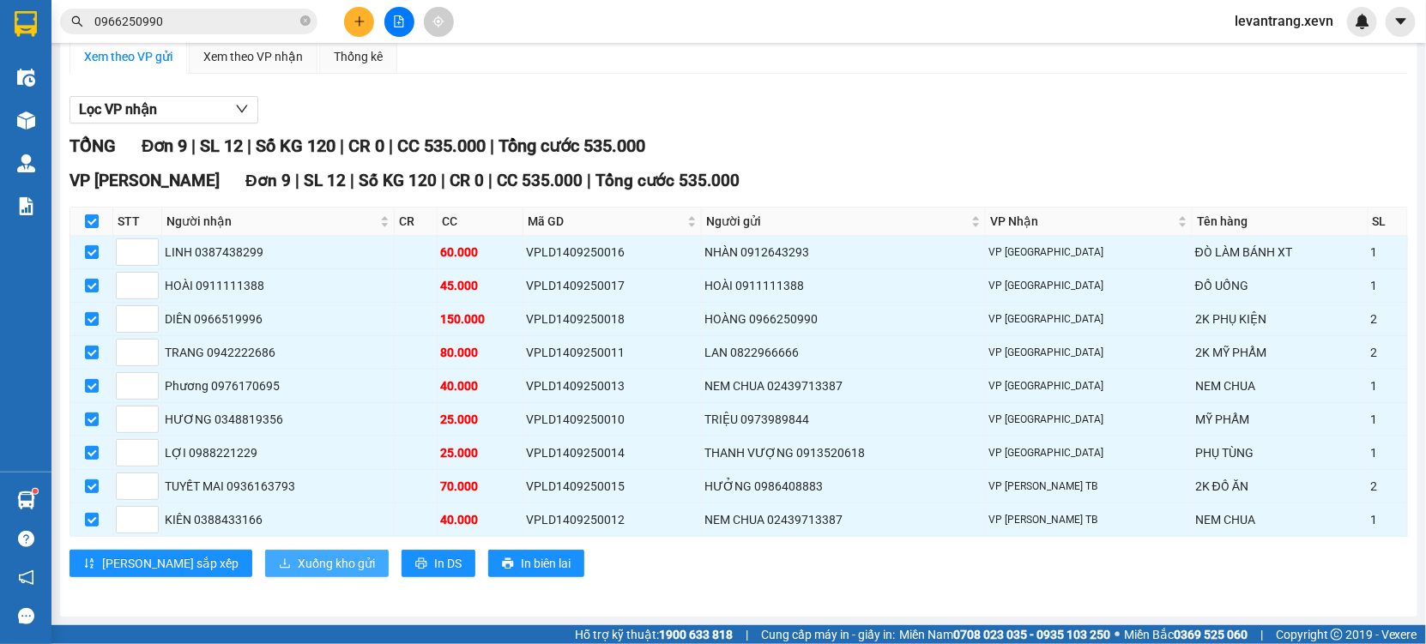
click at [298, 558] on span "Xuống kho gửi" at bounding box center [336, 563] width 77 height 19
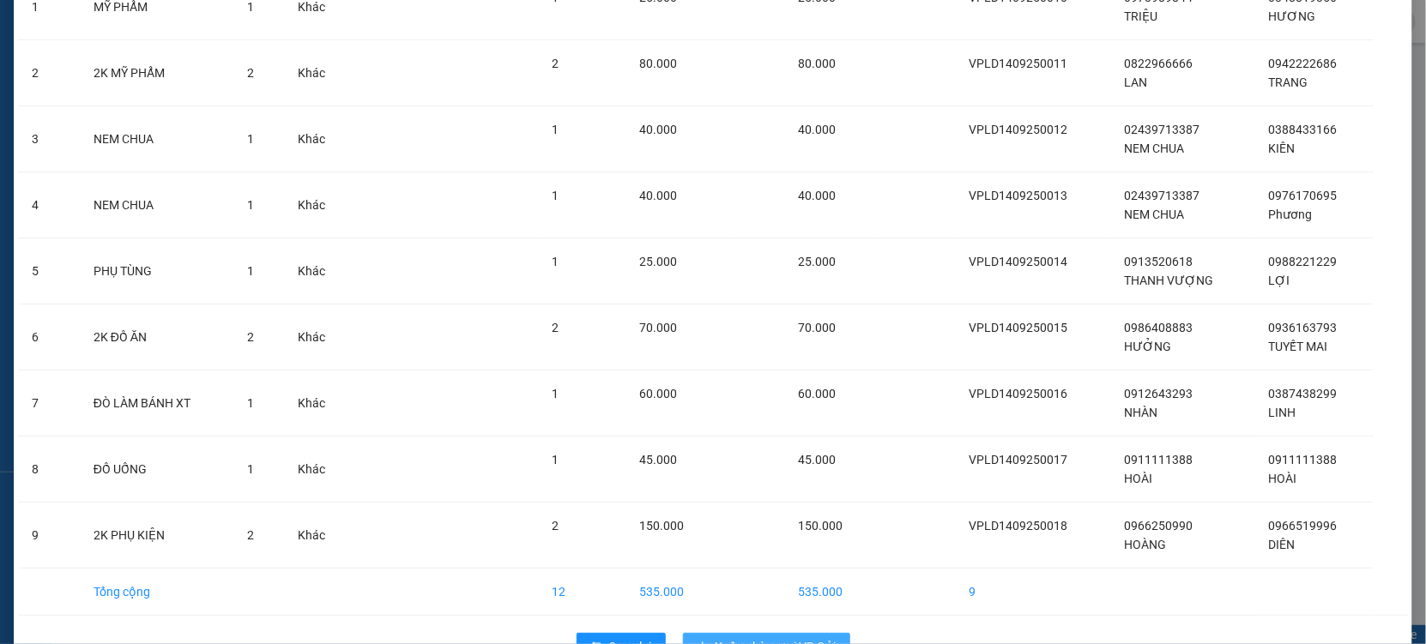
scroll to position [219, 0]
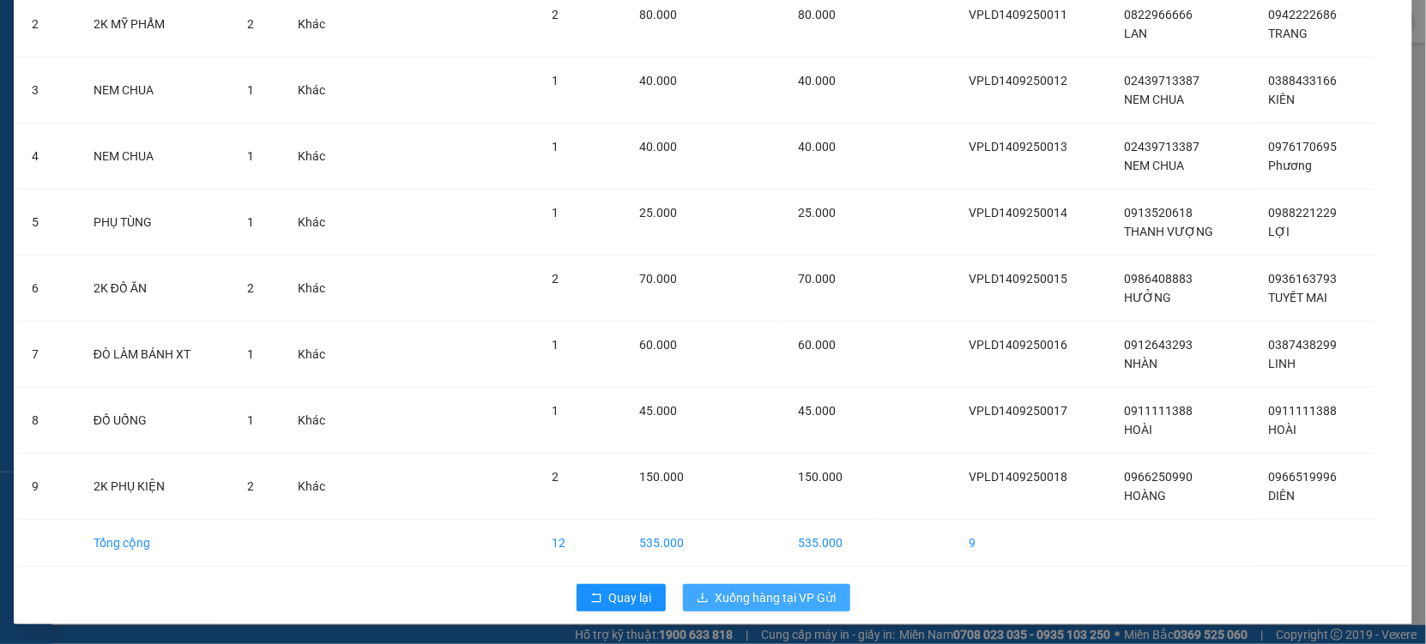
click at [743, 599] on span "Xuống hàng tại VP Gửi" at bounding box center [775, 597] width 121 height 19
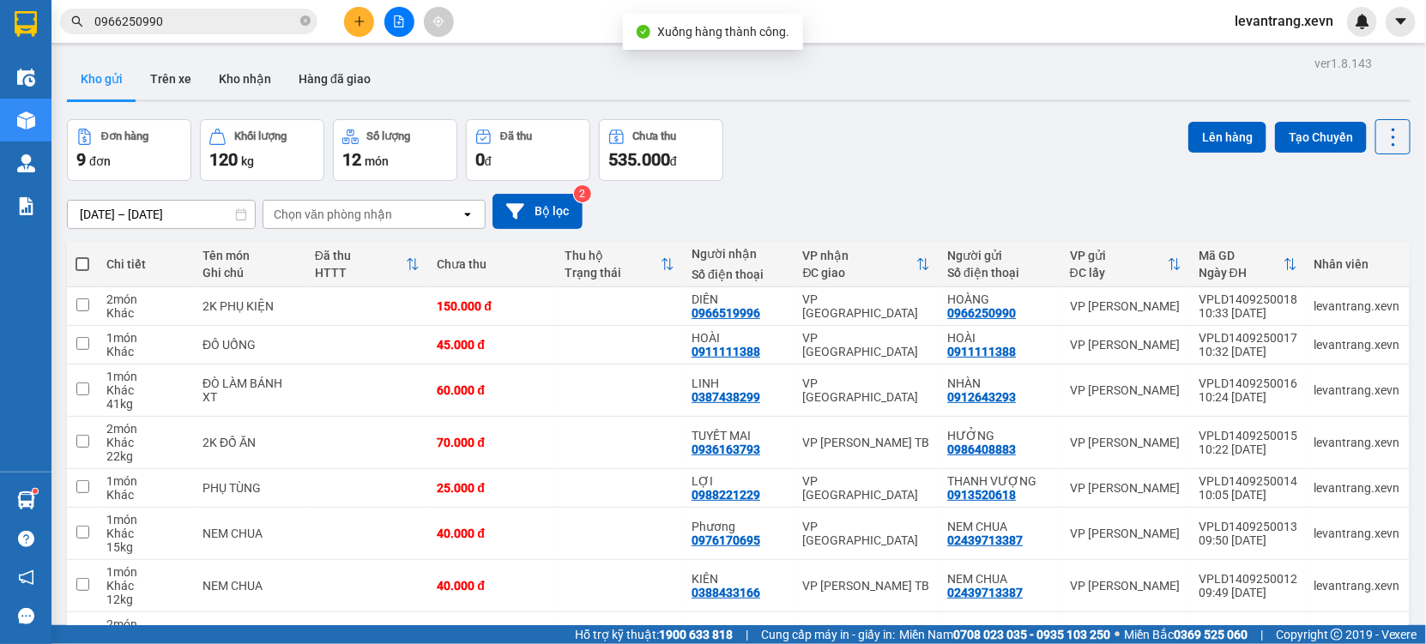
click at [339, 220] on div "Chọn văn phòng nhận" at bounding box center [333, 214] width 118 height 17
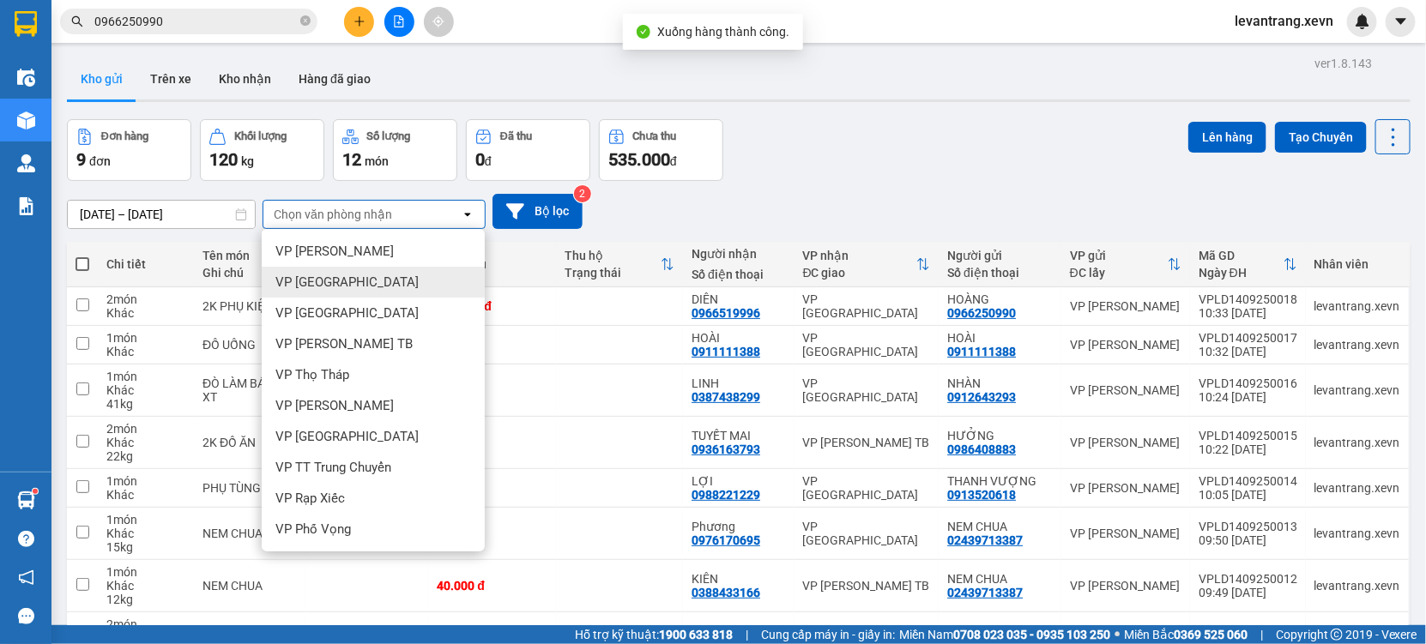
click at [305, 290] on span "VP [GEOGRAPHIC_DATA]" at bounding box center [346, 282] width 143 height 17
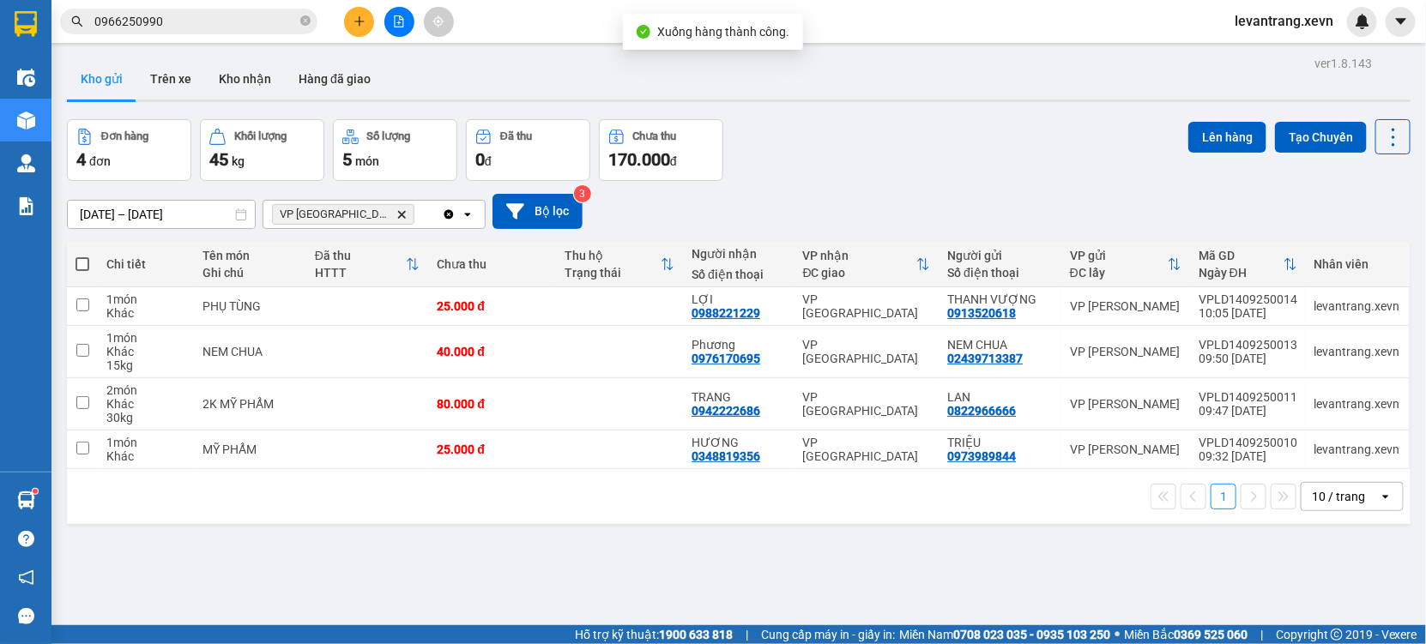
click at [82, 259] on span at bounding box center [82, 264] width 14 height 14
click at [82, 256] on input "checkbox" at bounding box center [82, 256] width 0 height 0
checkbox input "true"
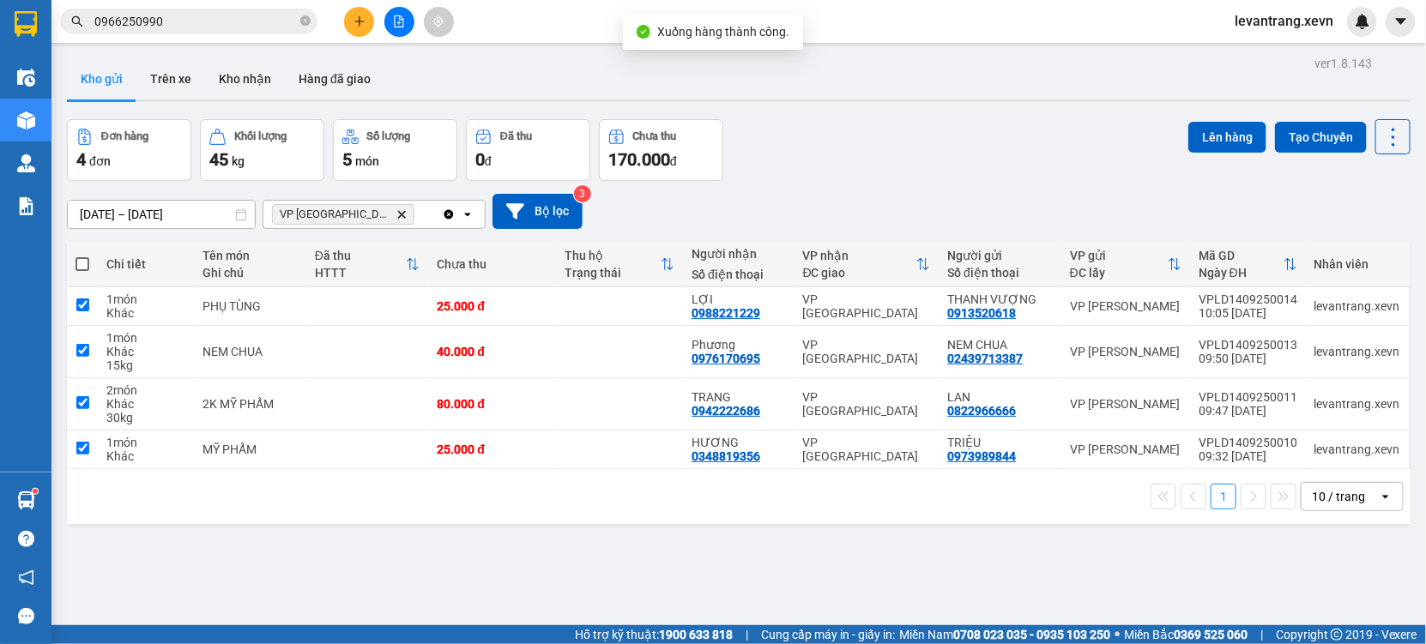
checkbox input "true"
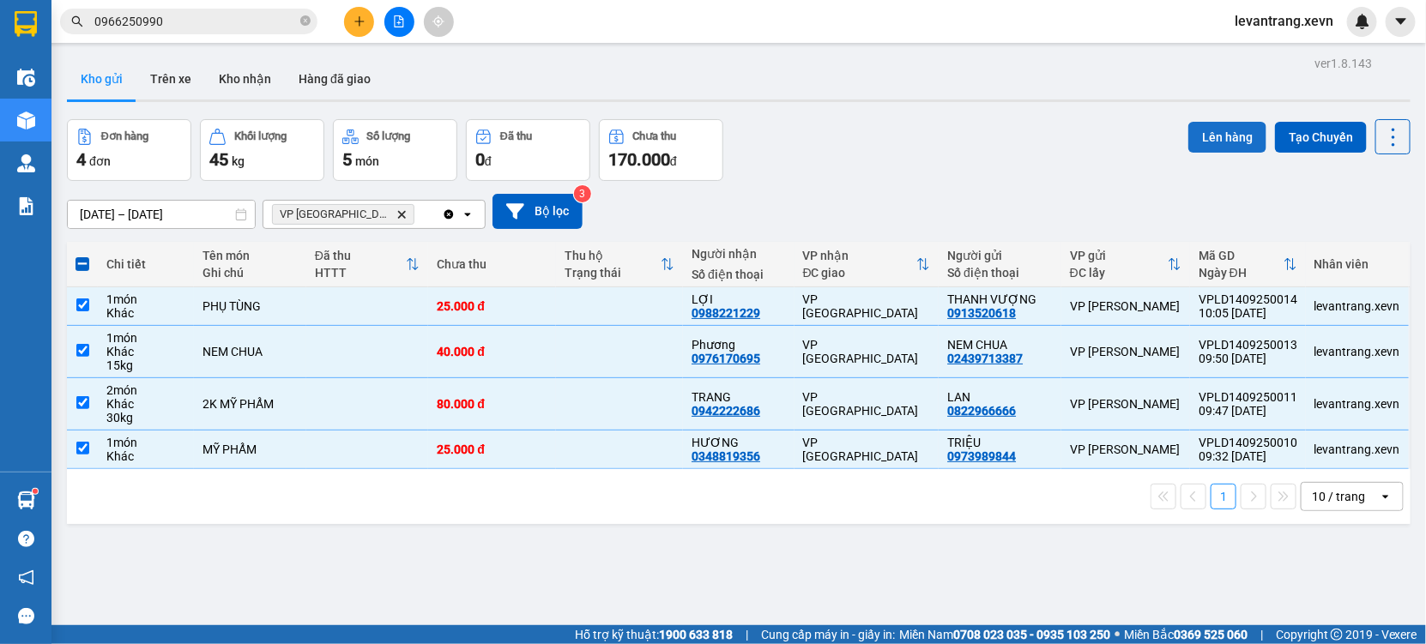
click at [1224, 139] on button "Lên hàng" at bounding box center [1227, 137] width 78 height 31
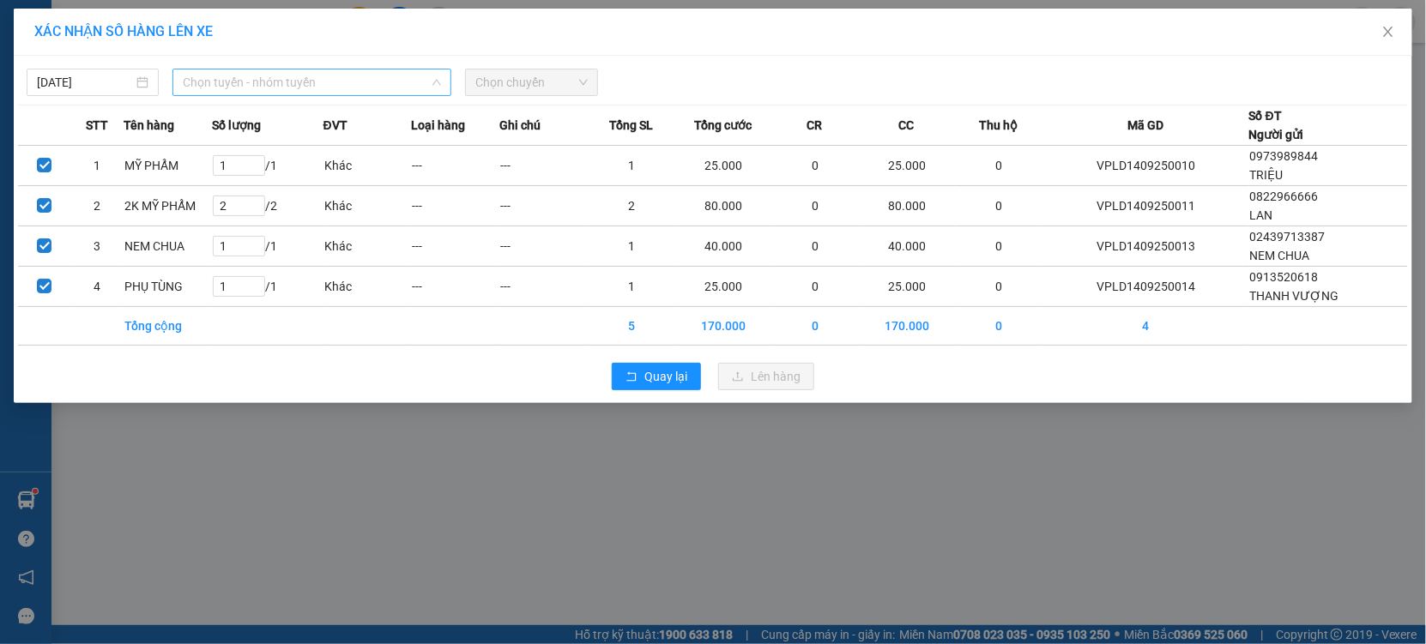
click at [323, 82] on span "Chọn tuyến - nhóm tuyến" at bounding box center [312, 82] width 258 height 26
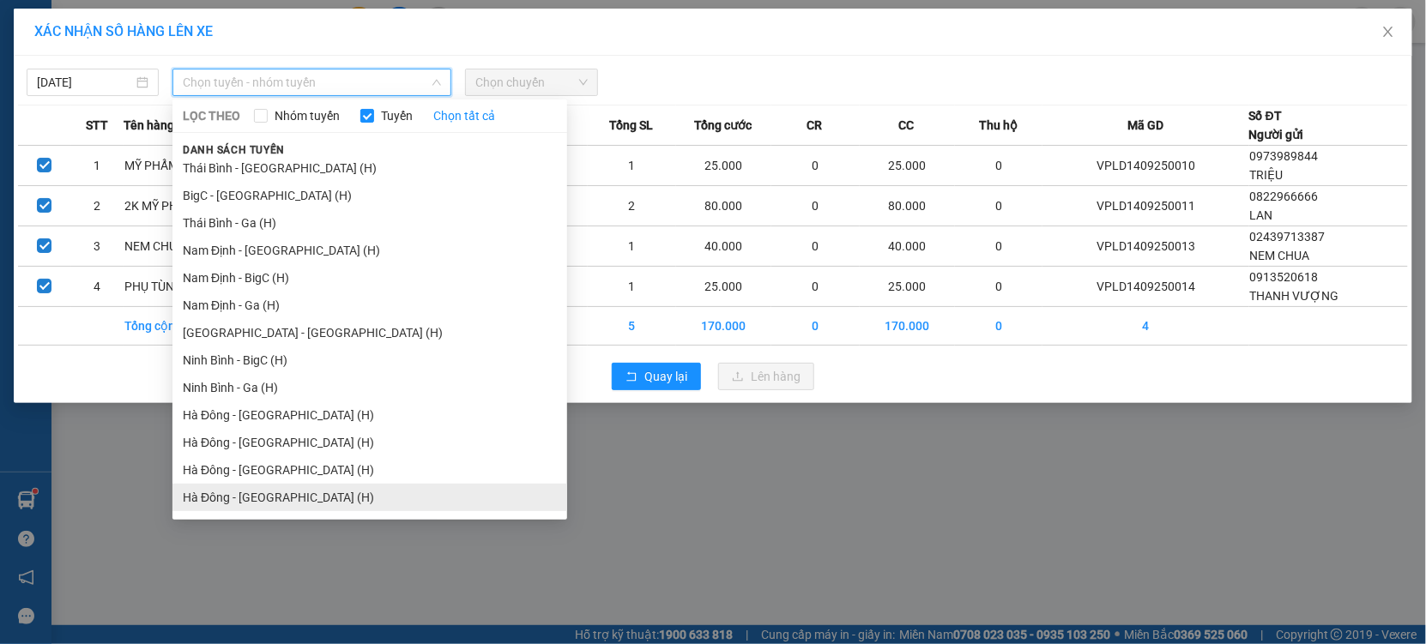
scroll to position [2115, 0]
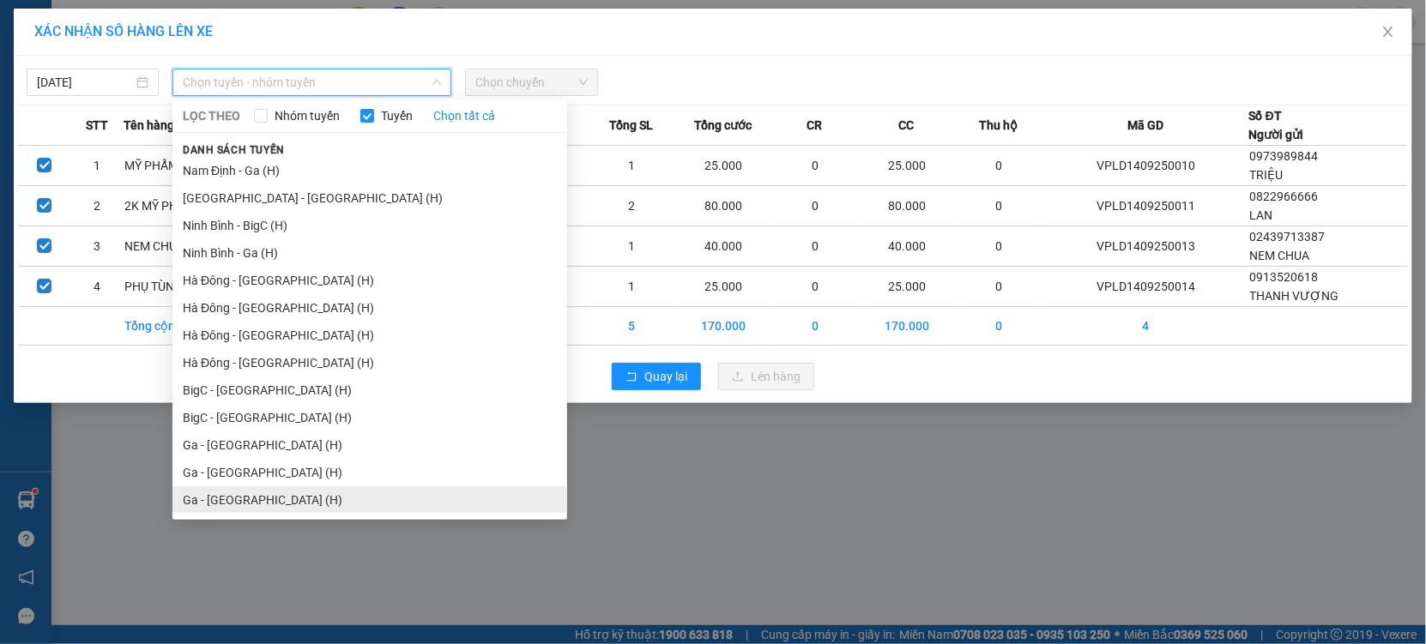
click at [223, 494] on li "Ga - [GEOGRAPHIC_DATA] (H)" at bounding box center [369, 499] width 395 height 27
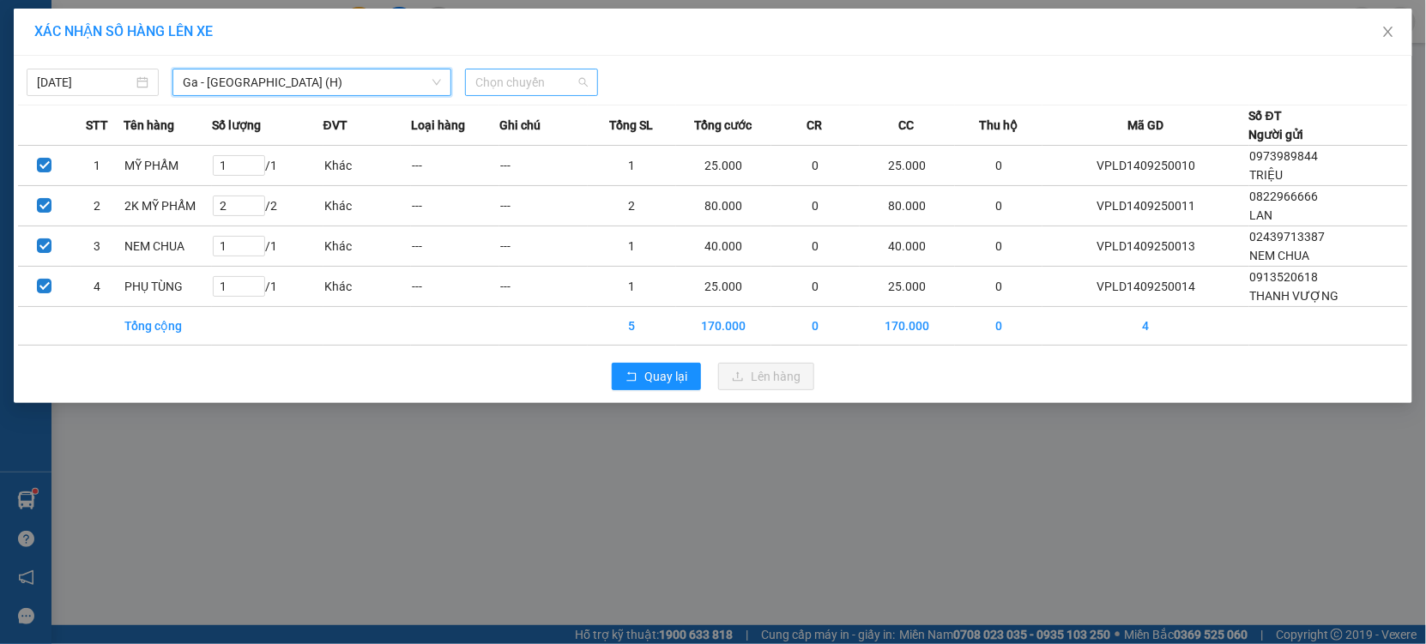
click at [521, 85] on span "Chọn chuyến" at bounding box center [531, 82] width 112 height 26
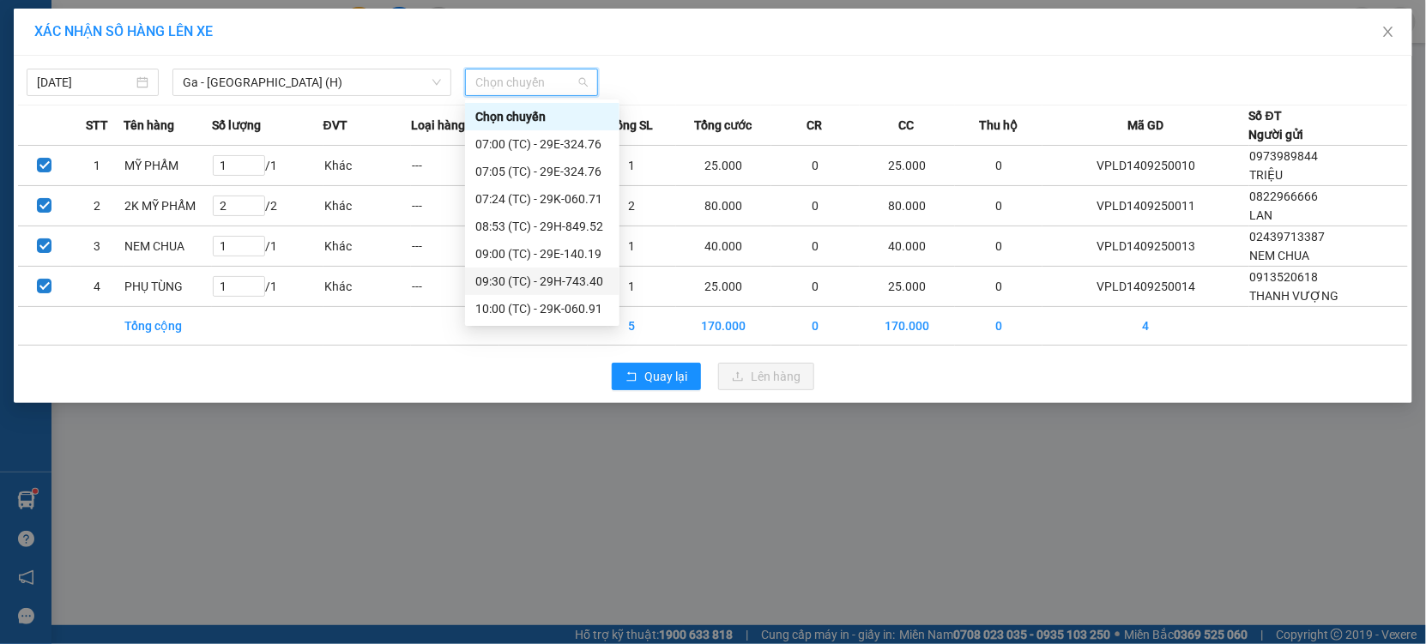
scroll to position [81, 0]
click at [564, 306] on div "11:00 (TC) - 29H-737.19" at bounding box center [542, 309] width 134 height 19
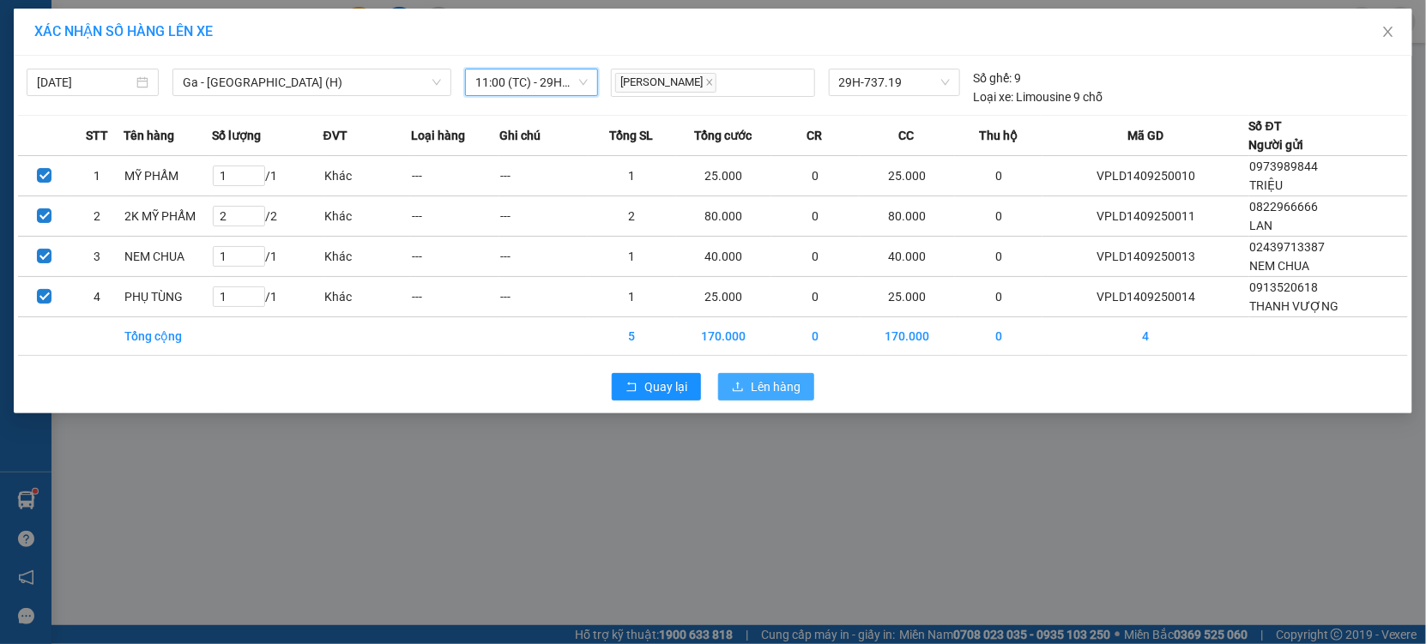
click at [768, 389] on span "Lên hàng" at bounding box center [776, 386] width 50 height 19
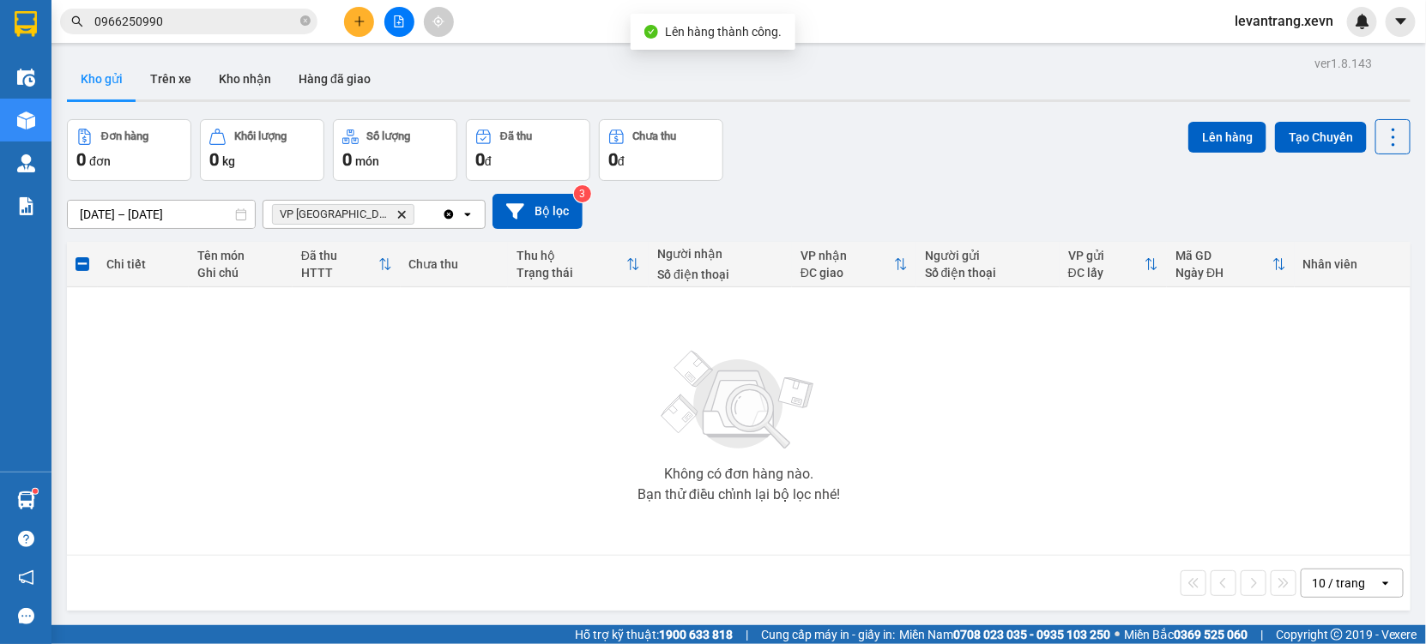
click at [396, 209] on icon "Delete" at bounding box center [401, 214] width 10 height 10
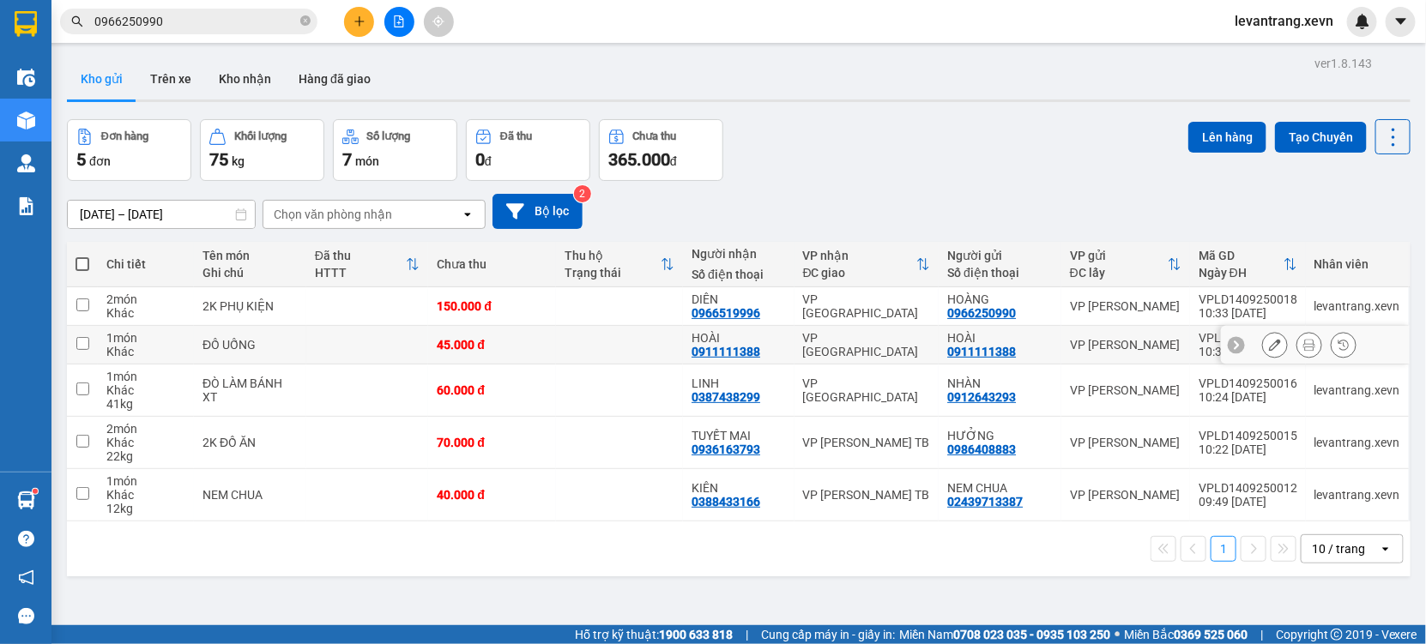
click at [370, 344] on td at bounding box center [367, 345] width 123 height 39
checkbox input "true"
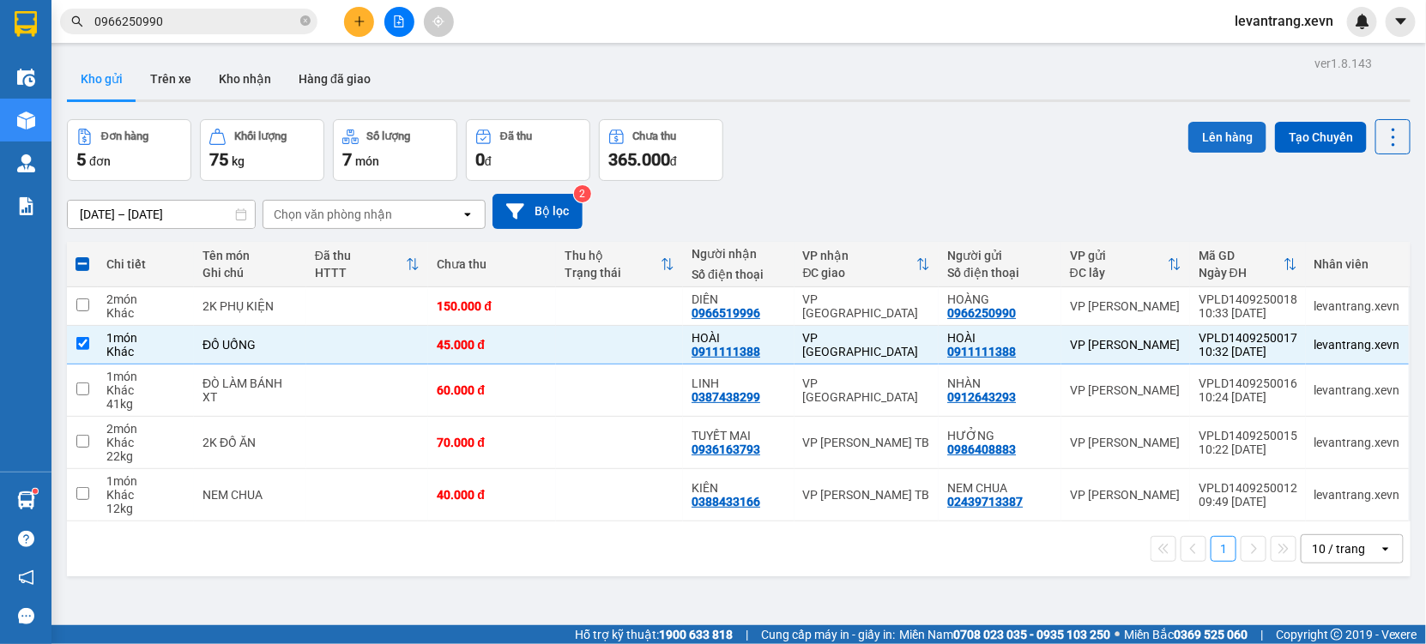
click at [1216, 130] on button "Lên hàng" at bounding box center [1227, 137] width 78 height 31
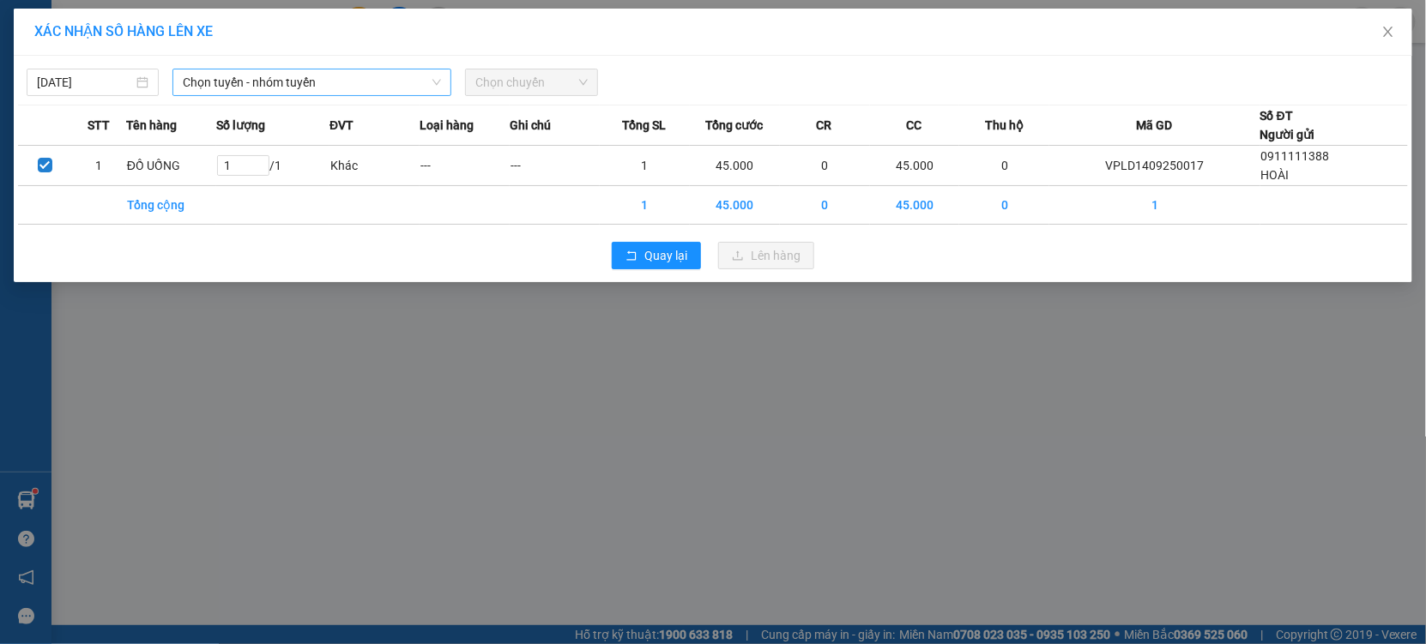
click at [305, 74] on span "Chọn tuyến - nhóm tuyến" at bounding box center [312, 82] width 258 height 26
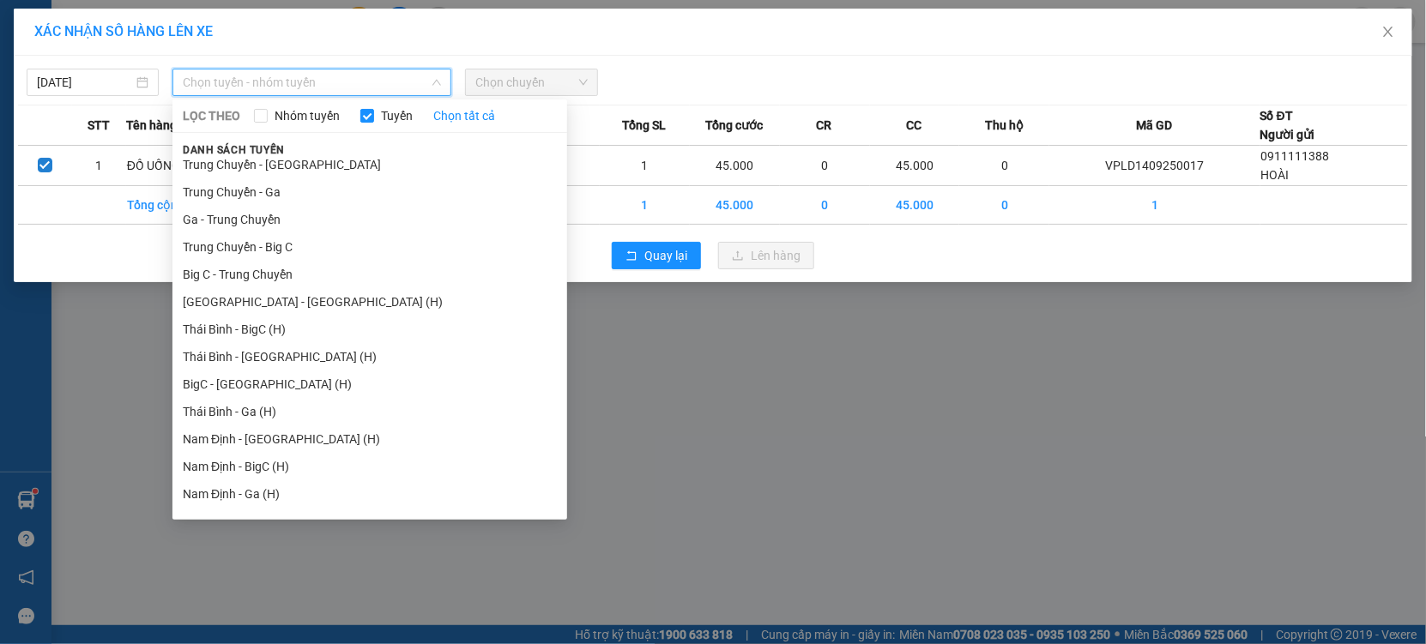
scroll to position [2115, 0]
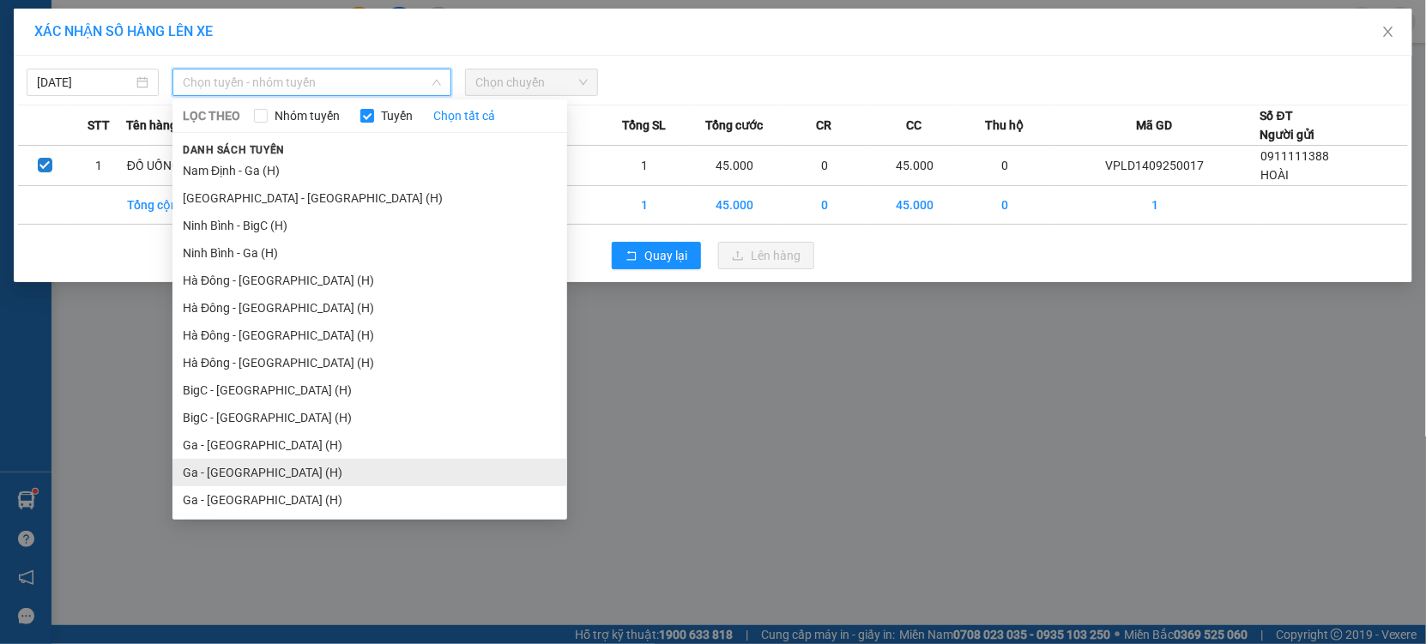
click at [252, 459] on li "Ga - [GEOGRAPHIC_DATA] (H)" at bounding box center [369, 472] width 395 height 27
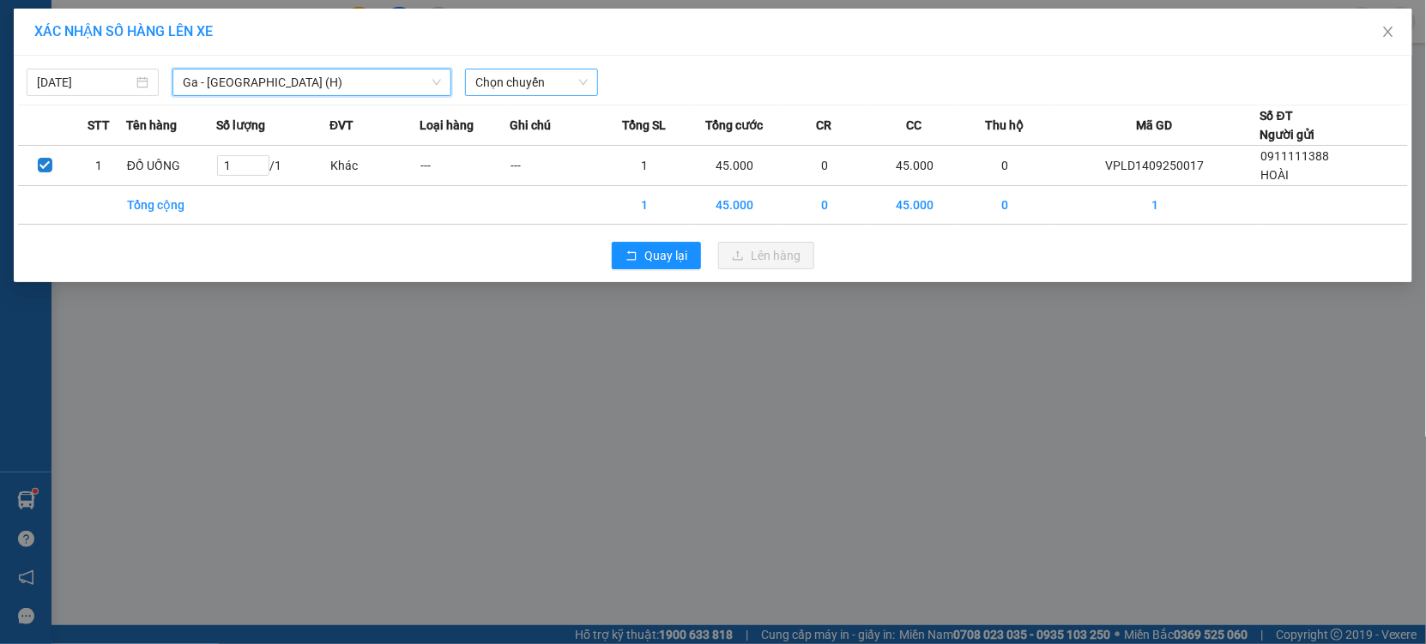
click at [592, 71] on div "Chọn chuyến" at bounding box center [531, 82] width 132 height 27
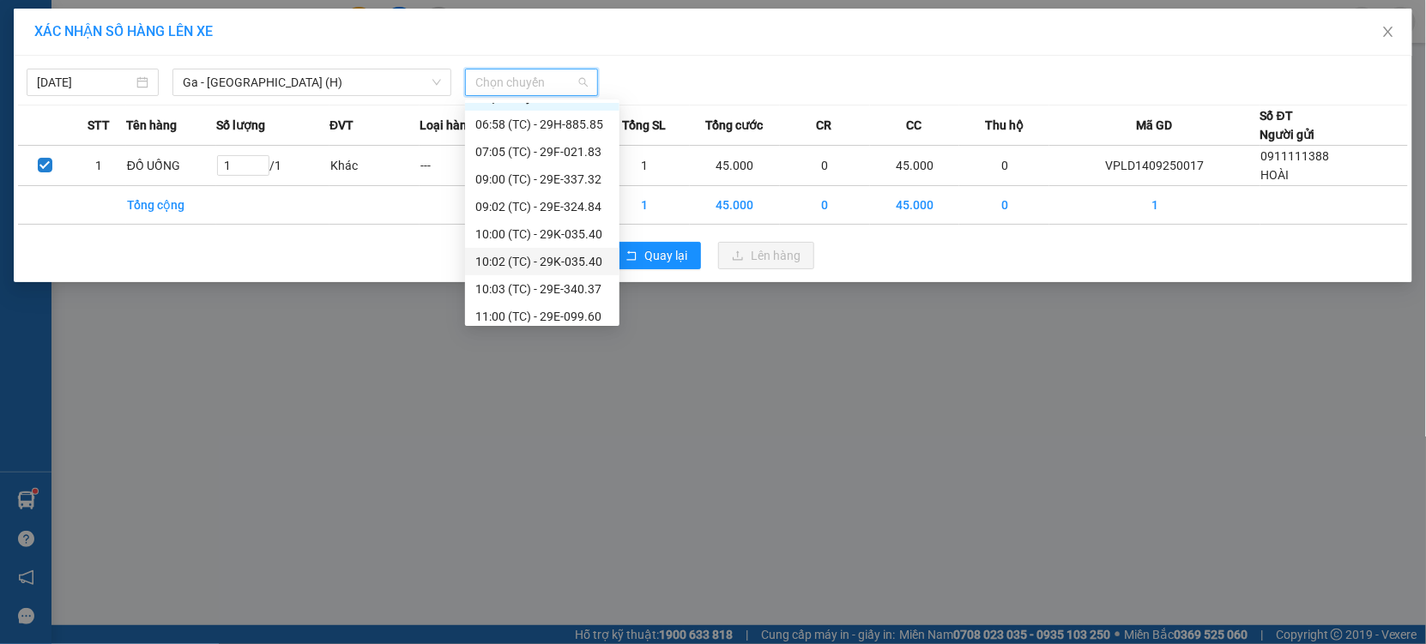
scroll to position [27, 0]
click at [550, 308] on div "11:00 (TC) - 29E-099.60" at bounding box center [542, 309] width 134 height 19
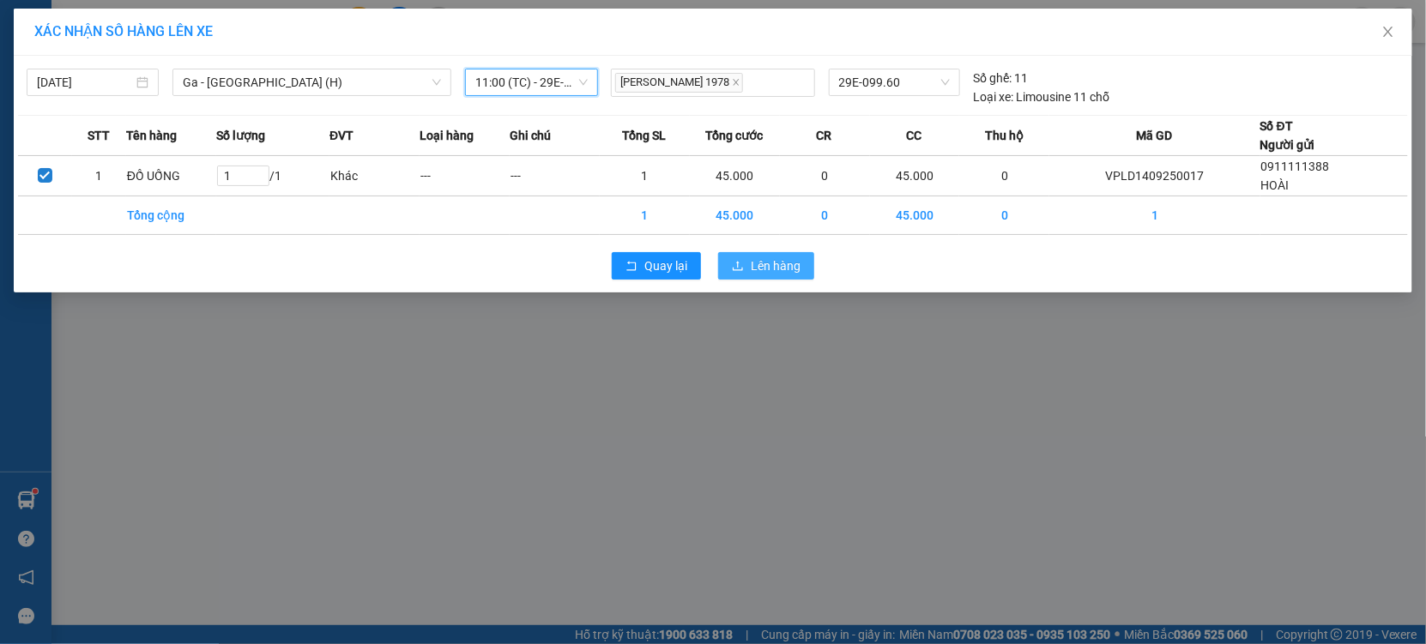
click at [742, 269] on icon "upload" at bounding box center [738, 266] width 12 height 12
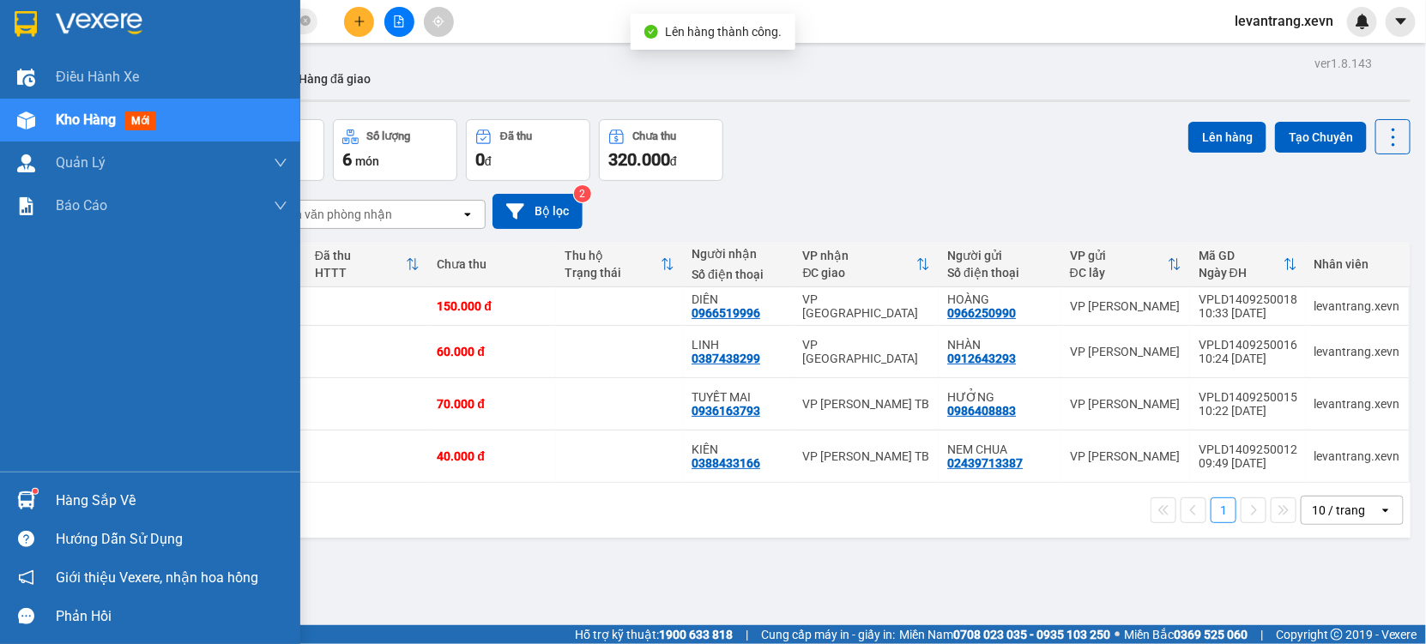
click at [15, 502] on div at bounding box center [26, 501] width 30 height 30
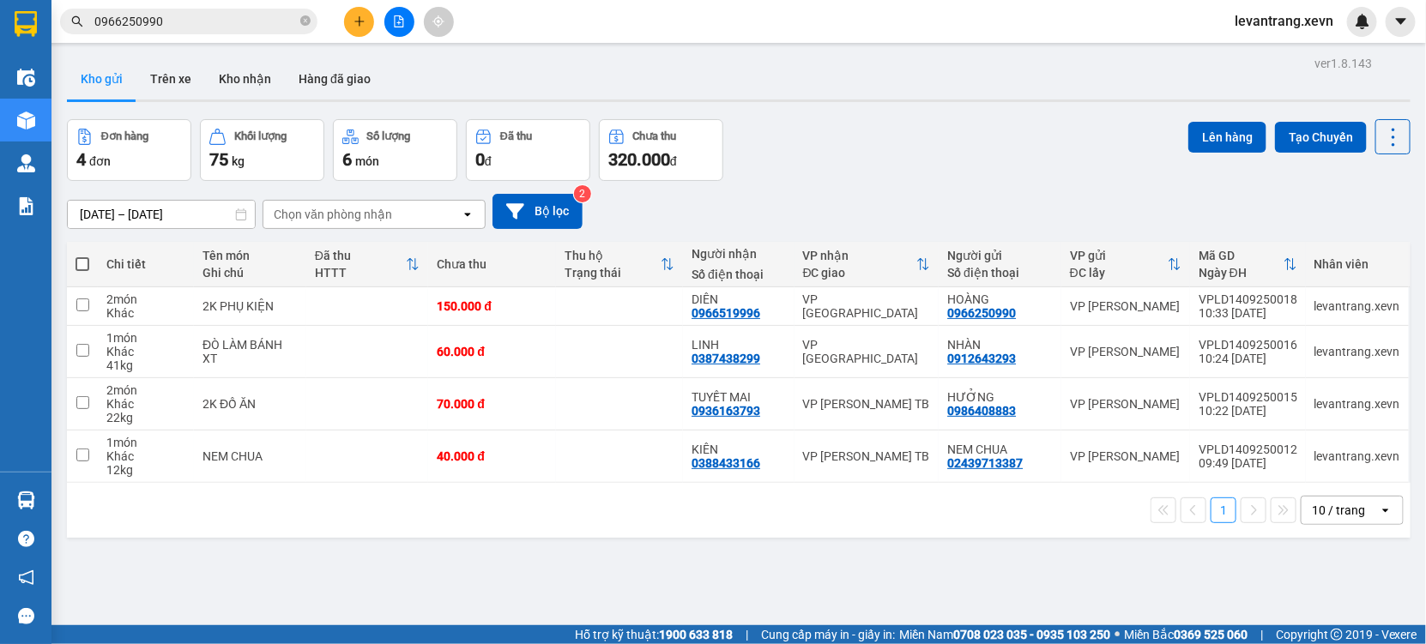
drag, startPoint x: 914, startPoint y: 582, endPoint x: 536, endPoint y: 346, distance: 446.3
click at [914, 582] on section "Kết quả tìm kiếm ( 38 ) Bộ lọc Thuộc VP này [PERSON_NAME] thái Món hàng Thu hộ …" at bounding box center [713, 322] width 1426 height 644
click at [252, 81] on button "Kho nhận" at bounding box center [245, 78] width 80 height 41
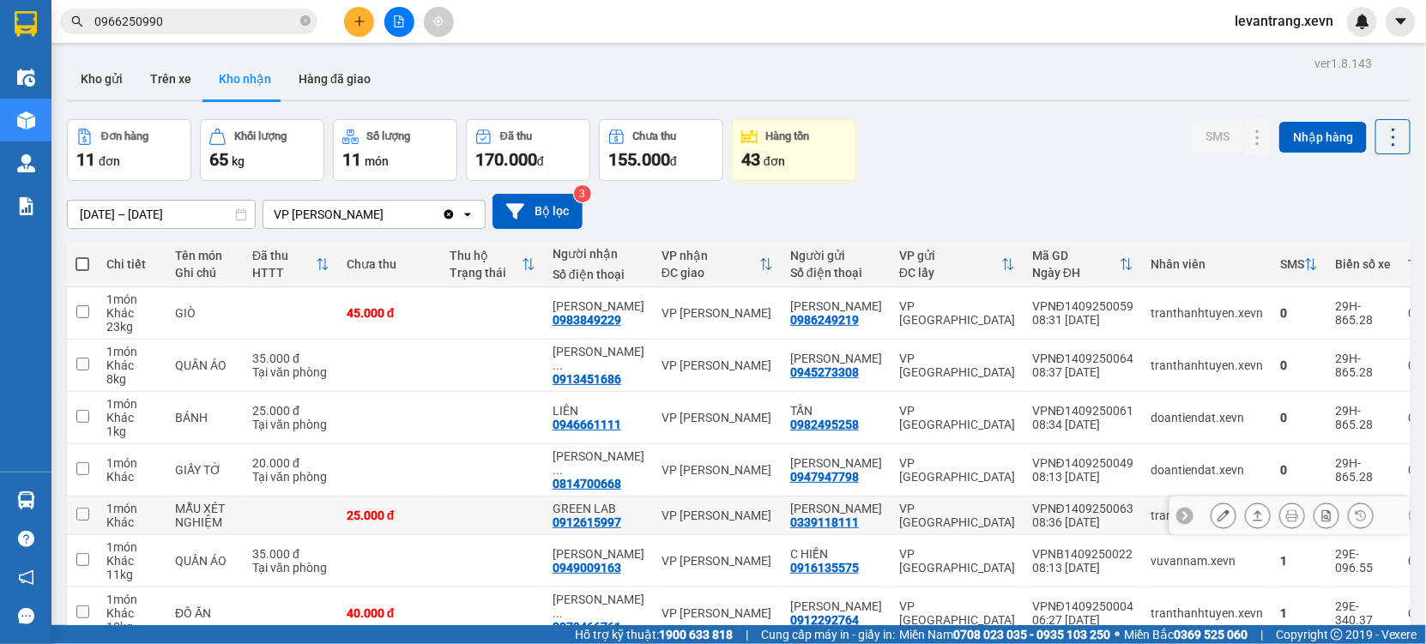
click at [1032, 510] on div "VPNĐ1409250063" at bounding box center [1082, 509] width 101 height 14
checkbox input "true"
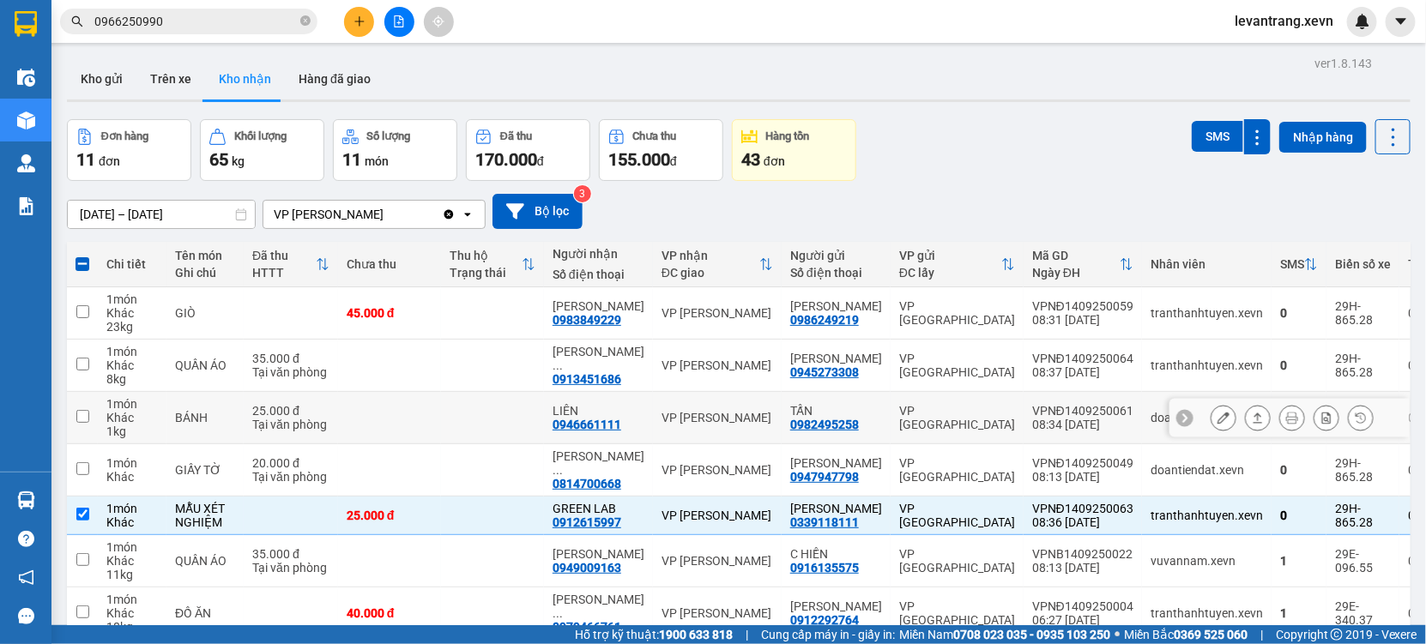
click at [898, 437] on td "VP [GEOGRAPHIC_DATA]" at bounding box center [956, 418] width 133 height 52
checkbox input "true"
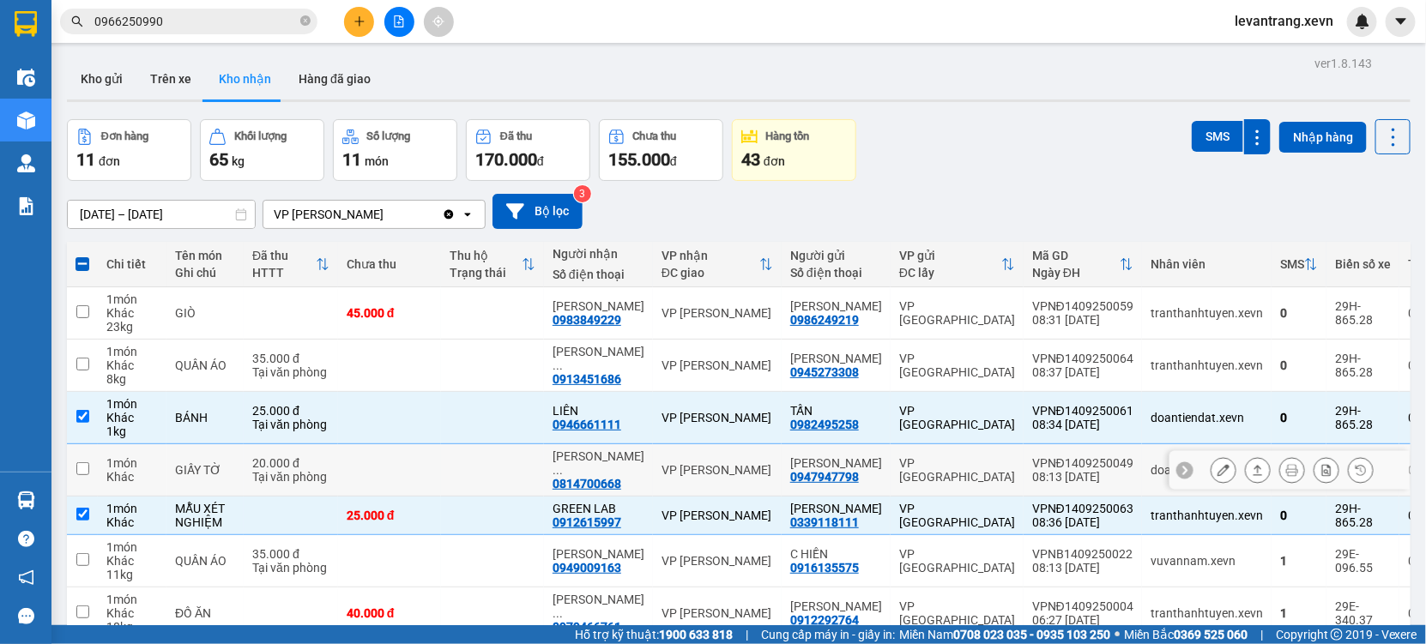
drag, startPoint x: 902, startPoint y: 467, endPoint x: 908, endPoint y: 388, distance: 80.1
click at [902, 465] on div "VP [GEOGRAPHIC_DATA]" at bounding box center [957, 469] width 116 height 27
checkbox input "true"
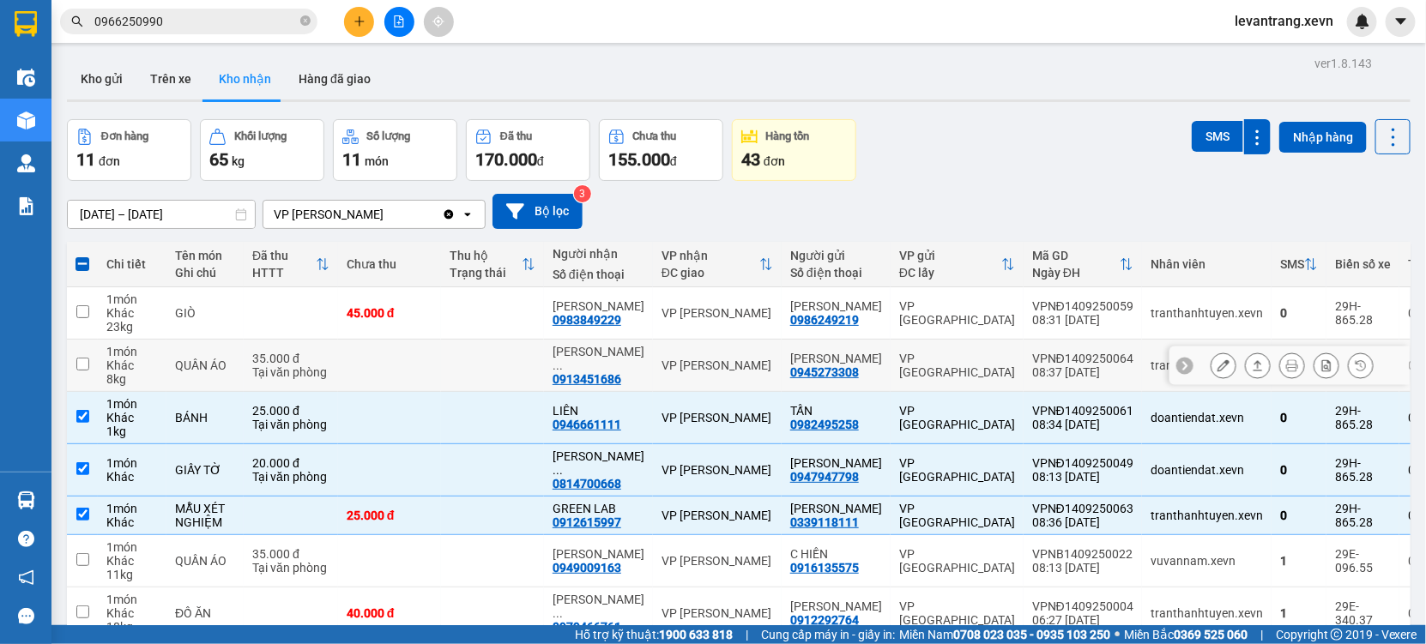
click at [902, 363] on div "VP [GEOGRAPHIC_DATA]" at bounding box center [957, 365] width 116 height 27
checkbox input "true"
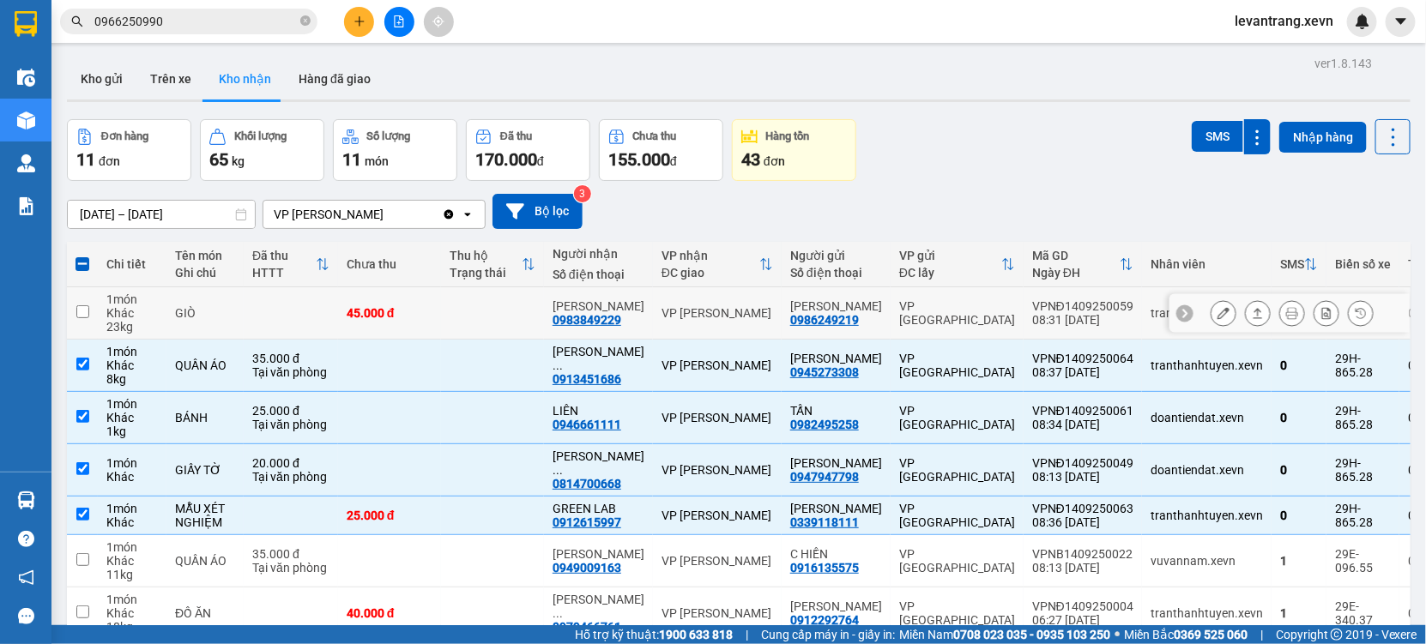
click at [902, 323] on td "VP [GEOGRAPHIC_DATA]" at bounding box center [956, 313] width 133 height 52
checkbox input "true"
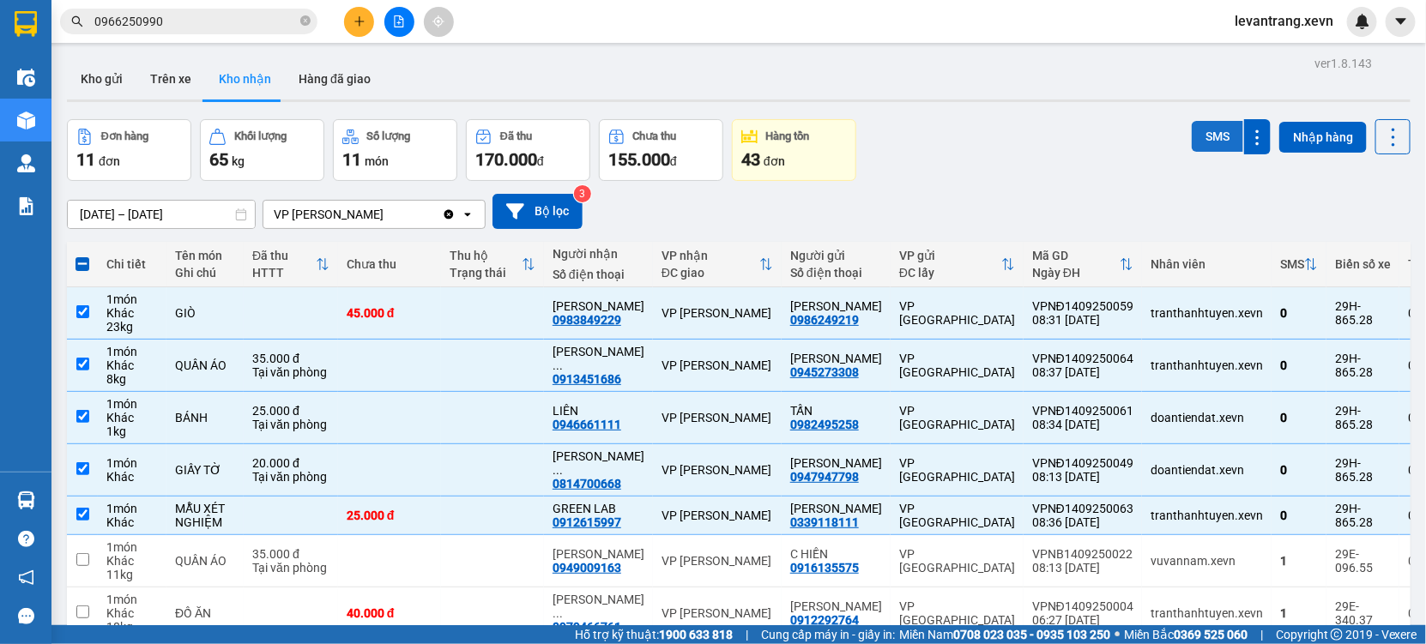
click at [1213, 129] on button "SMS" at bounding box center [1216, 136] width 51 height 31
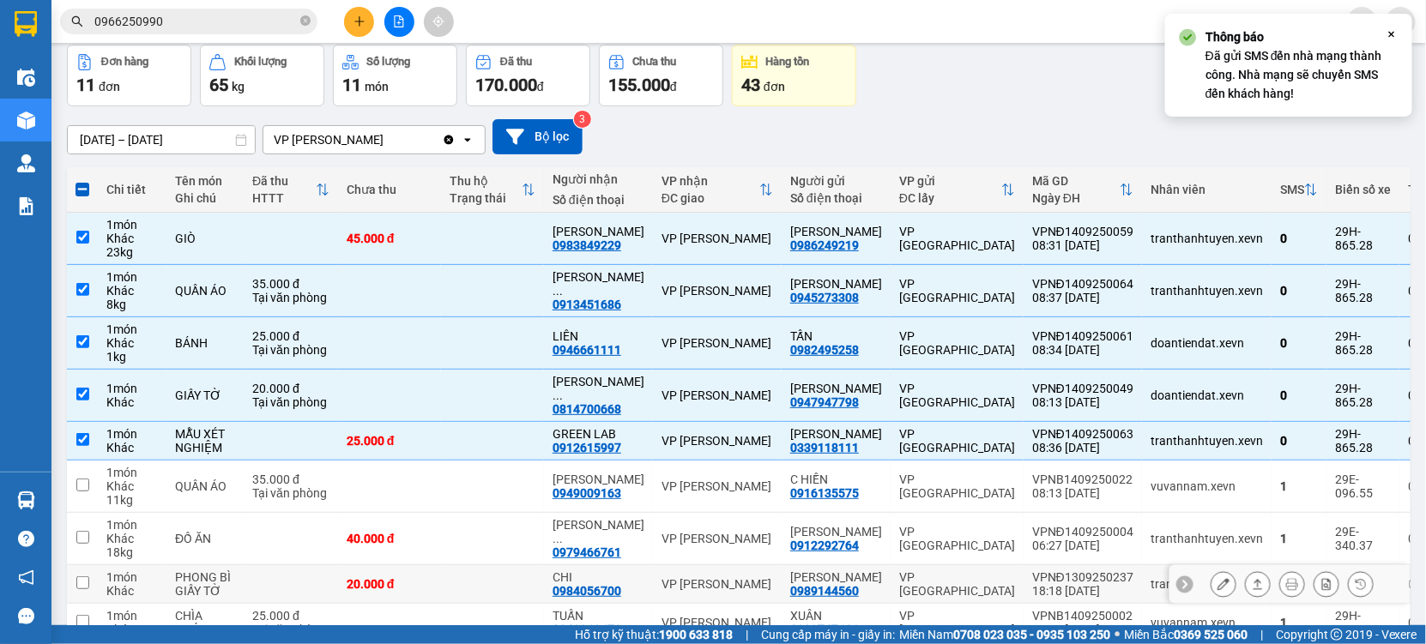
scroll to position [190, 0]
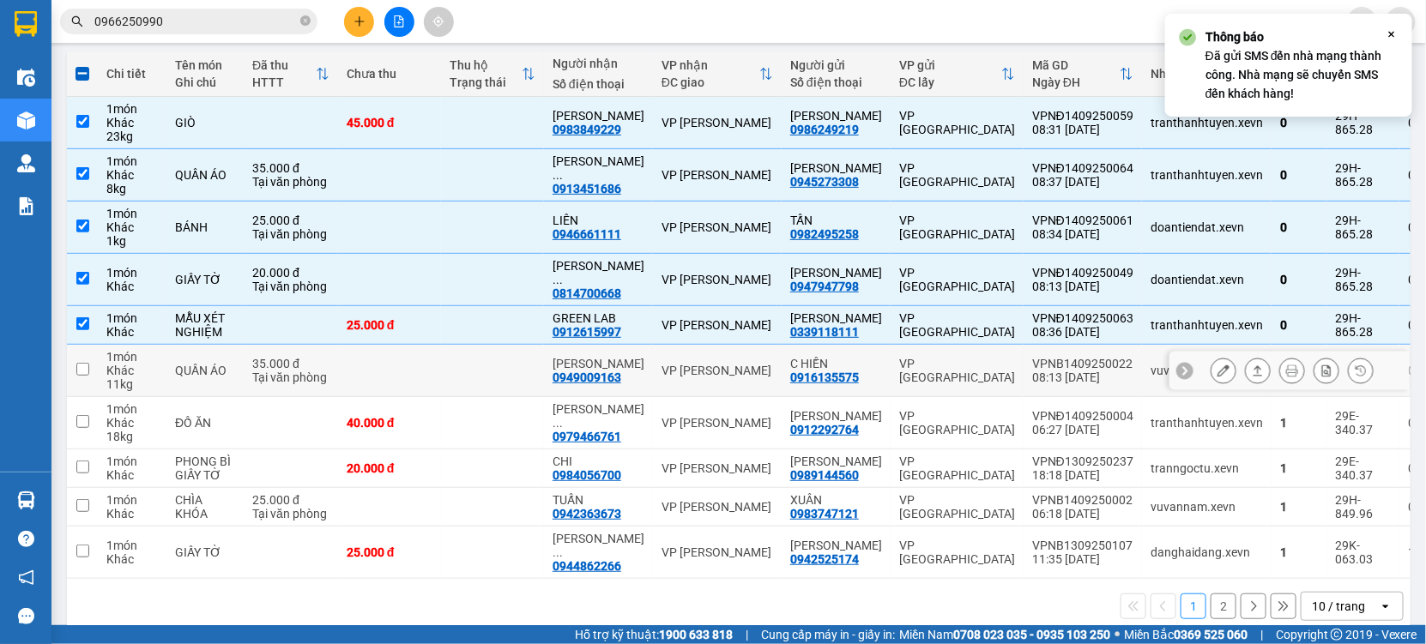
click at [603, 384] on div "0949009163" at bounding box center [586, 378] width 69 height 14
copy div "0949009163"
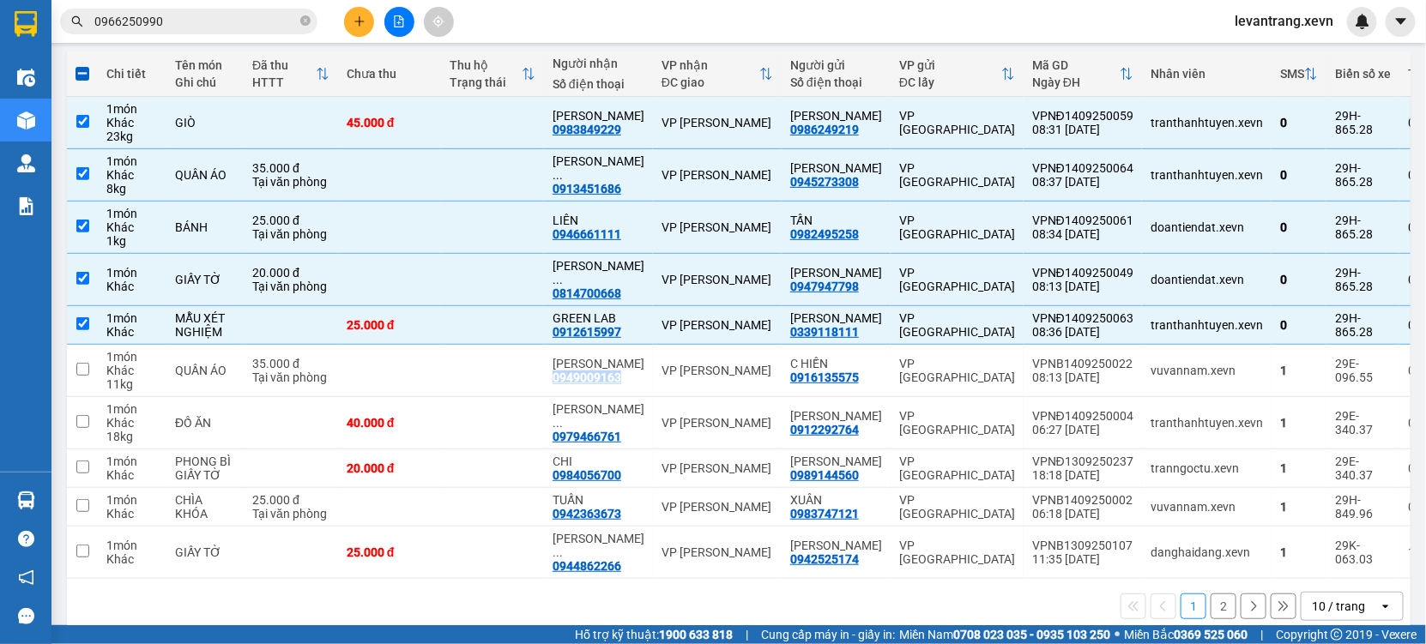
click at [240, 27] on input "0966250990" at bounding box center [195, 21] width 202 height 19
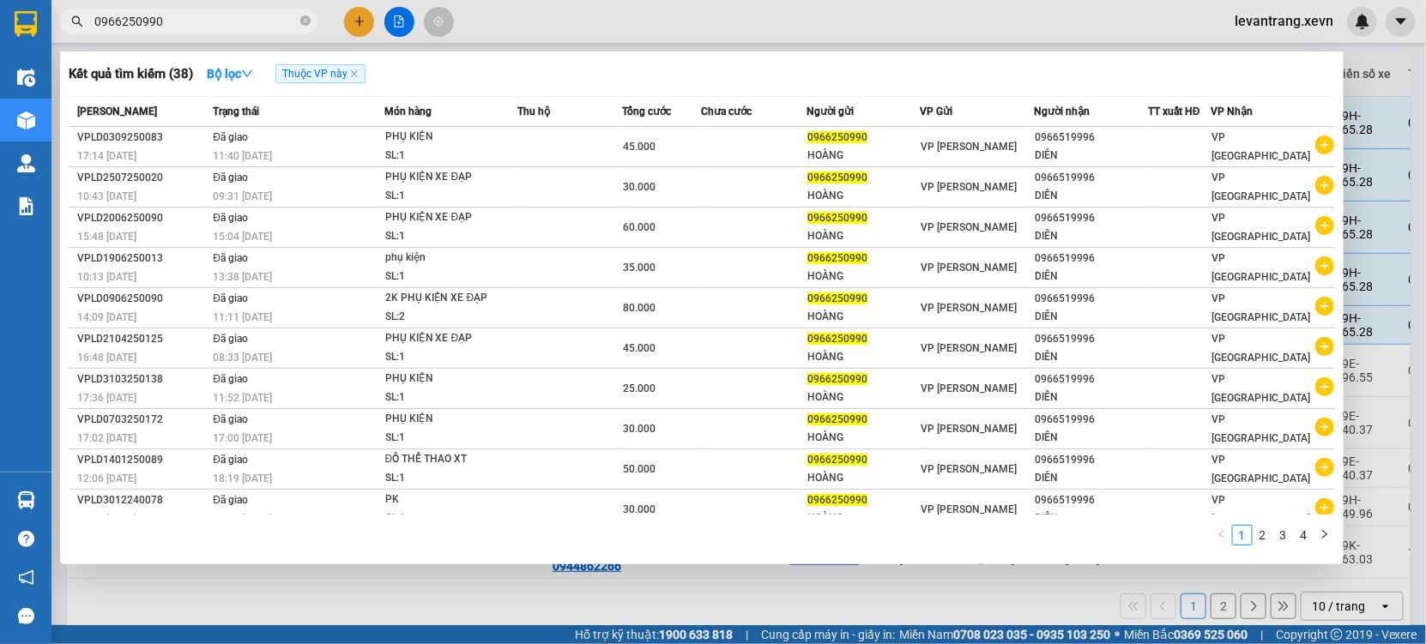
click at [240, 27] on input "0966250990" at bounding box center [195, 21] width 202 height 19
paste input "49009163"
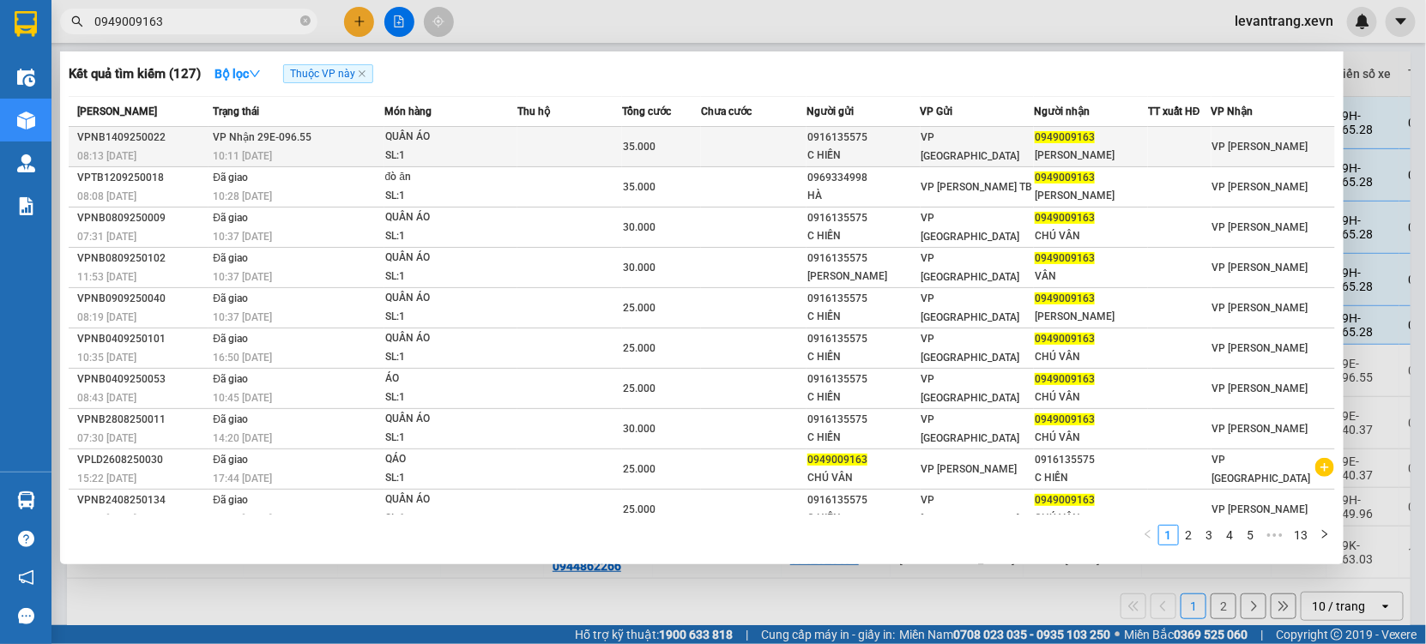
type input "0949009163"
click at [291, 143] on span "VP Nhận 29E-096.55" at bounding box center [262, 137] width 99 height 12
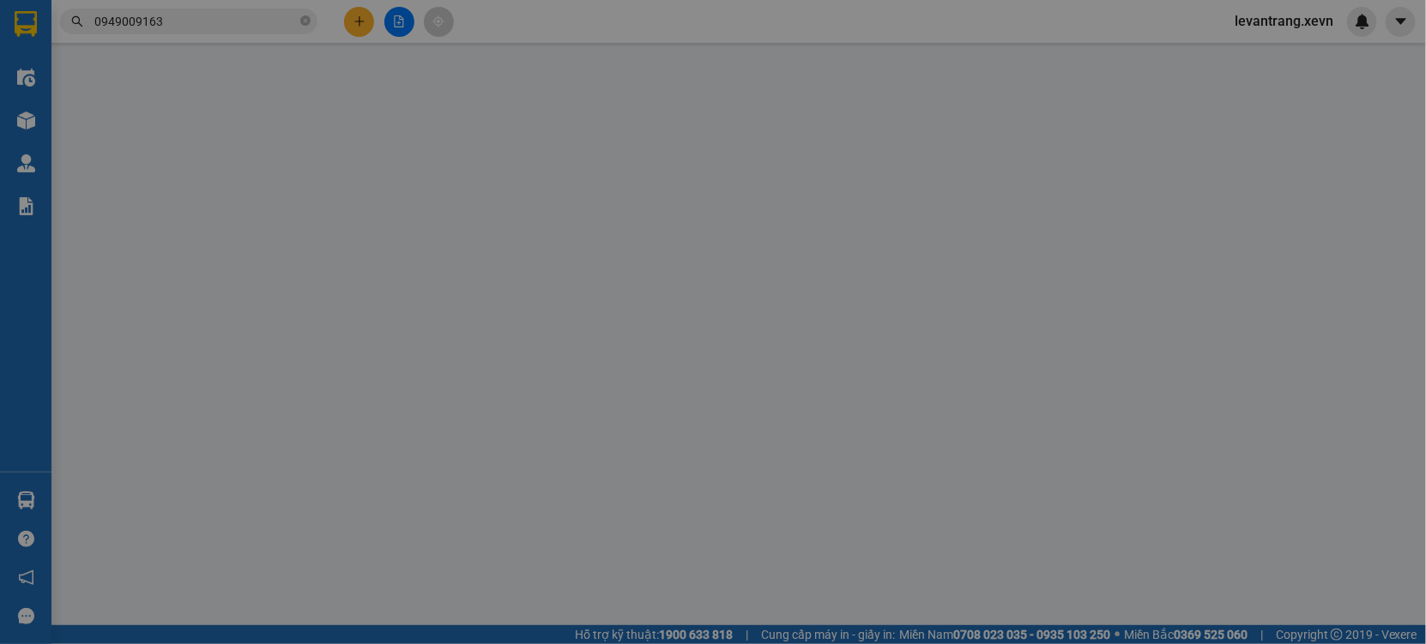
type input "0916135575"
type input "C HIỀN"
type input "0949009163"
type input "[PERSON_NAME]"
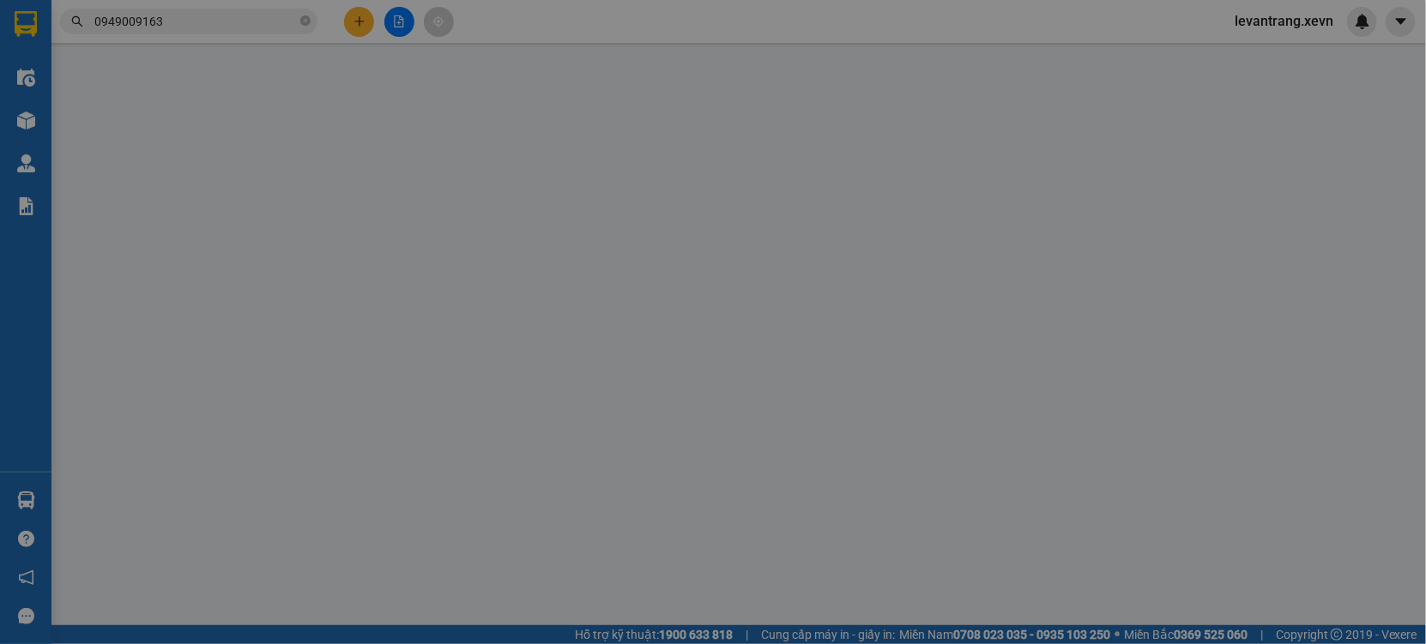
type input "35.000"
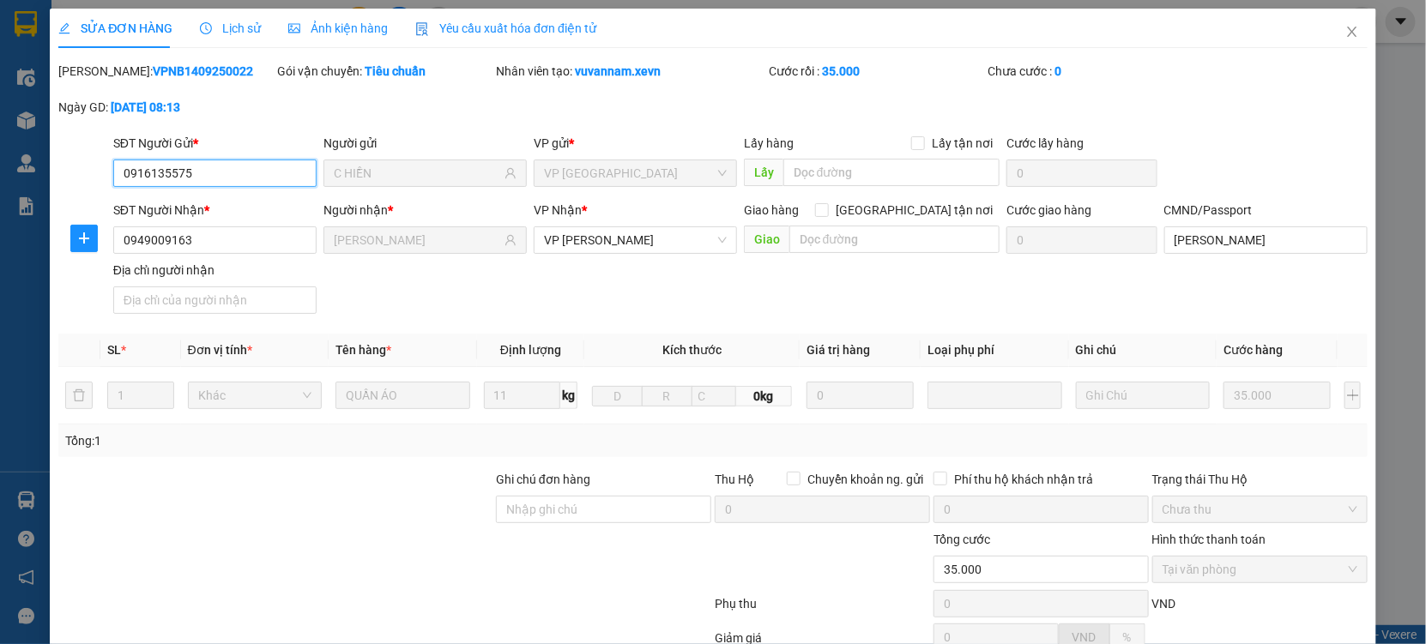
scroll to position [175, 0]
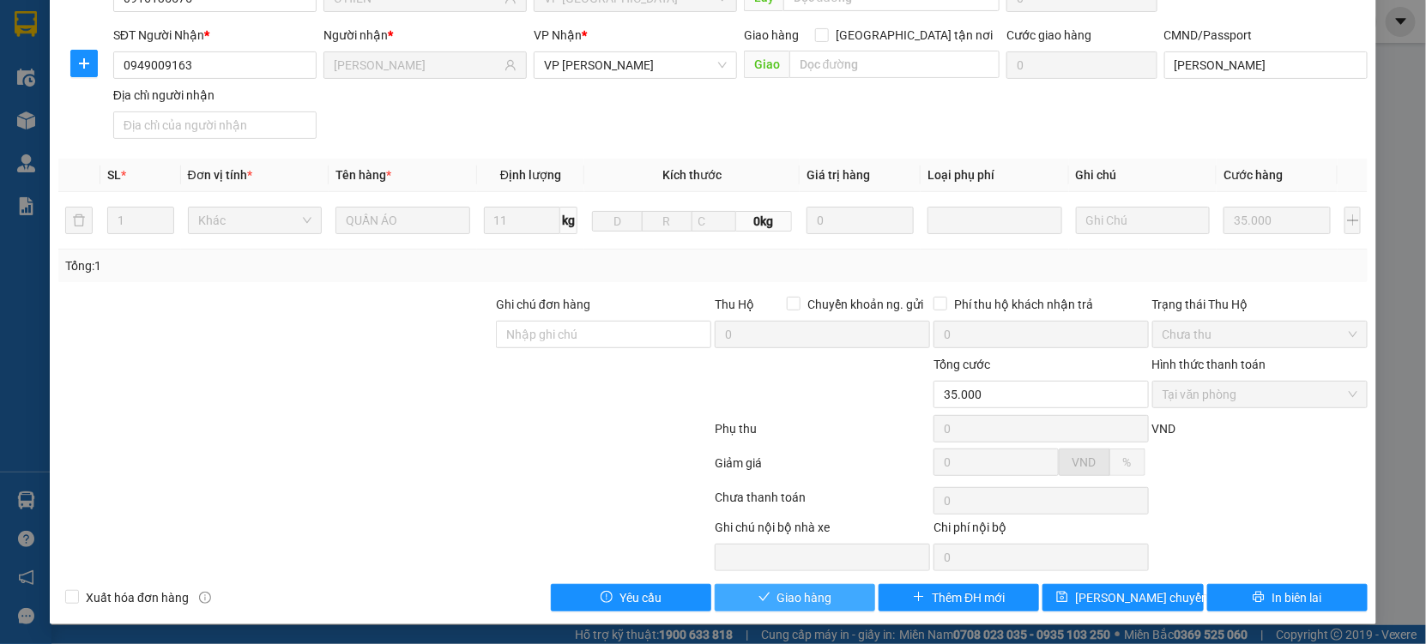
click at [813, 601] on span "Giao hàng" at bounding box center [804, 597] width 55 height 19
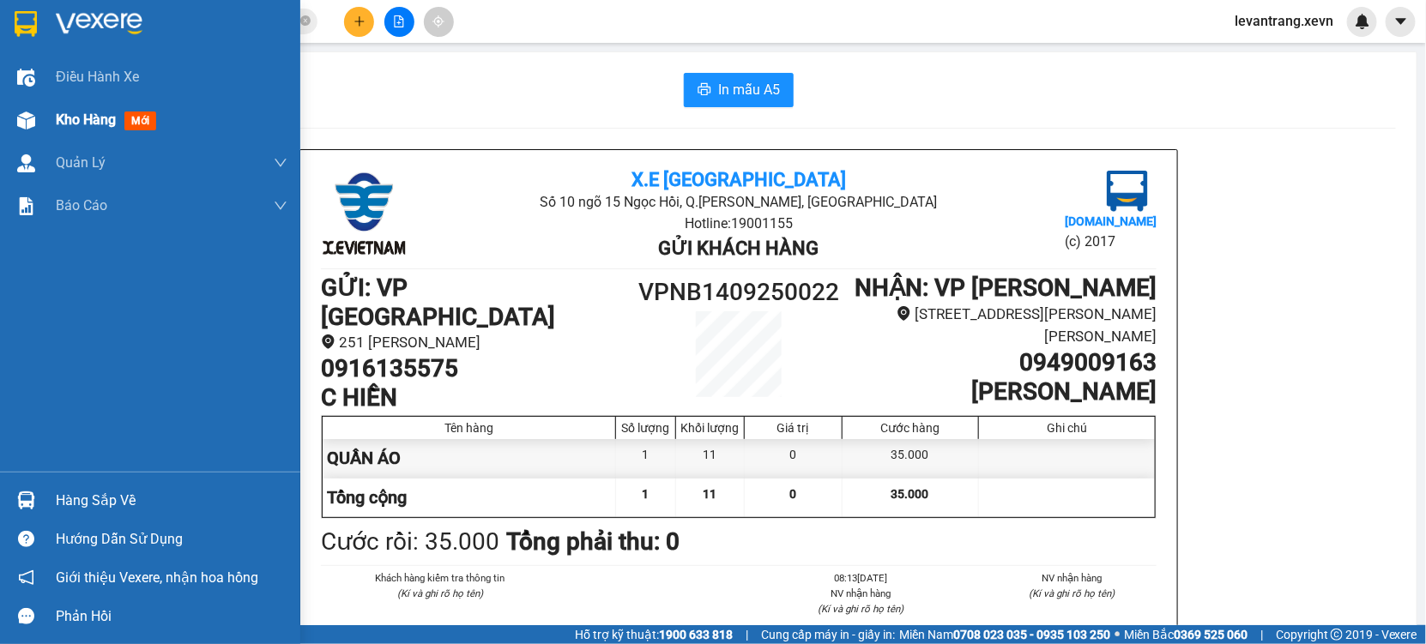
click at [4, 119] on div "Kho hàng mới" at bounding box center [150, 120] width 300 height 43
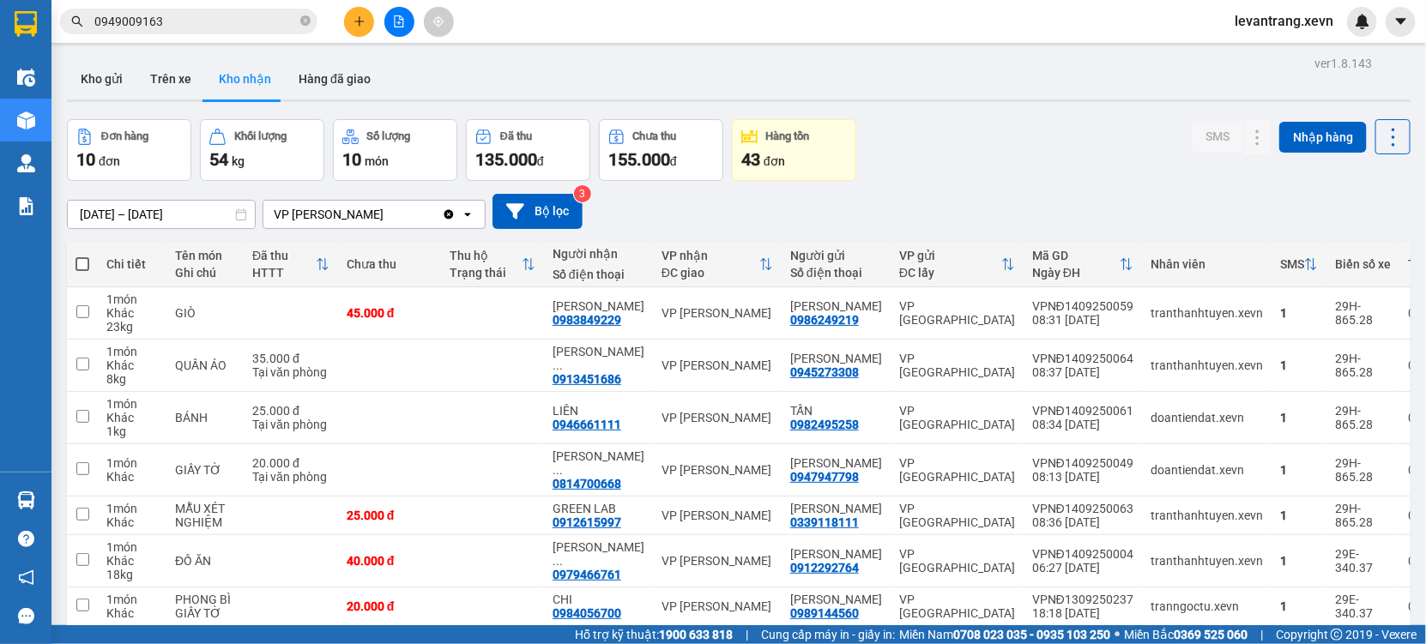
click at [105, 105] on div "ver 1.8.143 Kho gửi Trên xe Kho nhận Hàng đã giao Đơn hàng 10 đơn Khối lượng 54…" at bounding box center [738, 441] width 1357 height 780
click at [118, 81] on button "Kho gửi" at bounding box center [101, 78] width 69 height 41
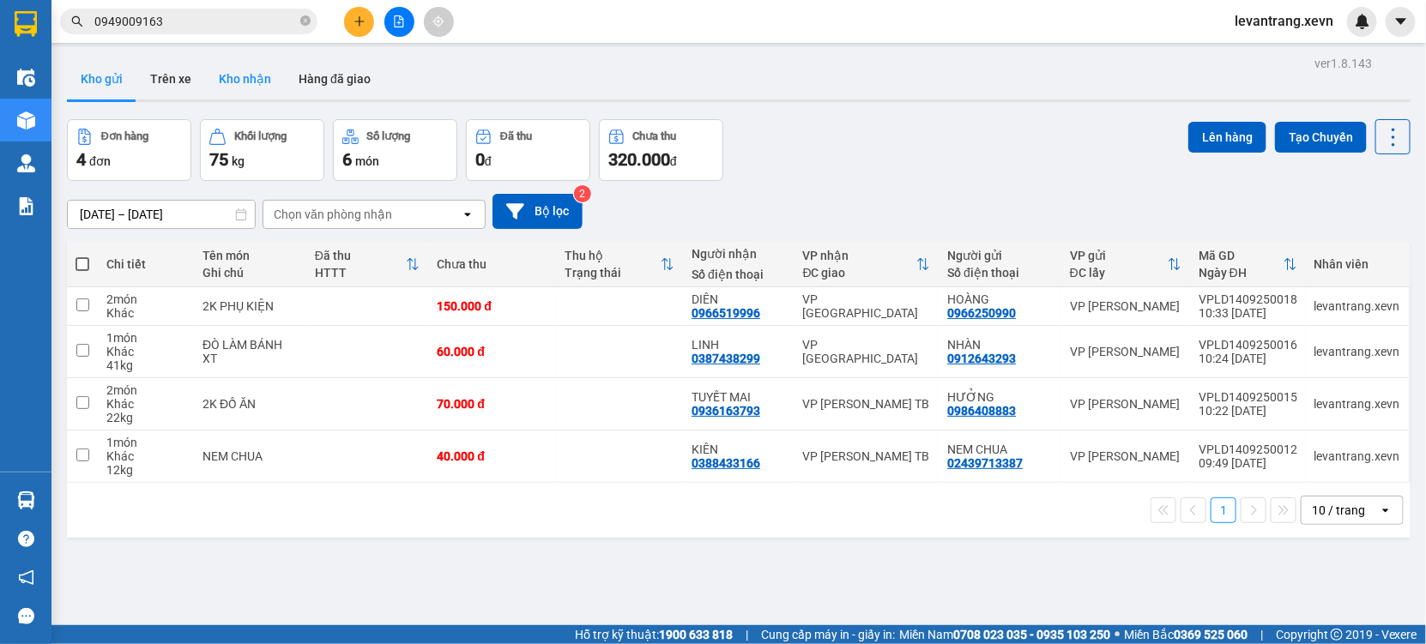
click at [253, 77] on button "Kho nhận" at bounding box center [245, 78] width 80 height 41
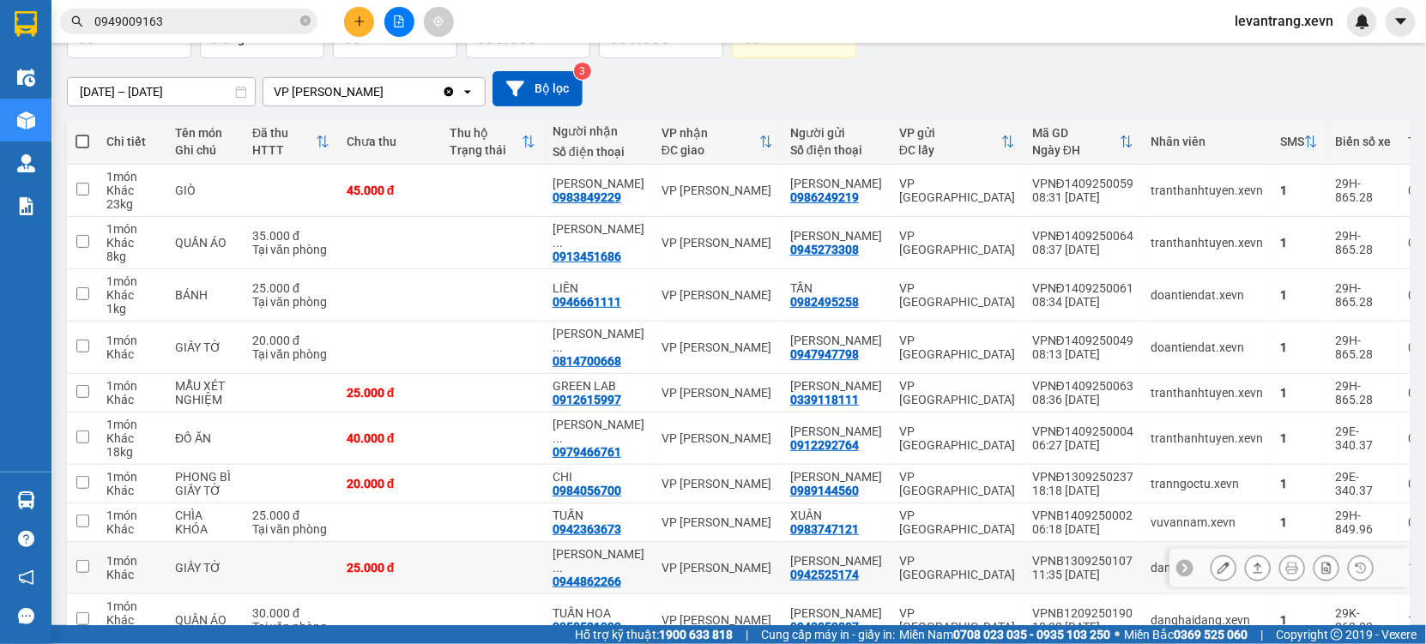
scroll to position [247, 0]
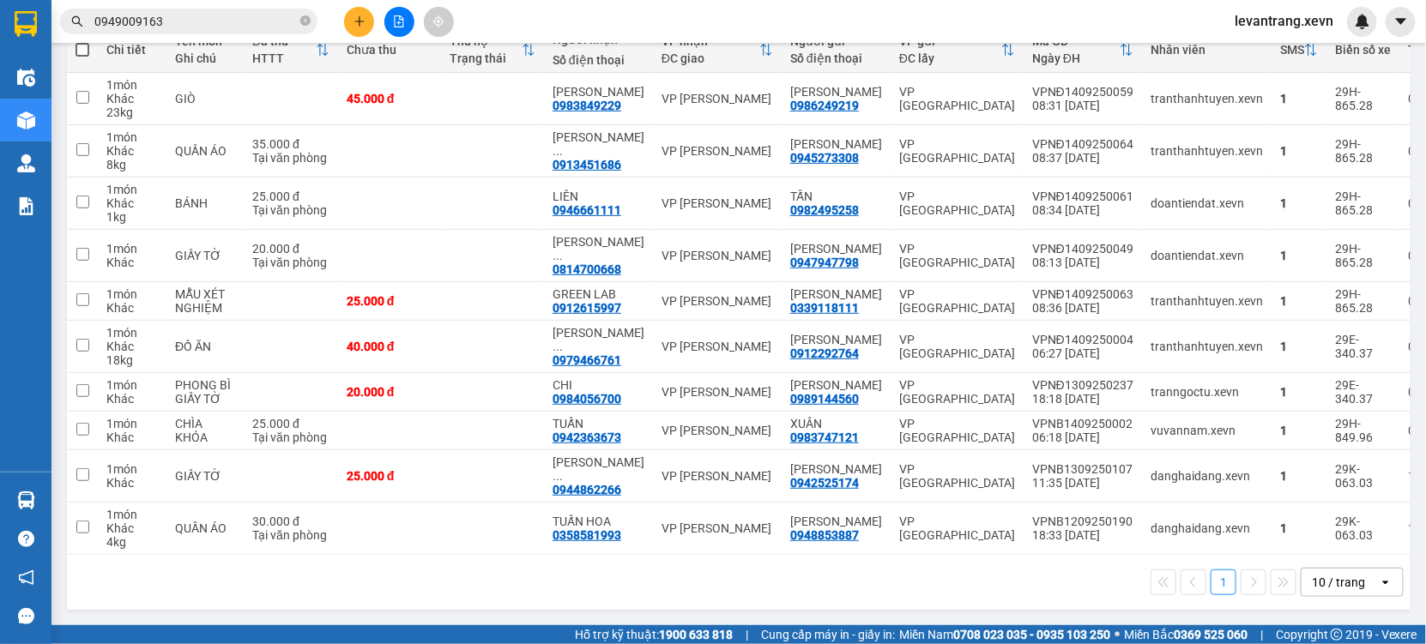
click at [200, 19] on input "0949009163" at bounding box center [195, 21] width 202 height 19
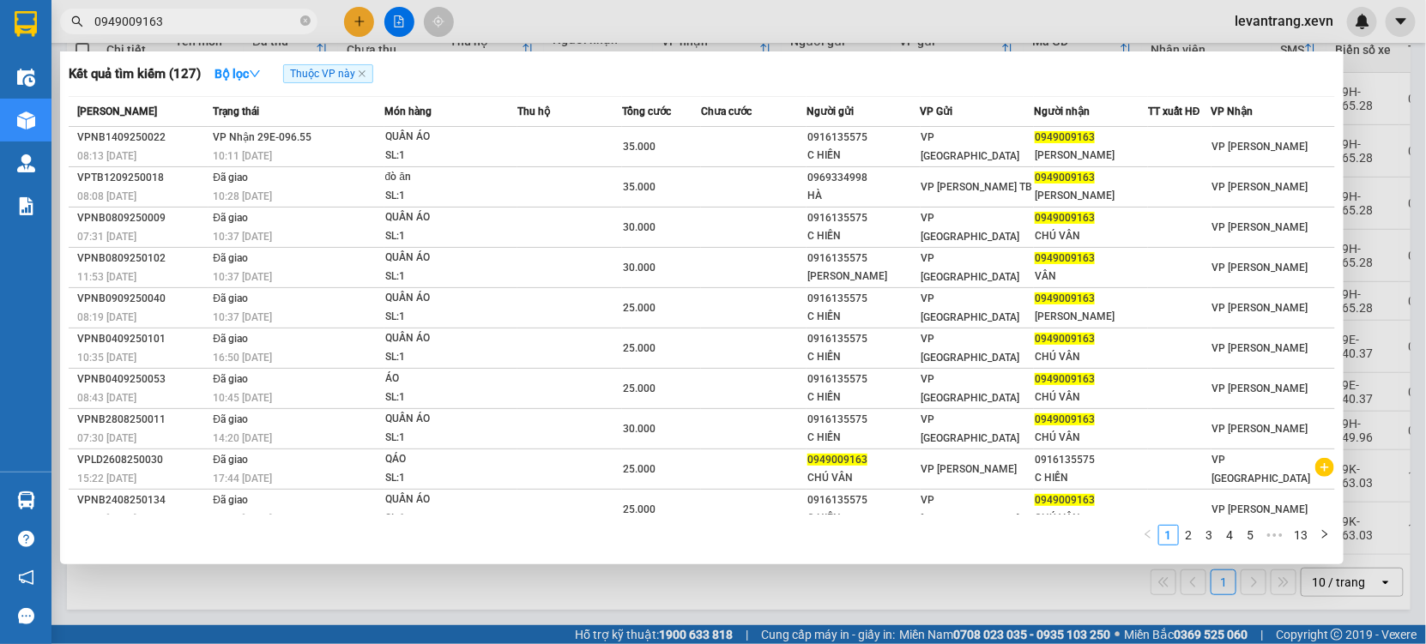
click at [200, 19] on input "0949009163" at bounding box center [195, 21] width 202 height 19
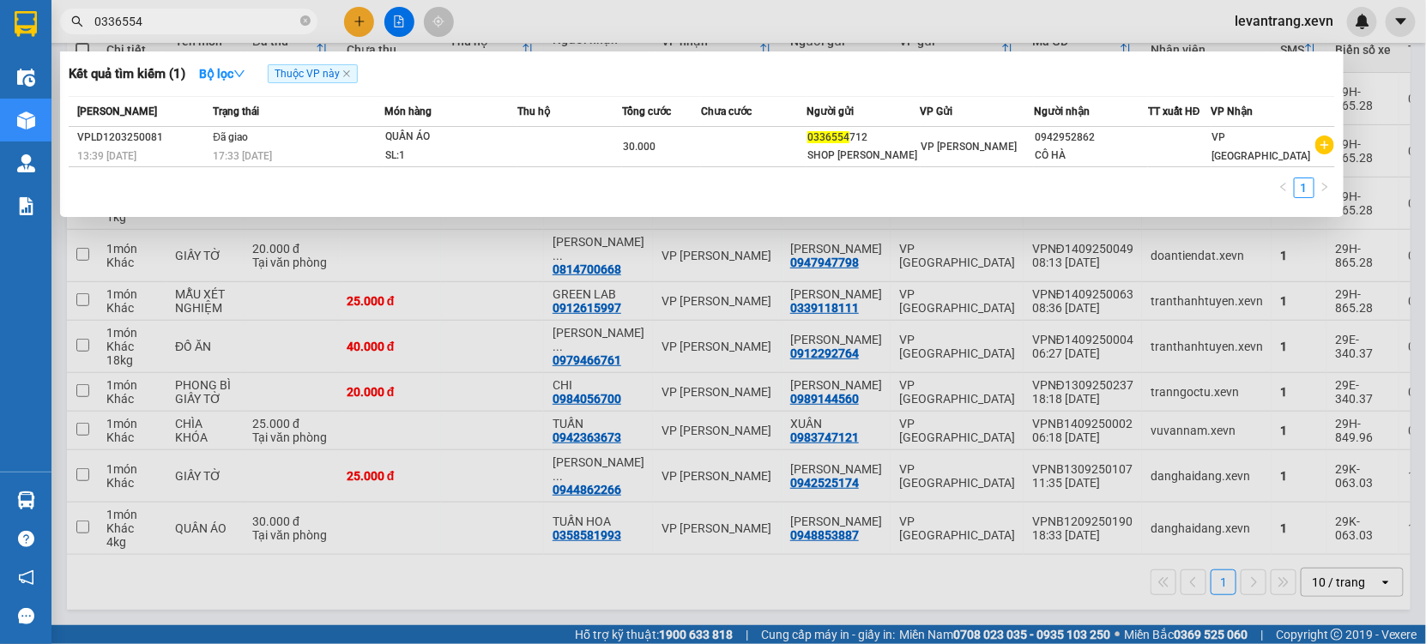
click at [166, 22] on input "0336554" at bounding box center [195, 21] width 202 height 19
click at [165, 22] on input "0336554" at bounding box center [195, 21] width 202 height 19
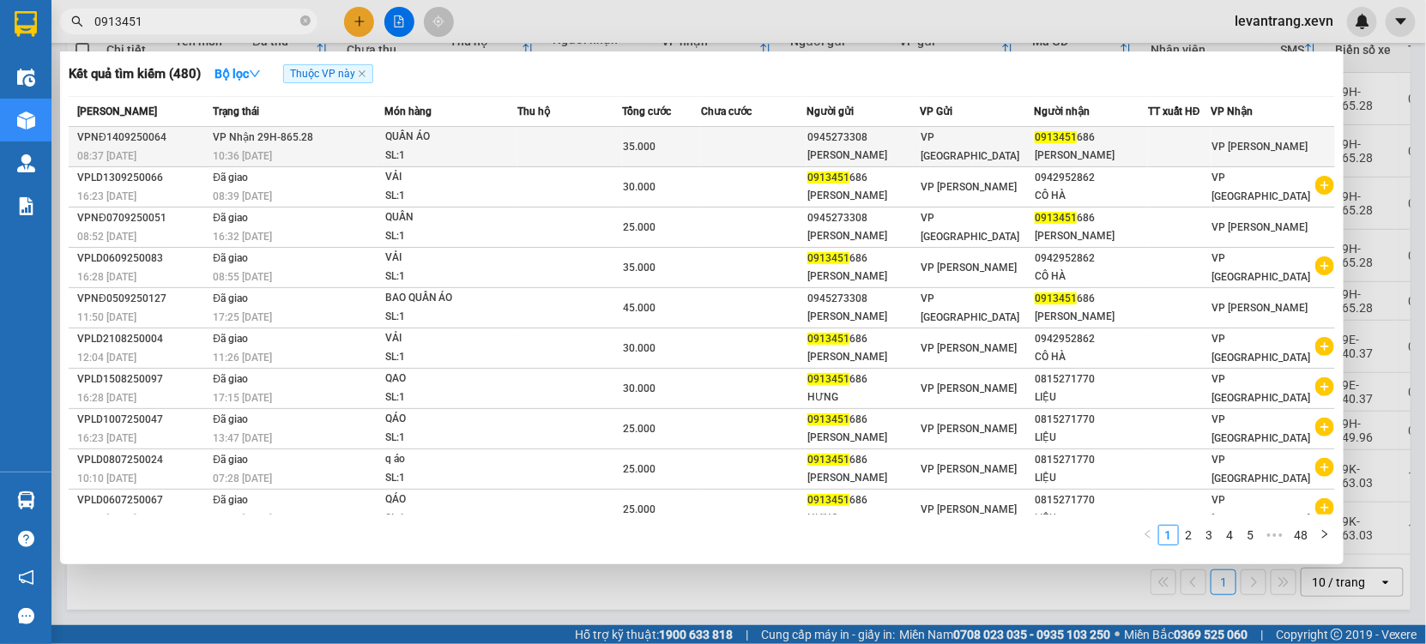
type input "0913451"
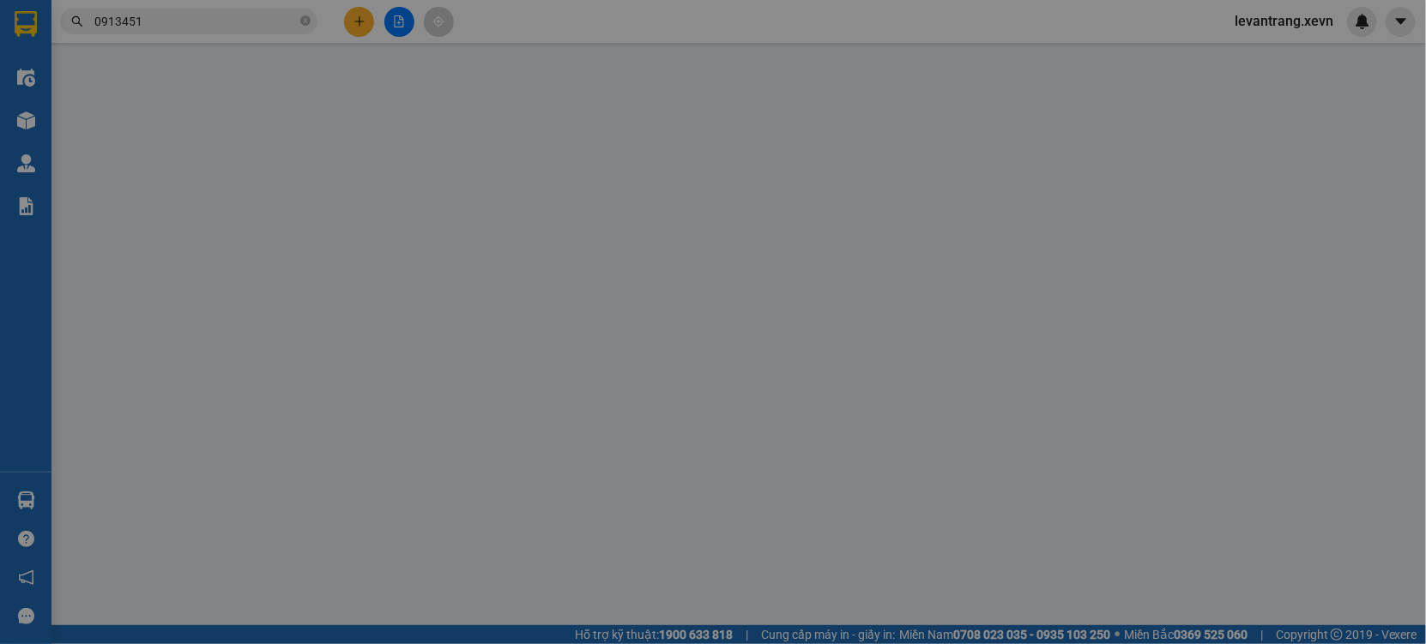
type input "0945273308"
type input "[PERSON_NAME]"
type input "0913451686"
type input "[PERSON_NAME]"
type input "001073016717 [PERSON_NAME][GEOGRAPHIC_DATA]"
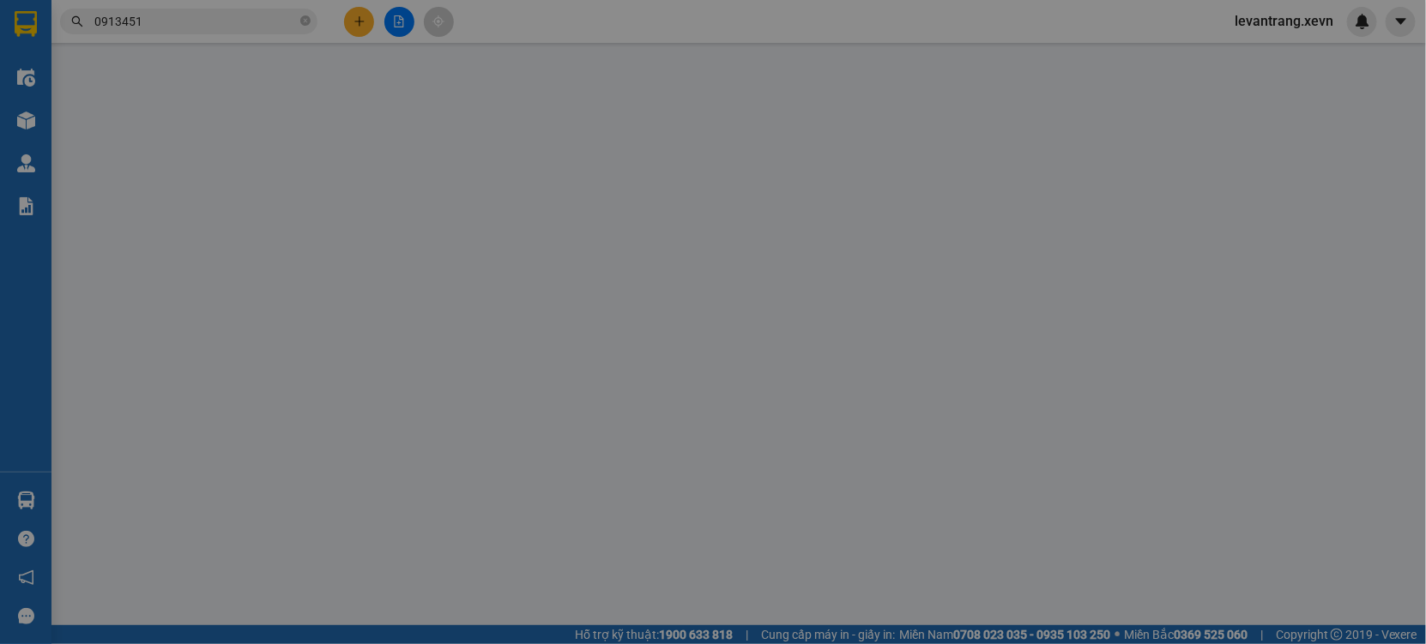
type input "35.000"
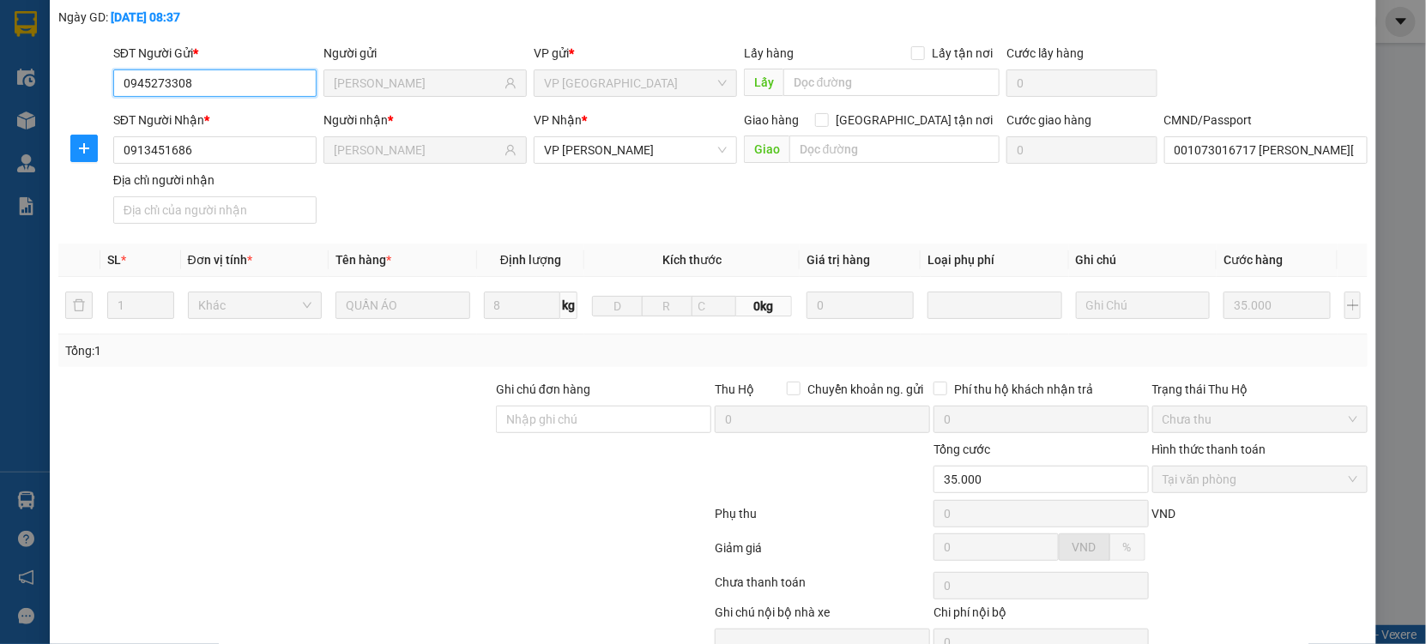
scroll to position [175, 0]
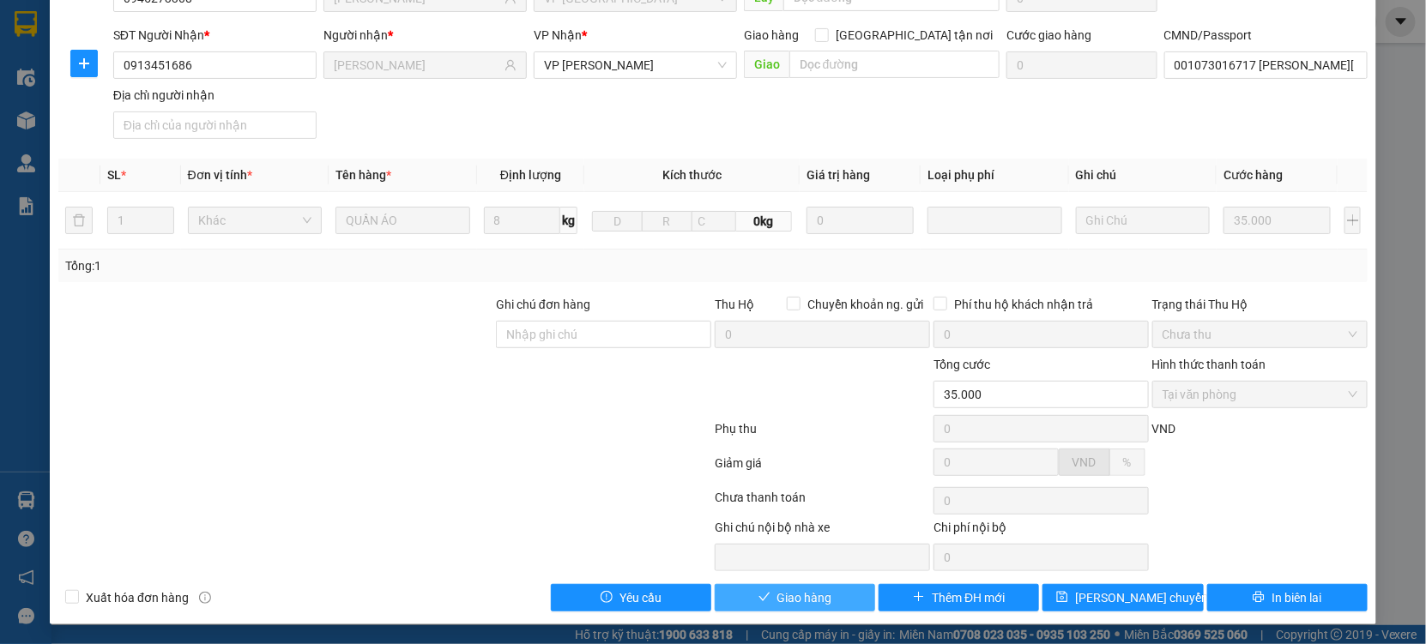
click at [797, 604] on span "Giao hàng" at bounding box center [804, 597] width 55 height 19
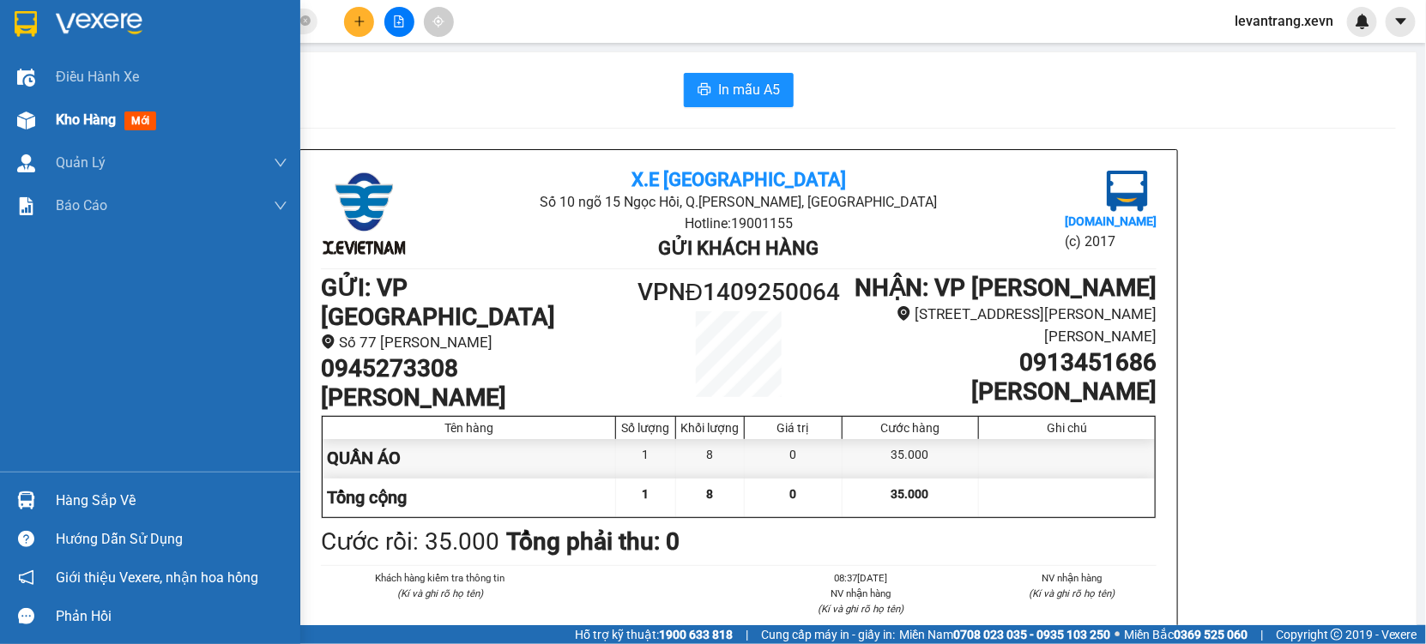
click at [98, 130] on div "Kho hàng mới" at bounding box center [109, 119] width 107 height 21
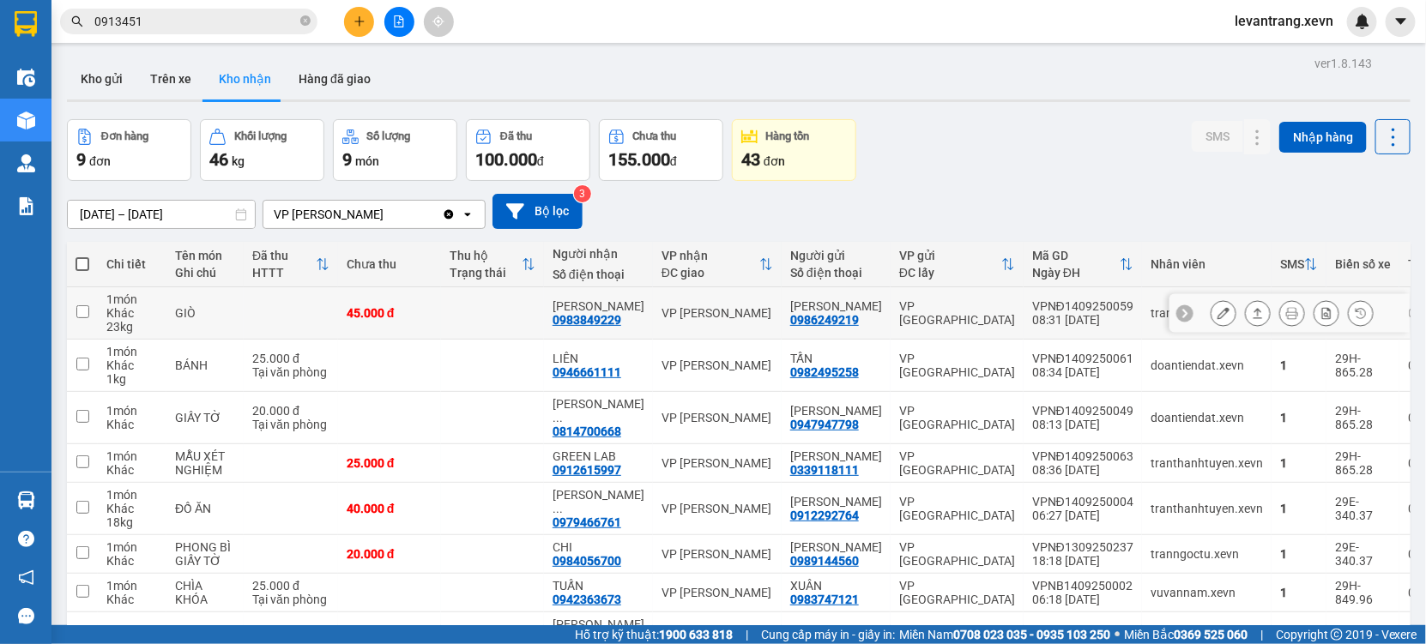
click at [580, 323] on div "0983849229" at bounding box center [586, 320] width 69 height 14
copy div "0983849229"
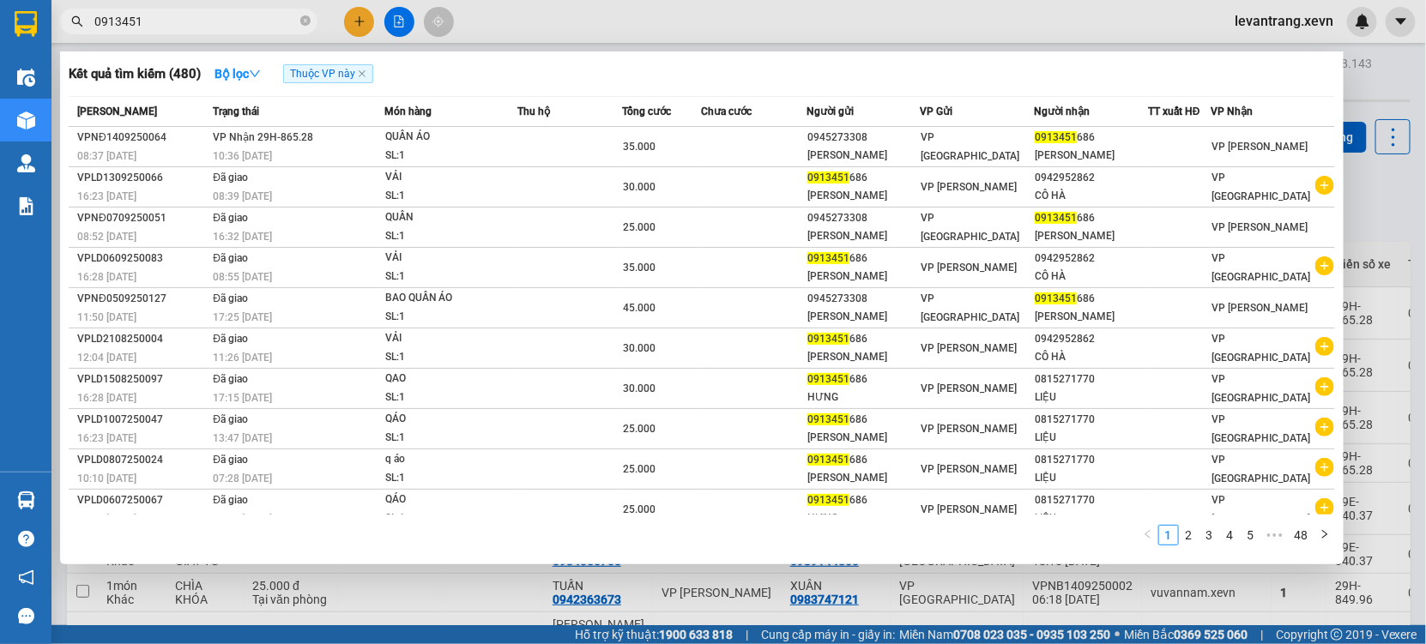
click at [196, 20] on input "0913451" at bounding box center [195, 21] width 202 height 19
paste input "83849229"
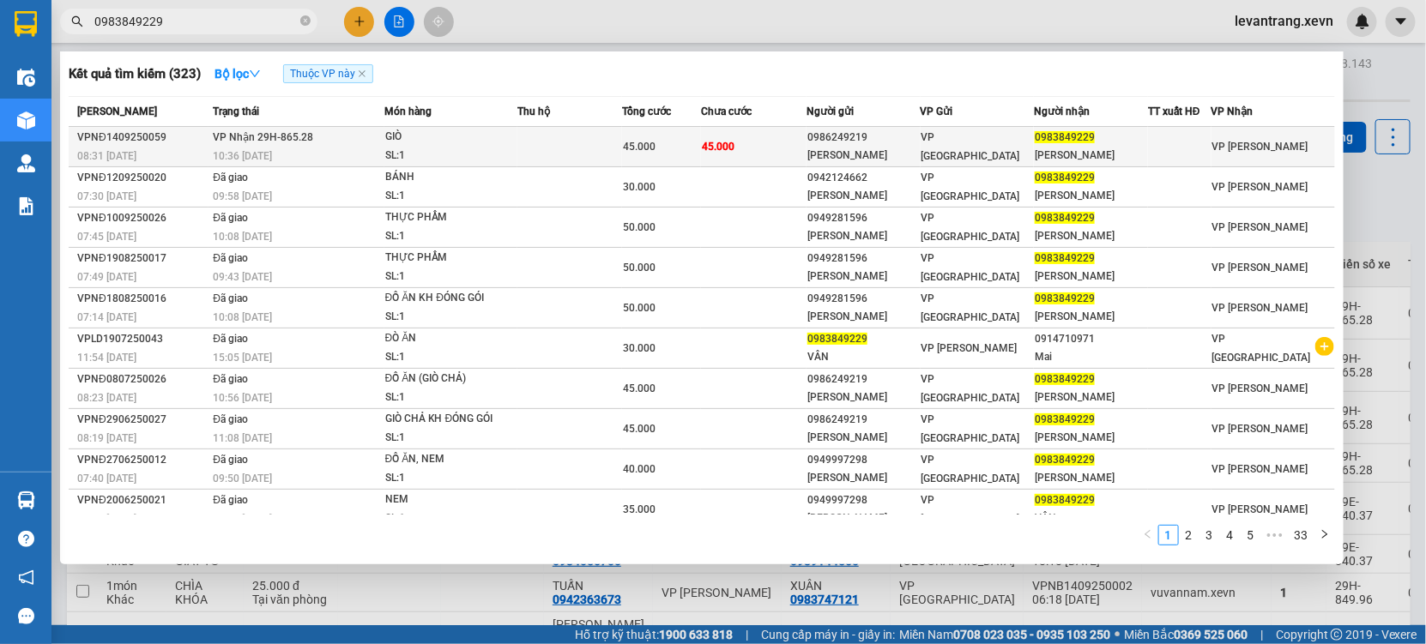
type input "0983849229"
click at [482, 148] on div "SL: 1" at bounding box center [449, 156] width 129 height 19
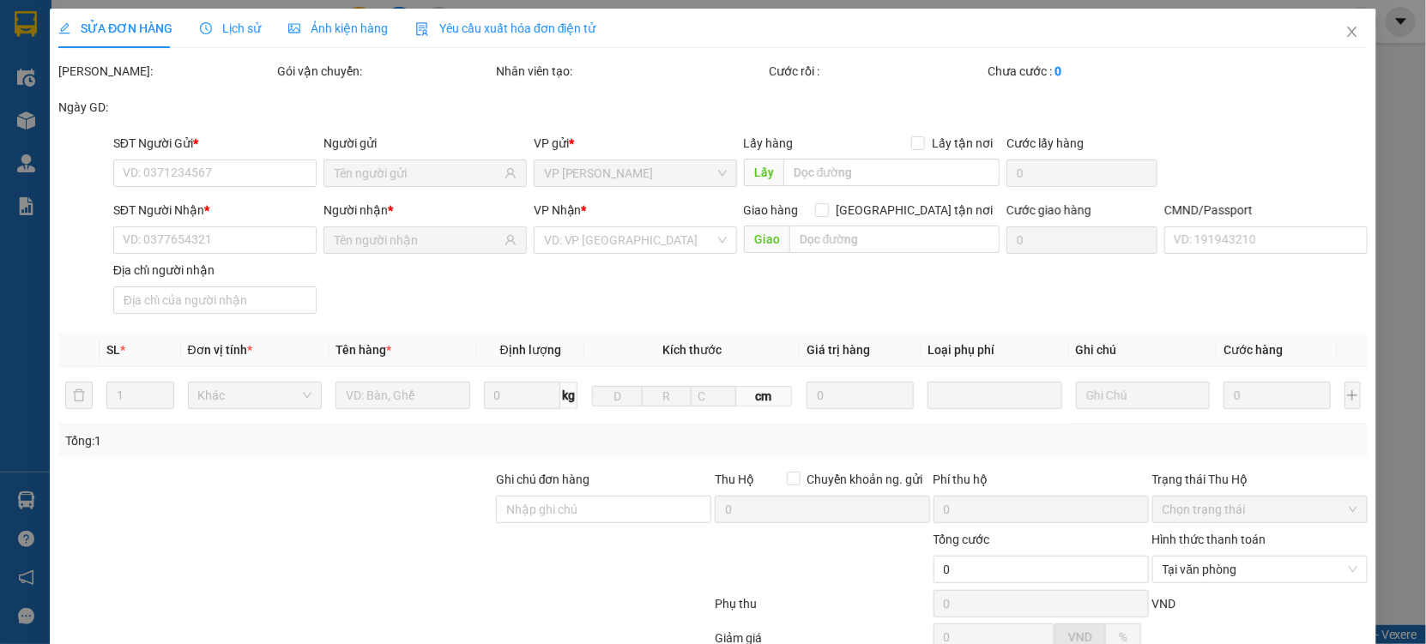
type input "0986249219"
type input "[PERSON_NAME]"
type input "0983849229"
type input "[PERSON_NAME]"
type input "1"
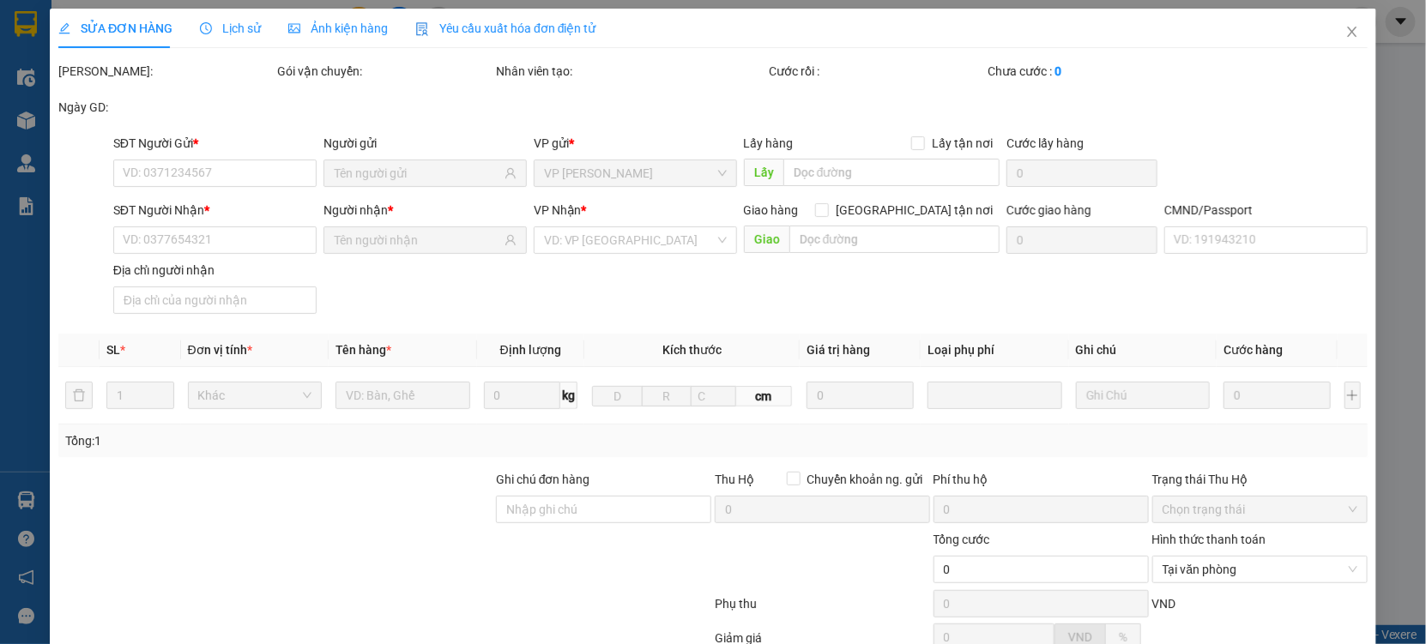
type input "45.000"
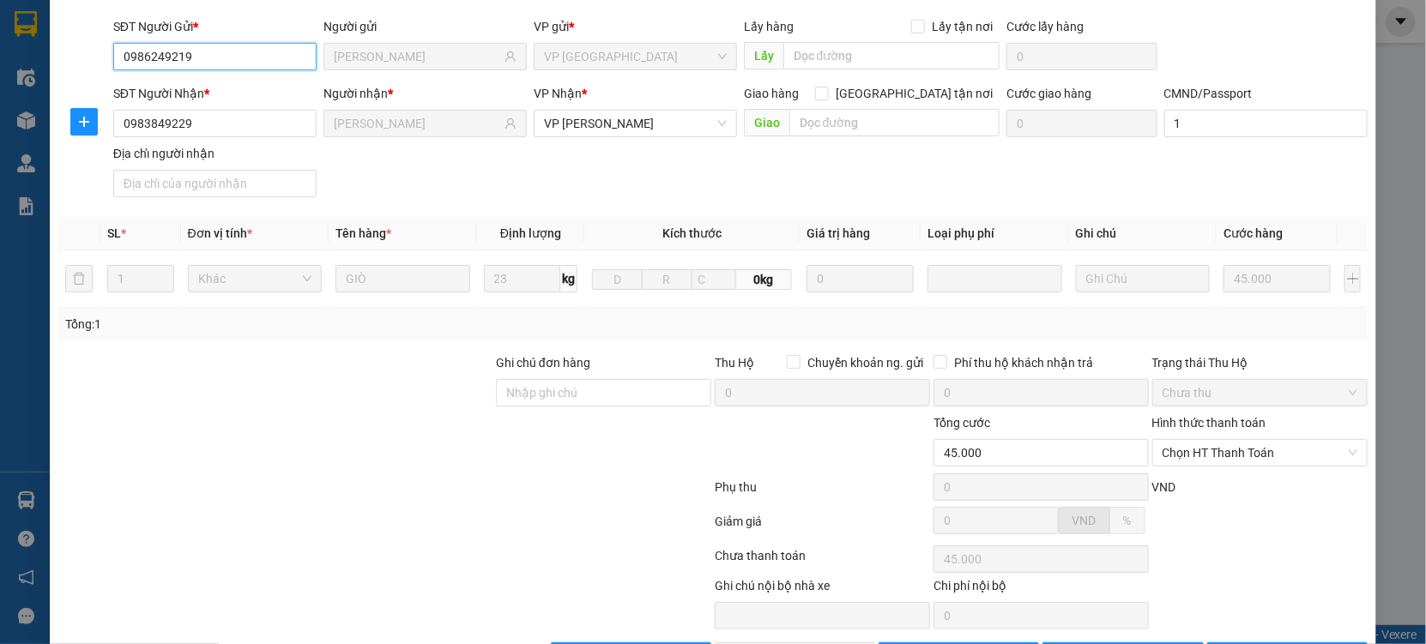
scroll to position [175, 0]
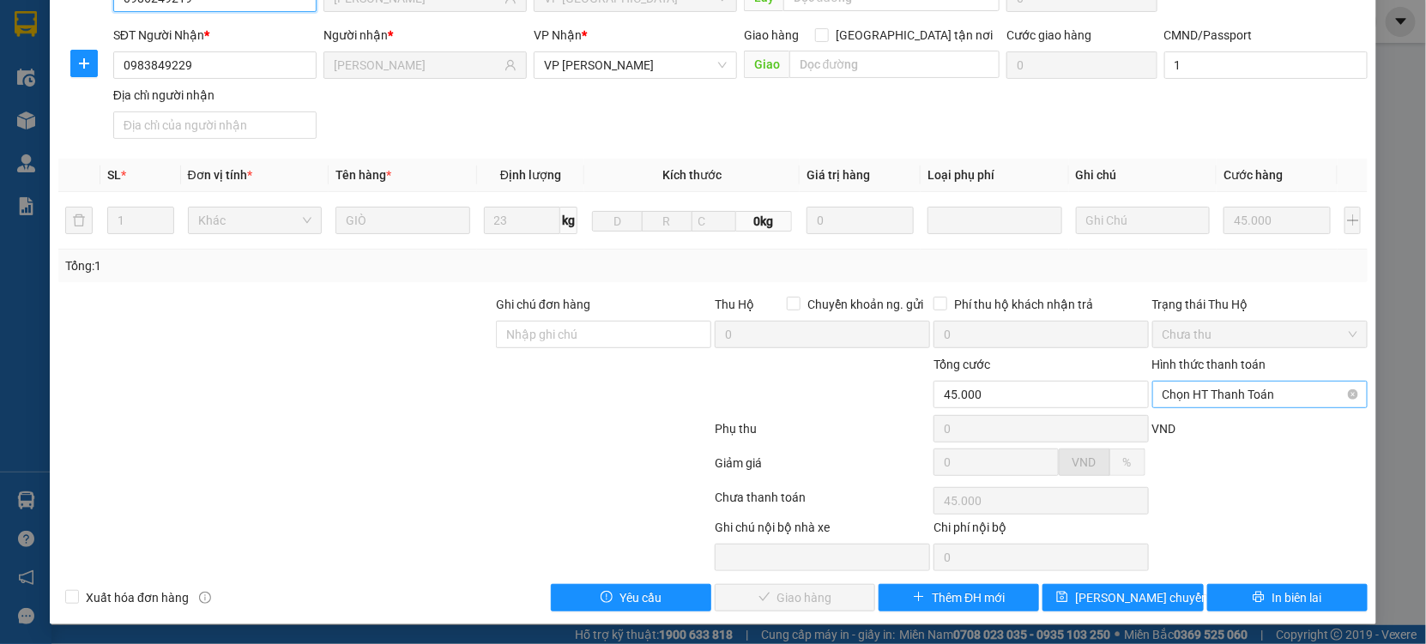
click at [1193, 397] on span "Chọn HT Thanh Toán" at bounding box center [1259, 395] width 195 height 26
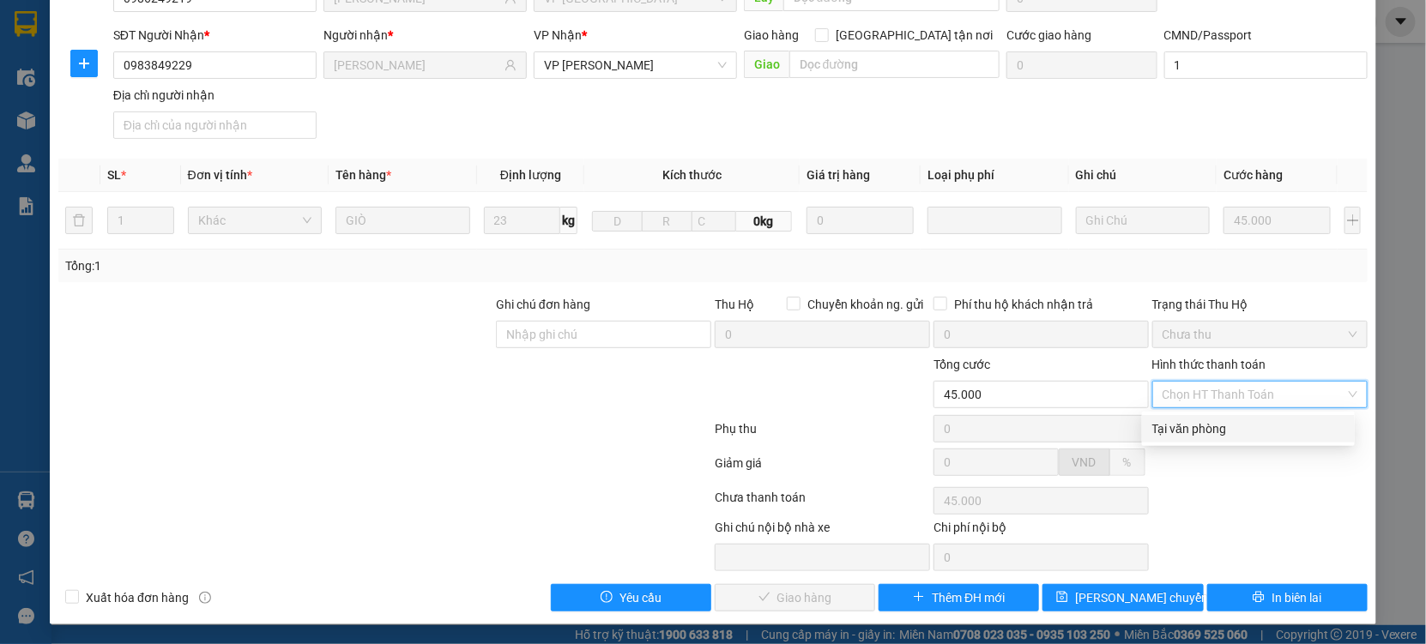
click at [1187, 419] on div "Tại văn phòng" at bounding box center [1248, 428] width 192 height 19
type input "0"
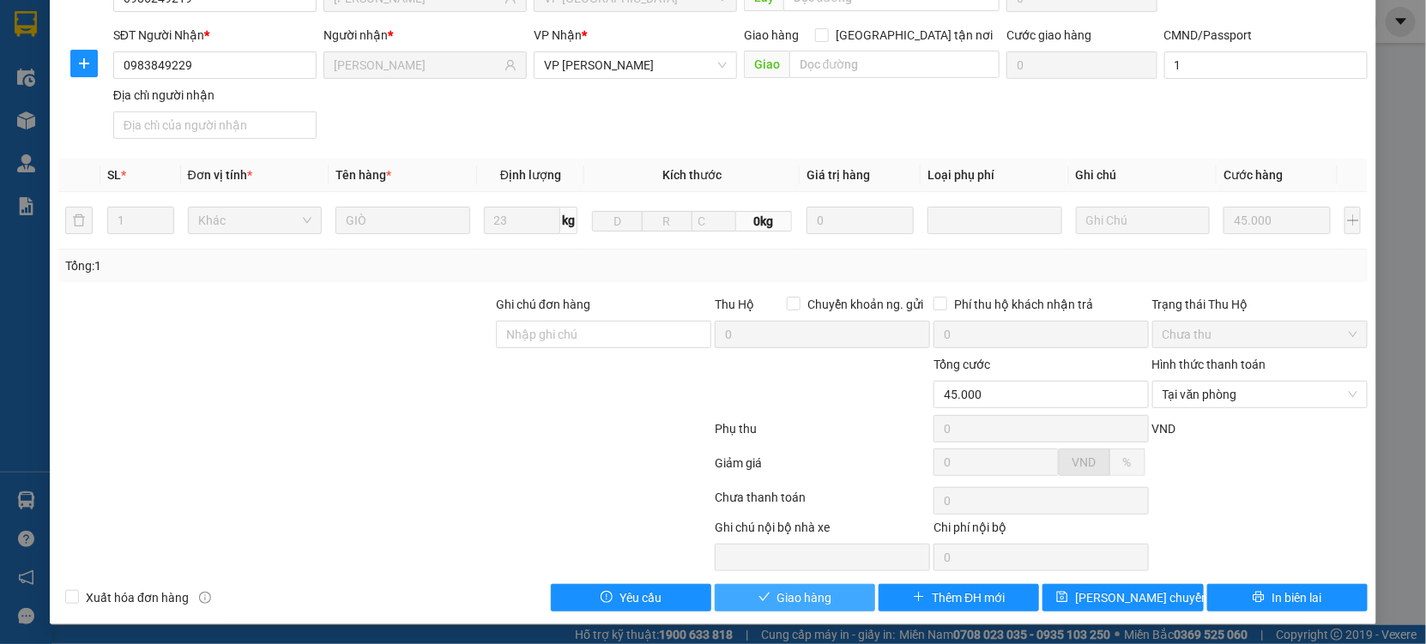
click at [806, 595] on span "Giao hàng" at bounding box center [804, 597] width 55 height 19
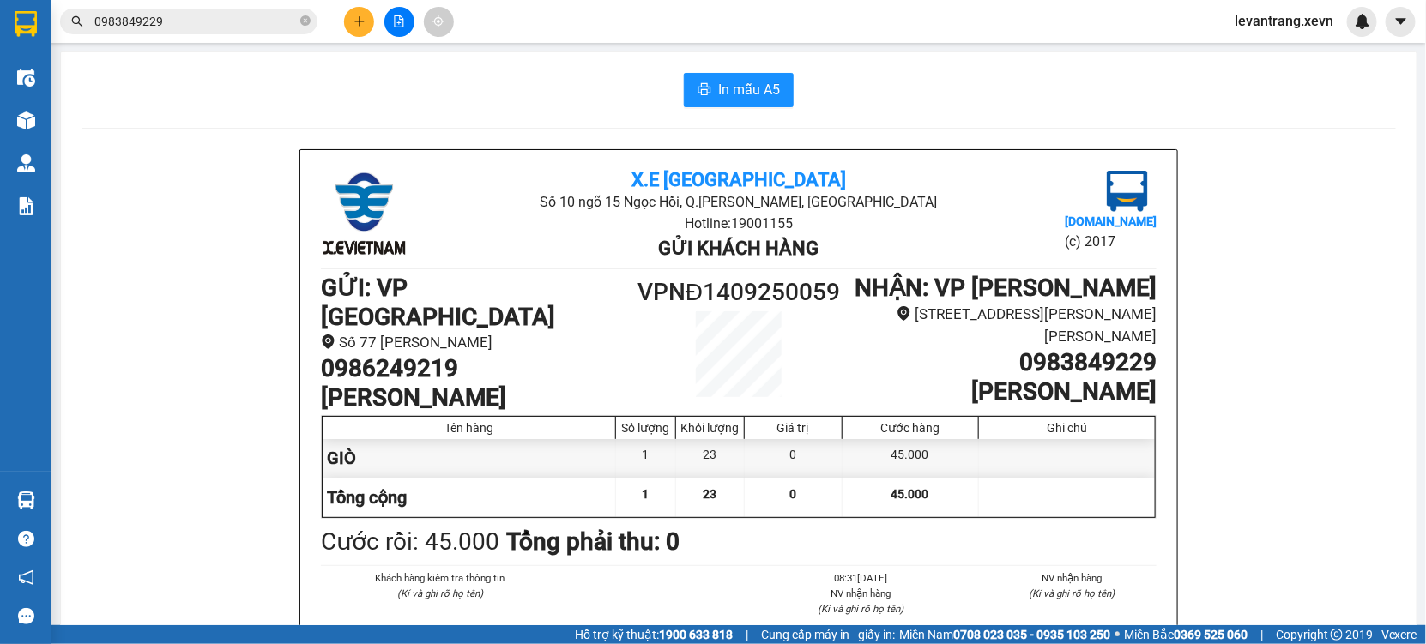
drag, startPoint x: 196, startPoint y: 25, endPoint x: 184, endPoint y: 25, distance: 12.0
click at [186, 25] on input "0983849229" at bounding box center [195, 21] width 202 height 19
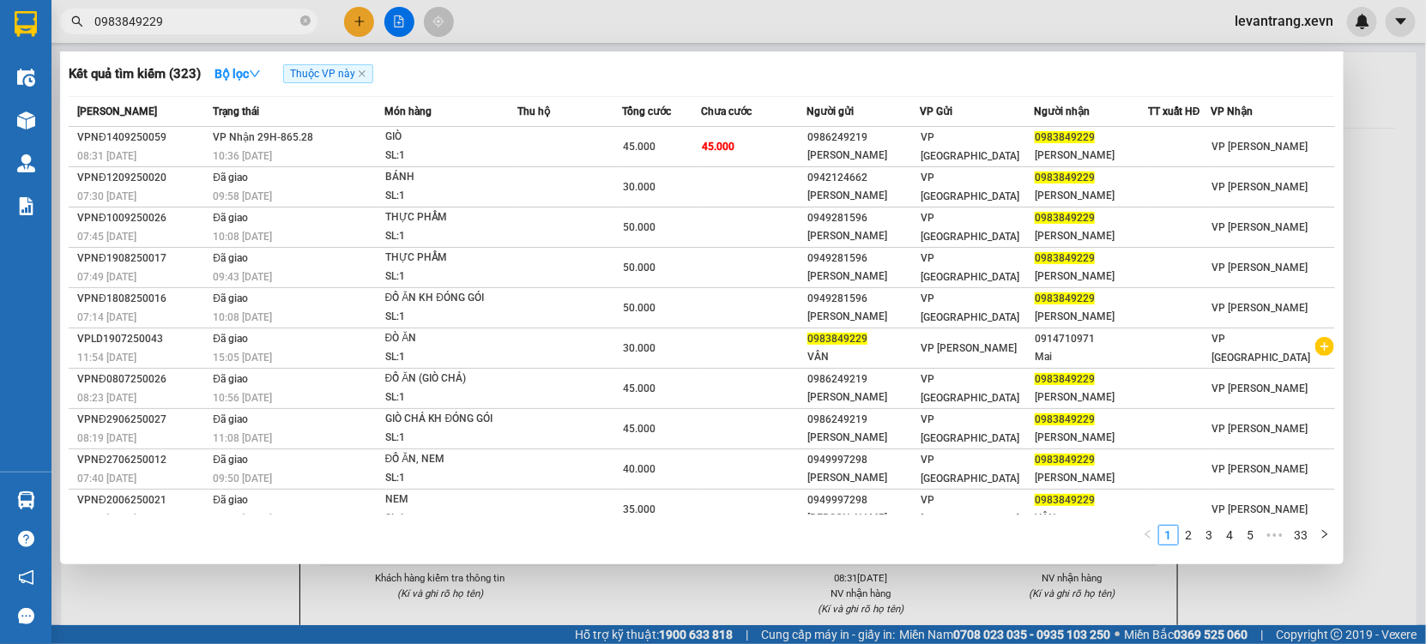
drag, startPoint x: 184, startPoint y: 25, endPoint x: 269, endPoint y: 2, distance: 88.8
click at [190, 25] on input "0983849229" at bounding box center [195, 21] width 202 height 19
click at [184, 27] on input "0983849229" at bounding box center [195, 21] width 202 height 19
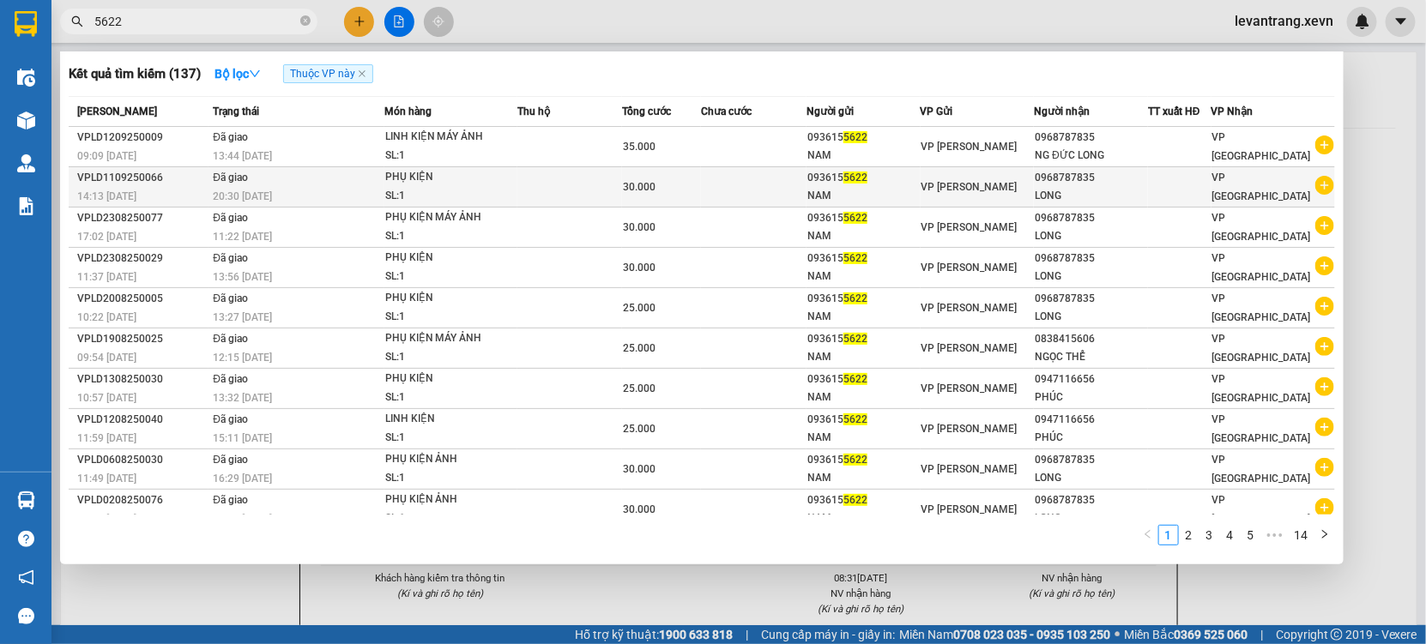
type input "5622"
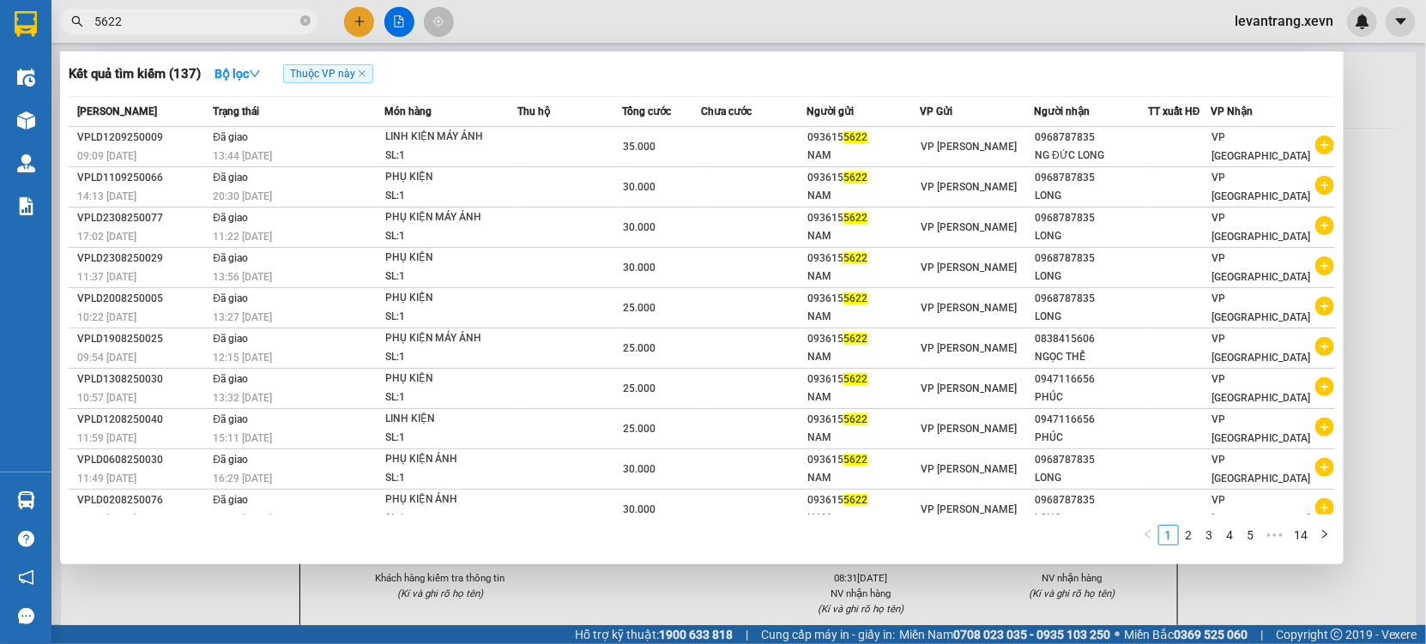
click at [1324, 184] on icon "plus-circle" at bounding box center [1324, 185] width 19 height 19
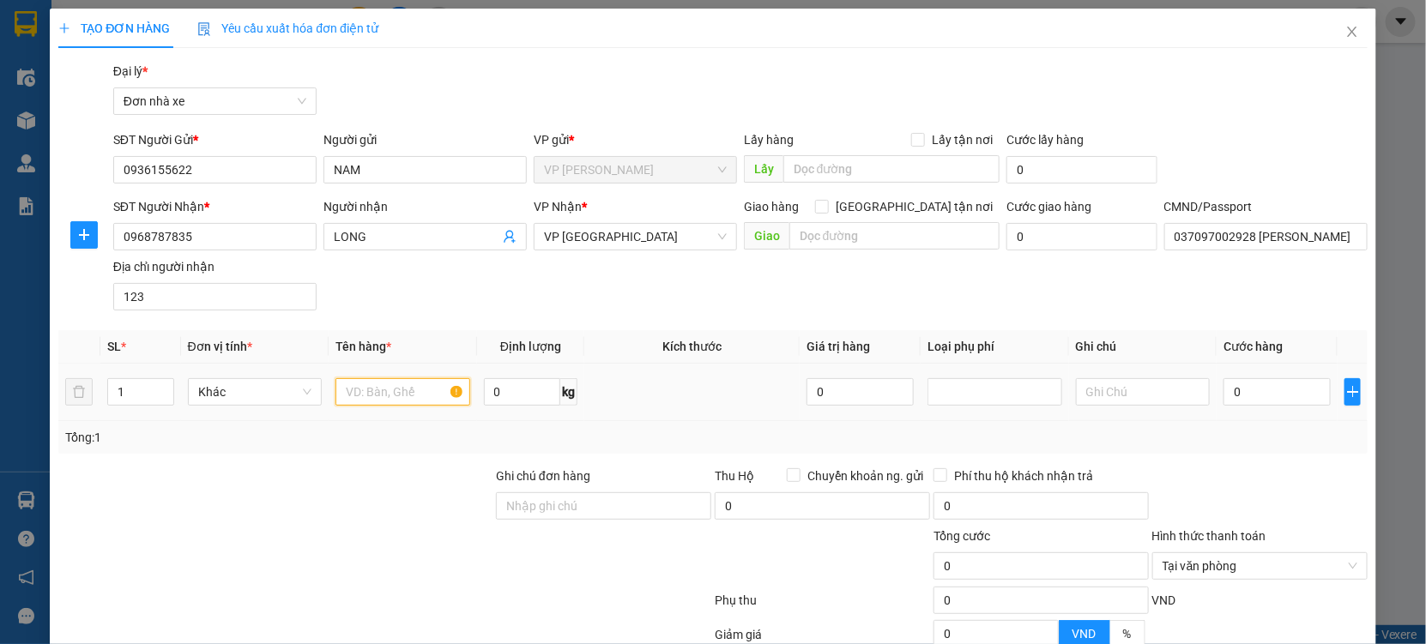
click at [369, 392] on input "text" at bounding box center [402, 391] width 135 height 27
type input "PHỤ KIỆN ẢNH"
click at [1231, 396] on input "0" at bounding box center [1276, 391] width 107 height 27
type input "002"
type input "2"
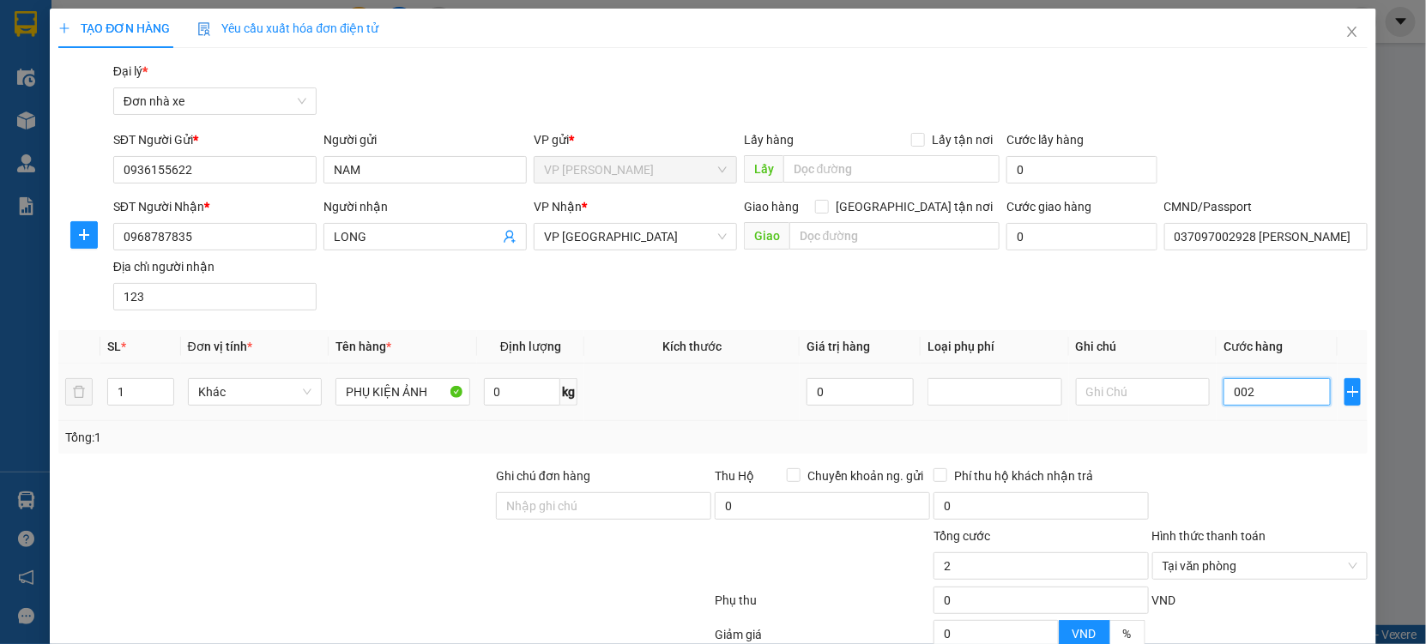
type input "0.025"
type input "25"
click at [1255, 459] on div "Transit Pickup Surcharge Ids Transit Deliver Surcharge Ids Transit Deliver Surc…" at bounding box center [712, 422] width 1309 height 721
type input "25.000"
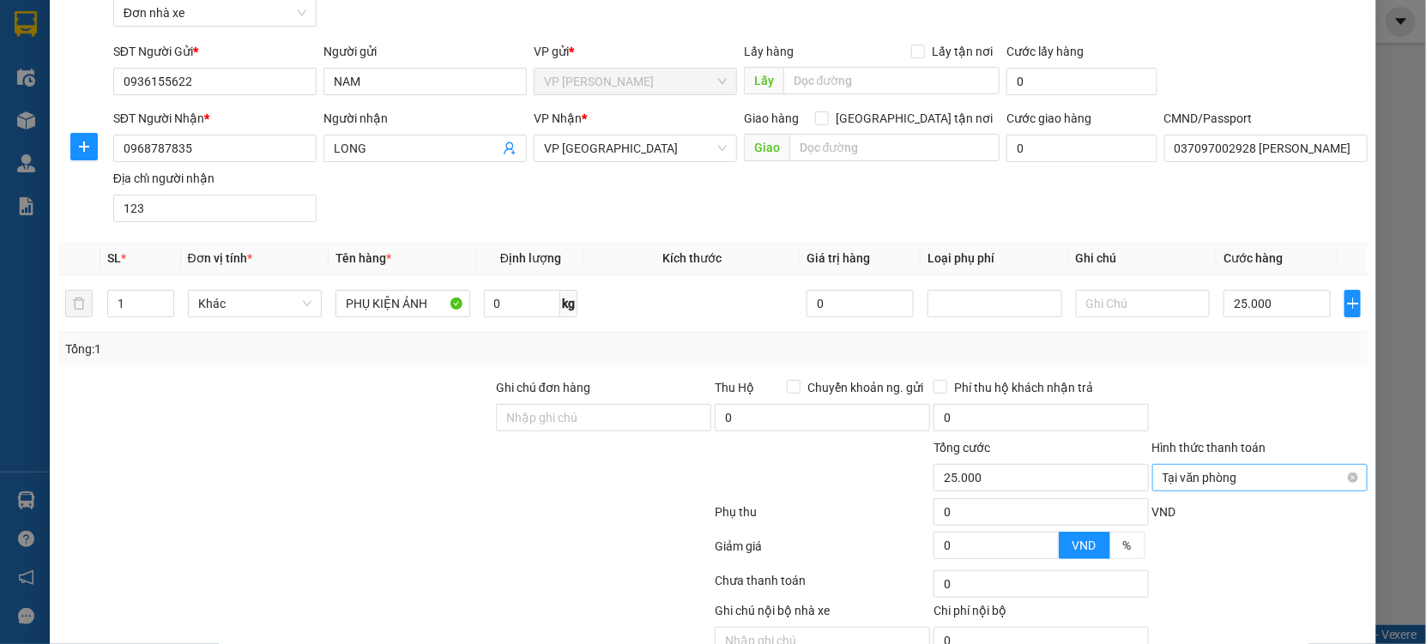
scroll to position [172, 0]
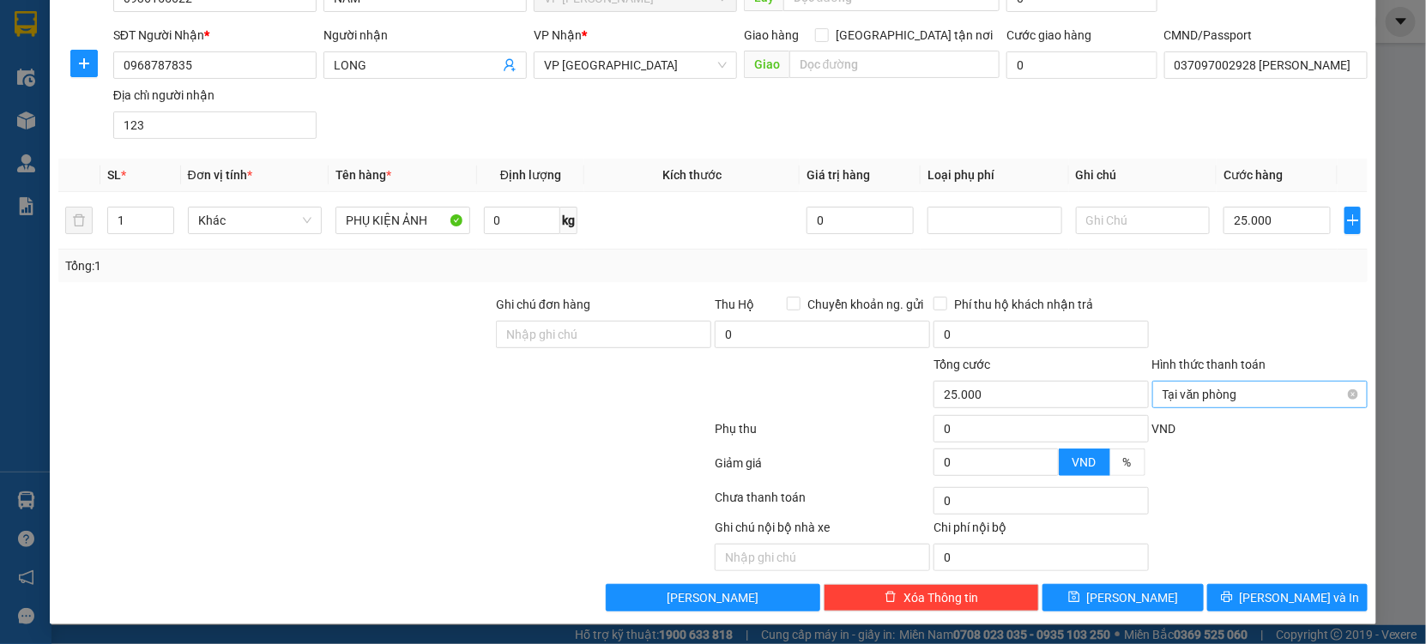
drag, startPoint x: 1342, startPoint y: 395, endPoint x: 1341, endPoint y: 387, distance: 8.6
type input "25.000"
drag, startPoint x: 1324, startPoint y: 341, endPoint x: 1311, endPoint y: 574, distance: 233.7
click at [1324, 436] on form "Ghi chú đơn hàng Thu Hộ Chuyển khoản ng. gửi 0 Phí thu hộ khách nhận trả 0 Tổng…" at bounding box center [712, 389] width 1309 height 189
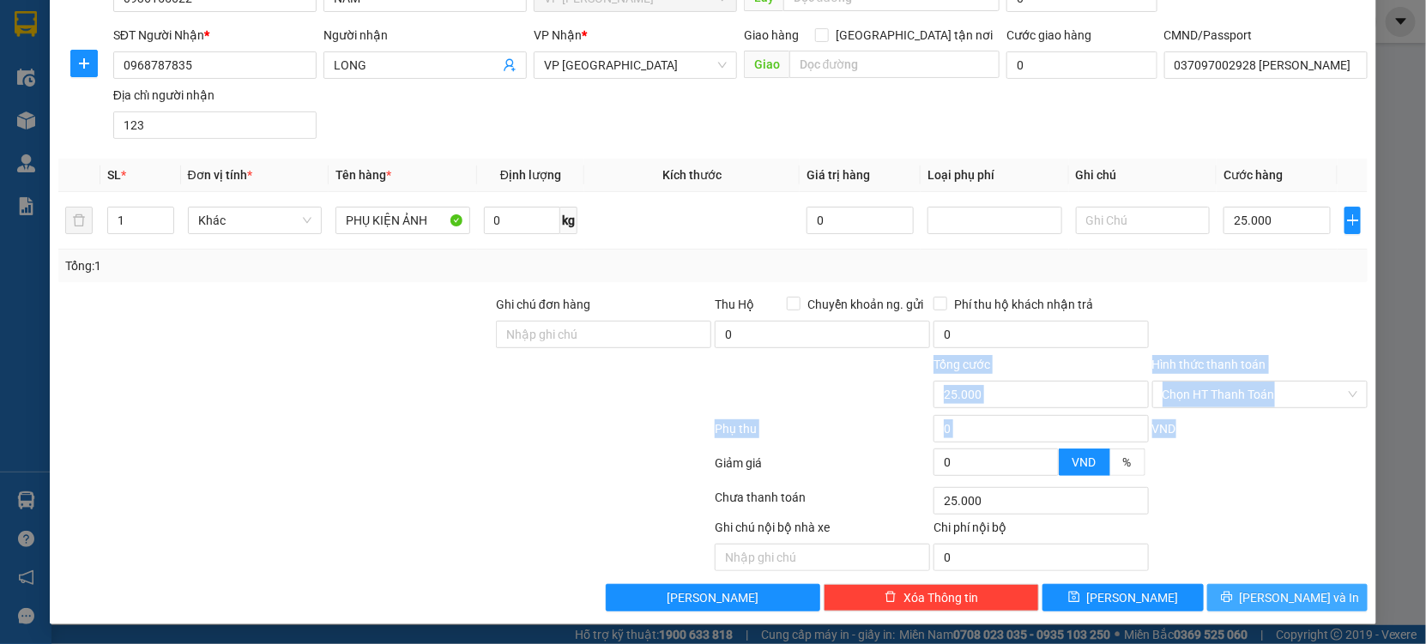
click at [1287, 584] on button "[PERSON_NAME] và In" at bounding box center [1287, 597] width 160 height 27
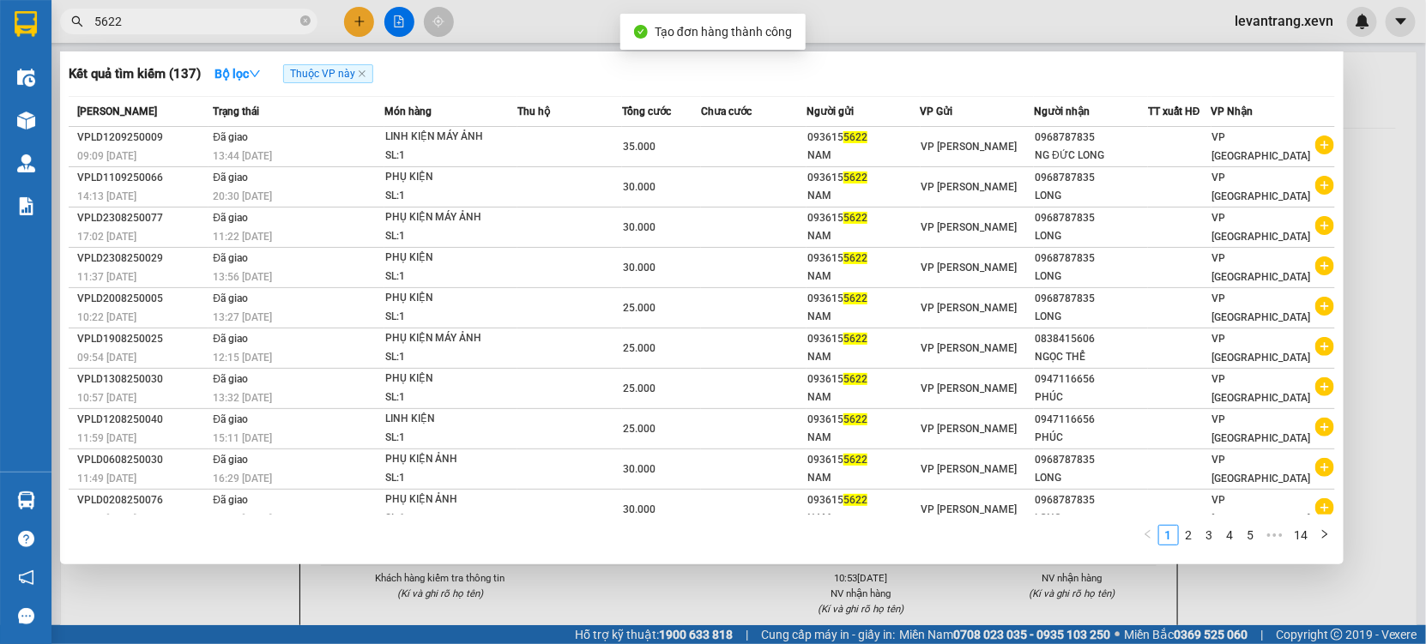
click at [570, 637] on div at bounding box center [713, 322] width 1426 height 644
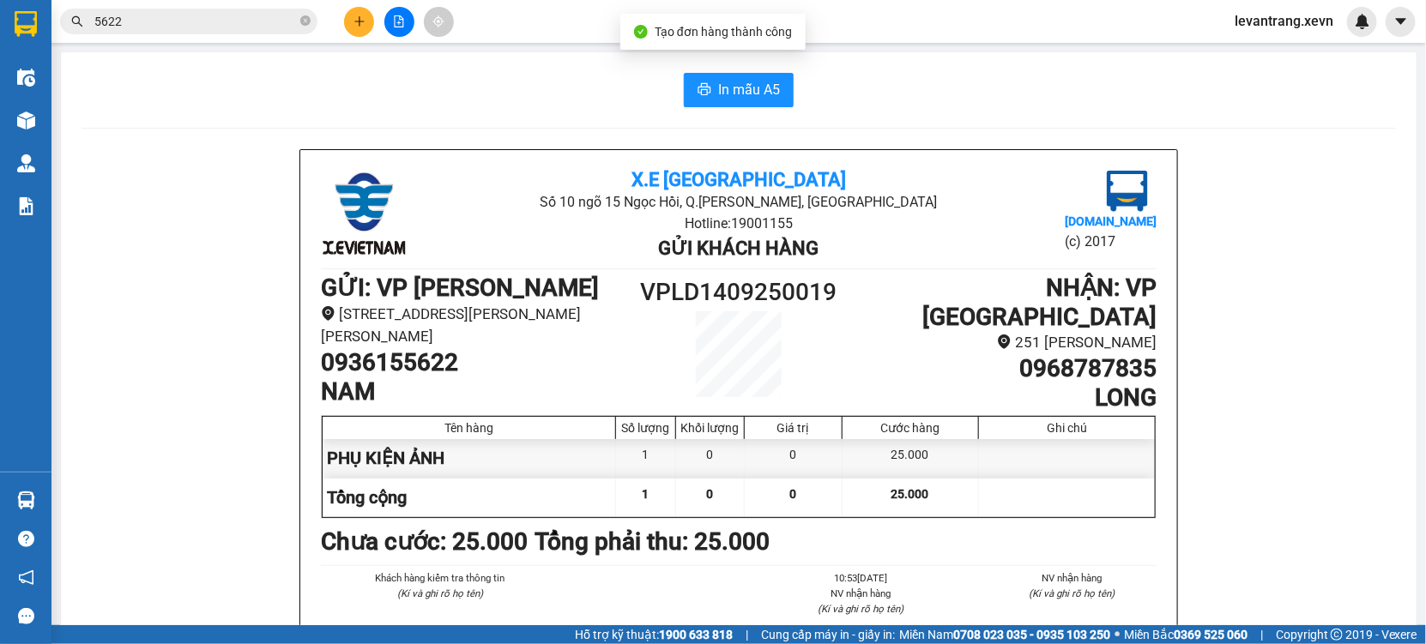
click at [575, 588] on div "Khách hàng kiểm tra thông tin (Kí và ghi rõ họ tên) 10:53, ngày 14 tháng 09 năm…" at bounding box center [738, 611] width 842 height 83
click at [721, 100] on button "In mẫu A5" at bounding box center [739, 90] width 110 height 34
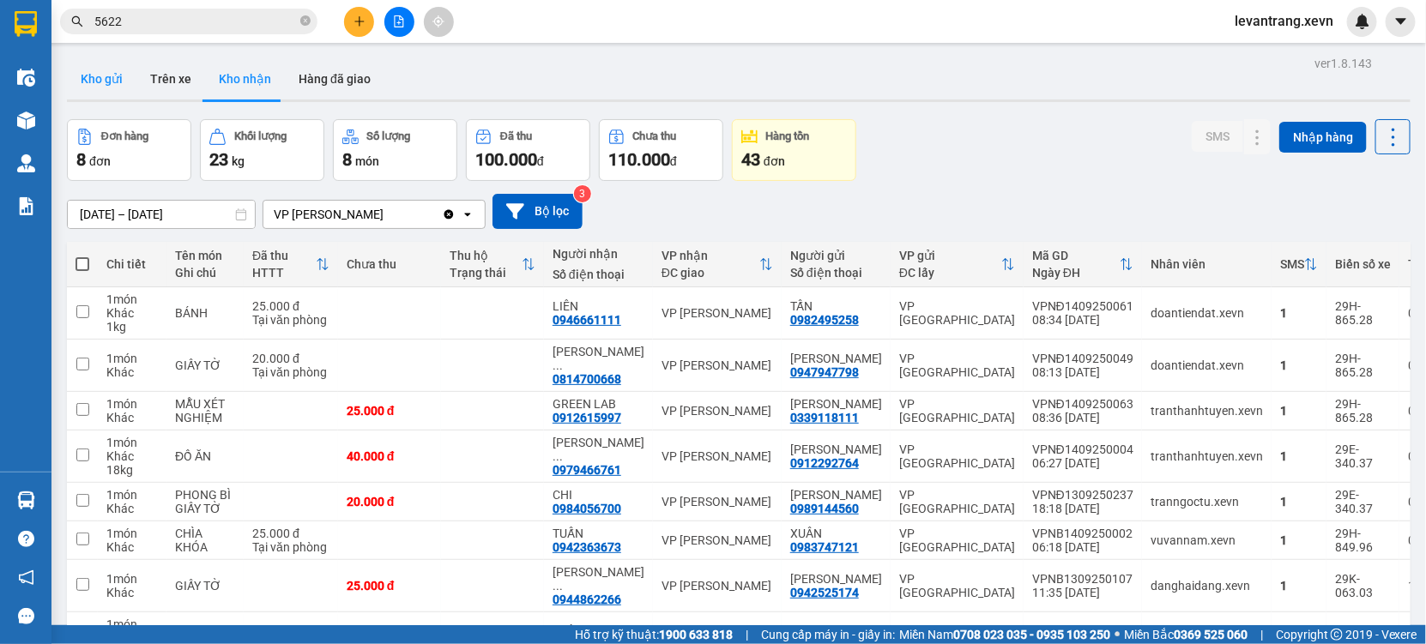
click at [103, 71] on button "Kho gửi" at bounding box center [101, 78] width 69 height 41
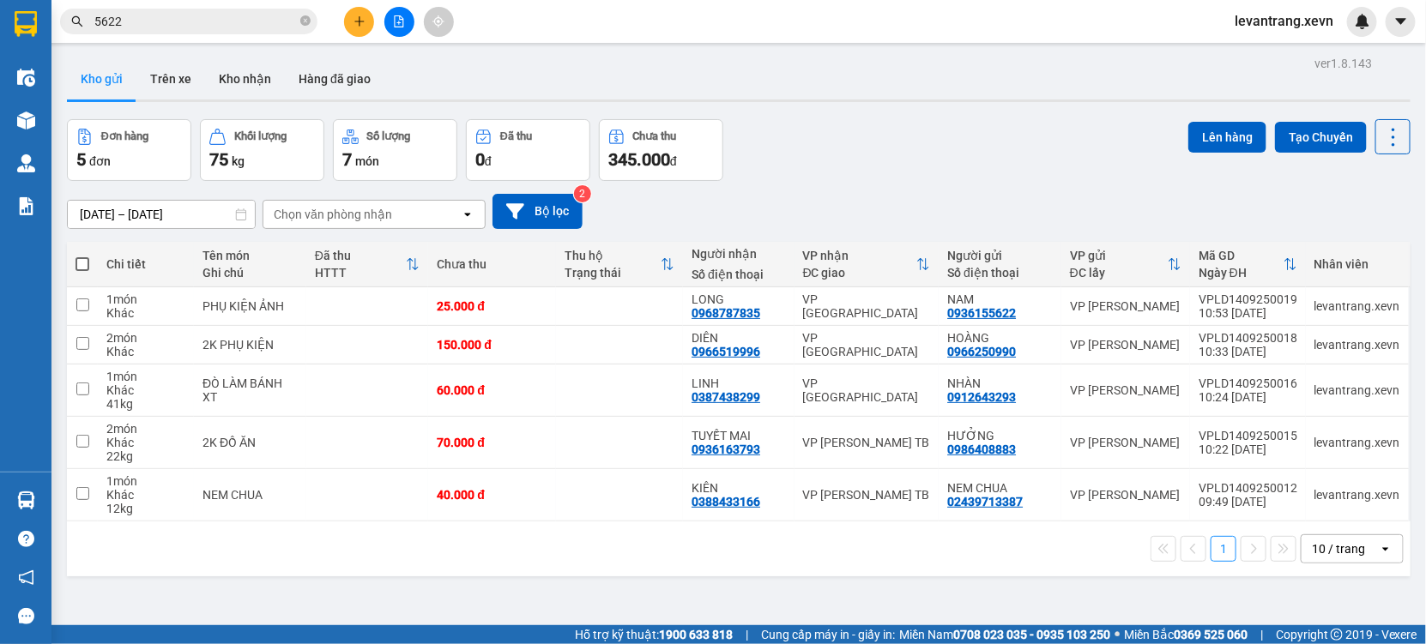
click at [171, 16] on input "5622" at bounding box center [195, 21] width 202 height 19
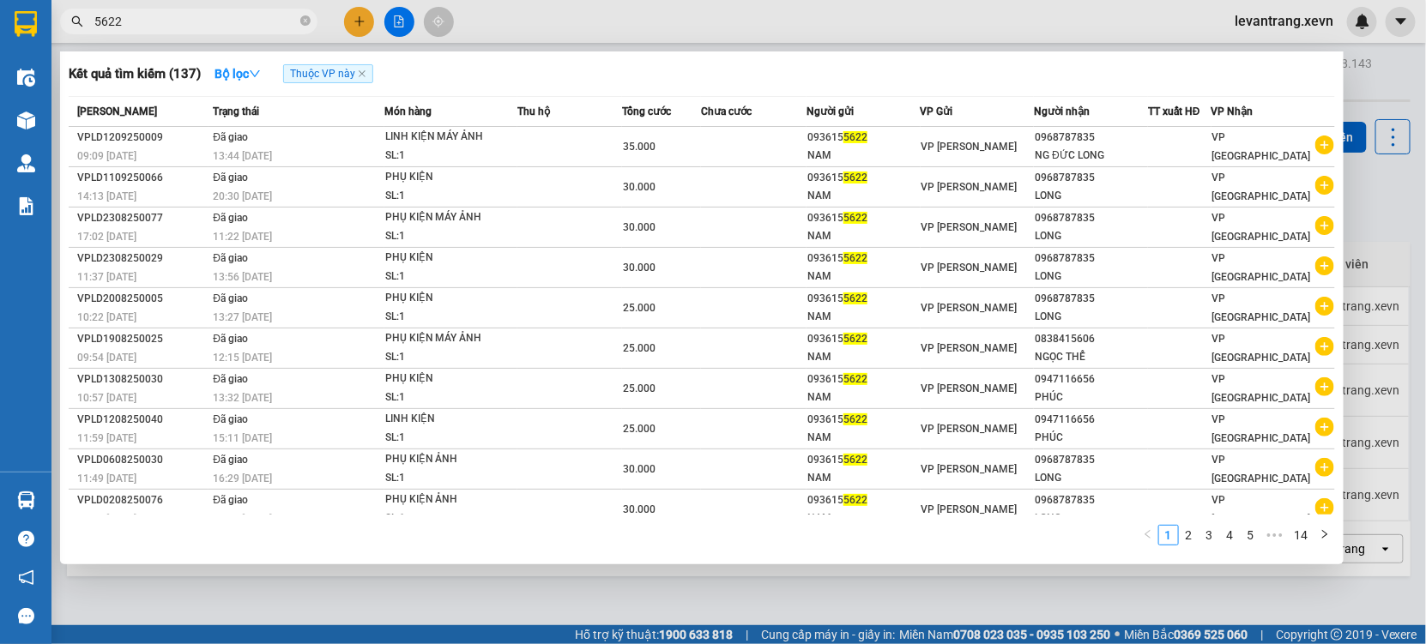
click at [171, 16] on input "5622" at bounding box center [195, 21] width 202 height 19
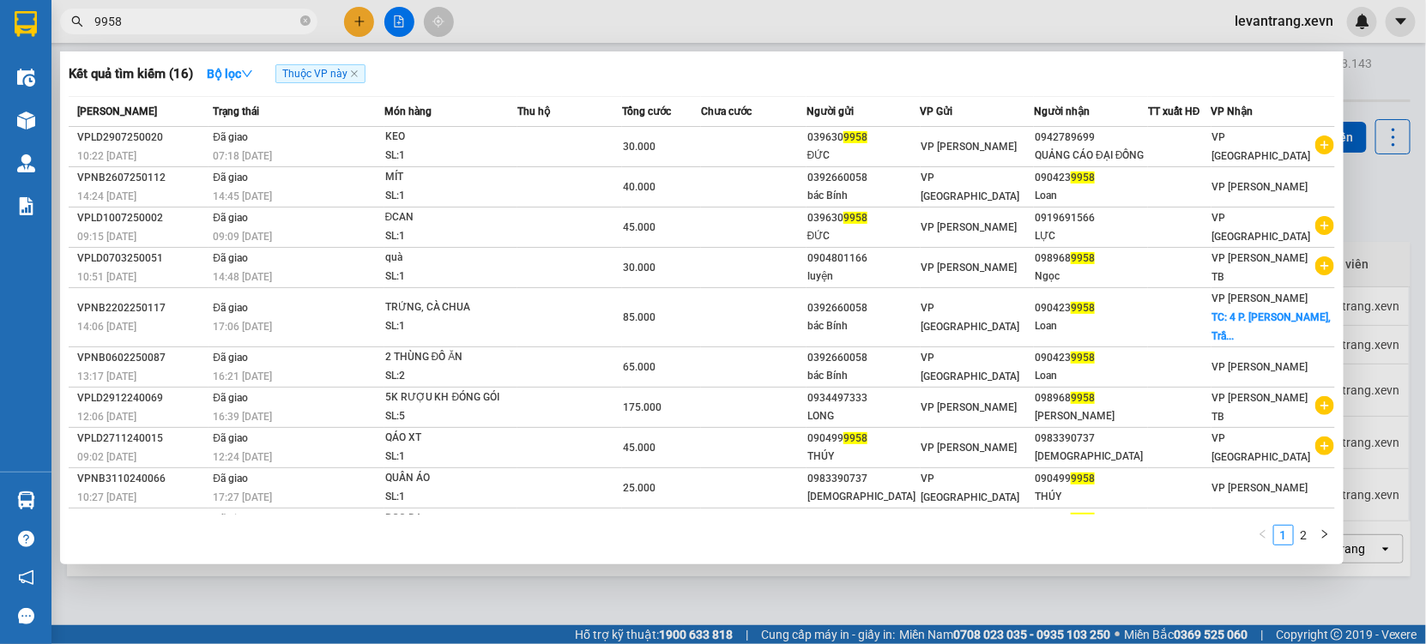
click at [92, 20] on span "9958" at bounding box center [188, 22] width 257 height 26
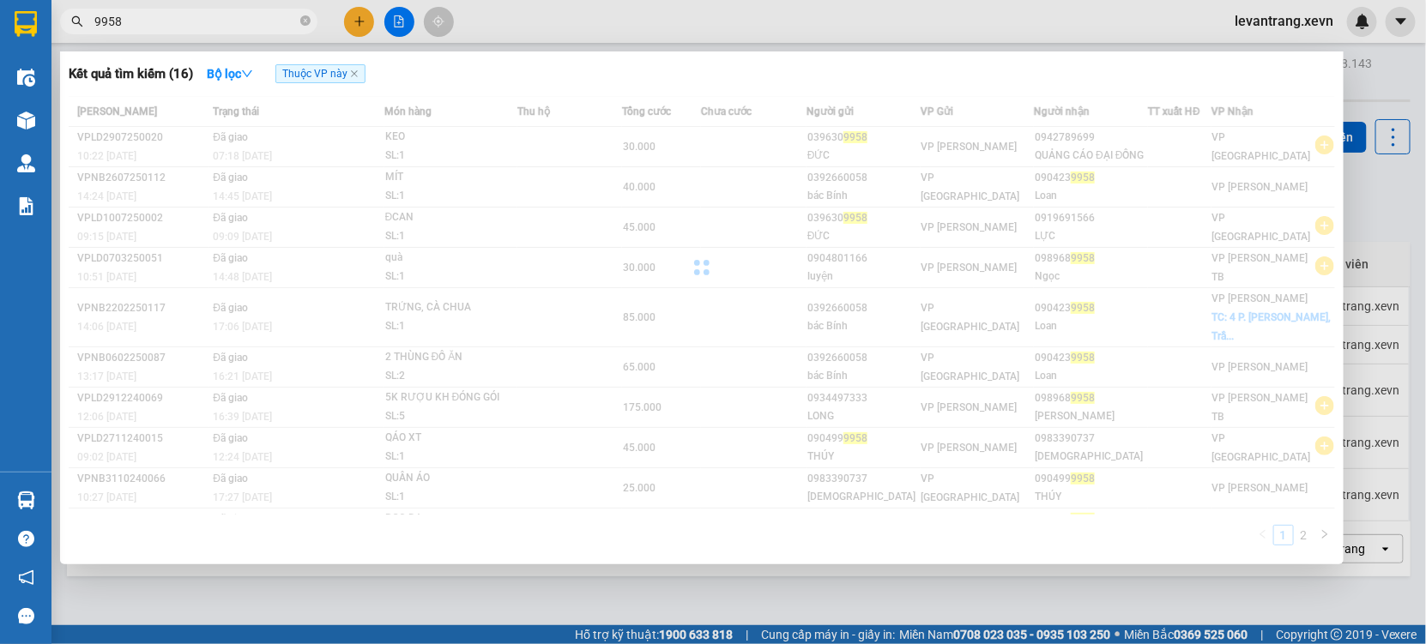
click at [94, 22] on input "9958" at bounding box center [195, 21] width 202 height 19
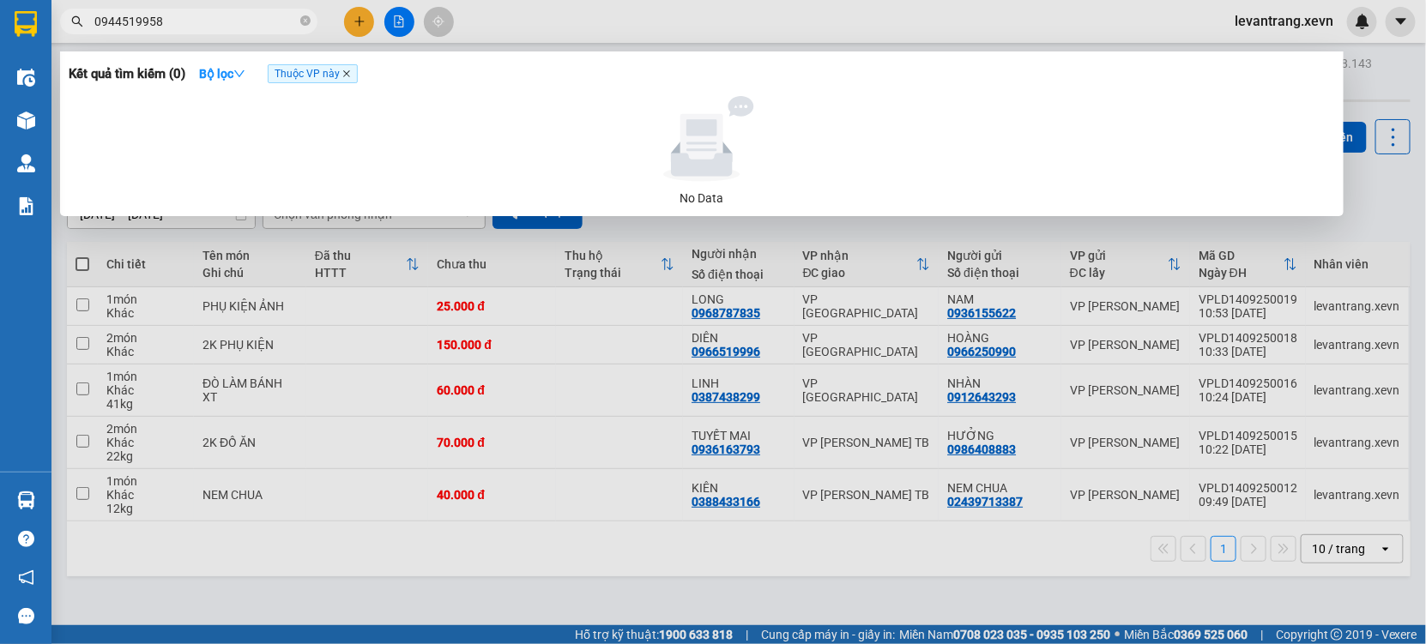
type input "0944519958"
click at [350, 70] on icon "close" at bounding box center [346, 73] width 9 height 9
radio input "true"
radio input "false"
click at [217, 72] on strong "Bộ lọc" at bounding box center [222, 74] width 46 height 14
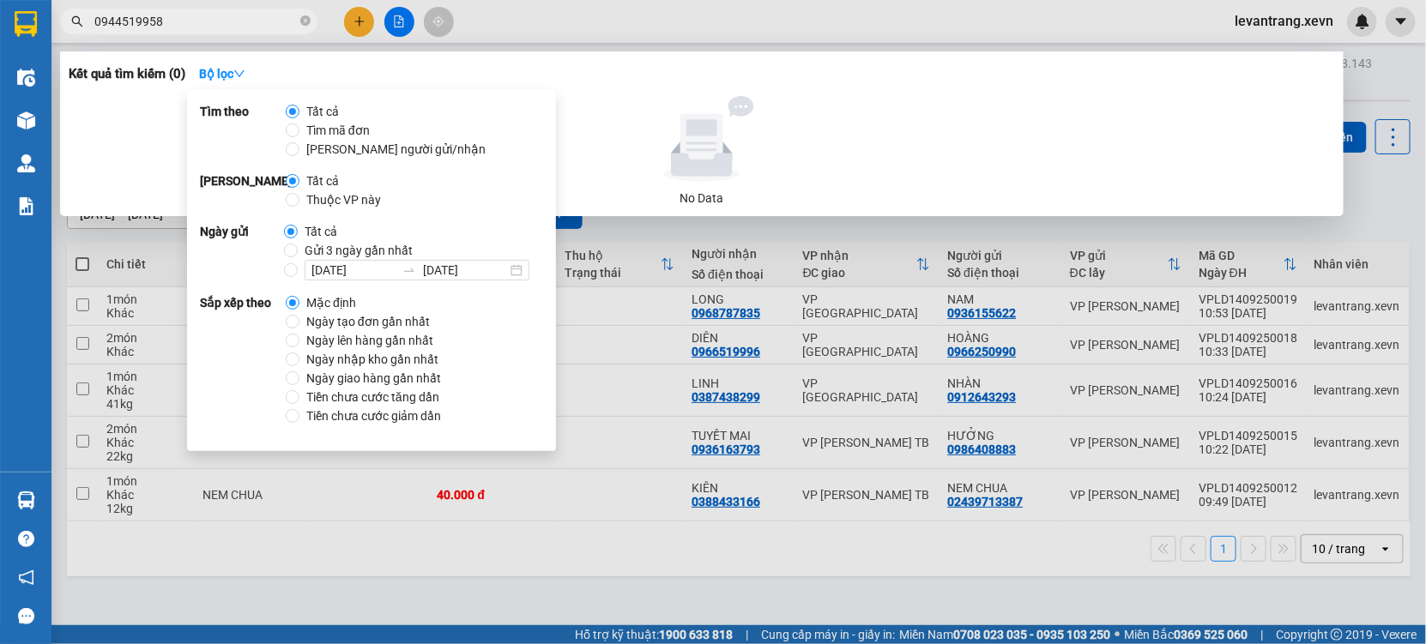
click at [172, 18] on input "0944519958" at bounding box center [195, 21] width 202 height 19
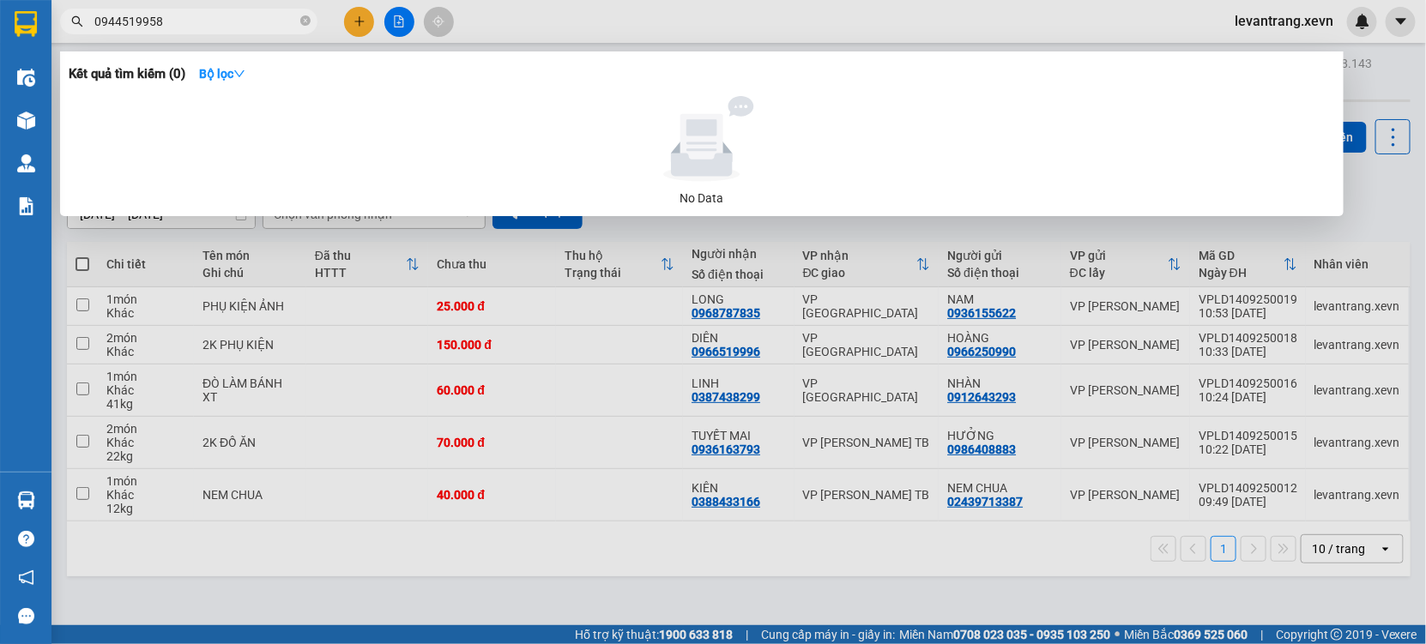
drag, startPoint x: 172, startPoint y: 18, endPoint x: 205, endPoint y: 4, distance: 36.2
click at [172, 19] on input "0944519958" at bounding box center [195, 21] width 202 height 19
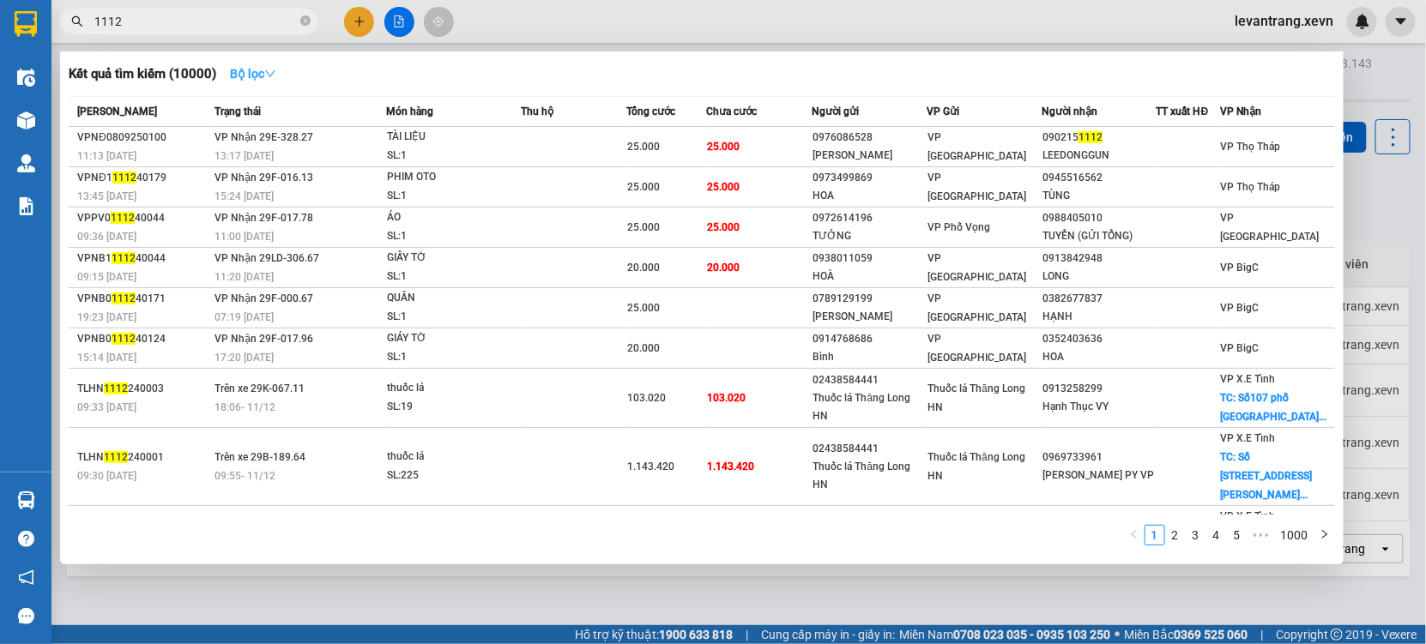
type input "1112"
click at [259, 77] on strong "Bộ lọc" at bounding box center [253, 74] width 46 height 14
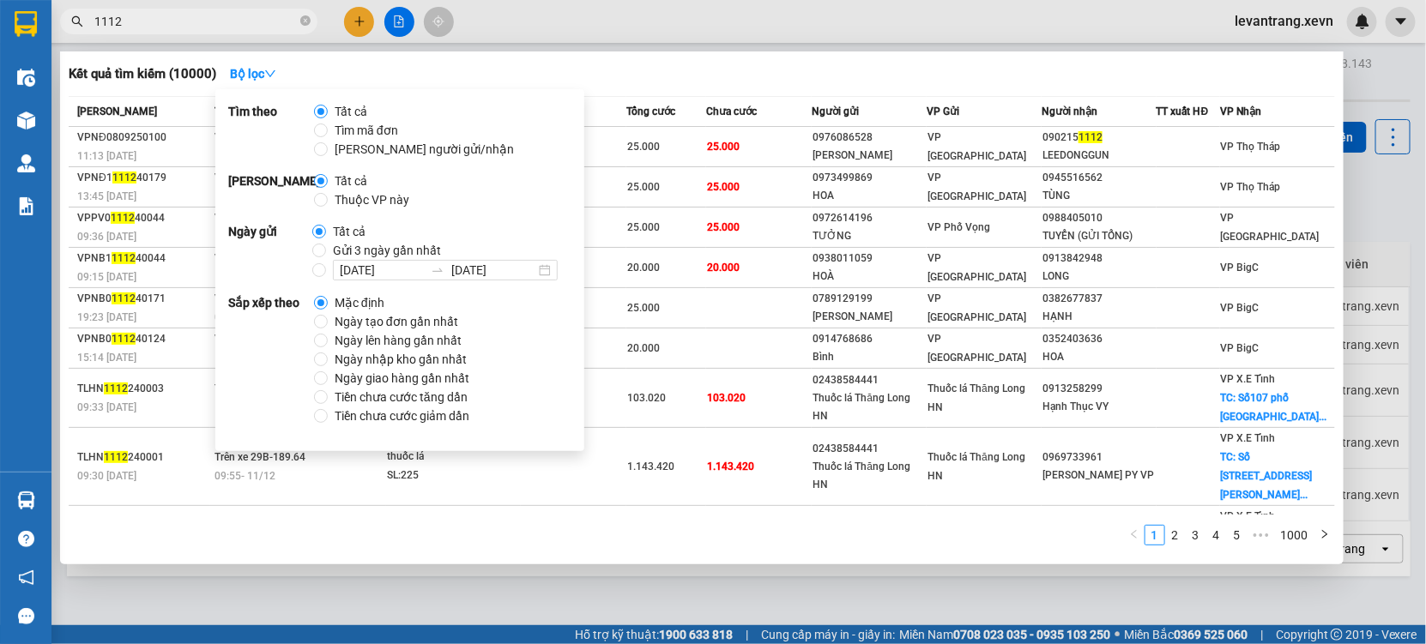
click at [378, 201] on span "Thuộc VP này" at bounding box center [372, 199] width 88 height 19
click at [328, 201] on input "Thuộc VP này" at bounding box center [321, 200] width 14 height 14
radio input "true"
radio input "false"
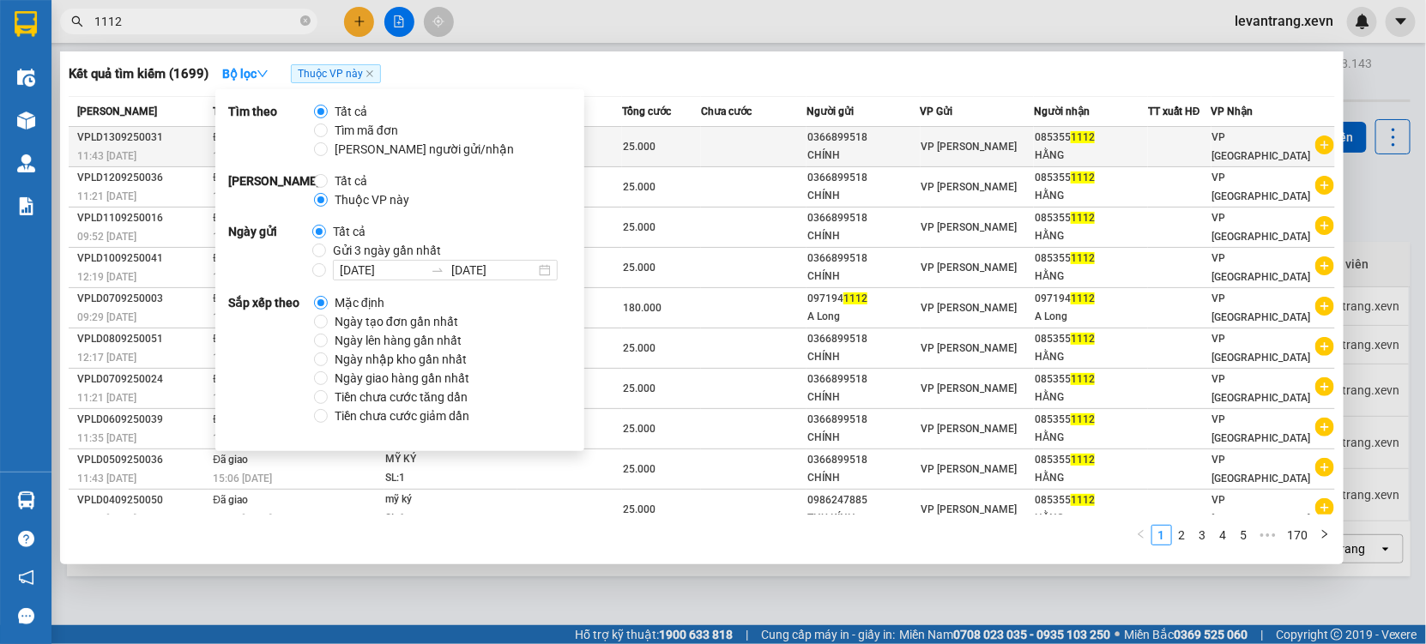
click at [1316, 145] on icon "plus-circle" at bounding box center [1324, 145] width 19 height 19
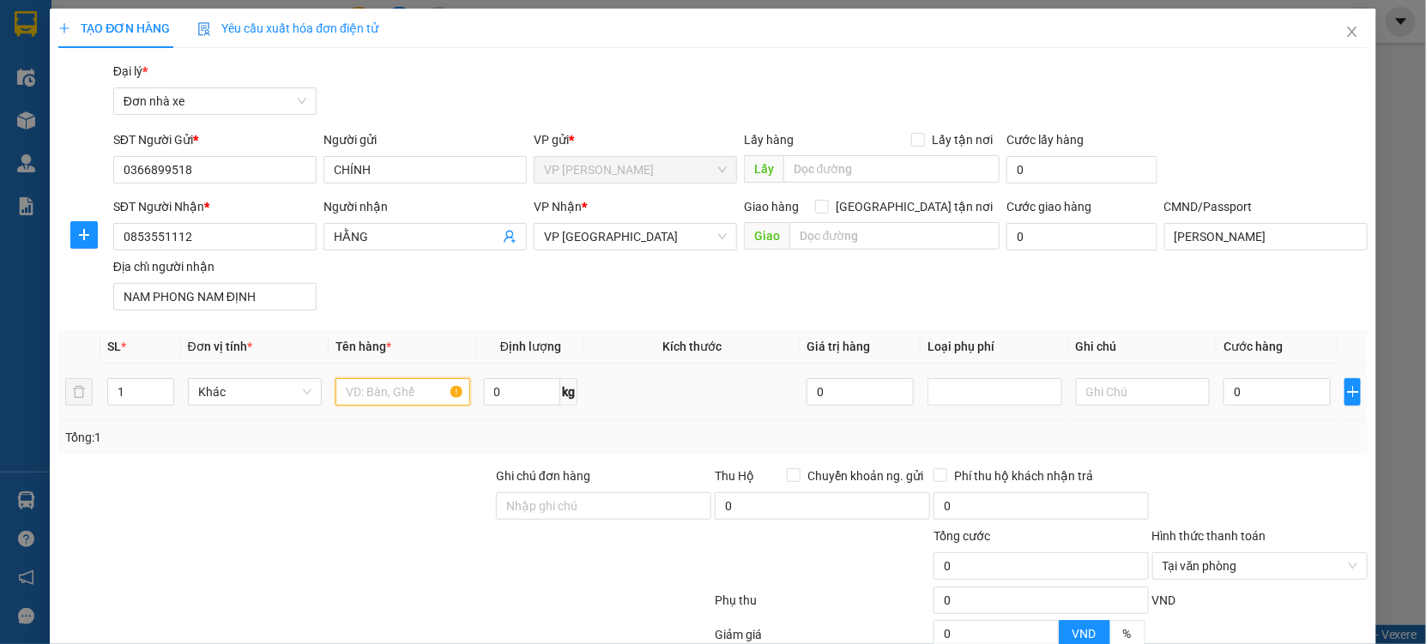
click at [377, 389] on input "text" at bounding box center [402, 391] width 135 height 27
type input "MỸ KÝ"
click at [1245, 400] on input "0" at bounding box center [1276, 391] width 107 height 27
type input "002"
type input "2"
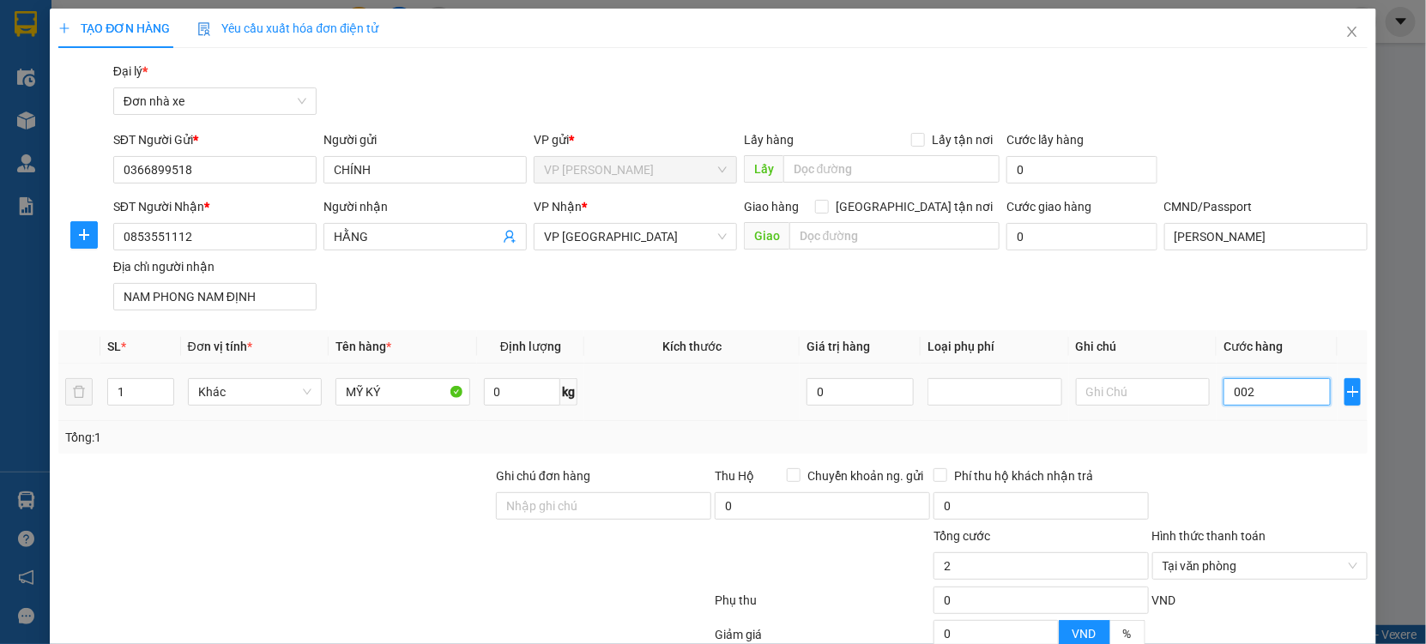
type input "0.025"
type input "25"
click at [1203, 449] on div "Tổng: 1" at bounding box center [712, 437] width 1309 height 33
type input "25.000"
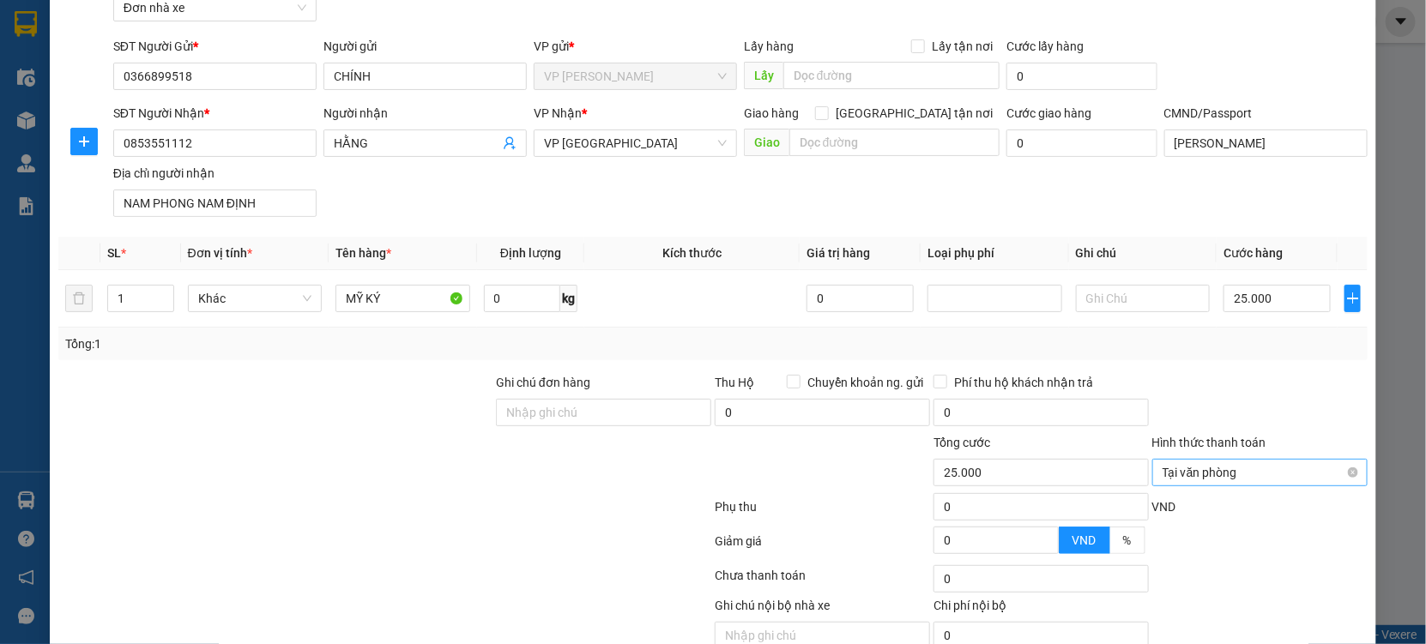
scroll to position [172, 0]
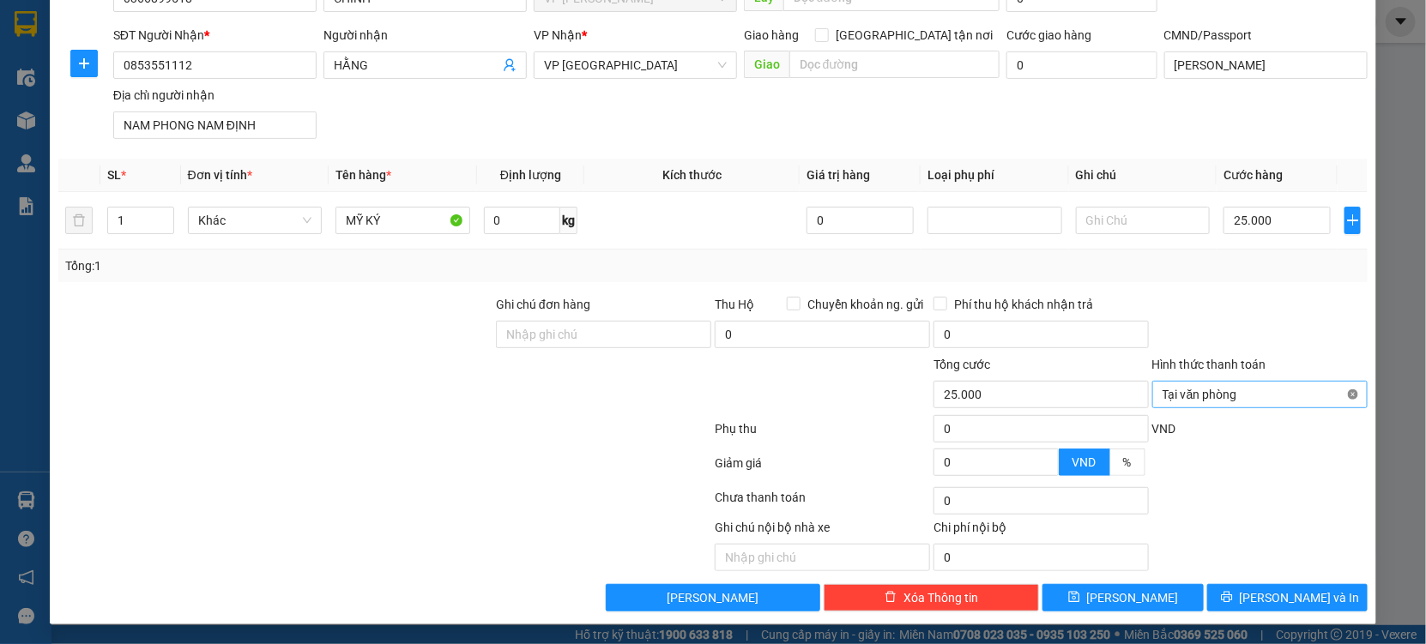
type input "25.000"
drag, startPoint x: 1312, startPoint y: 352, endPoint x: 1325, endPoint y: 516, distance: 164.4
click at [1318, 376] on form "Ghi chú đơn hàng Thu Hộ Chuyển khoản ng. gửi 0 Phí thu hộ khách nhận trả 0 Tổng…" at bounding box center [712, 389] width 1309 height 189
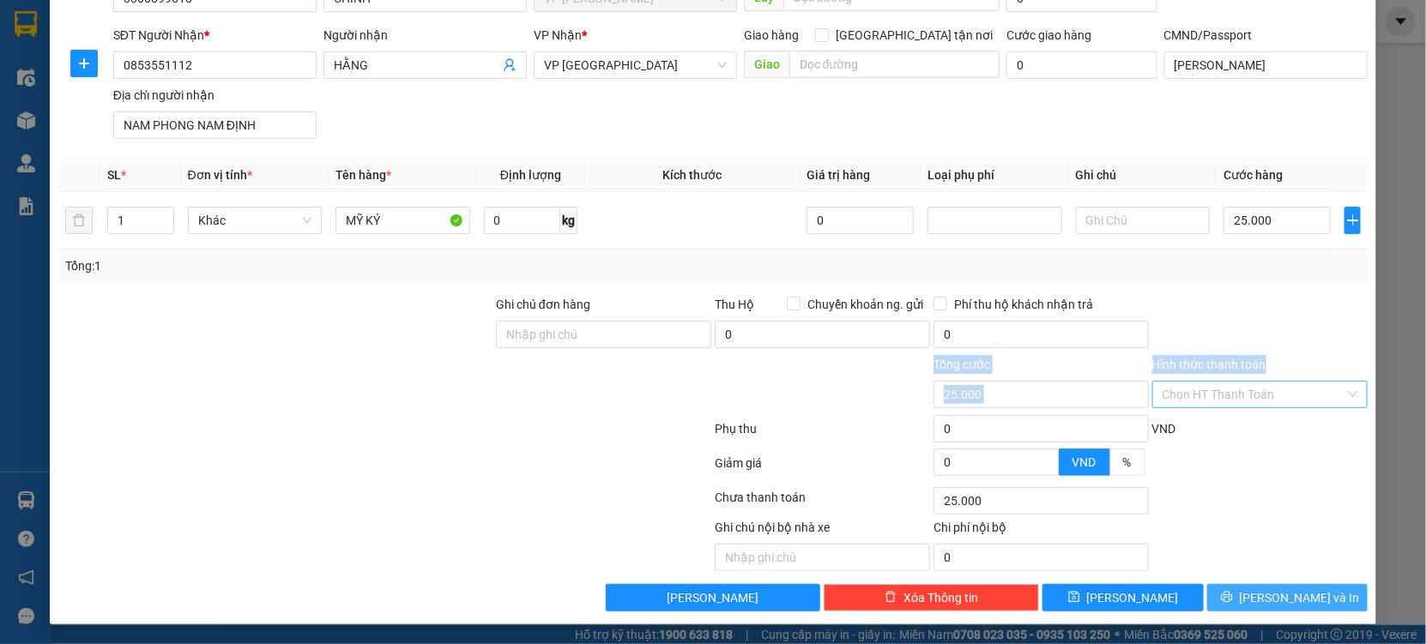
click at [1268, 601] on span "[PERSON_NAME] và In" at bounding box center [1299, 597] width 120 height 19
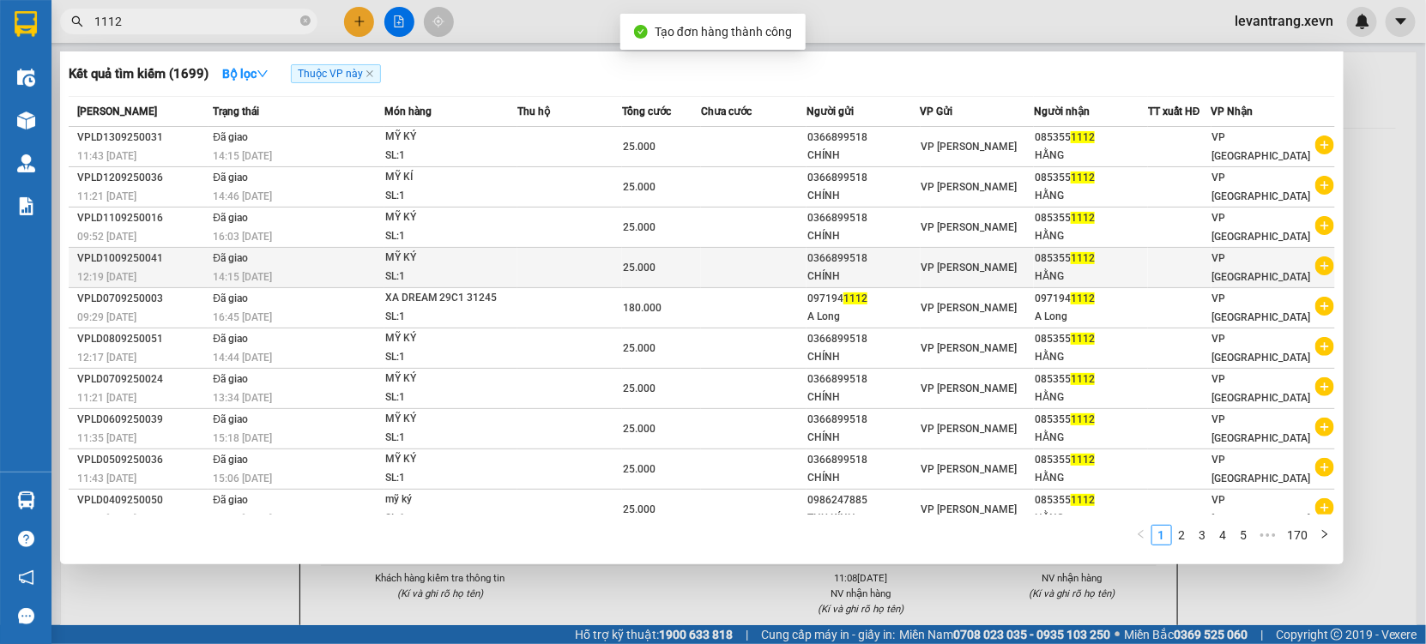
drag, startPoint x: 982, startPoint y: 570, endPoint x: 807, endPoint y: 262, distance: 354.2
click at [0, 21] on div "Kết quả tìm kiếm ( 1699 ) Bộ lọc Thuộc VP này Mã ĐH Trạng thái Món hàng Thu hộ …" at bounding box center [0, 21] width 0 height 0
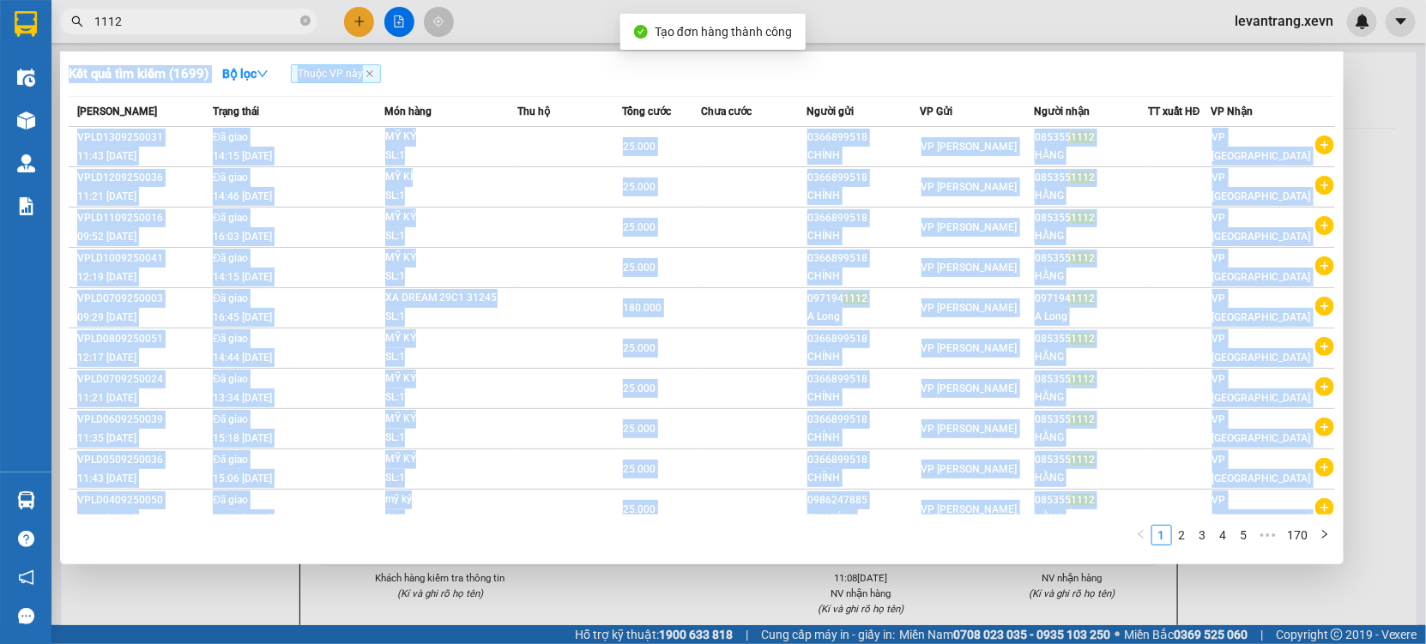
drag, startPoint x: 724, startPoint y: 594, endPoint x: 724, endPoint y: 580, distance: 13.7
click at [723, 592] on div at bounding box center [713, 322] width 1426 height 644
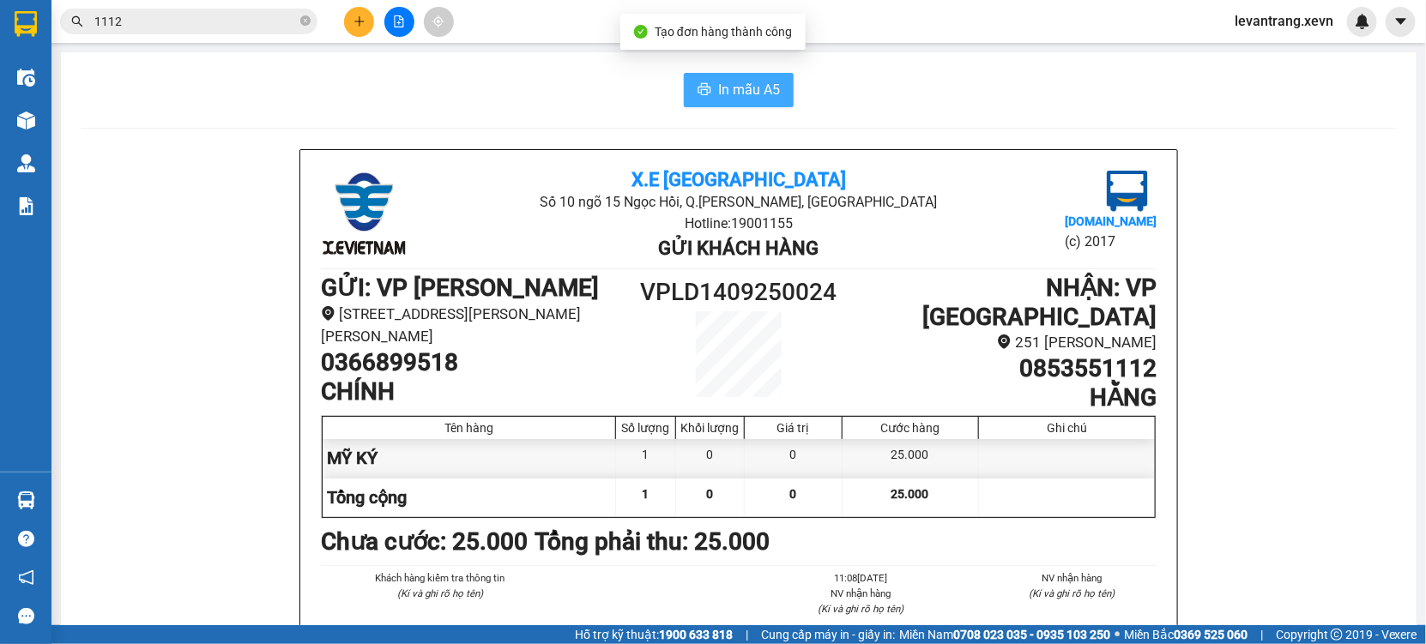
click at [720, 87] on span "In mẫu A5" at bounding box center [749, 89] width 62 height 21
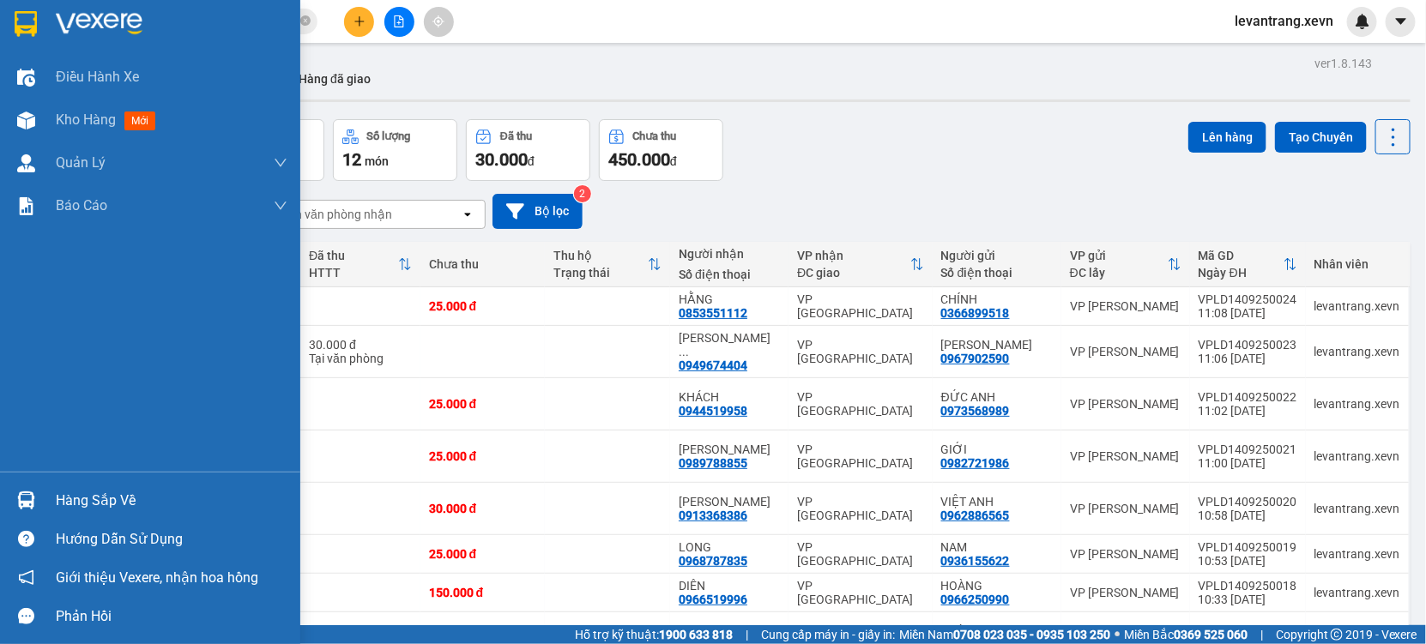
click at [37, 502] on div at bounding box center [26, 501] width 30 height 30
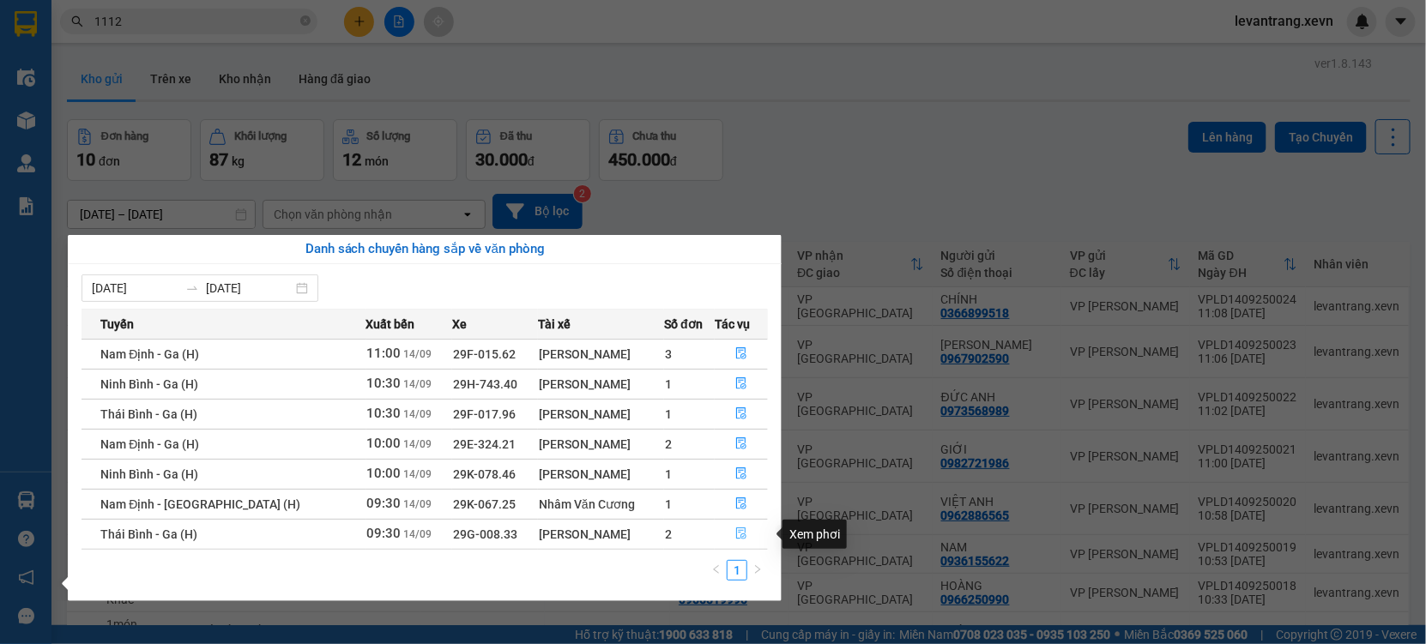
click at [742, 534] on icon "file-done" at bounding box center [741, 534] width 10 height 12
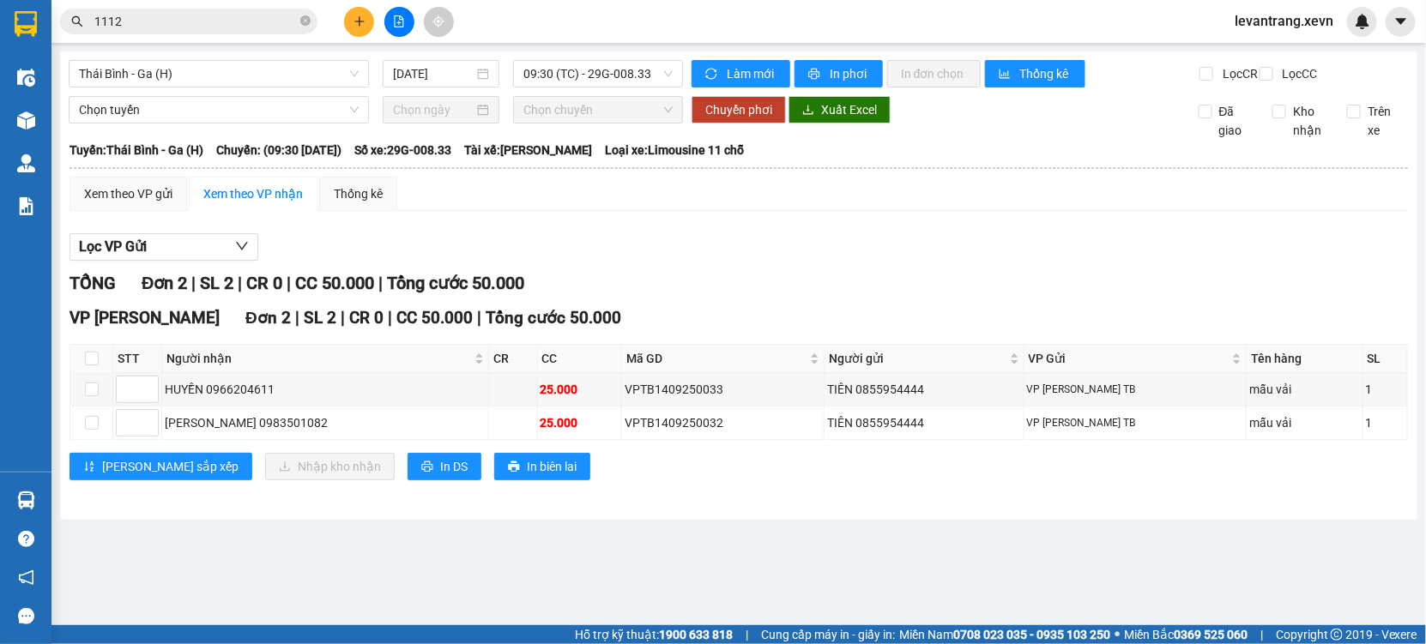
click at [157, 19] on input "1112" at bounding box center [195, 21] width 202 height 19
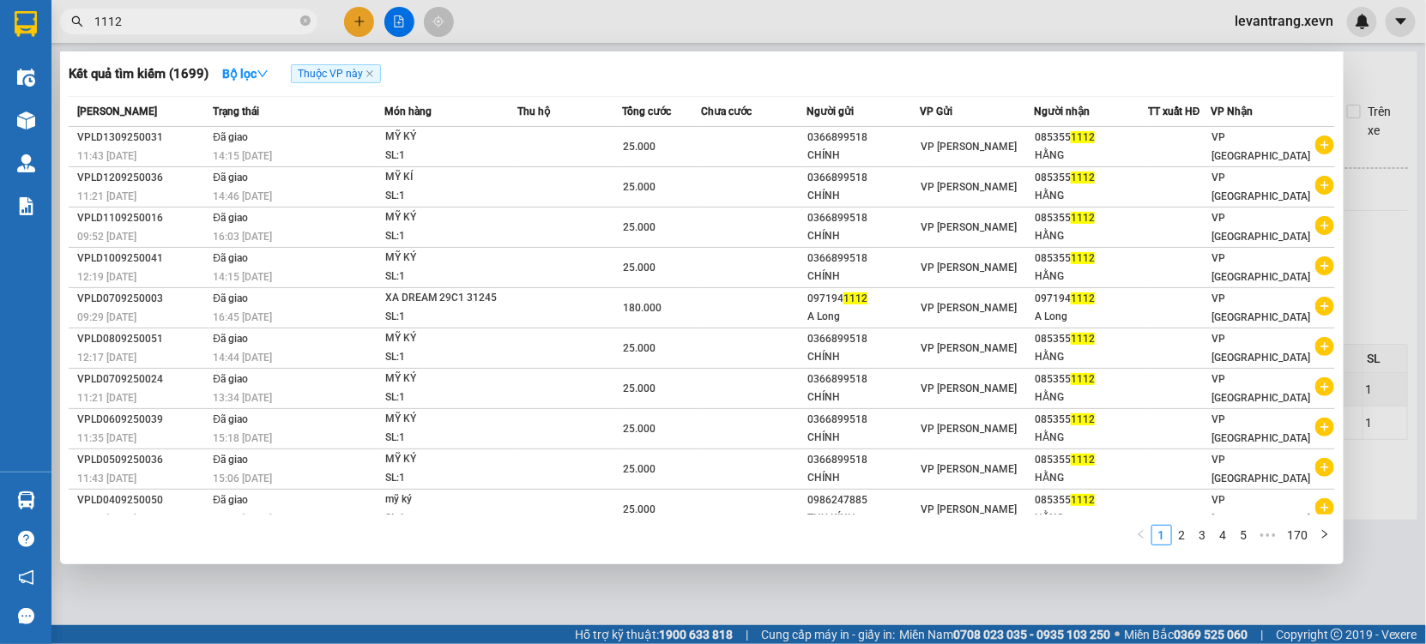
click at [157, 19] on input "1112" at bounding box center [195, 21] width 202 height 19
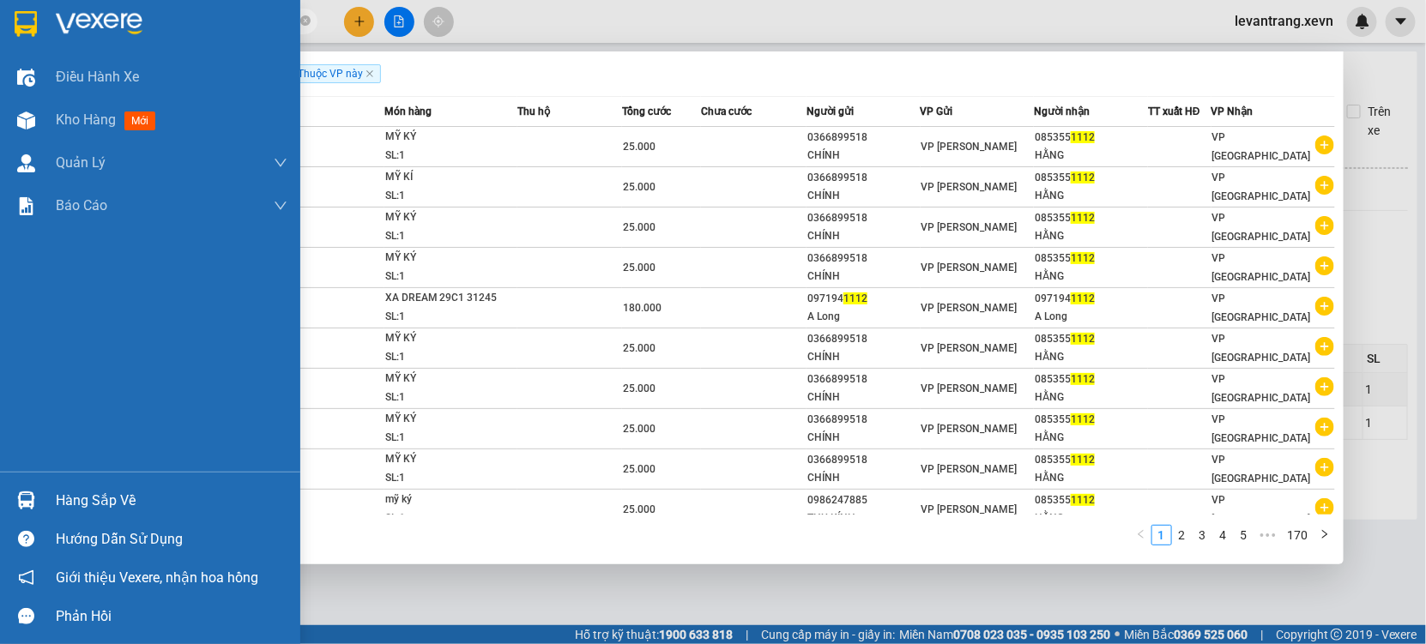
click at [30, 512] on div at bounding box center [26, 501] width 30 height 30
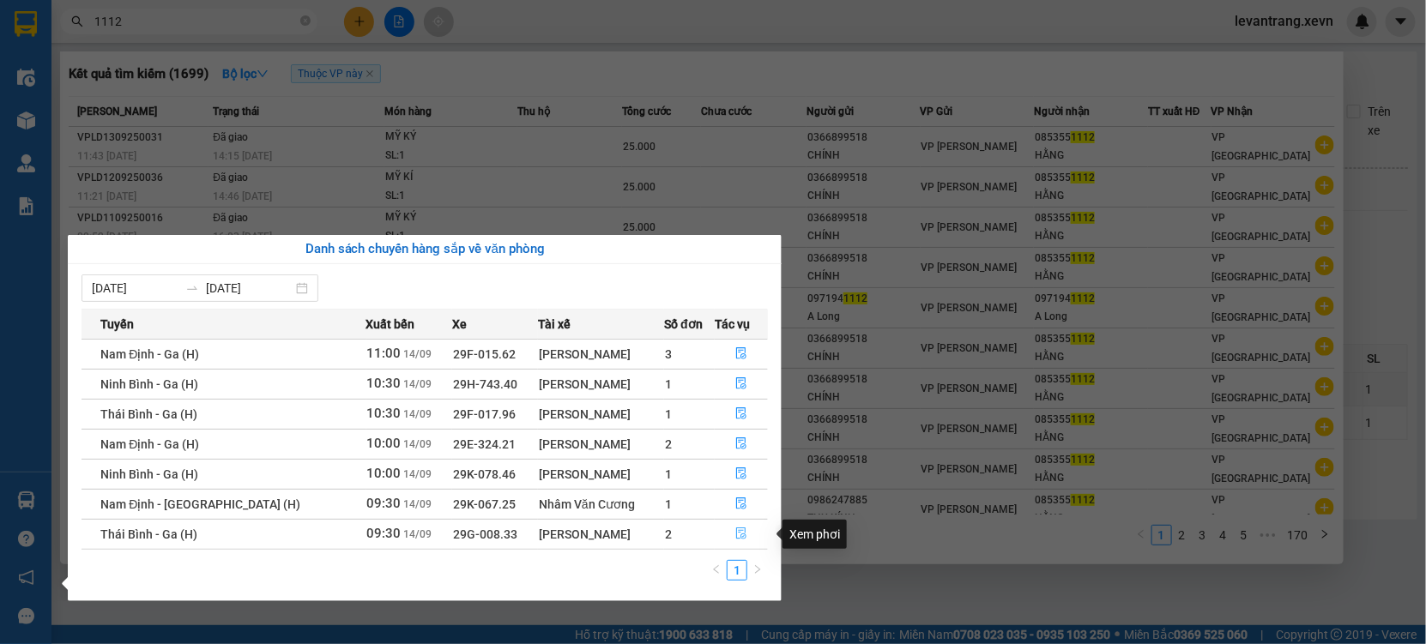
click at [737, 537] on icon "file-done" at bounding box center [741, 534] width 12 height 12
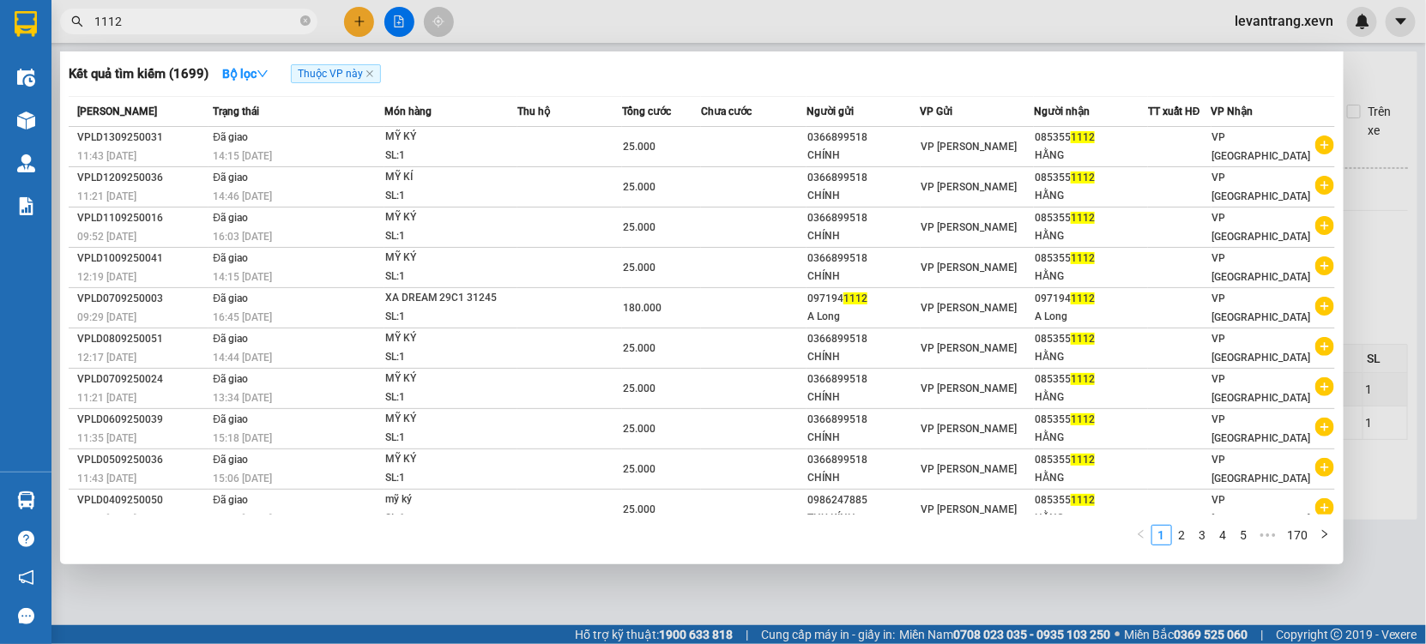
click at [577, 614] on div at bounding box center [713, 322] width 1426 height 644
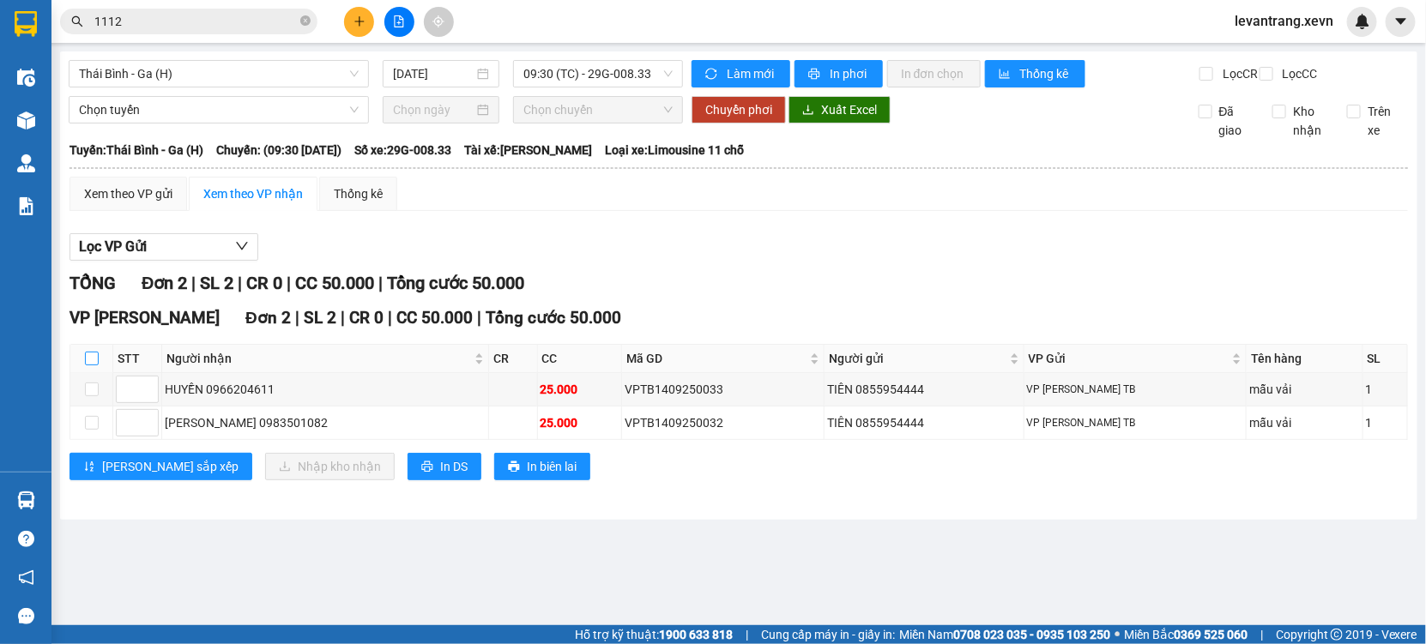
click at [94, 365] on input "checkbox" at bounding box center [92, 359] width 14 height 14
checkbox input "true"
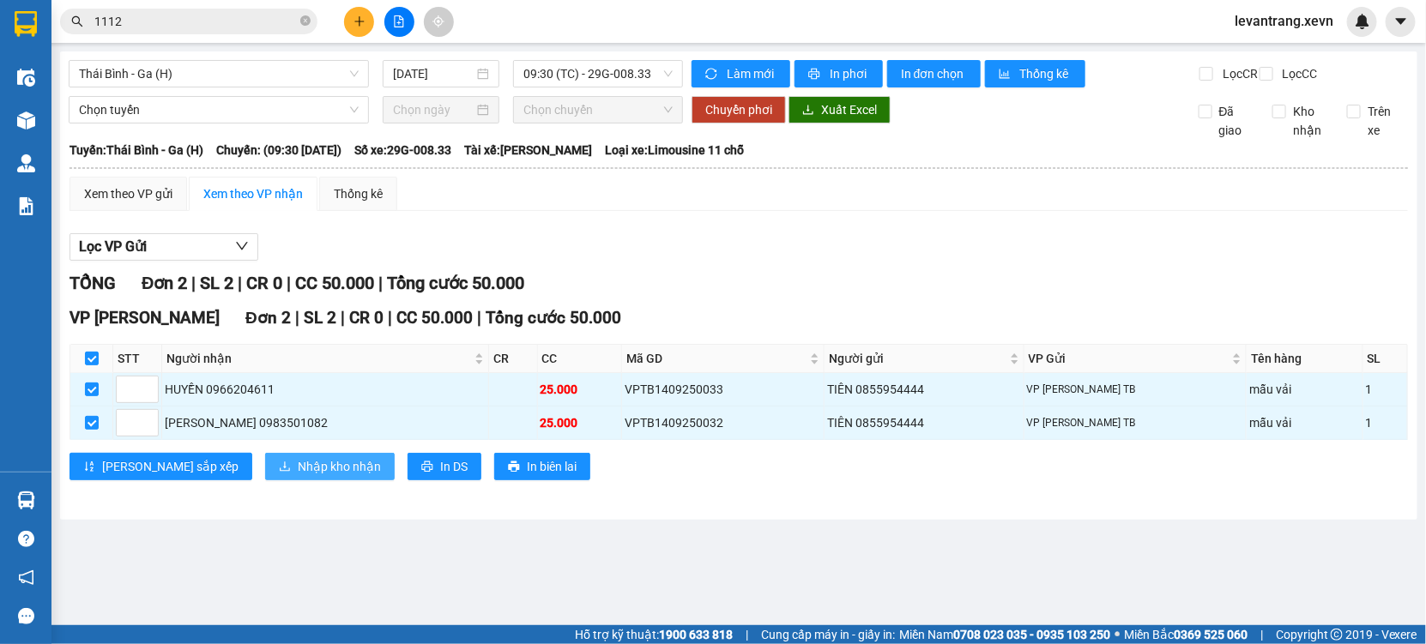
click at [279, 473] on icon "download" at bounding box center [285, 467] width 12 height 12
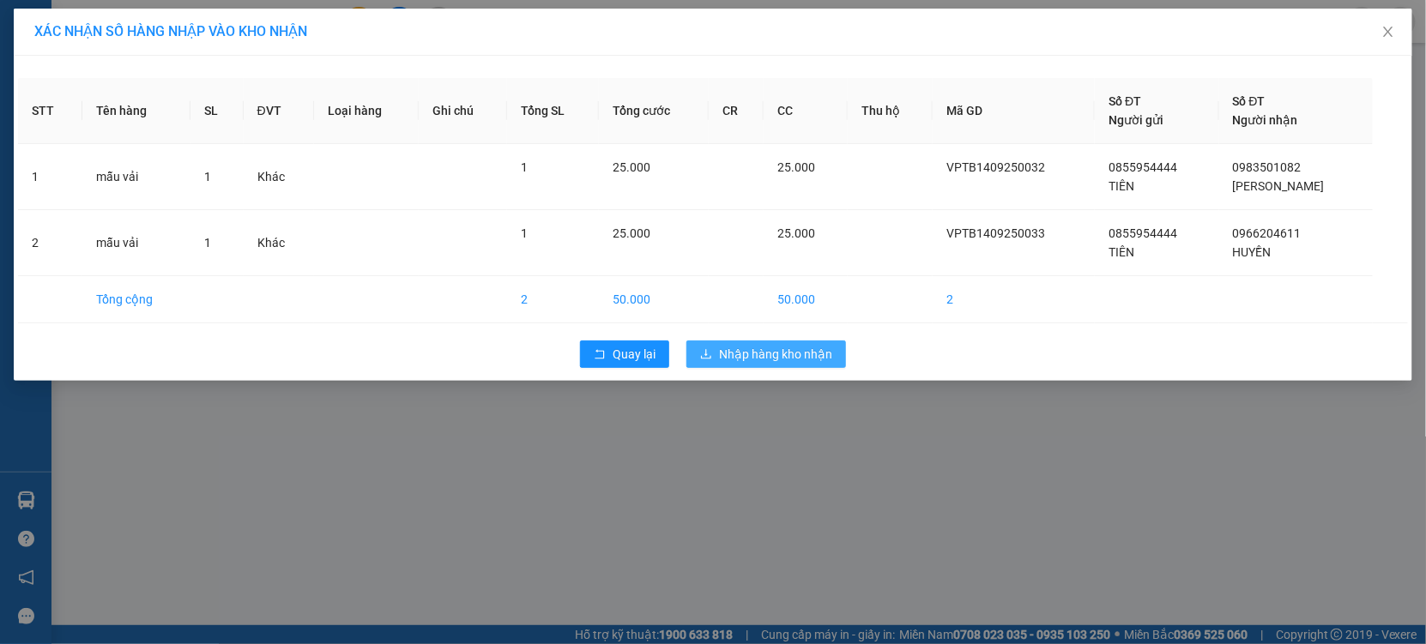
click at [771, 355] on span "Nhập hàng kho nhận" at bounding box center [775, 354] width 113 height 19
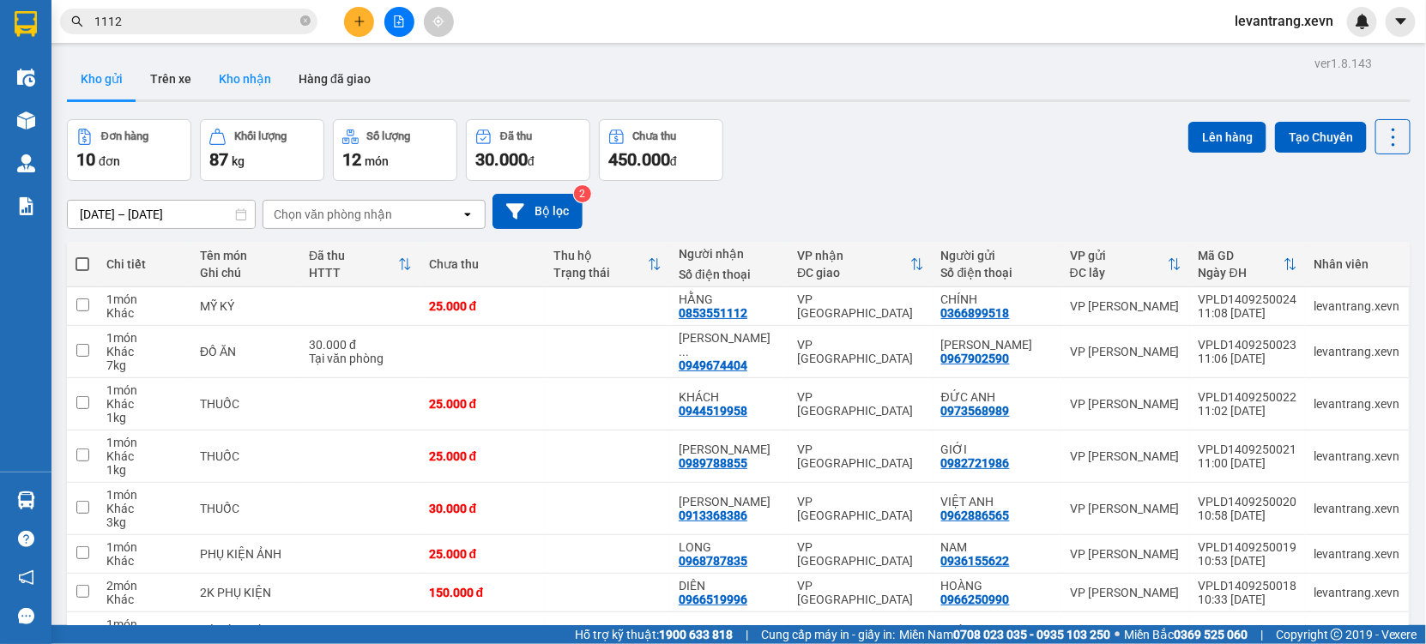
click at [226, 72] on button "Kho nhận" at bounding box center [245, 78] width 80 height 41
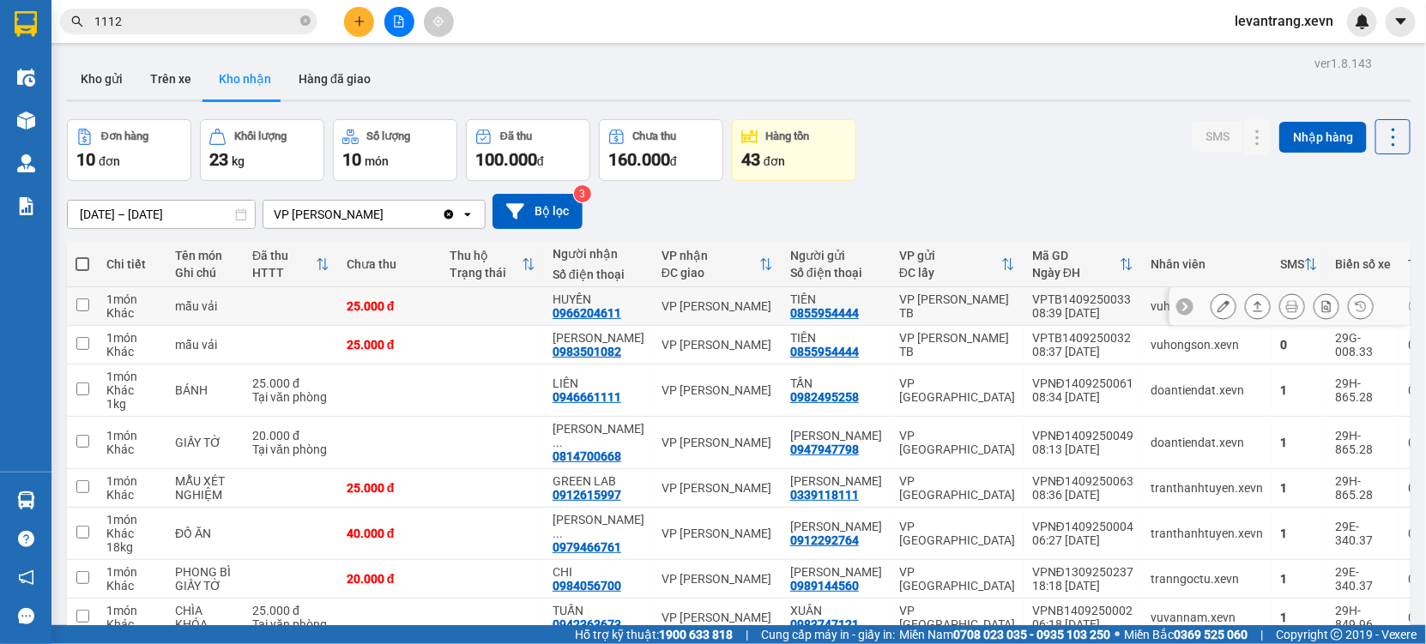
click at [1089, 307] on div "08:39 [DATE]" at bounding box center [1082, 313] width 101 height 14
checkbox input "true"
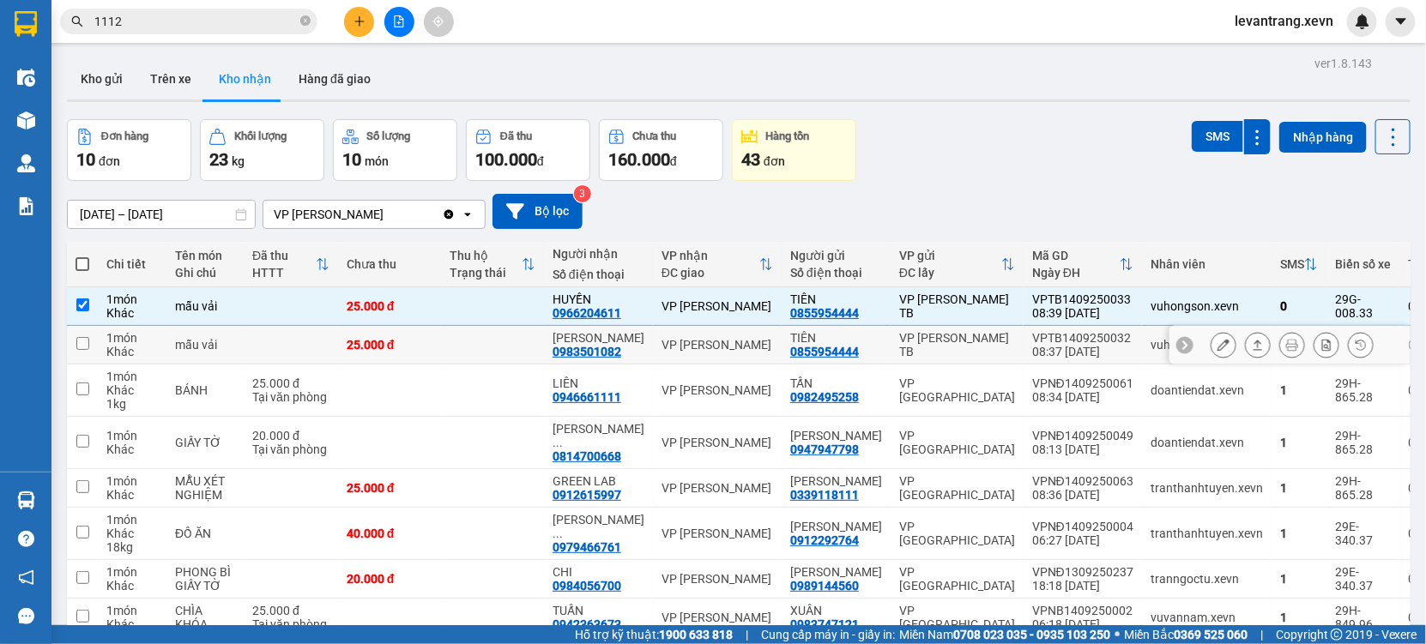
click at [1090, 343] on div "VPTB1409250032" at bounding box center [1082, 338] width 101 height 14
checkbox input "true"
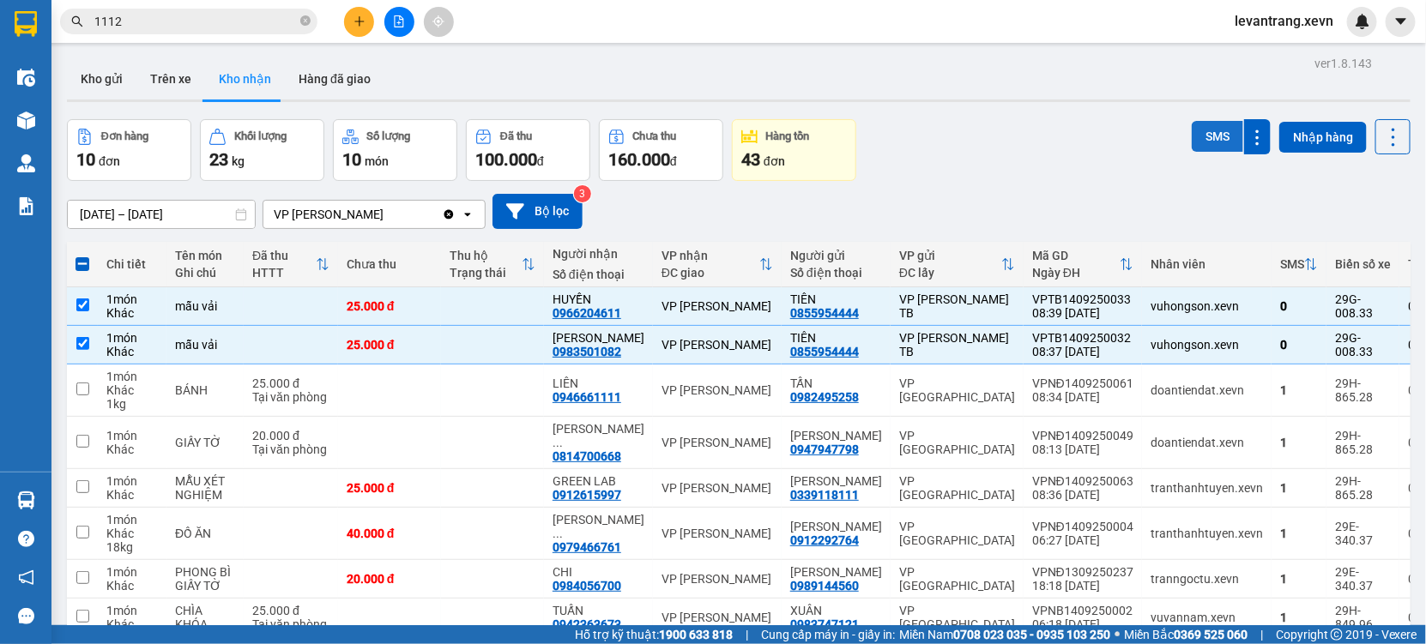
click at [1191, 135] on button "SMS" at bounding box center [1216, 136] width 51 height 31
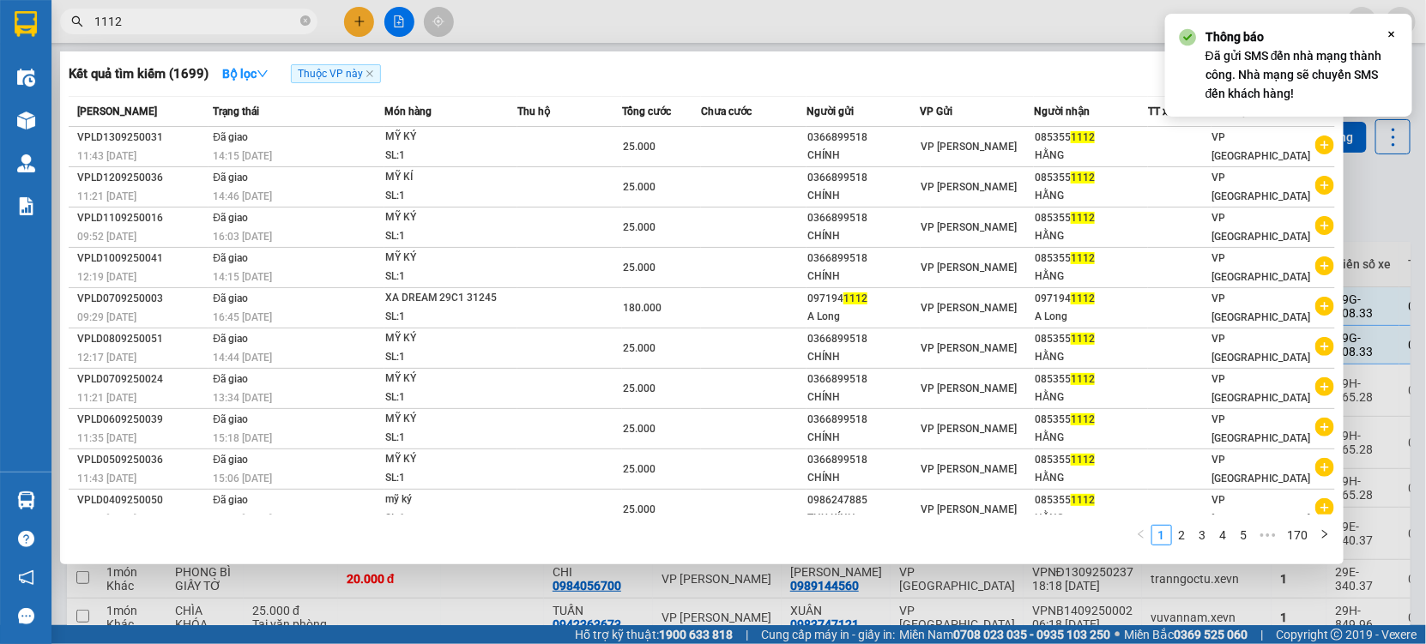
click at [180, 20] on input "1112" at bounding box center [195, 21] width 202 height 19
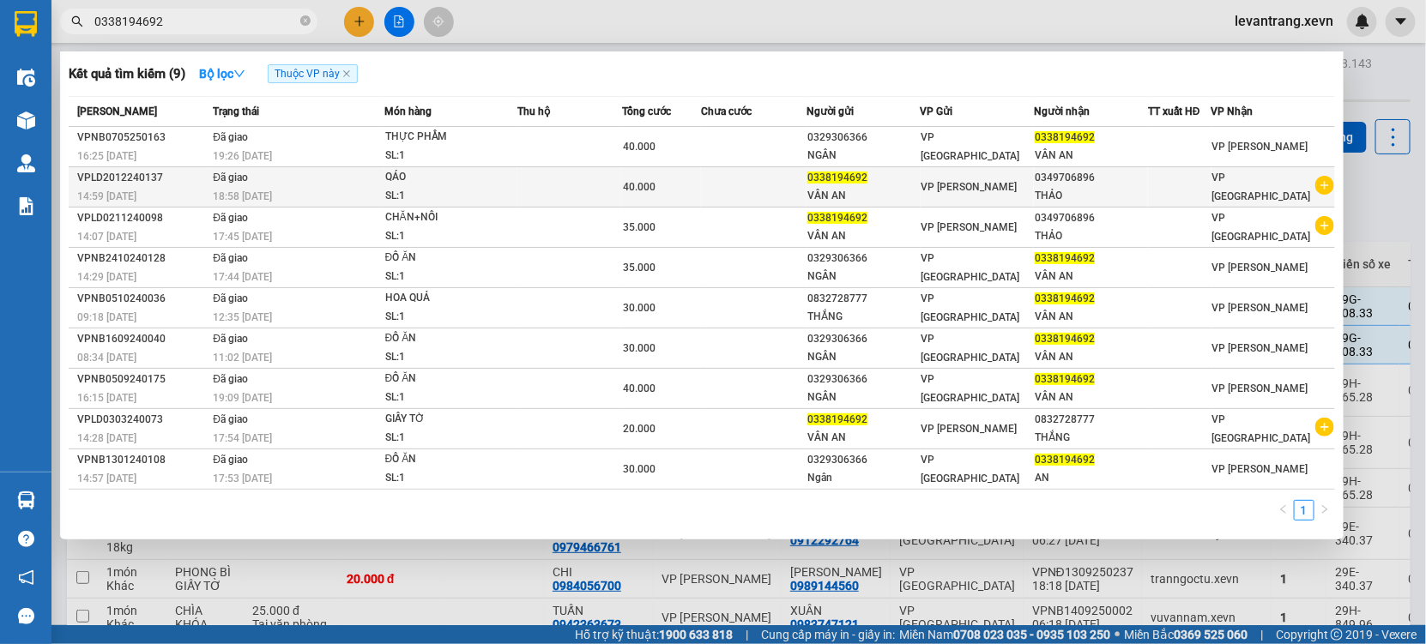
type input "0338194692"
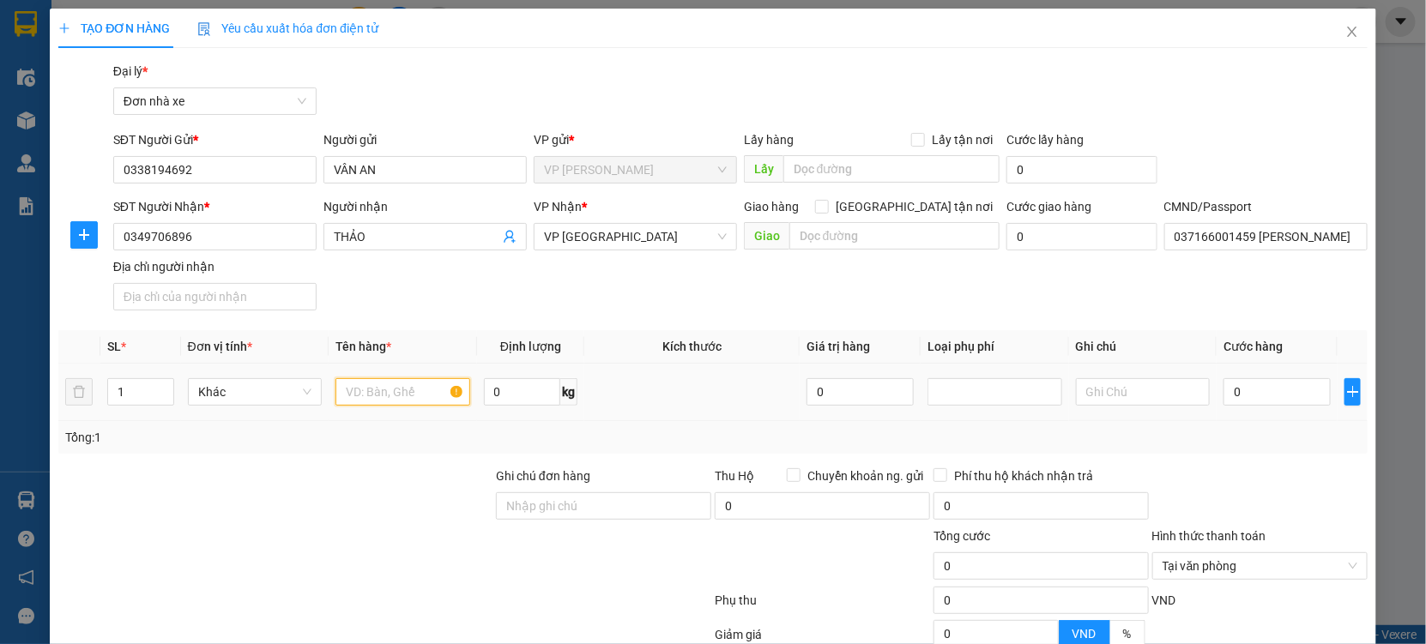
click at [378, 388] on input "text" at bounding box center [402, 391] width 135 height 27
type input "QÁO"
click at [1258, 398] on input "0" at bounding box center [1276, 391] width 107 height 27
type input "002"
type input "2"
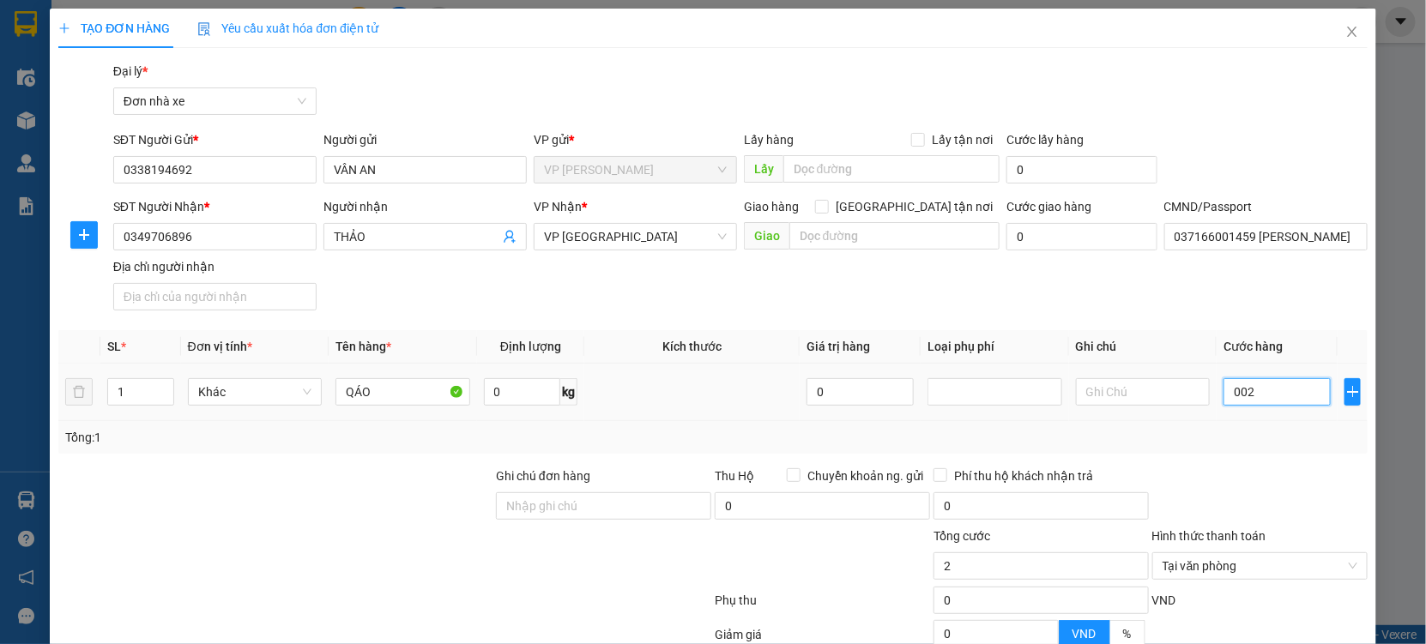
type input "0.025"
type input "25"
click at [1269, 409] on td "0.025" at bounding box center [1276, 392] width 121 height 57
type input "25.000"
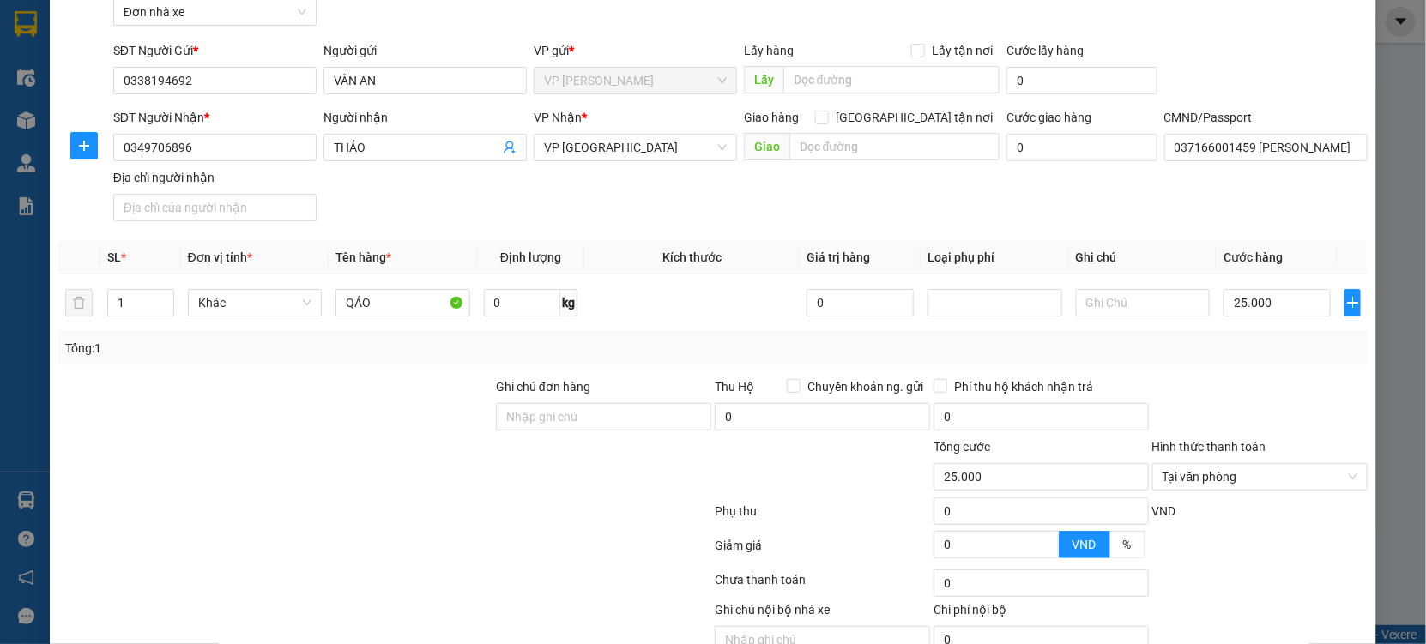
scroll to position [172, 0]
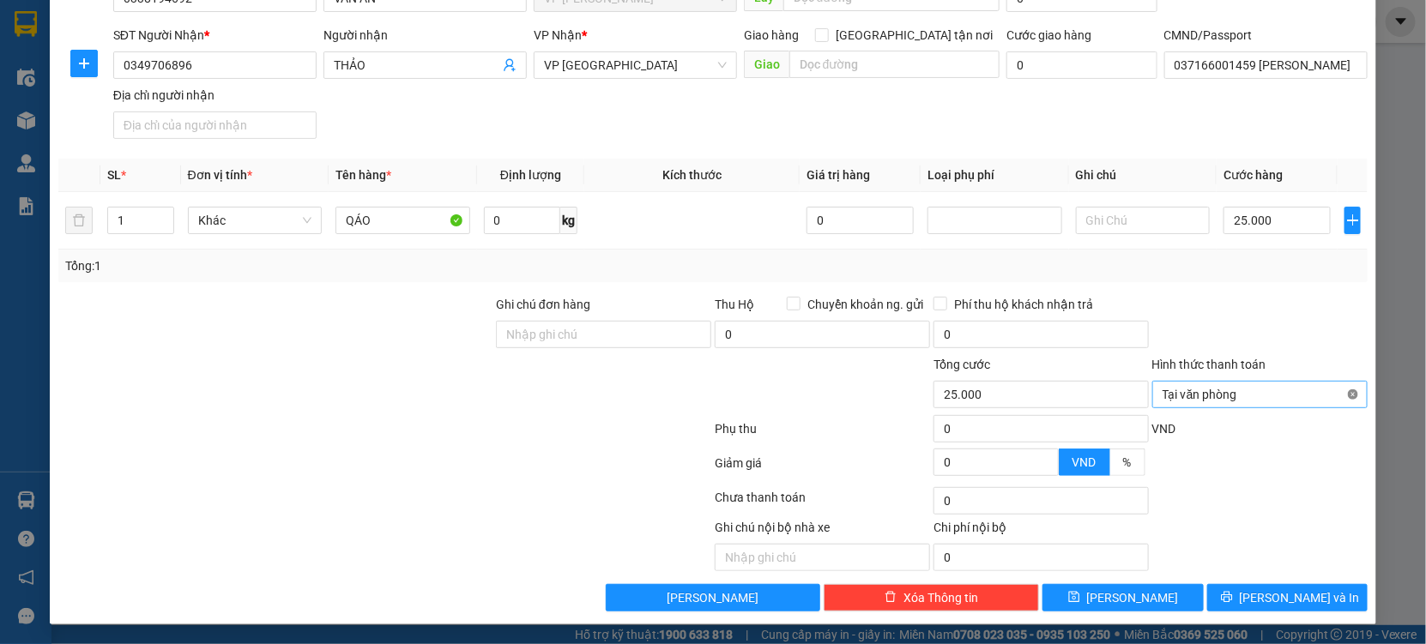
type input "25.000"
drag, startPoint x: 1290, startPoint y: 314, endPoint x: 1292, endPoint y: 409, distance: 95.2
click at [1290, 317] on div at bounding box center [1259, 325] width 219 height 60
click at [1269, 594] on span "[PERSON_NAME] và In" at bounding box center [1299, 597] width 120 height 19
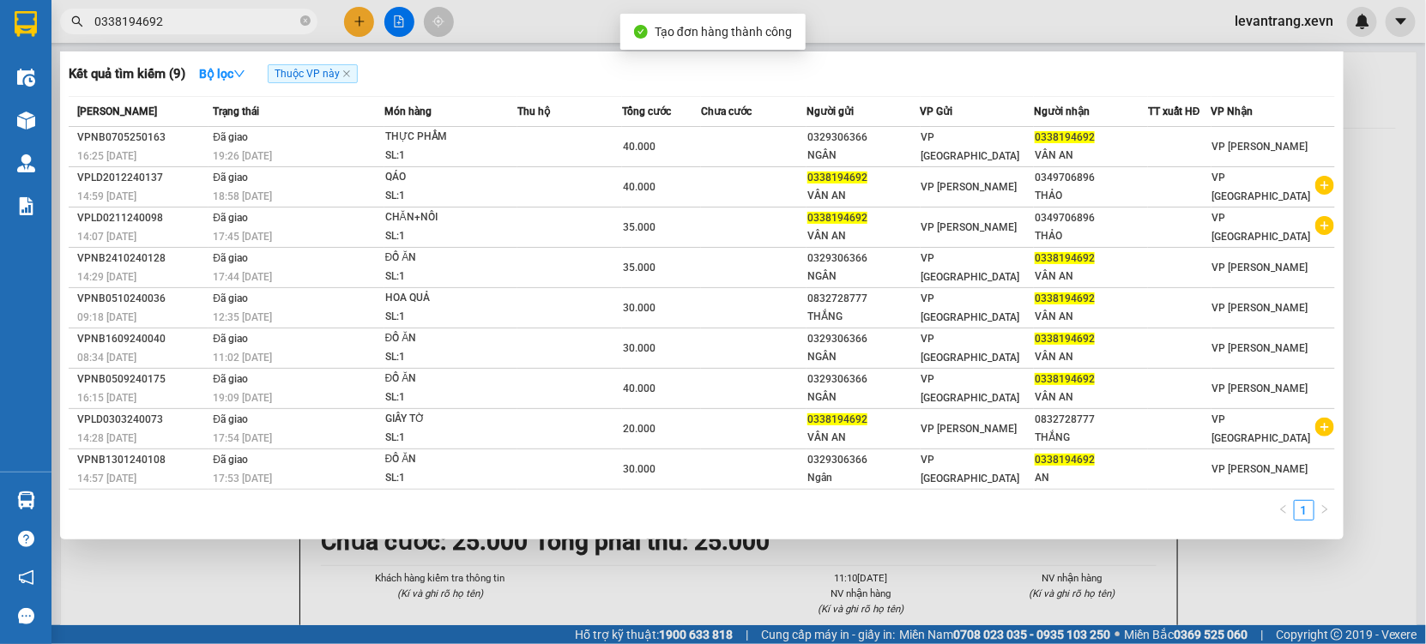
drag, startPoint x: 715, startPoint y: 632, endPoint x: 716, endPoint y: 621, distance: 11.2
click at [715, 630] on div at bounding box center [713, 322] width 1426 height 644
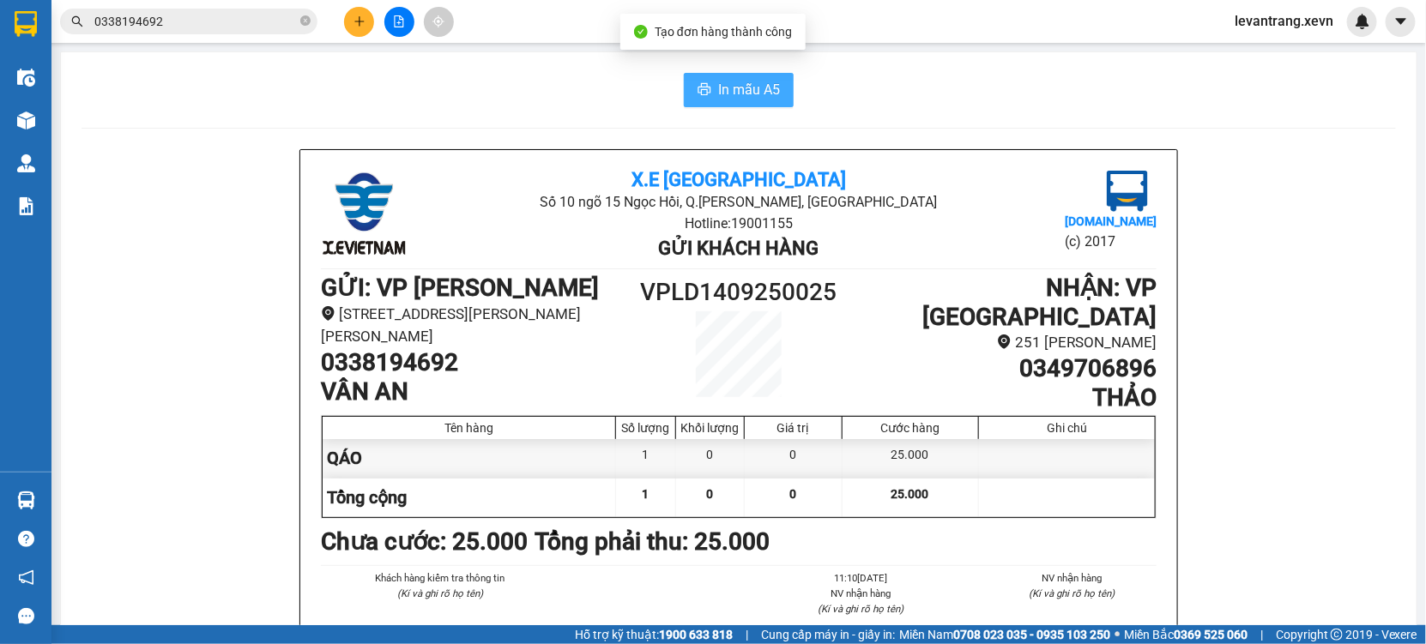
click at [737, 102] on button "In mẫu A5" at bounding box center [739, 90] width 110 height 34
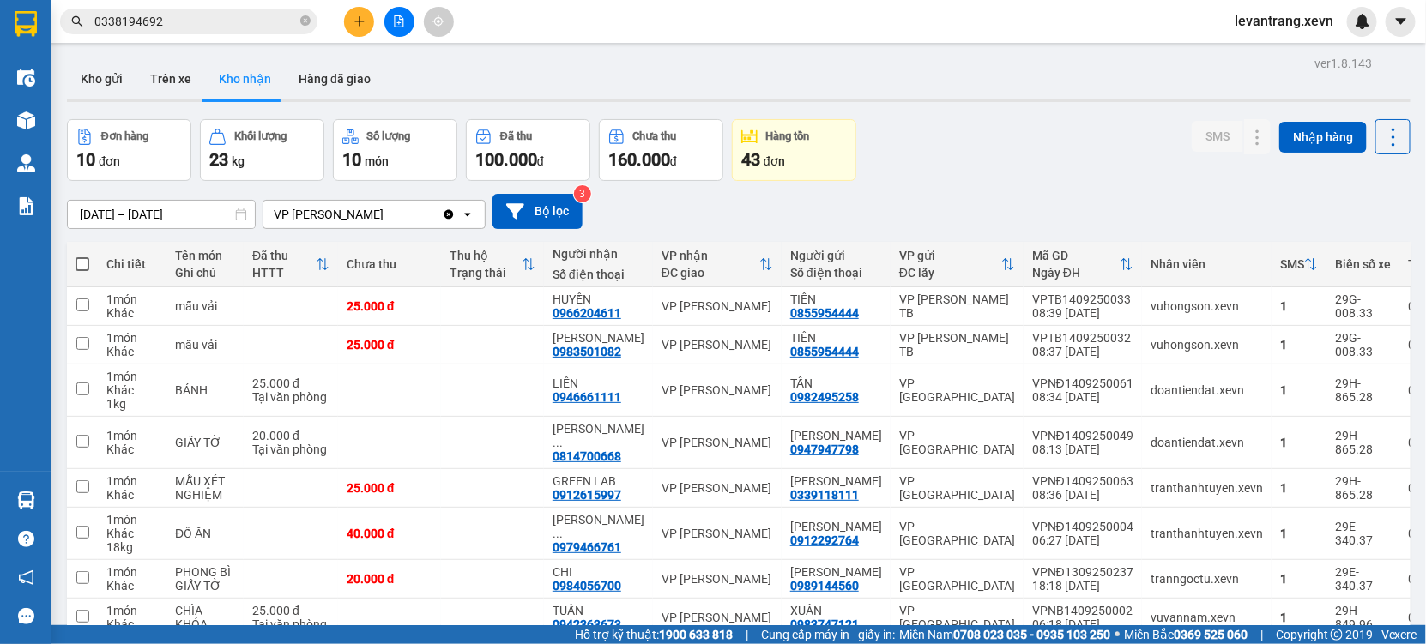
click at [176, 31] on span "0338194692" at bounding box center [188, 22] width 257 height 26
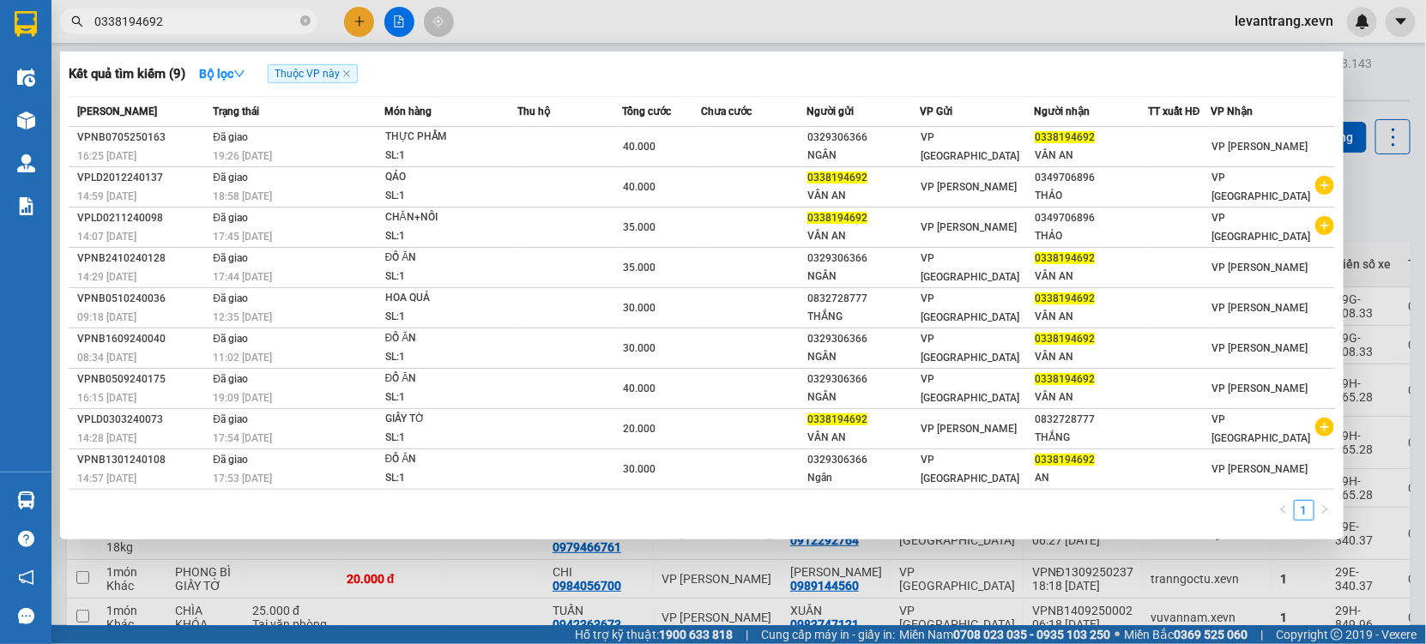
click at [184, 19] on input "0338194692" at bounding box center [195, 21] width 202 height 19
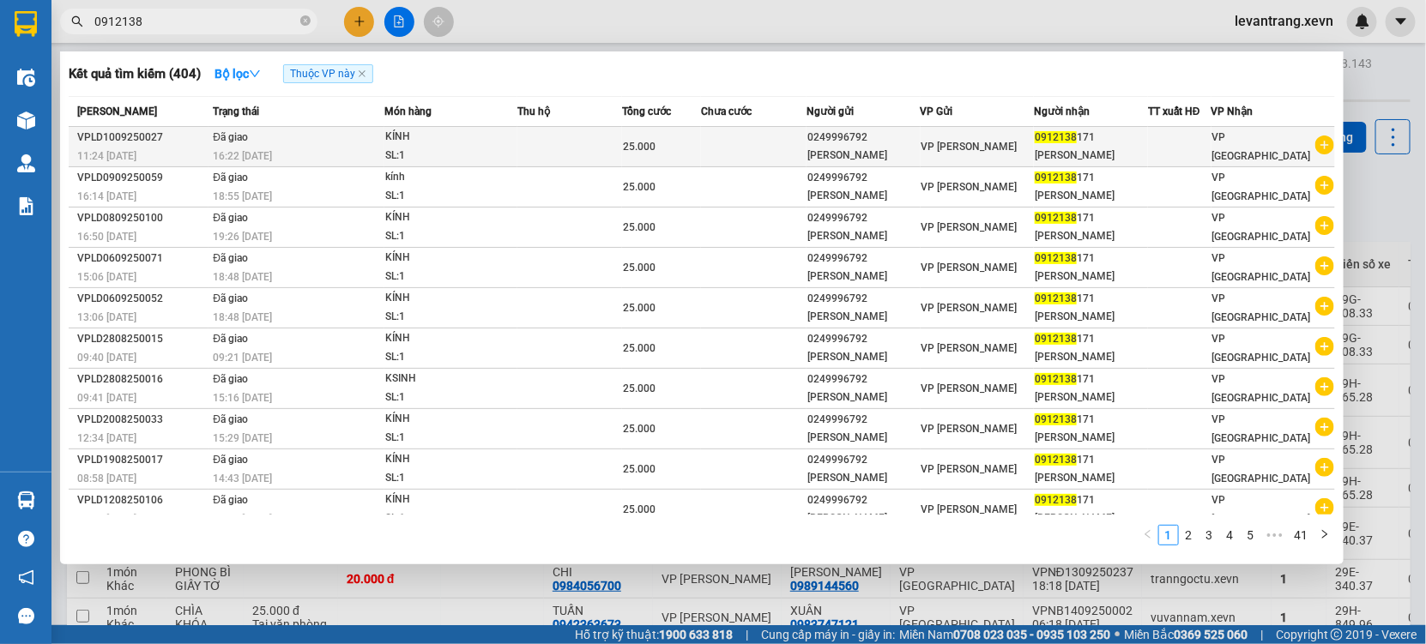
type input "0912138"
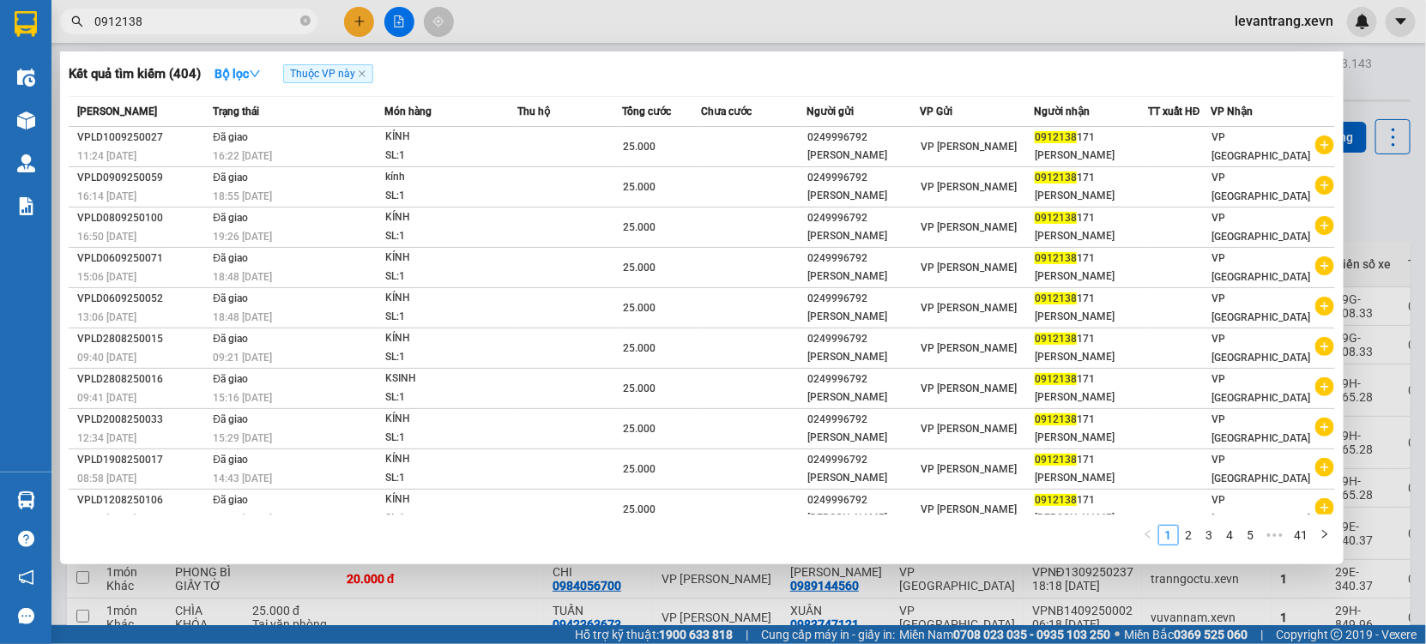
click at [1315, 143] on icon "plus-circle" at bounding box center [1324, 145] width 19 height 19
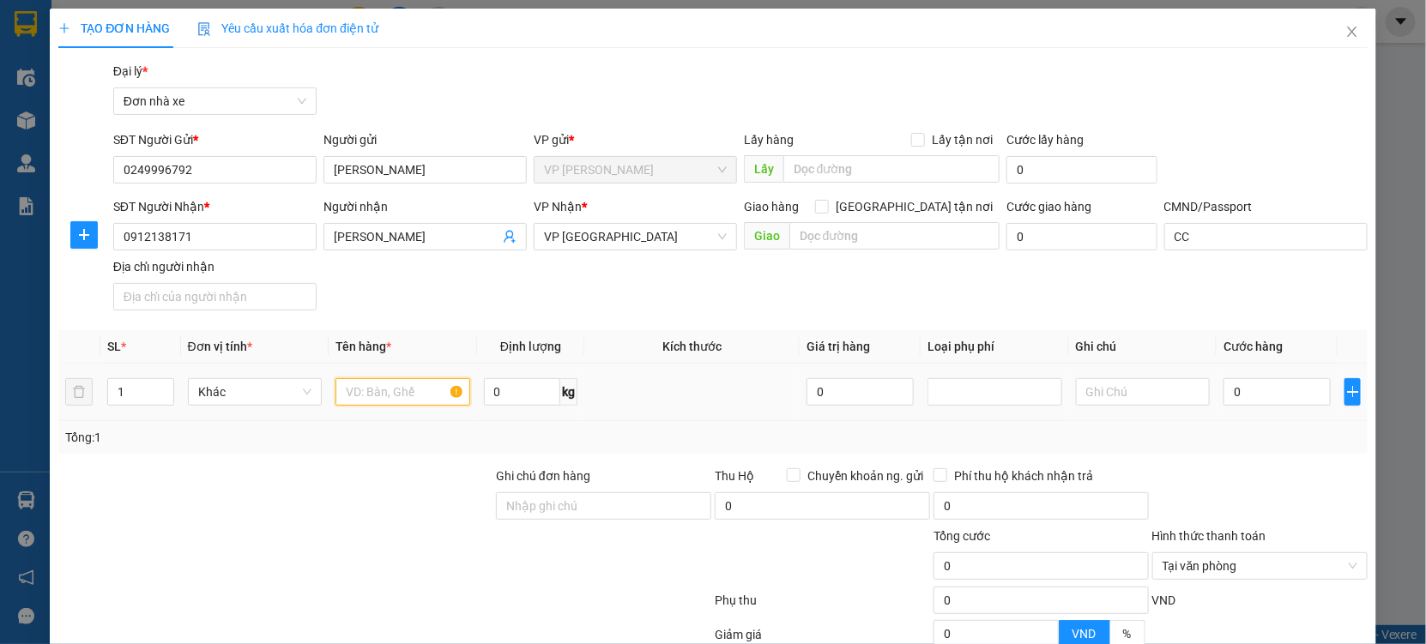
click at [420, 383] on input "text" at bounding box center [402, 391] width 135 height 27
type input "KÍNH"
drag, startPoint x: 1265, startPoint y: 390, endPoint x: 1256, endPoint y: 391, distance: 9.5
click at [1266, 390] on input "0" at bounding box center [1276, 391] width 107 height 27
type input "0.025"
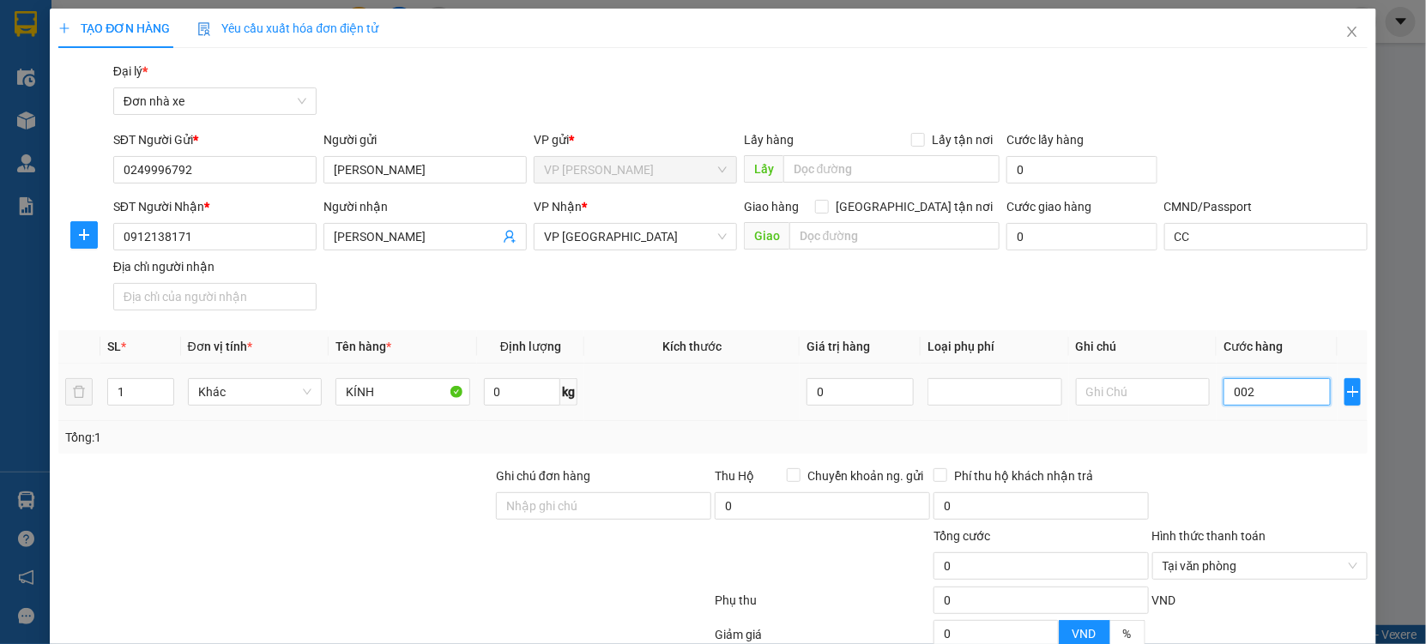
type input "25"
type input "0.025"
type input "25"
type input "25.000"
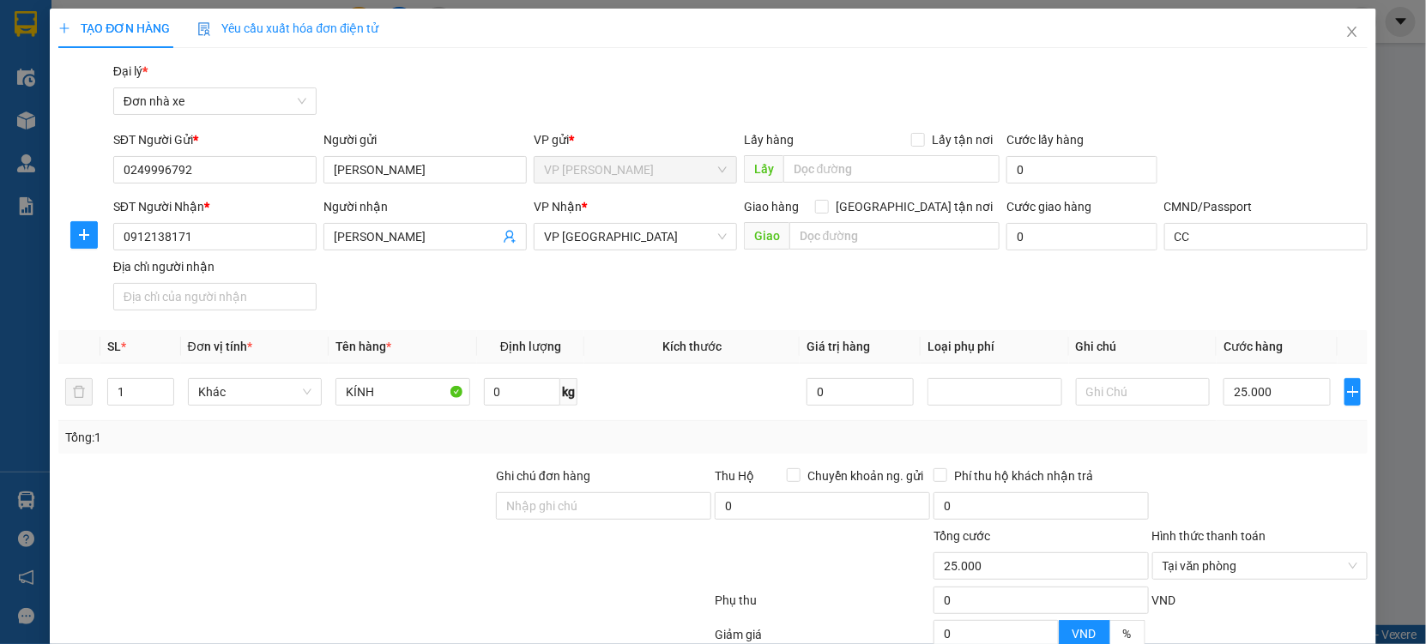
click at [1238, 488] on div at bounding box center [1259, 497] width 219 height 60
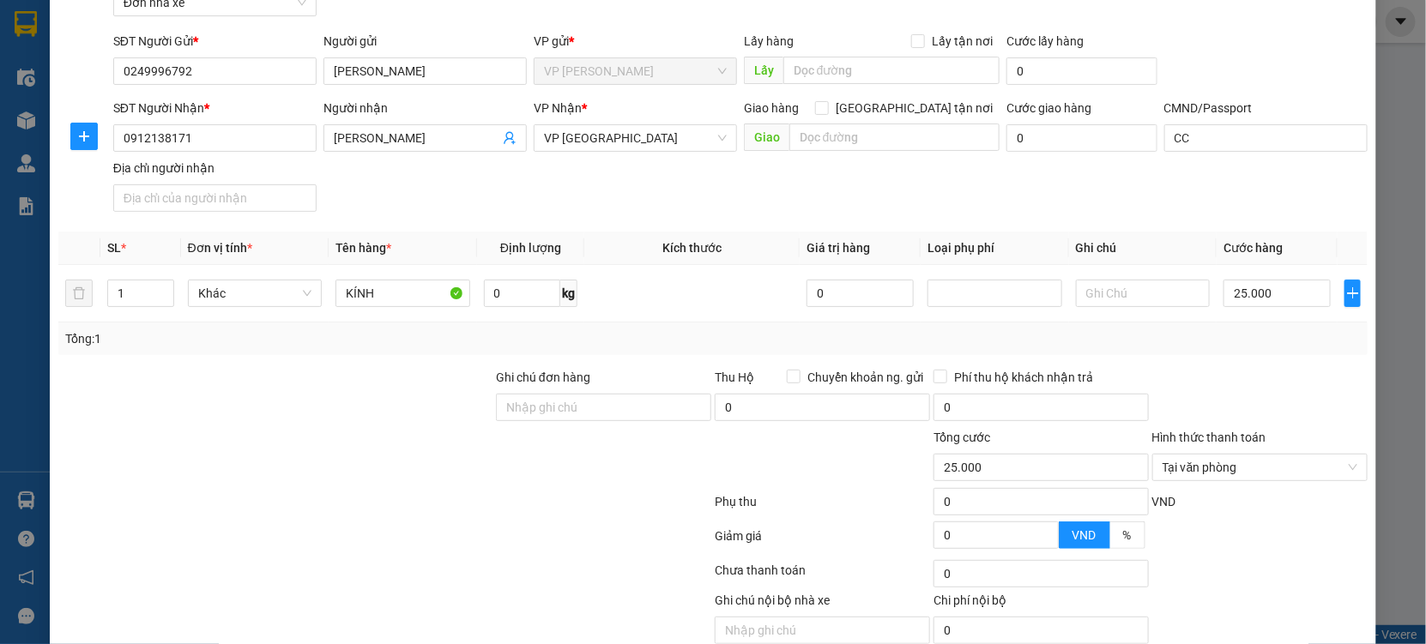
scroll to position [172, 0]
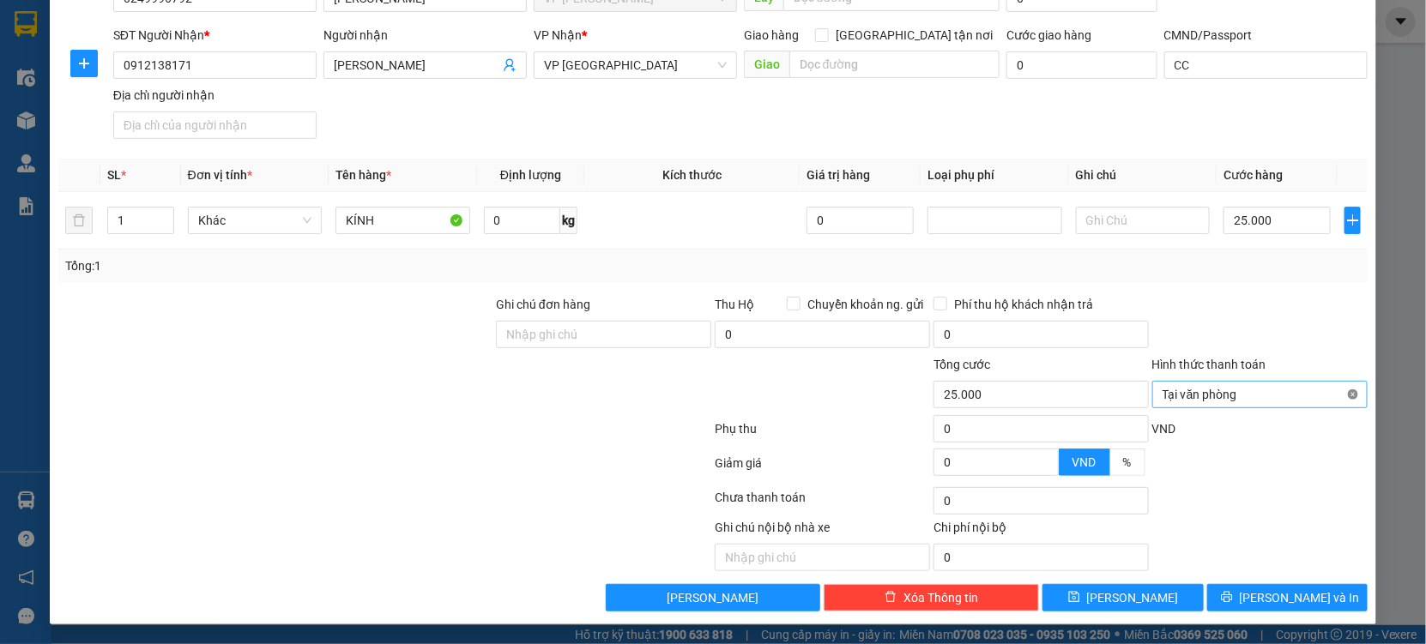
type input "25.000"
click at [1292, 324] on div at bounding box center [1259, 325] width 219 height 60
click at [1280, 588] on span "[PERSON_NAME] và In" at bounding box center [1299, 597] width 120 height 19
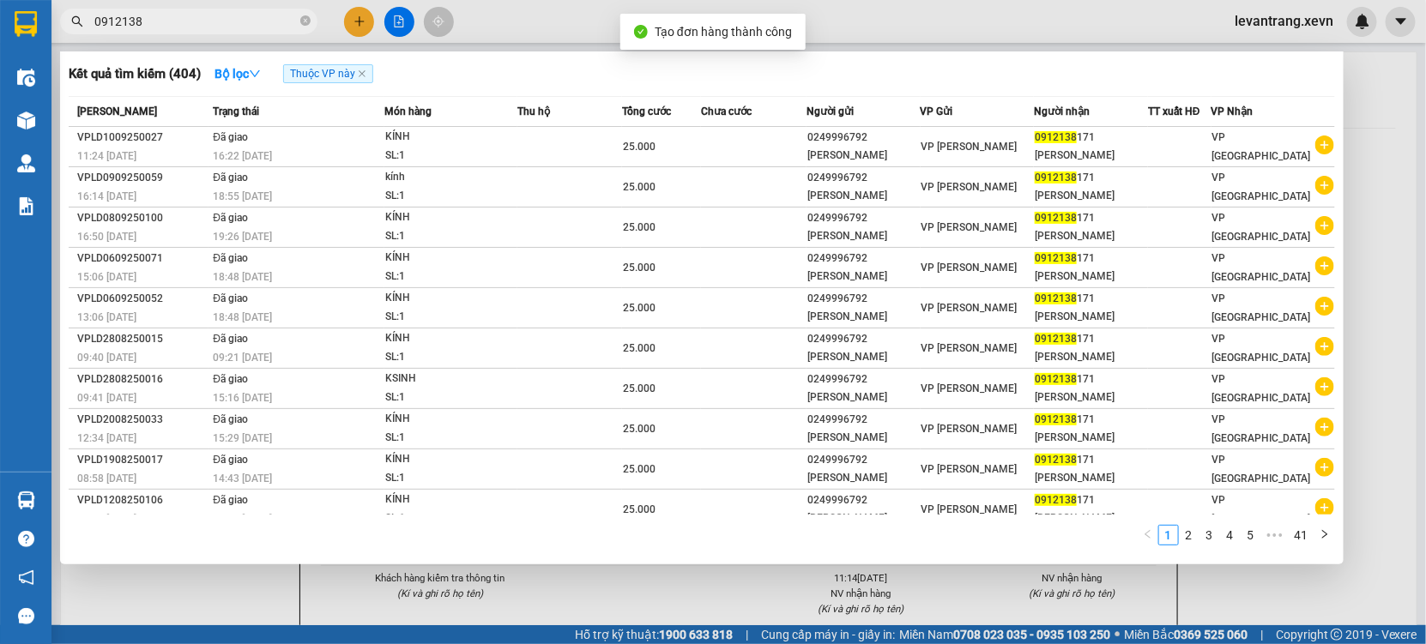
drag, startPoint x: 668, startPoint y: 583, endPoint x: 668, endPoint y: 475, distance: 108.1
click at [668, 576] on div at bounding box center [713, 322] width 1426 height 644
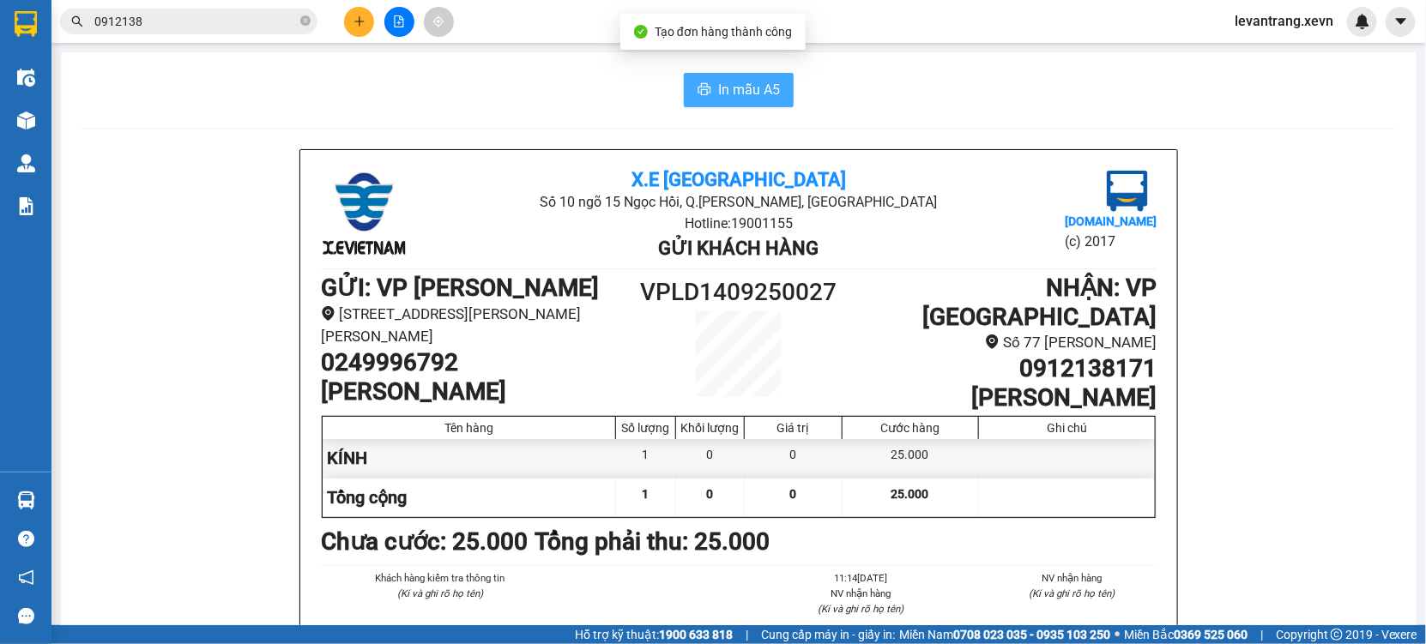
click at [718, 79] on span "In mẫu A5" at bounding box center [749, 89] width 62 height 21
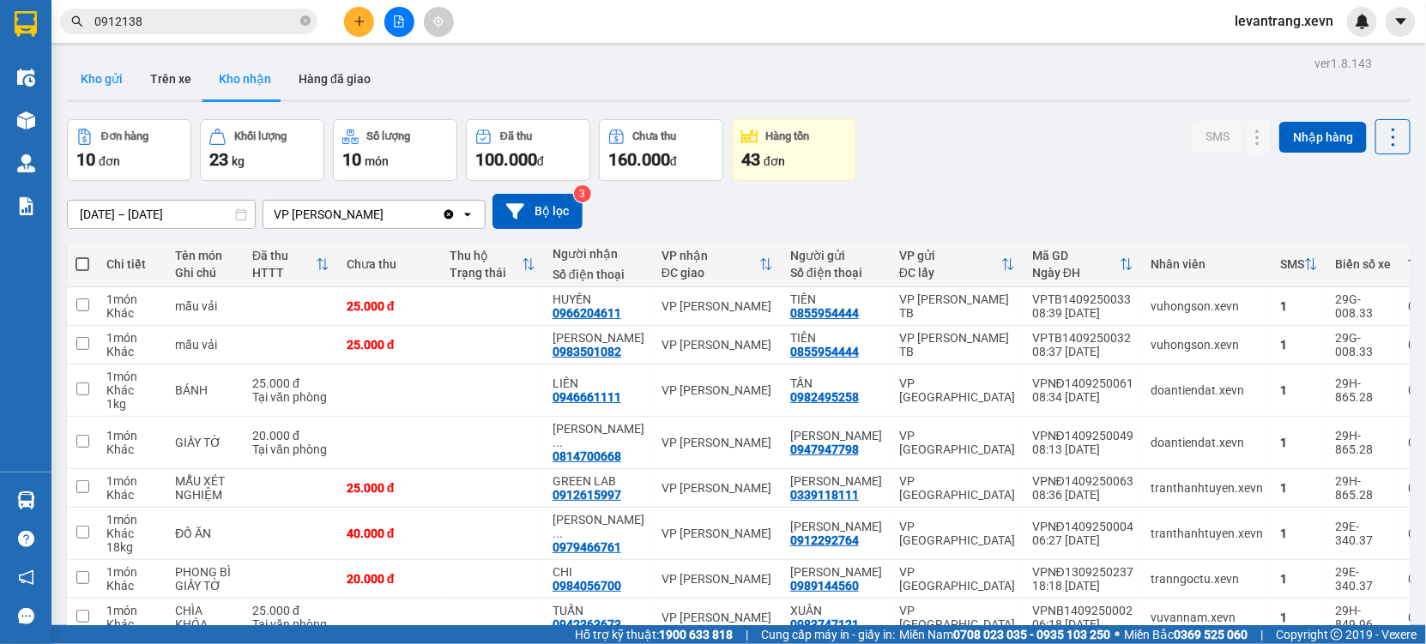
click at [93, 81] on button "Kho gửi" at bounding box center [101, 78] width 69 height 41
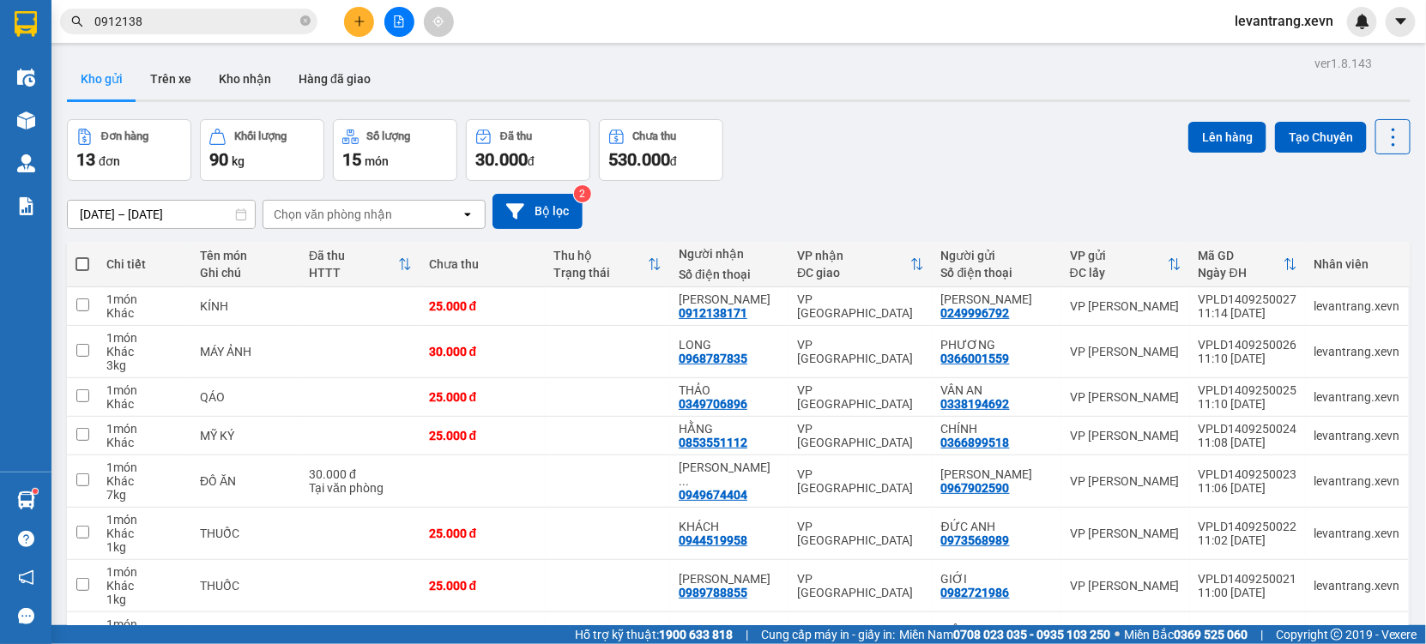
click at [193, 15] on input "0912138" at bounding box center [195, 21] width 202 height 19
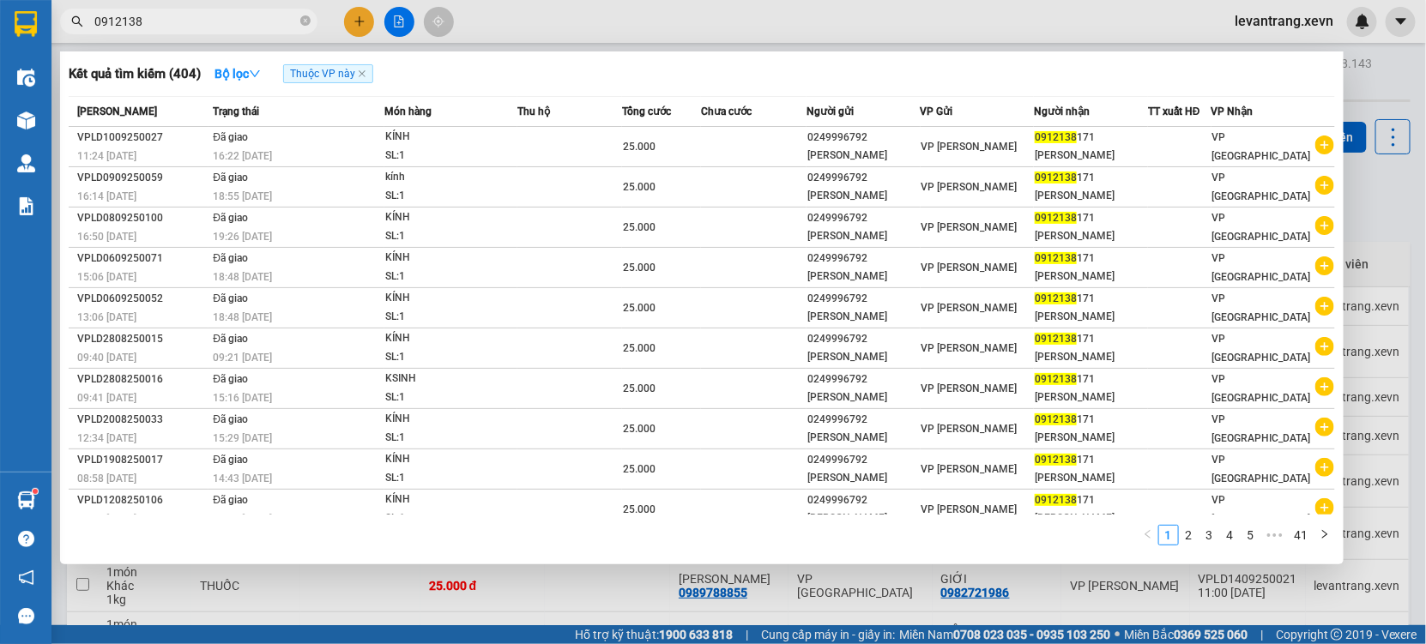
click at [193, 15] on input "0912138" at bounding box center [195, 21] width 202 height 19
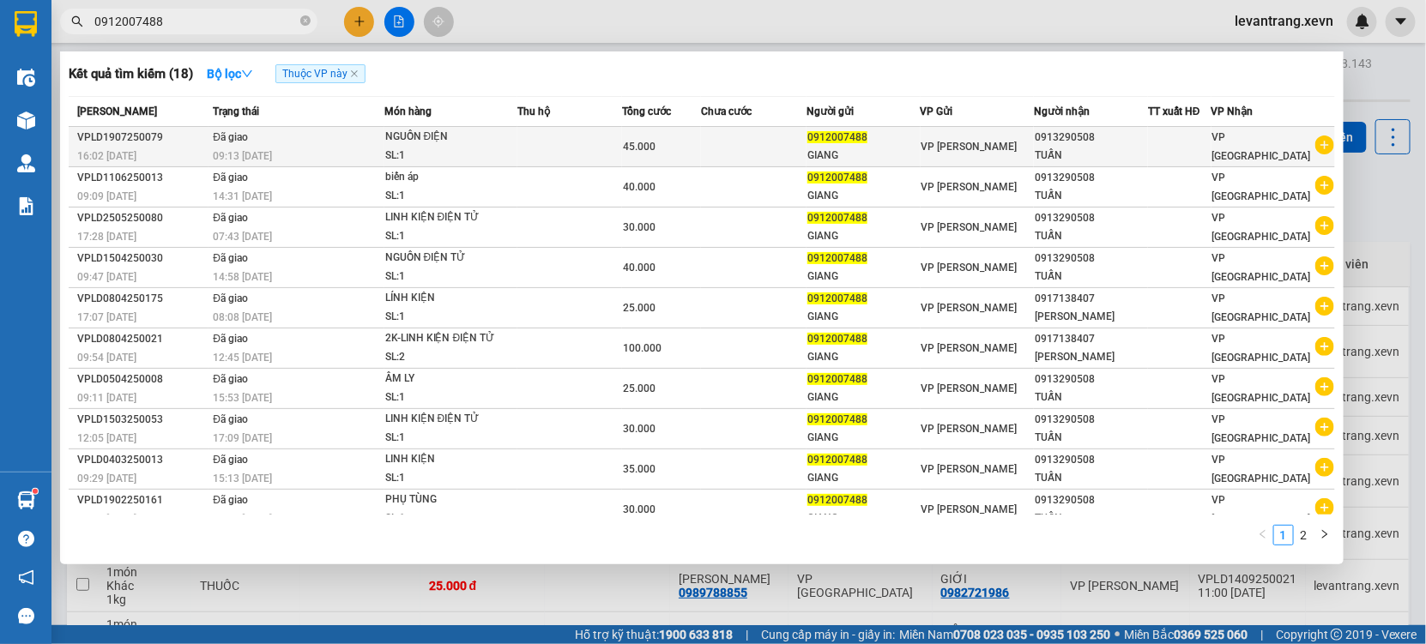
type input "0912007488"
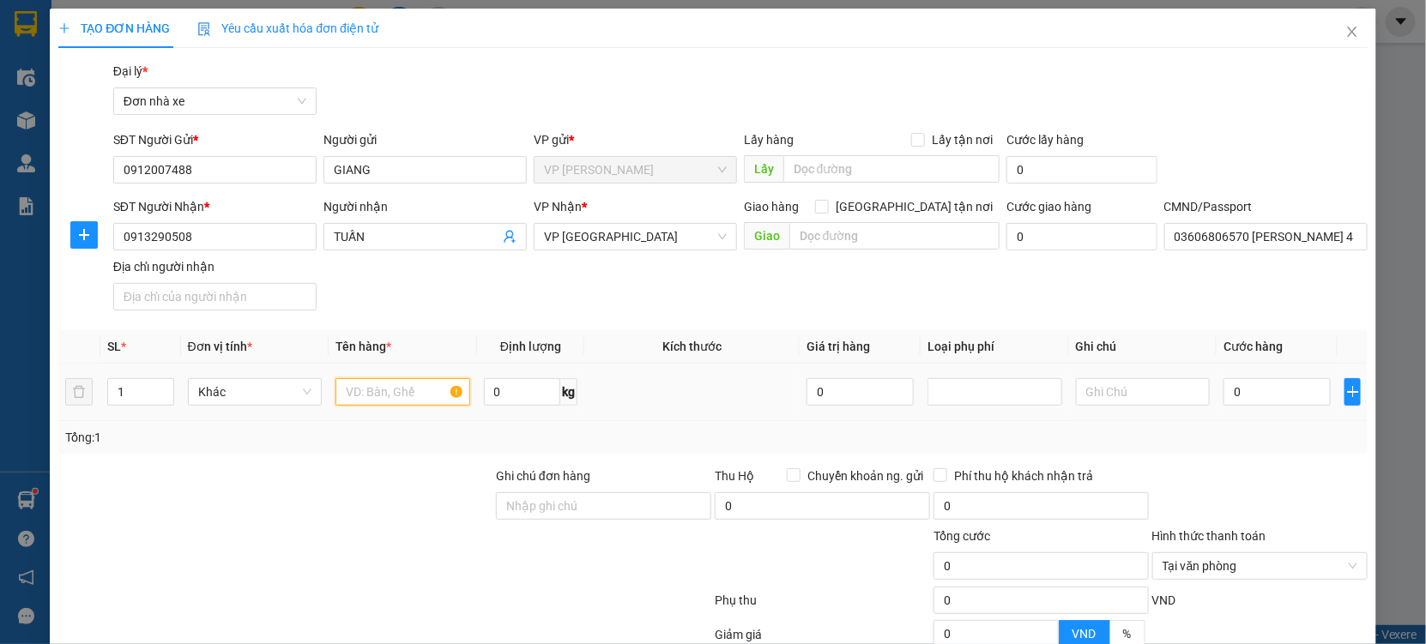
click at [353, 395] on input "text" at bounding box center [402, 391] width 135 height 27
type input "LINH KIỆN"
click at [1254, 401] on input "0" at bounding box center [1276, 391] width 107 height 27
type input "002"
type input "2"
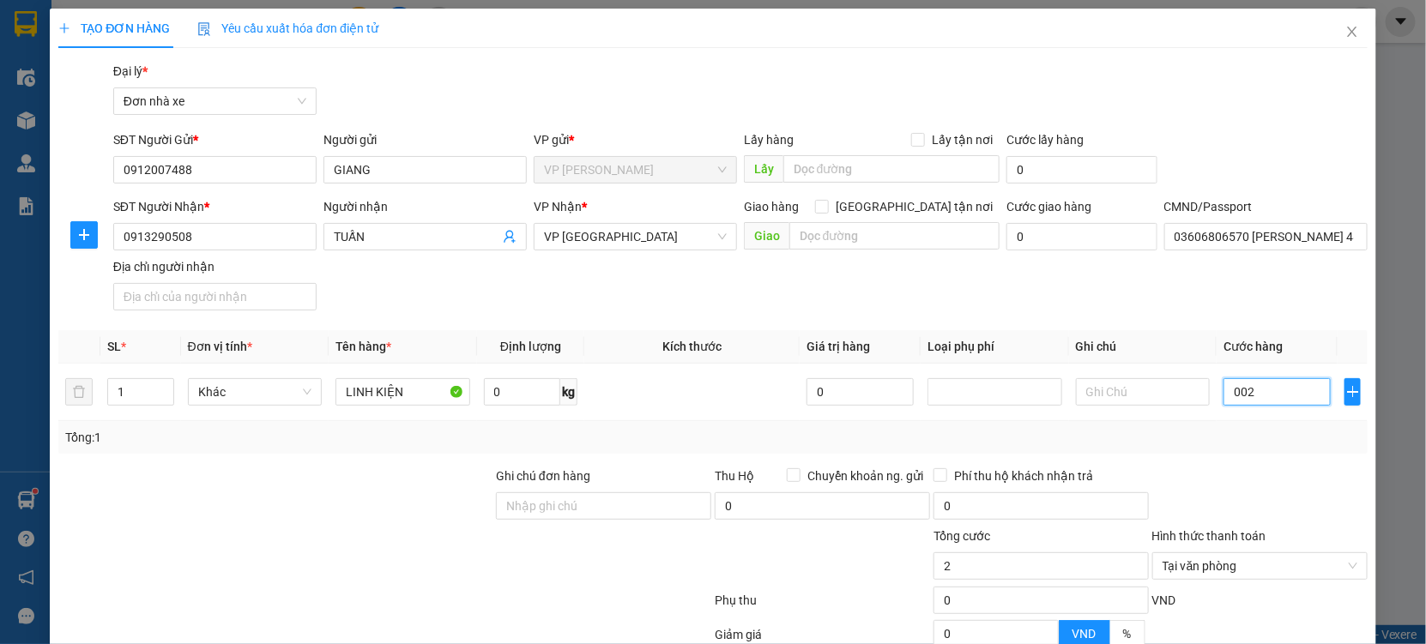
type input "0.025"
type input "25"
click at [506, 396] on input "0" at bounding box center [522, 391] width 76 height 27
type input "25.000"
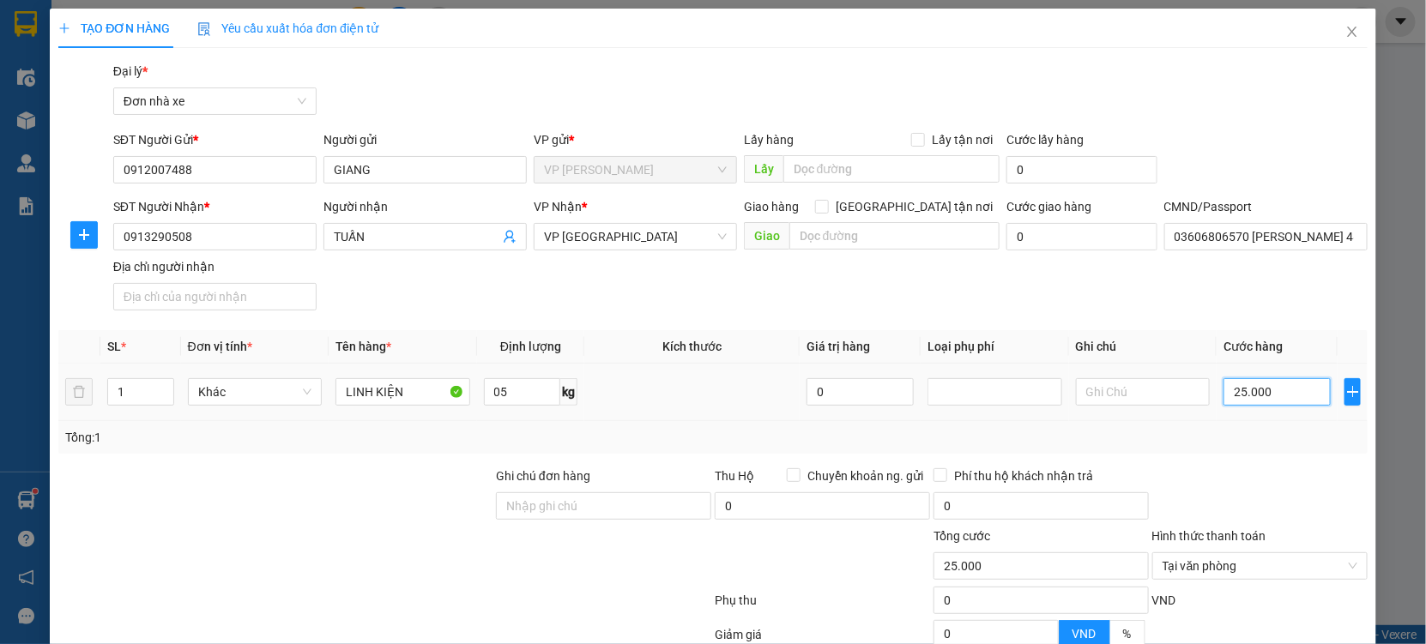
click at [1297, 401] on input "25.000" at bounding box center [1276, 391] width 107 height 27
type input "5"
type input "00.003"
type input "3"
type input "0.000.030"
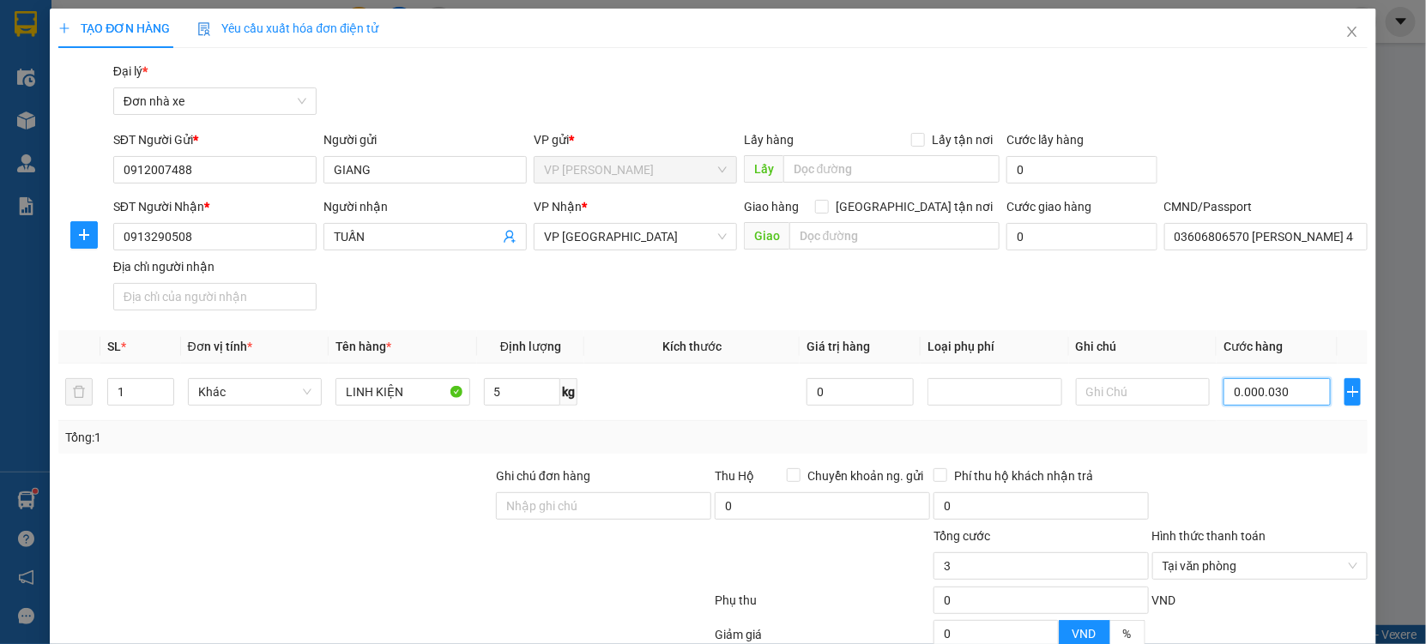
type input "30"
click at [1349, 506] on div "TẠO ĐƠN HÀNG Yêu cầu xuất hóa đơn điện tử Transit Pickup Surcharge Ids Transit …" at bounding box center [713, 322] width 1426 height 644
type input "30.000"
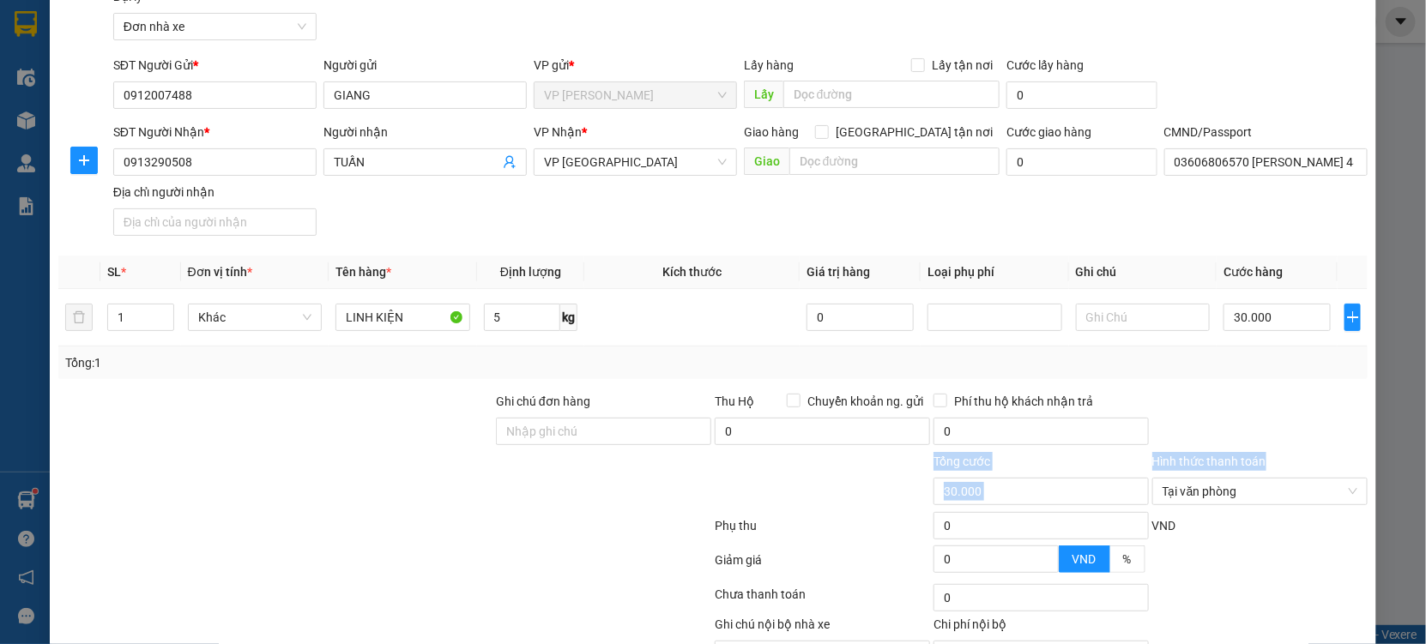
scroll to position [172, 0]
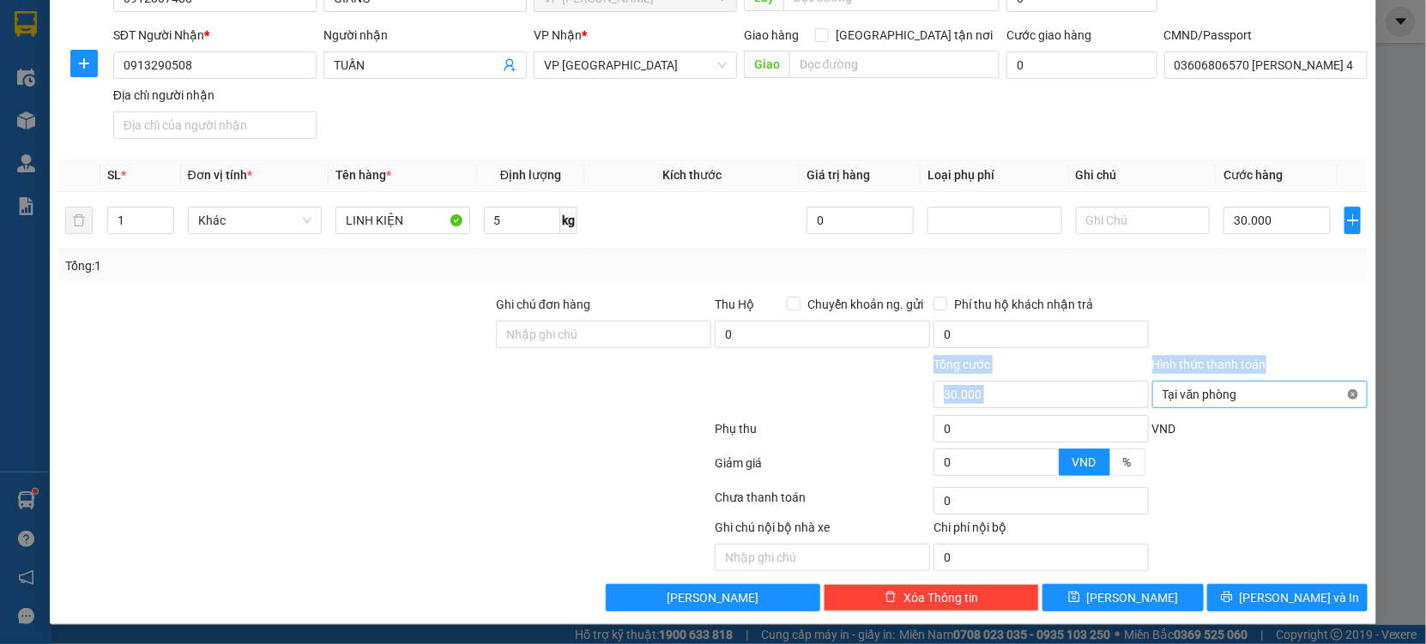
type input "30.000"
click at [1233, 597] on icon "printer" at bounding box center [1227, 597] width 12 height 12
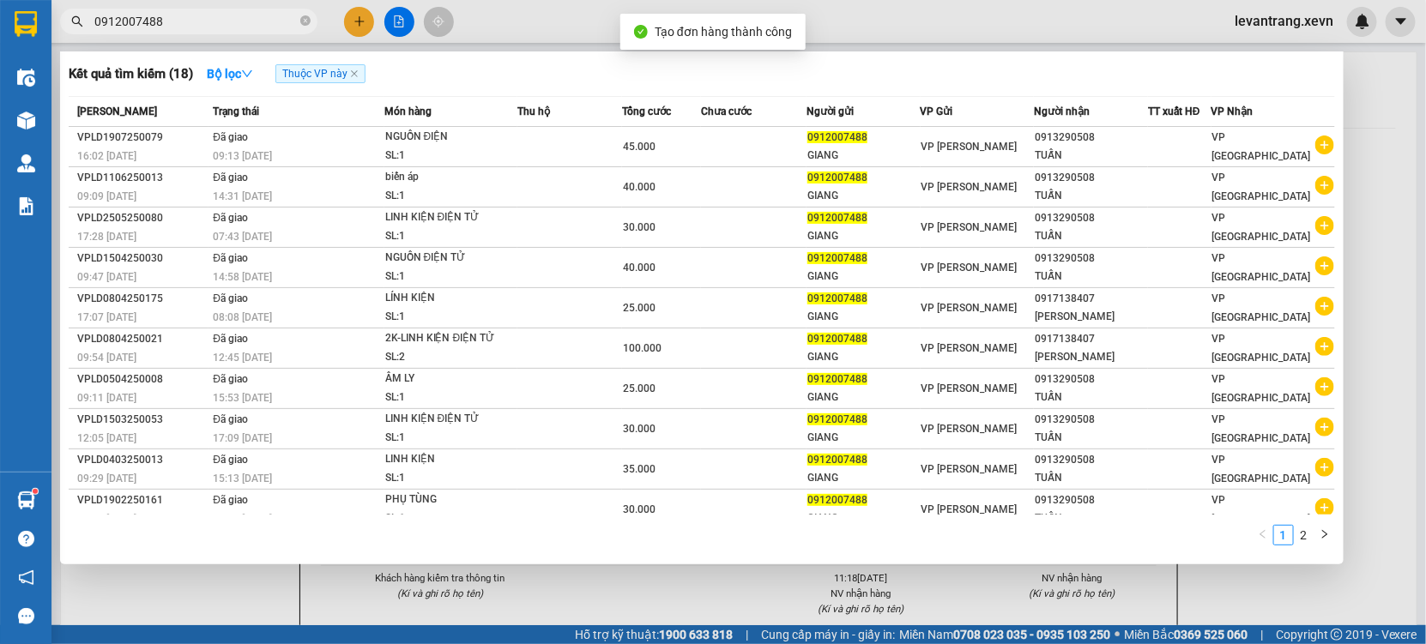
click at [994, 610] on div at bounding box center [713, 322] width 1426 height 644
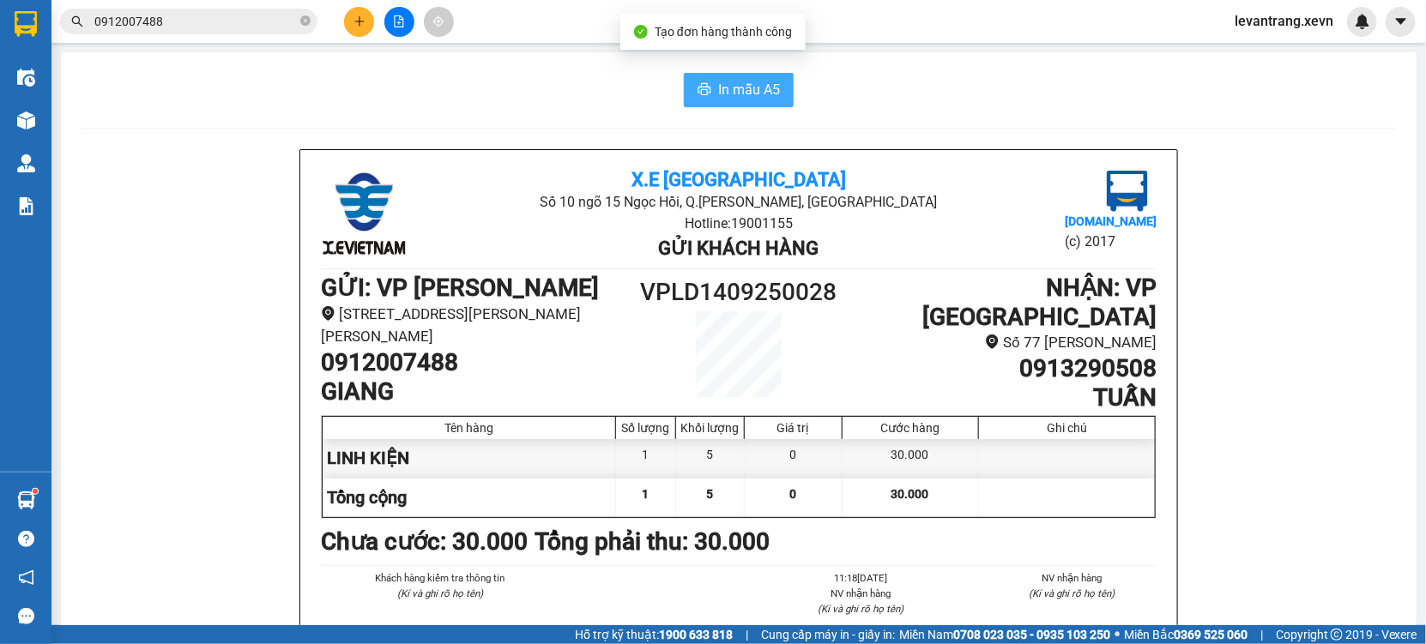
click at [727, 86] on span "In mẫu A5" at bounding box center [749, 89] width 62 height 21
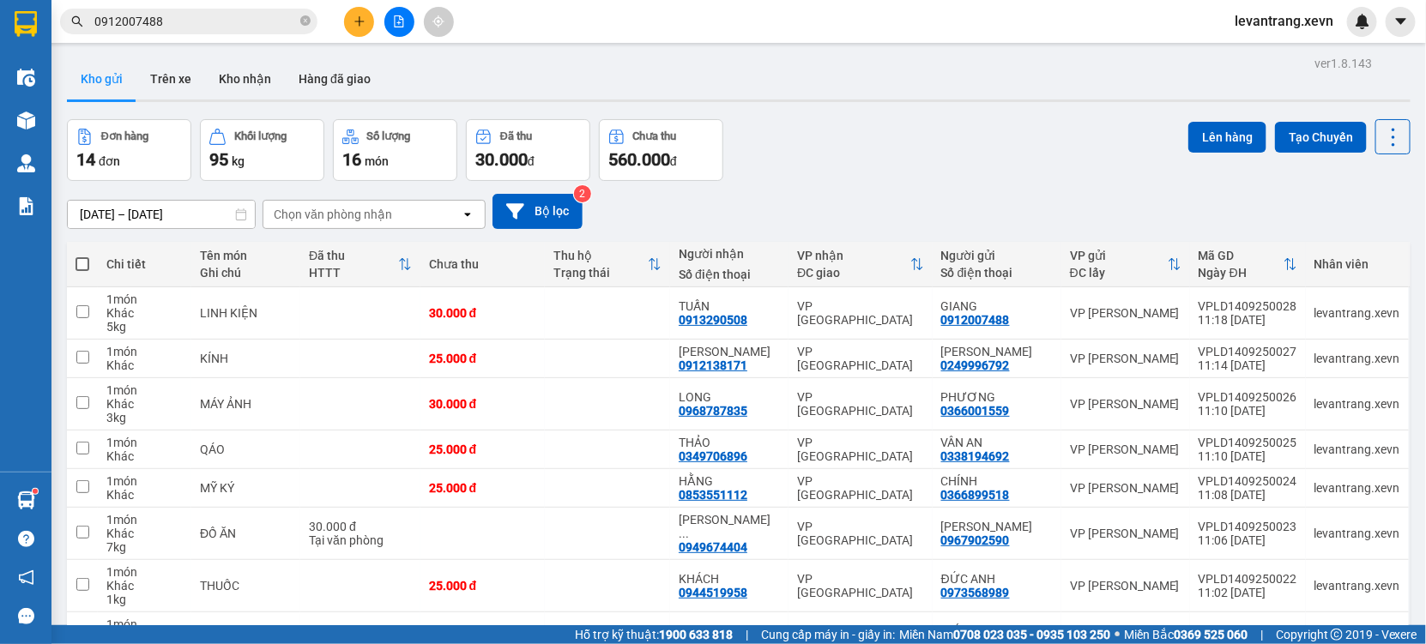
click at [309, 208] on div "Chọn văn phòng nhận" at bounding box center [333, 214] width 118 height 17
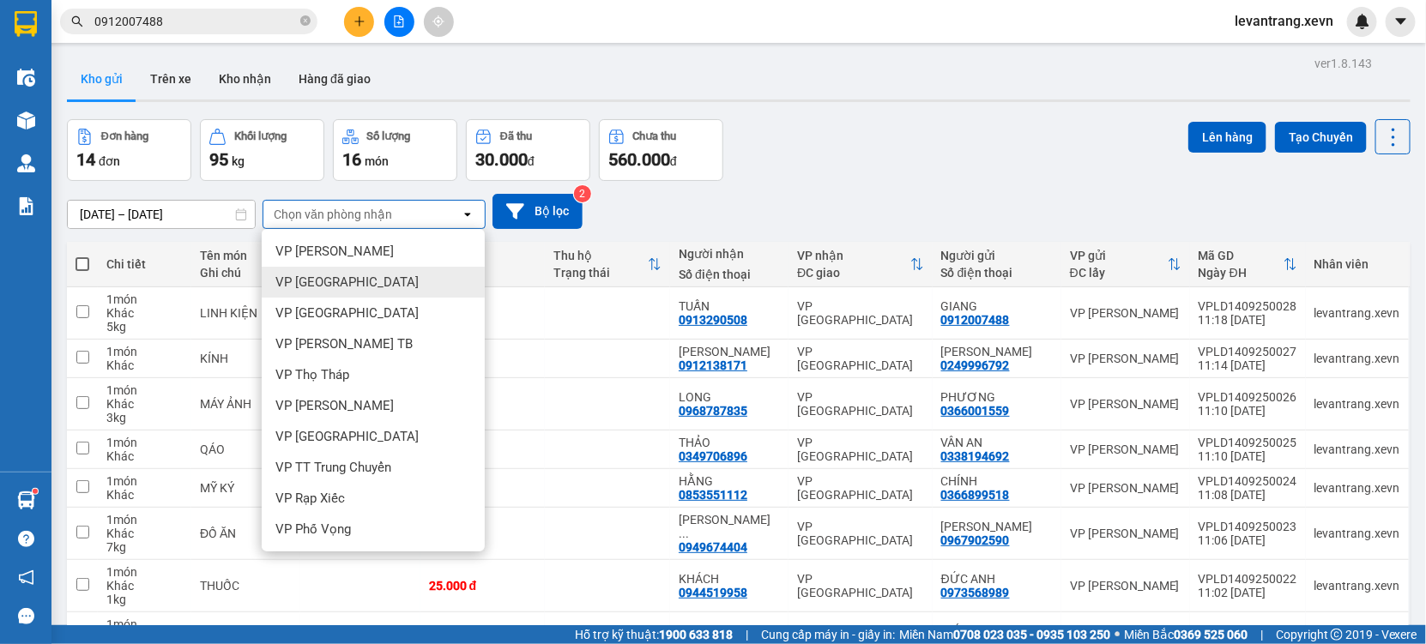
click at [326, 290] on span "VP [GEOGRAPHIC_DATA]" at bounding box center [346, 282] width 143 height 17
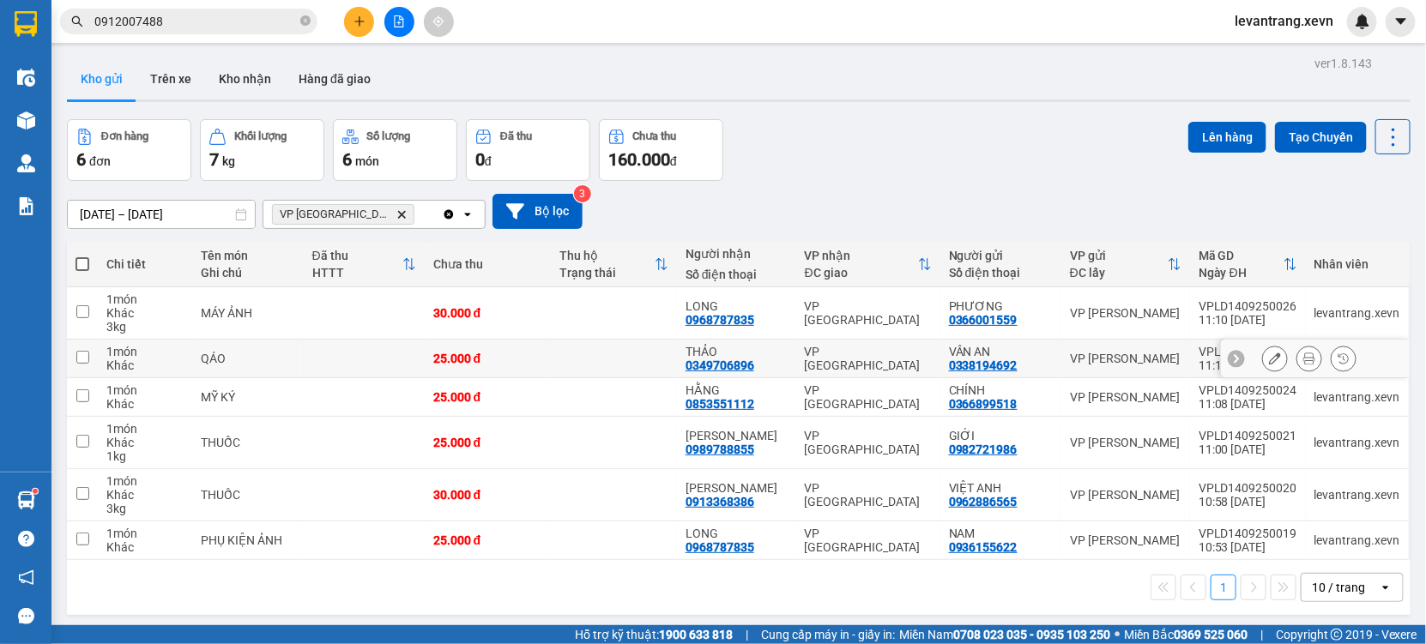
scroll to position [78, 0]
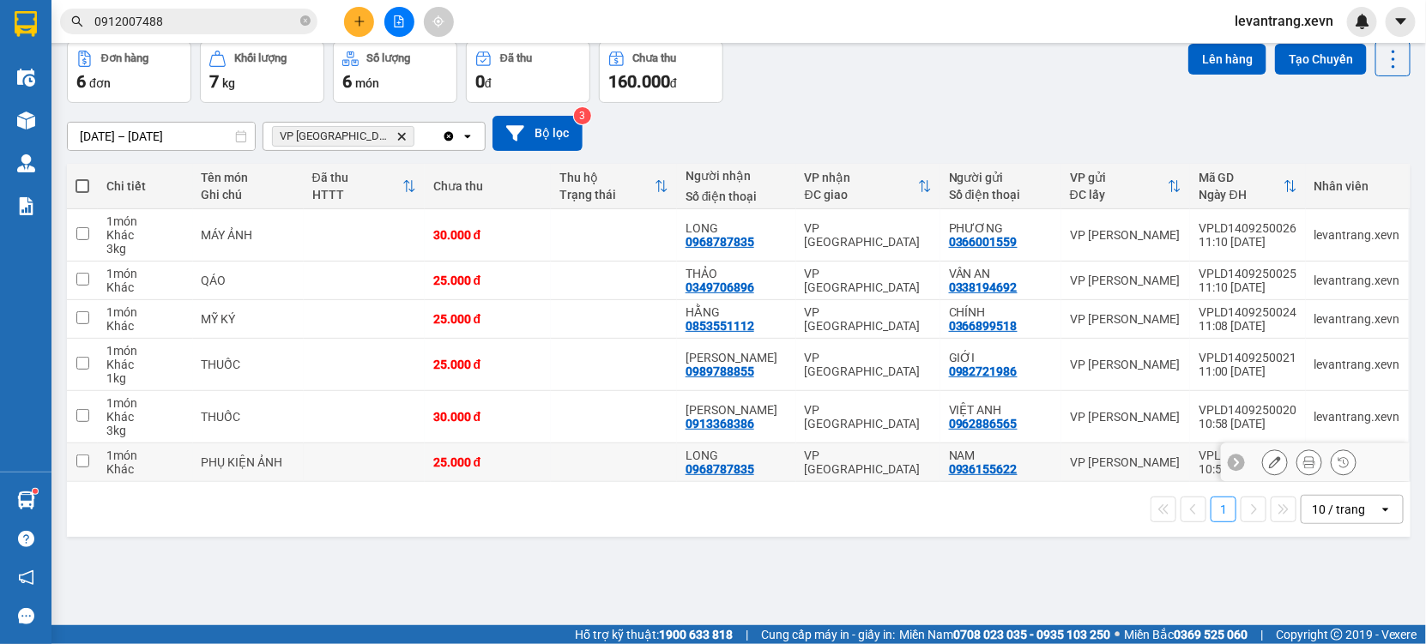
drag, startPoint x: 309, startPoint y: 461, endPoint x: 312, endPoint y: 447, distance: 14.1
click at [309, 461] on td at bounding box center [364, 462] width 121 height 39
checkbox input "true"
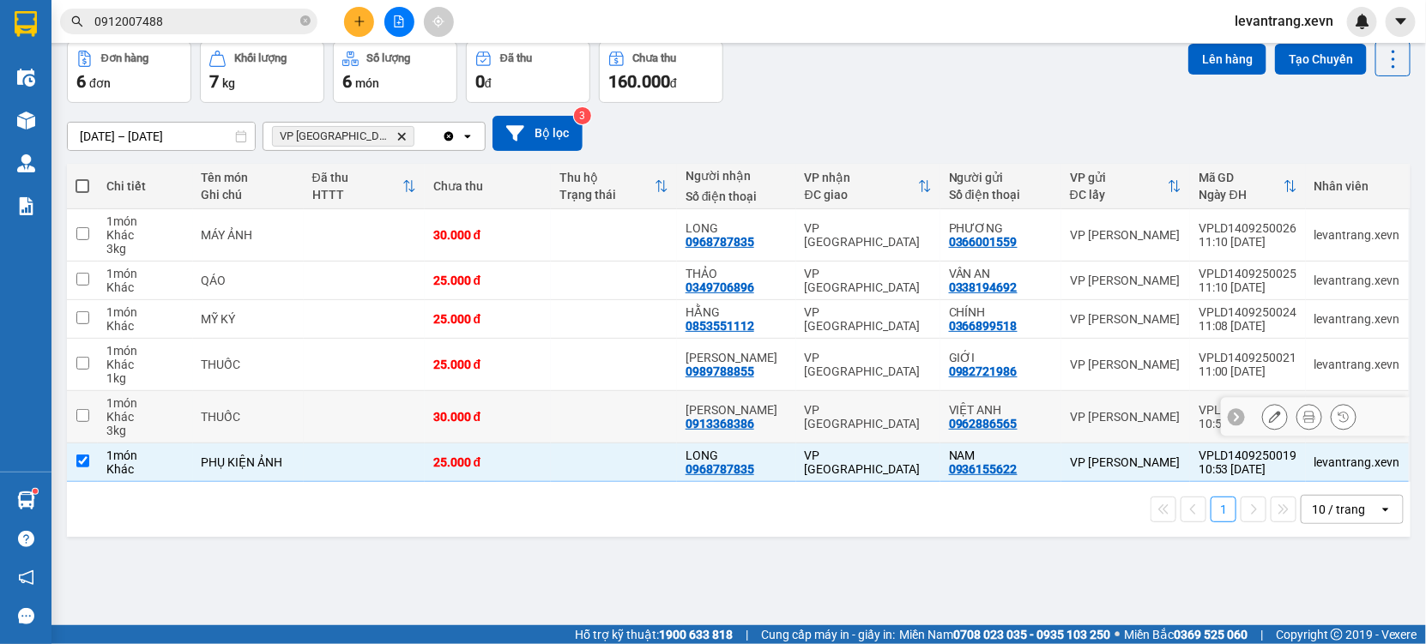
drag, startPoint x: 320, startPoint y: 425, endPoint x: 279, endPoint y: 353, distance: 82.2
click at [320, 421] on td at bounding box center [364, 417] width 121 height 52
checkbox input "true"
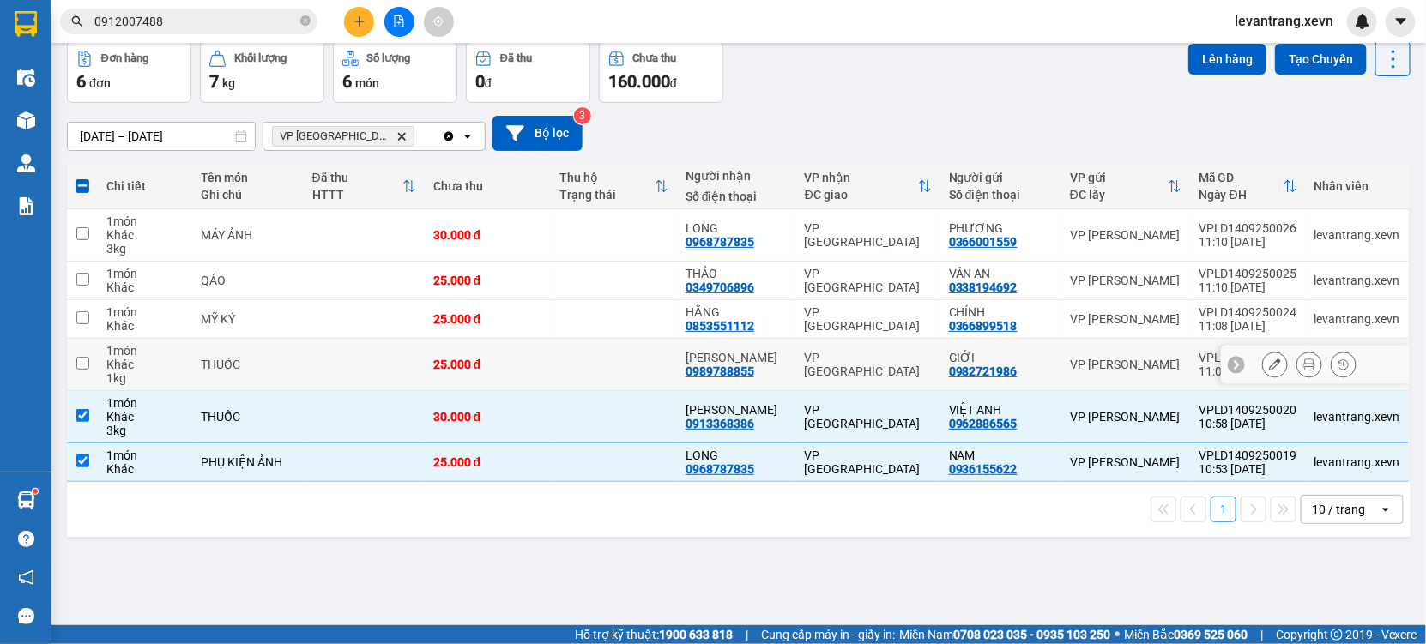
click at [279, 353] on td "THUỐC" at bounding box center [248, 365] width 111 height 52
checkbox input "true"
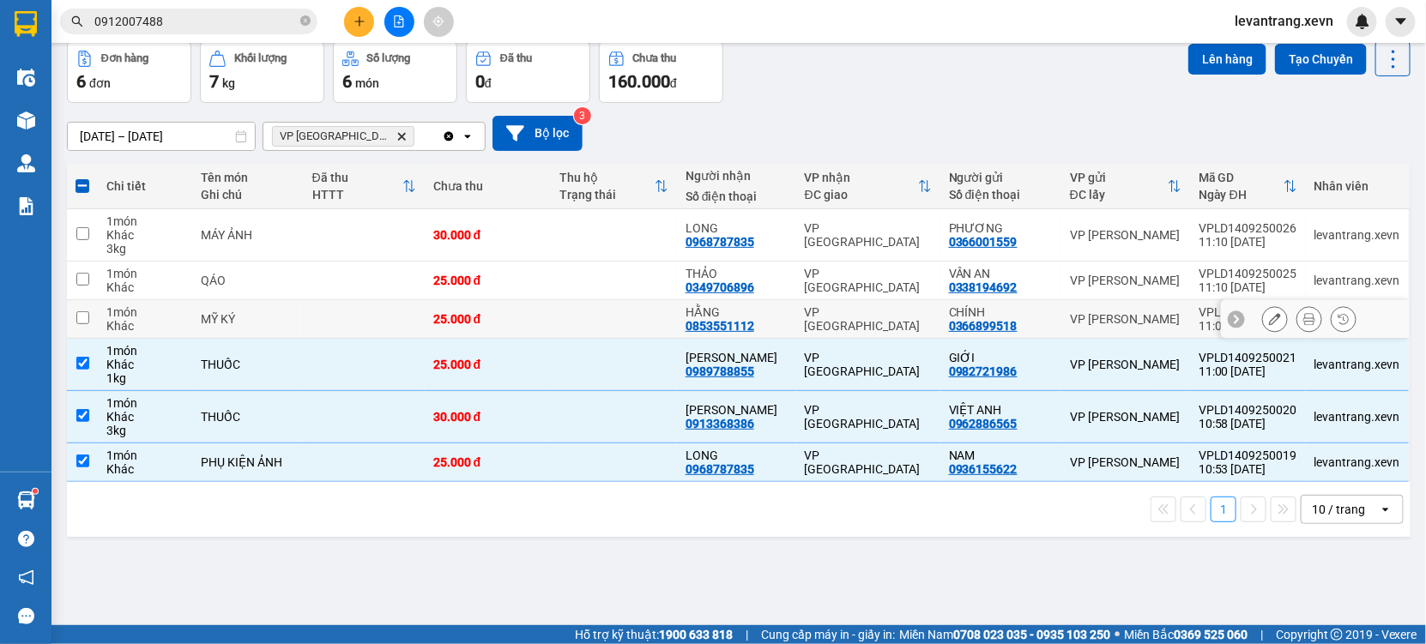
click at [264, 319] on div "MỸ KÝ" at bounding box center [248, 319] width 93 height 14
checkbox input "true"
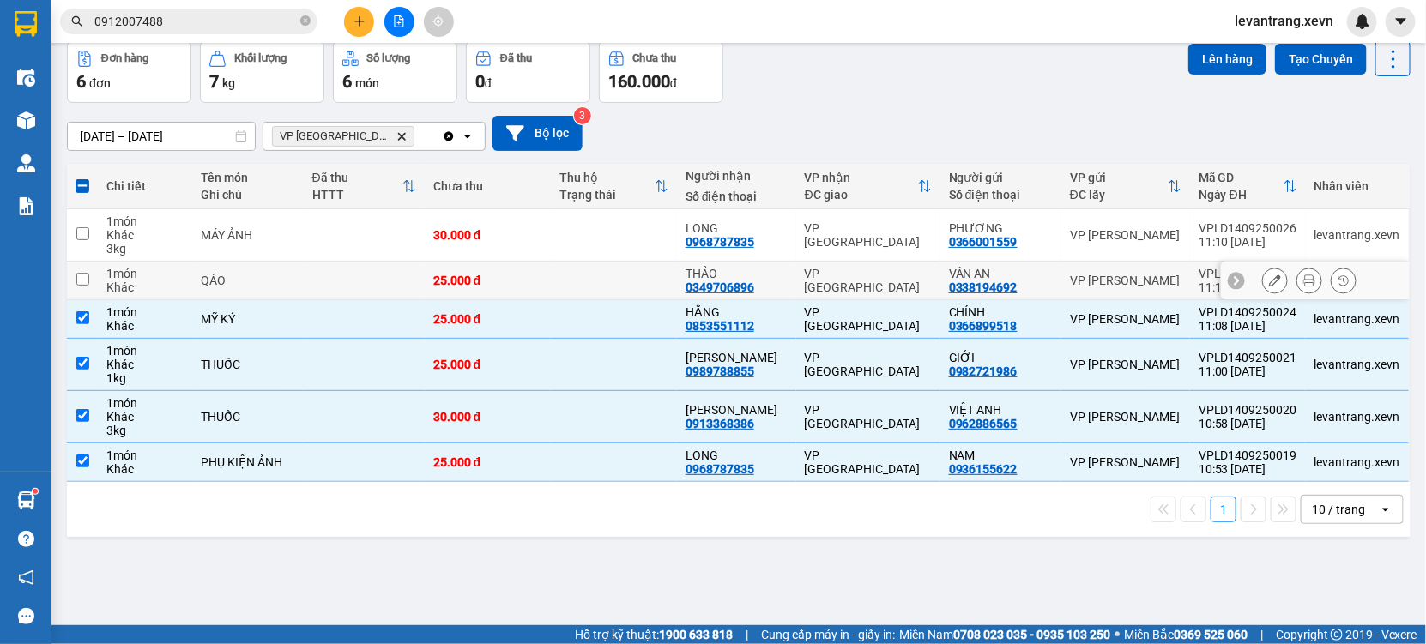
click at [250, 277] on div "QÁO" at bounding box center [248, 281] width 93 height 14
checkbox input "true"
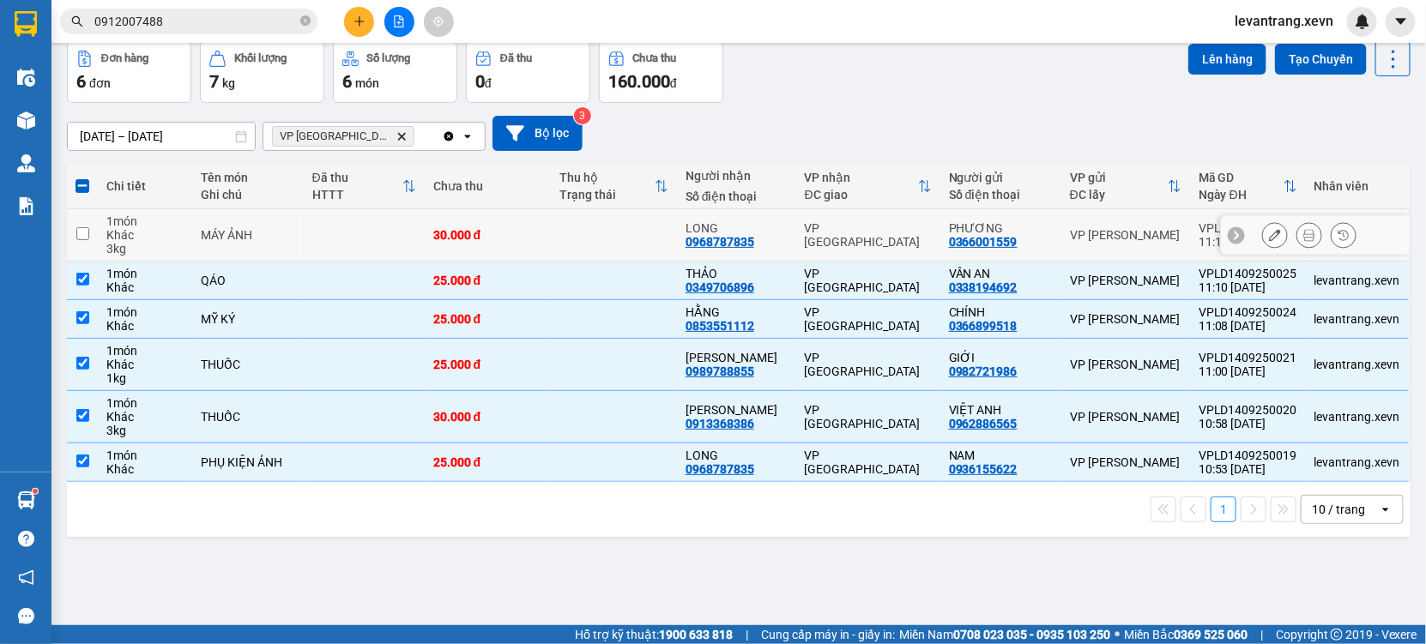
click at [283, 244] on td "MÁY ẢNH" at bounding box center [248, 235] width 111 height 52
checkbox input "true"
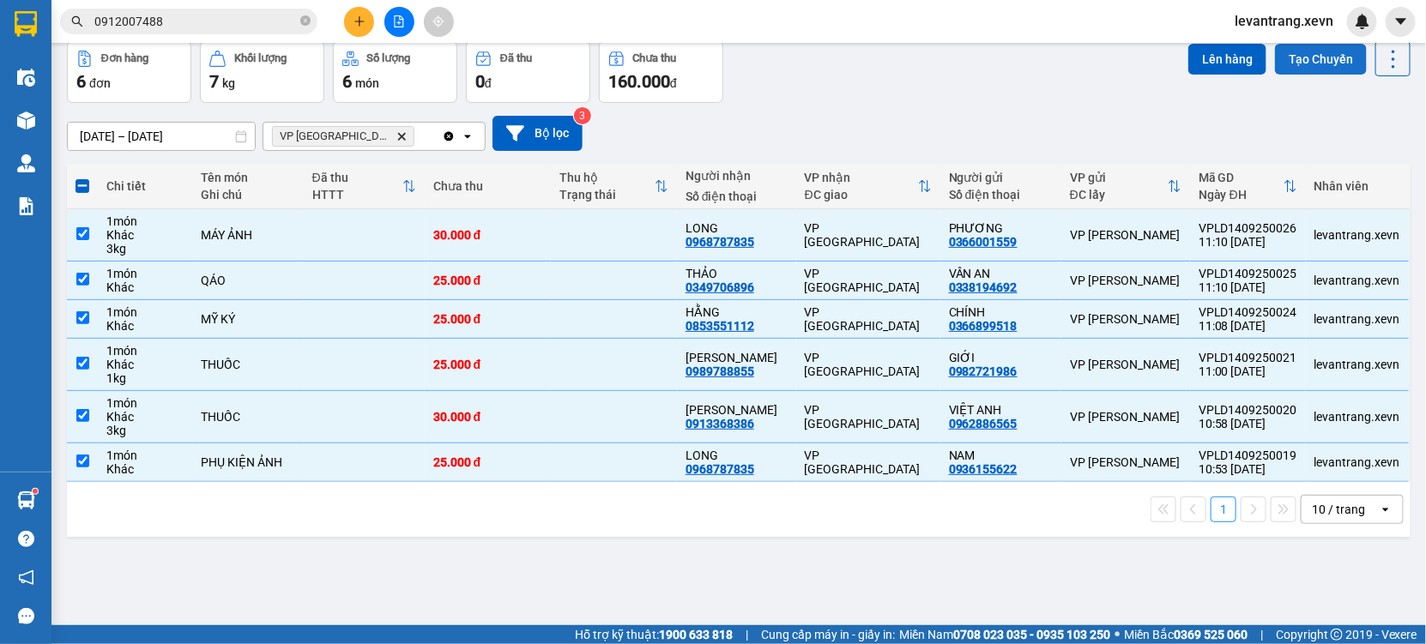
click at [1295, 73] on button "Tạo Chuyến" at bounding box center [1321, 59] width 92 height 31
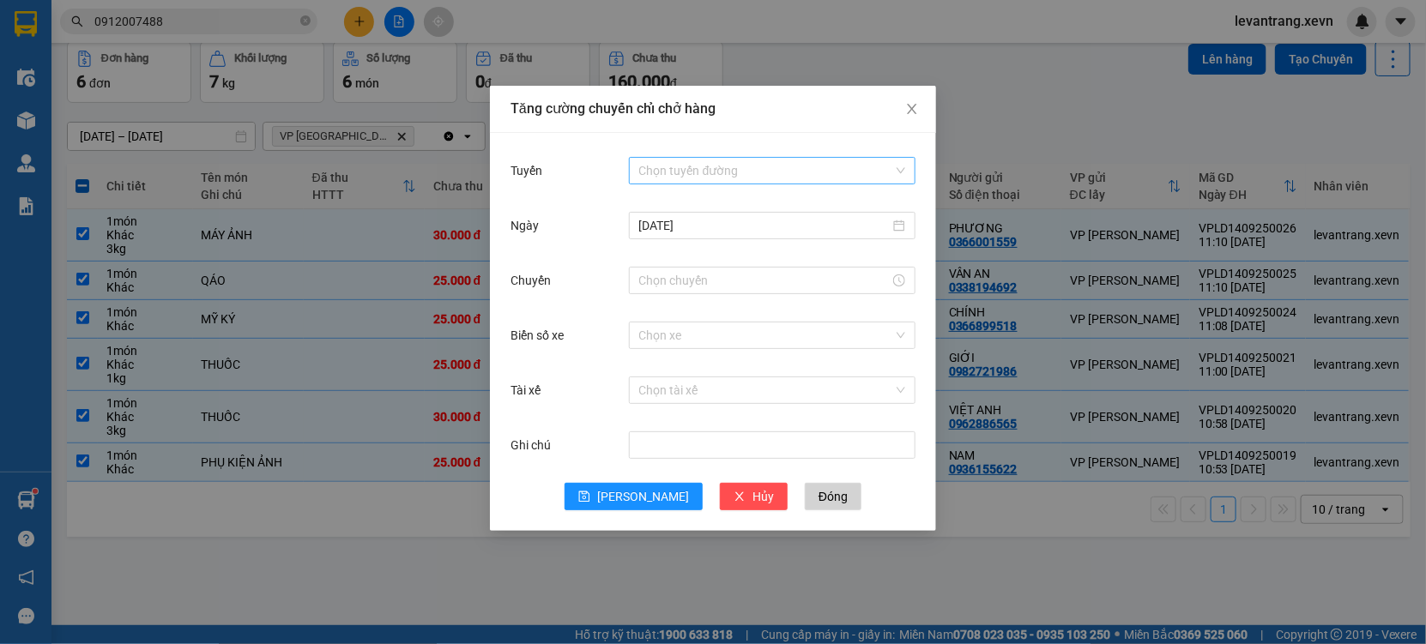
click at [698, 167] on input "Tuyến" at bounding box center [766, 171] width 254 height 26
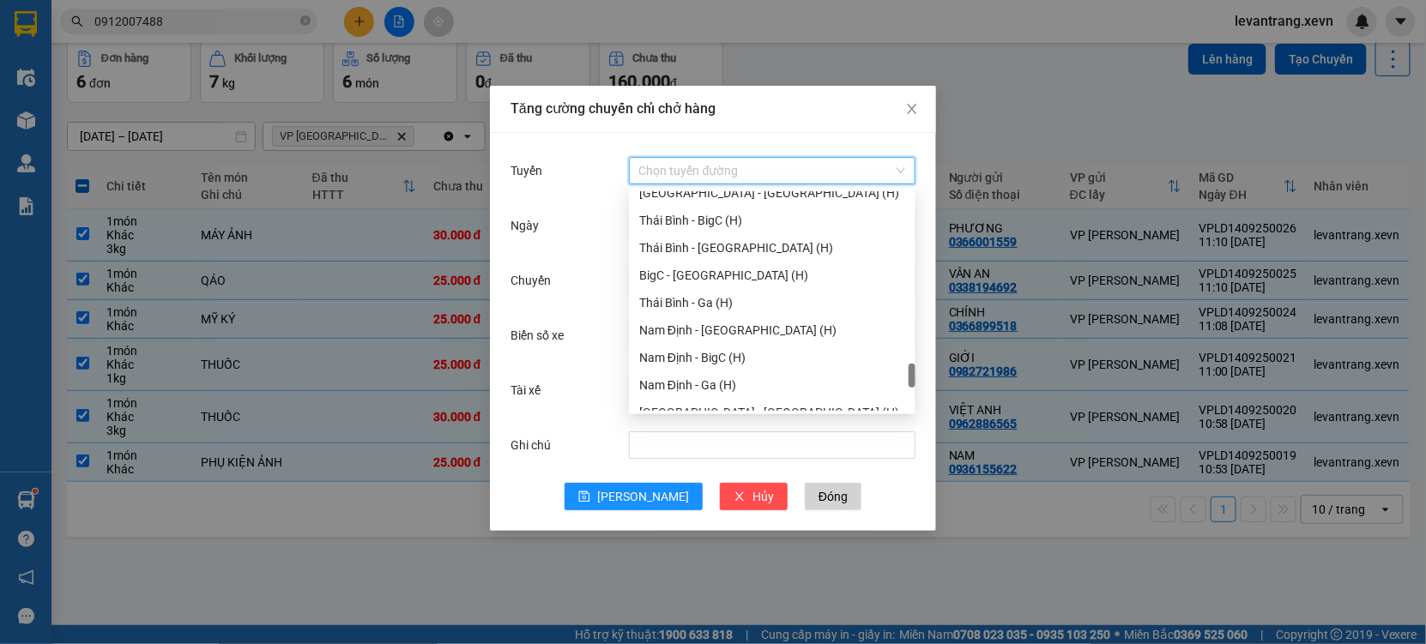
scroll to position [2222, 0]
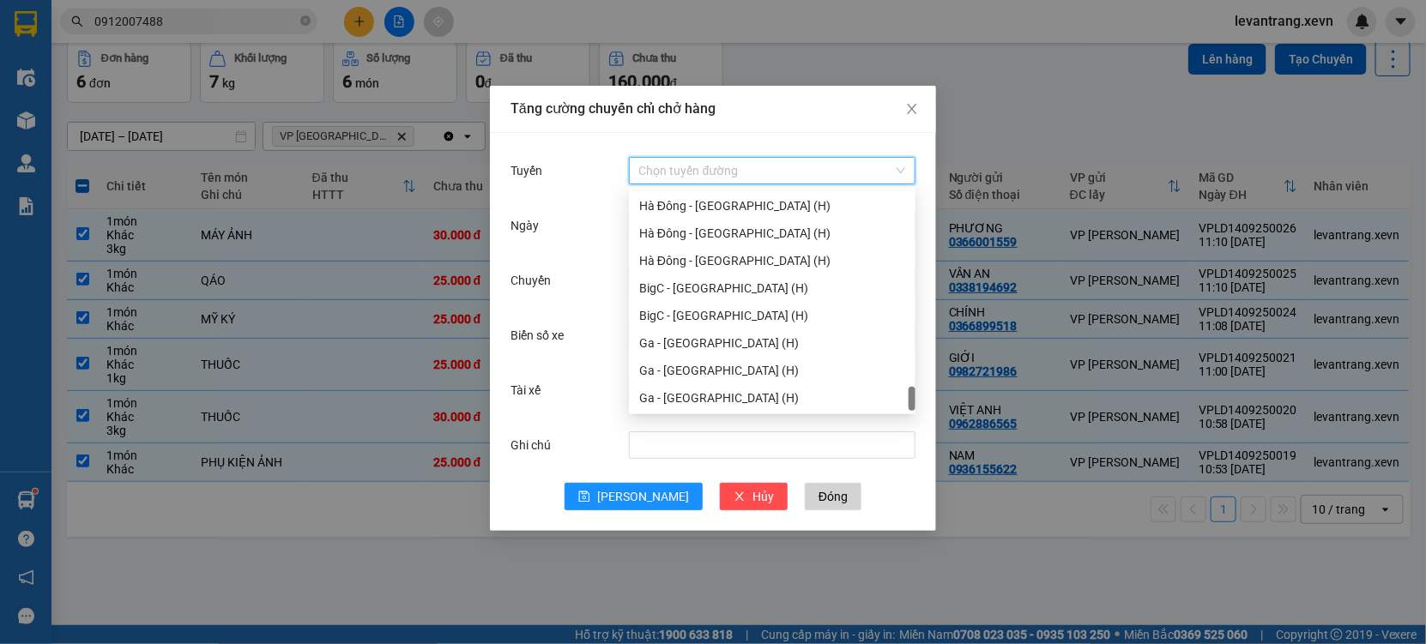
click at [692, 392] on div "Ga - Ninh Bình (H)" at bounding box center [772, 398] width 266 height 19
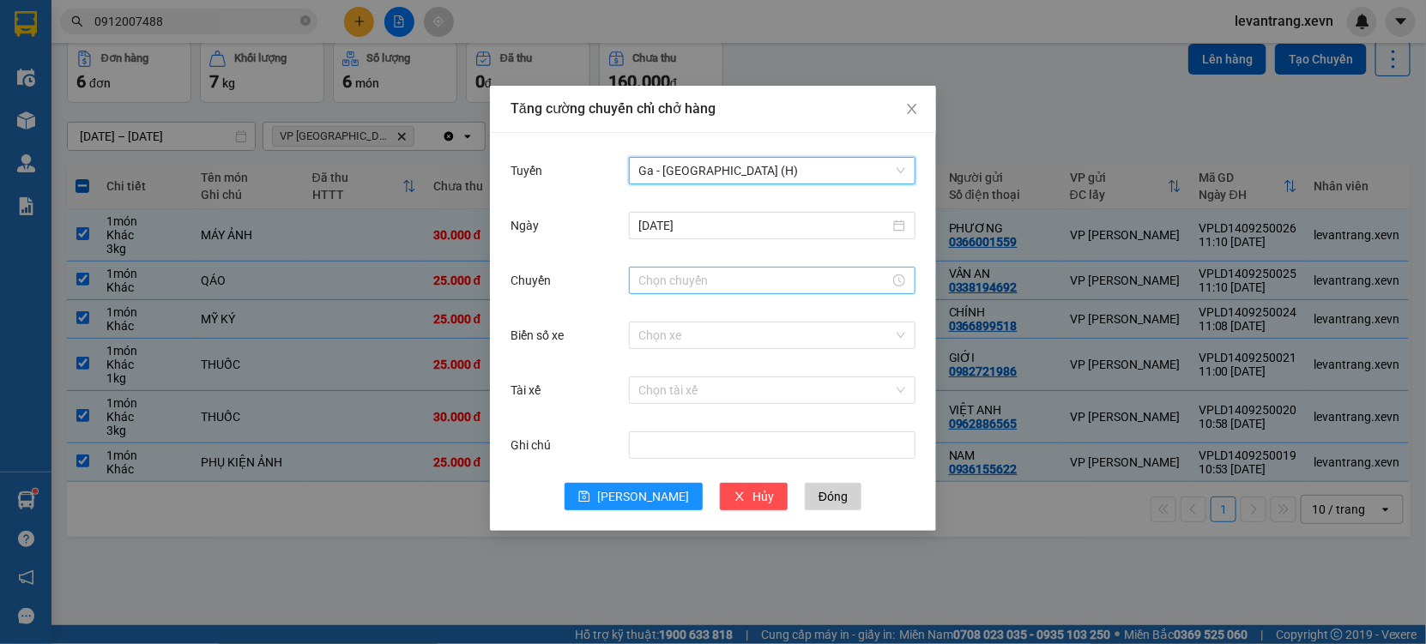
click at [731, 277] on input "Chuyến" at bounding box center [764, 280] width 250 height 19
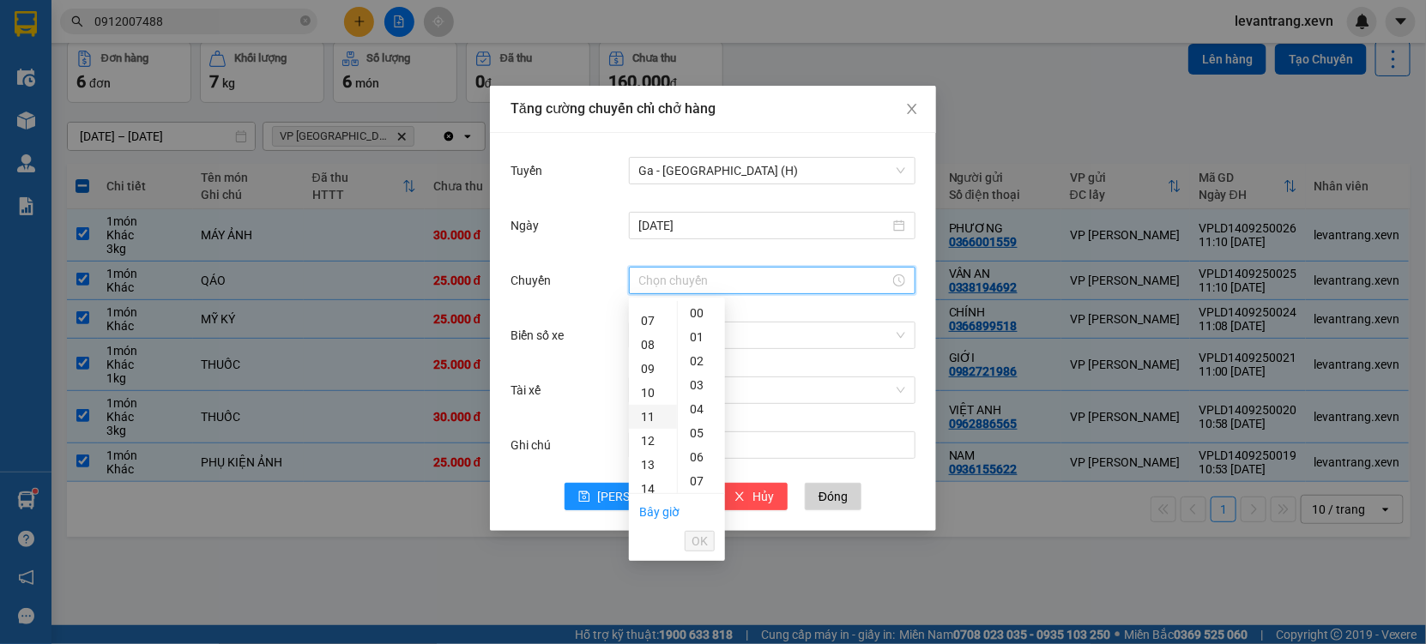
scroll to position [190, 0]
click at [651, 414] on div "12" at bounding box center [653, 411] width 48 height 24
type input "12:00"
click at [694, 537] on span "OK" at bounding box center [699, 541] width 16 height 19
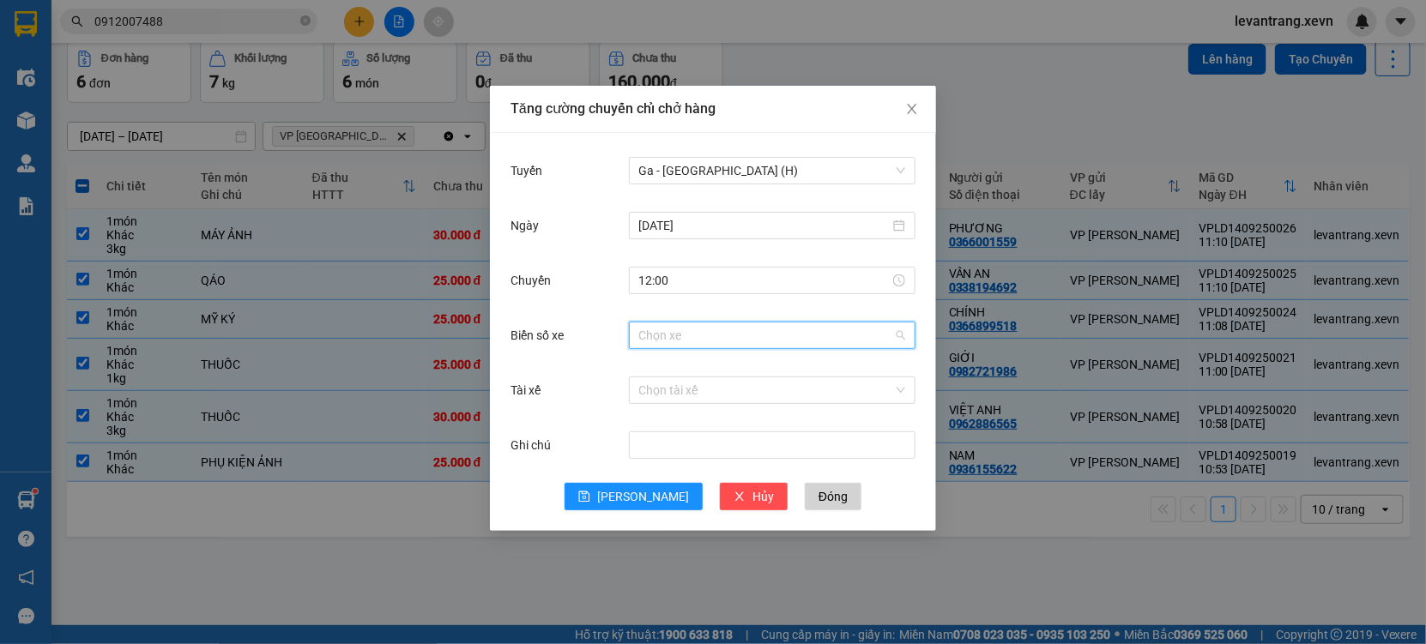
click at [684, 336] on input "Biển số xe" at bounding box center [766, 336] width 254 height 26
type input "6.55"
click at [700, 360] on div "29E-096.55" at bounding box center [772, 369] width 266 height 19
click at [679, 390] on input "Tài xế" at bounding box center [766, 390] width 254 height 26
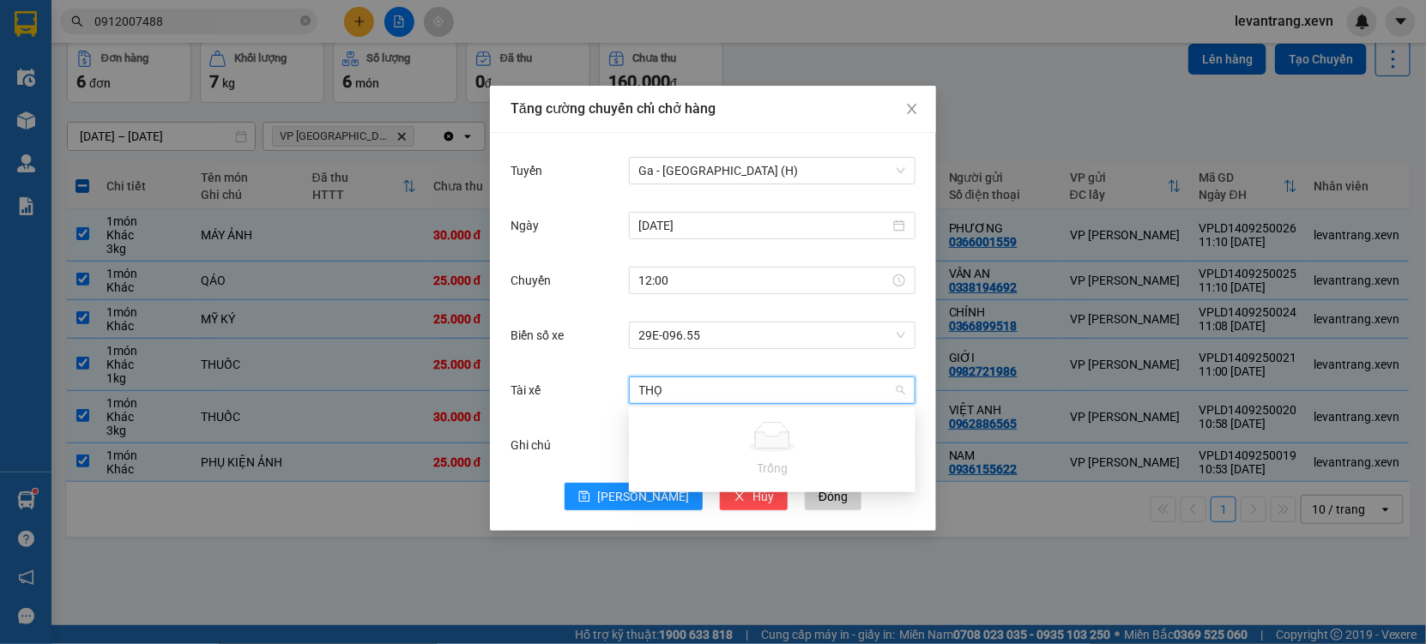
type input "THỌ"
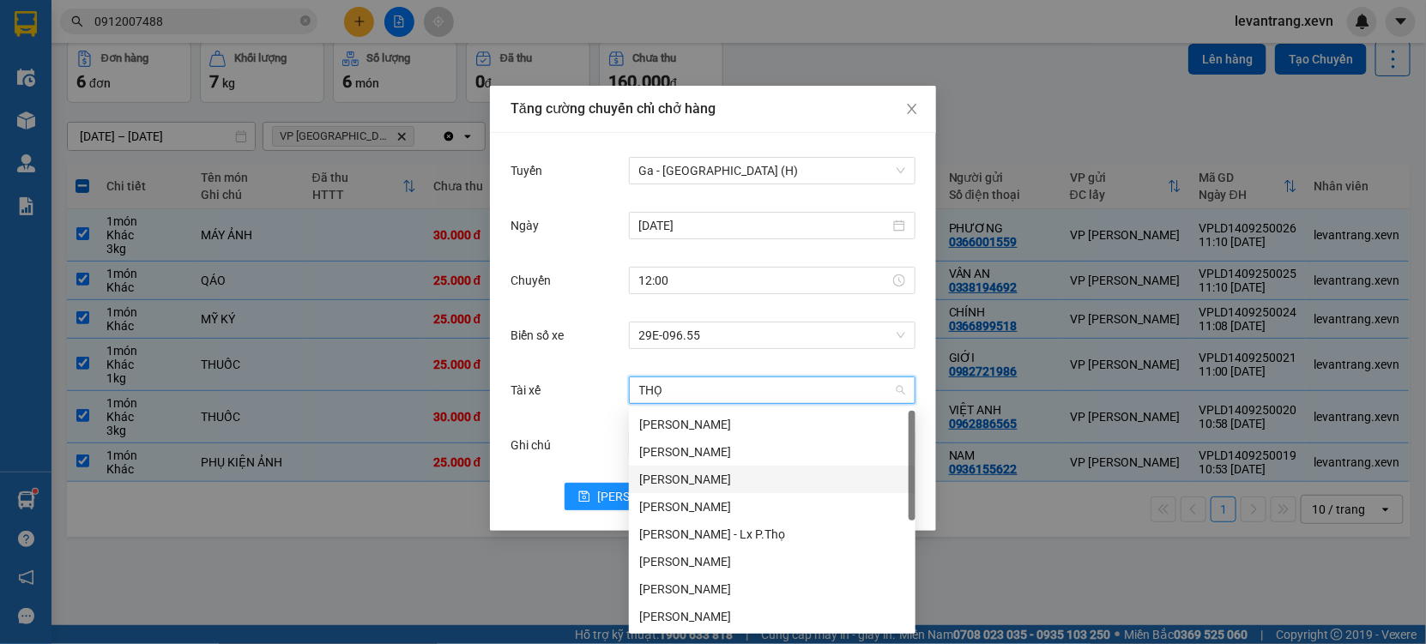
click at [691, 470] on div "Dương Văn Thọ" at bounding box center [772, 479] width 266 height 19
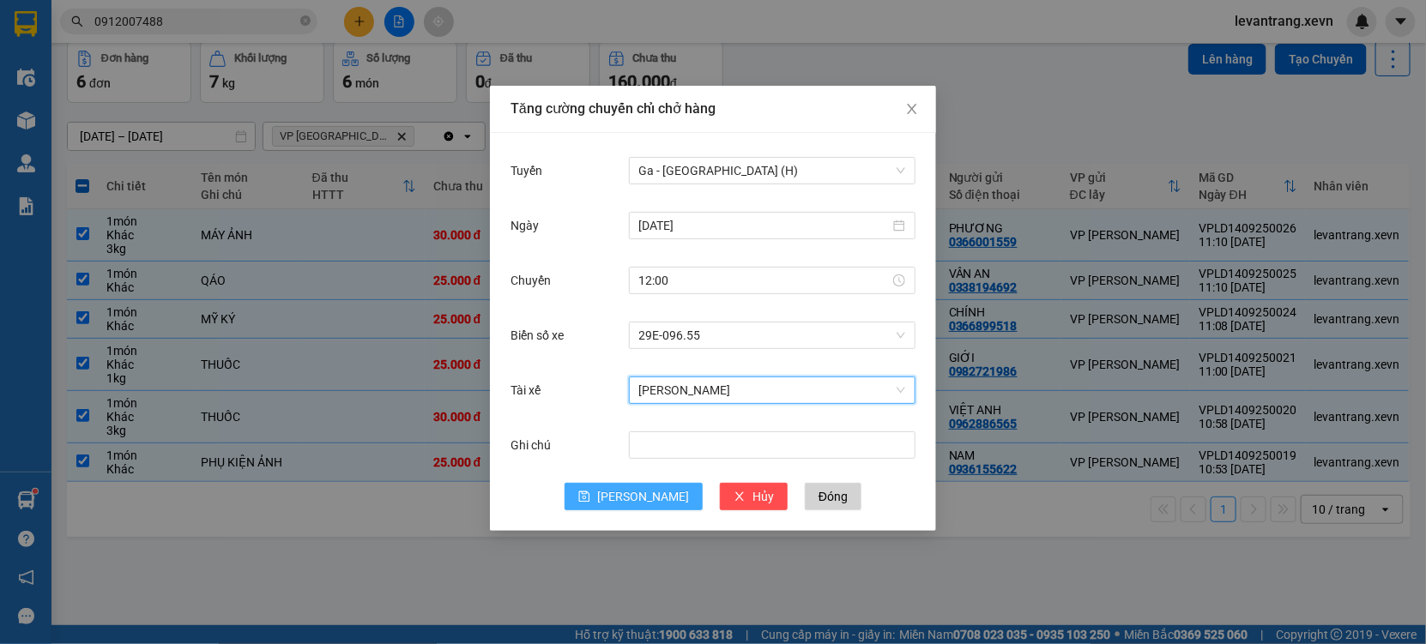
click at [645, 492] on span "[PERSON_NAME]" at bounding box center [643, 496] width 92 height 19
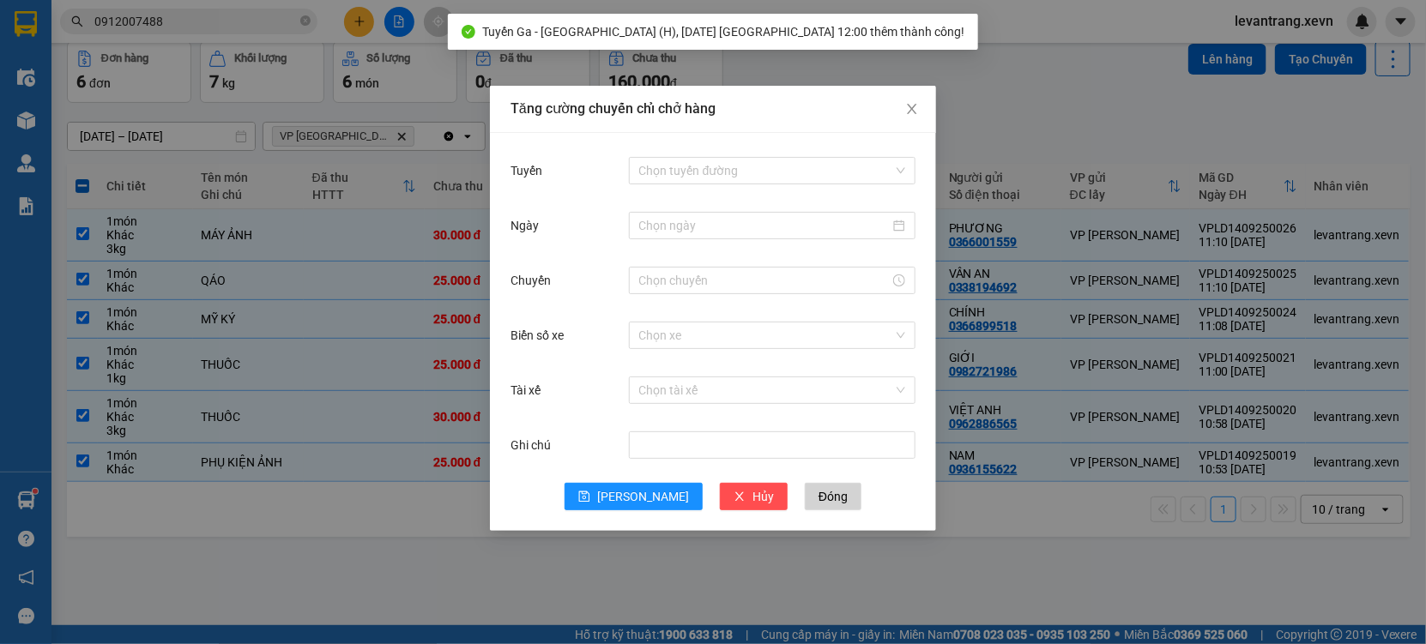
click at [460, 563] on div "Tăng cường chuyến chỉ chở hàng Tuyến Chọn tuyến đường Ngày Chuyến Biển số xe Ch…" at bounding box center [713, 322] width 1426 height 644
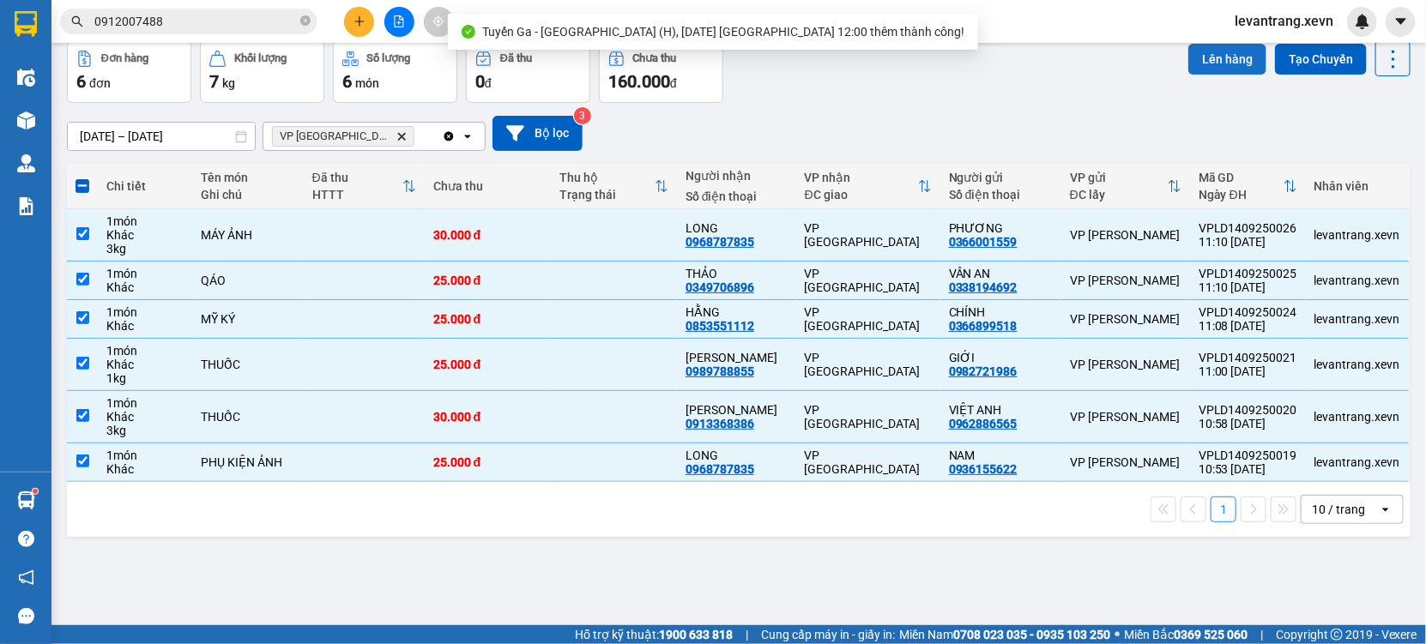
click at [1231, 63] on button "Lên hàng" at bounding box center [1227, 59] width 78 height 31
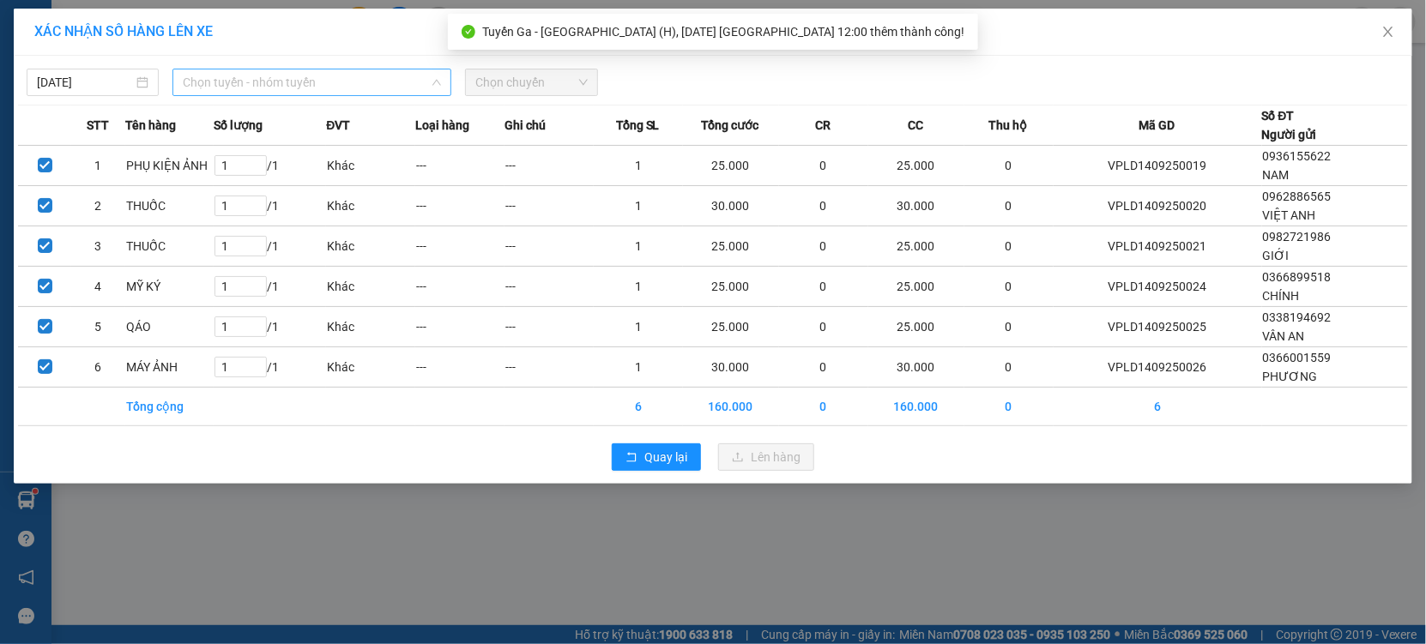
click at [258, 92] on span "Chọn tuyến - nhóm tuyến" at bounding box center [312, 82] width 258 height 26
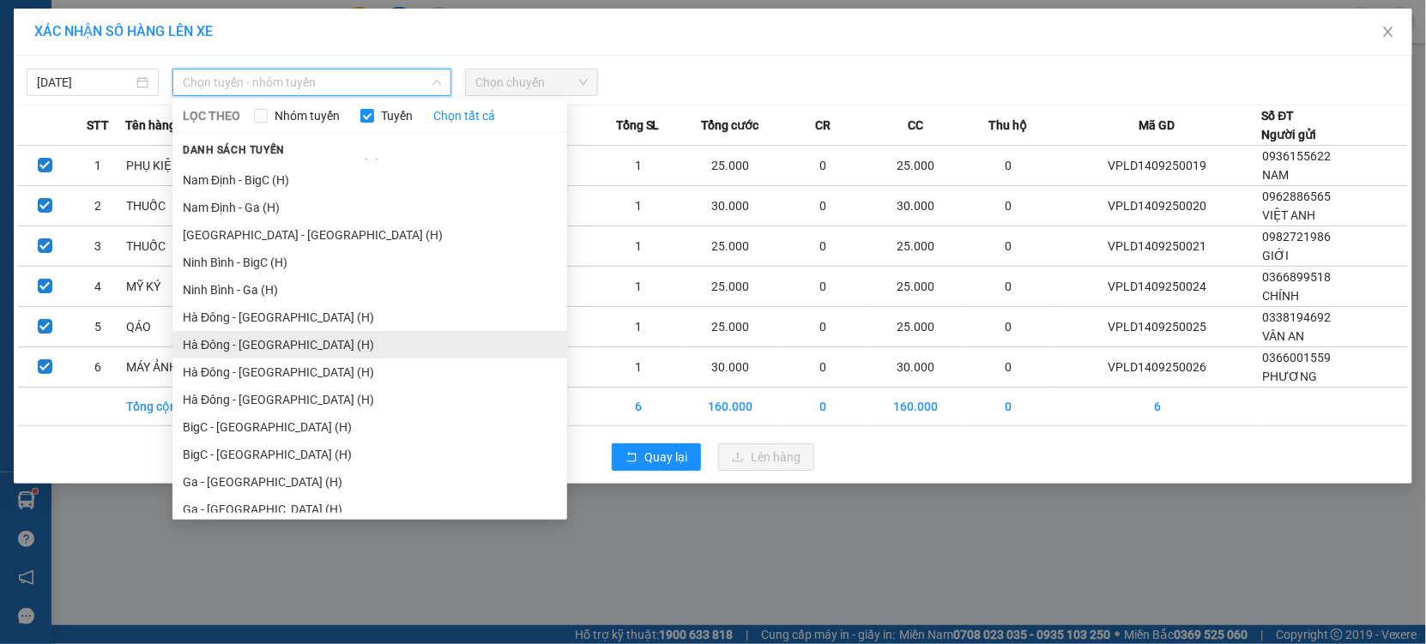
scroll to position [2115, 0]
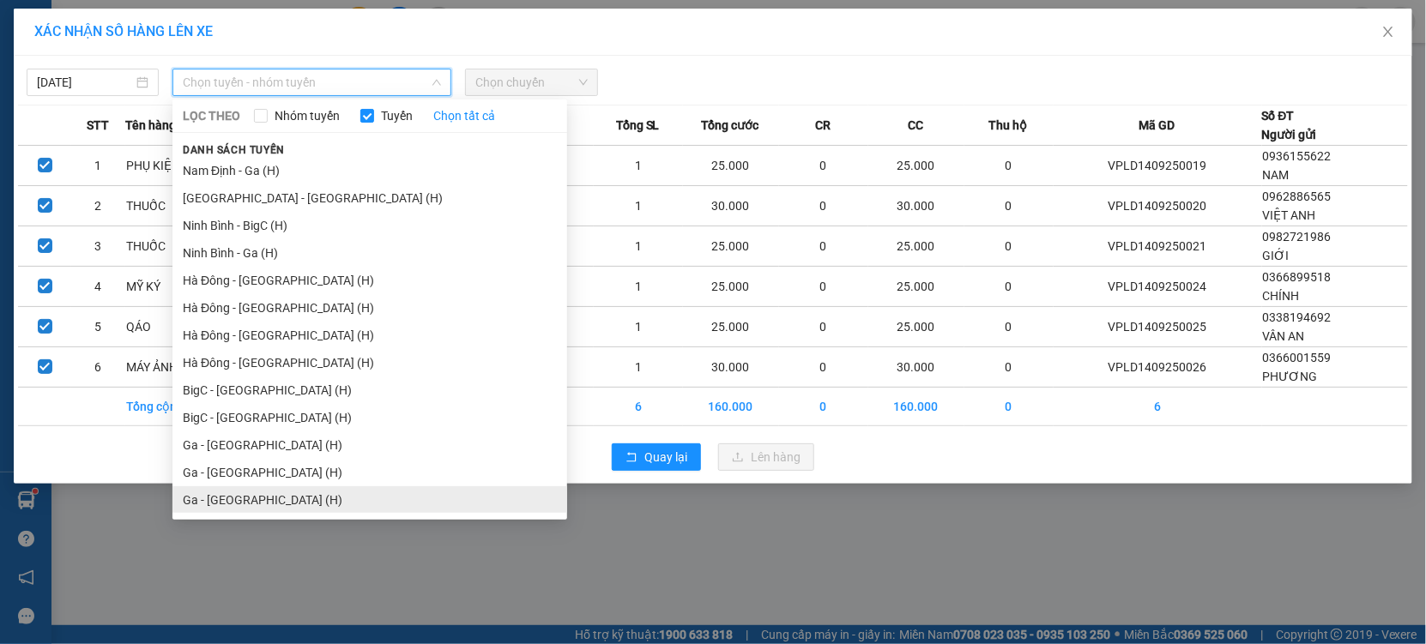
click at [234, 494] on li "Ga - Ninh Bình (H)" at bounding box center [369, 499] width 395 height 27
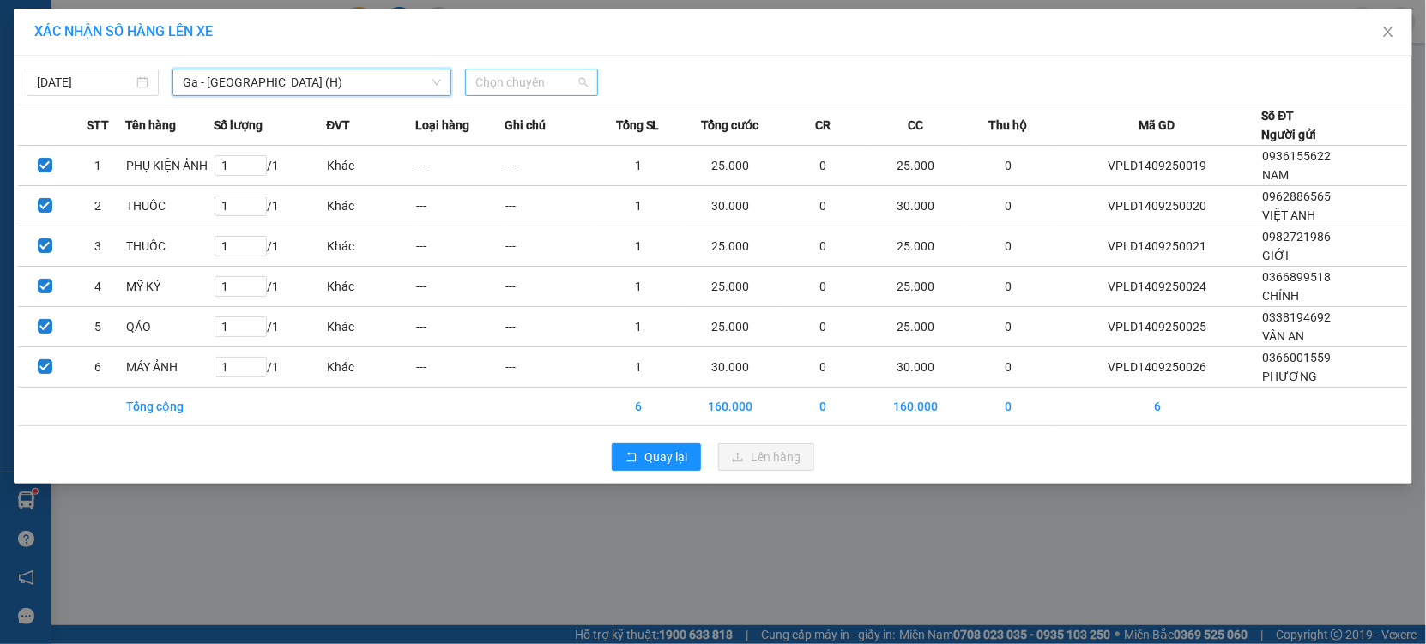
click at [501, 81] on span "Chọn chuyến" at bounding box center [531, 82] width 112 height 26
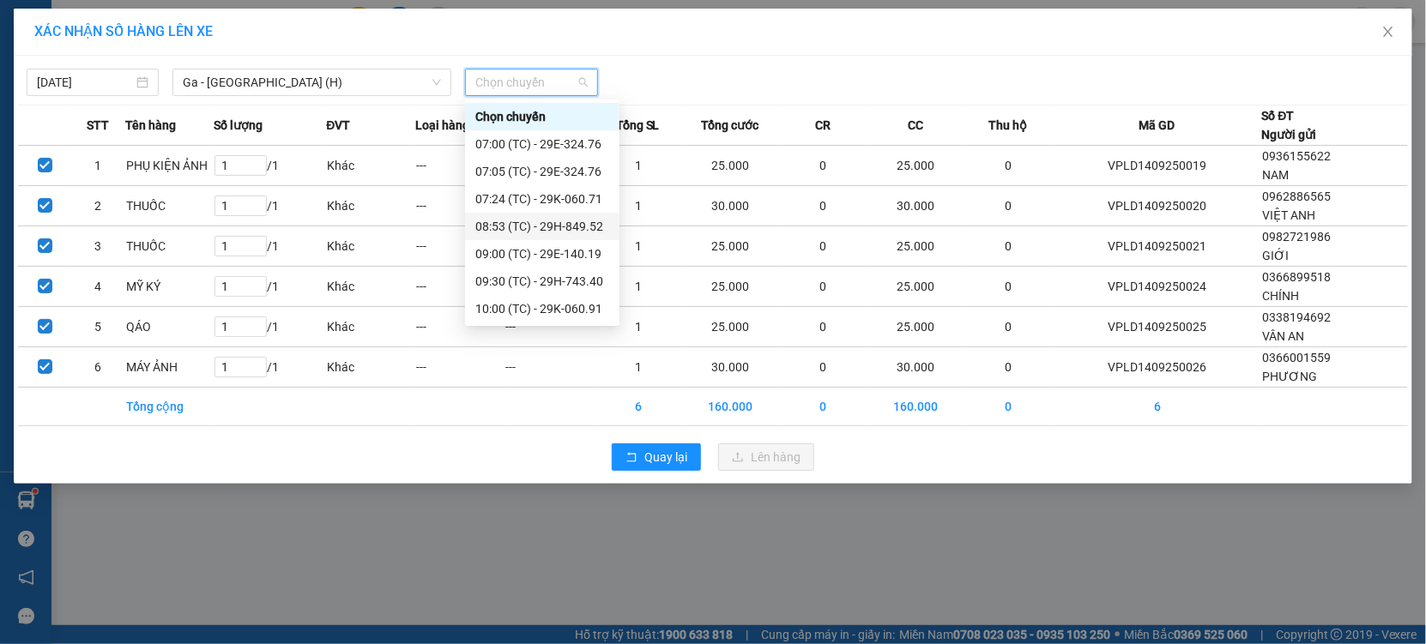
scroll to position [109, 0]
click at [527, 310] on div "12:00 (TC) - 29E-096.55" at bounding box center [542, 309] width 134 height 19
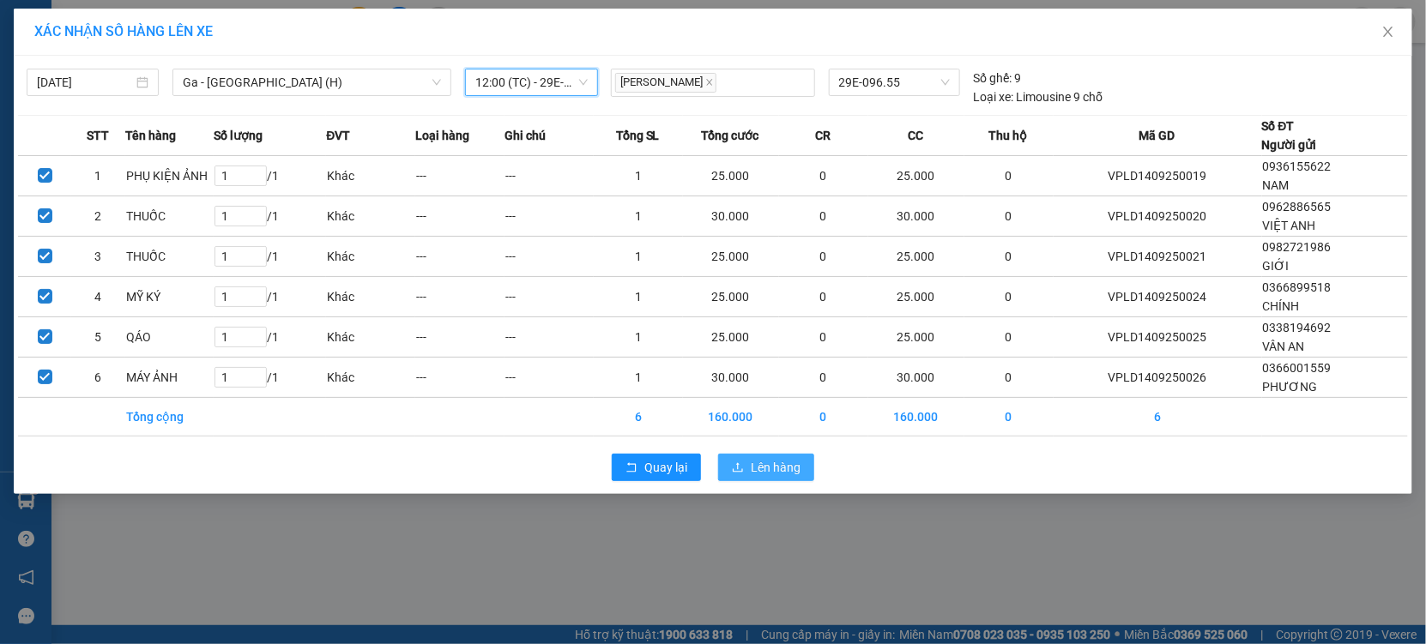
click at [774, 464] on span "Lên hàng" at bounding box center [776, 467] width 50 height 19
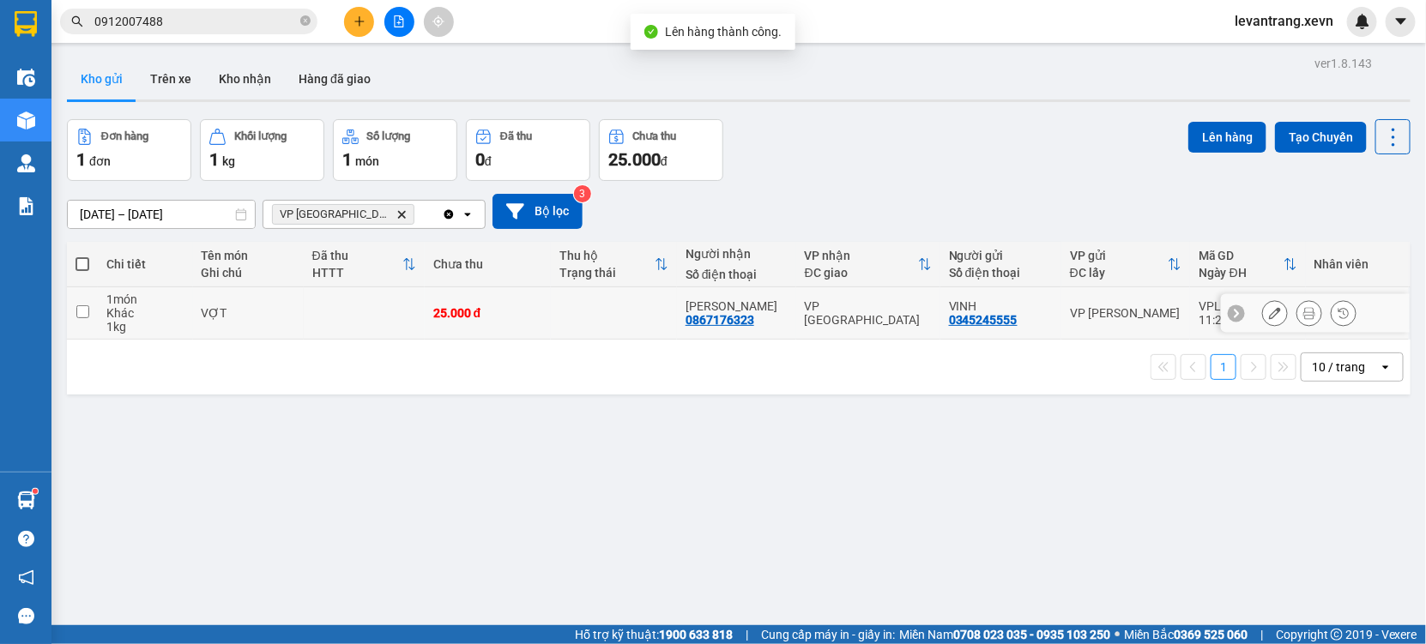
click at [622, 317] on td at bounding box center [614, 313] width 126 height 52
checkbox input "true"
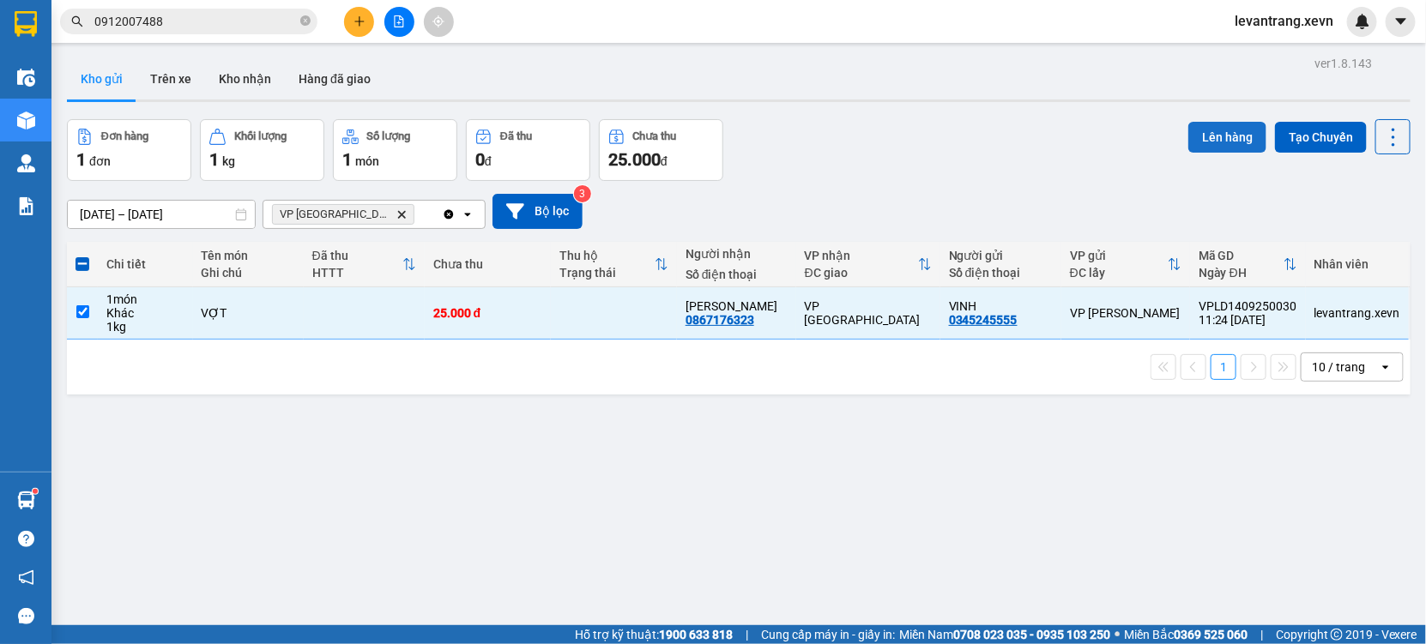
click at [1218, 130] on button "Lên hàng" at bounding box center [1227, 137] width 78 height 31
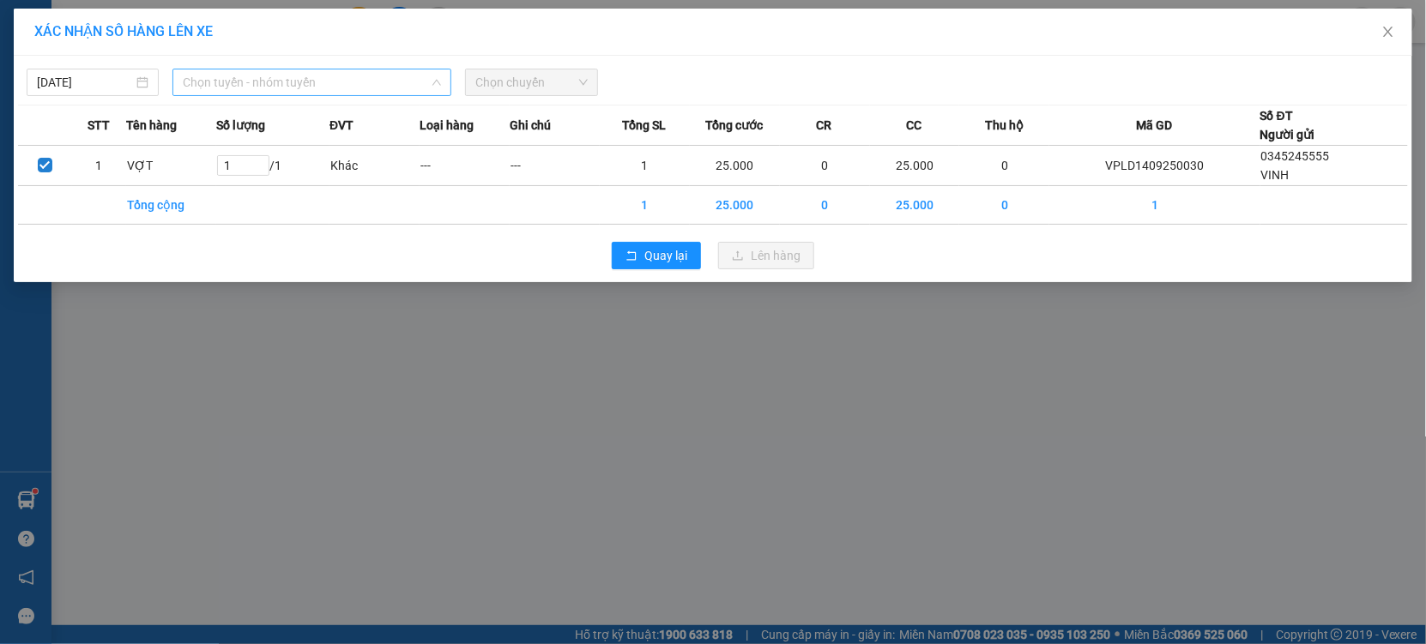
click at [281, 77] on span "Chọn tuyến - nhóm tuyến" at bounding box center [312, 82] width 258 height 26
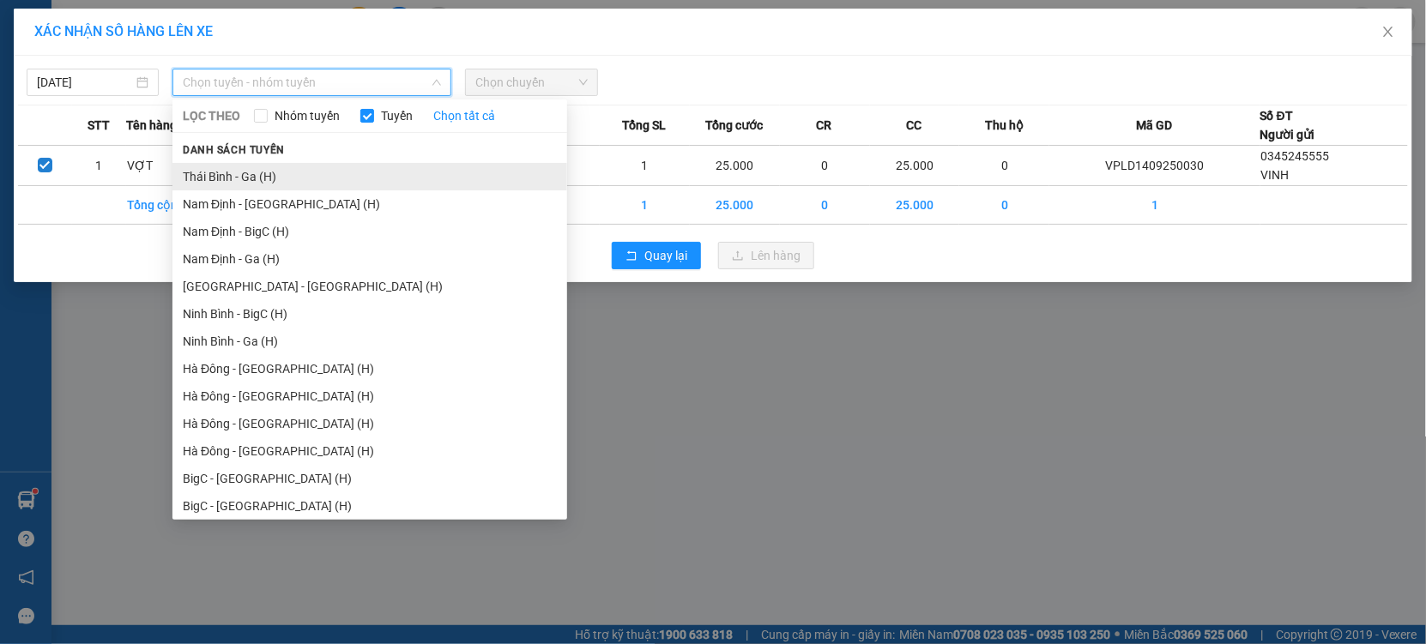
scroll to position [2115, 0]
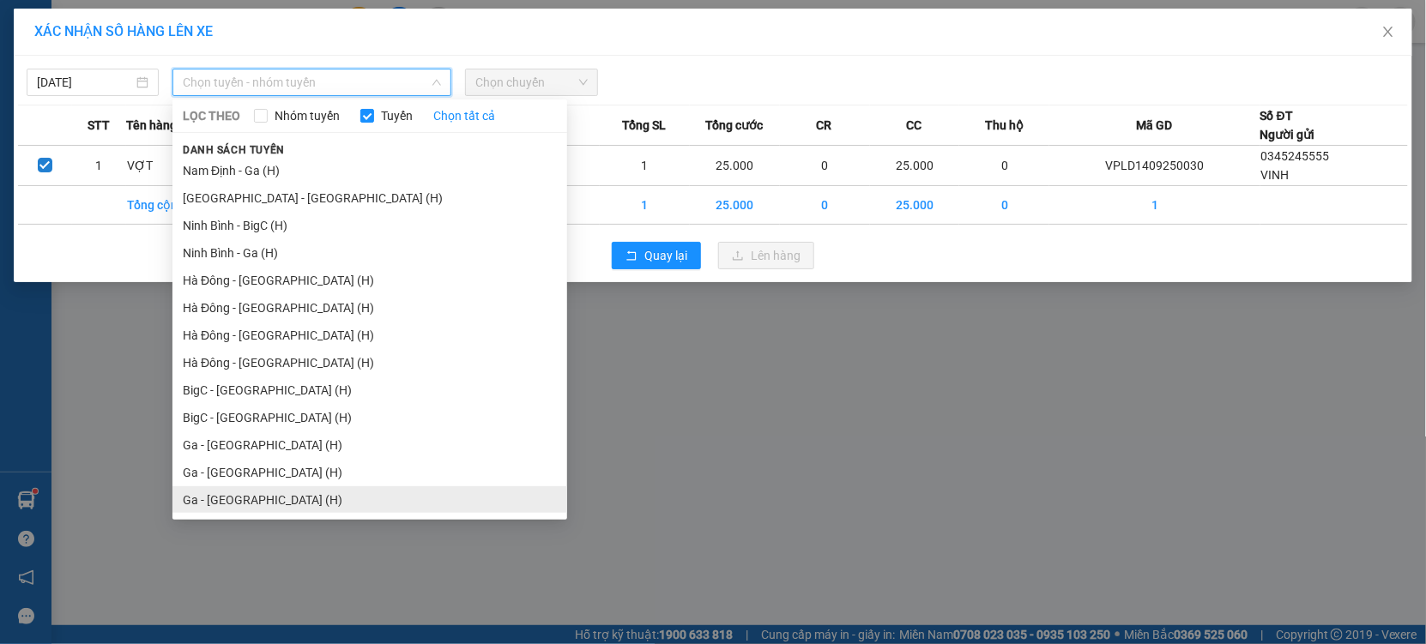
click at [272, 488] on li "Ga - Ninh Bình (H)" at bounding box center [369, 499] width 395 height 27
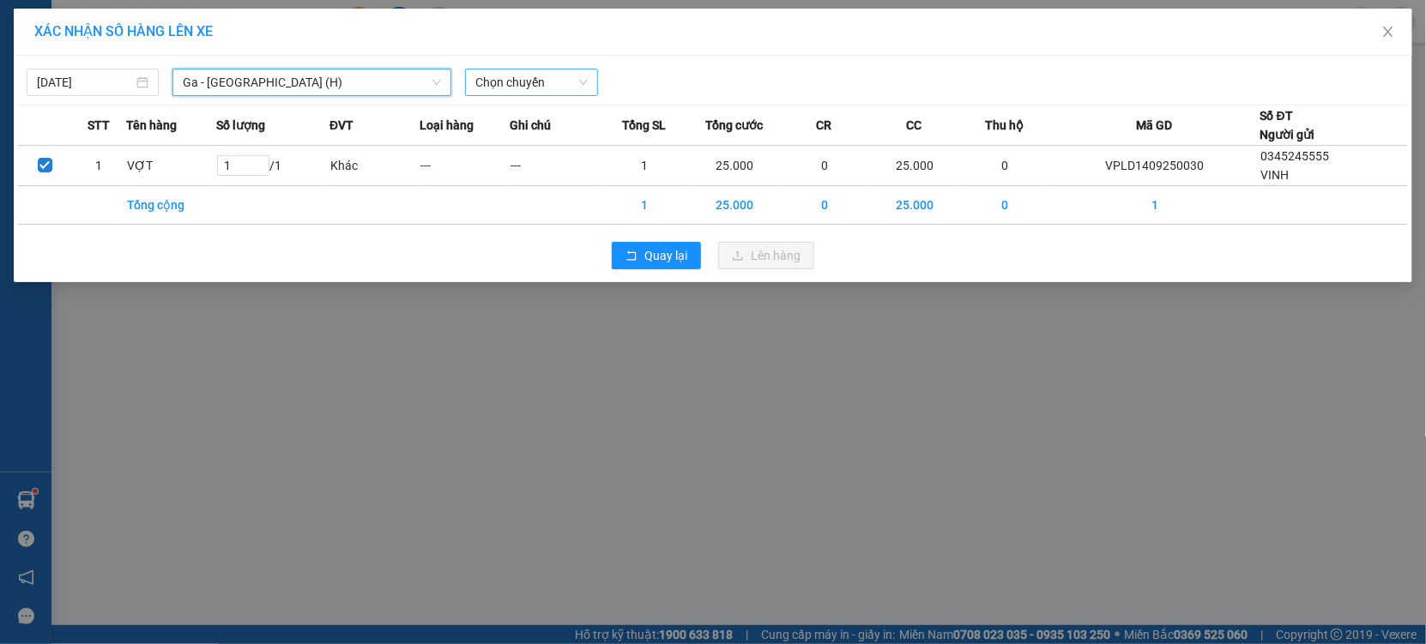
click at [495, 69] on span "Chọn chuyến" at bounding box center [531, 82] width 112 height 26
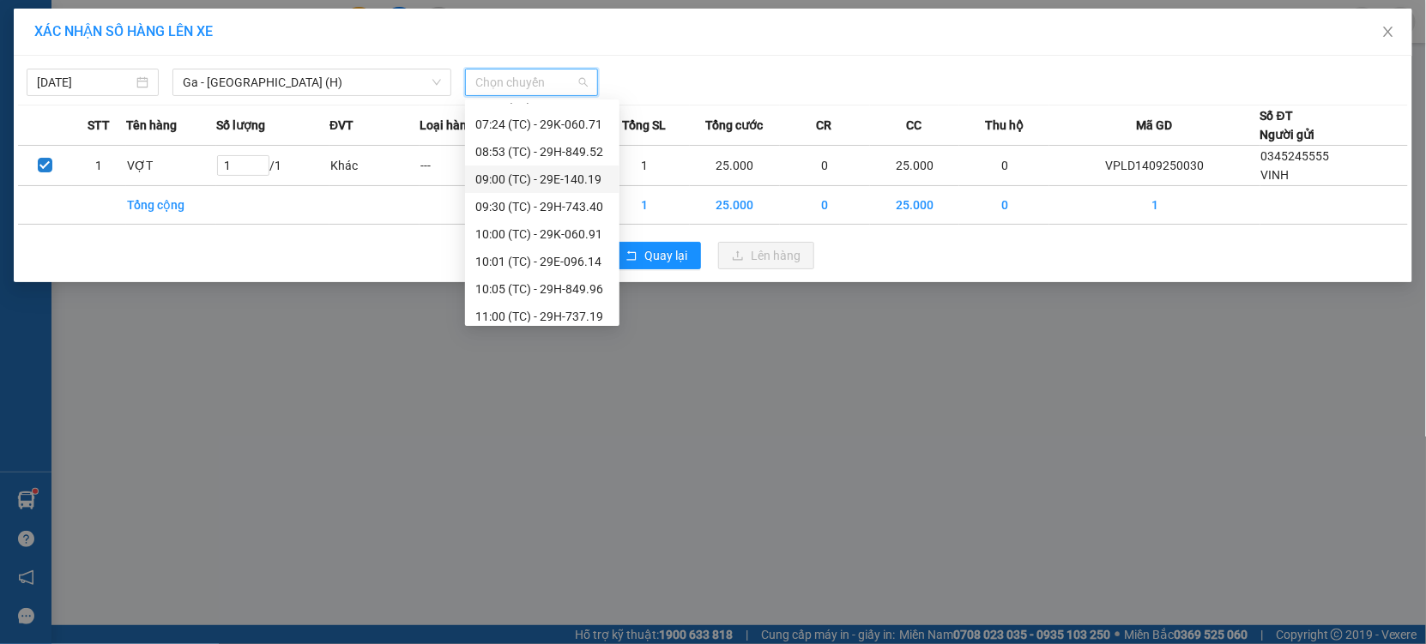
scroll to position [109, 0]
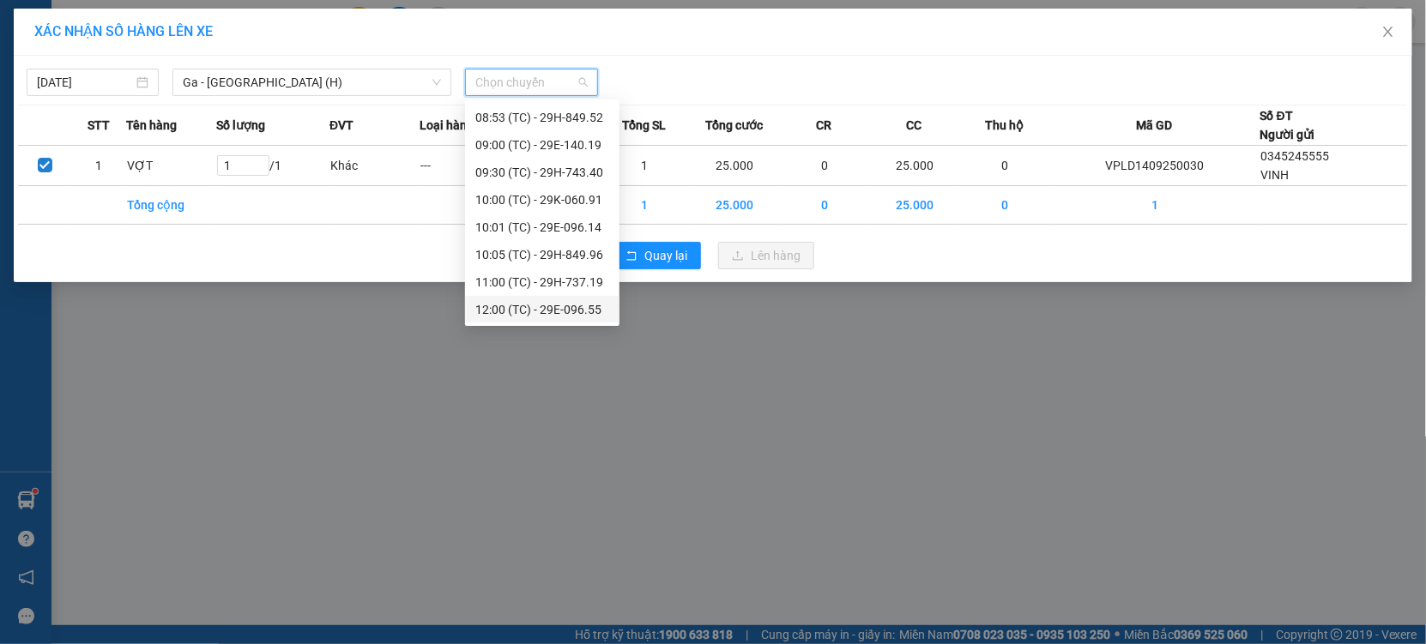
click at [534, 300] on div "12:00 (TC) - 29E-096.55" at bounding box center [542, 309] width 134 height 19
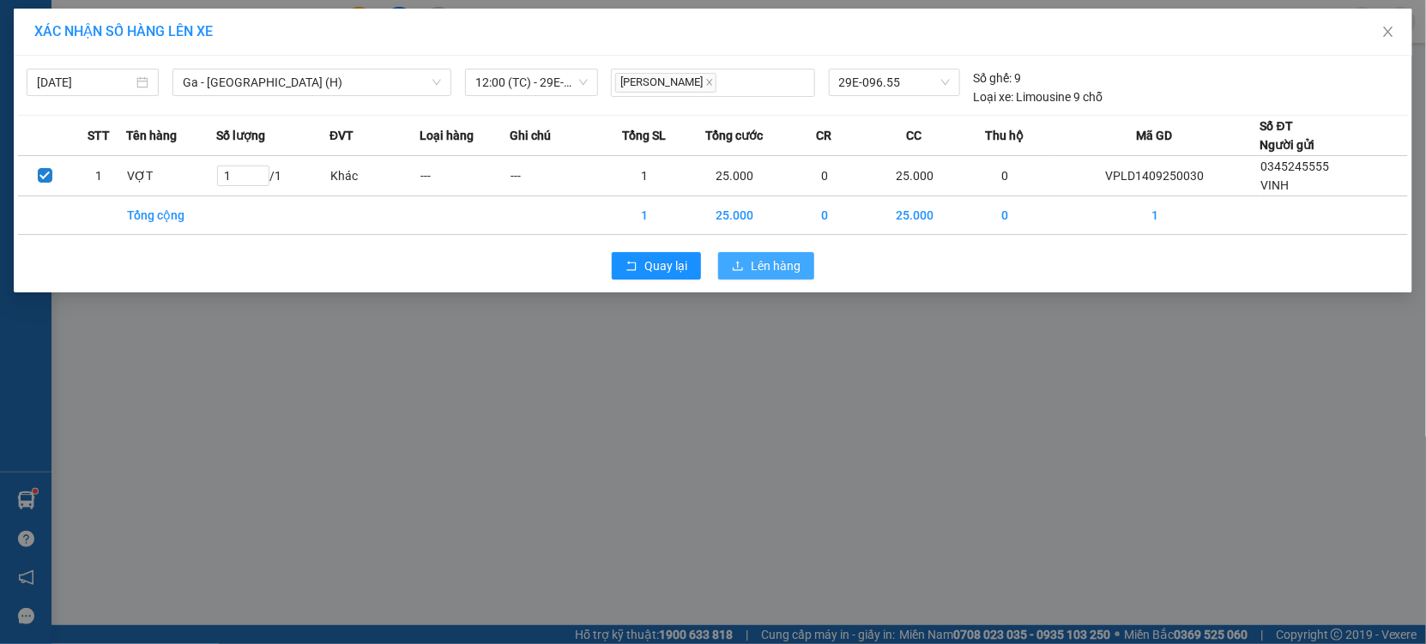
click at [769, 265] on span "Lên hàng" at bounding box center [776, 265] width 50 height 19
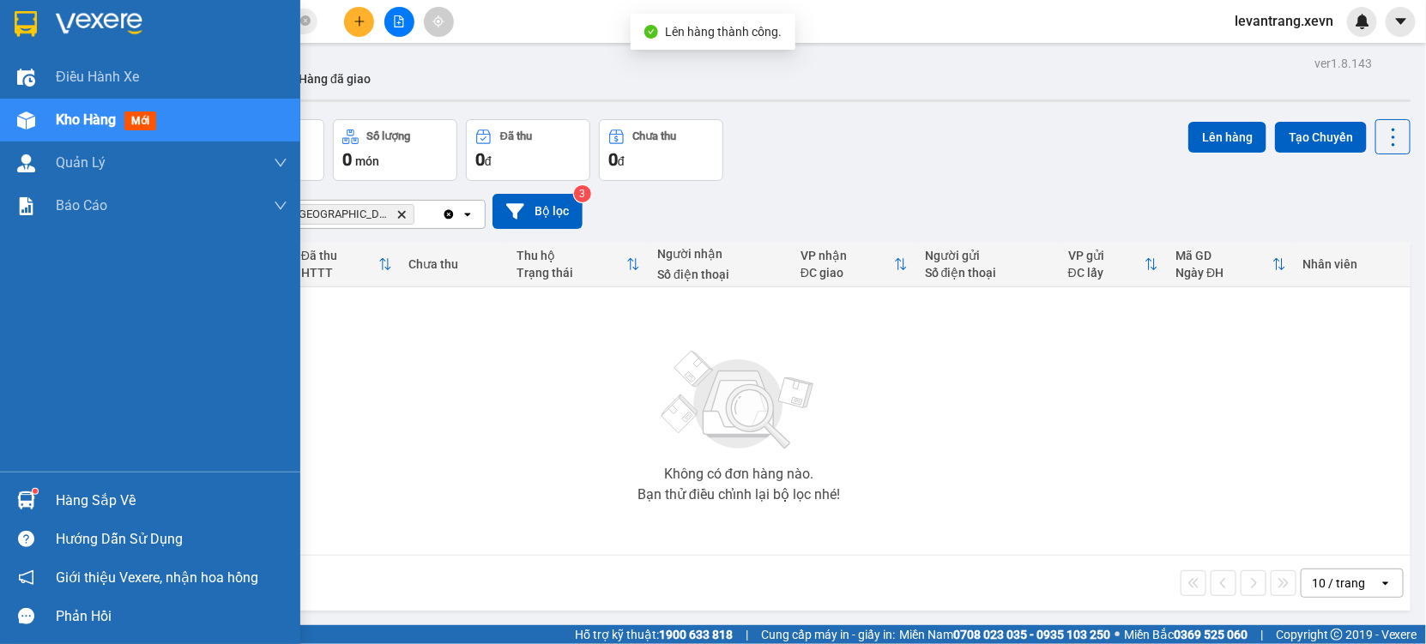
click at [22, 495] on img at bounding box center [26, 501] width 18 height 18
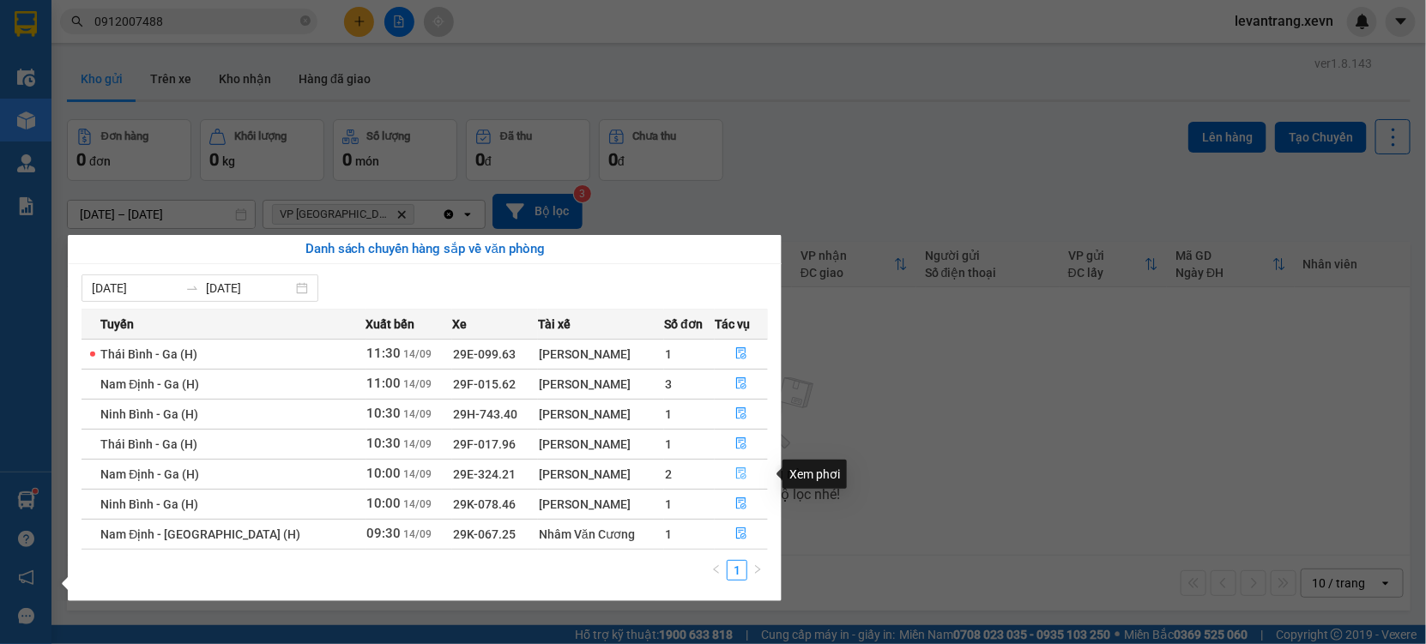
click at [735, 475] on icon "file-done" at bounding box center [741, 473] width 12 height 12
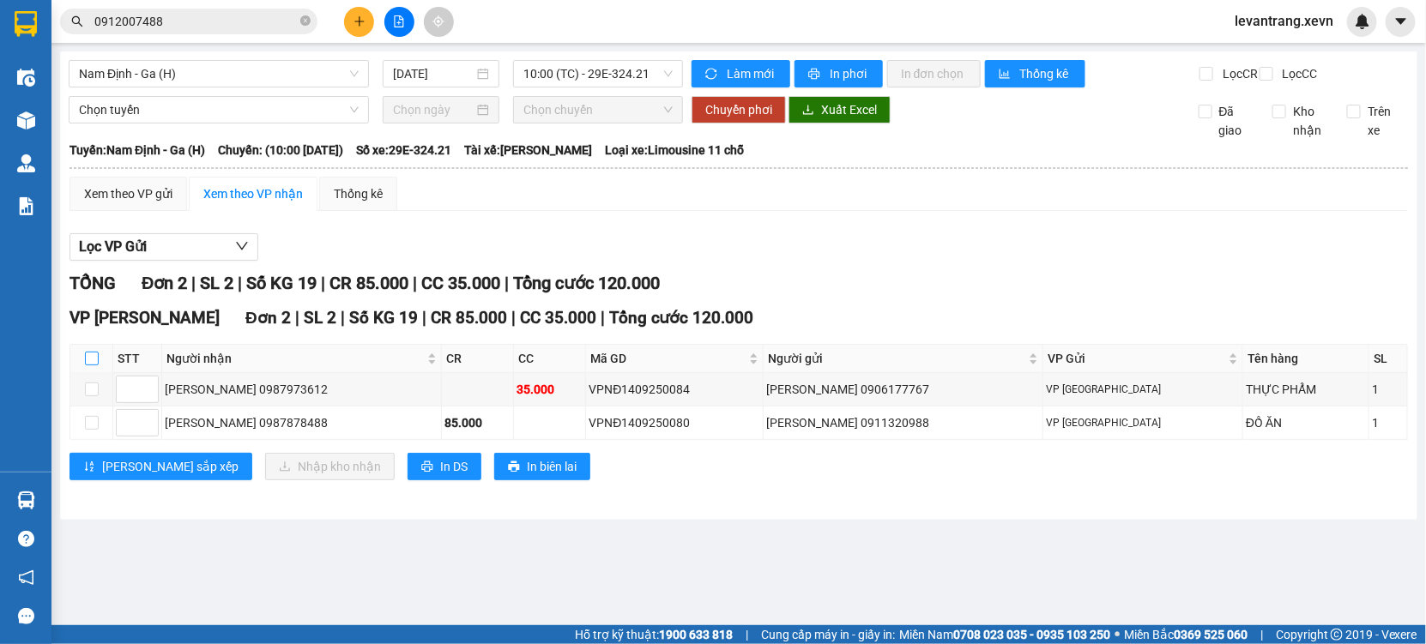
click at [91, 365] on input "checkbox" at bounding box center [92, 359] width 14 height 14
checkbox input "true"
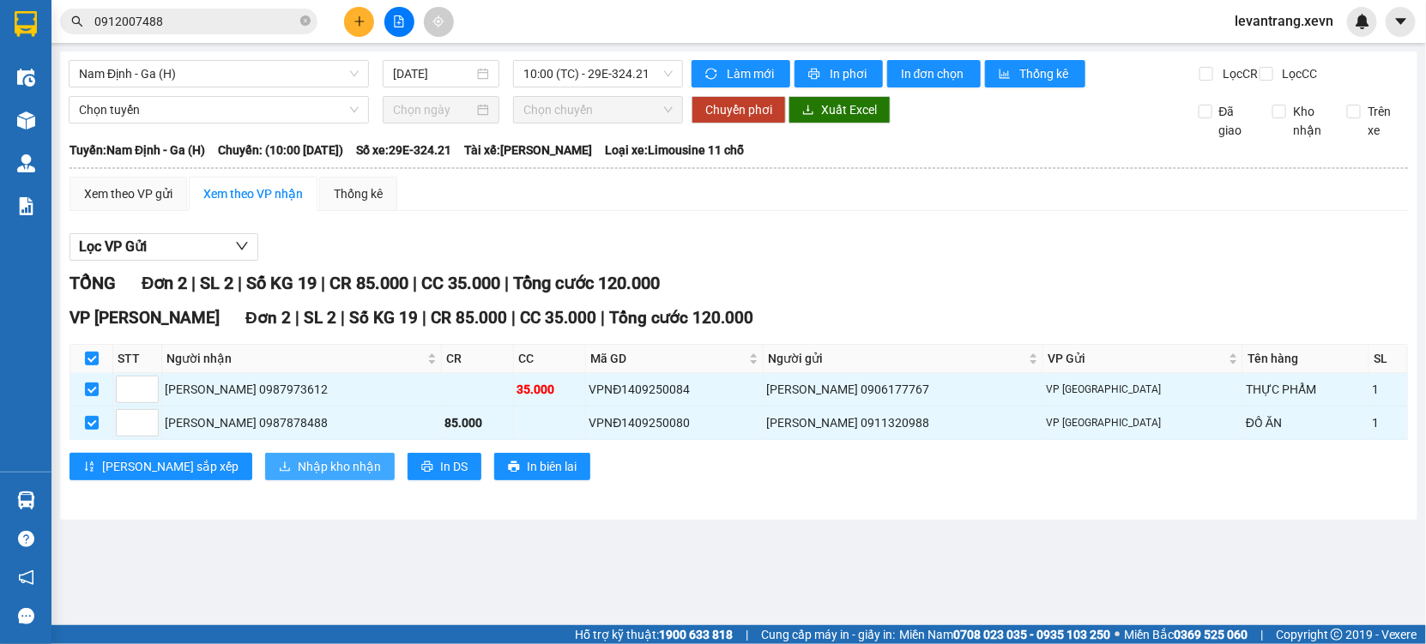
click at [298, 476] on span "Nhập kho nhận" at bounding box center [339, 466] width 83 height 19
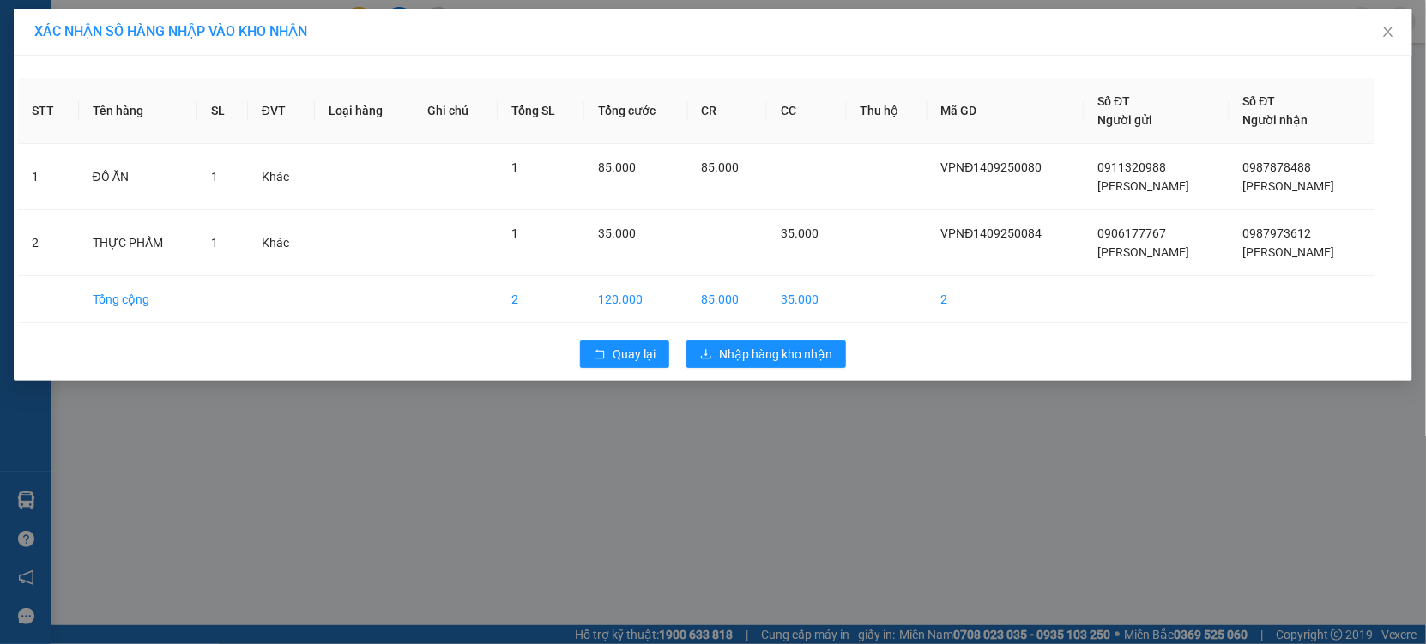
click at [715, 338] on div "Quay lại Nhập hàng kho nhận" at bounding box center [713, 354] width 1390 height 45
click at [707, 358] on icon "download" at bounding box center [706, 353] width 10 height 9
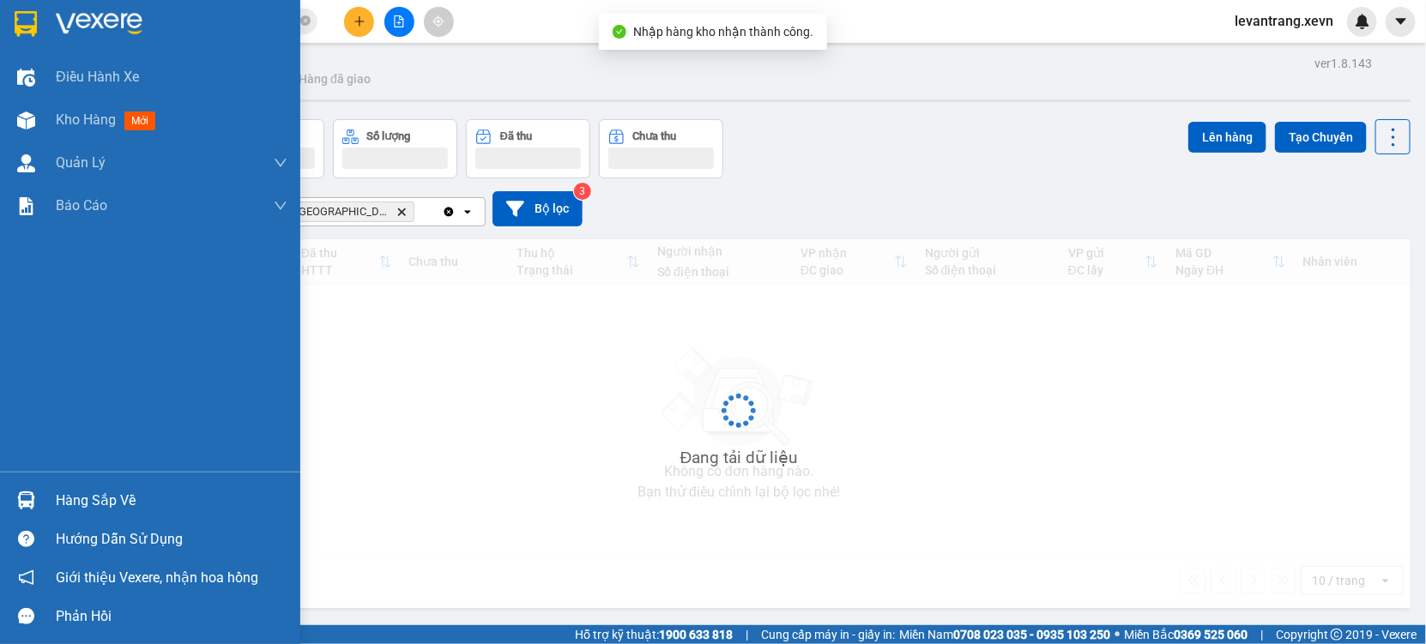
click at [29, 489] on div at bounding box center [26, 501] width 30 height 30
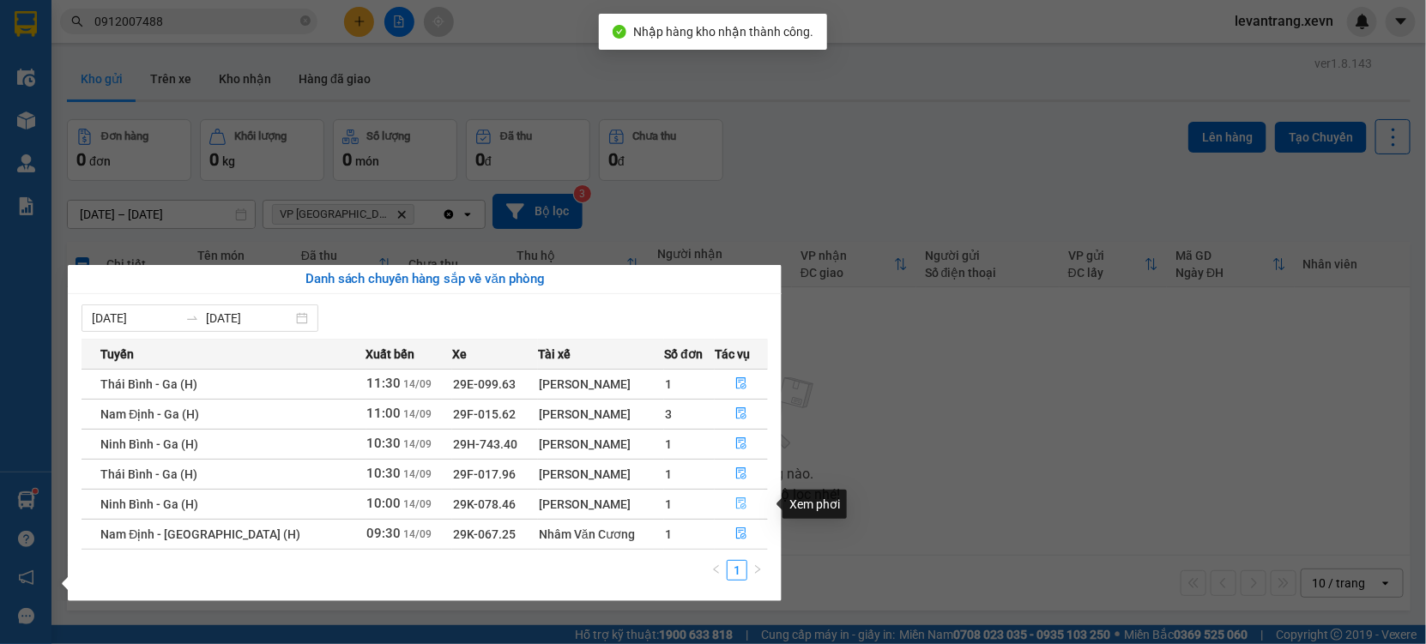
click at [728, 509] on button "button" at bounding box center [740, 504] width 51 height 27
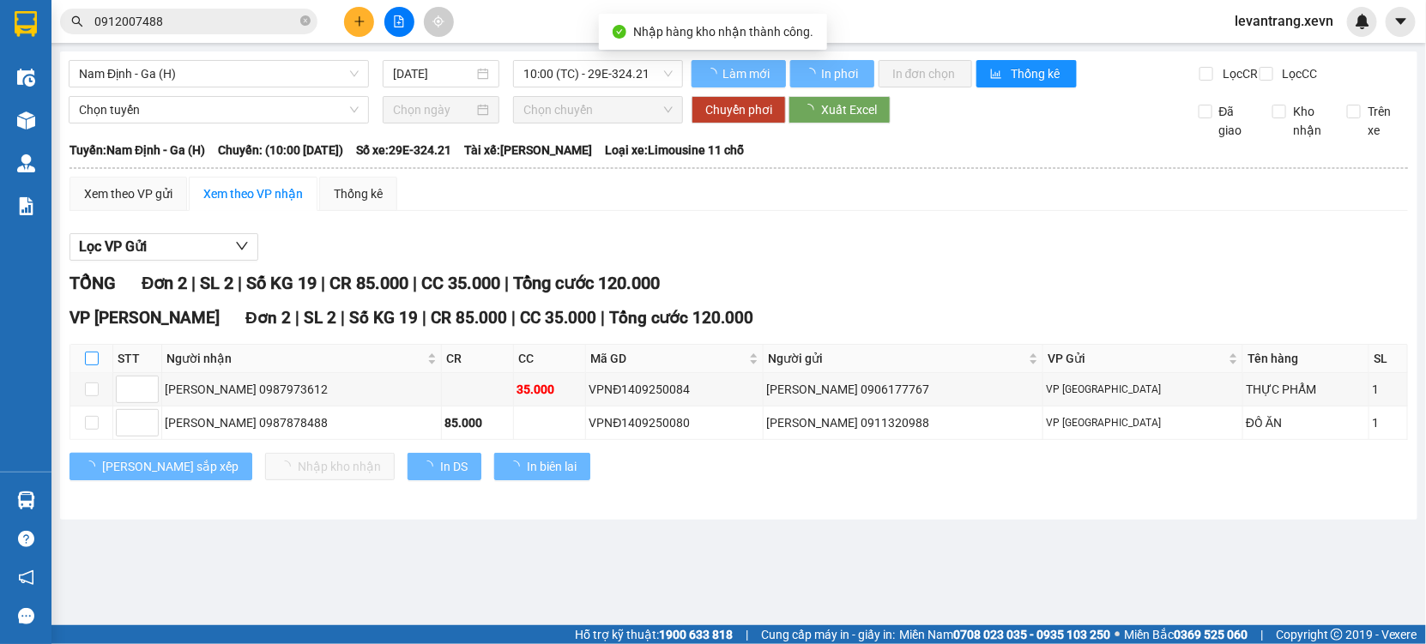
click at [89, 365] on input "checkbox" at bounding box center [92, 359] width 14 height 14
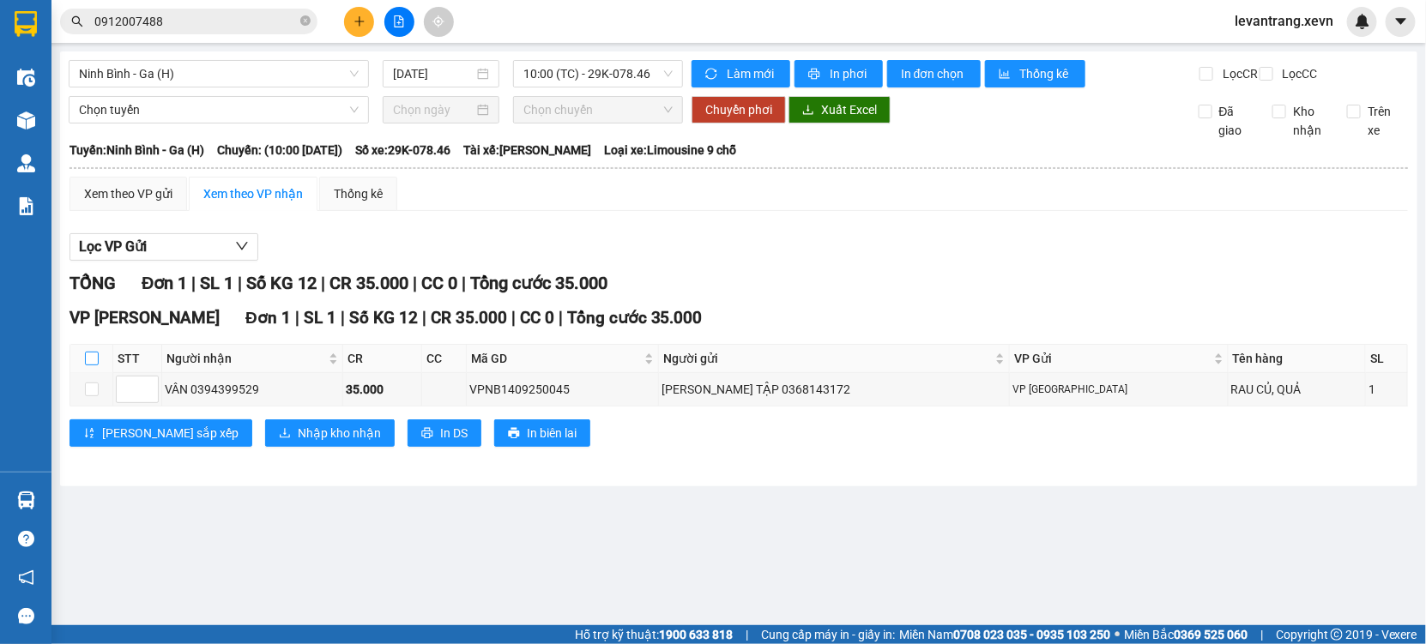
click at [88, 365] on input "checkbox" at bounding box center [92, 359] width 14 height 14
checkbox input "true"
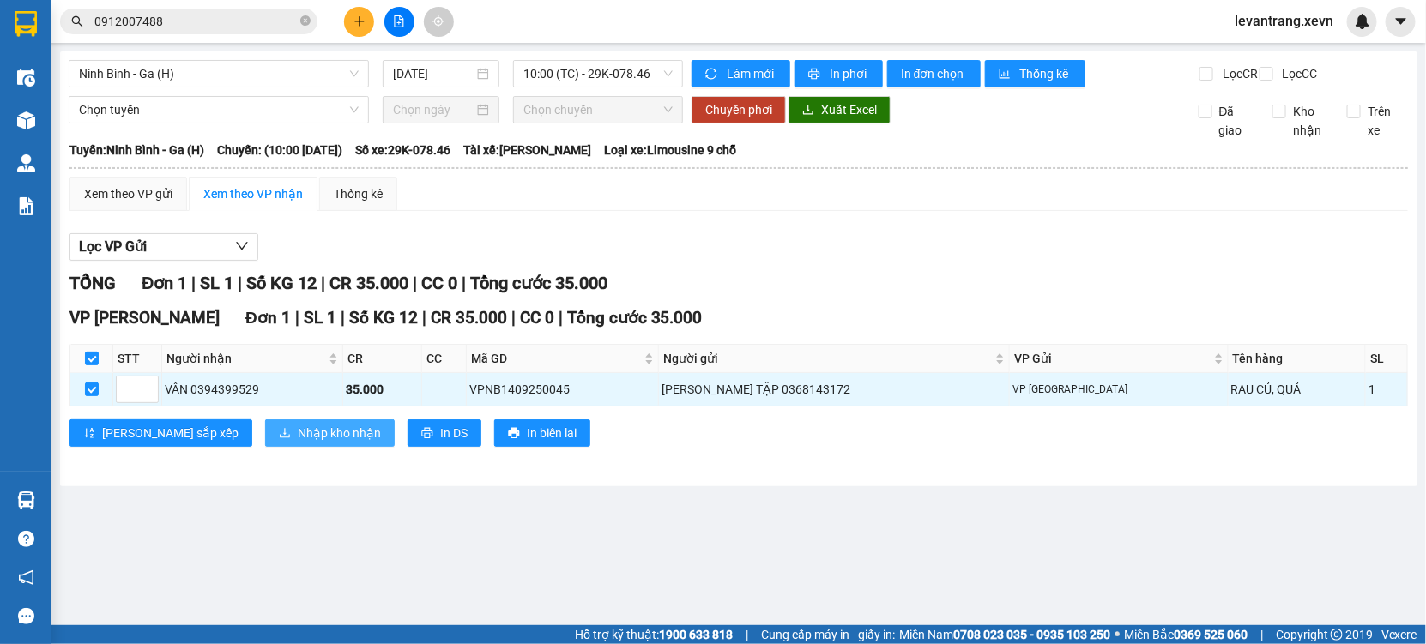
click at [298, 443] on span "Nhập kho nhận" at bounding box center [339, 433] width 83 height 19
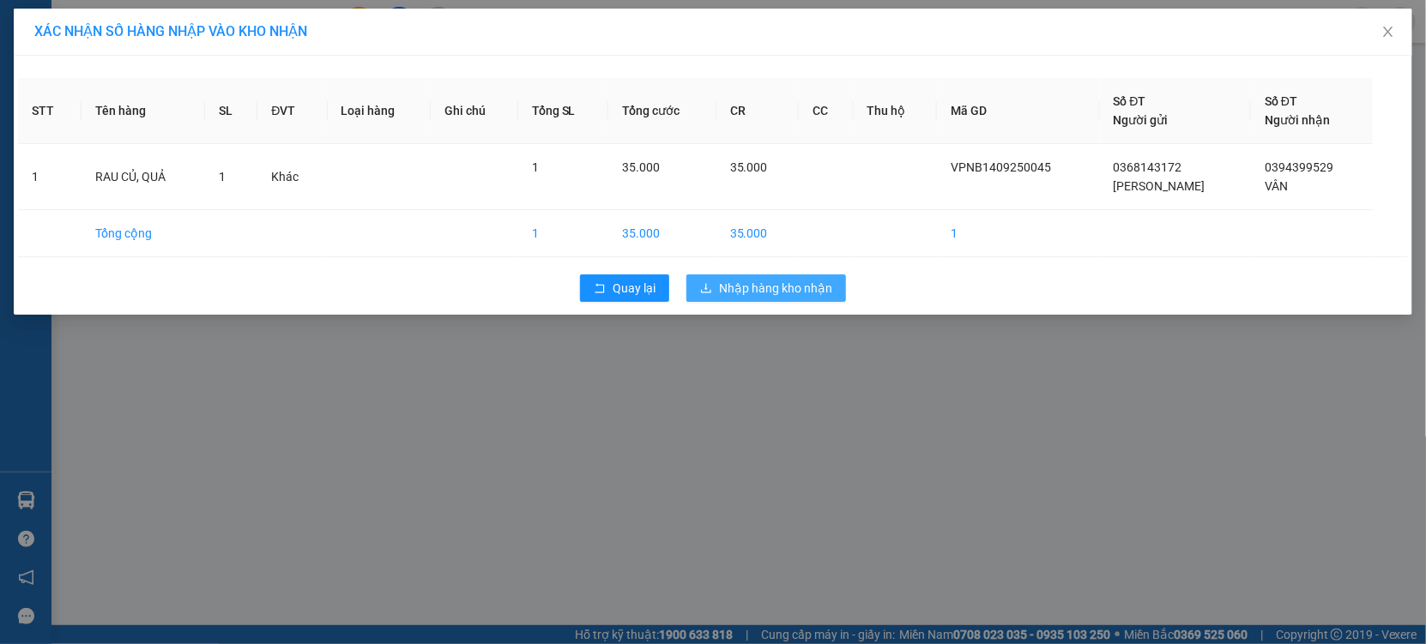
click at [713, 282] on button "Nhập hàng kho nhận" at bounding box center [766, 287] width 160 height 27
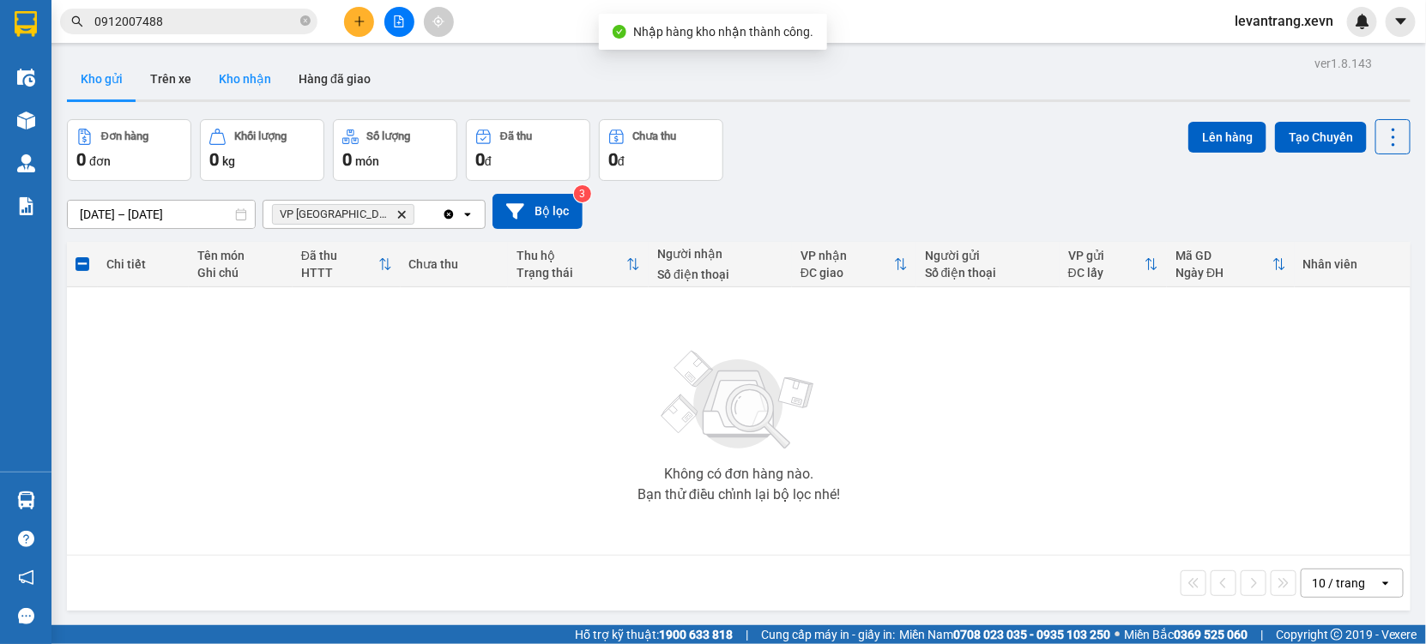
click at [243, 76] on button "Kho nhận" at bounding box center [245, 78] width 80 height 41
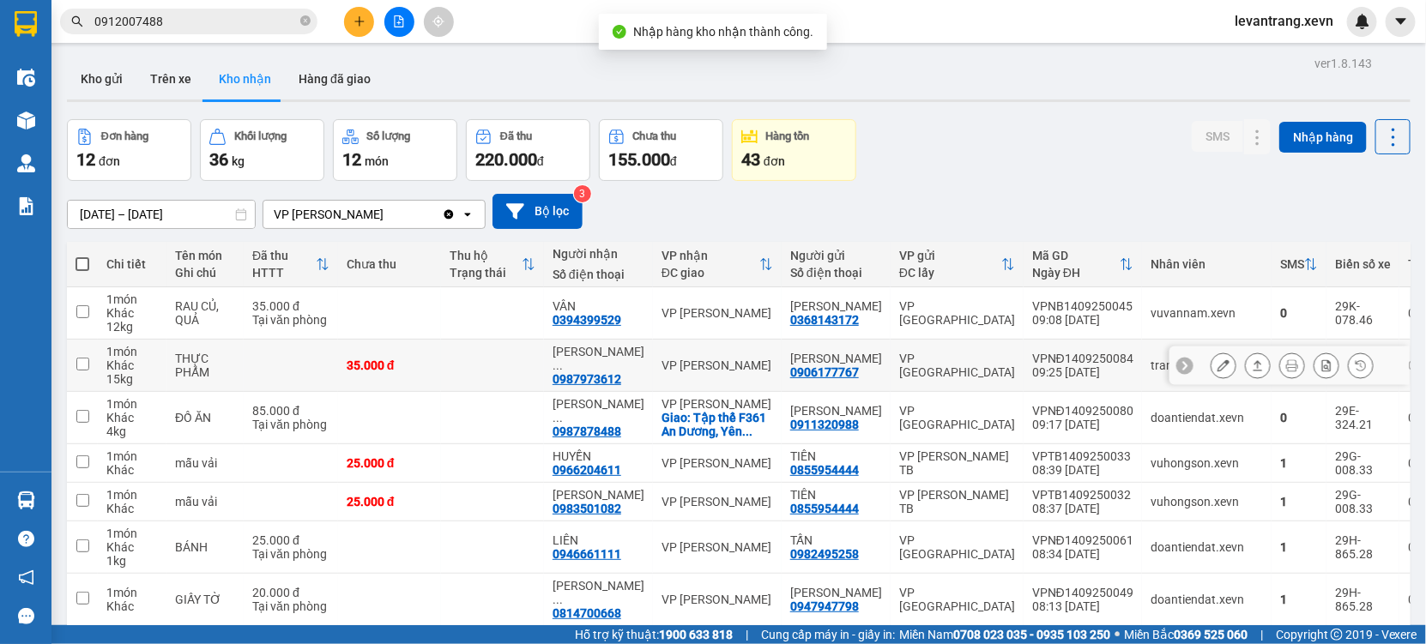
click at [712, 371] on div "VP [PERSON_NAME]" at bounding box center [717, 366] width 112 height 14
checkbox input "true"
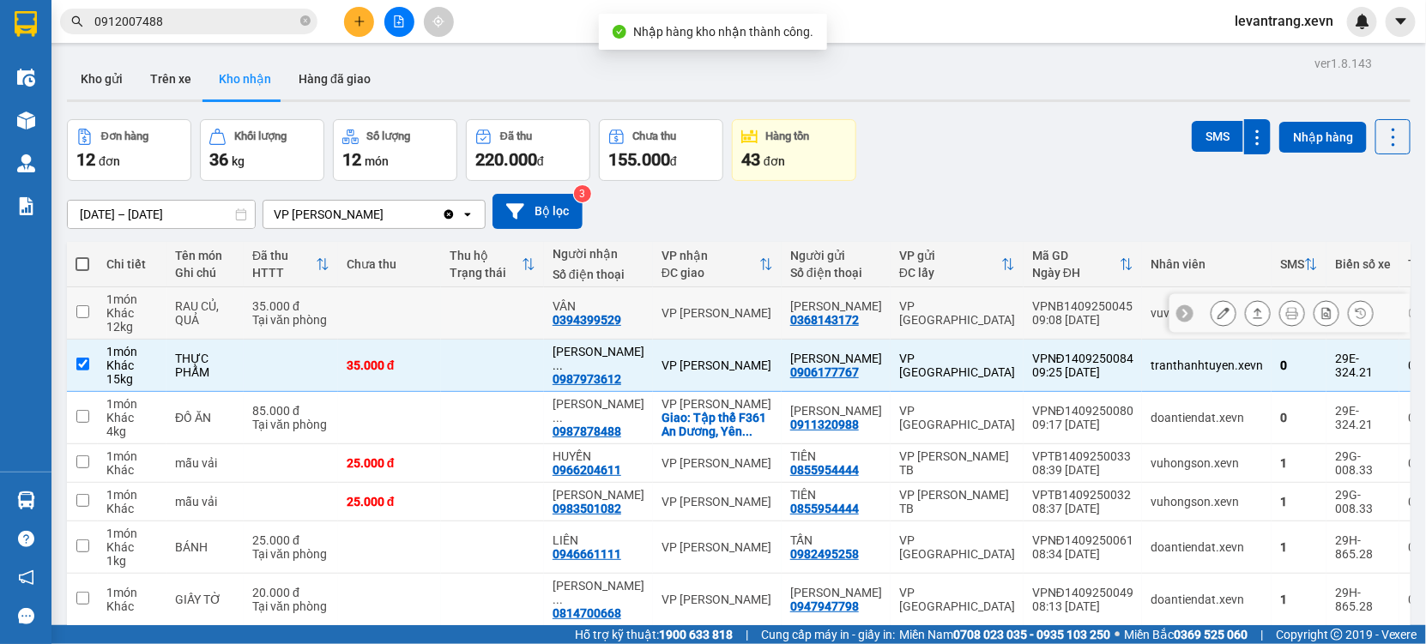
click at [708, 305] on td "VP [PERSON_NAME]" at bounding box center [717, 313] width 129 height 52
checkbox input "true"
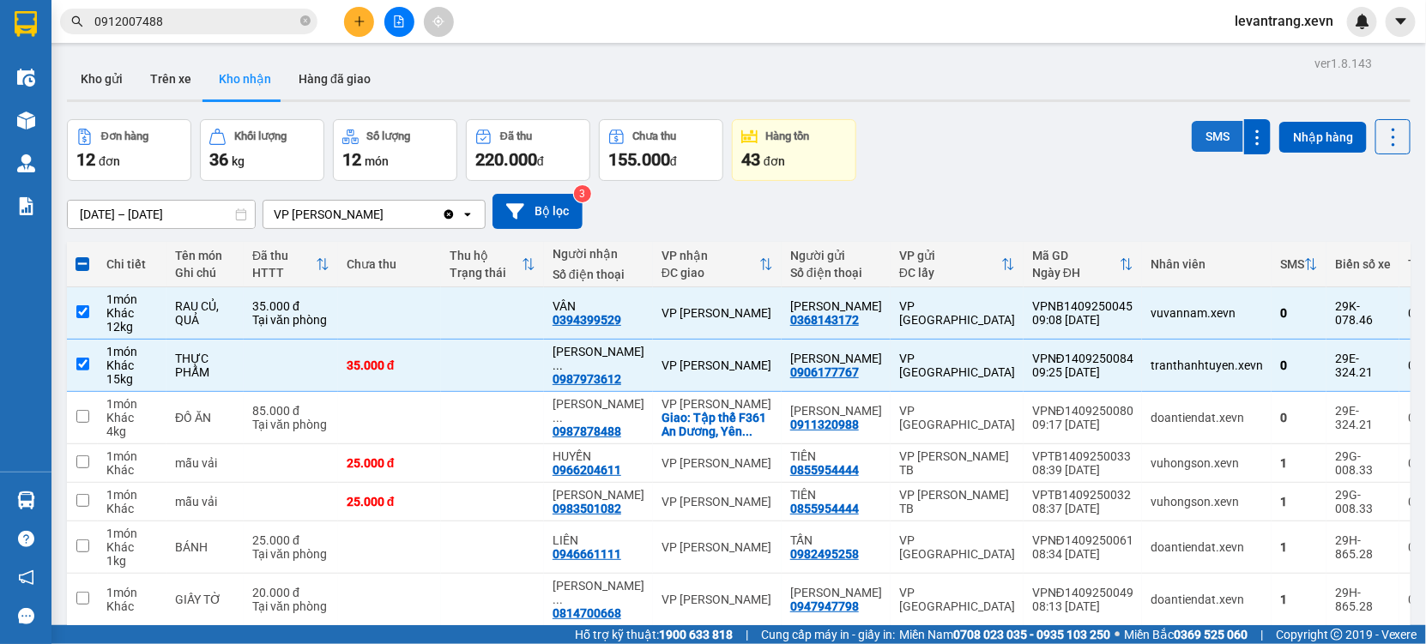
click at [1210, 130] on button "SMS" at bounding box center [1216, 136] width 51 height 31
click at [106, 79] on button "Kho gửi" at bounding box center [101, 78] width 69 height 41
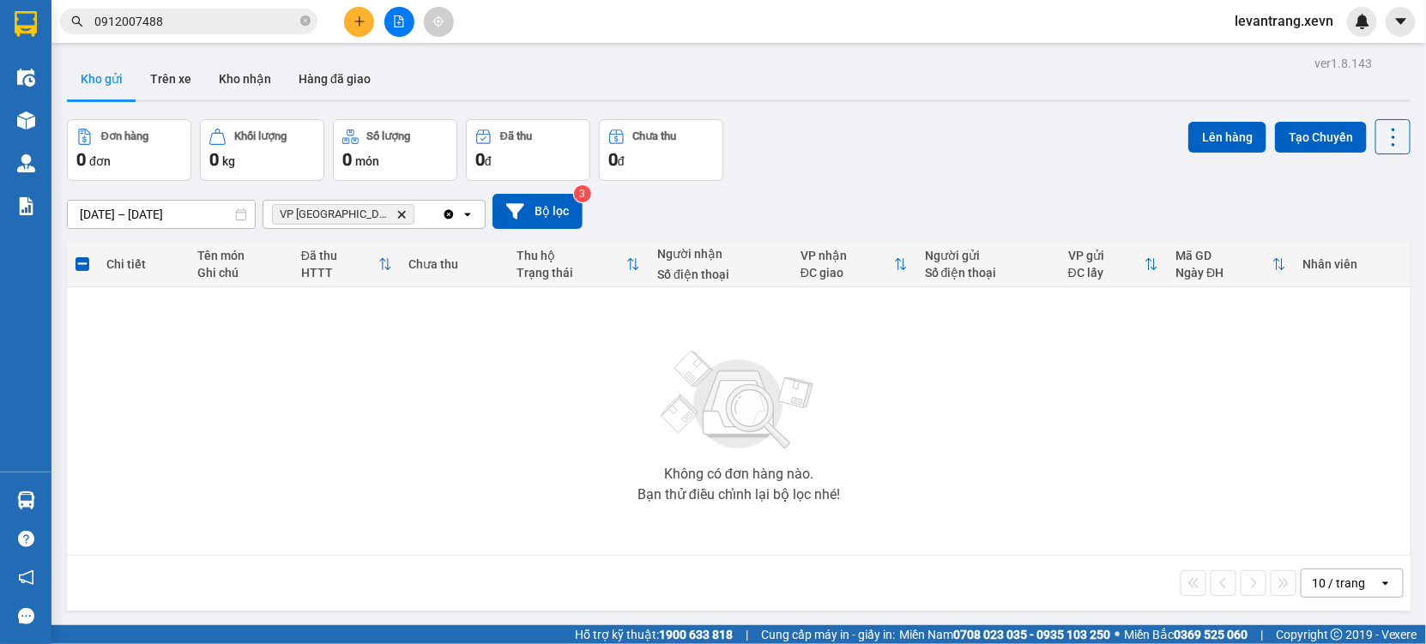
click at [349, 214] on span "VP Ninh Bình Delete" at bounding box center [343, 214] width 142 height 21
click at [398, 214] on icon "VP Ninh Bình, close by backspace" at bounding box center [402, 214] width 8 height 8
click at [355, 214] on div "Chọn văn phòng nhận" at bounding box center [333, 214] width 118 height 17
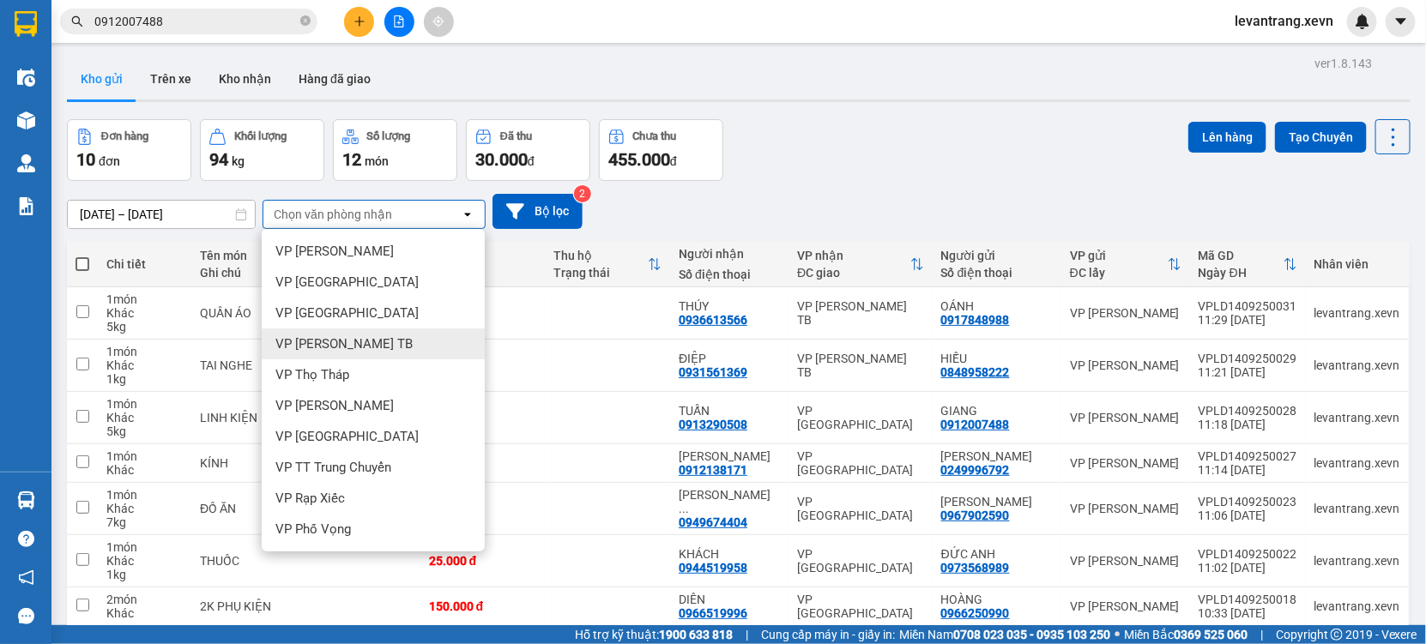
click at [312, 315] on span "VP [GEOGRAPHIC_DATA]" at bounding box center [346, 313] width 143 height 17
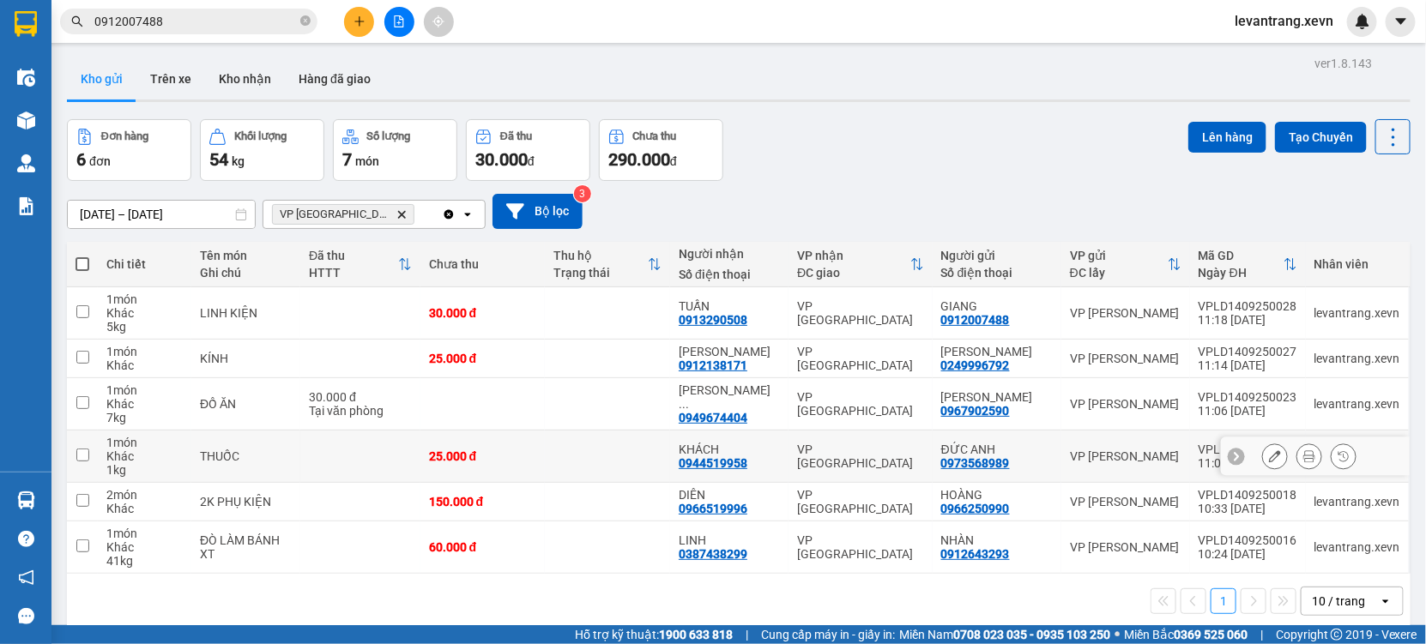
click at [252, 457] on div "THUỐC" at bounding box center [246, 456] width 92 height 14
checkbox input "true"
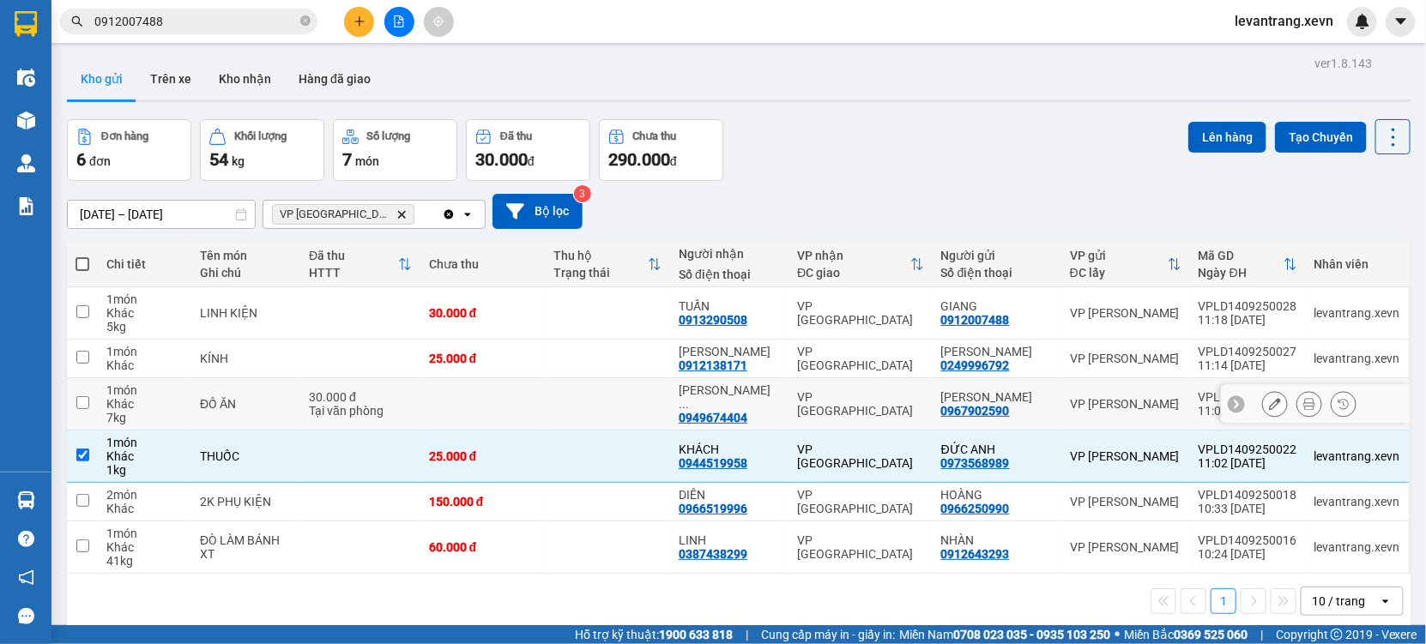
click at [252, 413] on td "ĐỒ ĂN" at bounding box center [245, 404] width 109 height 52
checkbox input "true"
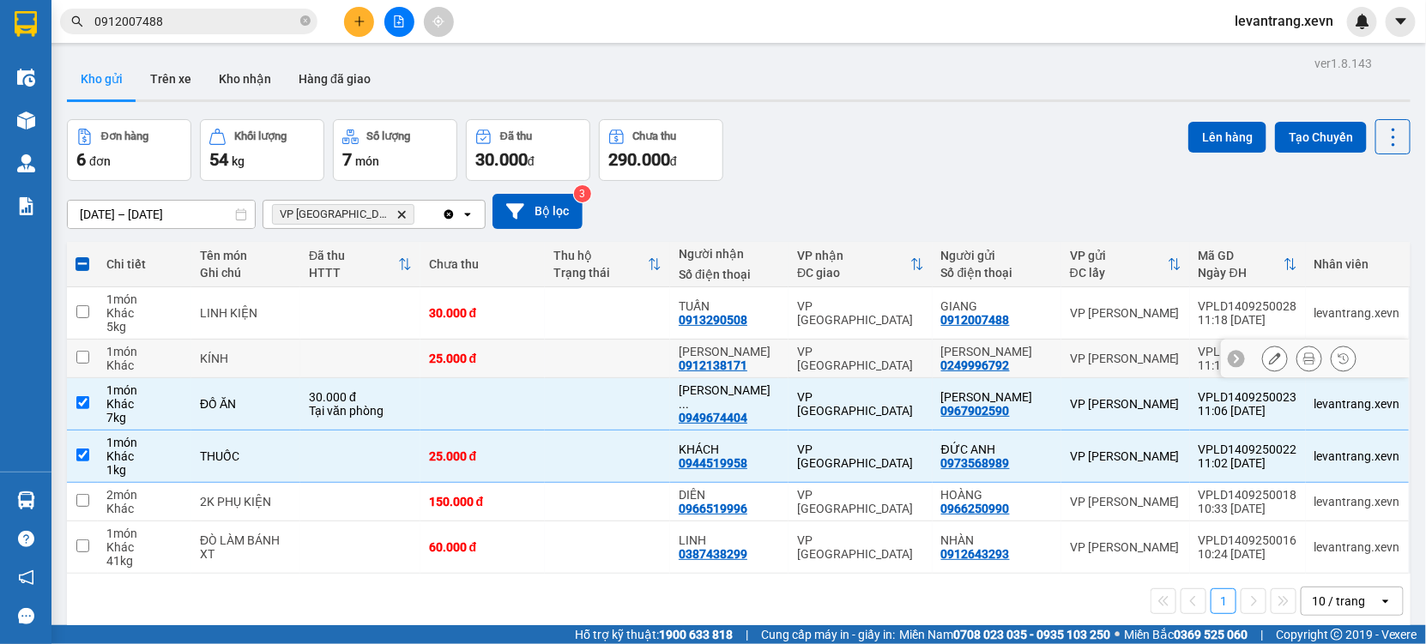
click at [286, 362] on div "KÍNH" at bounding box center [246, 359] width 92 height 14
checkbox input "true"
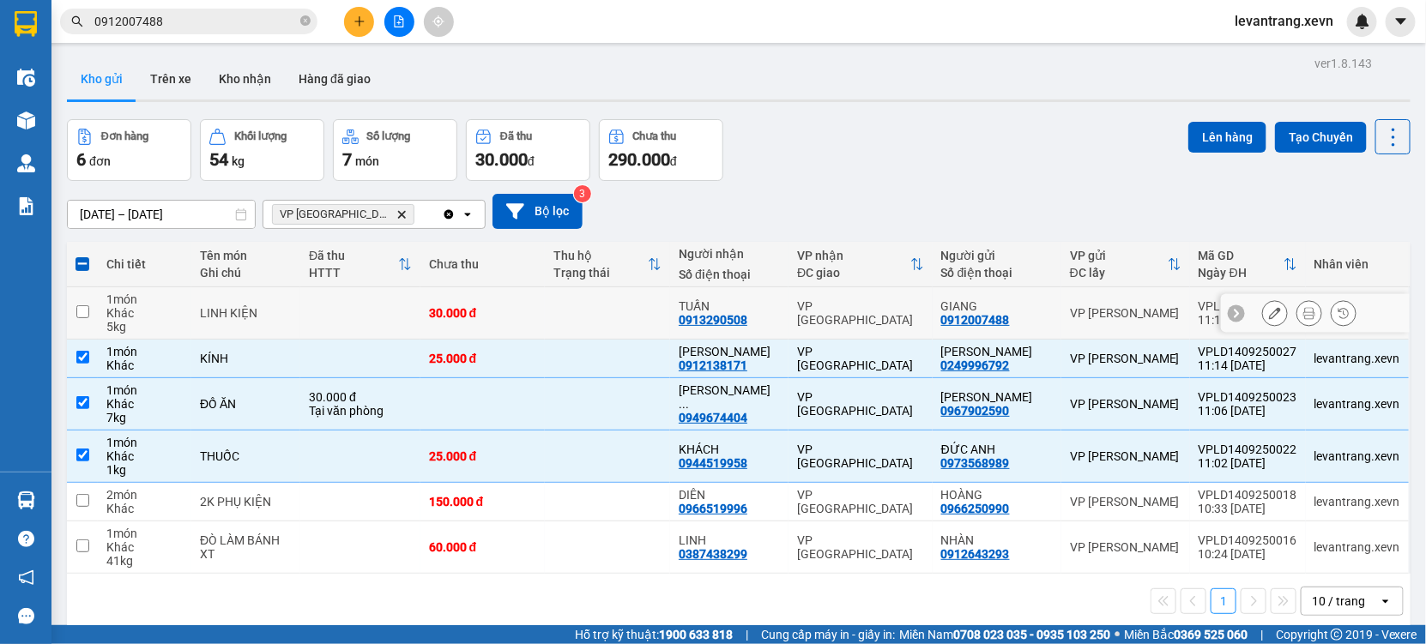
click at [349, 316] on td at bounding box center [360, 313] width 120 height 52
checkbox input "true"
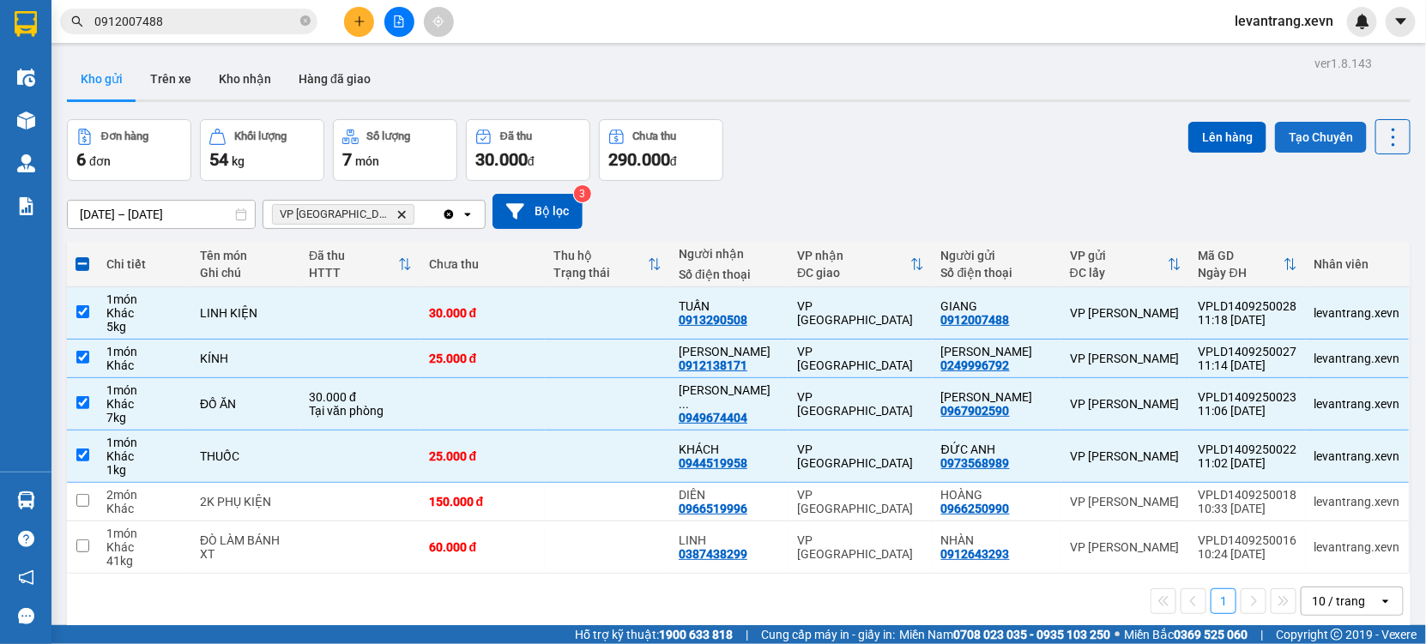
click at [1282, 130] on button "Tạo Chuyến" at bounding box center [1321, 137] width 92 height 31
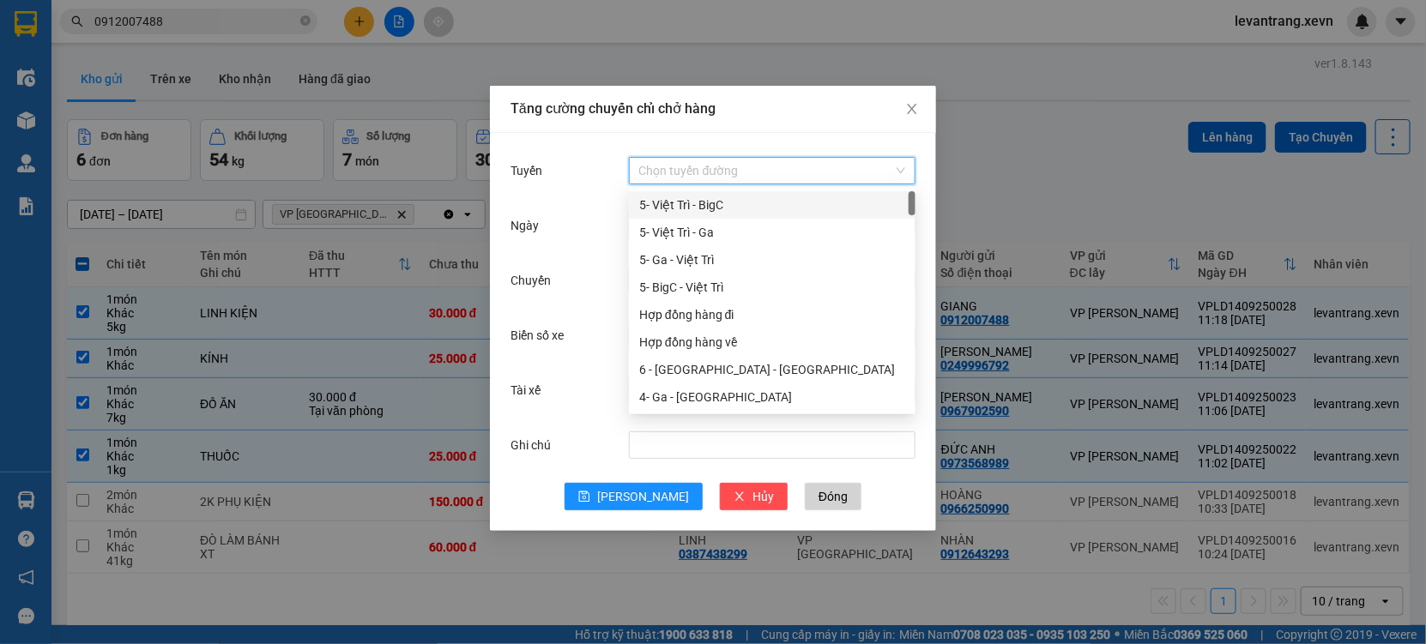
click at [708, 176] on input "Tuyến" at bounding box center [766, 171] width 254 height 26
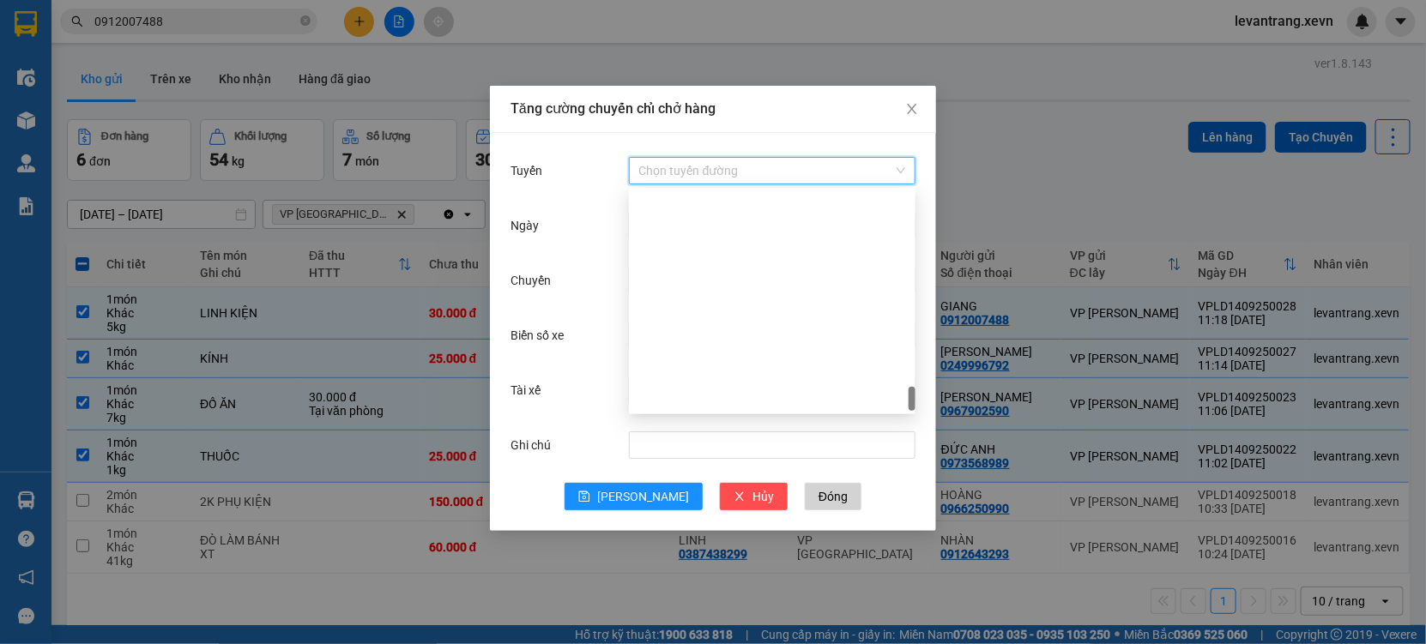
scroll to position [2250, 0]
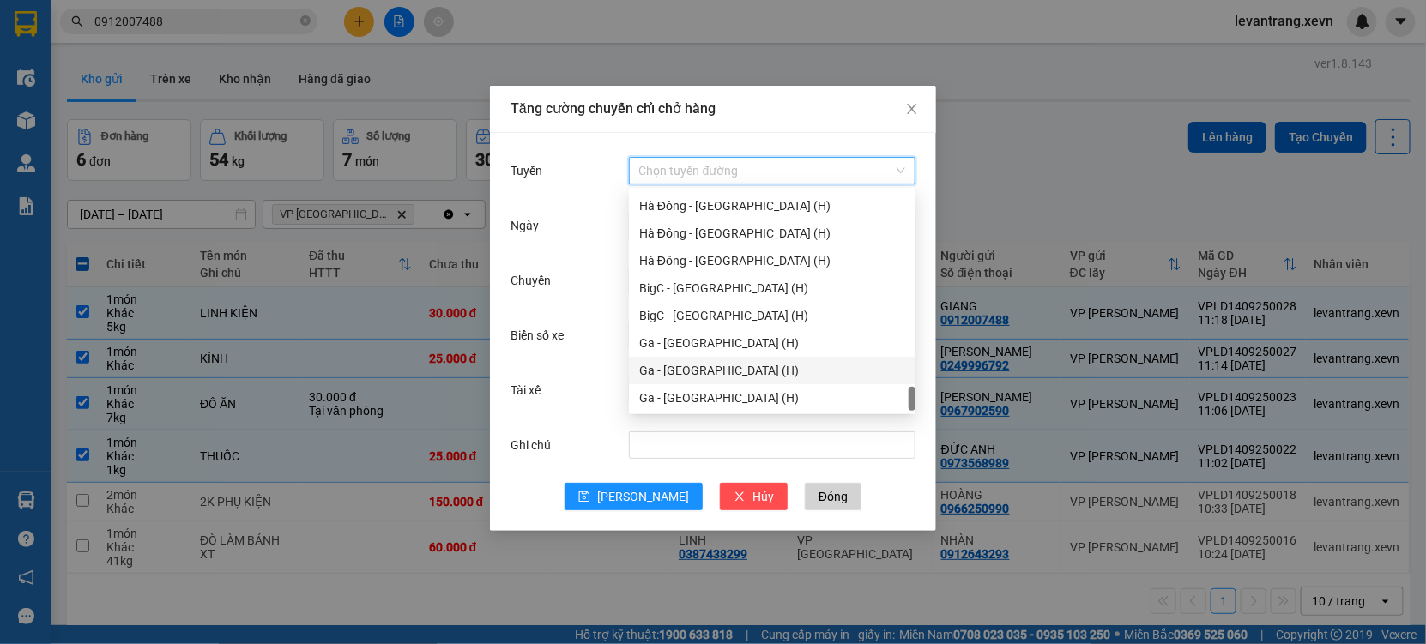
click at [679, 368] on div "Ga - [GEOGRAPHIC_DATA] (H)" at bounding box center [772, 370] width 266 height 19
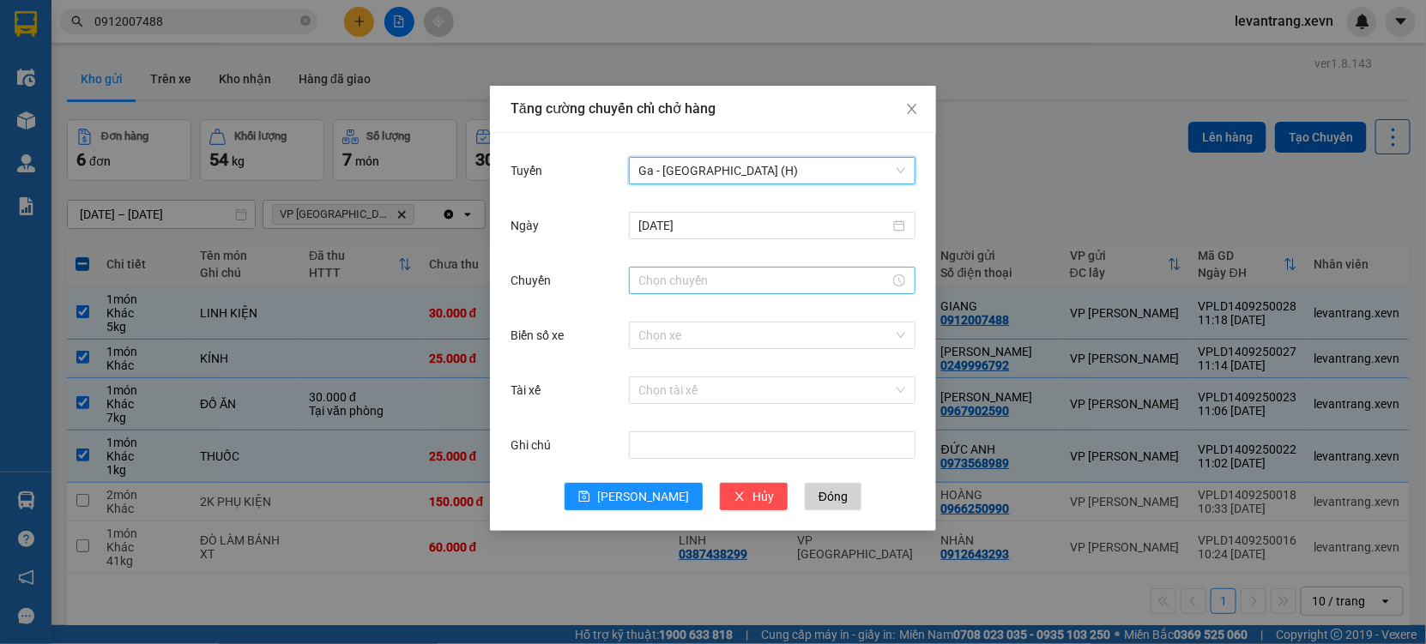
click at [697, 277] on input "Chuyến" at bounding box center [764, 280] width 250 height 19
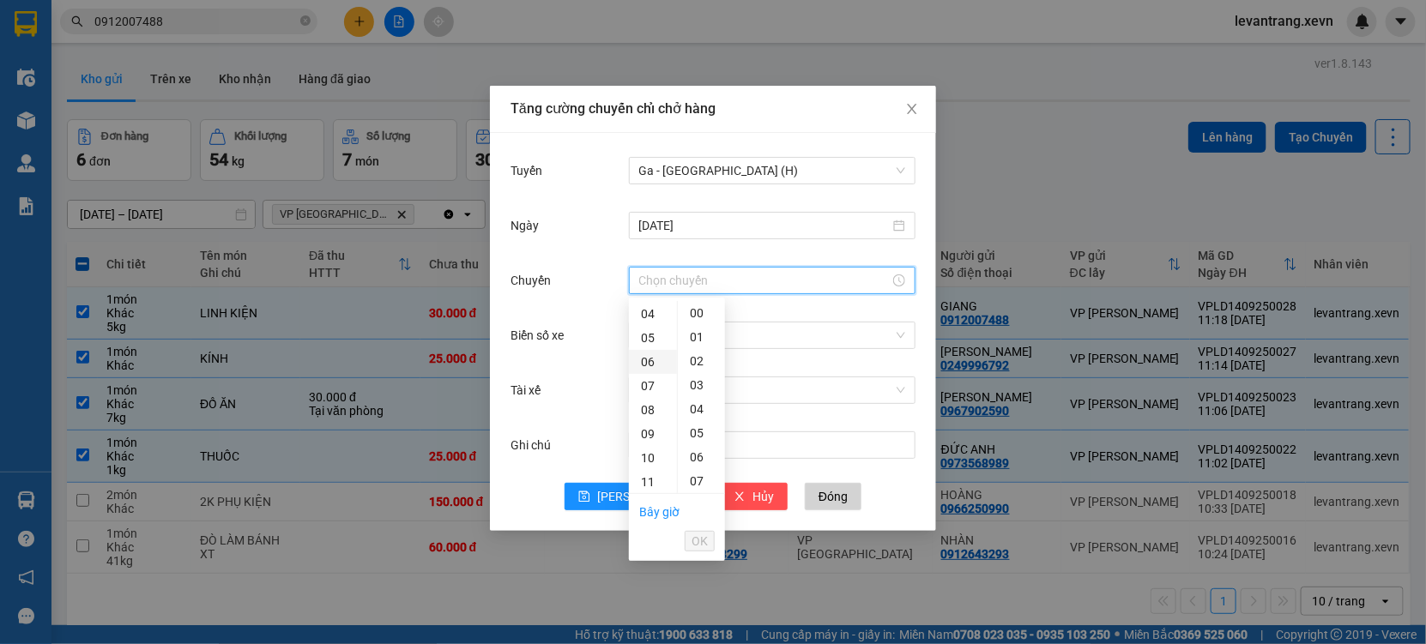
scroll to position [190, 0]
click at [642, 404] on div "12" at bounding box center [653, 411] width 48 height 24
type input "12:00"
click at [703, 541] on span "OK" at bounding box center [699, 541] width 16 height 19
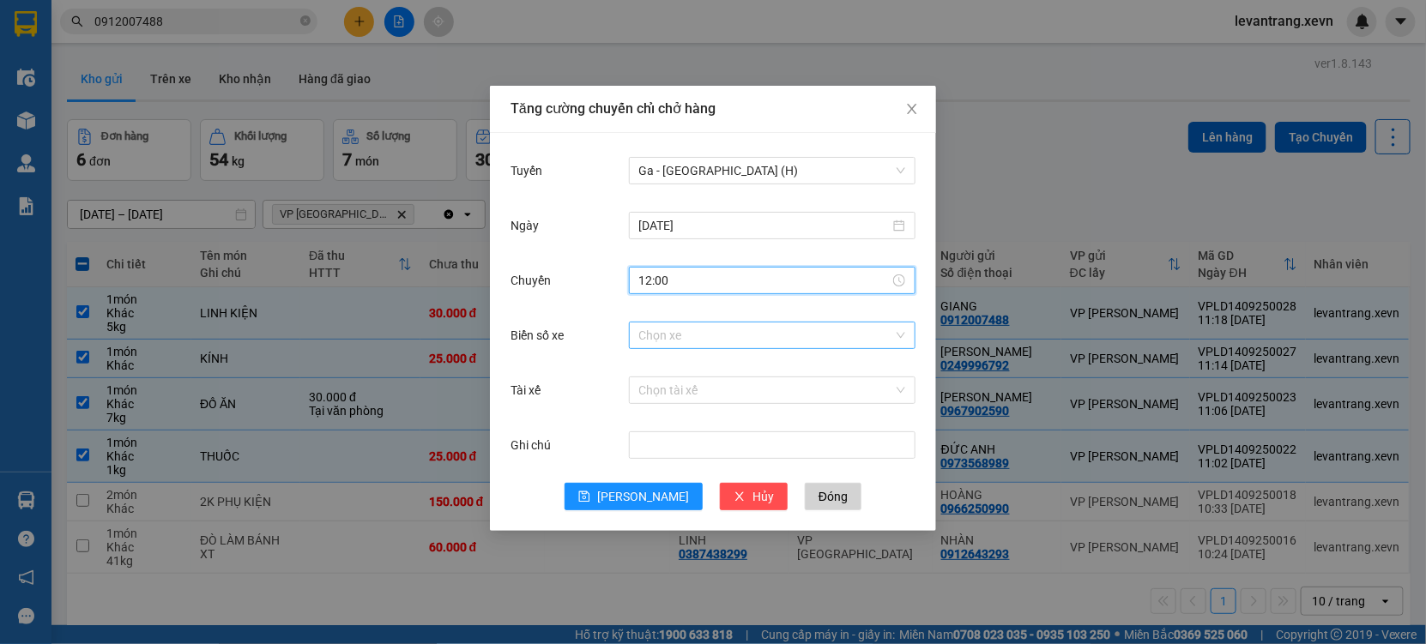
click at [666, 341] on input "Biển số xe" at bounding box center [766, 336] width 254 height 26
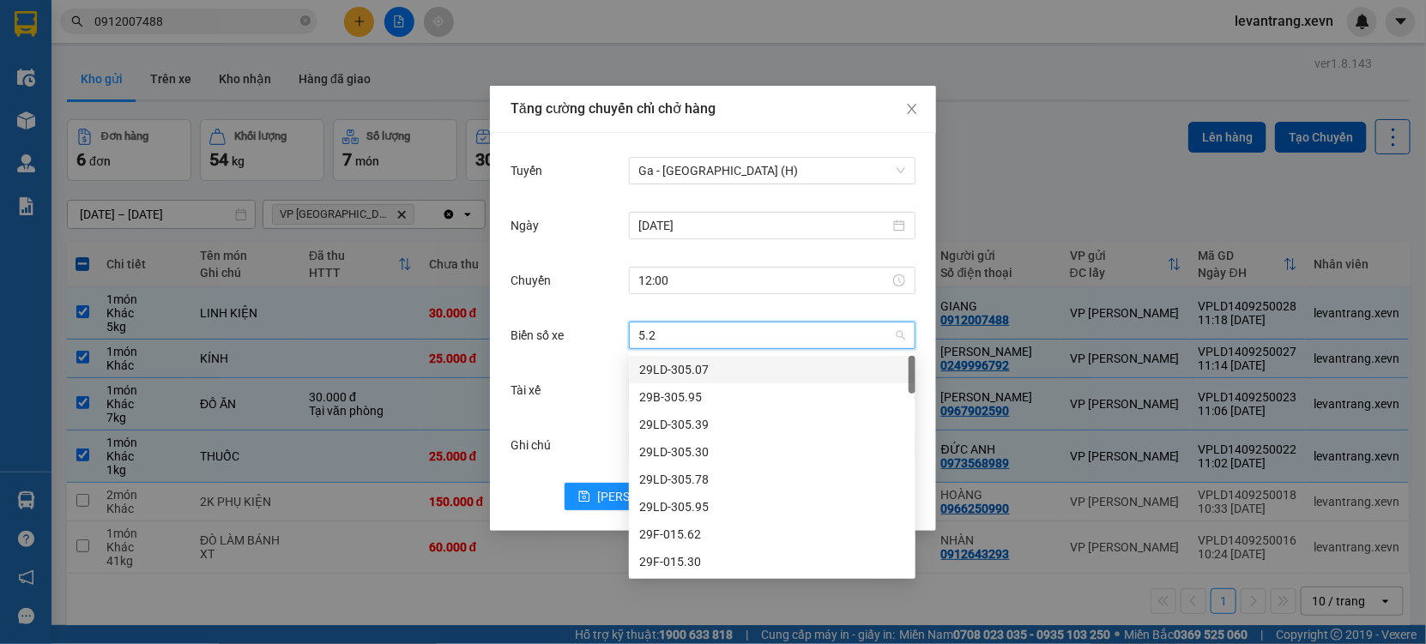
type input "5.28"
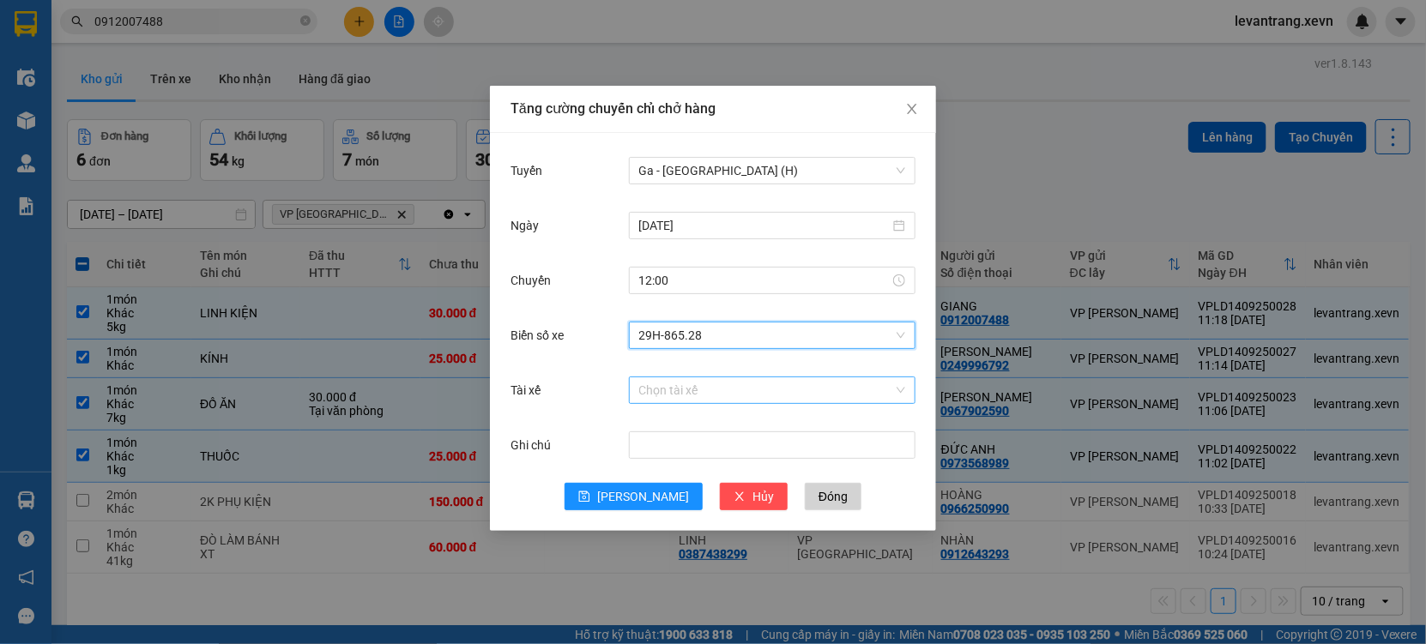
click at [651, 391] on input "Tài xế" at bounding box center [766, 390] width 254 height 26
type input "H"
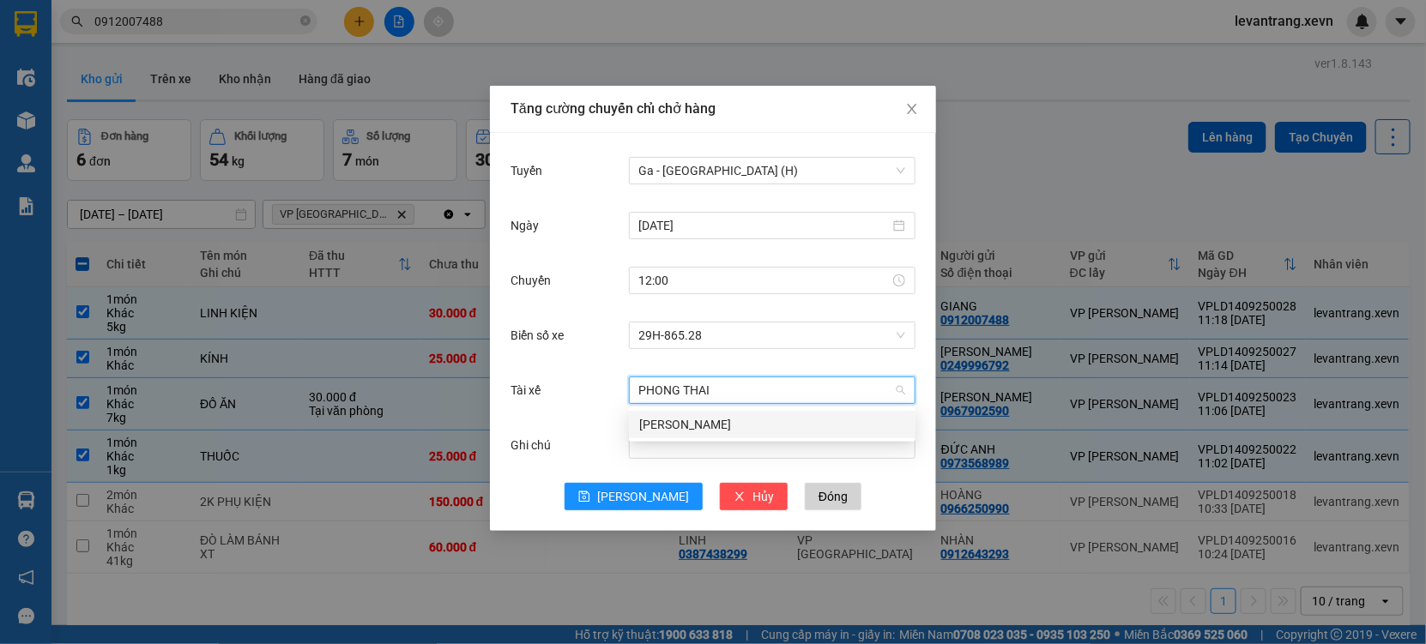
type input "PHONG THÁI"
click at [685, 412] on div "[PERSON_NAME]" at bounding box center [772, 424] width 286 height 27
click at [638, 495] on span "[PERSON_NAME]" at bounding box center [643, 496] width 92 height 19
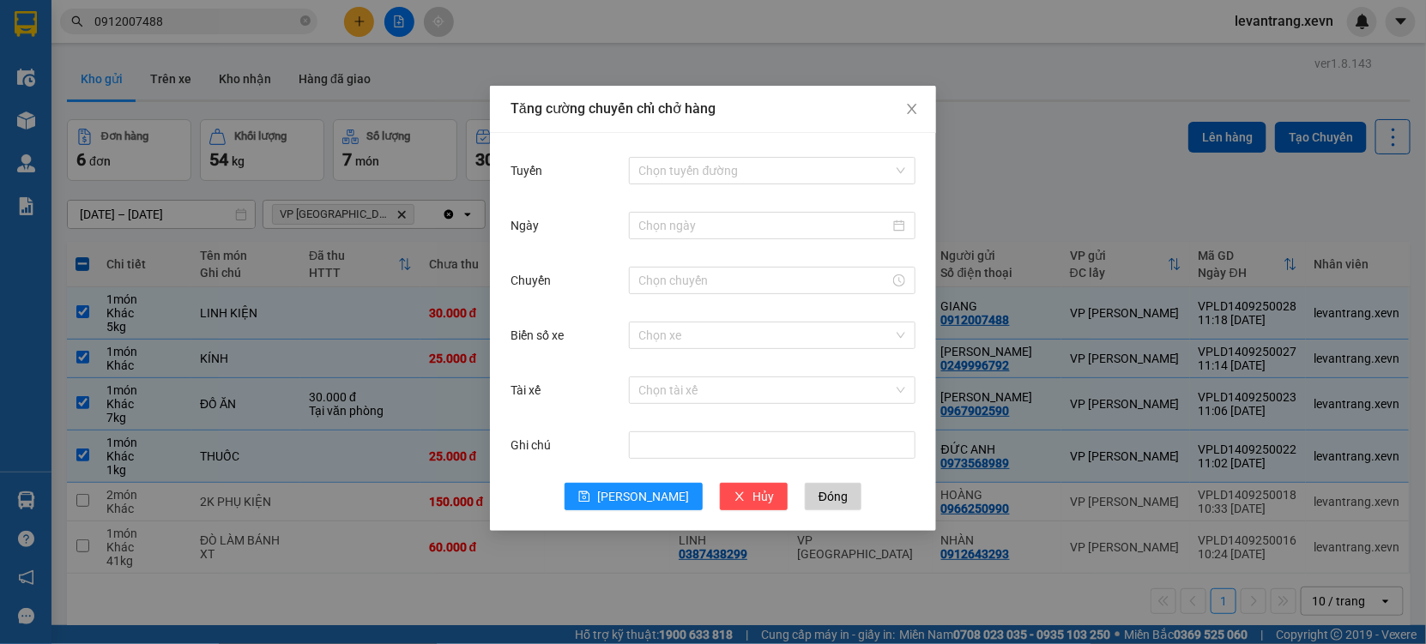
click at [328, 578] on div "Tăng cường chuyến chỉ chở hàng Tuyến Chọn tuyến đường Ngày Chuyến Biển số xe Ch…" at bounding box center [713, 322] width 1426 height 644
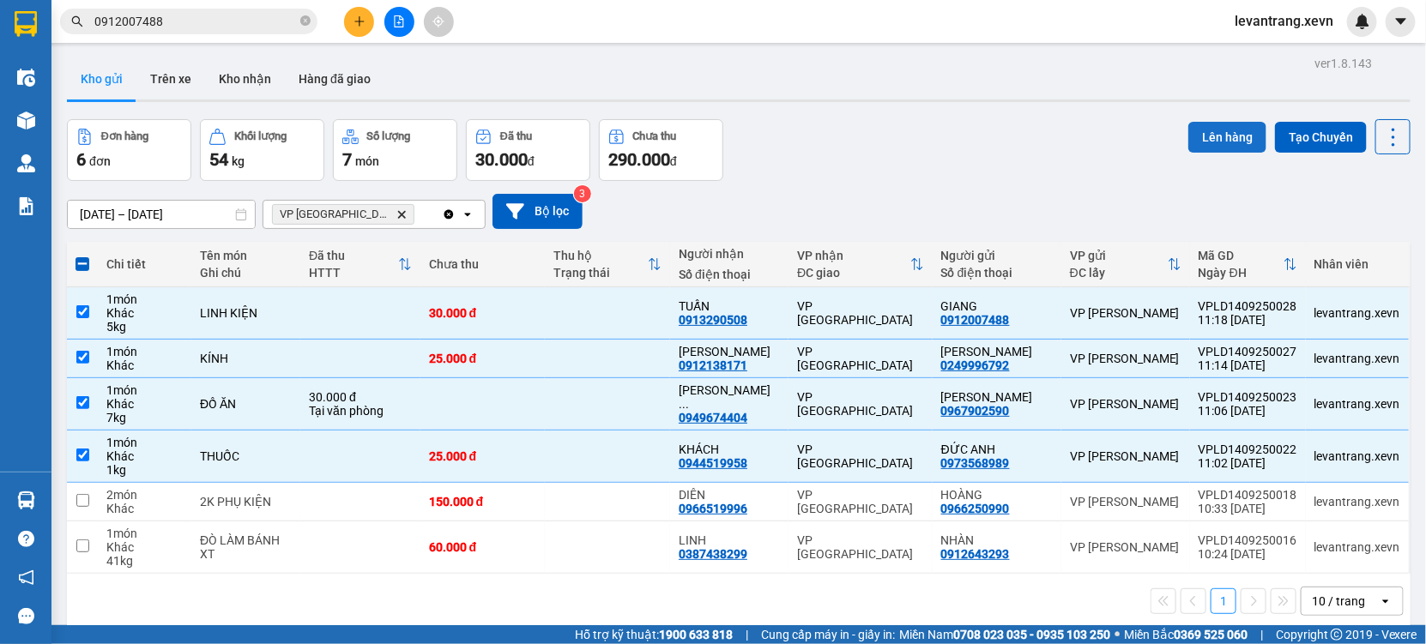
click at [1191, 122] on button "Lên hàng" at bounding box center [1227, 137] width 78 height 31
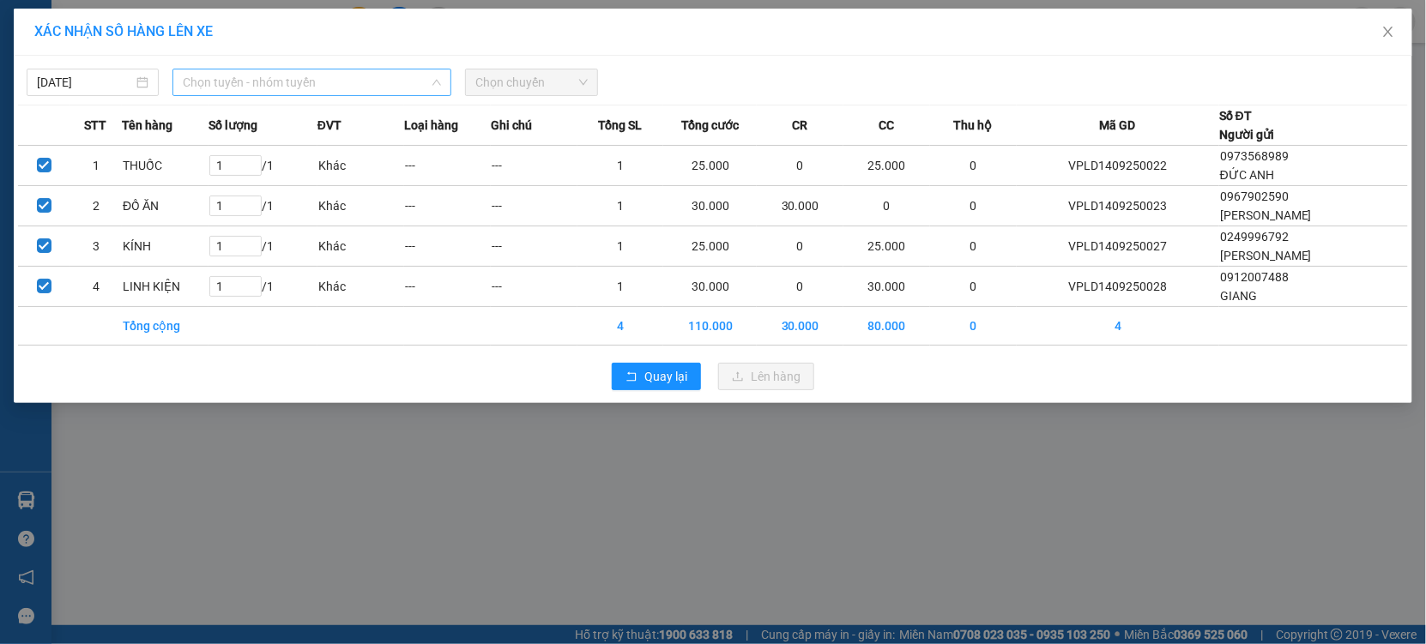
click at [272, 69] on span "Chọn tuyến - nhóm tuyến" at bounding box center [312, 82] width 258 height 26
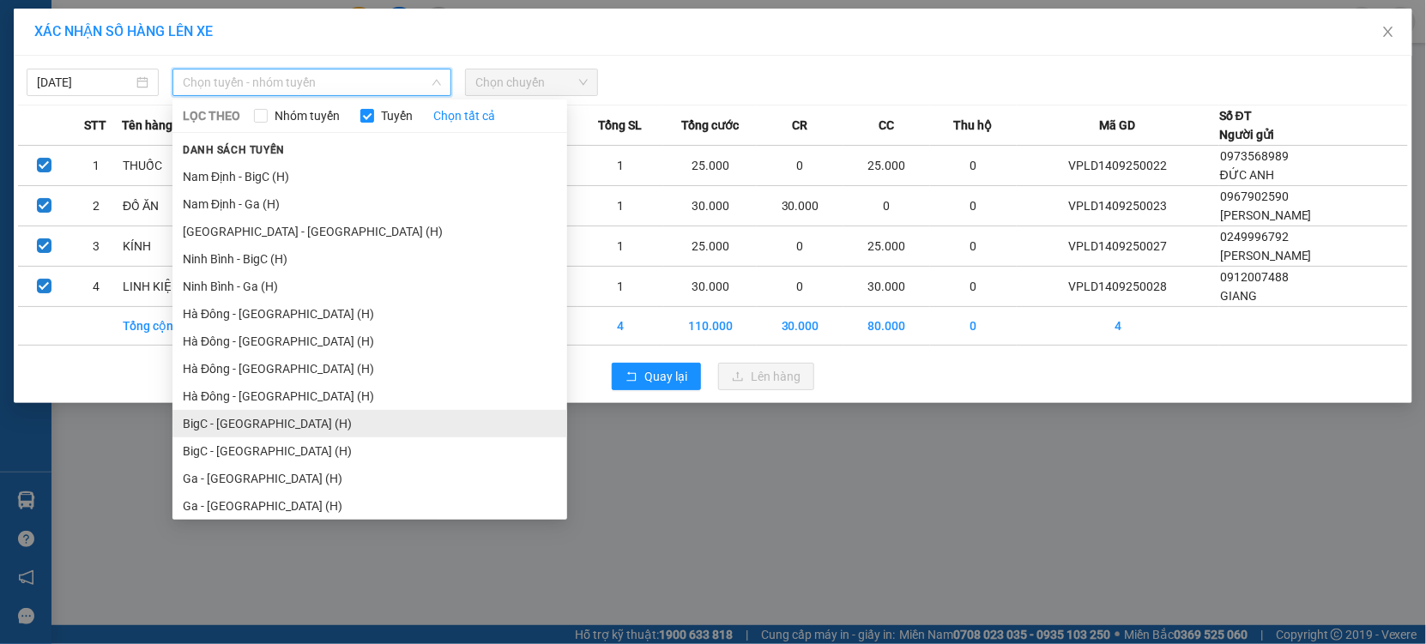
scroll to position [2115, 0]
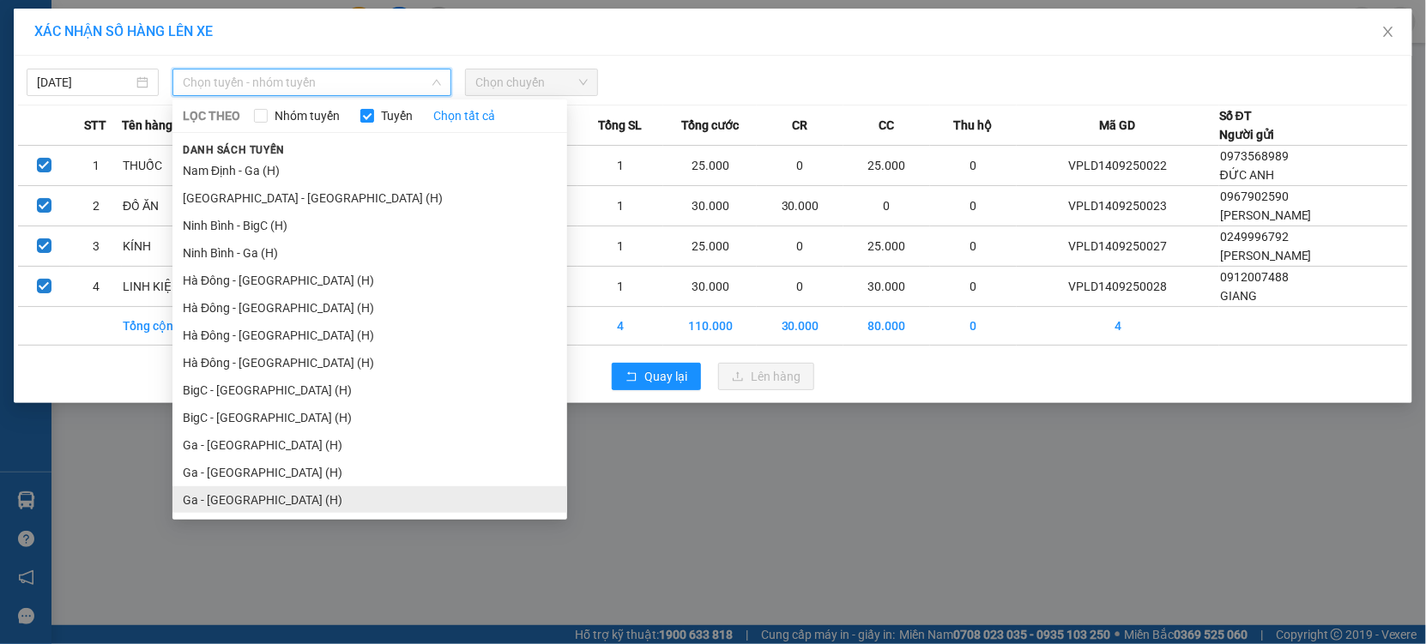
click at [231, 488] on li "Ga - [GEOGRAPHIC_DATA] (H)" at bounding box center [369, 499] width 395 height 27
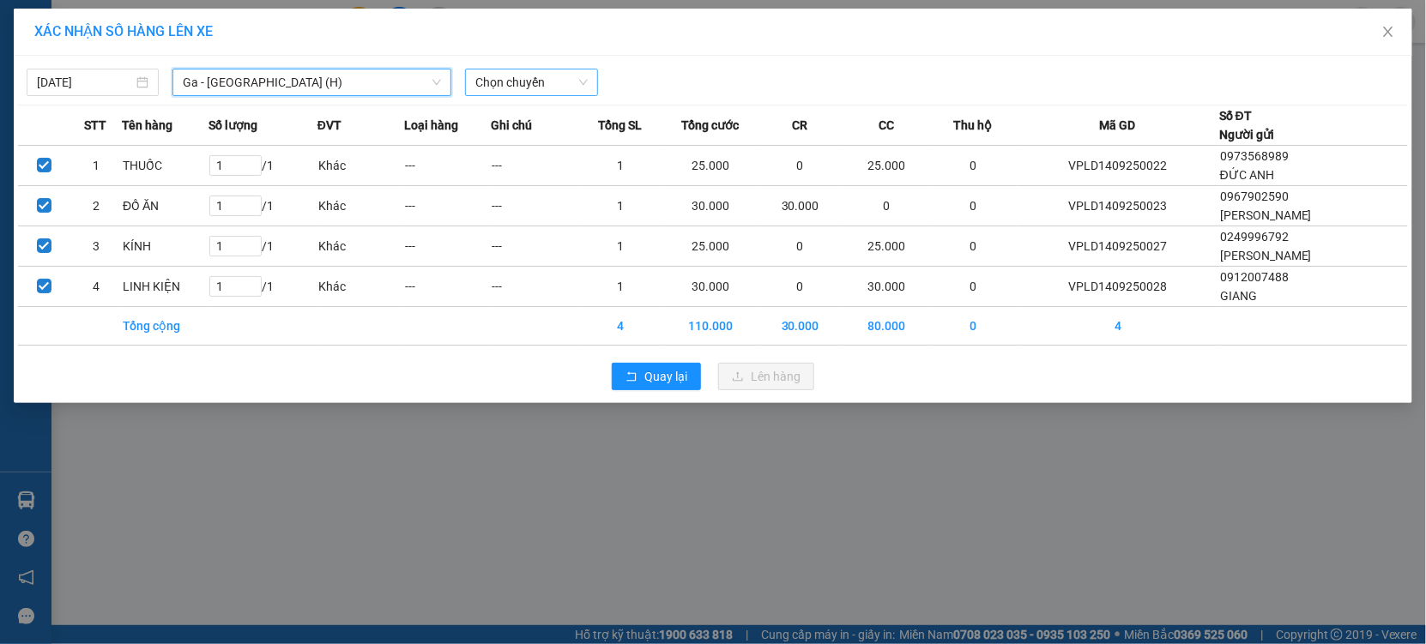
click at [498, 76] on span "Chọn chuyến" at bounding box center [531, 82] width 112 height 26
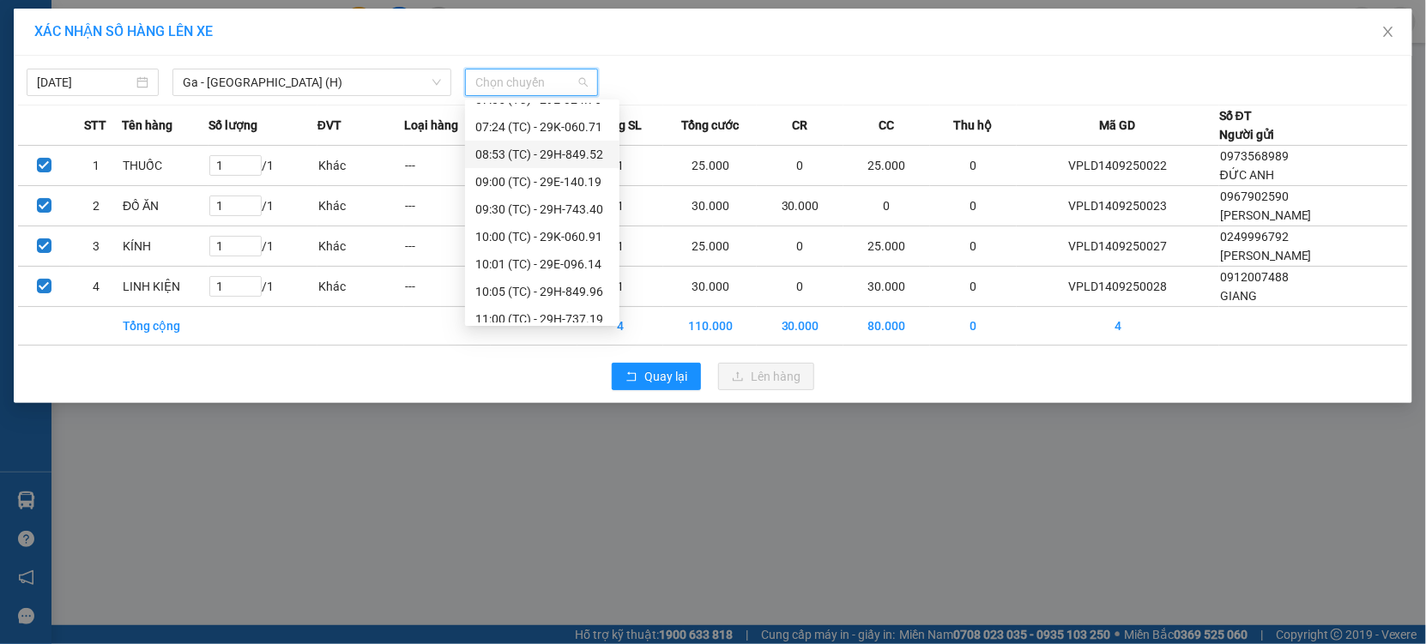
scroll to position [109, 0]
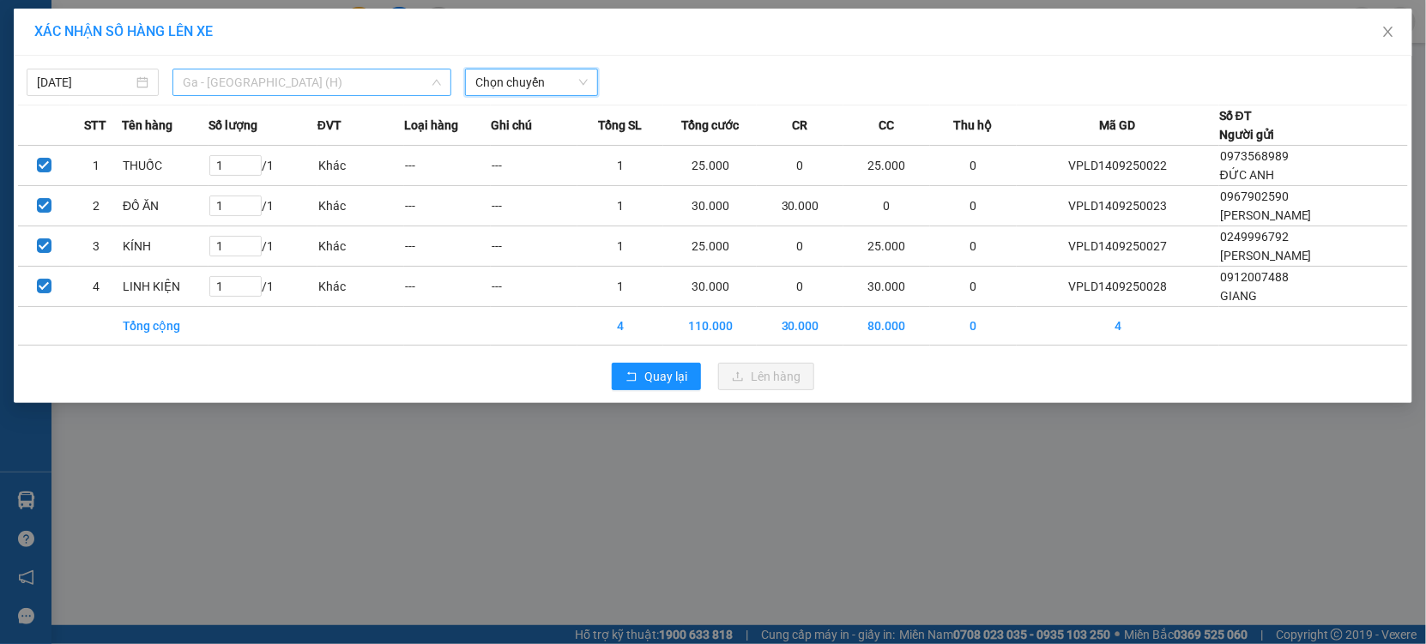
click at [322, 83] on span "Ga - [GEOGRAPHIC_DATA] (H)" at bounding box center [312, 82] width 258 height 26
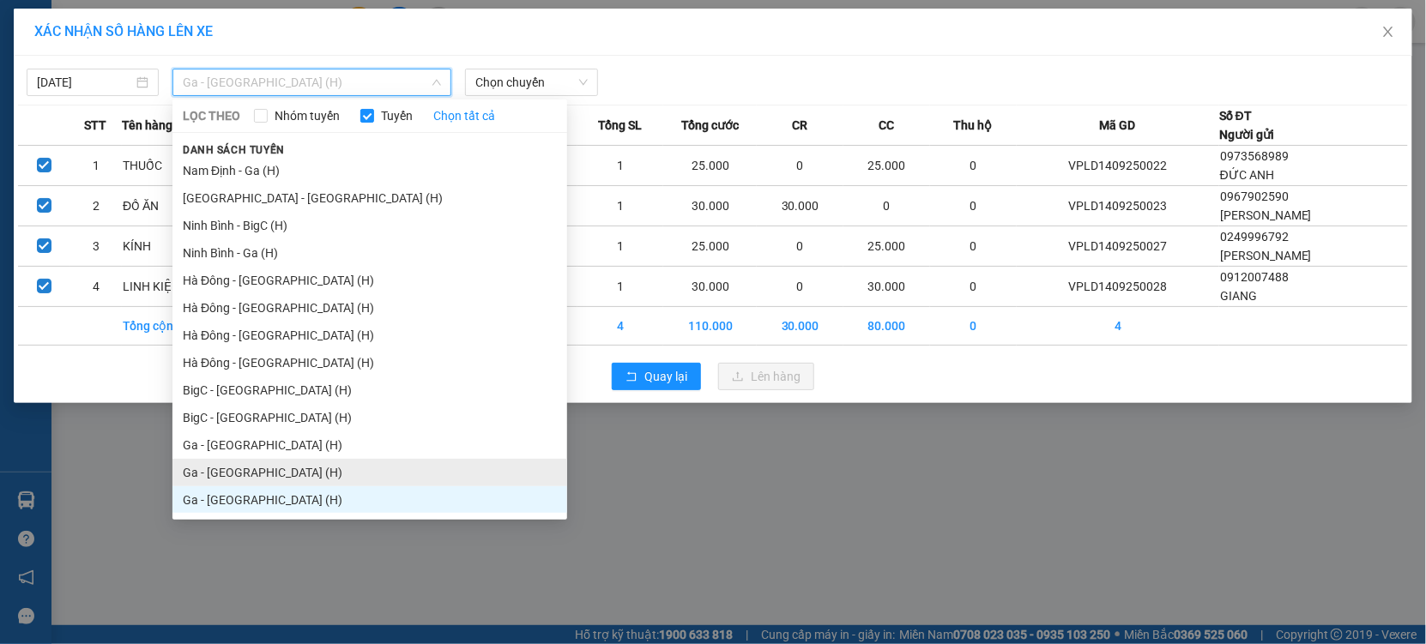
click at [248, 476] on li "Ga - [GEOGRAPHIC_DATA] (H)" at bounding box center [369, 472] width 395 height 27
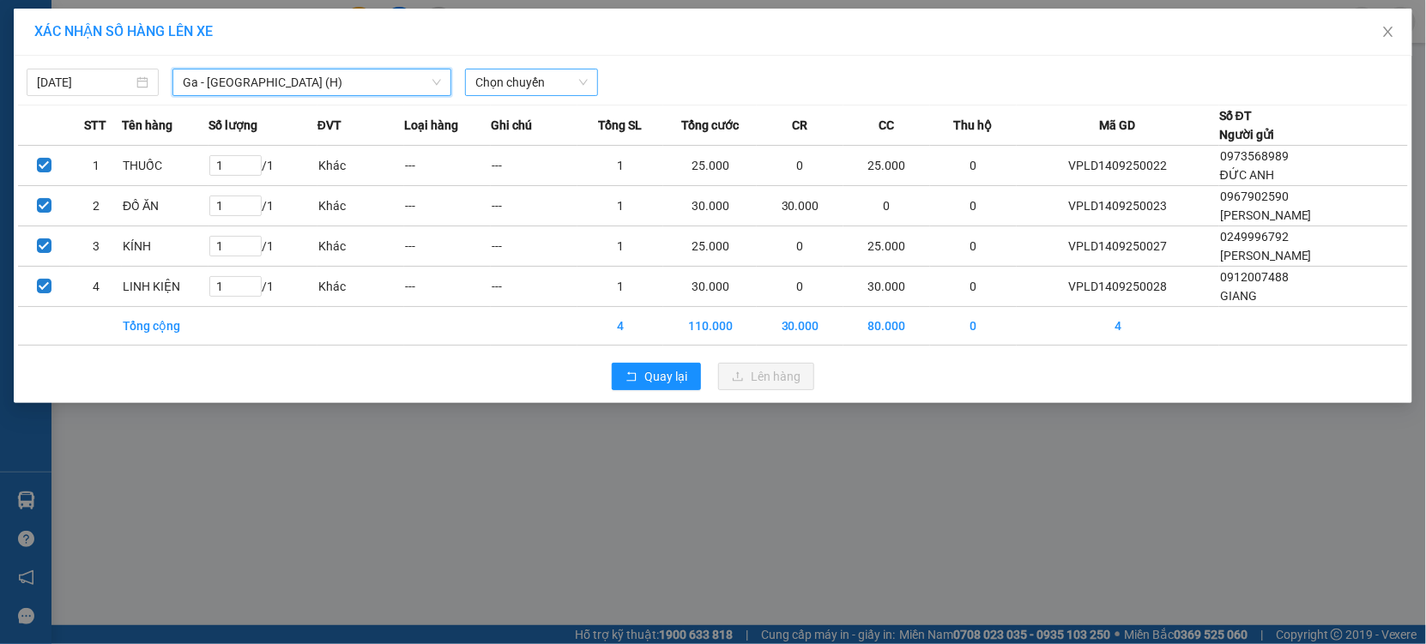
click at [526, 85] on span "Chọn chuyến" at bounding box center [531, 82] width 112 height 26
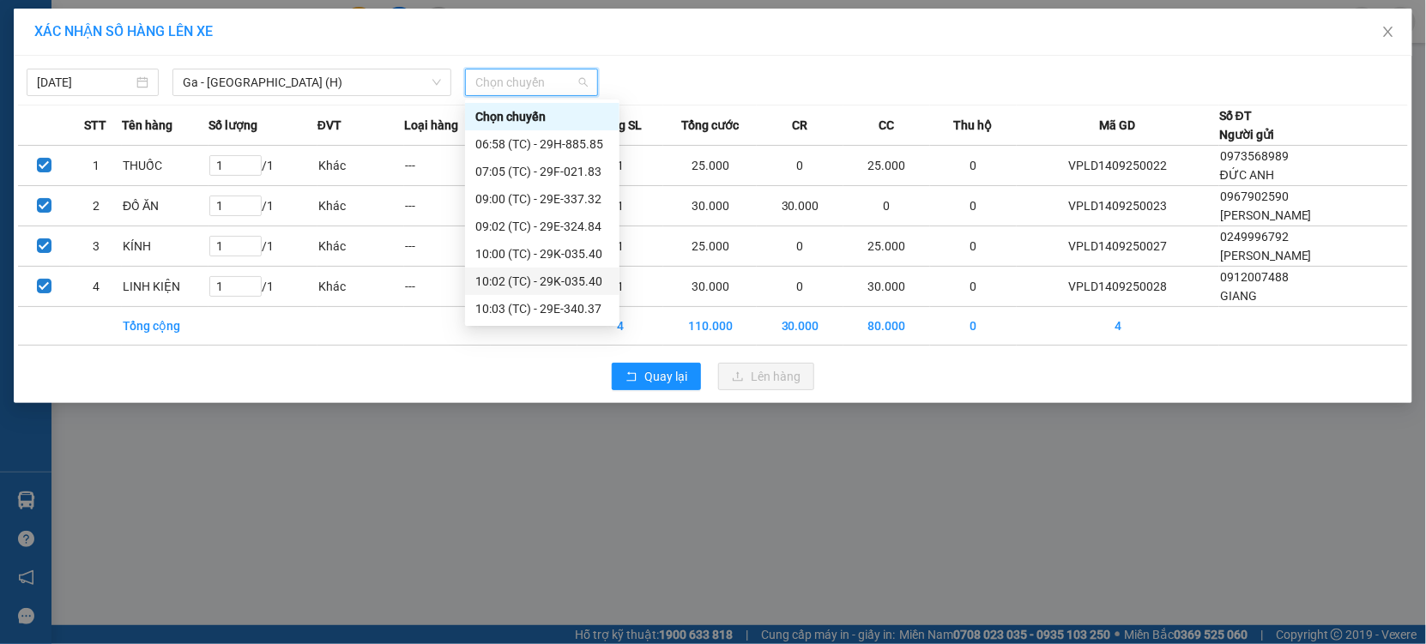
scroll to position [81, 0]
click at [543, 302] on div "12:00 (TC) - 29H-865.28" at bounding box center [542, 309] width 134 height 19
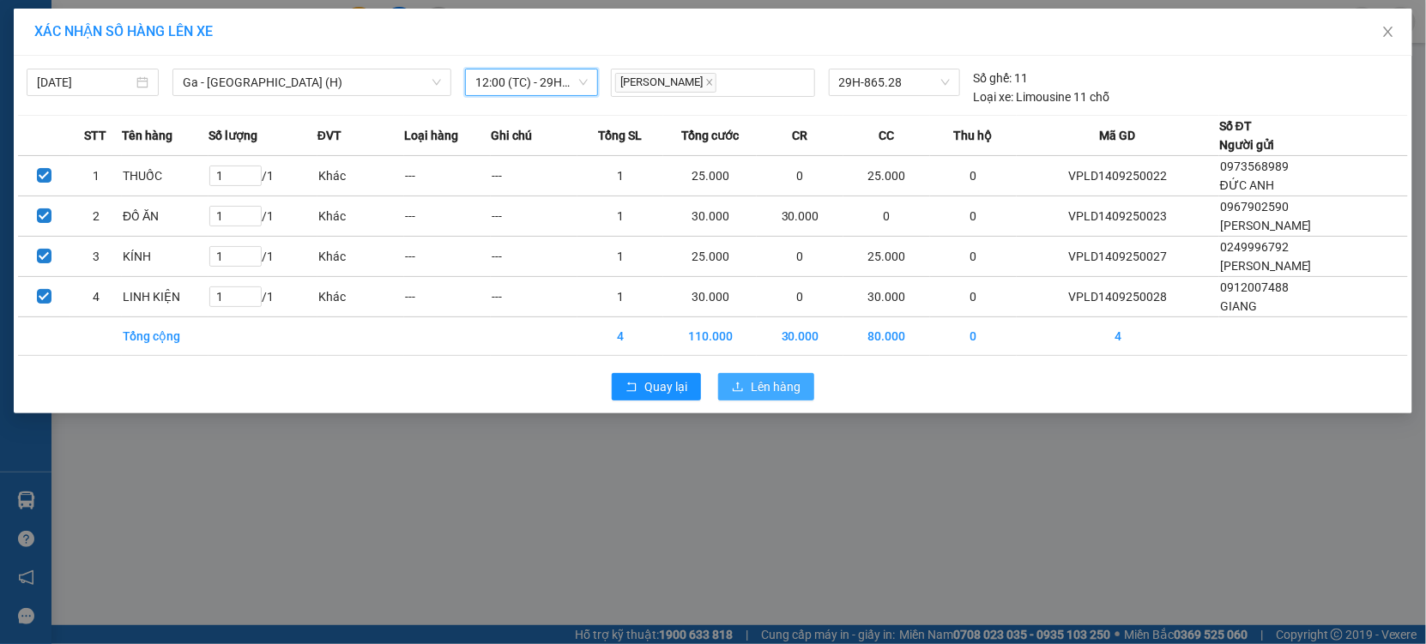
click at [791, 391] on span "Lên hàng" at bounding box center [776, 386] width 50 height 19
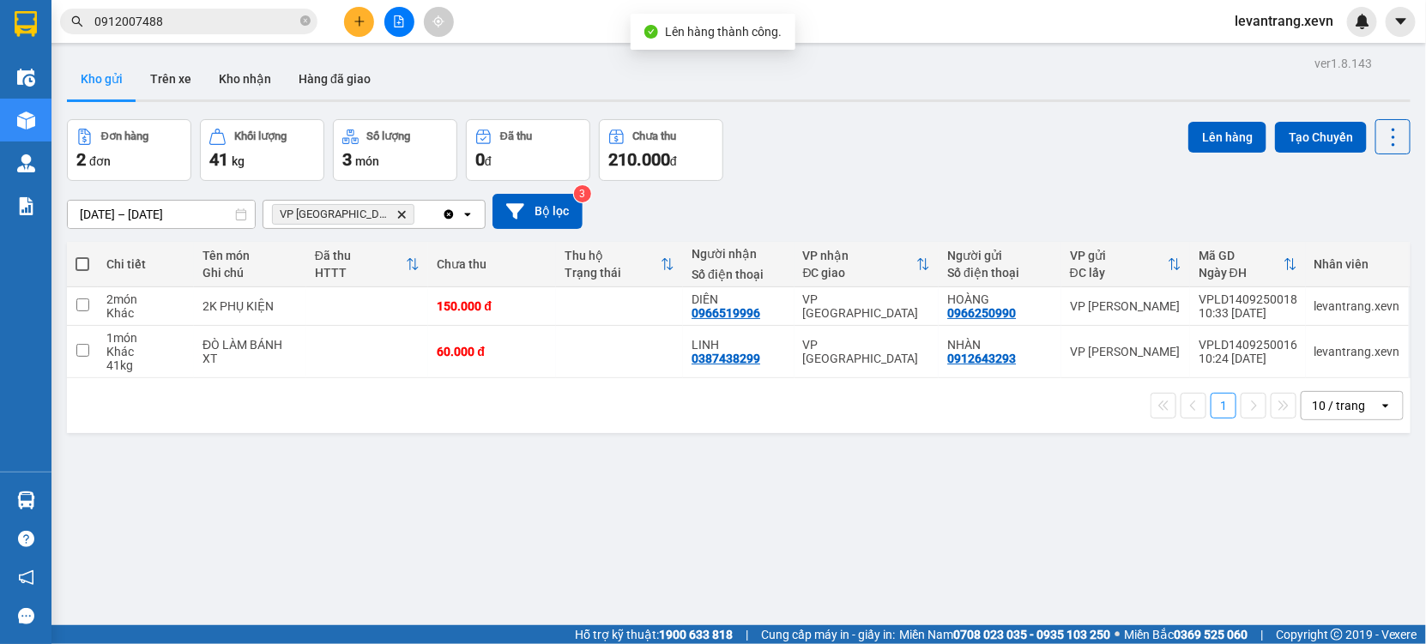
click at [396, 209] on icon "Delete" at bounding box center [401, 214] width 10 height 10
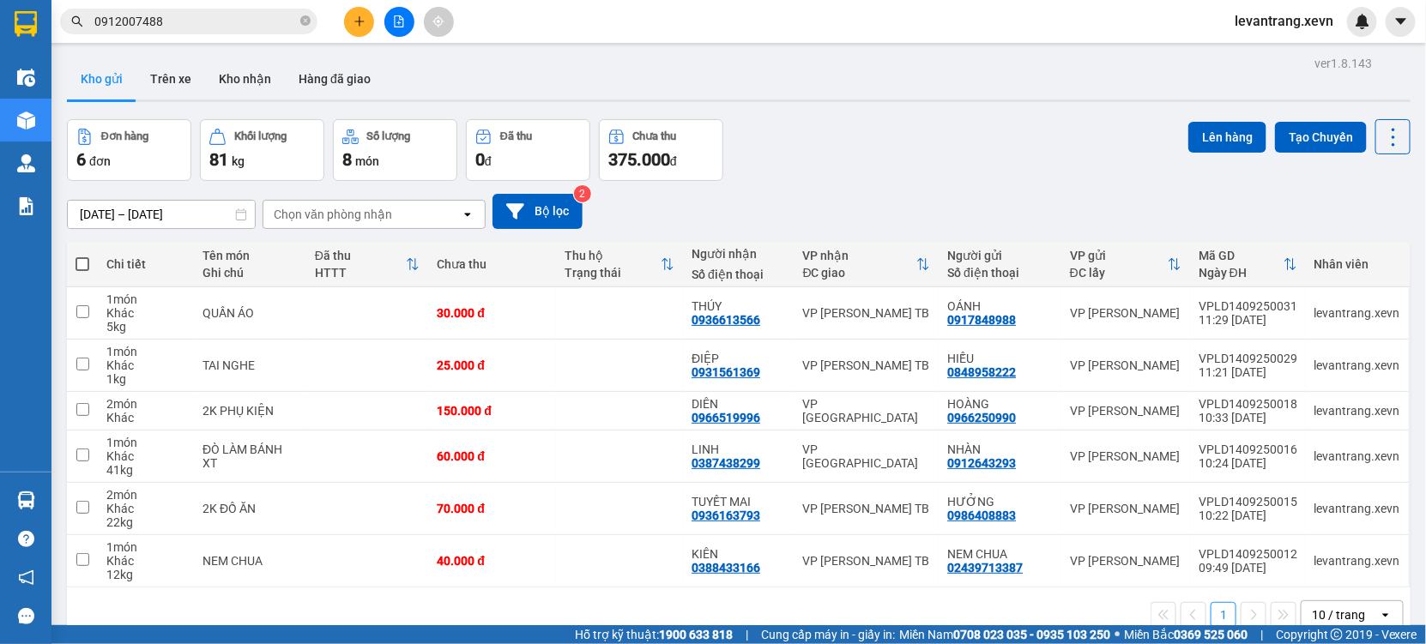
click at [311, 209] on div "Chọn văn phòng nhận" at bounding box center [333, 214] width 118 height 17
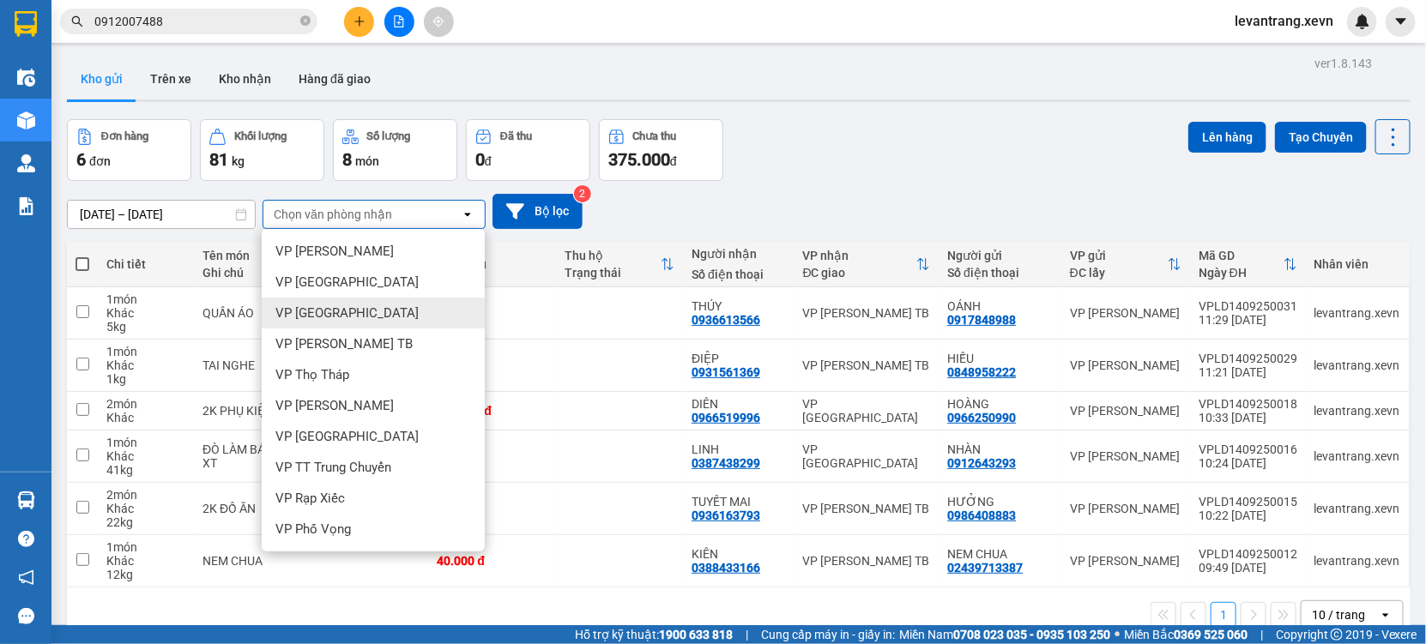
click at [323, 309] on span "VP [GEOGRAPHIC_DATA]" at bounding box center [346, 313] width 143 height 17
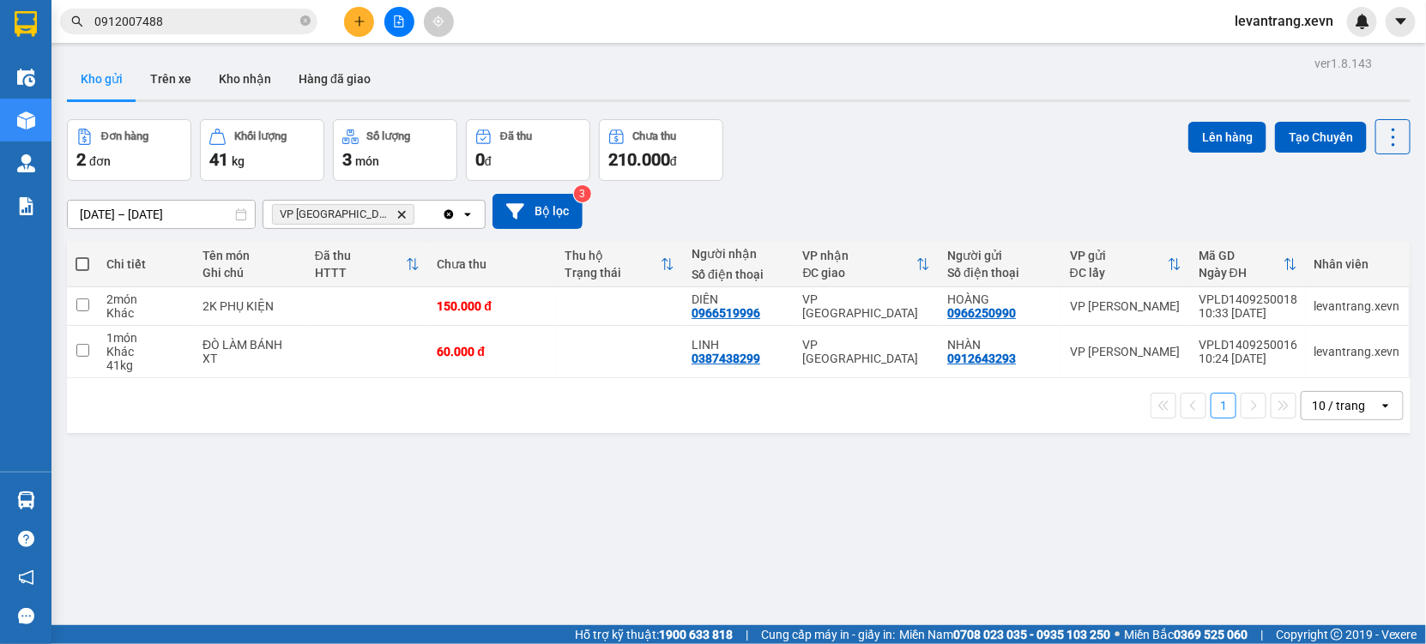
drag, startPoint x: 348, startPoint y: 214, endPoint x: 359, endPoint y: 214, distance: 11.2
click at [357, 214] on span "VP Nam Định Delete" at bounding box center [343, 214] width 142 height 21
click at [367, 211] on span "VP Nam Định Delete" at bounding box center [343, 214] width 142 height 21
click at [398, 212] on icon "VP Nam Định, close by backspace" at bounding box center [402, 214] width 8 height 8
click at [359, 212] on div "Chọn văn phòng nhận" at bounding box center [333, 214] width 118 height 17
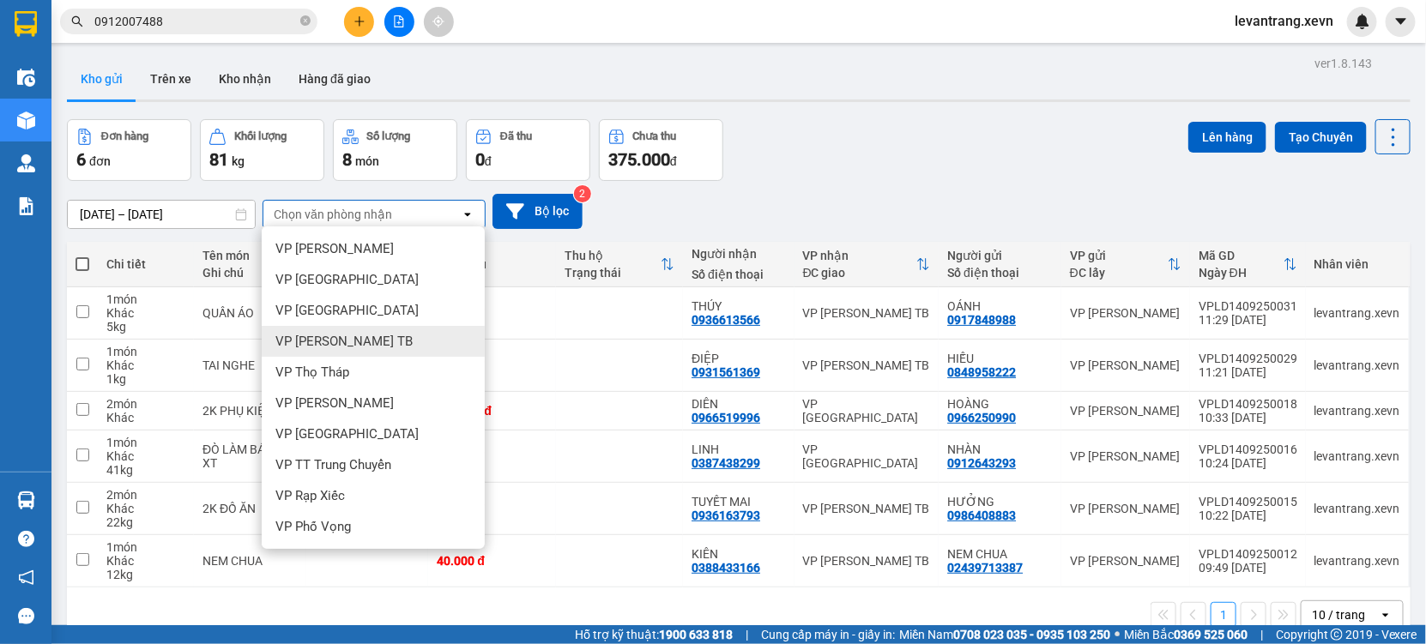
click at [335, 337] on span "VP [PERSON_NAME] TB" at bounding box center [343, 341] width 137 height 17
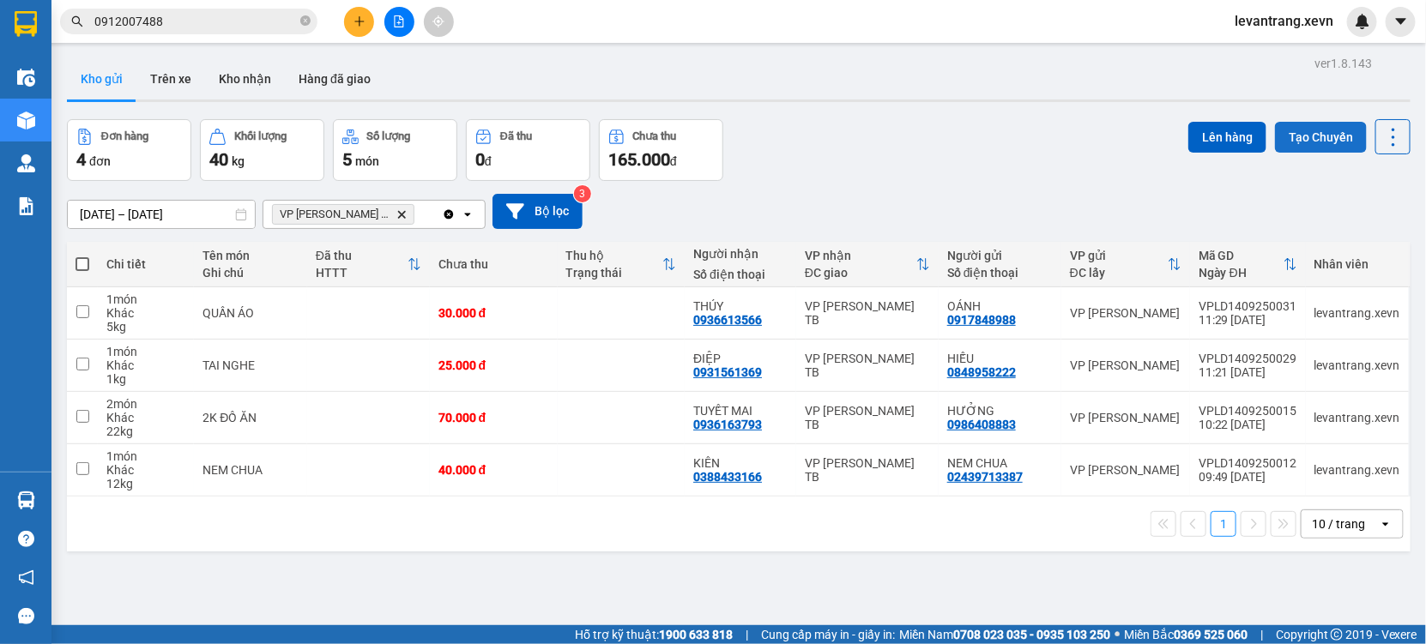
click at [1308, 142] on button "Tạo Chuyến" at bounding box center [1321, 137] width 92 height 31
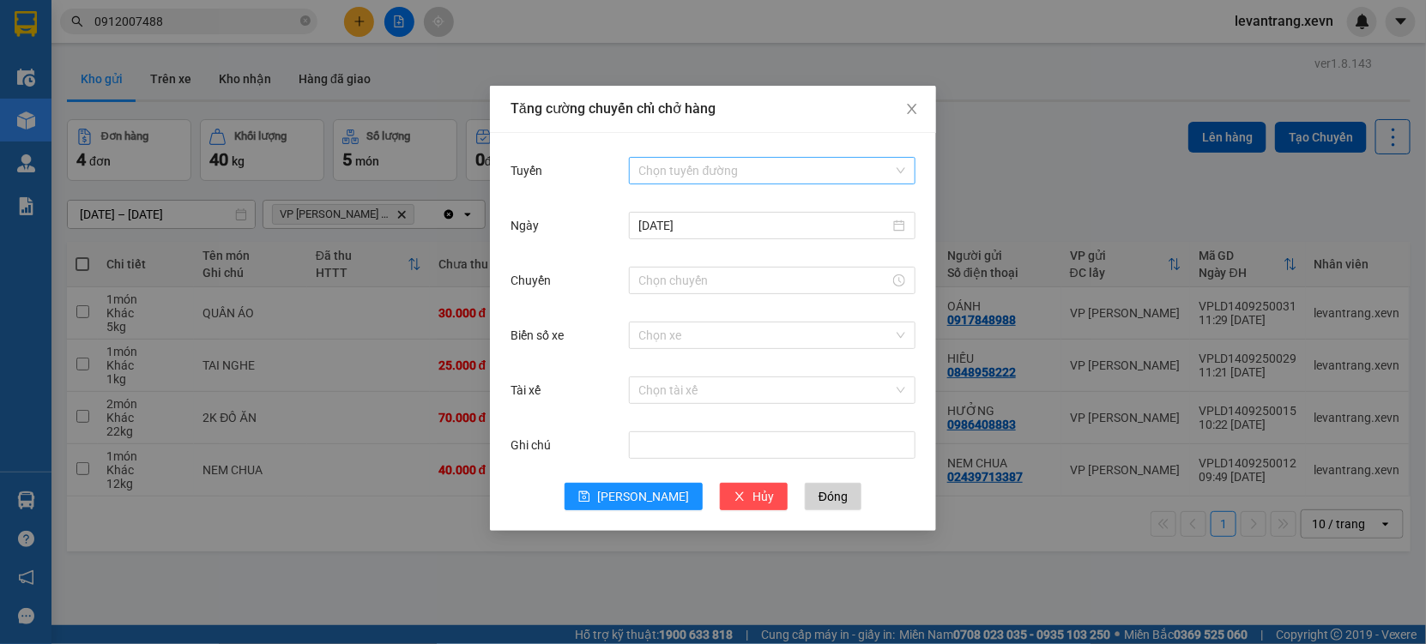
click at [706, 171] on input "Tuyến" at bounding box center [766, 171] width 254 height 26
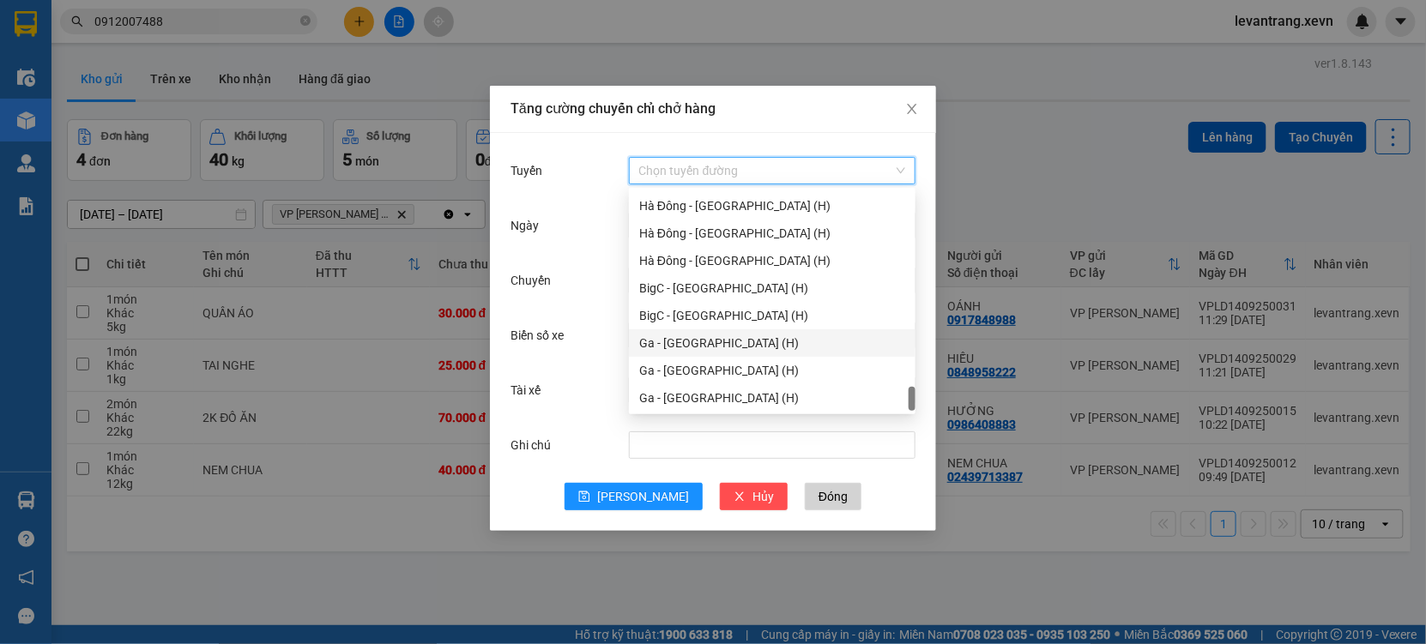
click at [675, 337] on div "Ga - [GEOGRAPHIC_DATA] (H)" at bounding box center [772, 343] width 266 height 19
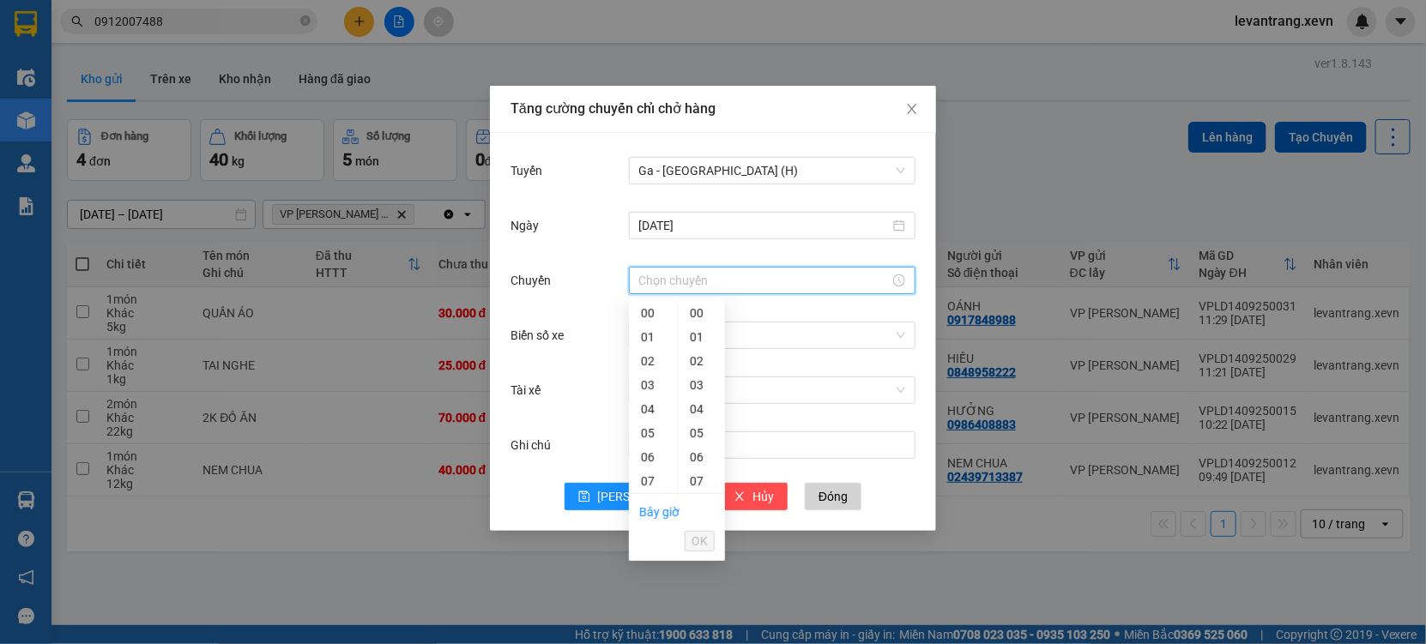
click at [678, 276] on input "Chuyến" at bounding box center [764, 280] width 250 height 19
click at [647, 320] on div "12" at bounding box center [653, 316] width 48 height 24
type input "12:00"
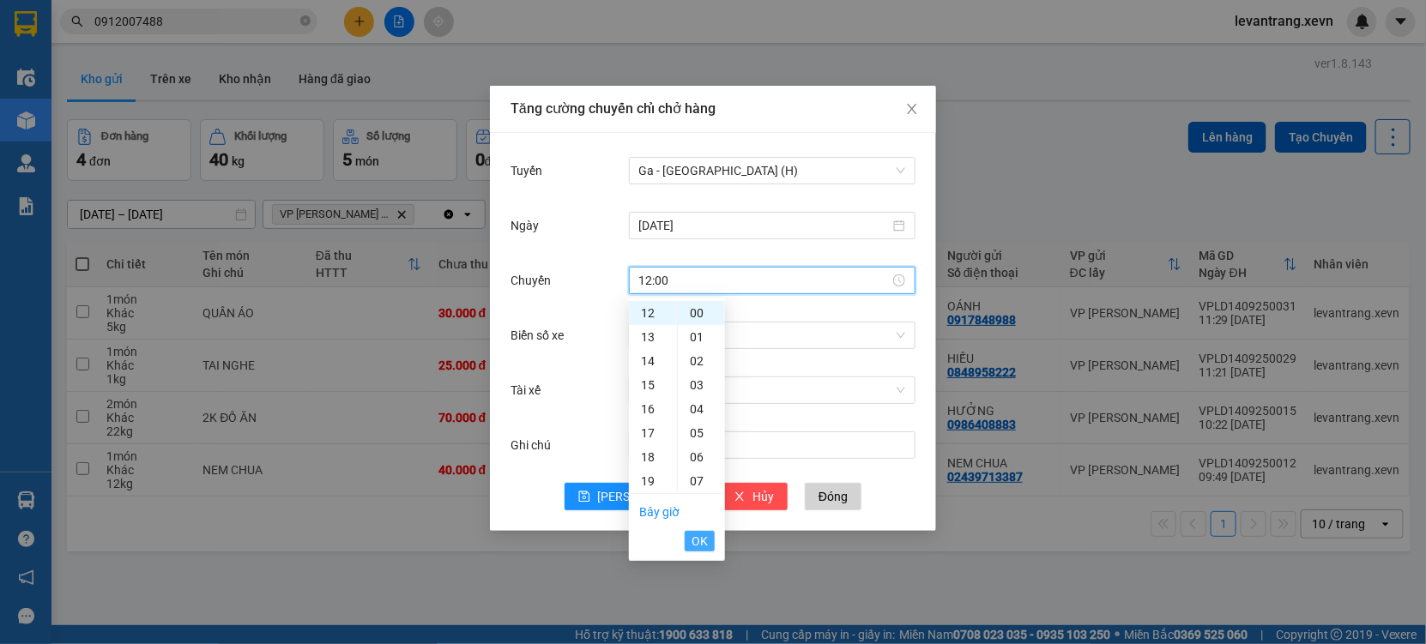
click at [701, 540] on span "OK" at bounding box center [699, 541] width 16 height 19
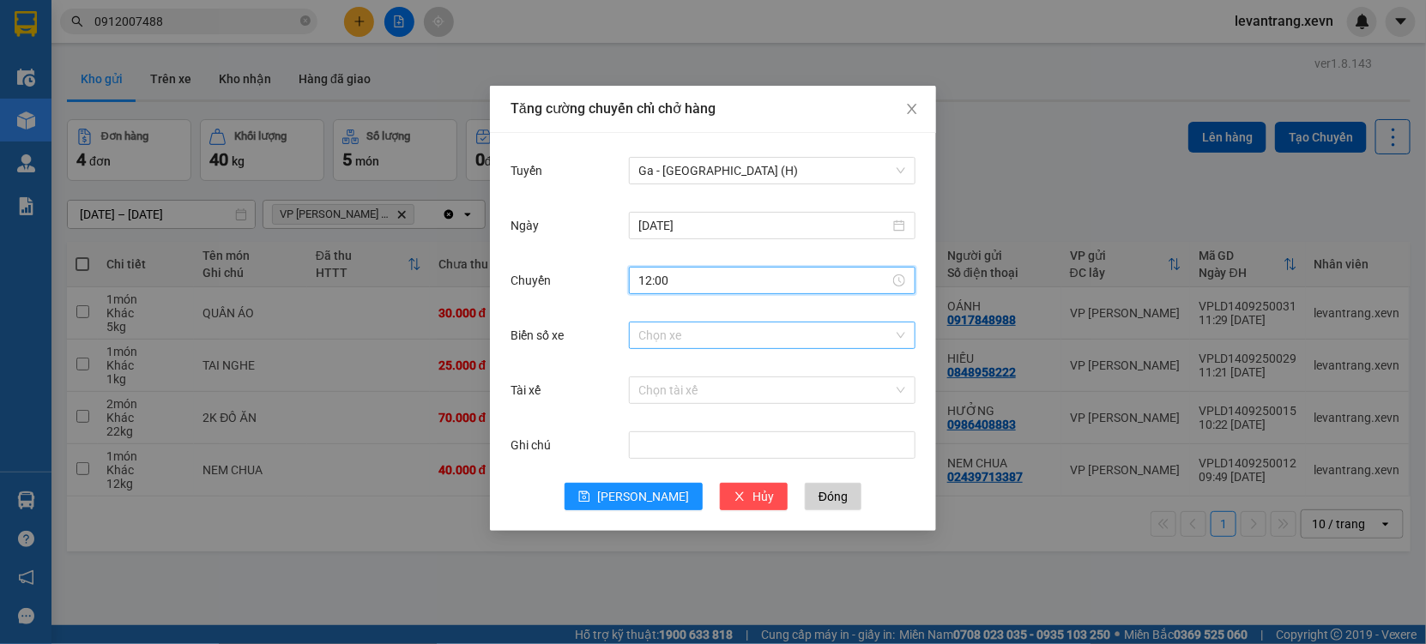
click at [675, 341] on input "Biển số xe" at bounding box center [766, 336] width 254 height 26
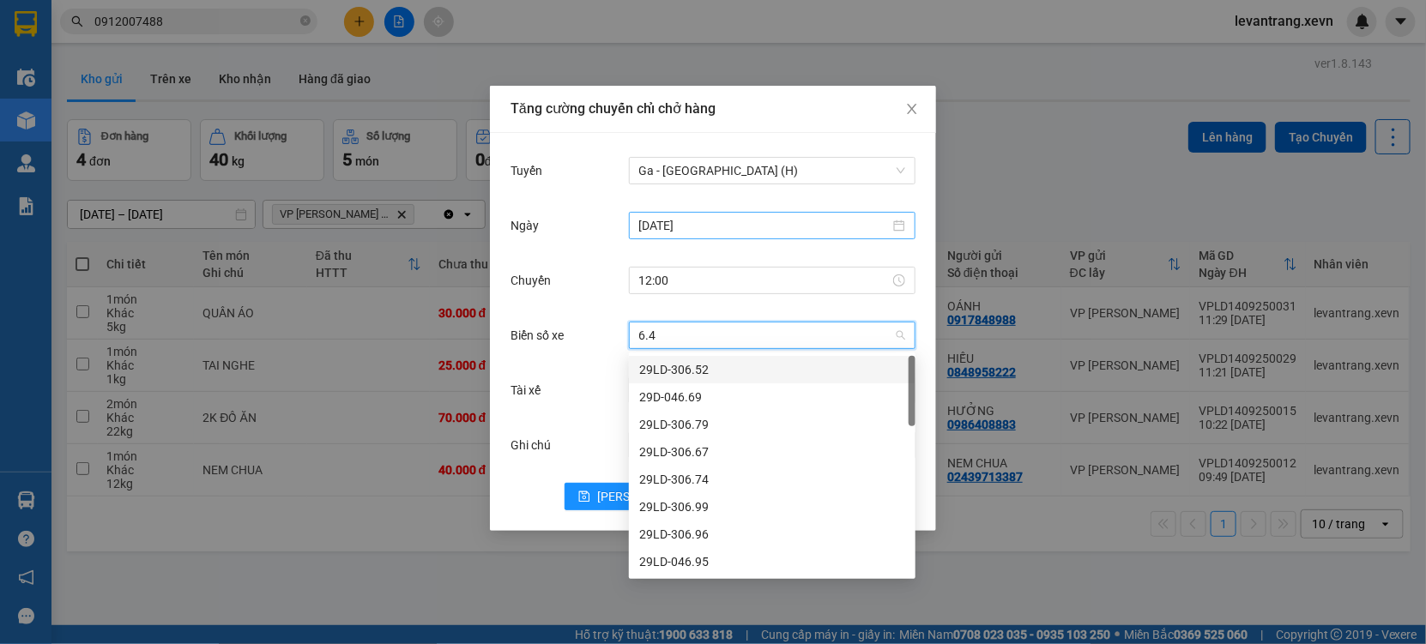
type input "6.40"
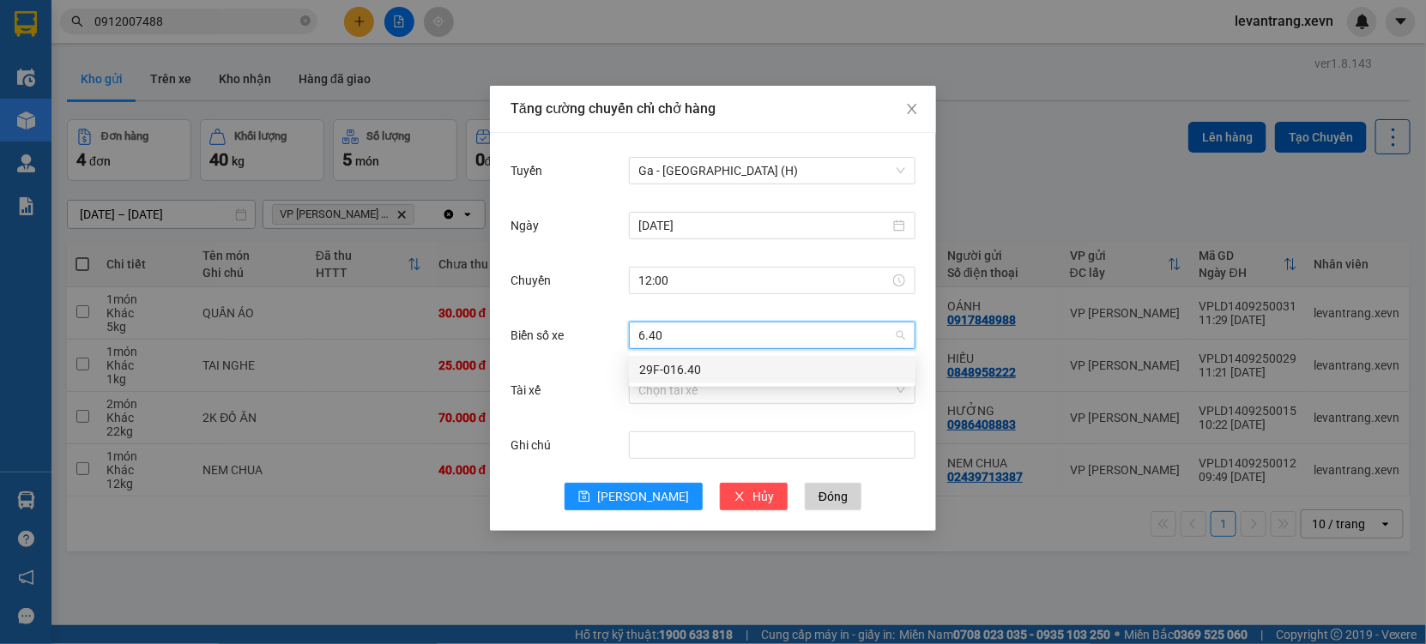
click at [651, 372] on div "29F-016.40" at bounding box center [772, 369] width 266 height 19
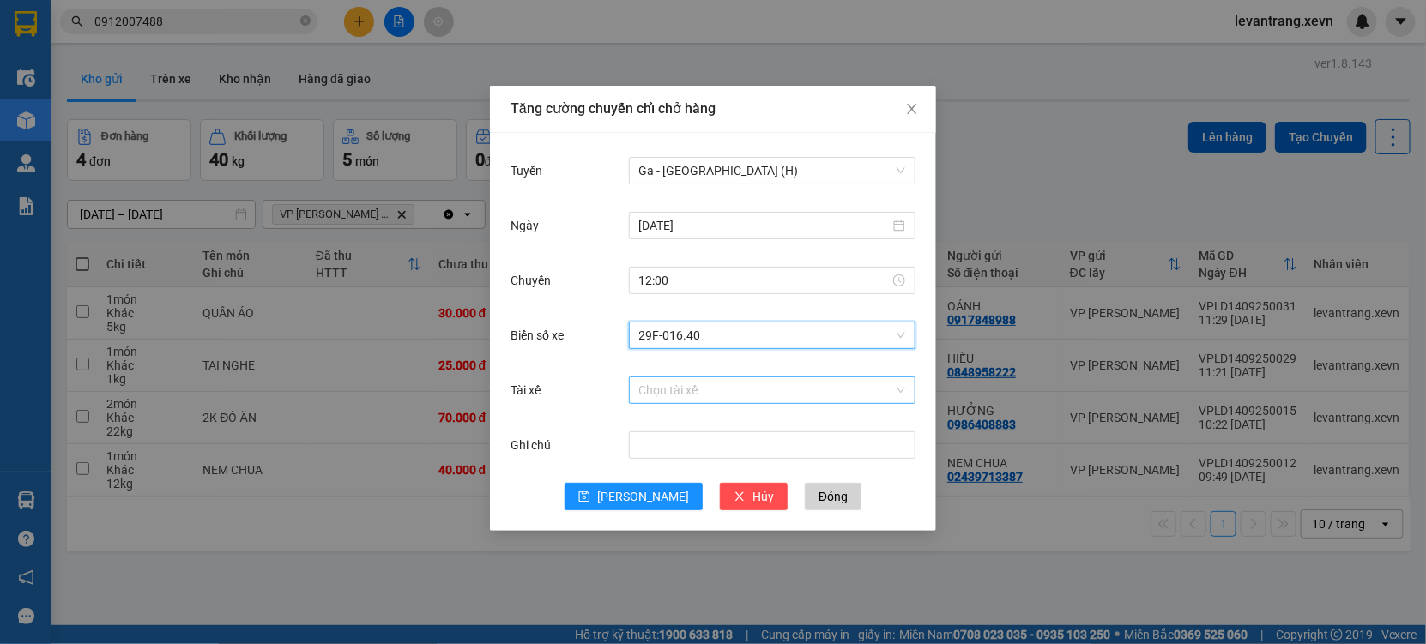
click at [669, 392] on input "Tài xế" at bounding box center [766, 390] width 254 height 26
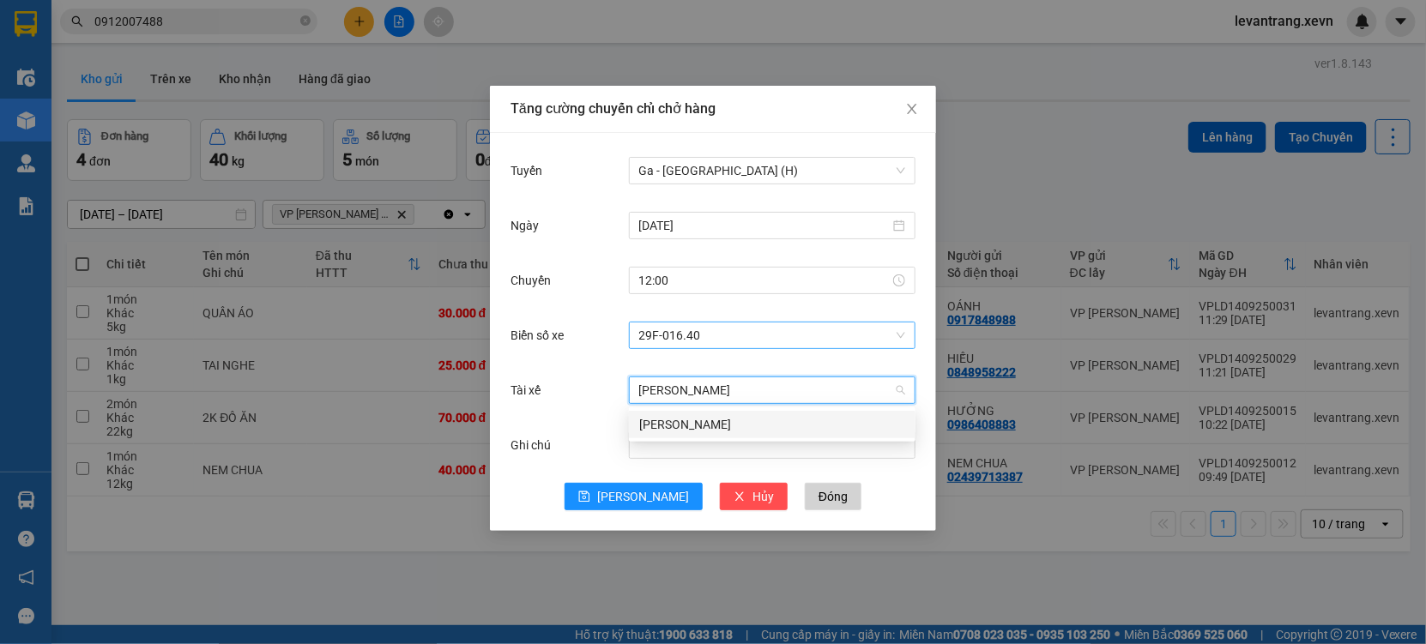
type input "[PERSON_NAME]"
click at [660, 426] on div "[PERSON_NAME]" at bounding box center [772, 424] width 266 height 19
click at [646, 495] on span "[PERSON_NAME]" at bounding box center [643, 496] width 92 height 19
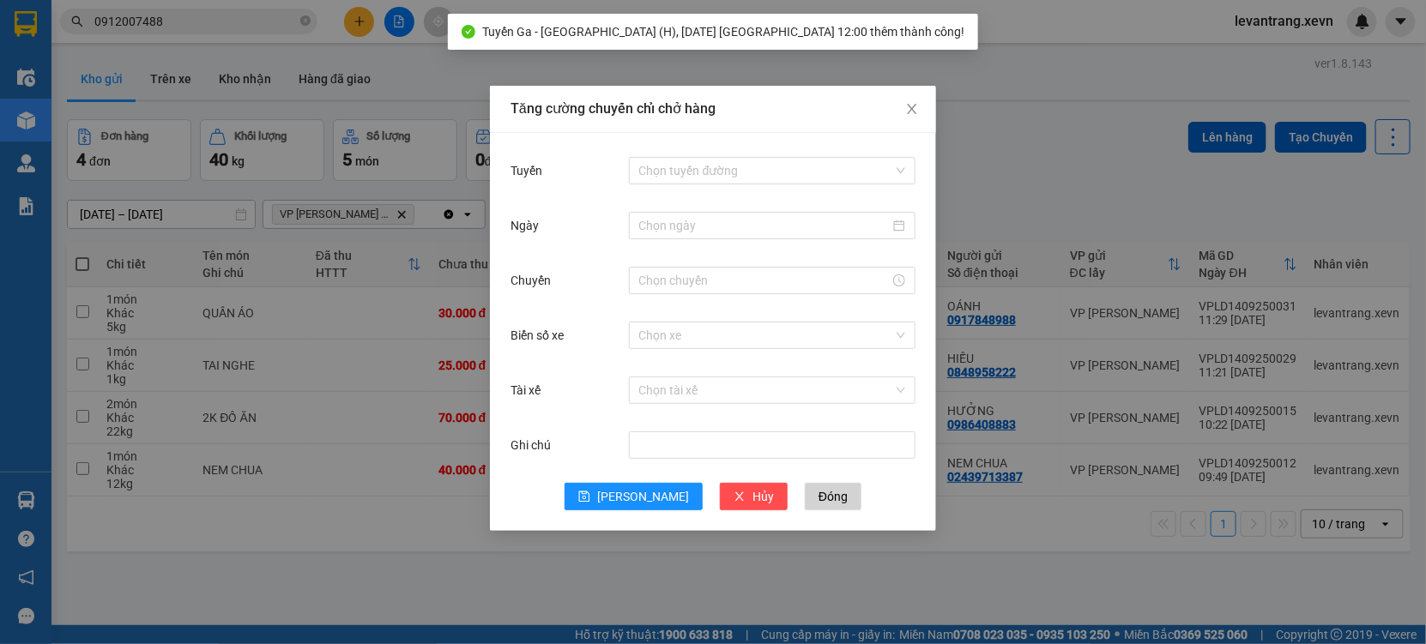
click at [311, 604] on div "Tăng cường chuyến chỉ chở hàng Tuyến Chọn tuyến đường Ngày Chuyến Biển số xe Ch…" at bounding box center [713, 322] width 1426 height 644
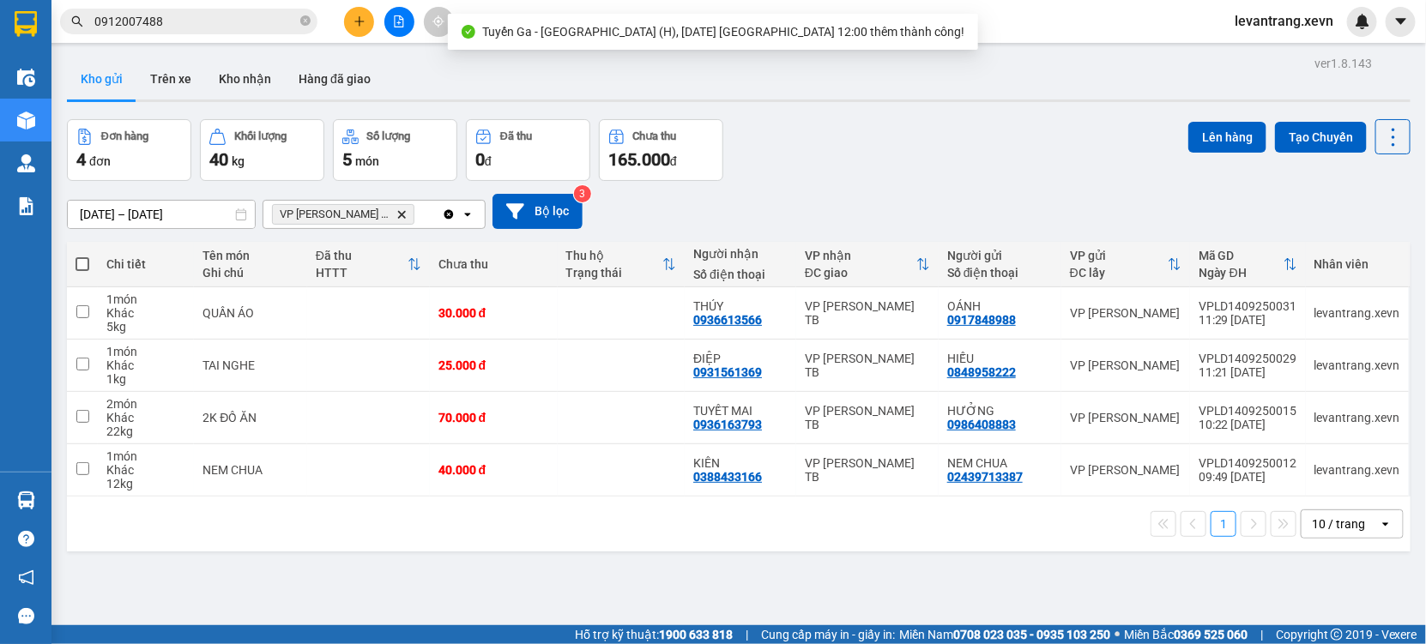
click at [82, 262] on span at bounding box center [82, 264] width 14 height 14
click at [82, 256] on input "checkbox" at bounding box center [82, 256] width 0 height 0
checkbox input "true"
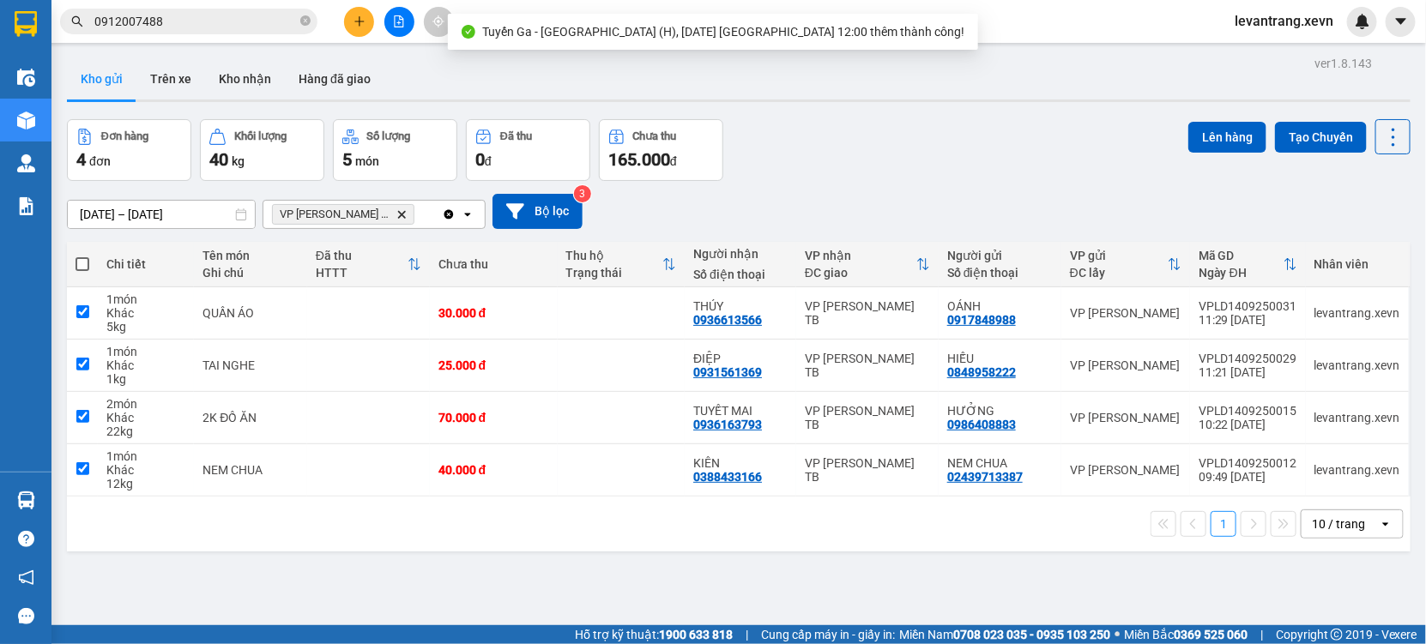
checkbox input "true"
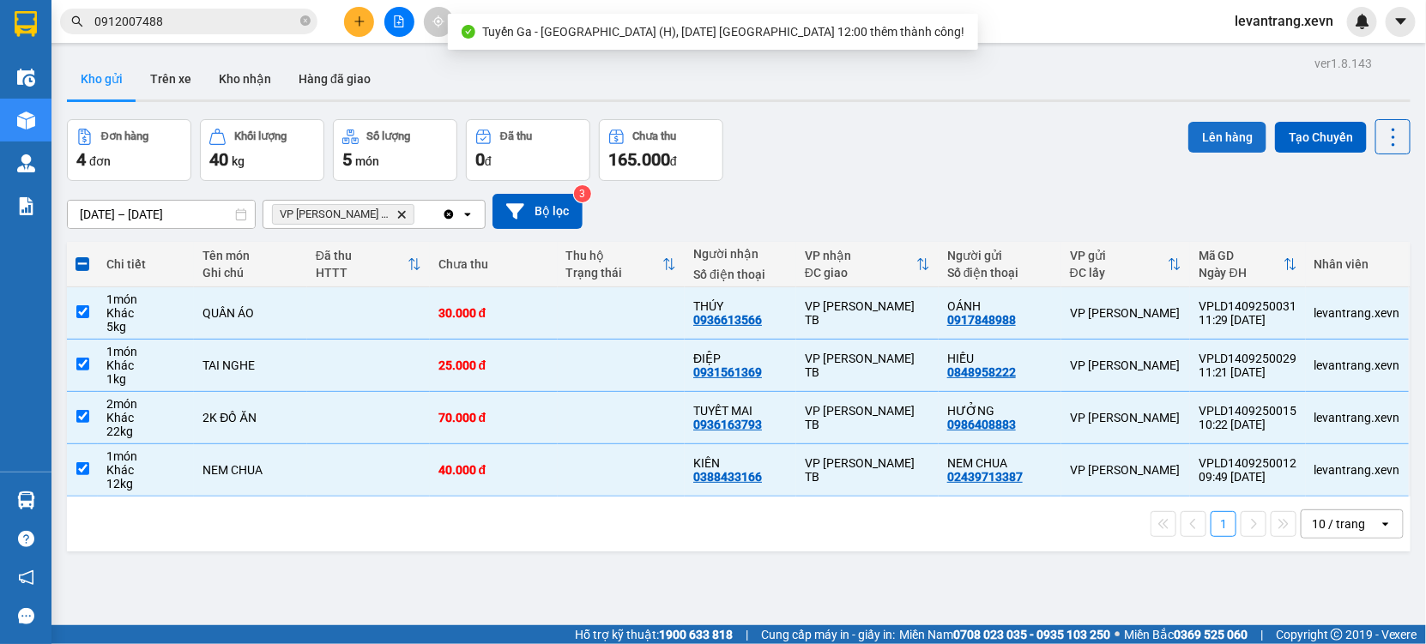
click at [1191, 141] on button "Lên hàng" at bounding box center [1227, 137] width 78 height 31
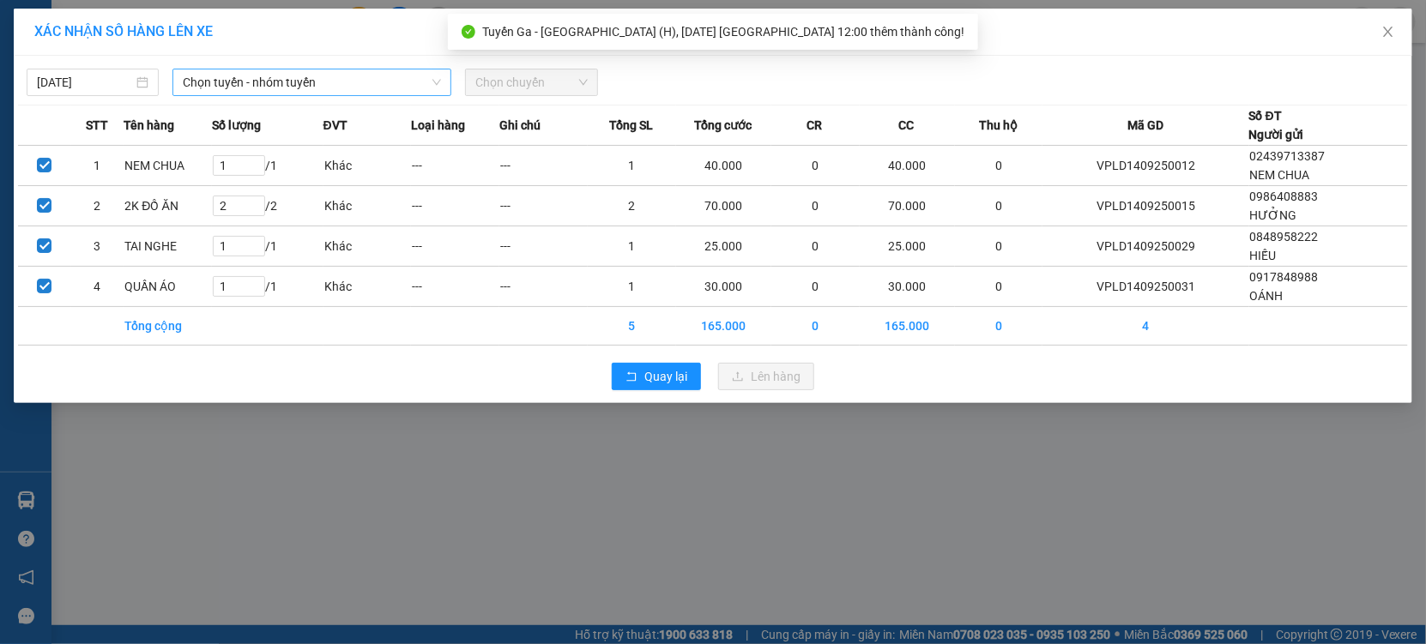
click at [323, 76] on span "Chọn tuyến - nhóm tuyến" at bounding box center [312, 82] width 258 height 26
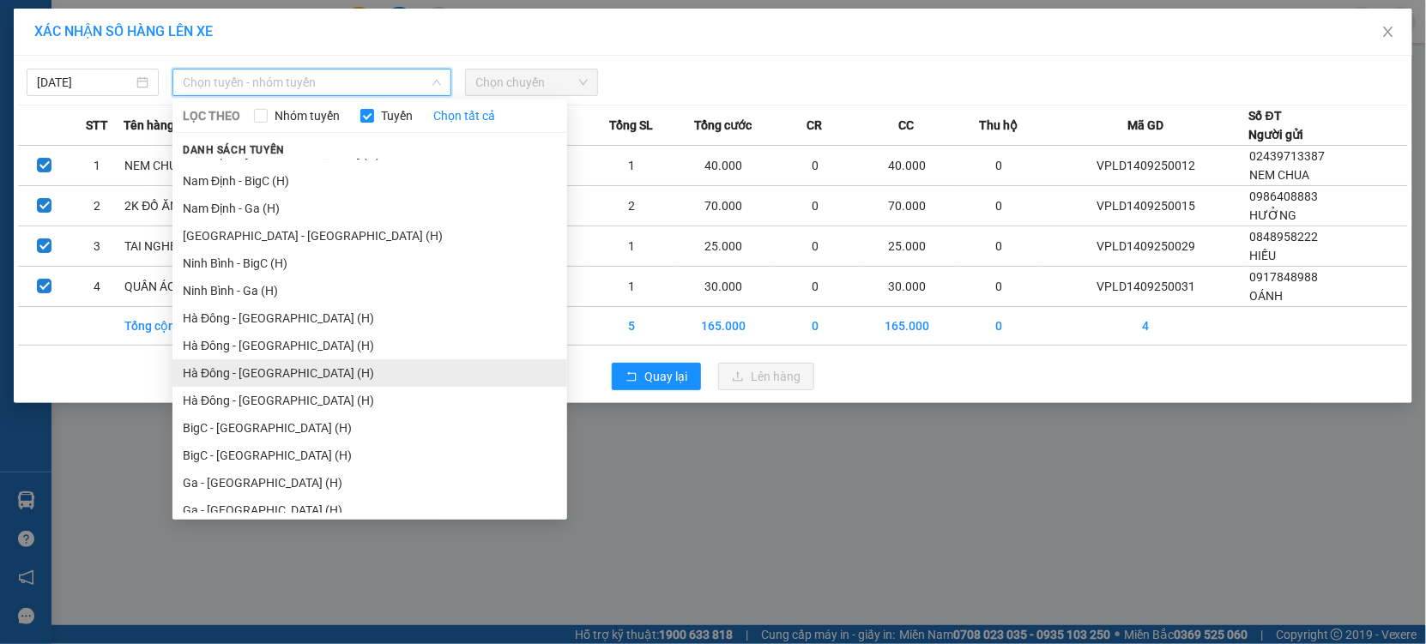
scroll to position [2115, 0]
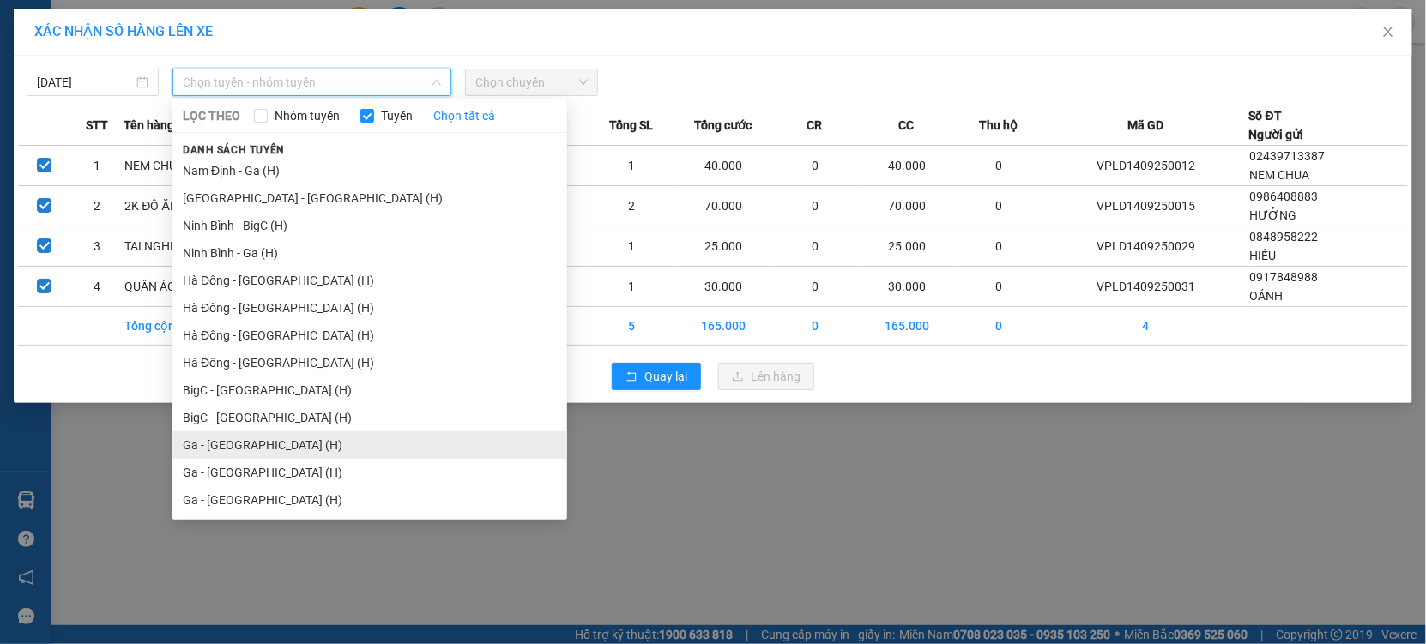
click at [232, 446] on li "Ga - [GEOGRAPHIC_DATA] (H)" at bounding box center [369, 444] width 395 height 27
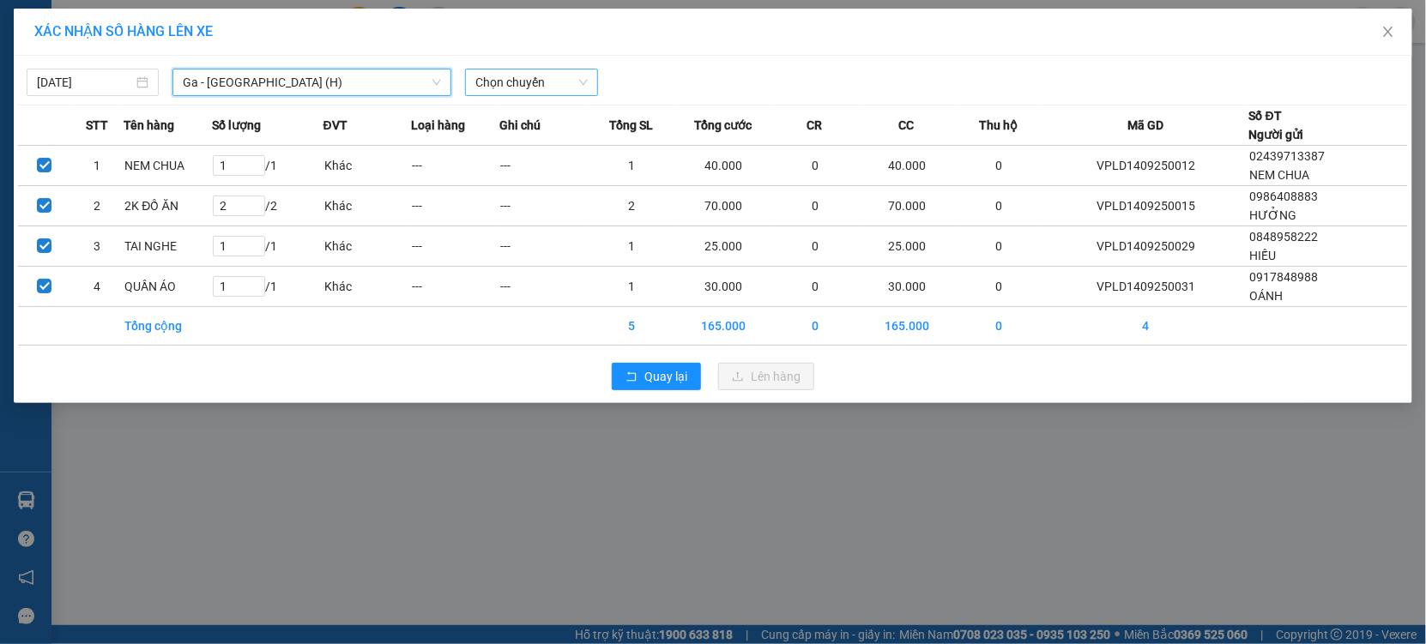
click at [545, 93] on span "Chọn chuyến" at bounding box center [531, 82] width 112 height 26
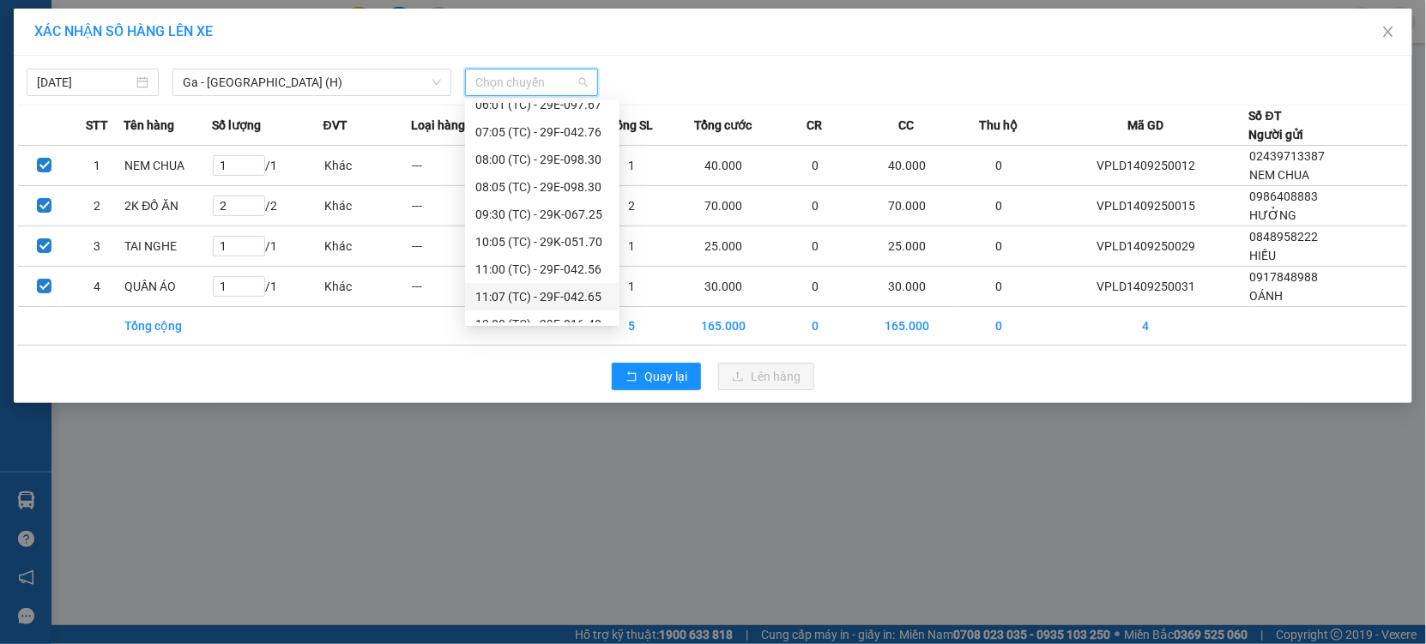
scroll to position [54, 0]
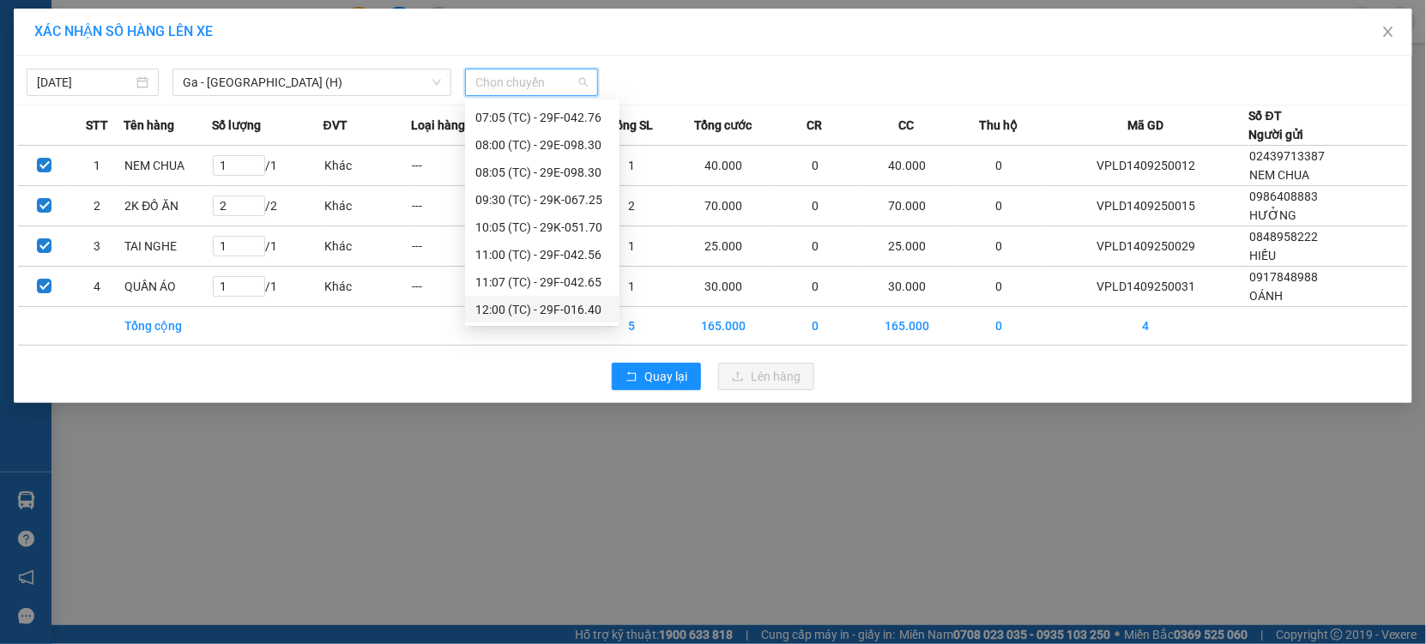
click at [553, 311] on div "12:00 (TC) - 29F-016.40" at bounding box center [542, 309] width 134 height 19
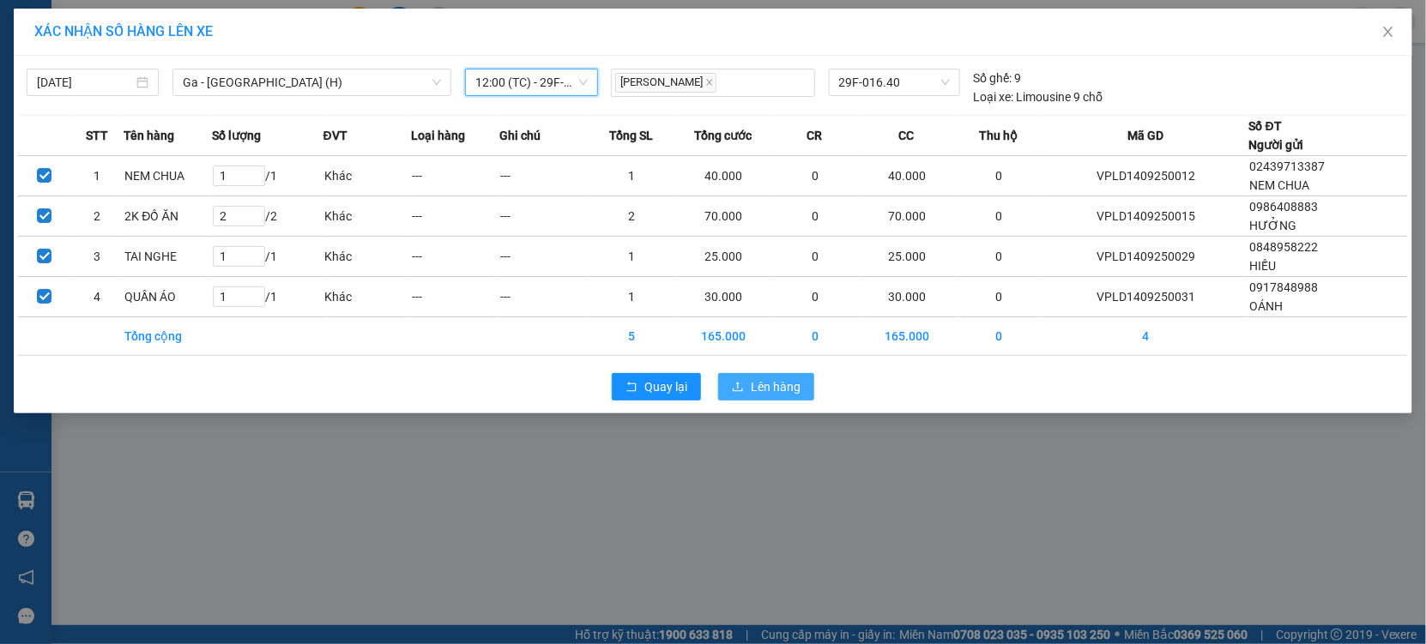
click at [739, 389] on icon "upload" at bounding box center [738, 387] width 12 height 12
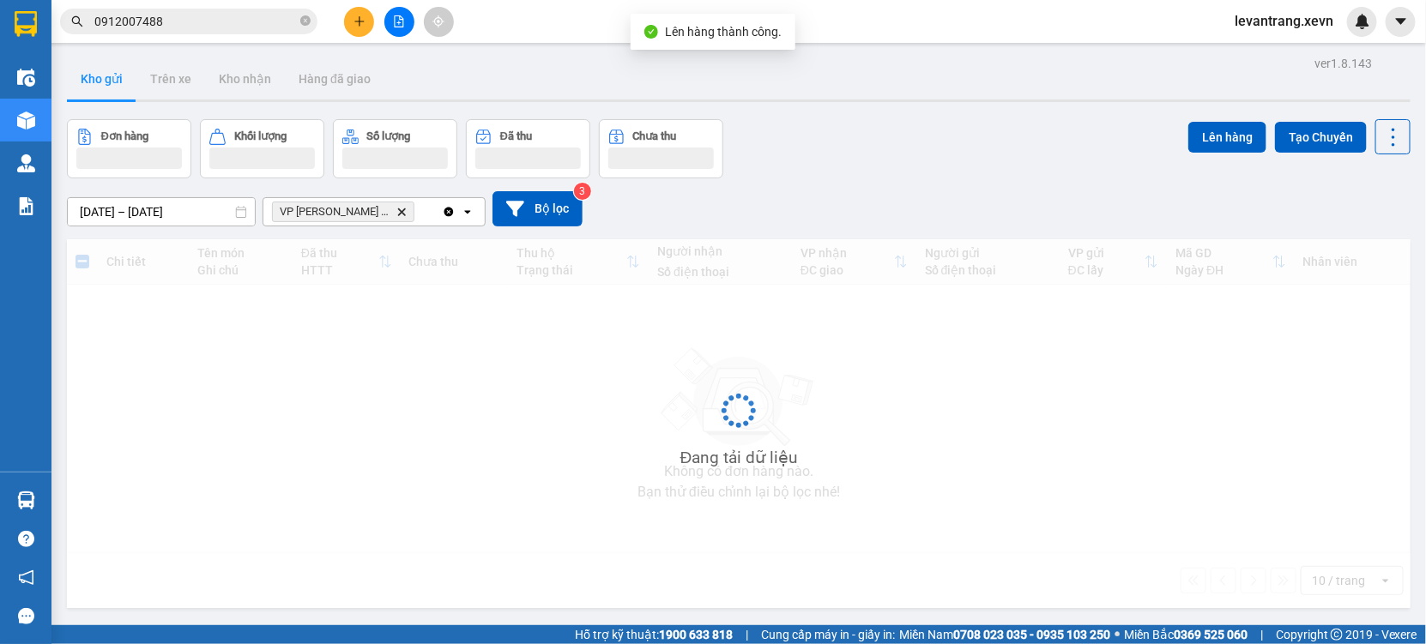
click at [149, 20] on input "0912007488" at bounding box center [195, 21] width 202 height 19
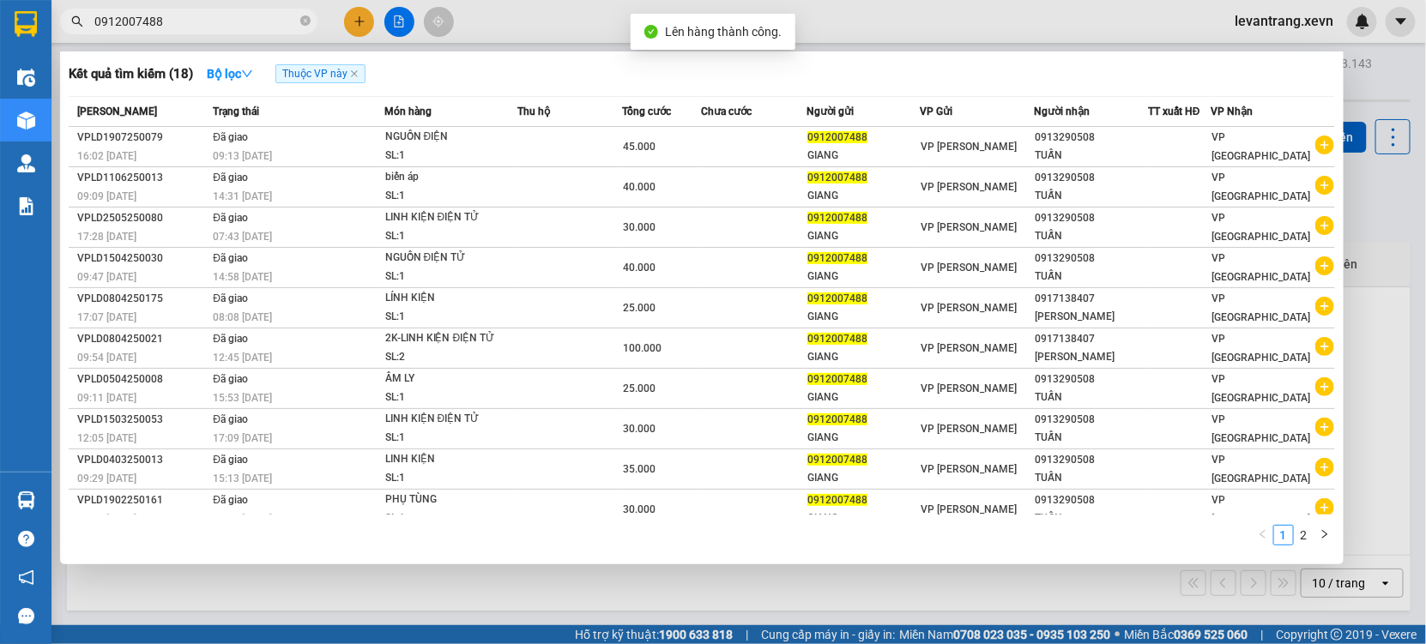
click at [149, 20] on input "0912007488" at bounding box center [195, 21] width 202 height 19
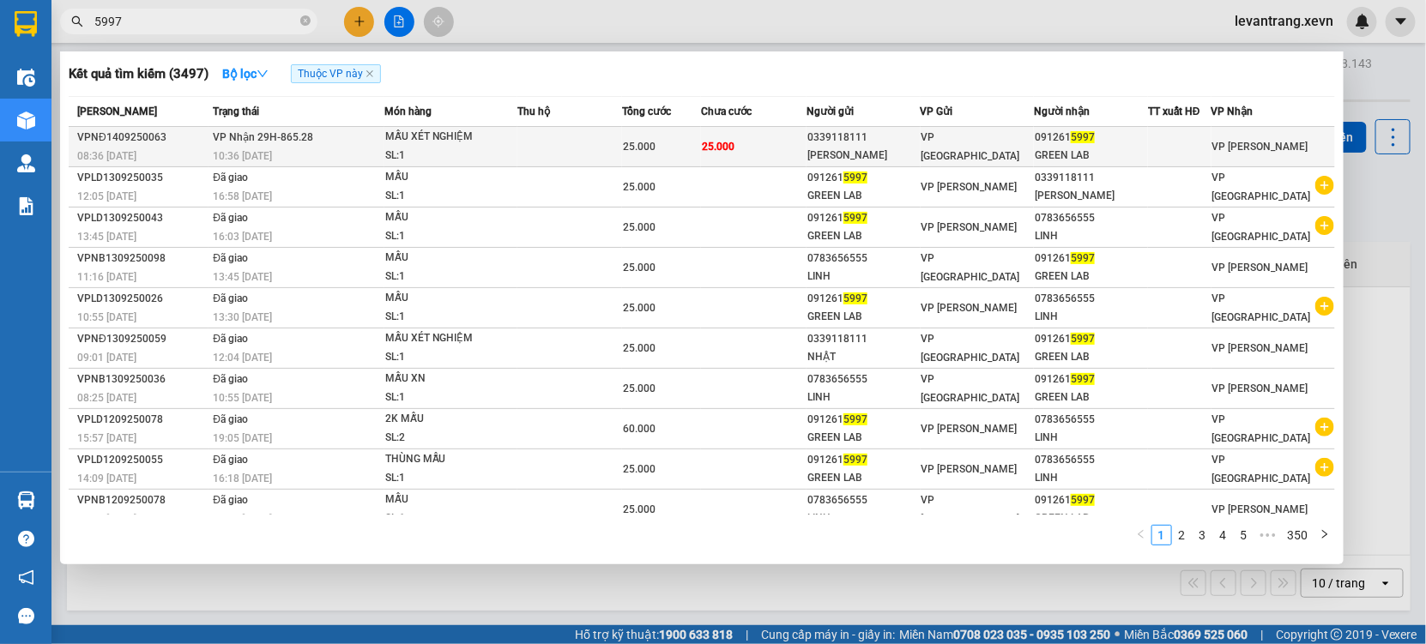
type input "5997"
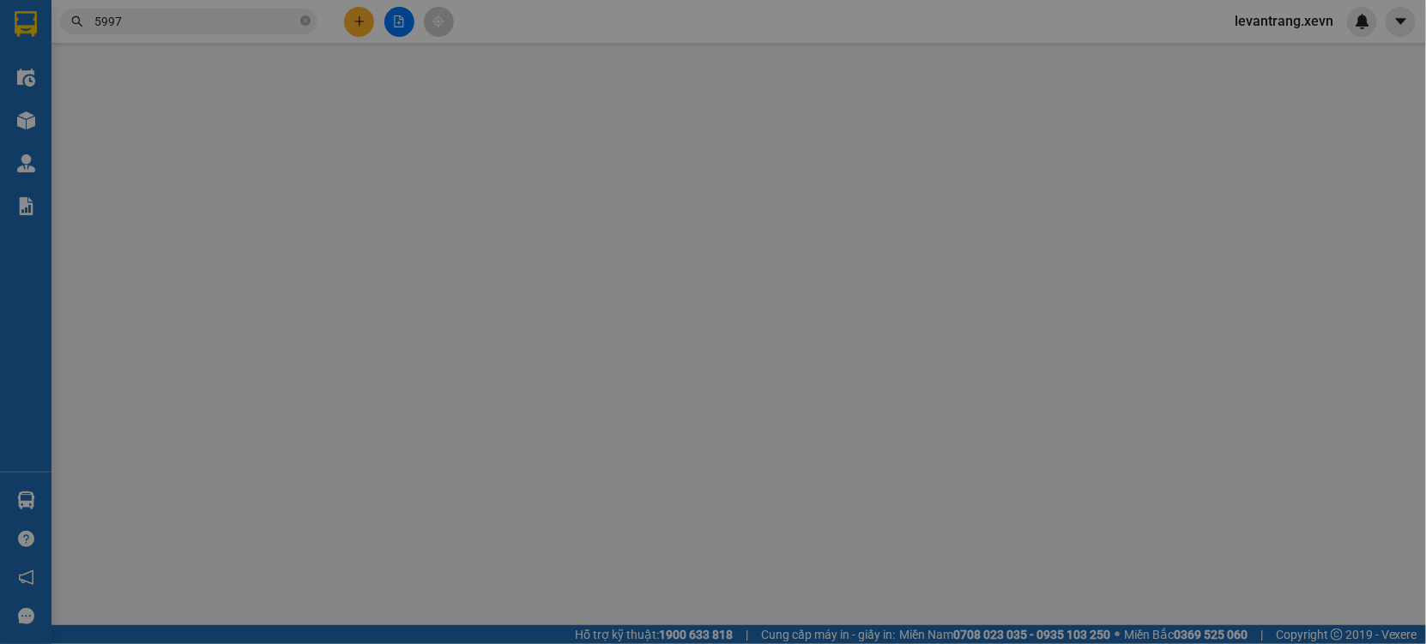
type input "0339118111"
type input "[PERSON_NAME]"
type input "0912615997"
type input "GREEN LAB"
type input "1"
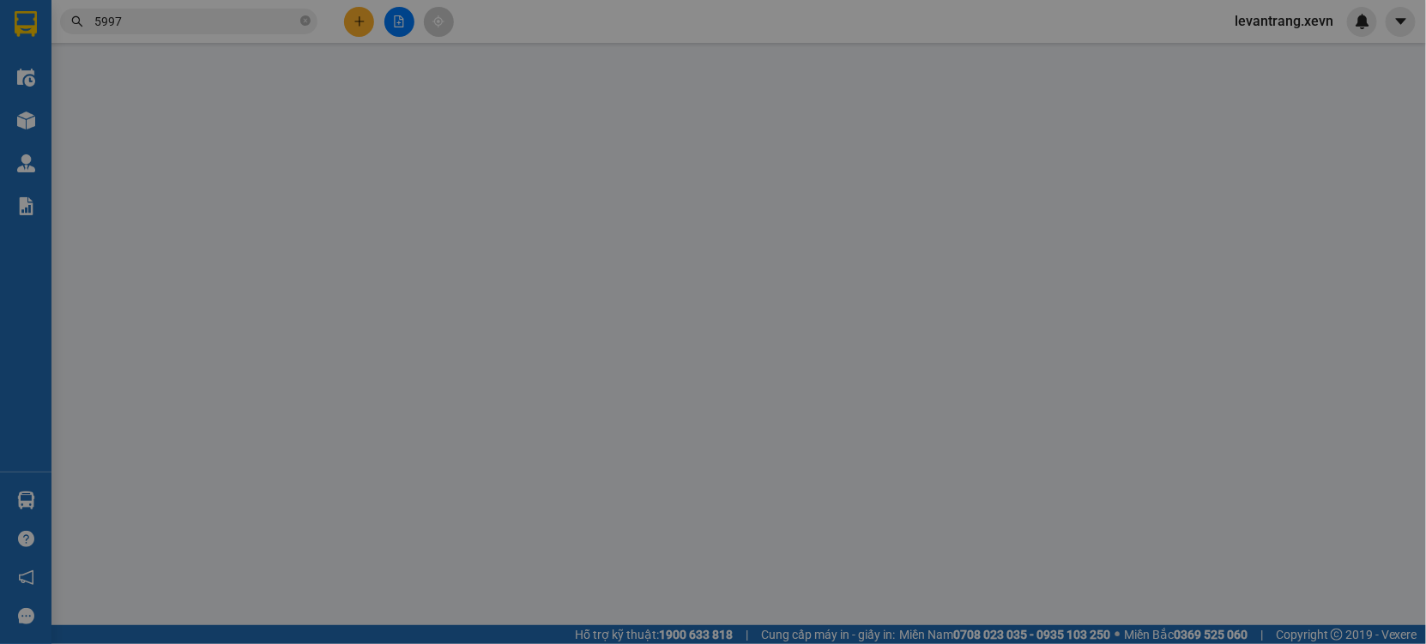
type input "25.000"
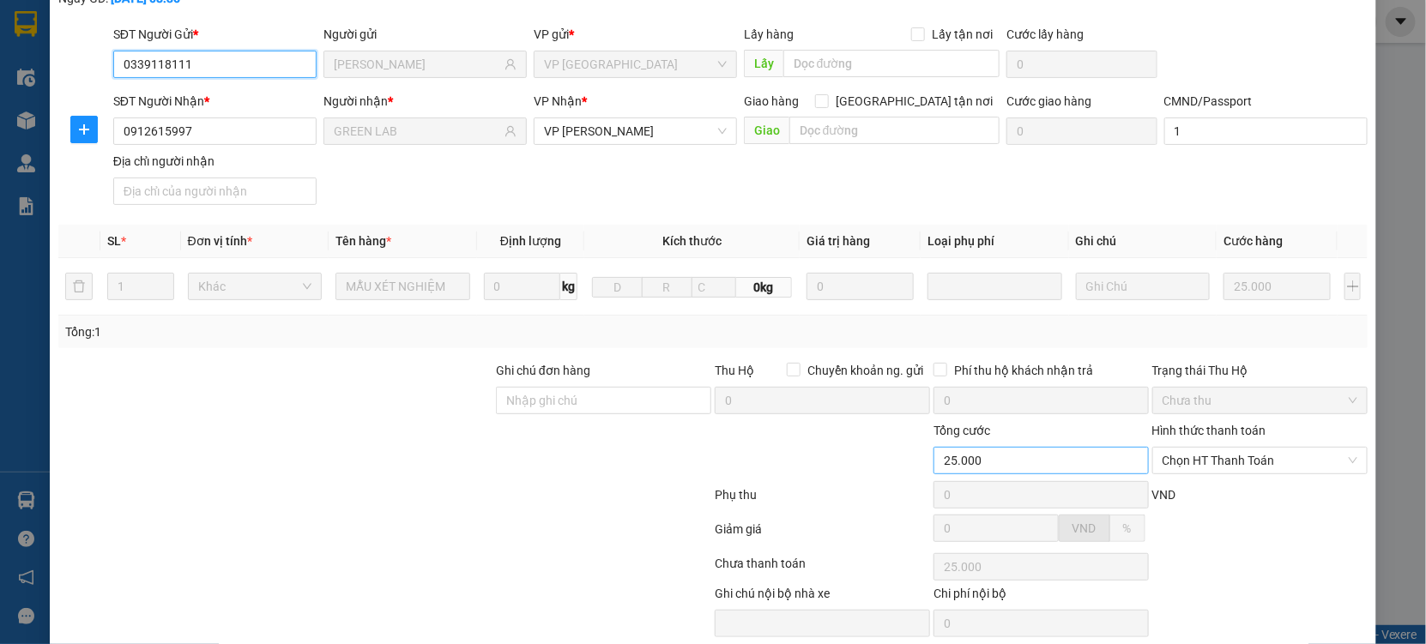
scroll to position [175, 0]
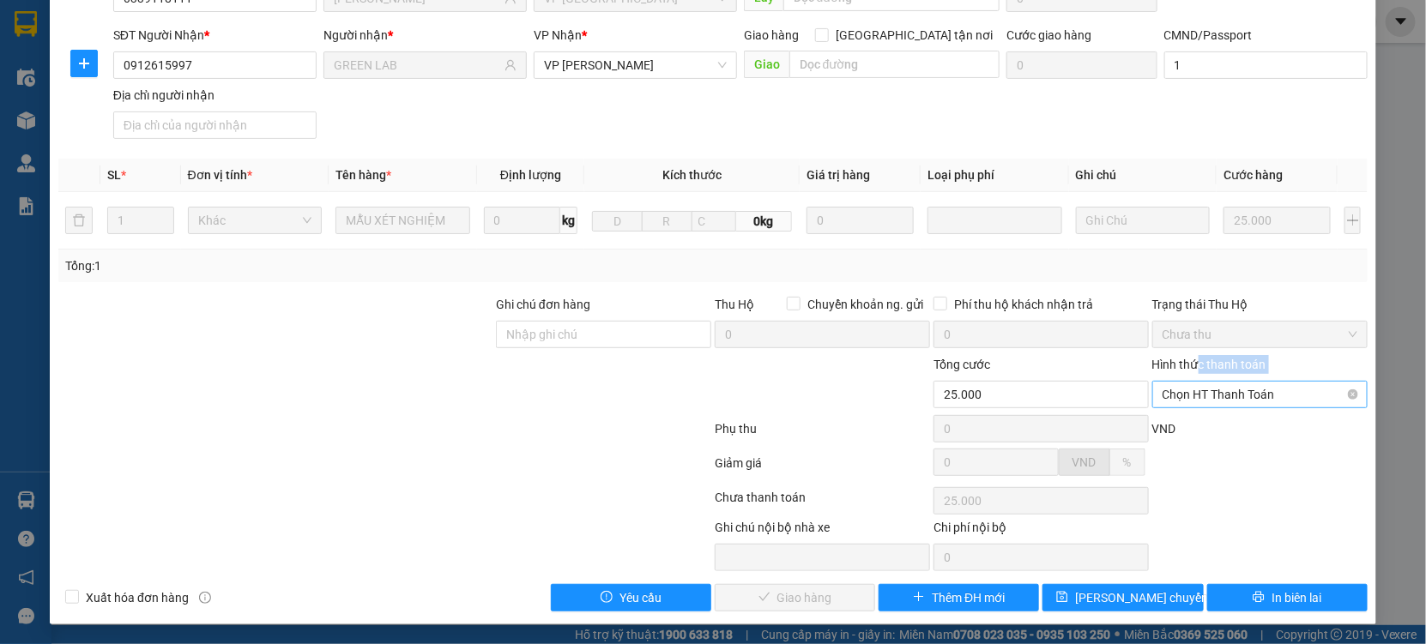
click at [1188, 381] on div "Hình thức thanh toán Chọn HT Thanh Toán" at bounding box center [1259, 385] width 215 height 60
click at [1179, 401] on span "Chọn HT Thanh Toán" at bounding box center [1259, 395] width 195 height 26
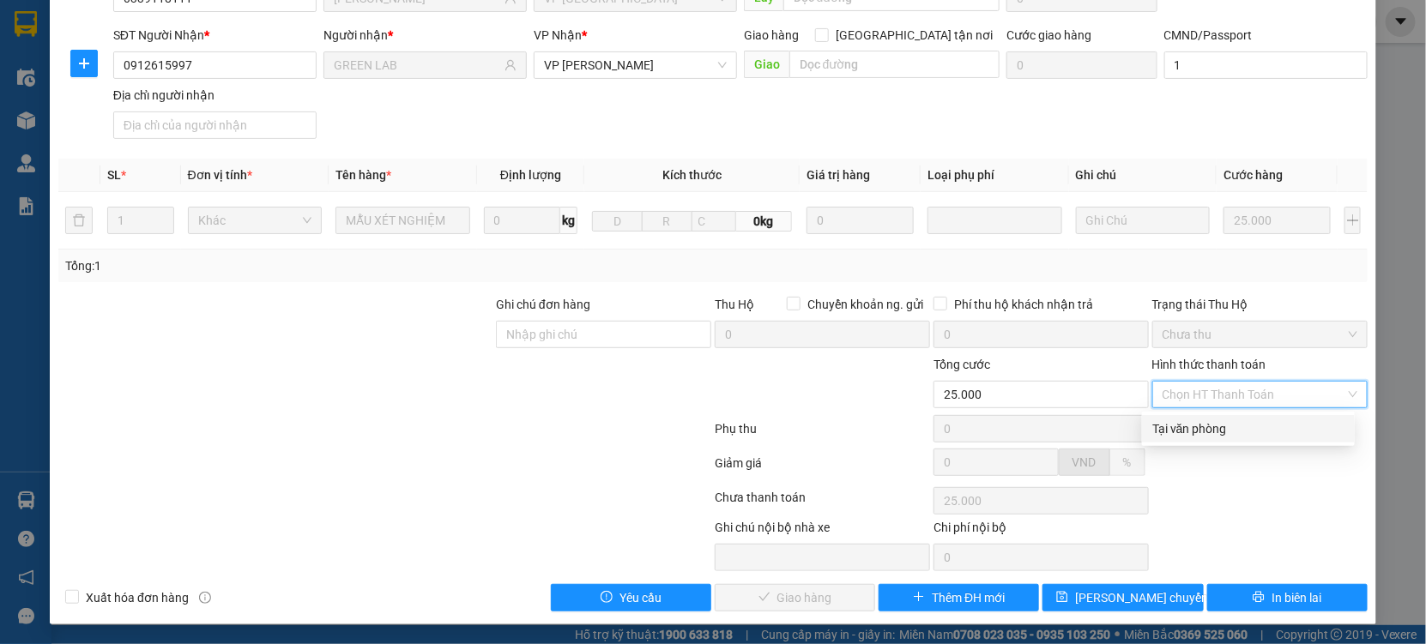
click at [1192, 432] on div "Tại văn phòng" at bounding box center [1248, 428] width 192 height 19
type input "0"
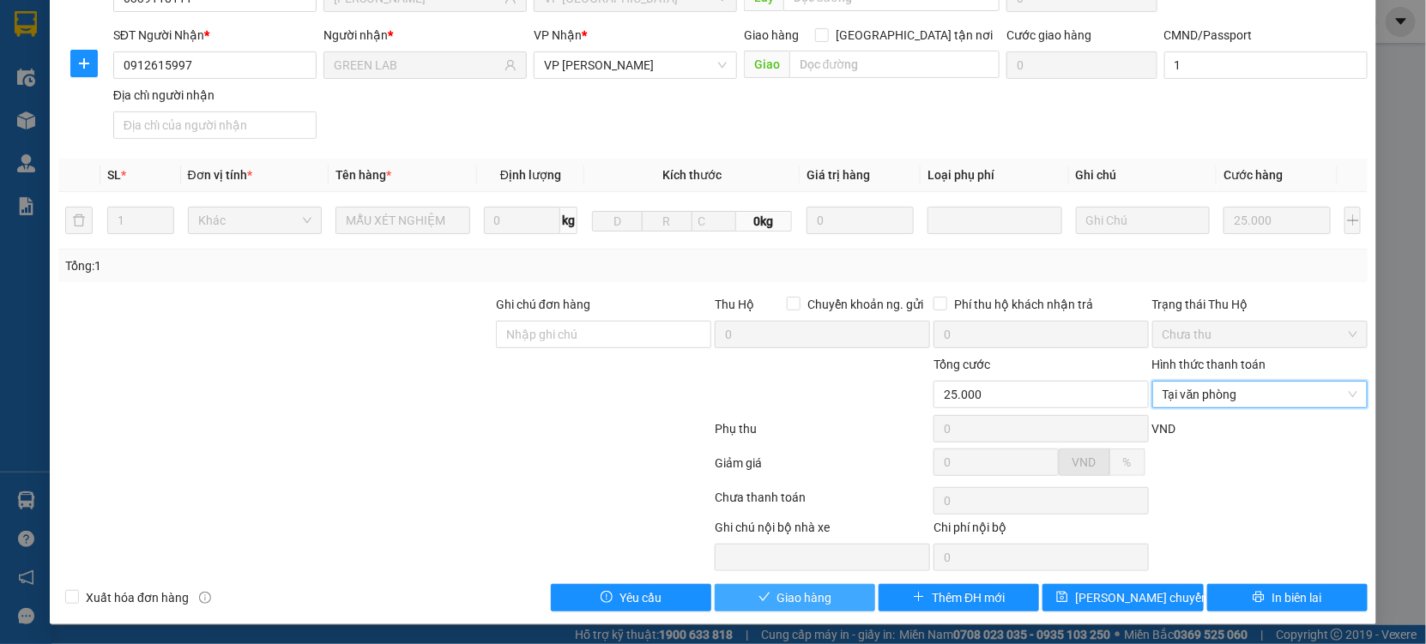
click at [823, 608] on button "Giao hàng" at bounding box center [795, 597] width 160 height 27
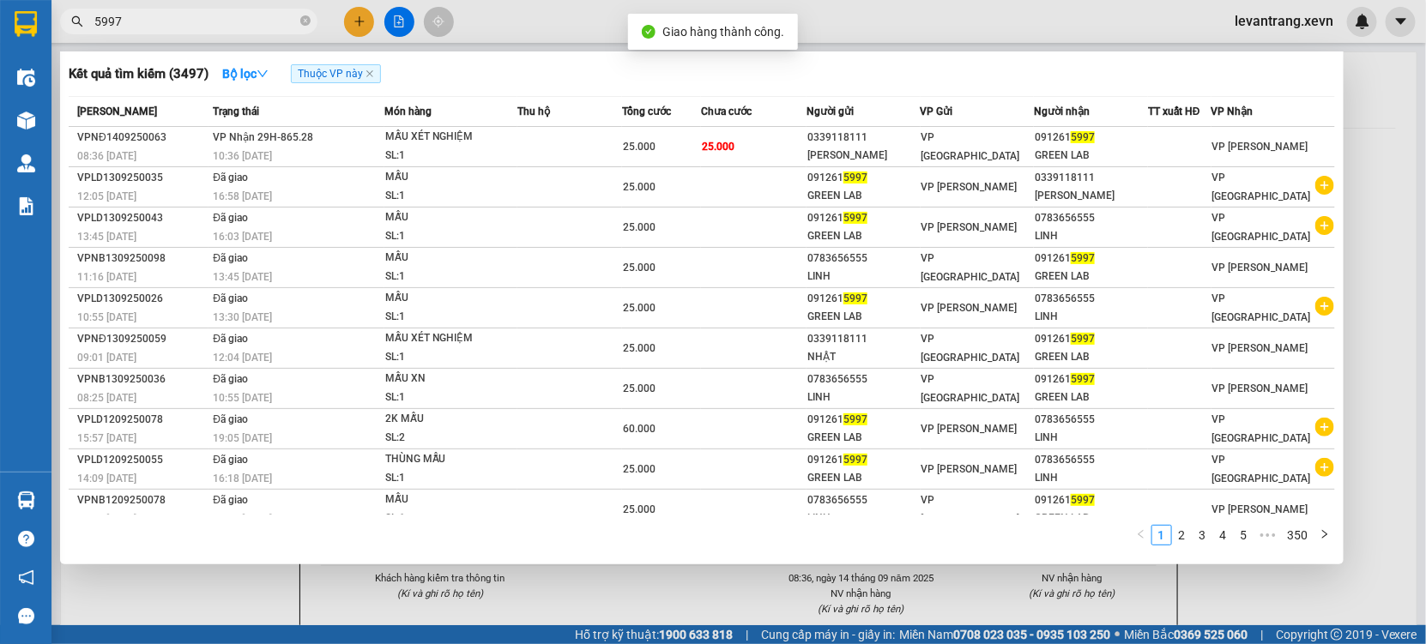
click at [250, 19] on input "5997" at bounding box center [195, 21] width 202 height 19
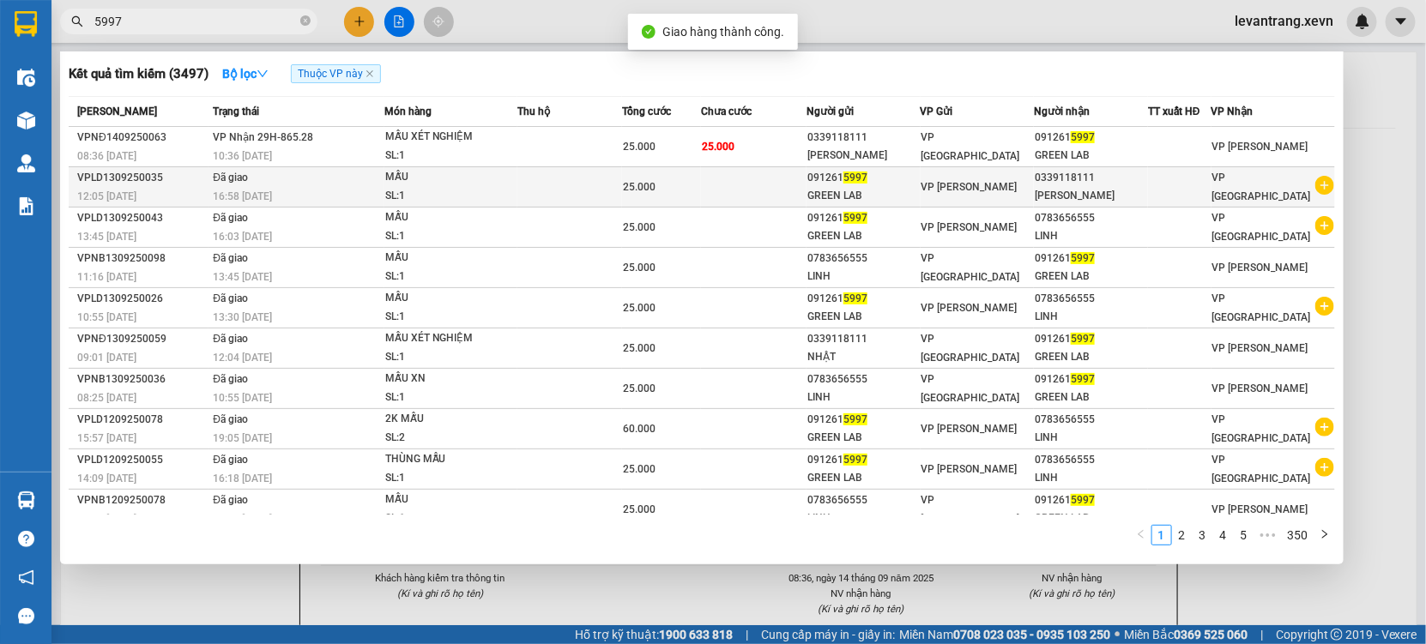
click at [1322, 191] on icon "plus-circle" at bounding box center [1324, 185] width 19 height 19
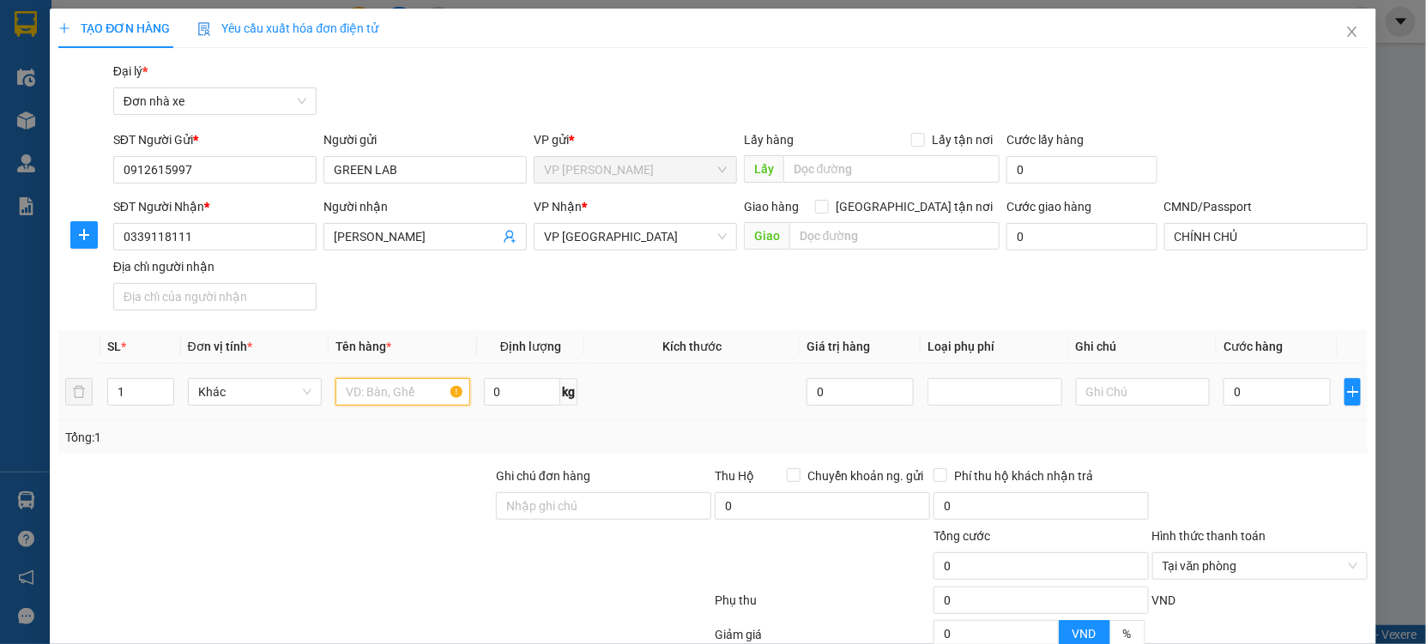
click at [389, 394] on input "text" at bounding box center [402, 391] width 135 height 27
type input "MẪU"
click at [1245, 391] on input "0" at bounding box center [1276, 391] width 107 height 27
type input "002"
type input "2"
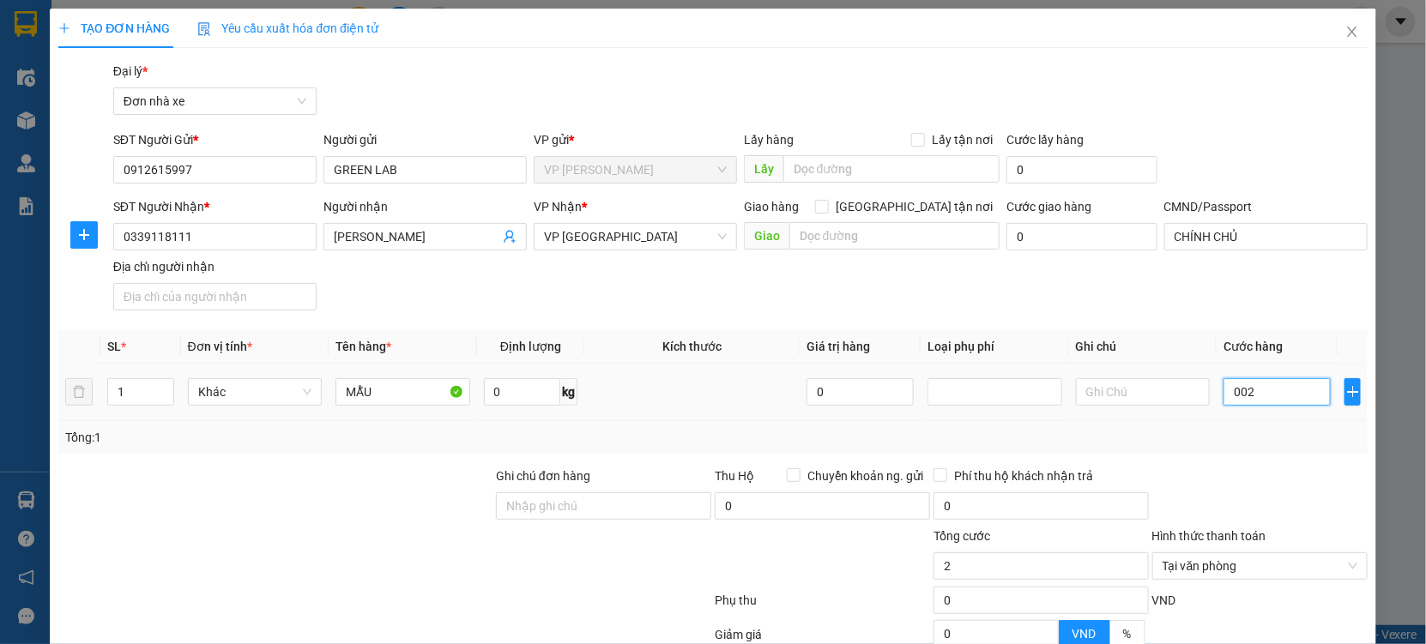
type input "0.025"
type input "25"
click at [1257, 461] on div "Transit Pickup Surcharge Ids Transit Deliver Surcharge Ids Transit Deliver Surc…" at bounding box center [712, 422] width 1309 height 721
type input "25.000"
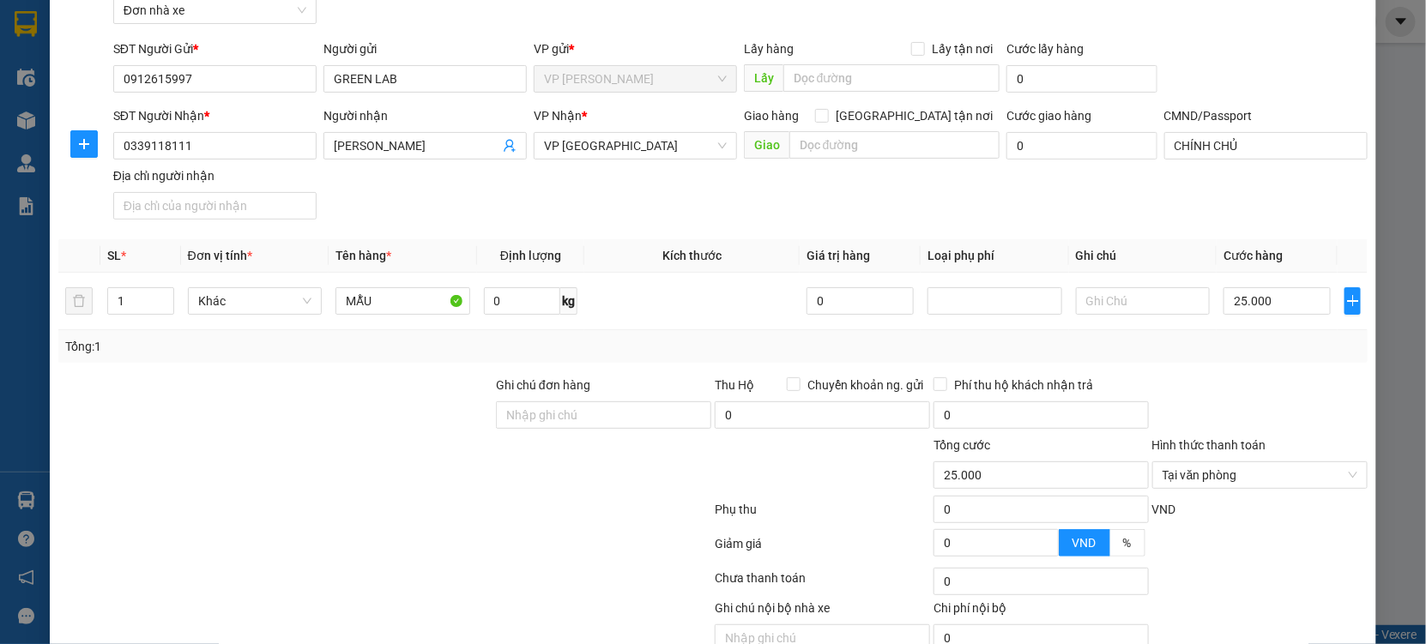
scroll to position [172, 0]
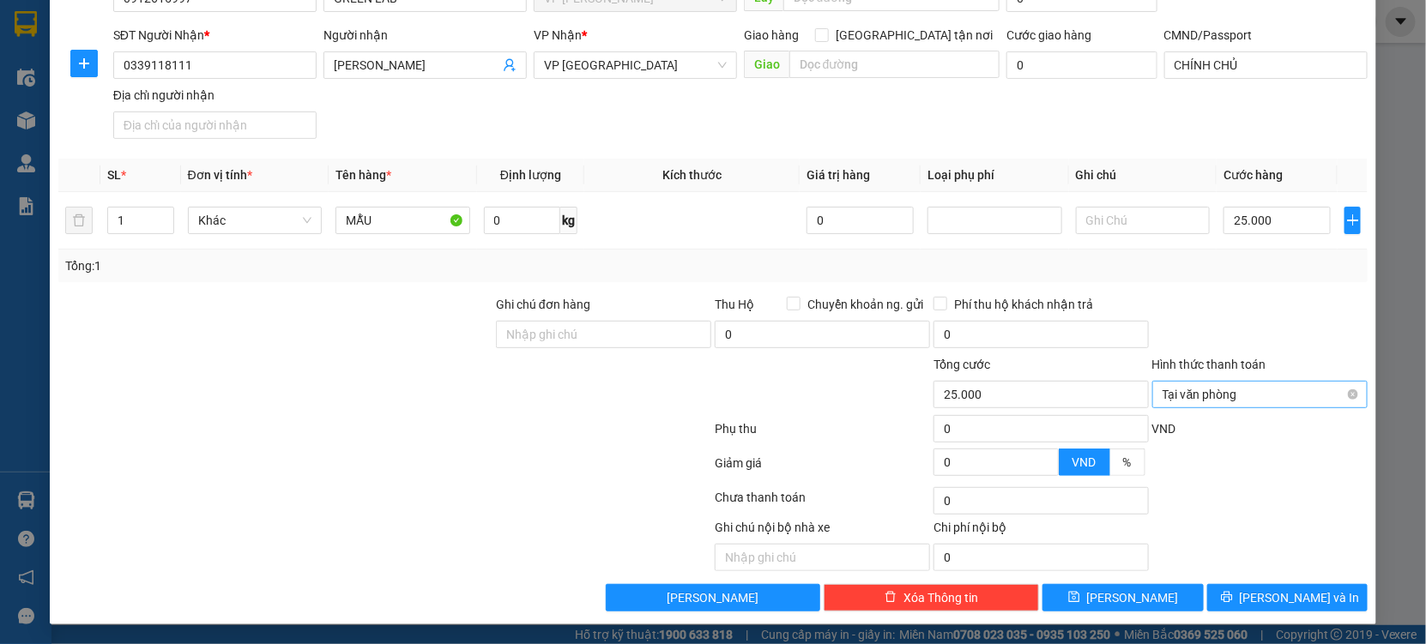
type input "25.000"
click at [1336, 395] on div "Chọn HT Thanh Toán" at bounding box center [1259, 394] width 215 height 27
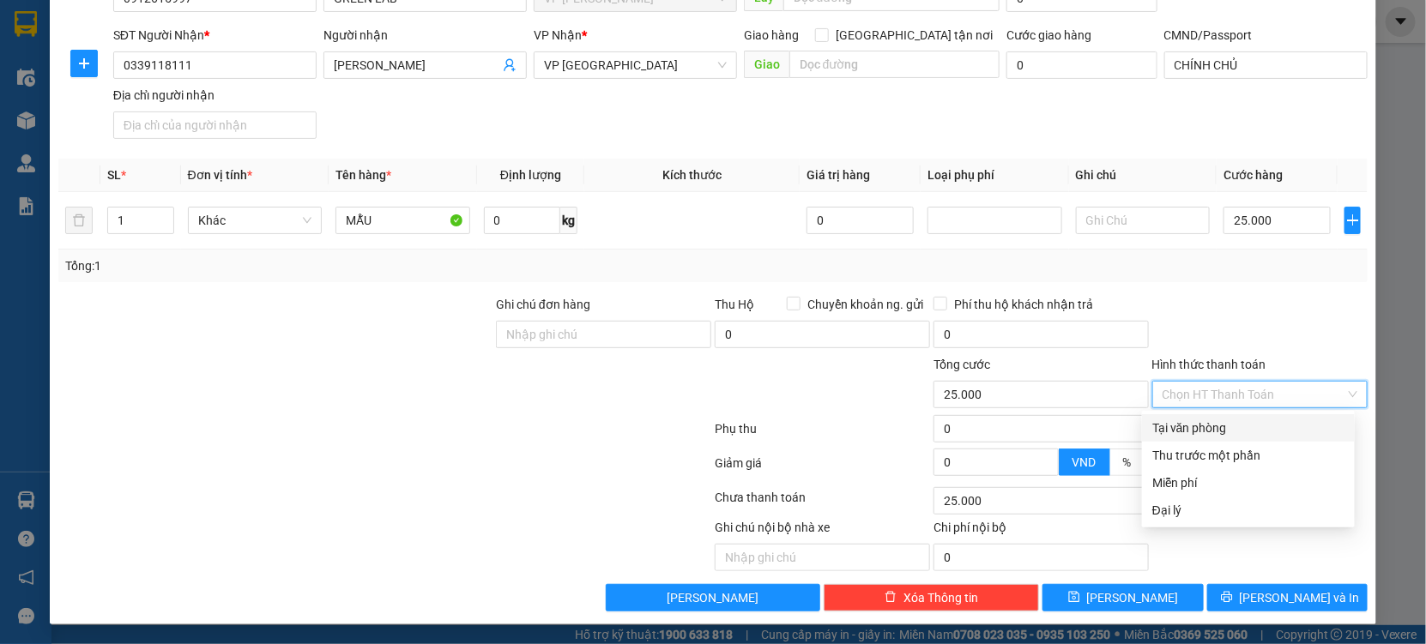
drag, startPoint x: 1269, startPoint y: 321, endPoint x: 1264, endPoint y: 538, distance: 217.1
click at [1269, 350] on div at bounding box center [1259, 325] width 219 height 60
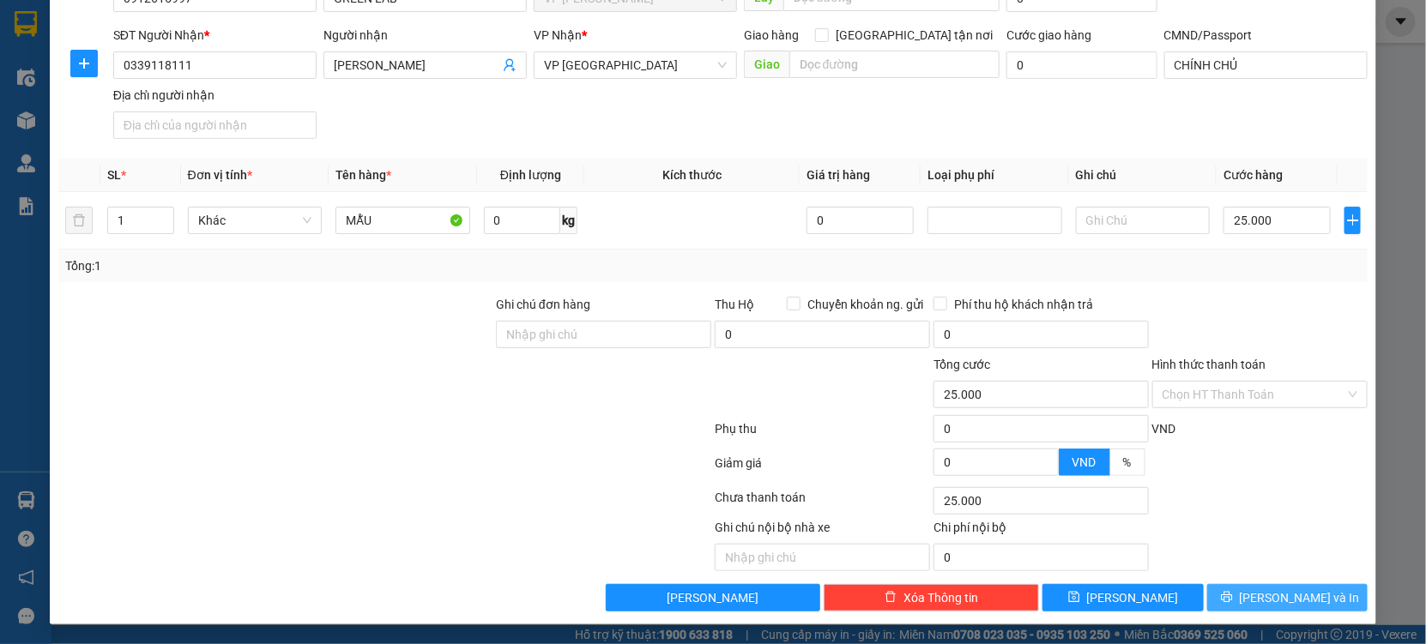
click at [1234, 602] on button "[PERSON_NAME] và In" at bounding box center [1287, 597] width 160 height 27
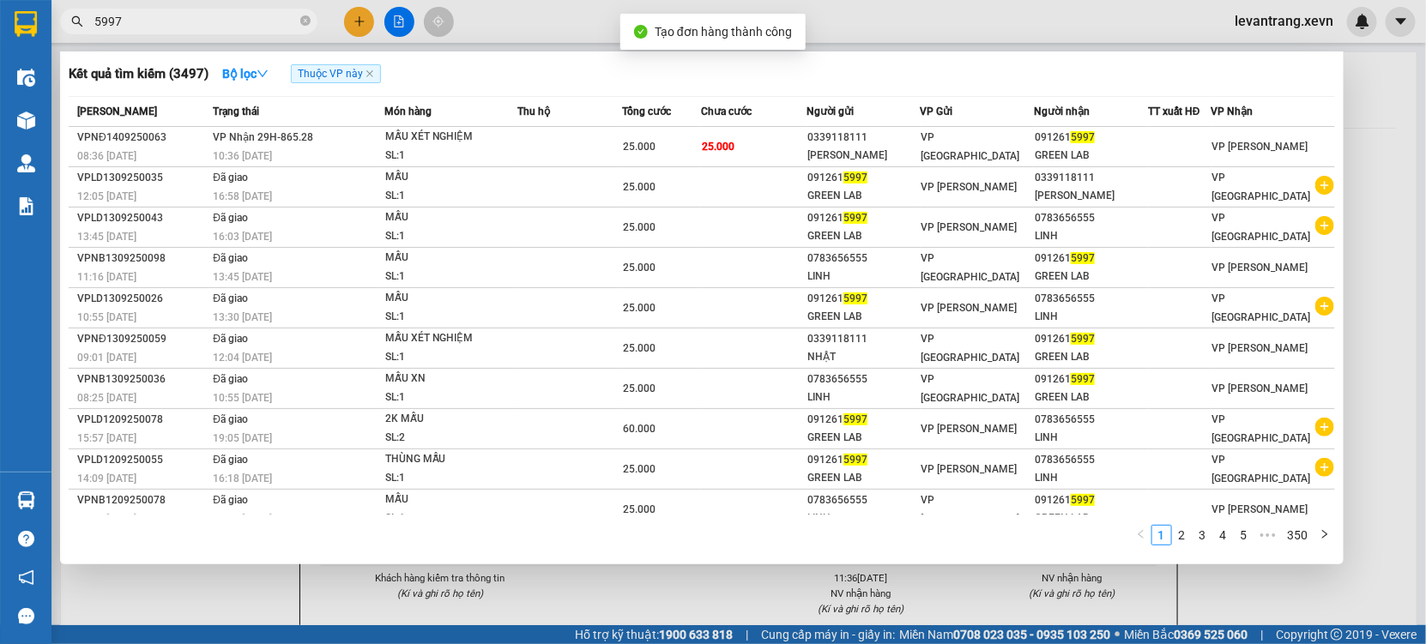
click at [638, 587] on div at bounding box center [713, 322] width 1426 height 644
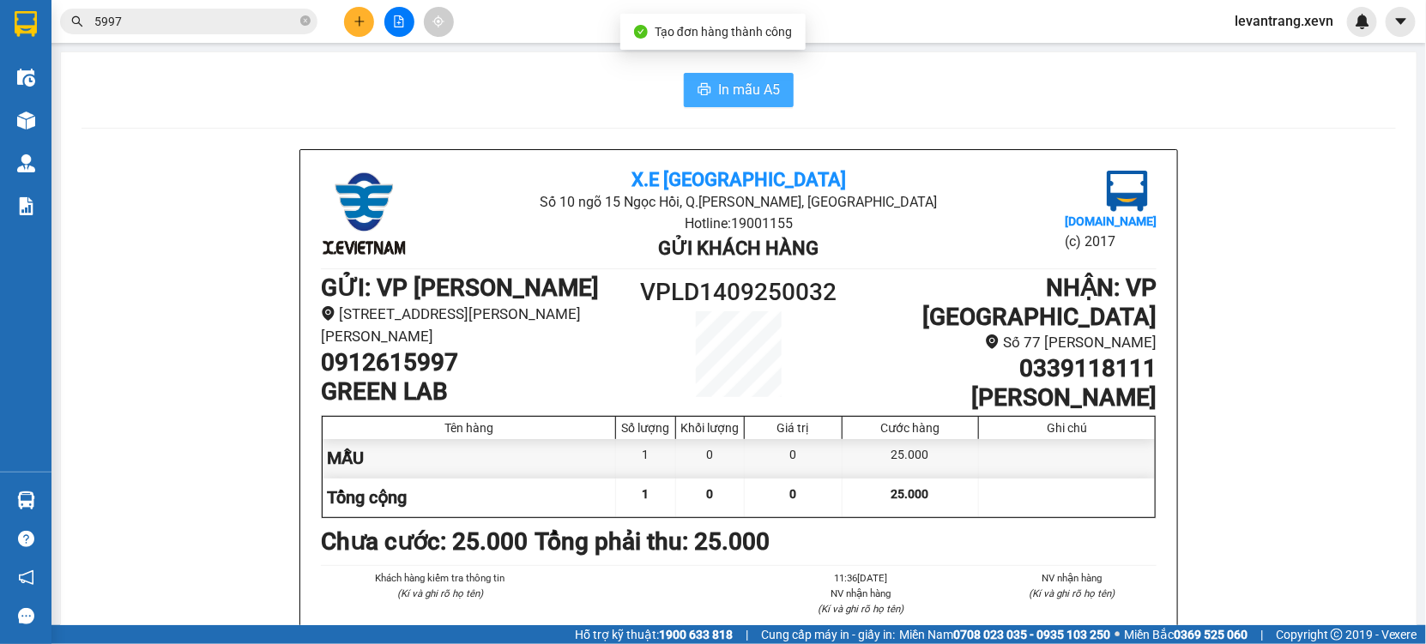
click at [729, 82] on span "In mẫu A5" at bounding box center [749, 89] width 62 height 21
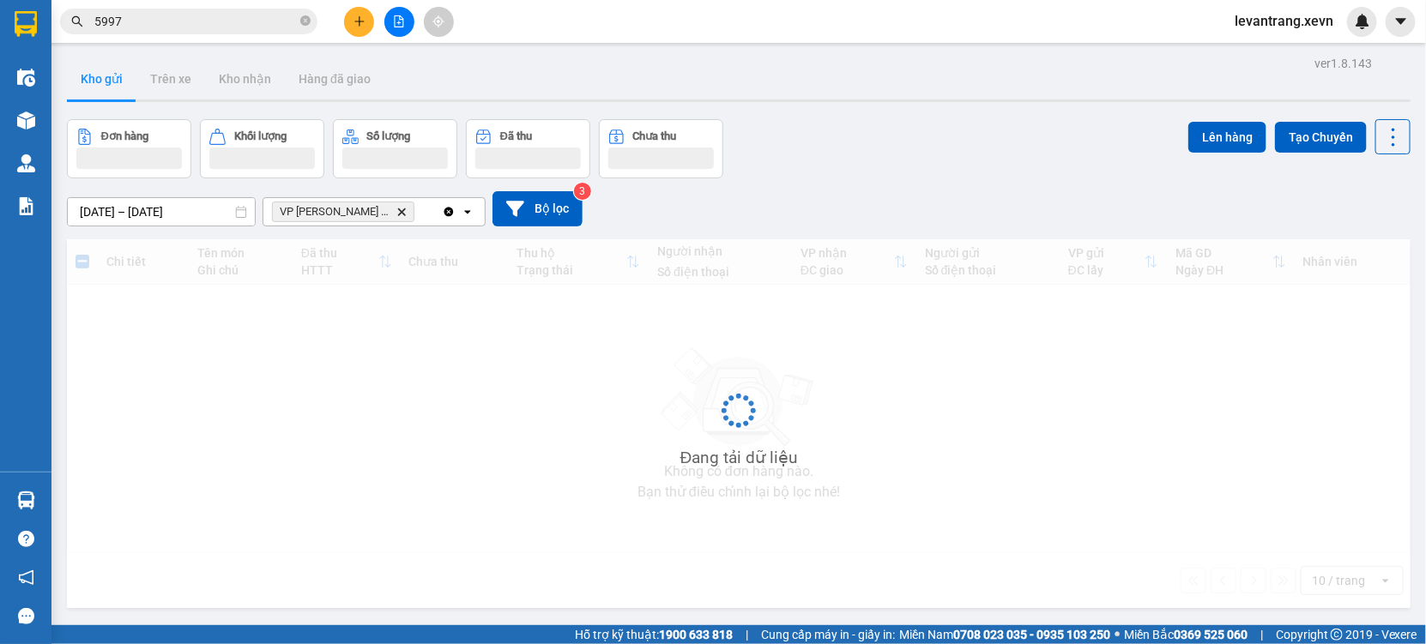
click at [151, 26] on input "5997" at bounding box center [195, 21] width 202 height 19
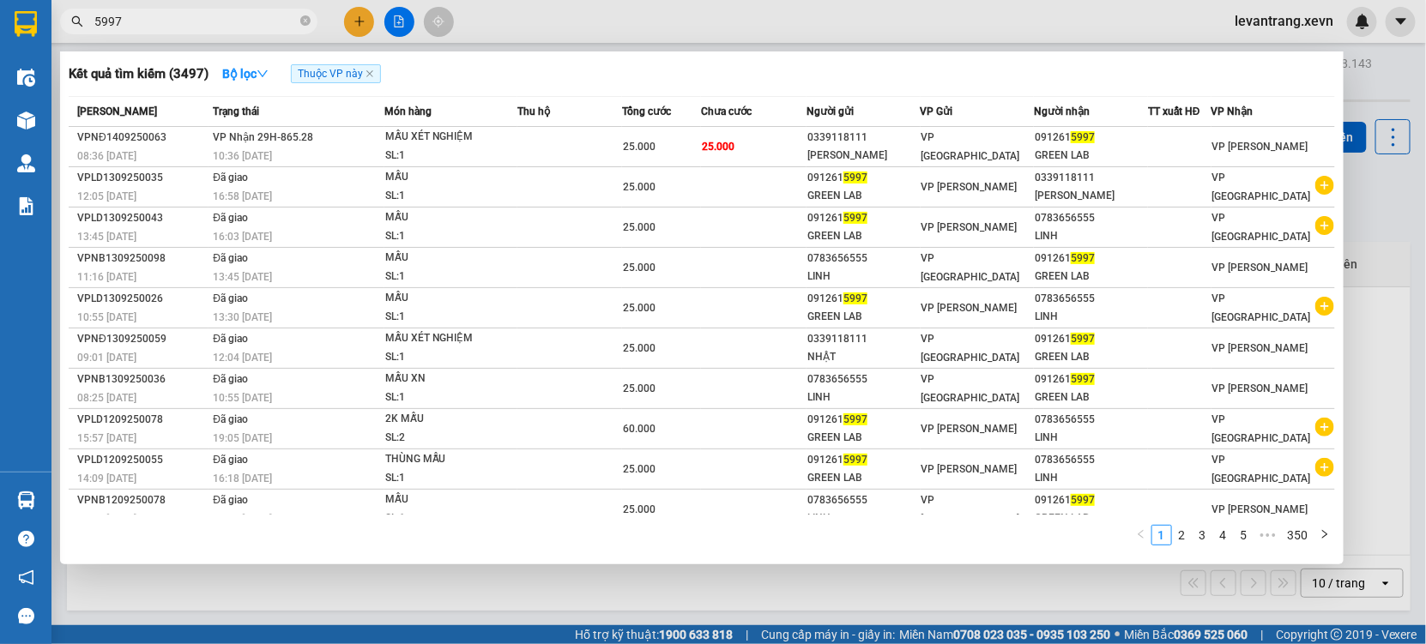
click at [151, 26] on input "5997" at bounding box center [195, 21] width 202 height 19
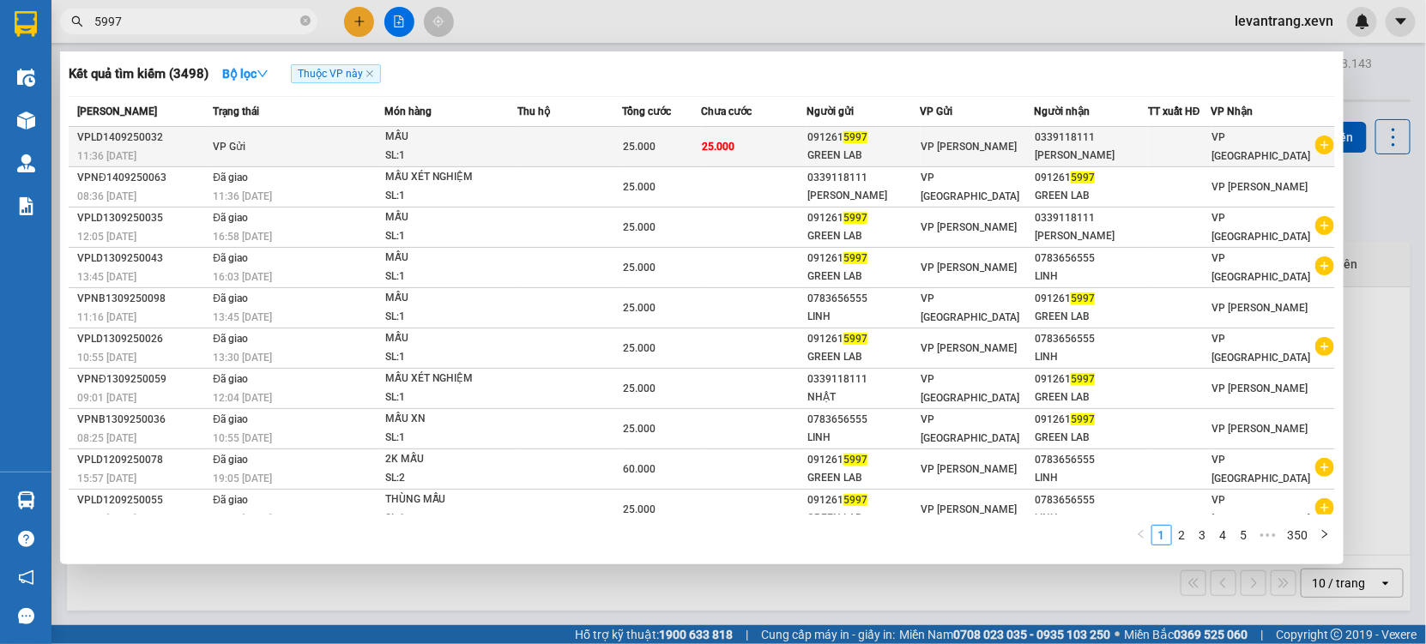
click at [485, 137] on div "MẪU" at bounding box center [449, 137] width 129 height 19
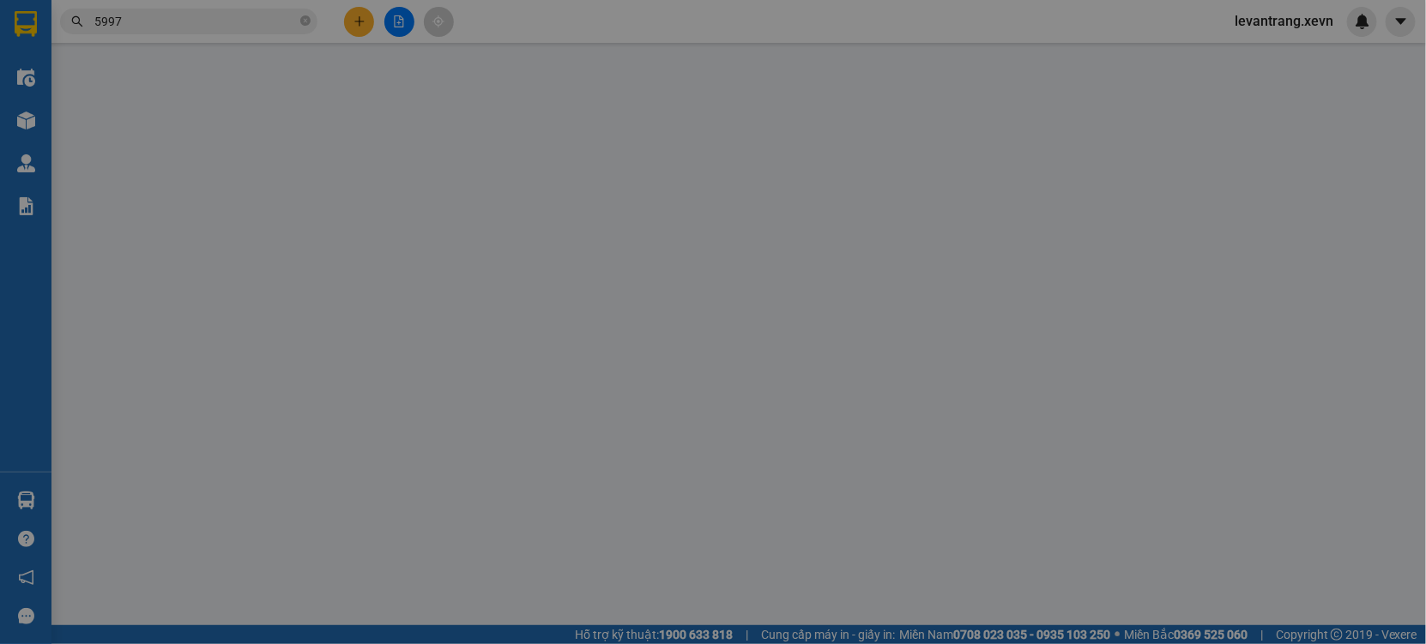
type input "0912615997"
type input "0339118111"
type input "CHÍNH CHỦ"
type input "25.000"
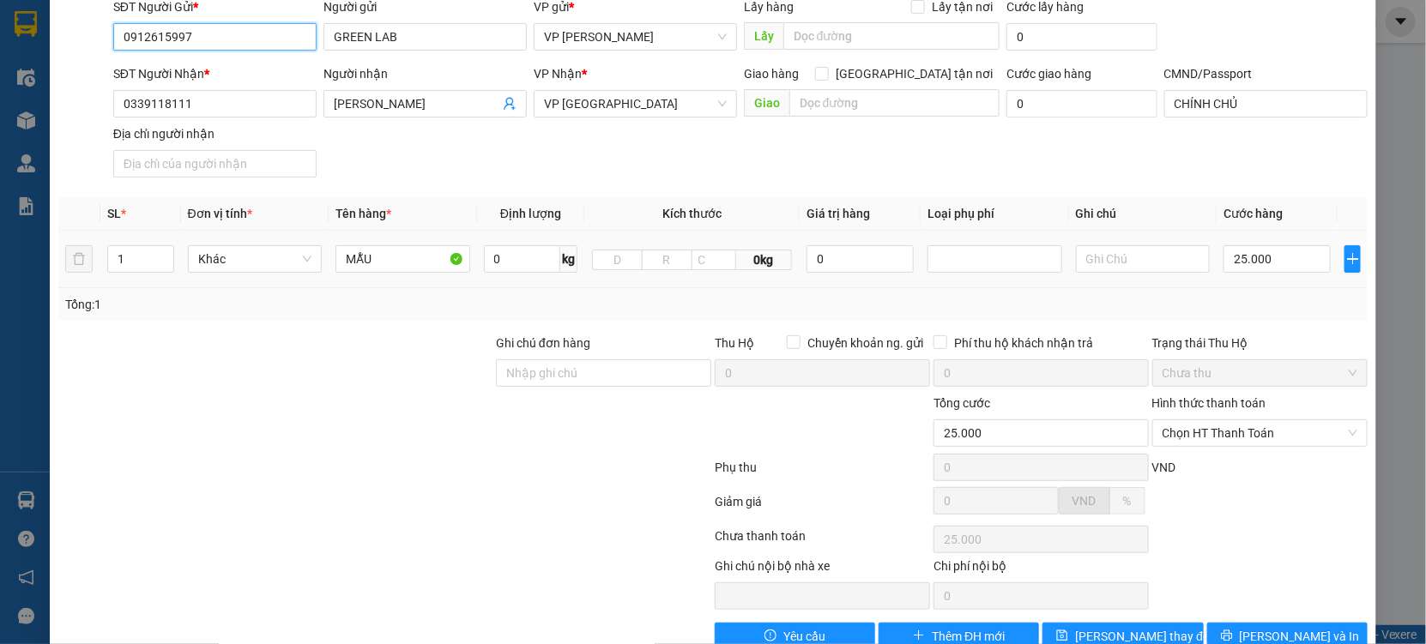
scroll to position [175, 0]
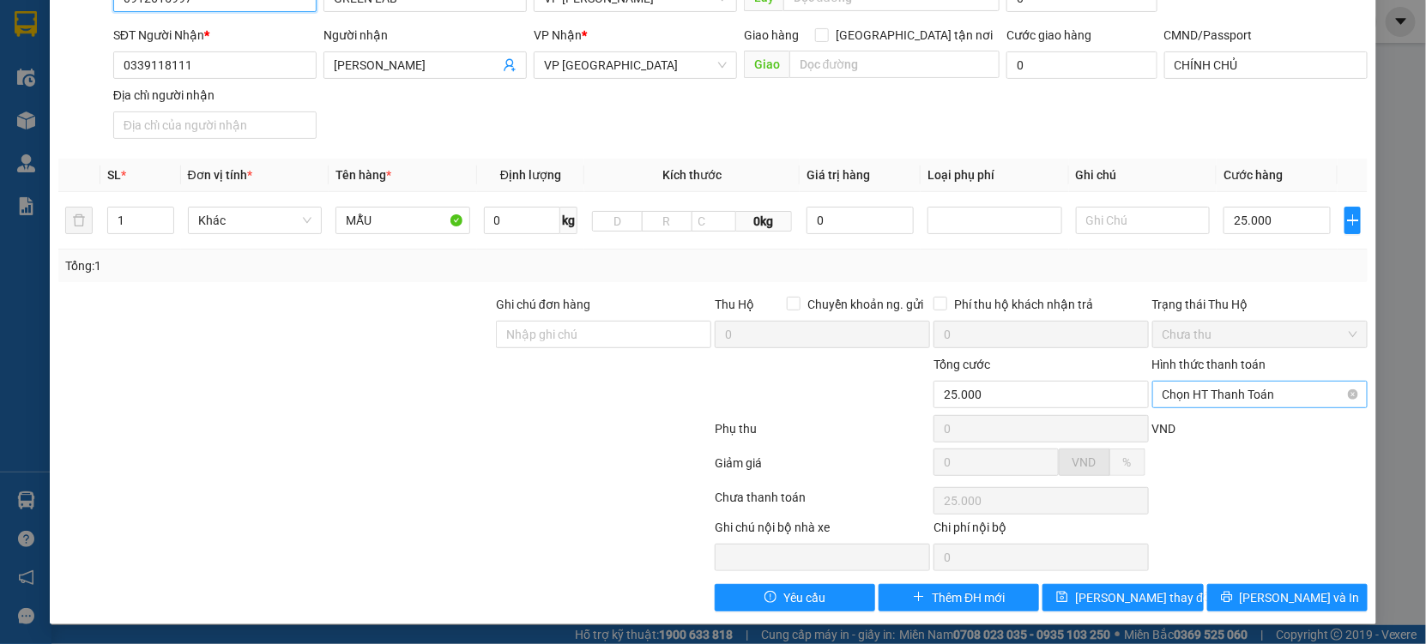
click at [1247, 391] on span "Chọn HT Thanh Toán" at bounding box center [1259, 395] width 195 height 26
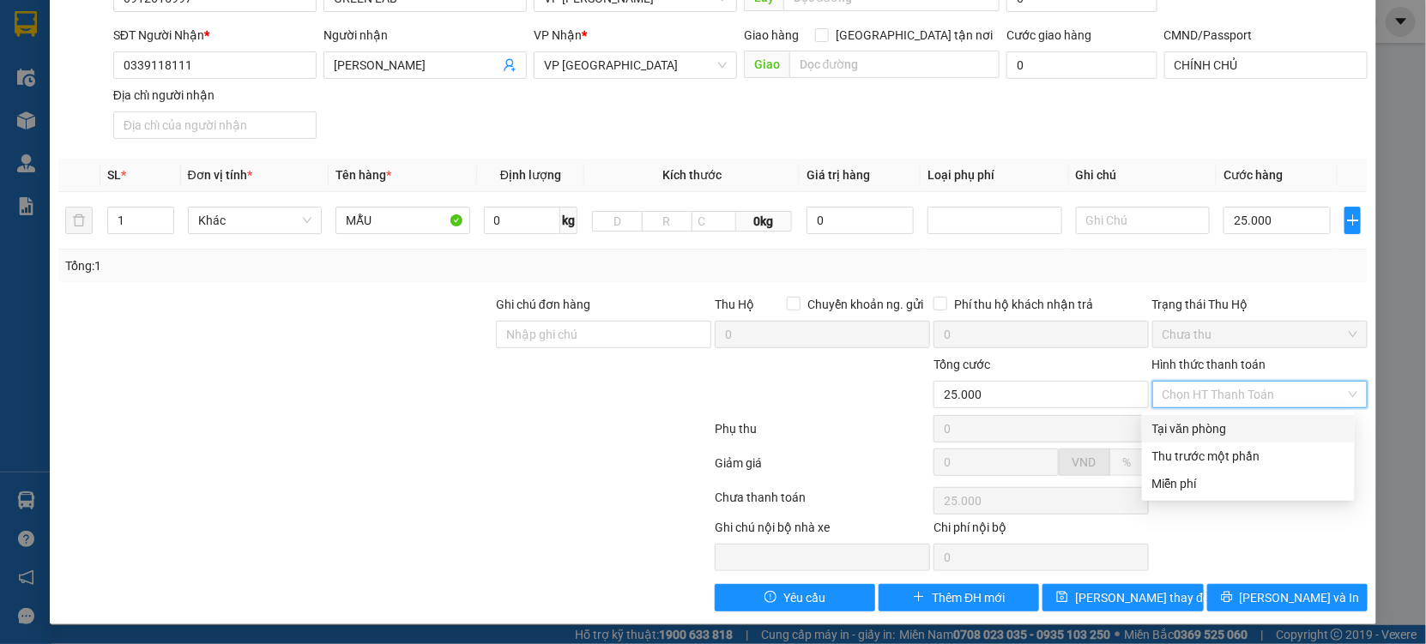
click at [1199, 426] on div "Tại văn phòng" at bounding box center [1248, 428] width 192 height 19
type input "0"
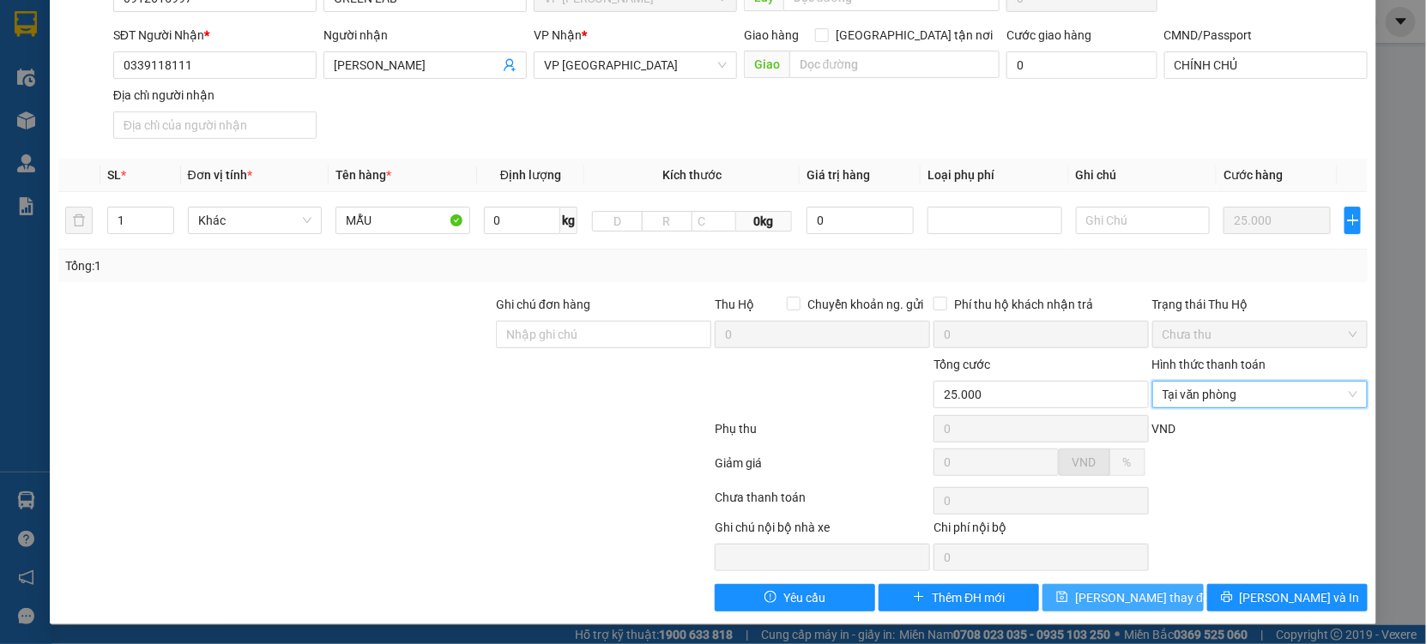
click at [1124, 605] on span "[PERSON_NAME] thay đổi" at bounding box center [1143, 597] width 137 height 19
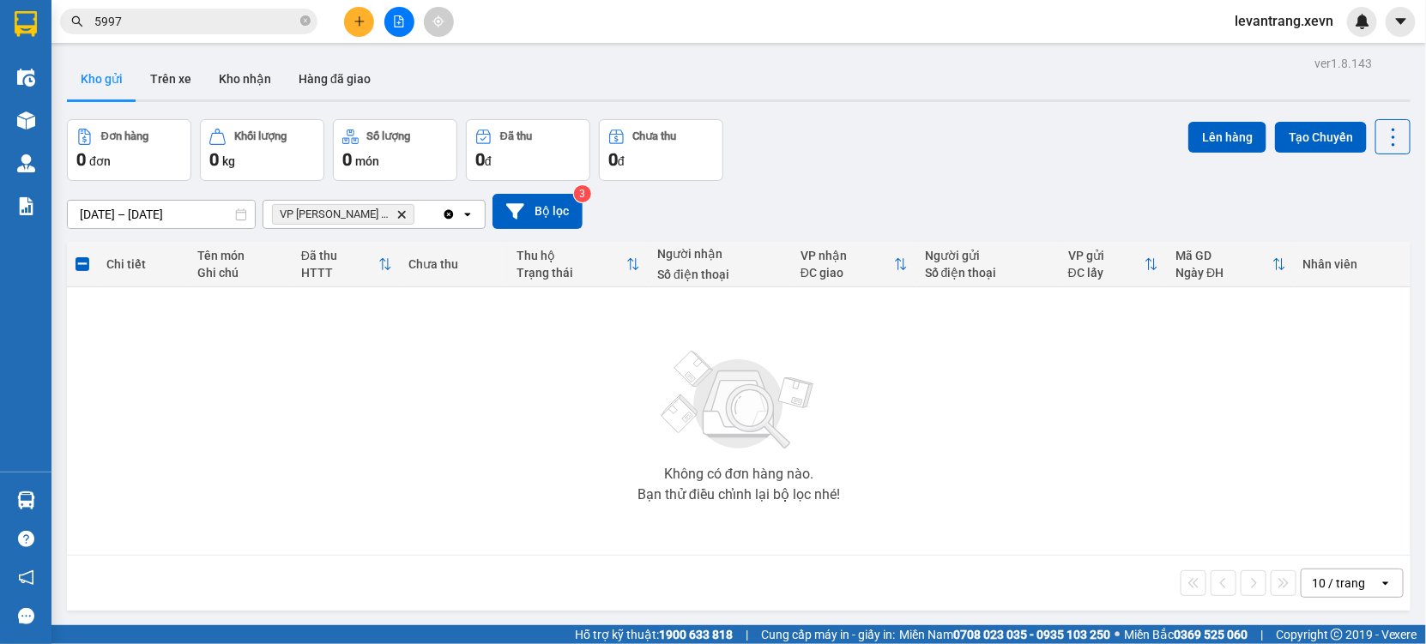
click at [361, 215] on span "VP [PERSON_NAME] TB Delete" at bounding box center [343, 214] width 142 height 21
click at [398, 214] on icon "VP Trần Phú TB, close by backspace" at bounding box center [402, 214] width 8 height 8
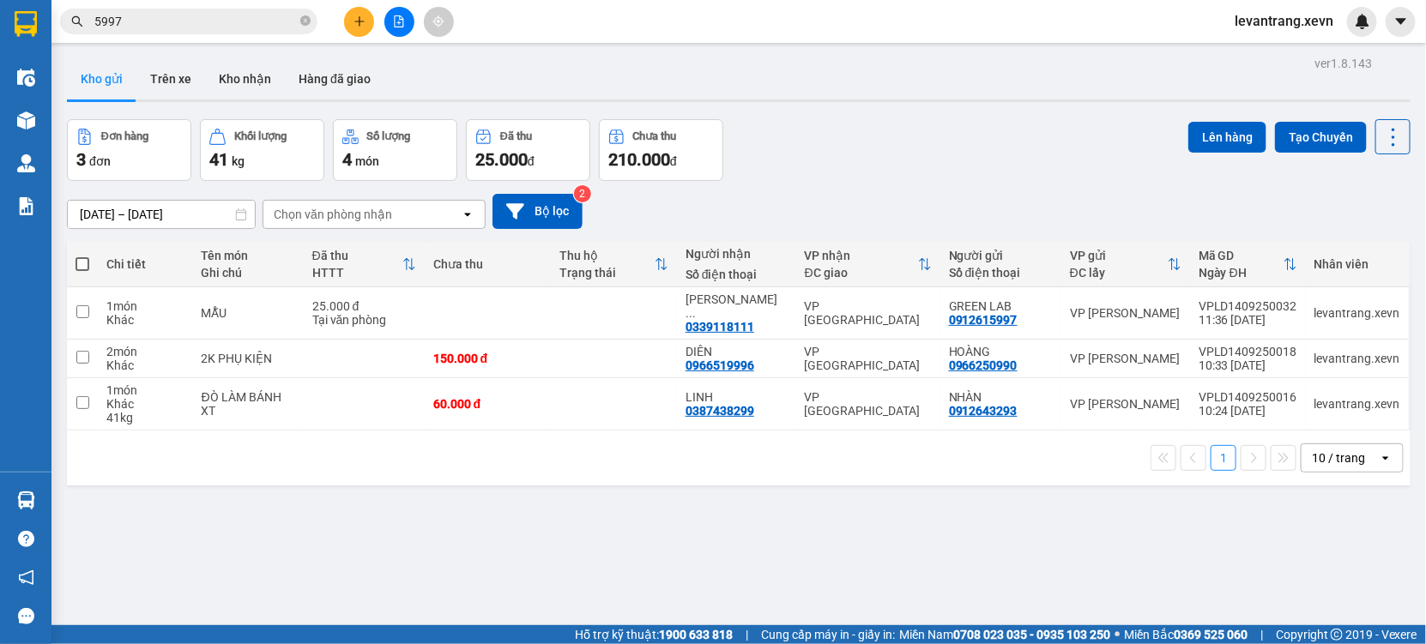
click at [152, 15] on input "5997" at bounding box center [195, 21] width 202 height 19
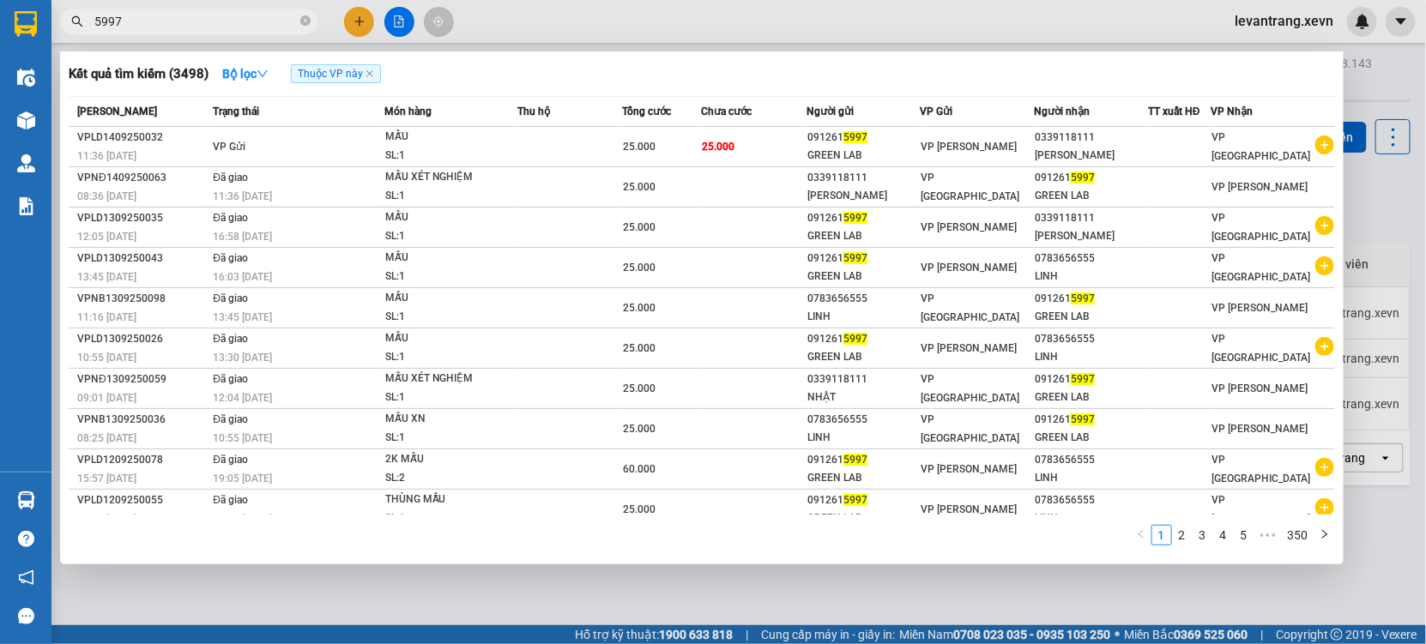
click at [152, 15] on input "5997" at bounding box center [195, 21] width 202 height 19
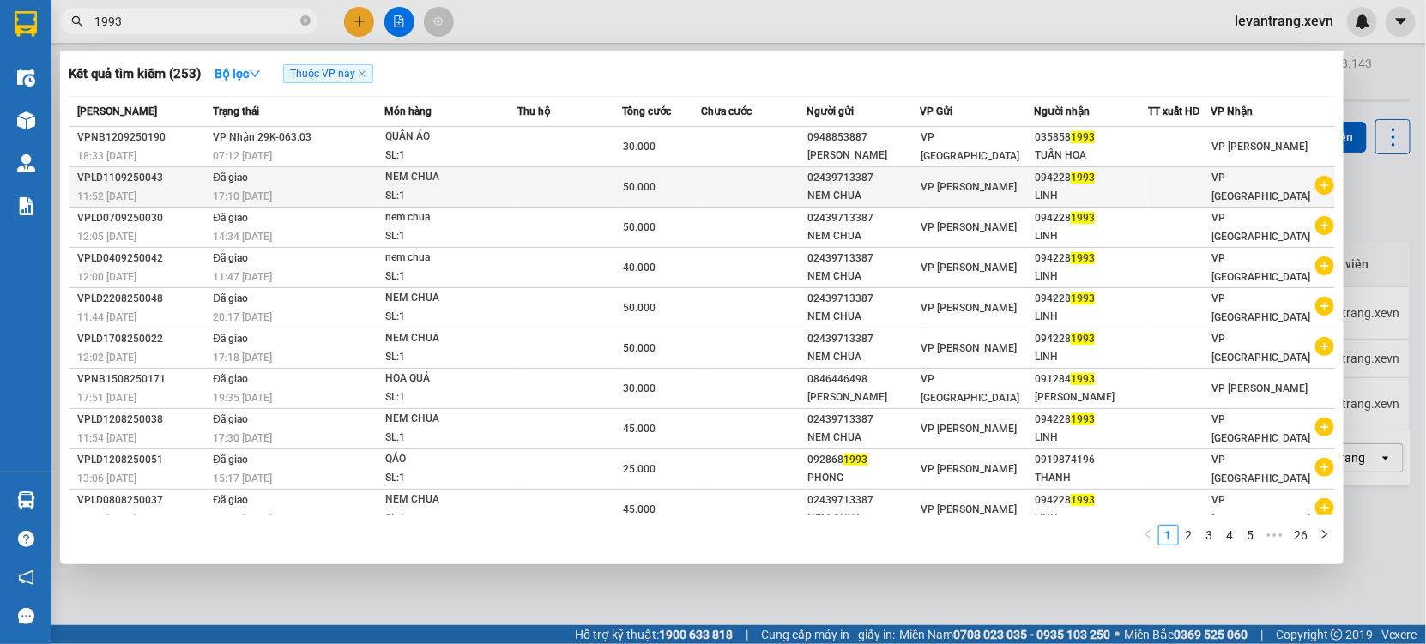
type input "1993"
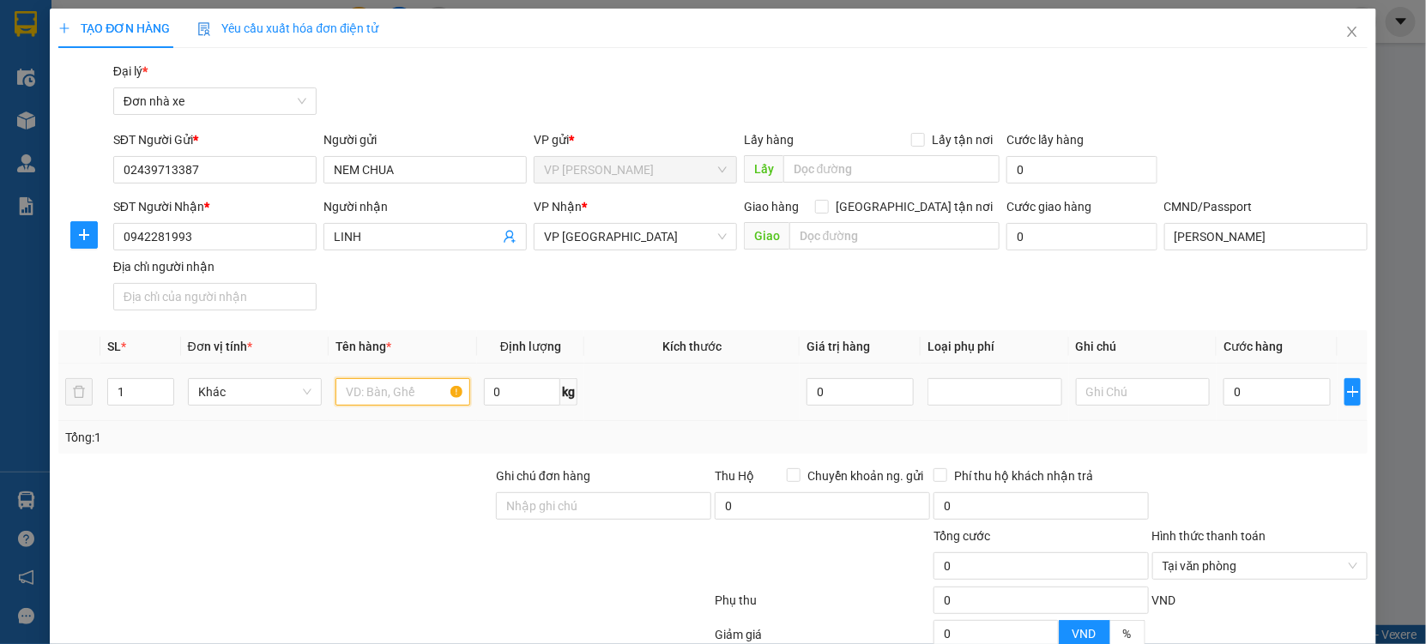
click at [427, 399] on input "text" at bounding box center [402, 391] width 135 height 27
type input "NEM CHUA"
click at [1263, 383] on input "0" at bounding box center [1276, 391] width 107 height 27
type input "005"
type input "5"
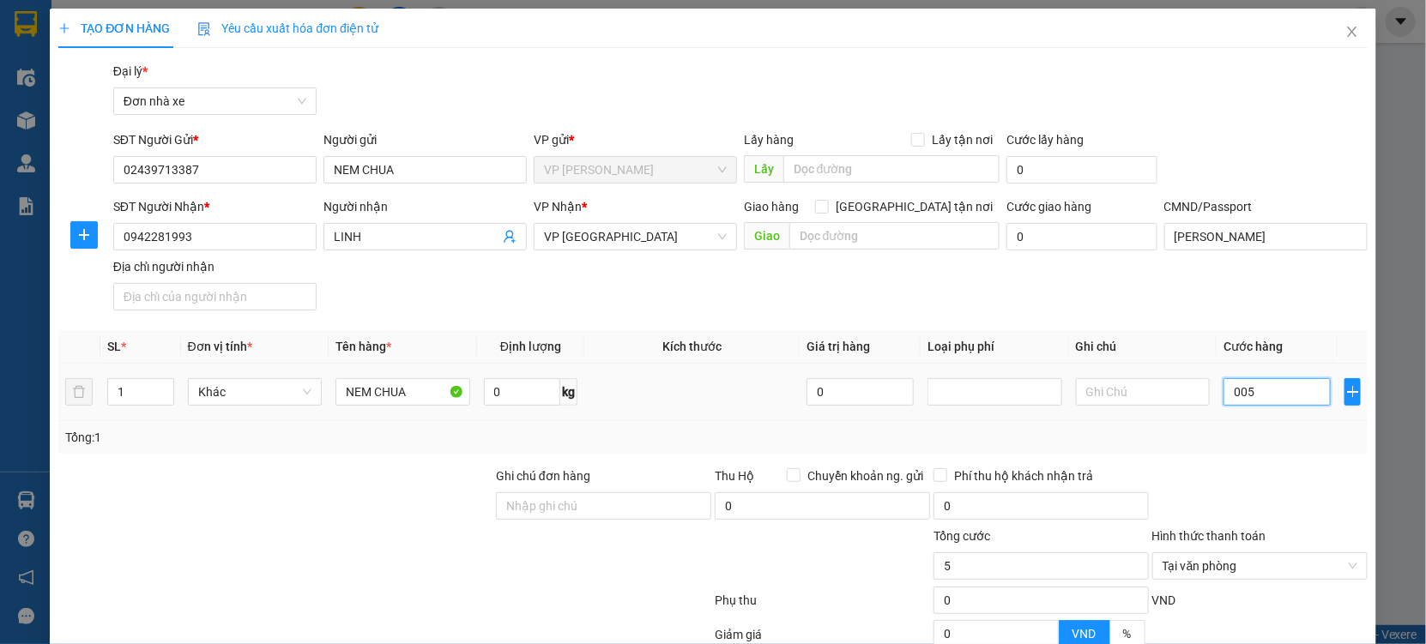
type input "0.050"
type input "50"
click at [1279, 456] on div "Transit Pickup Surcharge Ids Transit Deliver Surcharge Ids Transit Deliver Surc…" at bounding box center [712, 422] width 1309 height 721
type input "50.000"
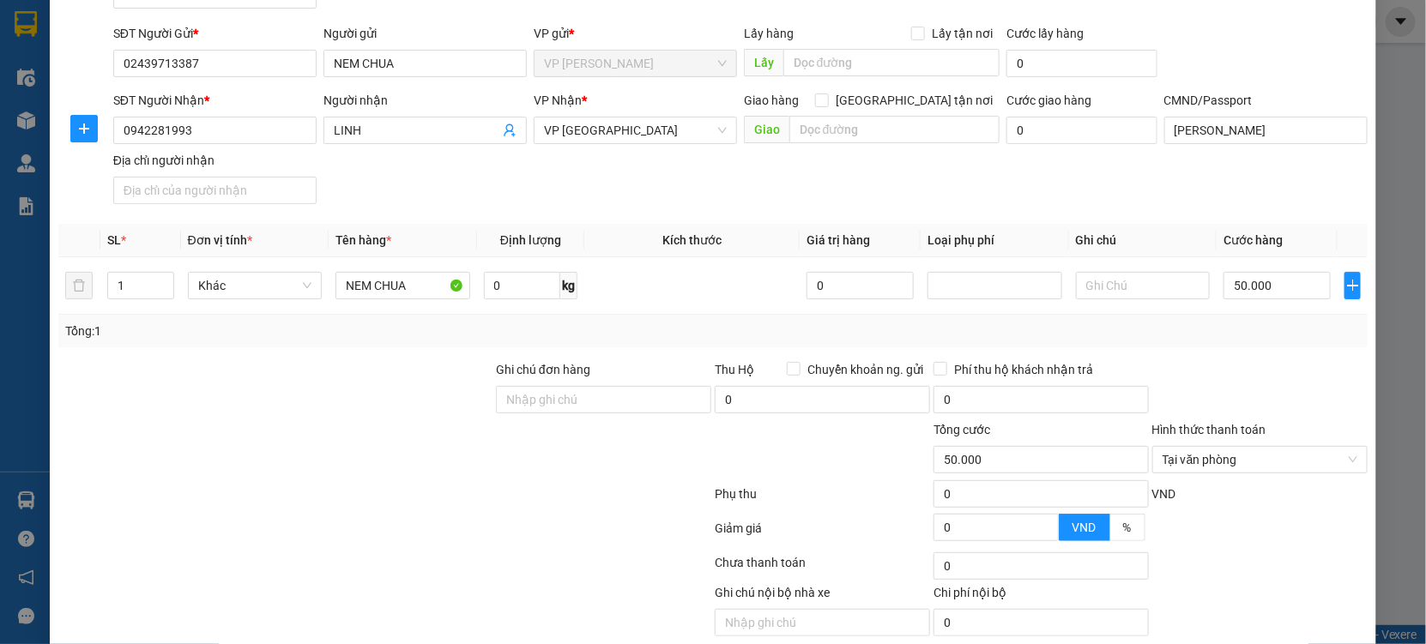
scroll to position [172, 0]
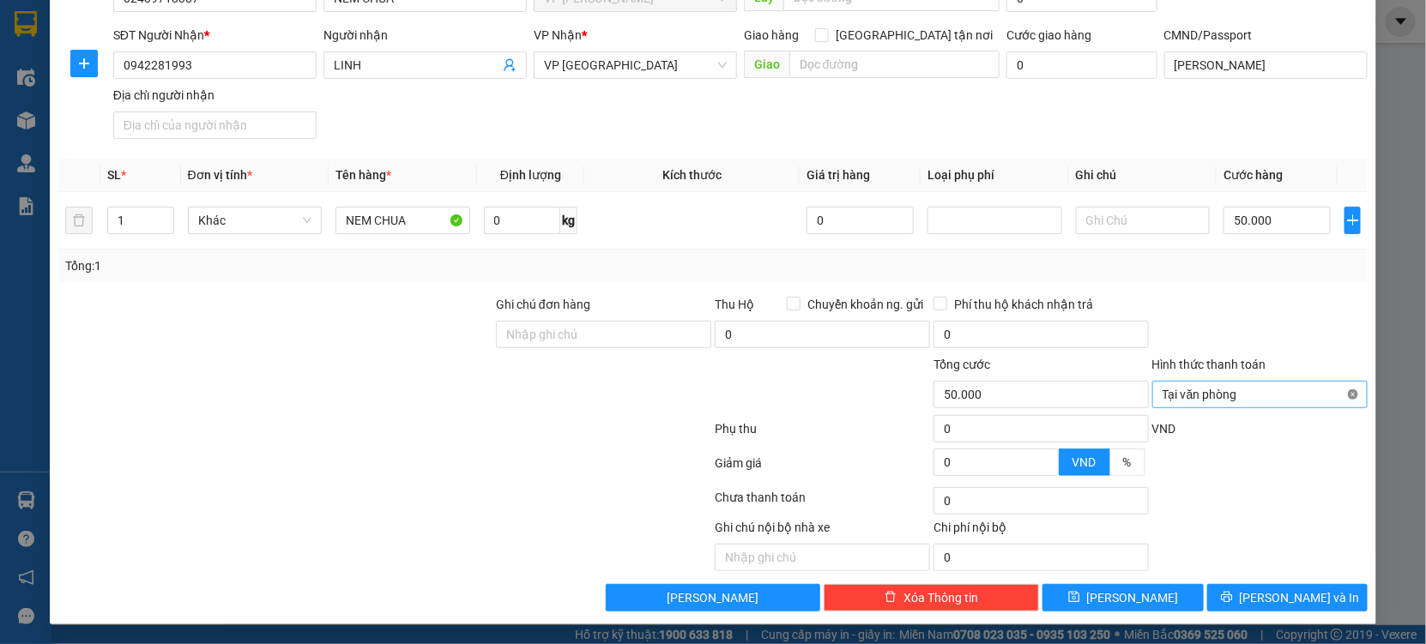
type input "50.000"
drag, startPoint x: 1324, startPoint y: 347, endPoint x: 1302, endPoint y: 589, distance: 243.7
click at [1315, 401] on form "Ghi chú đơn hàng Thu Hộ Chuyển khoản ng. gửi 0 Phí thu hộ khách nhận trả 0 Tổng…" at bounding box center [712, 389] width 1309 height 189
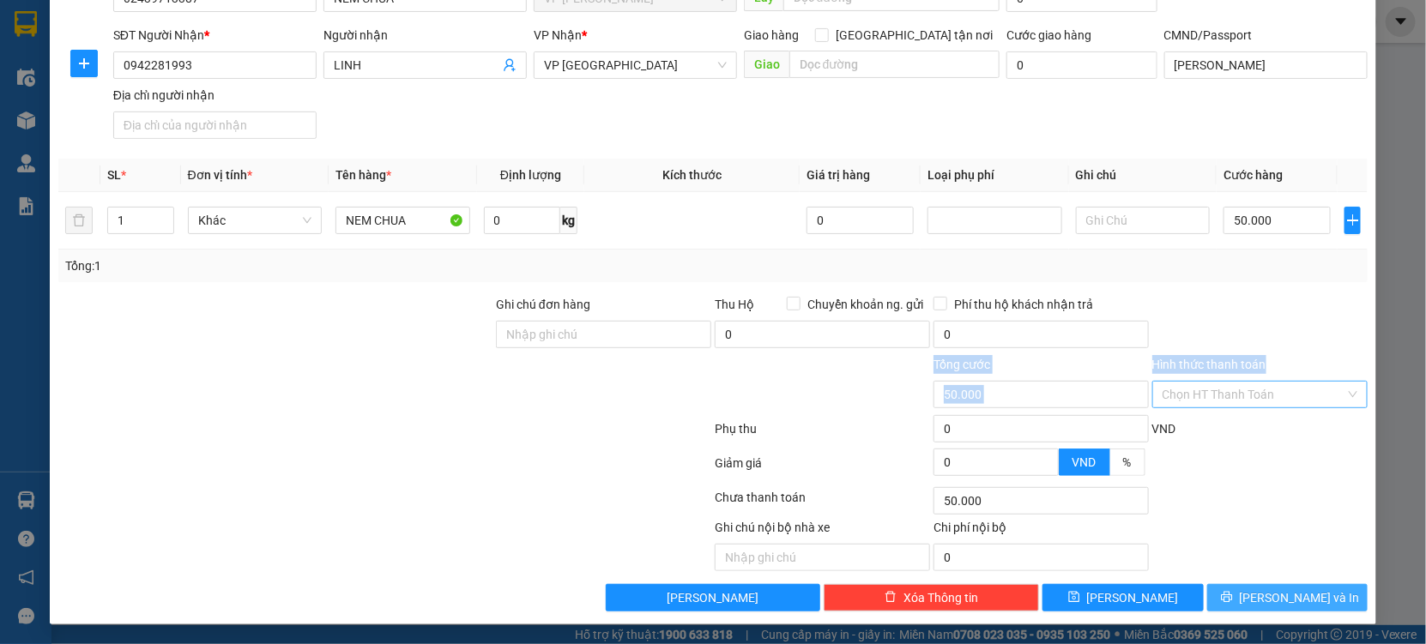
click at [1286, 584] on button "[PERSON_NAME] và In" at bounding box center [1287, 597] width 160 height 27
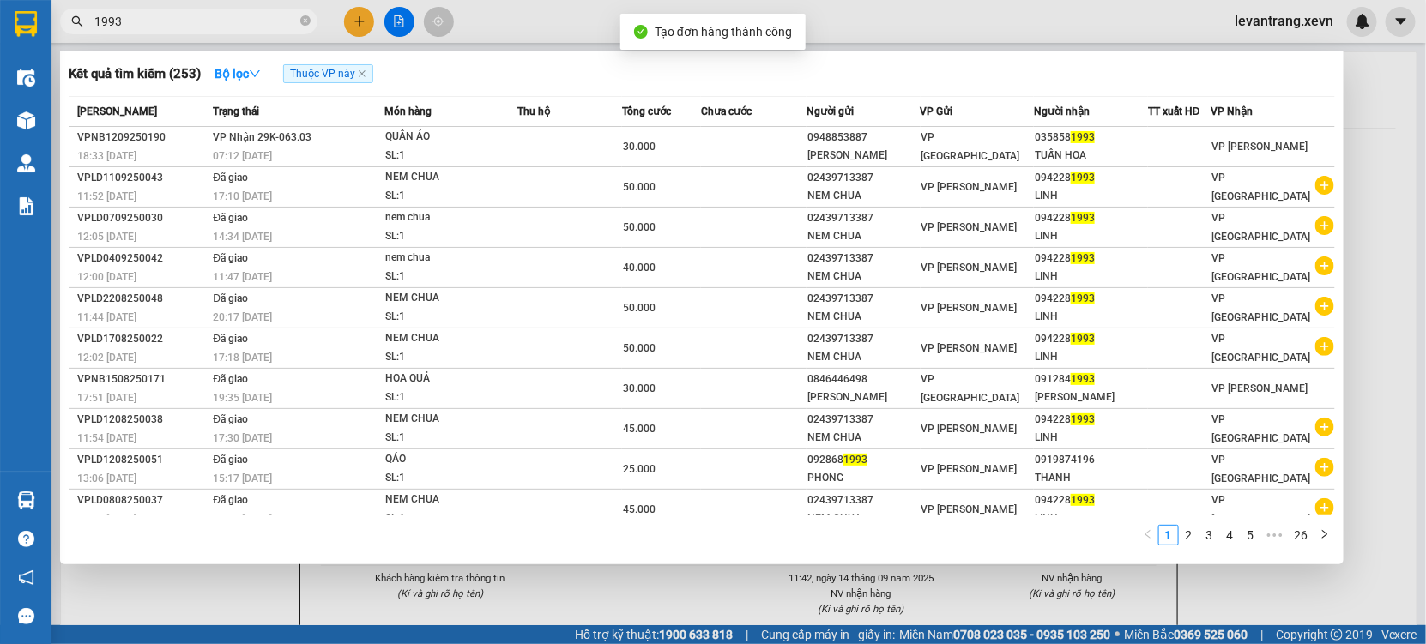
click at [707, 593] on div at bounding box center [713, 322] width 1426 height 644
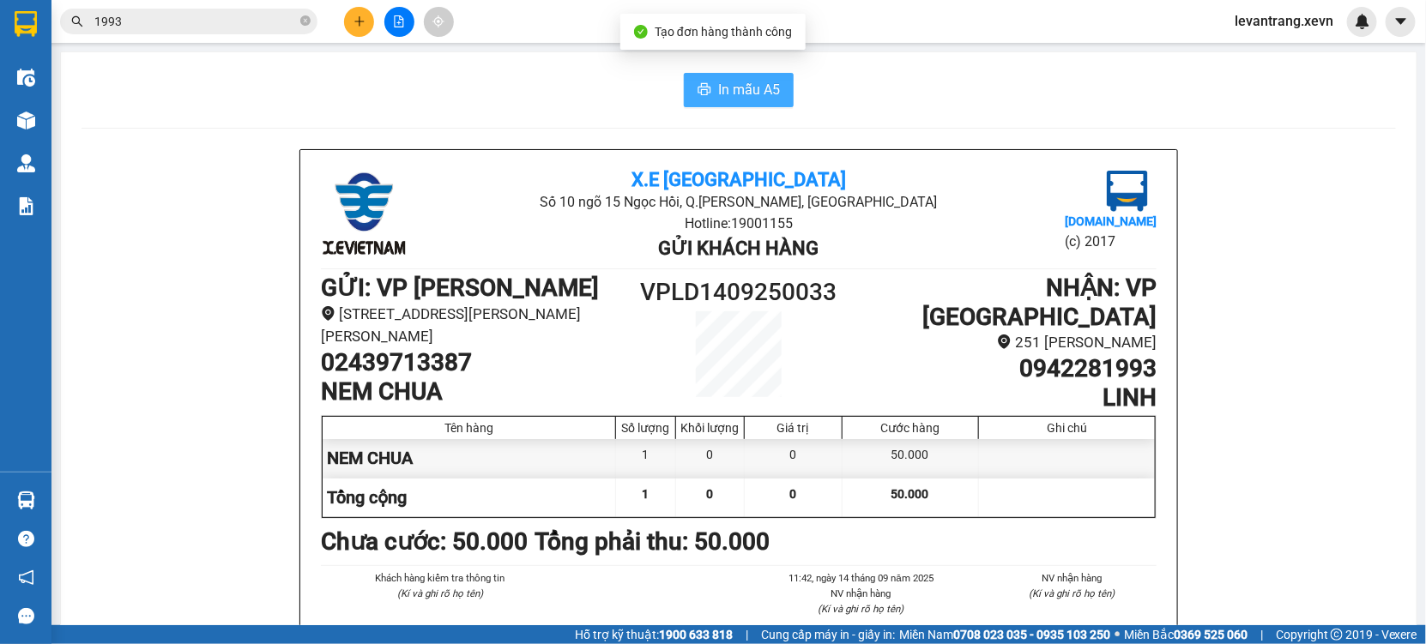
click at [705, 101] on button "In mẫu A5" at bounding box center [739, 90] width 110 height 34
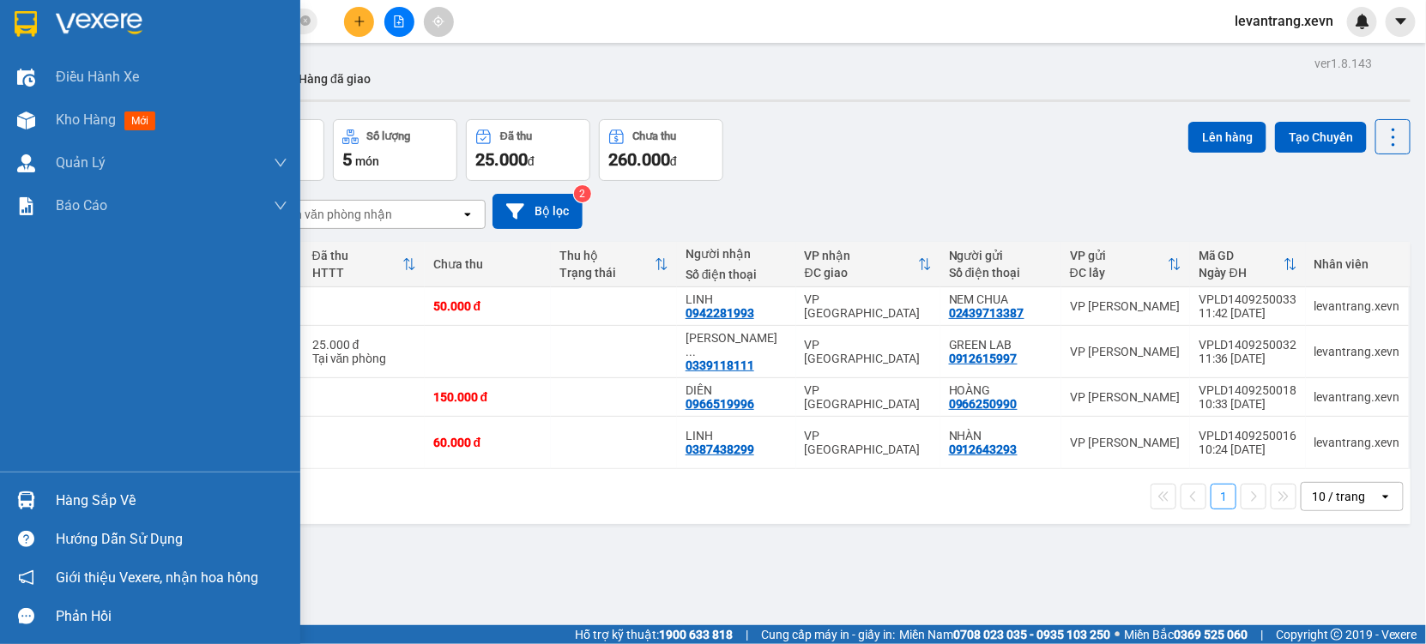
click at [51, 492] on div "Hàng sắp về" at bounding box center [150, 500] width 300 height 39
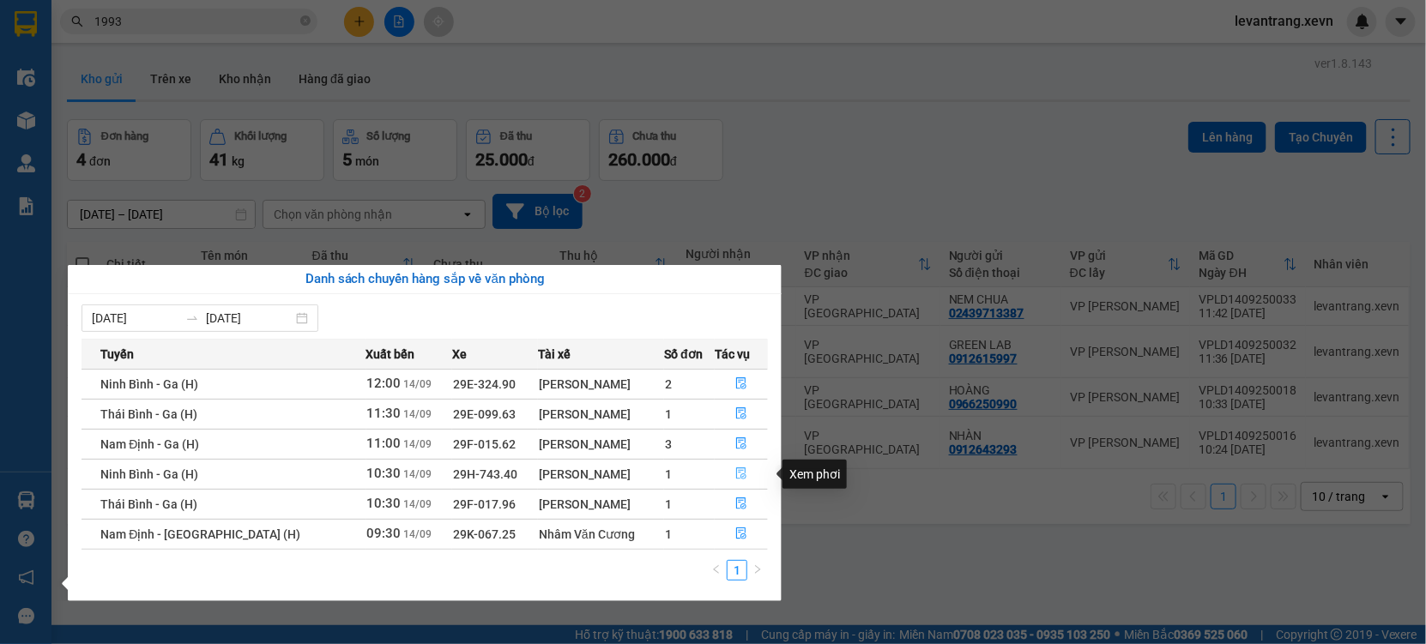
click at [731, 477] on button "button" at bounding box center [740, 474] width 51 height 27
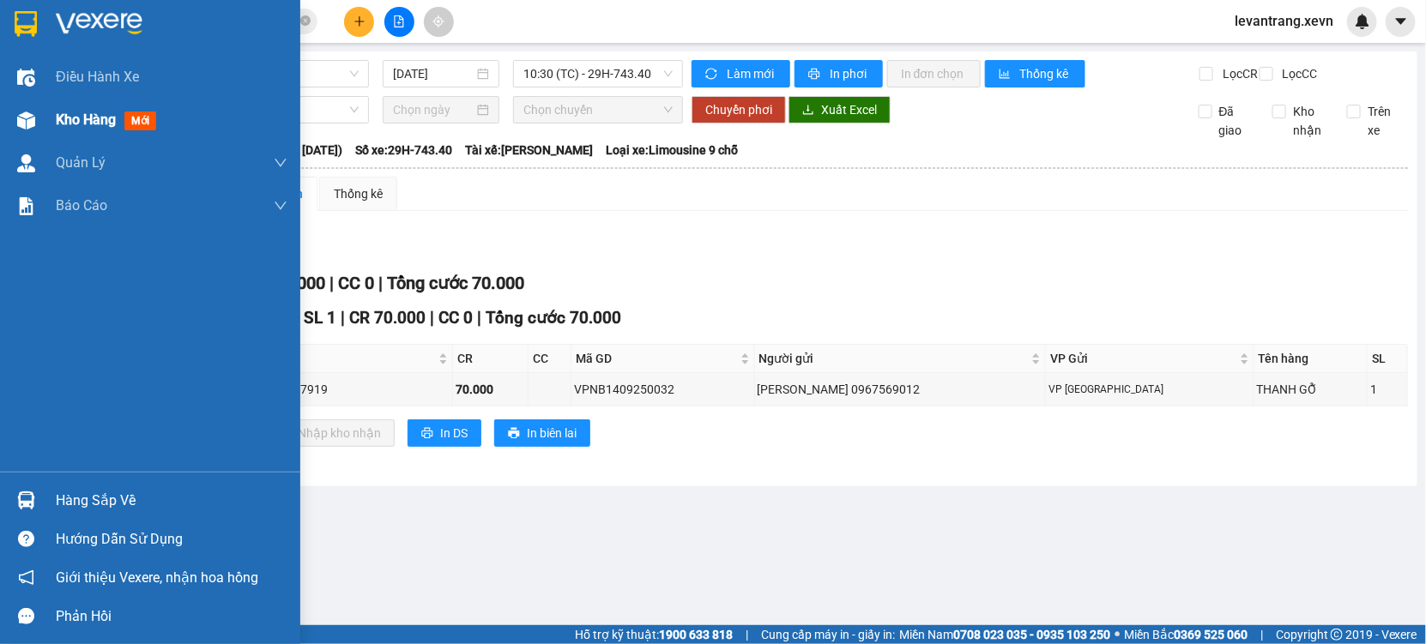
click at [66, 113] on span "Kho hàng" at bounding box center [86, 120] width 60 height 16
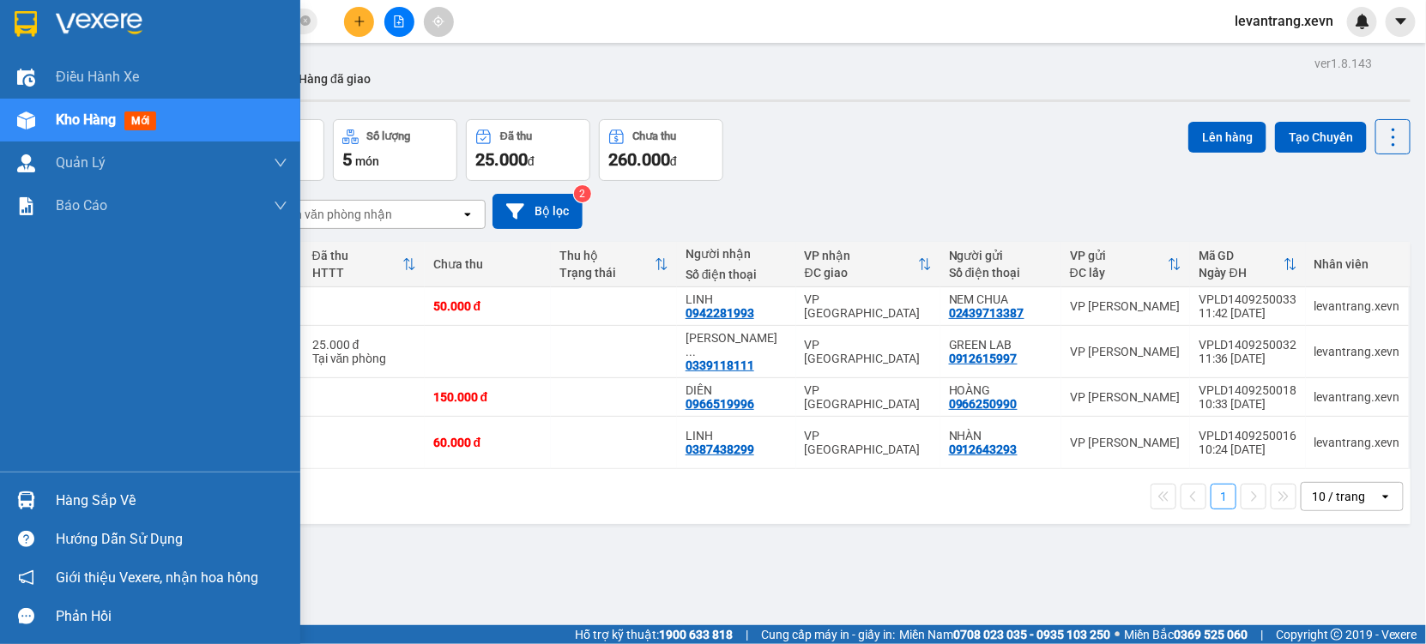
click at [21, 507] on img at bounding box center [26, 501] width 18 height 18
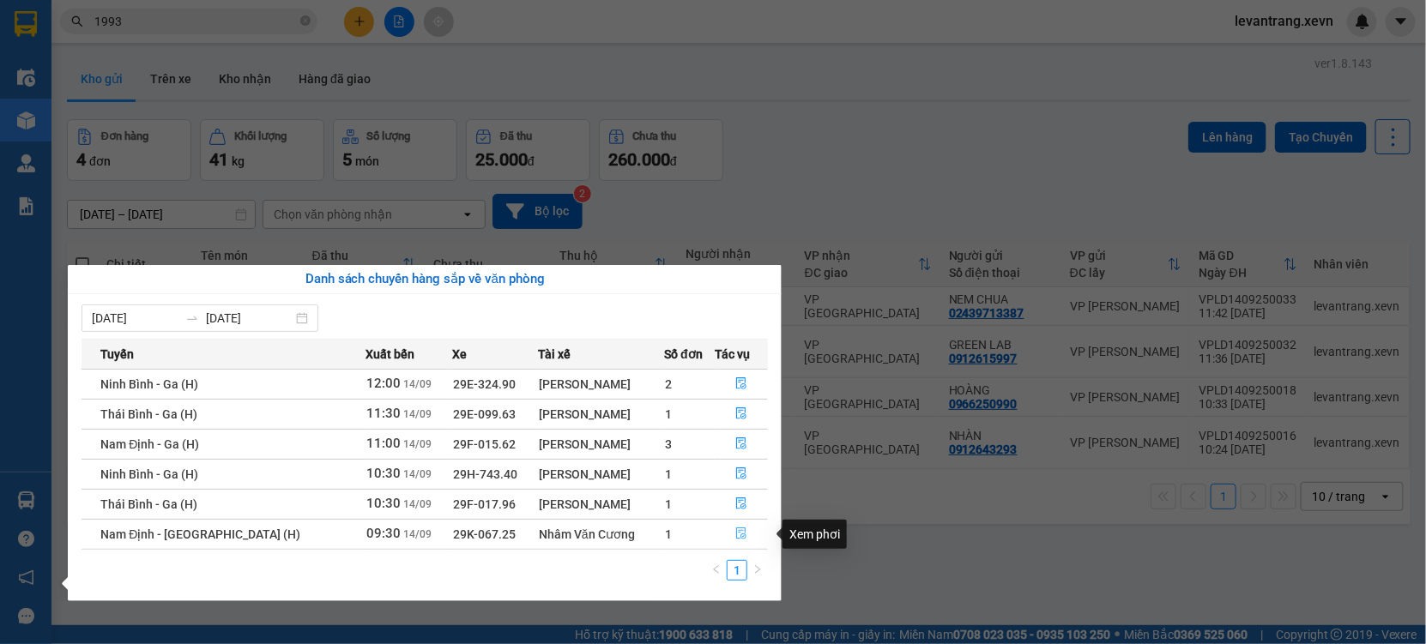
click at [722, 541] on button "button" at bounding box center [740, 534] width 51 height 27
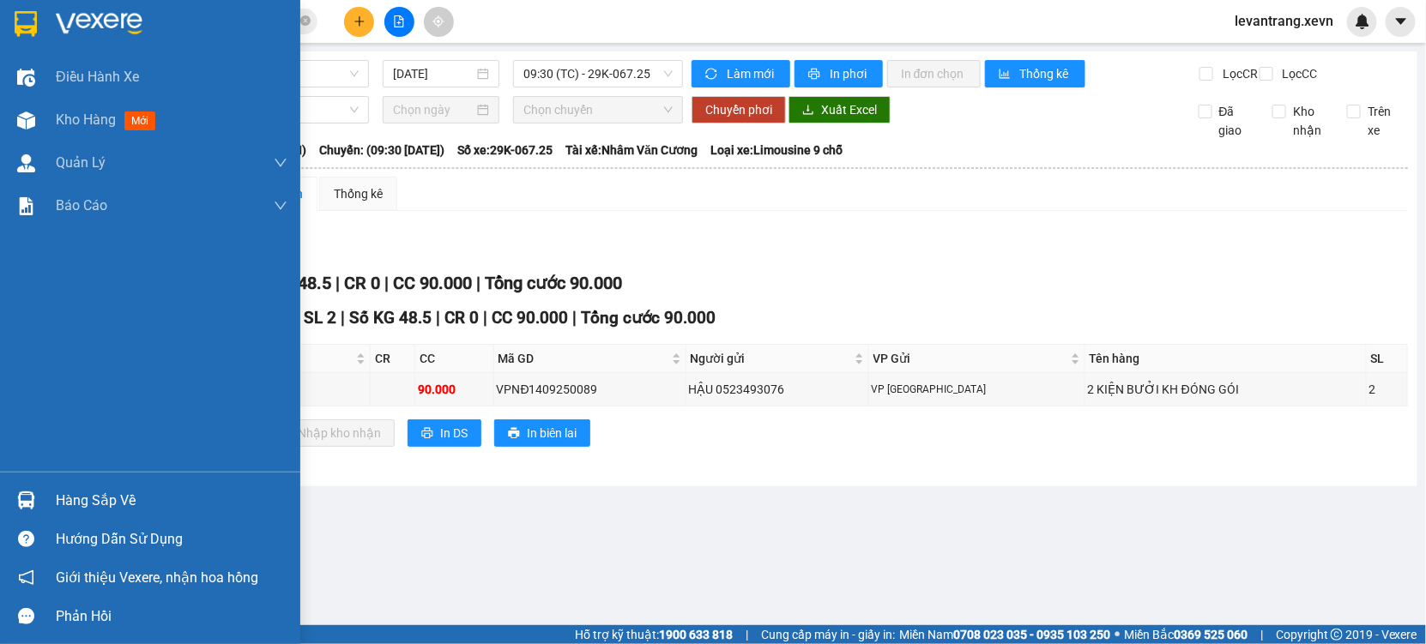
click at [43, 490] on div "Hàng sắp về" at bounding box center [150, 500] width 300 height 39
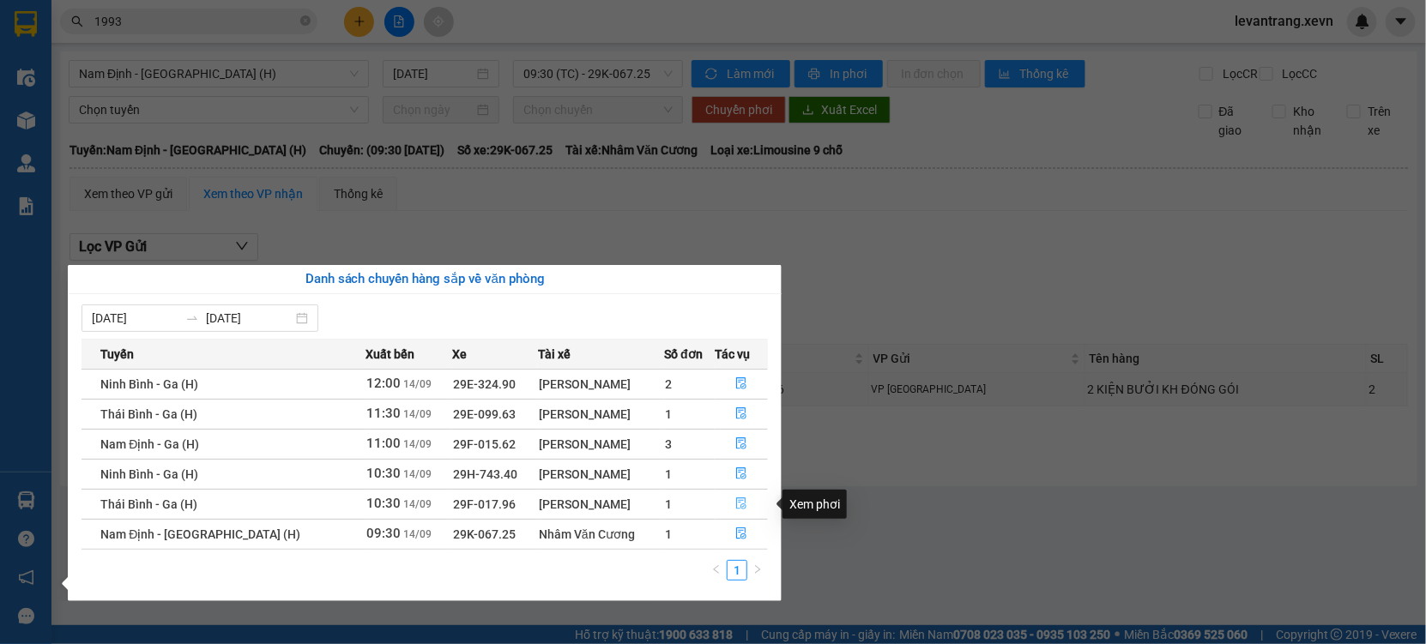
click at [722, 504] on button "button" at bounding box center [740, 504] width 51 height 27
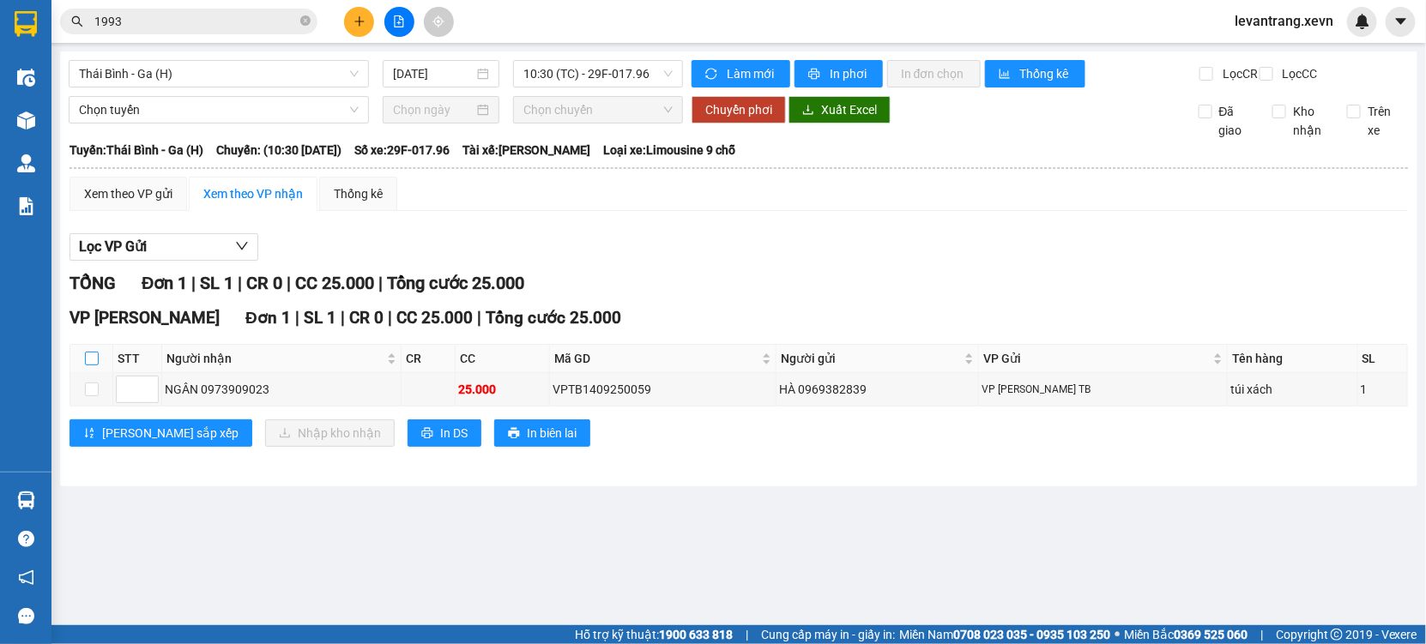
click at [91, 365] on input "checkbox" at bounding box center [92, 359] width 14 height 14
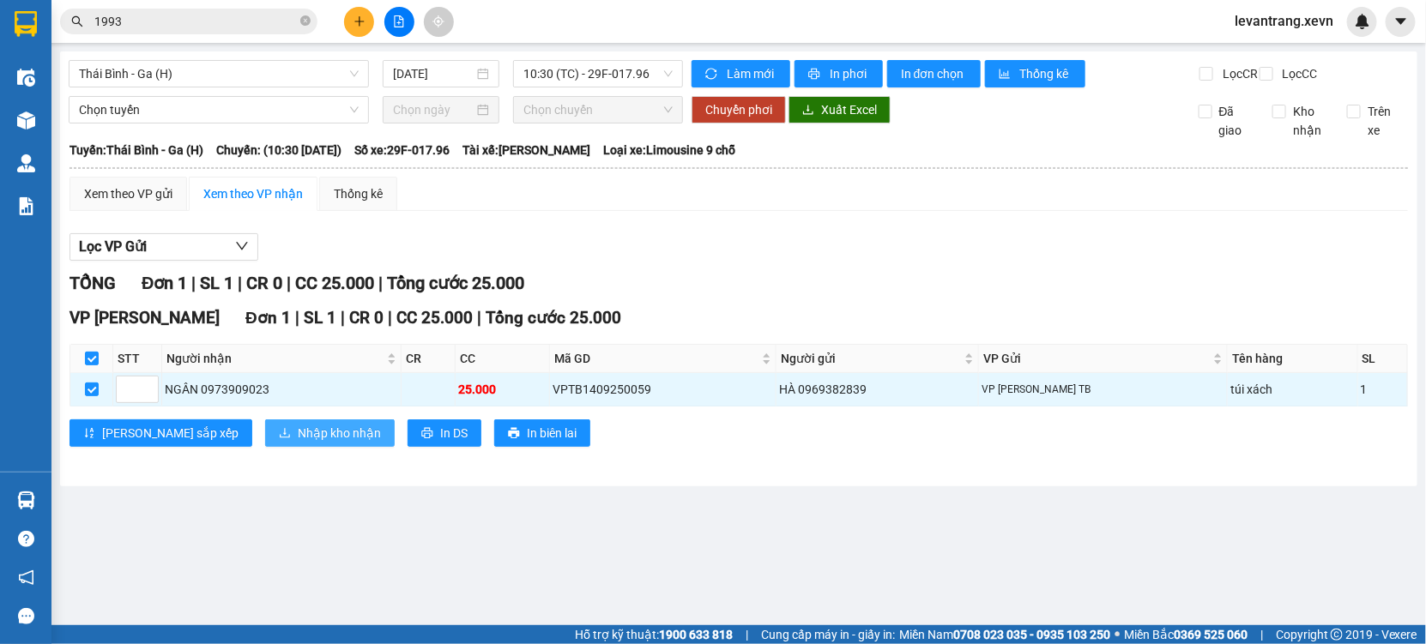
click at [298, 443] on span "Nhập kho nhận" at bounding box center [339, 433] width 83 height 19
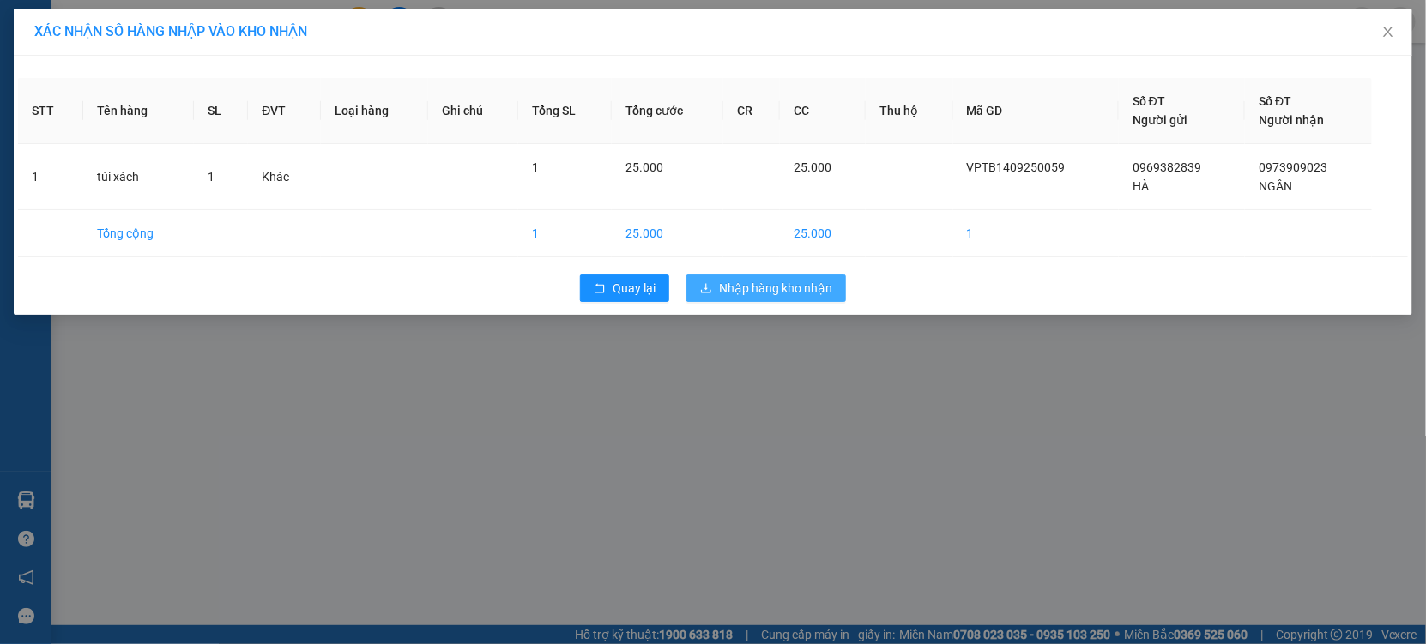
click at [784, 286] on span "Nhập hàng kho nhận" at bounding box center [775, 288] width 113 height 19
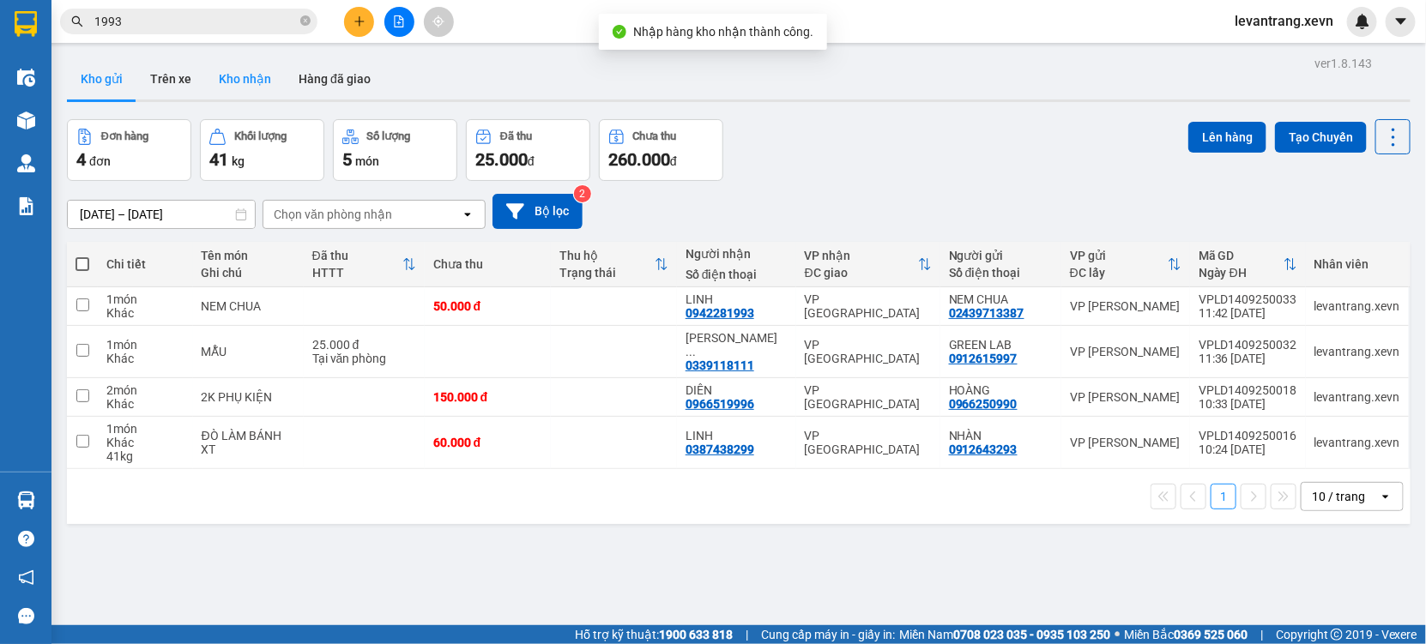
click at [232, 81] on button "Kho nhận" at bounding box center [245, 78] width 80 height 41
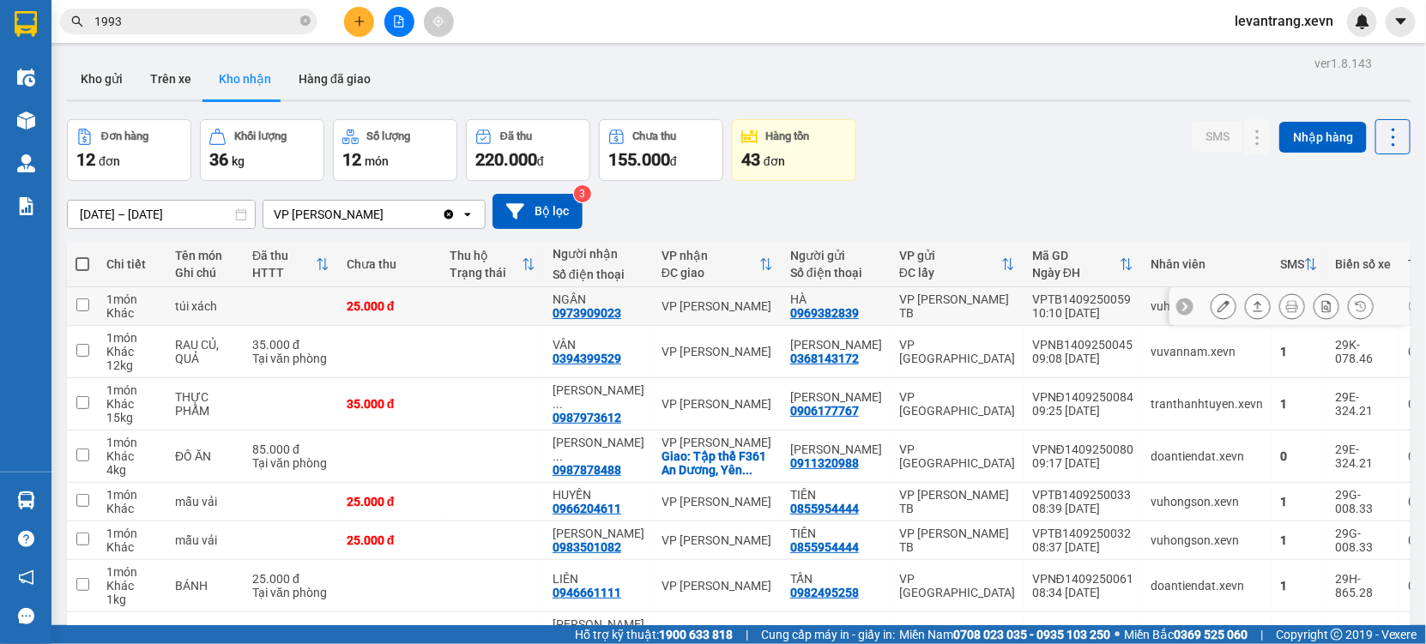
click at [1073, 317] on div "10:10 [DATE]" at bounding box center [1082, 313] width 101 height 14
checkbox input "true"
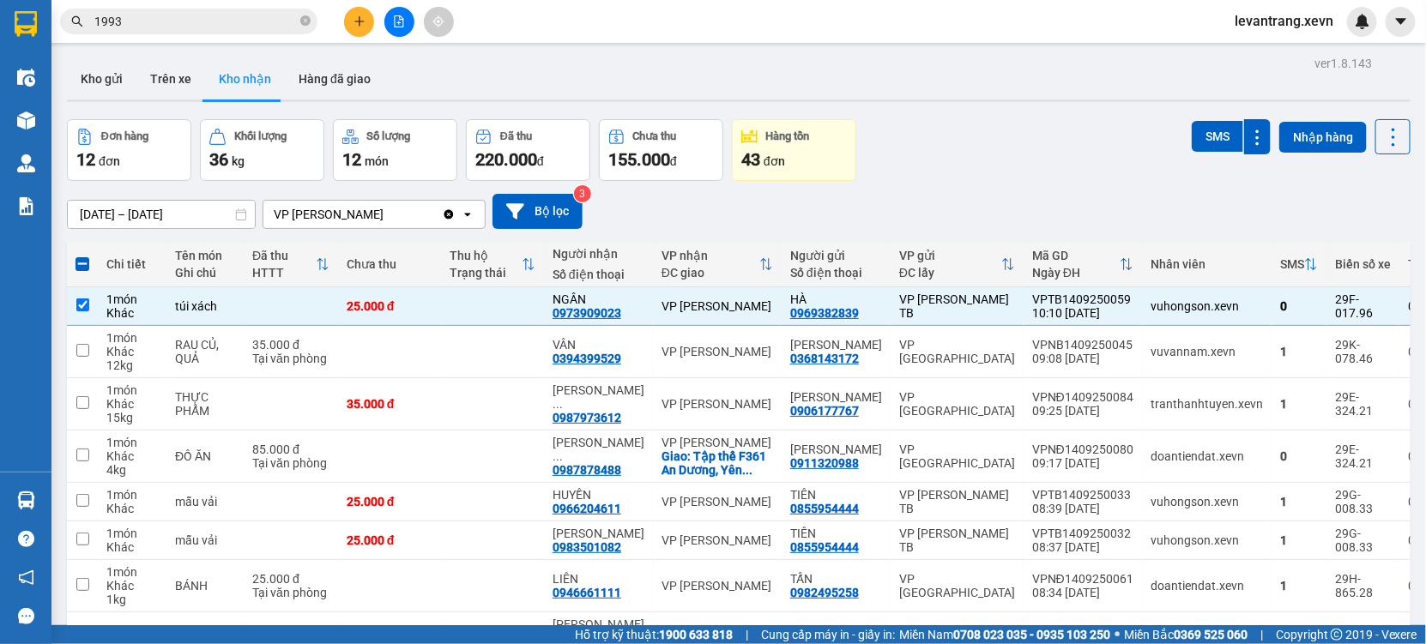
click at [1185, 114] on div "ver 1.8.143 Kho gửi Trên xe Kho nhận Hàng đã giao Đơn hàng 12 đơn Khối lượng 36…" at bounding box center [738, 427] width 1357 height 752
click at [1192, 132] on button "SMS" at bounding box center [1216, 136] width 51 height 31
click at [142, 7] on div "Kết quả tìm kiếm ( 253 ) Bộ lọc Thuộc VP này Mã ĐH Trạng thái Món hàng Thu hộ T…" at bounding box center [167, 22] width 335 height 30
click at [142, 13] on input "1993" at bounding box center [195, 21] width 202 height 19
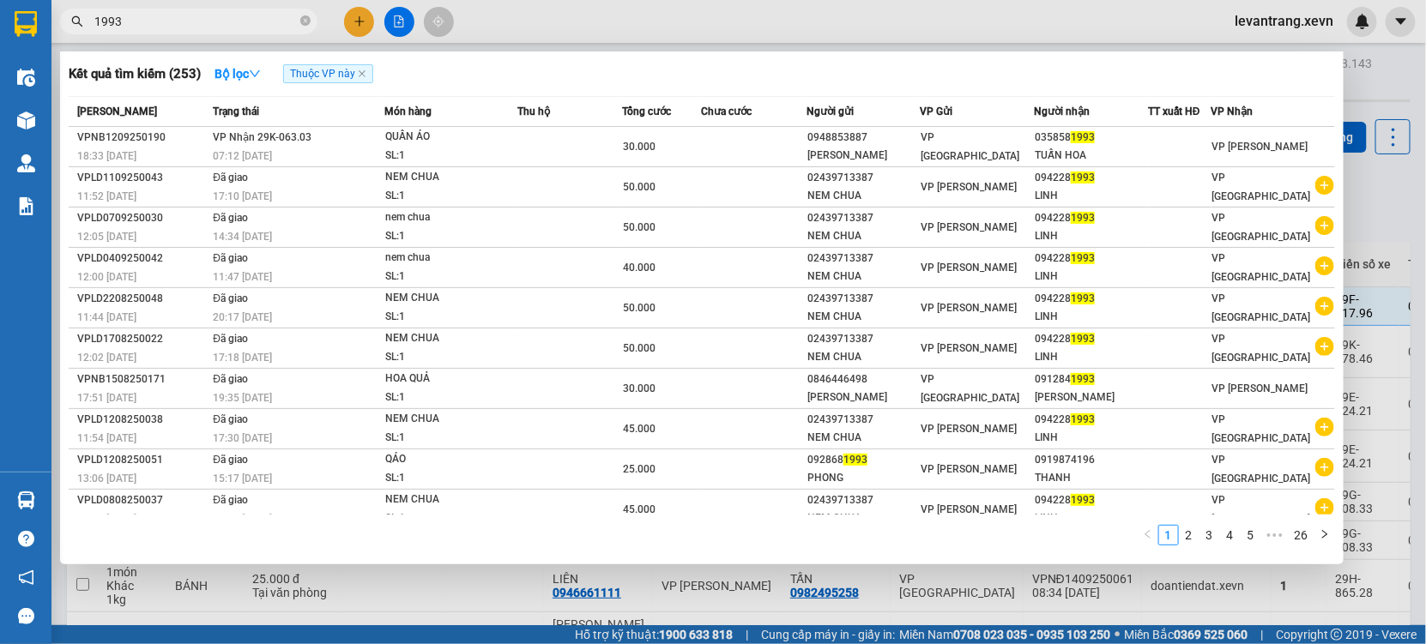
click at [142, 13] on input "1993" at bounding box center [195, 21] width 202 height 19
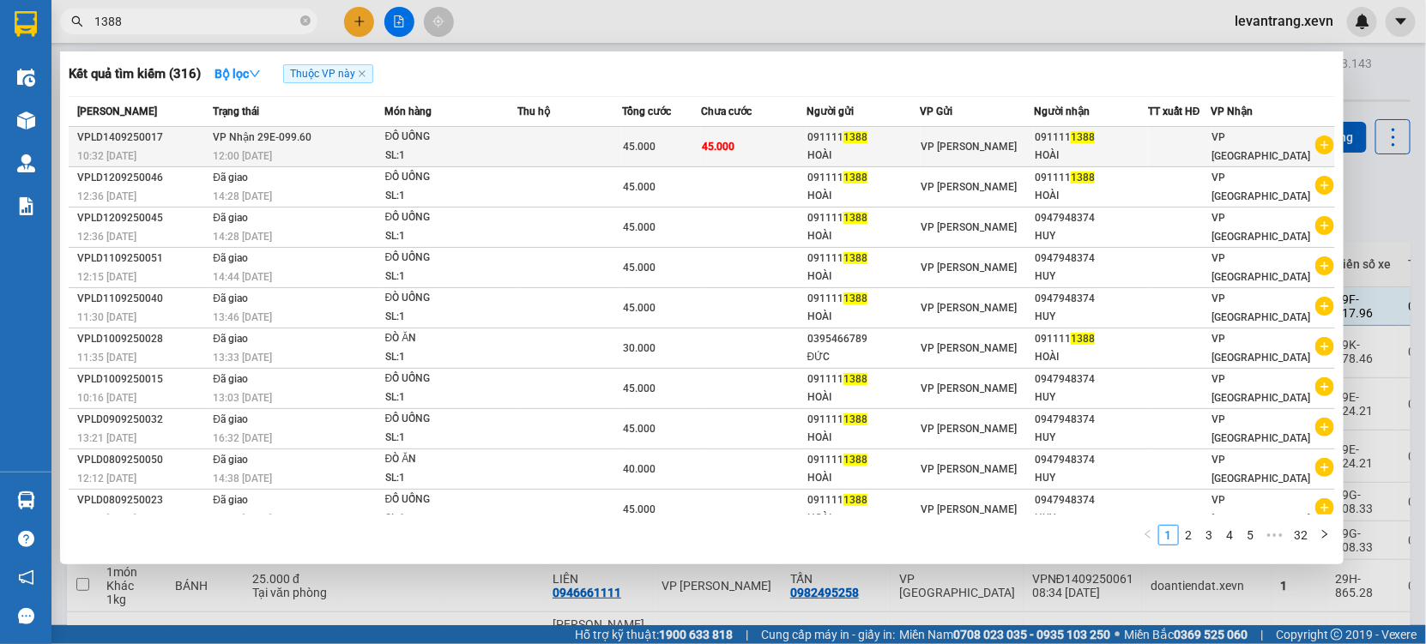
type input "1388"
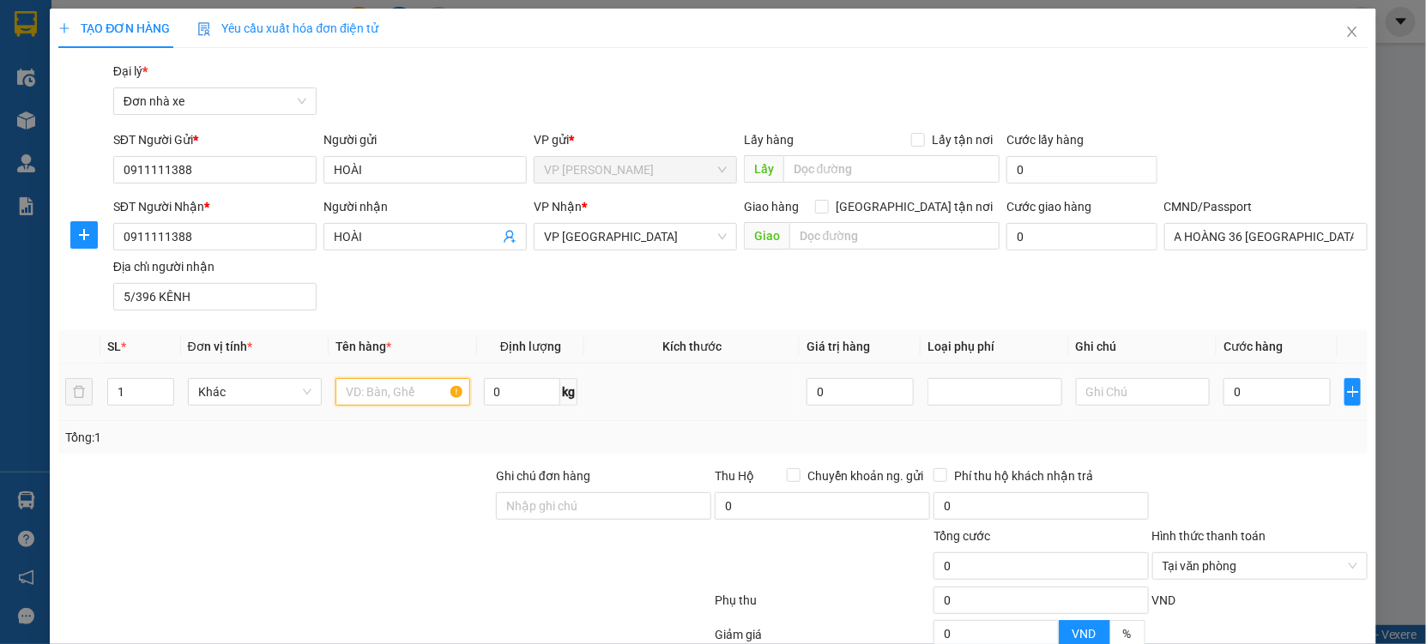
click at [377, 378] on input "text" at bounding box center [402, 391] width 135 height 27
type input "ĐỒ UỐNG"
click at [1257, 377] on div "0" at bounding box center [1276, 392] width 107 height 34
click at [1243, 390] on input "0" at bounding box center [1276, 391] width 107 height 27
drag, startPoint x: 1252, startPoint y: 442, endPoint x: 1258, endPoint y: 434, distance: 9.8
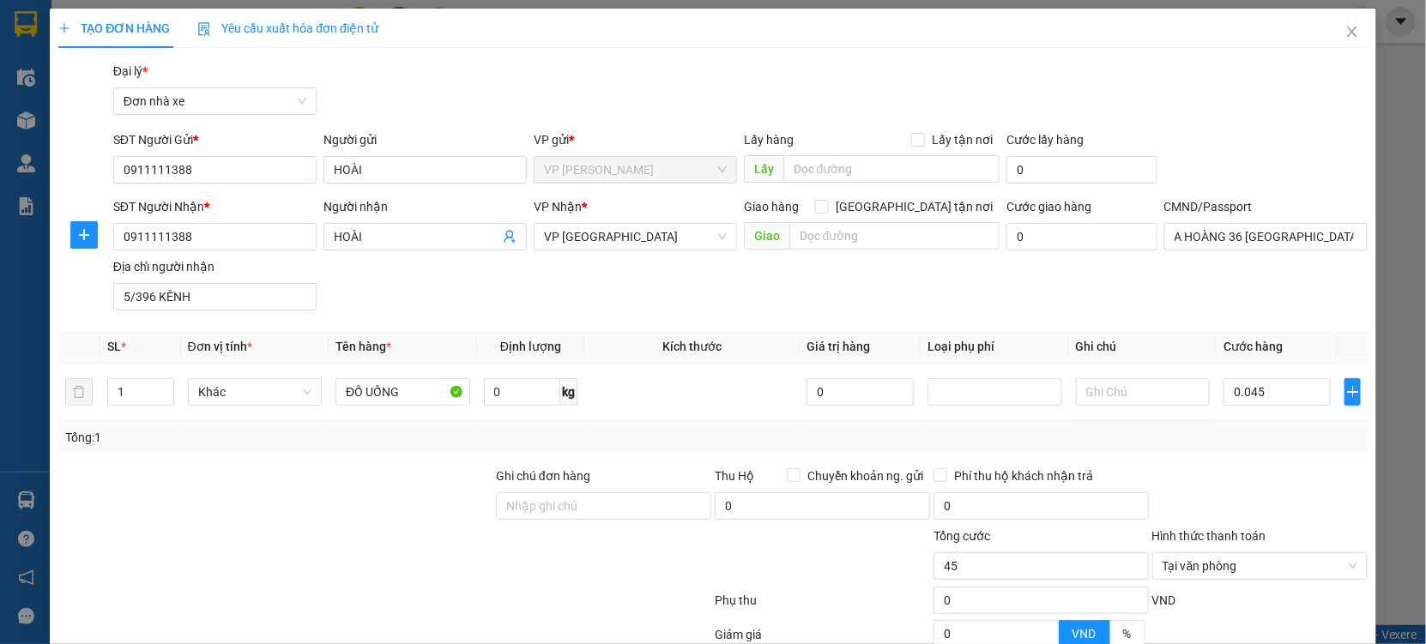
click at [1255, 440] on div "Tổng: 1" at bounding box center [712, 437] width 1295 height 19
drag, startPoint x: 1312, startPoint y: 345, endPoint x: 1312, endPoint y: 526, distance: 181.0
click at [1312, 467] on form "Ghi chú đơn hàng Thu Hộ Chuyển khoản ng. gửi 0 Phí thu hộ khách nhận trả 0 Tổng…" at bounding box center [712, 561] width 1309 height 189
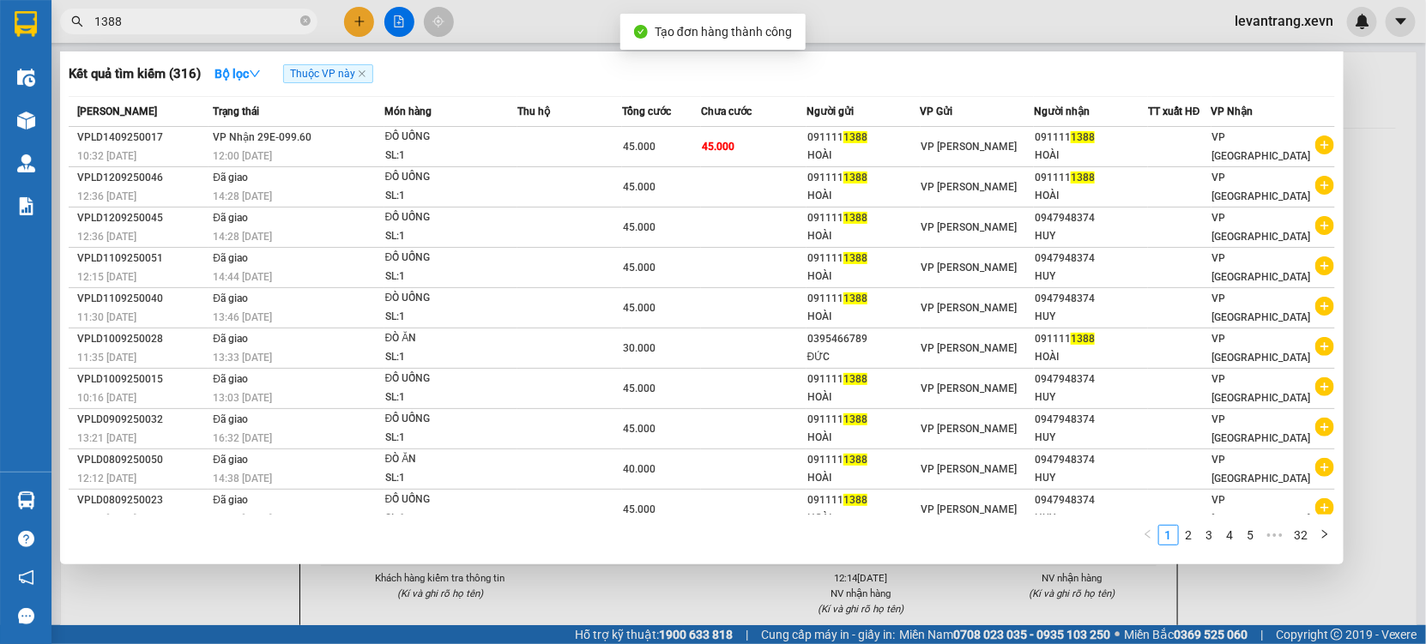
click at [708, 549] on div "1 2 3 4 5 ••• 32" at bounding box center [702, 540] width 1266 height 31
click at [692, 598] on div at bounding box center [713, 322] width 1426 height 644
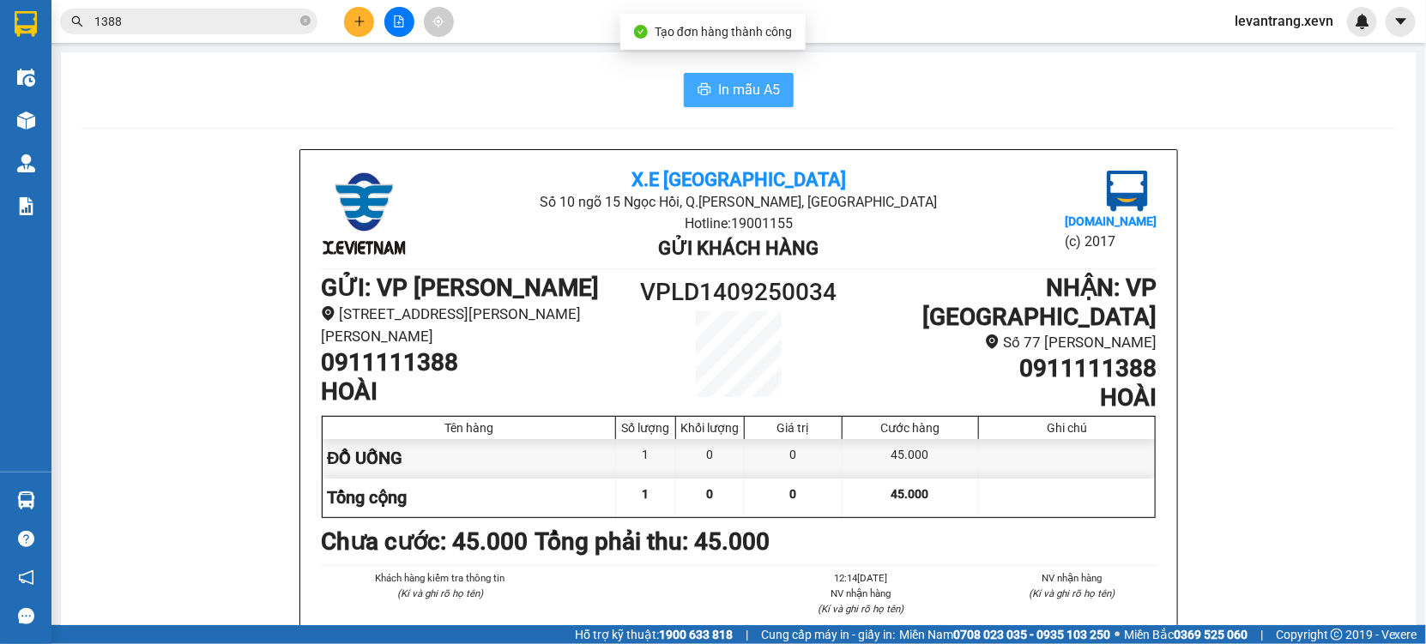
click at [733, 95] on span "In mẫu A5" at bounding box center [749, 89] width 62 height 21
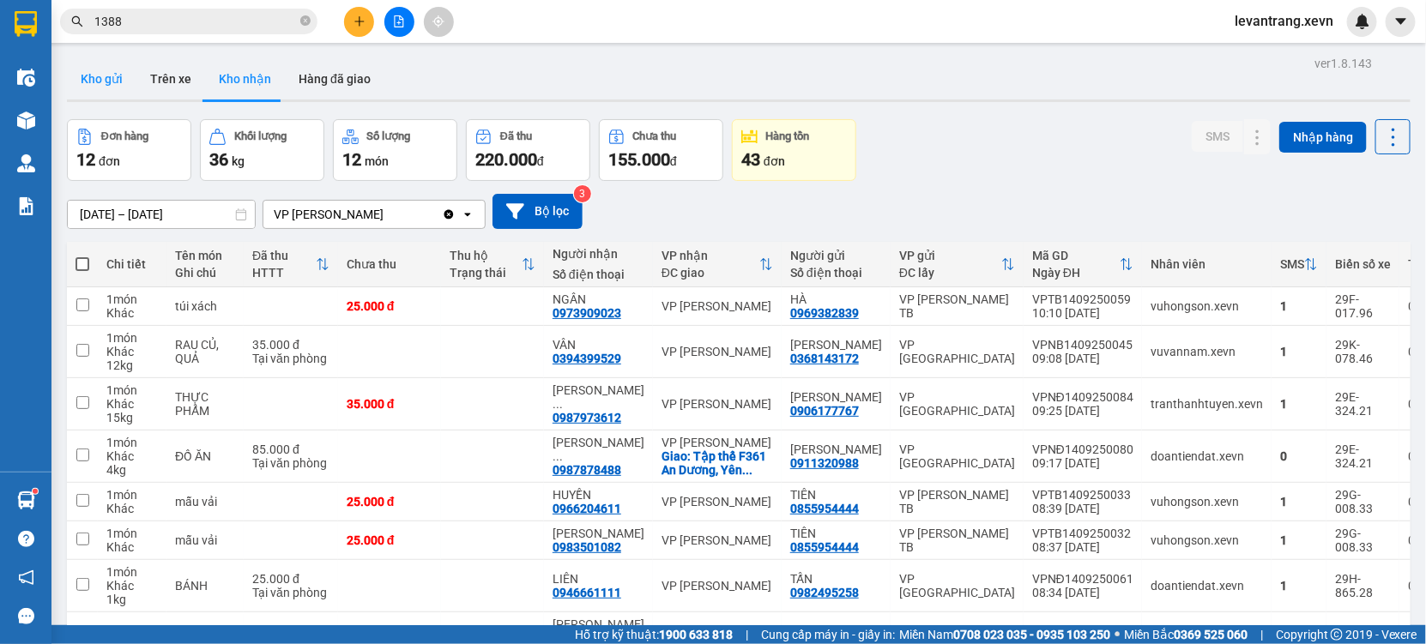
click at [110, 76] on button "Kho gửi" at bounding box center [101, 78] width 69 height 41
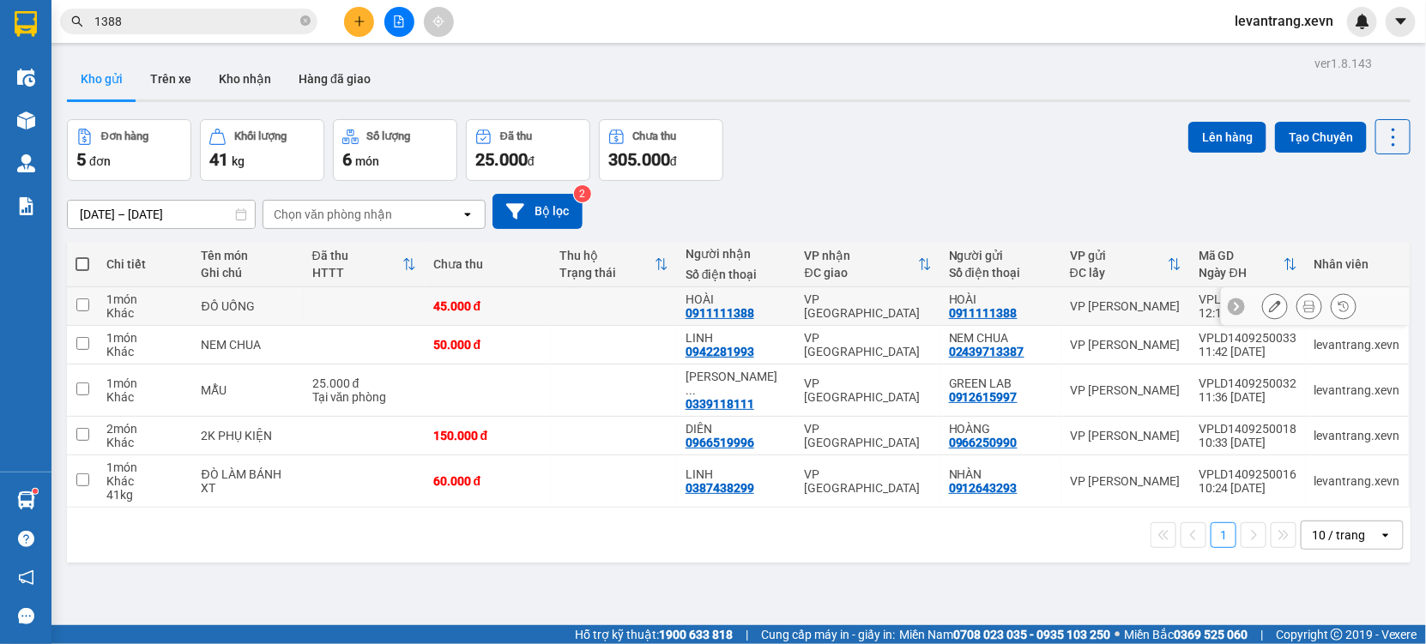
click at [1269, 309] on icon at bounding box center [1275, 306] width 12 height 12
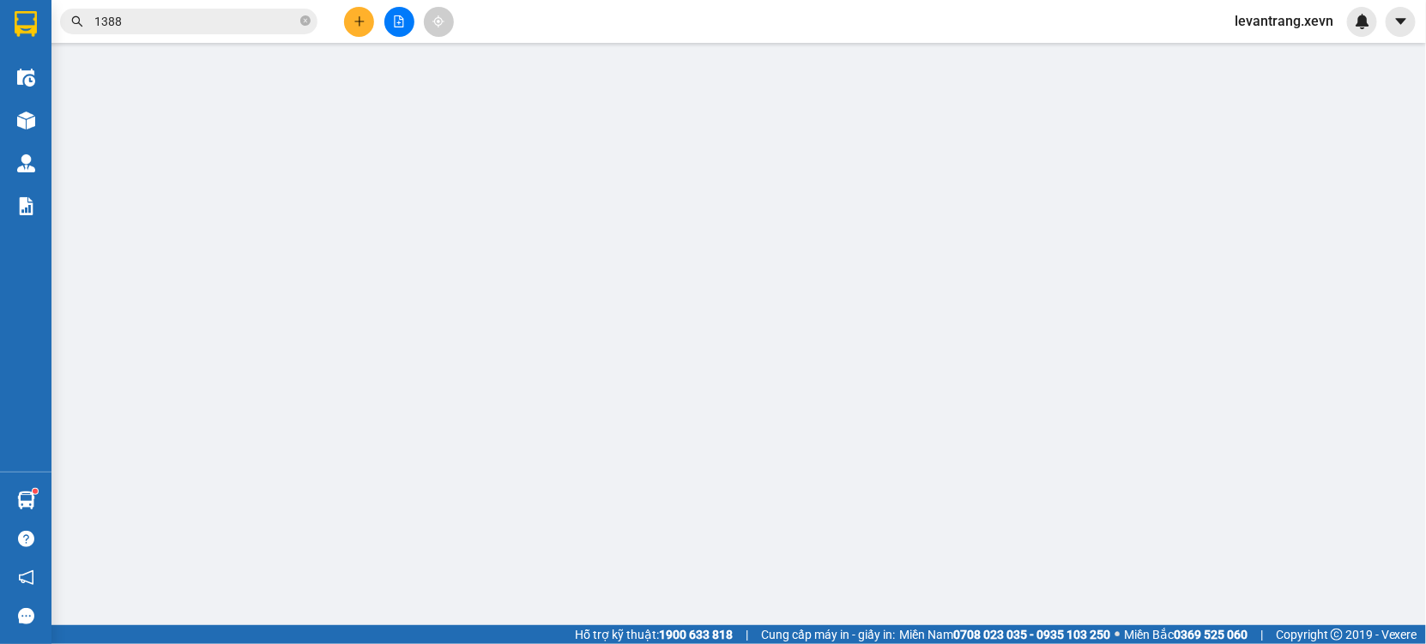
type input "0911111388"
type input "A HOÀNG 36 [GEOGRAPHIC_DATA]"
type input "5/396 KÊNH"
type input "45.000"
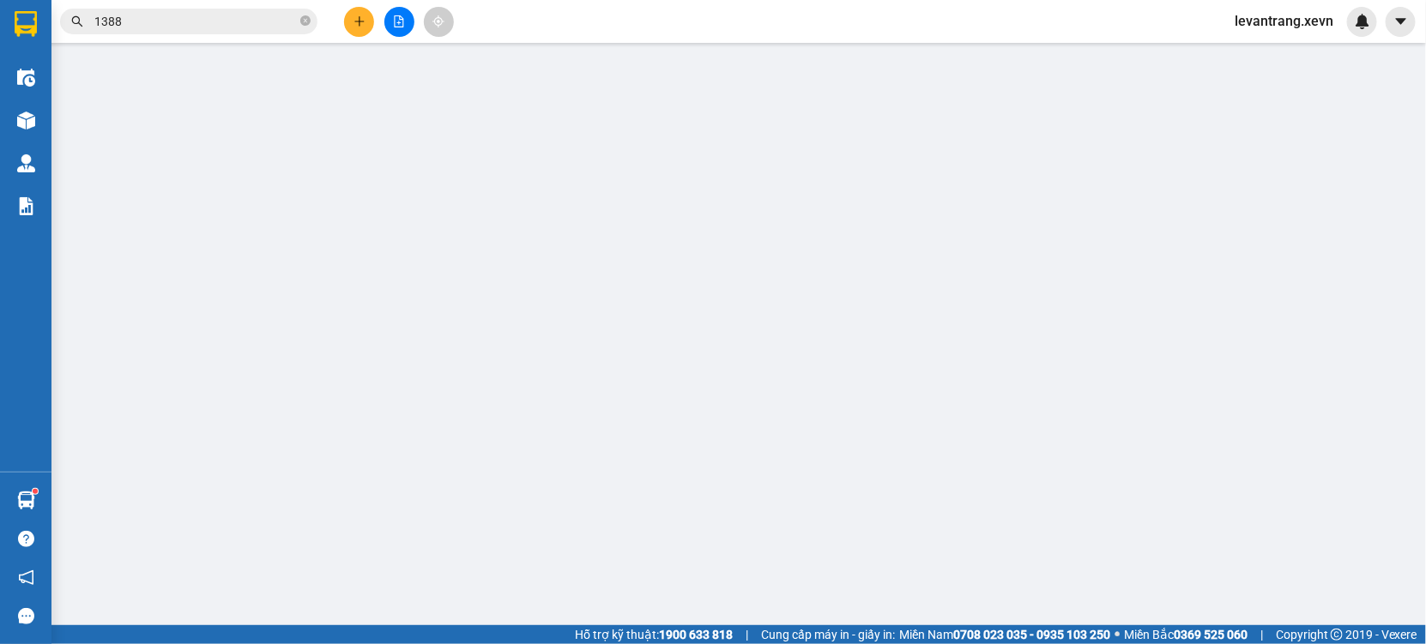
type input "45.000"
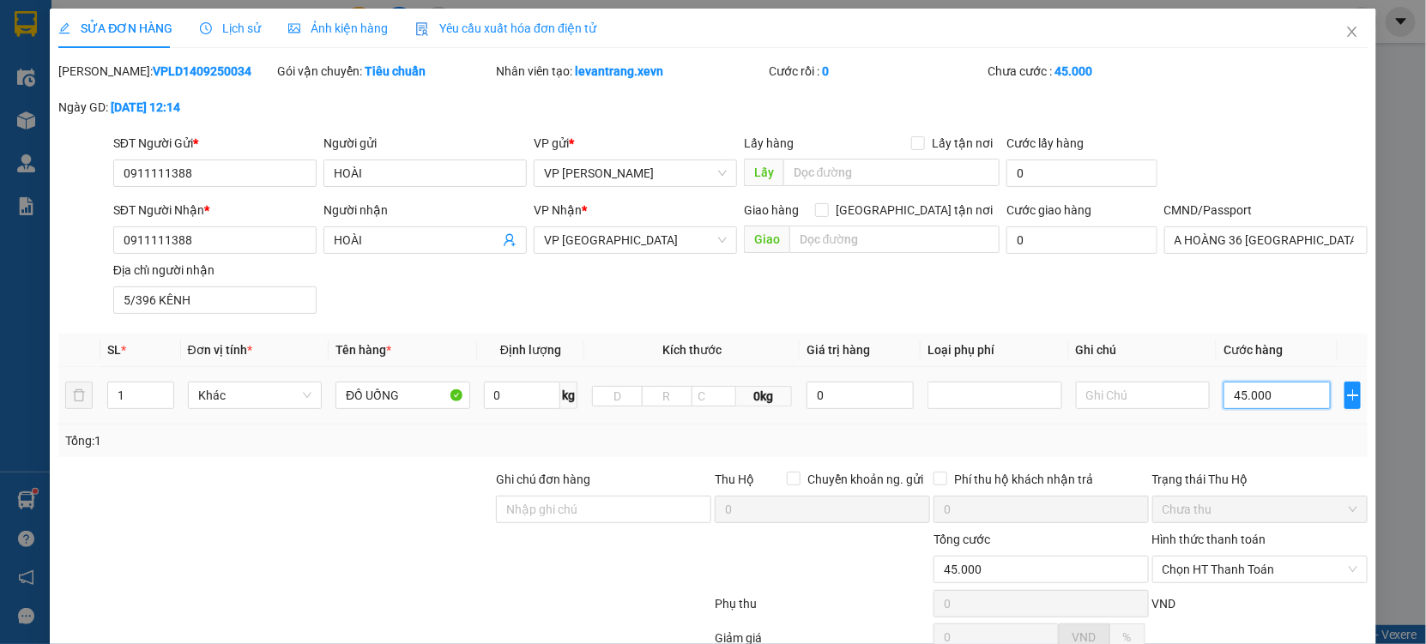
click at [1242, 402] on input "45.000" at bounding box center [1276, 395] width 107 height 27
type input "00.003"
type input "3"
type input "35"
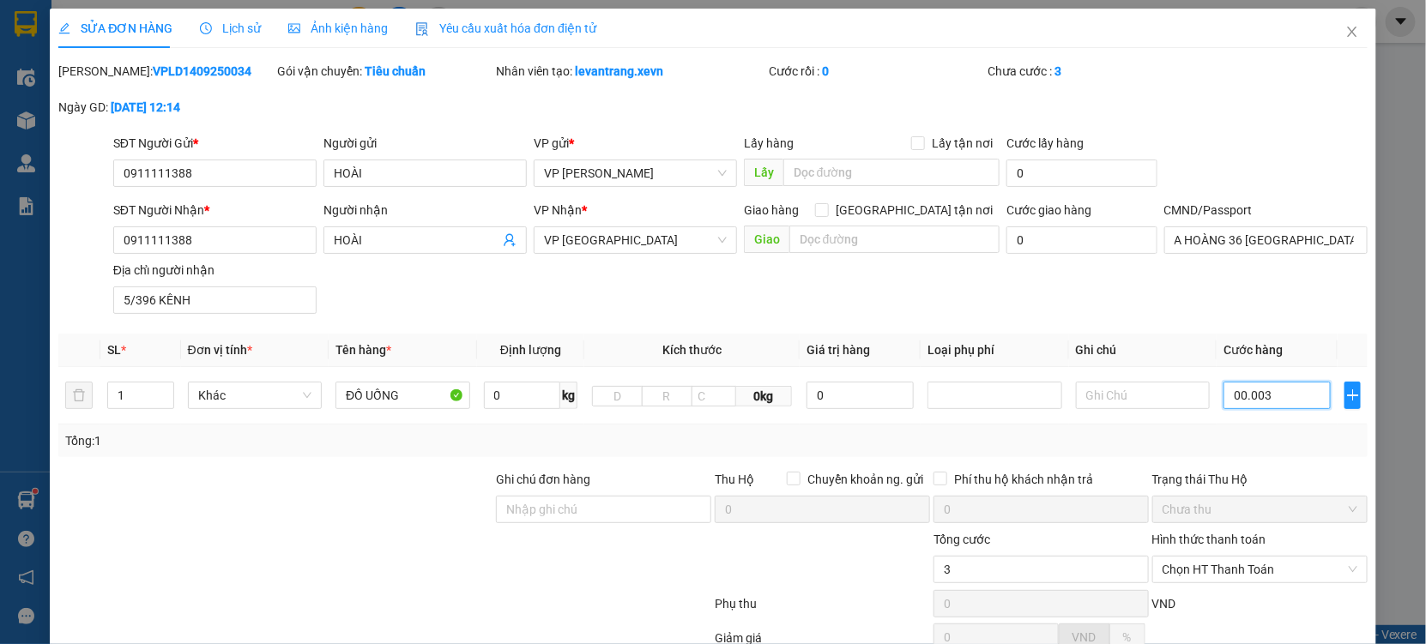
type input "35"
type input "0.000.035"
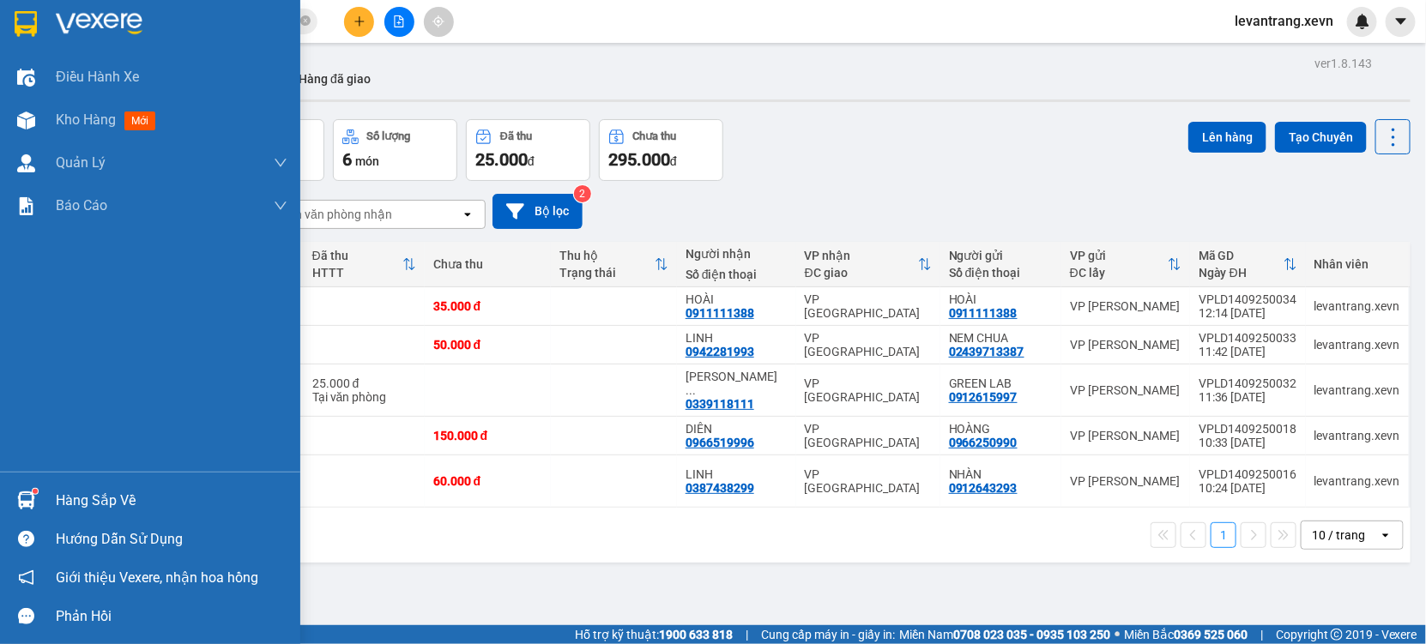
click at [20, 504] on img at bounding box center [26, 501] width 18 height 18
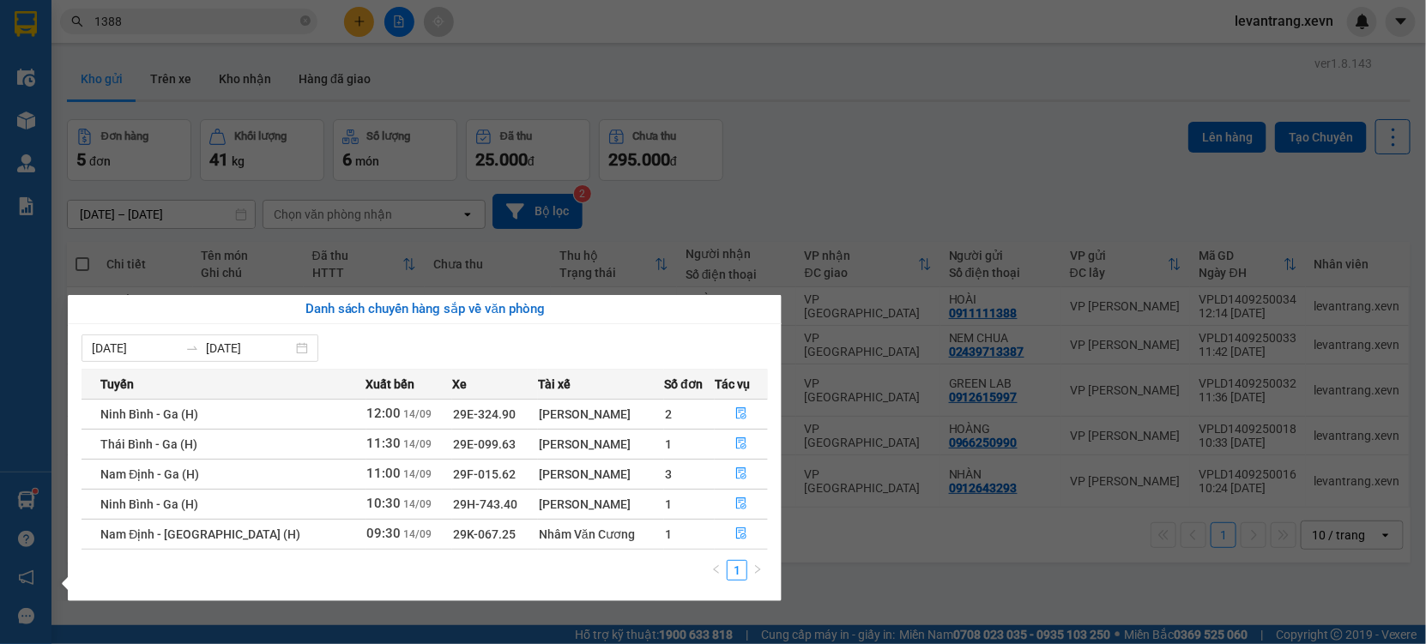
click at [853, 181] on section "Kết quả tìm kiếm ( 316 ) Bộ lọc Thuộc VP này Mã ĐH Trạng thái Món hàng Thu hộ T…" at bounding box center [713, 322] width 1426 height 644
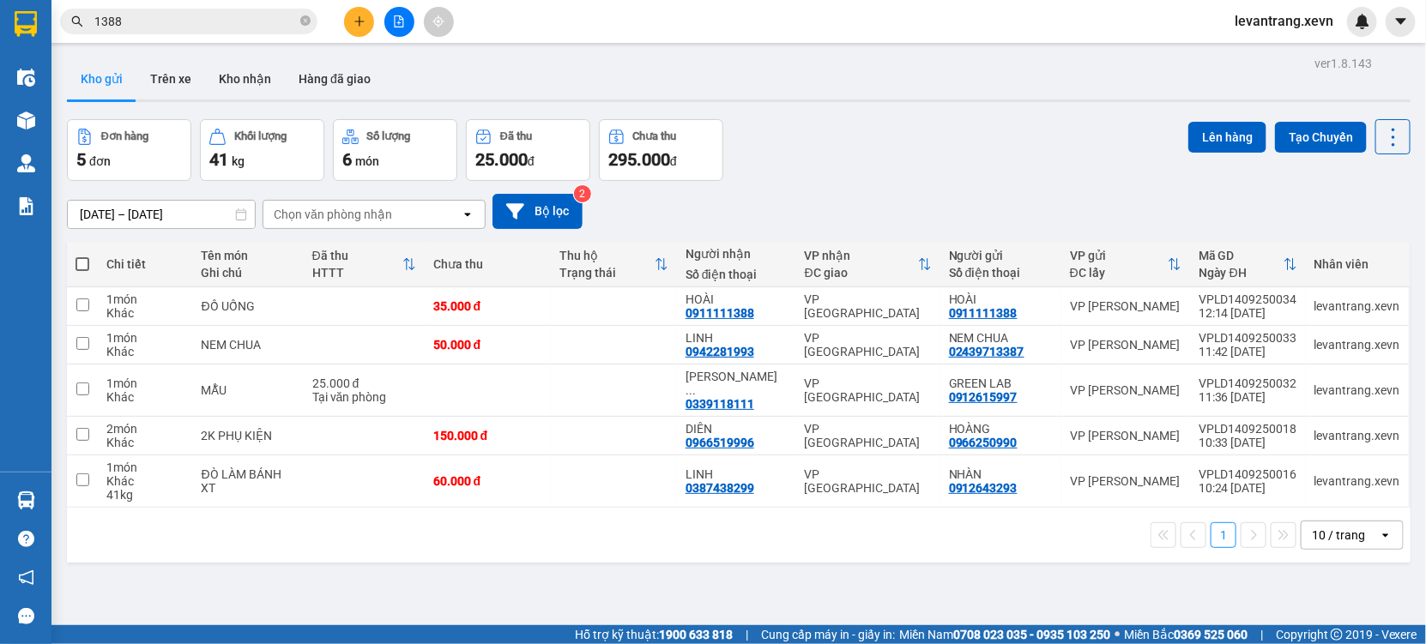
click at [334, 216] on div "Chọn văn phòng nhận" at bounding box center [333, 214] width 118 height 17
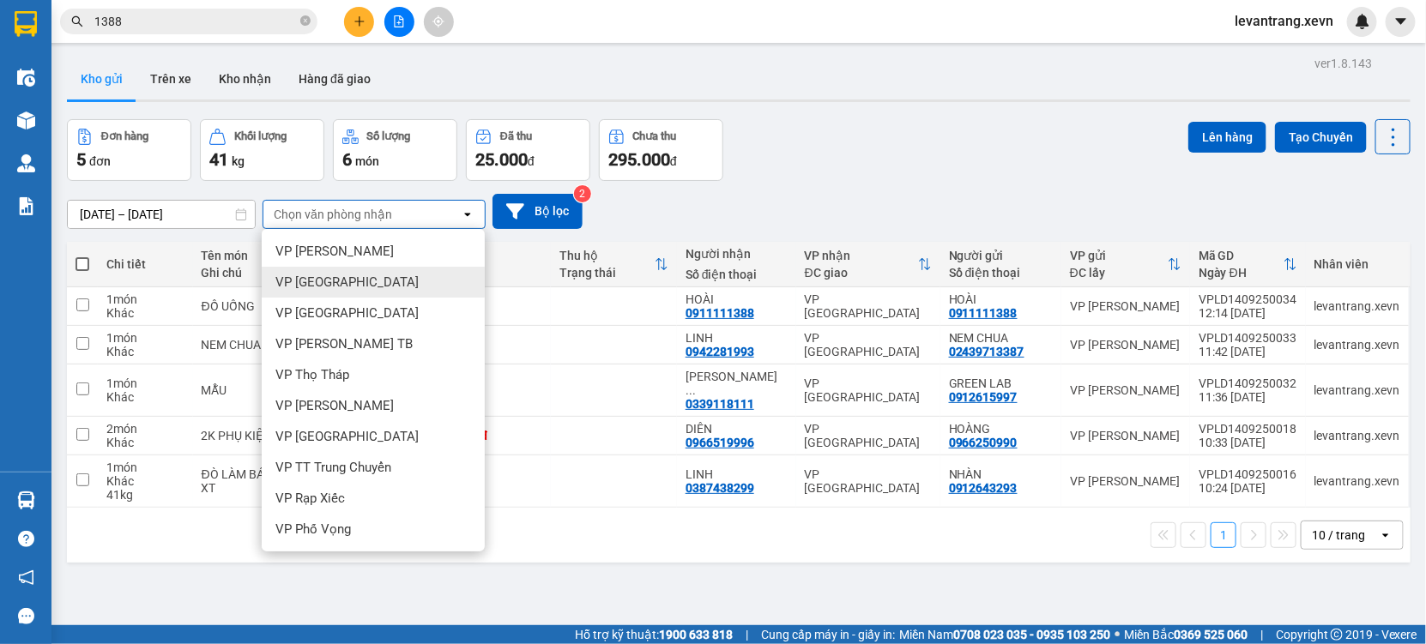
click at [334, 276] on span "VP [GEOGRAPHIC_DATA]" at bounding box center [346, 282] width 143 height 17
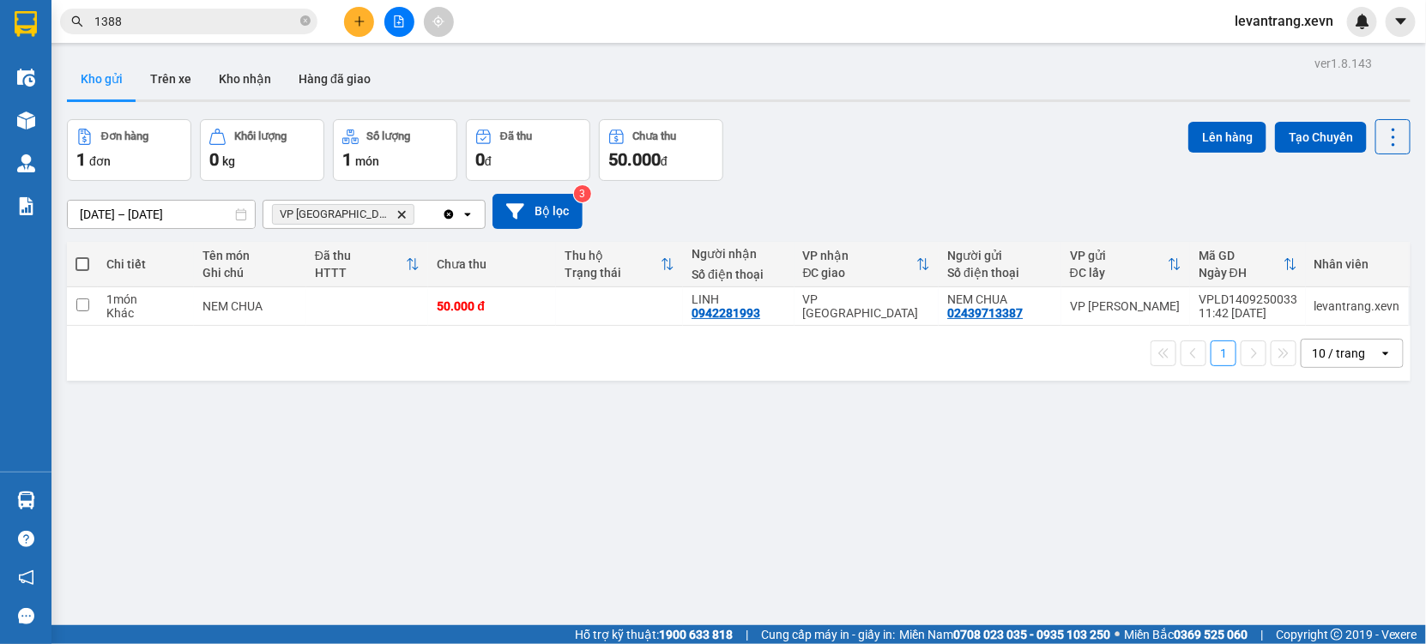
click at [396, 212] on icon "Delete" at bounding box center [401, 214] width 10 height 10
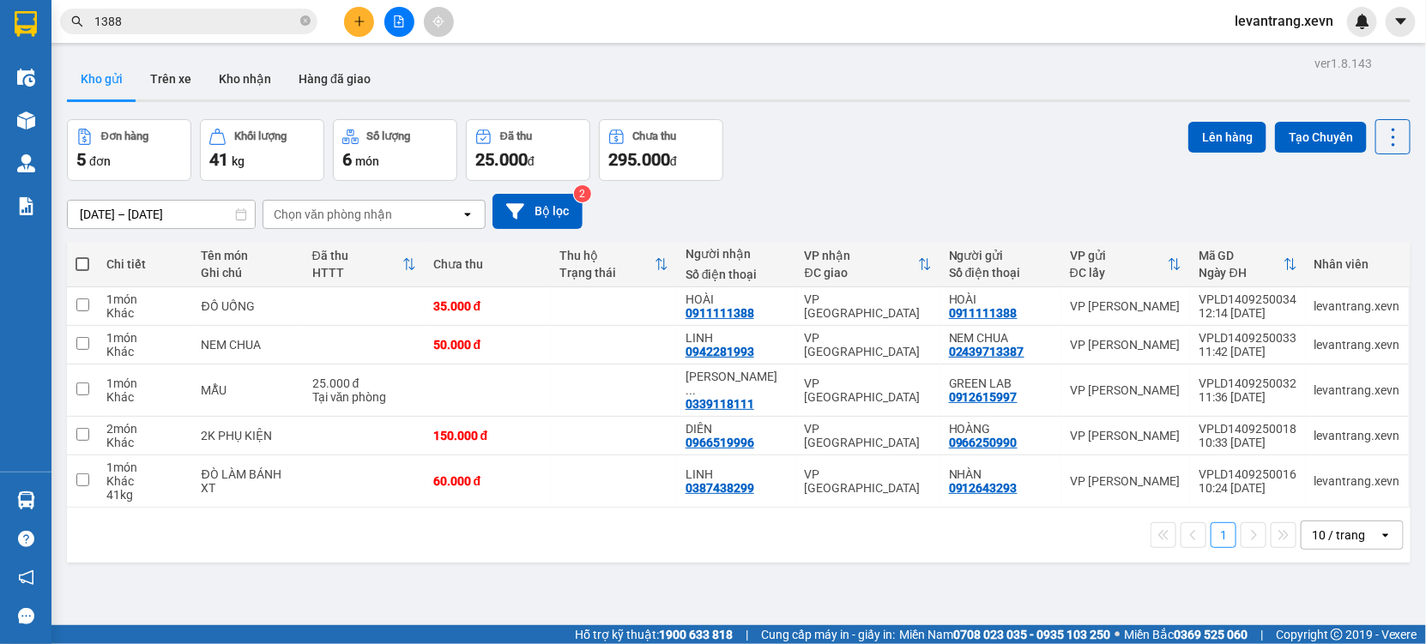
click at [295, 220] on div "Chọn văn phòng nhận" at bounding box center [333, 214] width 118 height 17
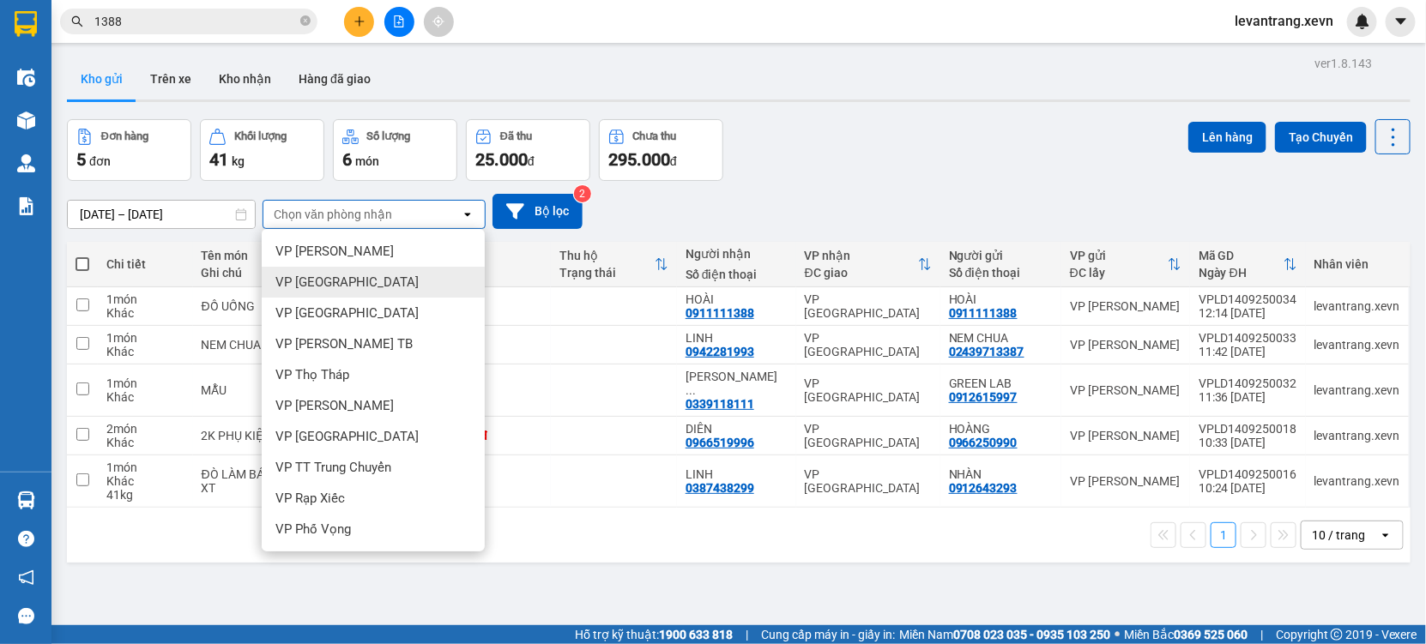
click at [319, 288] on span "VP [GEOGRAPHIC_DATA]" at bounding box center [346, 282] width 143 height 17
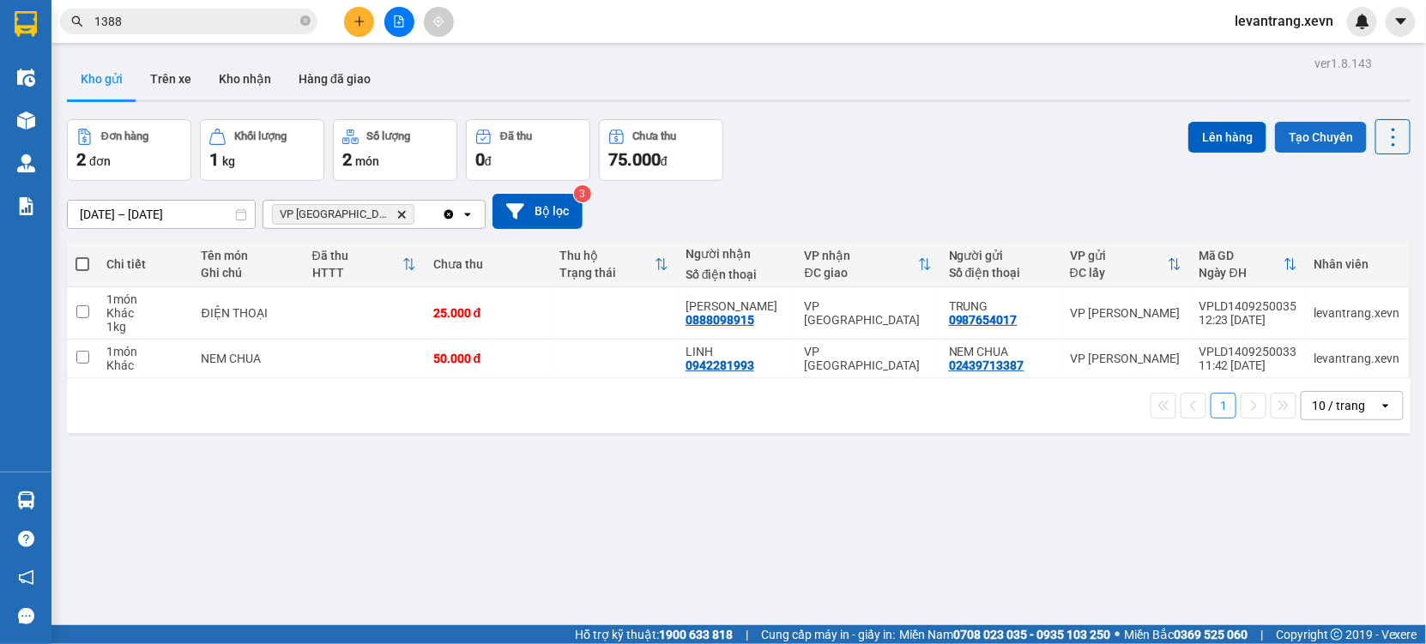
click at [1304, 145] on button "Tạo Chuyến" at bounding box center [1321, 137] width 92 height 31
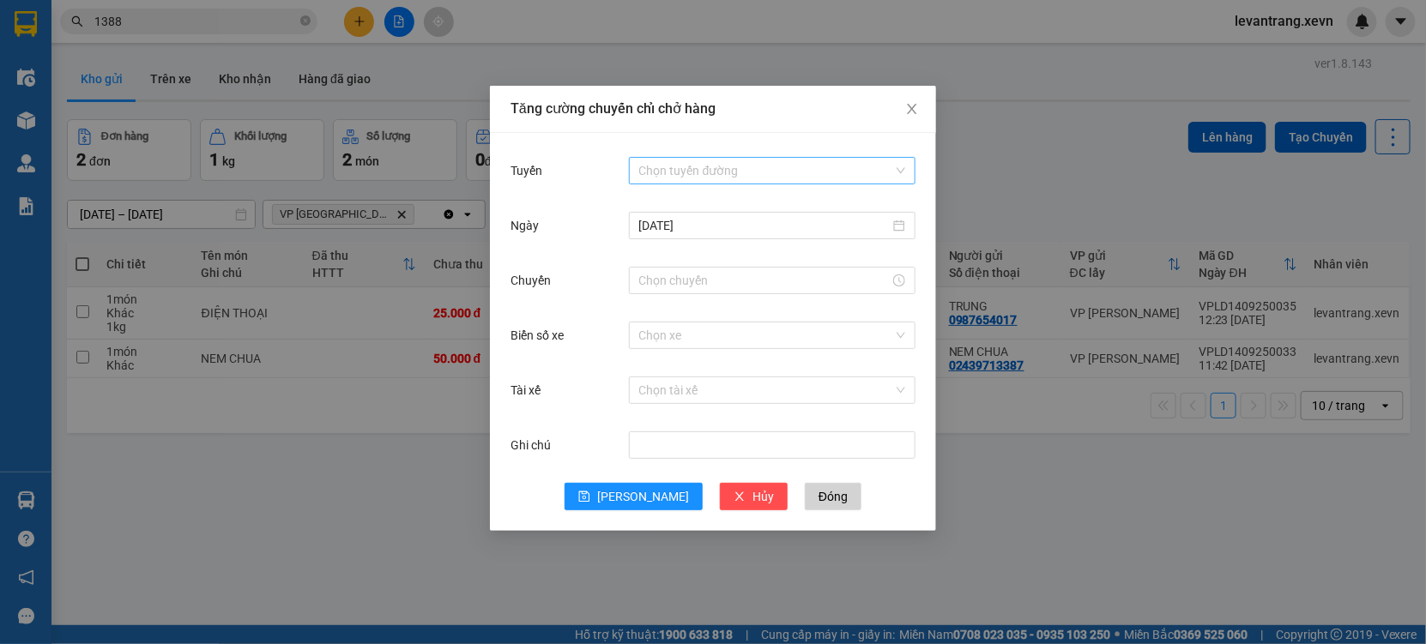
click at [709, 166] on input "Tuyến" at bounding box center [766, 171] width 254 height 26
click at [700, 280] on input "Chuyến" at bounding box center [764, 280] width 250 height 19
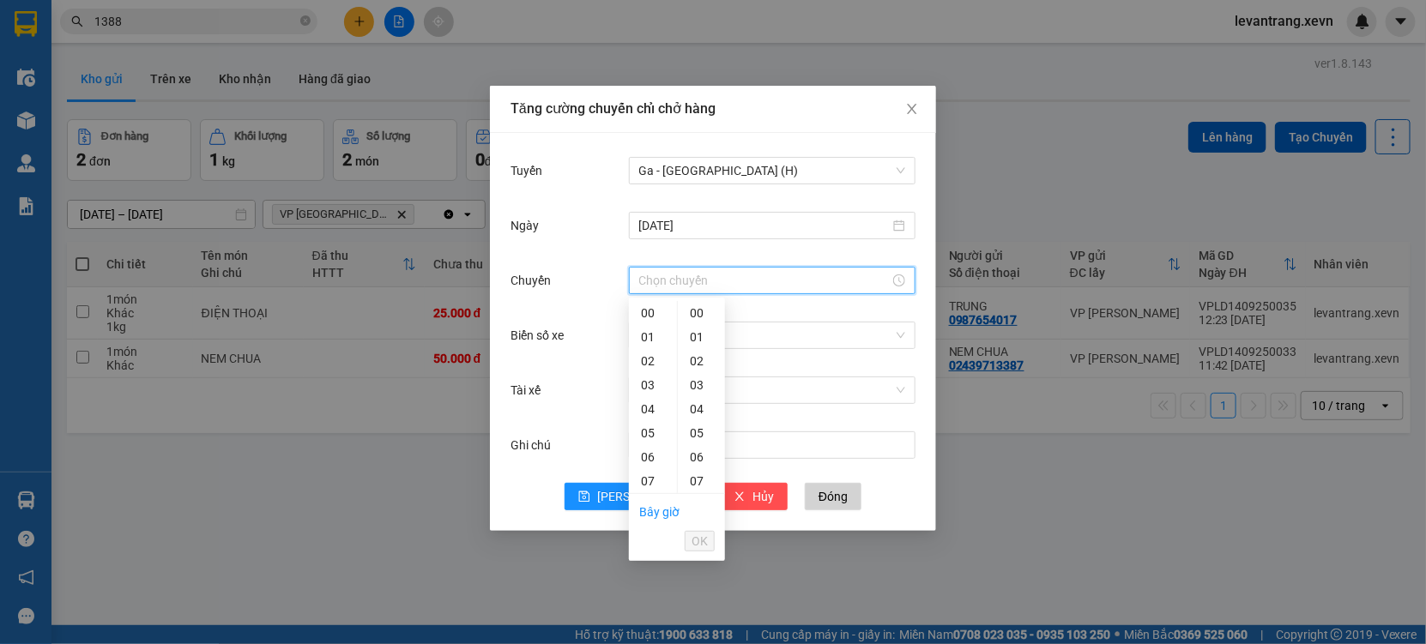
click at [649, 613] on div "13" at bounding box center [653, 625] width 48 height 24
type input "13:00"
click at [690, 534] on button "OK" at bounding box center [700, 541] width 30 height 21
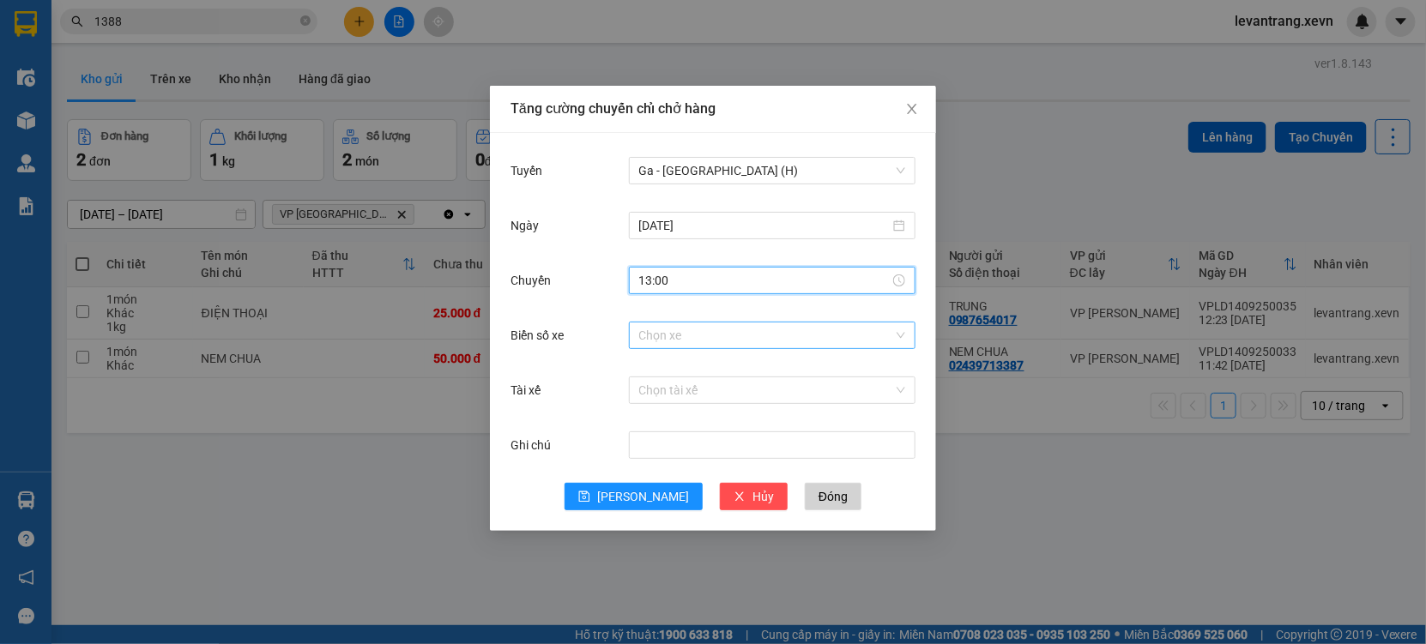
click at [701, 333] on input "Biển số xe" at bounding box center [766, 336] width 254 height 26
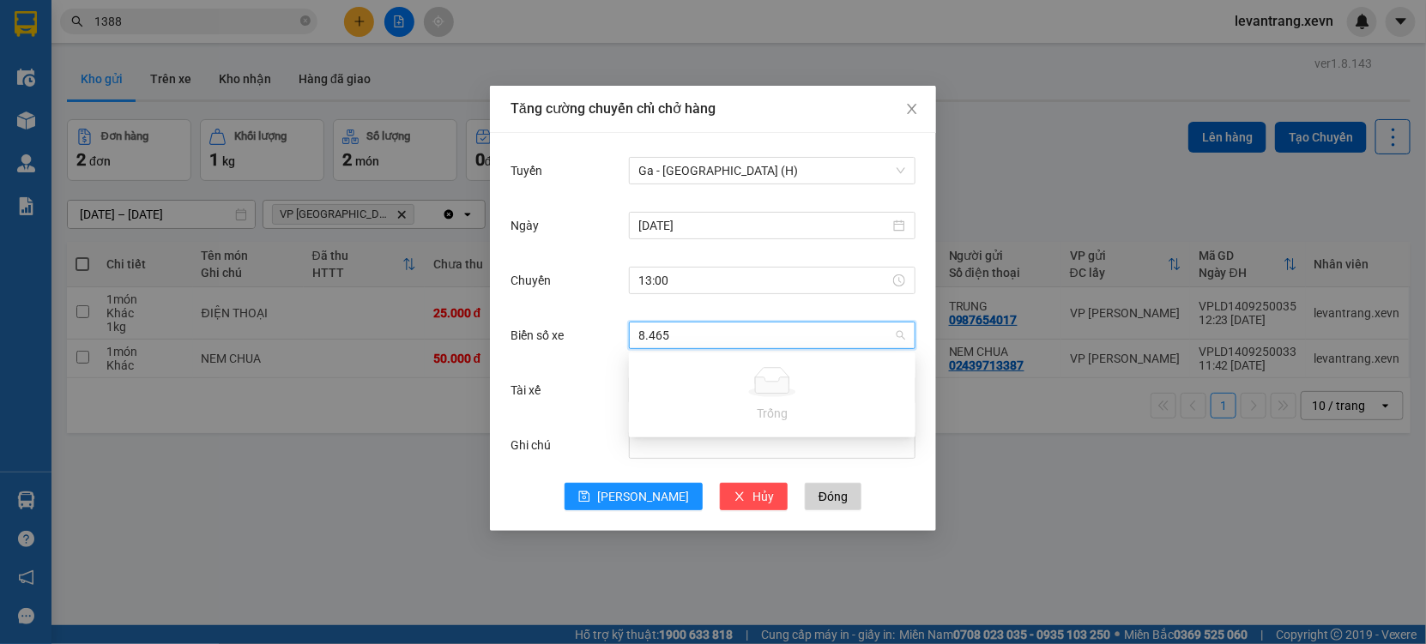
type input "8.46"
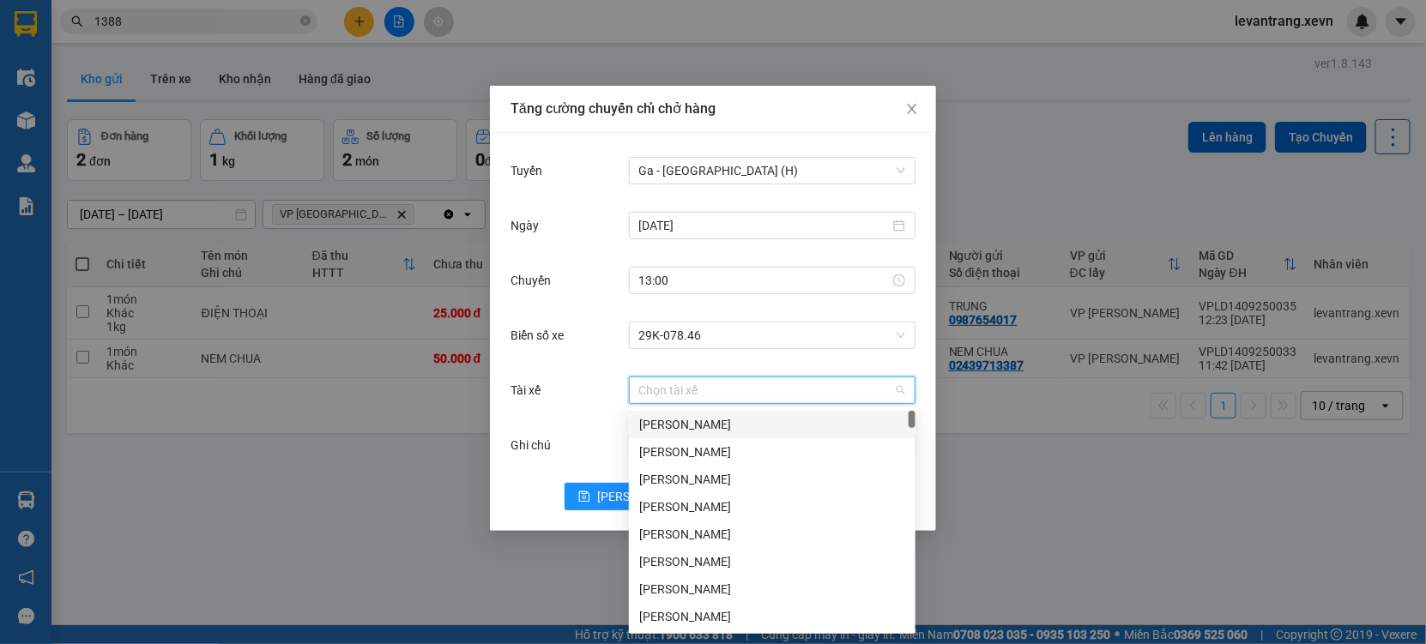
click at [648, 401] on input "Tài xế" at bounding box center [766, 390] width 254 height 26
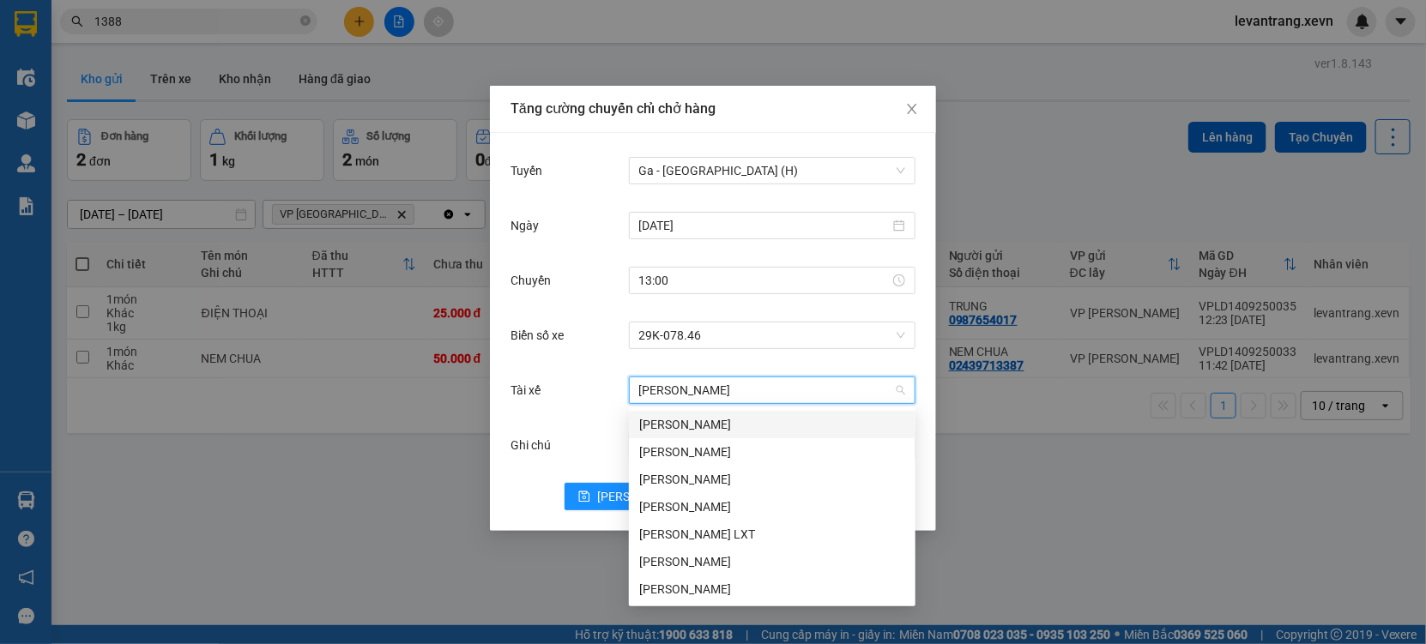
type input "[PERSON_NAME]"
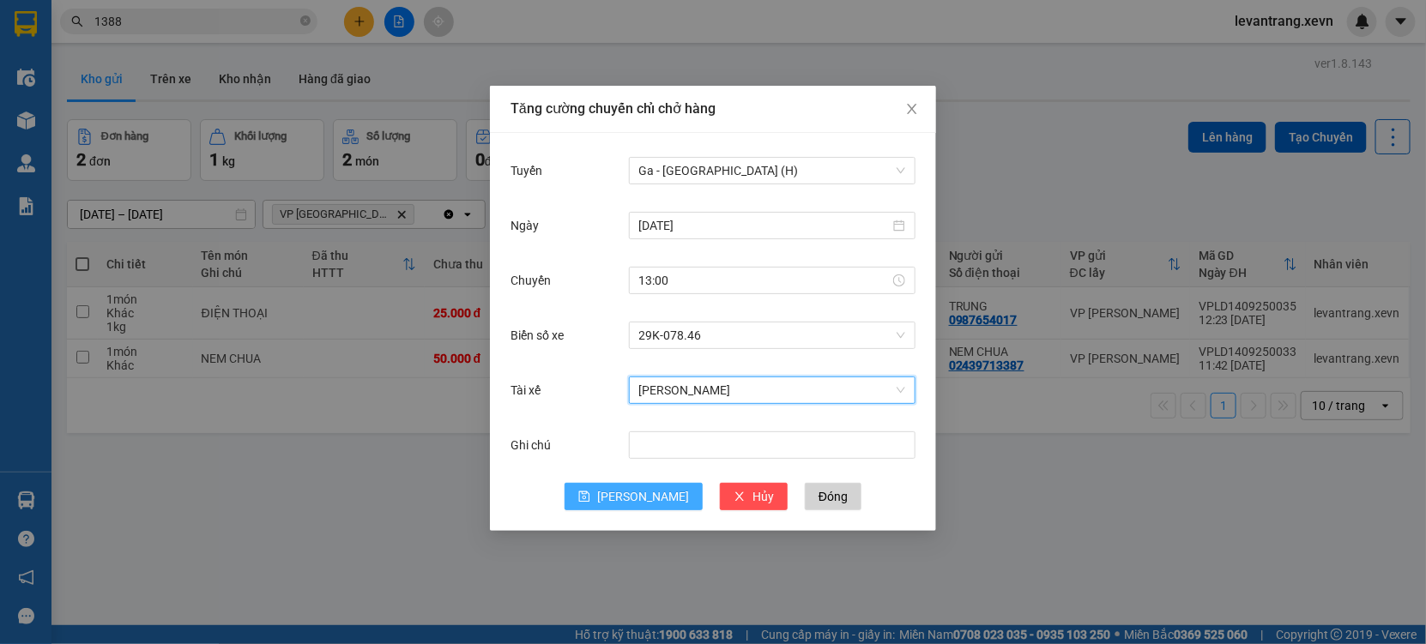
click at [612, 496] on button "[PERSON_NAME]" at bounding box center [633, 496] width 138 height 27
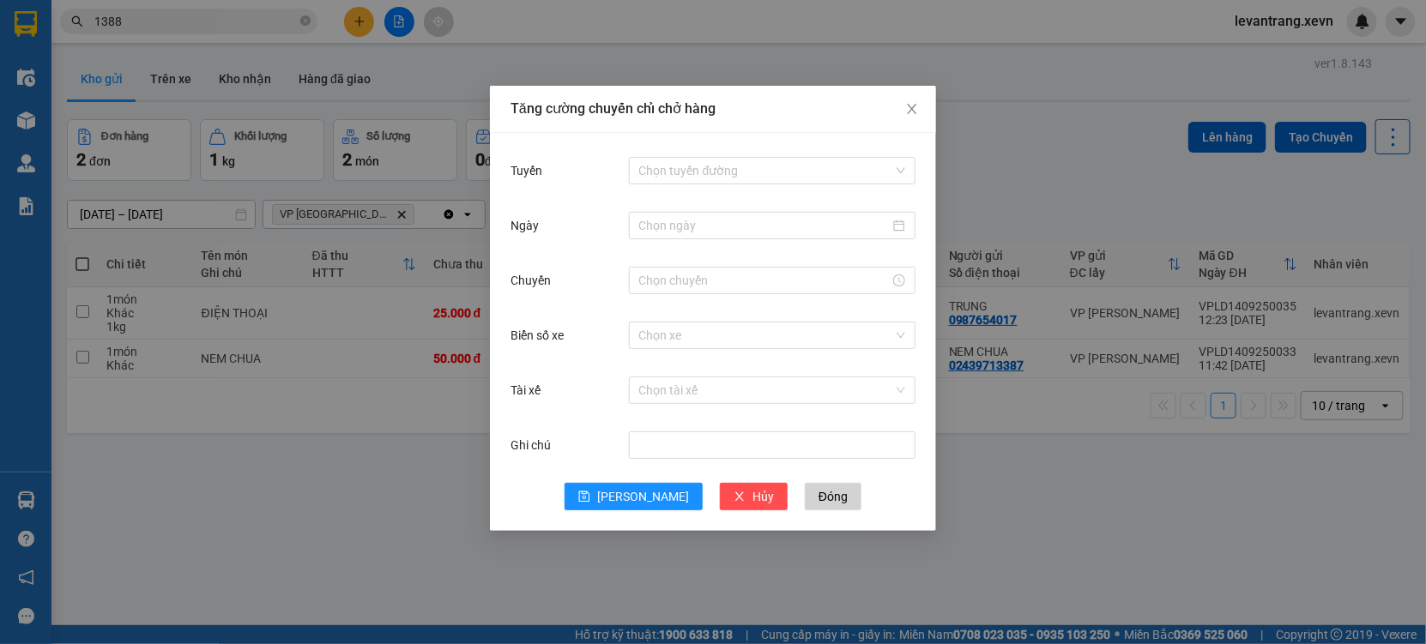
click at [1004, 546] on div "Tăng cường chuyến chỉ chở hàng Tuyến Chọn tuyến đường Ngày Chuyến Biển số xe Ch…" at bounding box center [713, 322] width 1426 height 644
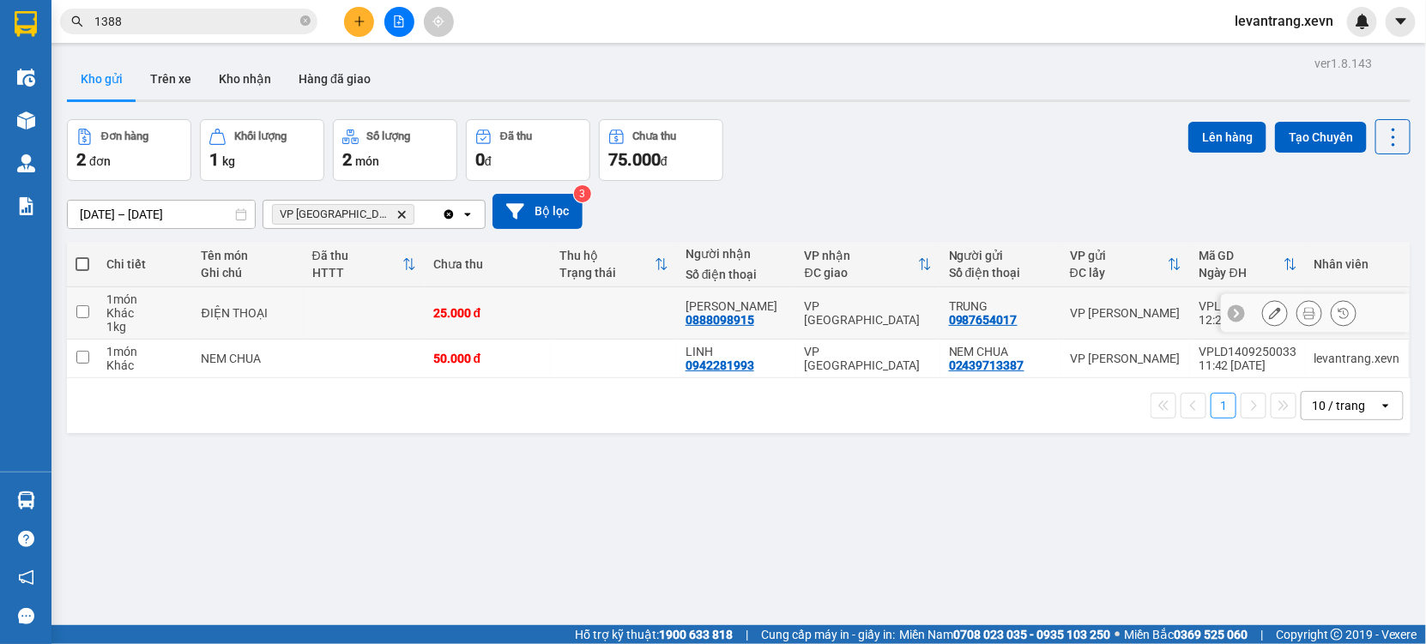
click at [302, 305] on td "ĐIỆN THOẠI" at bounding box center [248, 313] width 111 height 52
checkbox input "true"
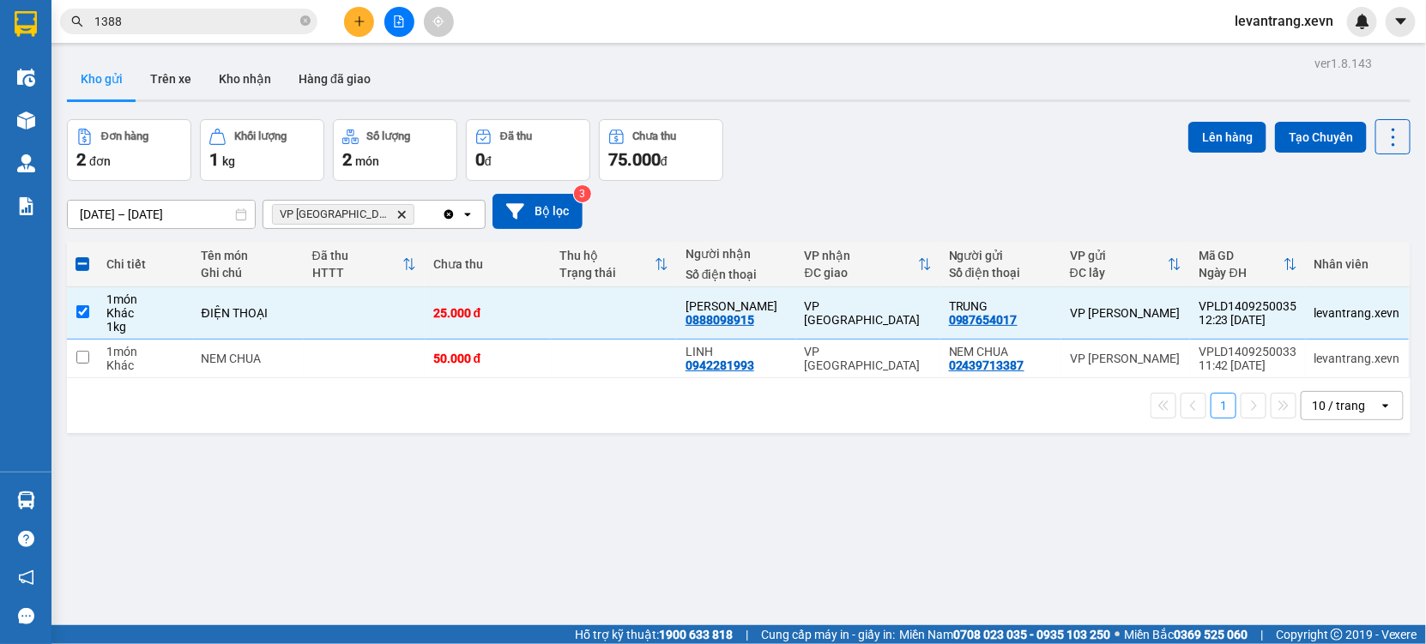
click at [1257, 131] on div "Lên hàng Tạo Chuyến" at bounding box center [1299, 136] width 222 height 35
click at [1212, 130] on button "Lên hàng" at bounding box center [1227, 137] width 78 height 31
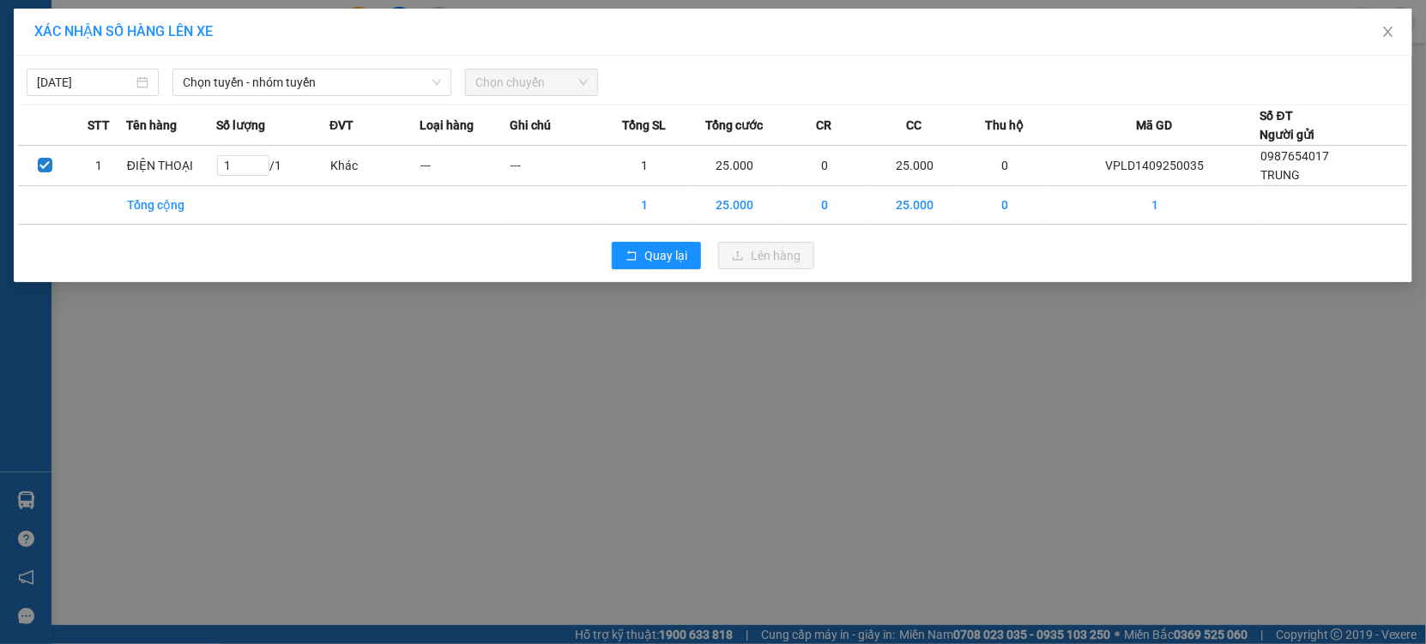
click at [309, 100] on div "[DATE] Chọn tuyến - nhóm tuyến Chọn chuyến STT Tên hàng Số lượng ĐVT Loại hàng …" at bounding box center [713, 169] width 1398 height 226
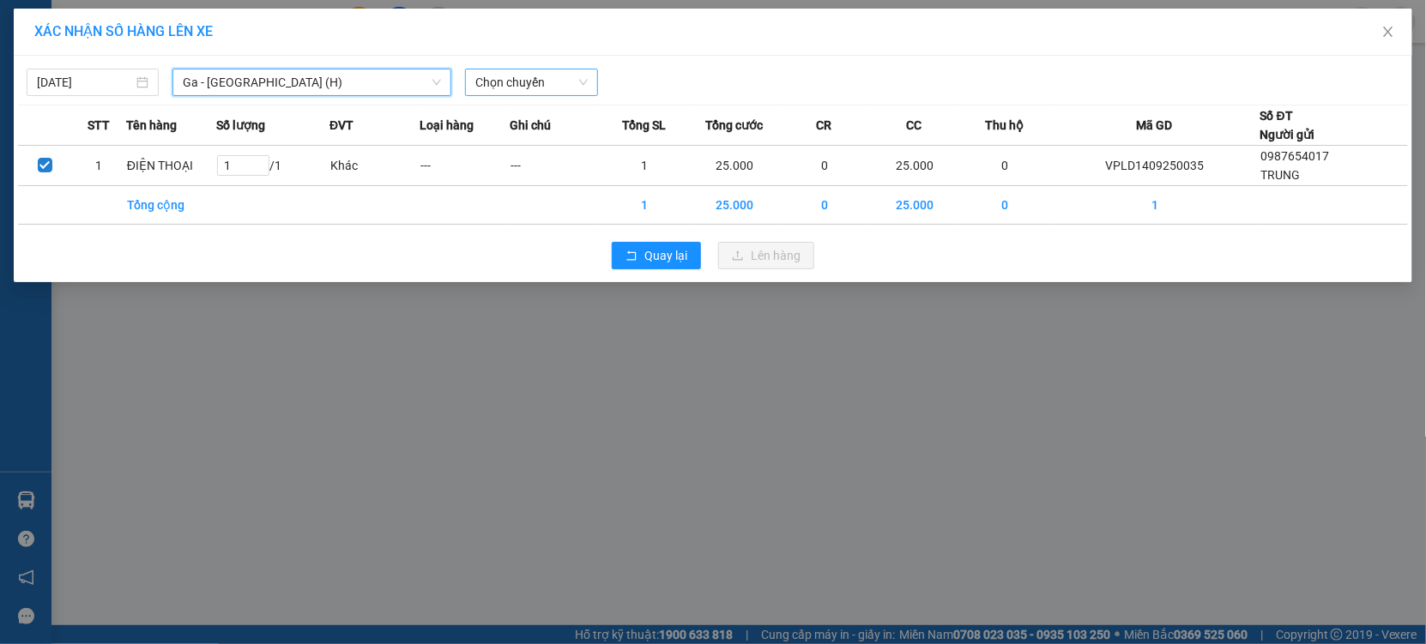
click at [528, 87] on span "Chọn chuyến" at bounding box center [531, 82] width 112 height 26
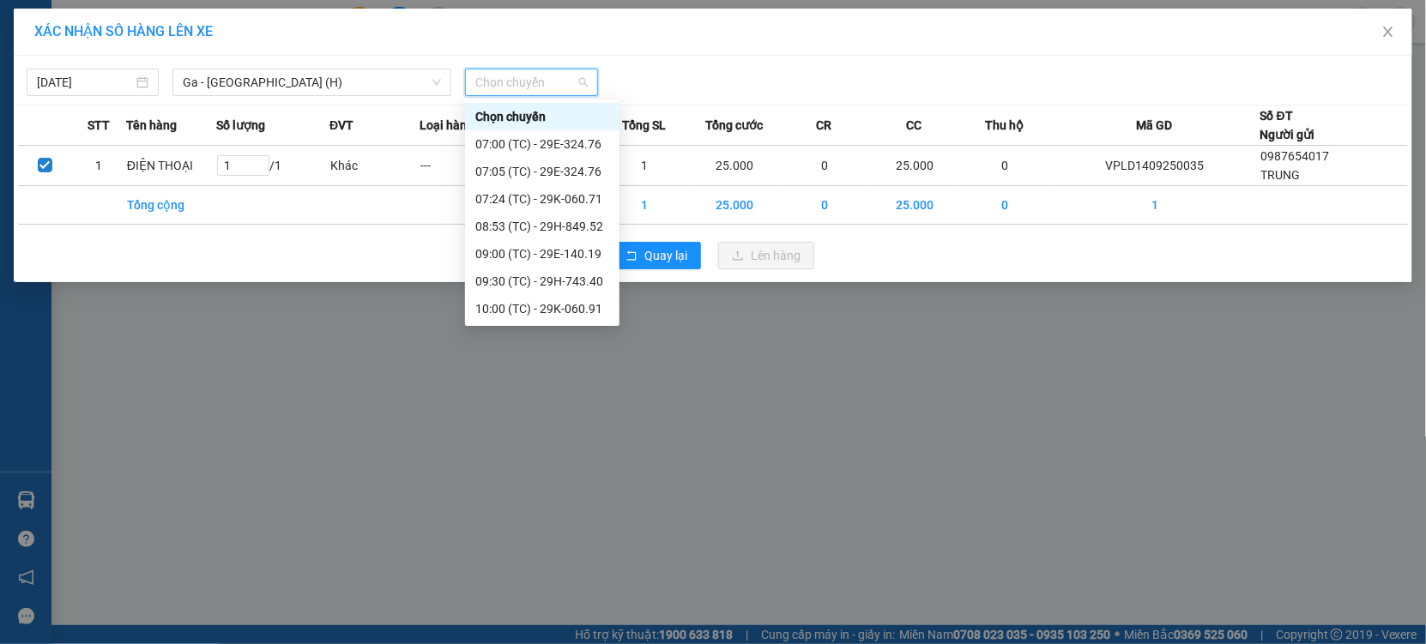
click at [553, 464] on div "13:00 (TC) - 29K-078.46" at bounding box center [542, 473] width 134 height 19
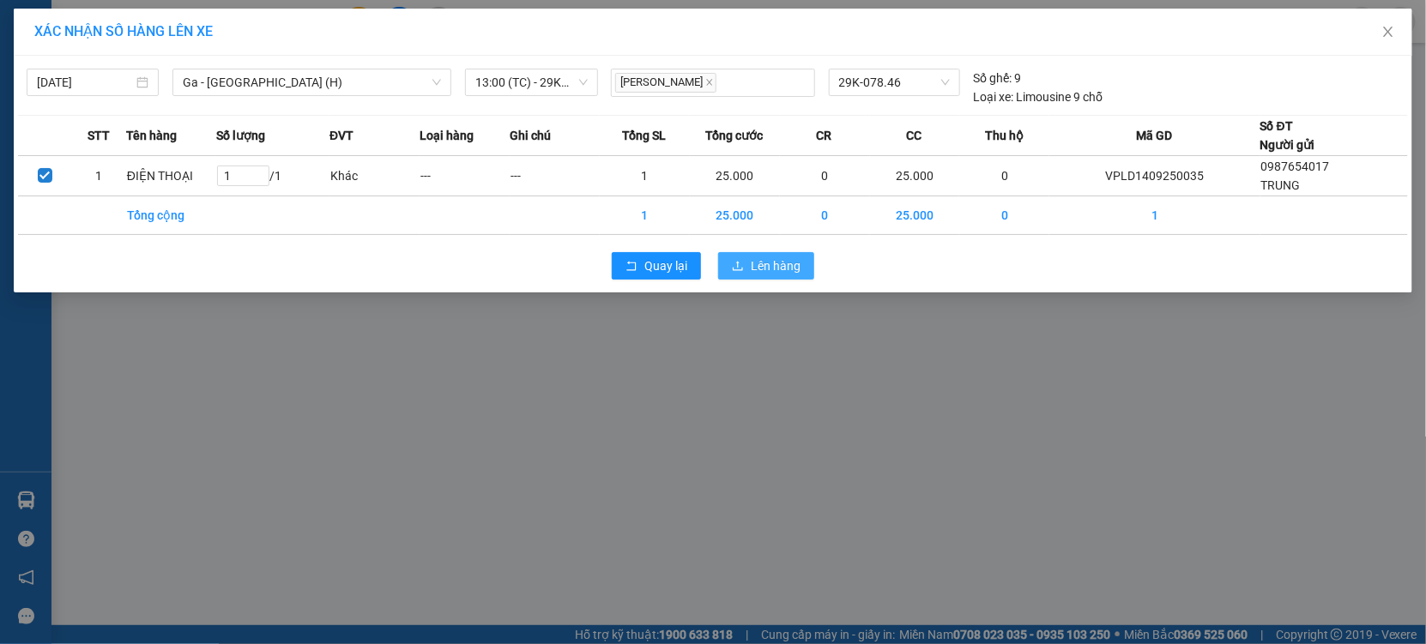
click at [765, 262] on span "Lên hàng" at bounding box center [776, 265] width 50 height 19
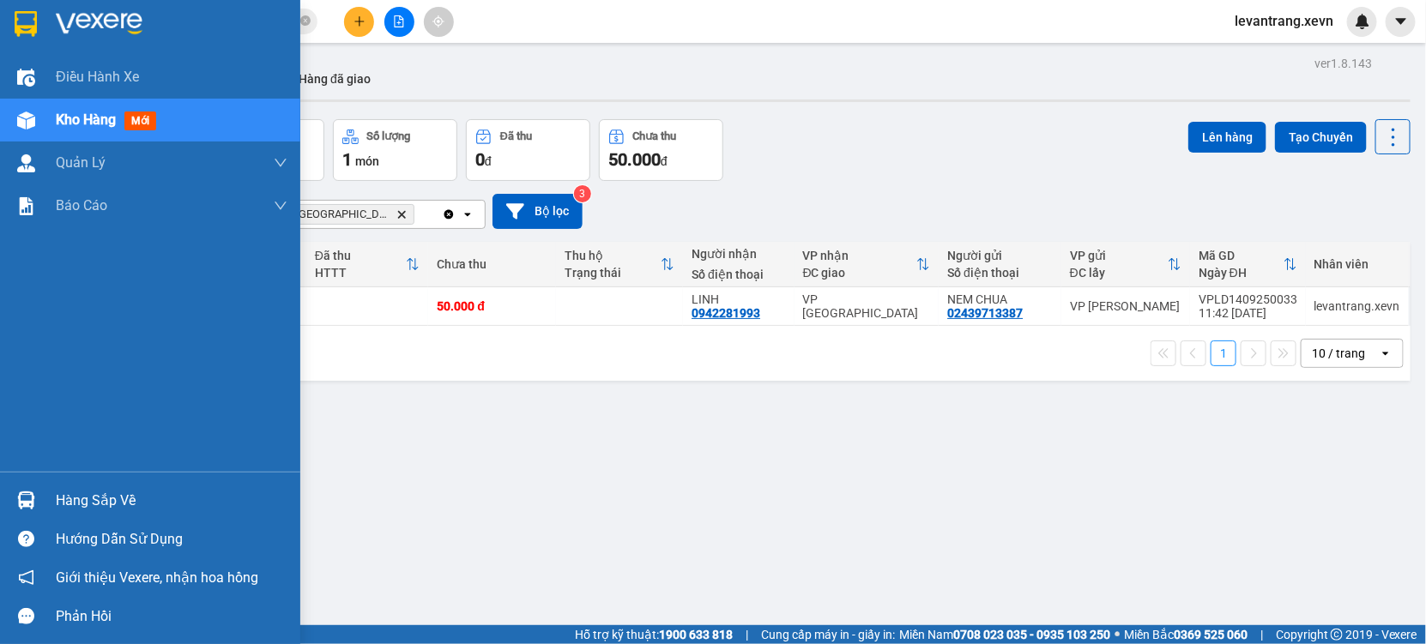
drag, startPoint x: 18, startPoint y: 498, endPoint x: 194, endPoint y: 510, distance: 176.2
click at [21, 498] on img at bounding box center [26, 501] width 18 height 18
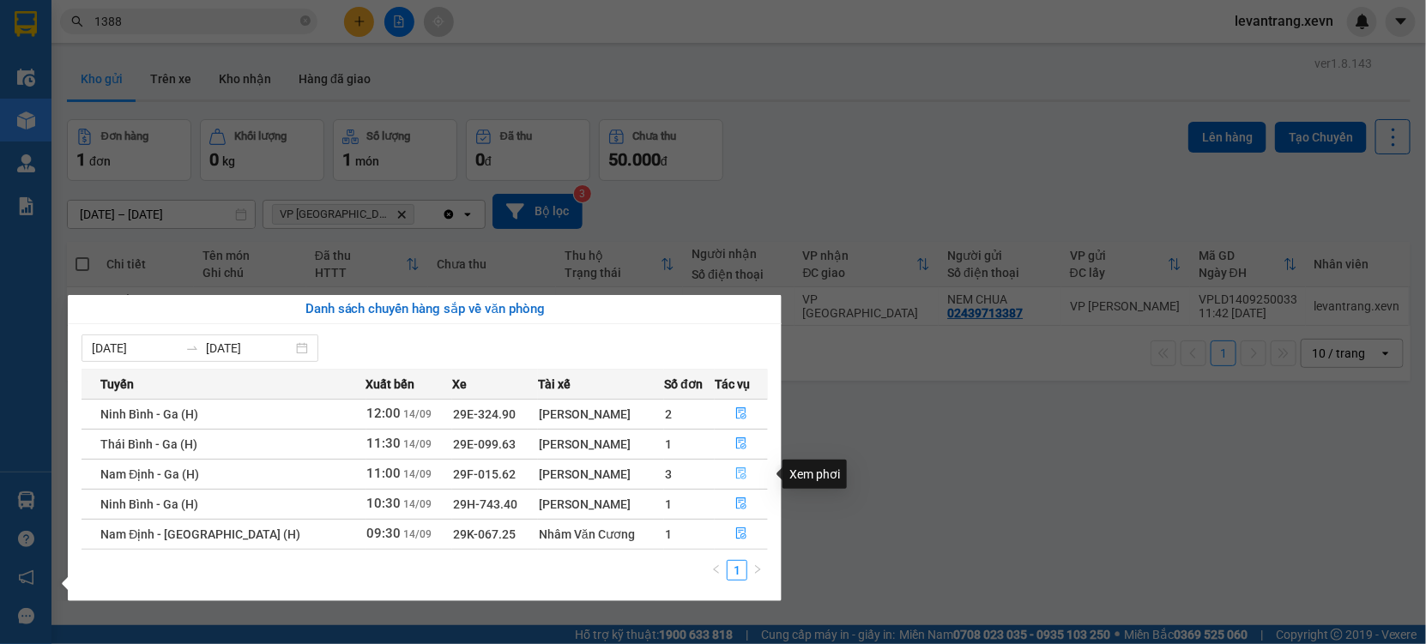
click at [750, 473] on button "button" at bounding box center [740, 474] width 51 height 27
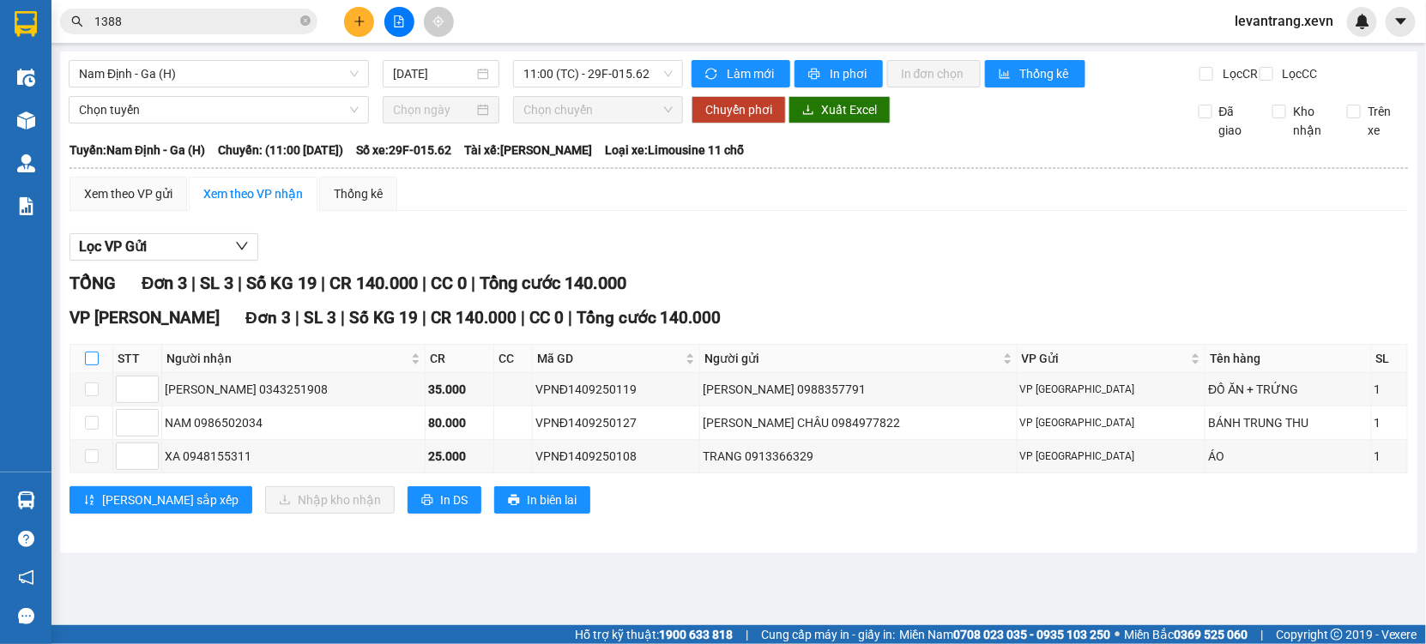
click at [93, 365] on input "checkbox" at bounding box center [92, 359] width 14 height 14
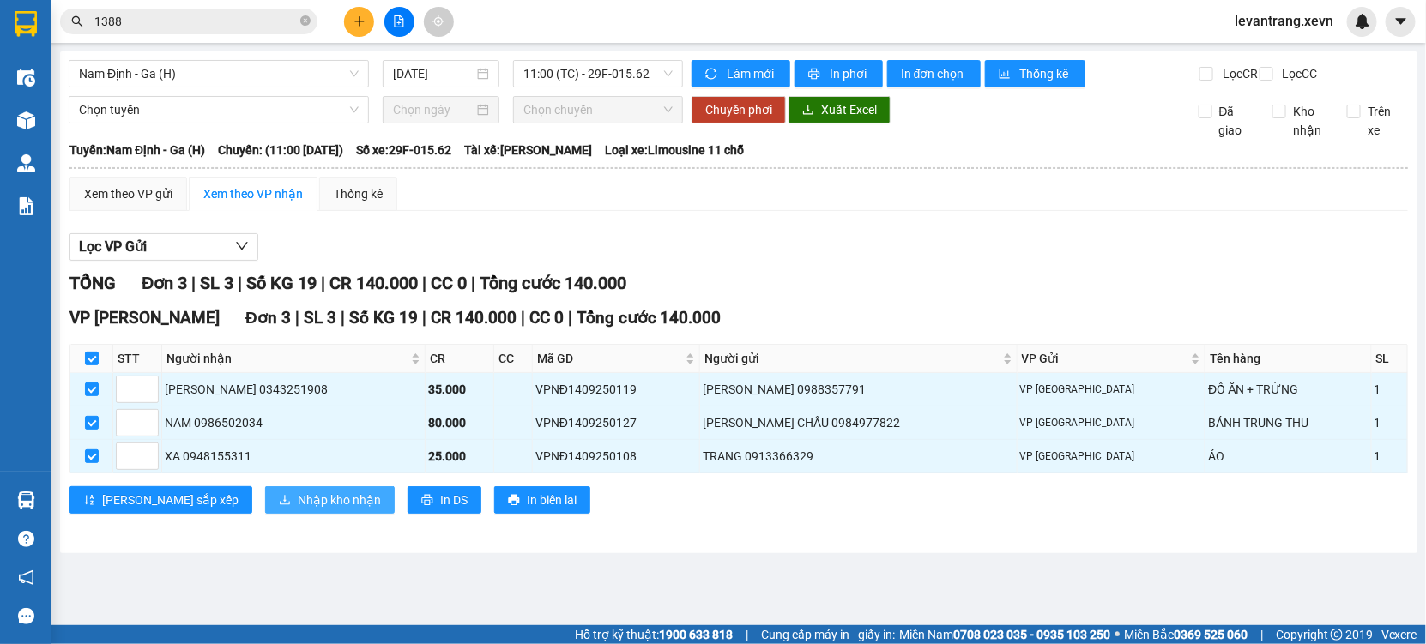
click at [298, 510] on span "Nhập kho nhận" at bounding box center [339, 500] width 83 height 19
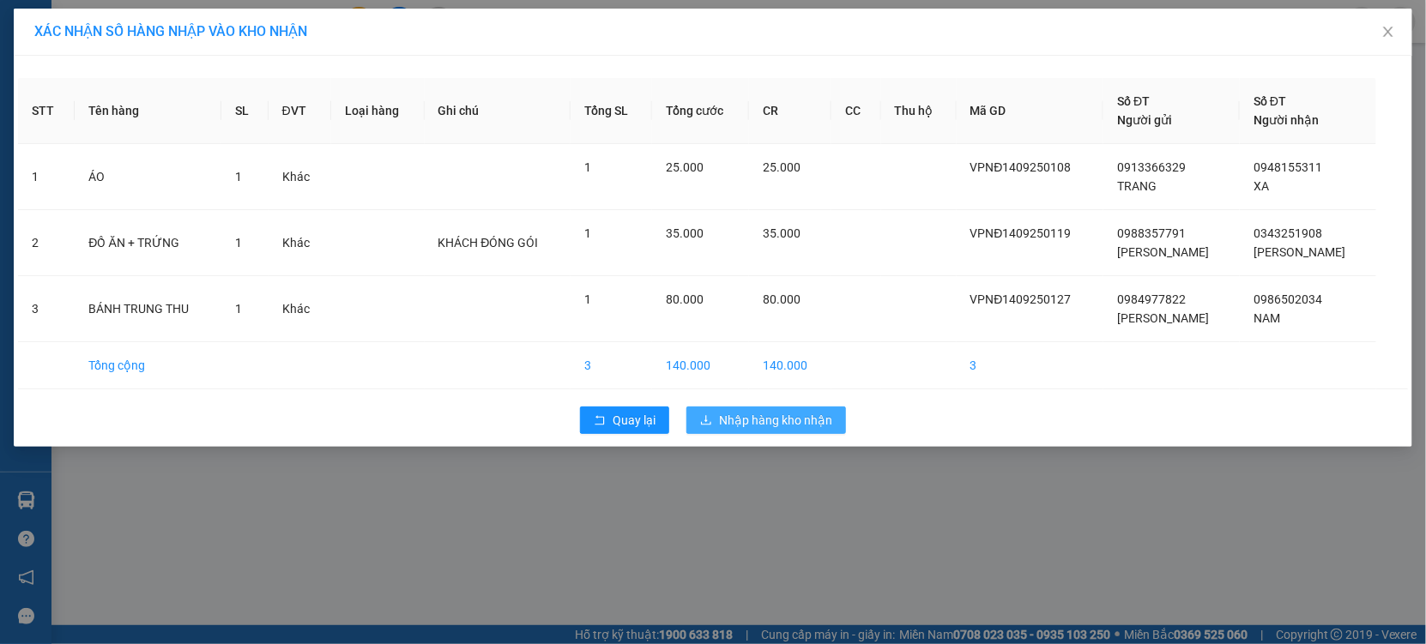
click at [755, 419] on span "Nhập hàng kho nhận" at bounding box center [775, 420] width 113 height 19
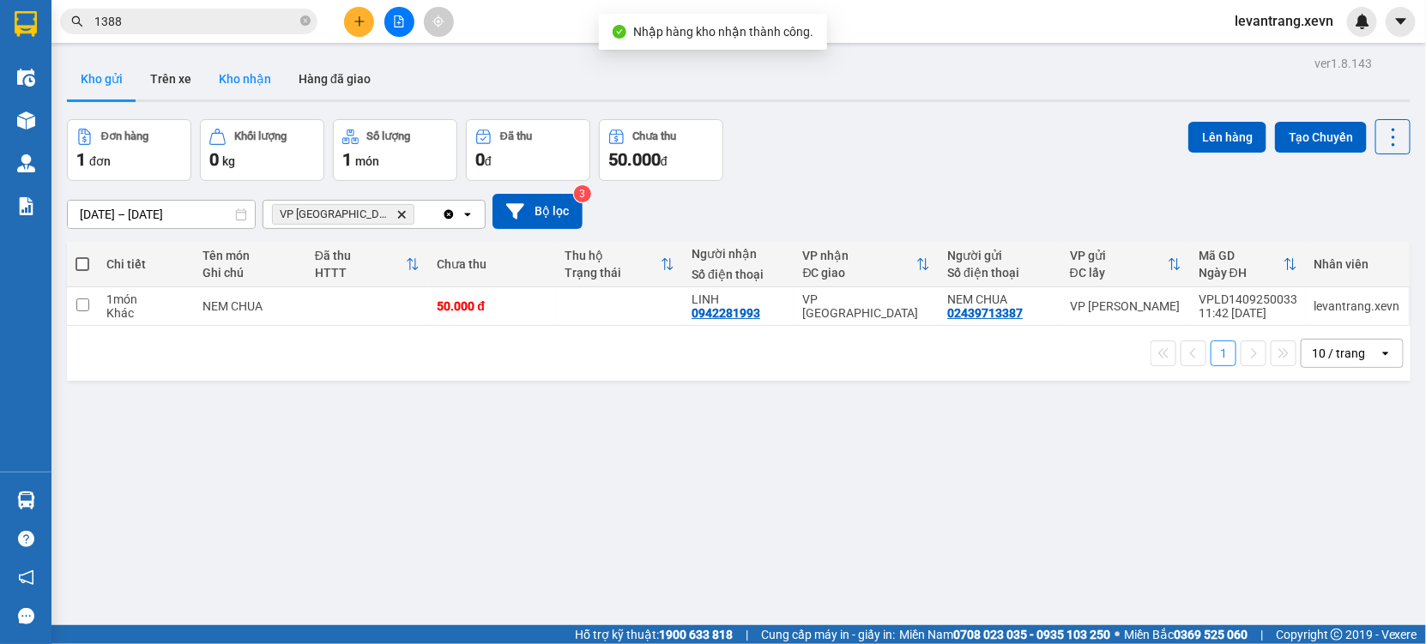
click at [248, 86] on button "Kho nhận" at bounding box center [245, 78] width 80 height 41
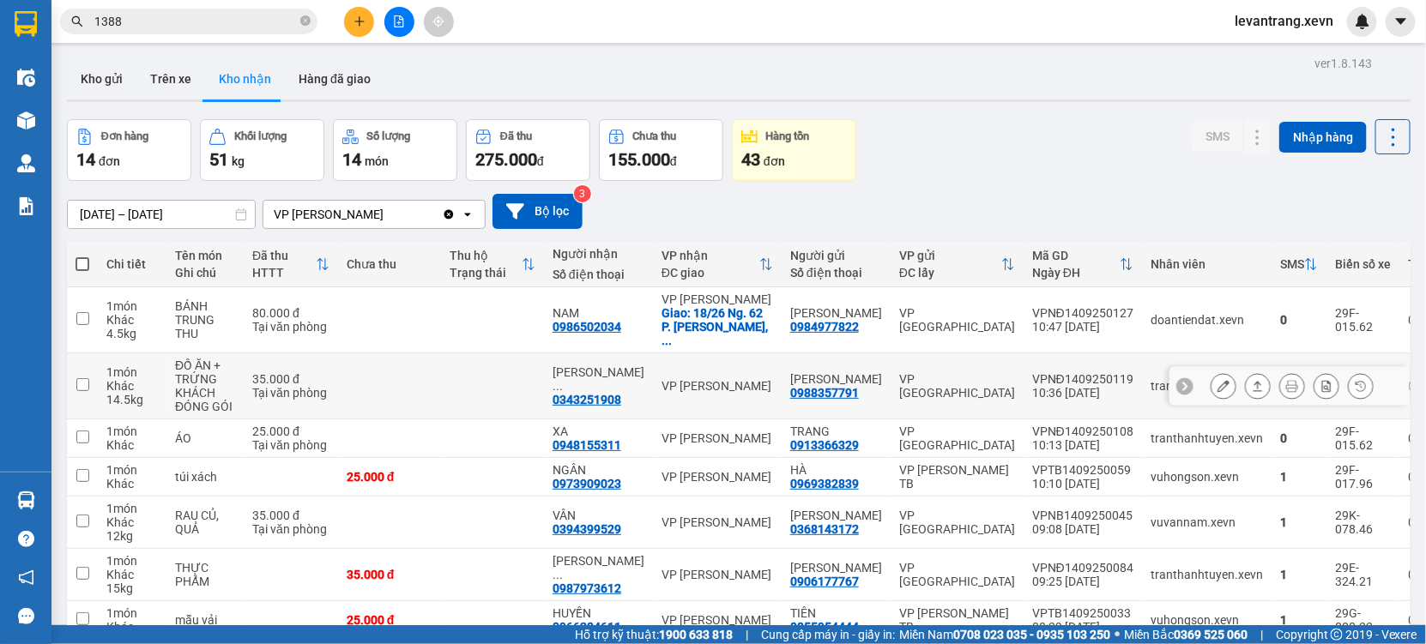
click at [1052, 386] on div "10:36 14/09" at bounding box center [1082, 393] width 101 height 14
checkbox input "true"
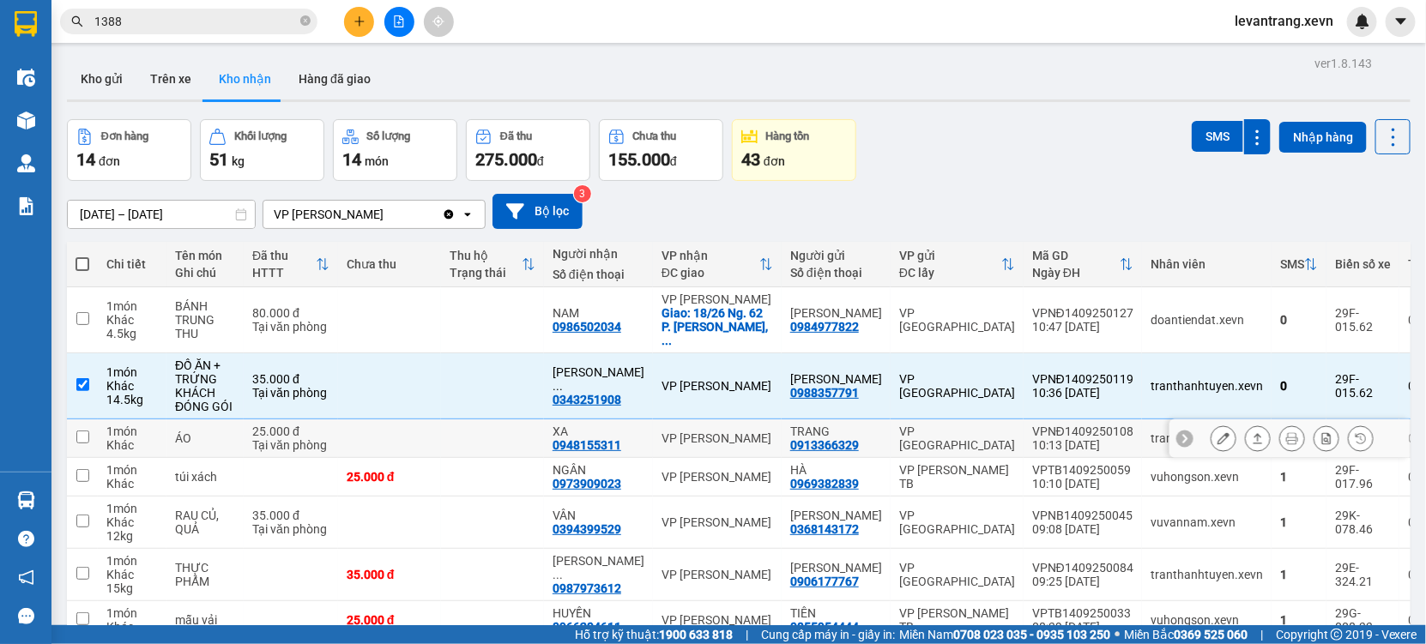
click at [1040, 425] on div "VPNĐ1409250108" at bounding box center [1082, 432] width 101 height 14
checkbox input "true"
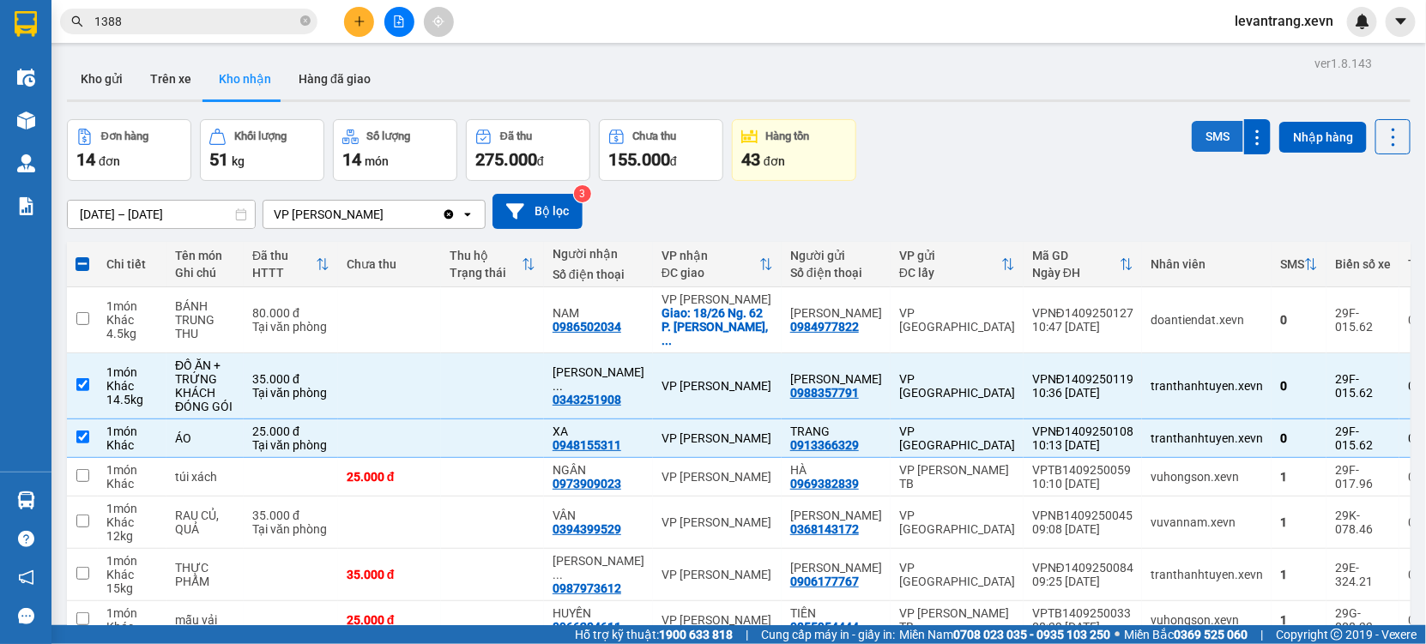
click at [1197, 142] on button "SMS" at bounding box center [1216, 136] width 51 height 31
click at [112, 82] on button "Kho gửi" at bounding box center [101, 78] width 69 height 41
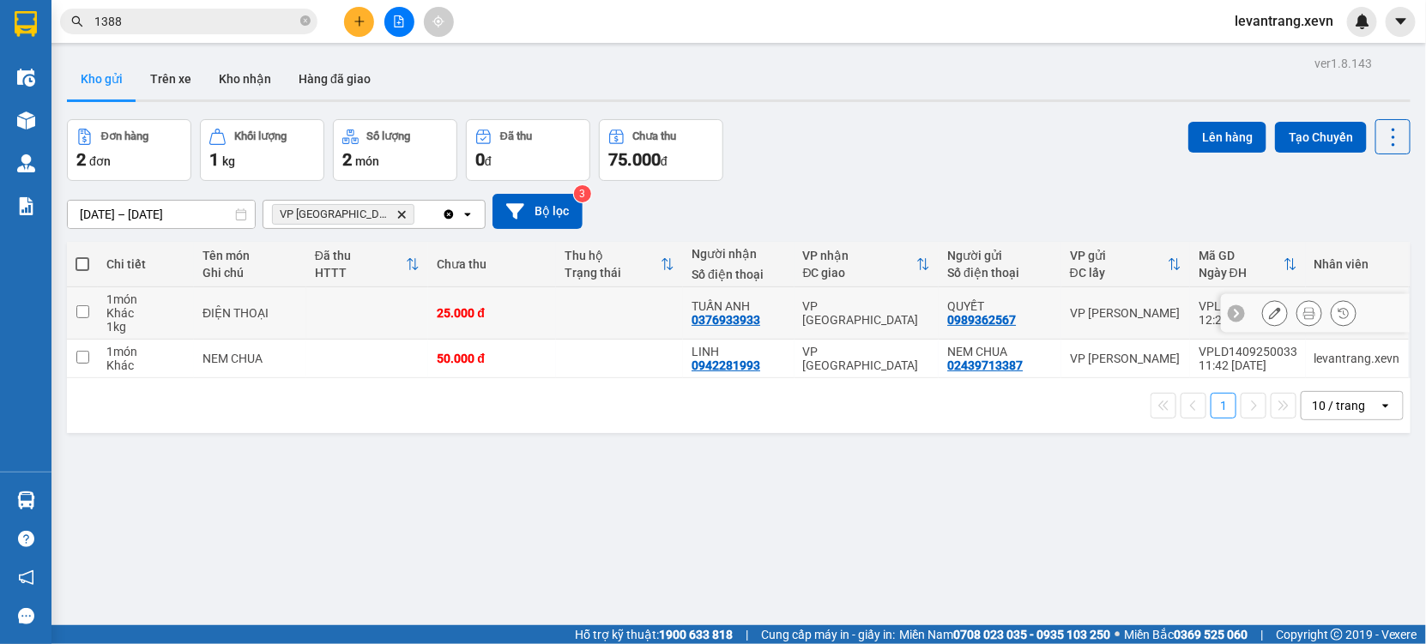
click at [406, 305] on td at bounding box center [367, 313] width 123 height 52
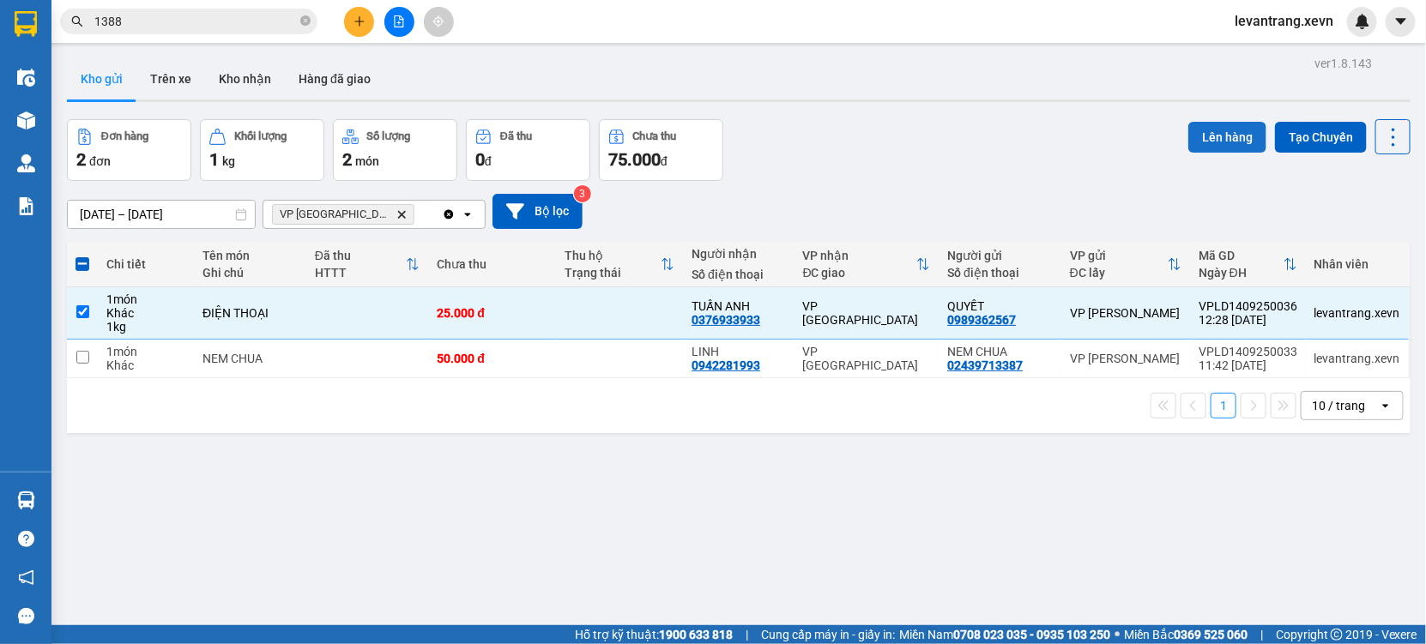
click at [1226, 135] on button "Lên hàng" at bounding box center [1227, 137] width 78 height 31
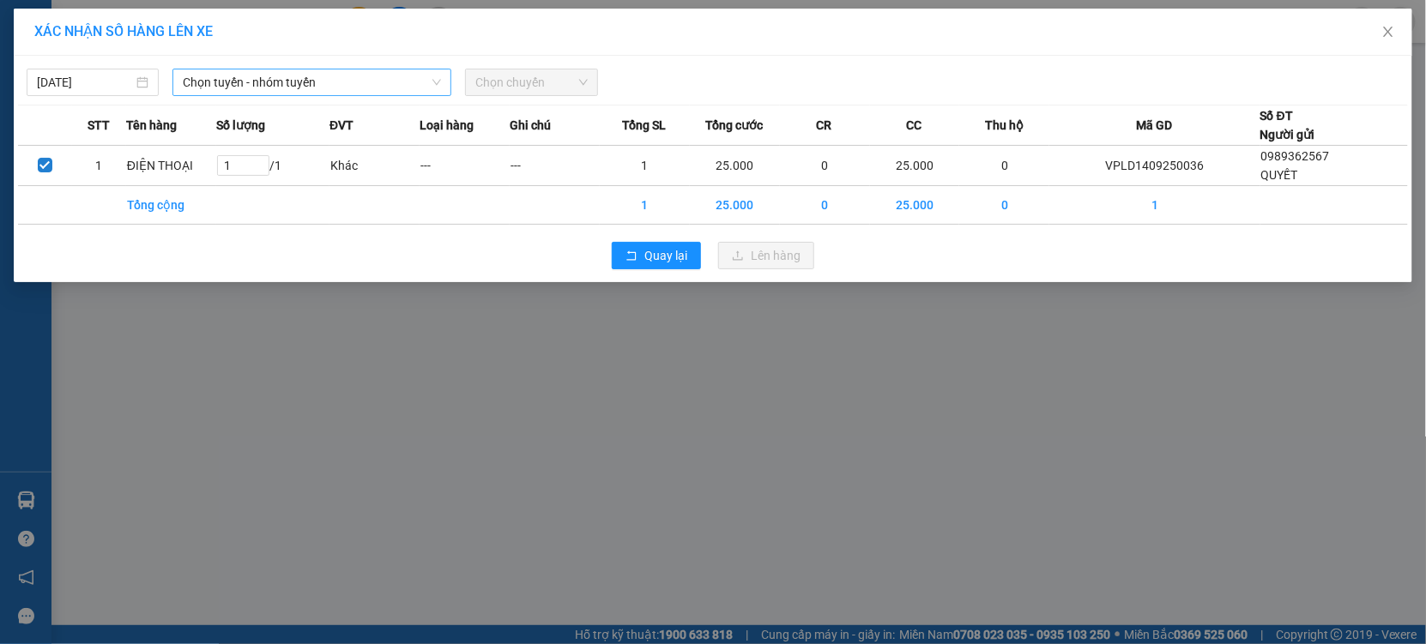
click at [237, 73] on span "Chọn tuyến - nhóm tuyến" at bounding box center [312, 82] width 258 height 26
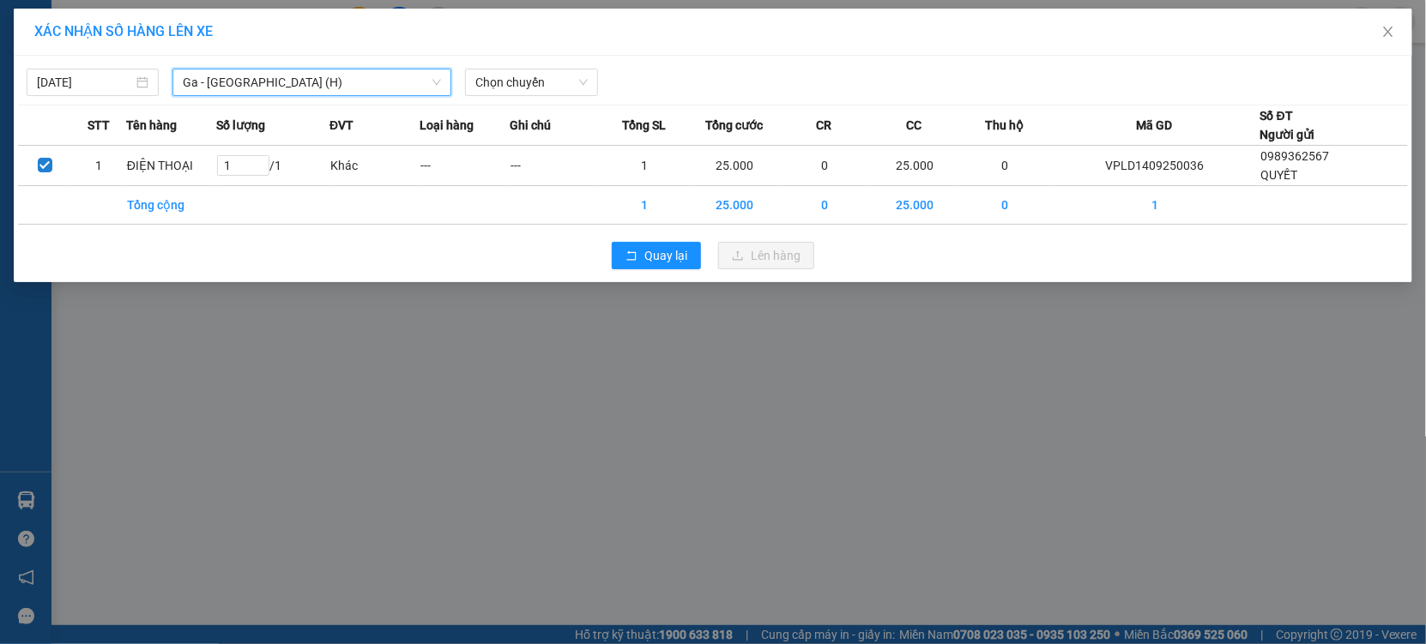
click at [317, 89] on span "Ga - Nam Định (H)" at bounding box center [312, 82] width 258 height 26
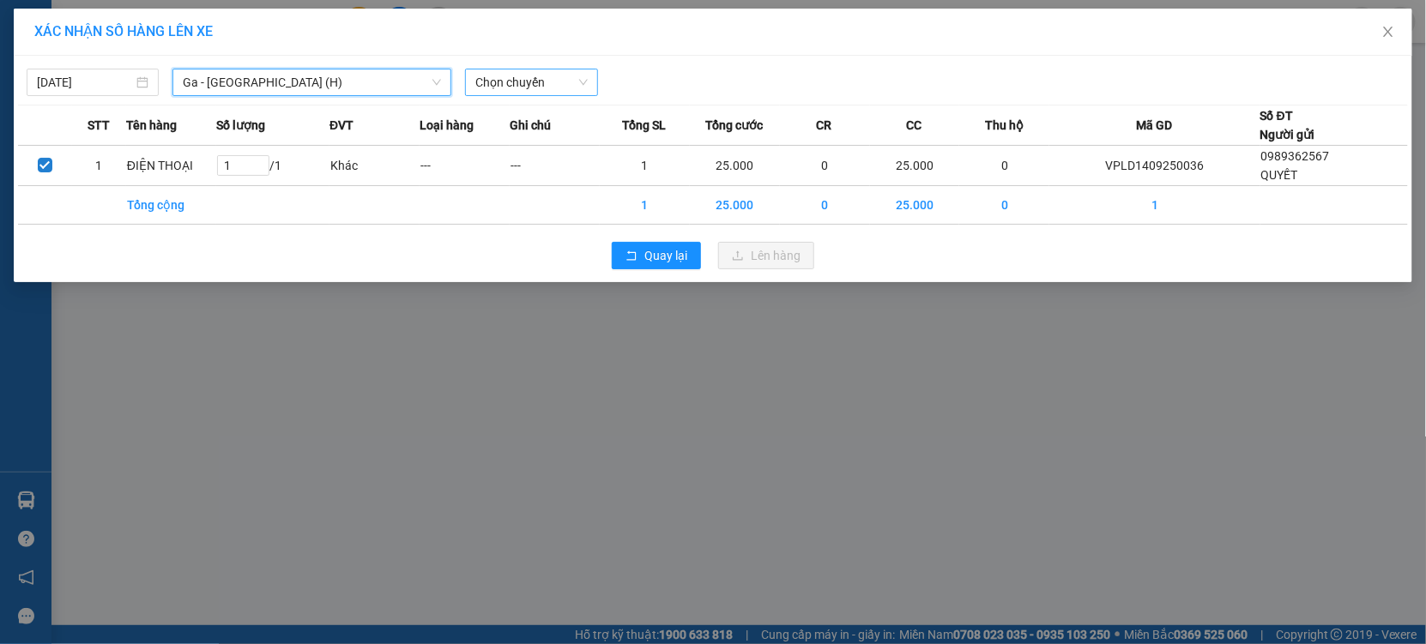
click at [504, 93] on span "Chọn chuyến" at bounding box center [531, 82] width 112 height 26
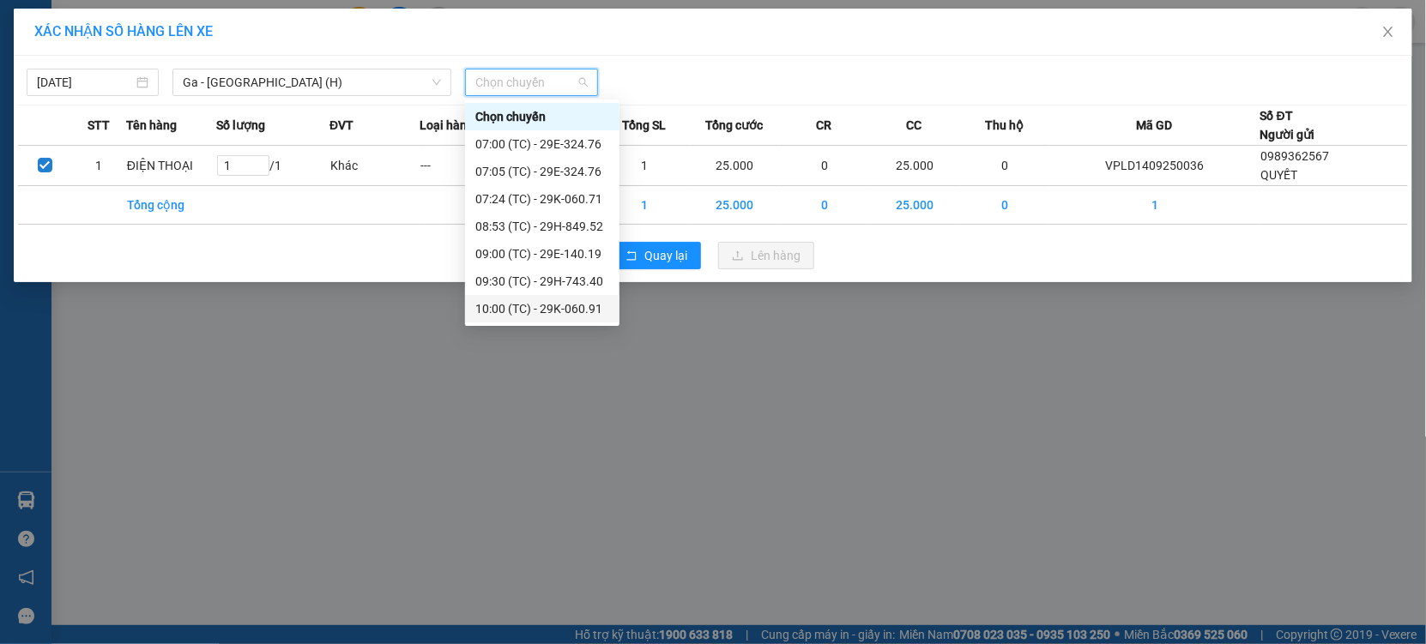
click at [517, 464] on div "13:00 (TC) - 29K-078.46" at bounding box center [542, 473] width 134 height 19
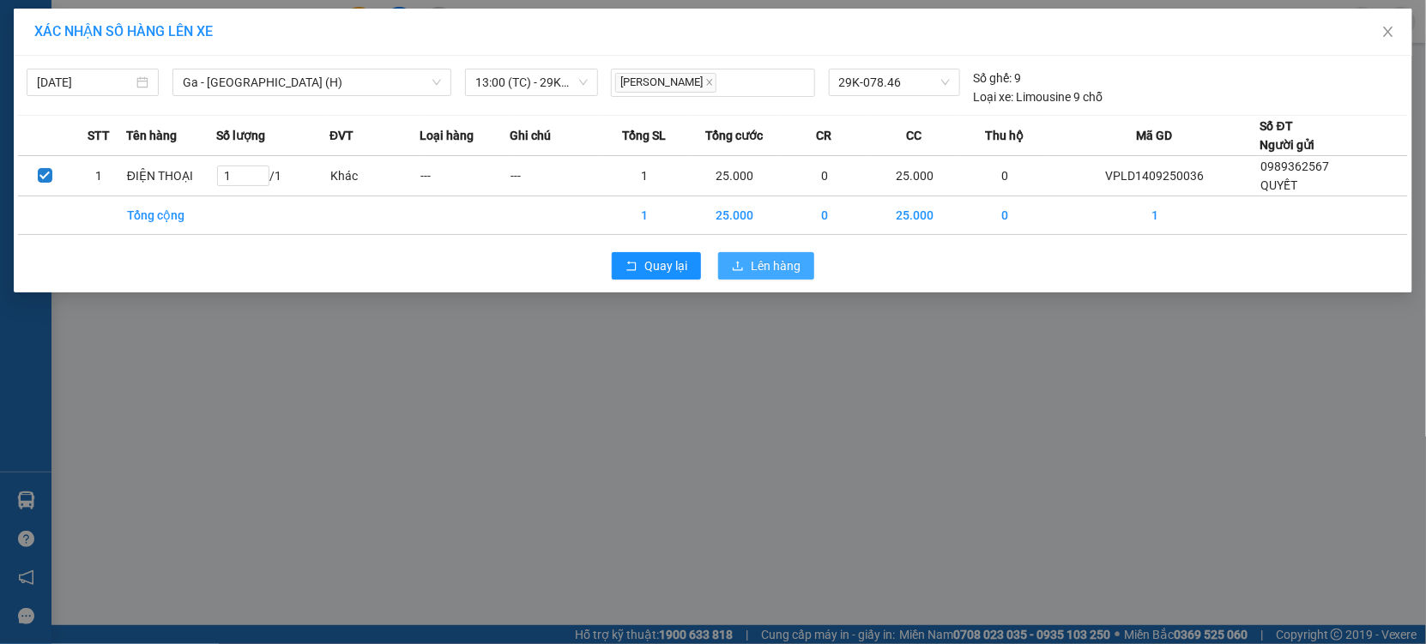
click at [773, 271] on span "Lên hàng" at bounding box center [776, 265] width 50 height 19
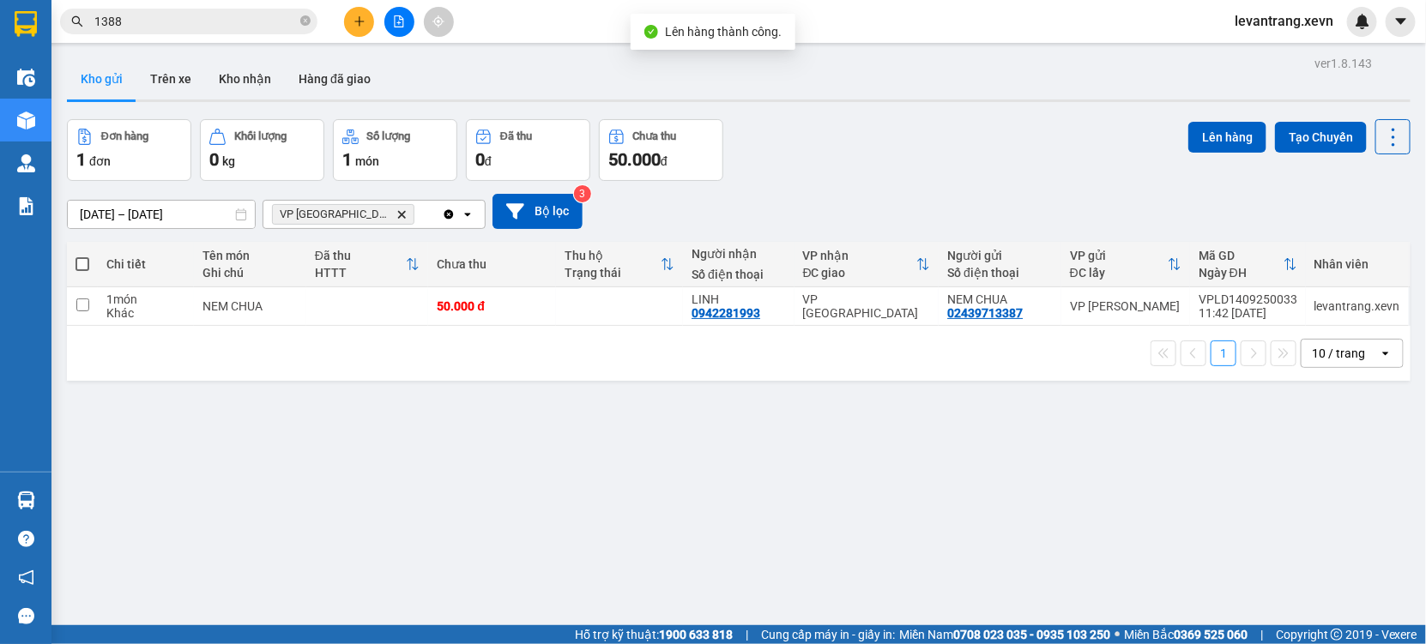
click at [396, 214] on icon "Delete" at bounding box center [401, 214] width 10 height 10
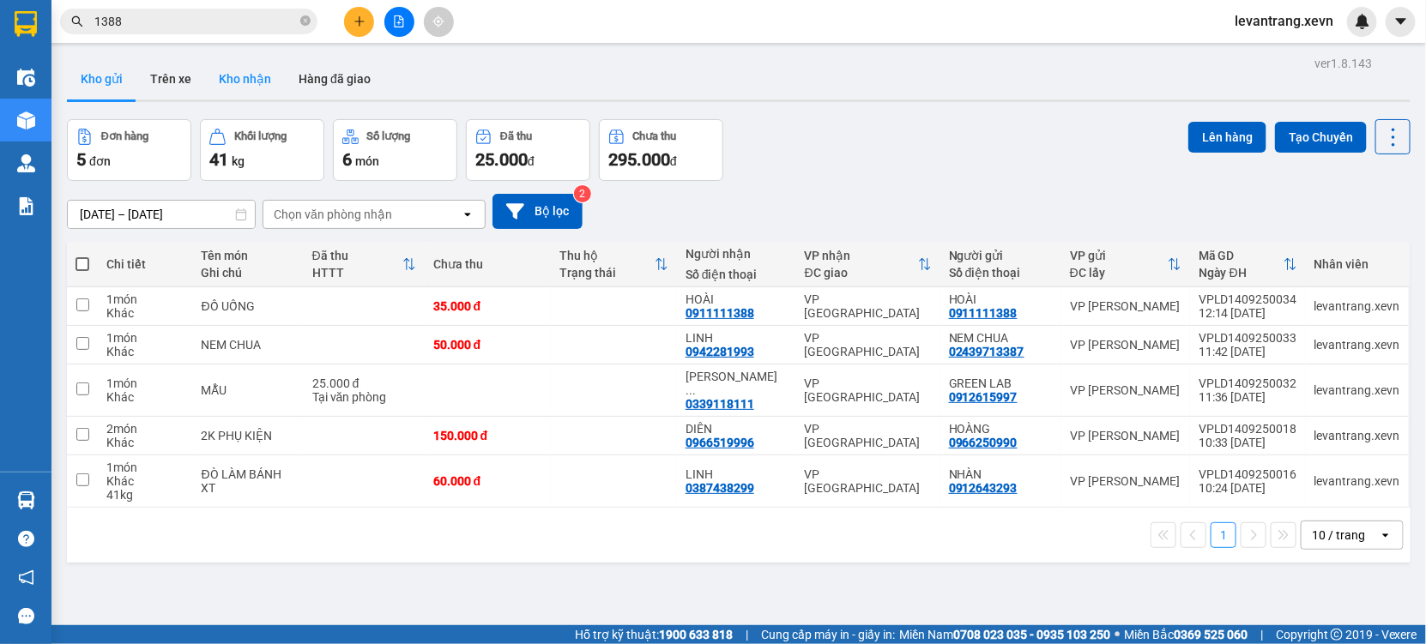
click at [239, 69] on button "Kho nhận" at bounding box center [245, 78] width 80 height 41
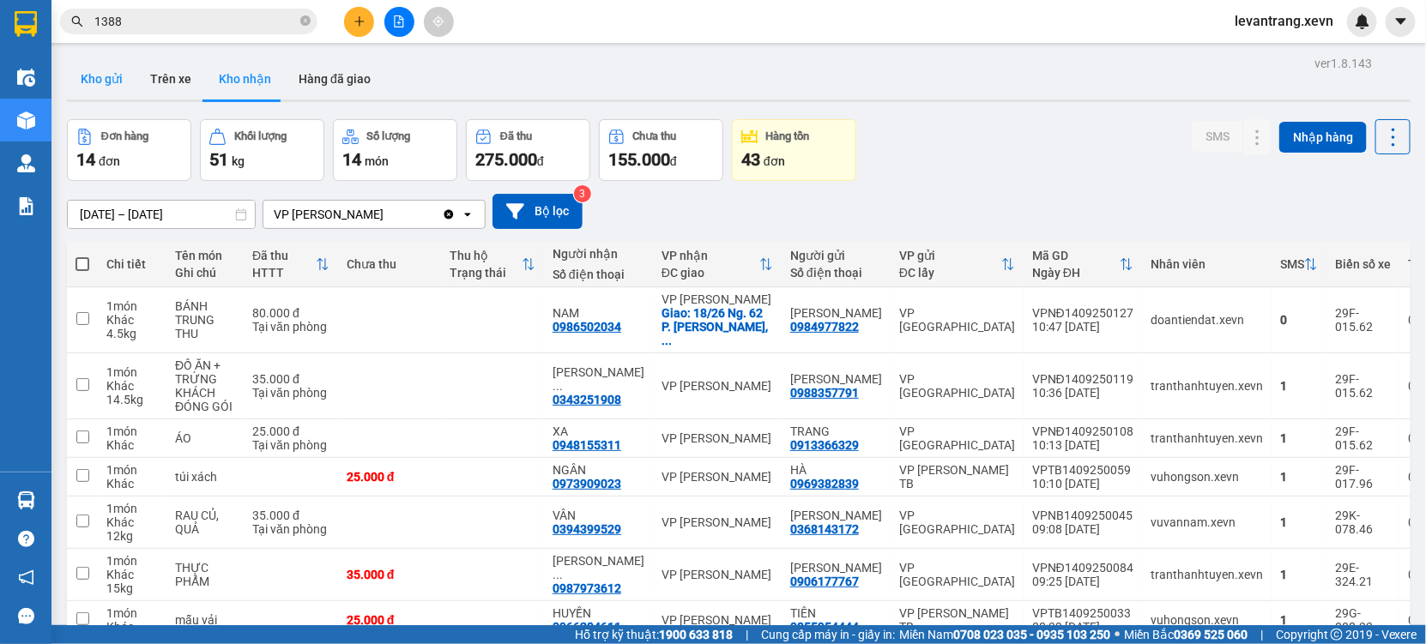
click at [105, 86] on button "Kho gửi" at bounding box center [101, 78] width 69 height 41
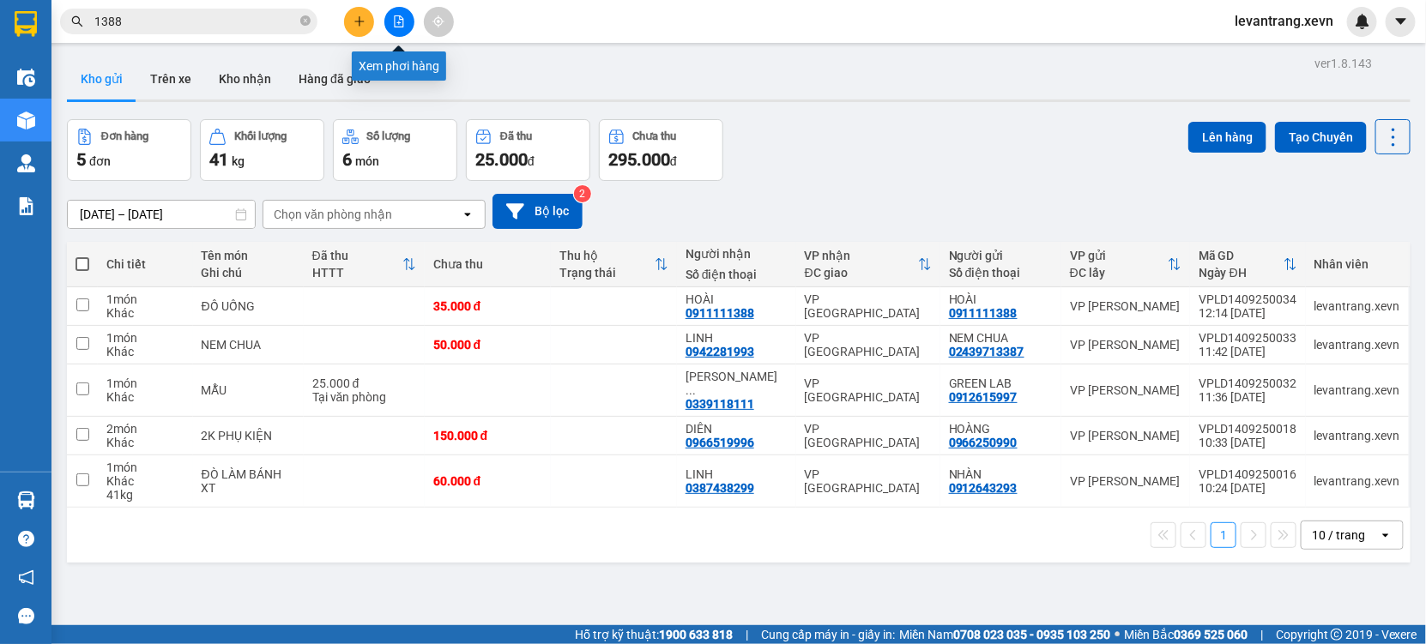
click at [403, 16] on icon "file-add" at bounding box center [399, 21] width 12 height 12
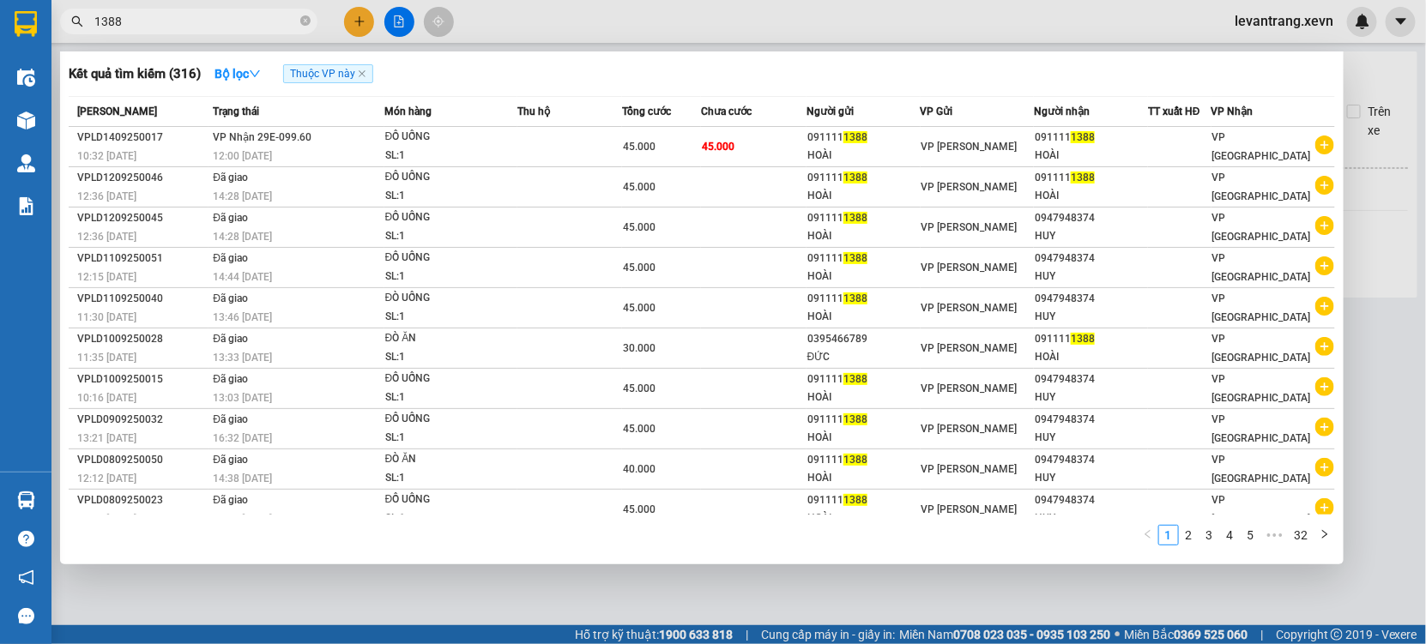
click at [216, 26] on input "1388" at bounding box center [195, 21] width 202 height 19
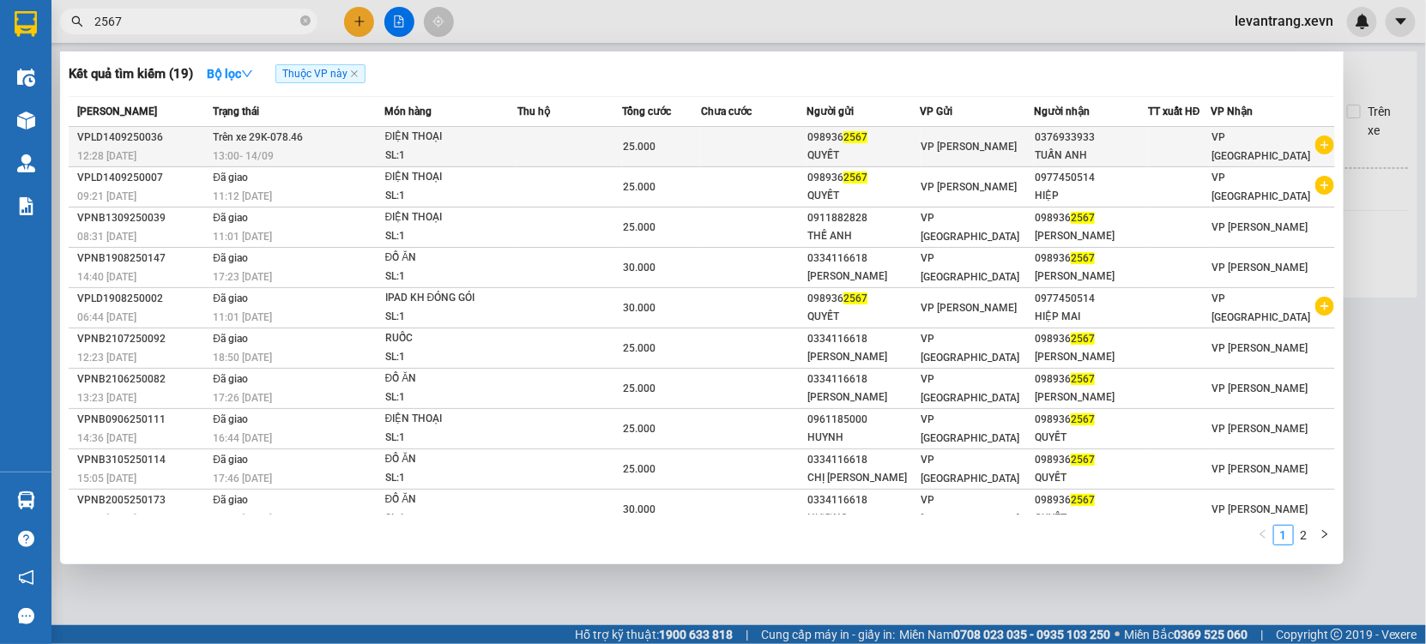
type input "2567"
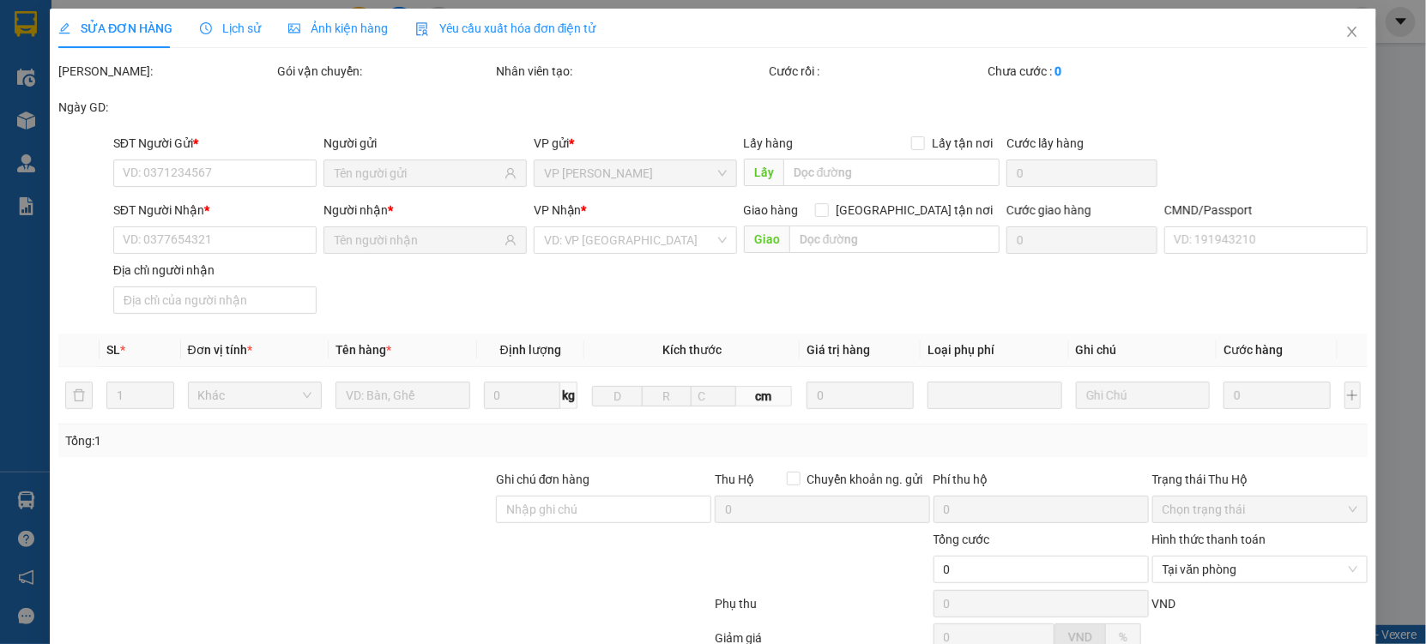
type input "0989362567"
type input "0376933933"
type input "BẮC"
type input "25.000"
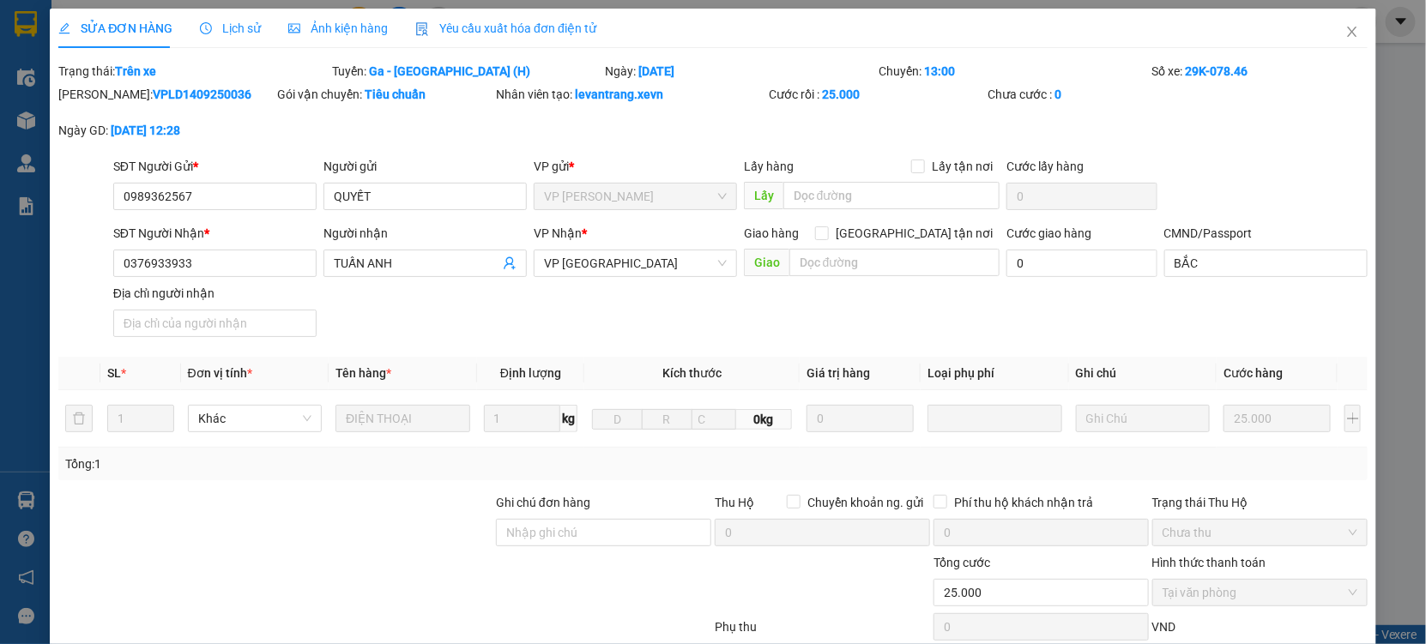
drag, startPoint x: 1265, startPoint y: 606, endPoint x: 1140, endPoint y: 561, distance: 133.2
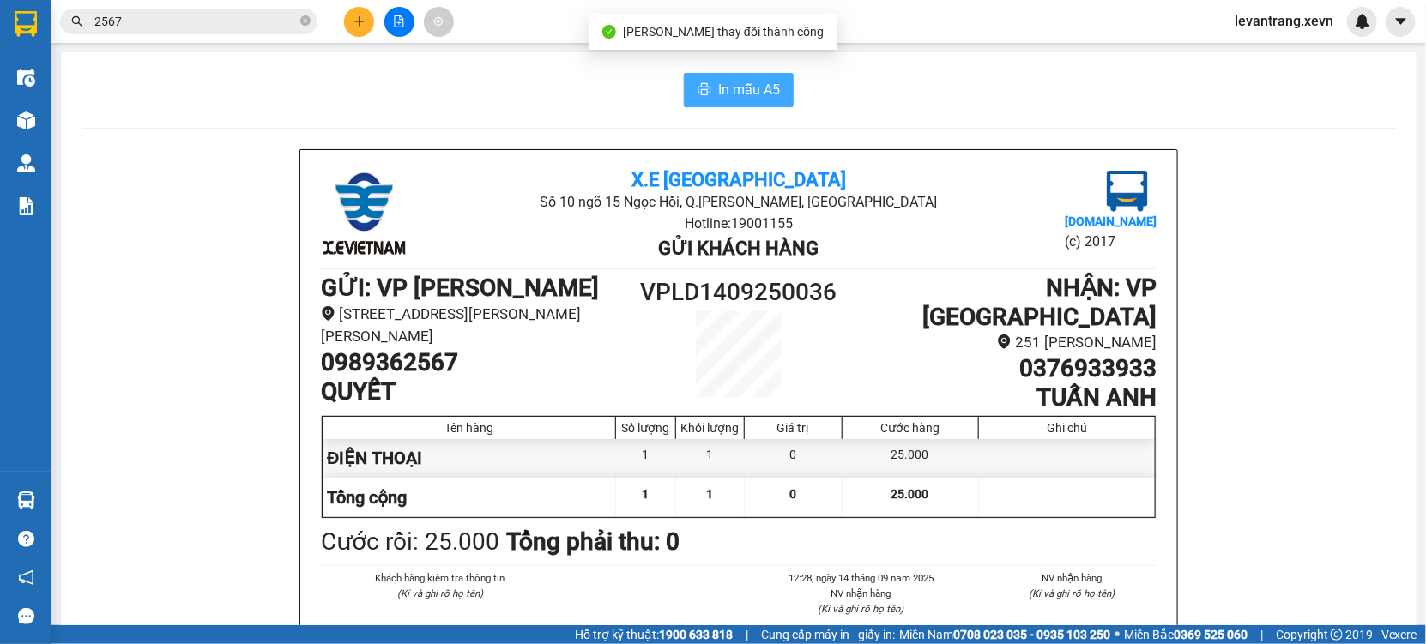
click at [747, 106] on button "In mẫu A5" at bounding box center [739, 90] width 110 height 34
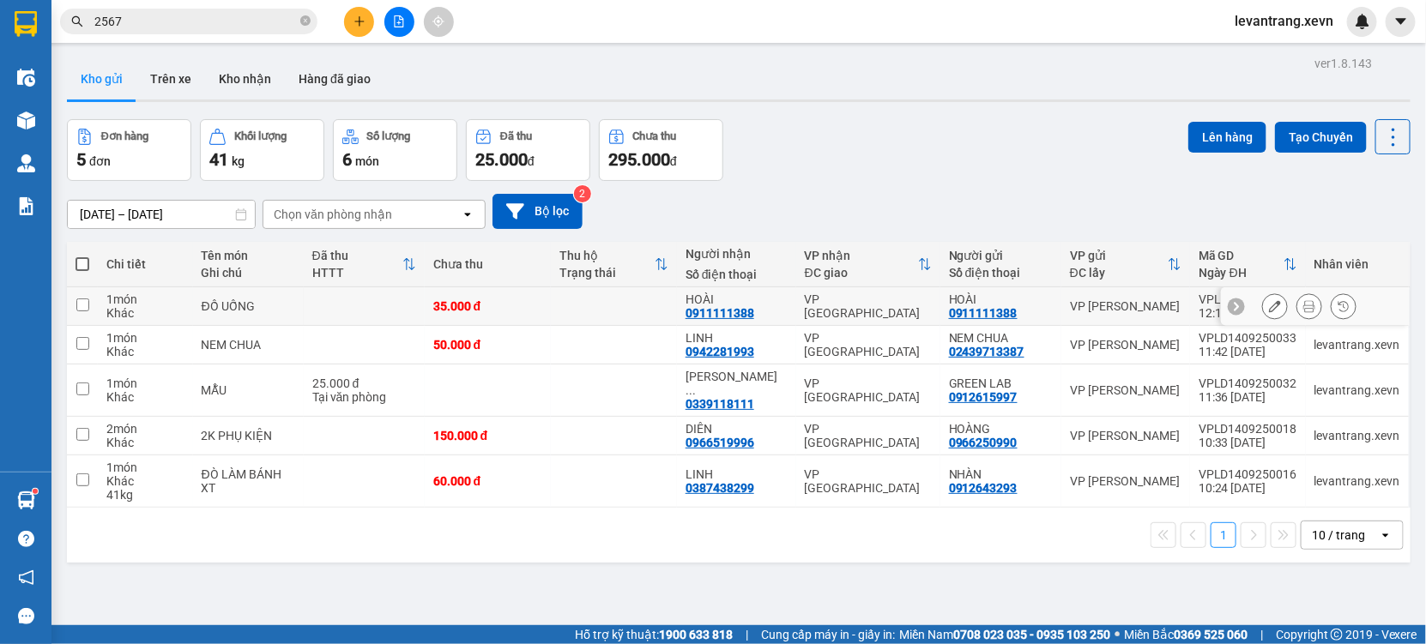
click at [832, 300] on div "VP Nam Định" at bounding box center [868, 306] width 127 height 27
checkbox input "true"
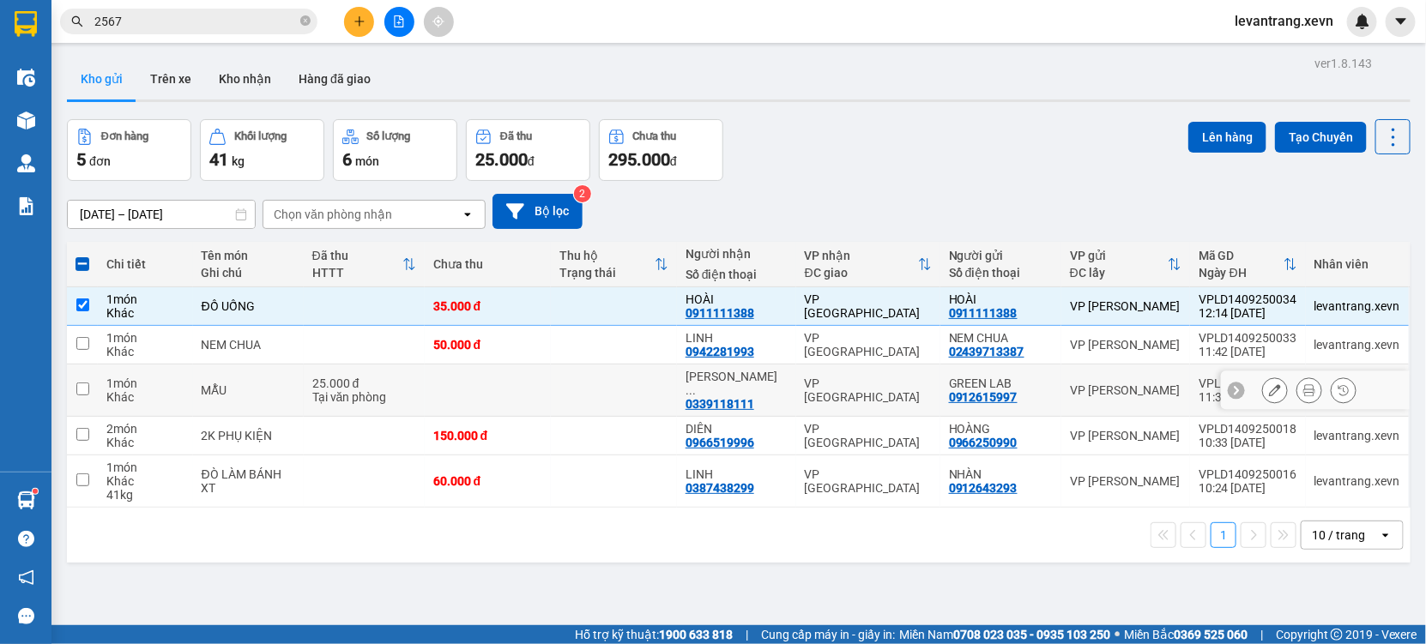
click at [817, 390] on div "VP Nam Định" at bounding box center [868, 390] width 127 height 27
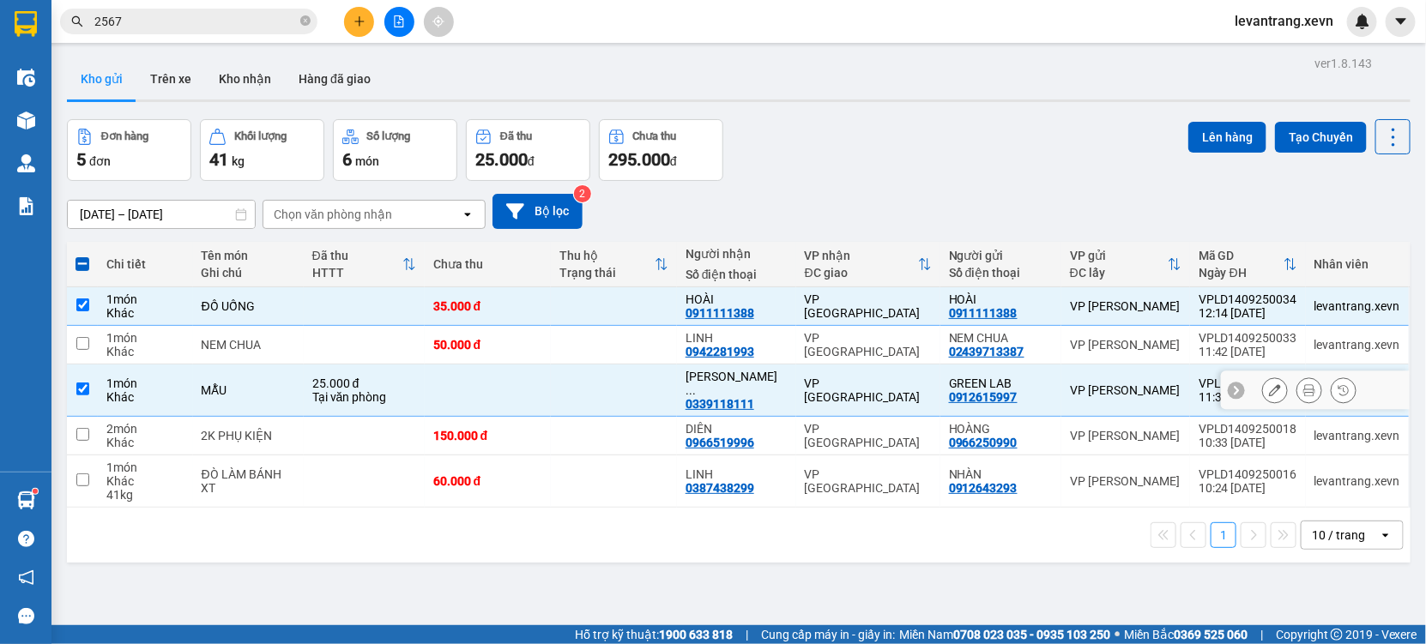
checkbox input "true"
click at [1281, 135] on button "Tạo Chuyến" at bounding box center [1321, 137] width 92 height 31
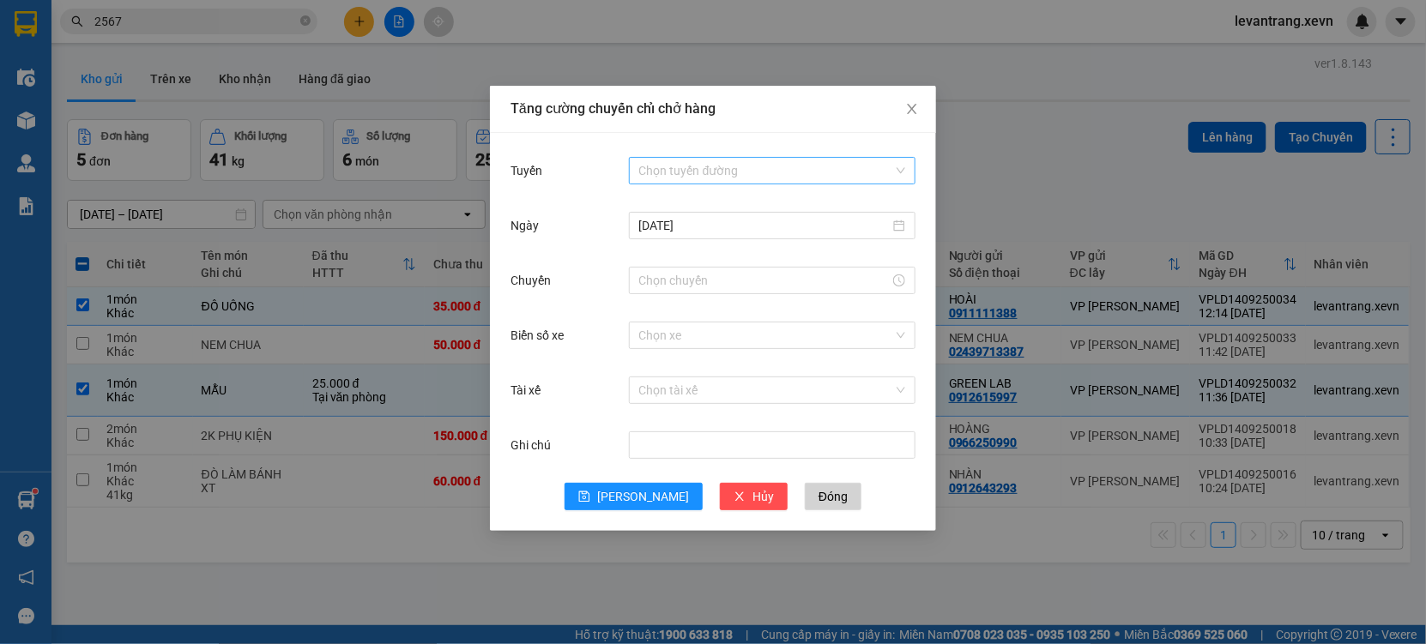
drag, startPoint x: 689, startPoint y: 141, endPoint x: 696, endPoint y: 165, distance: 25.0
click at [691, 144] on div "Tuyến Chọn tuyến đường Ngày 14/09/2025 Chuyến Biển số xe Chọn xe Tài xế Chọn tà…" at bounding box center [713, 332] width 446 height 398
click at [694, 168] on input "Tuyến" at bounding box center [766, 171] width 254 height 26
click at [698, 265] on div at bounding box center [772, 280] width 286 height 34
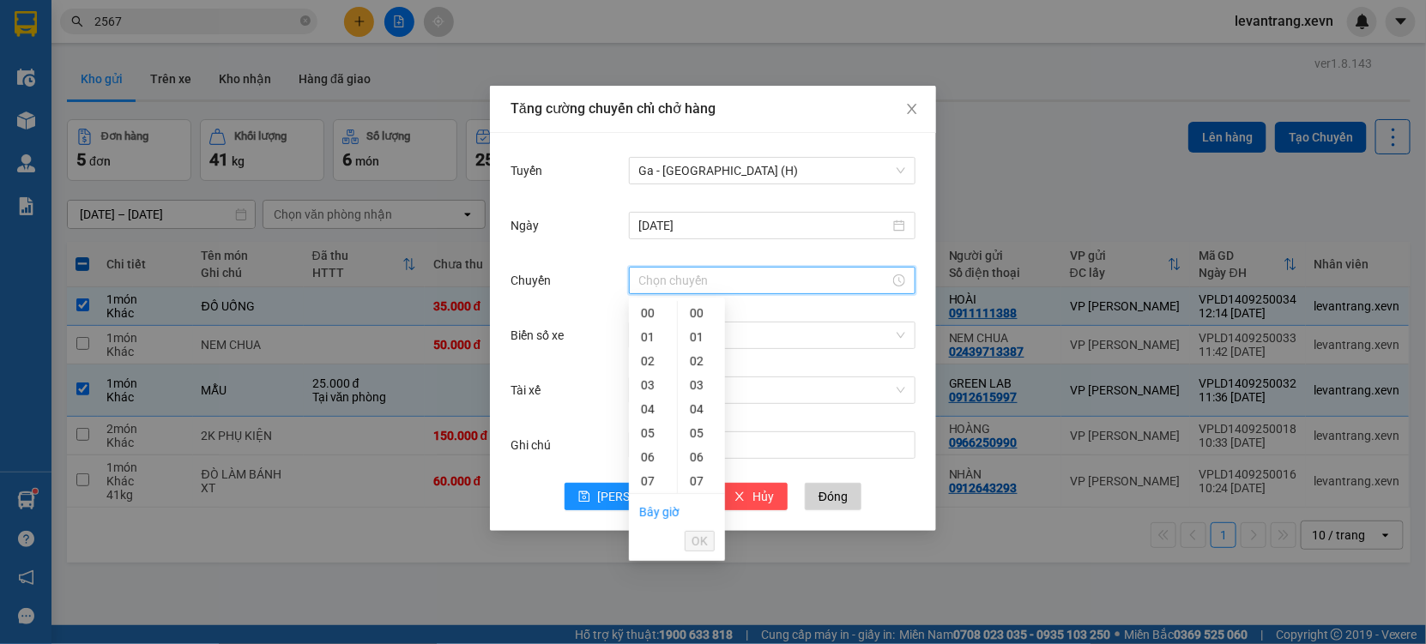
click at [685, 280] on input "Chuyến" at bounding box center [764, 280] width 250 height 19
click at [647, 613] on div "13" at bounding box center [653, 625] width 48 height 24
type input "13:00"
click at [706, 541] on span "OK" at bounding box center [699, 541] width 16 height 19
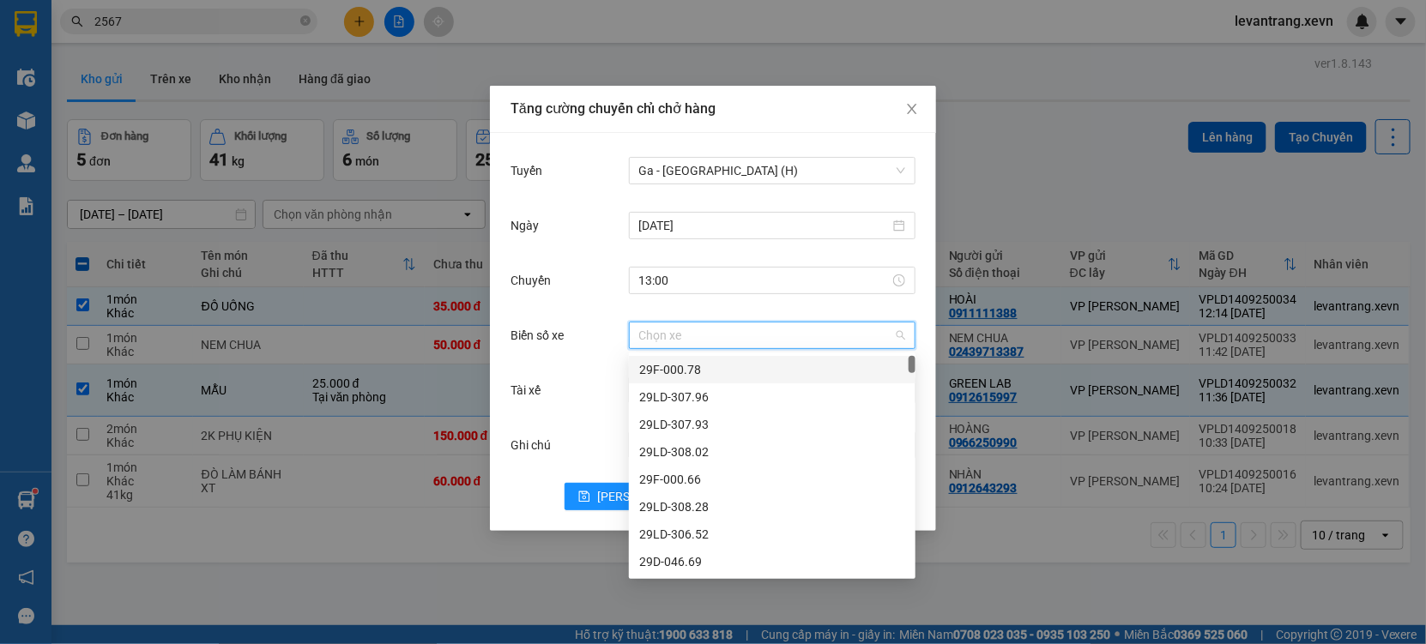
click at [707, 342] on input "Biển số xe" at bounding box center [766, 336] width 254 height 26
type input "5.95"
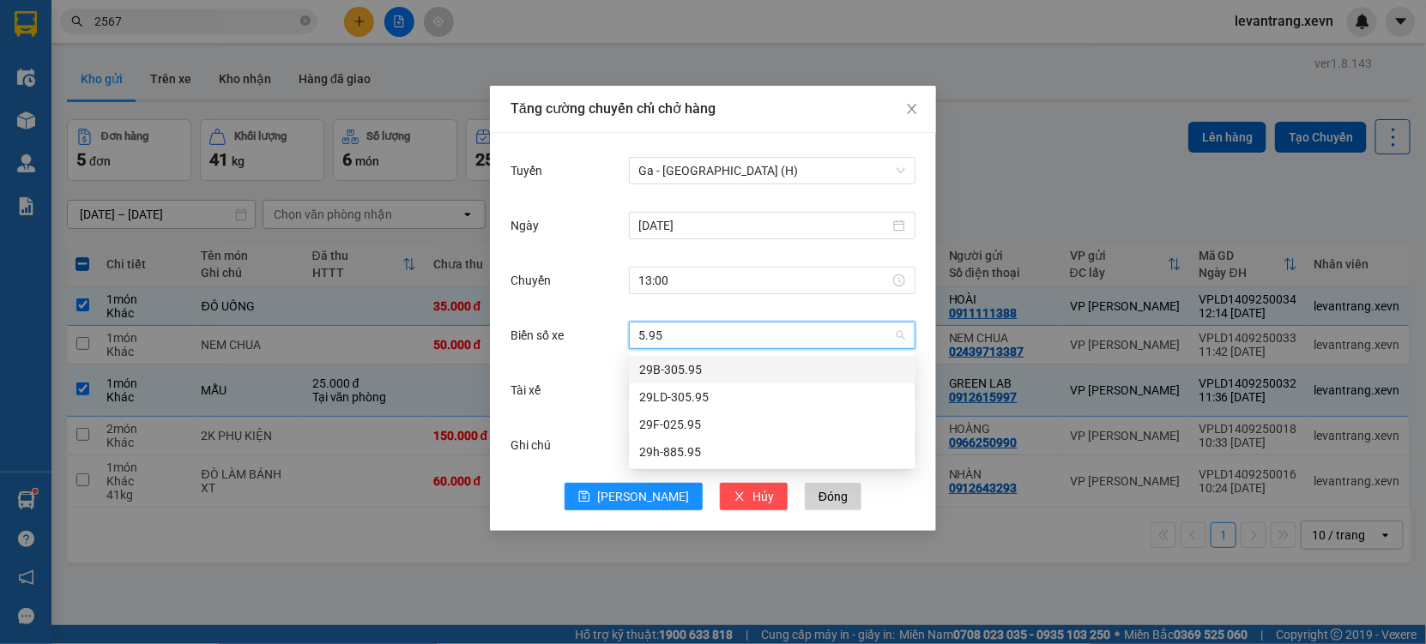
click at [690, 417] on div "29F-025.95" at bounding box center [772, 424] width 266 height 19
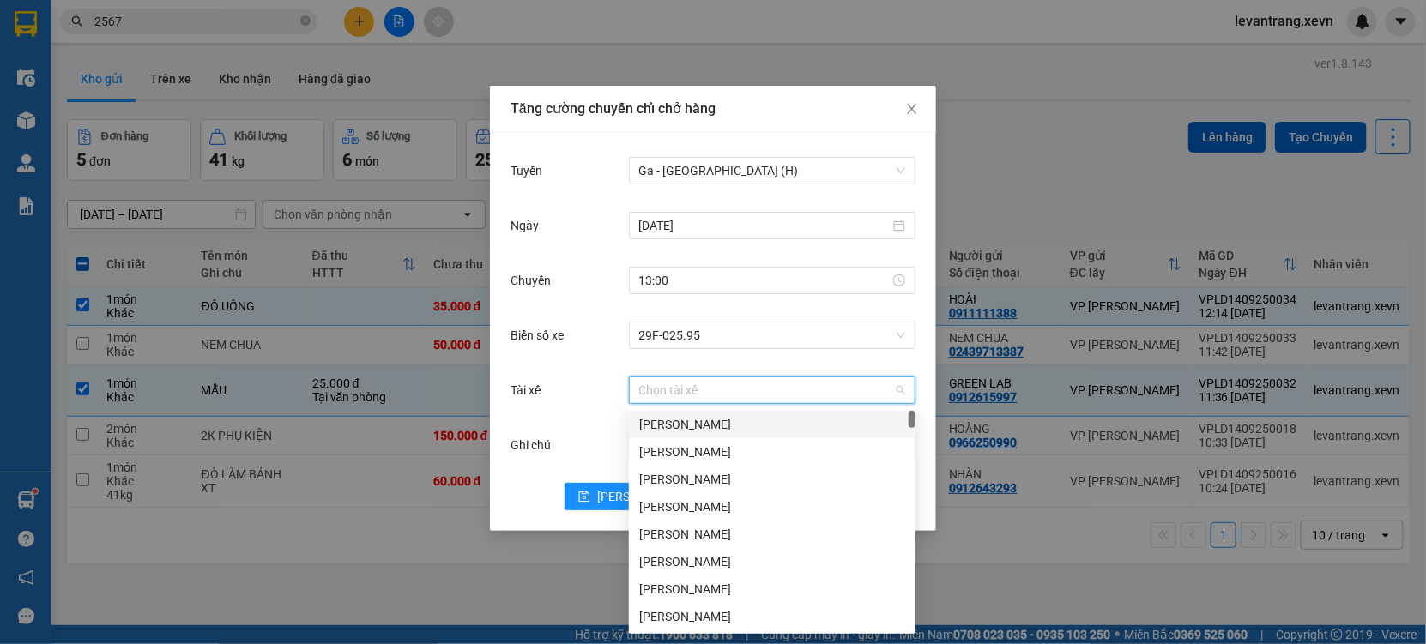
click at [678, 389] on input "Tài xế" at bounding box center [766, 390] width 254 height 26
type input "TRUNG TR"
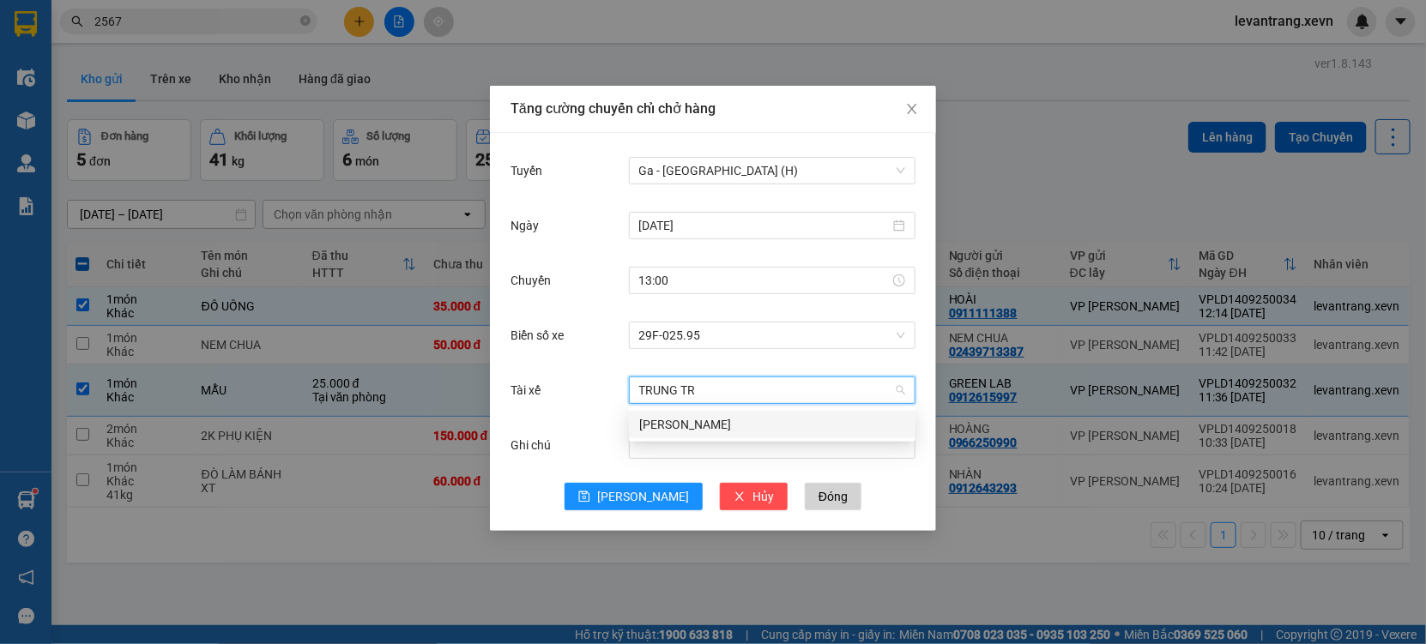
click at [703, 416] on div "Nguyễn Trung Trọng" at bounding box center [772, 424] width 266 height 19
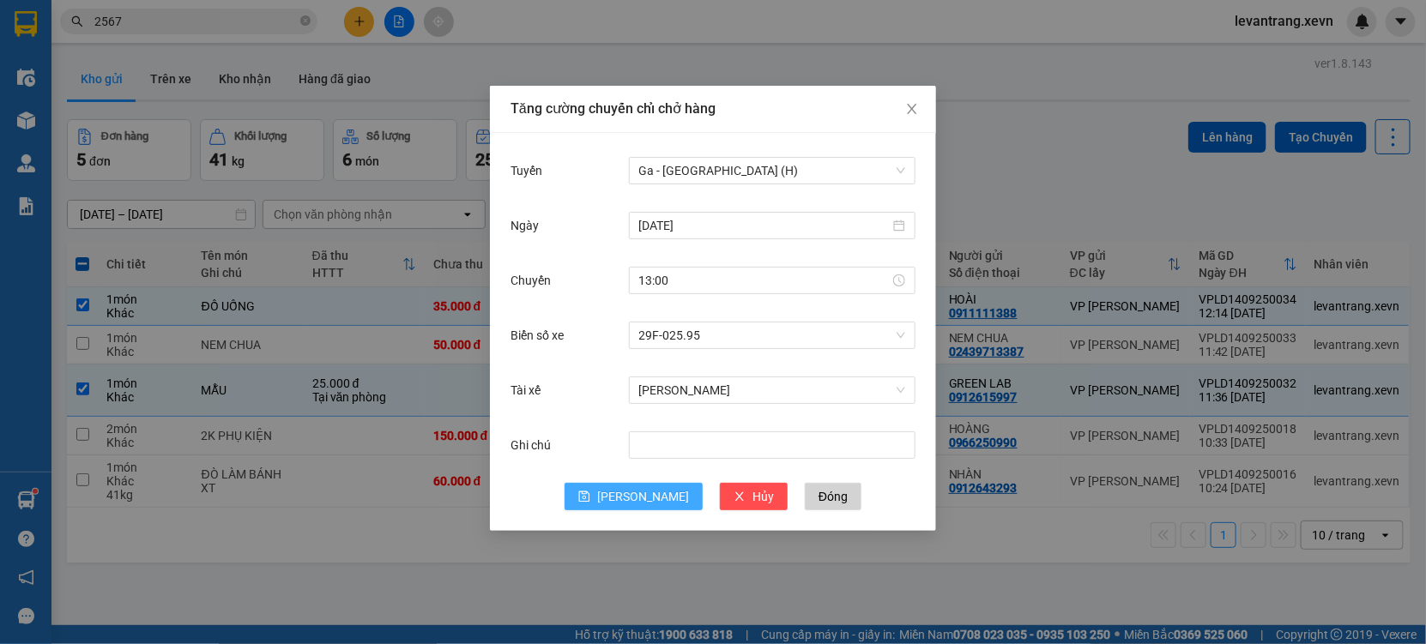
click at [640, 498] on span "[PERSON_NAME]" at bounding box center [643, 496] width 92 height 19
click at [338, 535] on div "Tăng cường chuyến chỉ chở hàng Tuyến Chọn tuyến đường Ngày Chuyến Biển số xe Ch…" at bounding box center [713, 322] width 1426 height 644
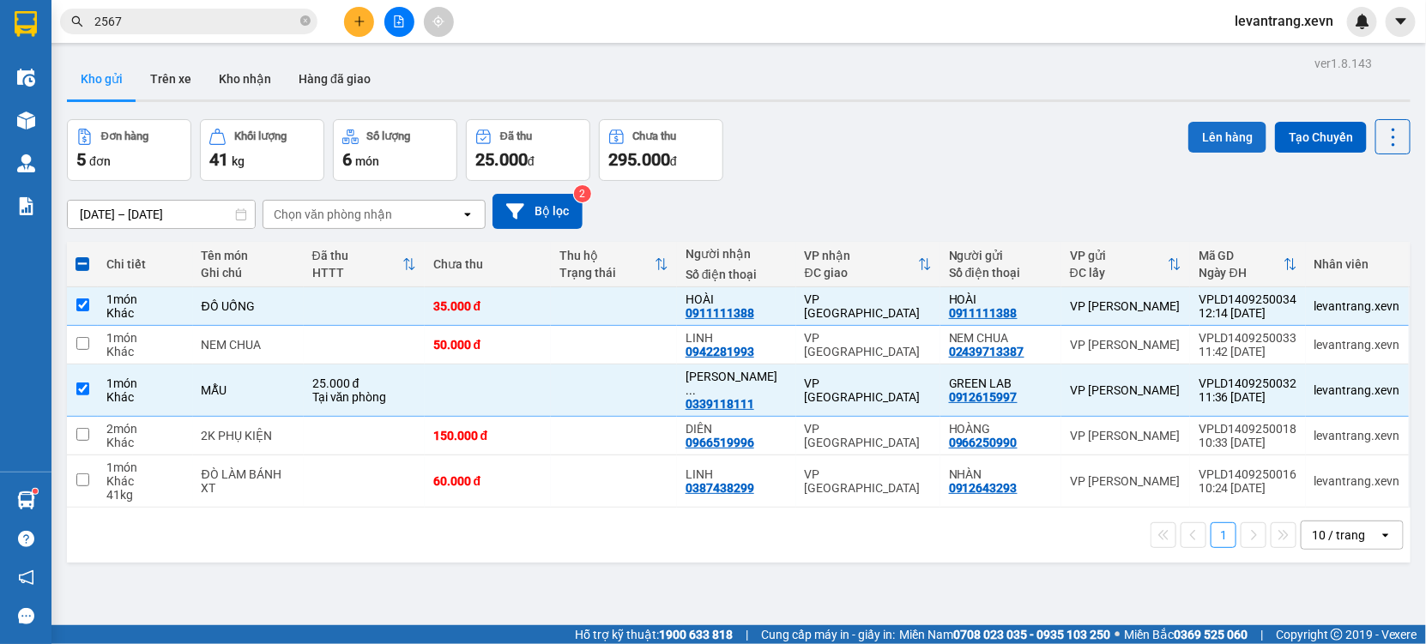
click at [1227, 140] on button "Lên hàng" at bounding box center [1227, 137] width 78 height 31
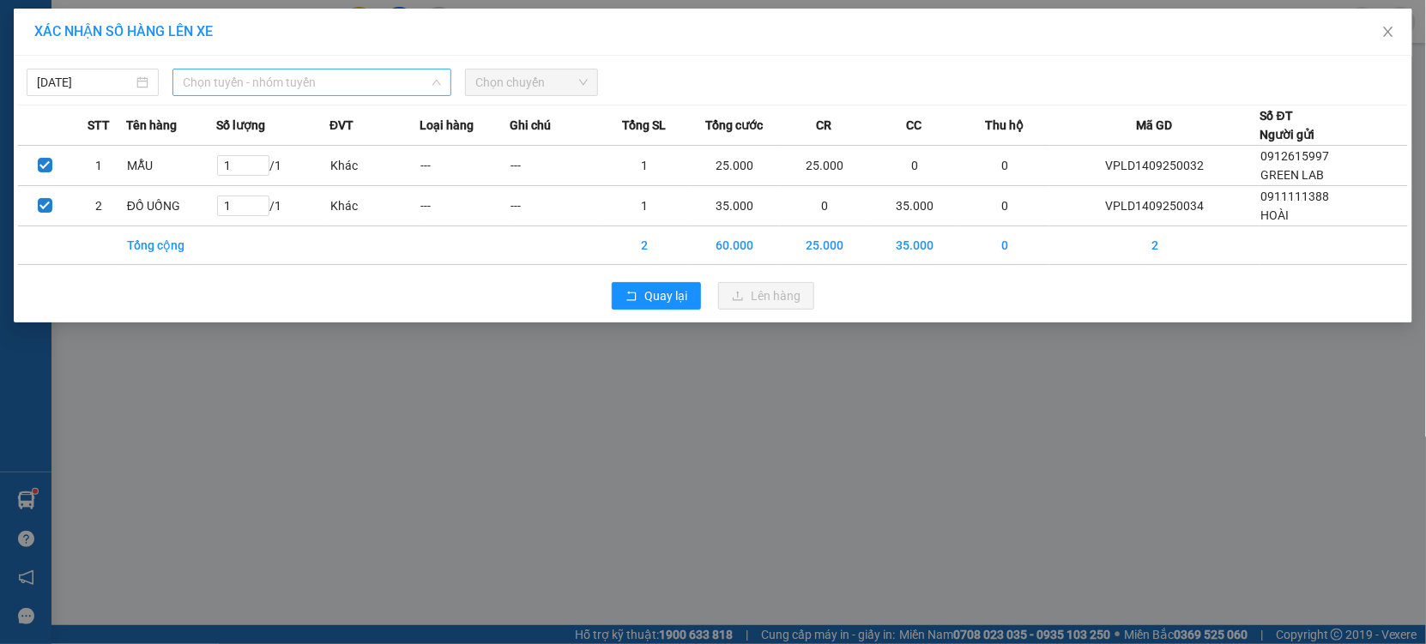
click at [335, 90] on span "Chọn tuyến - nhóm tuyến" at bounding box center [312, 82] width 258 height 26
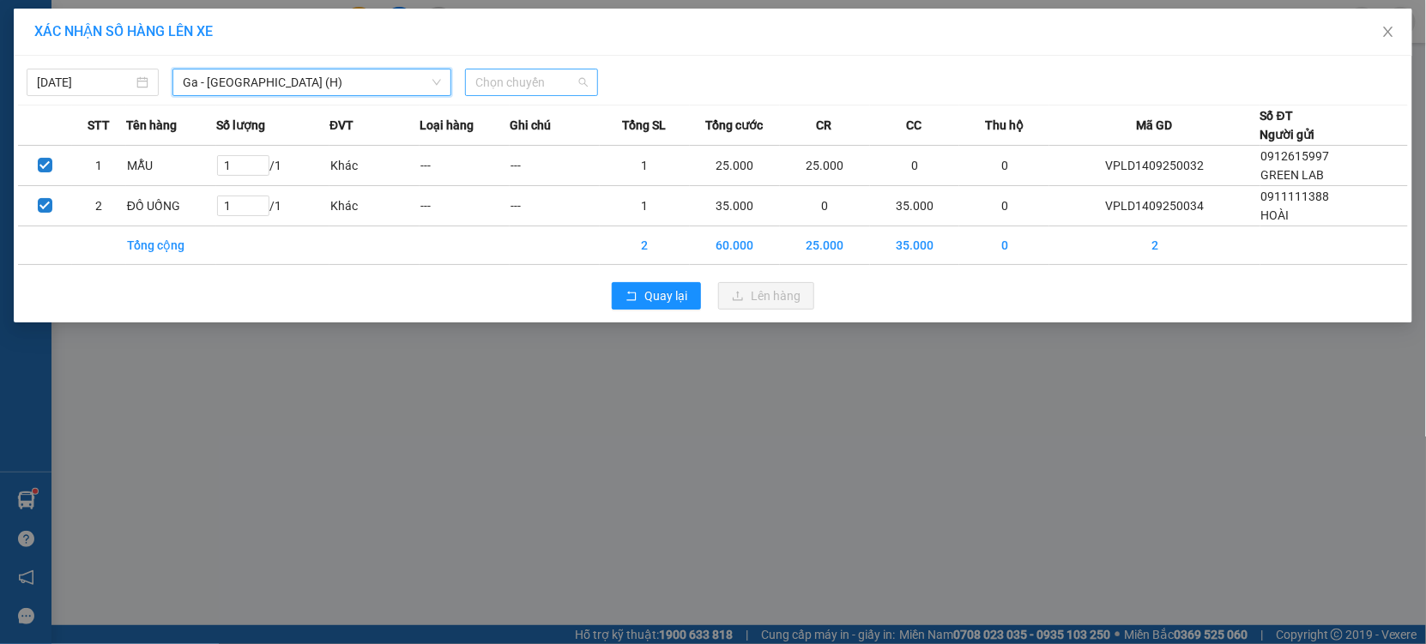
click at [530, 77] on span "Chọn chuyến" at bounding box center [531, 82] width 112 height 26
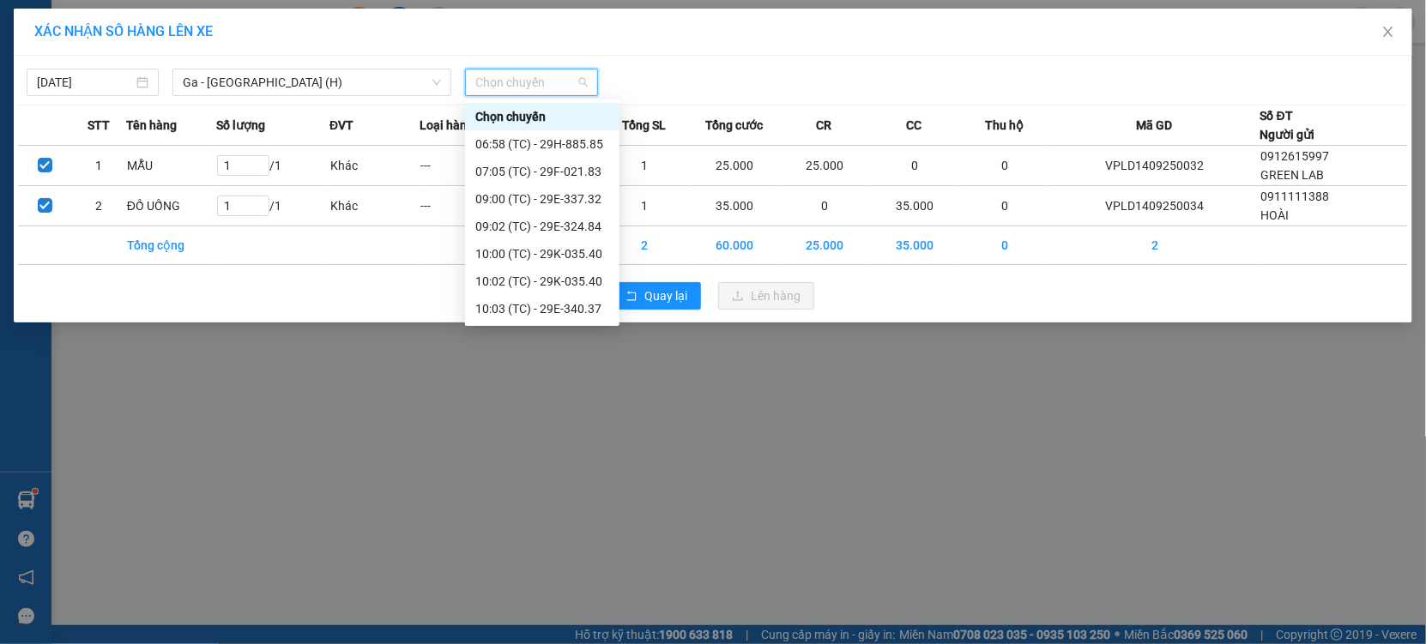
drag, startPoint x: 552, startPoint y: 262, endPoint x: 547, endPoint y: 295, distance: 33.8
click at [548, 295] on div "Chọn chuyến 06:58 (TC) - 29H-885.85 07:05 (TC) - 29F-021.83 09:00 (TC) - 29E-33…" at bounding box center [542, 281] width 154 height 357
click at [543, 432] on div "13:00 (TC) - 29F-025.95" at bounding box center [542, 445] width 154 height 27
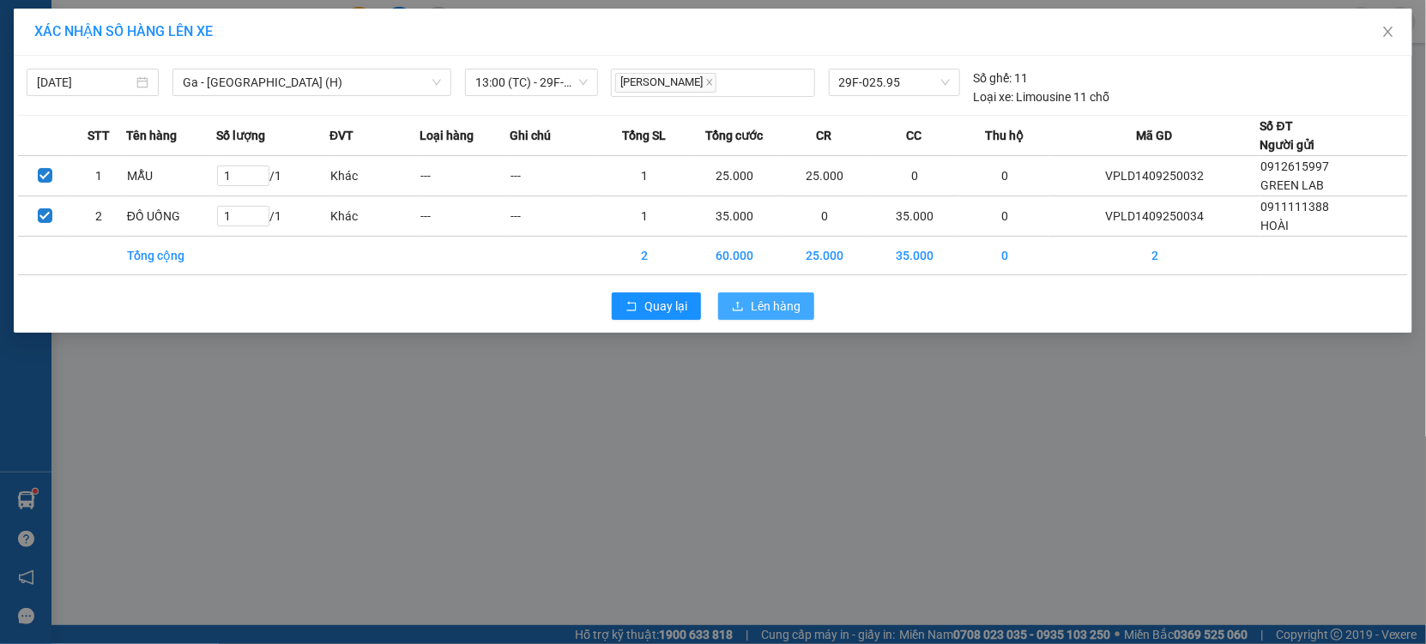
click at [757, 299] on span "Lên hàng" at bounding box center [776, 306] width 50 height 19
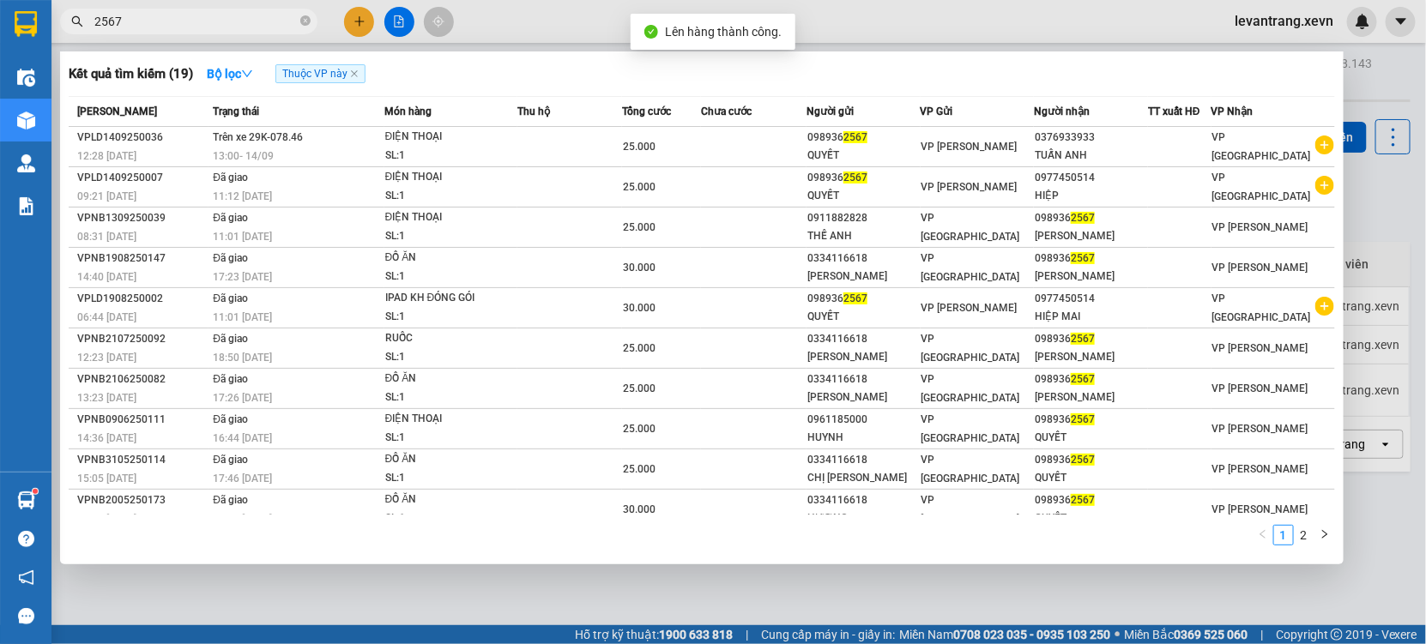
click at [179, 20] on input "2567" at bounding box center [195, 21] width 202 height 19
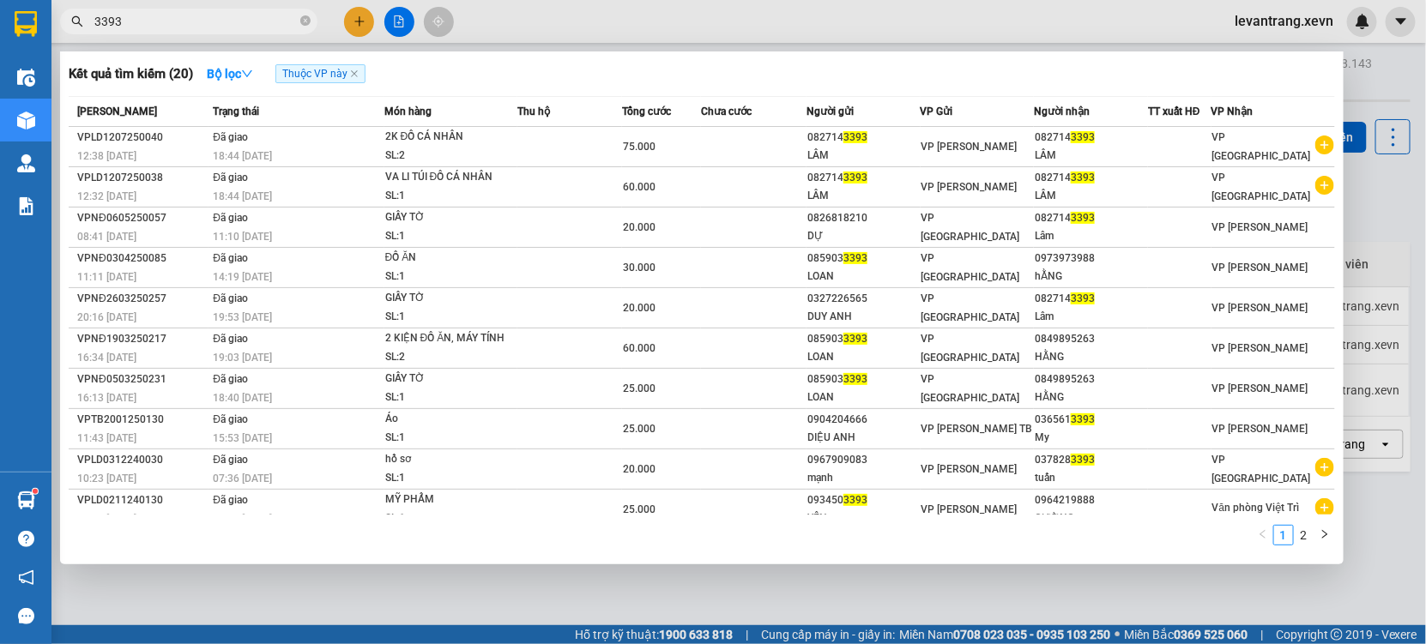
click at [172, 15] on input "3393" at bounding box center [195, 21] width 202 height 19
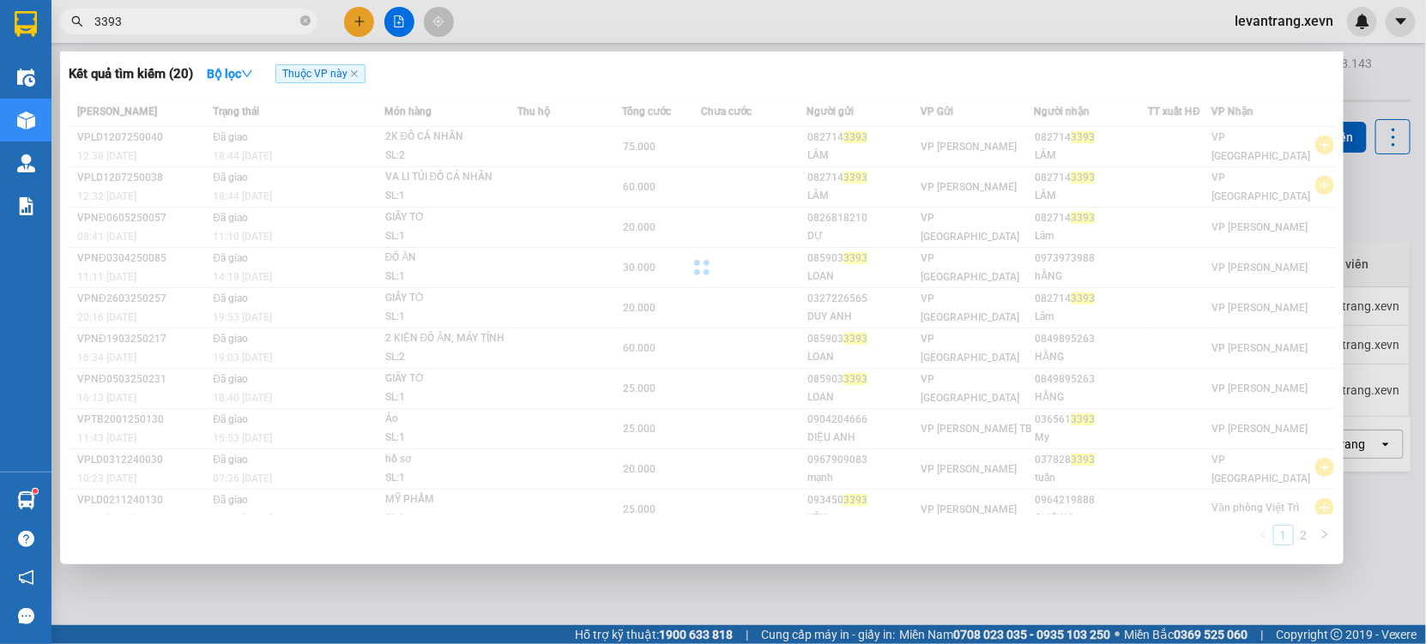
type input "3"
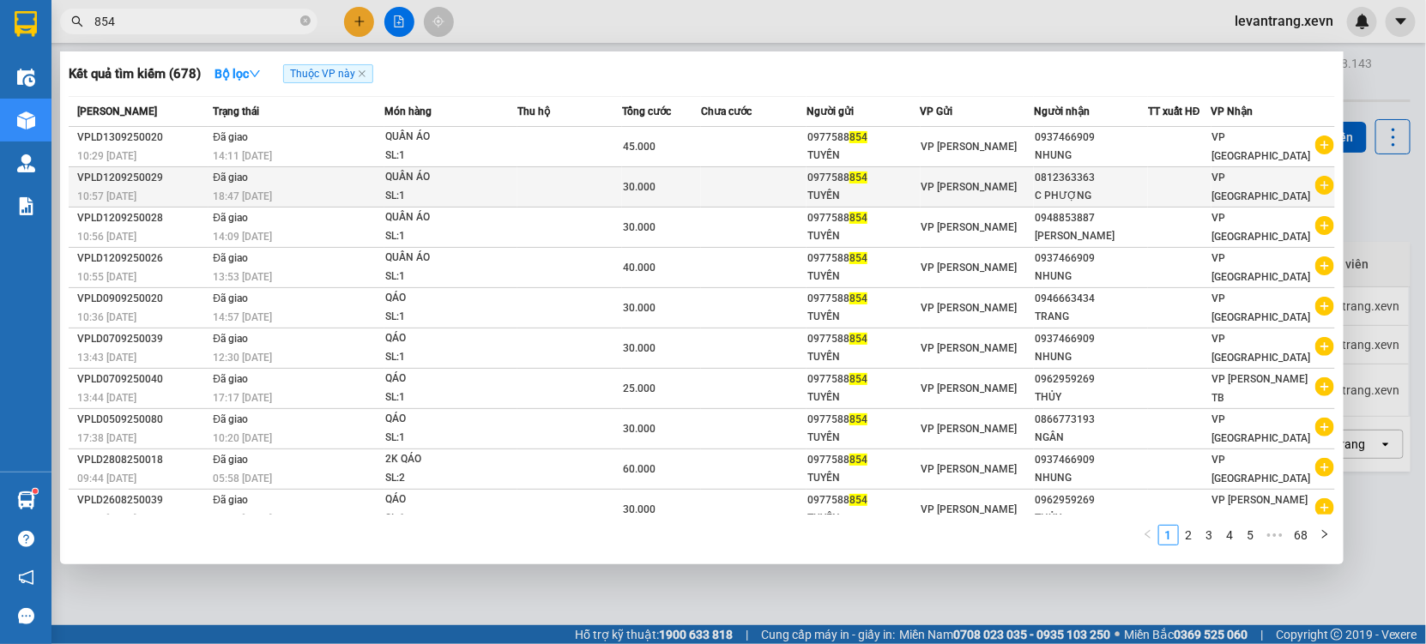
type input "854"
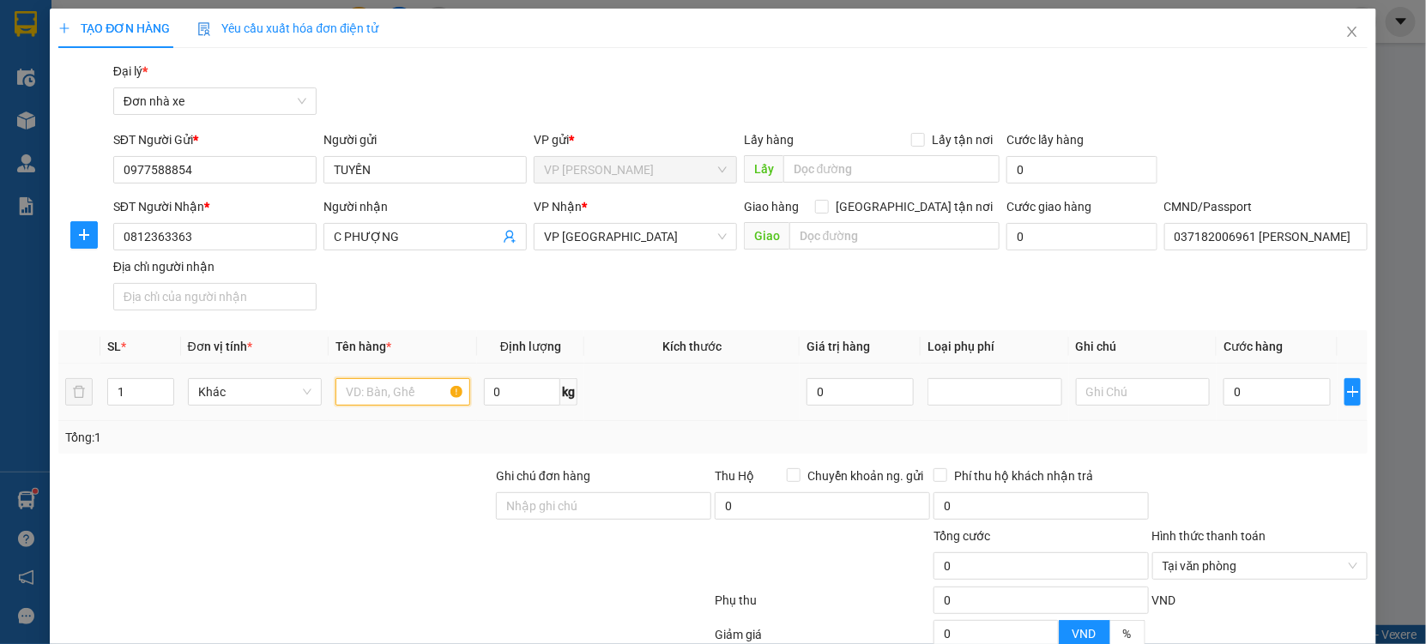
click at [357, 393] on input "text" at bounding box center [402, 391] width 135 height 27
type input "QÁO"
click at [1248, 392] on input "0" at bounding box center [1276, 391] width 107 height 27
type input "003"
type input "3"
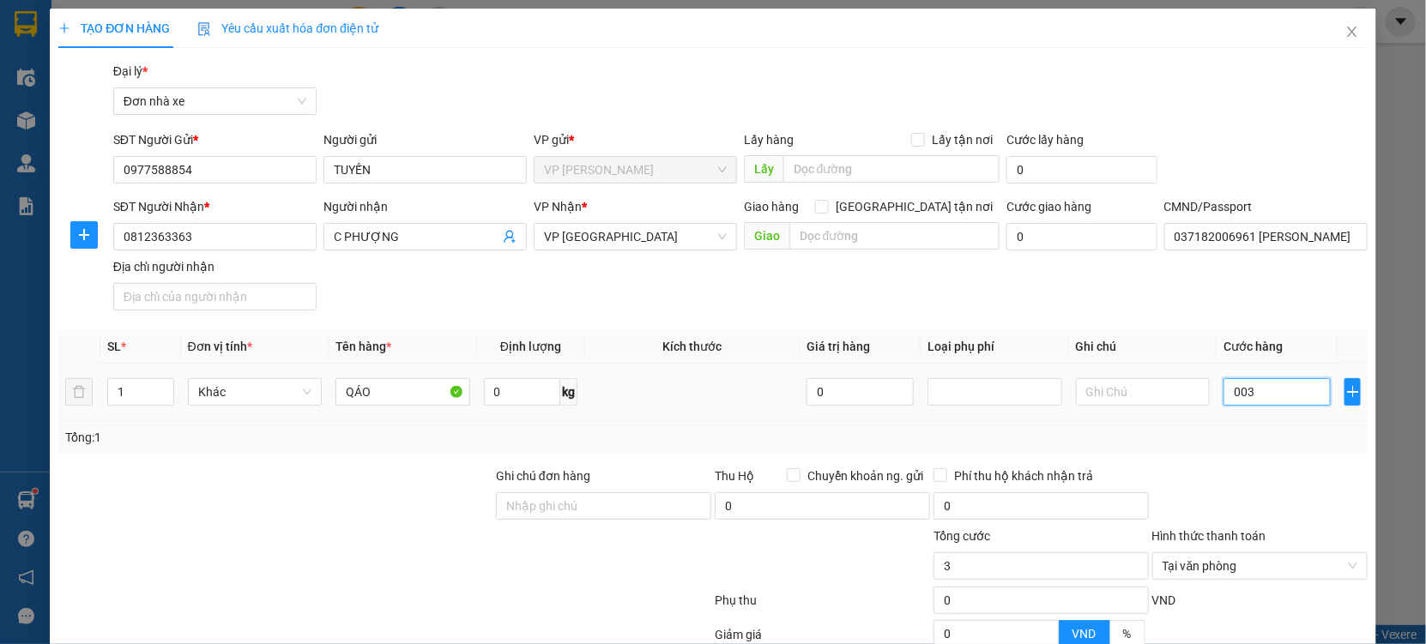
type input "0.030"
type input "30"
click at [1252, 498] on div at bounding box center [1259, 497] width 219 height 60
drag, startPoint x: 1278, startPoint y: 282, endPoint x: 1277, endPoint y: 575, distance: 292.5
click at [1280, 293] on div "Transit Pickup Surcharge Ids Transit Deliver Surcharge Ids Transit Deliver Surc…" at bounding box center [712, 422] width 1309 height 721
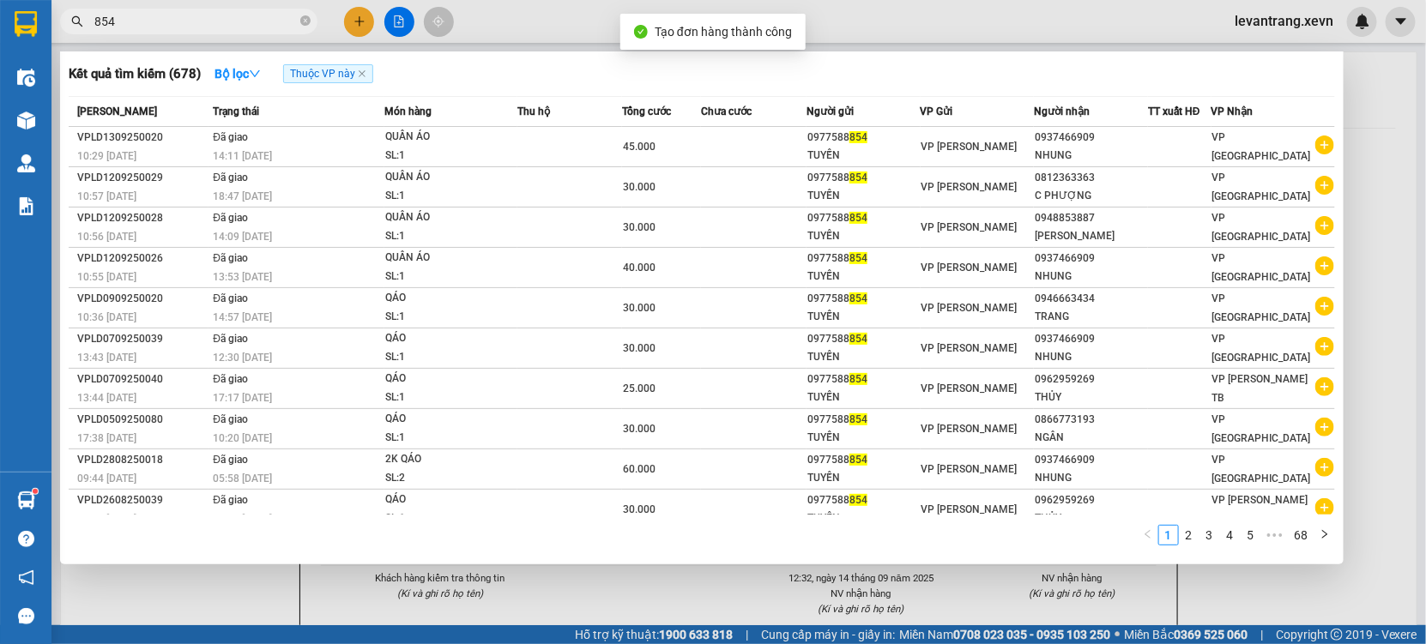
drag, startPoint x: 654, startPoint y: 587, endPoint x: 647, endPoint y: 121, distance: 465.8
click at [653, 582] on div at bounding box center [713, 322] width 1426 height 644
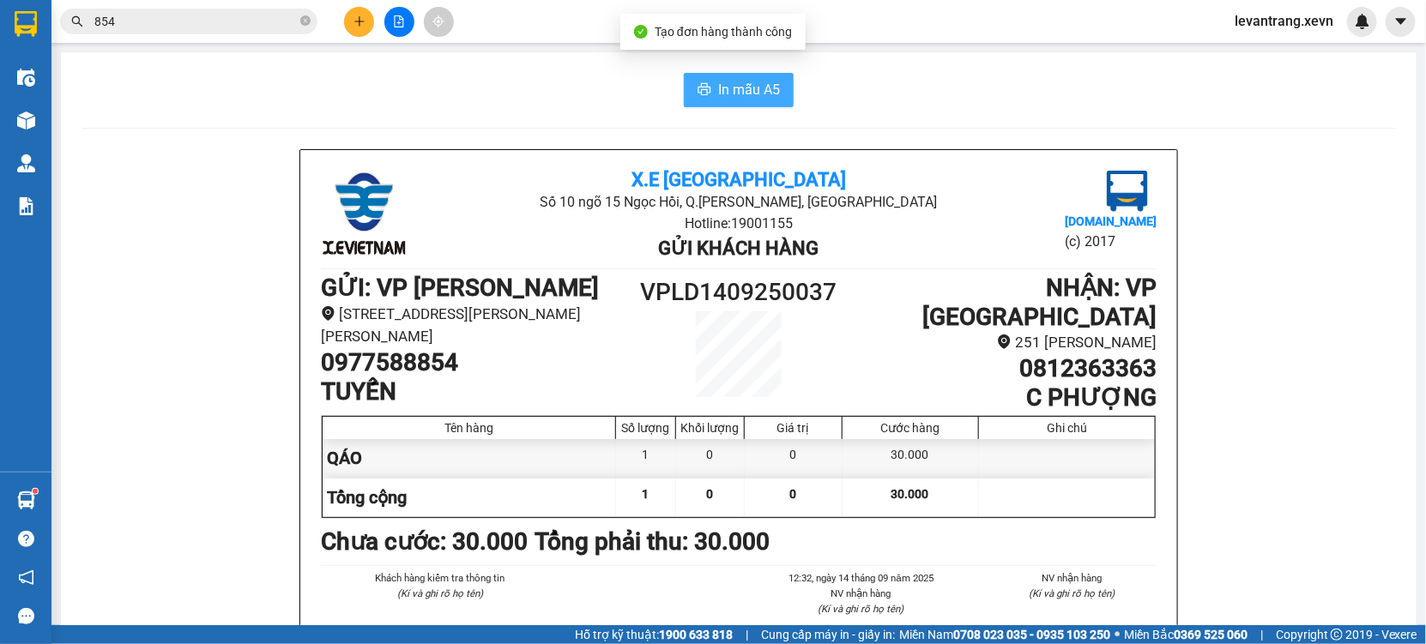
click at [693, 73] on button "In mẫu A5" at bounding box center [739, 90] width 110 height 34
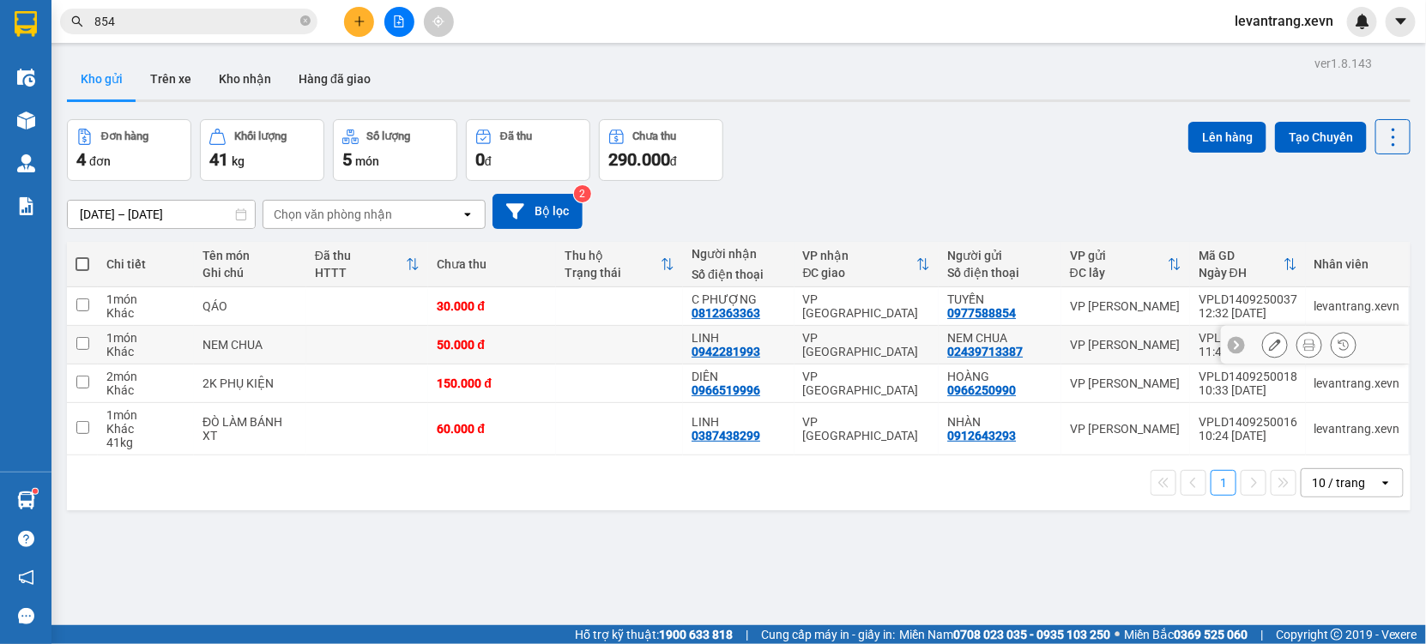
click at [601, 342] on td at bounding box center [619, 345] width 127 height 39
checkbox input "true"
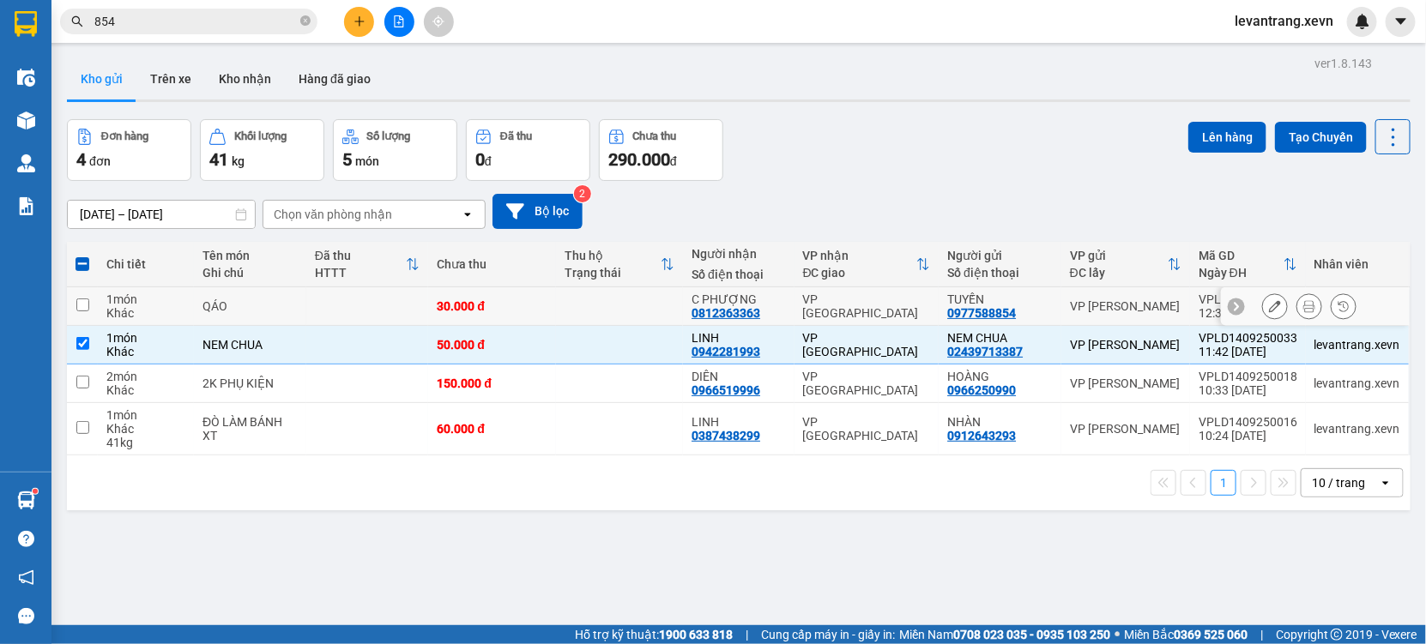
click at [717, 301] on div "C PHƯỢNG" at bounding box center [737, 300] width 93 height 14
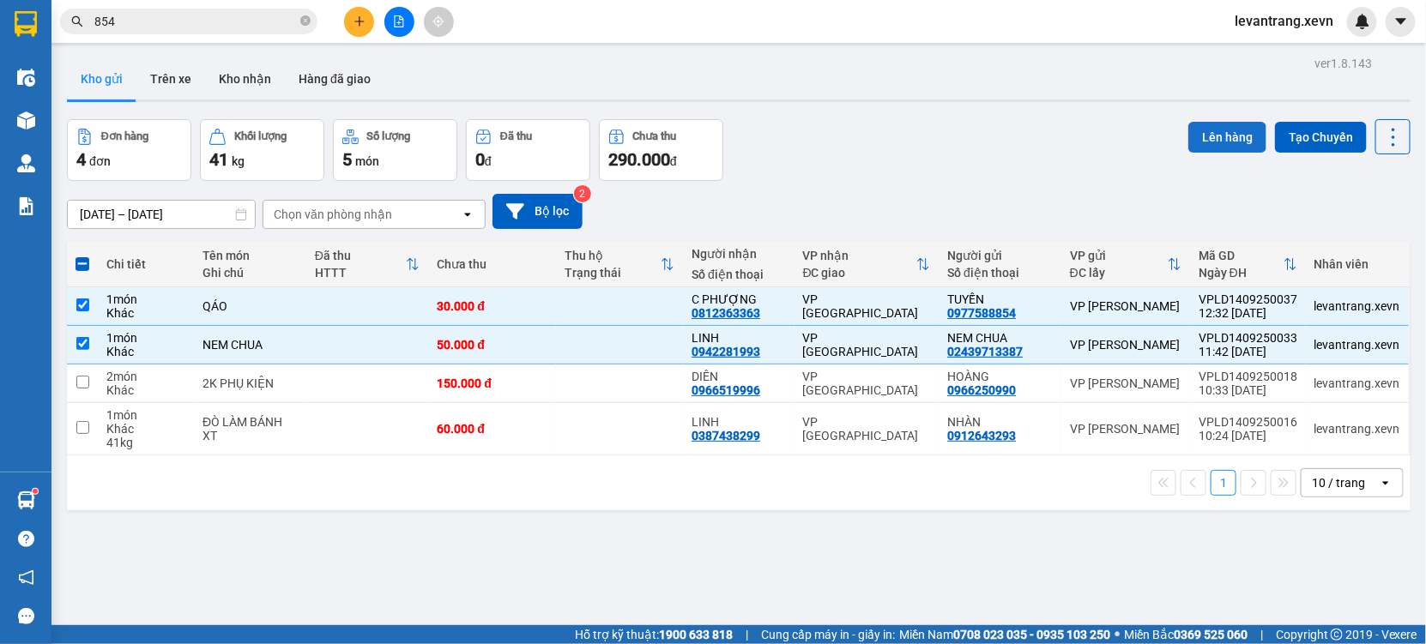
click at [1213, 123] on button "Lên hàng" at bounding box center [1227, 137] width 78 height 31
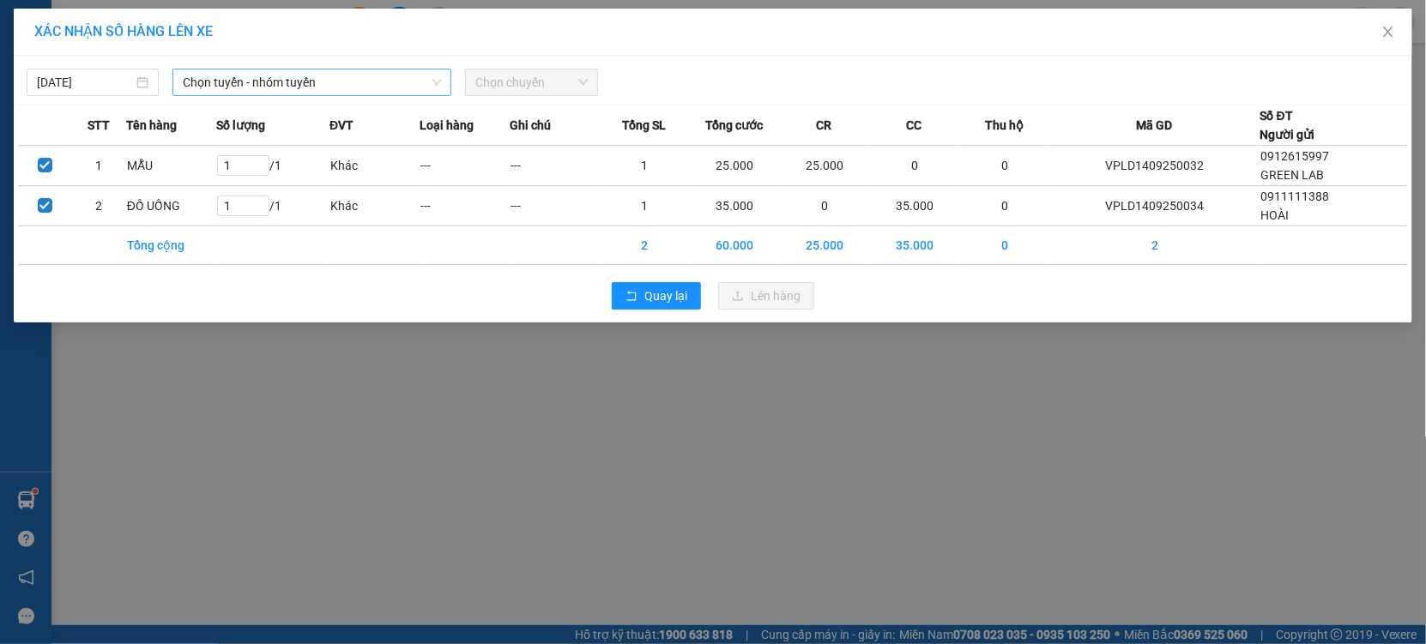
click at [256, 78] on span "Chọn tuyến - nhóm tuyến" at bounding box center [312, 82] width 258 height 26
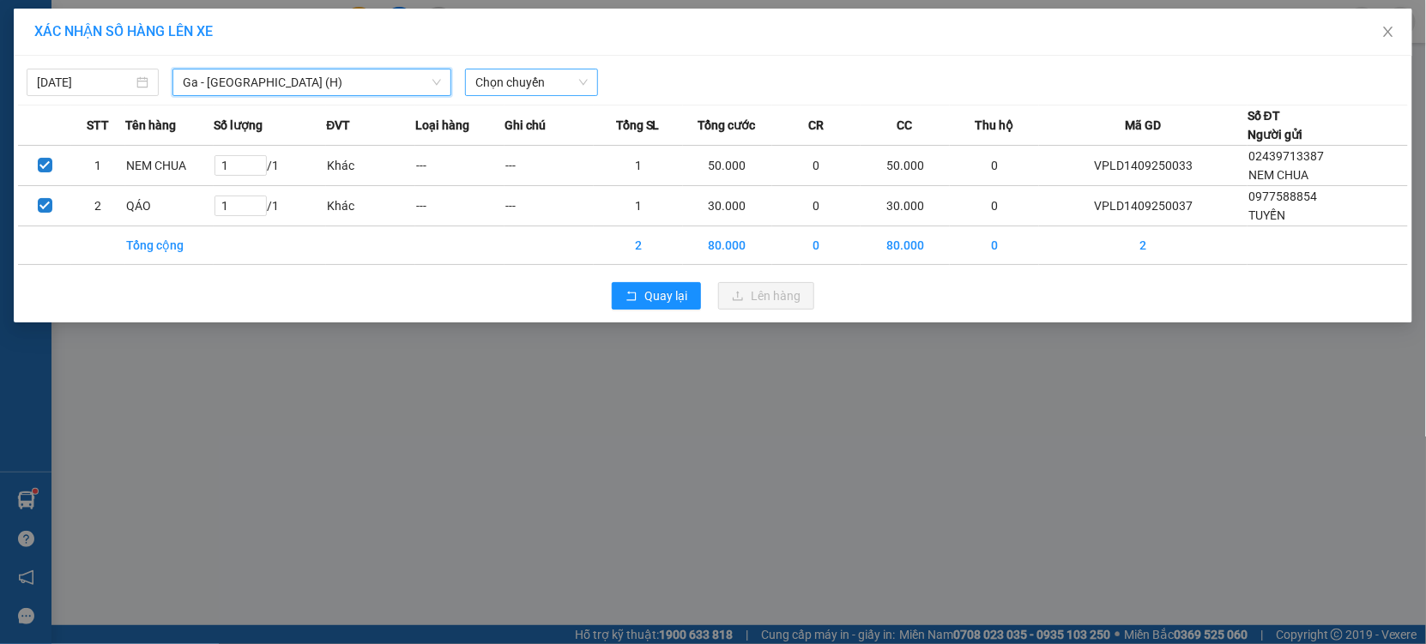
click at [490, 85] on span "Chọn chuyến" at bounding box center [531, 82] width 112 height 26
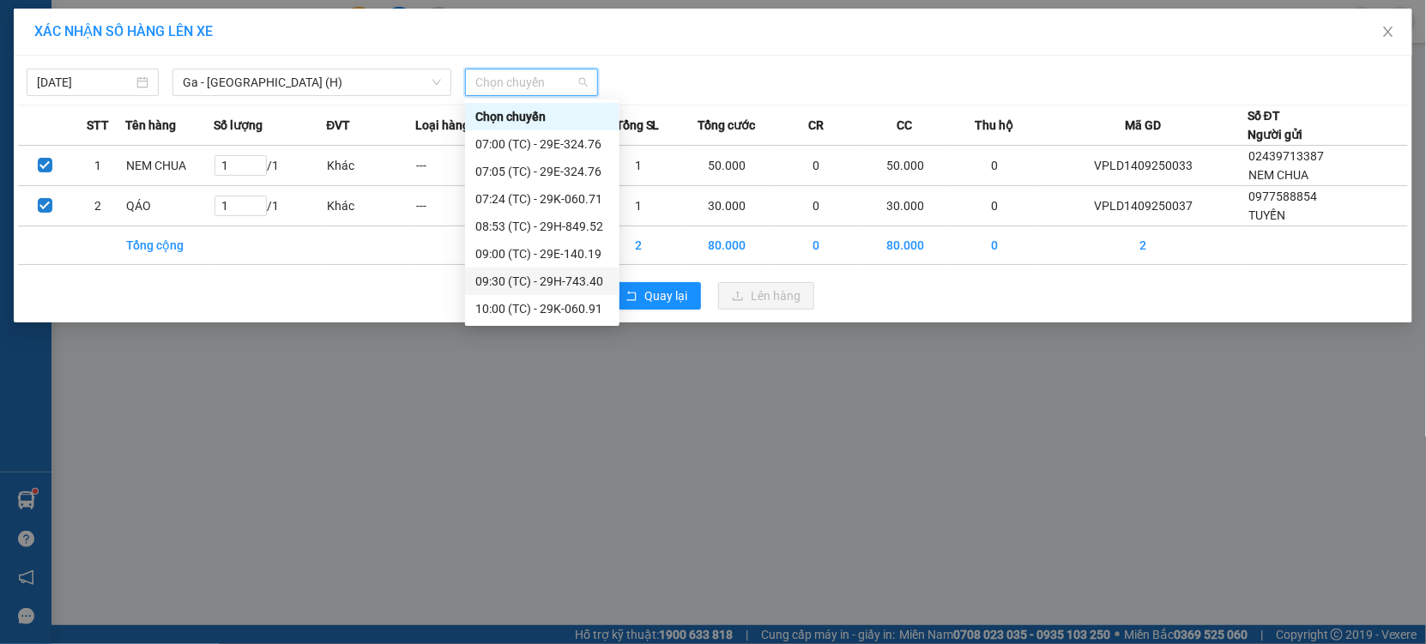
click at [561, 272] on div "09:30 (TC) - 29H-743.40" at bounding box center [542, 281] width 134 height 19
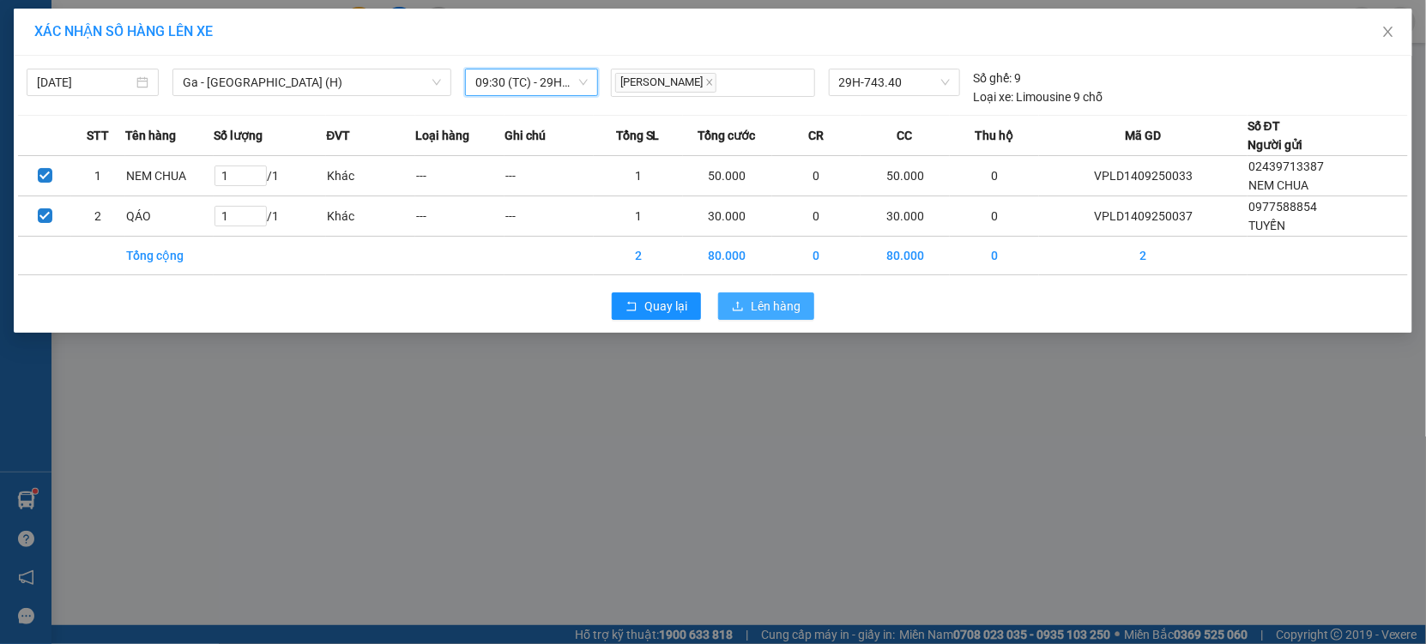
click at [753, 296] on button "Lên hàng" at bounding box center [766, 306] width 96 height 27
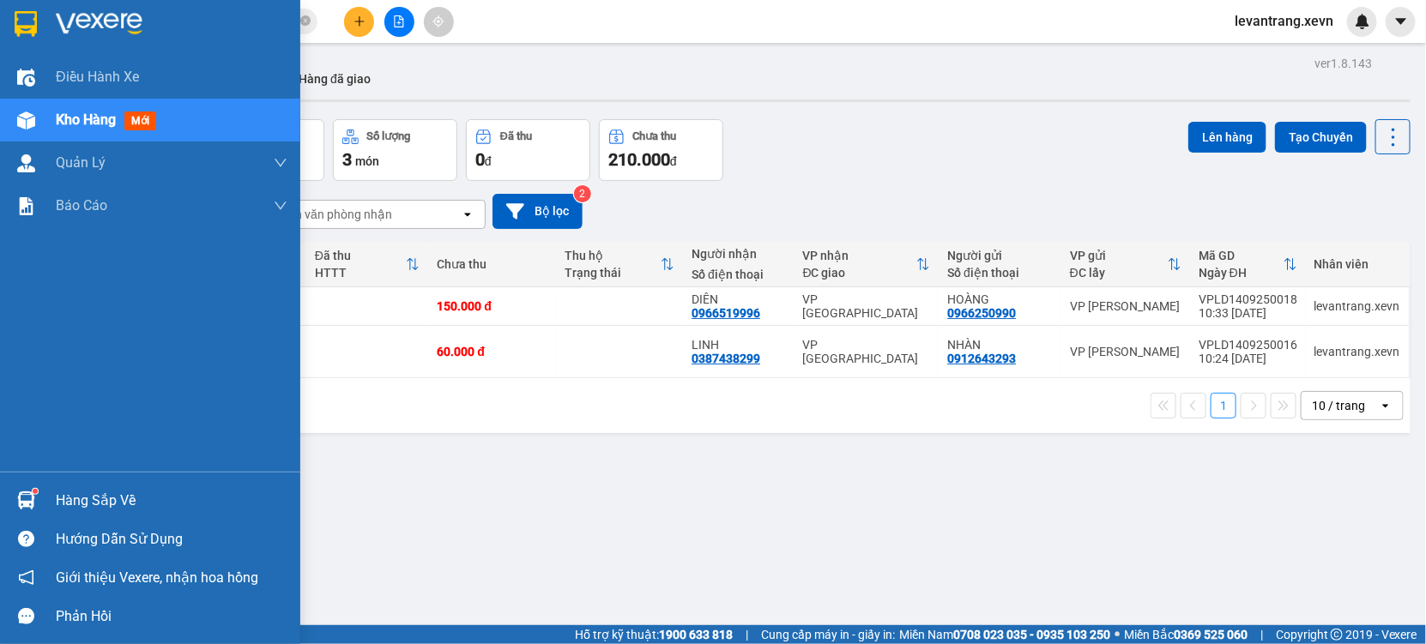
click at [50, 492] on div "Hàng sắp về" at bounding box center [150, 500] width 300 height 39
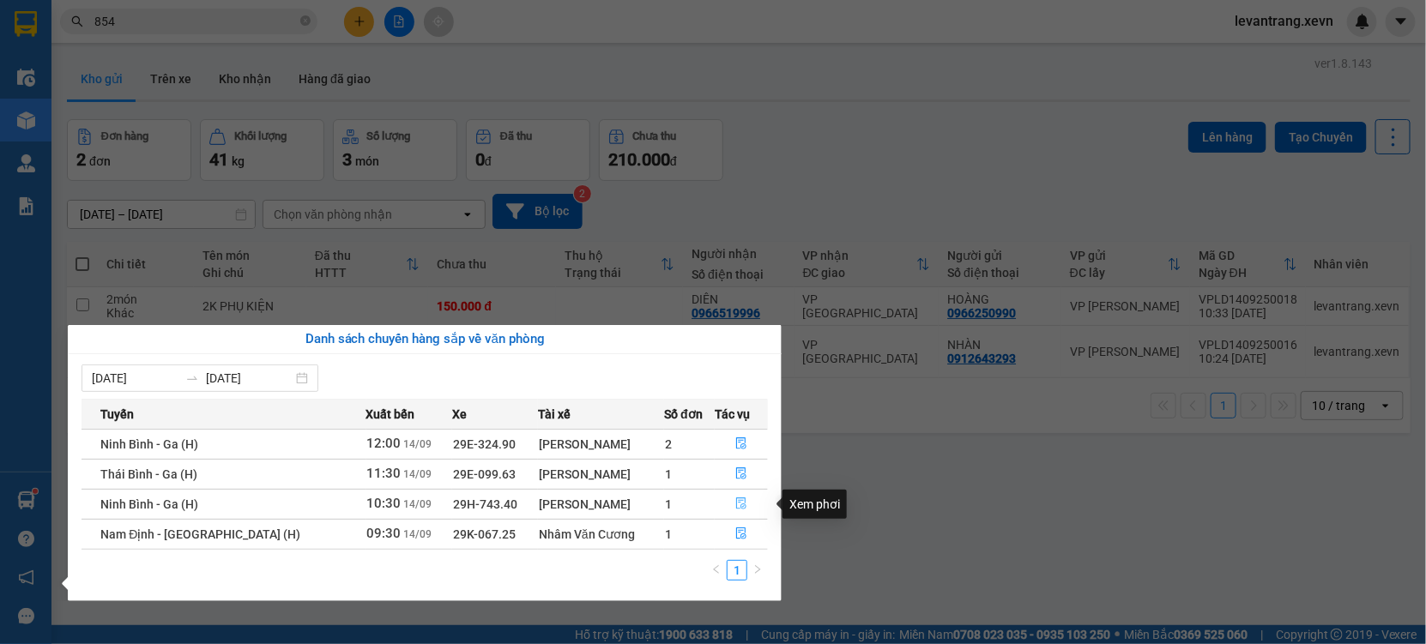
click at [739, 506] on icon "file-done" at bounding box center [741, 504] width 10 height 12
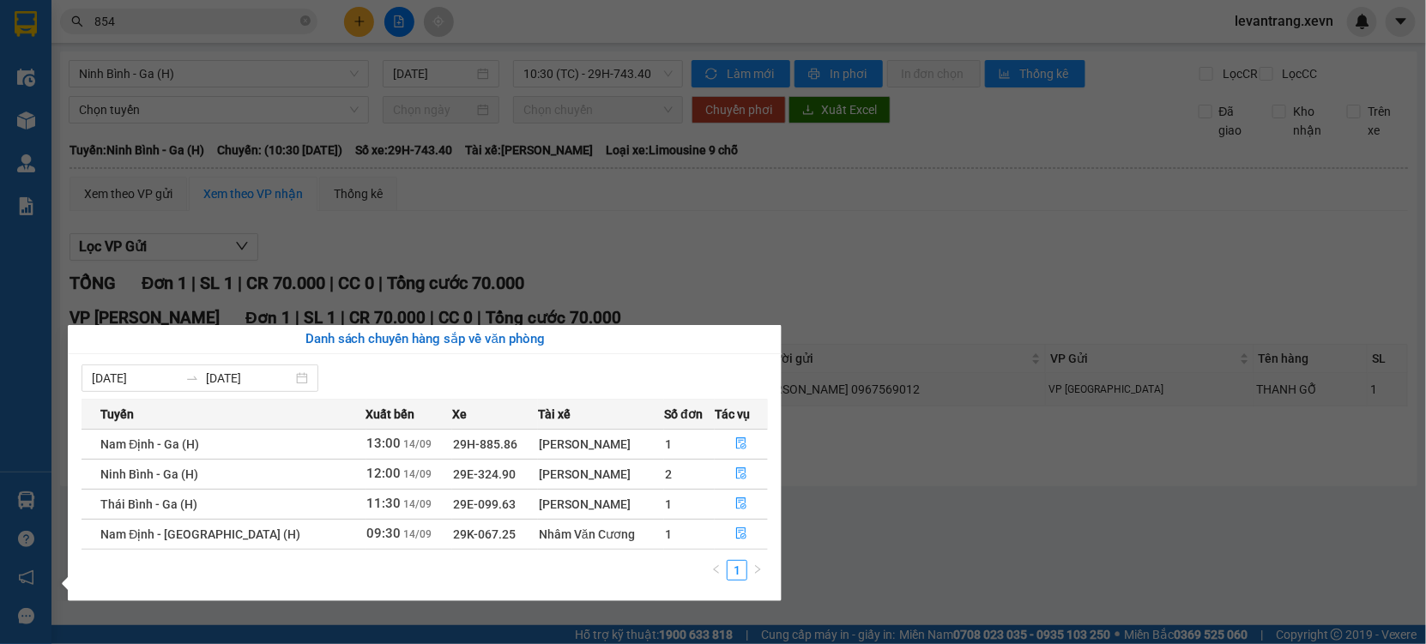
click at [964, 262] on section "Kết quả tìm kiếm ( 678 ) Bộ lọc Thuộc VP này Mã ĐH Trạng thái Món hàng Thu hộ T…" at bounding box center [713, 322] width 1426 height 644
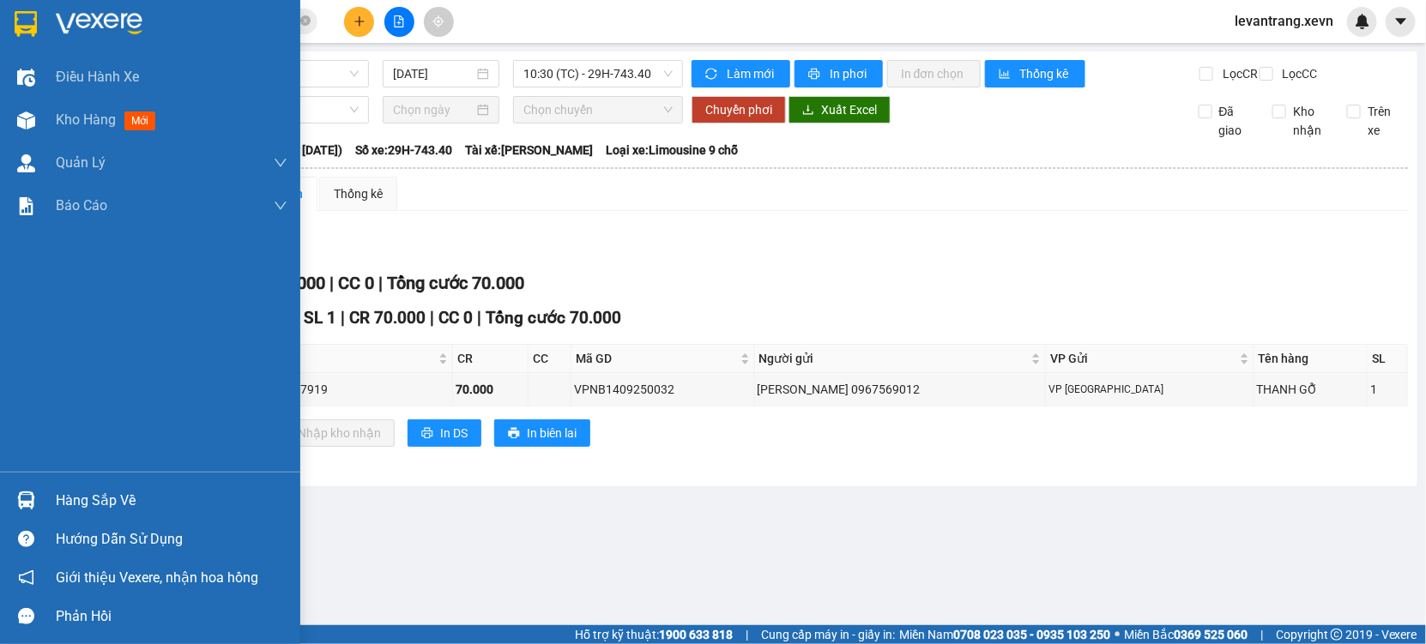
click at [125, 498] on div "Hàng sắp về" at bounding box center [172, 501] width 232 height 26
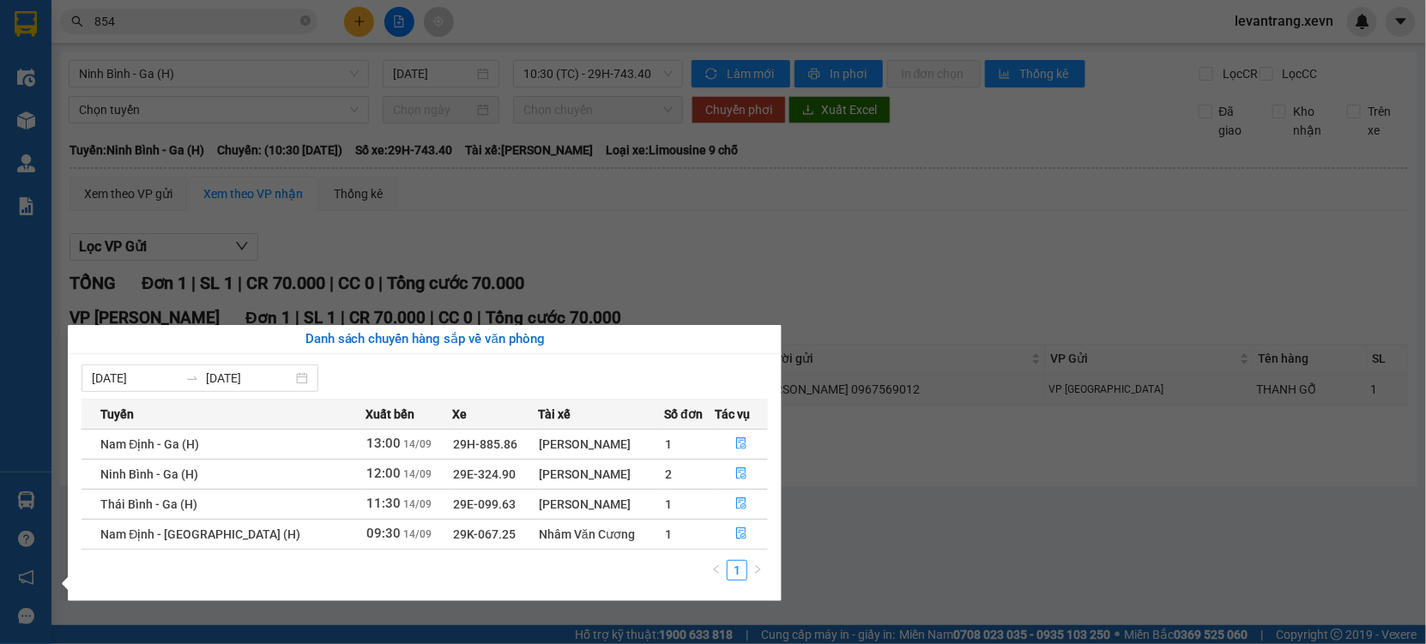
drag, startPoint x: 160, startPoint y: 9, endPoint x: 142, endPoint y: 13, distance: 17.7
click at [160, 9] on section "Kết quả tìm kiếm ( 678 ) Bộ lọc Thuộc VP này Mã ĐH Trạng thái Món hàng Thu hộ T…" at bounding box center [713, 322] width 1426 height 644
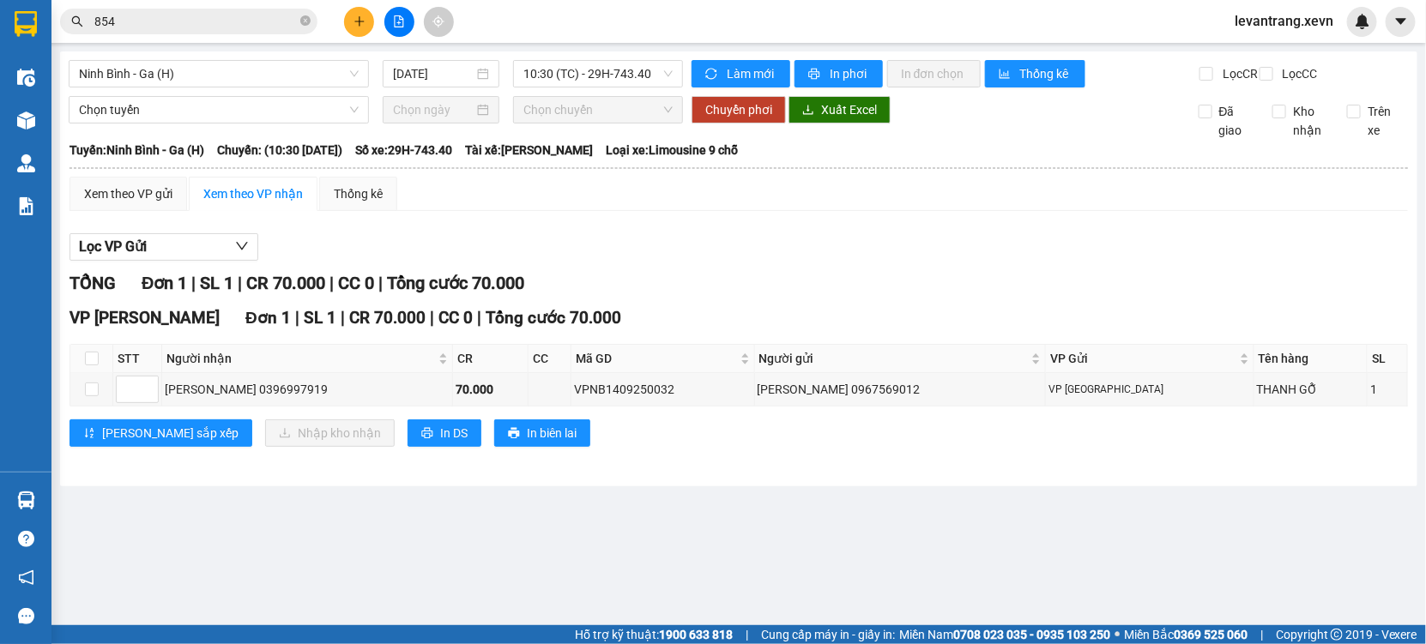
click at [142, 14] on input "854" at bounding box center [195, 21] width 202 height 19
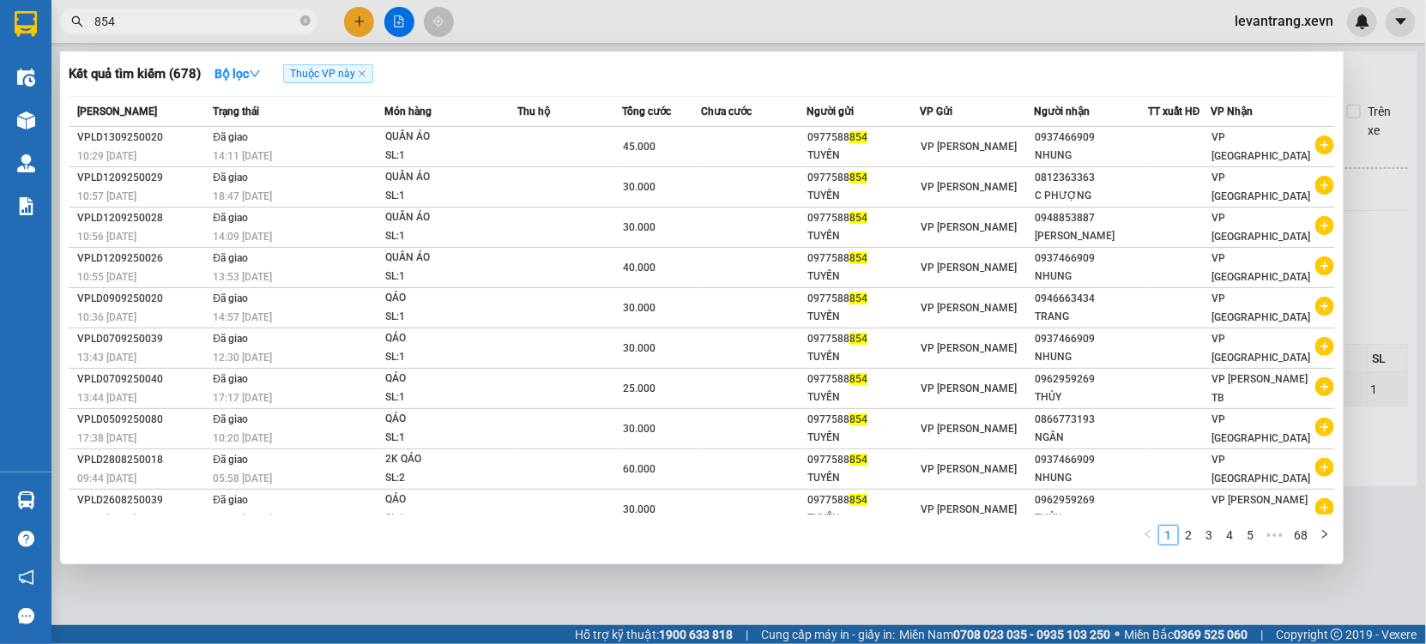
click at [142, 14] on input "854" at bounding box center [195, 21] width 202 height 19
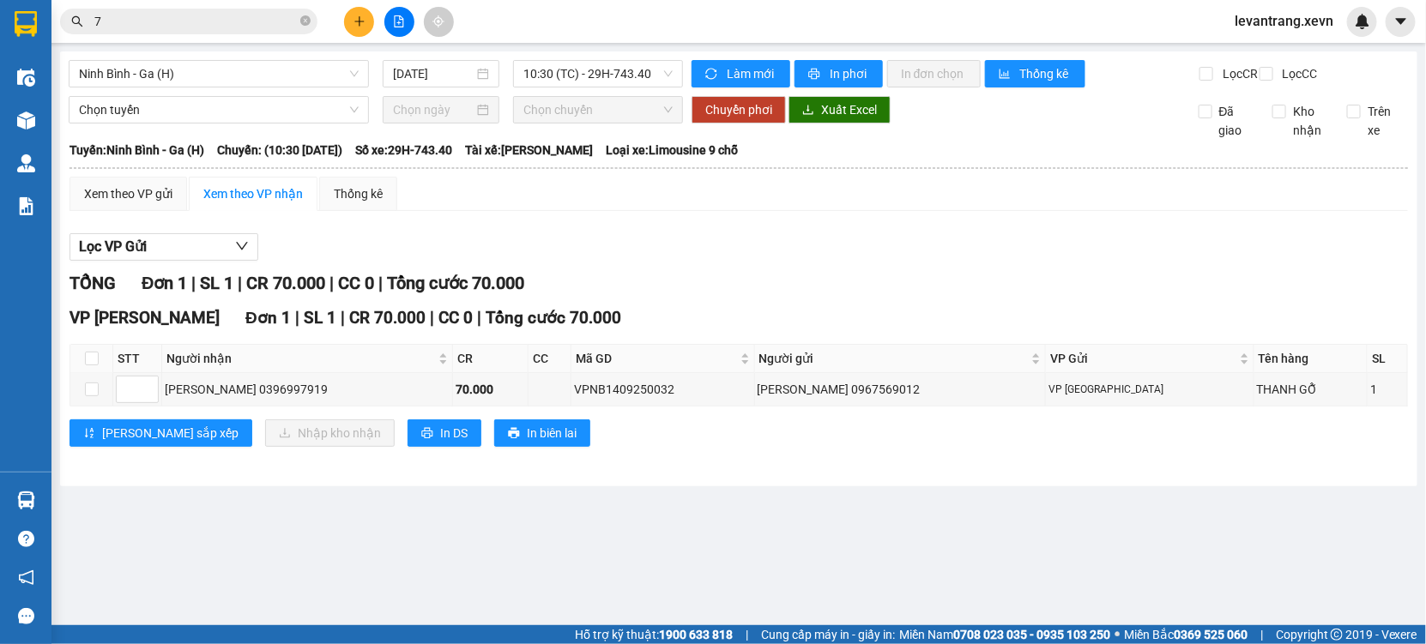
type input "7"
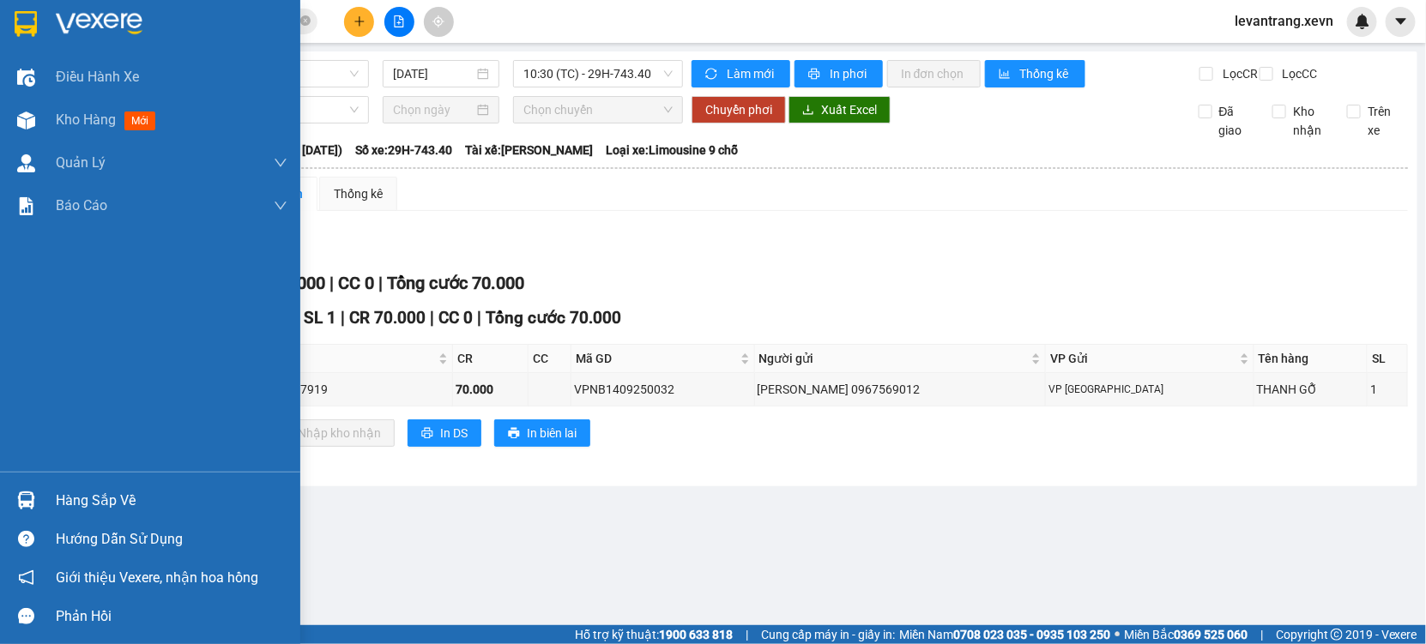
click at [43, 510] on div "Hàng sắp về" at bounding box center [150, 500] width 300 height 39
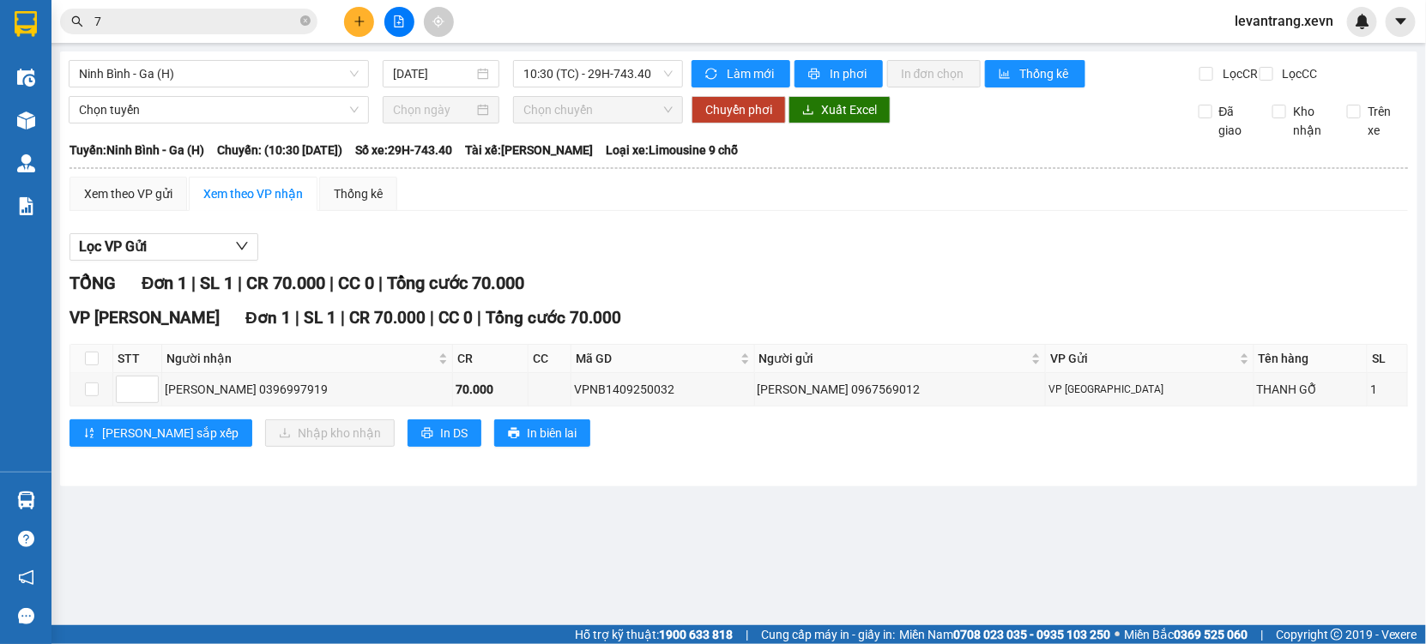
click at [1062, 519] on section "Kết quả tìm kiếm ( 3499 ) Bộ lọc Thuộc VP này Mã ĐH Trạng thái Món hàng Thu hộ …" at bounding box center [713, 322] width 1426 height 644
click at [94, 365] on input "checkbox" at bounding box center [92, 359] width 14 height 14
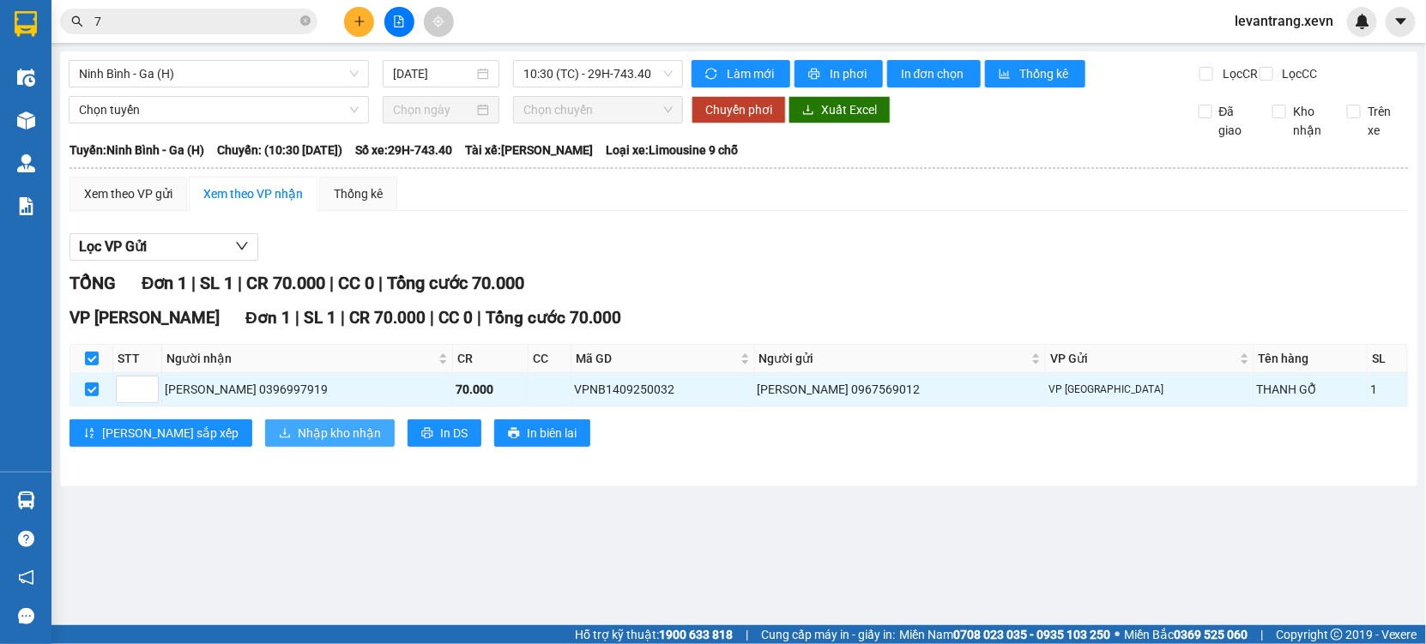
click at [279, 439] on icon "download" at bounding box center [285, 433] width 12 height 12
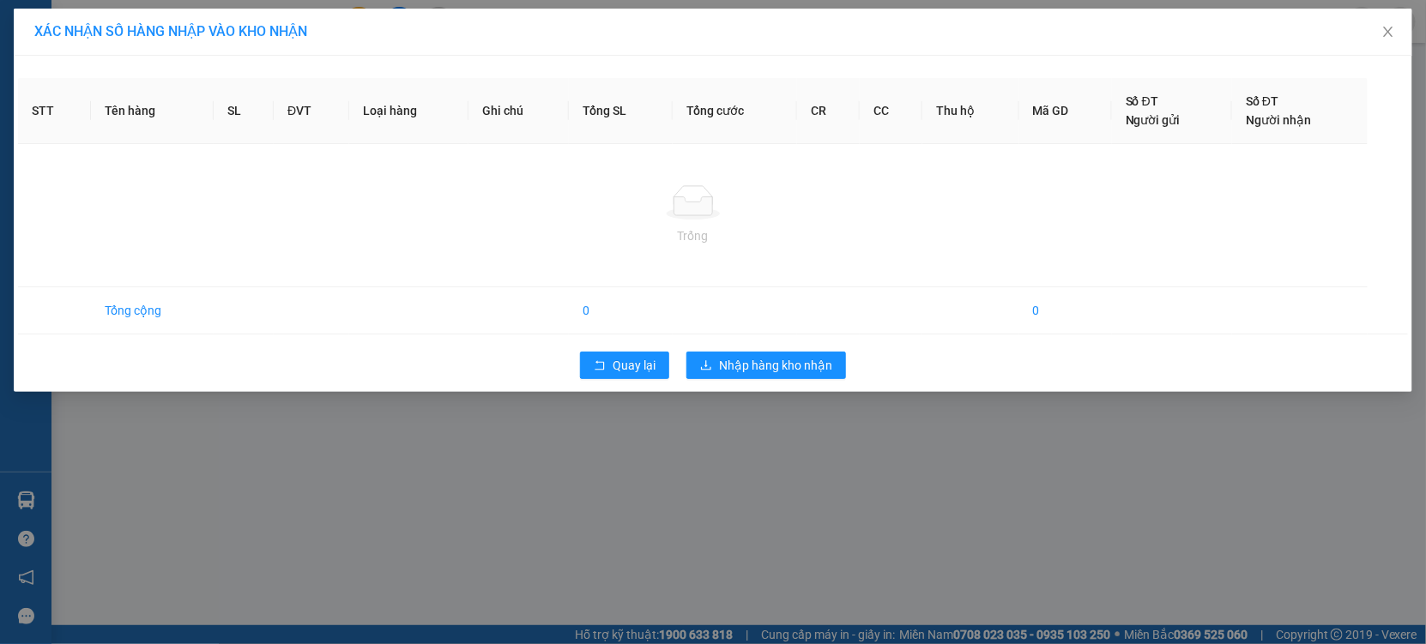
drag, startPoint x: 491, startPoint y: 538, endPoint x: 0, endPoint y: 411, distance: 506.8
click at [486, 539] on div "XÁC NHẬN SỐ HÀNG NHẬP VÀO KHO NHẬN STT Tên hàng SL ĐVT Loại hàng Ghi chú Tổng S…" at bounding box center [713, 322] width 1426 height 644
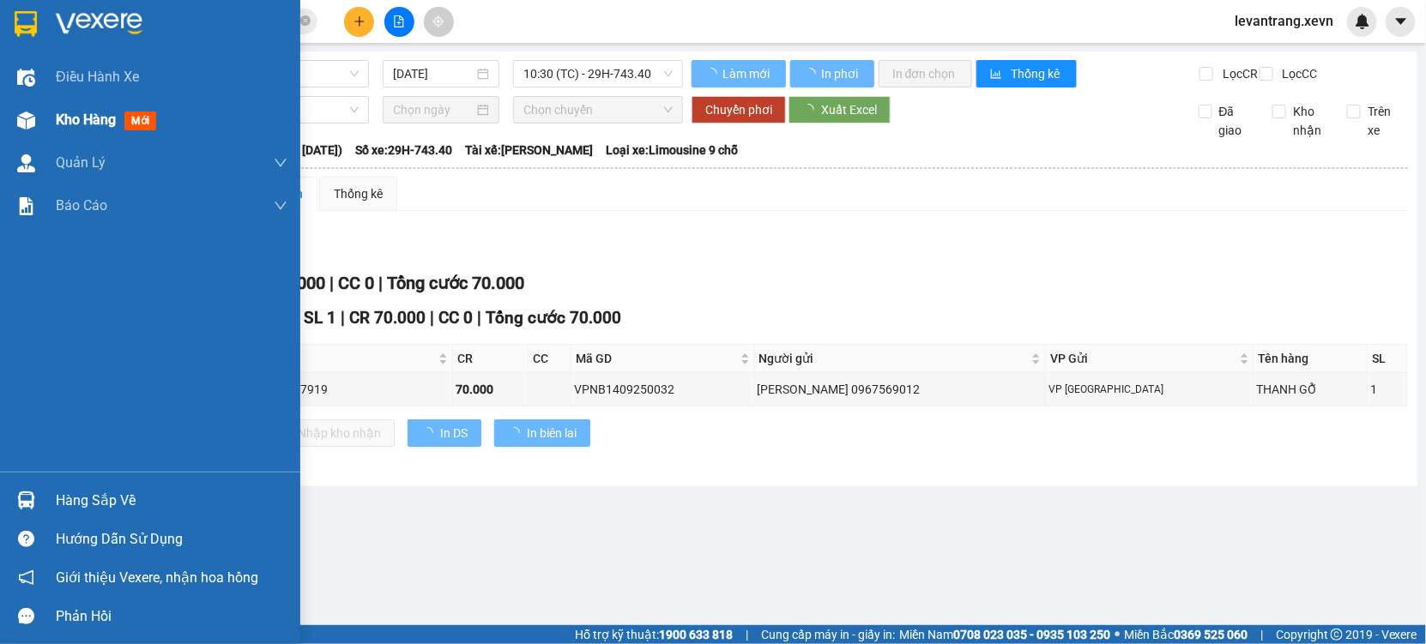
click at [93, 107] on div "Kho hàng mới" at bounding box center [172, 120] width 232 height 43
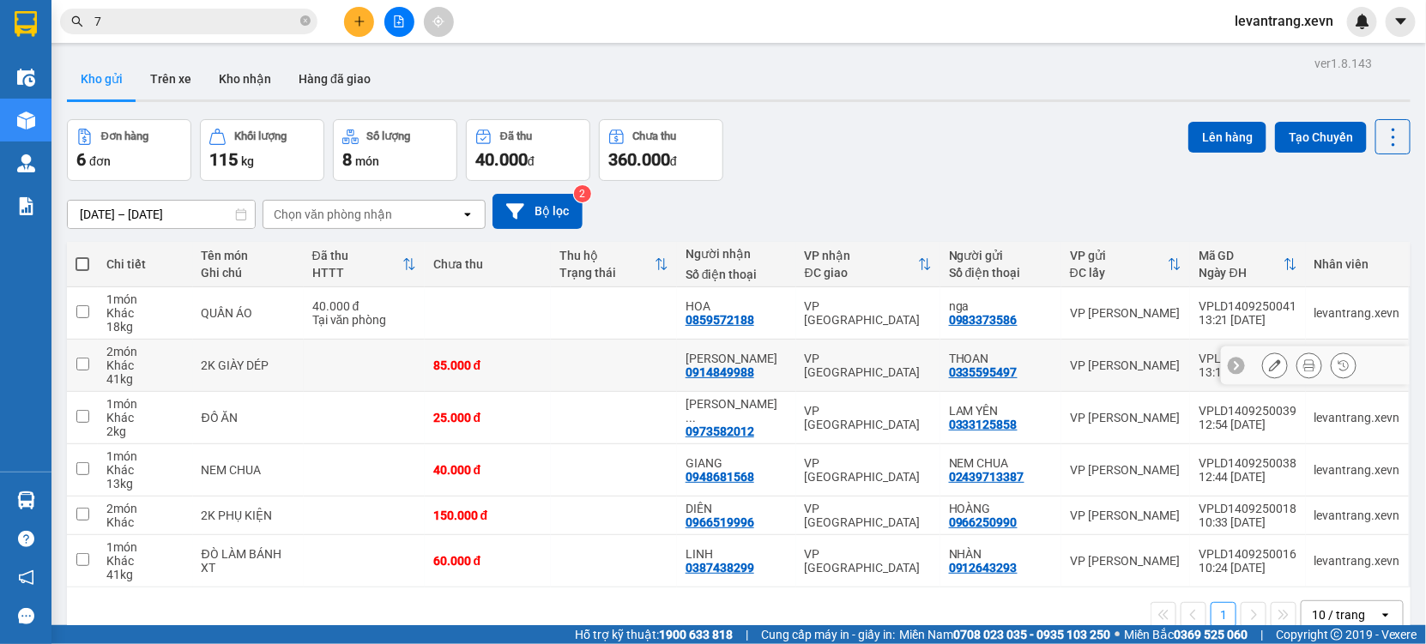
click at [1269, 367] on icon at bounding box center [1275, 365] width 12 height 12
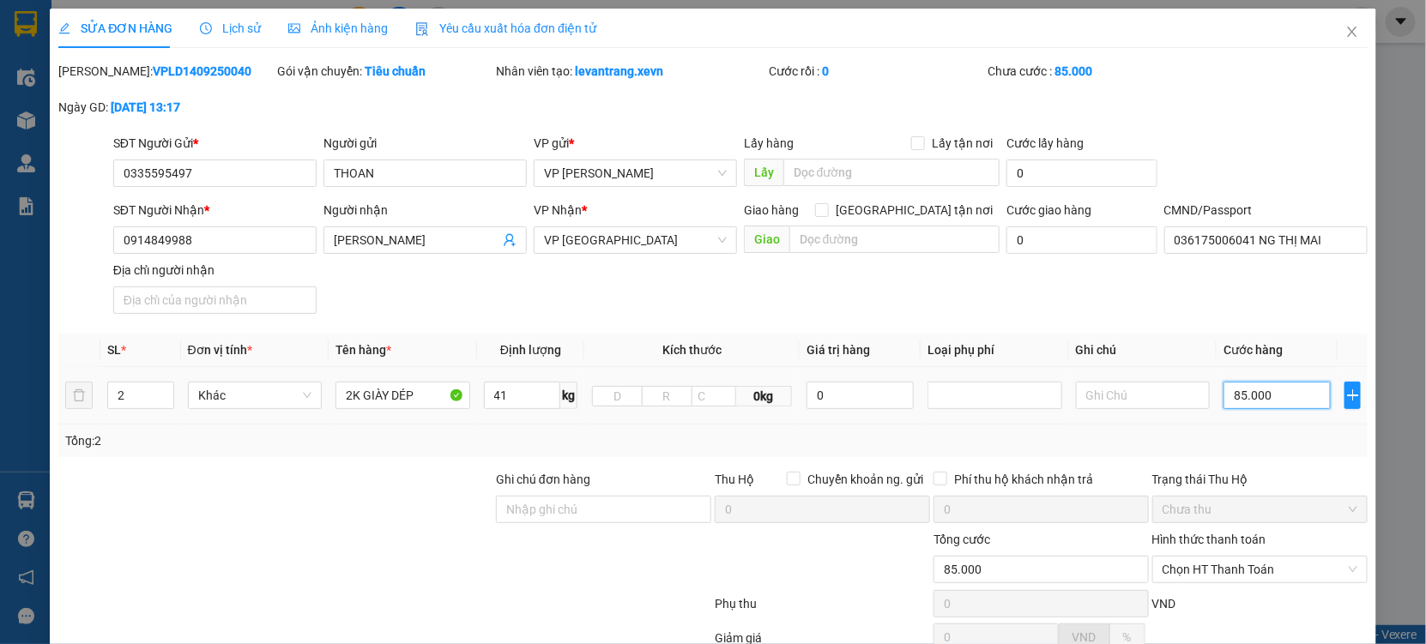
click at [1277, 403] on input "85.000" at bounding box center [1276, 395] width 107 height 27
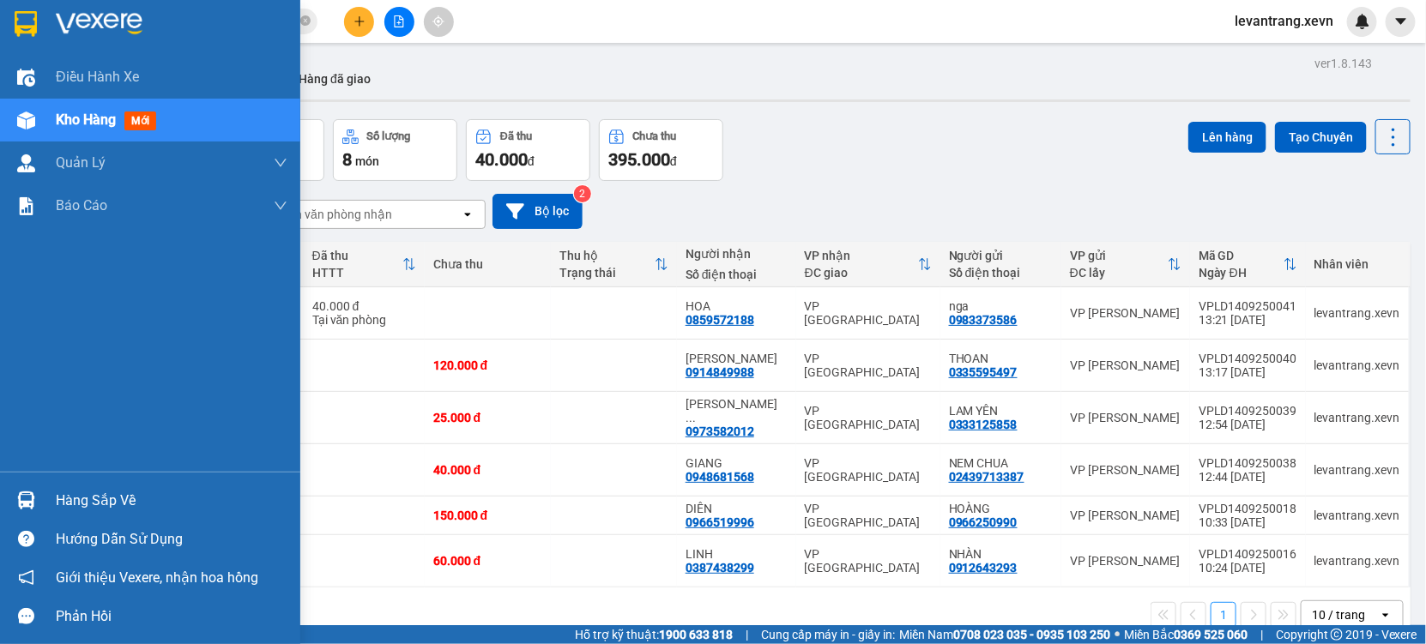
click at [45, 504] on div "Hàng sắp về" at bounding box center [150, 500] width 300 height 39
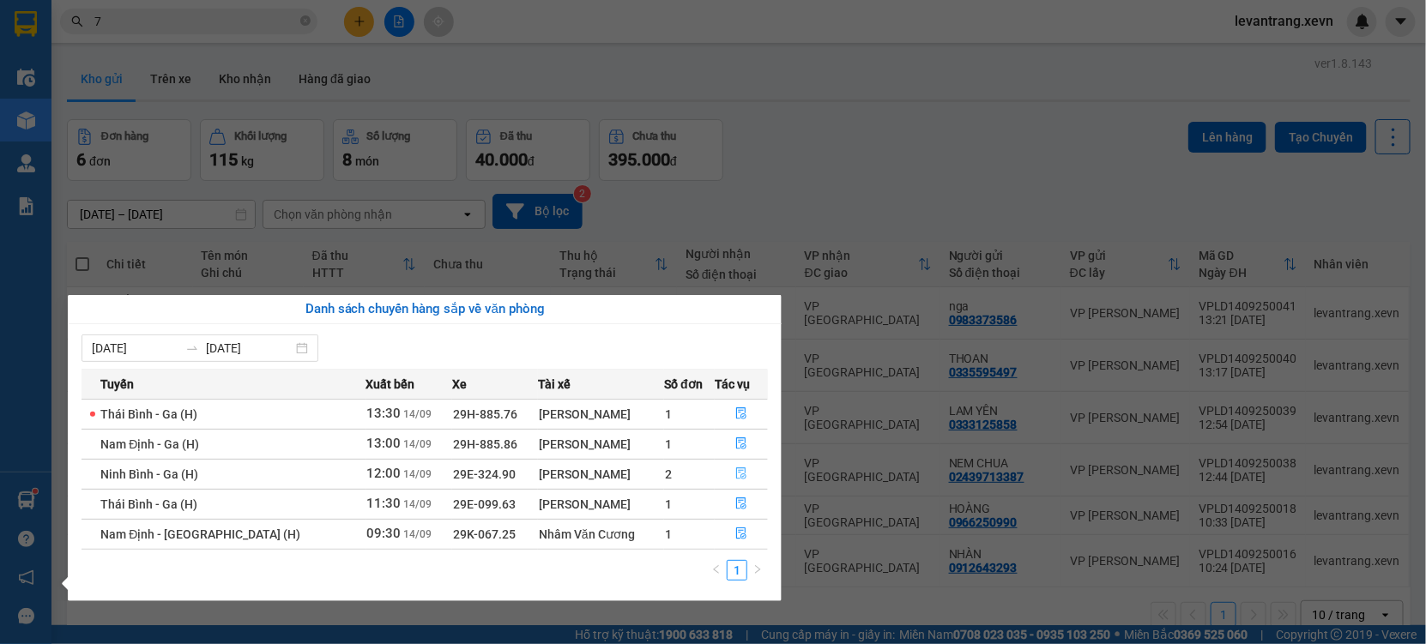
click at [735, 478] on icon "file-done" at bounding box center [741, 473] width 12 height 12
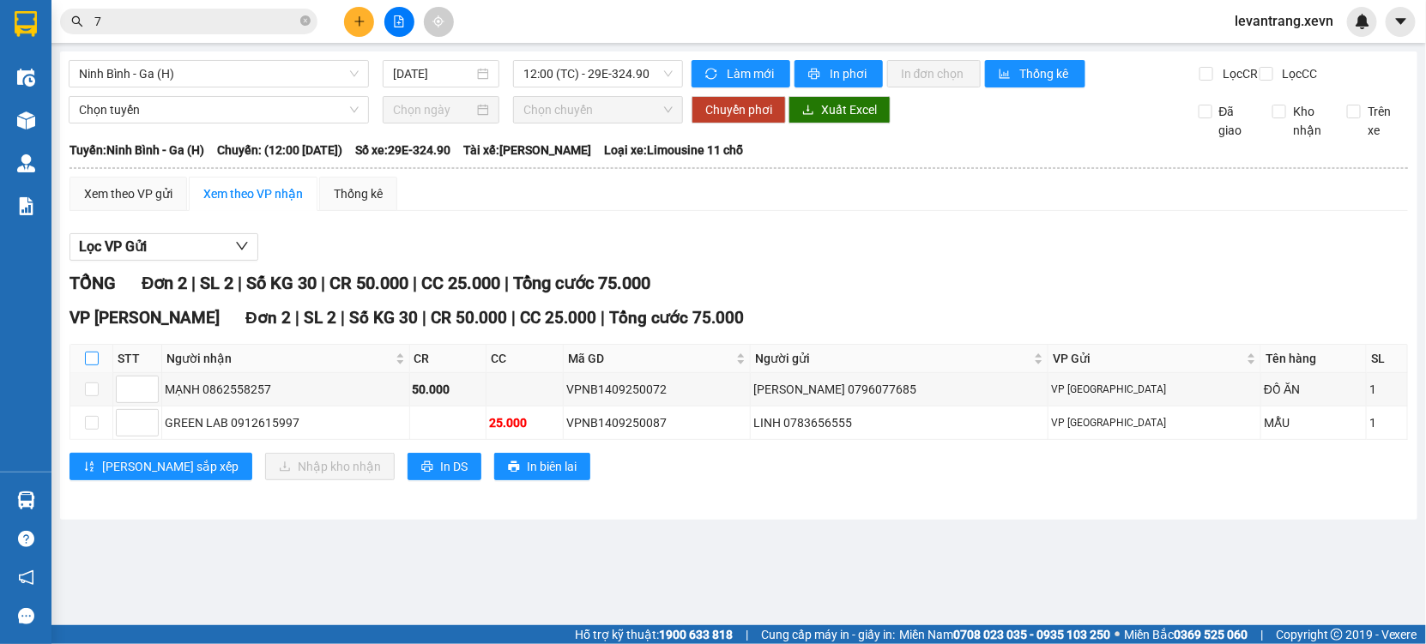
click at [94, 365] on input "checkbox" at bounding box center [92, 359] width 14 height 14
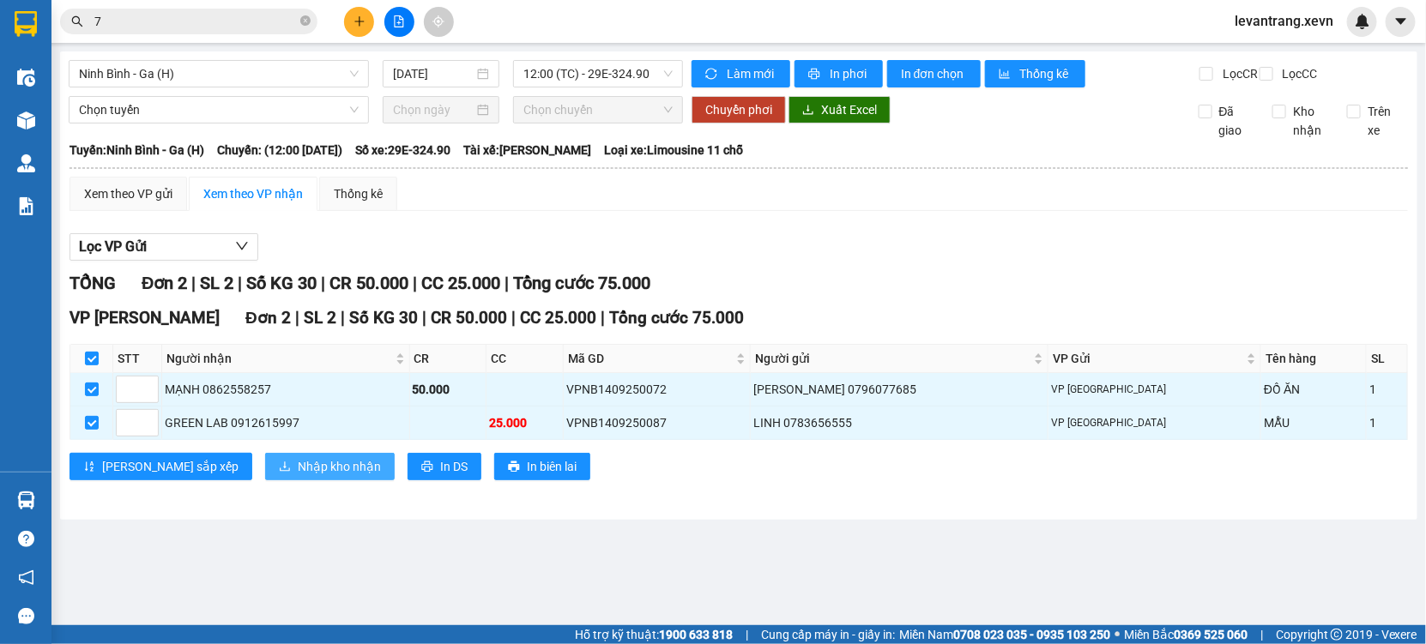
click at [298, 476] on span "Nhập kho nhận" at bounding box center [339, 466] width 83 height 19
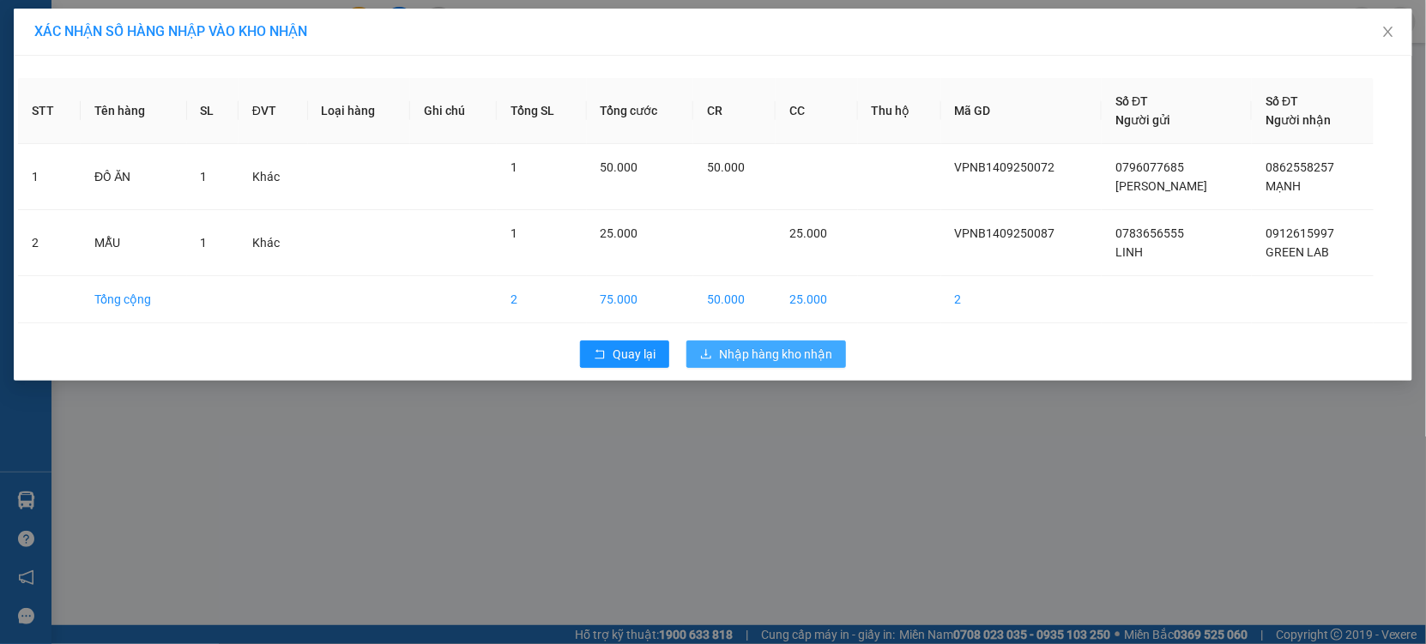
click at [757, 356] on span "Nhập hàng kho nhận" at bounding box center [775, 354] width 113 height 19
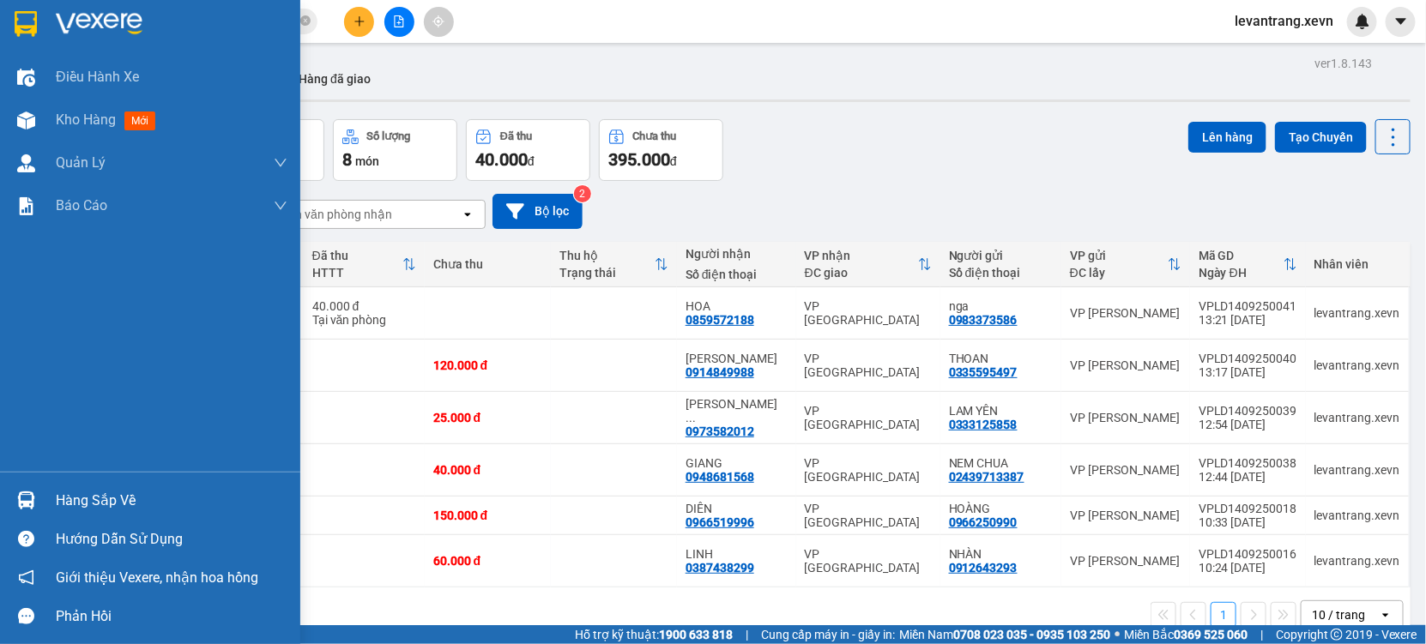
click at [53, 504] on div "Hàng sắp về" at bounding box center [150, 500] width 300 height 39
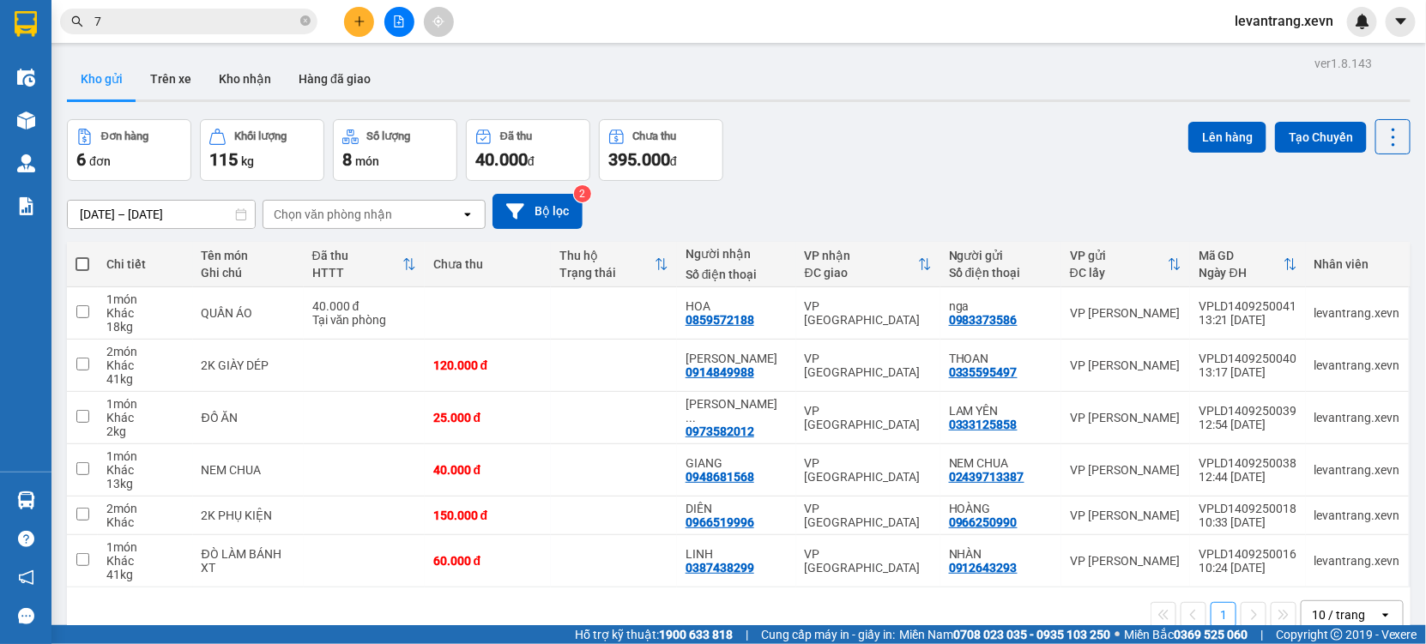
click at [980, 180] on section "Kết quả tìm kiếm ( 3499 ) Bộ lọc Thuộc VP này Mã ĐH Trạng thái Món hàng Thu hộ …" at bounding box center [713, 322] width 1426 height 644
click at [233, 89] on button "Kho nhận" at bounding box center [245, 78] width 80 height 41
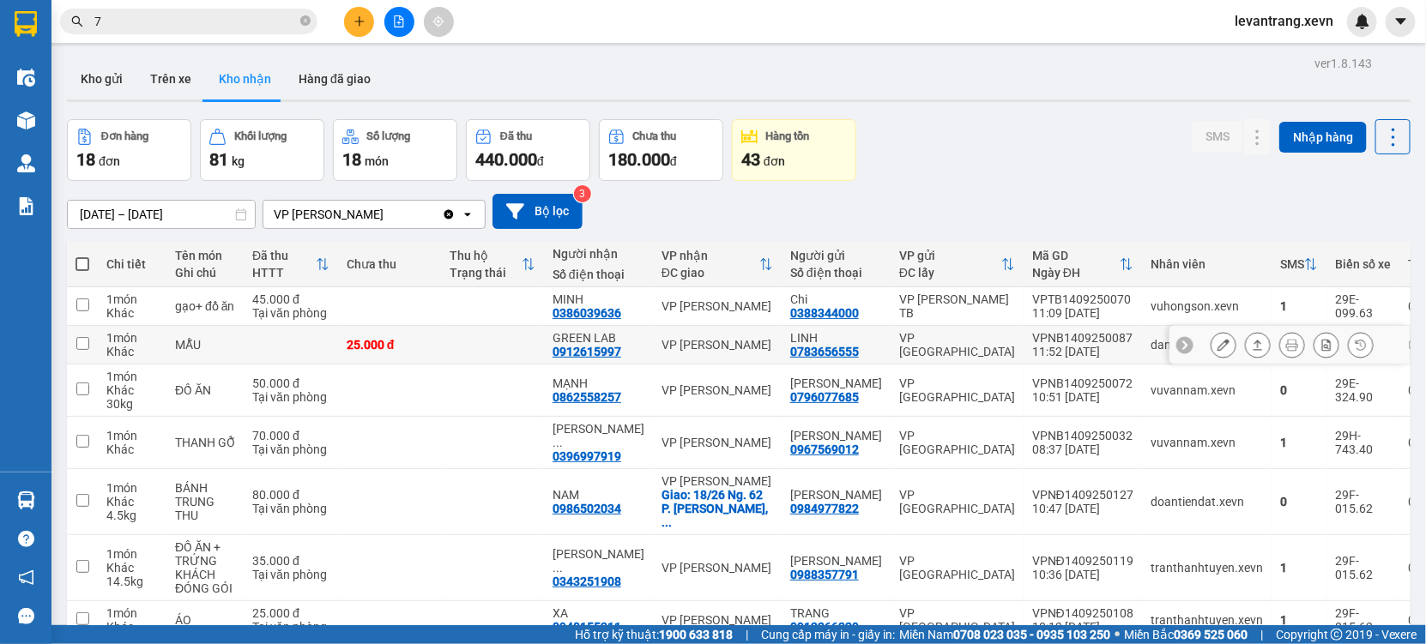
click at [719, 347] on div "VP [PERSON_NAME]" at bounding box center [717, 345] width 112 height 14
checkbox input "true"
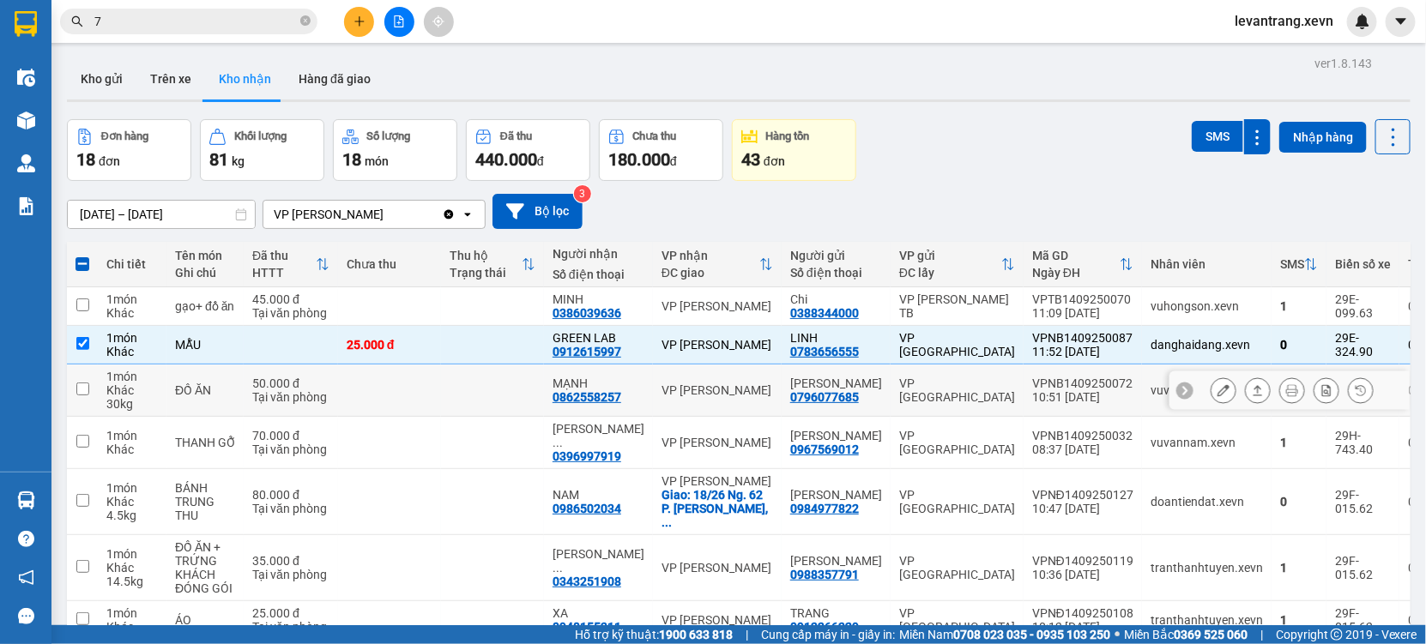
click at [692, 391] on div "VP [PERSON_NAME]" at bounding box center [717, 390] width 112 height 14
checkbox input "true"
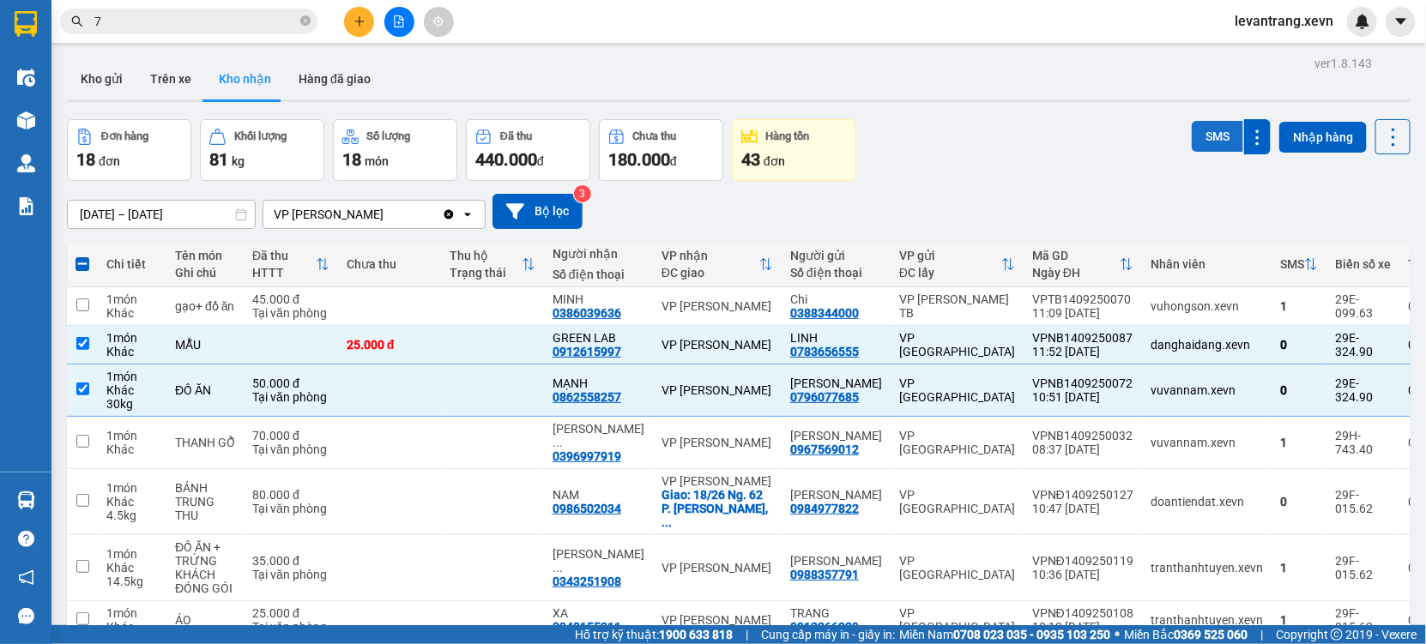
click at [1191, 136] on button "SMS" at bounding box center [1216, 136] width 51 height 31
click at [111, 85] on button "Kho gửi" at bounding box center [101, 78] width 69 height 41
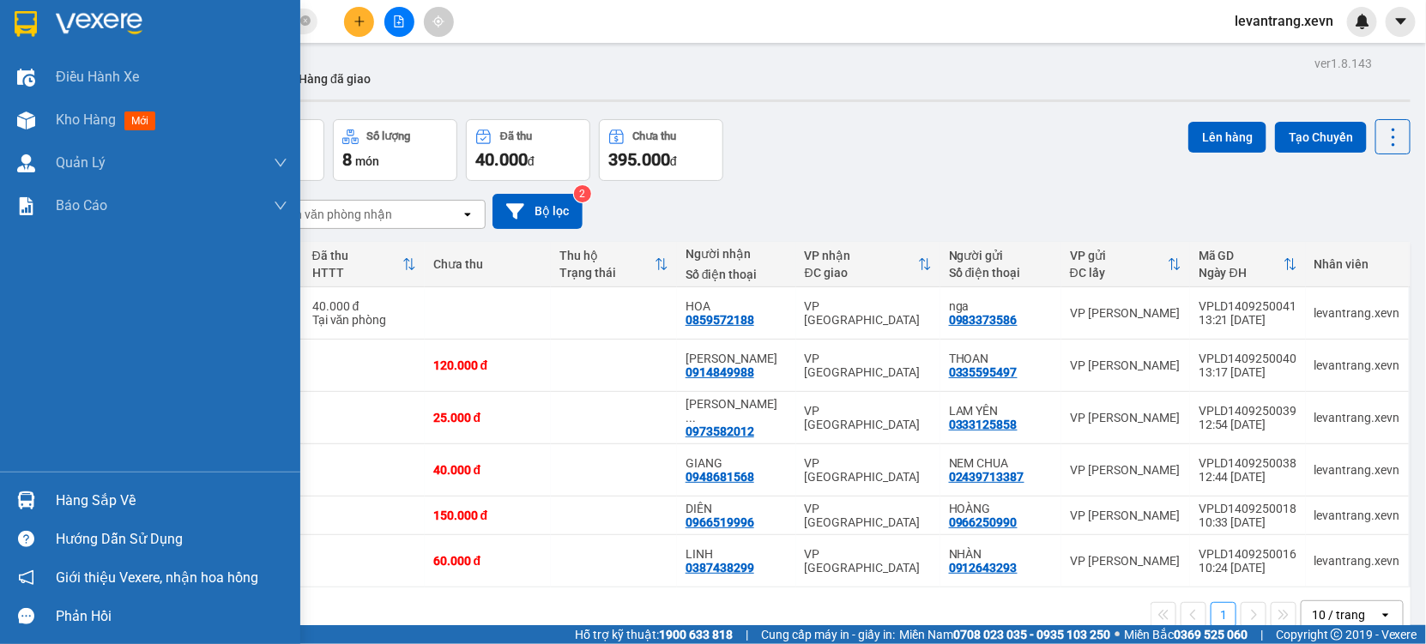
click at [87, 510] on div "Hàng sắp về" at bounding box center [172, 501] width 232 height 26
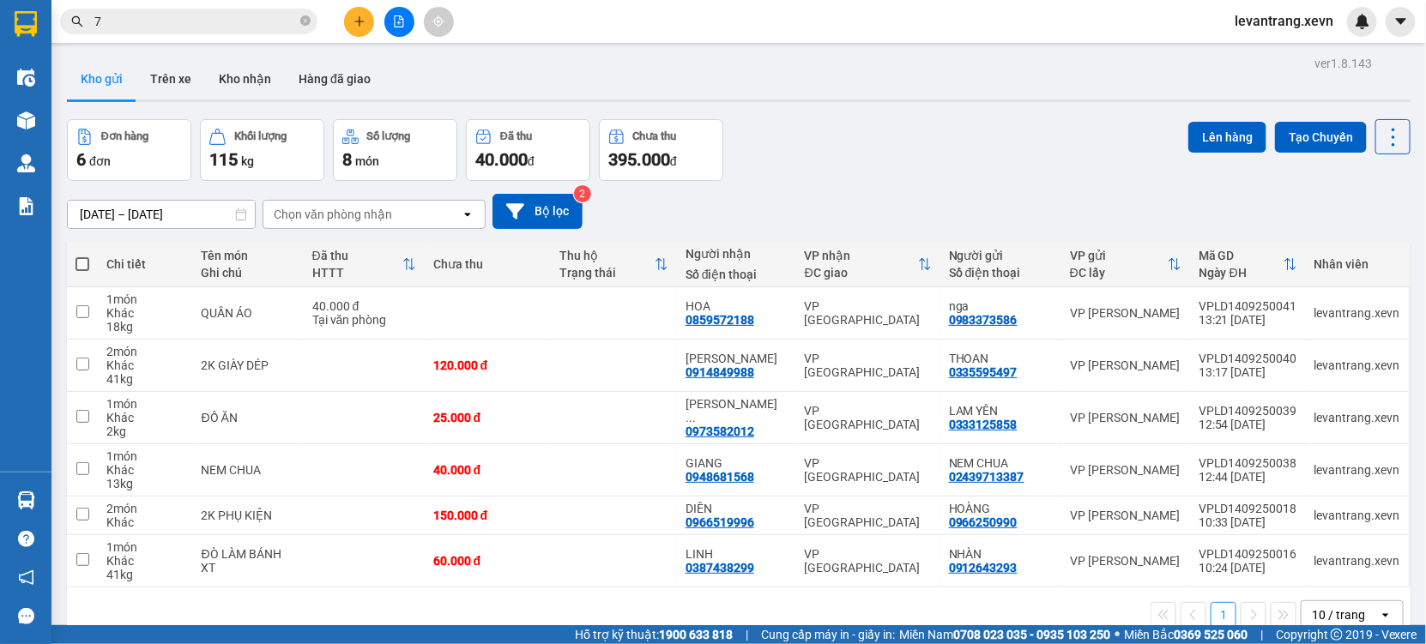
click at [962, 180] on section "Kết quả tìm kiếm ( 3499 ) Bộ lọc Thuộc VP này Mã ĐH Trạng thái Món hàng Thu hộ …" at bounding box center [713, 322] width 1426 height 644
